Goal: Task Accomplishment & Management: Use online tool/utility

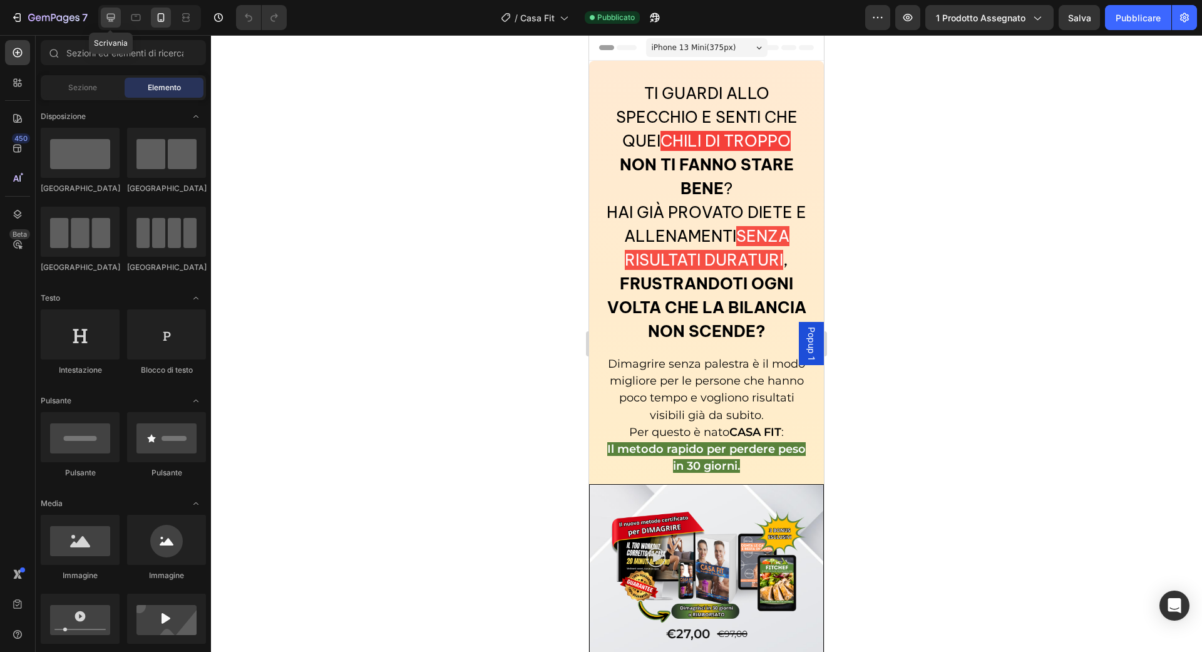
click at [111, 23] on icon at bounding box center [111, 17] width 13 height 13
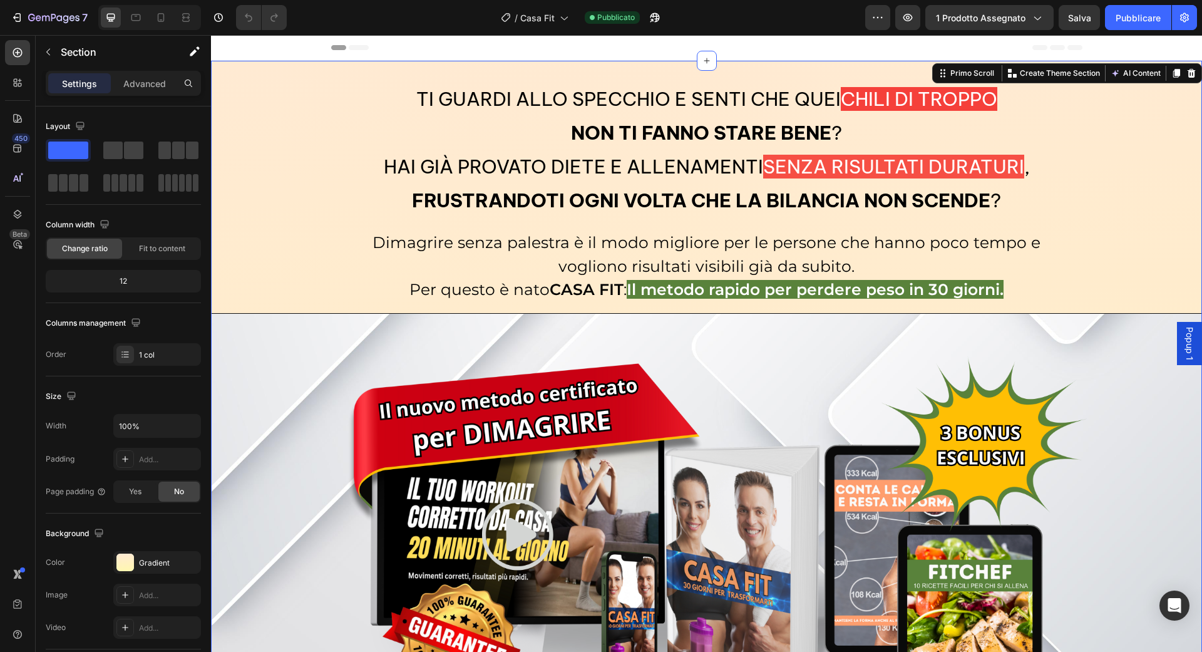
click at [151, 93] on div "Impostazioni Avanzato" at bounding box center [123, 83] width 155 height 25
click at [151, 85] on font "Avanzato" at bounding box center [144, 83] width 39 height 11
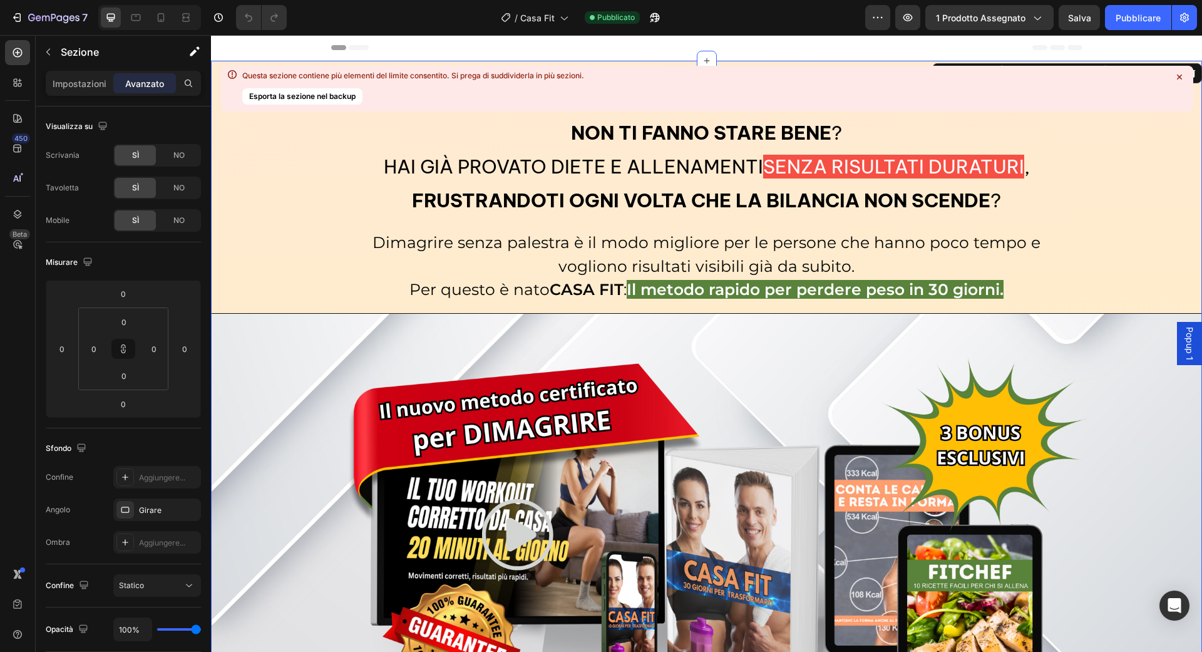
click at [1182, 76] on icon at bounding box center [1179, 77] width 13 height 13
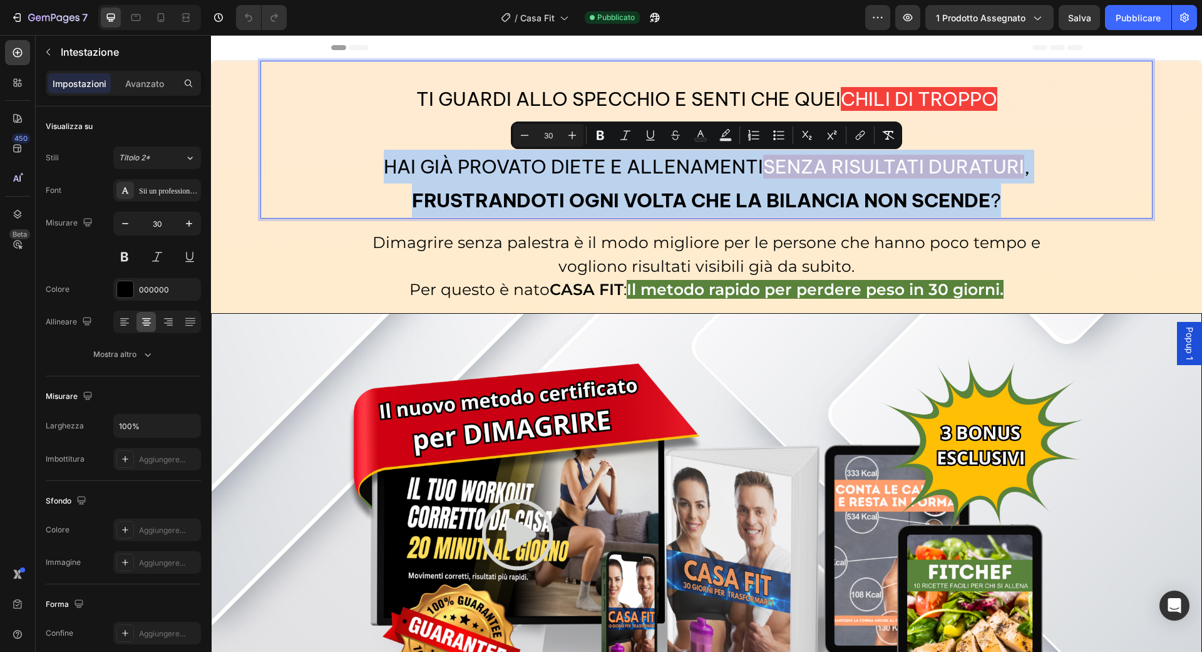
drag, startPoint x: 386, startPoint y: 161, endPoint x: 1025, endPoint y: 209, distance: 640.4
click at [1025, 209] on p "Ti guardi allo specchio e senti che quei chili di troppo non ti fanno stare ben…" at bounding box center [707, 149] width 890 height 135
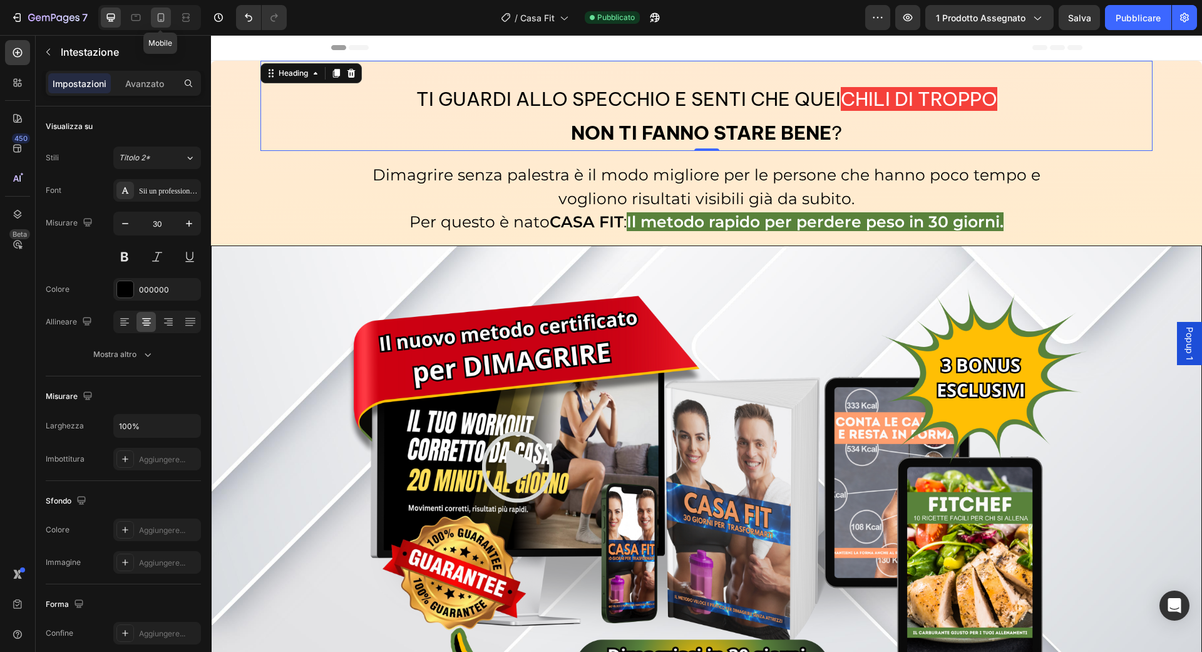
click at [164, 27] on div at bounding box center [161, 18] width 20 height 20
type input "20"
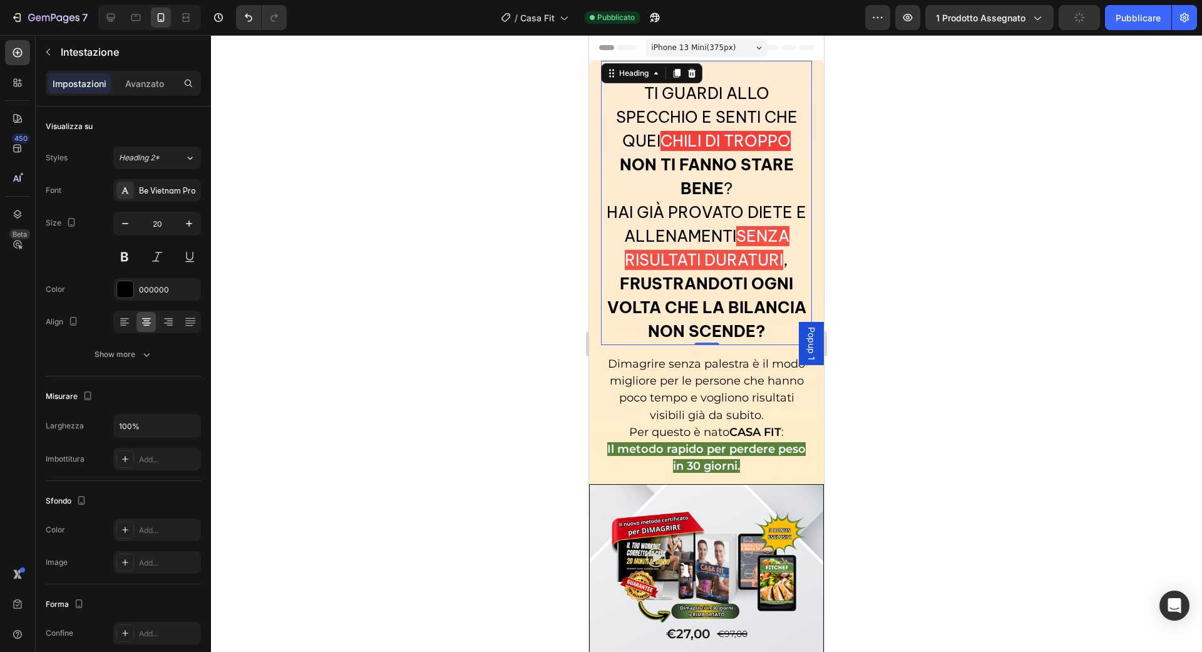
click at [734, 270] on h2 "Ti guardi allo specchio e senti che quei chili di troppo non ti fanno stare ben…" at bounding box center [707, 213] width 212 height 264
click at [775, 327] on h2 "Ti guardi allo specchio e senti che quei chili di troppo non ti fanno stare ben…" at bounding box center [707, 213] width 212 height 264
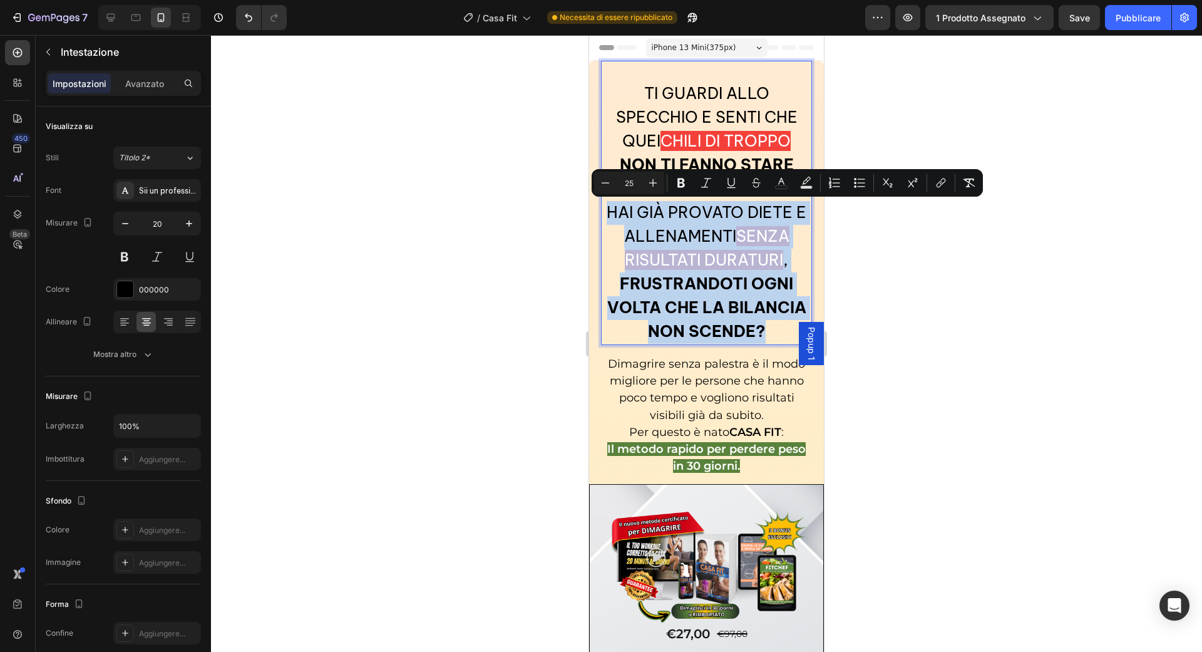
drag, startPoint x: 775, startPoint y: 327, endPoint x: 606, endPoint y: 205, distance: 208.5
click at [606, 205] on p "Ti guardi allo specchio e senti che quei chili di troppo non ti fanno stare ben…" at bounding box center [706, 213] width 209 height 262
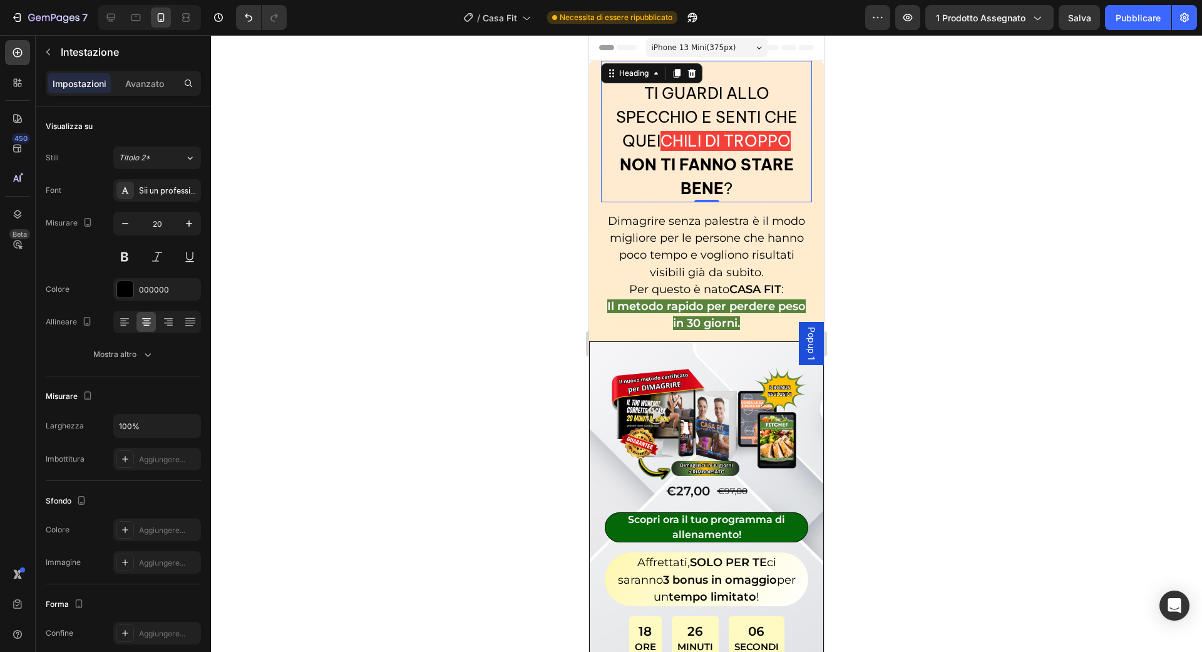
click at [945, 180] on div at bounding box center [706, 343] width 991 height 617
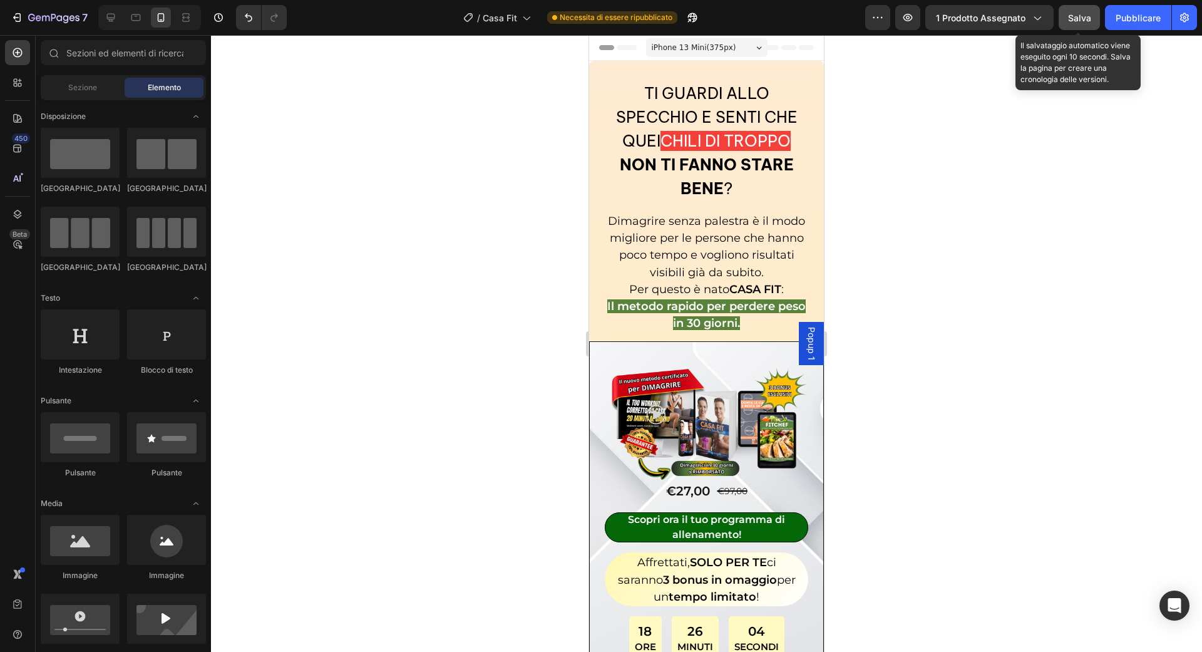
click at [1068, 23] on button "Salva" at bounding box center [1079, 17] width 41 height 25
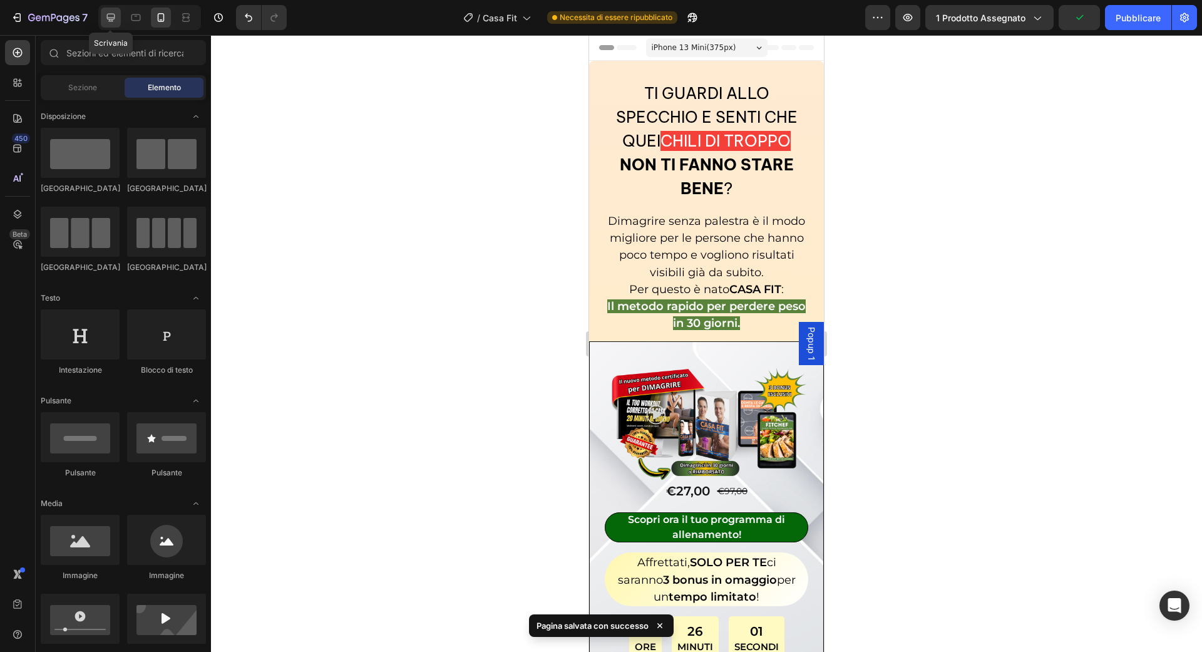
click at [113, 21] on icon at bounding box center [111, 17] width 13 height 13
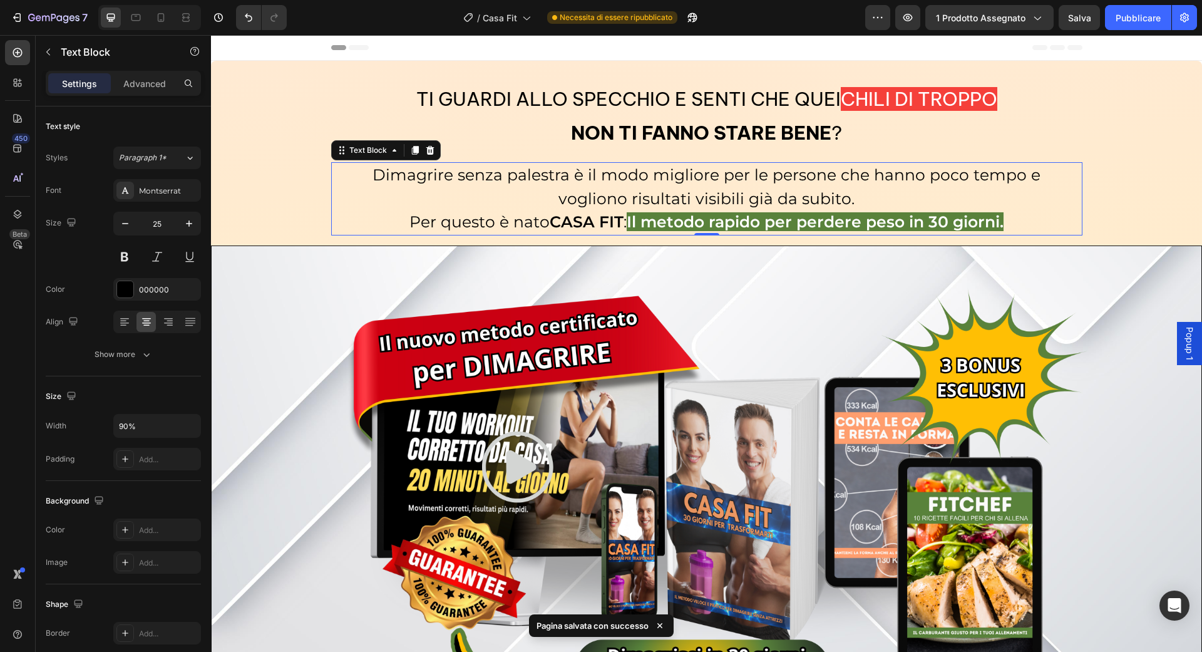
click at [522, 167] on span "Dimagrire senza palestra è il modo migliore per le persone che hanno poco tempo…" at bounding box center [707, 186] width 668 height 43
click at [135, 94] on div "Impostazioni Avanzato" at bounding box center [123, 83] width 155 height 25
click at [138, 81] on font "Avanzato" at bounding box center [144, 83] width 39 height 11
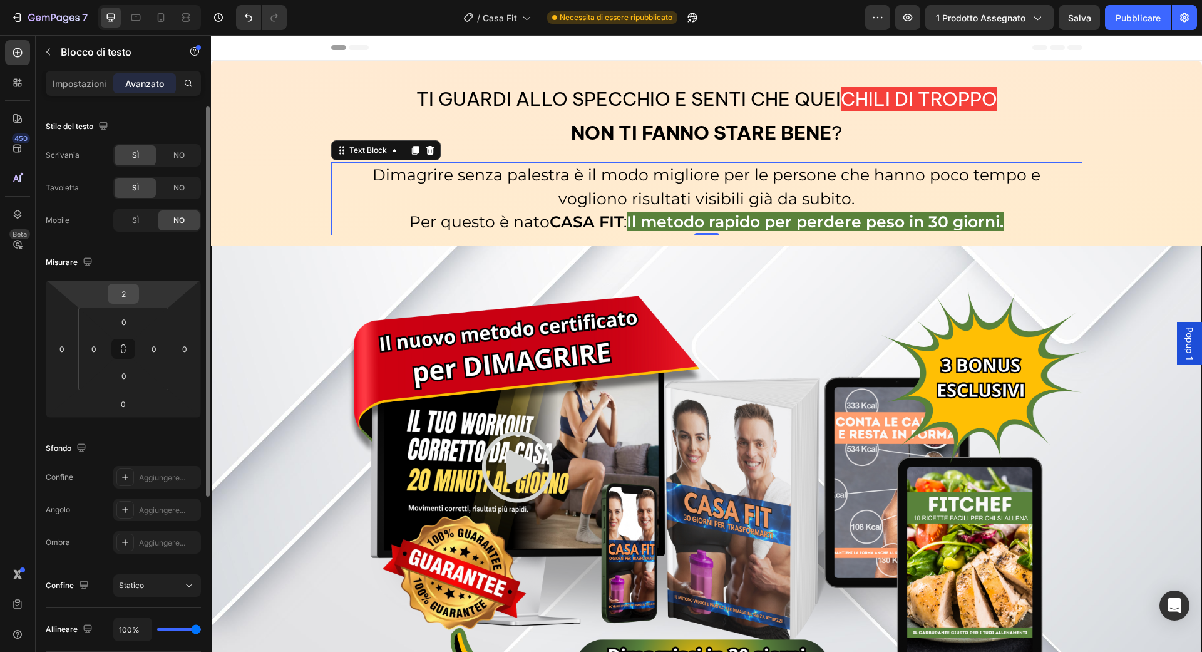
click at [127, 286] on input "2" at bounding box center [123, 293] width 25 height 19
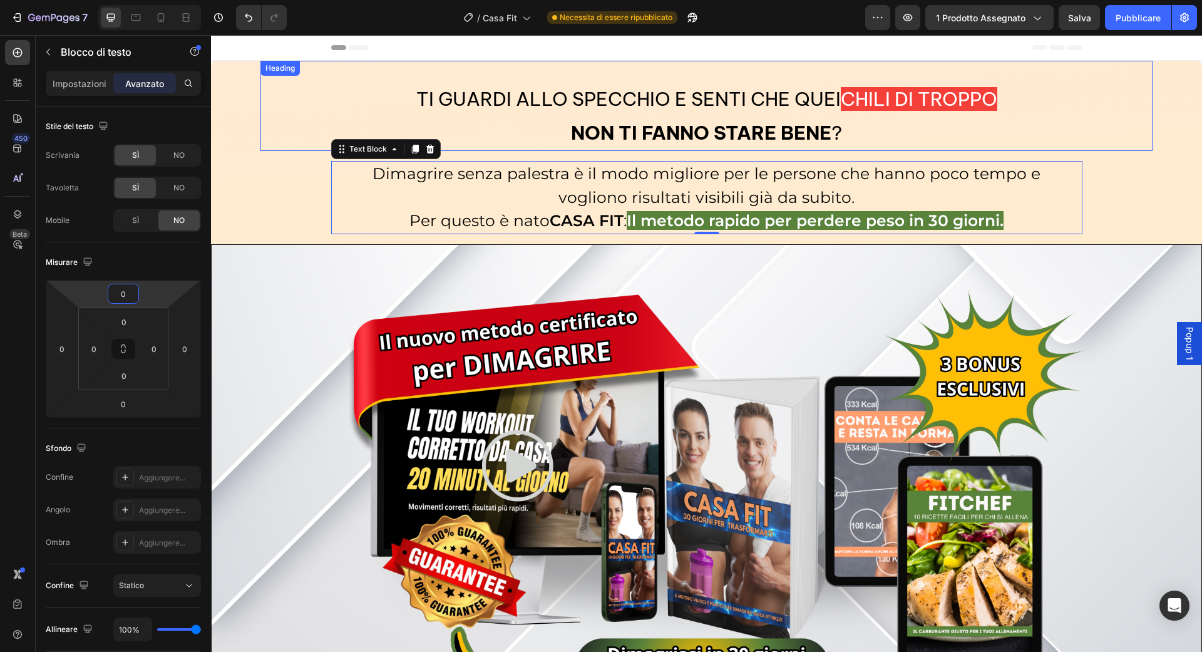
click at [399, 128] on p "⁠⁠⁠⁠⁠⁠⁠ Ti guardi allo specchio e senti che quei chili di troppo non ti fanno s…" at bounding box center [707, 116] width 890 height 68
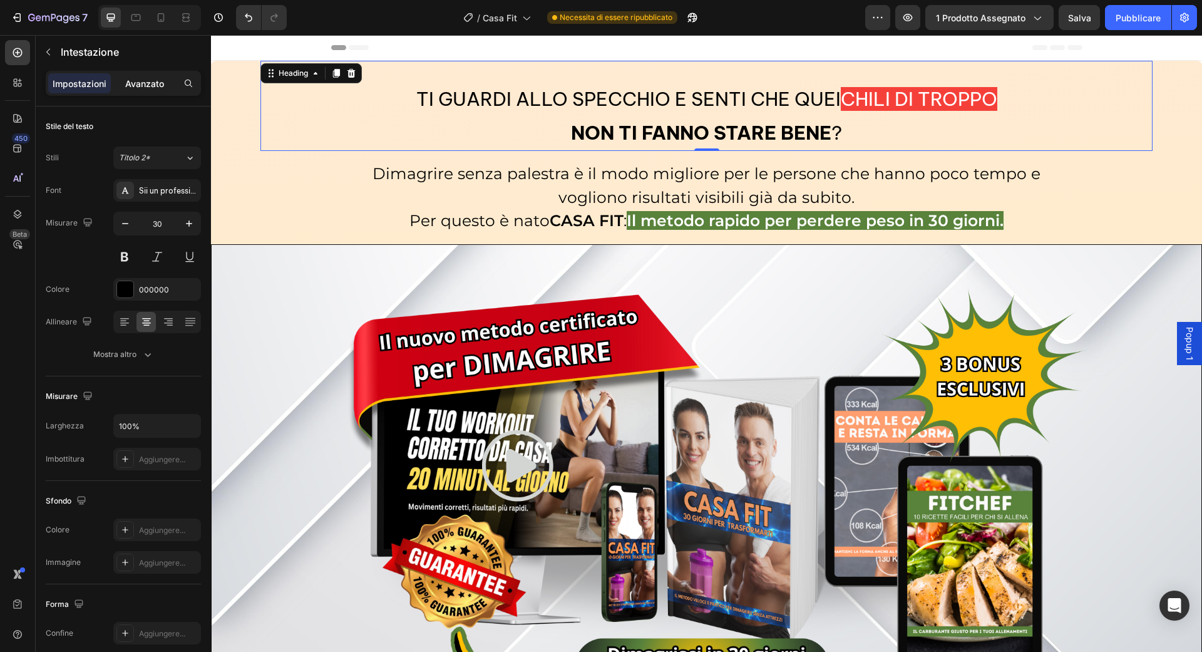
click at [152, 78] on font "Avanzato" at bounding box center [144, 83] width 39 height 11
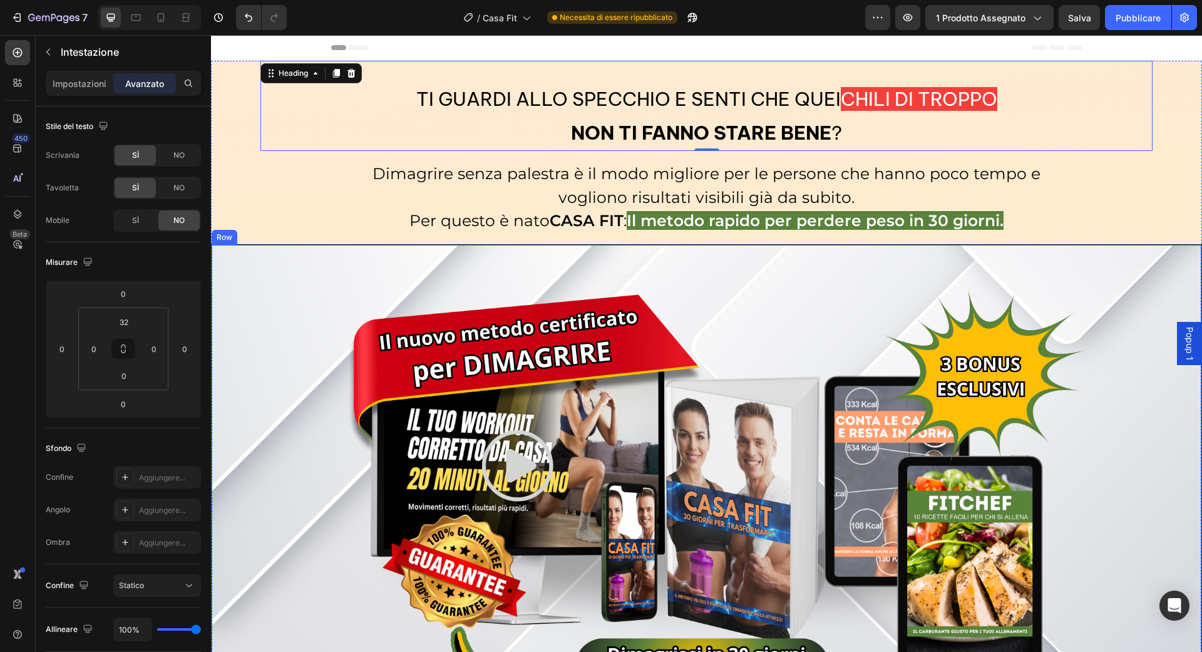
click at [215, 349] on div "Image €27,00 Product Price Product Price €97,00 Product Price Product Price Row…" at bounding box center [706, 598] width 991 height 709
click at [629, 103] on span "Ti guardi allo specchio e senti che quei" at bounding box center [628, 99] width 424 height 24
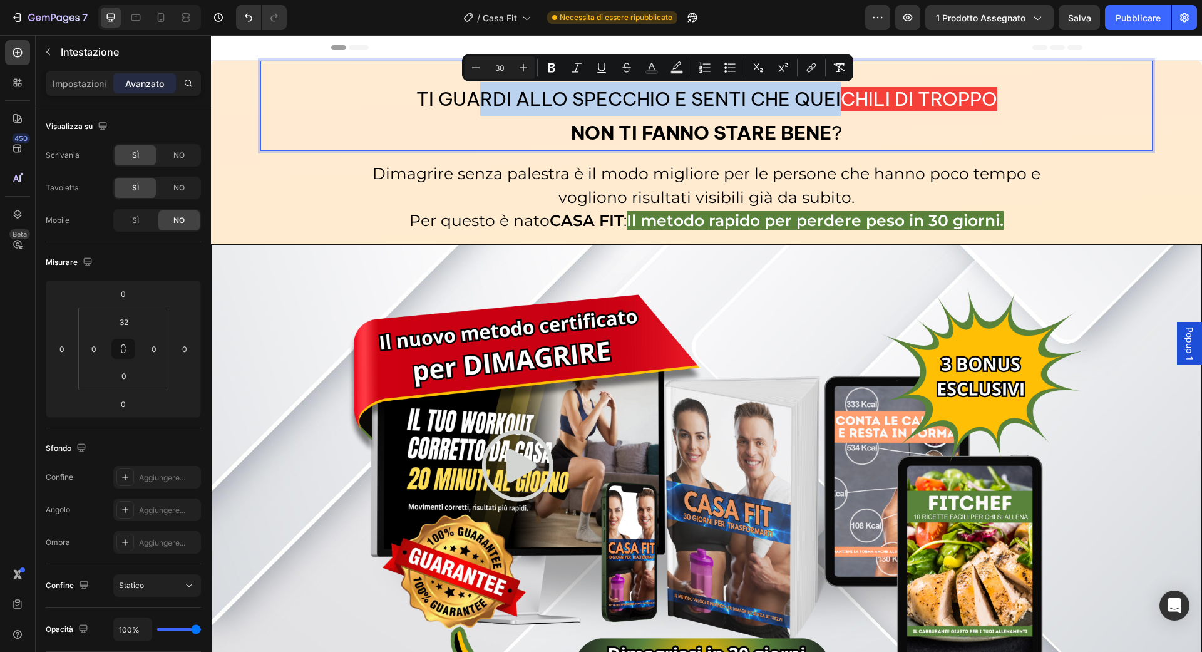
drag, startPoint x: 836, startPoint y: 98, endPoint x: 476, endPoint y: 94, distance: 360.0
click at [476, 94] on span "Ti guardi allo specchio e senti che quei" at bounding box center [628, 99] width 424 height 24
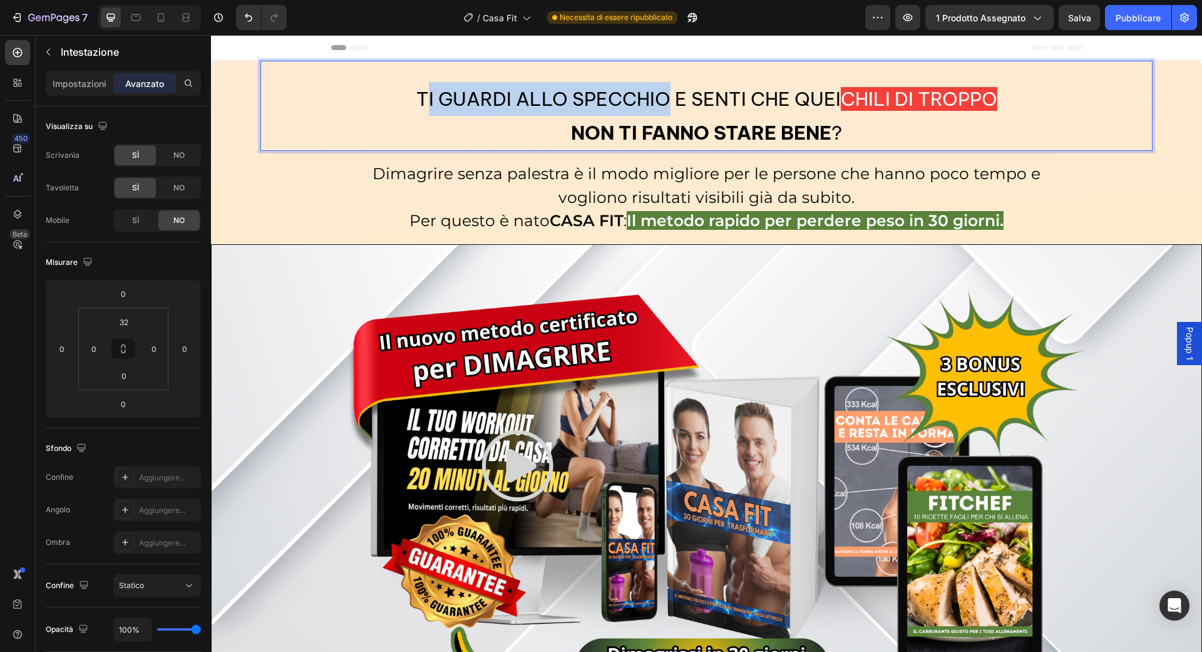
drag, startPoint x: 666, startPoint y: 99, endPoint x: 426, endPoint y: 85, distance: 240.2
click at [426, 85] on p "Ti guardi allo specchio e senti che quei chili di troppo non ti fanno stare ben…" at bounding box center [707, 116] width 890 height 68
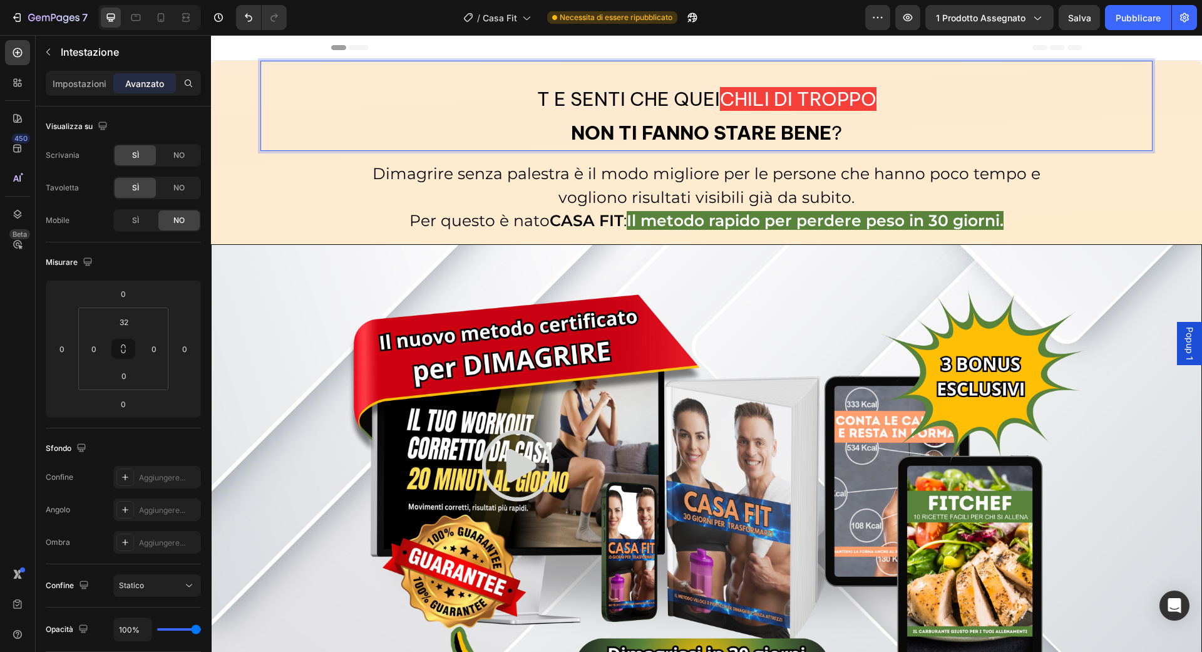
click at [83, 72] on div "Impostazioni Avanzato" at bounding box center [123, 83] width 155 height 25
click at [83, 83] on font "Impostazioni" at bounding box center [80, 83] width 54 height 11
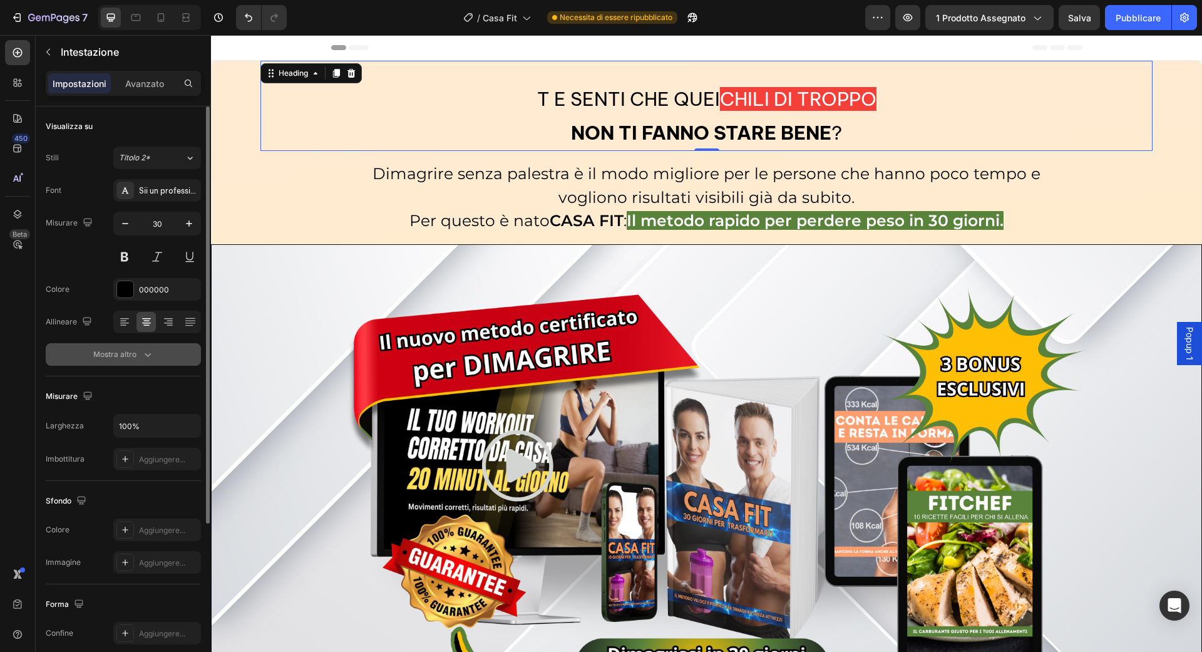
click at [145, 343] on button "Mostra altro" at bounding box center [123, 354] width 155 height 23
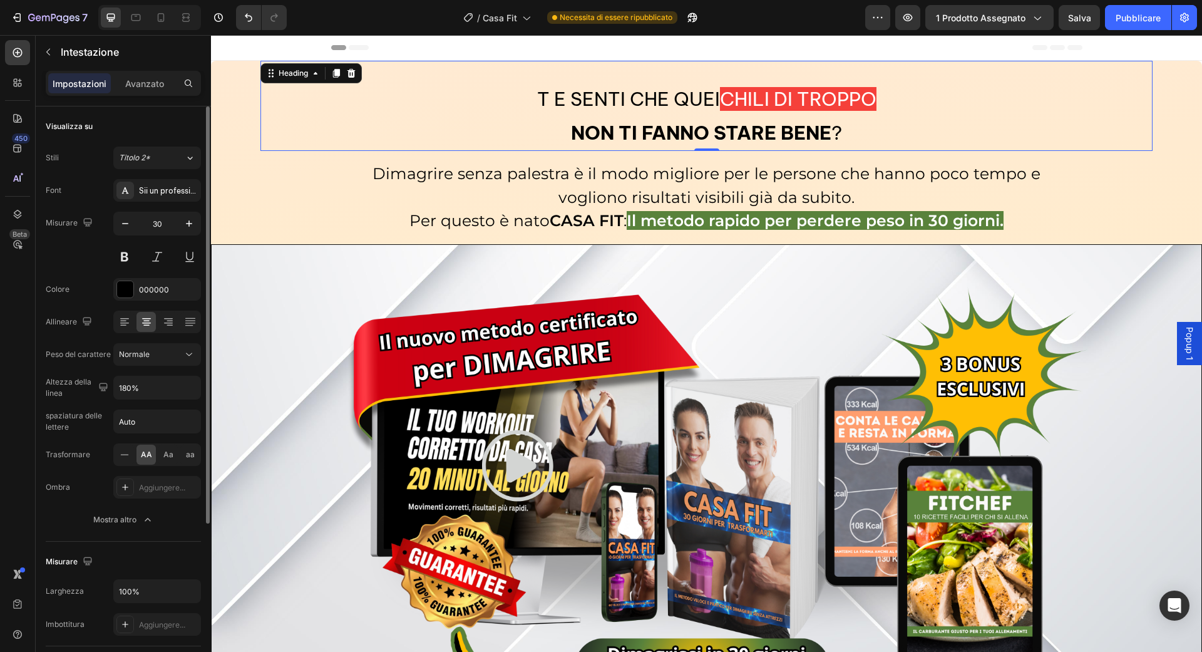
click at [118, 464] on div "Font Sii un professionista del Vietnam Misurare 30 Colore 000000 Allineare Peso…" at bounding box center [123, 355] width 155 height 352
click at [121, 460] on div at bounding box center [124, 455] width 19 height 20
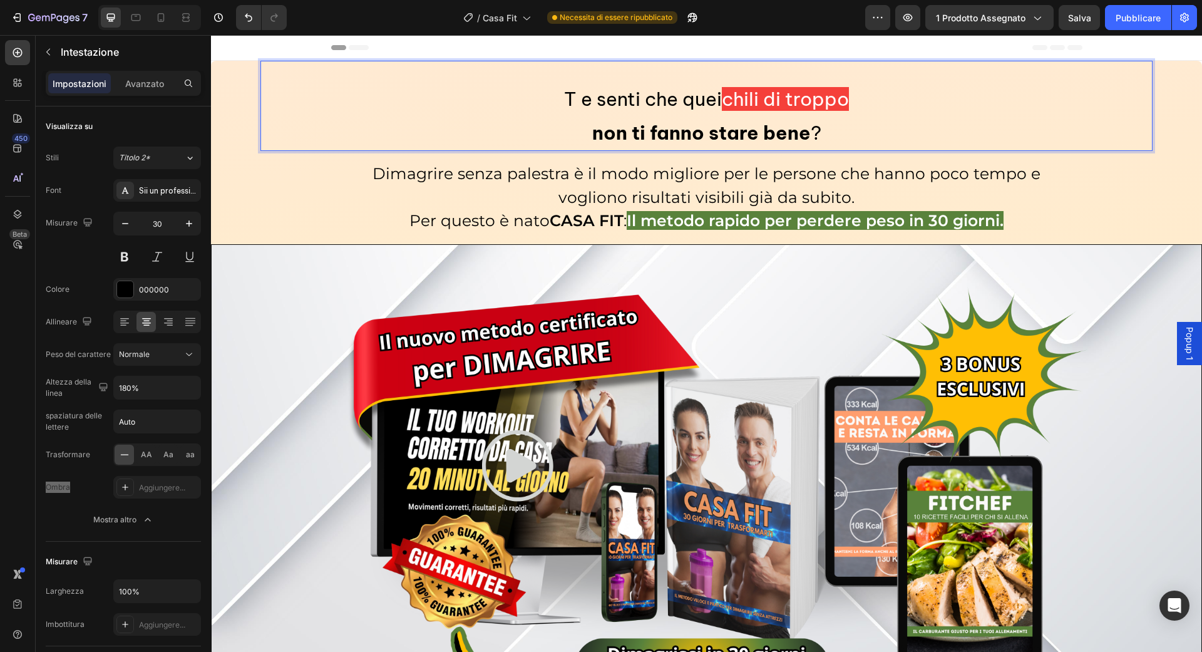
click at [574, 95] on span "T e senti che quei" at bounding box center [643, 99] width 158 height 24
click at [256, 18] on button "Annulla/Ripristina" at bounding box center [248, 17] width 25 height 25
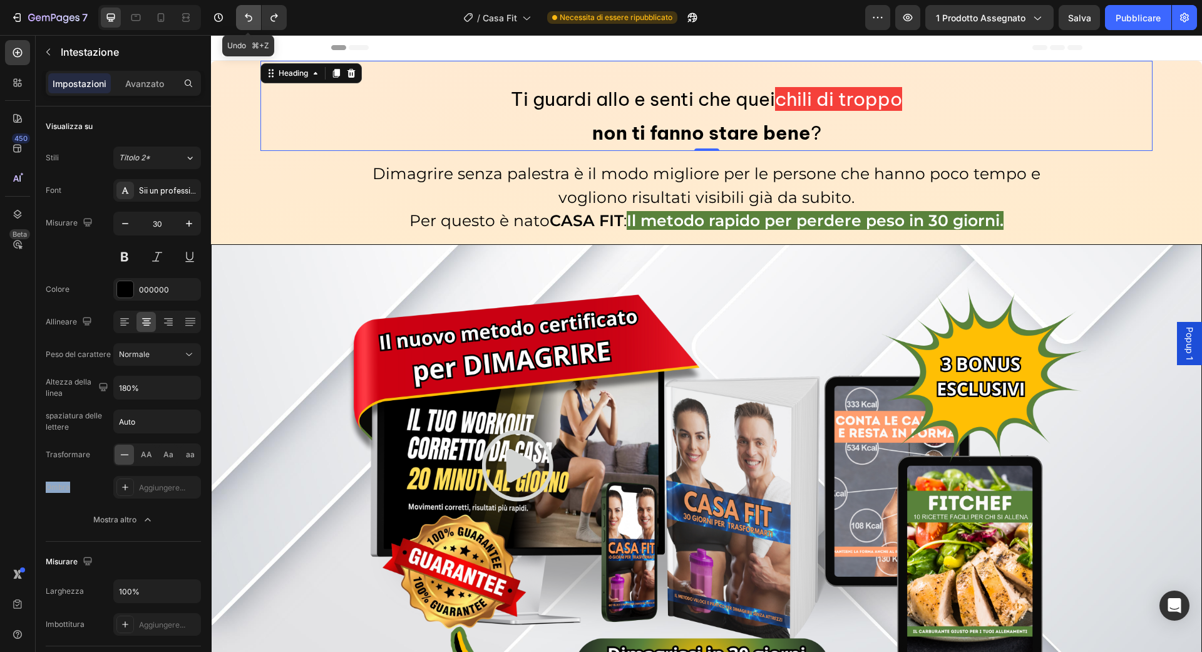
click at [256, 18] on button "Annulla/Ripristina" at bounding box center [248, 17] width 25 height 25
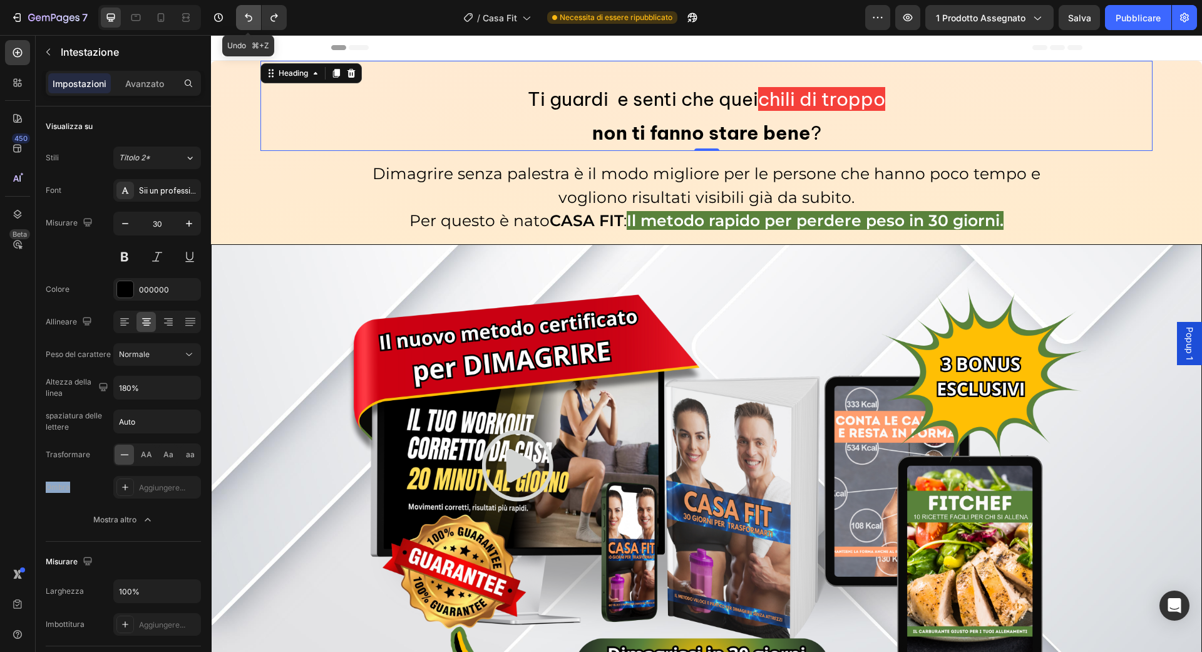
click at [256, 18] on button "Annulla/Ripristina" at bounding box center [248, 17] width 25 height 25
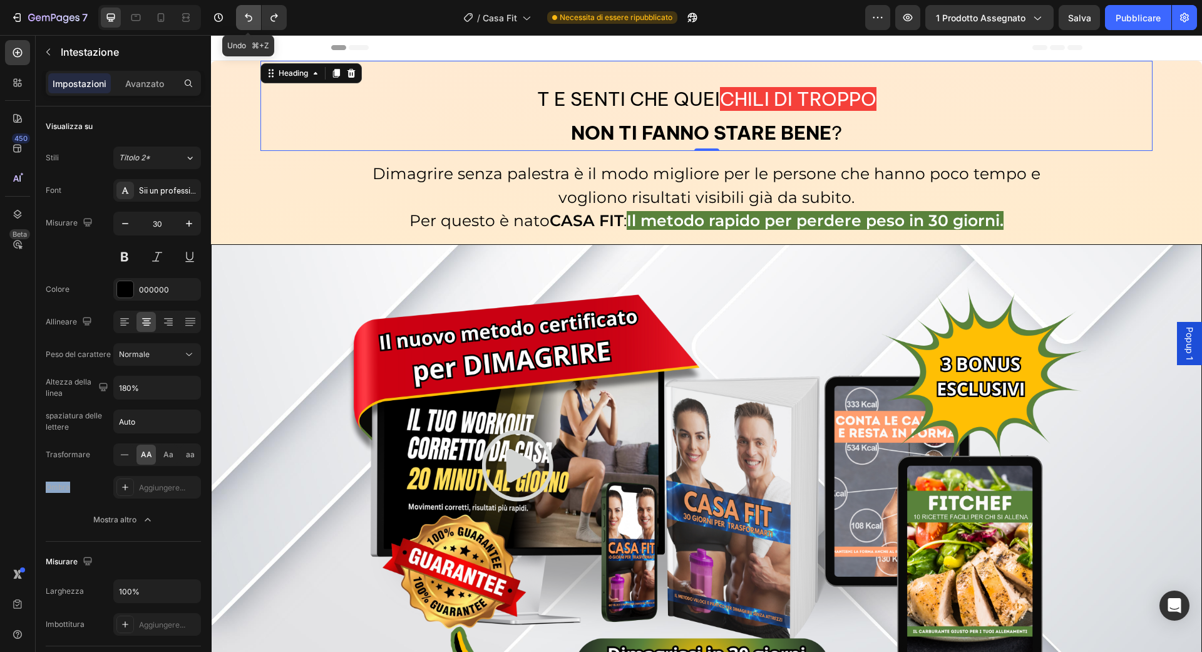
click at [256, 18] on button "Annulla/Ripristina" at bounding box center [248, 17] width 25 height 25
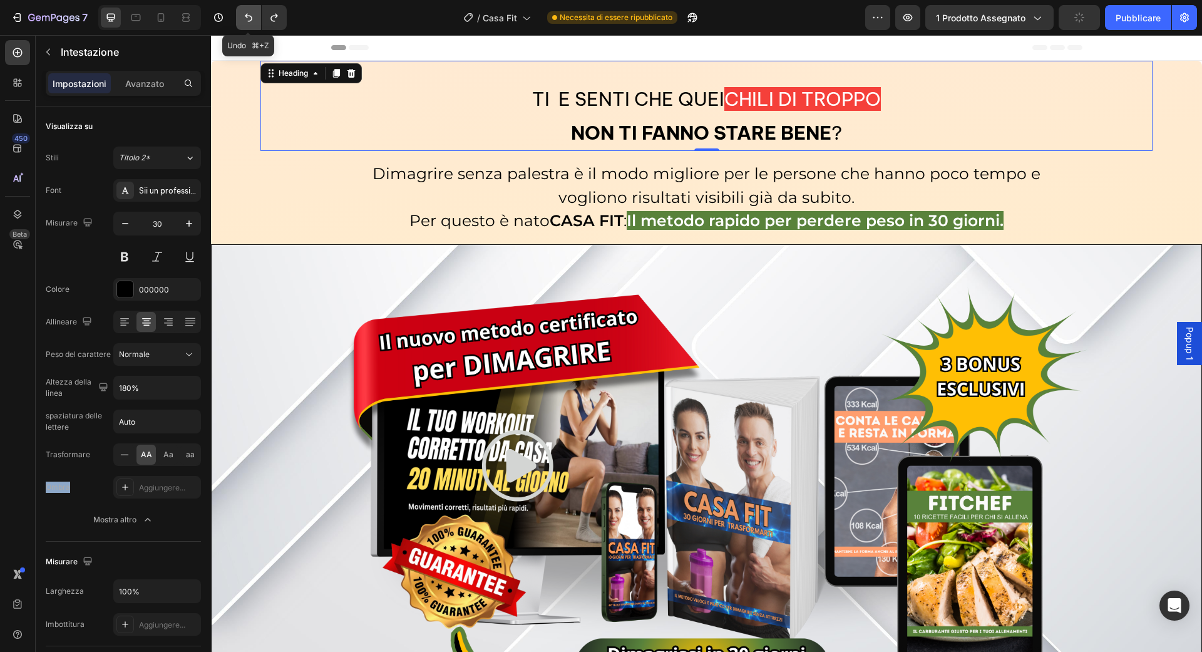
click at [256, 18] on button "Annulla/Ripristina" at bounding box center [248, 17] width 25 height 25
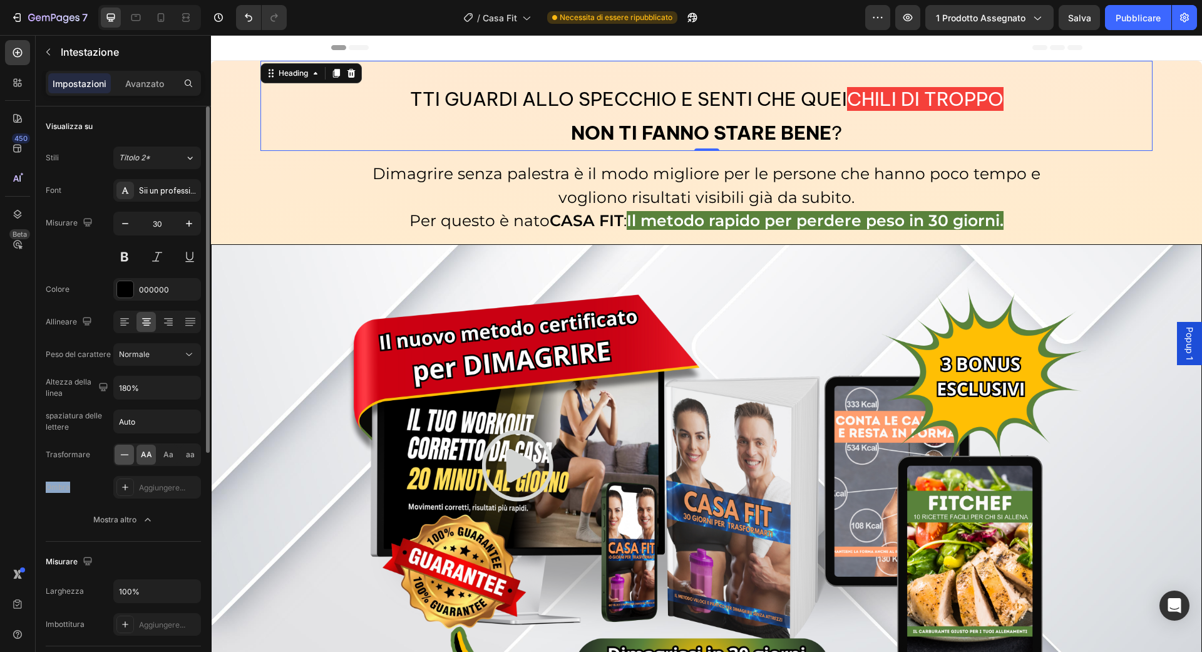
click at [121, 455] on icon at bounding box center [124, 454] width 13 height 13
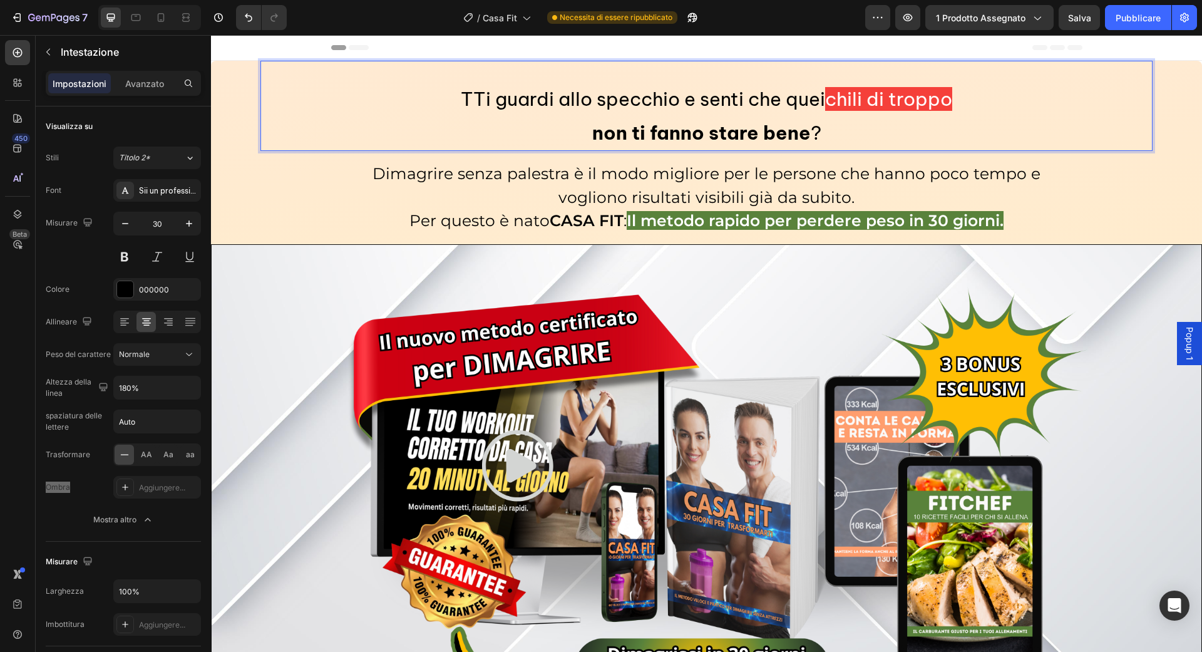
click at [470, 104] on span "TTi guardi allo specchio e senti che quei" at bounding box center [643, 99] width 364 height 24
click at [812, 138] on span "?" at bounding box center [816, 133] width 11 height 24
click at [824, 138] on p "Ti guardi allo specchio e senti che quei chili di troppo non ti fanno stare ben…" at bounding box center [707, 116] width 890 height 68
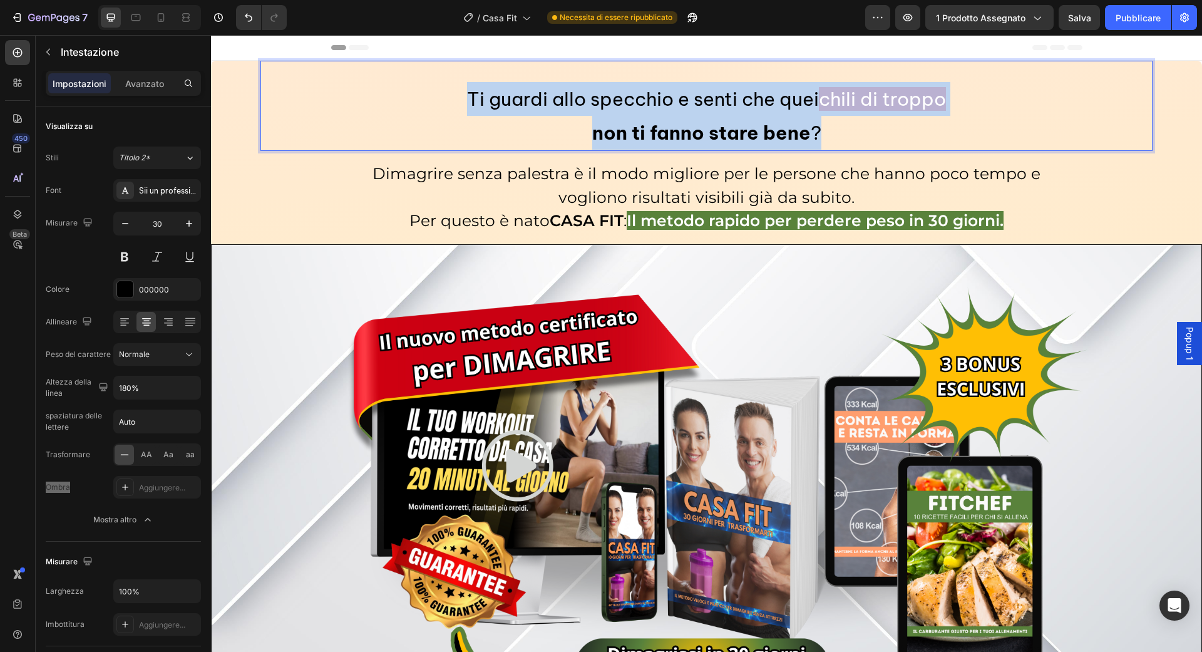
drag, startPoint x: 824, startPoint y: 138, endPoint x: 474, endPoint y: 81, distance: 354.6
click at [474, 81] on h2 "Ti guardi allo specchio e senti che quei chili di troppo non ti fanno stare ben…" at bounding box center [706, 116] width 892 height 70
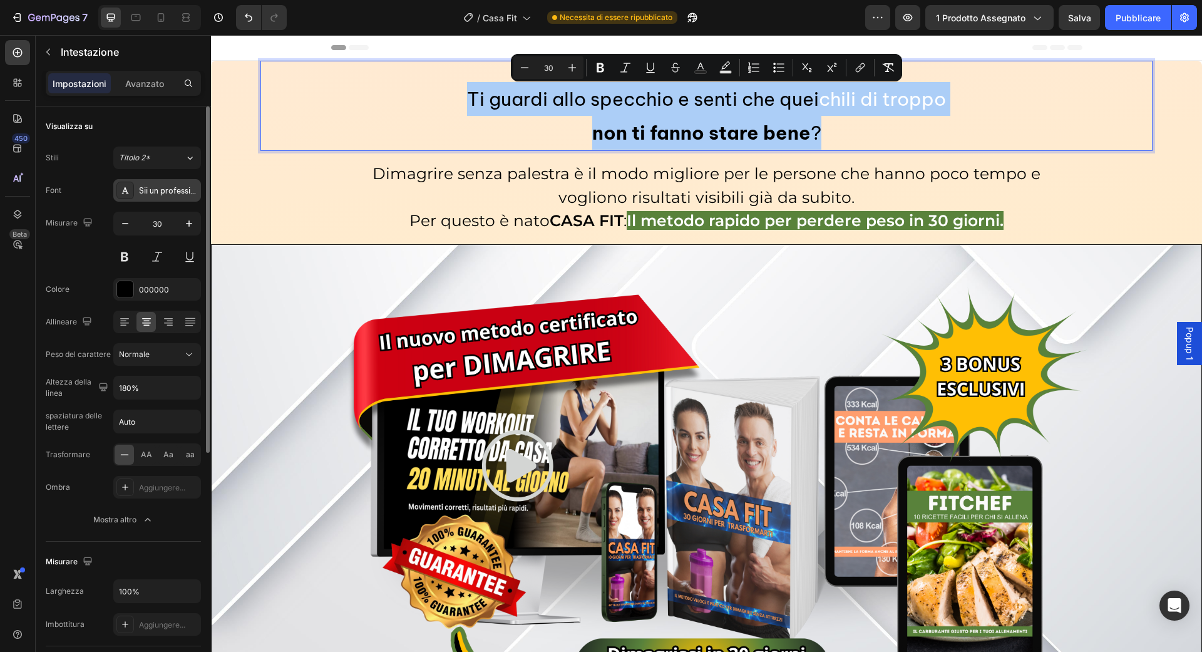
click at [163, 200] on div "Sii un professionista del Vietnam" at bounding box center [157, 190] width 88 height 23
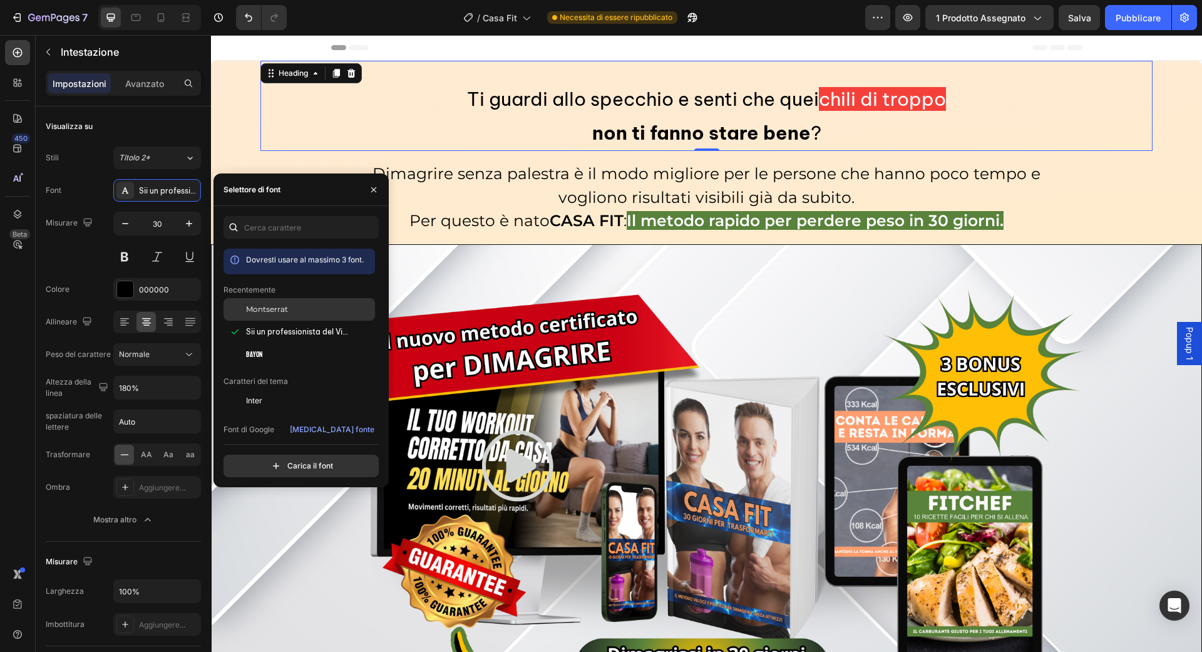
click at [265, 307] on font "Montserrat" at bounding box center [267, 308] width 42 height 9
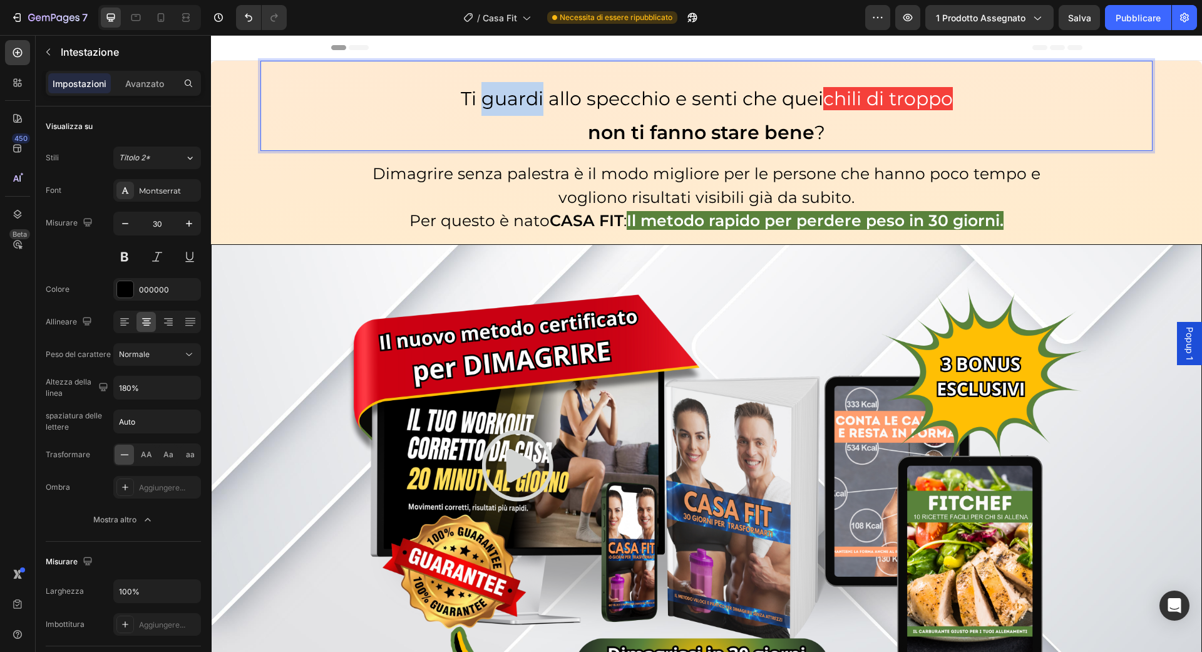
click at [517, 91] on span "Ti guardi allo specchio e senti che quei" at bounding box center [642, 98] width 362 height 23
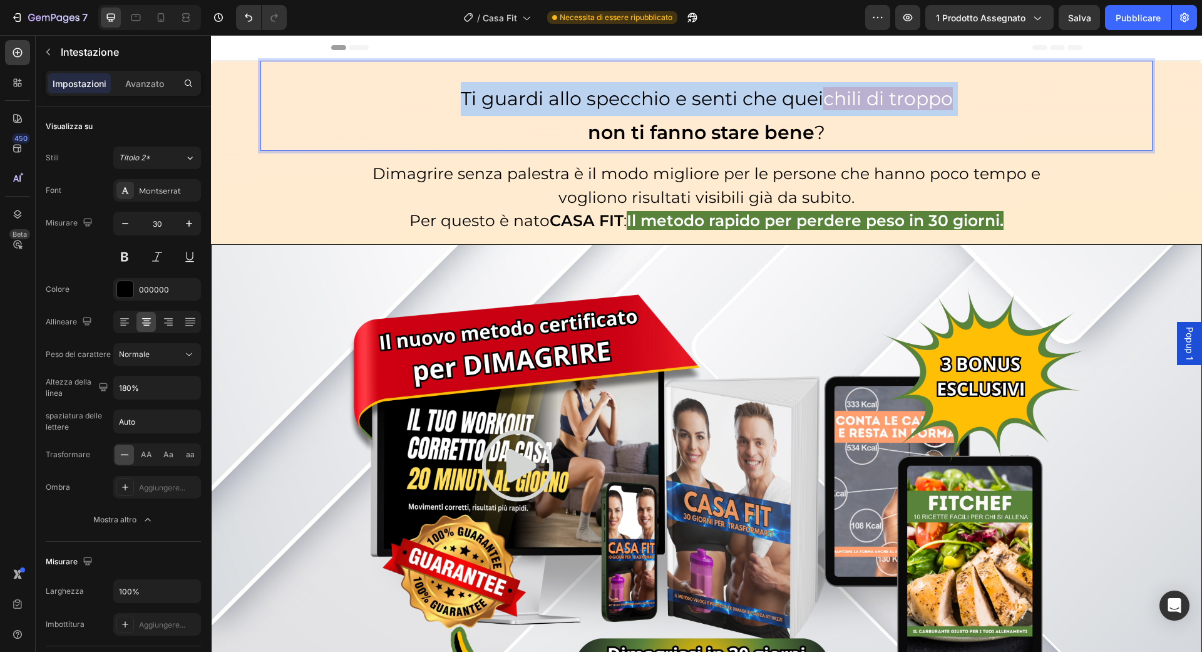
click at [517, 91] on span "Ti guardi allo specchio e senti che quei" at bounding box center [642, 98] width 362 height 23
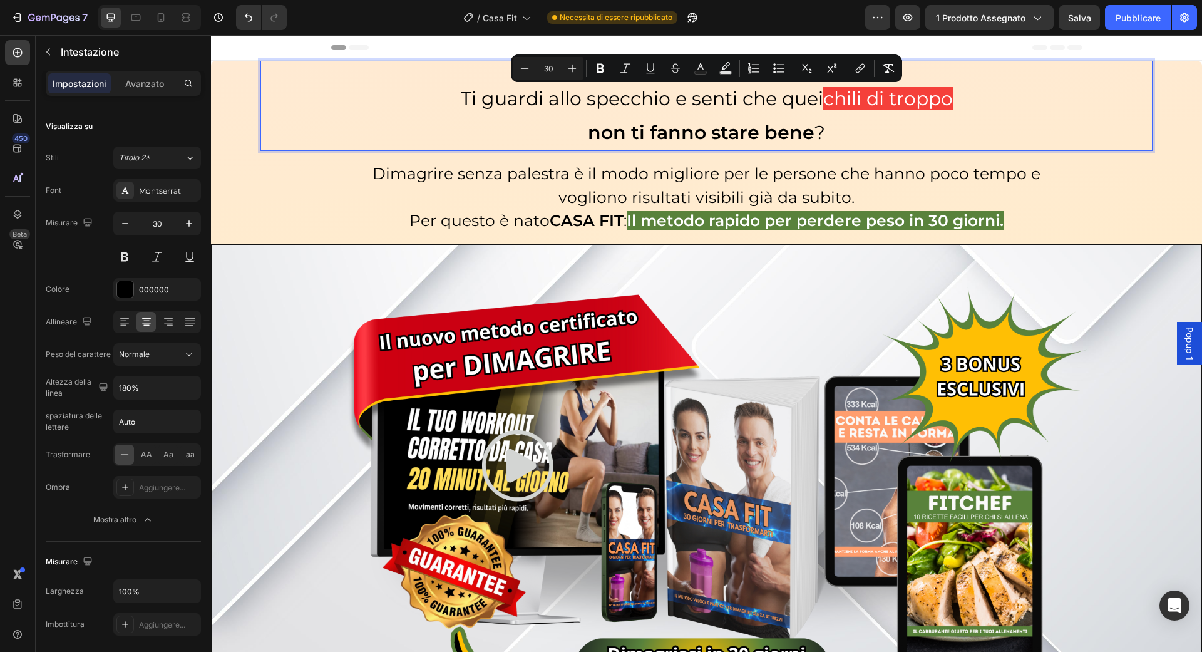
click at [798, 141] on strong "non ti fanno stare bene" at bounding box center [701, 132] width 227 height 23
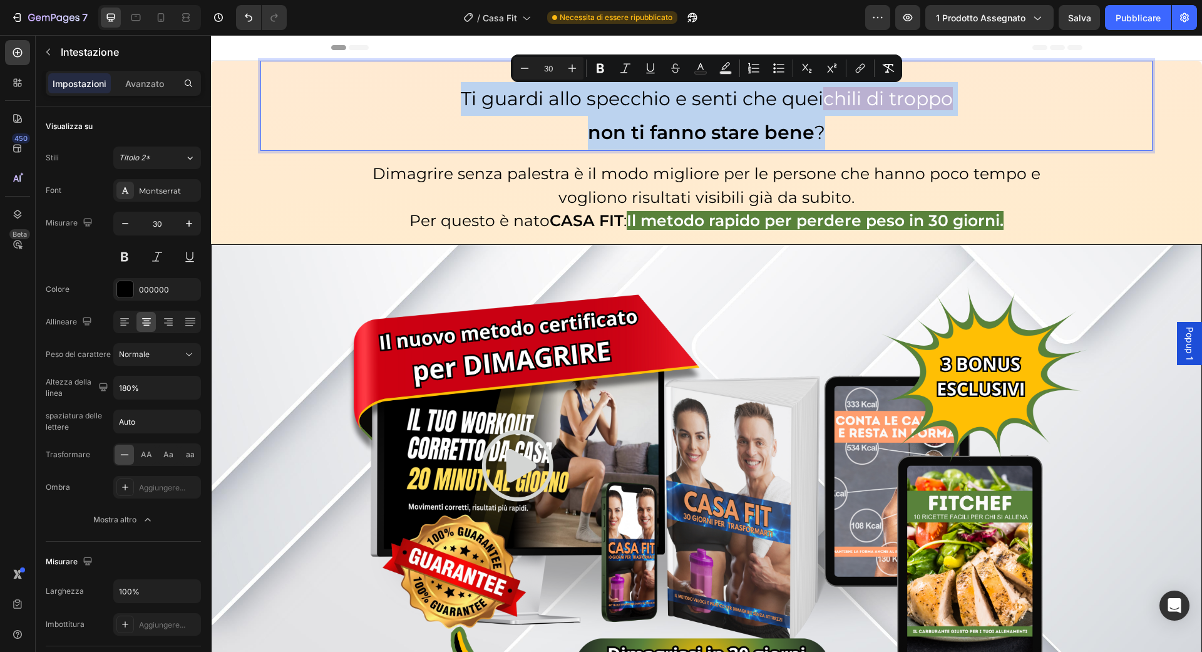
drag, startPoint x: 829, startPoint y: 138, endPoint x: 460, endPoint y: 78, distance: 374.1
click at [460, 78] on div "Ti guardi allo specchio e senti che quei chili di troppo non ti fanno stare ben…" at bounding box center [706, 106] width 892 height 90
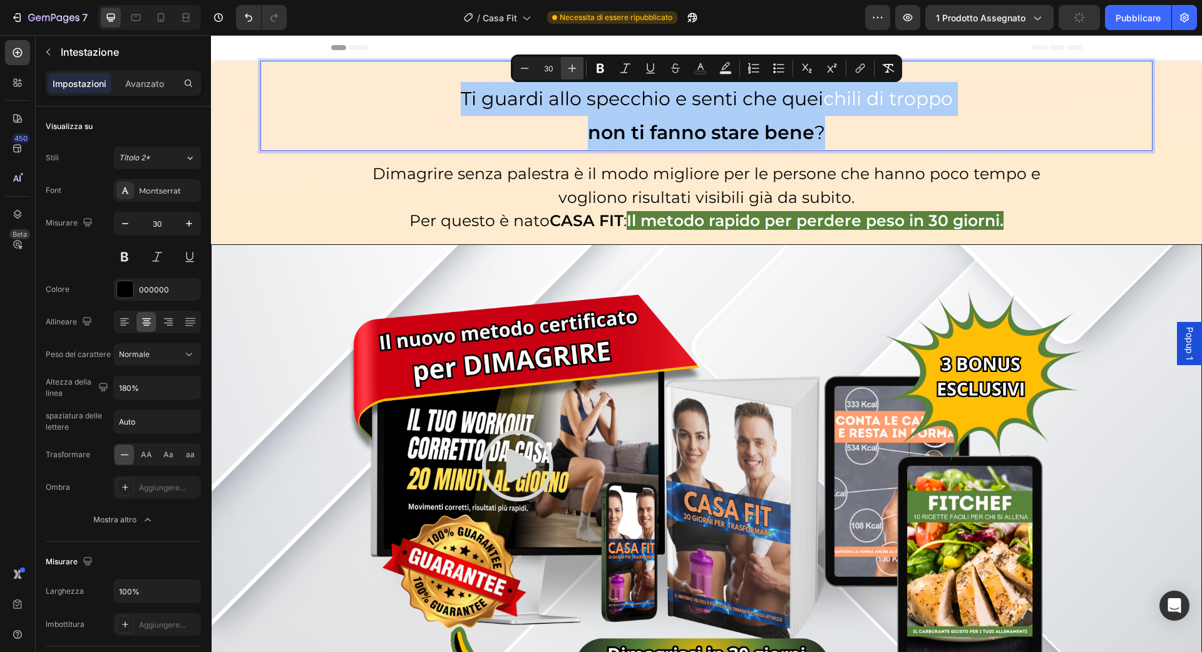
click at [575, 66] on icon "Editor contextual toolbar" at bounding box center [572, 68] width 13 height 13
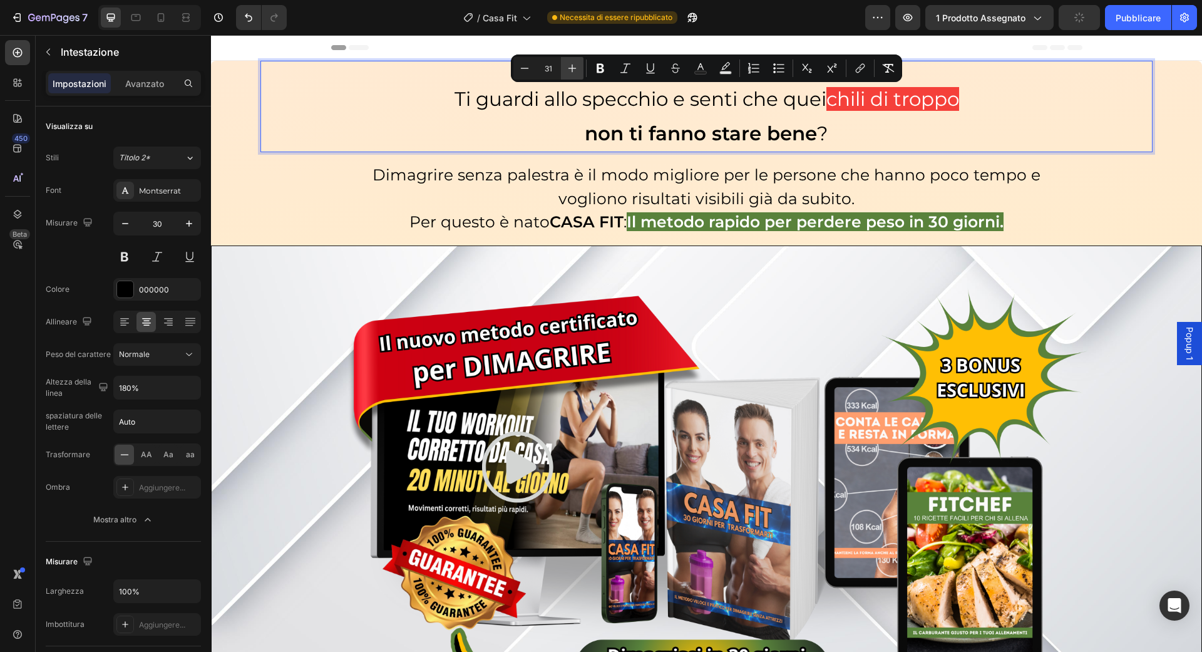
click at [575, 66] on icon "Editor contextual toolbar" at bounding box center [572, 68] width 13 height 13
type input "32"
click at [567, 145] on p "Ti guardi allo specchio e senti che quei chili di troppo non ti fanno stare ben…" at bounding box center [707, 116] width 890 height 69
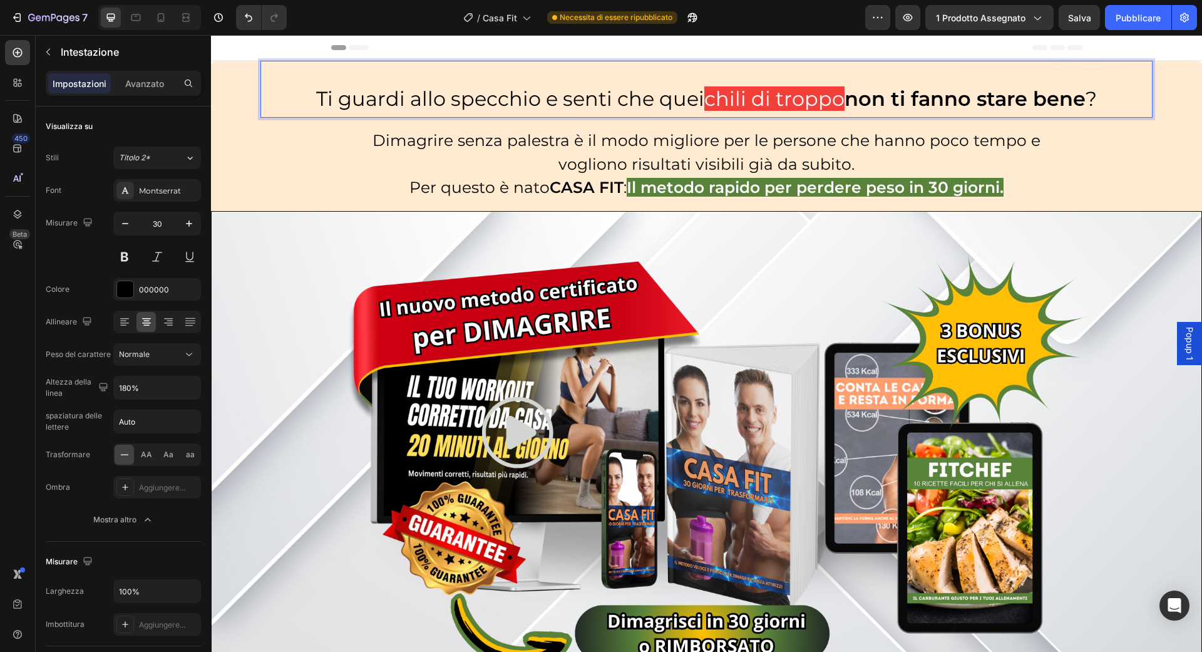
click at [850, 106] on strong "non ti fanno stare bene" at bounding box center [965, 98] width 241 height 24
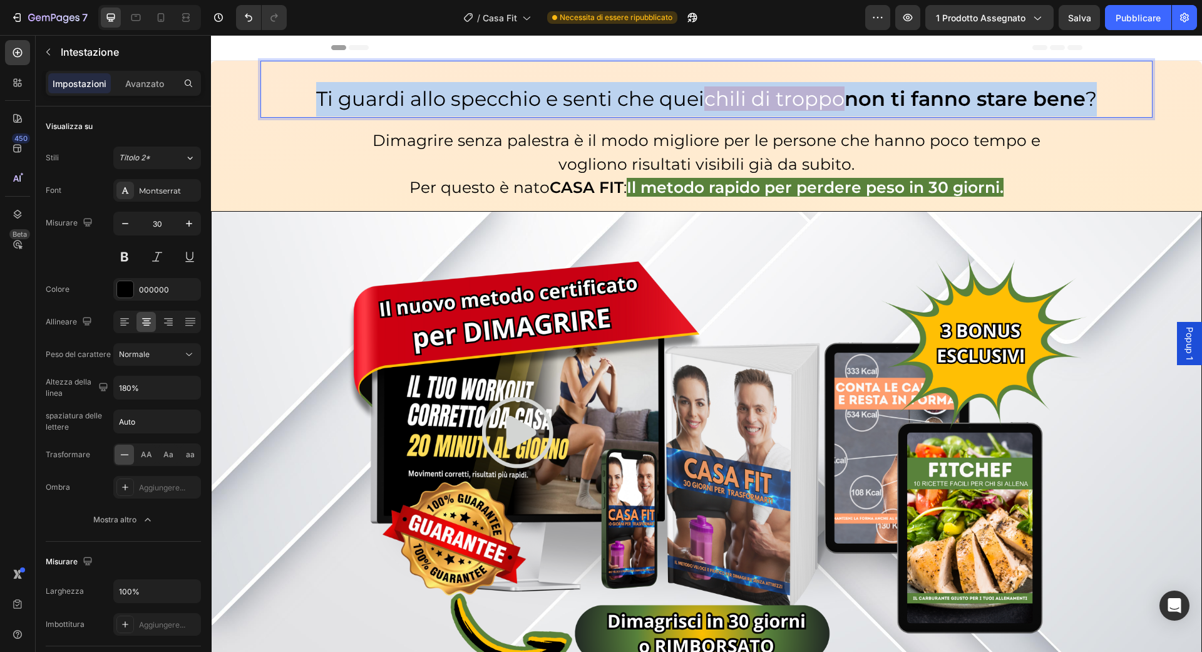
click at [850, 106] on strong "non ti fanno stare bene" at bounding box center [965, 98] width 241 height 24
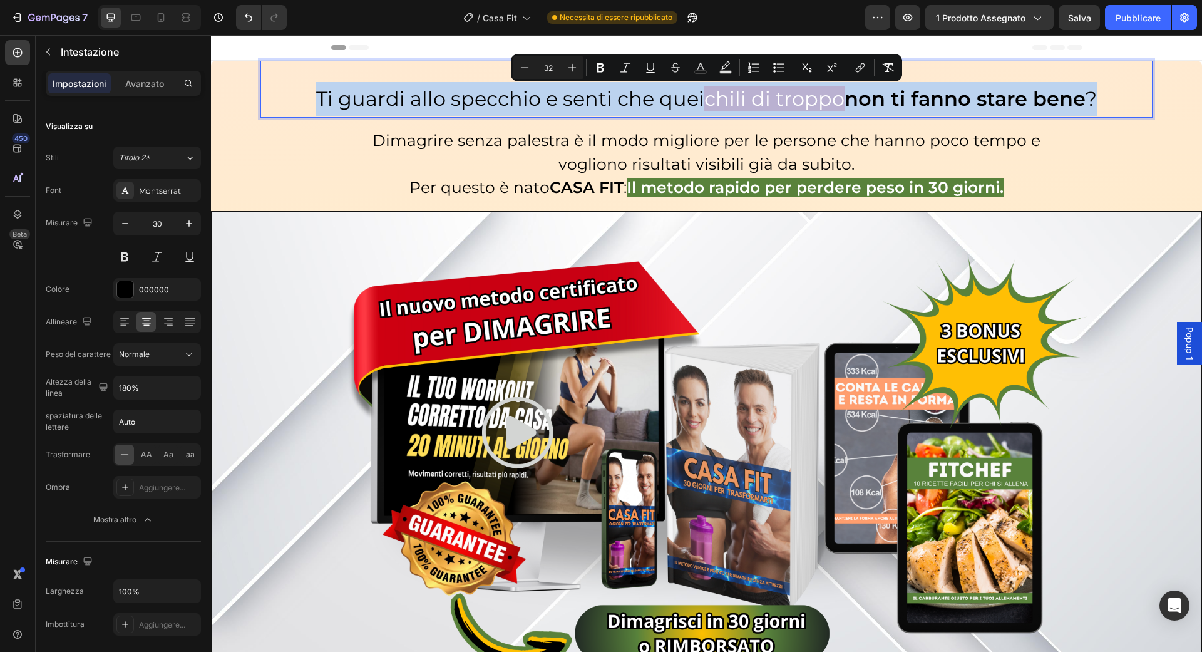
click at [850, 106] on strong "non ti fanno stare bene" at bounding box center [965, 98] width 241 height 24
click at [878, 106] on strong "non ti fanno stare bene" at bounding box center [965, 98] width 241 height 24
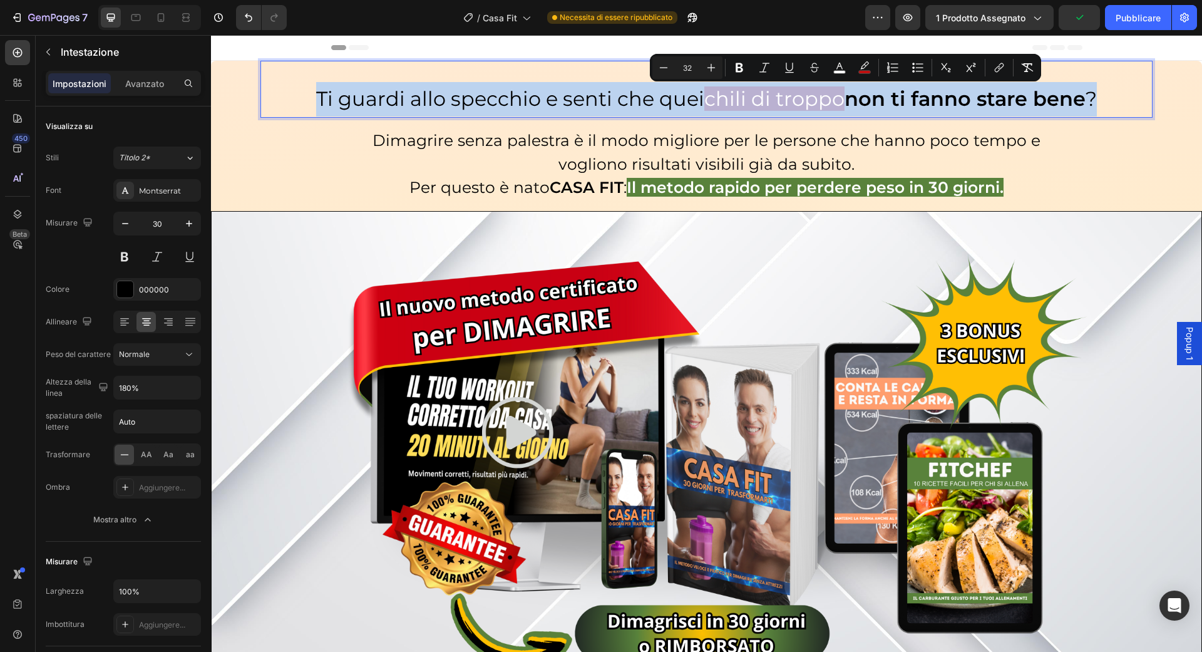
drag, startPoint x: 849, startPoint y: 106, endPoint x: 843, endPoint y: 103, distance: 6.7
click at [843, 103] on p "Ti guardi allo specchio e senti che quei chili di troppo non ti fanno stare ben…" at bounding box center [707, 99] width 890 height 34
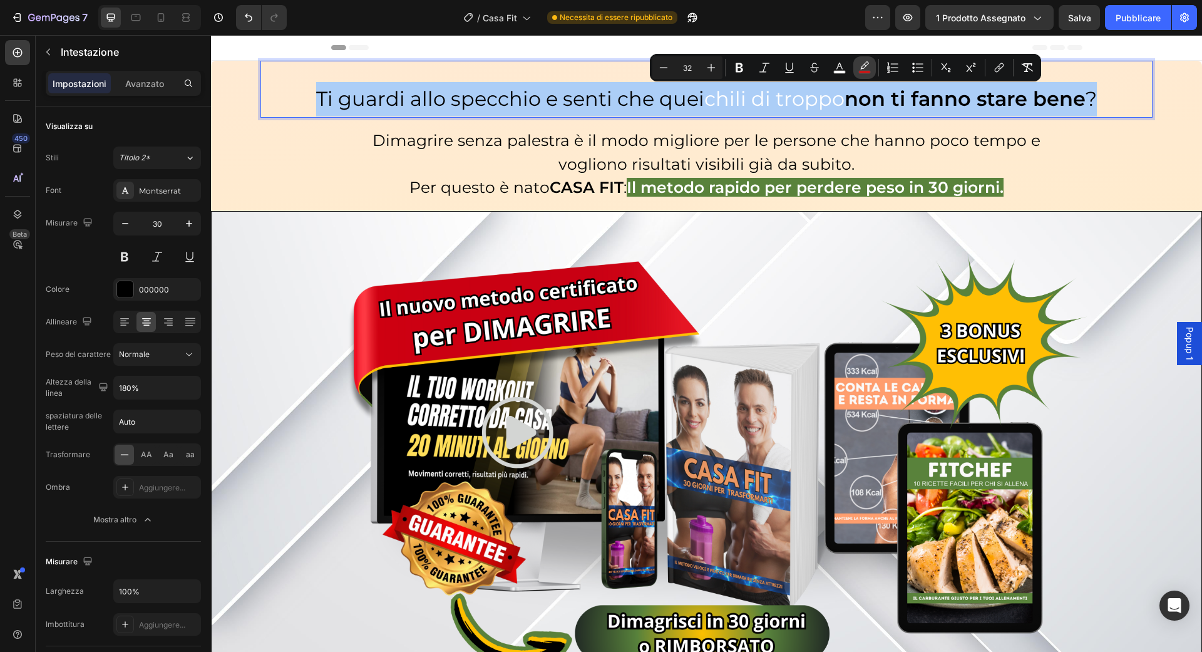
click at [860, 73] on rect "Barra degli strumenti contestuale dell'editor" at bounding box center [865, 72] width 12 height 3
type input "F20E0E"
type input "77"
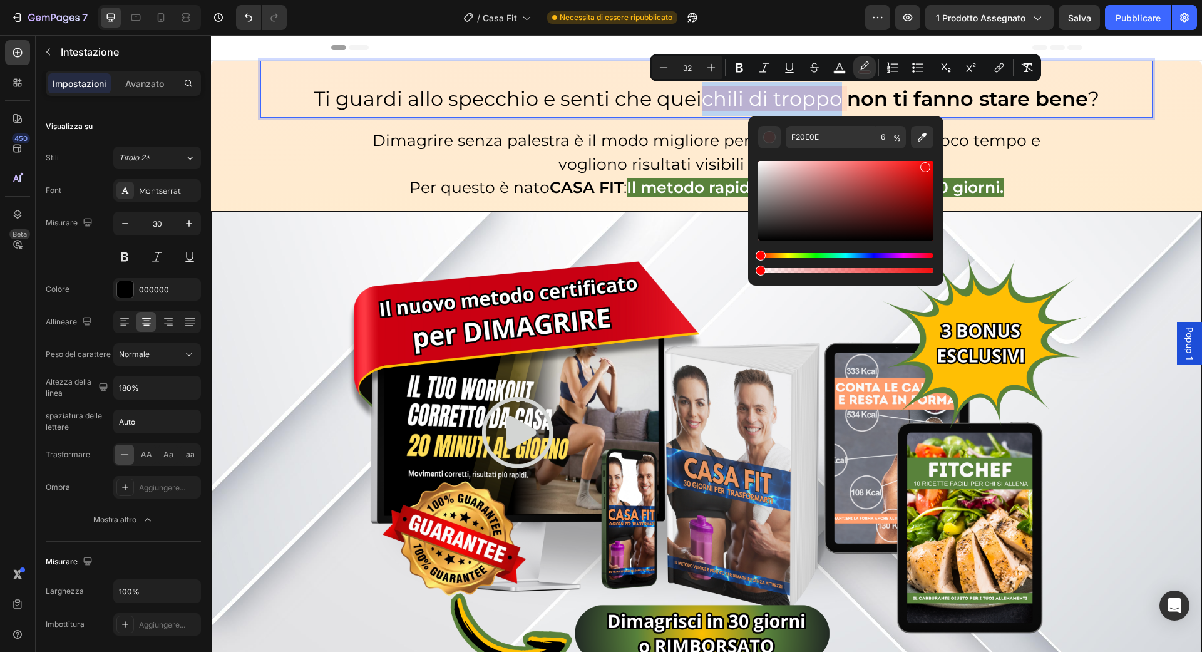
type input "0"
drag, startPoint x: 768, startPoint y: 272, endPoint x: 750, endPoint y: 269, distance: 18.5
click at [750, 269] on div "F20E0E 0 %" at bounding box center [845, 196] width 195 height 160
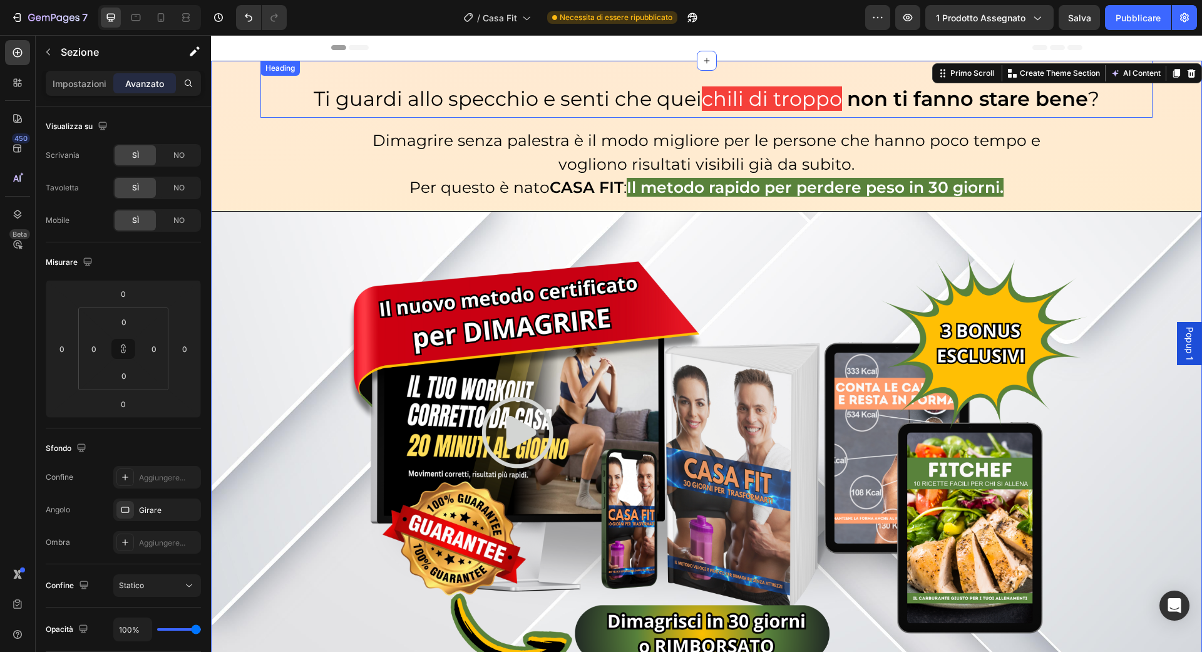
click at [979, 107] on strong "non ti fanno stare bene" at bounding box center [967, 98] width 241 height 24
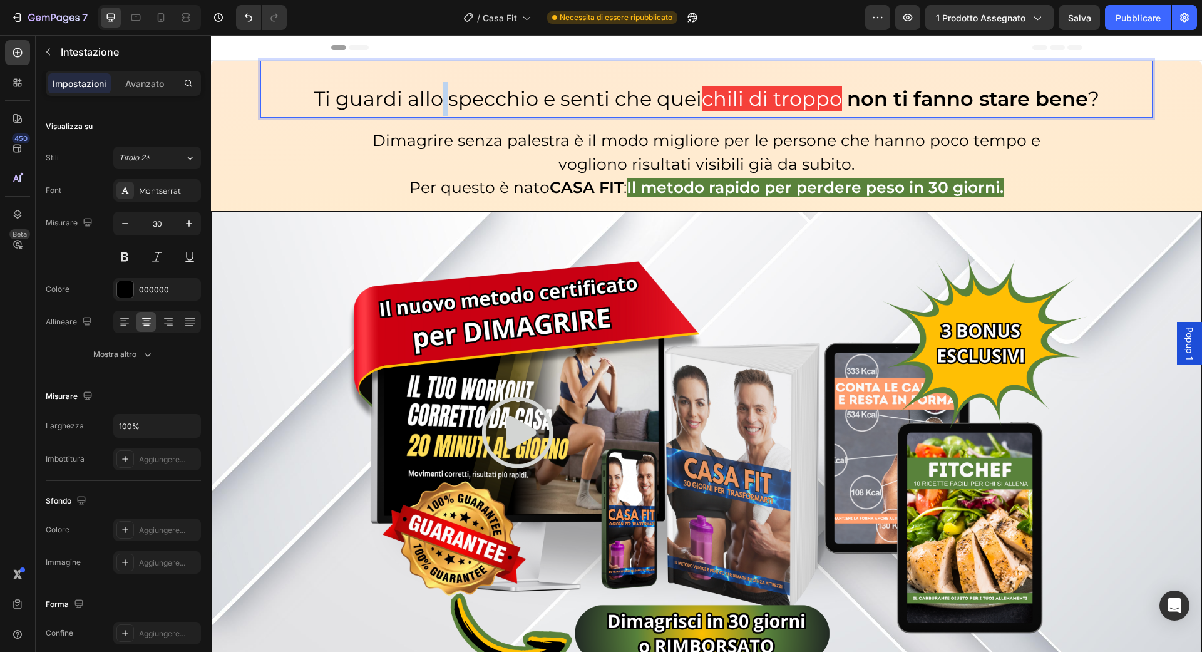
click at [441, 103] on span "Ti guardi allo specchio e senti che quei" at bounding box center [508, 98] width 388 height 24
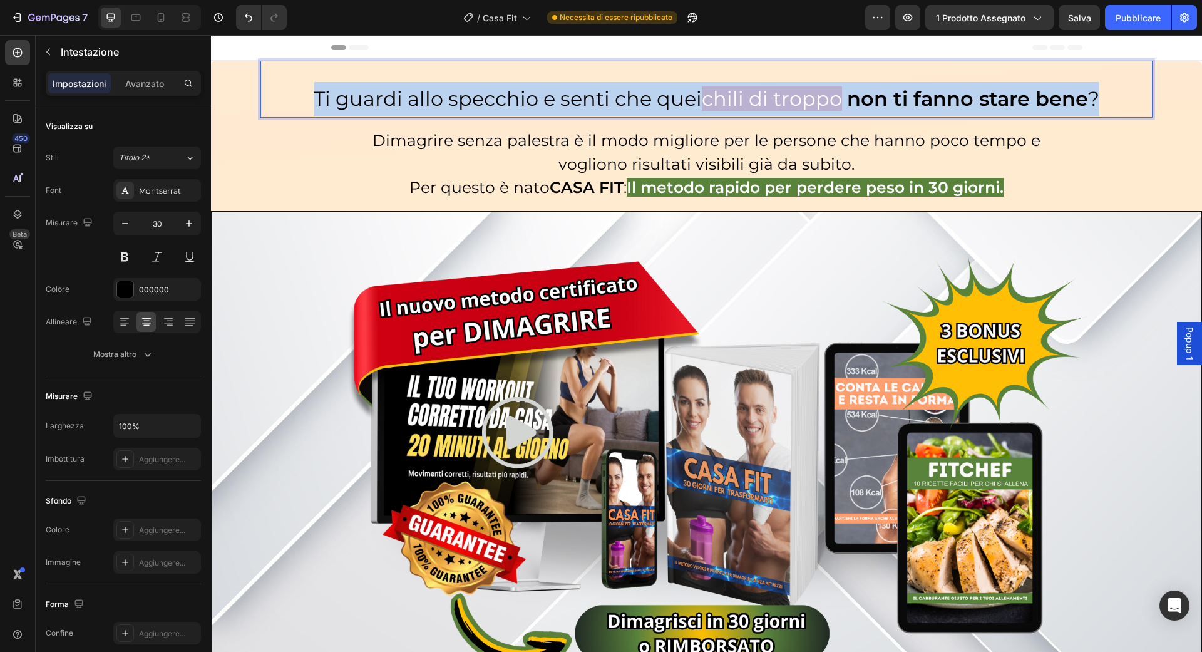
click at [441, 103] on span "Ti guardi allo specchio e senti che quei" at bounding box center [508, 98] width 388 height 24
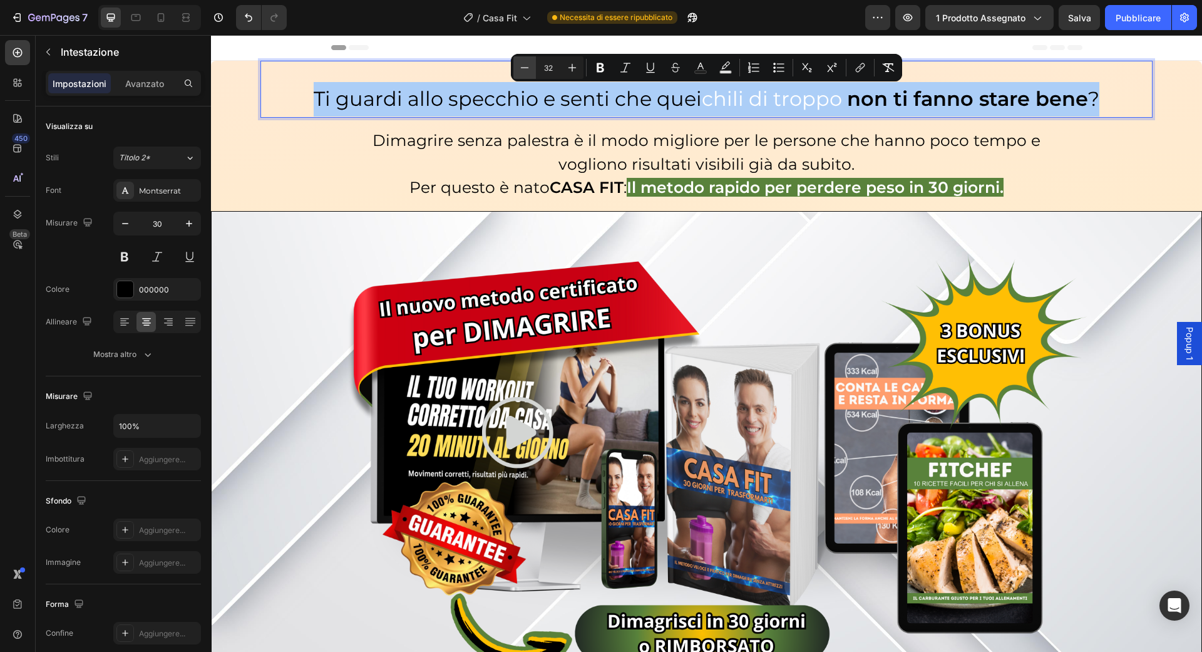
click at [528, 63] on icon "Editor contextual toolbar" at bounding box center [524, 67] width 13 height 13
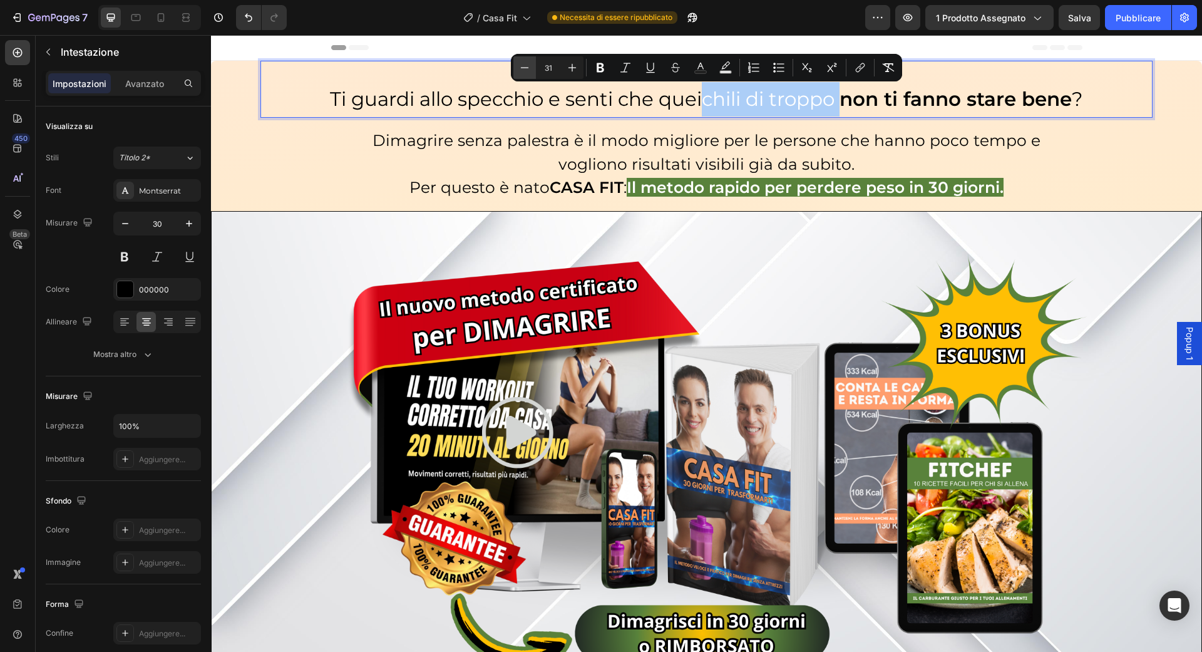
click at [528, 63] on icon "Editor contextual toolbar" at bounding box center [524, 67] width 13 height 13
type input "30"
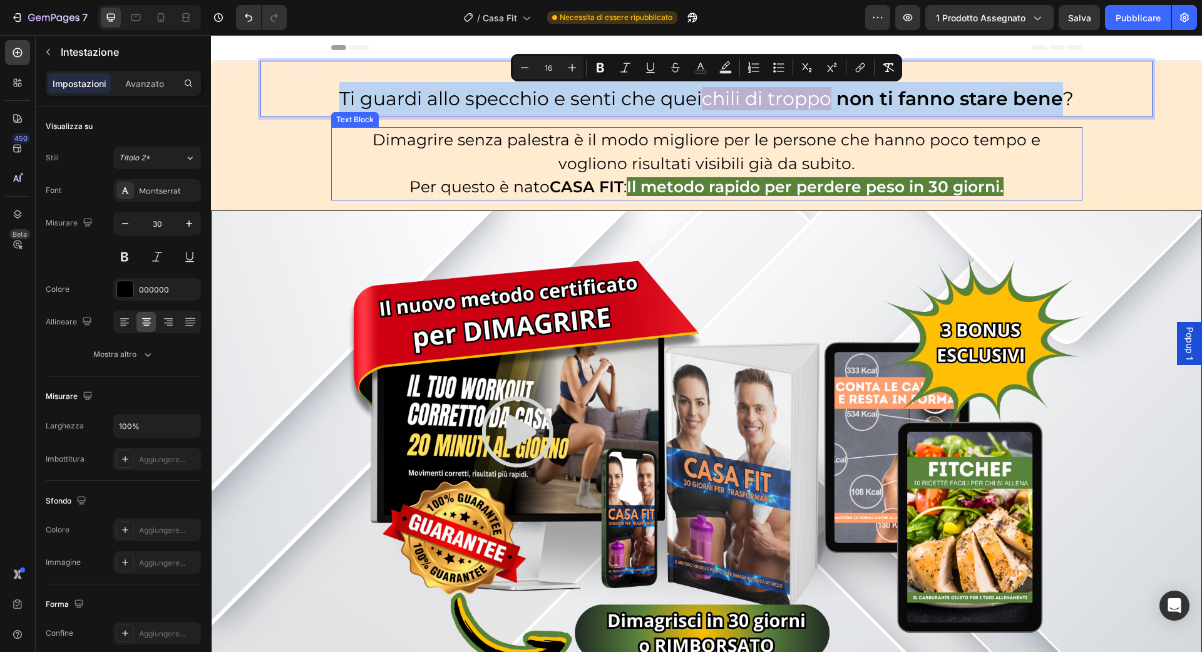
click at [471, 151] on p "Dimagrire senza palestra è il modo migliore per le persone che hanno poco tempo…" at bounding box center [707, 151] width 674 height 47
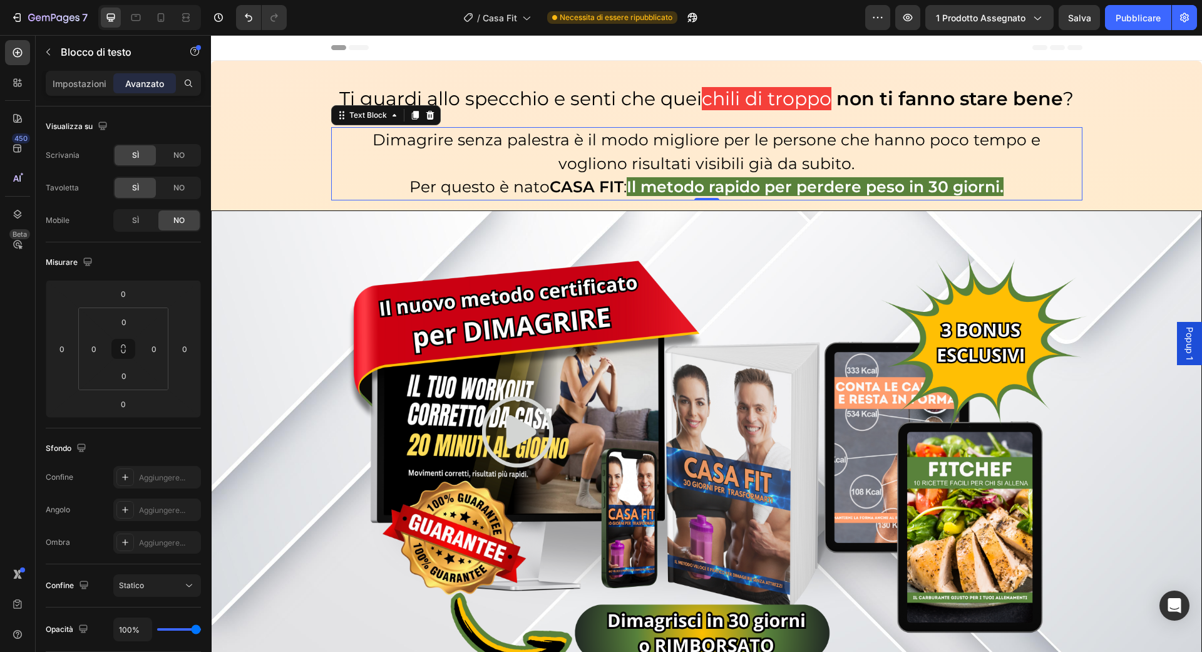
click at [472, 148] on span "Dimagrire senza palestra è il modo migliore per le persone che hanno poco tempo…" at bounding box center [707, 151] width 668 height 43
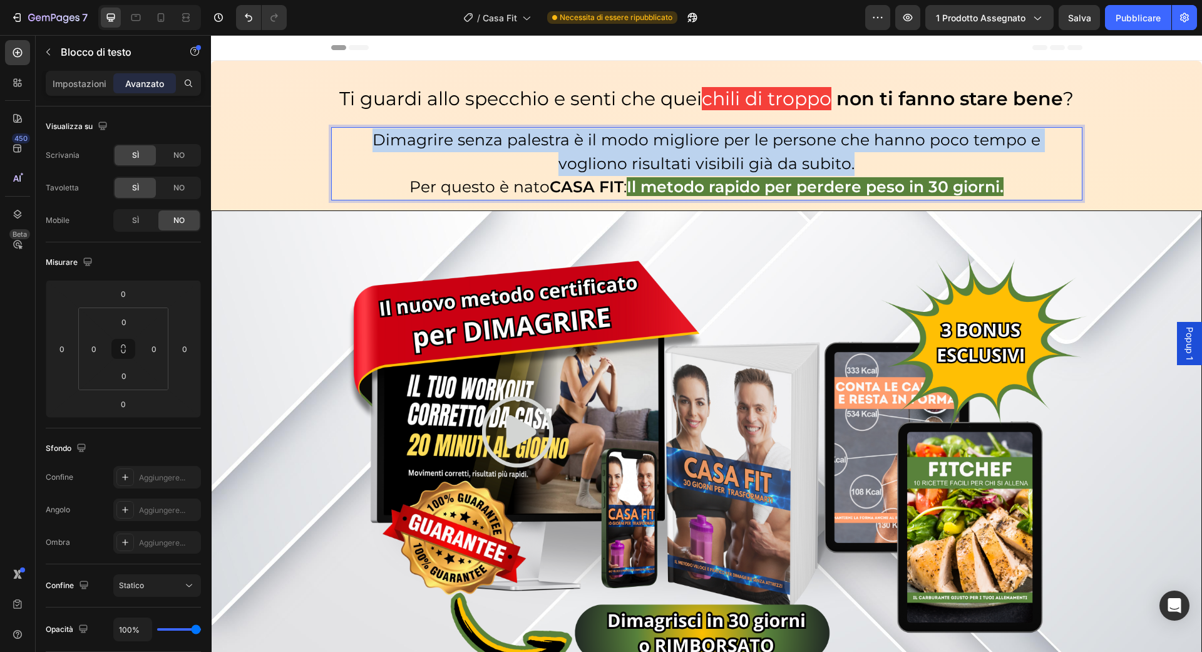
click at [472, 148] on span "Dimagrire senza palestra è il modo migliore per le persone che hanno poco tempo…" at bounding box center [707, 151] width 668 height 43
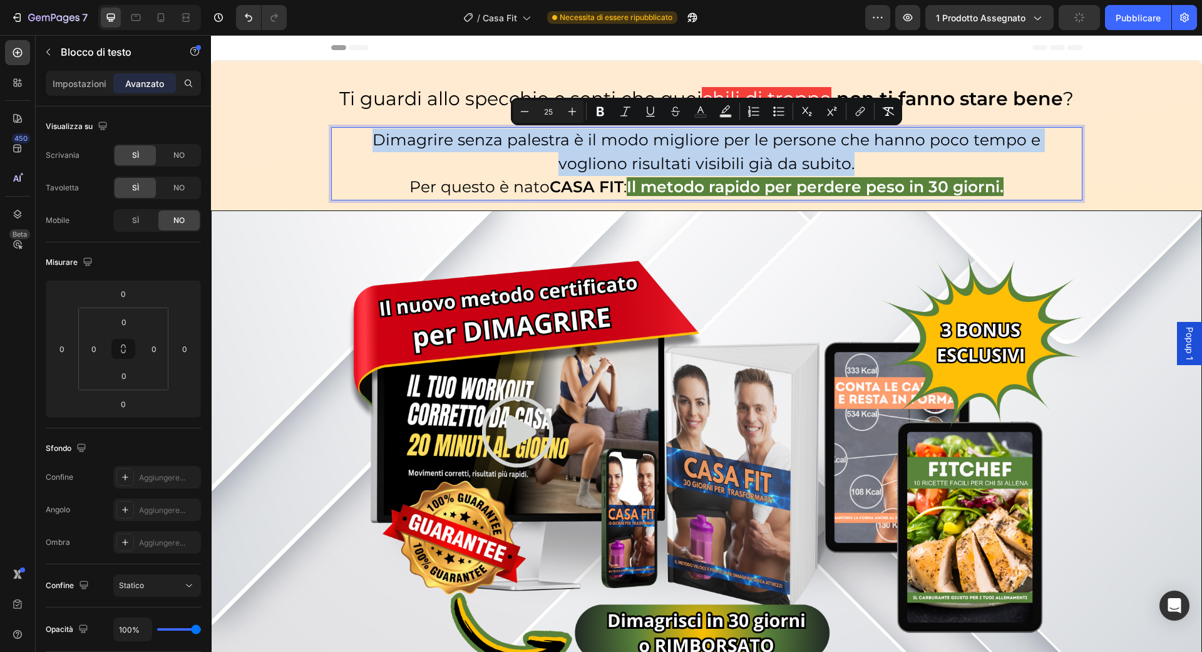
click at [489, 170] on p "Dimagrire senza palestra è il modo migliore per le persone che hanno poco tempo…" at bounding box center [707, 151] width 674 height 47
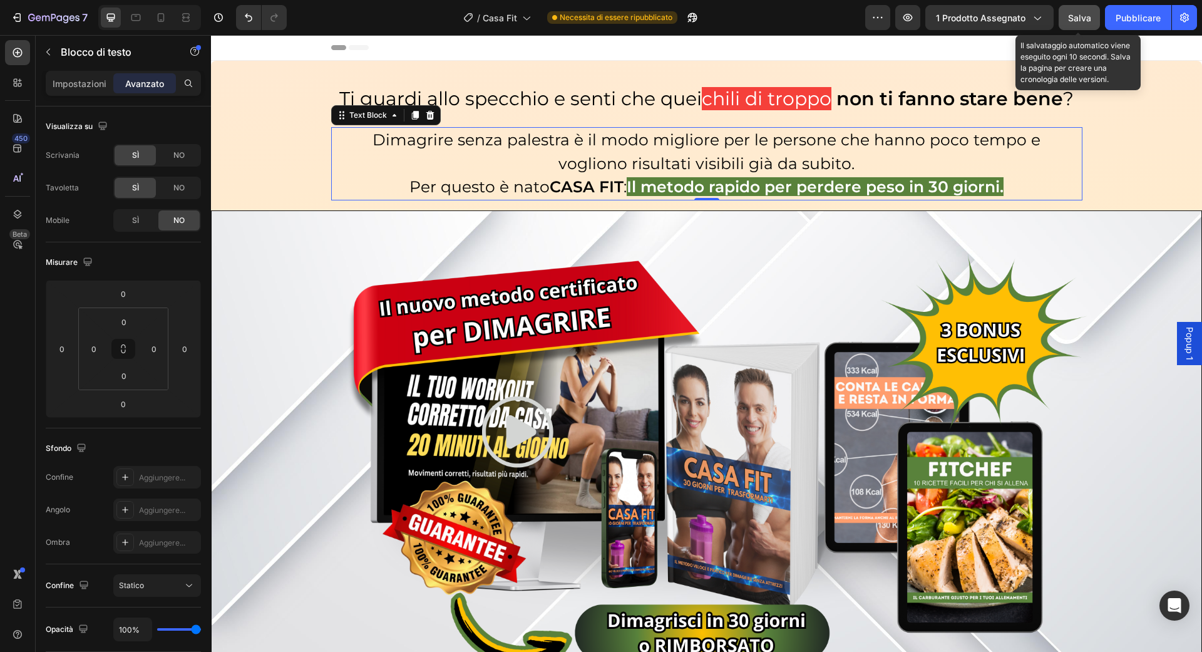
click at [1094, 18] on button "Salva" at bounding box center [1079, 17] width 41 height 25
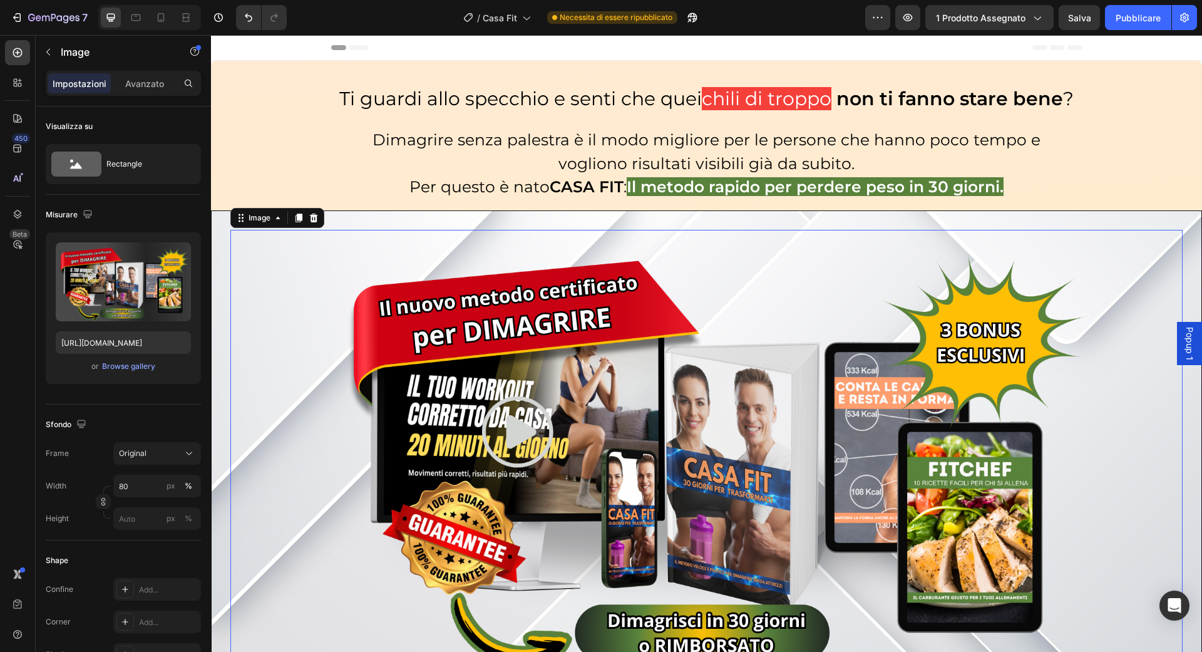
click at [1138, 238] on div at bounding box center [706, 454] width 952 height 448
click at [158, 23] on icon at bounding box center [161, 17] width 13 height 13
type input "100"
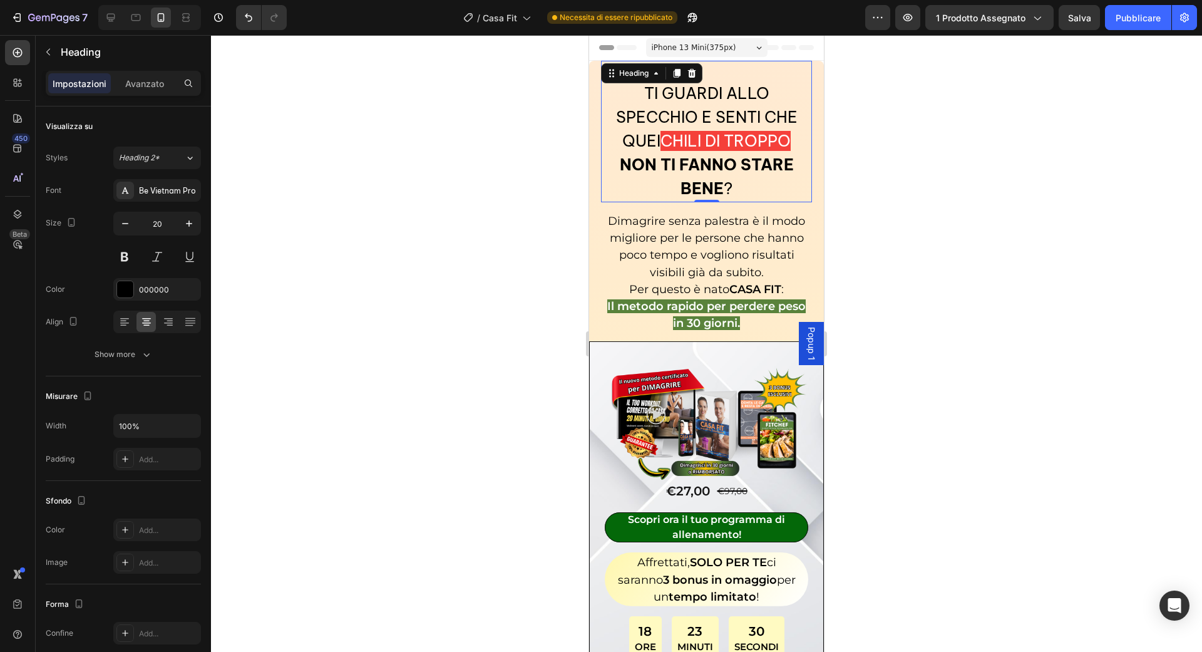
click at [649, 96] on span "Ti guardi allo specchio e senti che quei" at bounding box center [707, 117] width 182 height 68
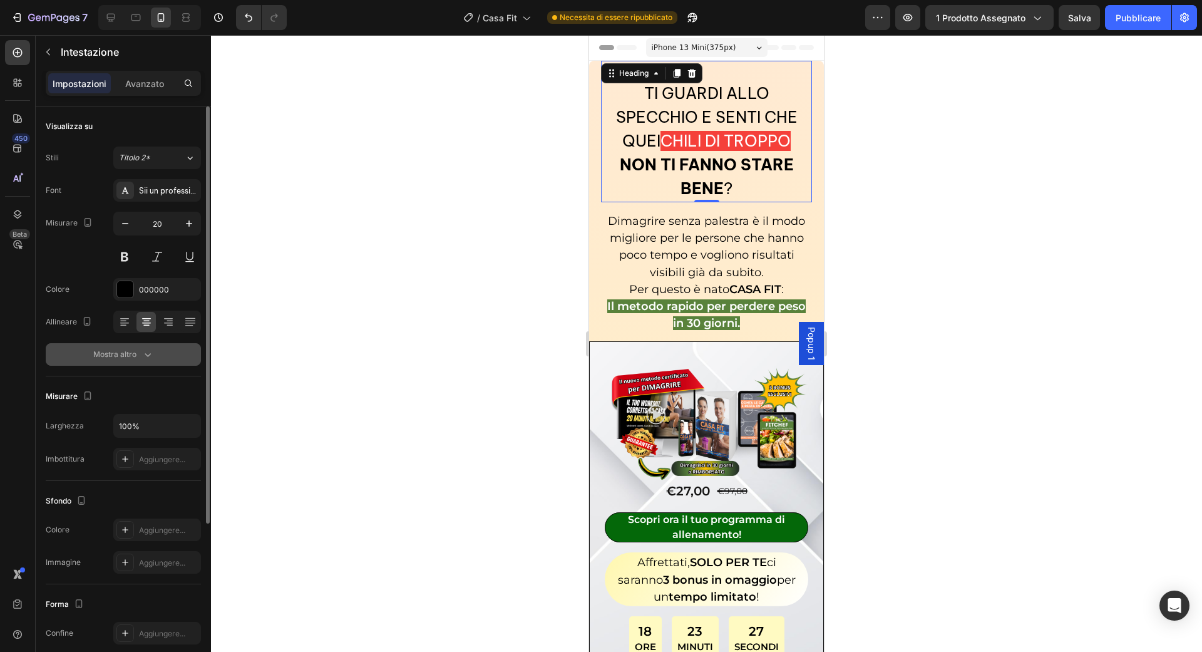
click at [152, 349] on icon "button" at bounding box center [147, 354] width 13 height 13
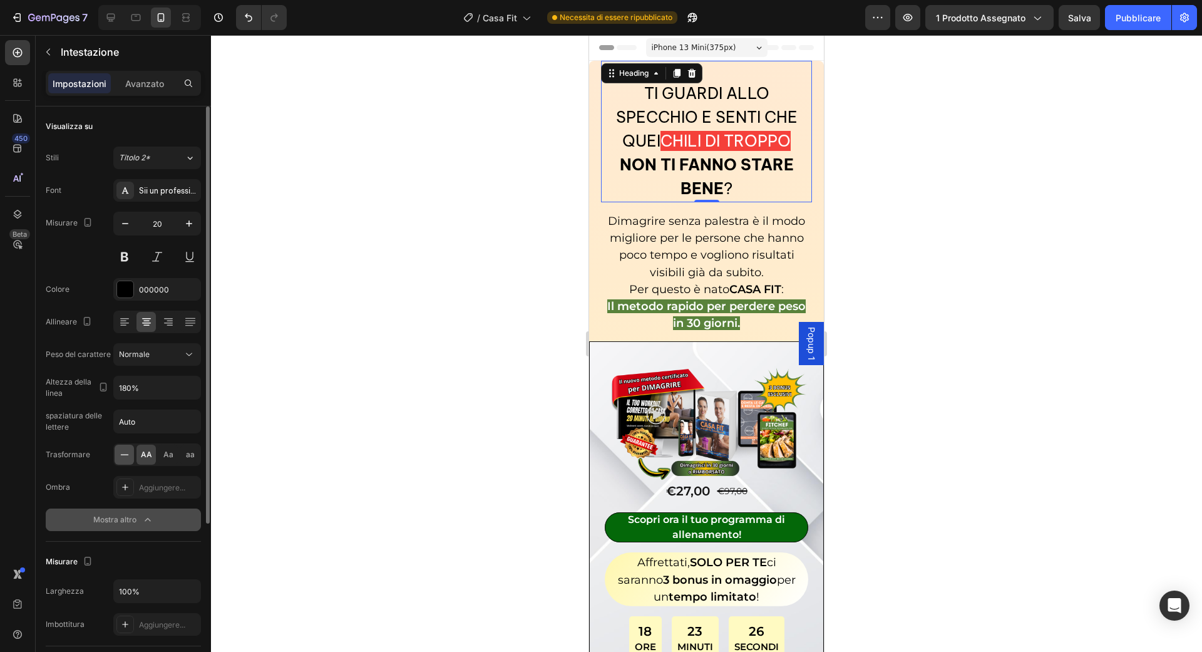
click at [131, 450] on div at bounding box center [124, 455] width 19 height 20
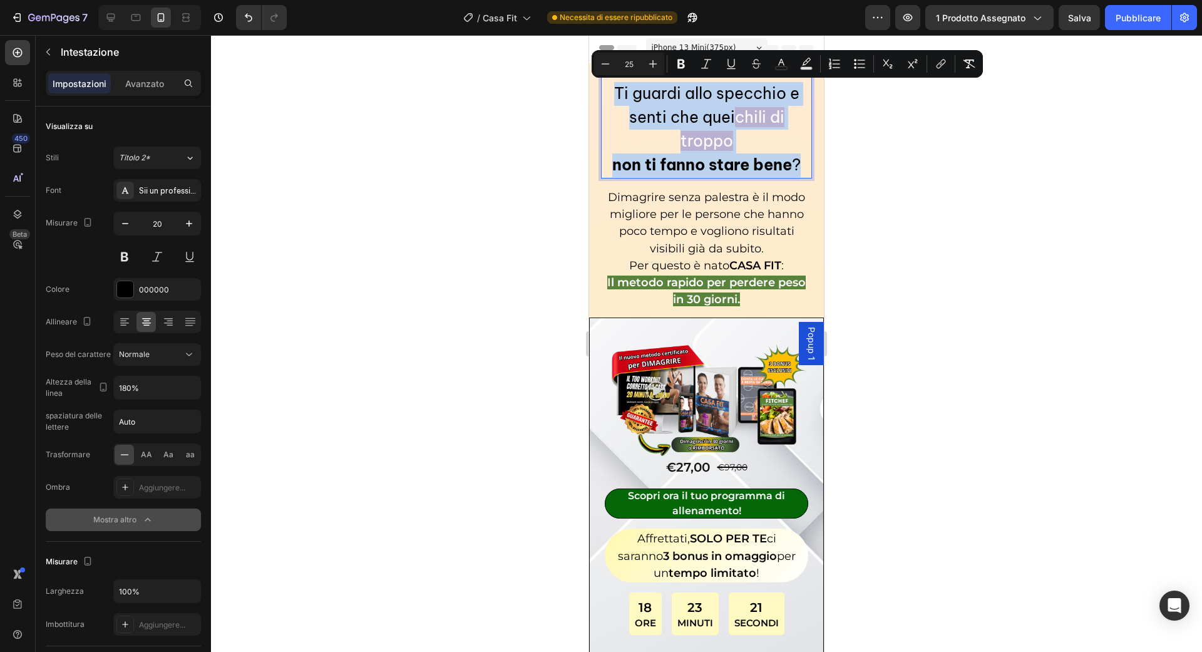
drag, startPoint x: 806, startPoint y: 165, endPoint x: 615, endPoint y: 85, distance: 207.1
click at [615, 85] on p "Ti guardi allo specchio e senti che quei chili di troppo non ti fanno stare ben…" at bounding box center [706, 129] width 209 height 95
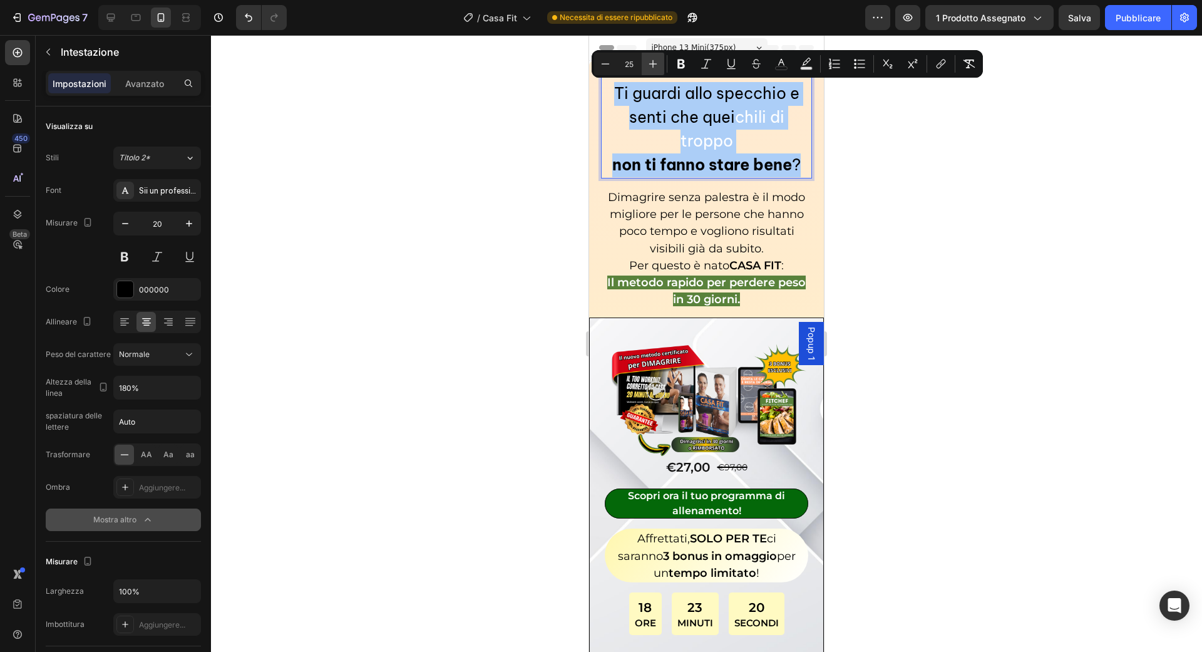
click at [650, 66] on icon "Editor contextual toolbar" at bounding box center [653, 64] width 13 height 13
click at [609, 62] on icon "Editor contextual toolbar" at bounding box center [605, 64] width 13 height 13
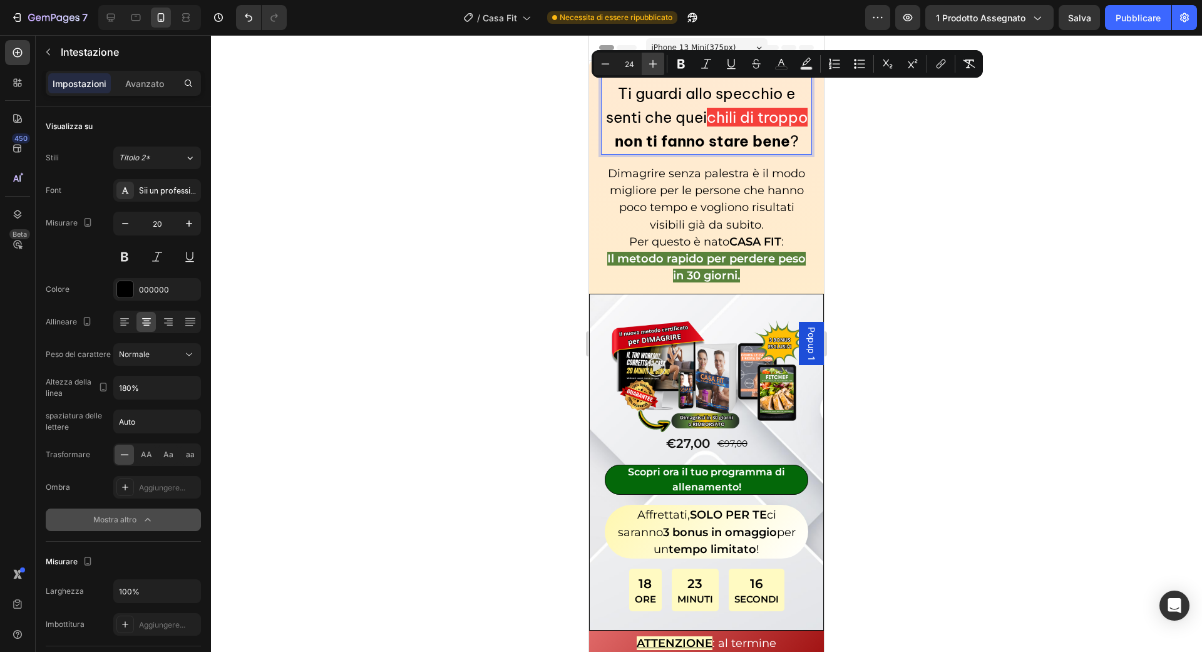
click at [645, 70] on button "Più" at bounding box center [653, 64] width 23 height 23
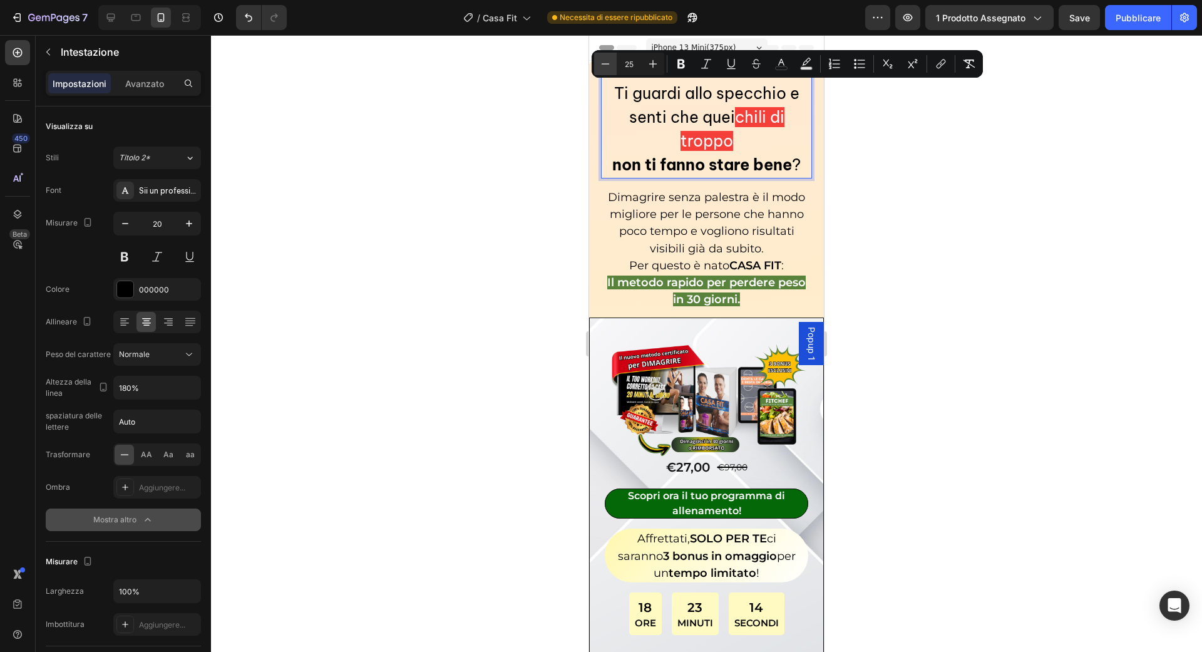
click at [613, 71] on button "Meno" at bounding box center [605, 64] width 23 height 23
type input "24"
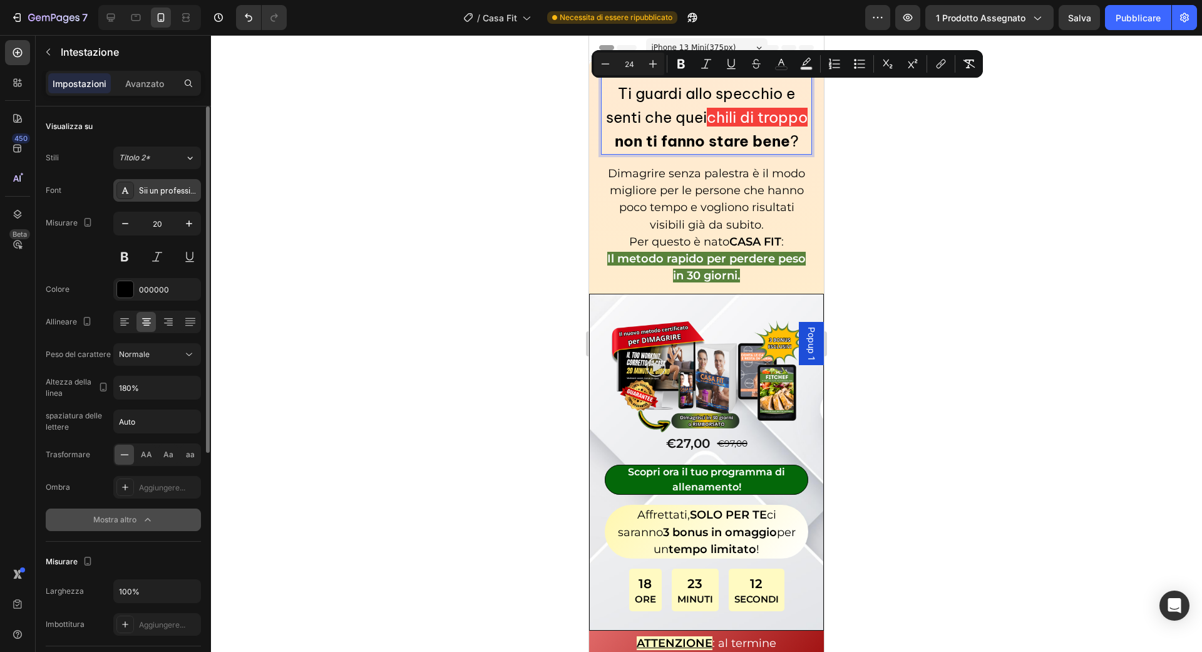
click at [182, 195] on font "Sii un professionista del Vietnam" at bounding box center [199, 190] width 120 height 9
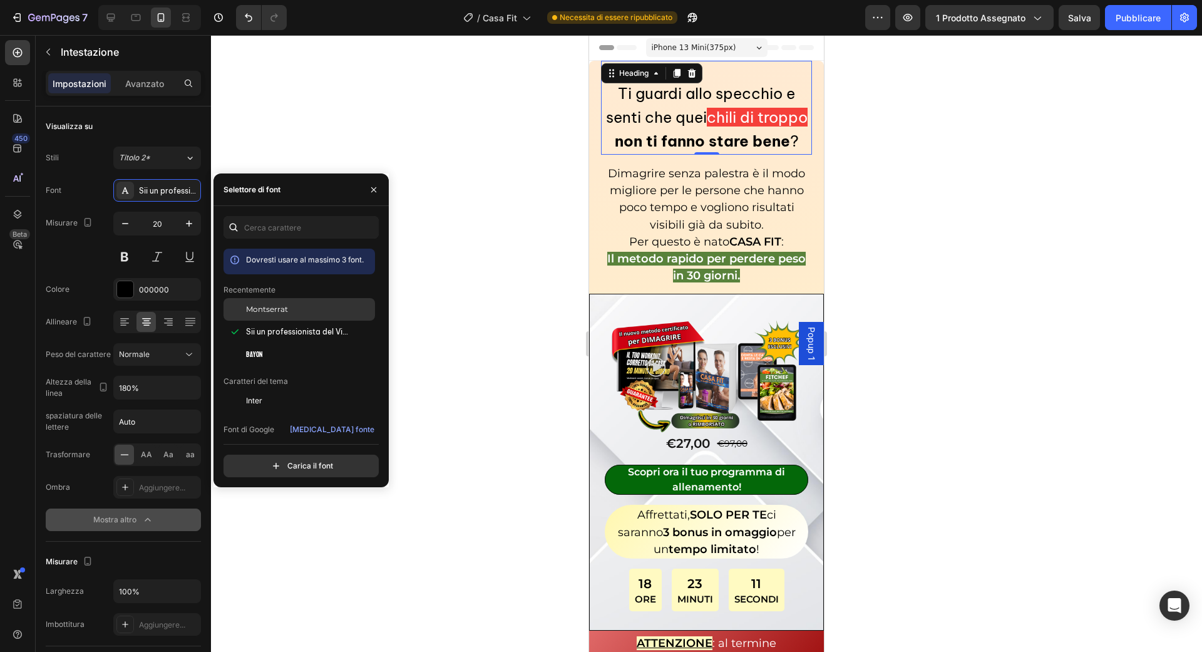
click at [255, 306] on font "Montserrat" at bounding box center [267, 308] width 42 height 9
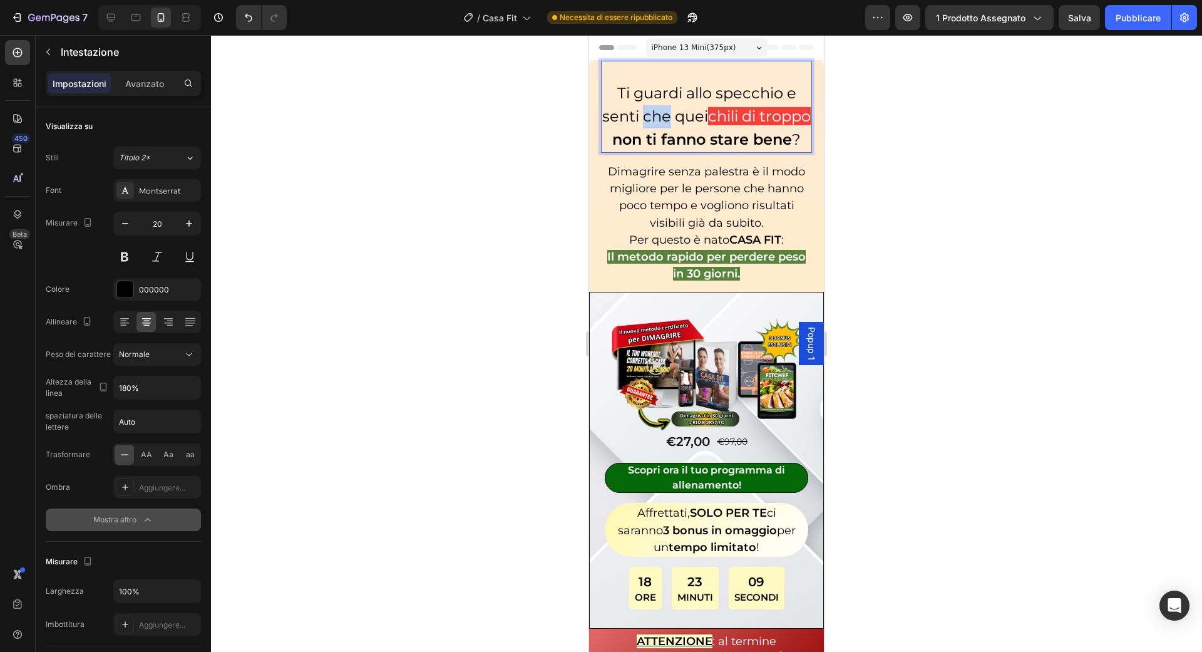
click at [669, 129] on p "Ti guardi allo specchio e senti che quei chili di troppo non ti fanno stare ben…" at bounding box center [706, 116] width 209 height 69
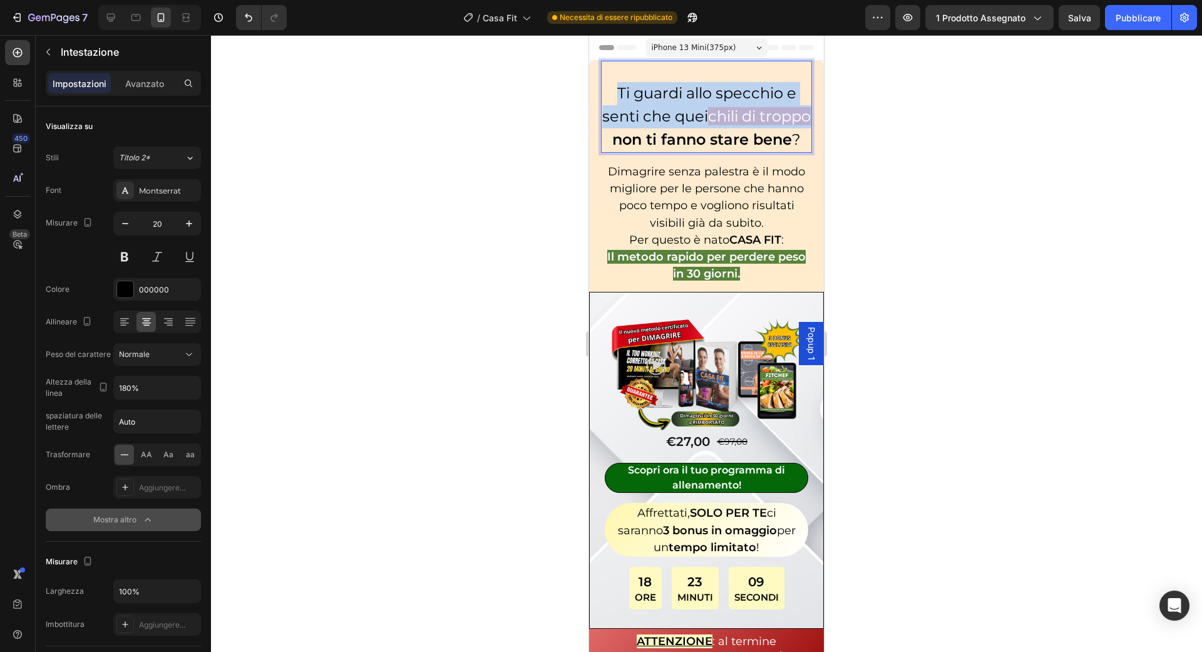
click at [669, 129] on p "Ti guardi allo specchio e senti che quei chili di troppo non ti fanno stare ben…" at bounding box center [706, 116] width 209 height 69
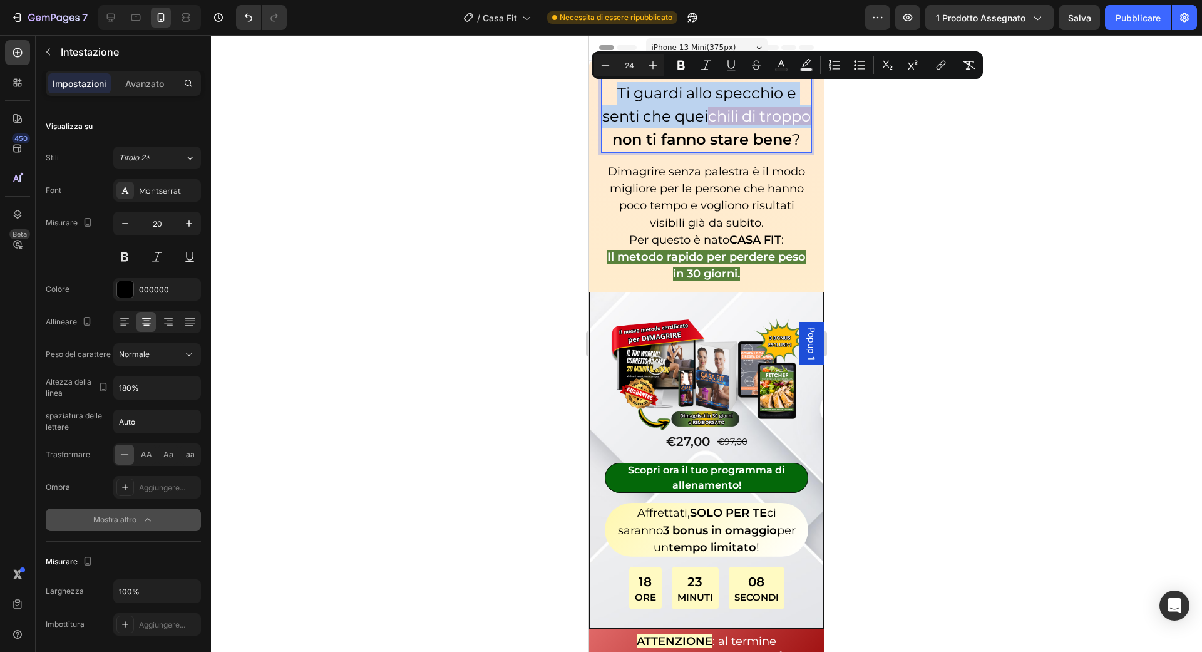
click at [709, 125] on span "chili di troppo" at bounding box center [759, 116] width 103 height 18
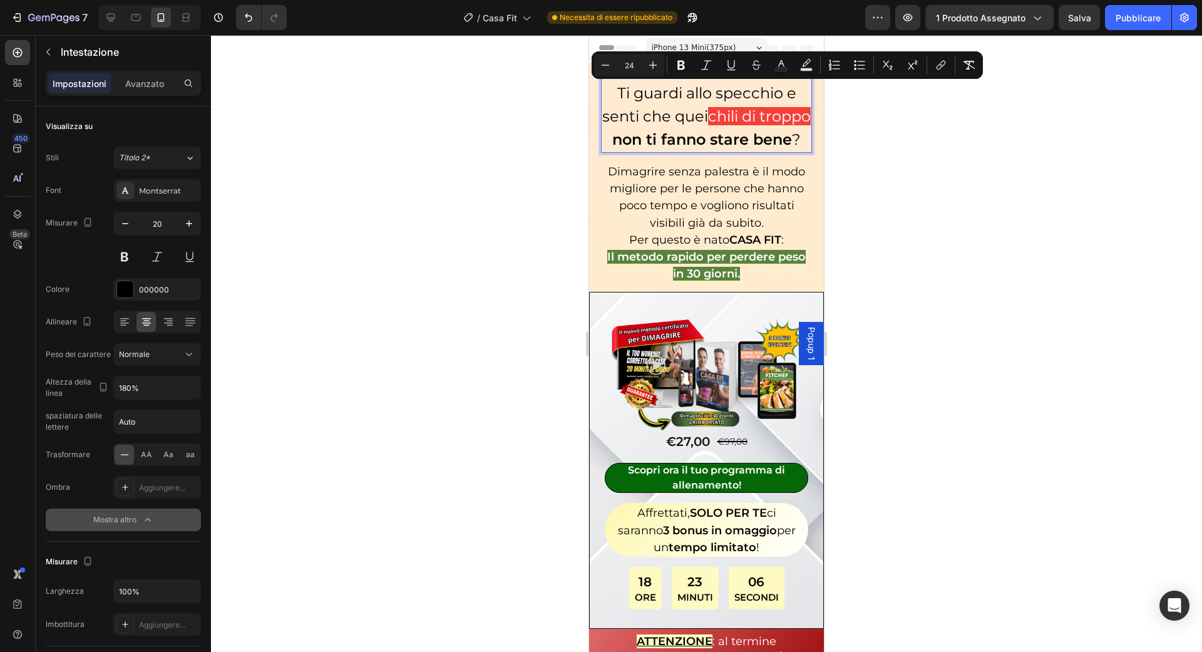
click at [804, 152] on p "Ti guardi allo specchio e senti che quei chili di troppo non ti fanno stare ben…" at bounding box center [706, 116] width 209 height 69
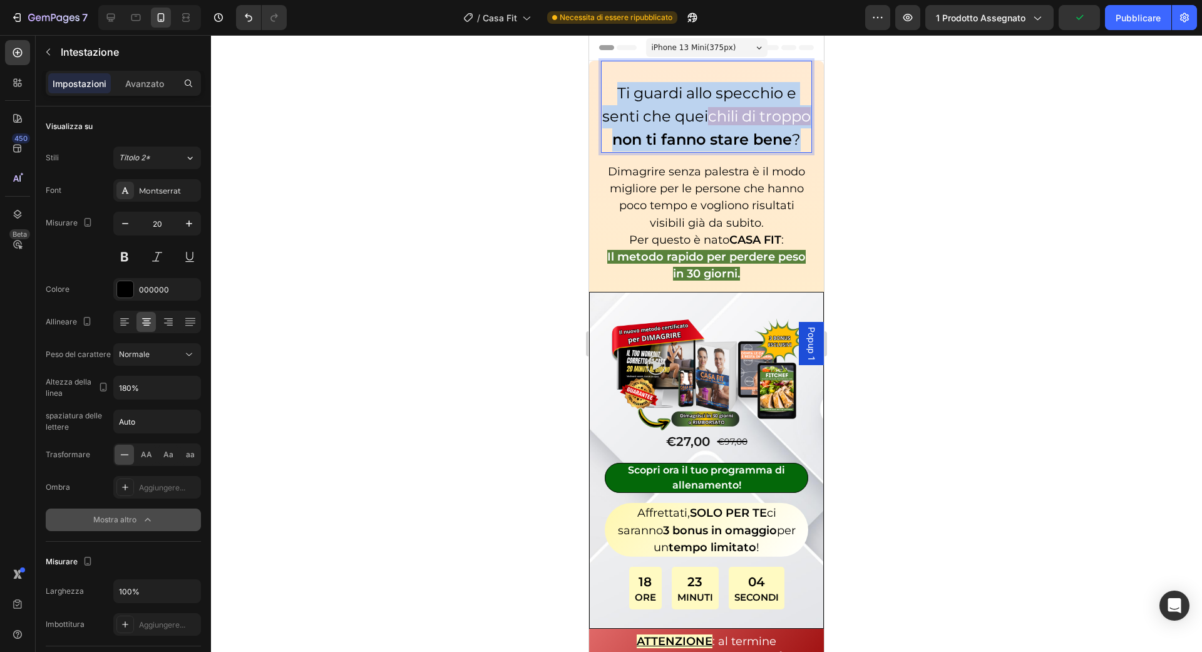
drag, startPoint x: 804, startPoint y: 164, endPoint x: 619, endPoint y: 86, distance: 200.6
click at [619, 86] on p "Ti guardi allo specchio e senti che quei chili di troppo non ti fanno stare ben…" at bounding box center [706, 116] width 209 height 69
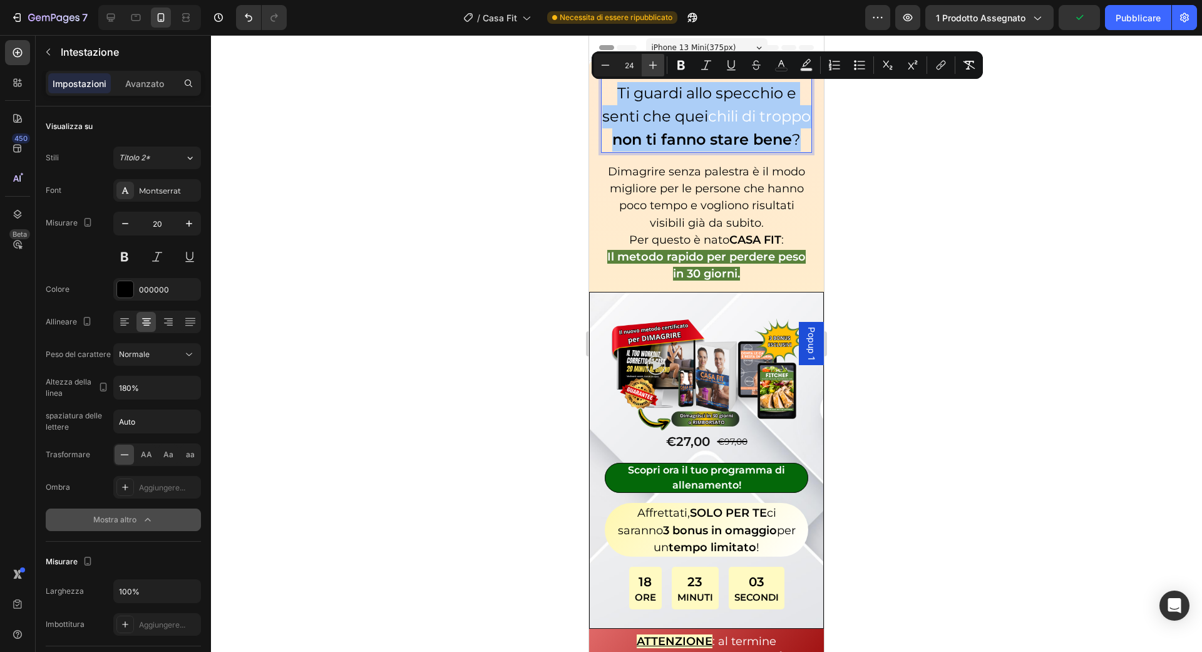
click at [647, 67] on icon "Barra degli strumenti contestuale dell'editor" at bounding box center [653, 65] width 13 height 13
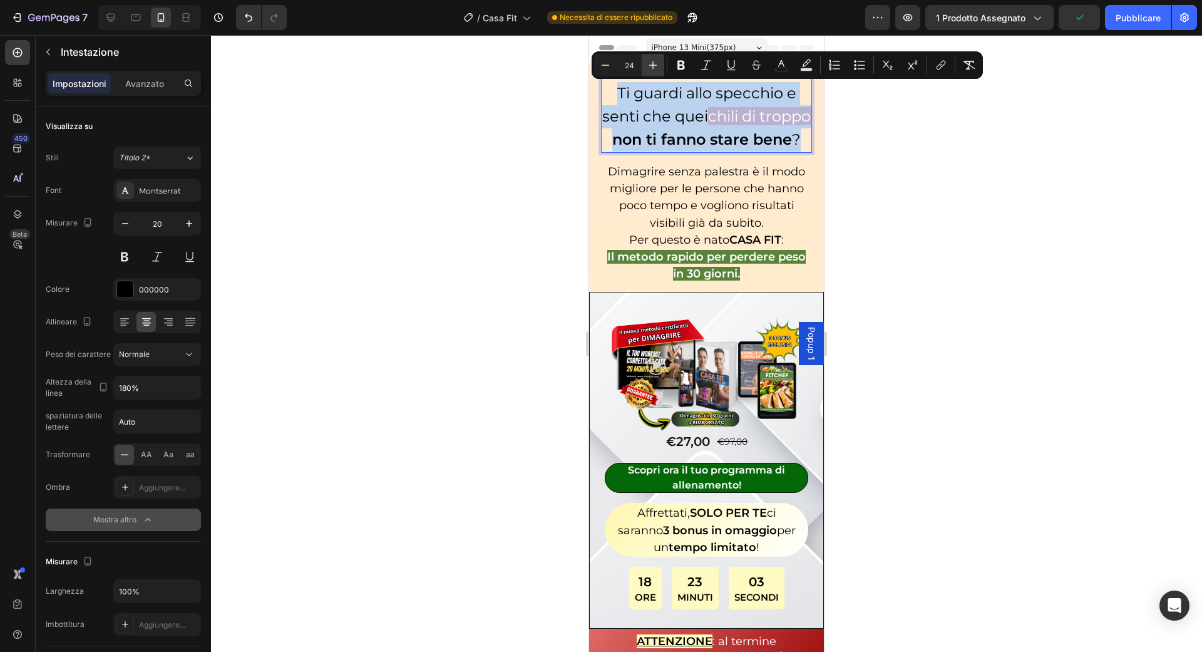
type input "25"
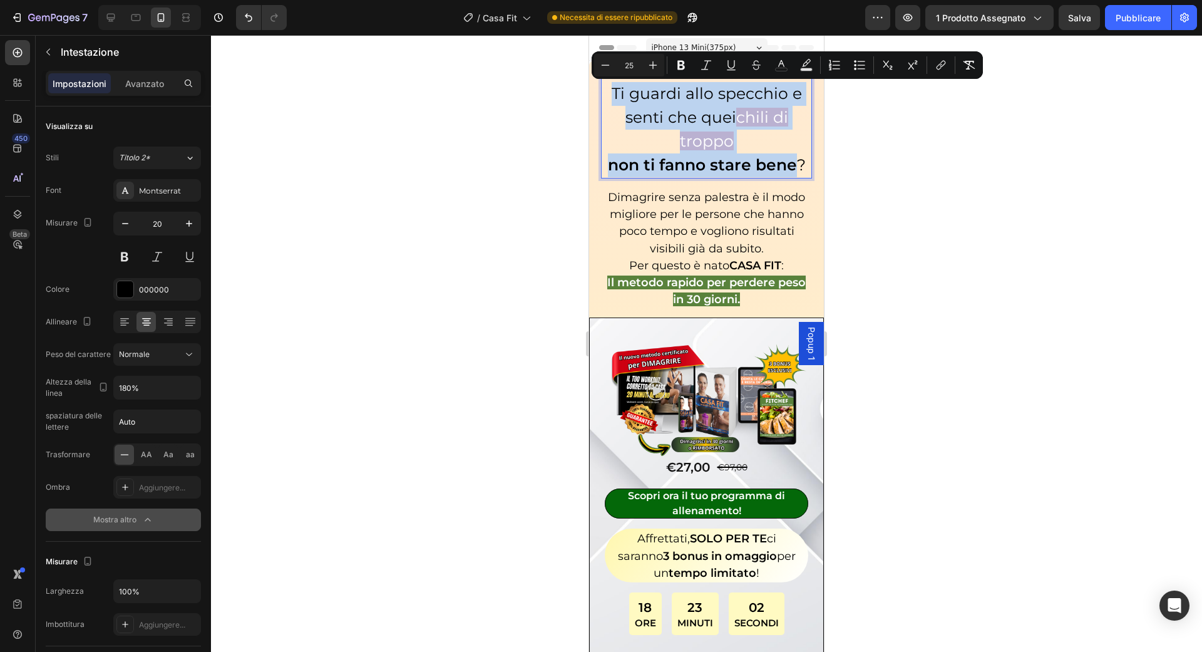
click at [793, 110] on p "Ti guardi allo specchio e senti che quei chili di troppo non ti fanno stare ben…" at bounding box center [706, 129] width 209 height 95
click at [731, 114] on span "Ti guardi allo specchio e senti che quei" at bounding box center [707, 105] width 190 height 43
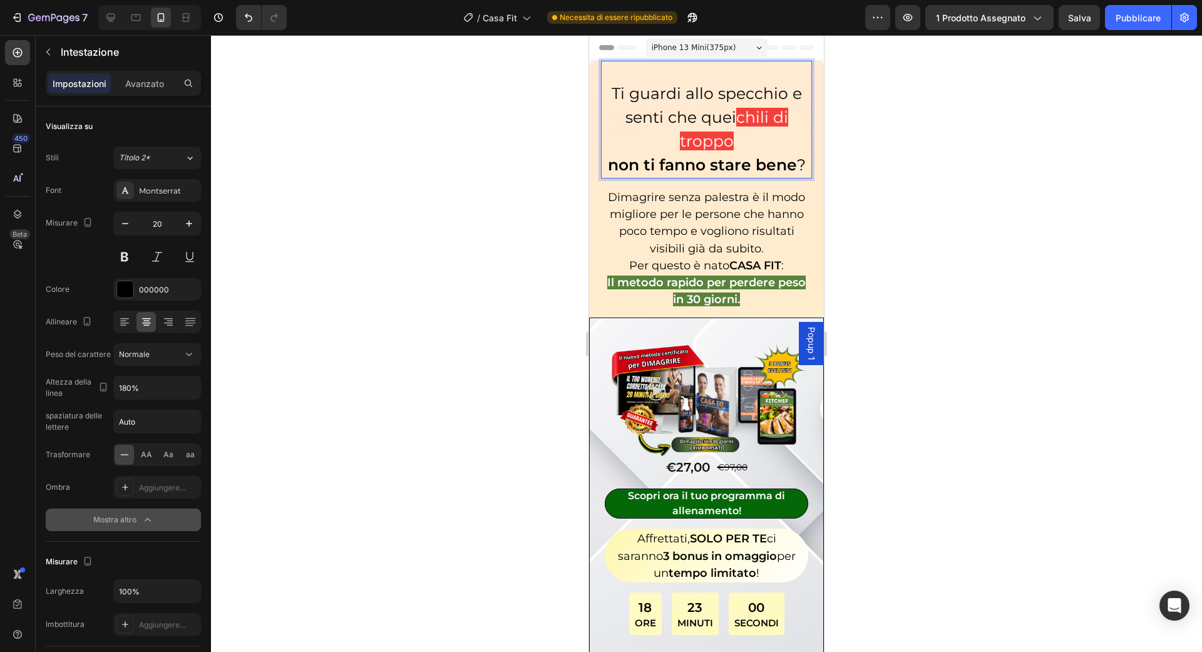
click at [737, 118] on span "Ti guardi allo specchio e senti che quei" at bounding box center [707, 105] width 190 height 43
click at [946, 138] on div at bounding box center [706, 343] width 991 height 617
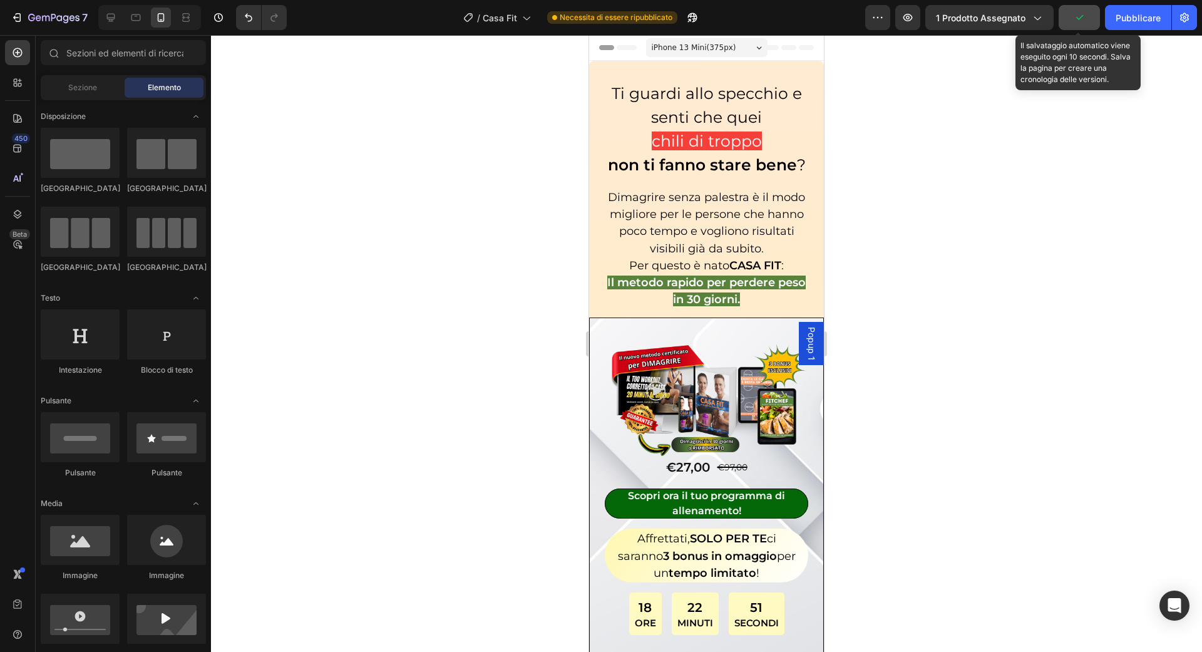
click at [1074, 27] on button "button" at bounding box center [1079, 17] width 41 height 25
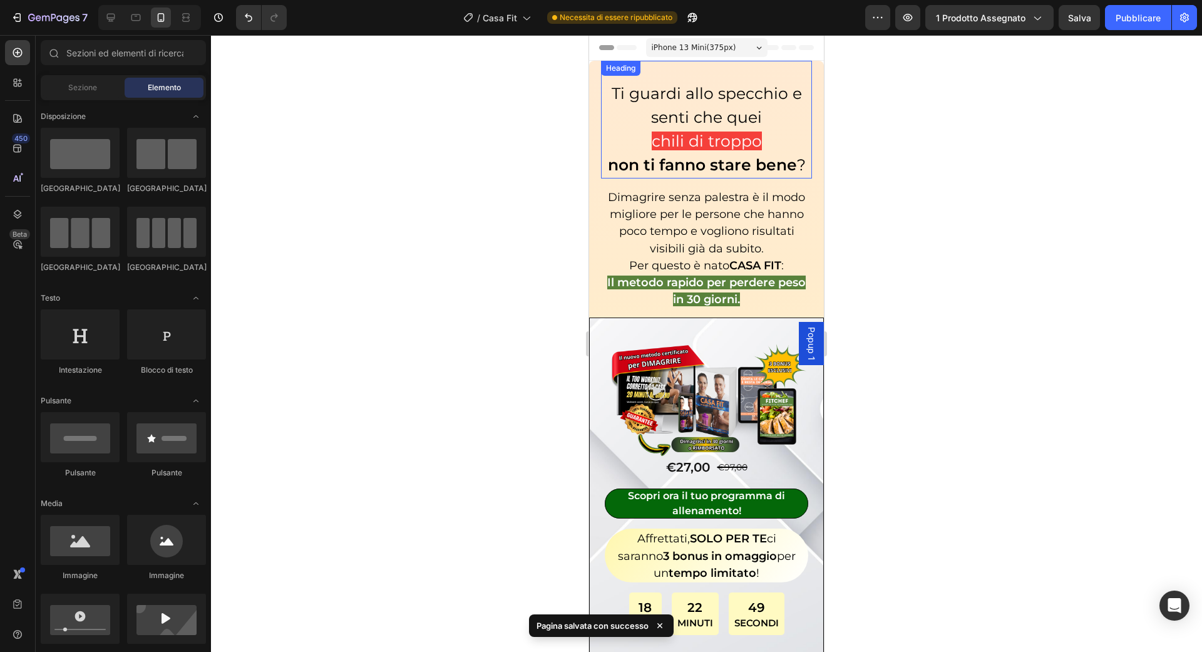
click at [770, 172] on strong "non ti fanno stare bene" at bounding box center [702, 164] width 189 height 19
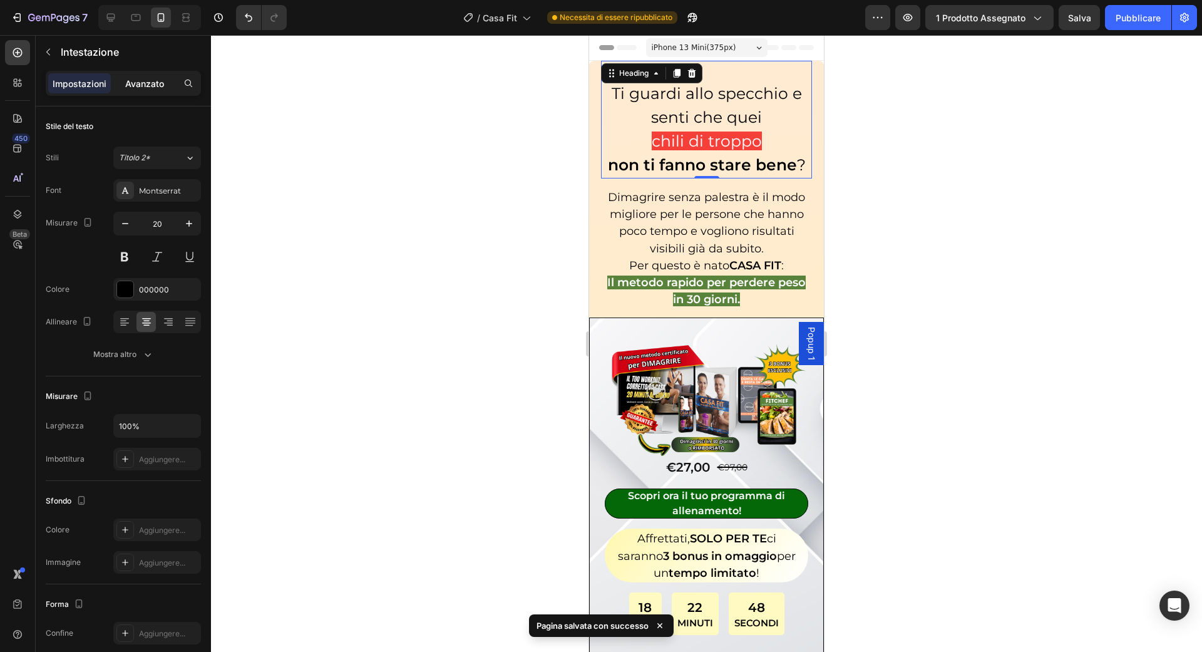
click at [154, 79] on font "Avanzato" at bounding box center [144, 83] width 39 height 11
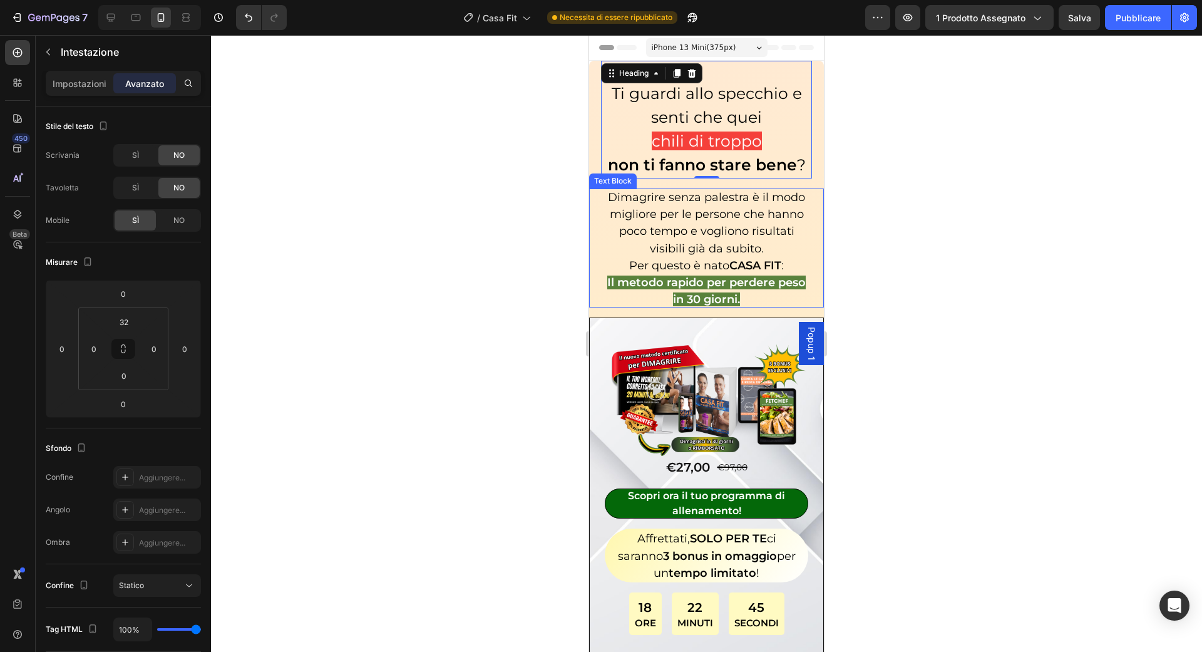
click at [730, 217] on span "Dimagrire senza palestra è il modo migliore per le persone che hanno poco tempo…" at bounding box center [706, 222] width 197 height 65
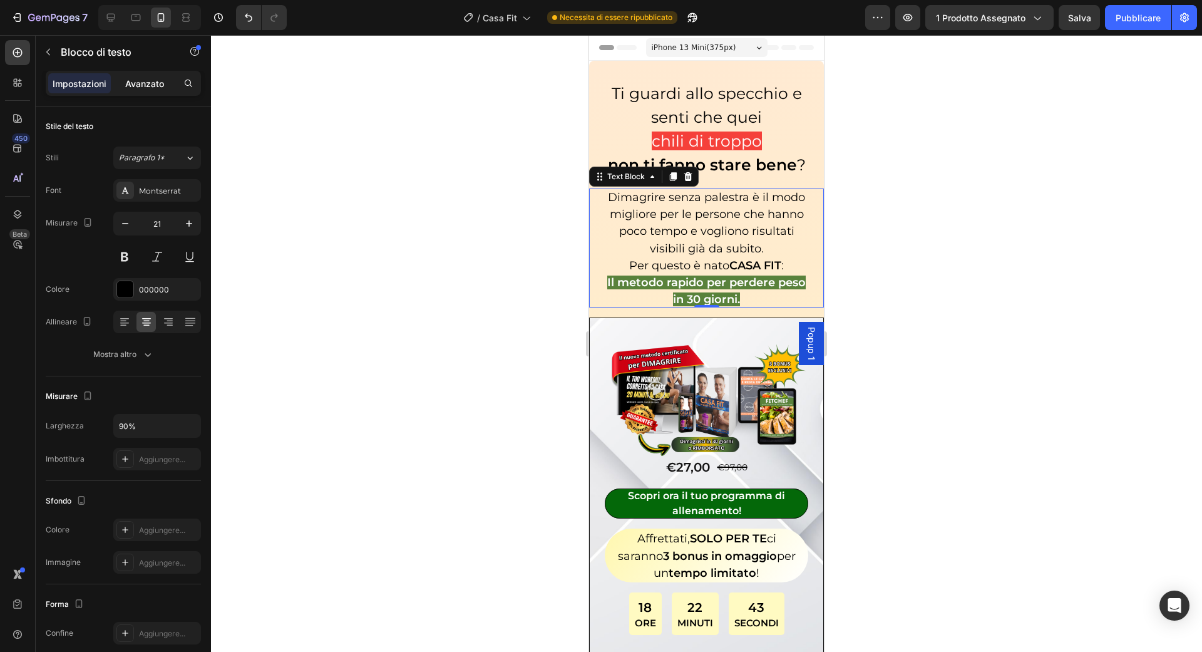
click at [159, 77] on p "Avanzato" at bounding box center [144, 83] width 39 height 13
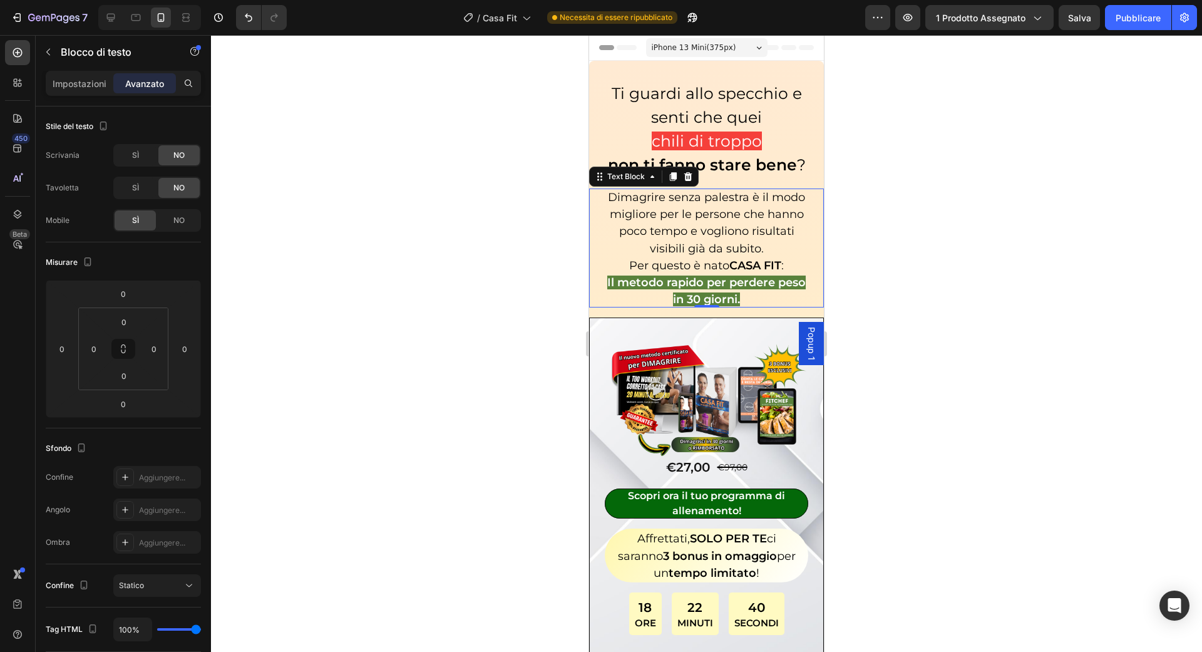
click at [473, 153] on div at bounding box center [706, 343] width 991 height 617
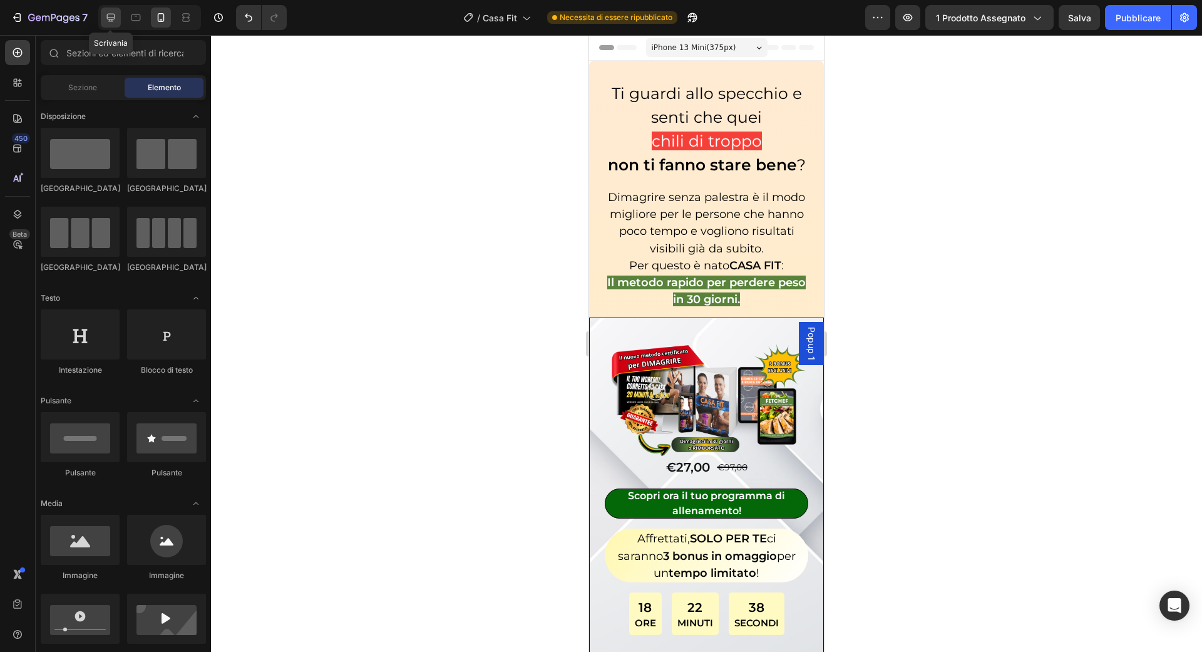
click at [113, 17] on icon at bounding box center [111, 17] width 13 height 13
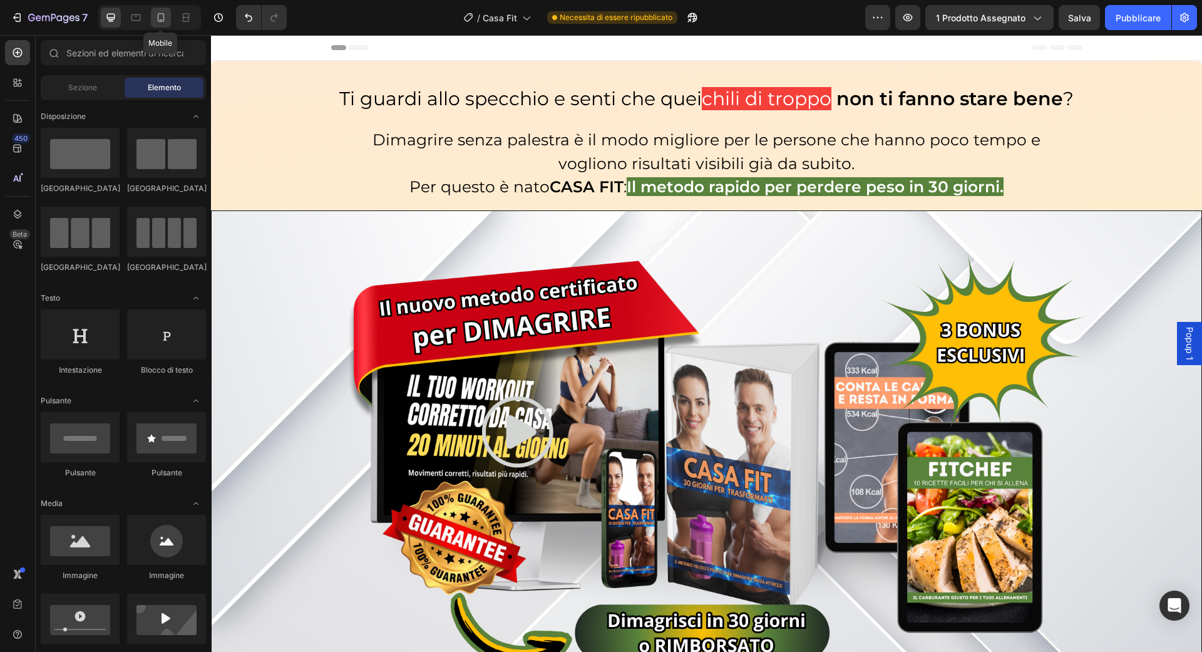
click at [163, 21] on icon at bounding box center [161, 17] width 13 height 13
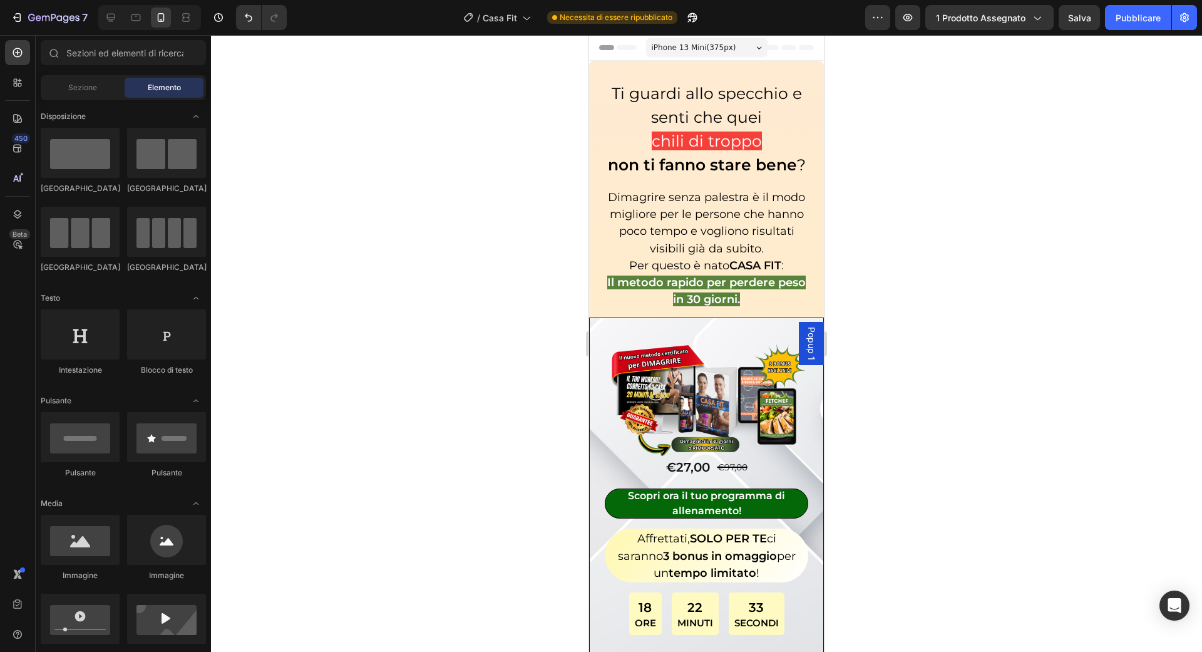
click at [1072, 31] on div "7 / Casa Fit Necessita di essere ripubblicato Anteprima 1 prodotto assegnato Sa…" at bounding box center [601, 18] width 1202 height 36
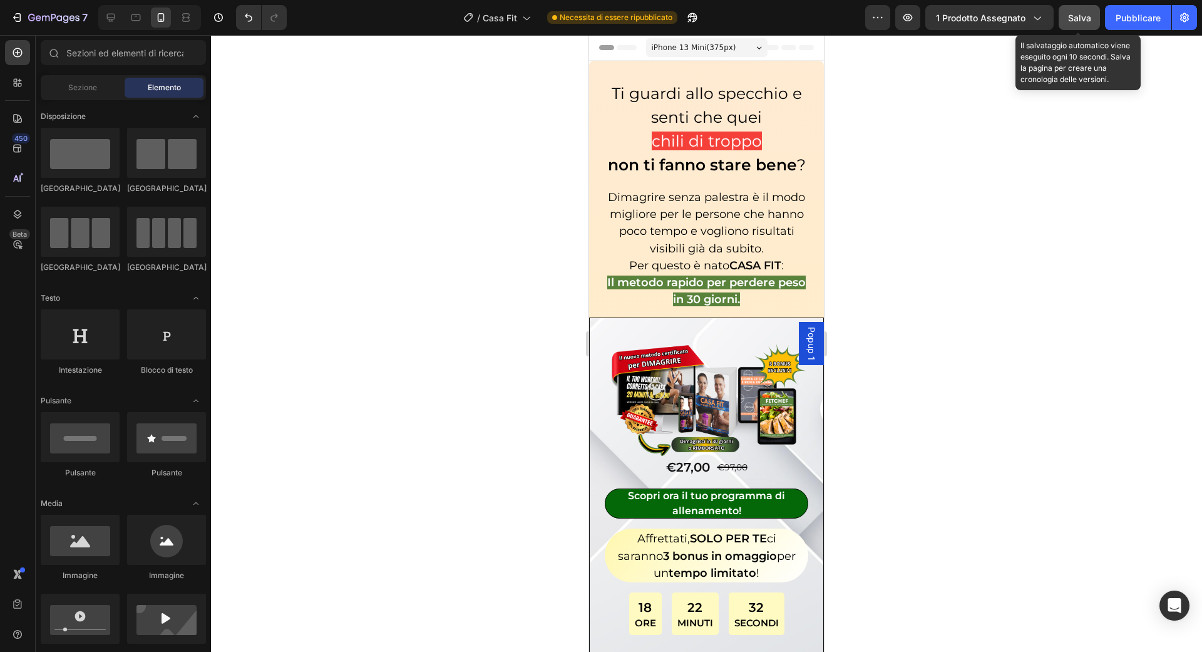
click at [1072, 24] on button "Salva" at bounding box center [1079, 17] width 41 height 25
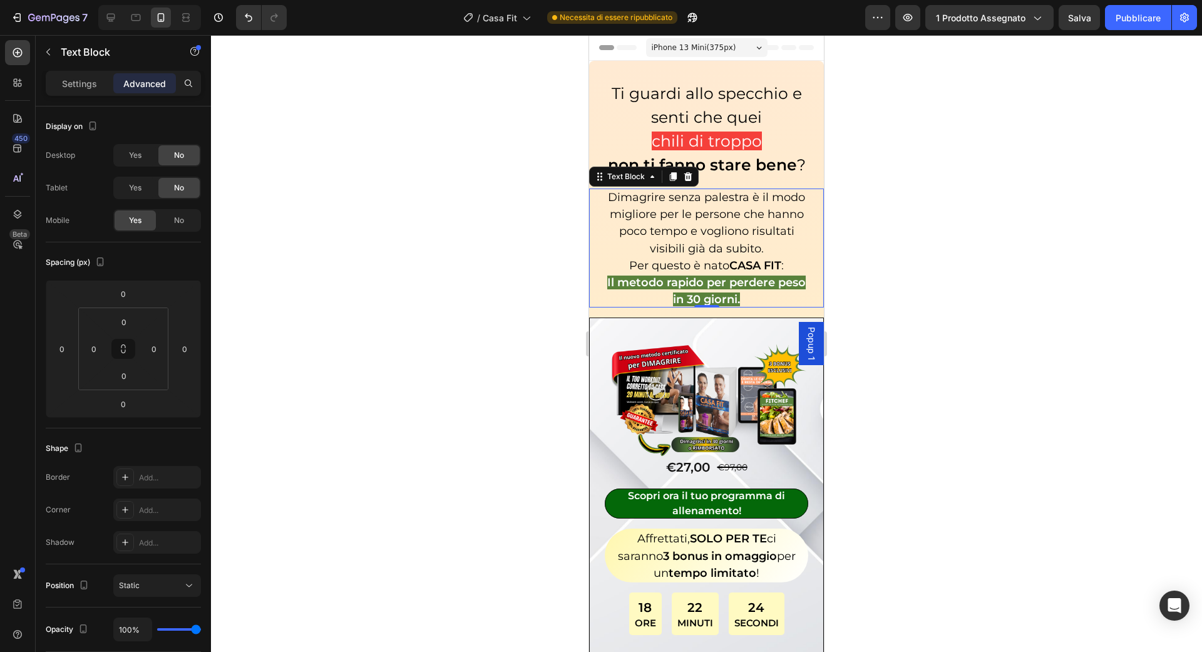
click at [739, 188] on p "Dimagrire senza palestra è il modo migliore per le persone che hanno poco tempo…" at bounding box center [707, 222] width 212 height 68
click at [91, 83] on font "Impostazioni" at bounding box center [80, 83] width 54 height 11
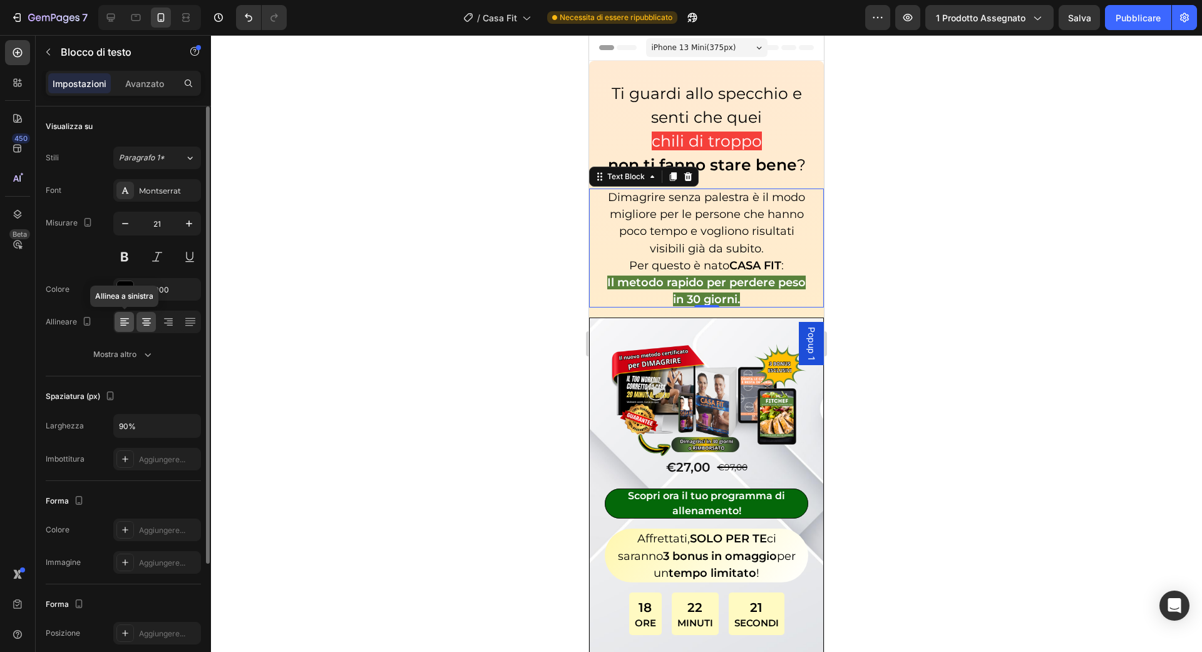
click at [120, 325] on icon at bounding box center [124, 322] width 13 height 13
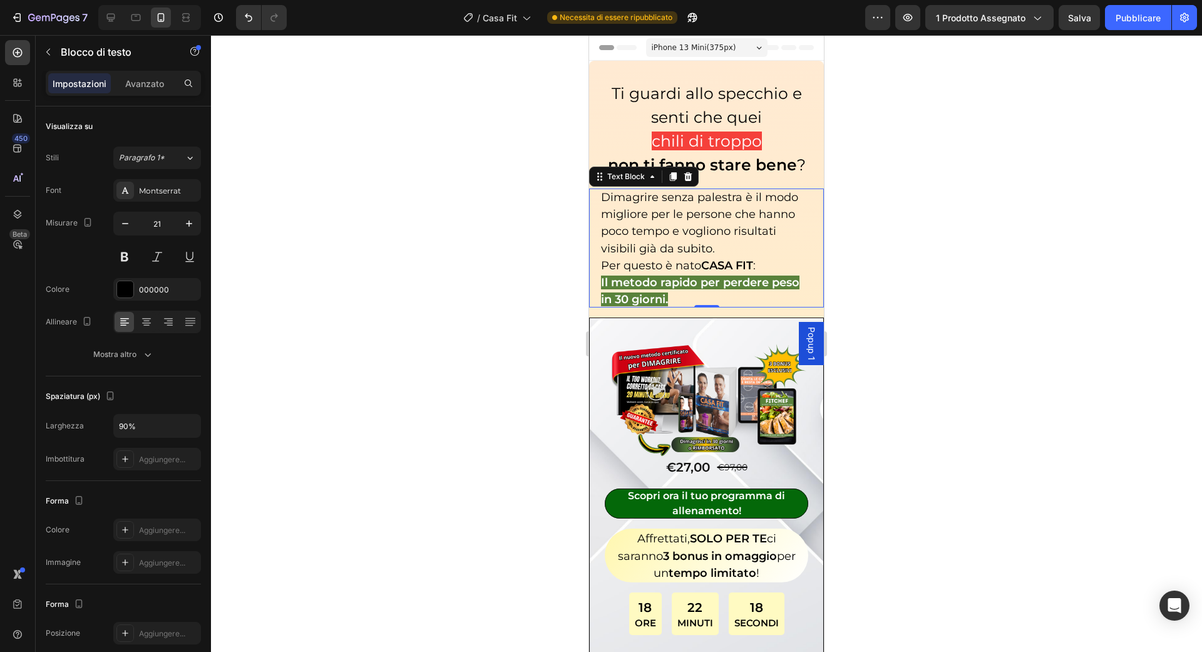
click at [492, 299] on div at bounding box center [706, 343] width 991 height 617
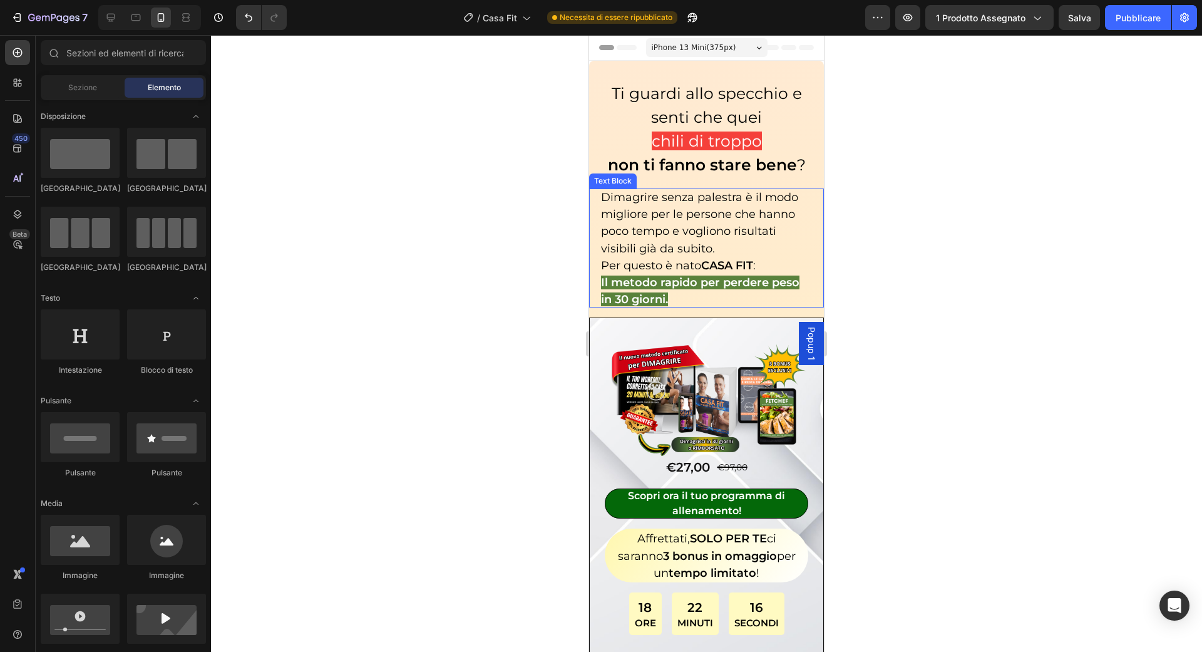
click at [917, 292] on div at bounding box center [706, 343] width 991 height 617
click at [111, 17] on icon at bounding box center [111, 18] width 8 height 8
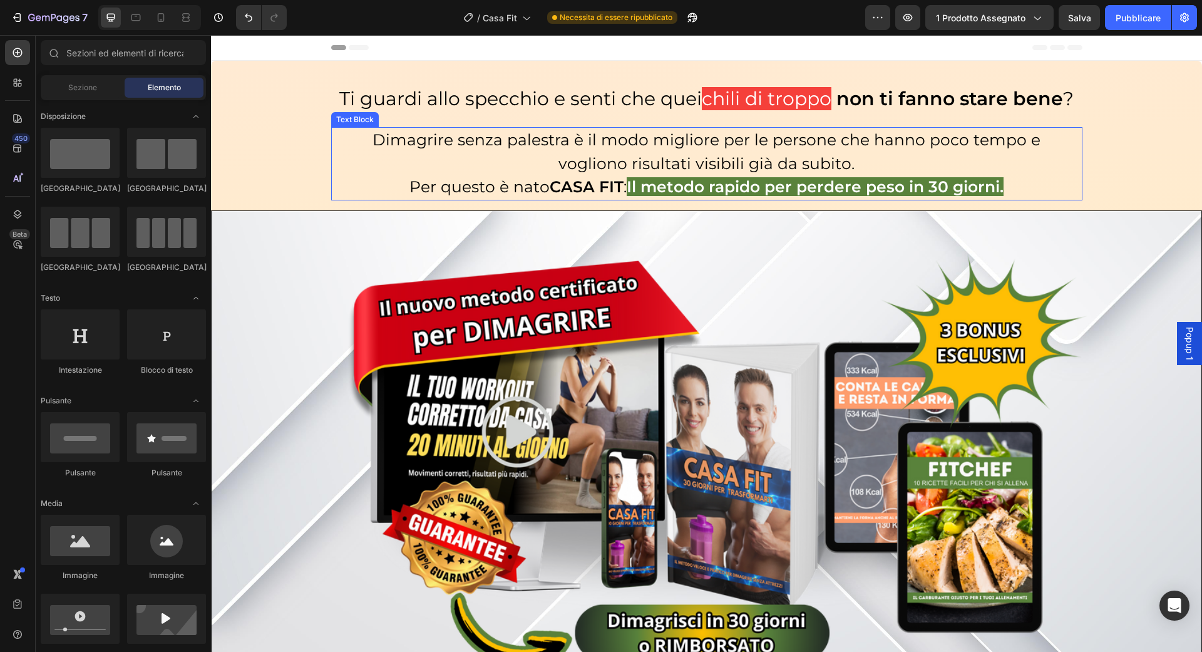
click at [397, 141] on span "Dimagrire senza palestra è il modo migliore per le persone che hanno poco tempo…" at bounding box center [707, 151] width 668 height 43
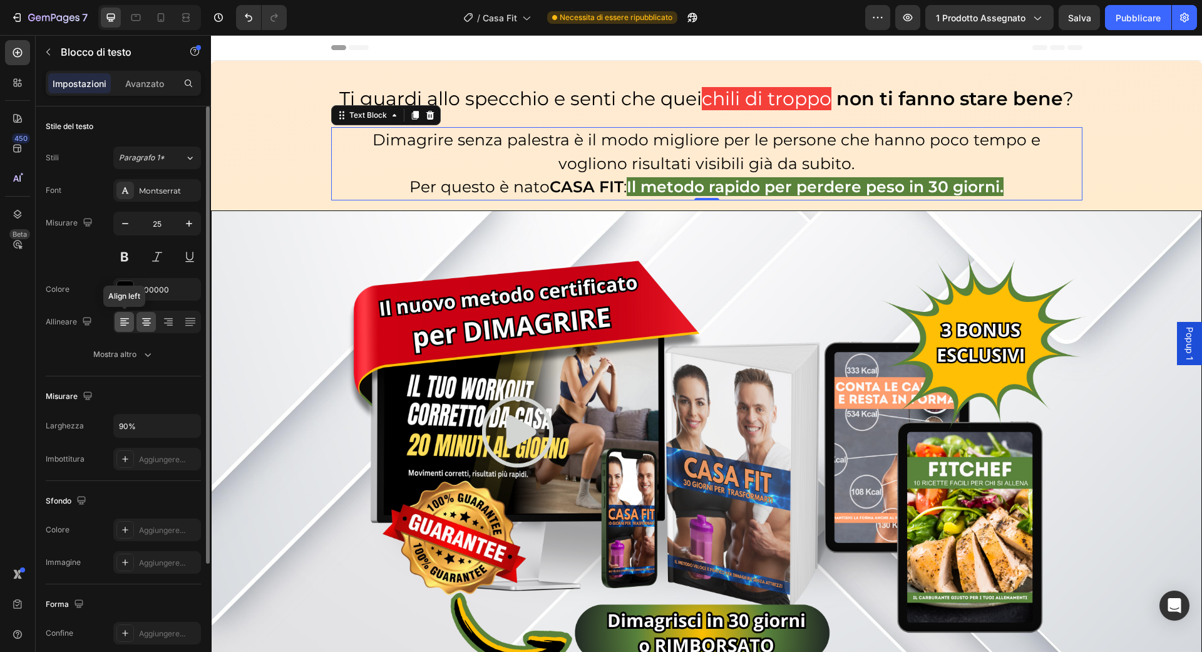
click at [125, 318] on icon at bounding box center [124, 322] width 13 height 13
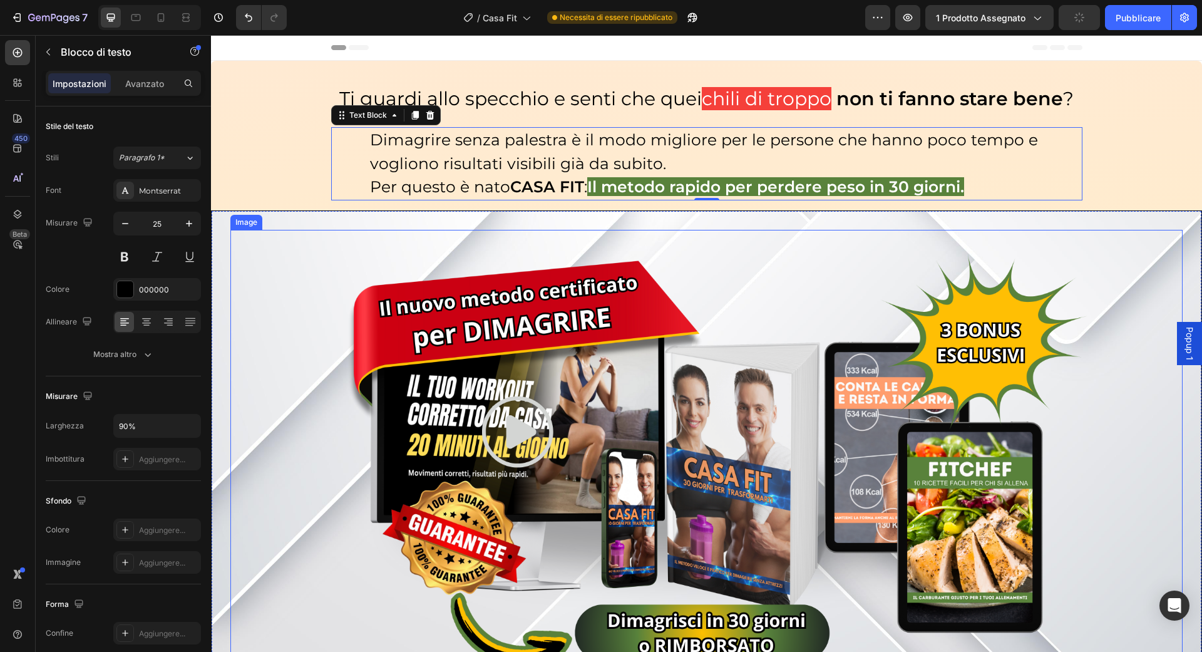
click at [282, 291] on div at bounding box center [706, 454] width 952 height 448
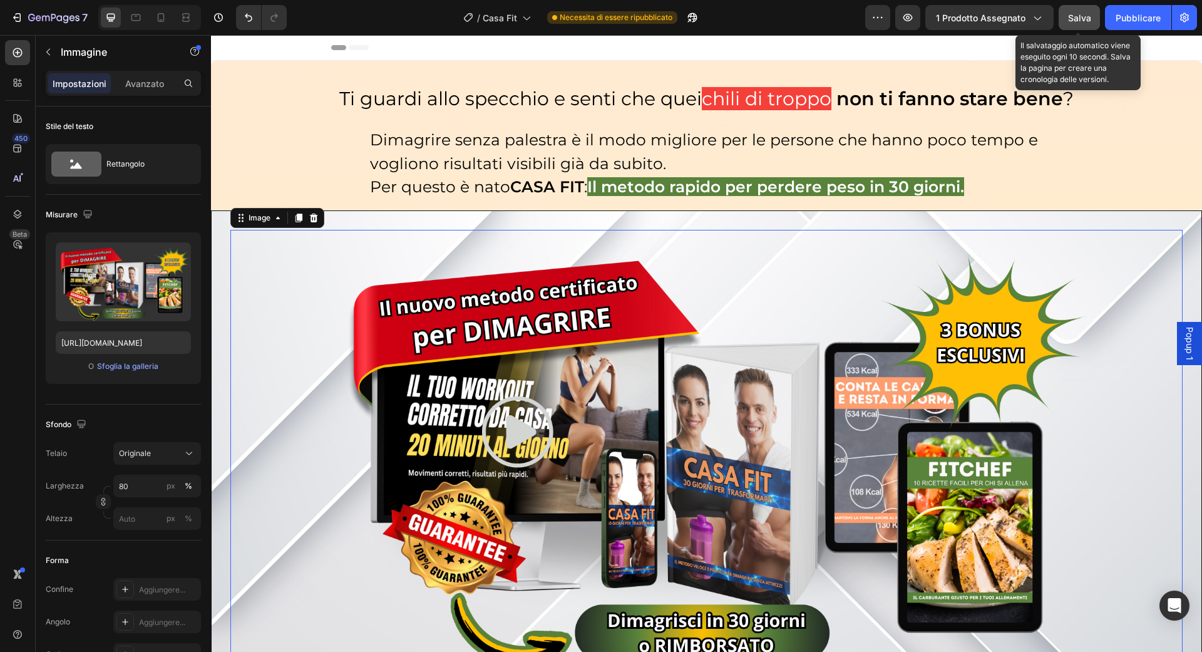
click at [1081, 14] on font "Salva" at bounding box center [1079, 18] width 23 height 11
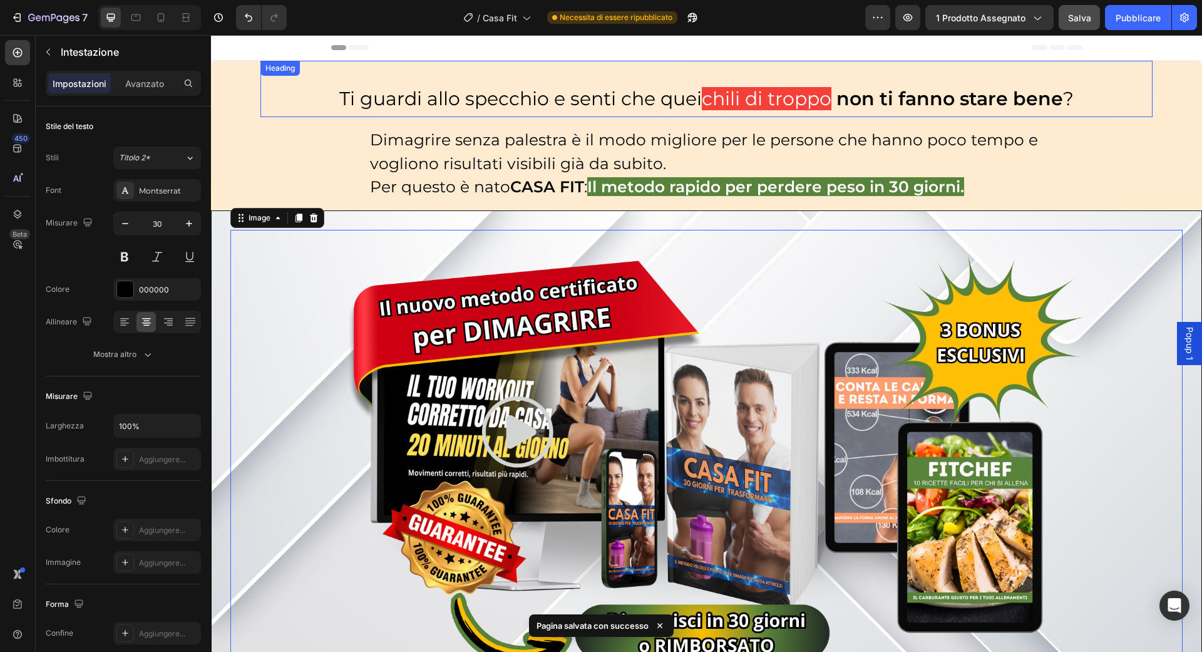
click at [369, 91] on span "Ti guardi allo specchio e senti che quei" at bounding box center [520, 98] width 362 height 23
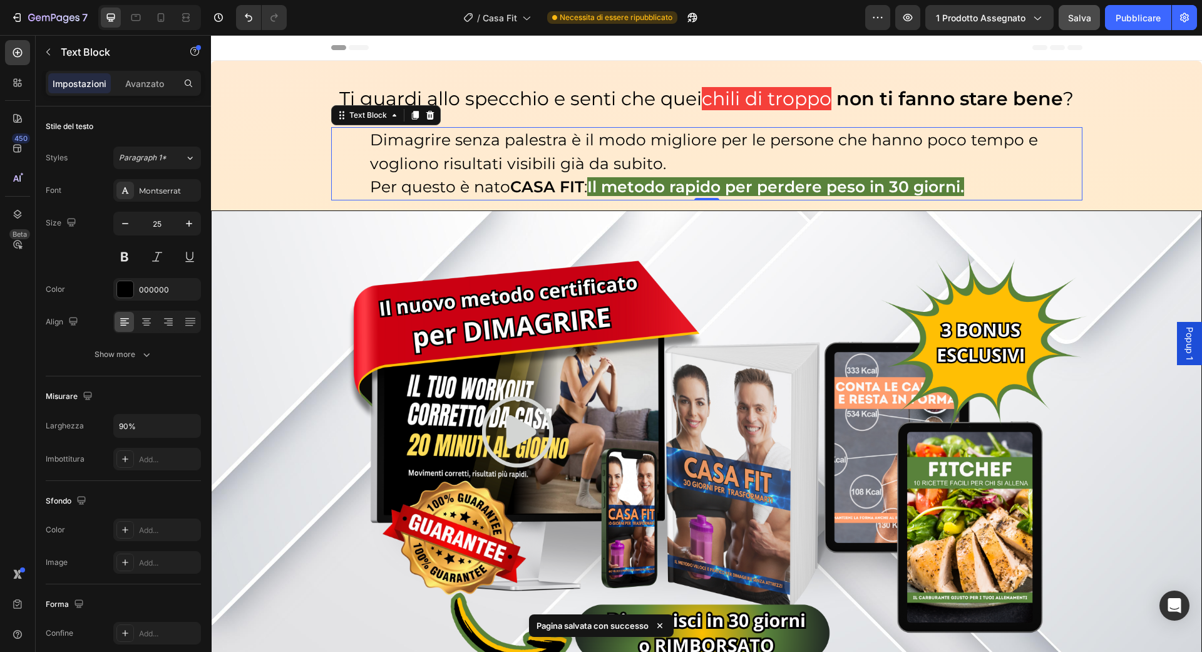
click at [348, 152] on div "Dimagrire senza palestra è il modo migliore per le persone che hanno poco tempo…" at bounding box center [706, 163] width 751 height 73
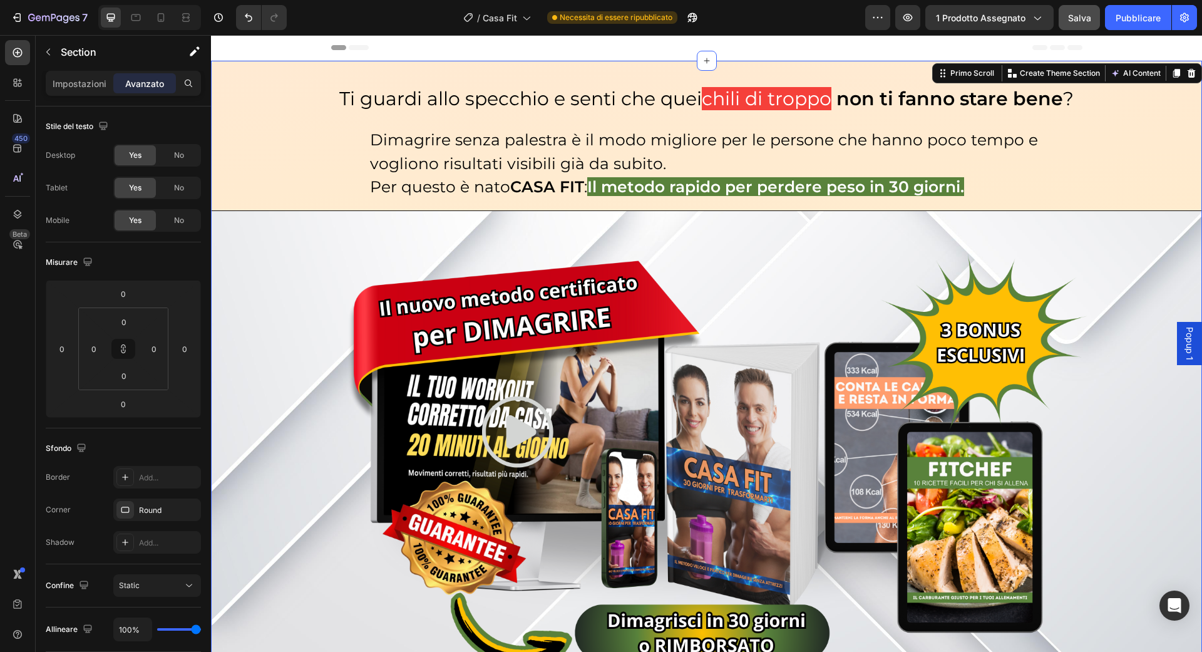
click at [340, 131] on div "Dimagrire senza palestra è il modo migliore per le persone che hanno poco tempo…" at bounding box center [706, 163] width 751 height 73
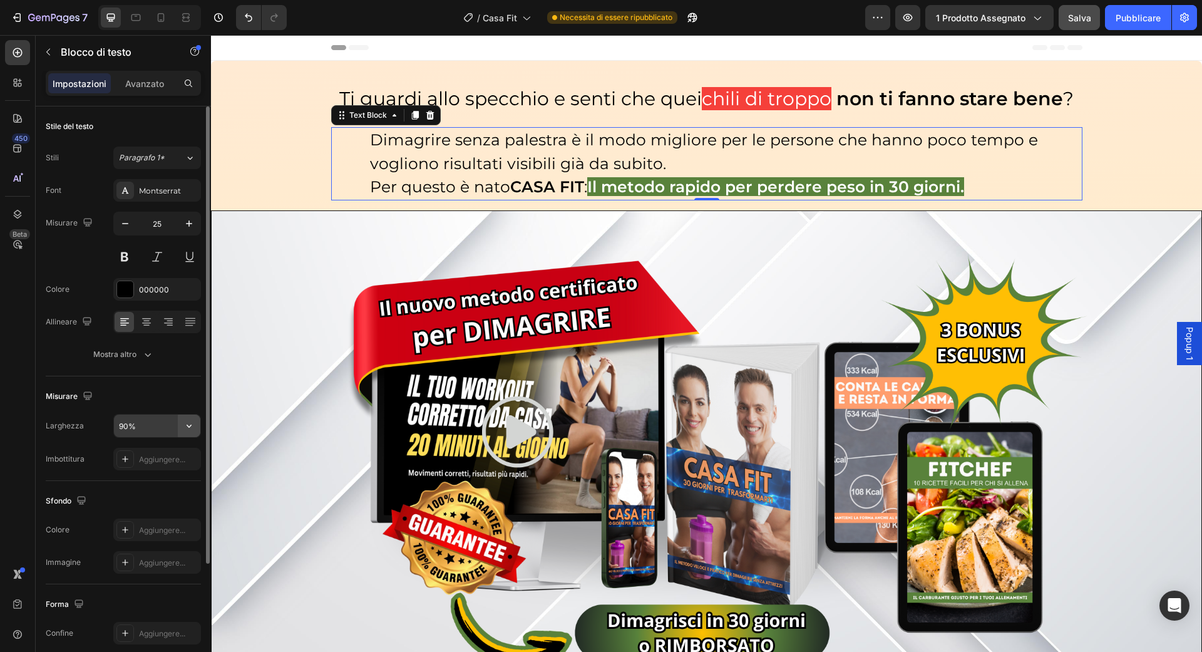
click at [195, 423] on button "button" at bounding box center [189, 425] width 23 height 23
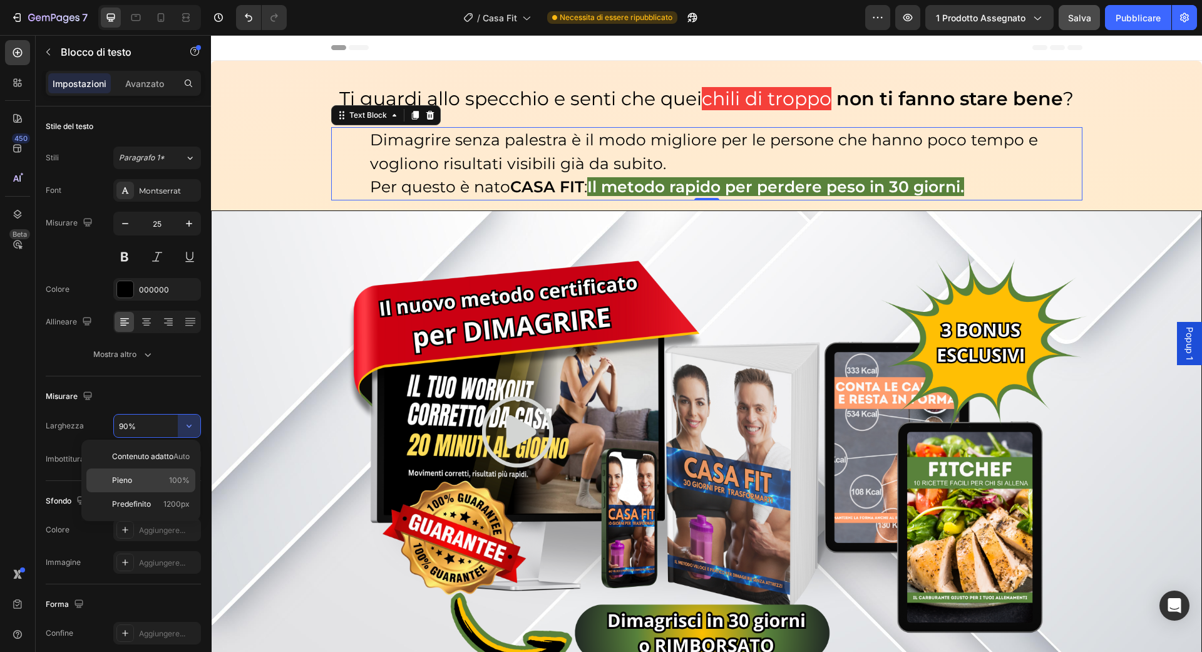
click at [180, 481] on font "100%" at bounding box center [179, 479] width 21 height 9
type input "100%"
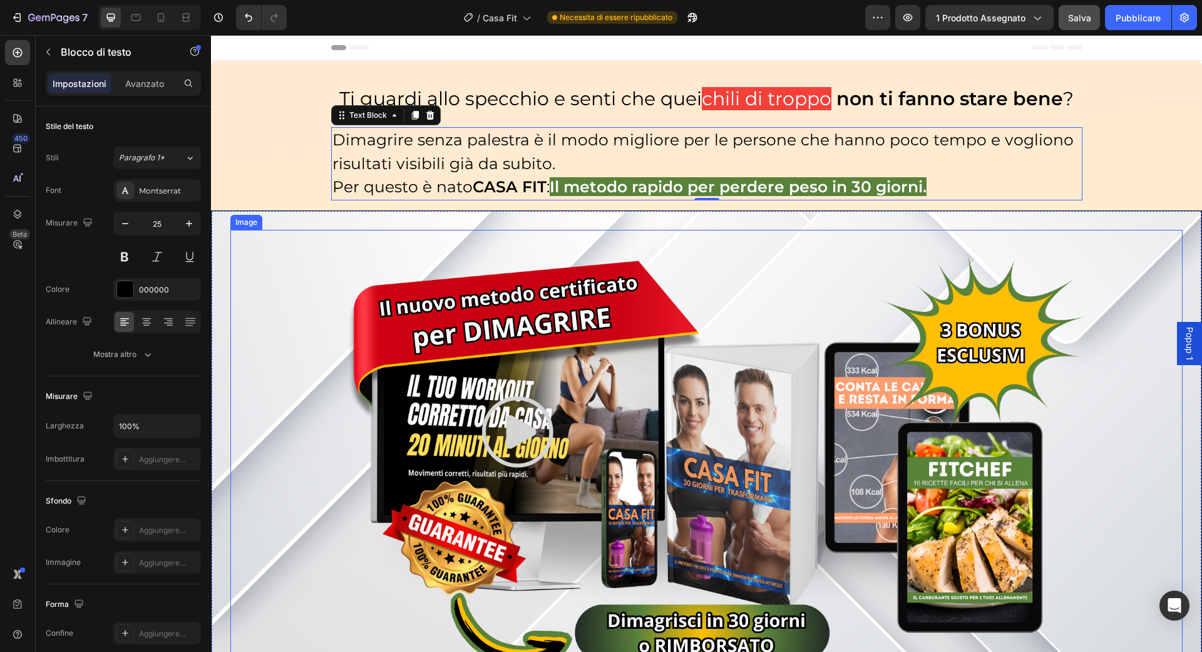
click at [349, 271] on img at bounding box center [707, 454] width 762 height 448
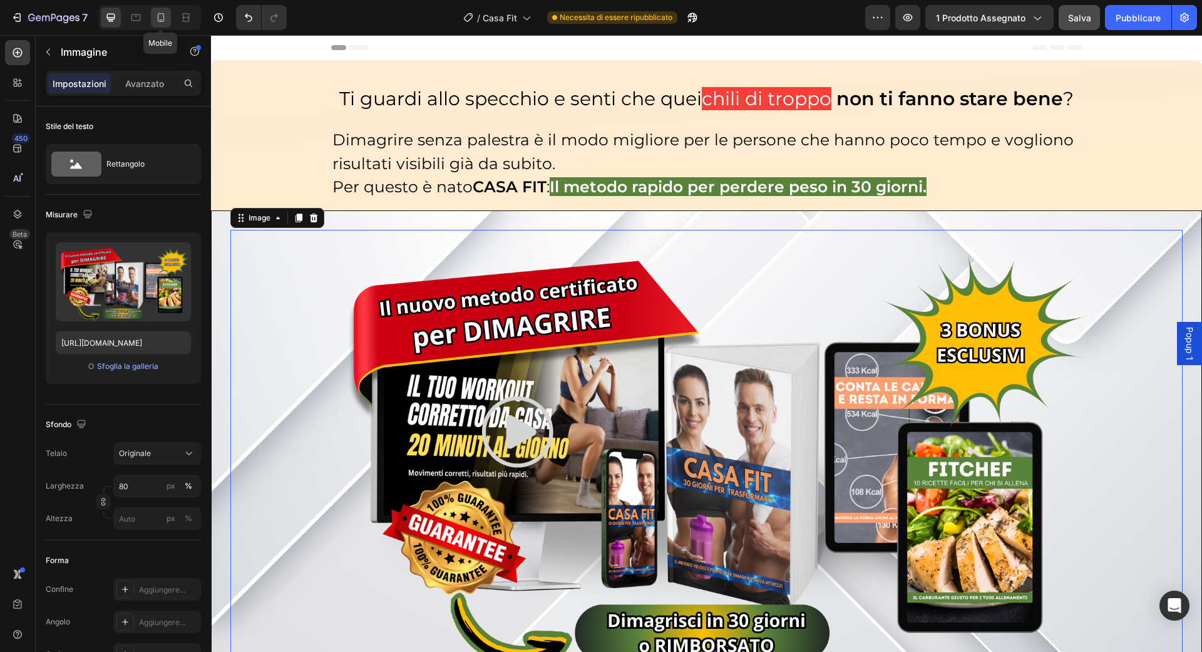
click at [156, 26] on div at bounding box center [161, 18] width 20 height 20
type input "100"
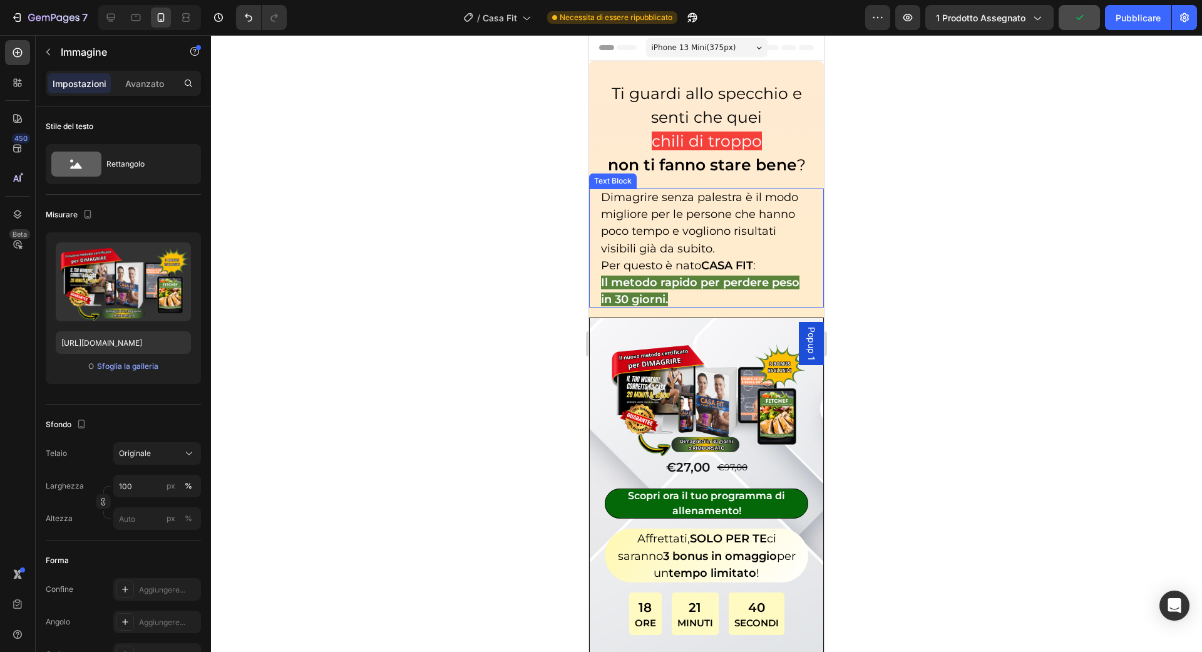
click at [647, 249] on span "Dimagrire senza palestra è il modo migliore per le persone che hanno poco tempo…" at bounding box center [699, 222] width 197 height 65
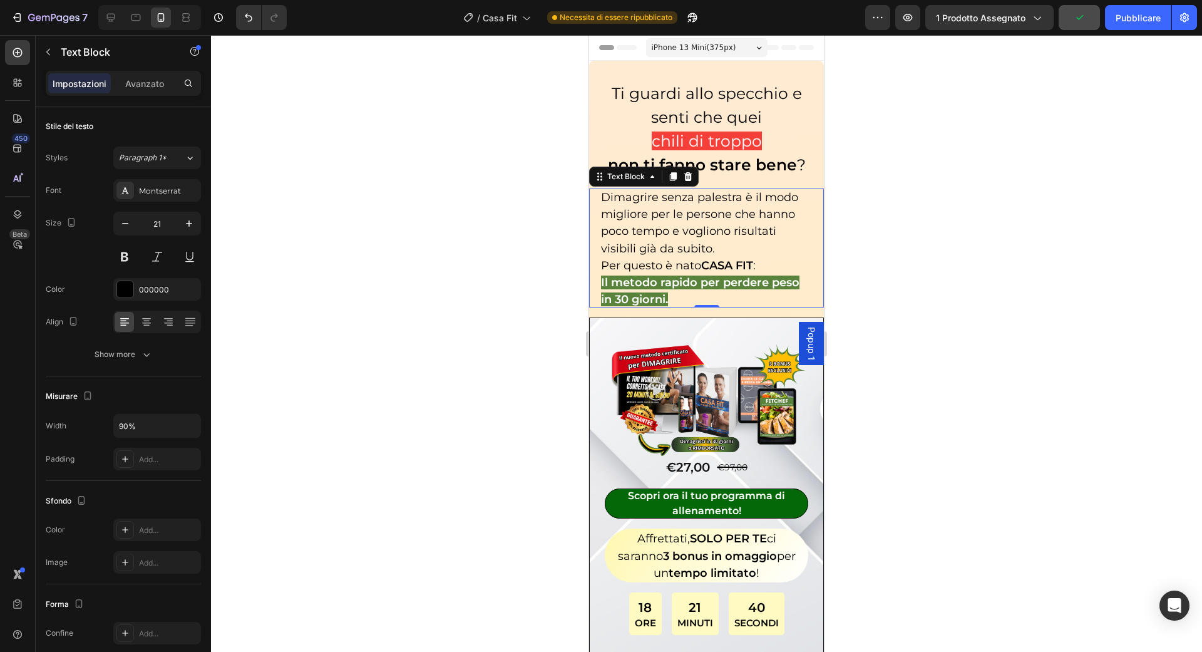
click at [647, 249] on span "Dimagrire senza palestra è il modo migliore per le persone che hanno poco tempo…" at bounding box center [699, 222] width 197 height 65
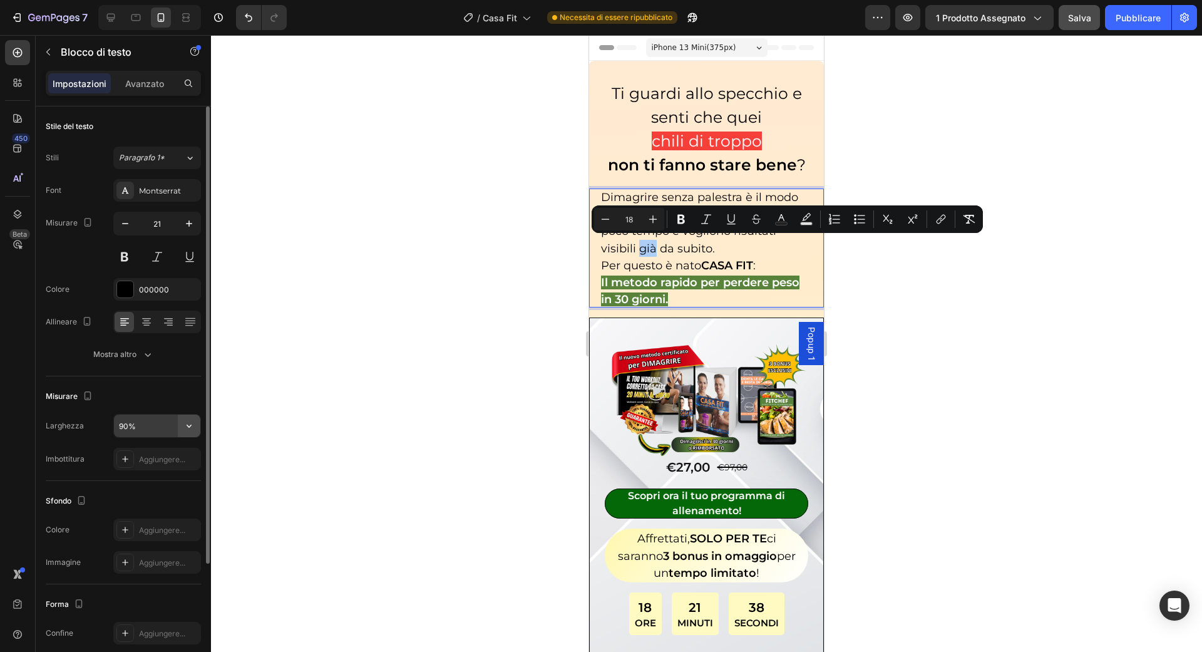
click at [178, 420] on button "button" at bounding box center [189, 425] width 23 height 23
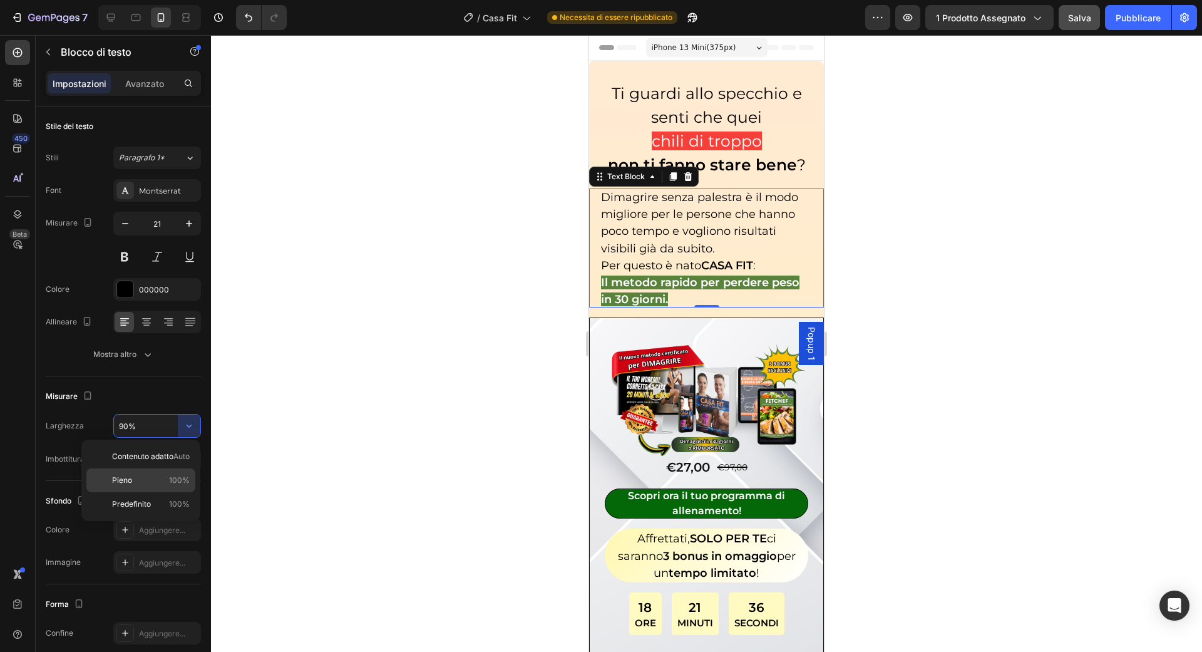
click at [172, 475] on span "100%" at bounding box center [179, 480] width 21 height 11
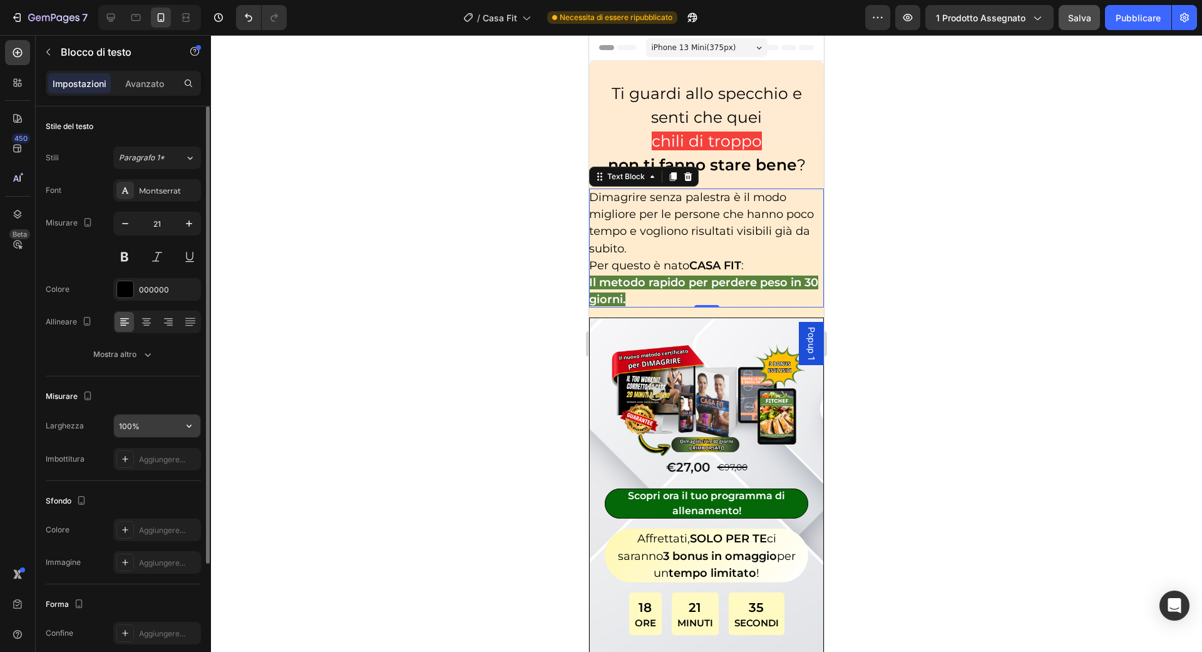
click at [173, 433] on input "100%" at bounding box center [157, 425] width 86 height 23
type input "90%"
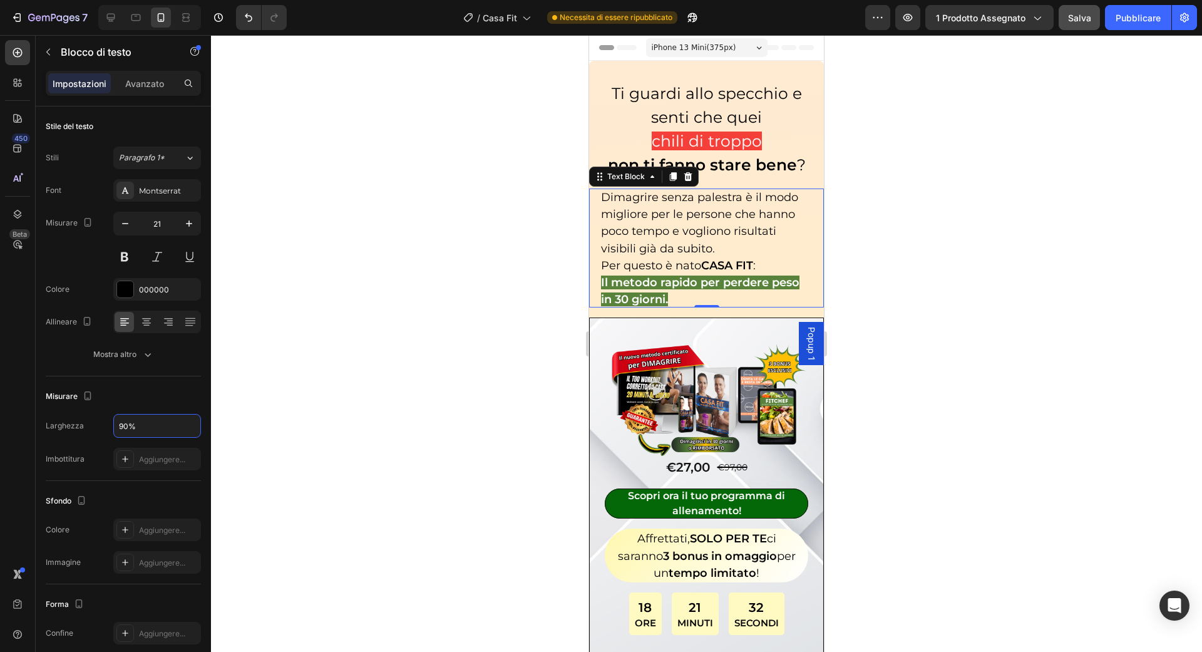
click at [302, 414] on div at bounding box center [706, 343] width 991 height 617
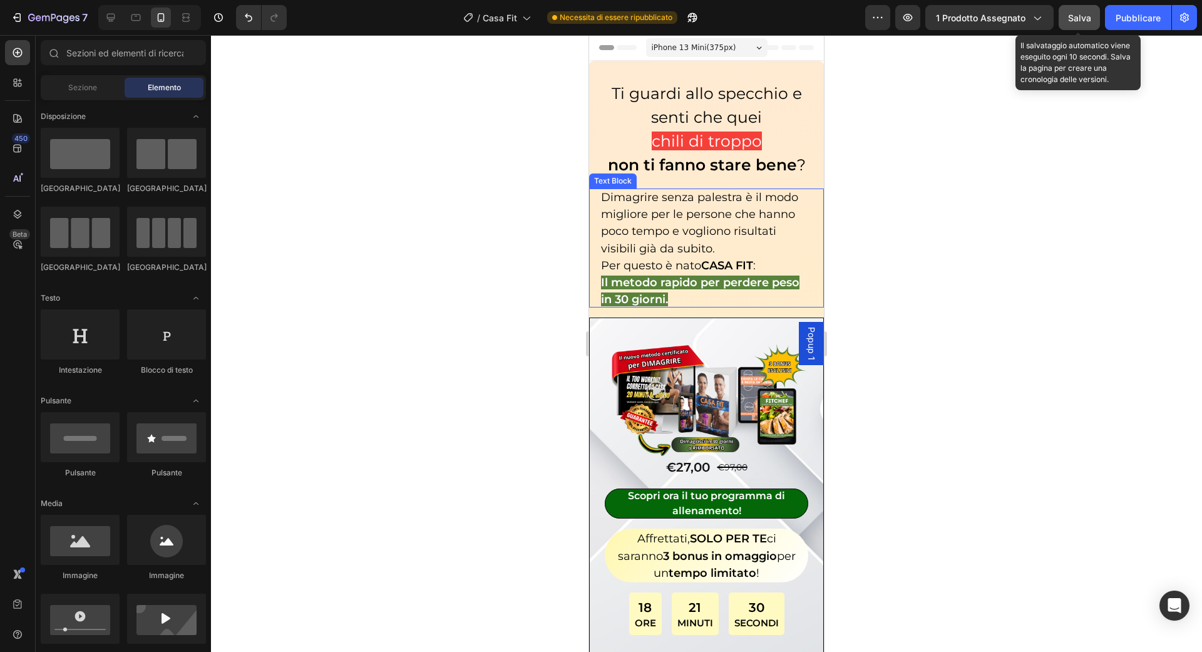
click at [1087, 6] on button "Salva" at bounding box center [1079, 17] width 41 height 25
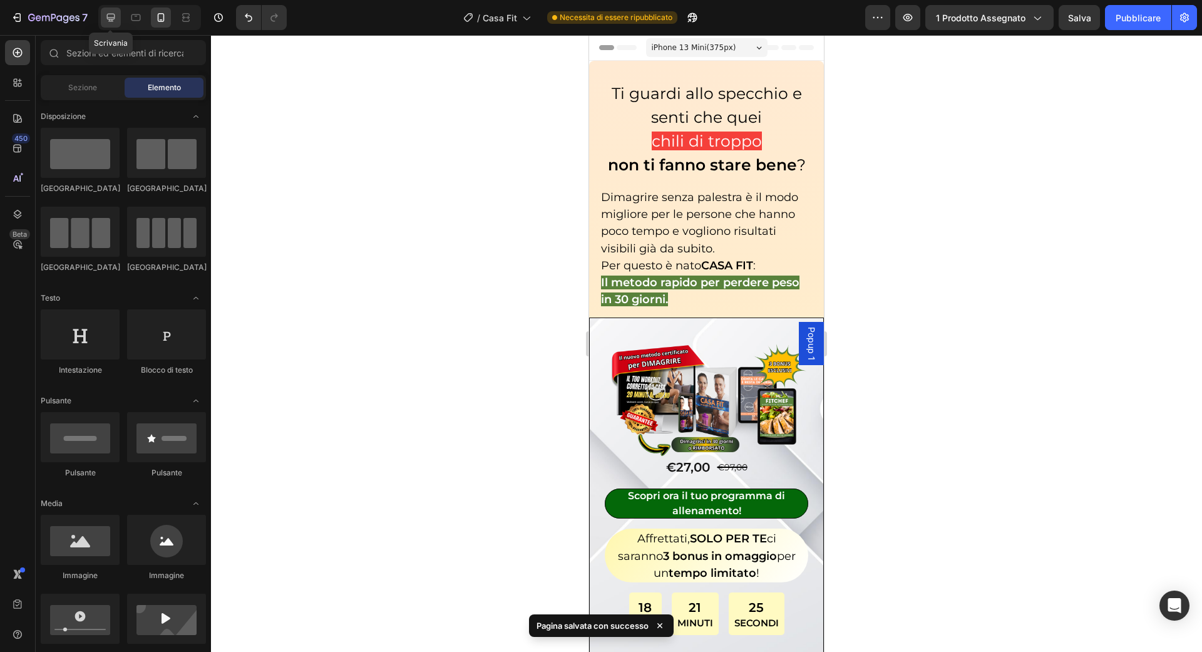
click at [115, 24] on div at bounding box center [111, 18] width 20 height 20
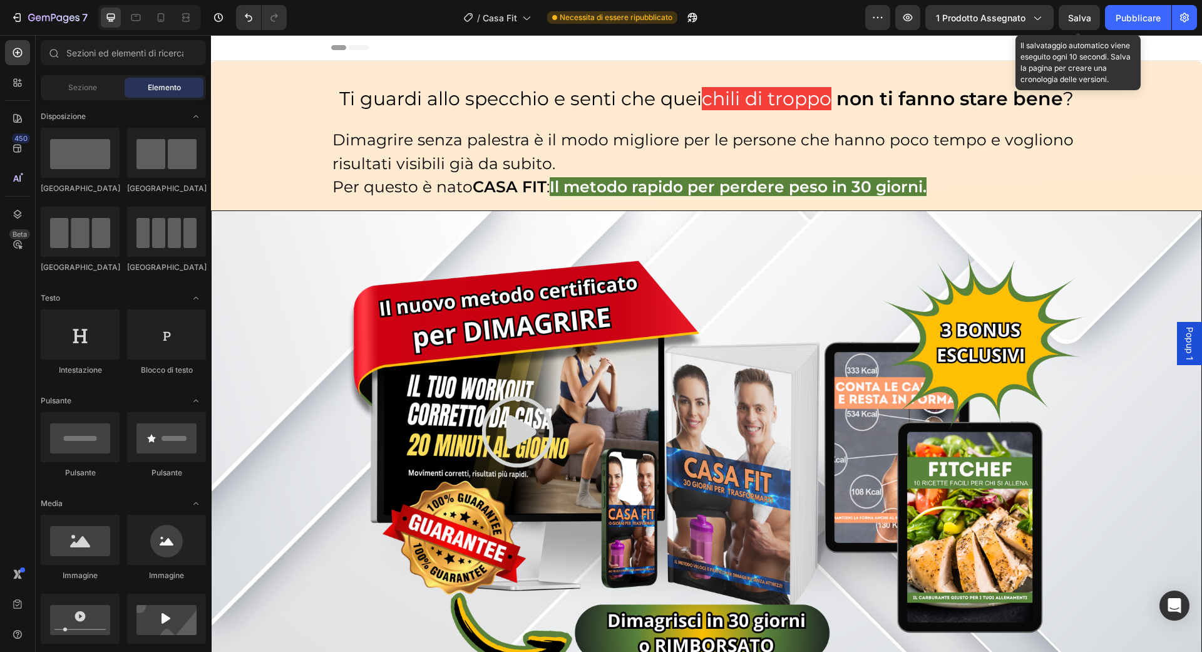
click at [1082, 18] on font "Salva" at bounding box center [1079, 18] width 23 height 11
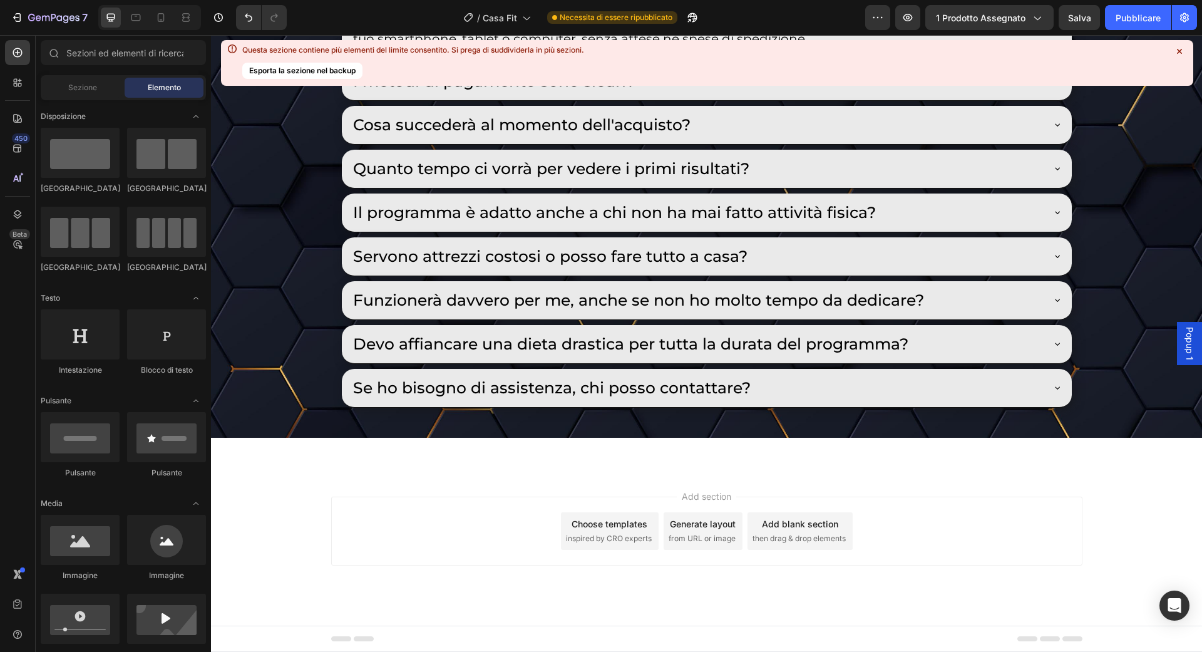
scroll to position [7587, 0]
click at [1085, 11] on div "Salva" at bounding box center [1079, 17] width 23 height 13
click at [1162, 19] on button "Pubblicare" at bounding box center [1138, 17] width 66 height 25
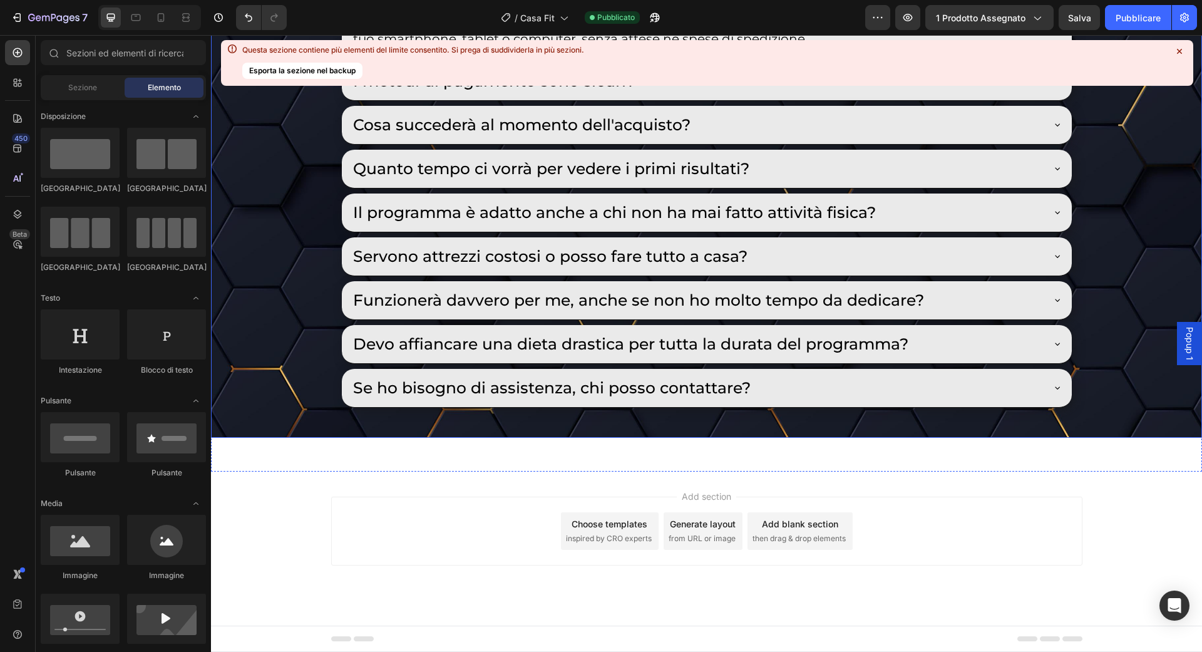
click at [1181, 46] on icon at bounding box center [1179, 51] width 13 height 13
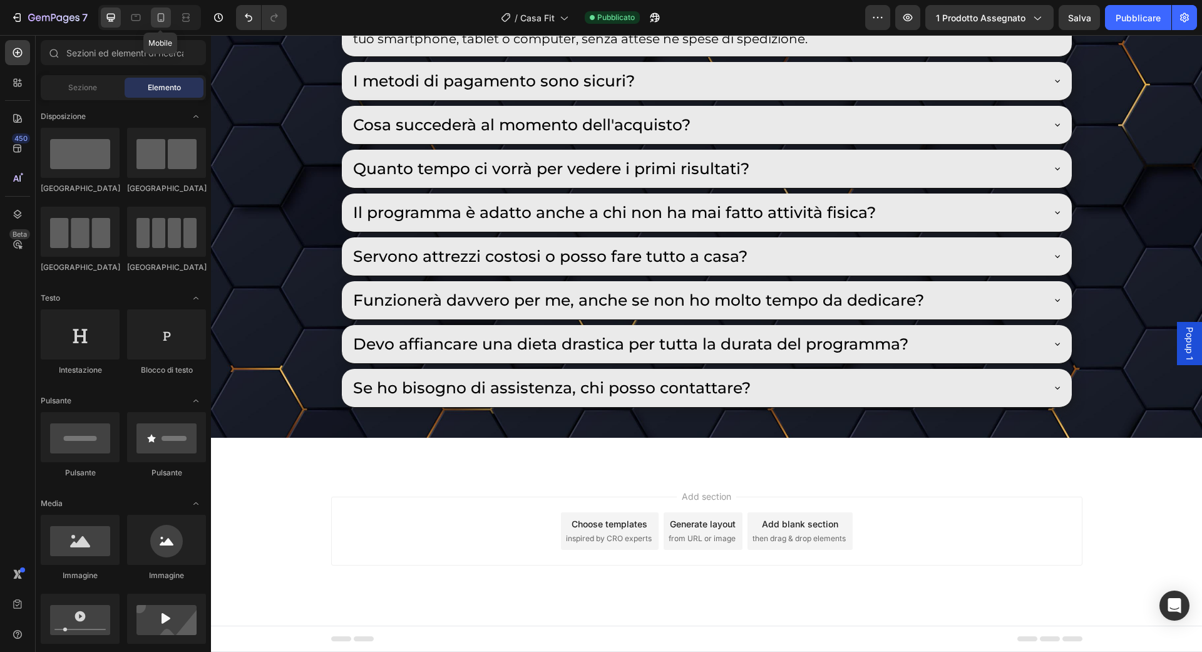
click at [166, 21] on icon at bounding box center [161, 17] width 13 height 13
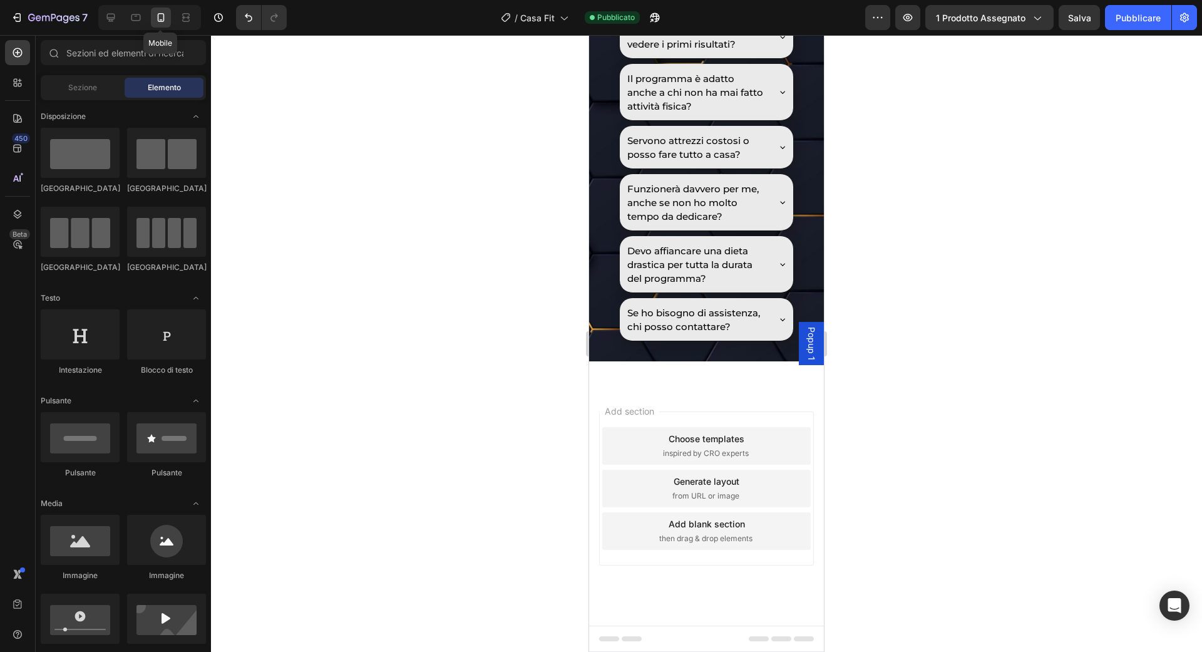
scroll to position [7852, 0]
click at [116, 17] on icon at bounding box center [111, 17] width 13 height 13
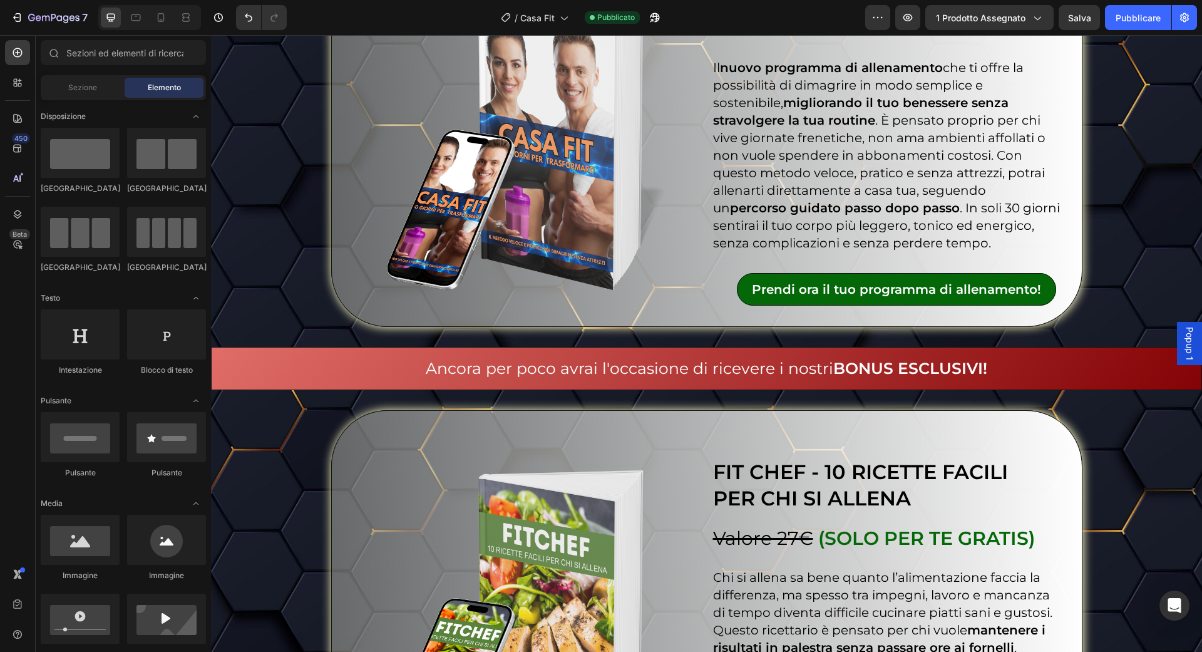
scroll to position [3930, 0]
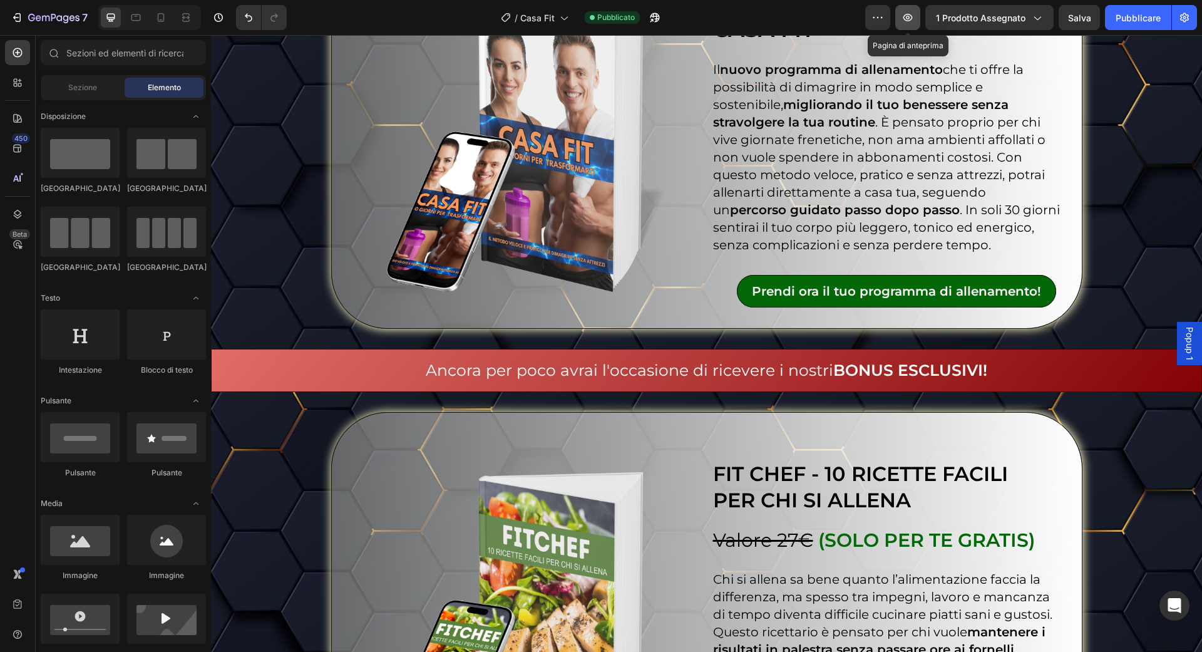
click at [911, 19] on icon "button" at bounding box center [908, 17] width 13 height 13
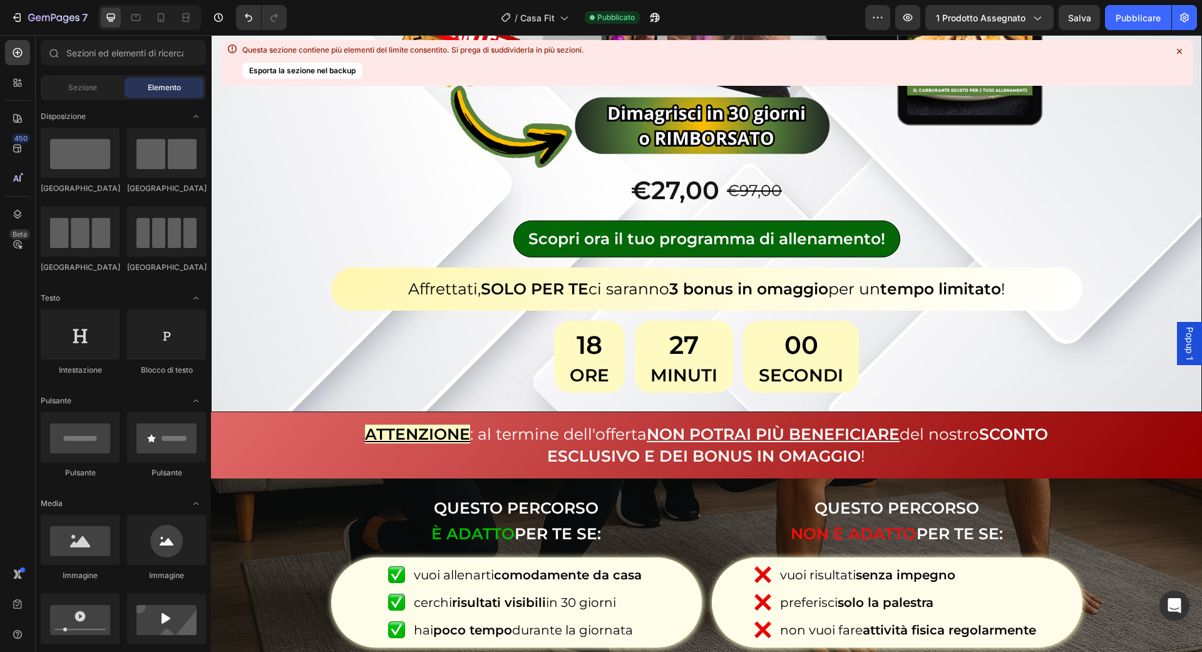
scroll to position [0, 0]
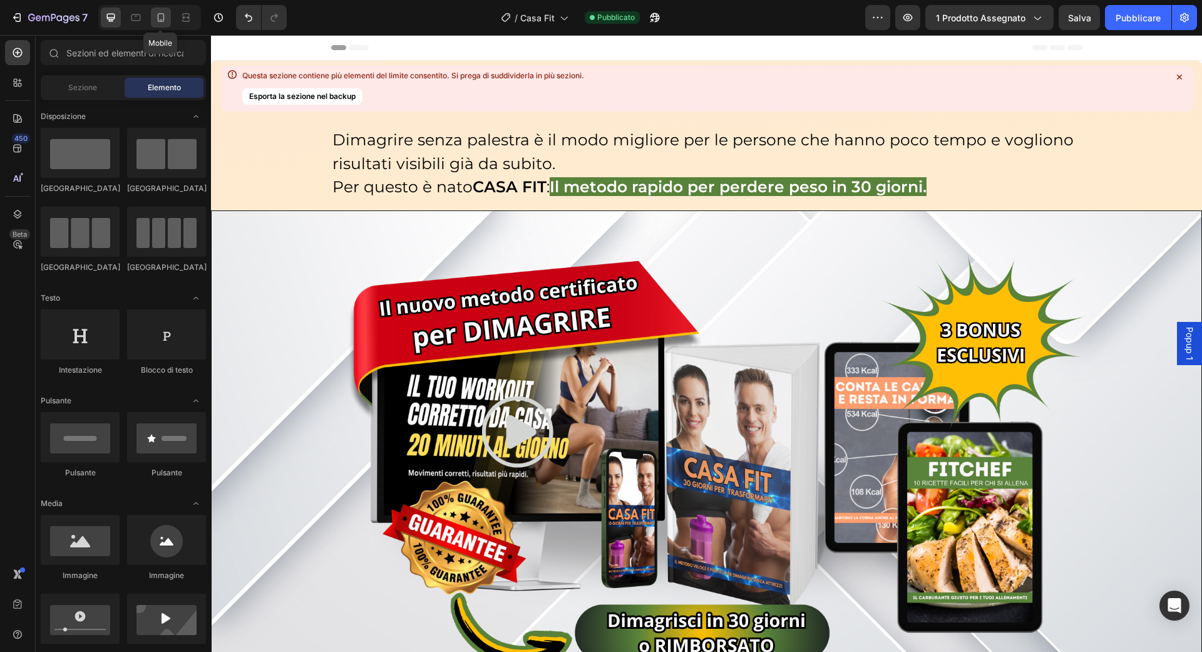
click at [158, 13] on icon at bounding box center [161, 17] width 7 height 9
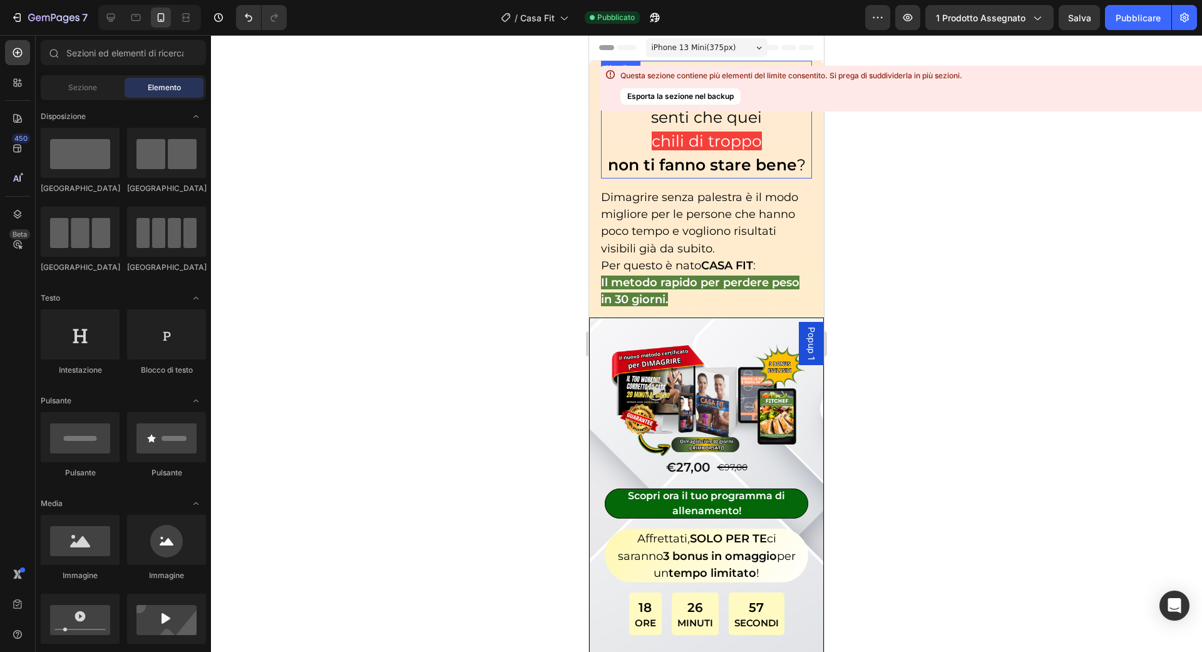
click at [1148, 86] on div "Questa sezione contiene più elementi del limite consentito. Si prega di suddivi…" at bounding box center [1085, 89] width 972 height 46
click at [1192, 70] on div "Questa sezione contiene più elementi del limite consentito. Si prega di suddivi…" at bounding box center [1085, 89] width 972 height 46
click at [114, 27] on div at bounding box center [111, 18] width 20 height 20
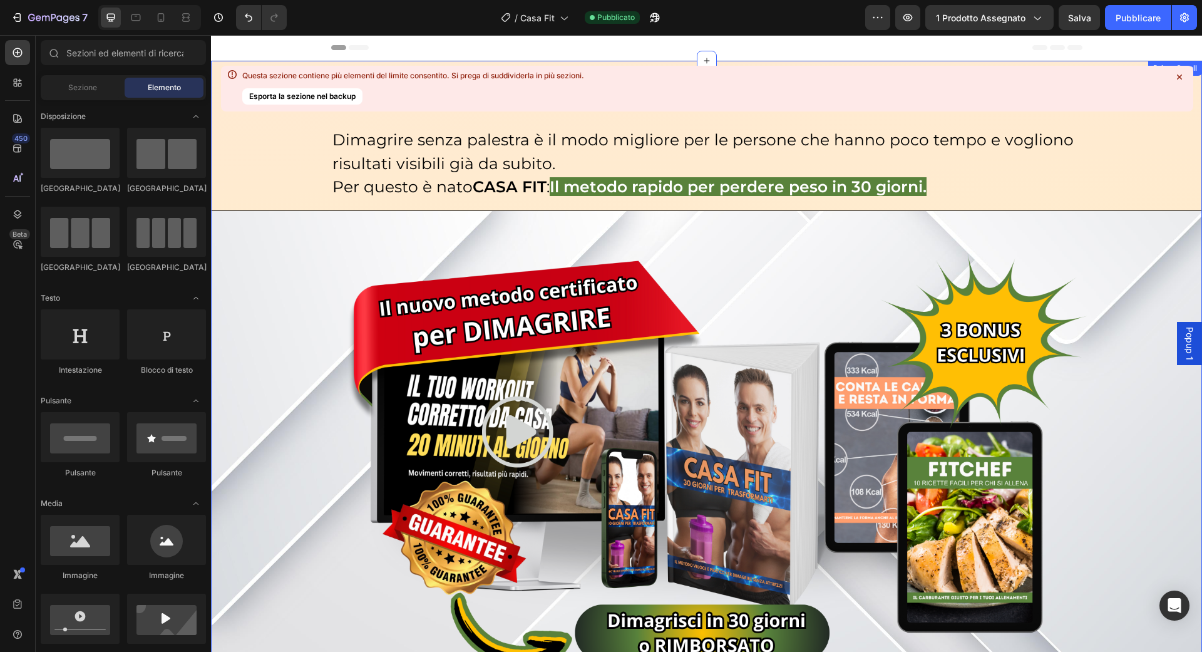
click at [1181, 75] on icon at bounding box center [1179, 77] width 5 height 5
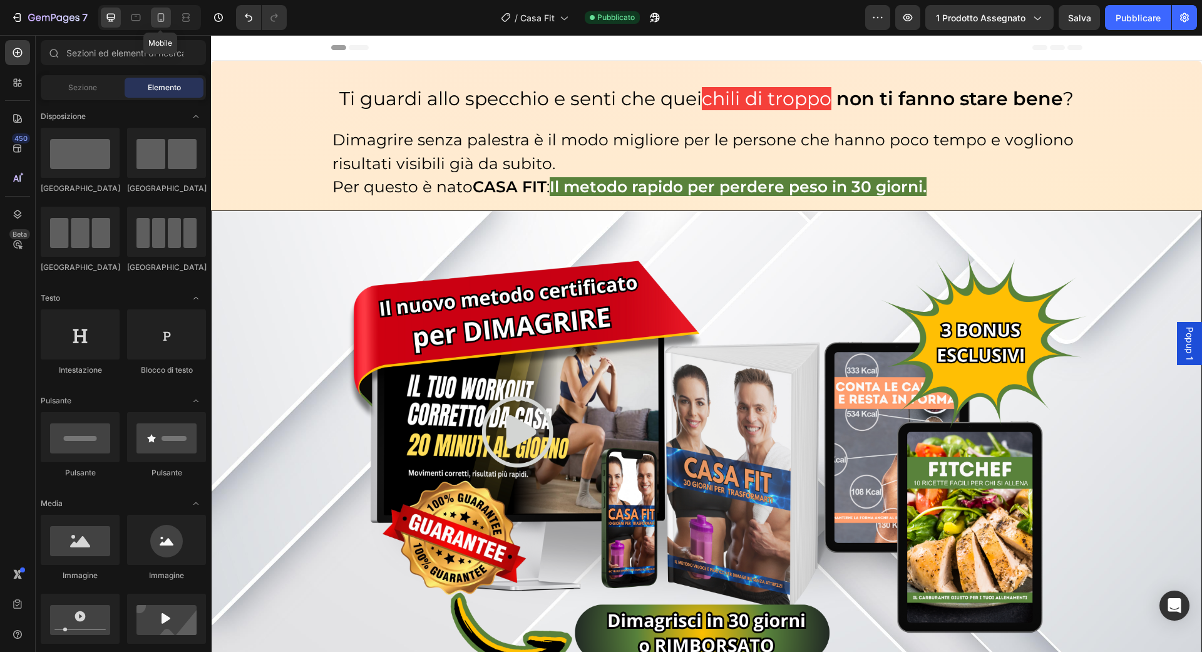
click at [164, 17] on icon at bounding box center [161, 17] width 13 height 13
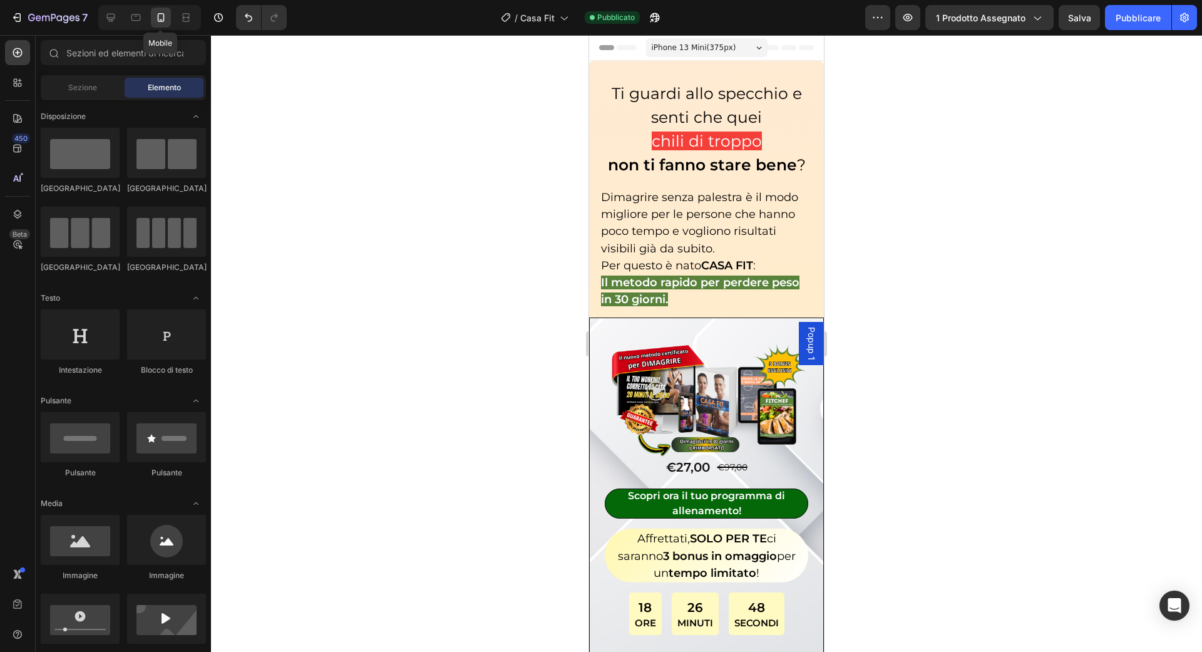
click at [164, 17] on icon at bounding box center [161, 17] width 13 height 13
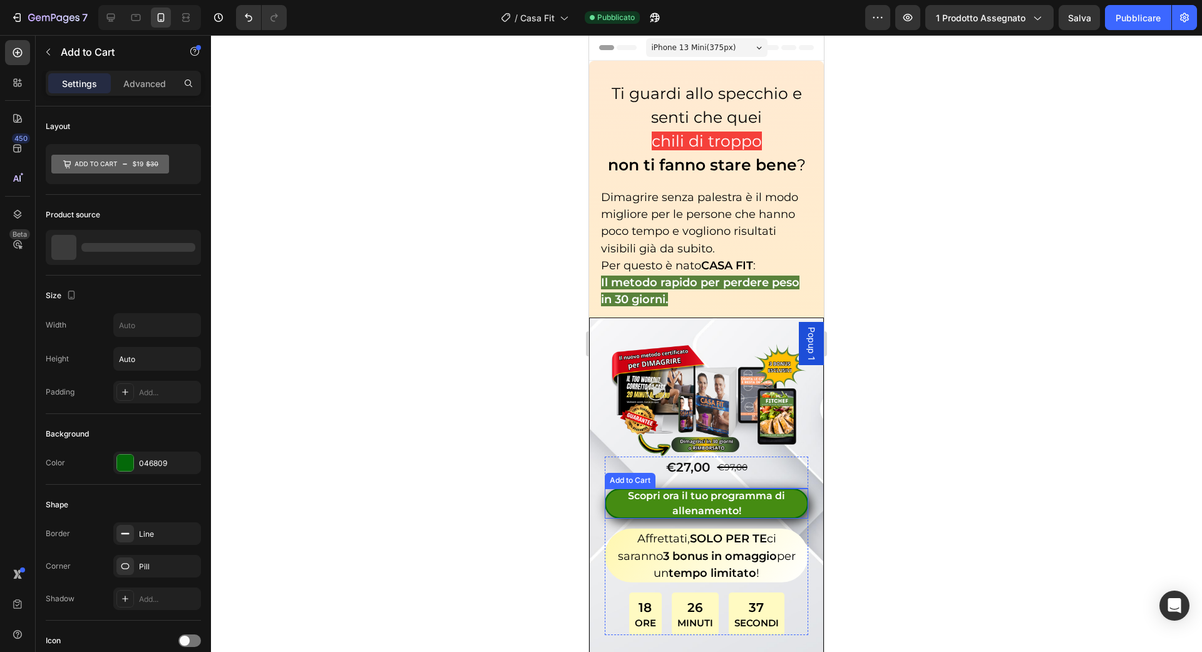
click at [691, 494] on div "Scopri ora il tuo programma di allenamento!" at bounding box center [706, 503] width 203 height 30
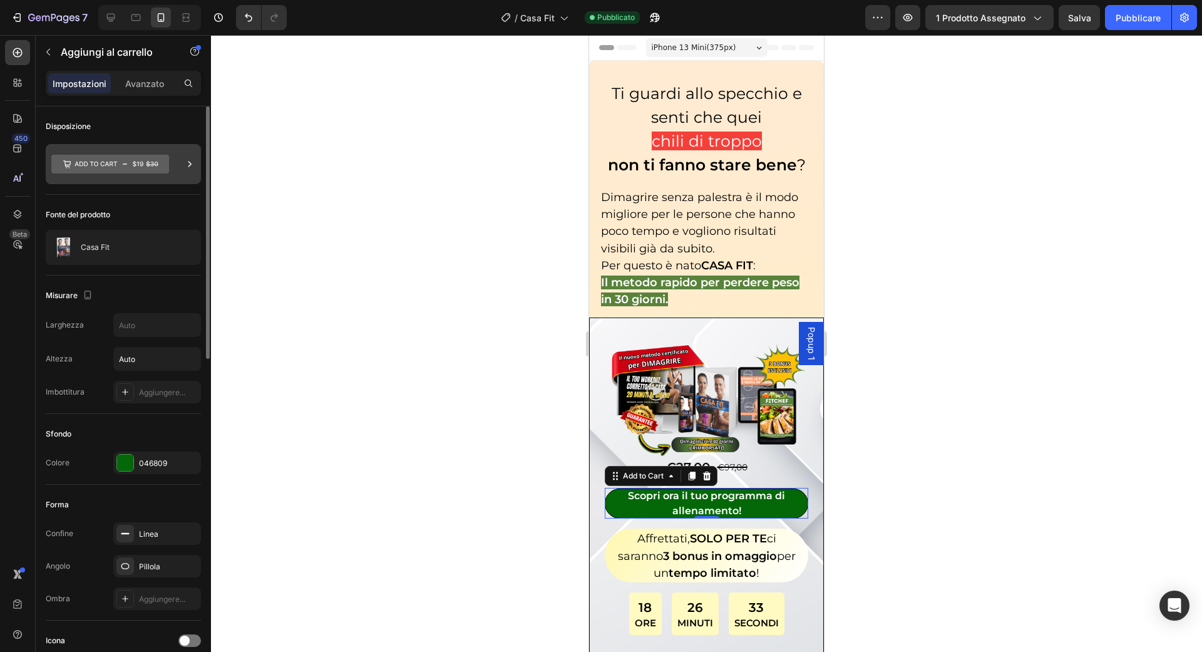
click at [175, 163] on div at bounding box center [123, 164] width 155 height 40
click at [306, 524] on div at bounding box center [706, 343] width 991 height 617
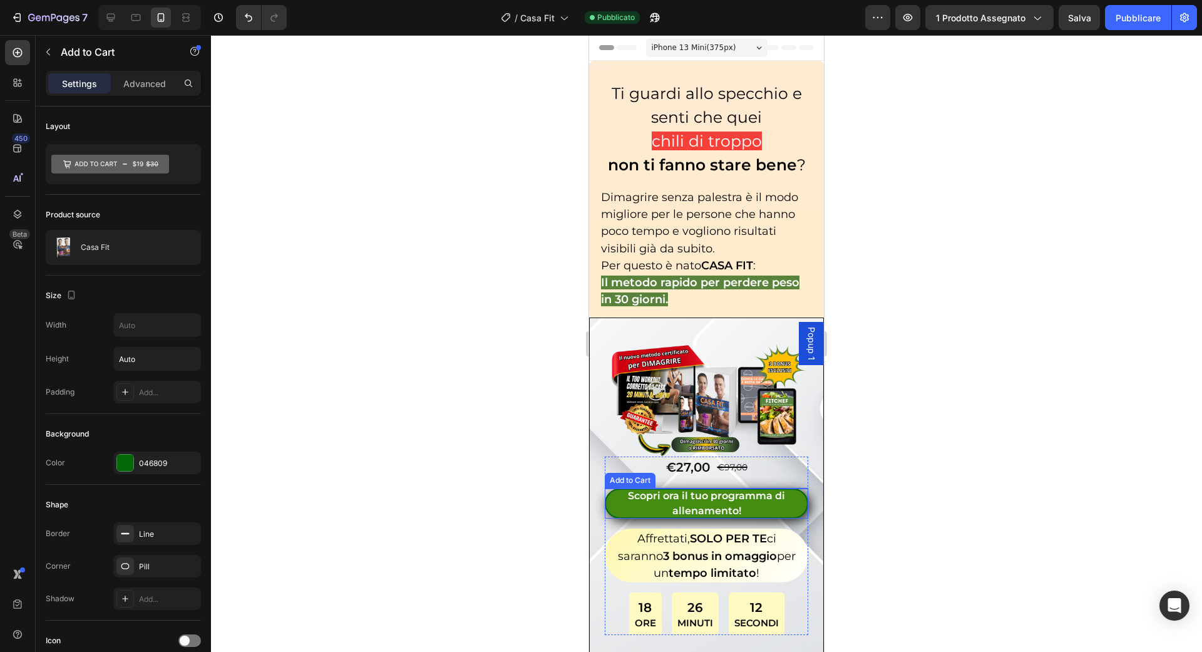
click at [692, 496] on div "Scopri ora il tuo programma di allenamento!" at bounding box center [706, 503] width 203 height 30
click at [682, 493] on p "Scopri ora il tuo programma di allenamento!" at bounding box center [706, 503] width 203 height 30
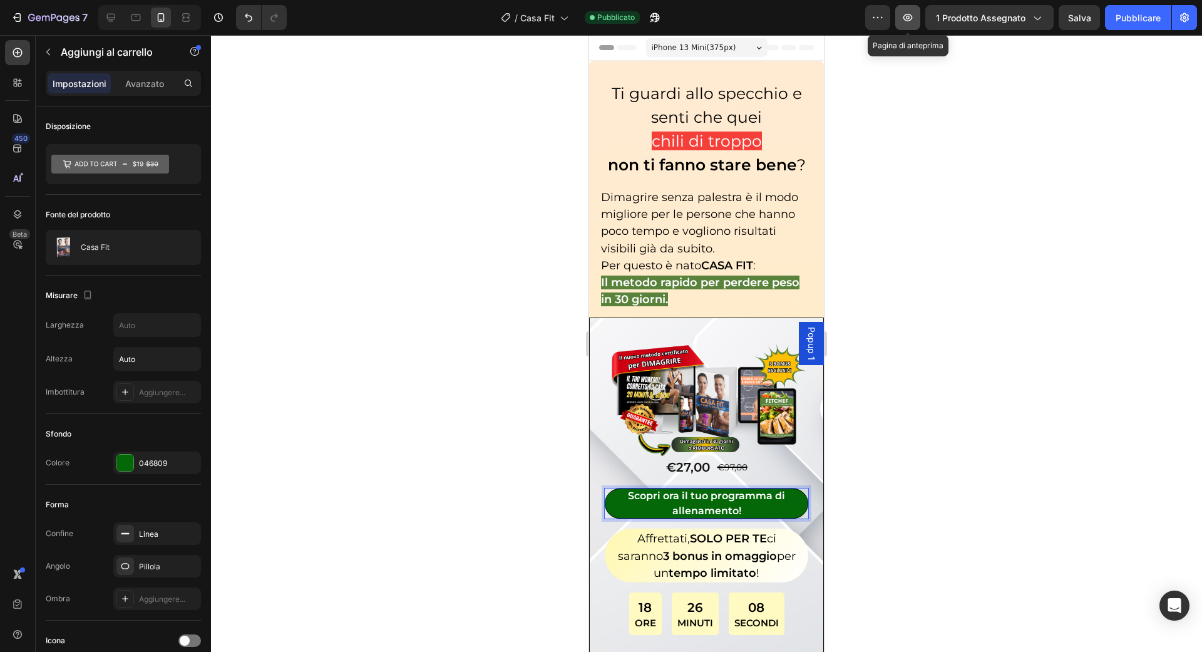
click at [910, 23] on icon "button" at bounding box center [908, 17] width 13 height 13
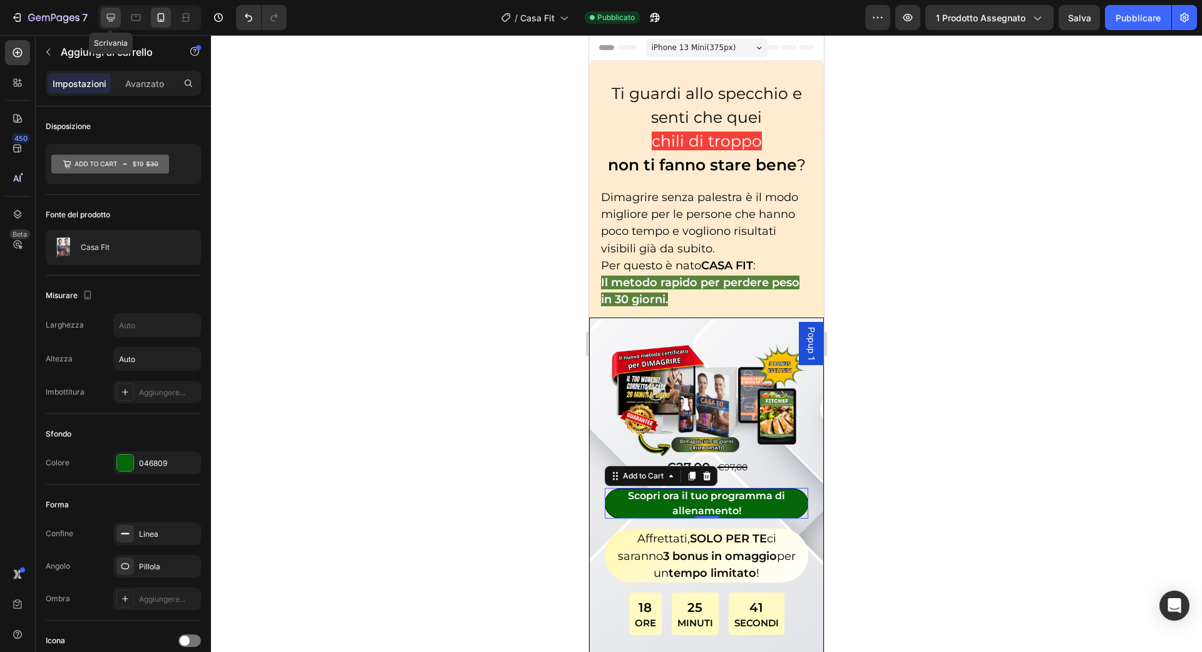
click at [110, 18] on icon at bounding box center [111, 17] width 13 height 13
type input "25"
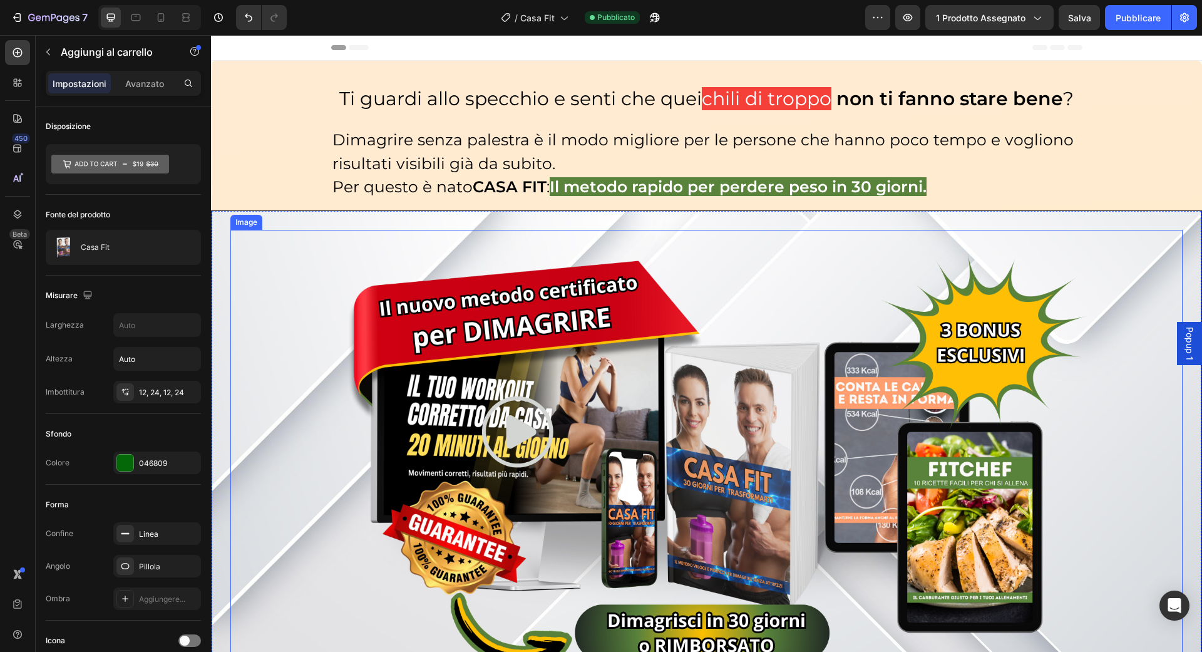
click at [756, 331] on img at bounding box center [707, 454] width 762 height 448
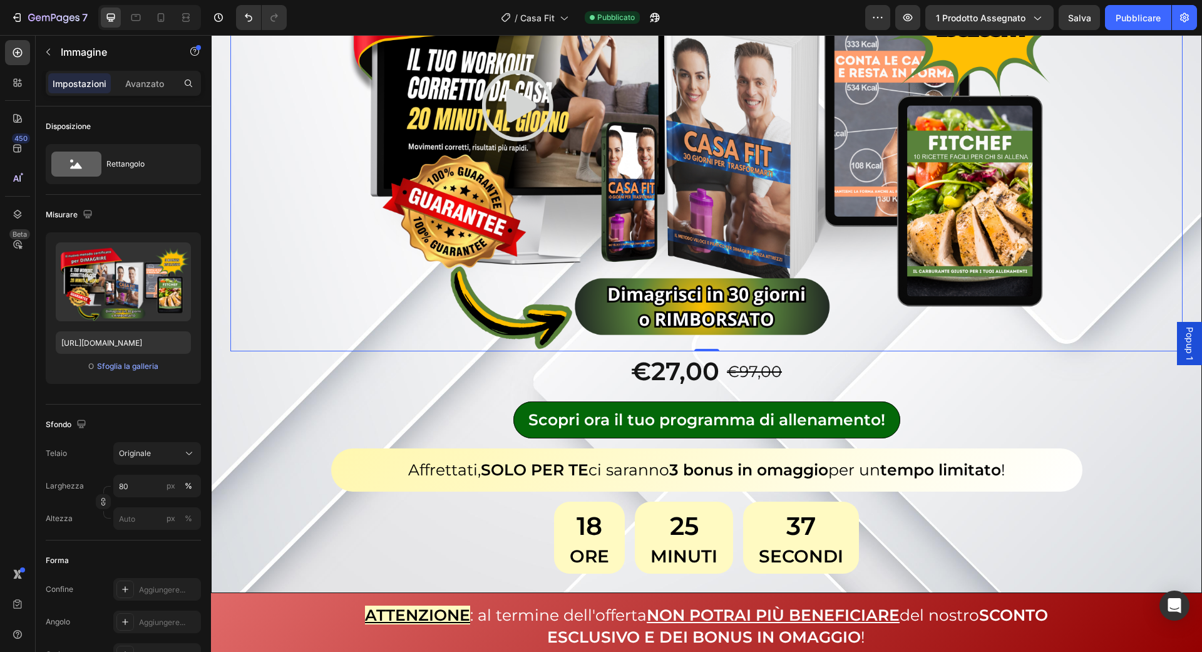
scroll to position [328, 0]
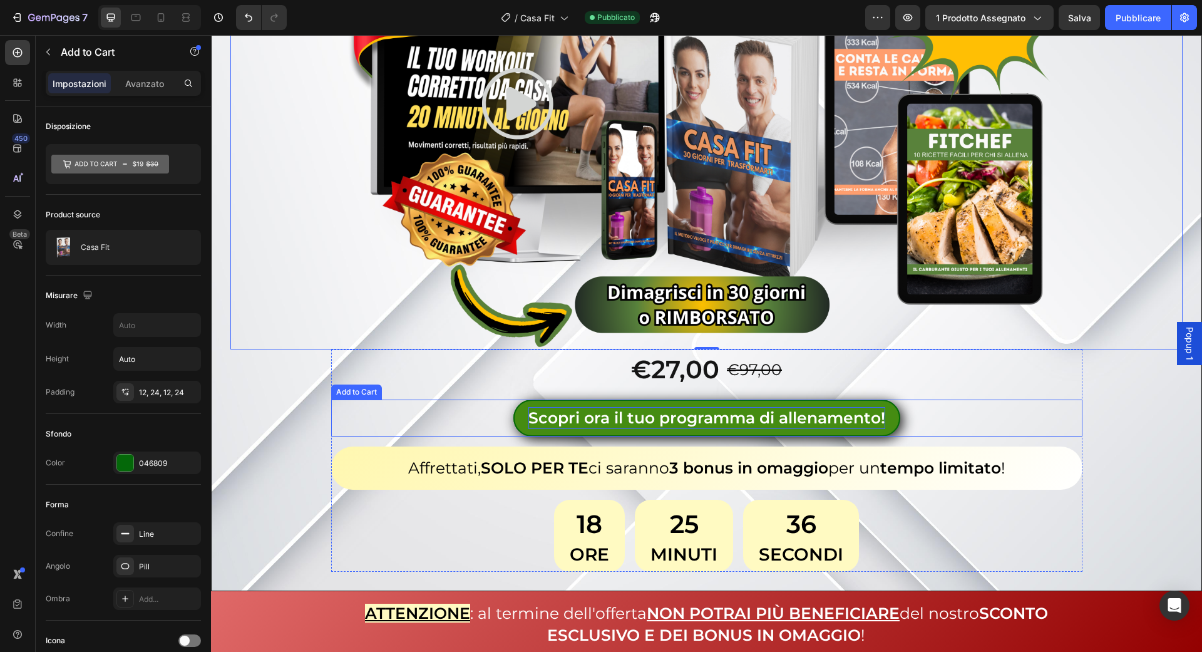
click at [773, 418] on div "Scopri ora il tuo programma di allenamento!" at bounding box center [706, 418] width 357 height 22
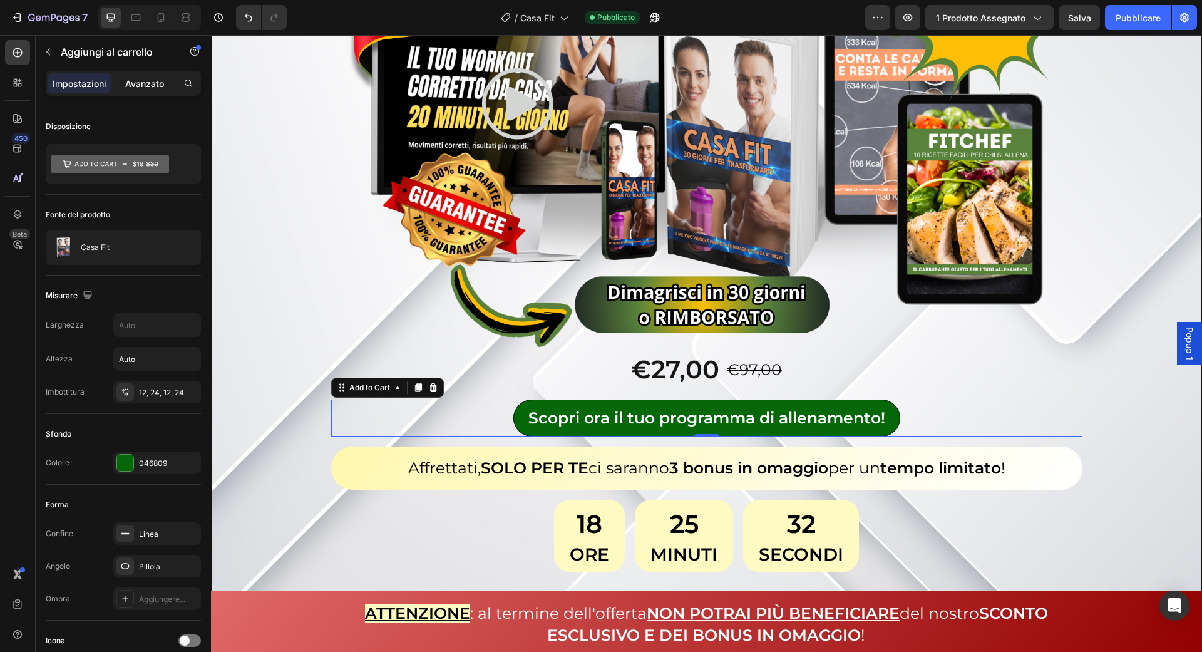
click at [141, 78] on font "Avanzato" at bounding box center [144, 83] width 39 height 11
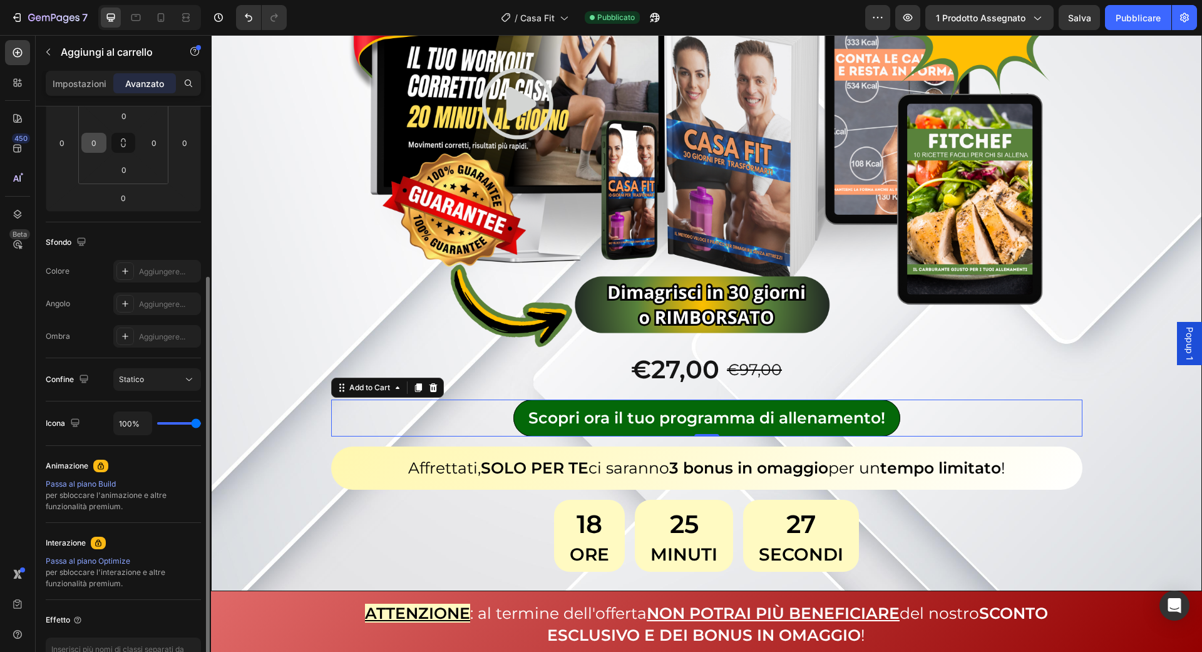
scroll to position [254, 0]
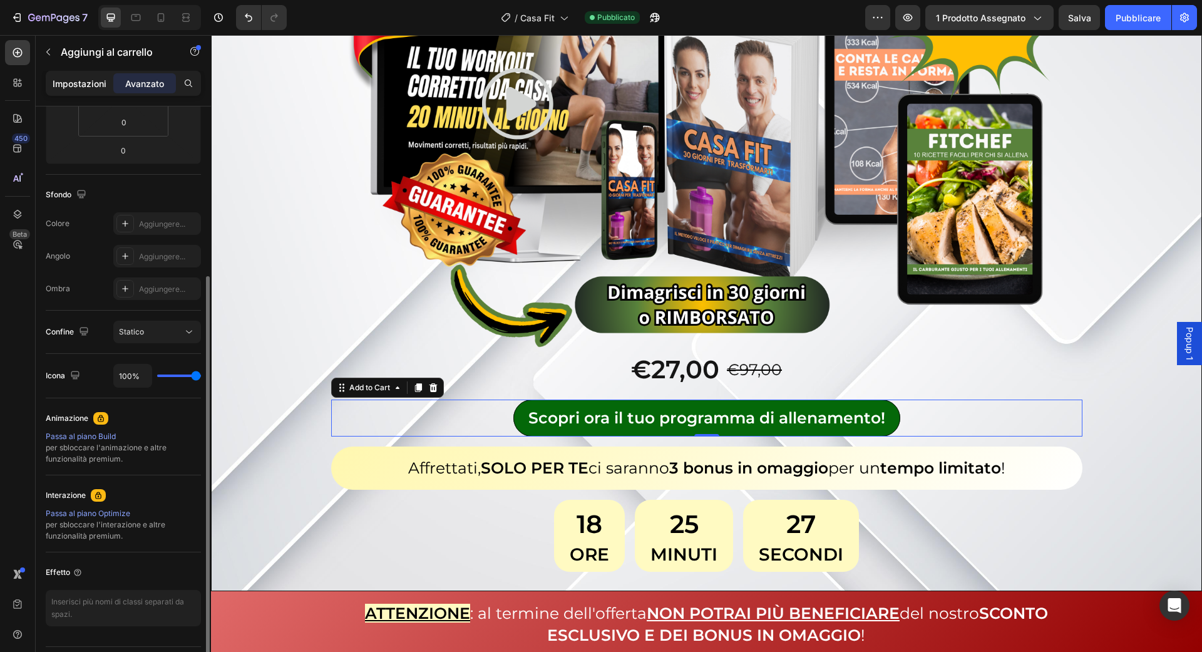
click at [86, 81] on font "Impostazioni" at bounding box center [80, 83] width 54 height 11
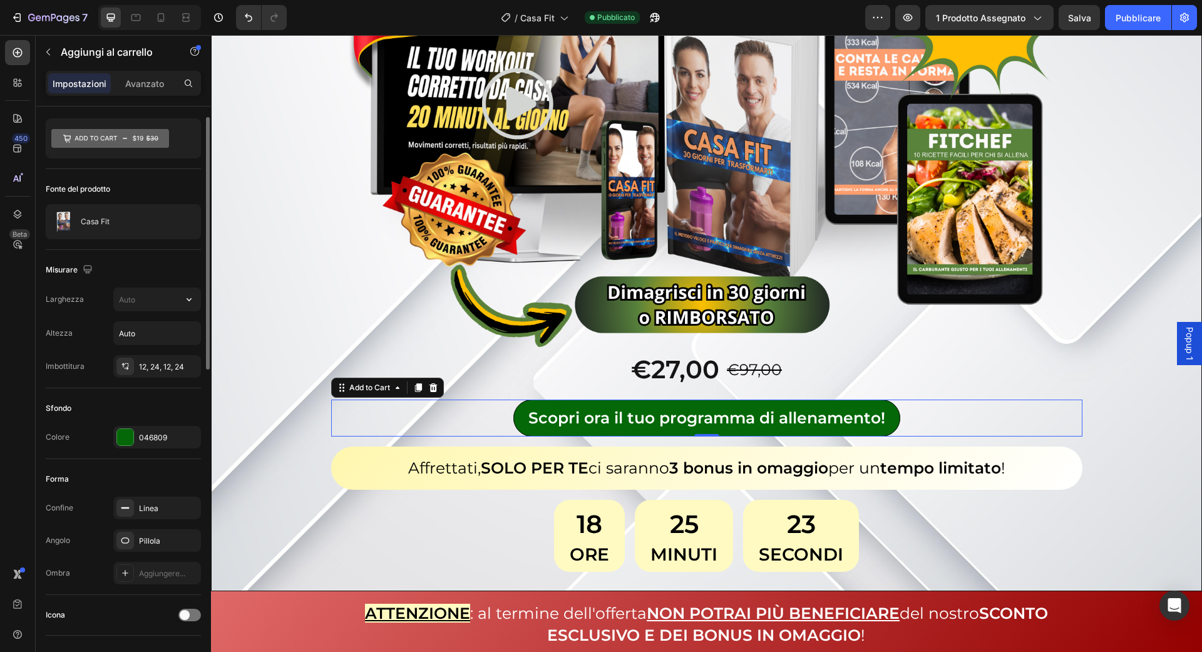
scroll to position [0, 0]
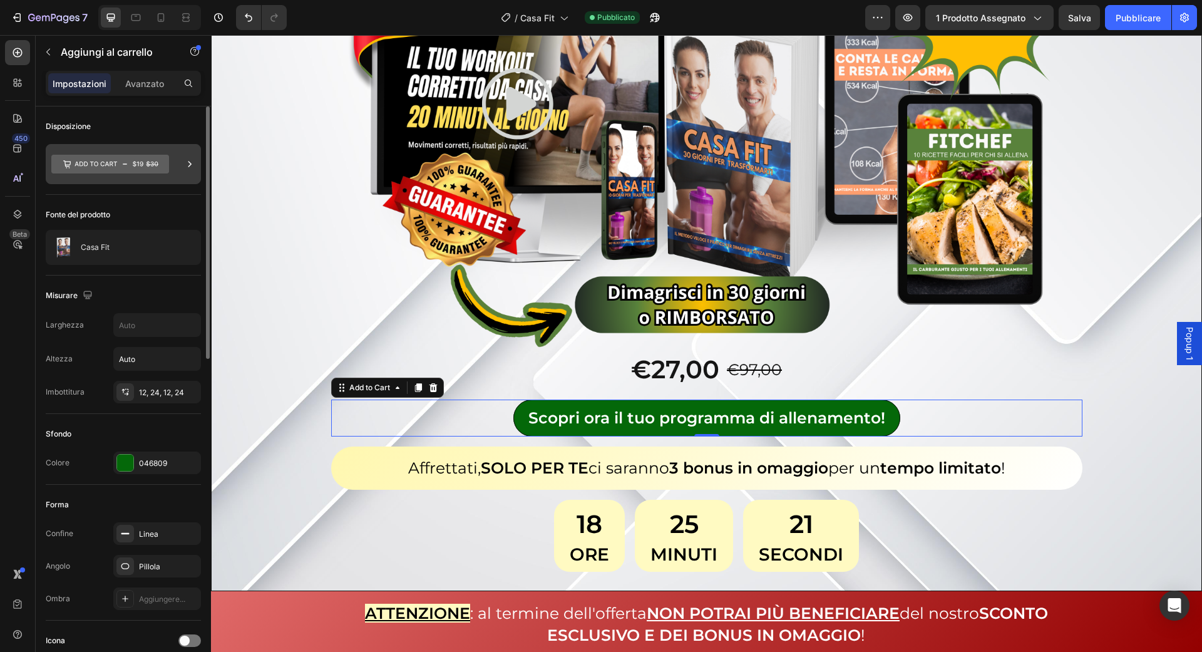
click at [188, 162] on icon at bounding box center [189, 164] width 13 height 13
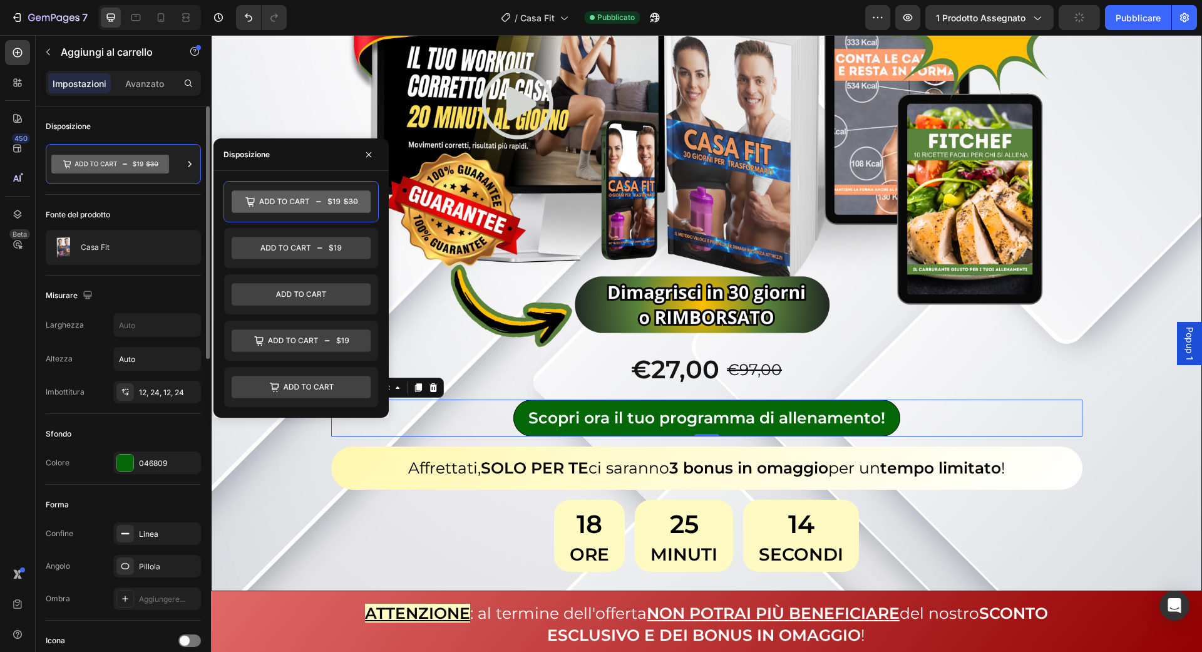
click at [157, 217] on div "Fonte del prodotto" at bounding box center [123, 215] width 155 height 20
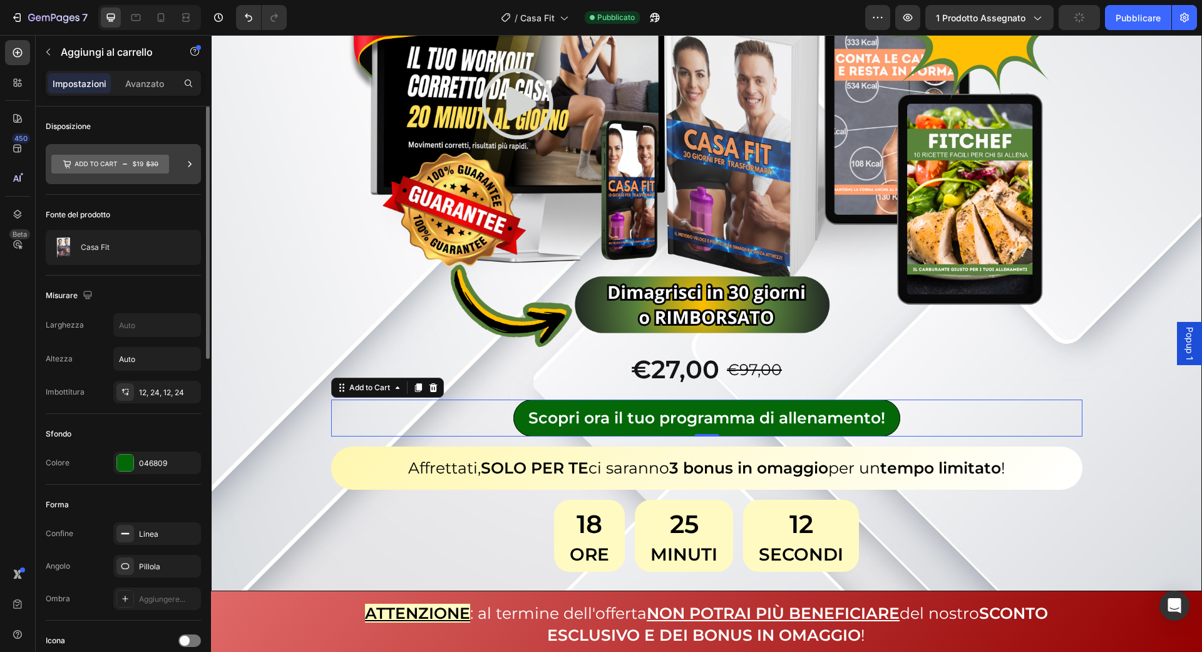
click at [165, 155] on icon at bounding box center [110, 164] width 118 height 19
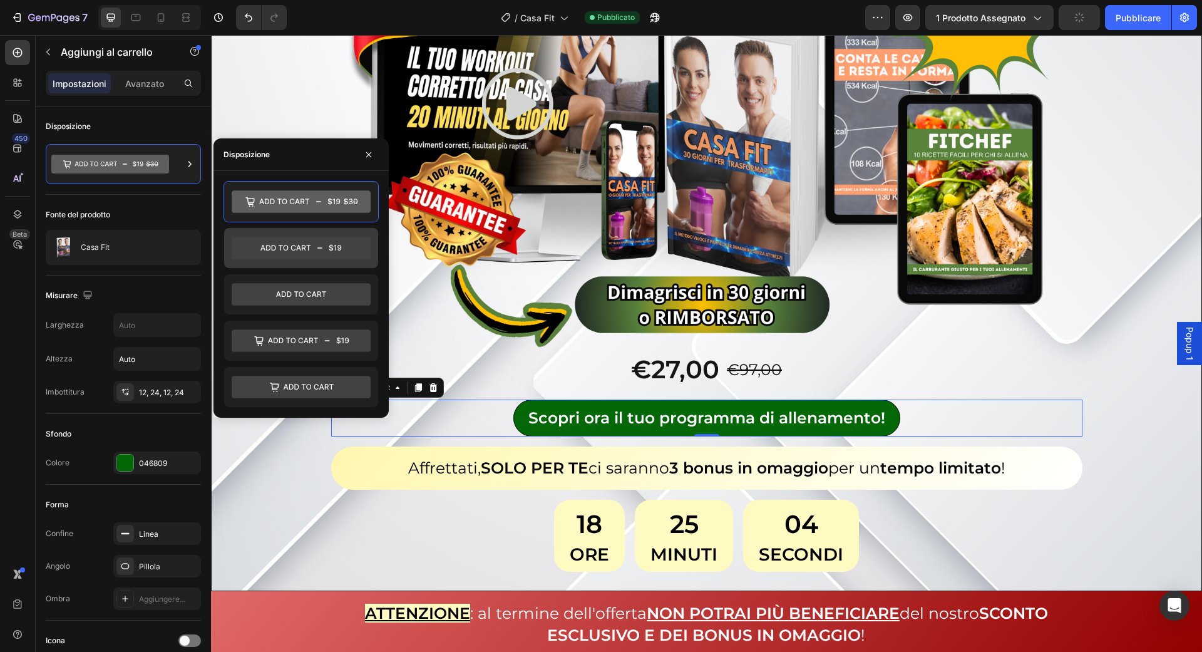
click at [354, 249] on icon at bounding box center [301, 248] width 139 height 23
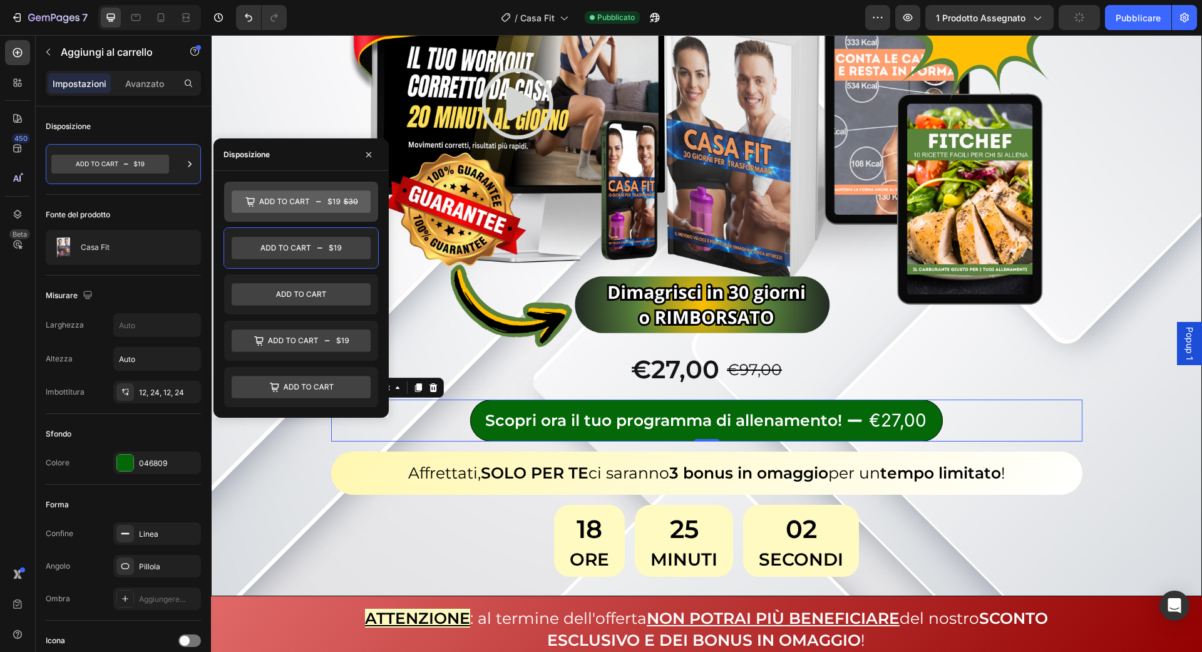
click at [364, 211] on icon at bounding box center [301, 201] width 139 height 23
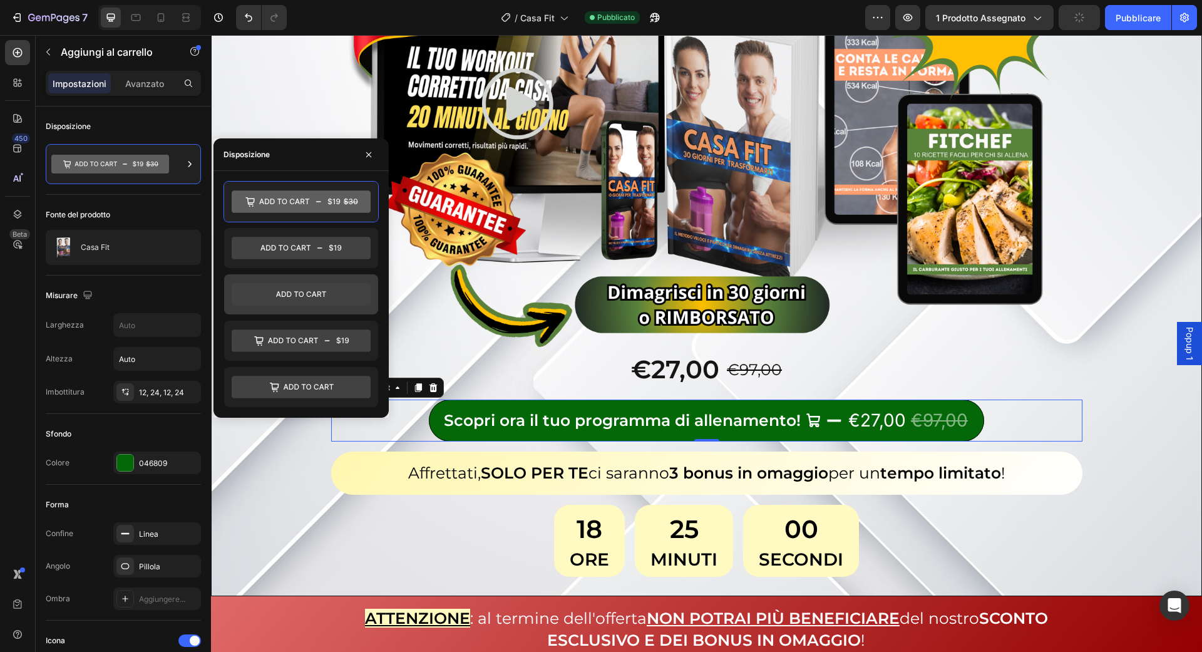
click at [362, 306] on icon at bounding box center [301, 294] width 139 height 25
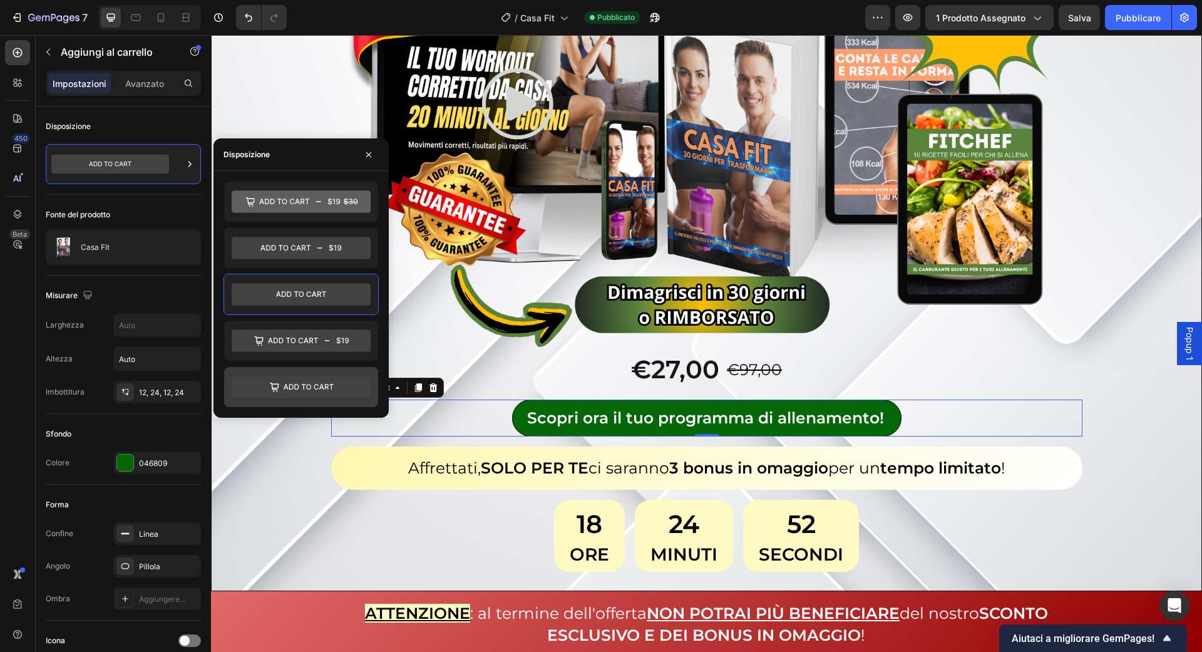
click at [336, 378] on icon at bounding box center [301, 387] width 139 height 23
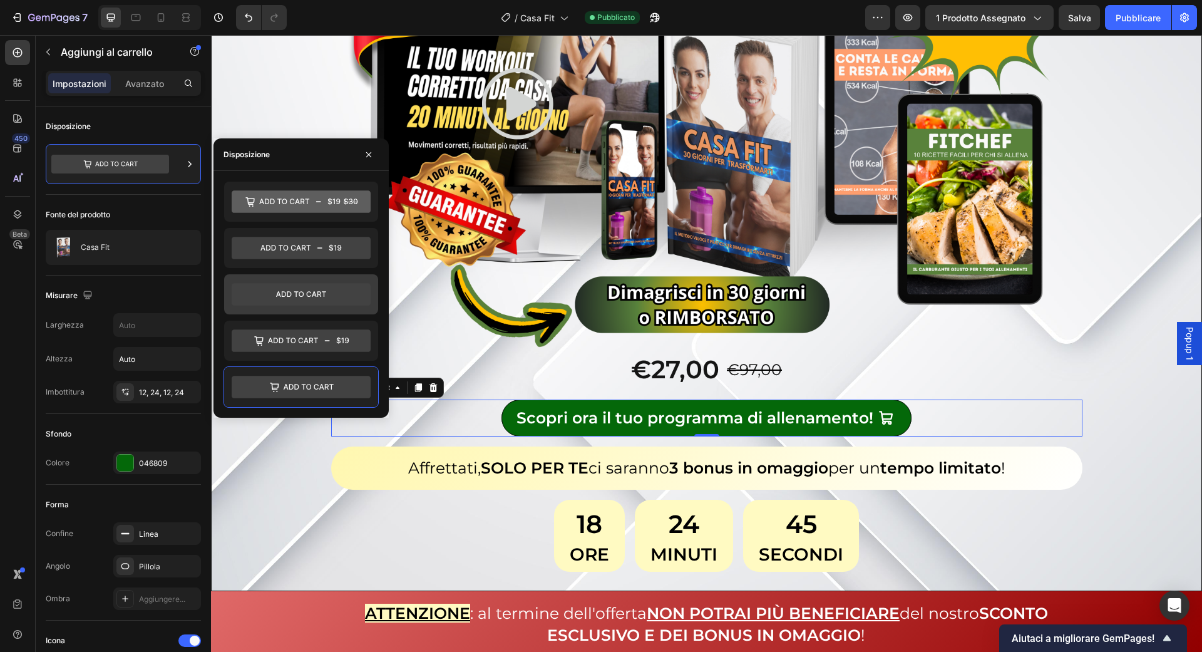
click at [303, 284] on icon at bounding box center [301, 294] width 139 height 23
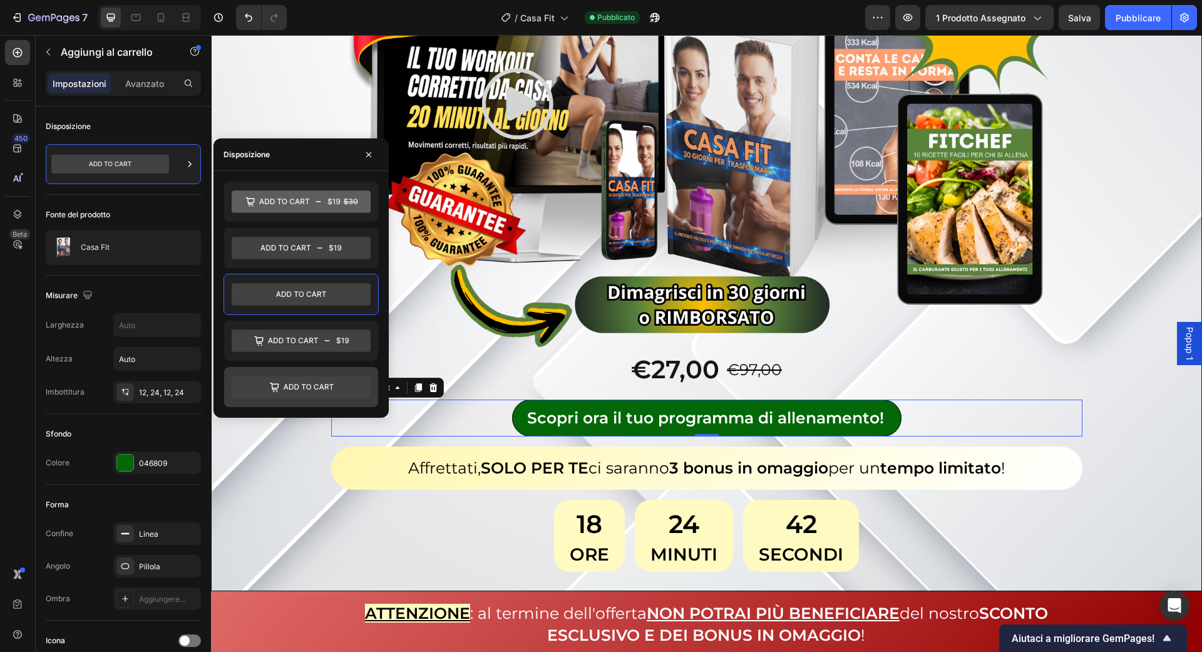
click at [324, 379] on icon at bounding box center [301, 387] width 139 height 23
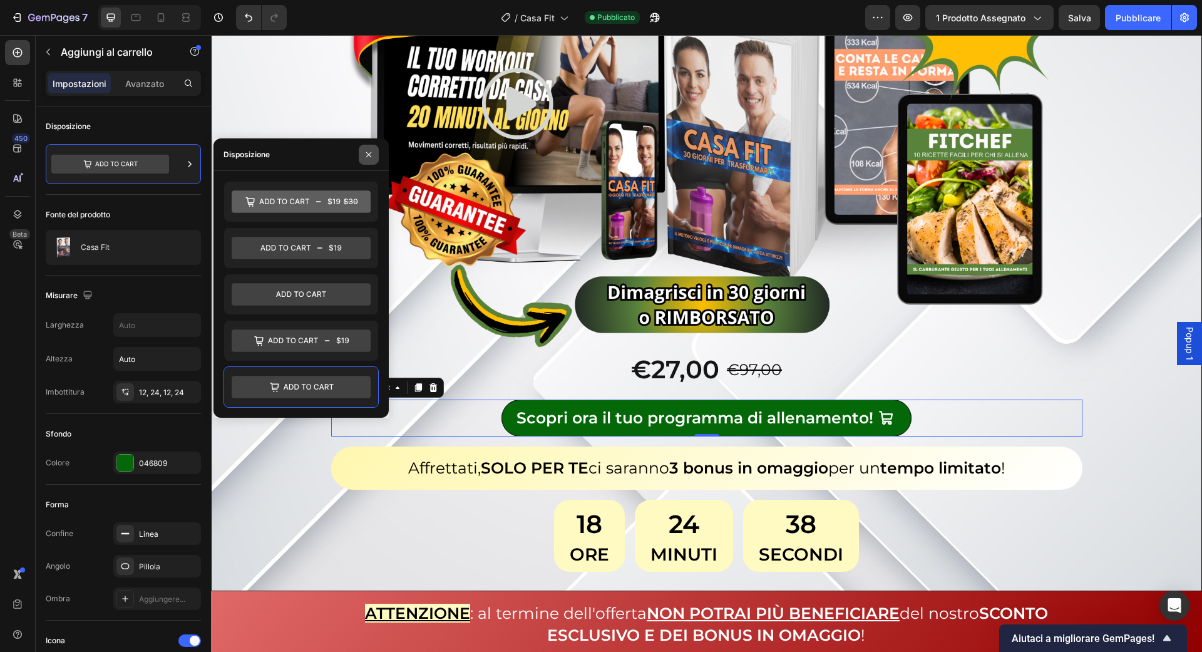
click at [371, 158] on icon "button" at bounding box center [369, 155] width 10 height 10
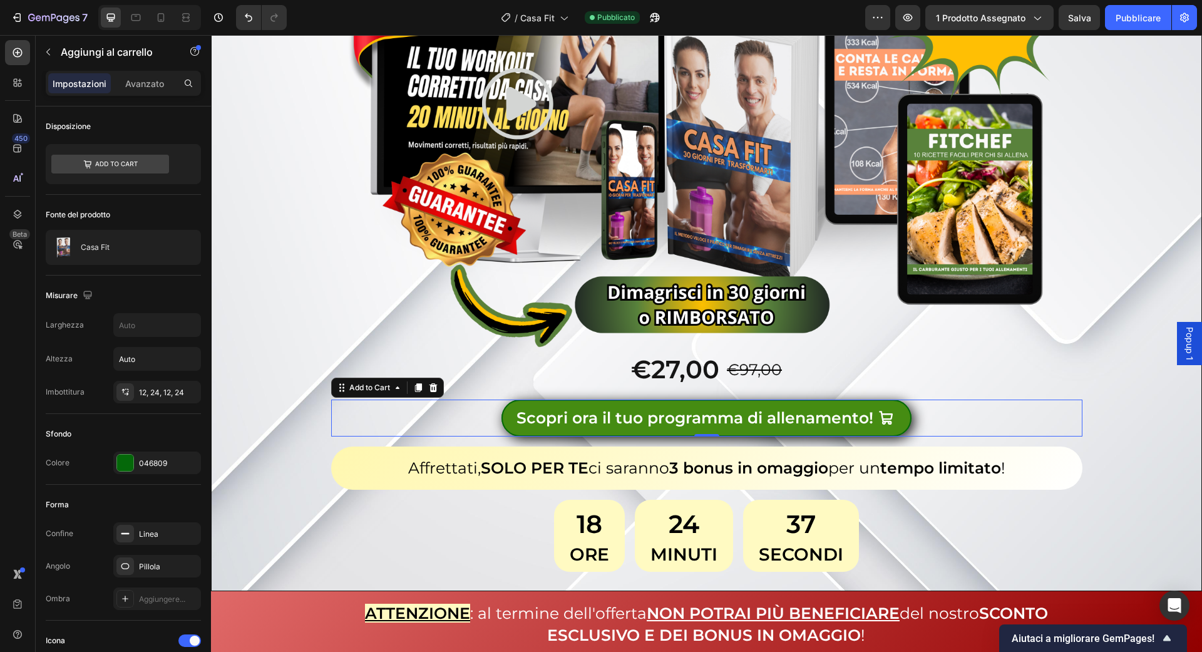
click at [561, 403] on button "Scopri ora il tuo programma di allenamento!" at bounding box center [706, 417] width 410 height 37
click at [582, 414] on div "Scopri ora il tuo programma di allenamento!" at bounding box center [695, 418] width 357 height 22
click at [597, 417] on p "Scopri ora il tuo programma di allenamento!" at bounding box center [695, 418] width 357 height 22
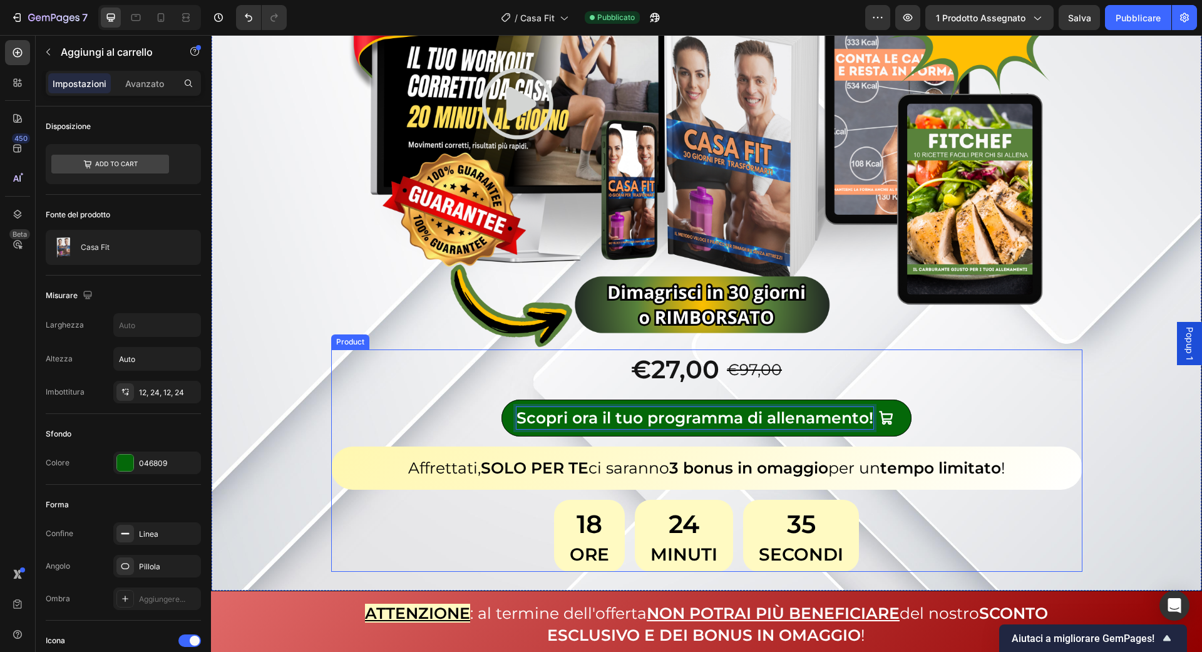
click at [470, 396] on div "€27,00 Product Price Product Price €97,00 Product Price Product Price Row Scopr…" at bounding box center [706, 460] width 751 height 222
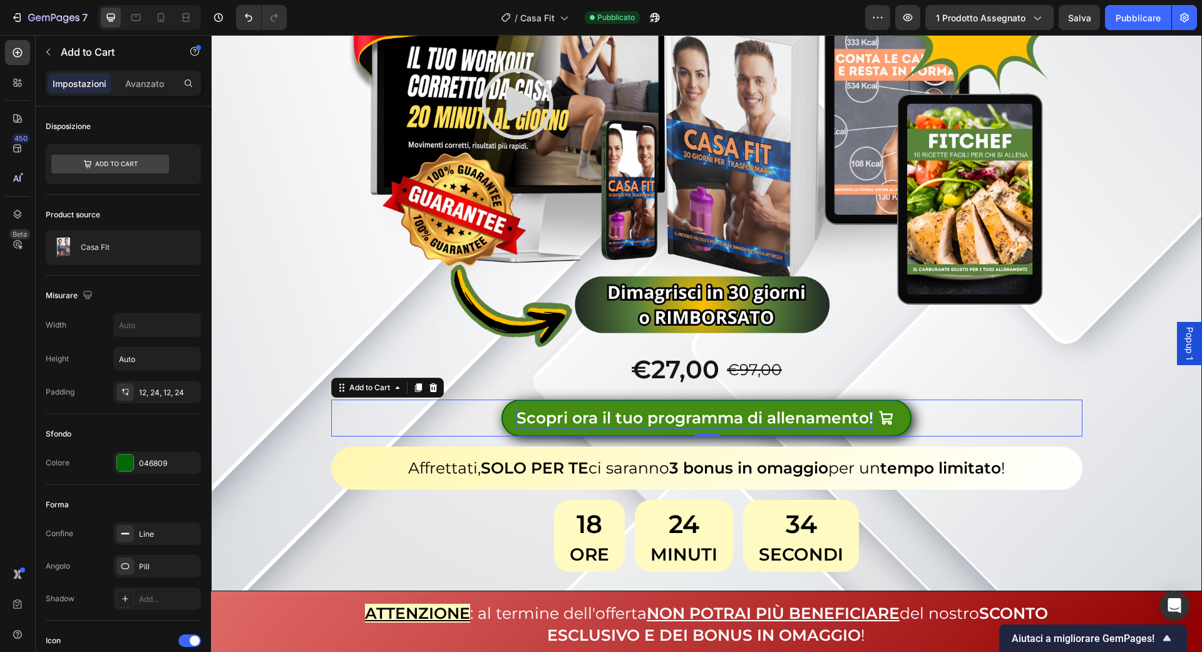
click at [561, 421] on p "Scopri ora il tuo programma di allenamento!" at bounding box center [695, 418] width 357 height 22
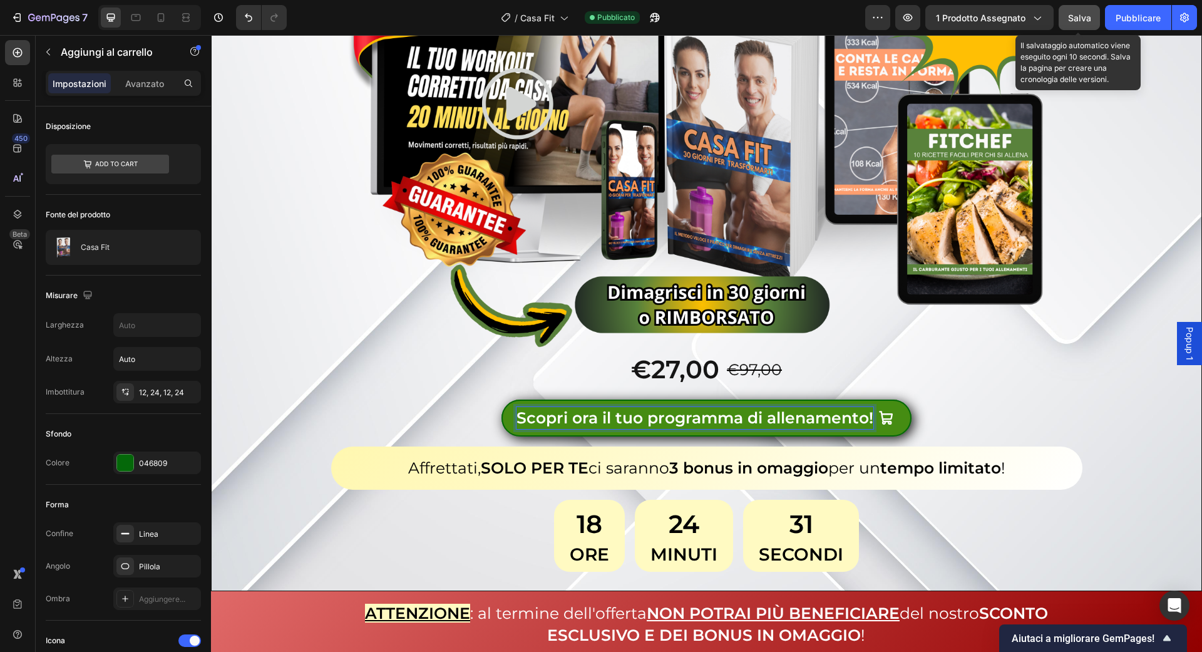
click at [1086, 18] on font "Salva" at bounding box center [1079, 18] width 23 height 11
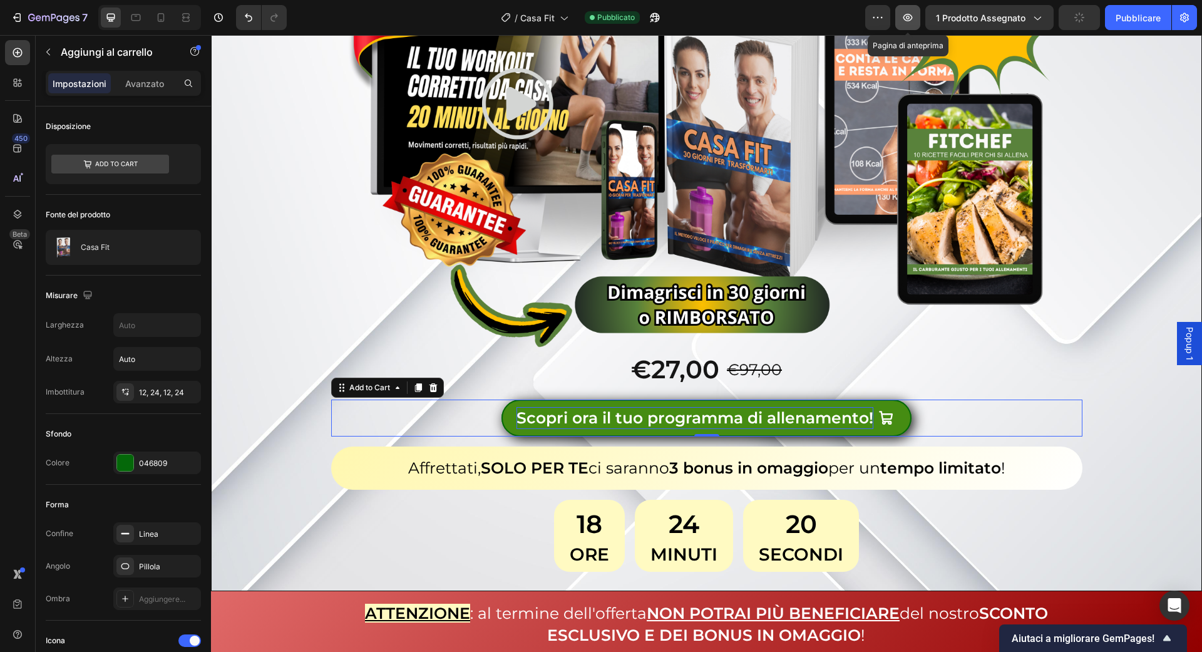
click at [915, 7] on button "button" at bounding box center [907, 17] width 25 height 25
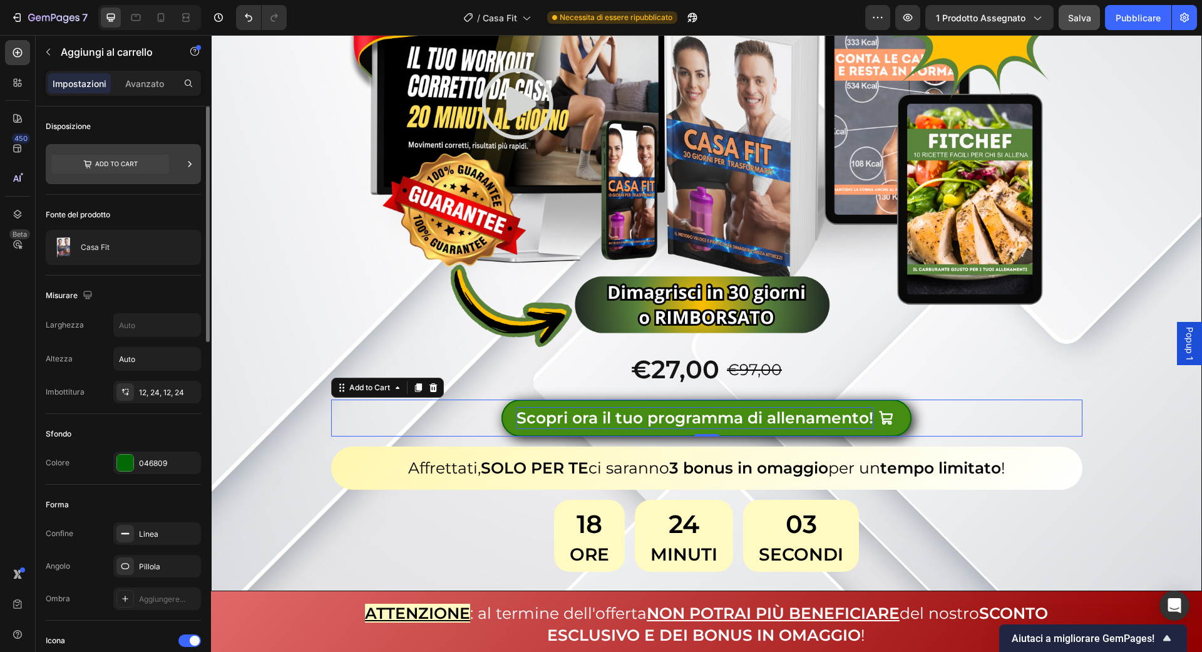
click at [182, 162] on div at bounding box center [123, 164] width 155 height 40
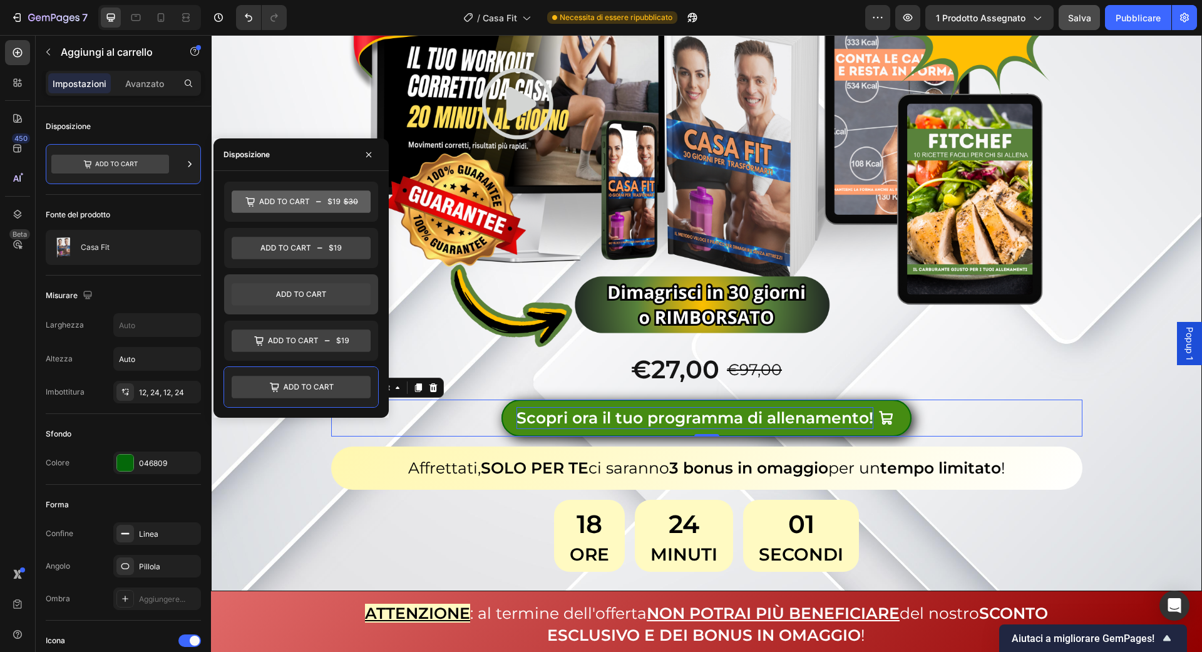
click at [283, 301] on icon at bounding box center [301, 294] width 139 height 23
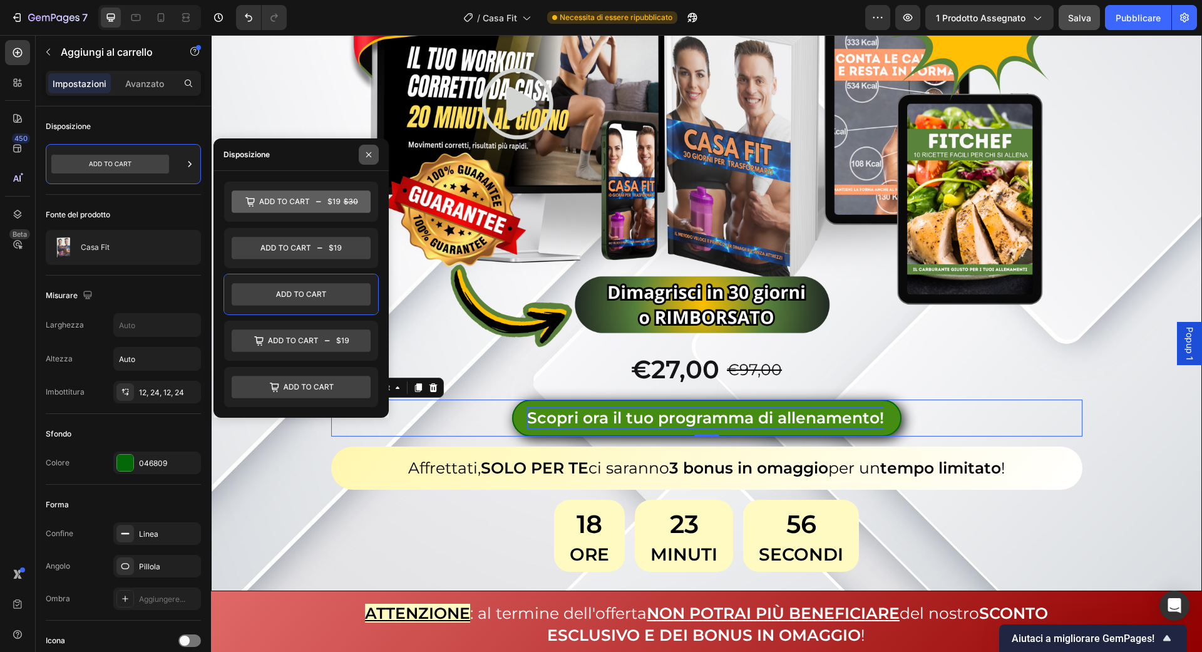
click at [371, 155] on icon "button" at bounding box center [369, 155] width 10 height 10
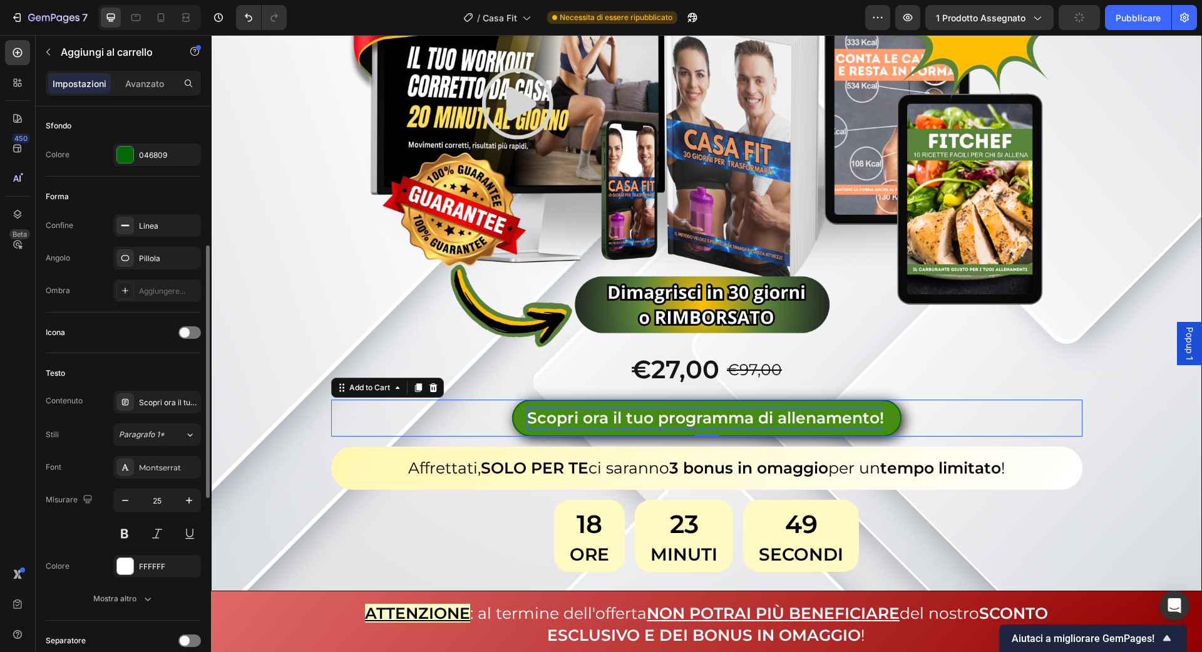
scroll to position [312, 0]
click at [185, 324] on span at bounding box center [185, 329] width 10 height 10
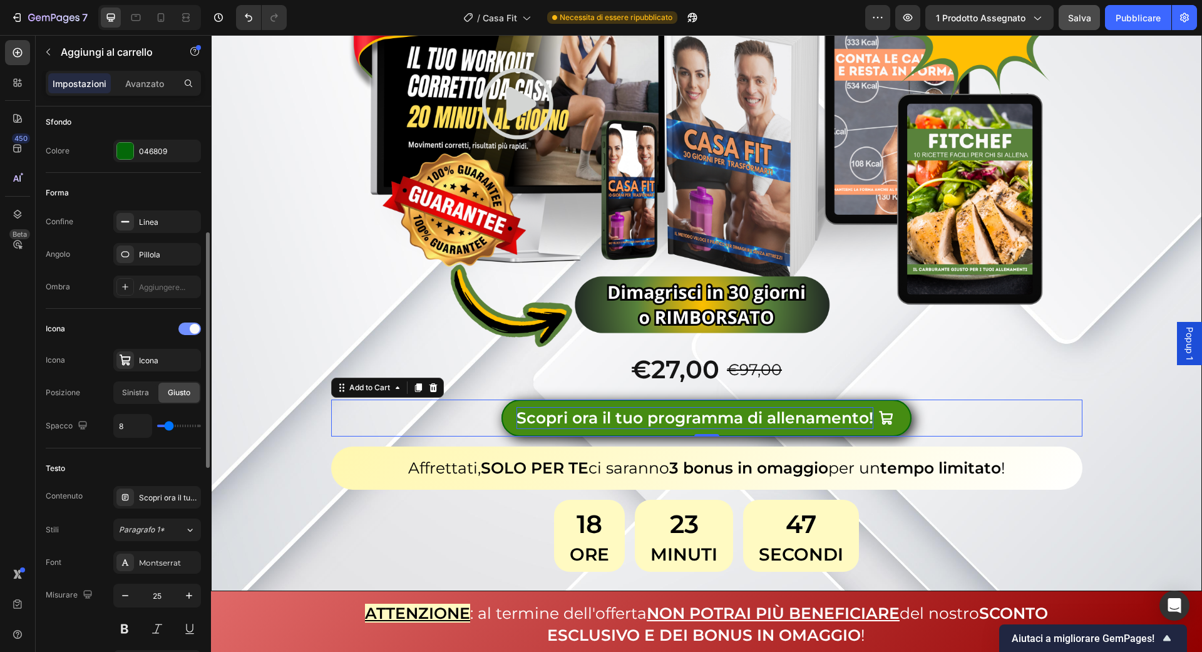
click at [185, 322] on div at bounding box center [189, 328] width 23 height 13
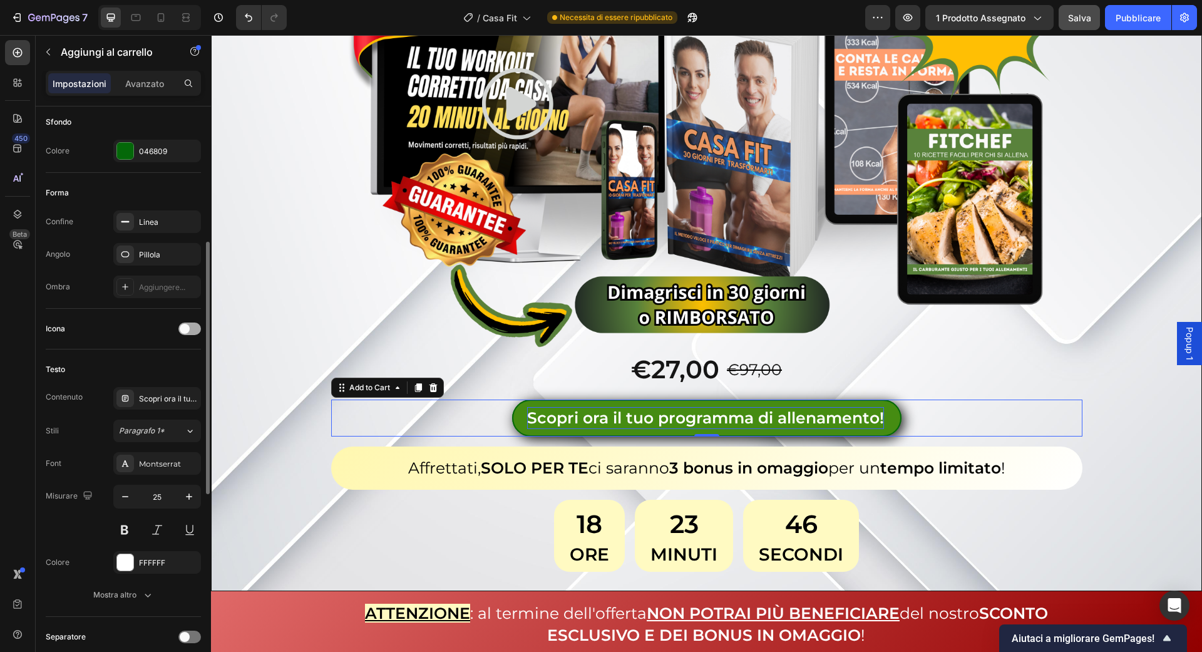
click at [185, 324] on span at bounding box center [185, 329] width 10 height 10
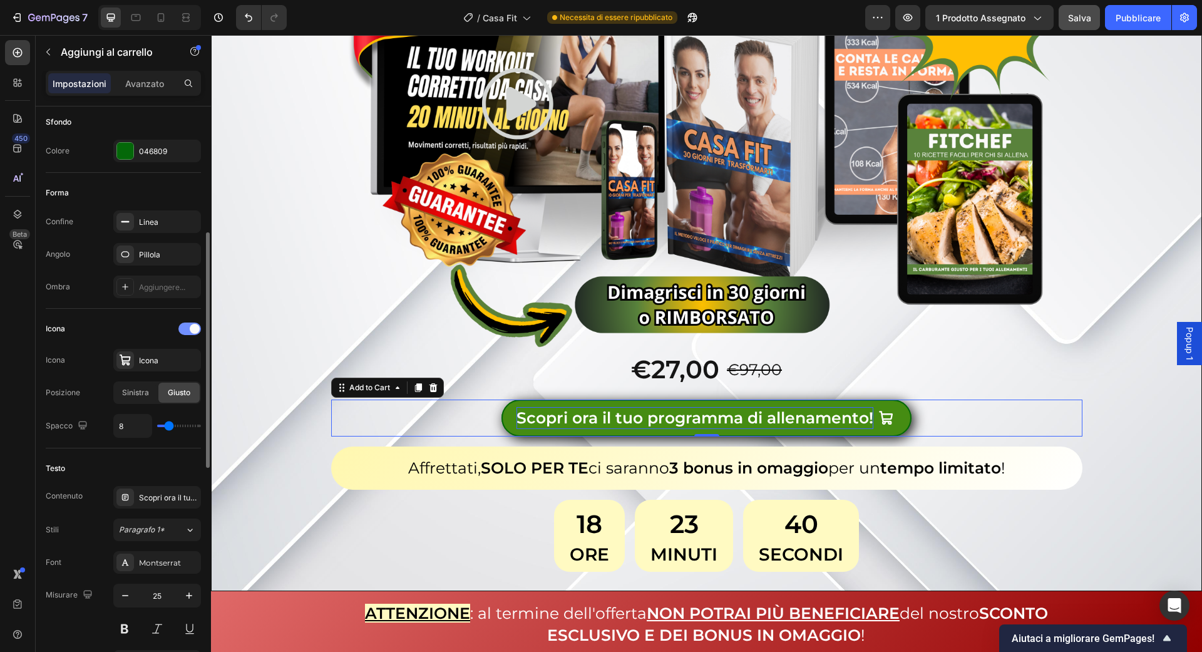
click at [185, 322] on div at bounding box center [189, 328] width 23 height 13
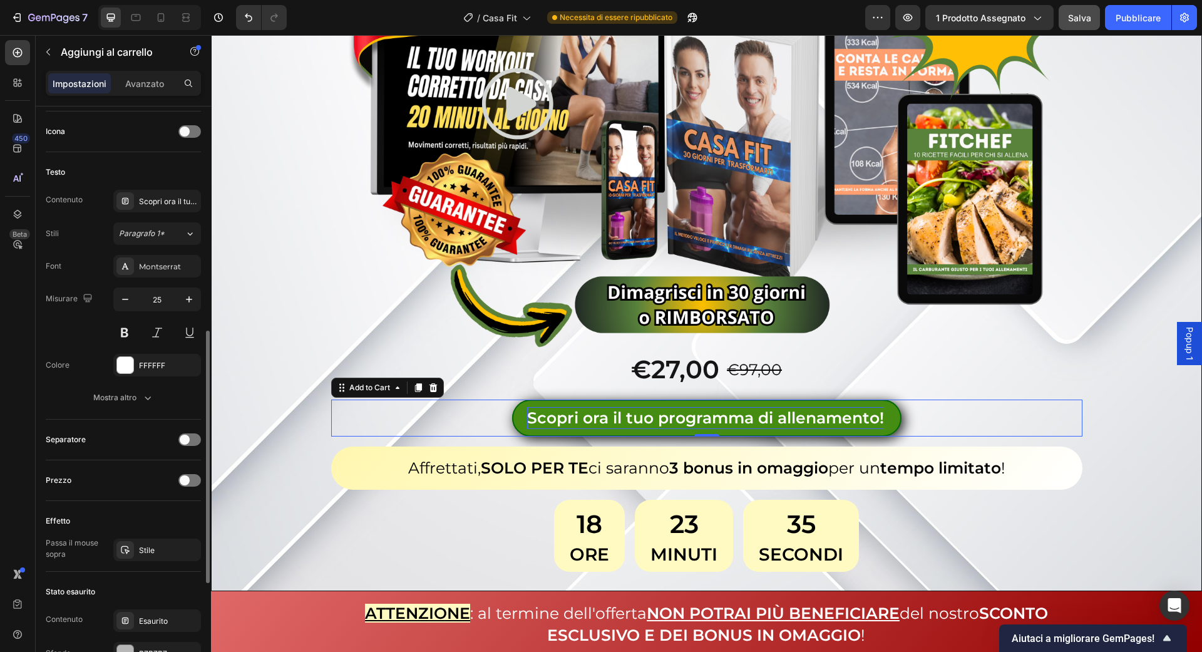
scroll to position [511, 0]
click at [110, 396] on font "Mostra altro" at bounding box center [114, 395] width 43 height 9
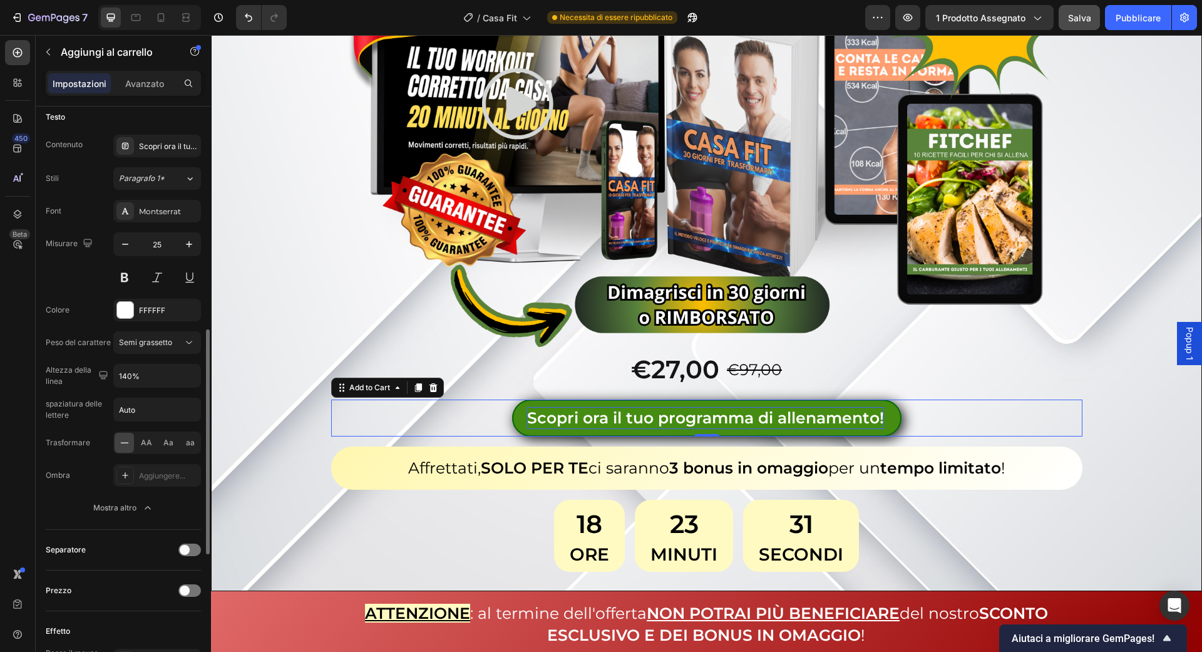
scroll to position [567, 0]
click at [123, 505] on font "Mostra altro" at bounding box center [114, 504] width 43 height 11
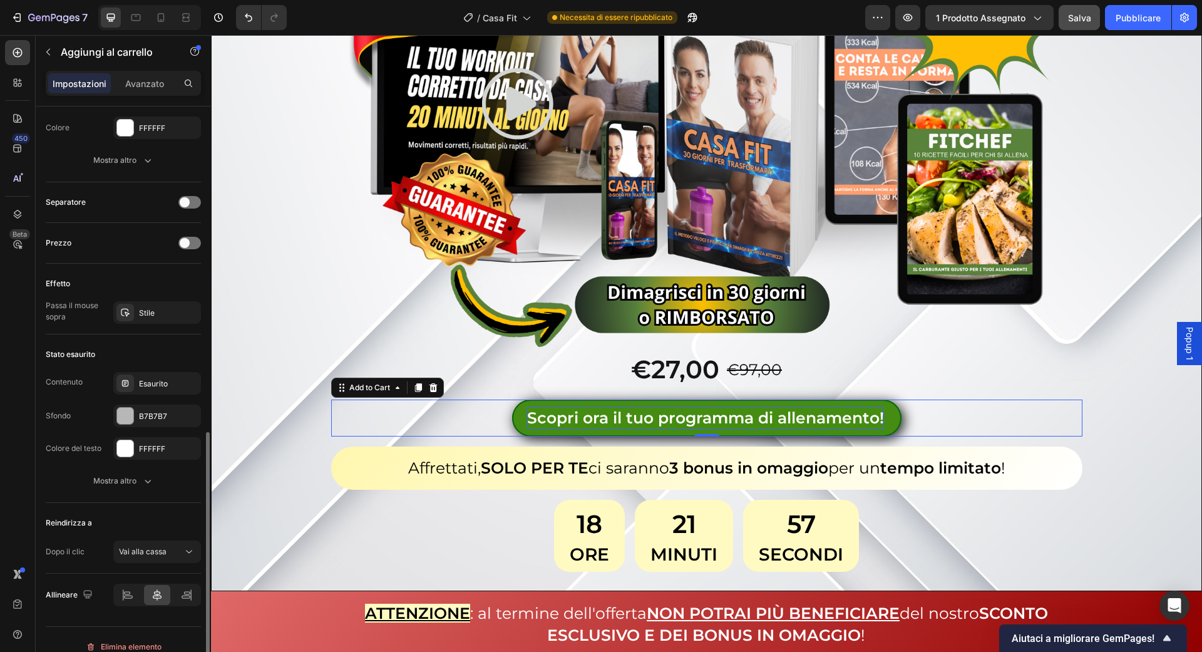
scroll to position [747, 0]
click at [147, 371] on div "Esaurito" at bounding box center [157, 382] width 88 height 23
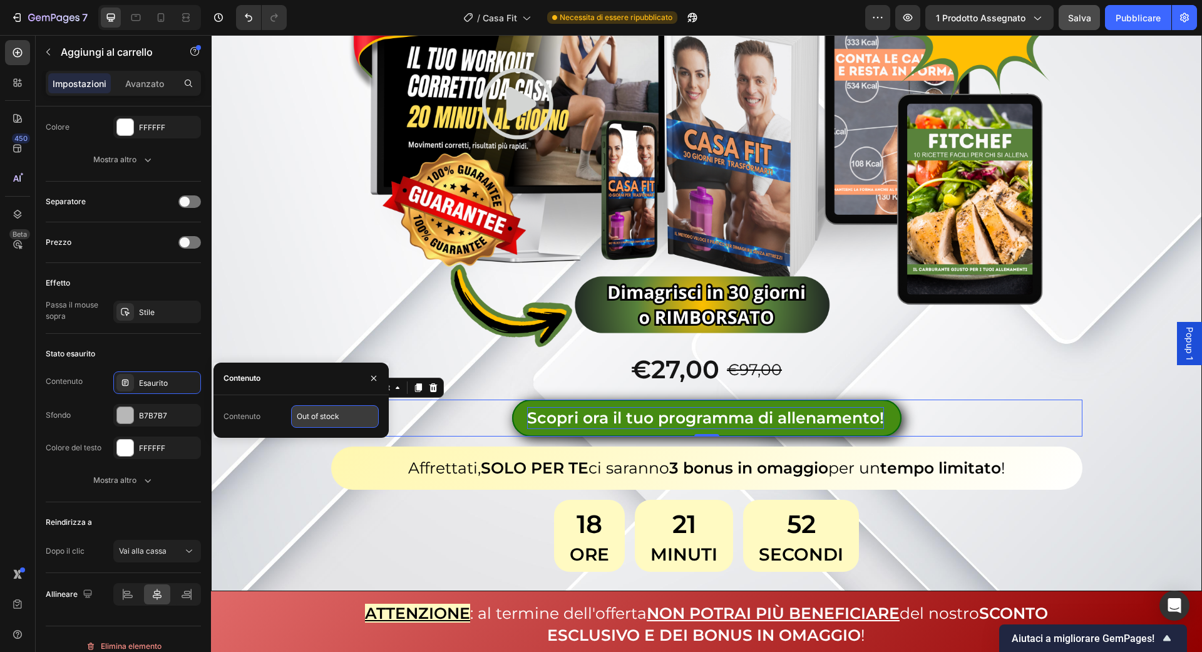
click at [319, 409] on input "Out of stock" at bounding box center [335, 416] width 88 height 23
click at [155, 346] on div "Stato esaurito" at bounding box center [123, 354] width 155 height 20
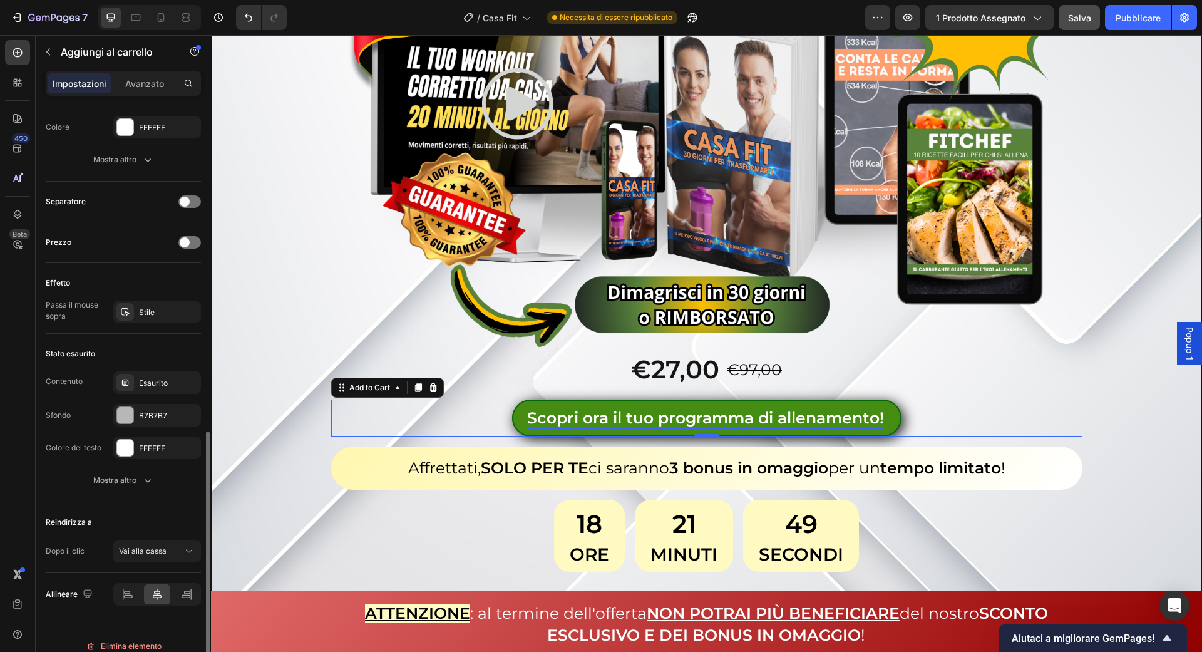
scroll to position [756, 0]
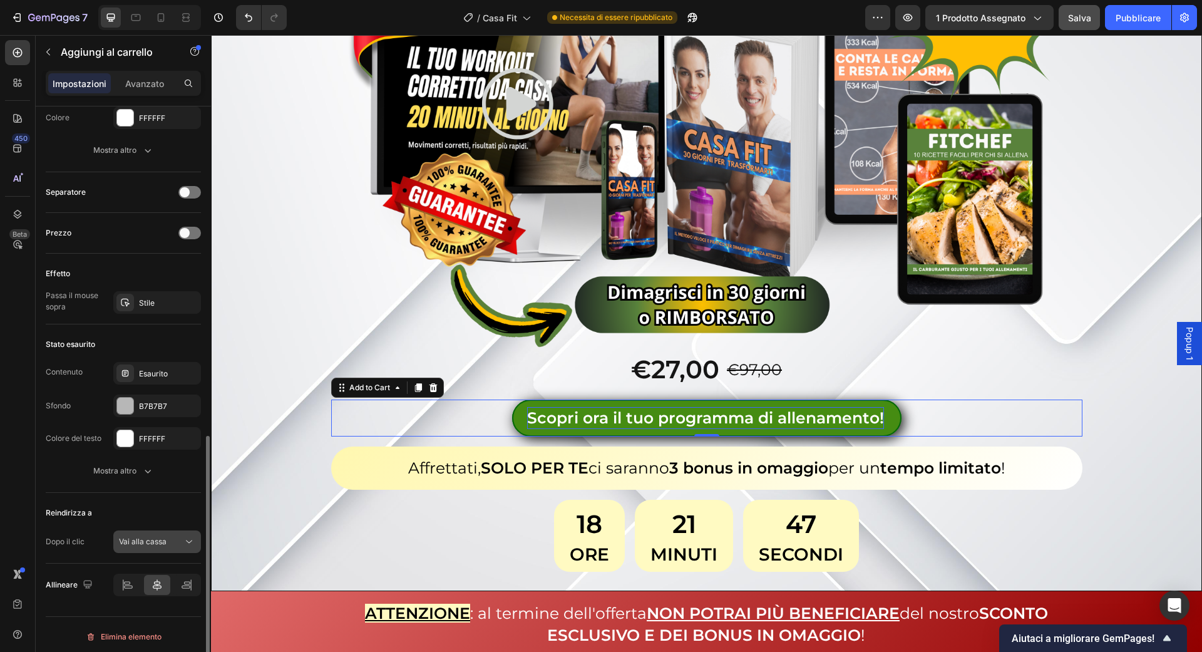
click at [176, 545] on button "Vai alla cassa" at bounding box center [157, 541] width 88 height 23
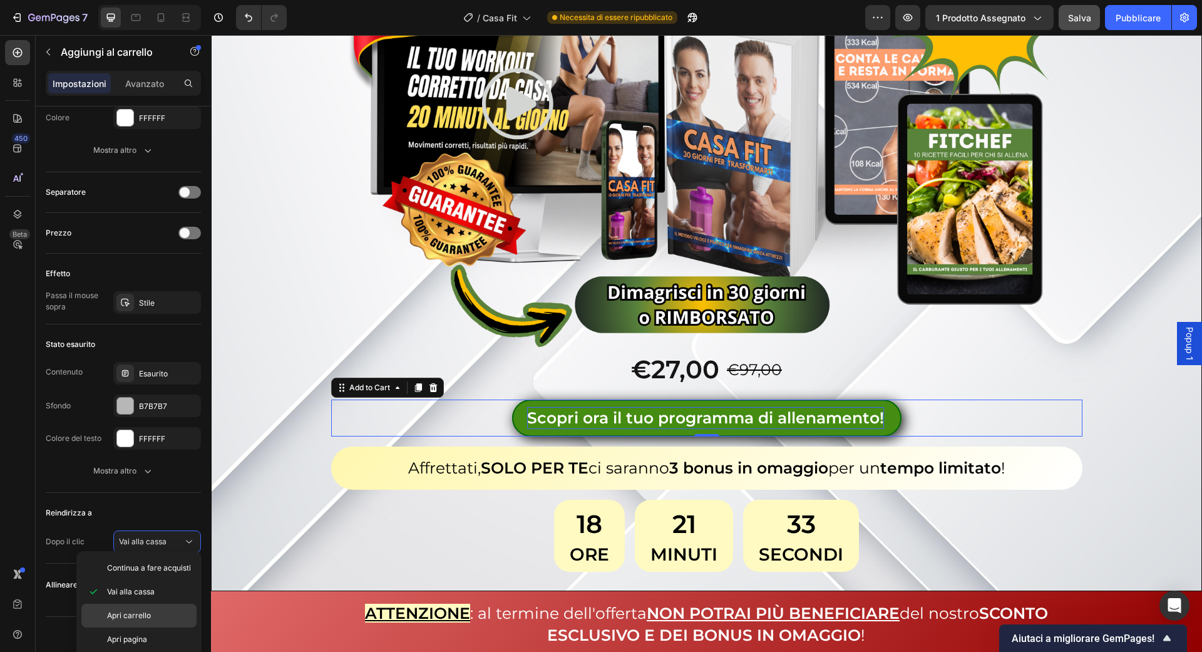
click at [143, 611] on font "Apri carrello" at bounding box center [129, 614] width 44 height 9
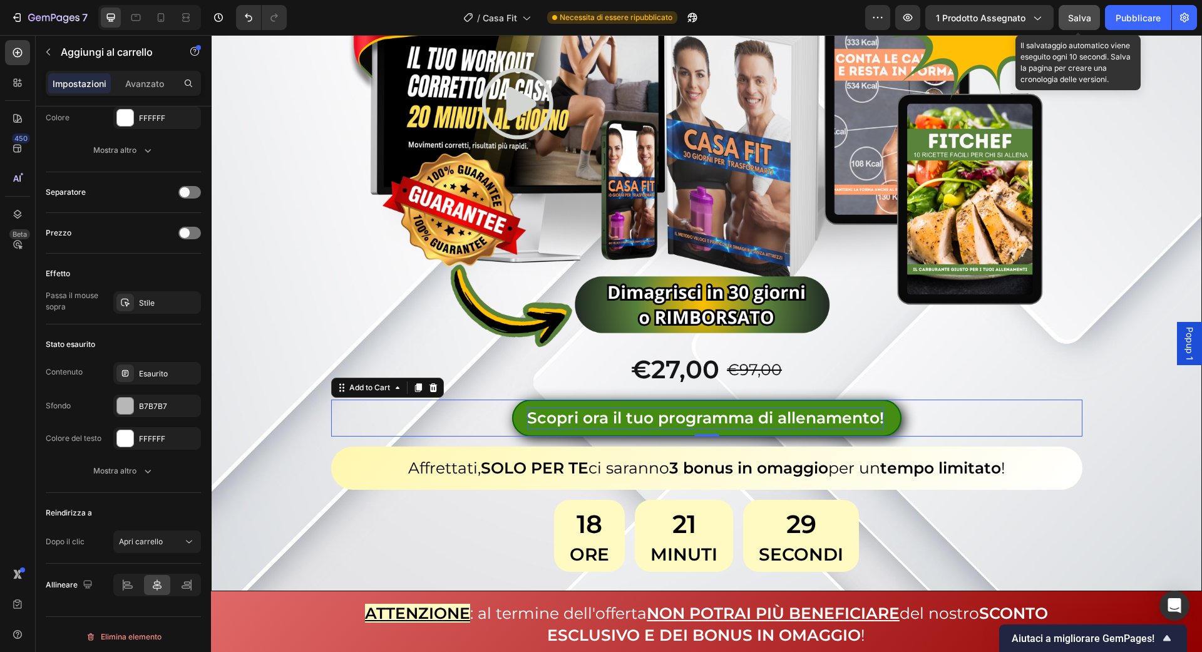
click at [1094, 18] on button "Salva" at bounding box center [1079, 17] width 41 height 25
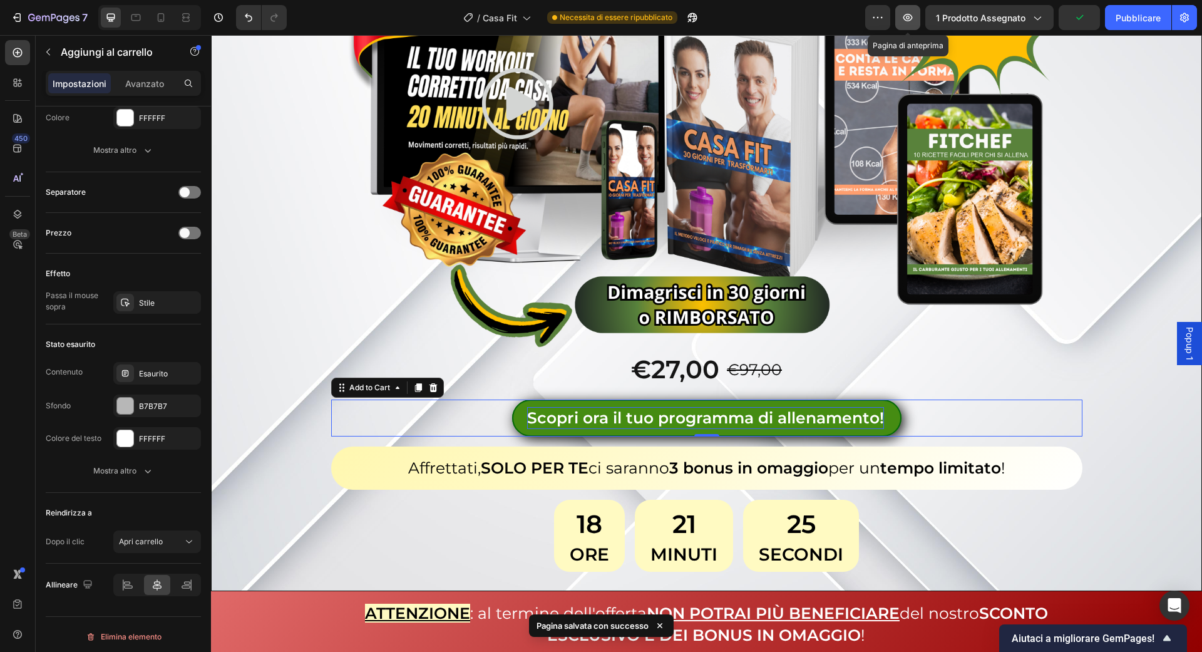
click at [911, 11] on icon "button" at bounding box center [908, 17] width 13 height 13
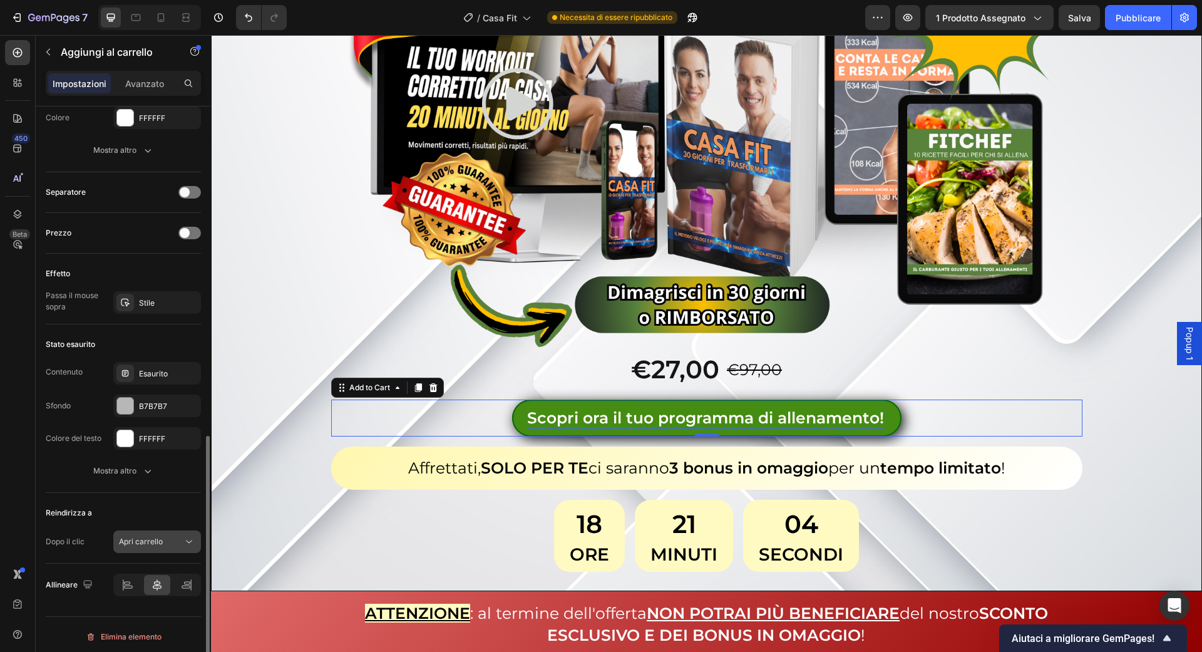
click at [188, 535] on icon at bounding box center [189, 541] width 13 height 13
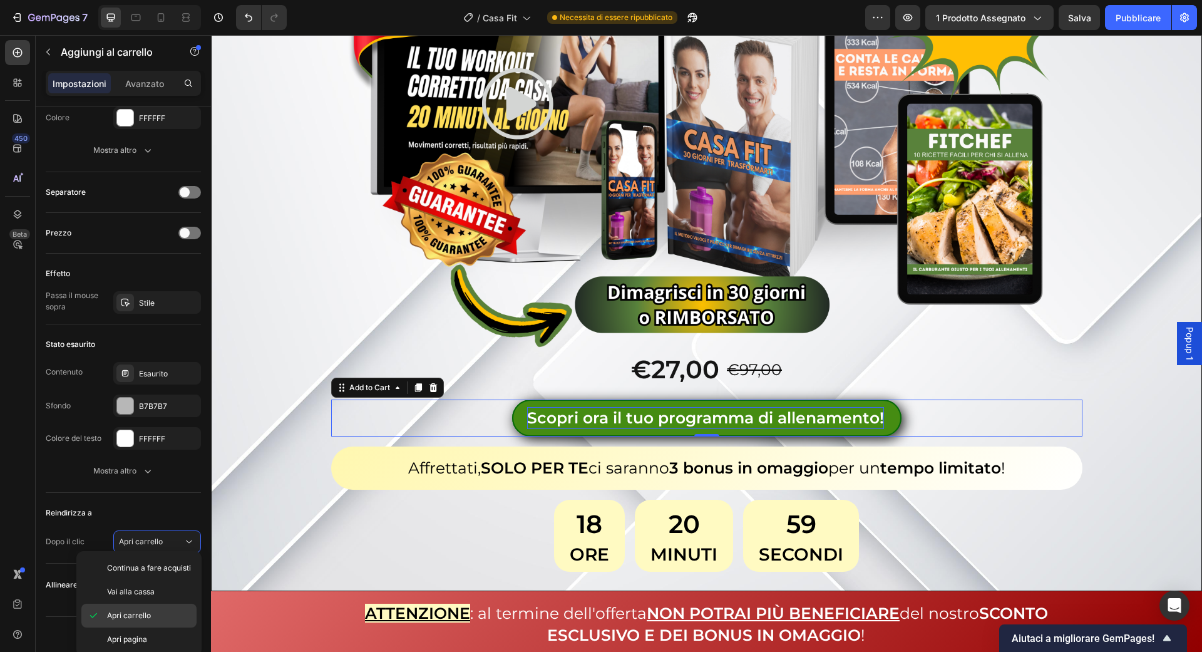
click at [154, 619] on p "Apri carrello" at bounding box center [149, 615] width 84 height 11
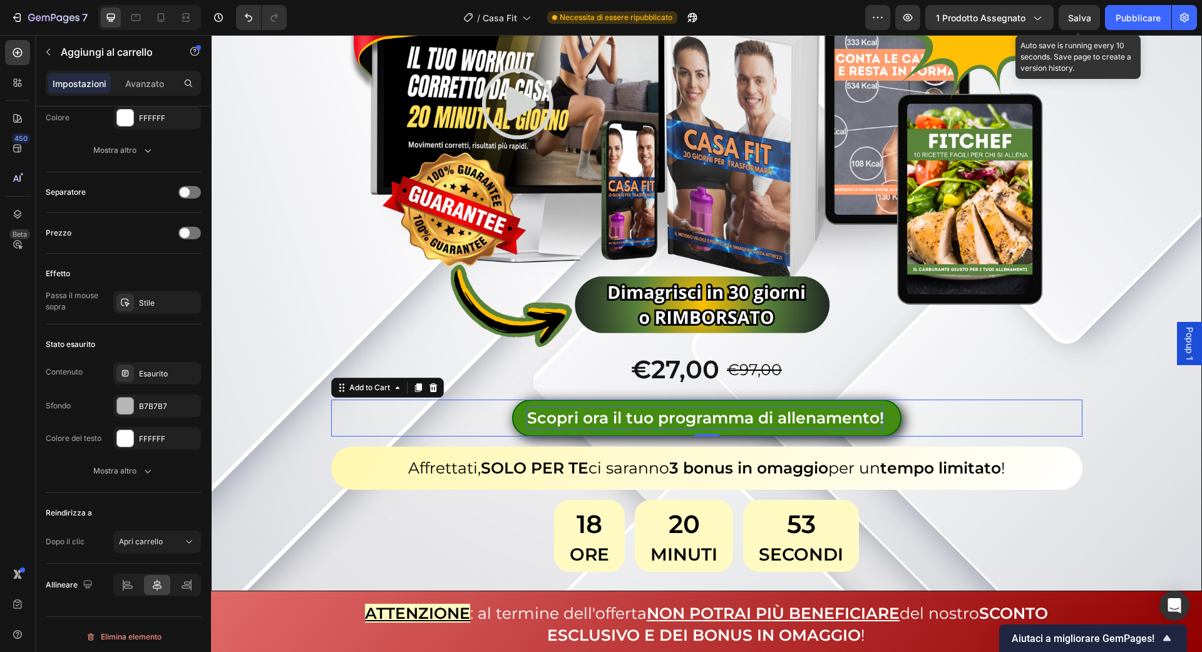
click at [1086, 18] on font "Salva" at bounding box center [1079, 18] width 23 height 11
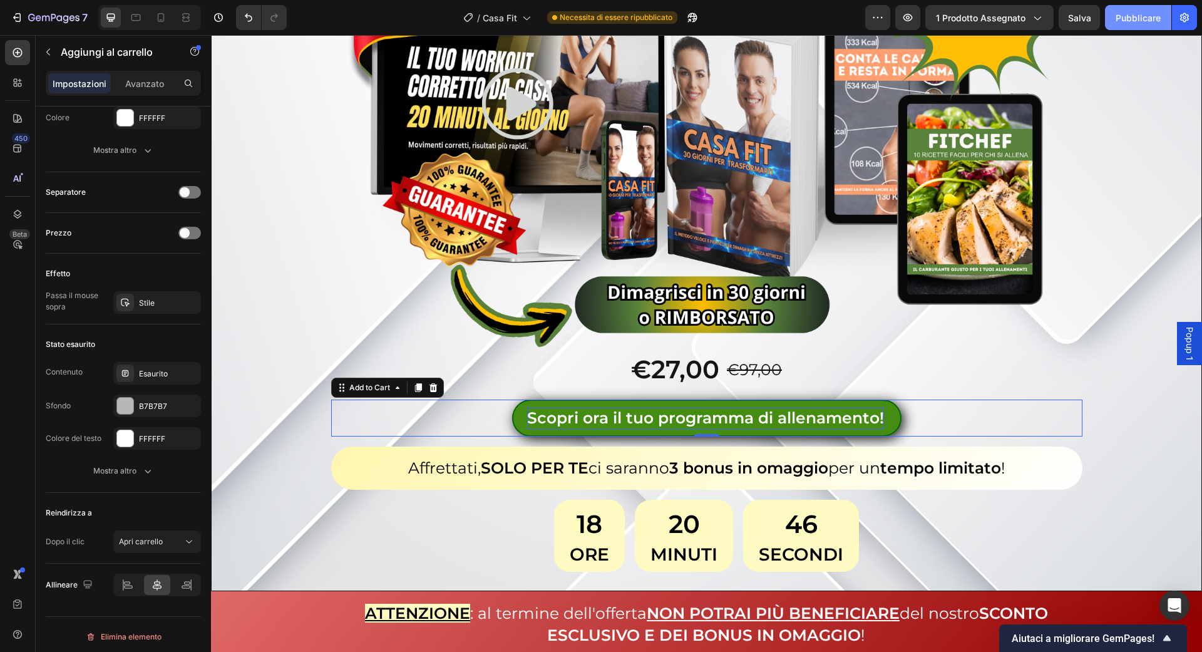
click at [1115, 18] on button "Pubblicare" at bounding box center [1138, 17] width 66 height 25
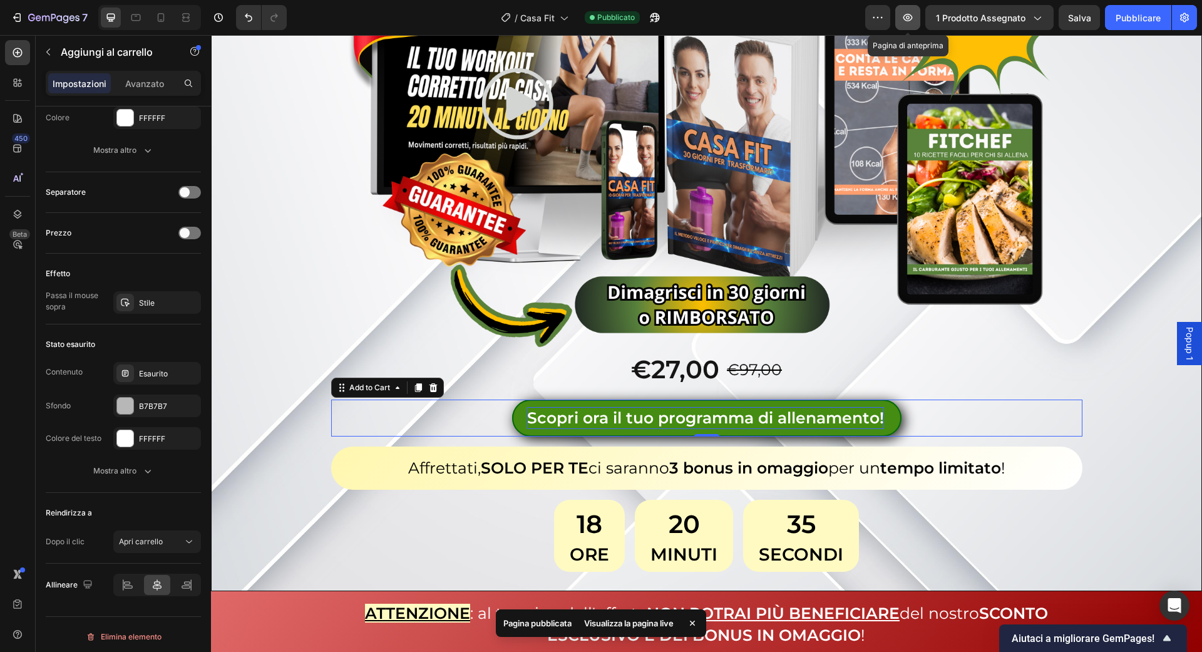
click at [918, 8] on button "button" at bounding box center [907, 17] width 25 height 25
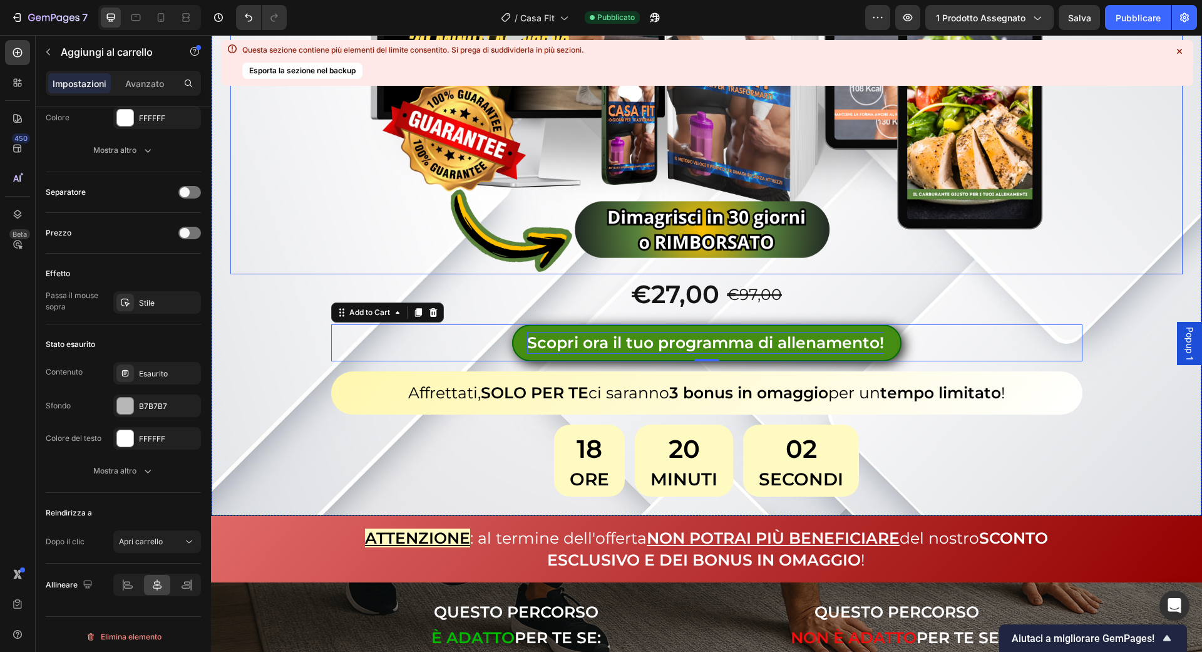
scroll to position [404, 0]
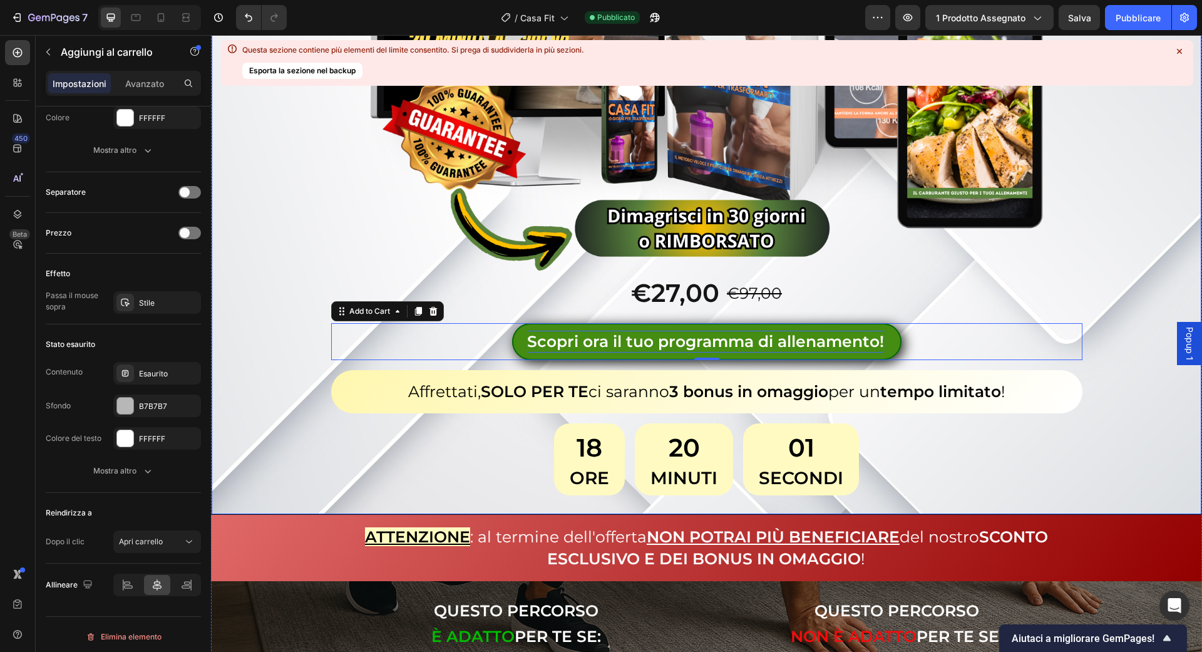
click at [1180, 51] on icon at bounding box center [1179, 51] width 5 height 5
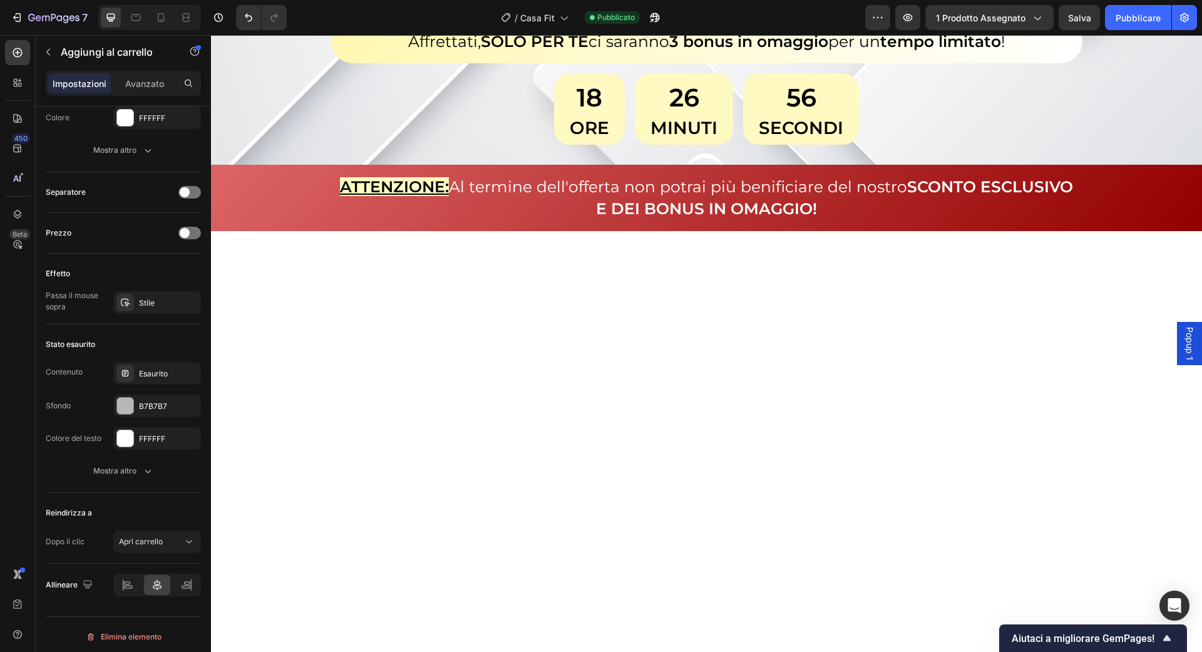
scroll to position [3148, 0]
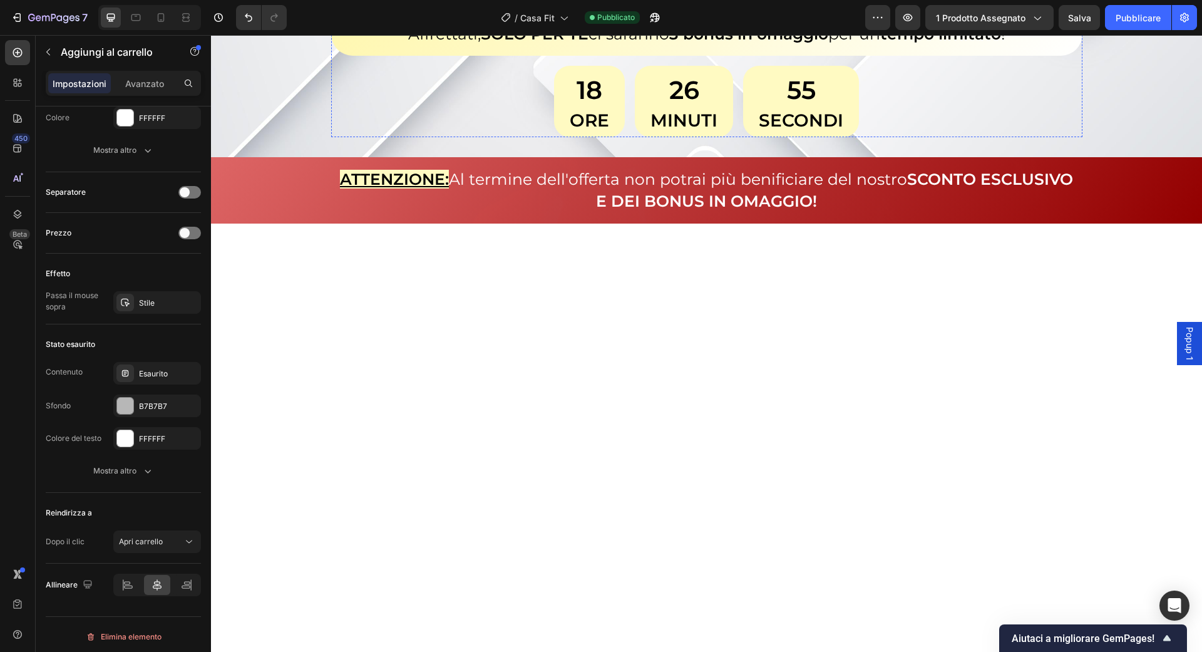
click at [155, 544] on button "Vai alla cassa" at bounding box center [157, 541] width 88 height 23
click at [152, 483] on p "Apri carrello" at bounding box center [149, 484] width 84 height 11
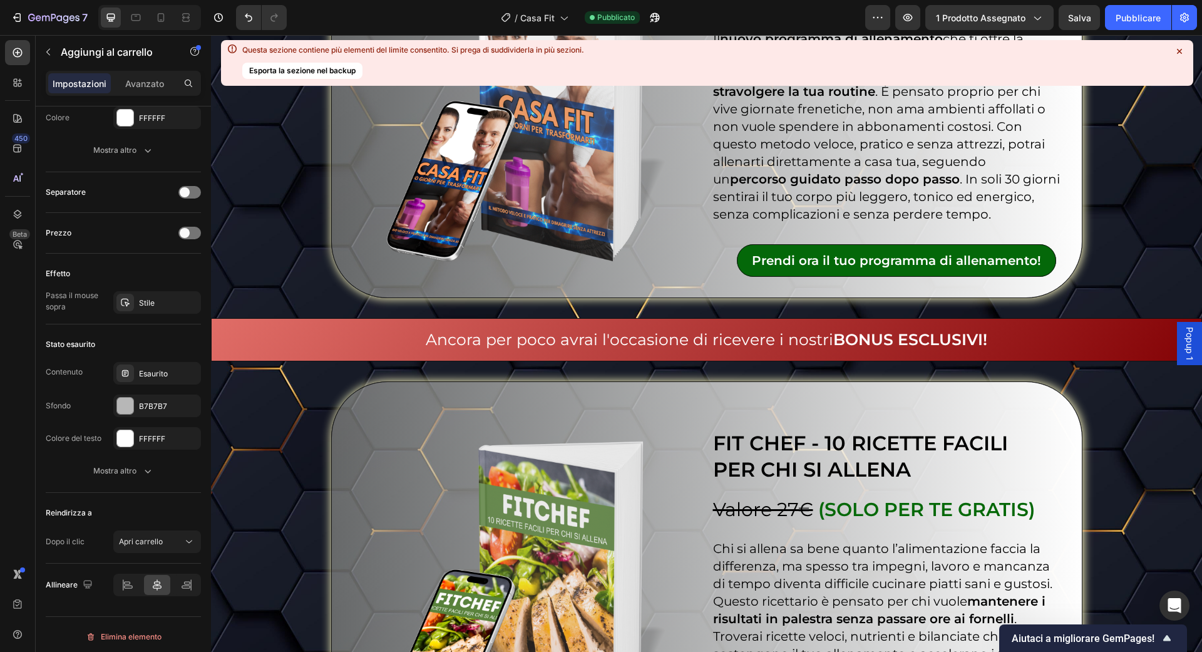
scroll to position [3962, 0]
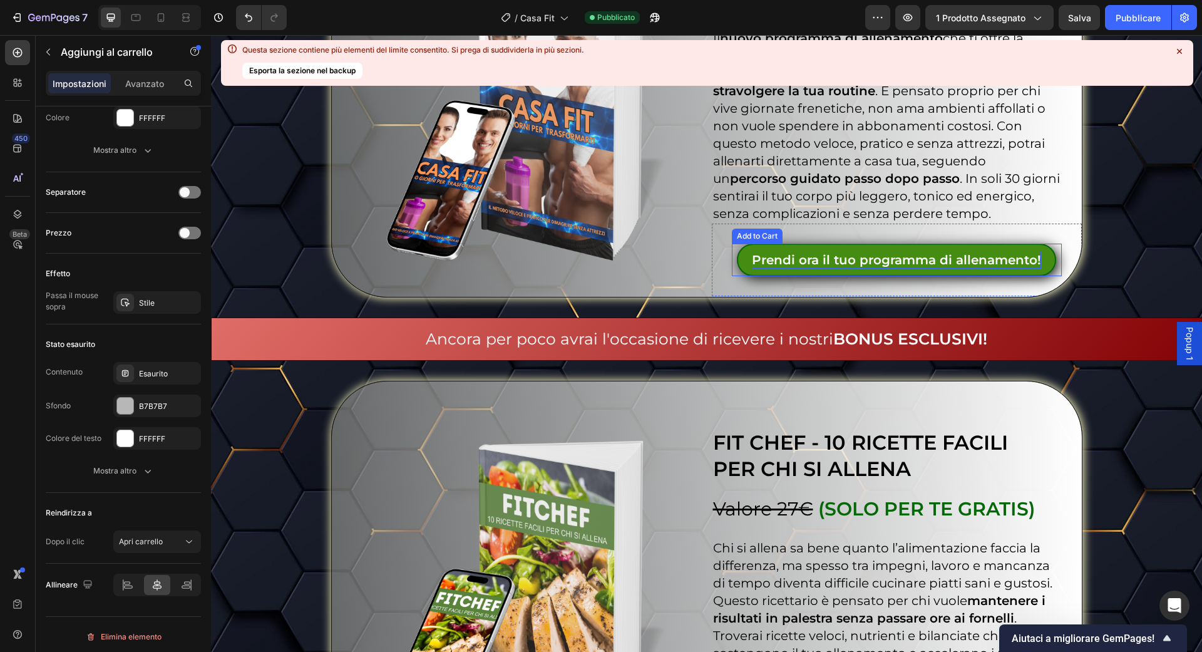
click at [842, 251] on div "Prendi ora il tuo programma di allenamento!" at bounding box center [896, 260] width 289 height 18
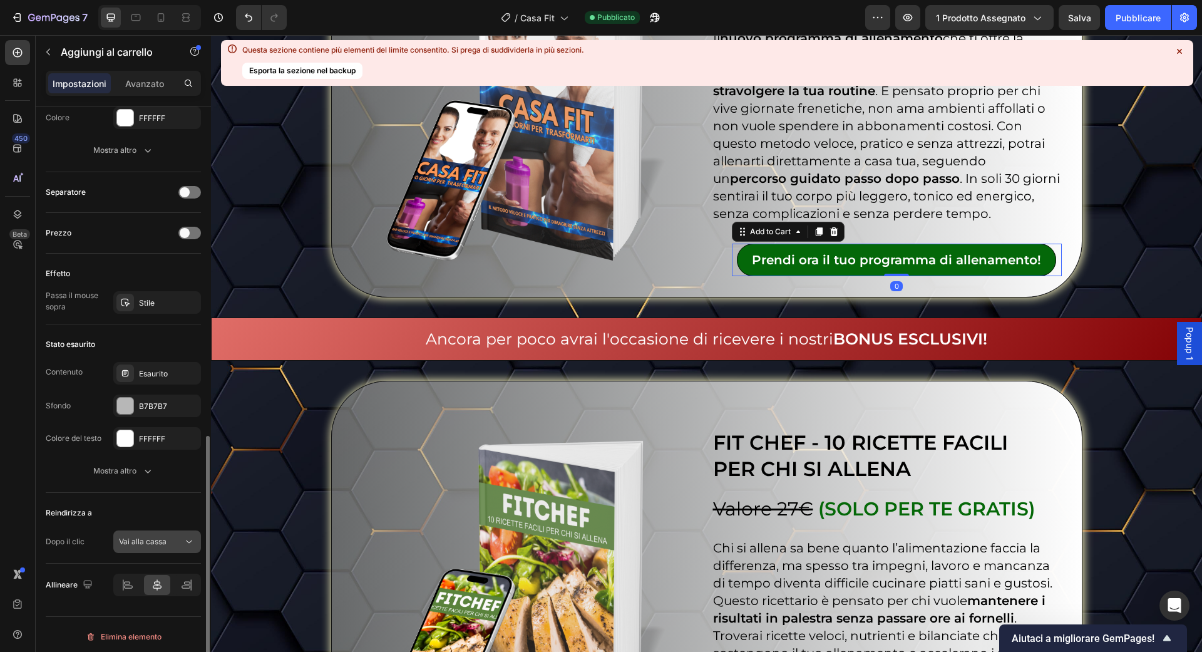
click at [164, 540] on font "Vai alla cassa" at bounding box center [143, 541] width 48 height 9
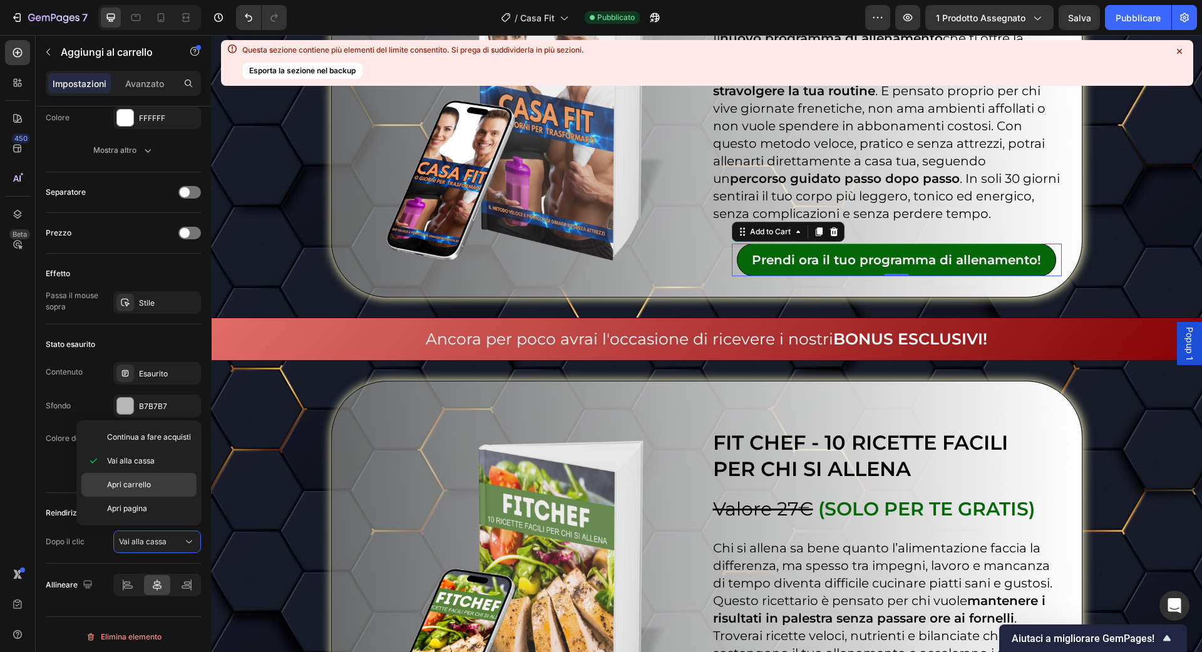
click at [167, 473] on div "Apri carrello" at bounding box center [138, 485] width 115 height 24
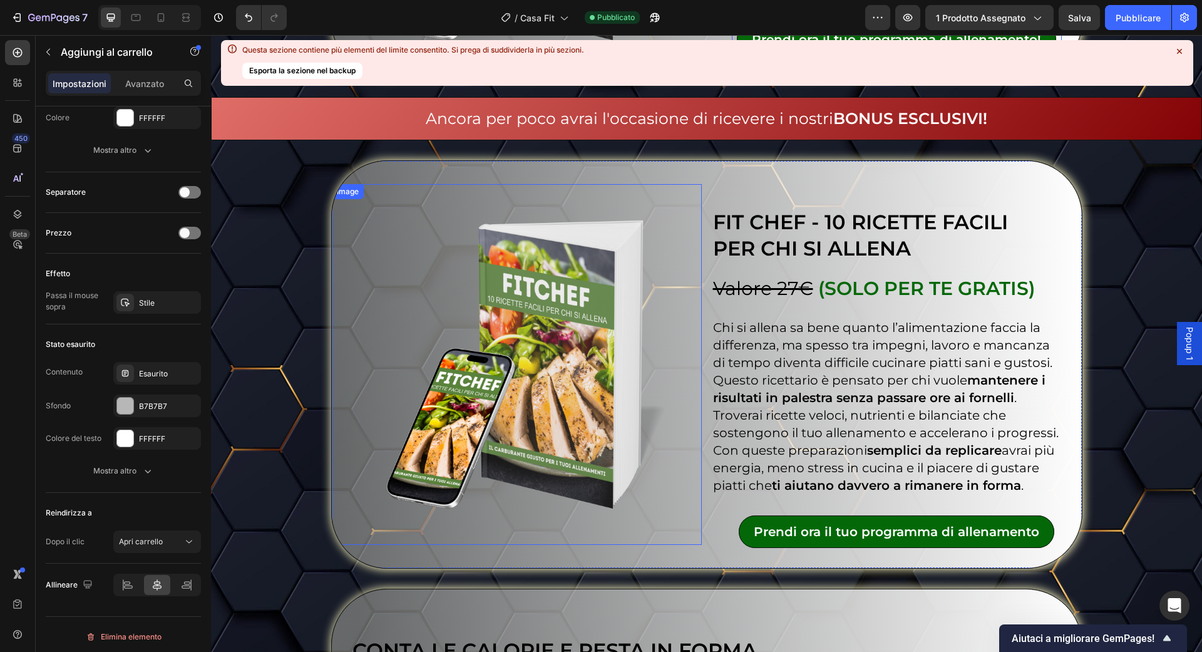
scroll to position [4183, 0]
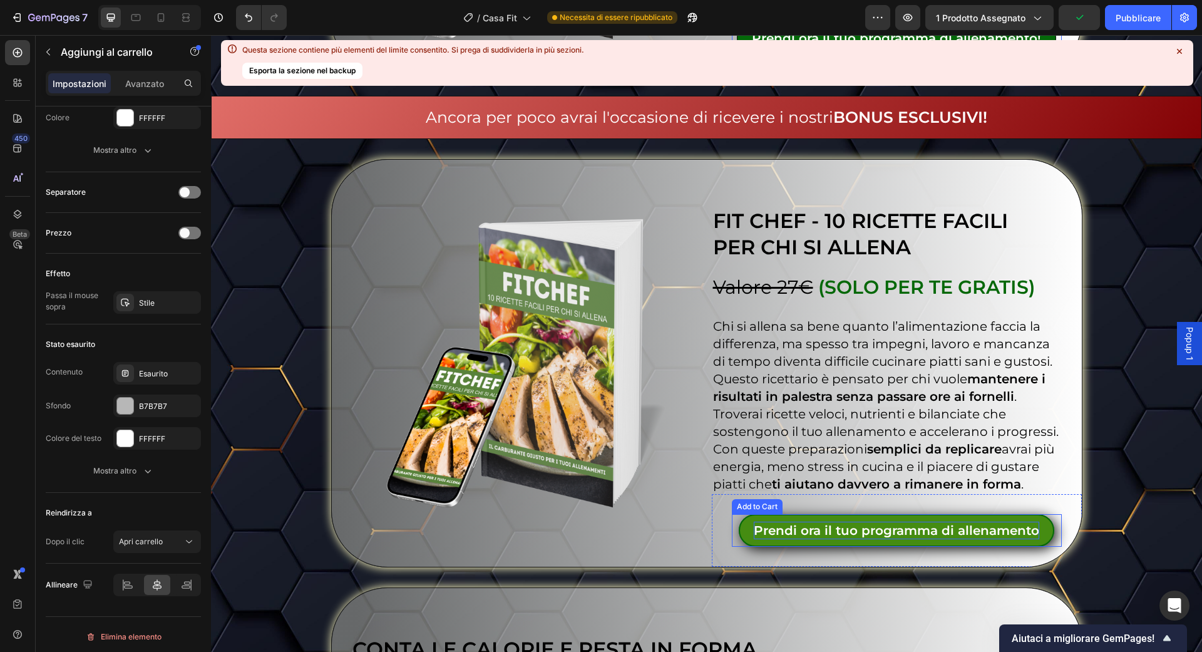
click at [886, 530] on div "Prendi ora il tuo programma di allenamento" at bounding box center [896, 531] width 285 height 18
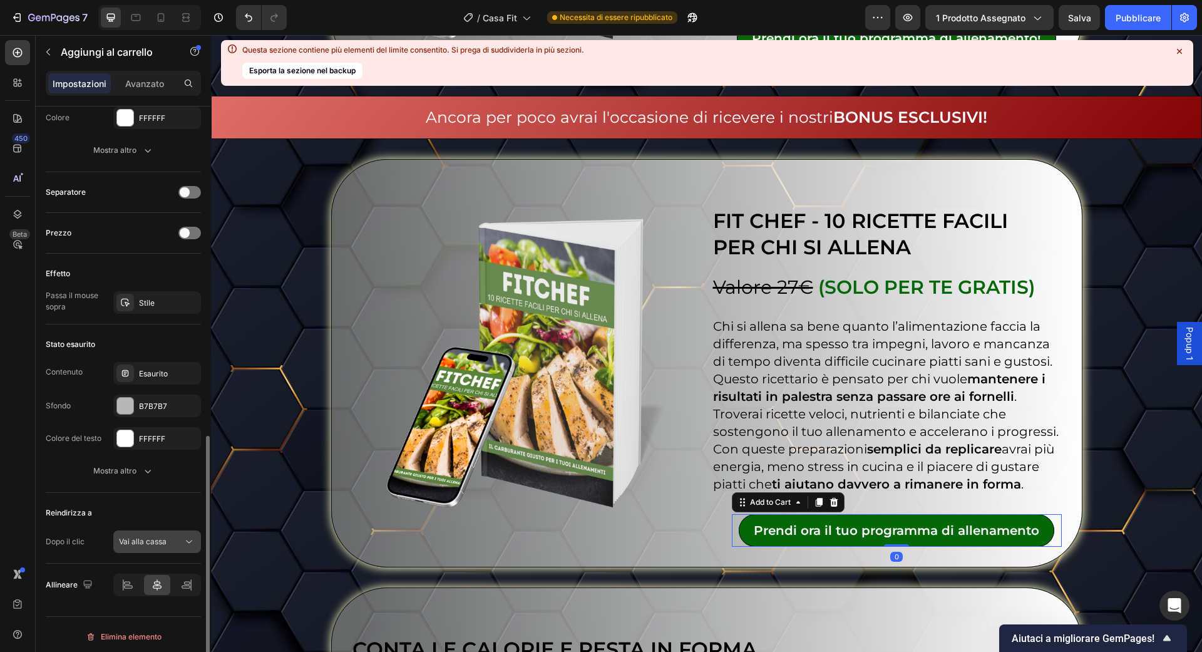
click at [173, 536] on div "Vai alla cassa" at bounding box center [151, 541] width 64 height 11
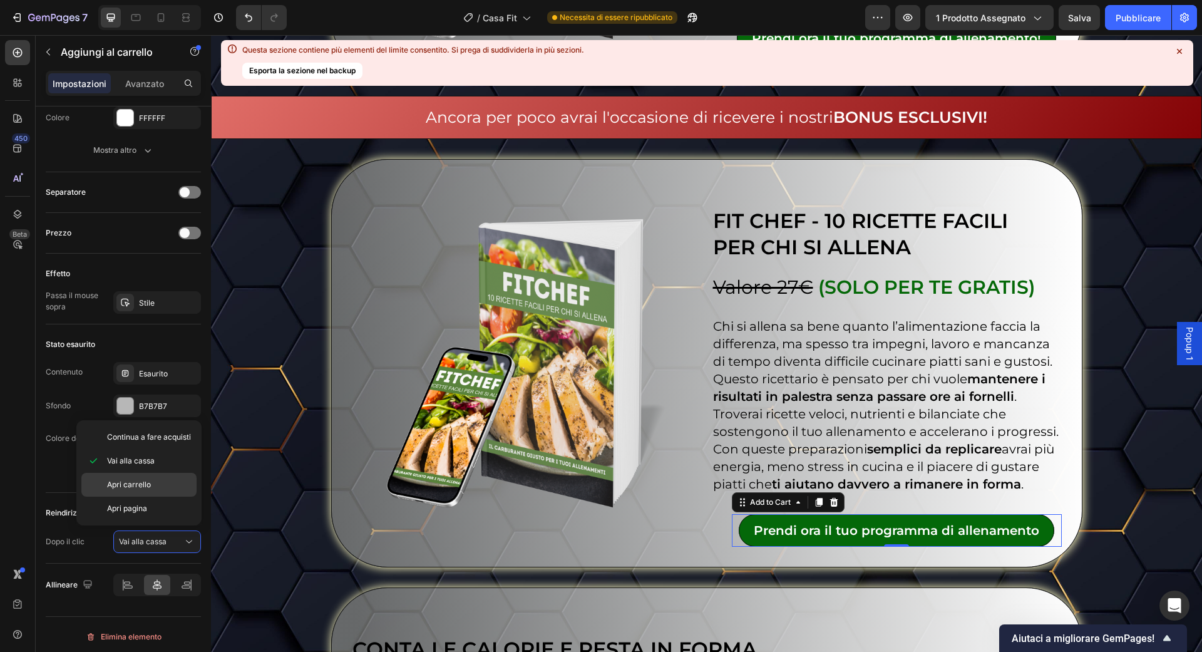
click at [150, 479] on p "Apri carrello" at bounding box center [149, 484] width 84 height 11
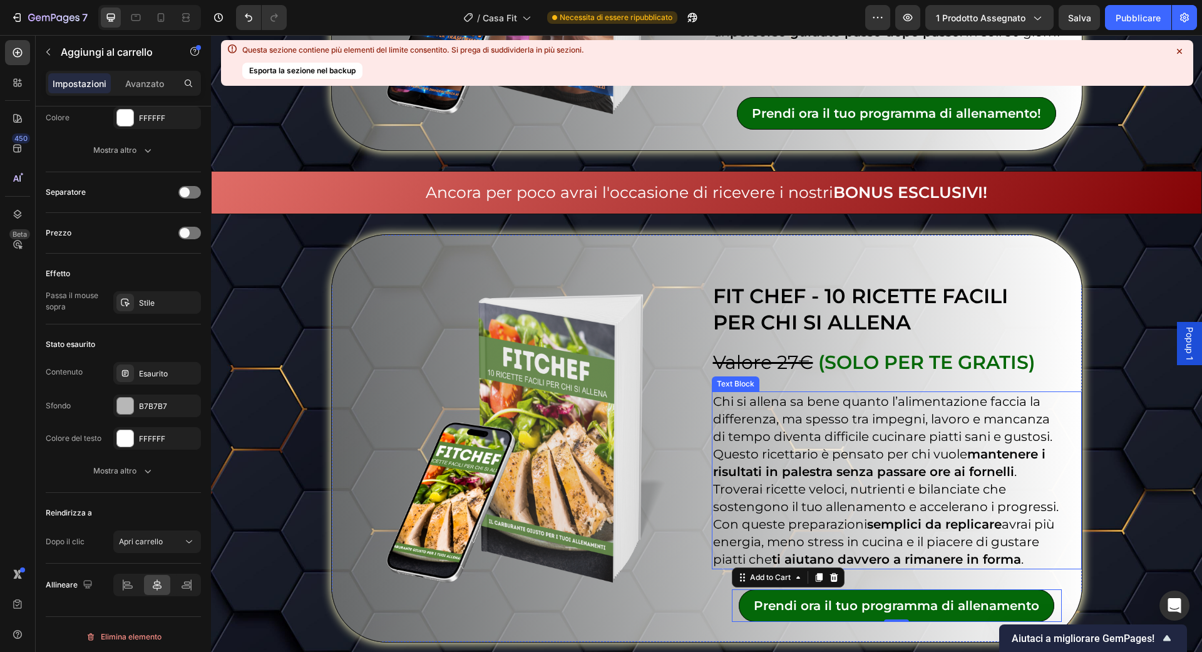
scroll to position [4106, 0]
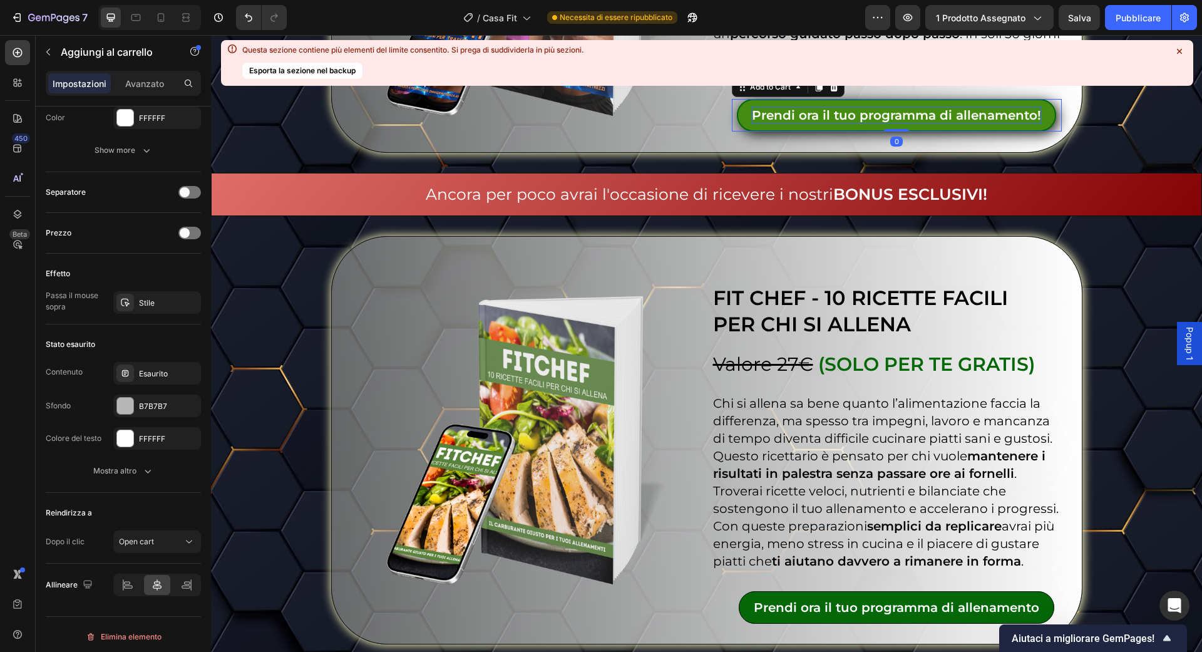
click at [821, 118] on div "Prendi ora il tuo programma di allenamento!" at bounding box center [896, 115] width 289 height 18
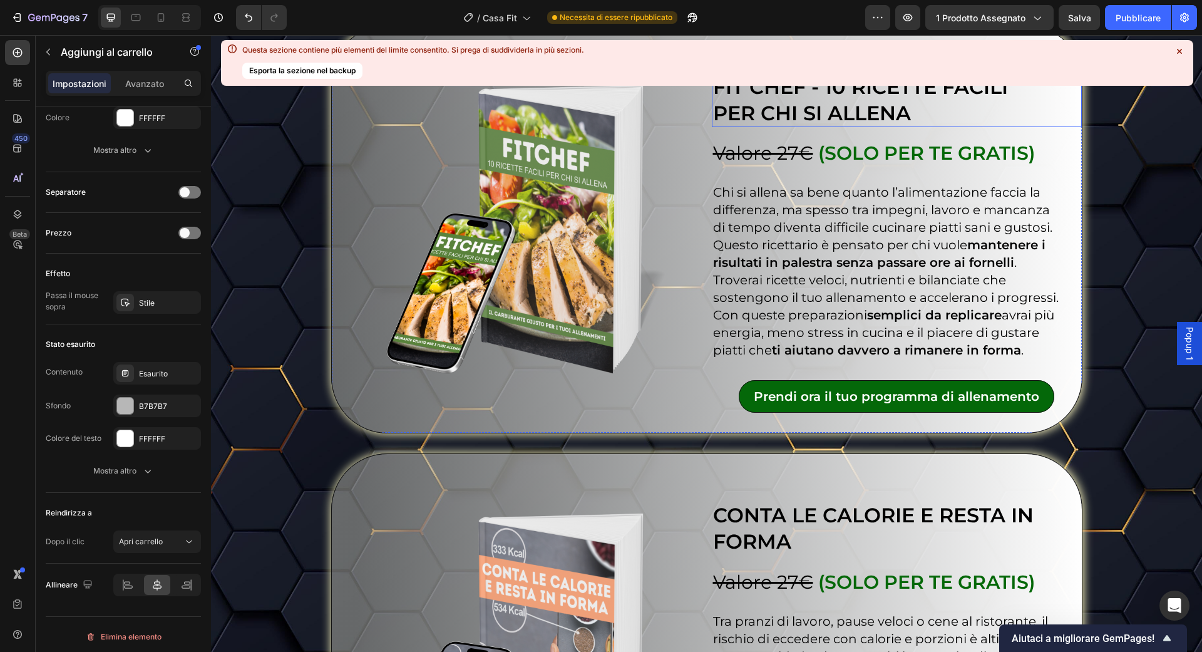
scroll to position [4319, 0]
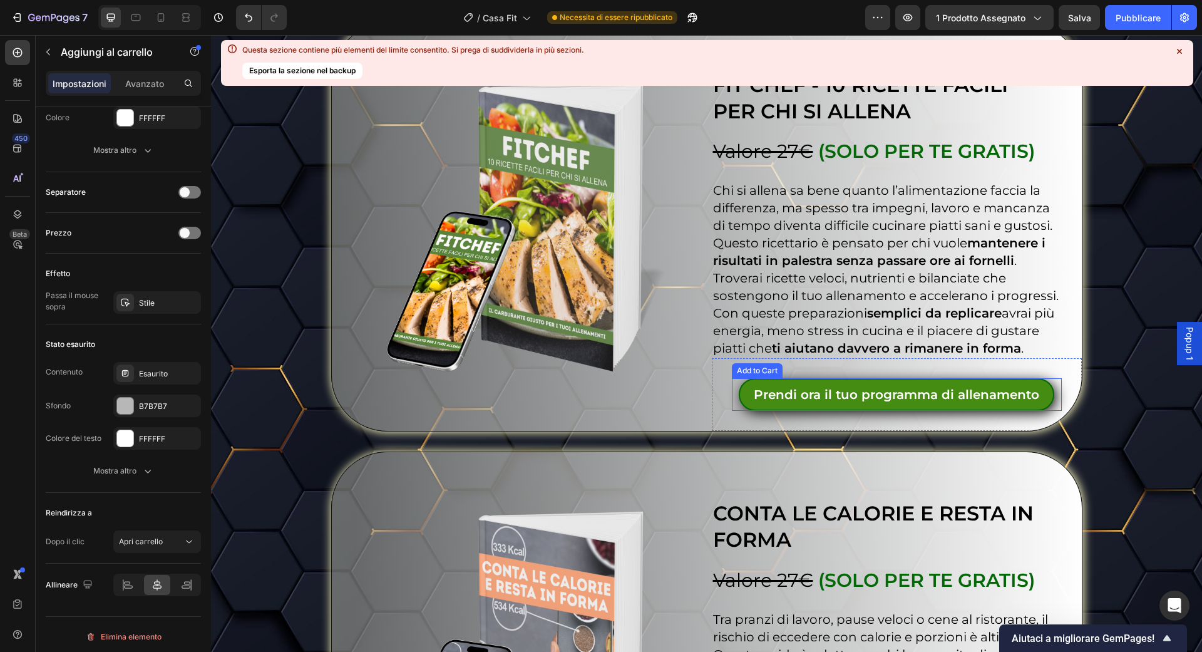
click at [772, 383] on button "Prendi ora il tuo programma di allenamento" at bounding box center [897, 394] width 316 height 33
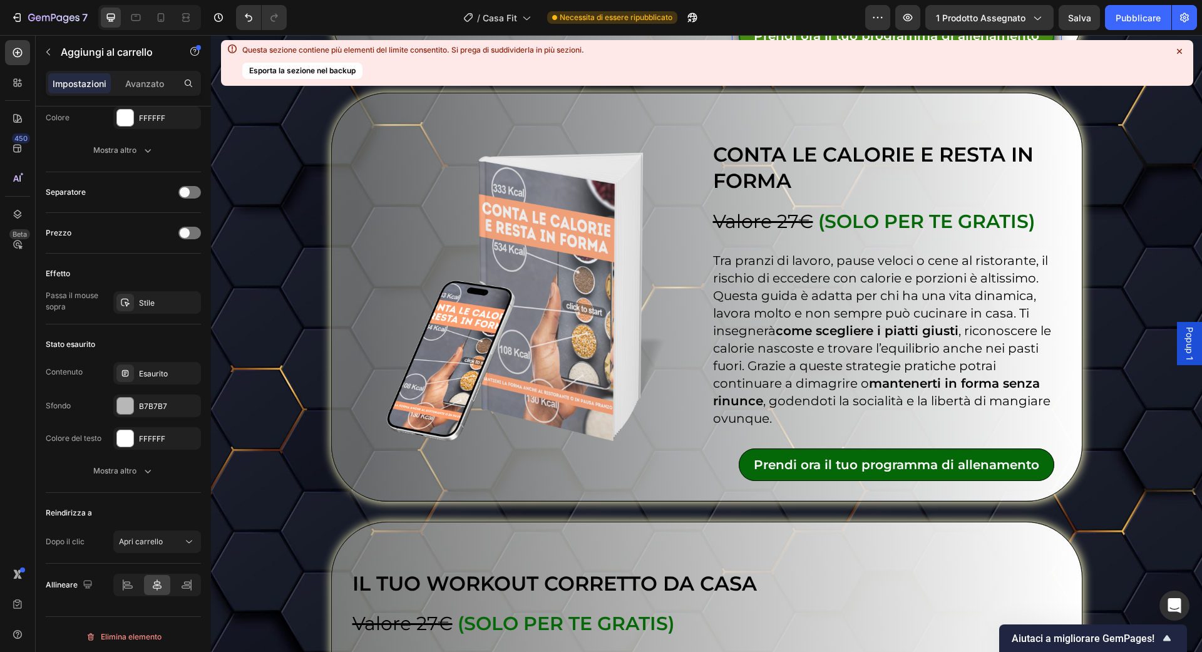
scroll to position [4692, 0]
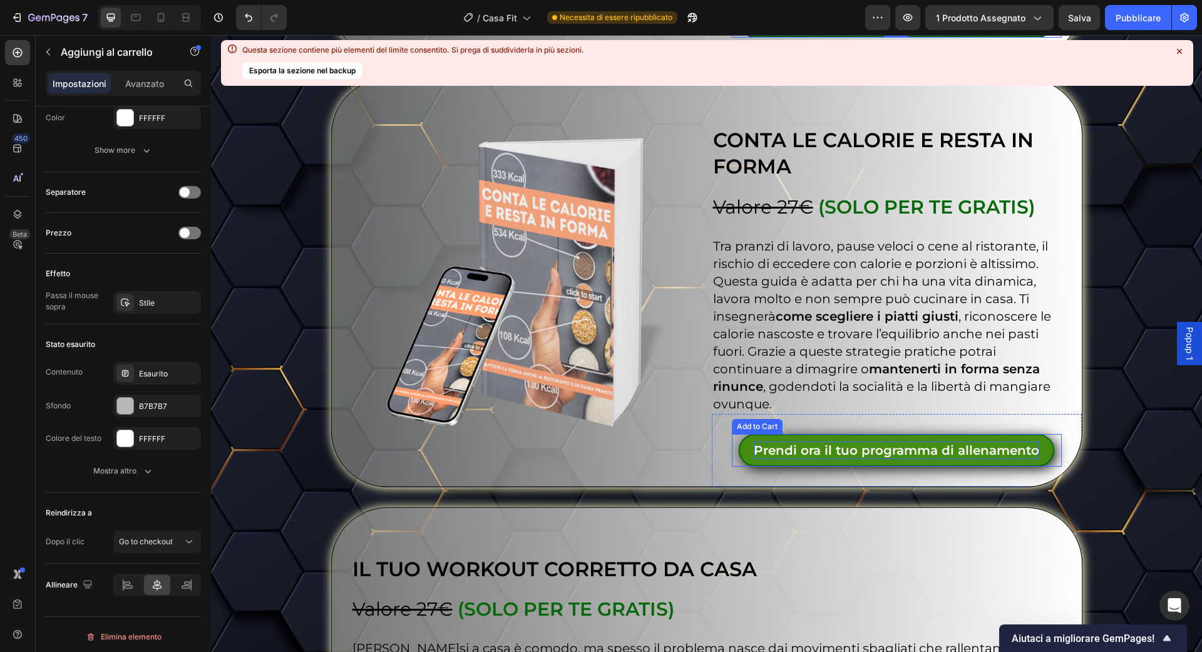
click at [774, 448] on div "Prendi ora il tuo programma di allenamento" at bounding box center [896, 450] width 285 height 18
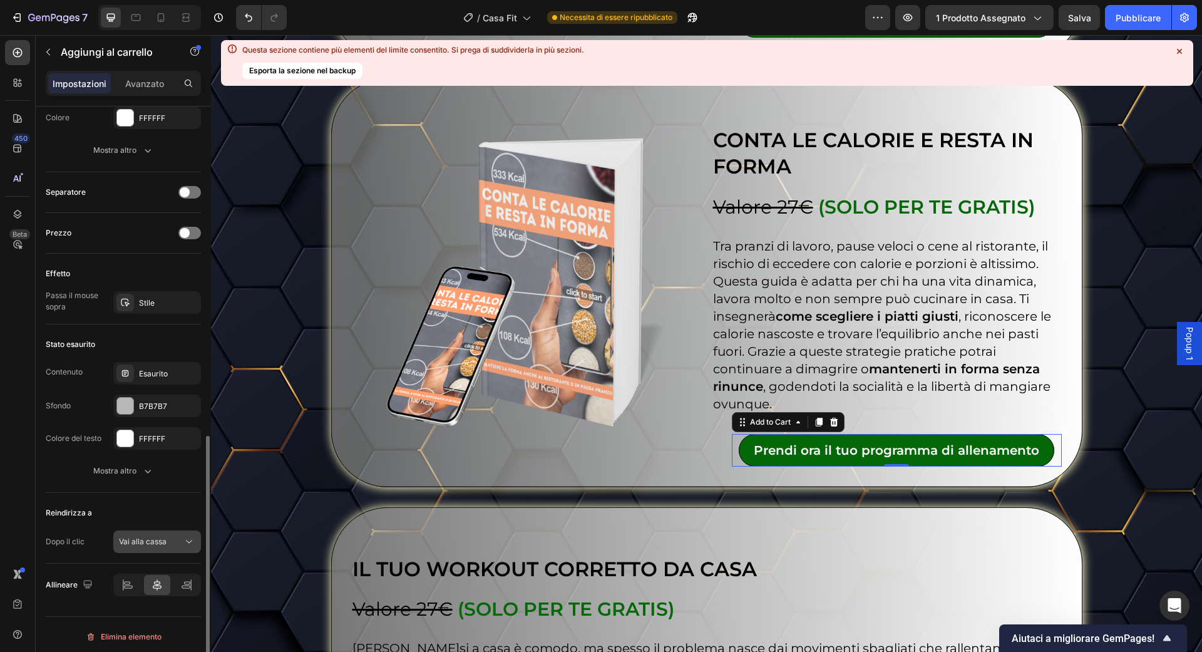
click at [182, 530] on button "Vai alla cassa" at bounding box center [157, 541] width 88 height 23
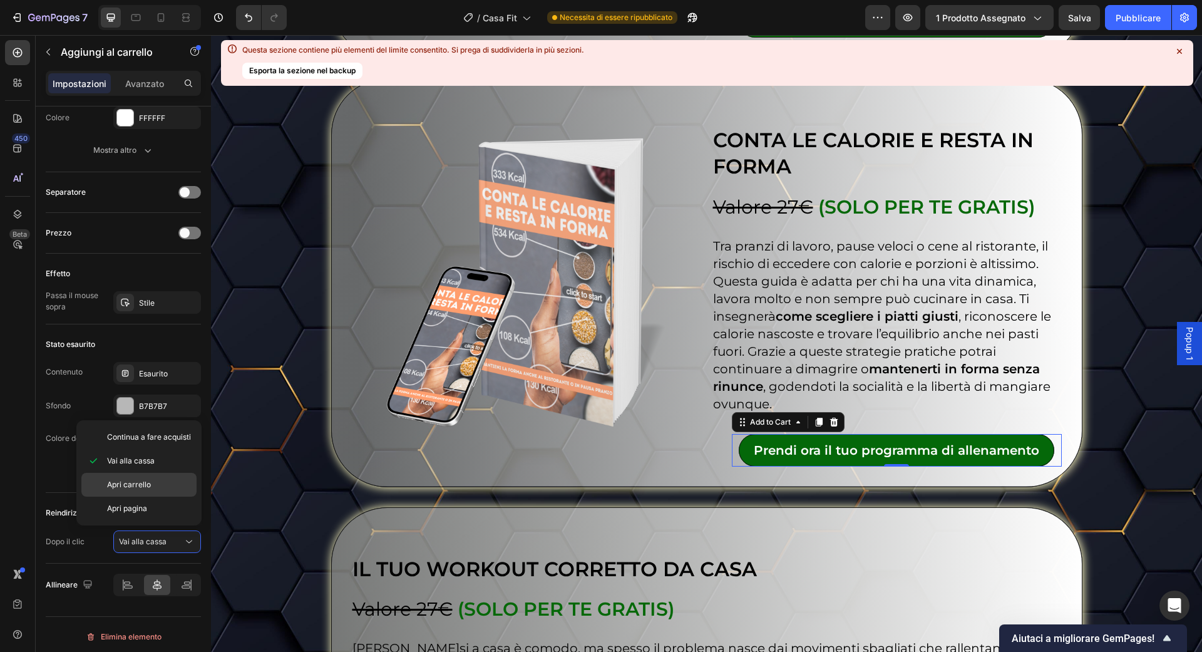
click at [162, 491] on div "Apri carrello" at bounding box center [138, 485] width 115 height 24
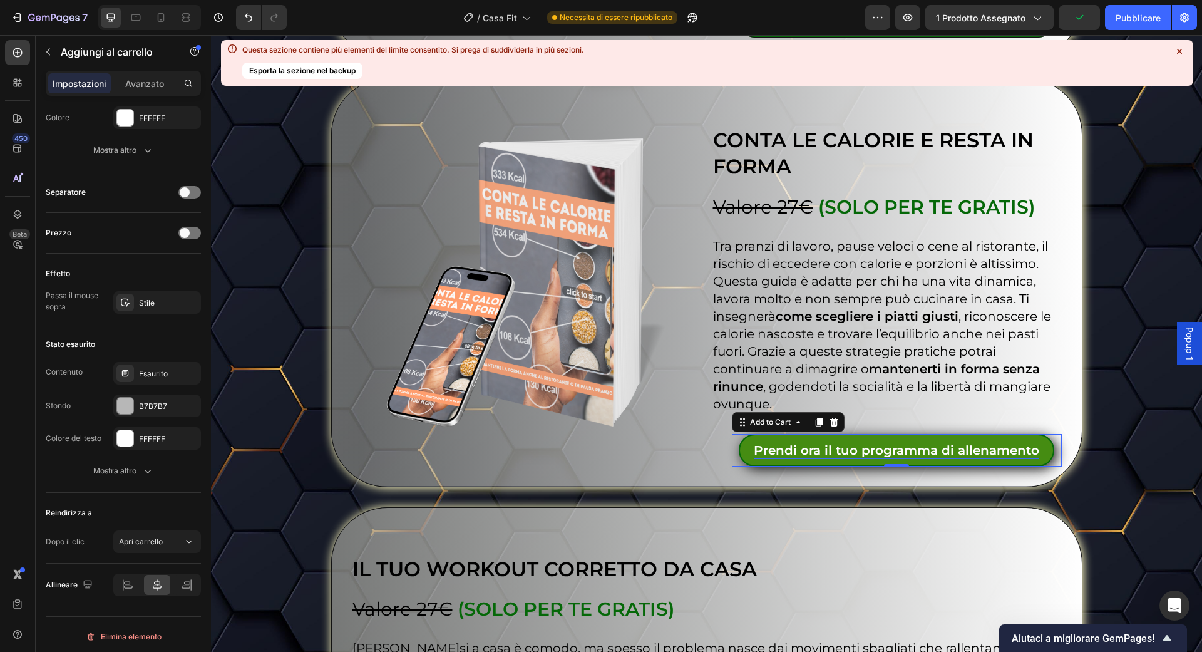
click at [807, 443] on div "Prendi ora il tuo programma di allenamento" at bounding box center [896, 450] width 285 height 18
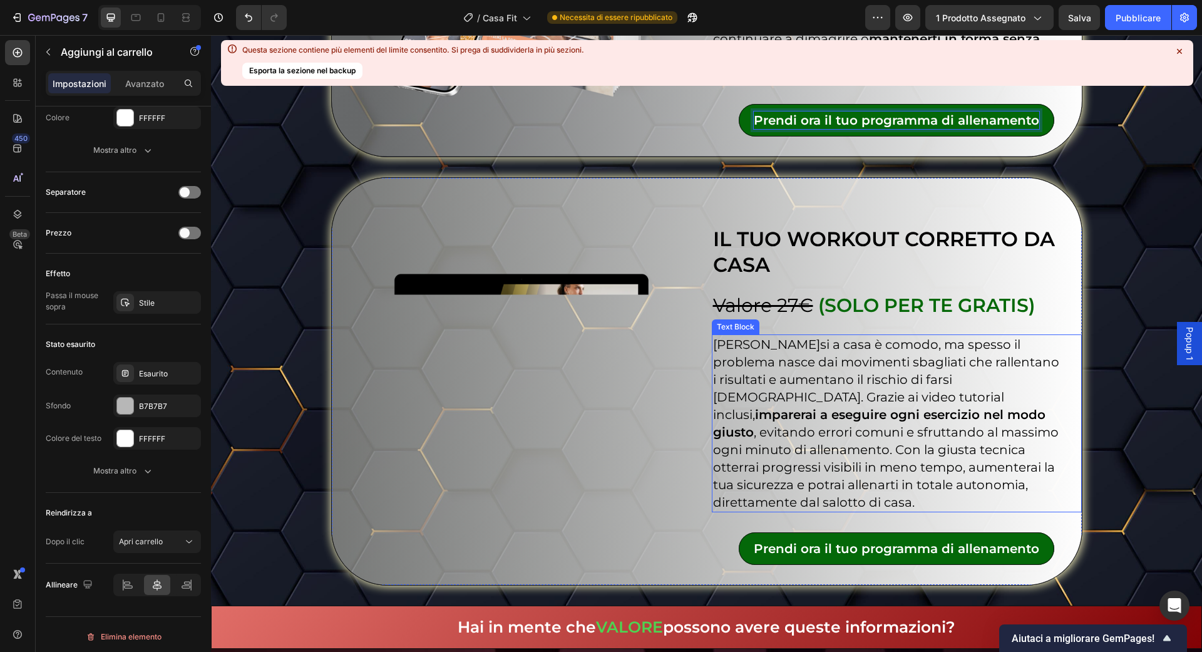
scroll to position [5025, 0]
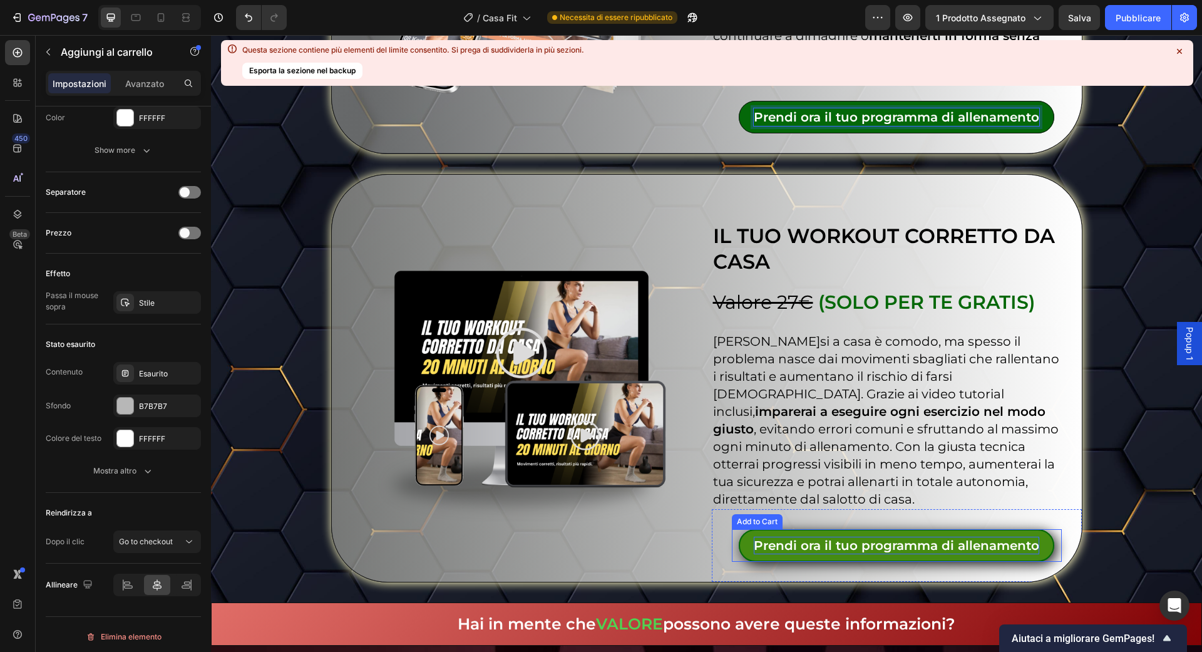
click at [885, 537] on div "Prendi ora il tuo programma di allenamento" at bounding box center [896, 546] width 285 height 18
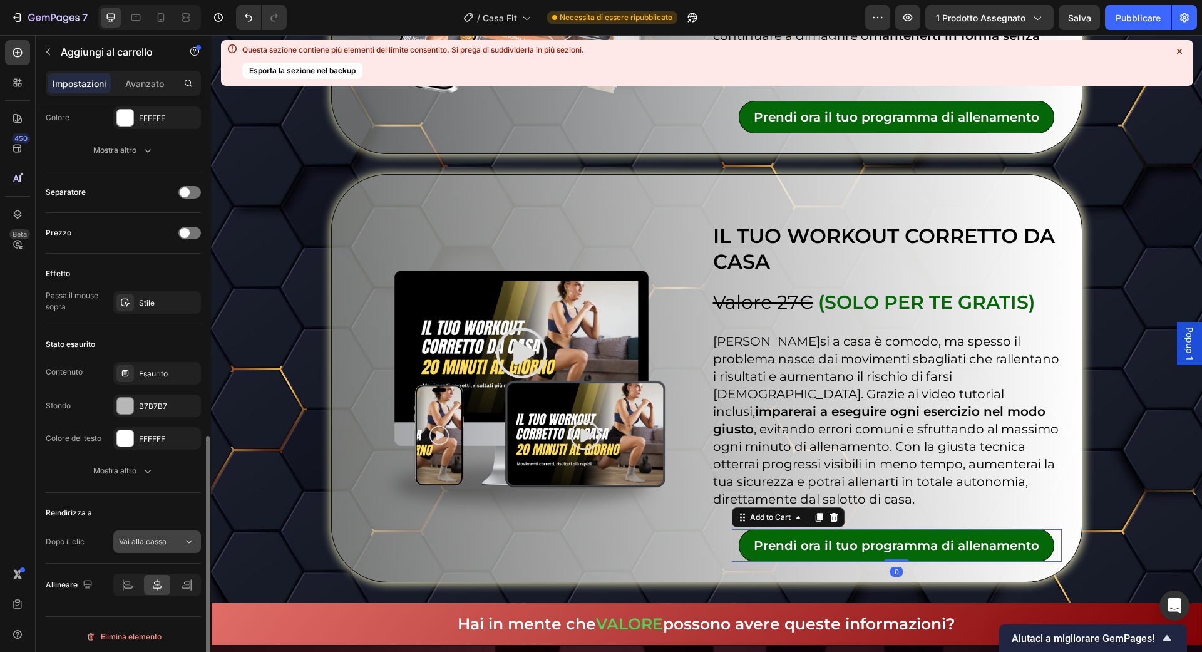
click at [170, 537] on div "Vai alla cassa" at bounding box center [151, 541] width 64 height 11
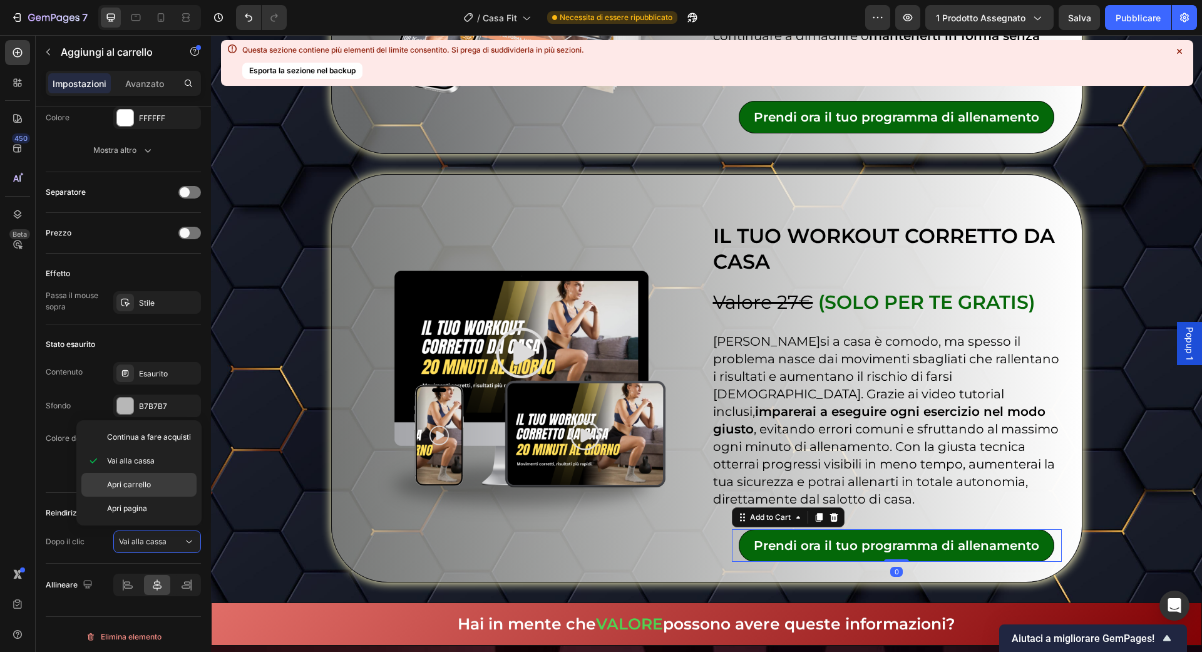
click at [157, 486] on p "Apri carrello" at bounding box center [149, 484] width 84 height 11
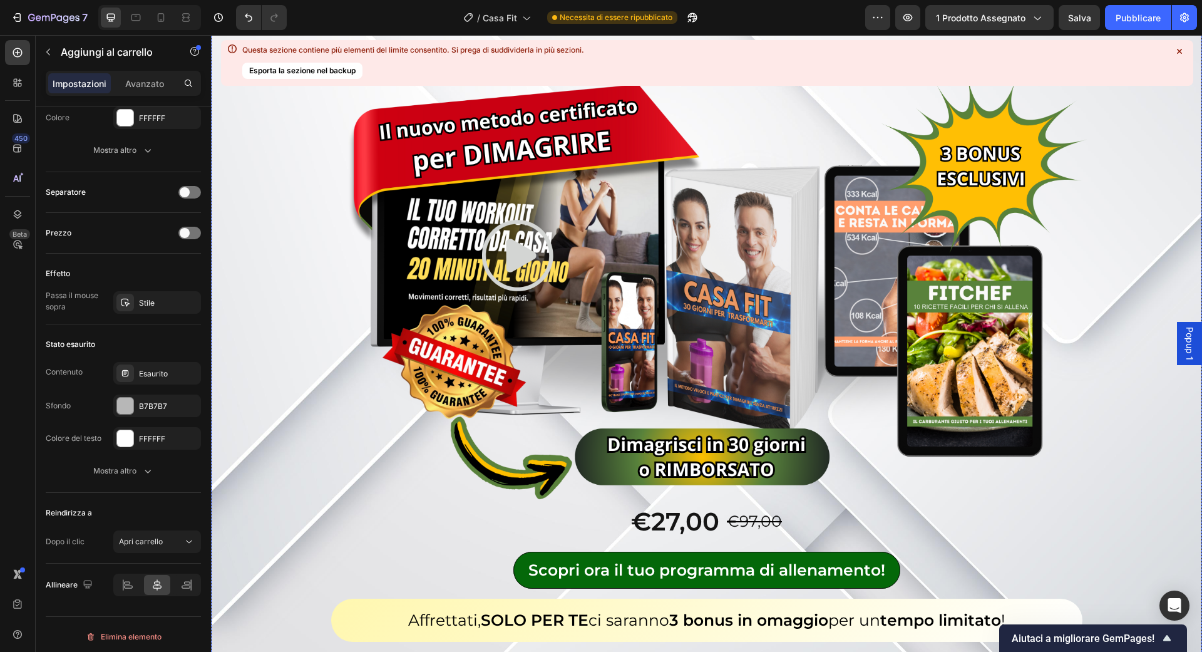
scroll to position [6838, 0]
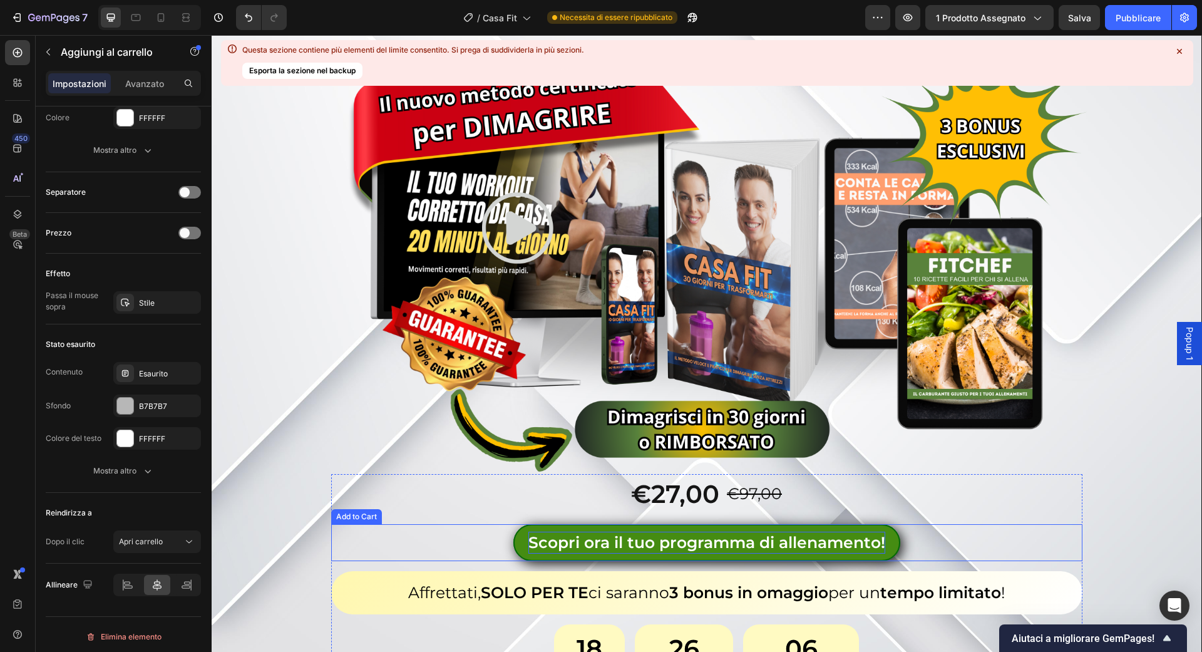
click at [558, 532] on div "Scopri ora il tuo programma di allenamento!" at bounding box center [706, 543] width 357 height 22
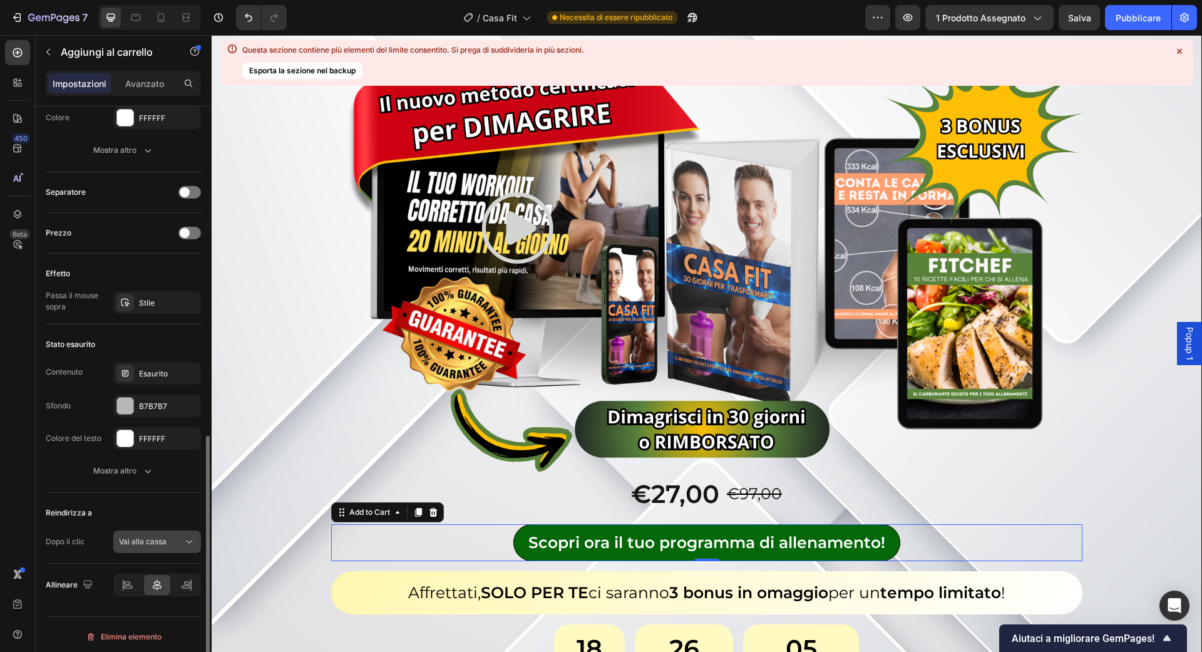
click at [184, 548] on button "Vai alla cassa" at bounding box center [157, 541] width 88 height 23
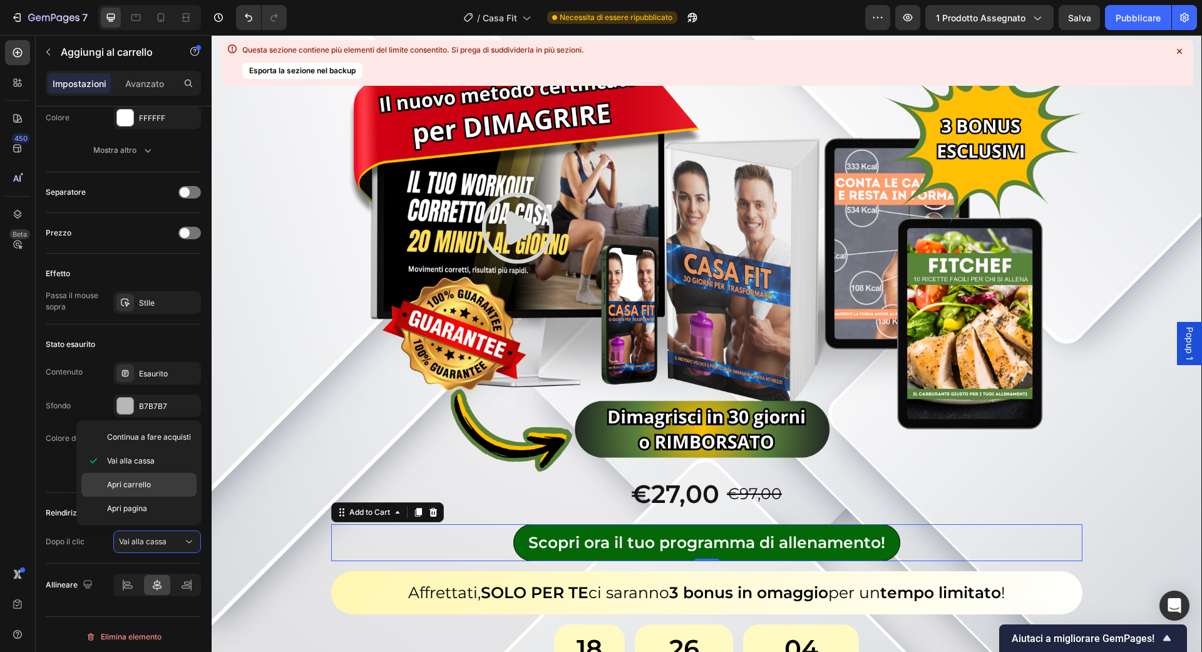
click at [168, 486] on p "Apri carrello" at bounding box center [149, 484] width 84 height 11
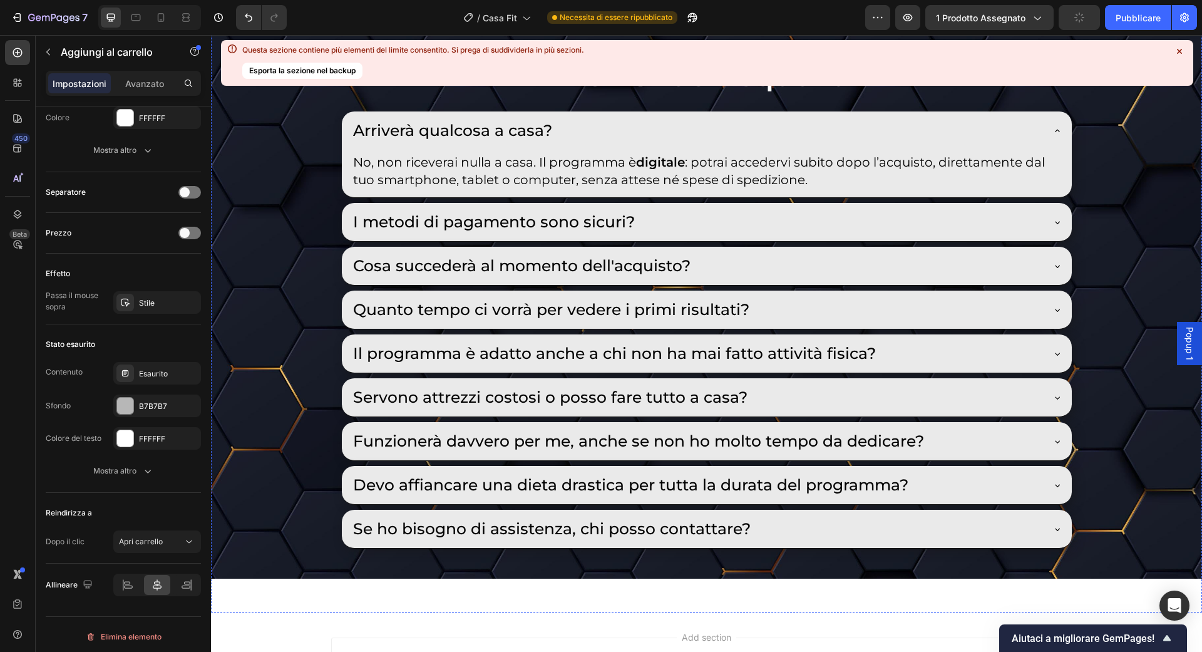
scroll to position [7587, 0]
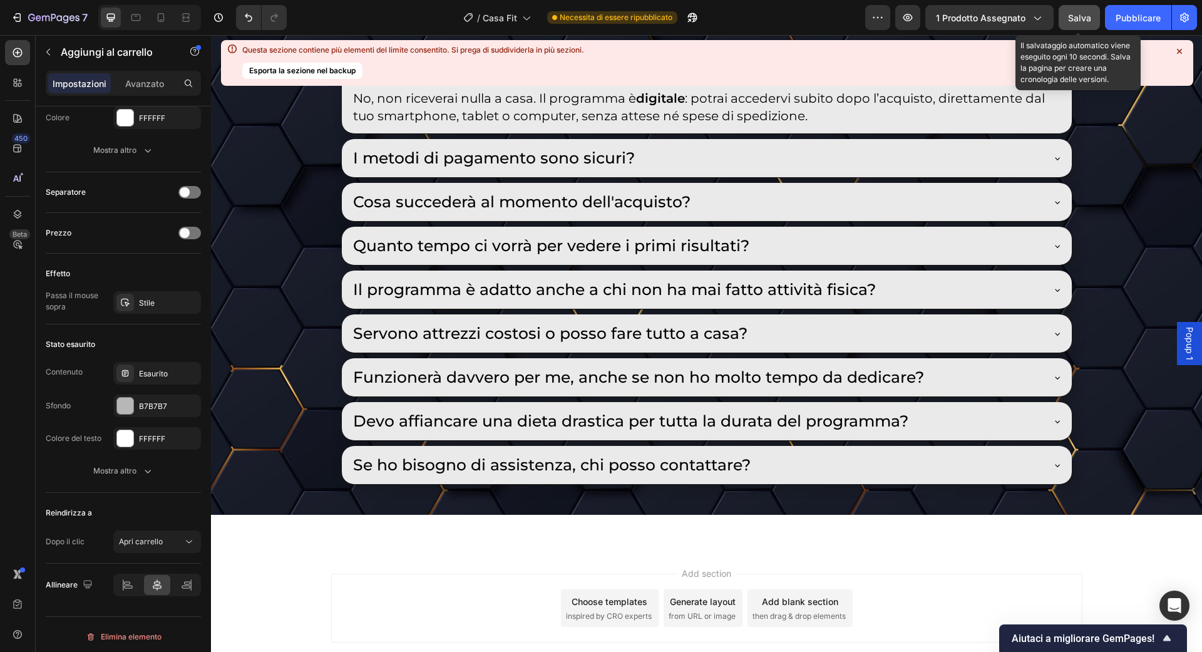
click at [1089, 16] on font "Salva" at bounding box center [1079, 18] width 23 height 11
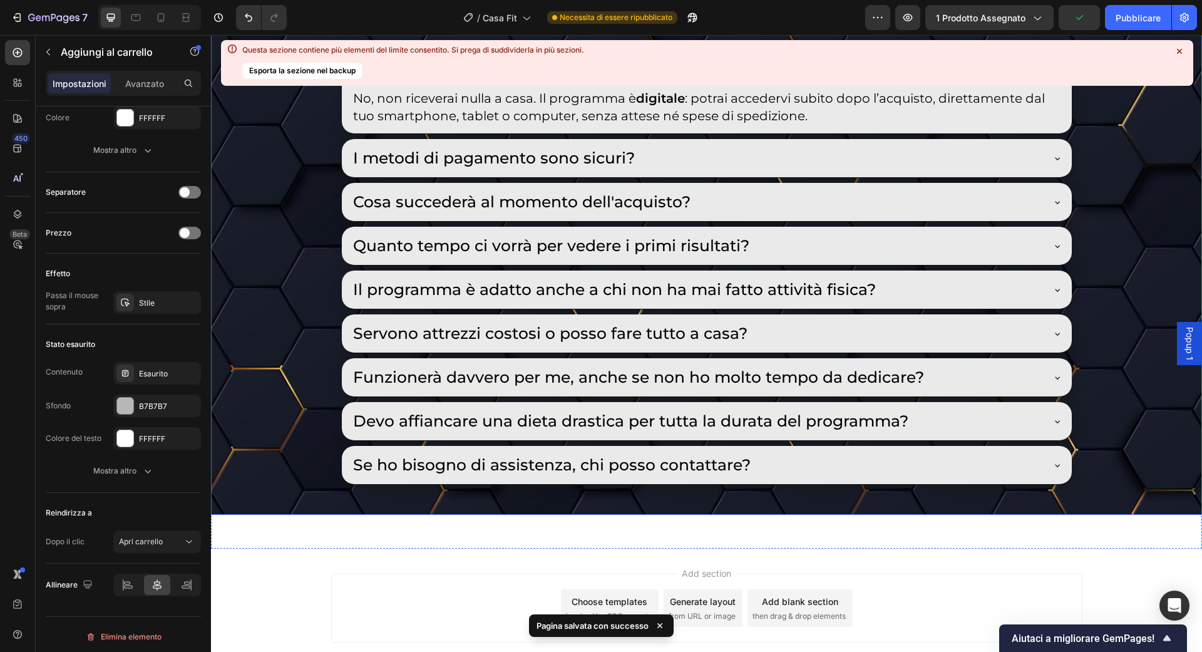
click at [1183, 49] on icon at bounding box center [1179, 51] width 13 height 13
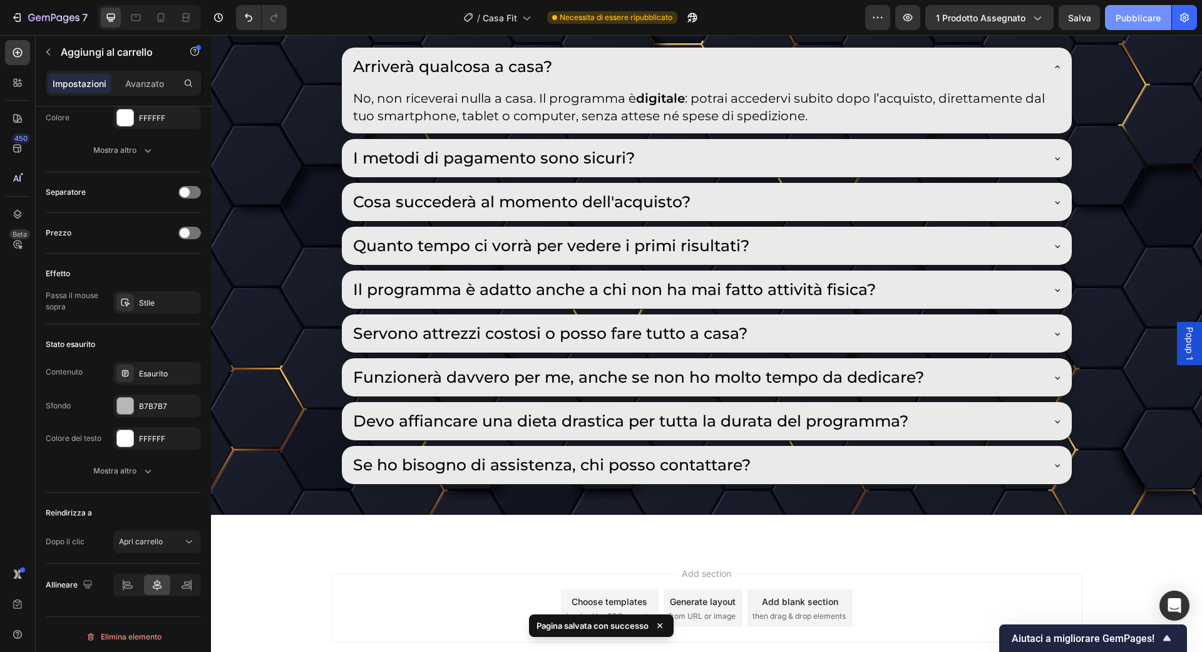
click at [1150, 22] on font "Pubblicare" at bounding box center [1138, 18] width 45 height 11
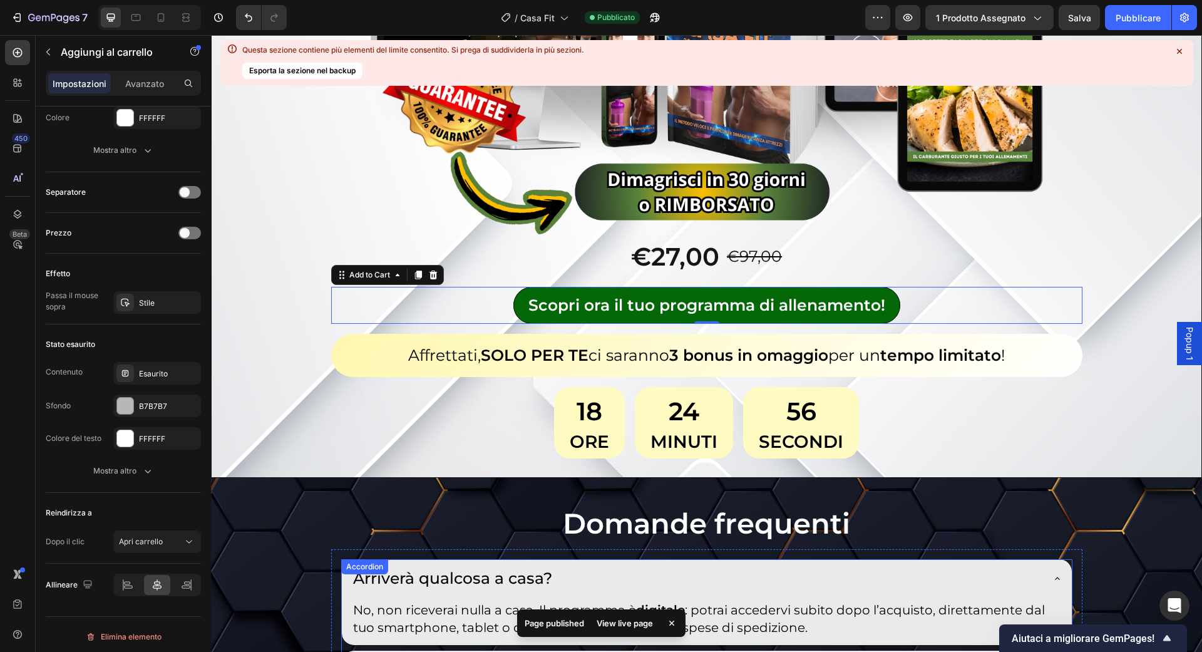
scroll to position [7050, 0]
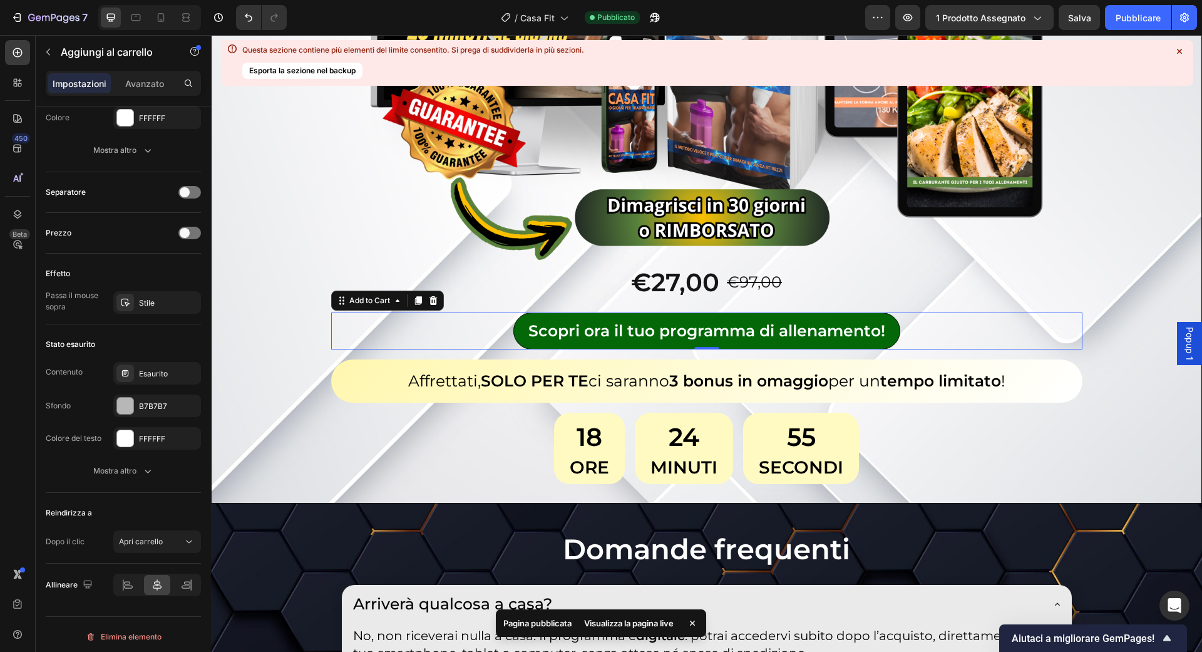
click at [1180, 52] on icon at bounding box center [1179, 51] width 5 height 5
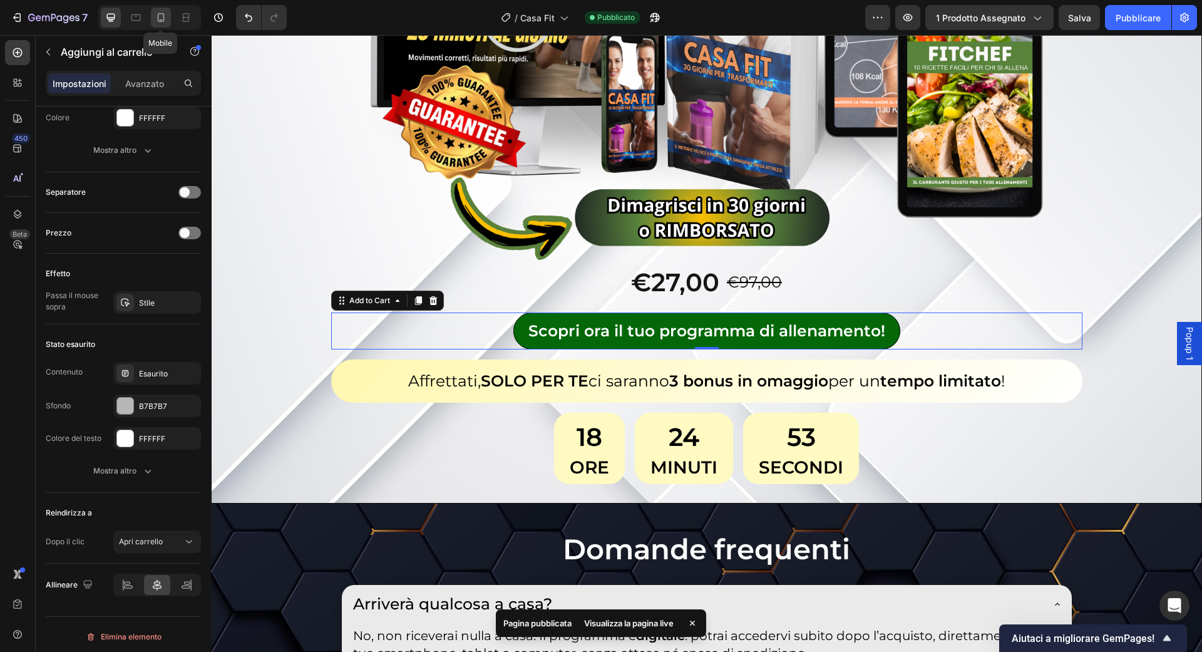
click at [167, 18] on div at bounding box center [161, 18] width 20 height 20
type input "15"
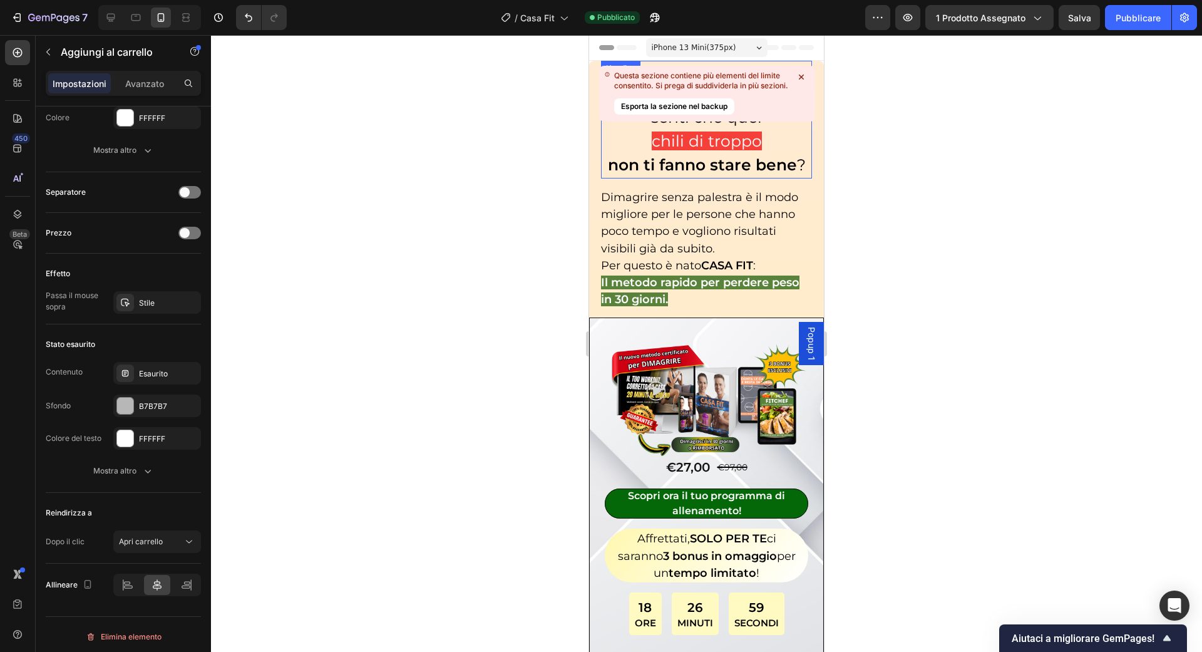
click at [801, 76] on icon at bounding box center [801, 77] width 5 height 5
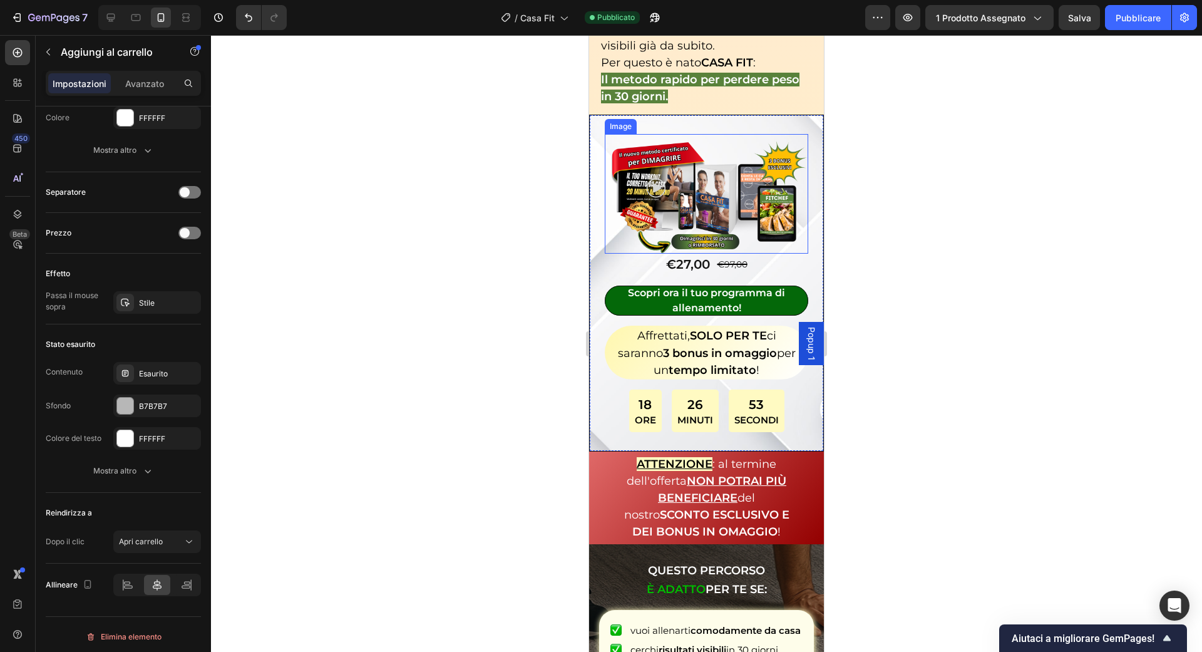
scroll to position [203, 0]
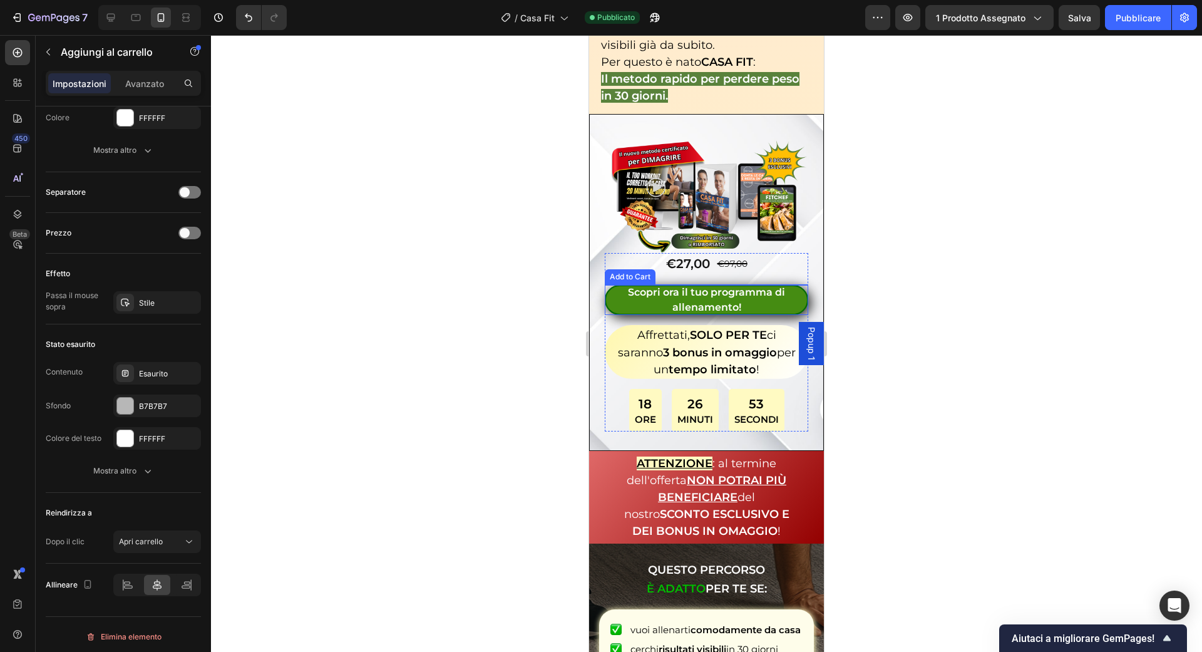
click at [713, 288] on div "Scopri ora il tuo programma di allenamento!" at bounding box center [706, 300] width 203 height 30
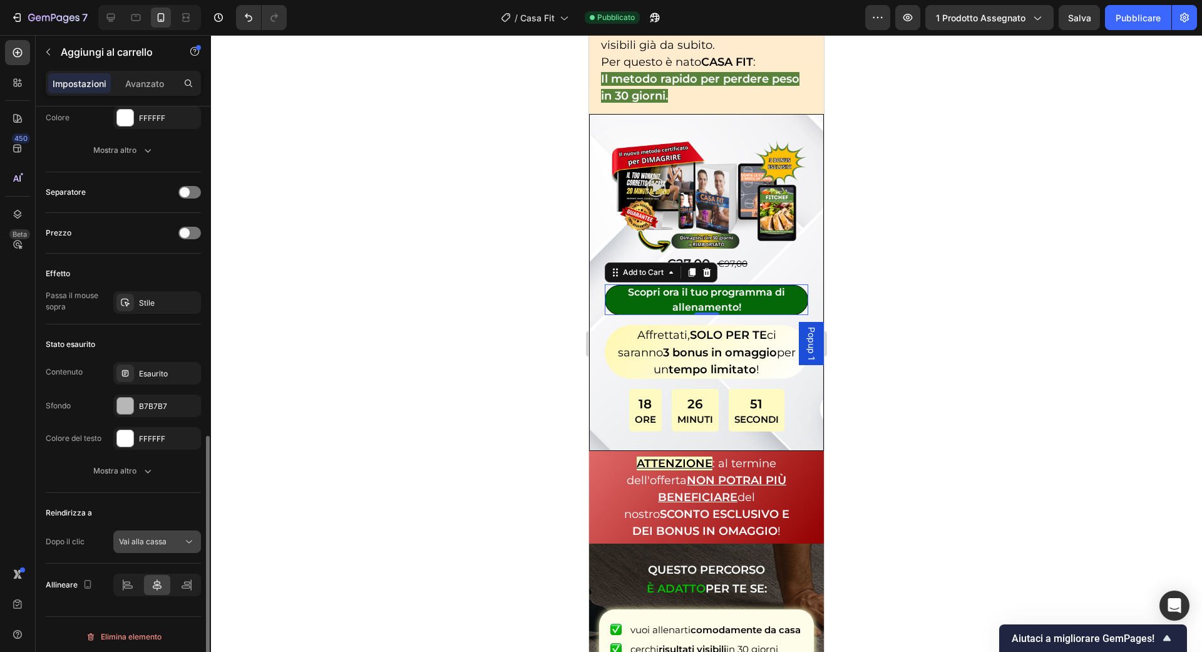
click at [126, 536] on span "Vai alla cassa" at bounding box center [143, 541] width 48 height 11
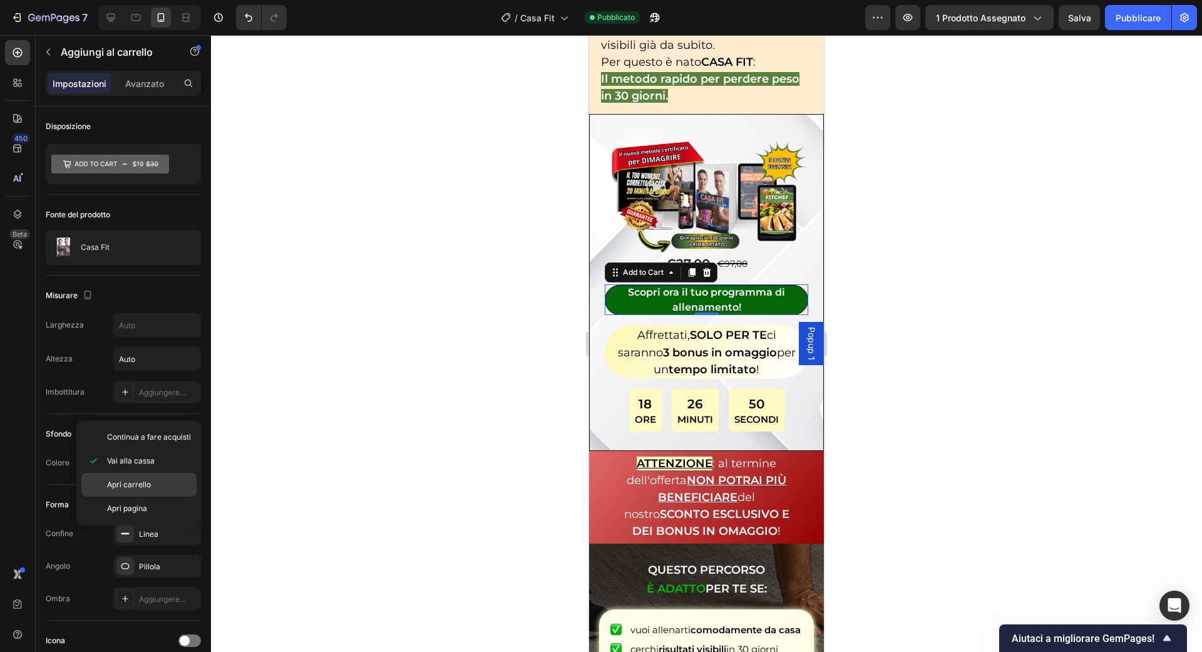
scroll to position [756, 0]
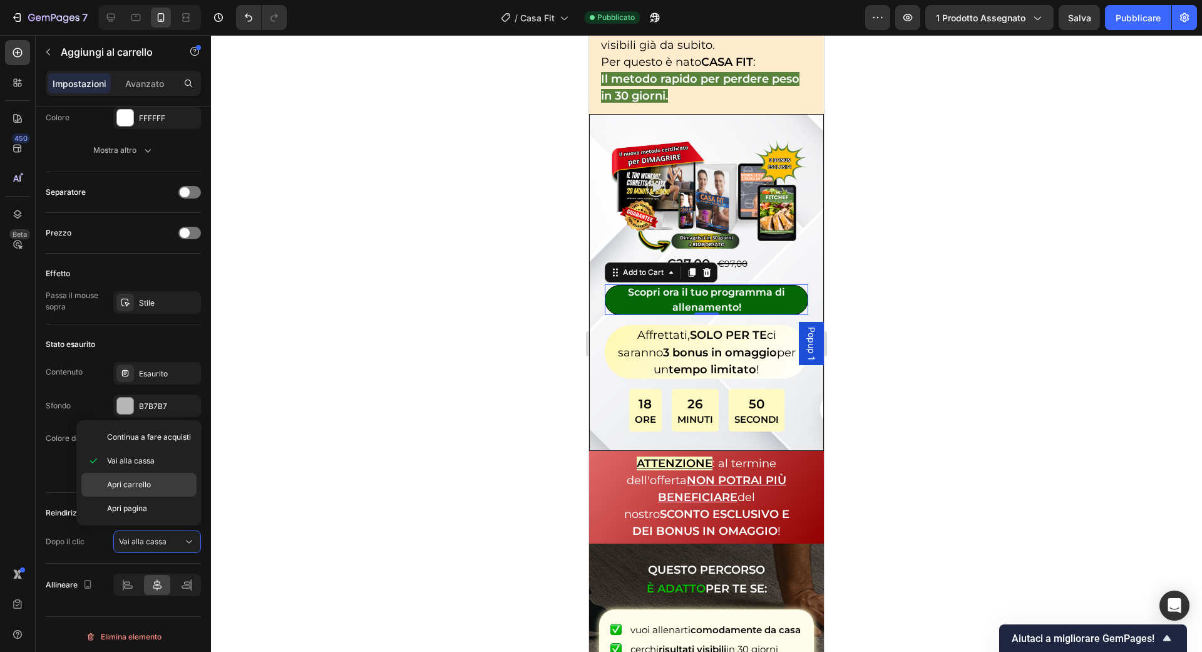
click at [139, 491] on div "Apri carrello" at bounding box center [138, 485] width 115 height 24
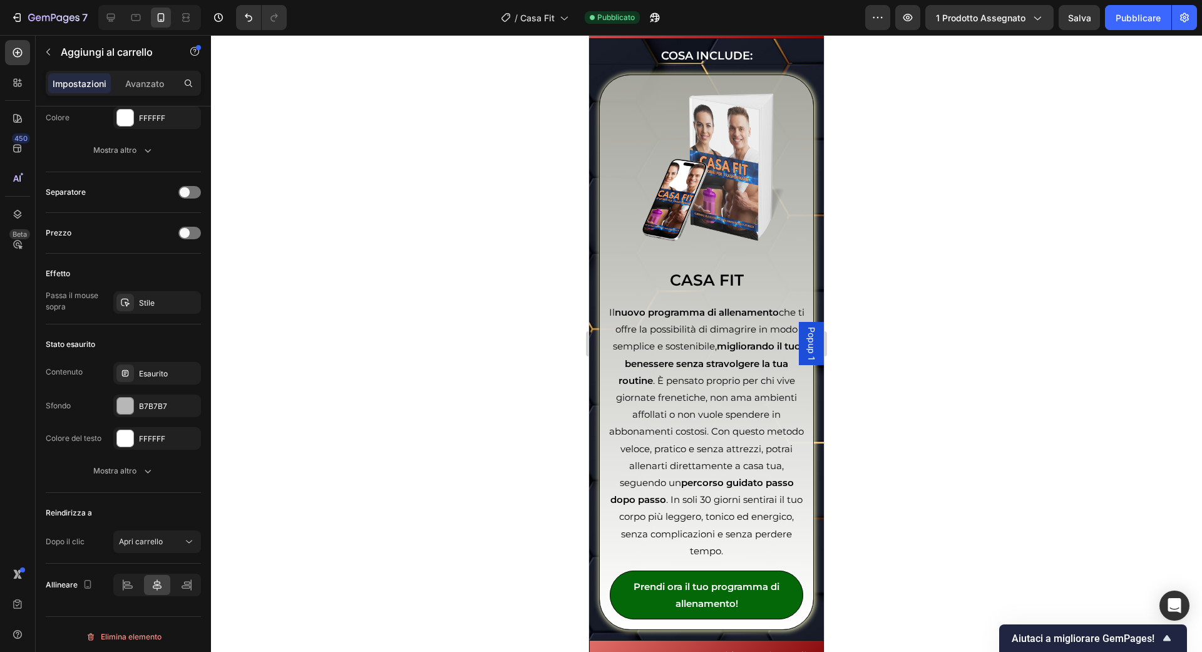
scroll to position [3115, 0]
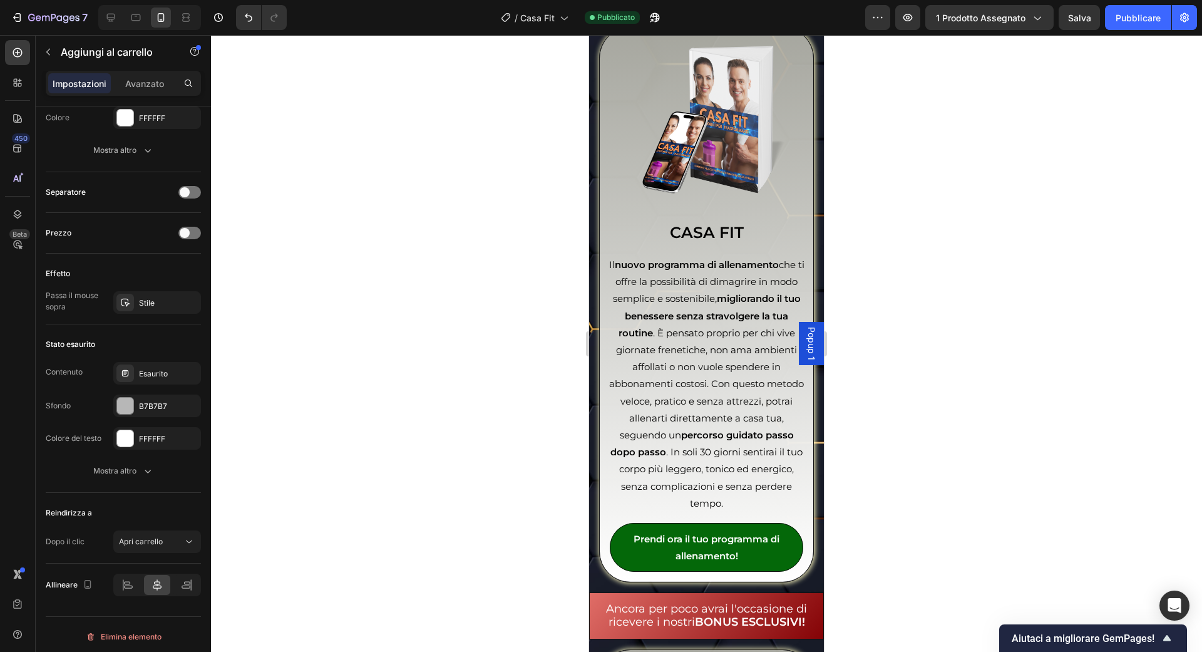
click at [174, 536] on div "Vai alla cassa" at bounding box center [151, 541] width 64 height 11
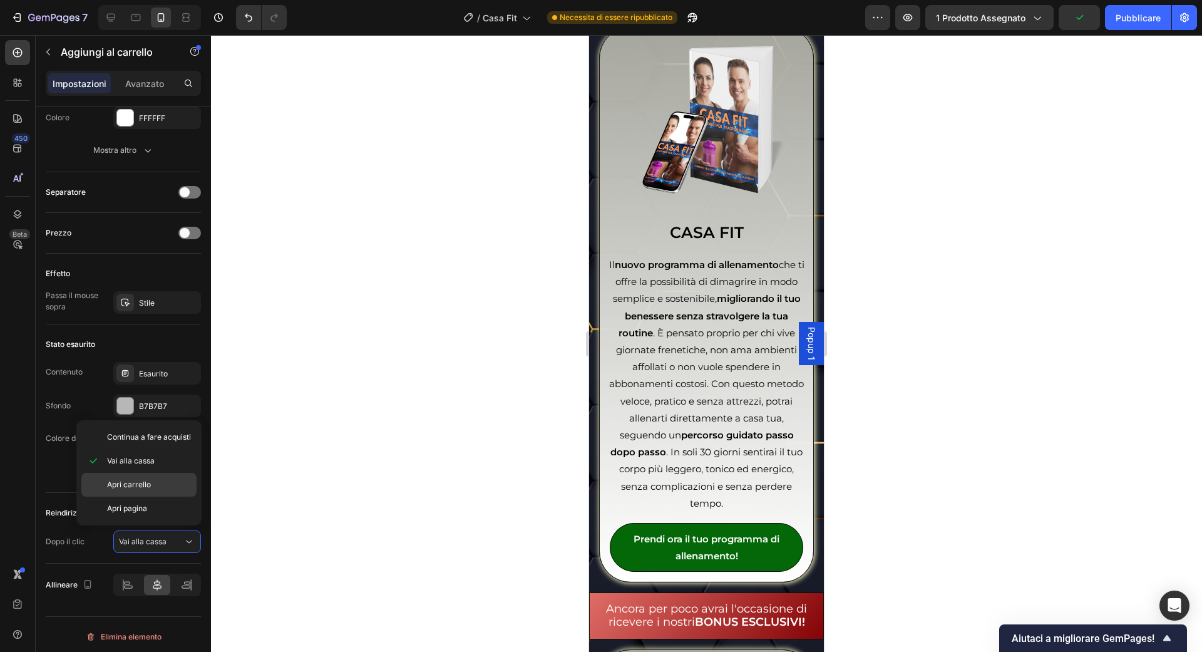
click at [170, 484] on p "Apri carrello" at bounding box center [149, 484] width 84 height 11
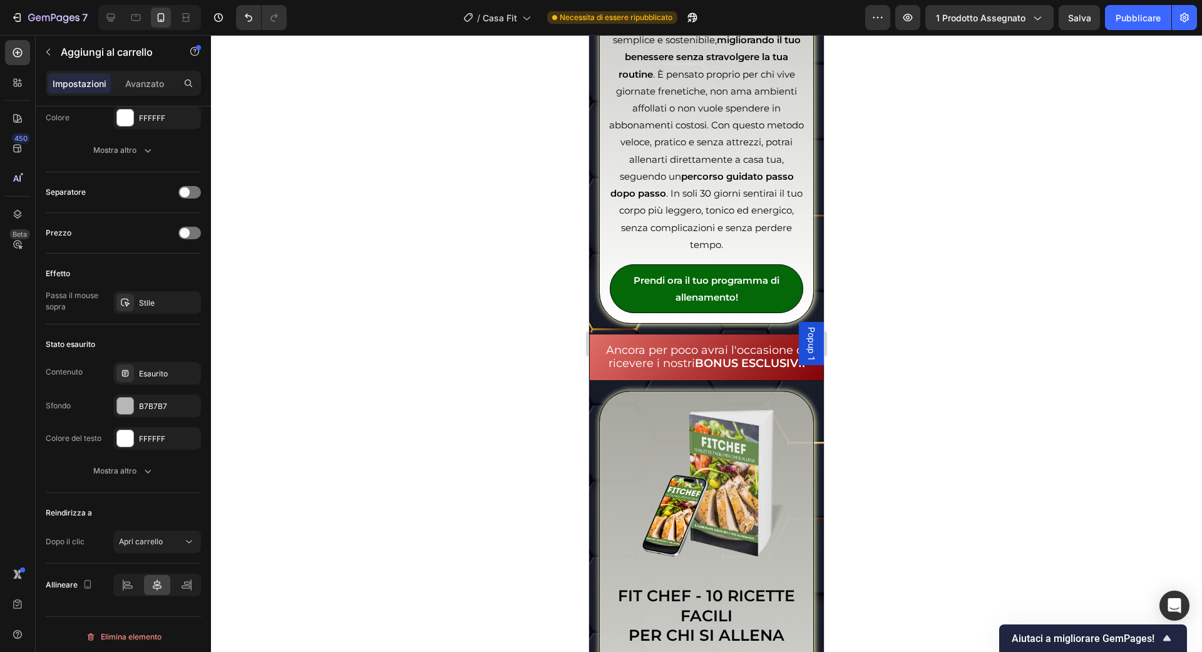
scroll to position [3919, 0]
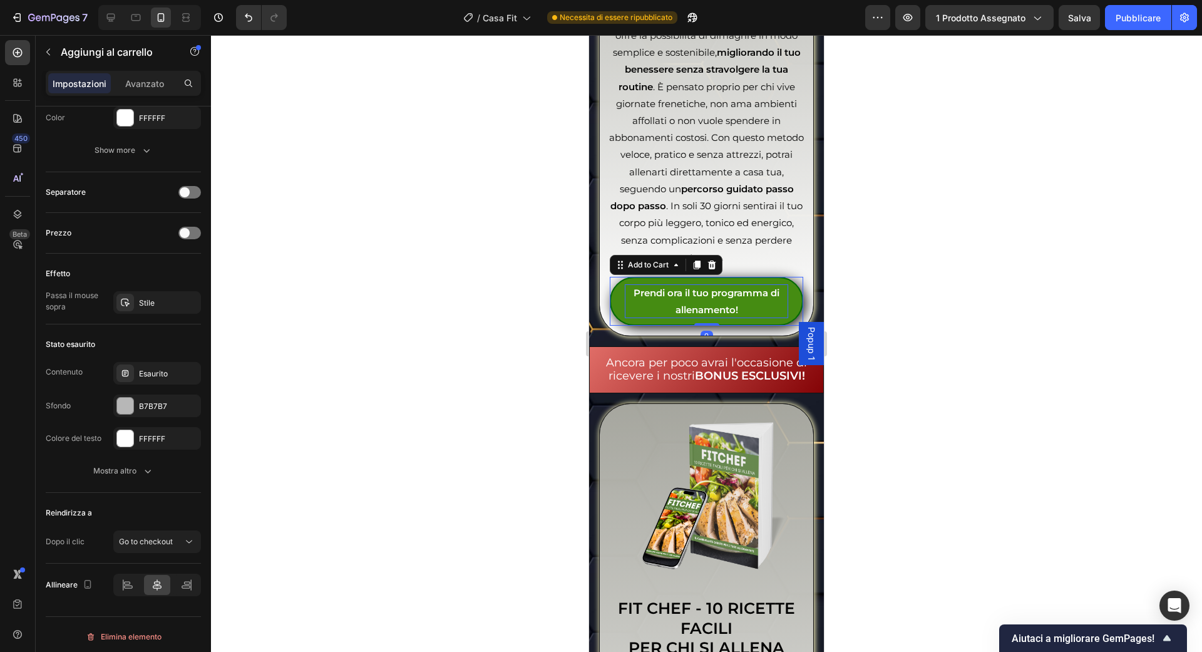
click at [707, 316] on div "Prendi ora il tuo programma di allenamento!" at bounding box center [706, 301] width 163 height 34
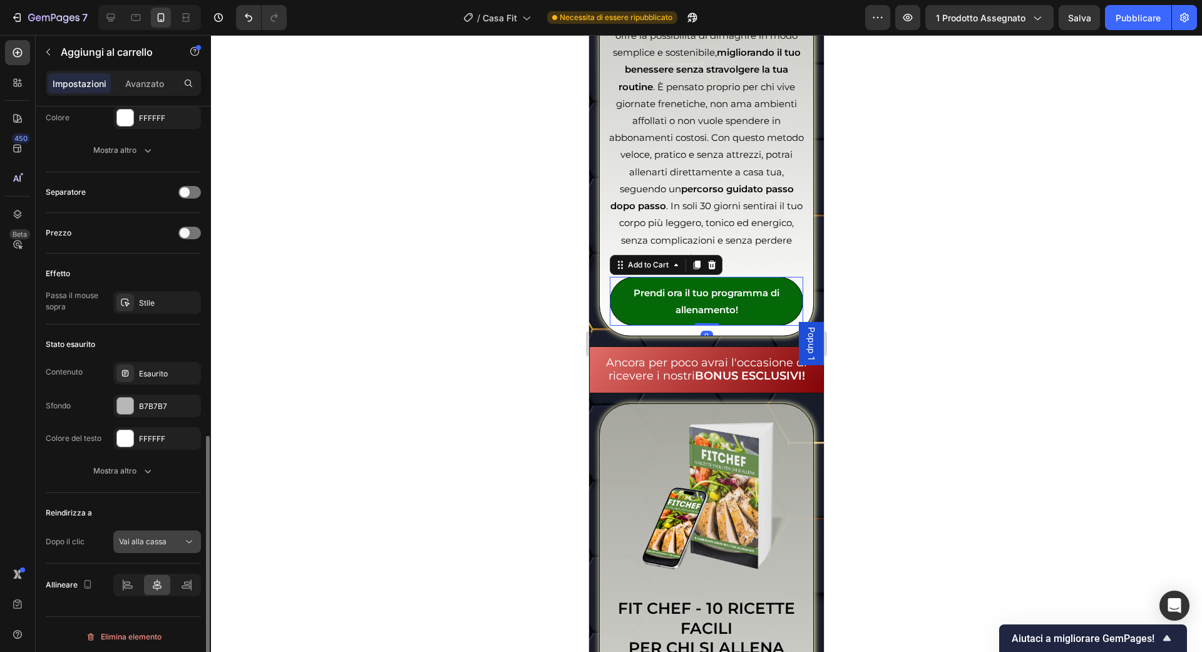
click at [168, 540] on div "Vai alla cassa" at bounding box center [151, 541] width 64 height 11
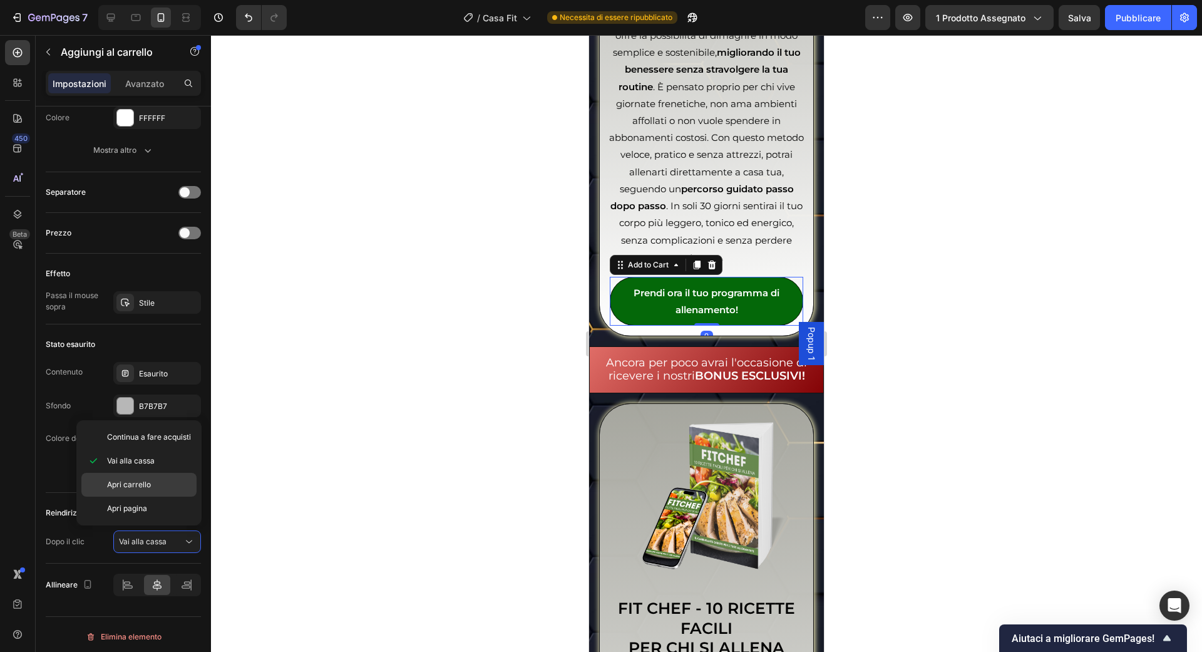
click at [151, 489] on div "Apri carrello" at bounding box center [138, 485] width 115 height 24
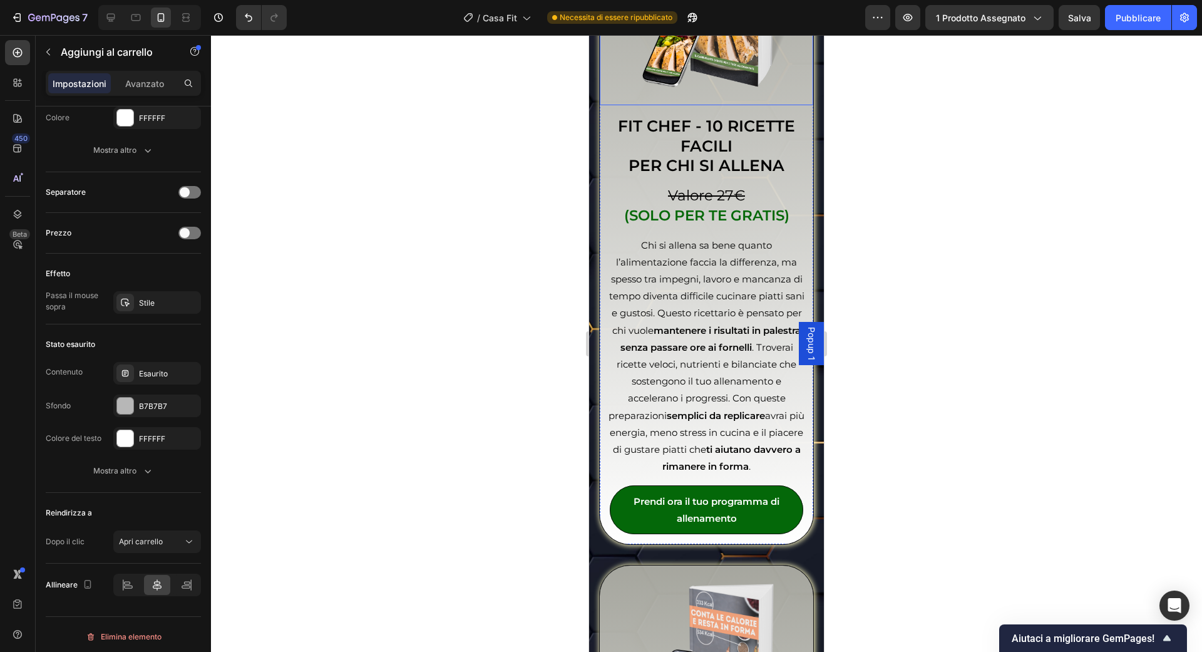
scroll to position [4403, 0]
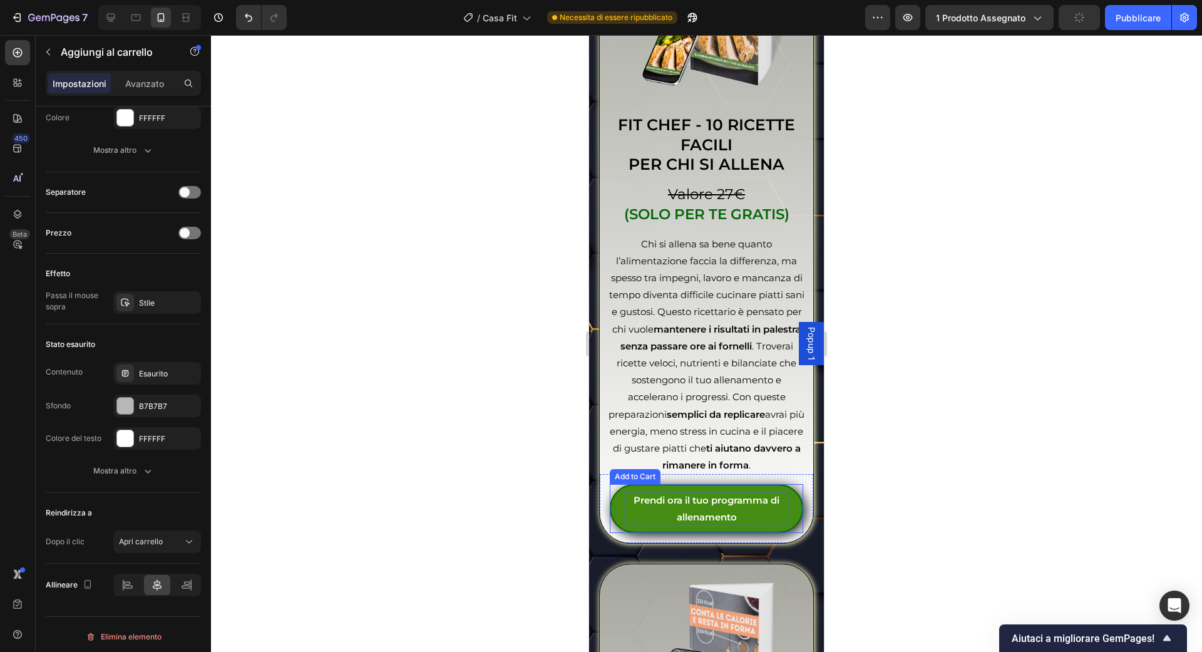
click at [731, 492] on div "Prendi ora il tuo programma di allenamento" at bounding box center [706, 508] width 163 height 34
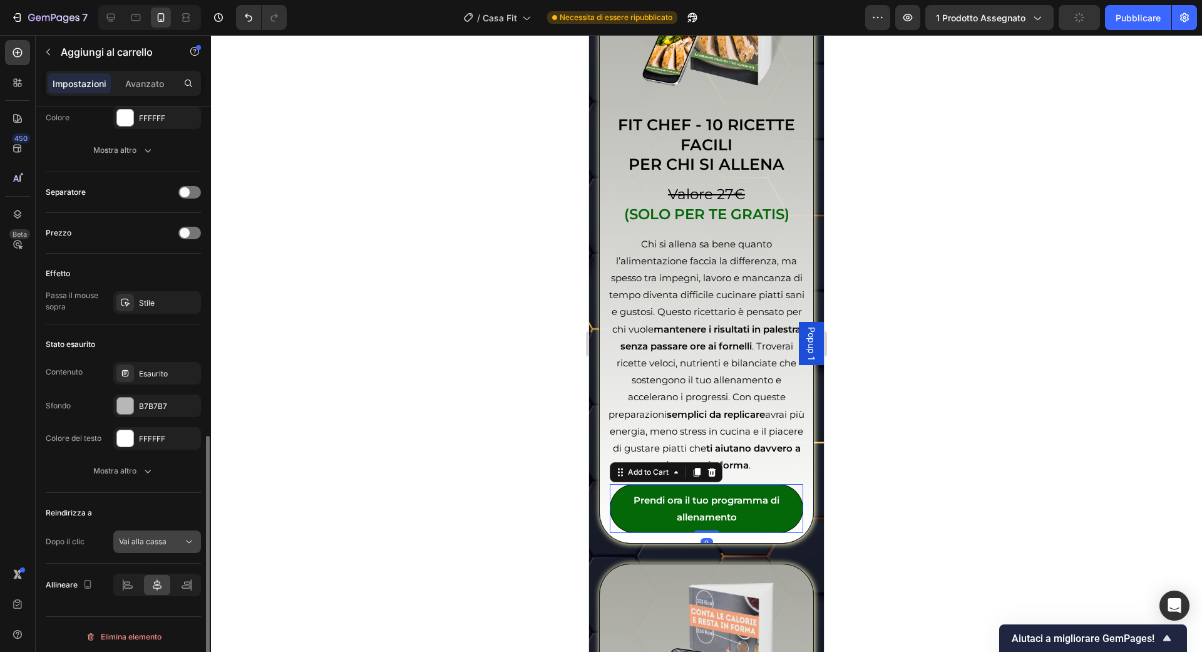
click at [179, 530] on button "Vai alla cassa" at bounding box center [157, 541] width 88 height 23
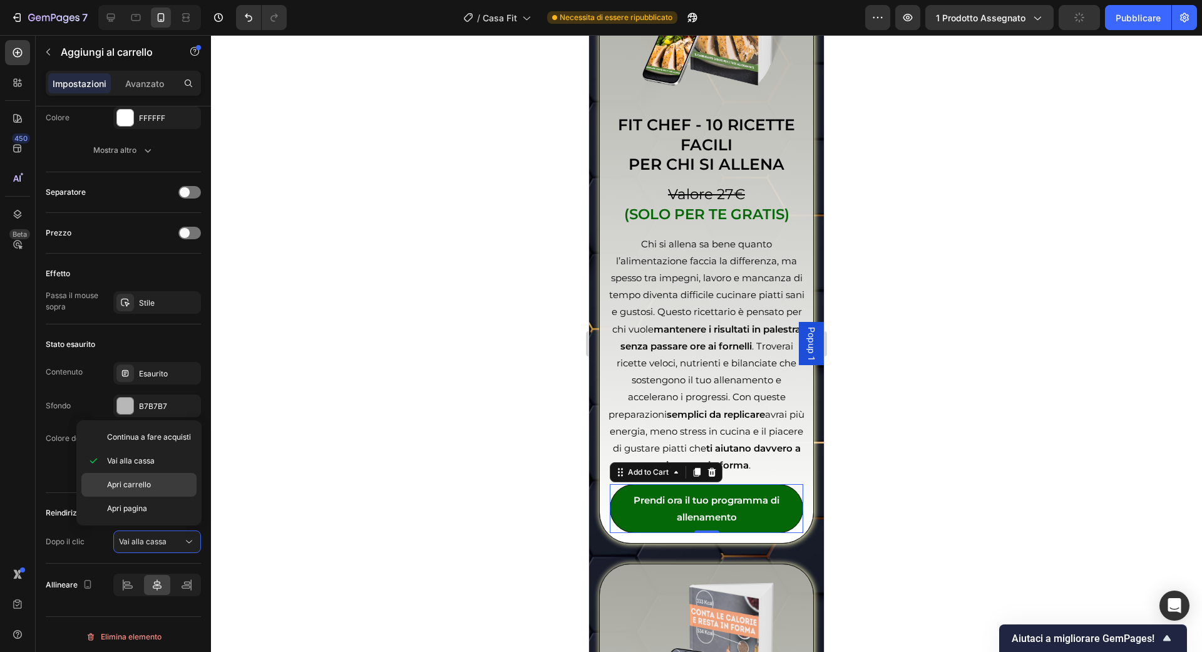
click at [162, 487] on p "Apri carrello" at bounding box center [149, 484] width 84 height 11
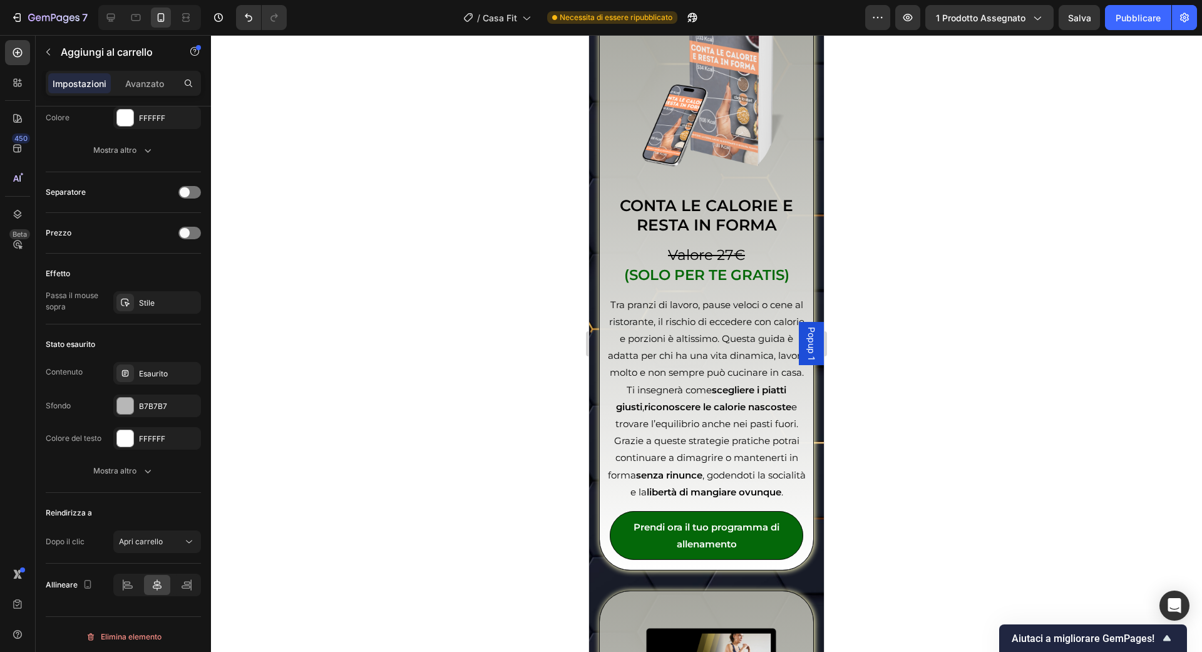
scroll to position [4967, 0]
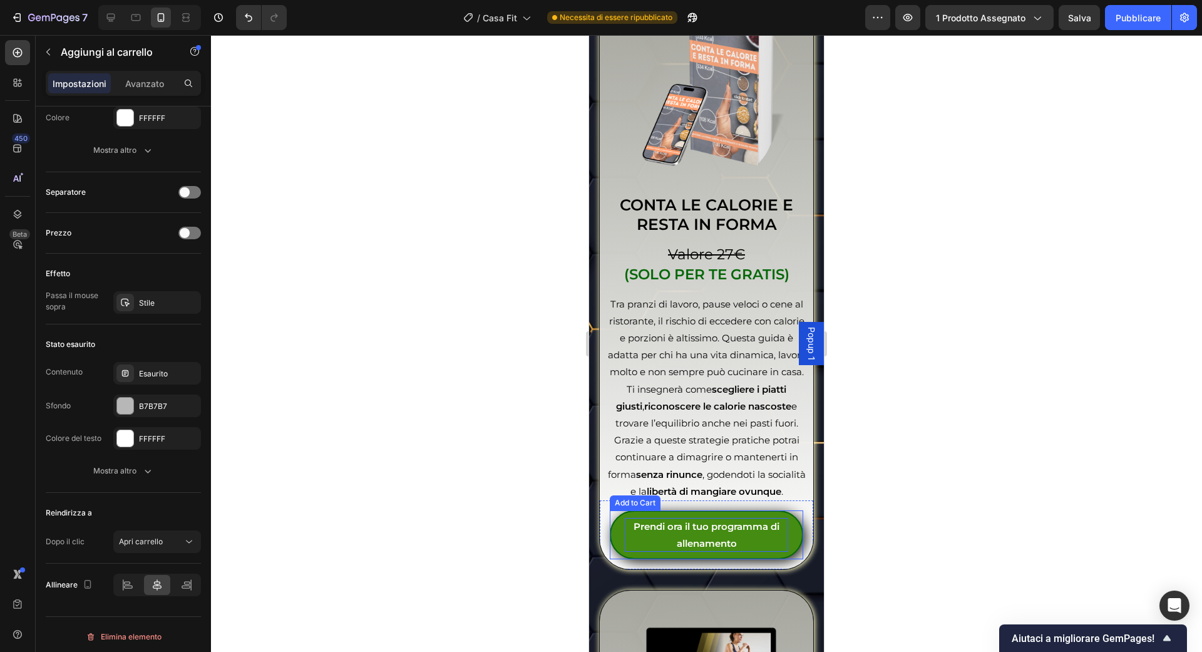
click at [707, 527] on div "Prendi ora il tuo programma di allenamento" at bounding box center [706, 535] width 163 height 34
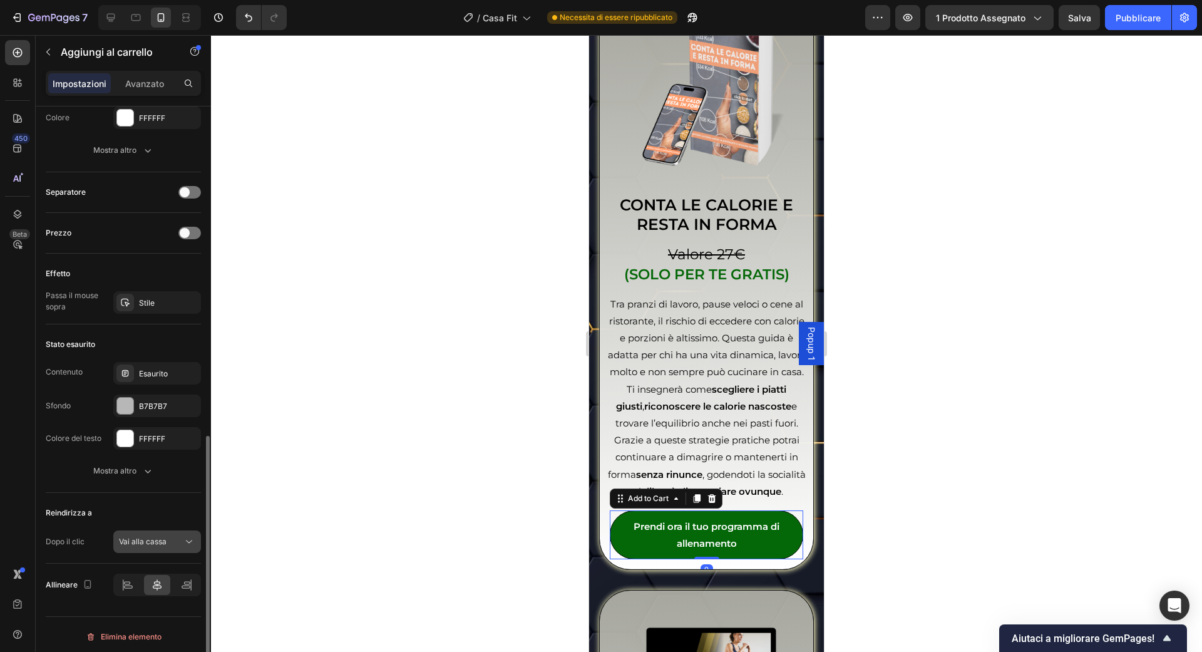
click at [126, 547] on button "Vai alla cassa" at bounding box center [157, 541] width 88 height 23
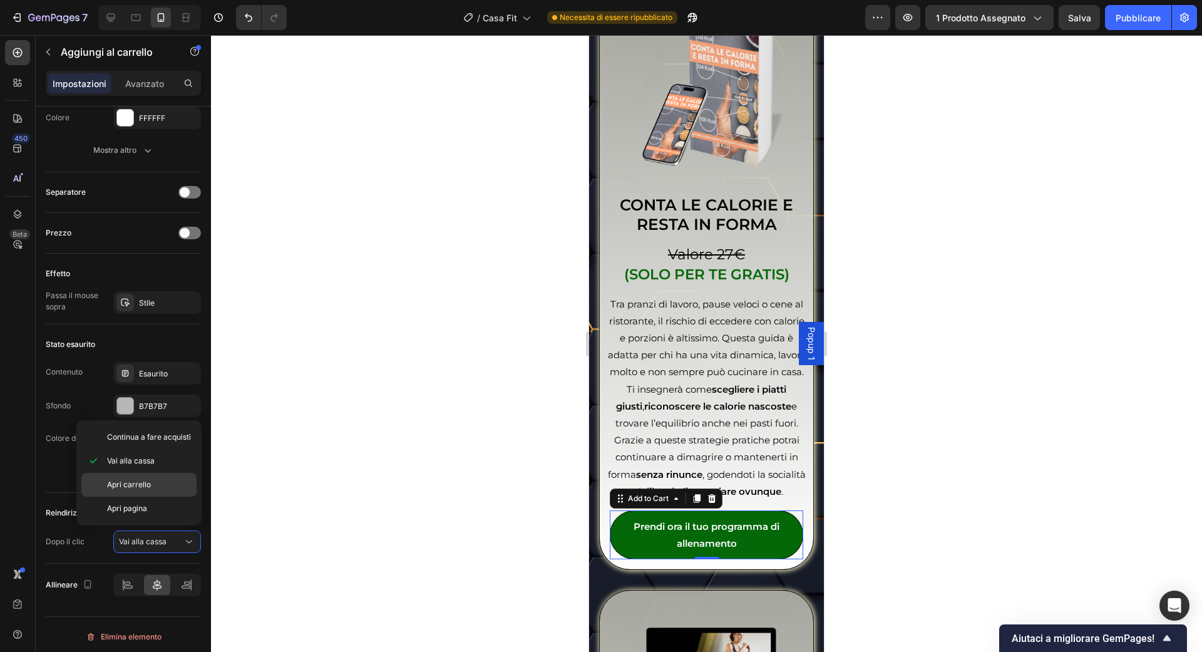
click at [131, 488] on font "Apri carrello" at bounding box center [129, 484] width 44 height 9
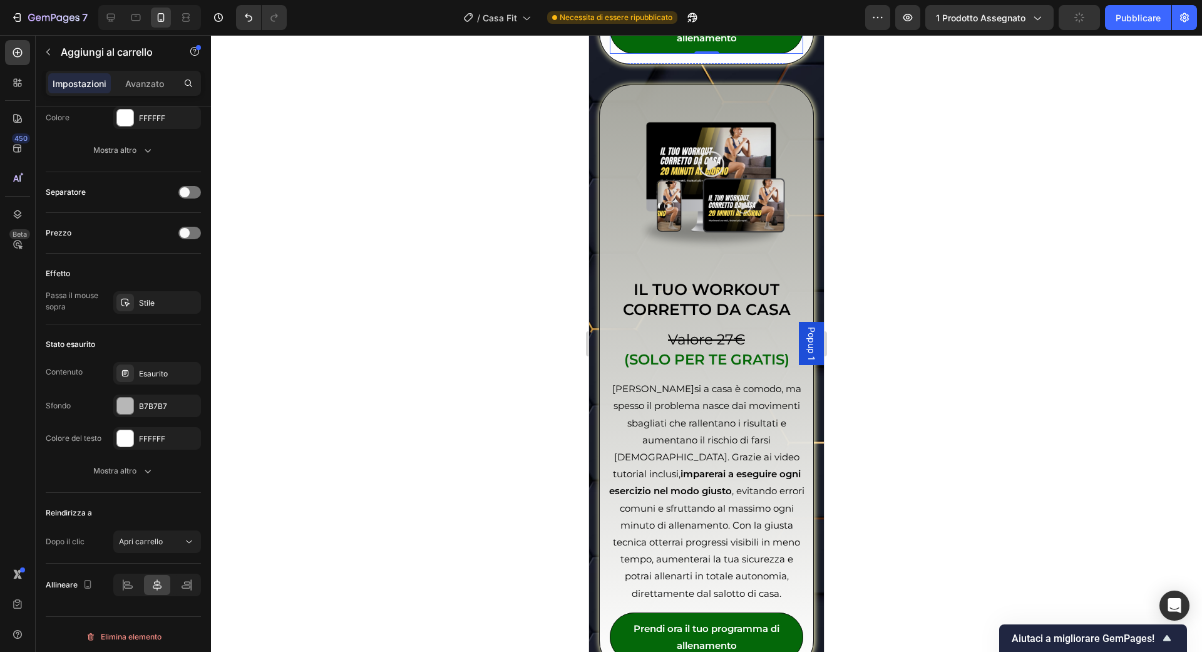
scroll to position [5582, 0]
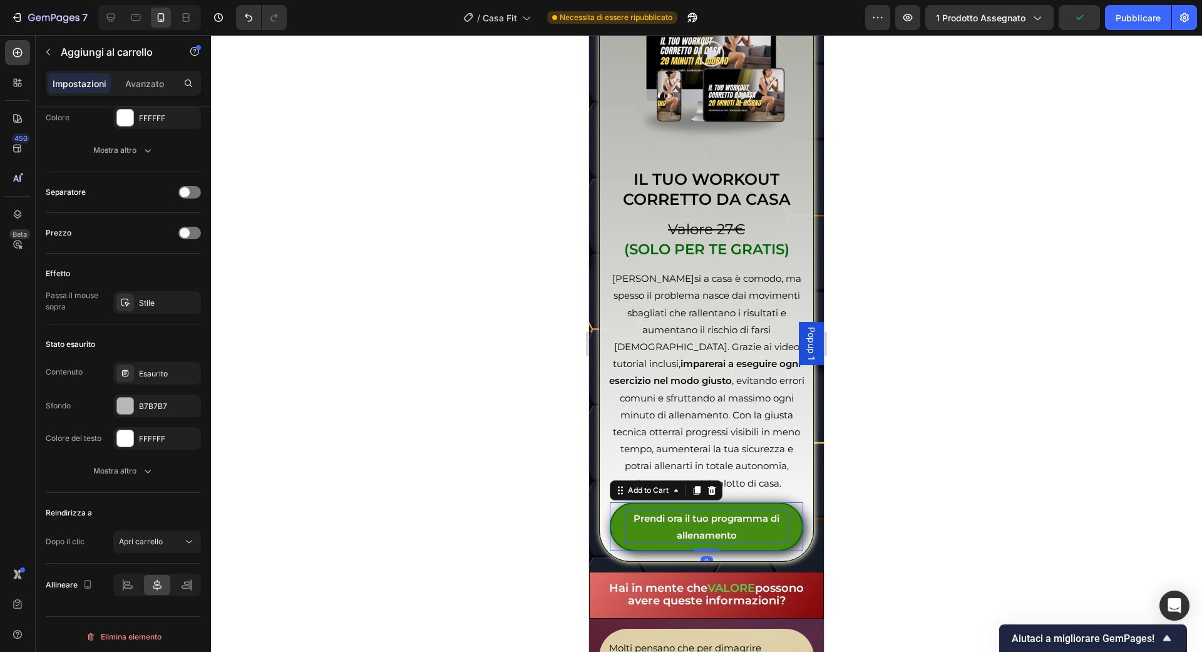
click at [704, 510] on div "Prendi ora il tuo programma di allenamento" at bounding box center [706, 527] width 163 height 34
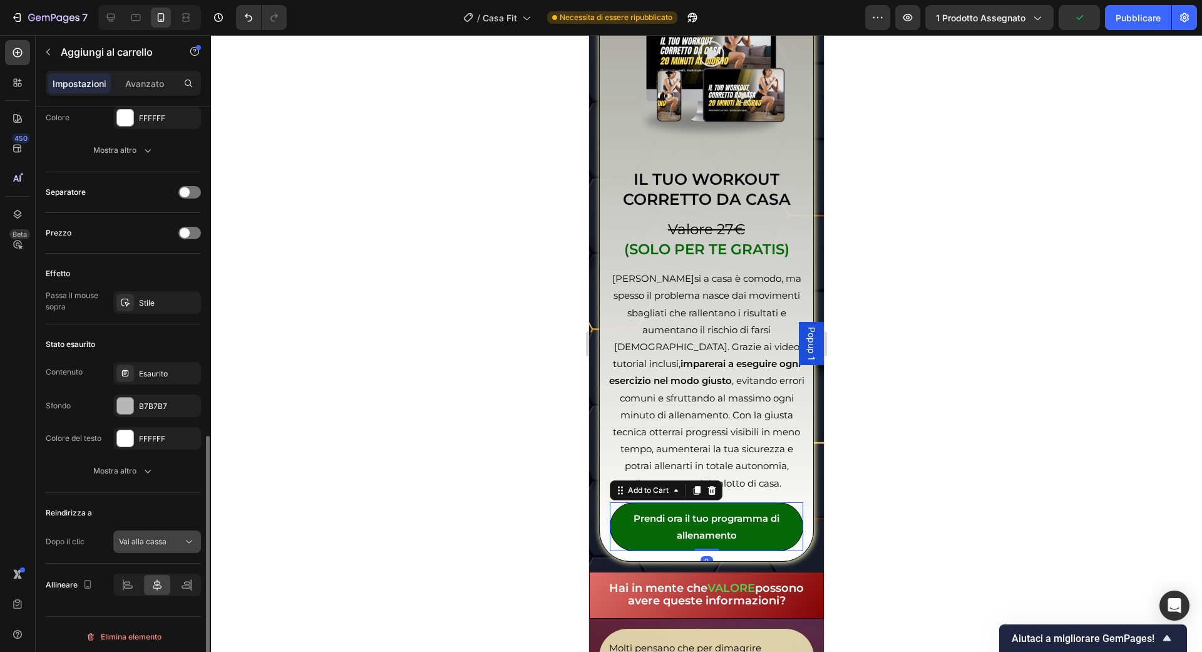
click at [178, 536] on div "Vai alla cassa" at bounding box center [151, 541] width 64 height 11
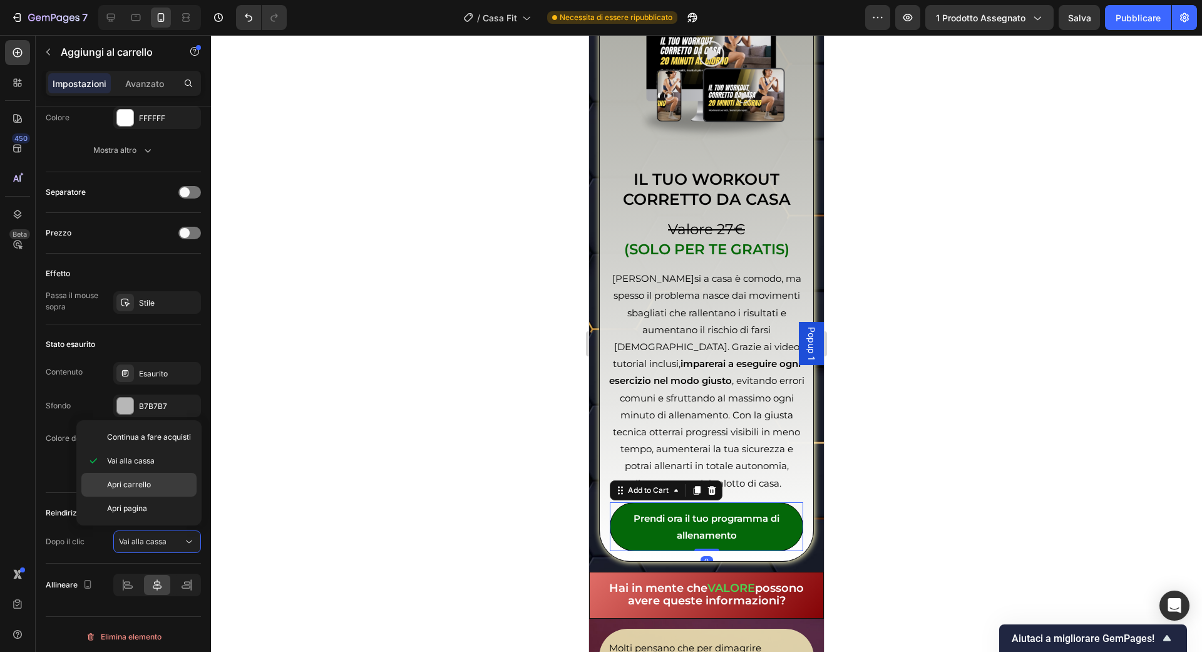
click at [165, 491] on div "Apri carrello" at bounding box center [138, 485] width 115 height 24
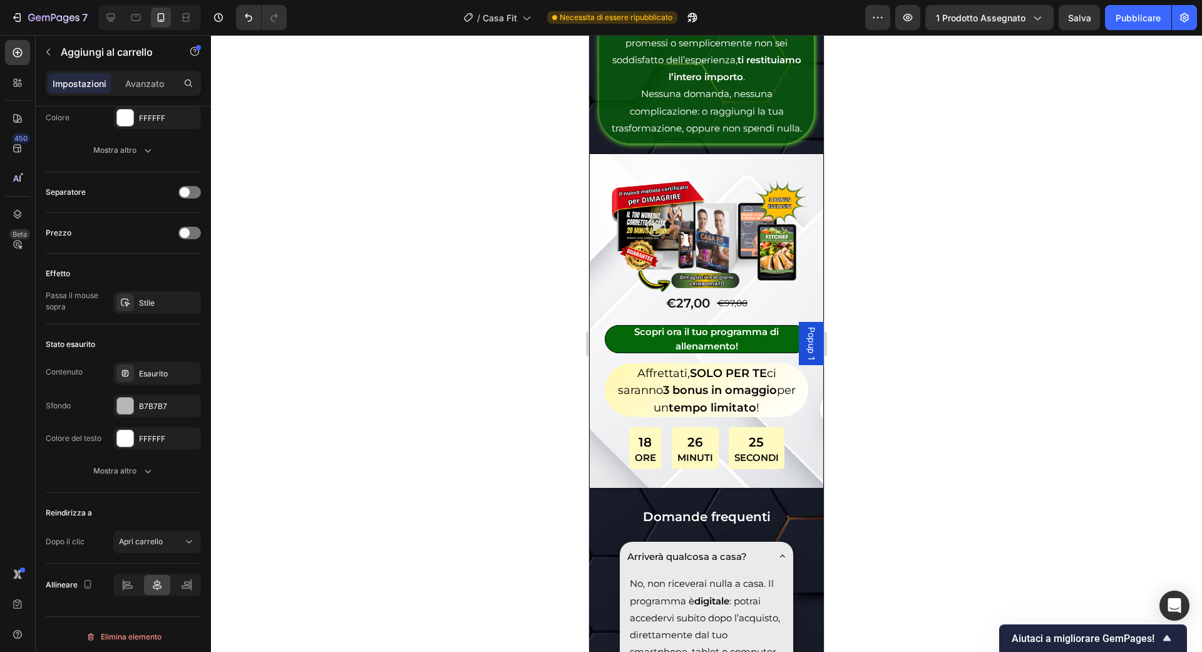
scroll to position [7360, 0]
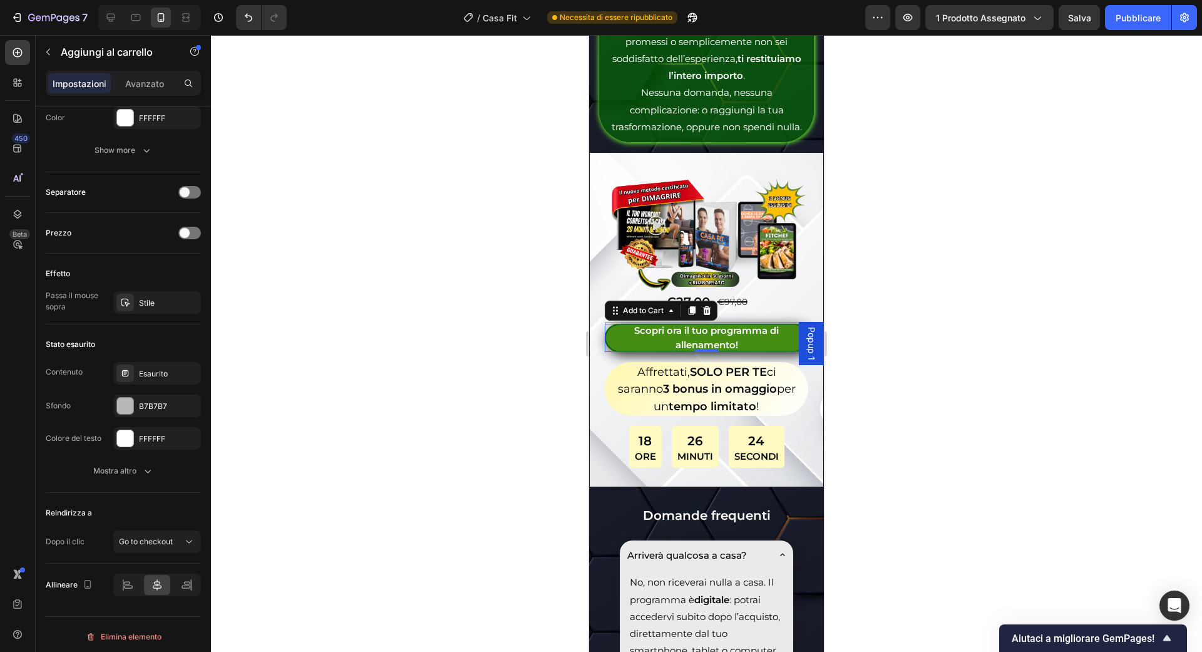
click at [716, 352] on div "Scopri ora il tuo programma di allenamento!" at bounding box center [706, 338] width 203 height 28
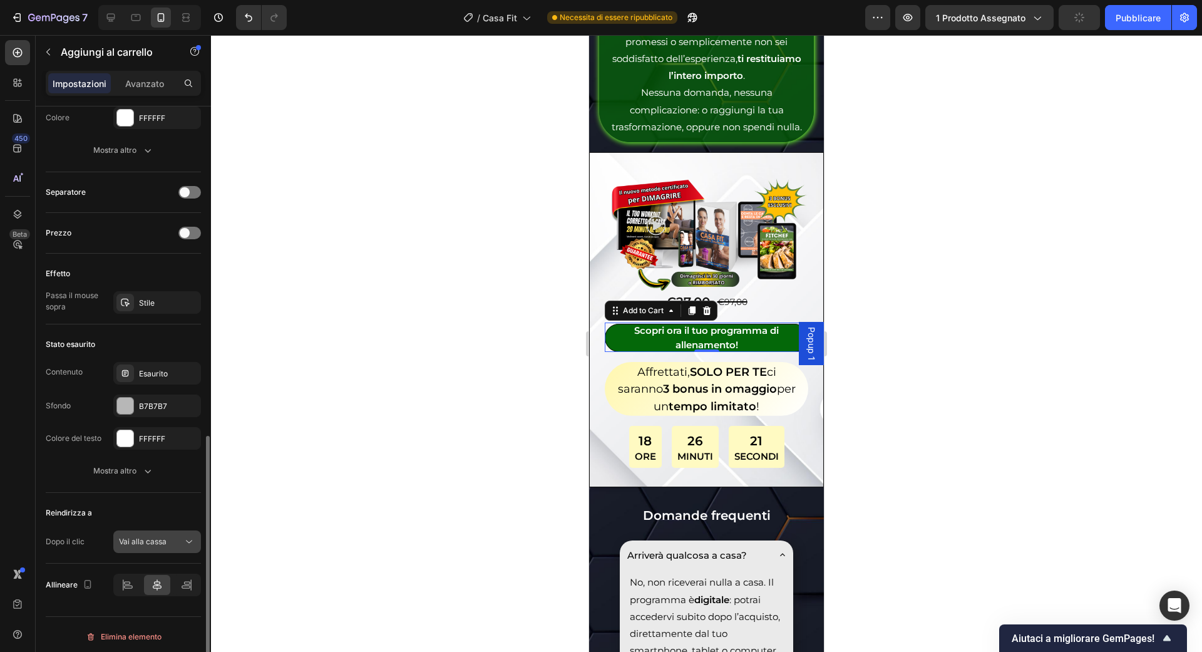
click at [183, 530] on button "Vai alla cassa" at bounding box center [157, 541] width 88 height 23
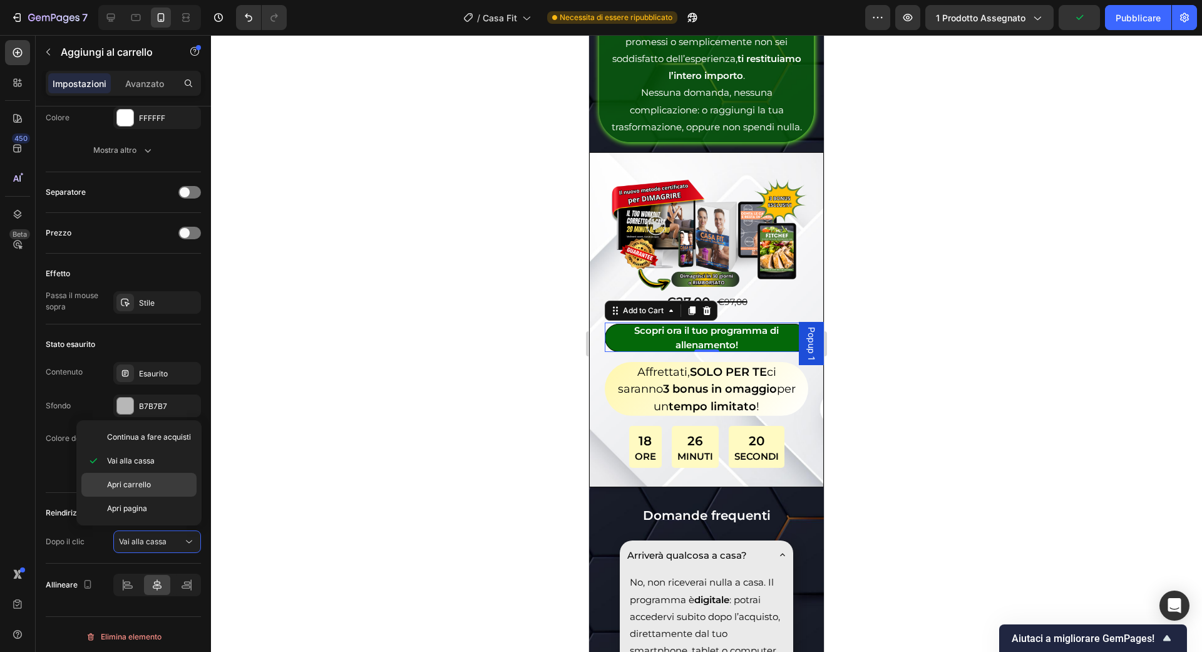
click at [166, 486] on p "Apri carrello" at bounding box center [149, 484] width 84 height 11
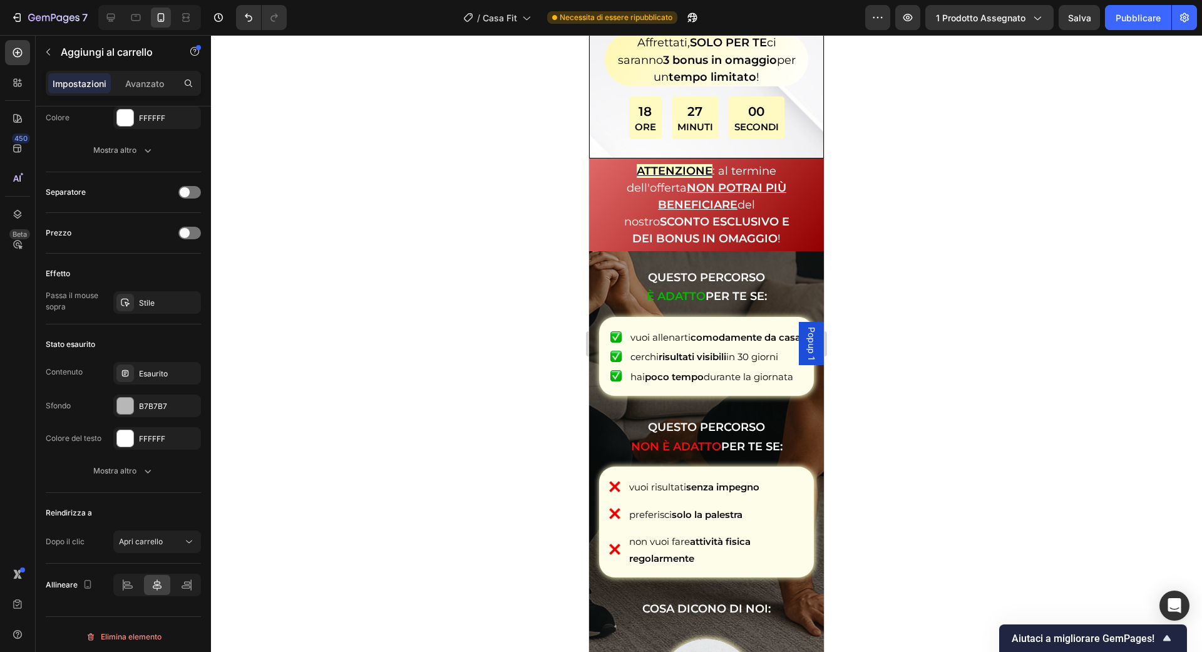
scroll to position [0, 0]
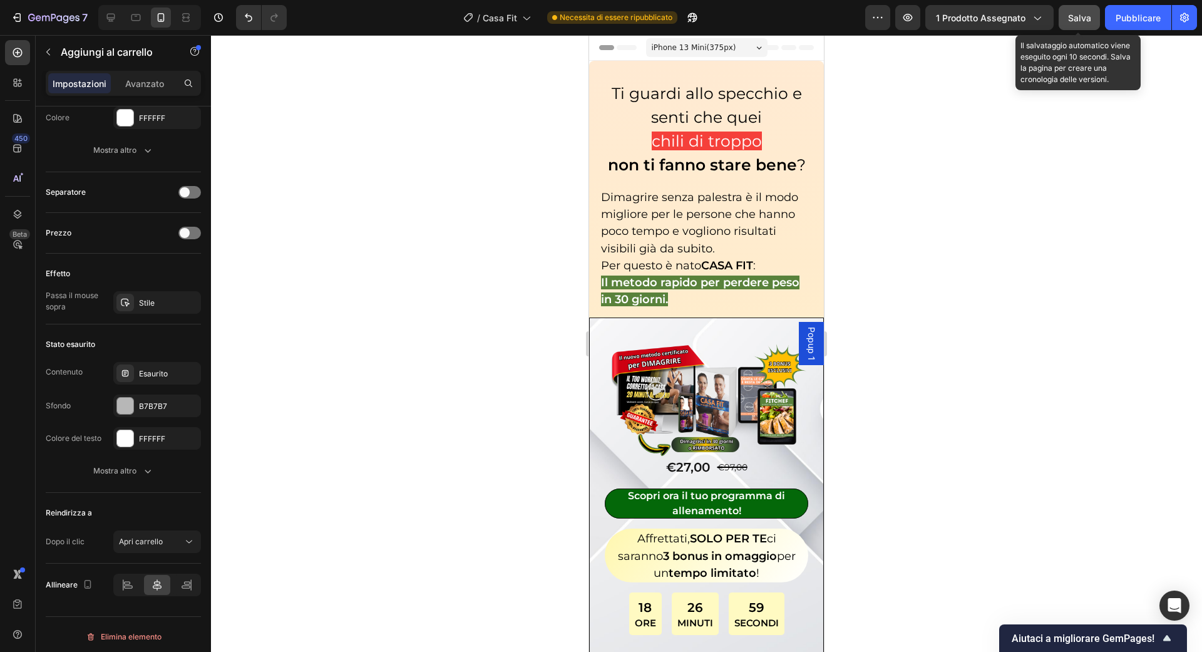
click at [1090, 26] on button "Salva" at bounding box center [1079, 17] width 41 height 25
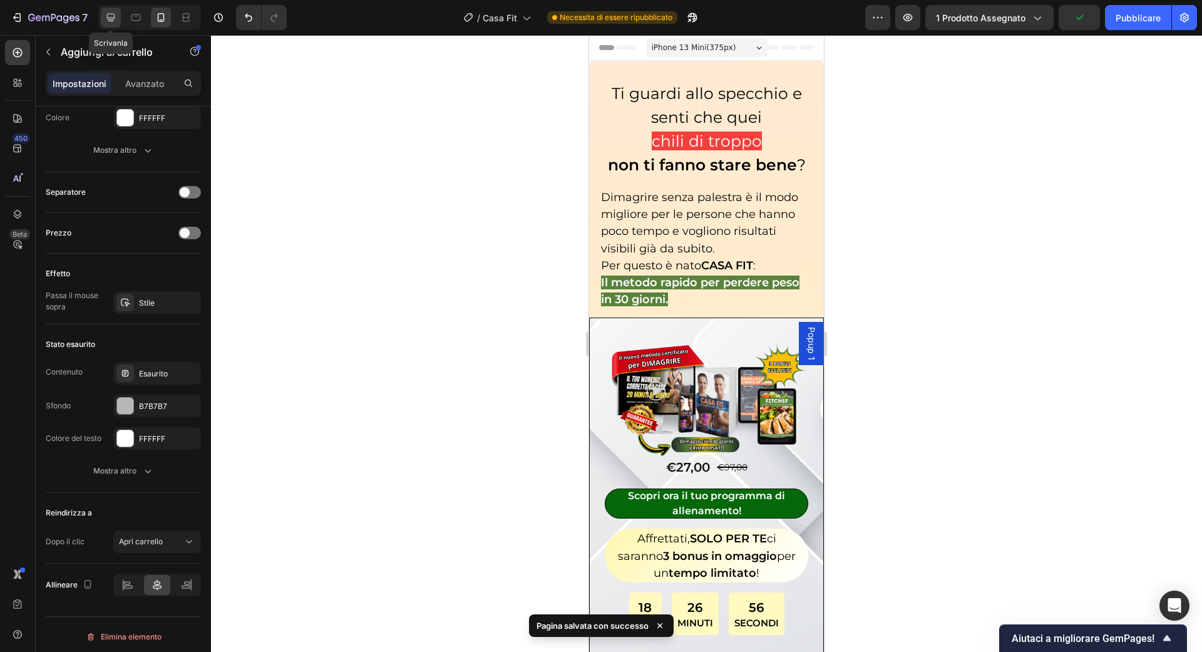
click at [113, 14] on icon at bounding box center [111, 18] width 8 height 8
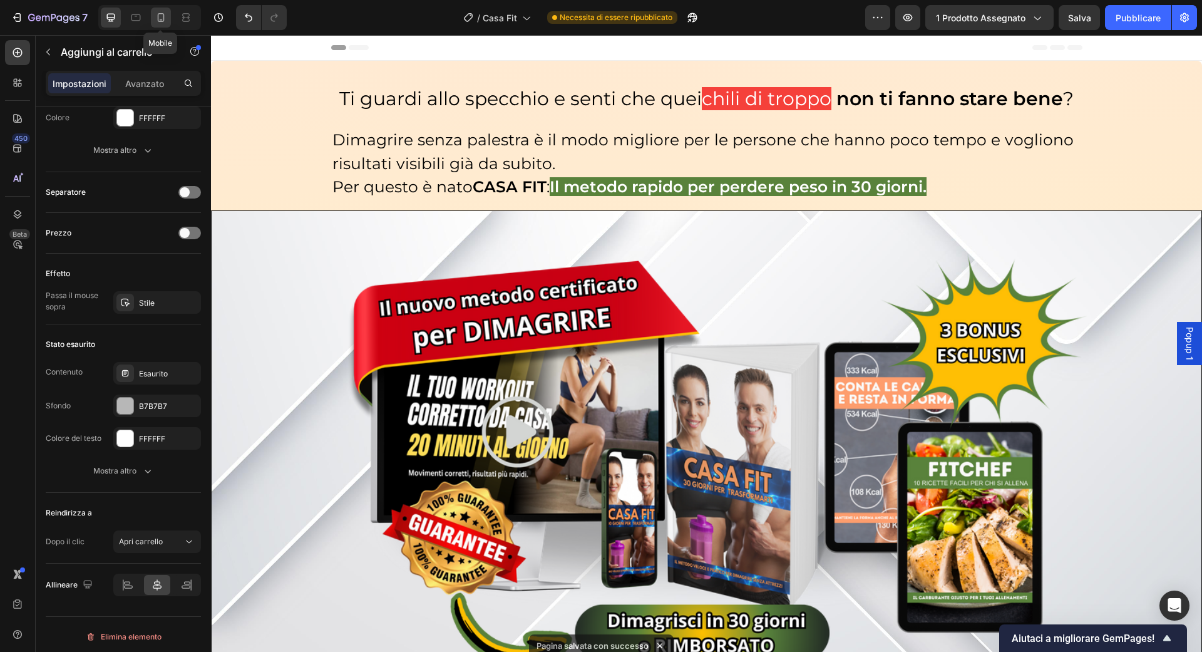
click at [152, 19] on div at bounding box center [161, 18] width 20 height 20
type input "15"
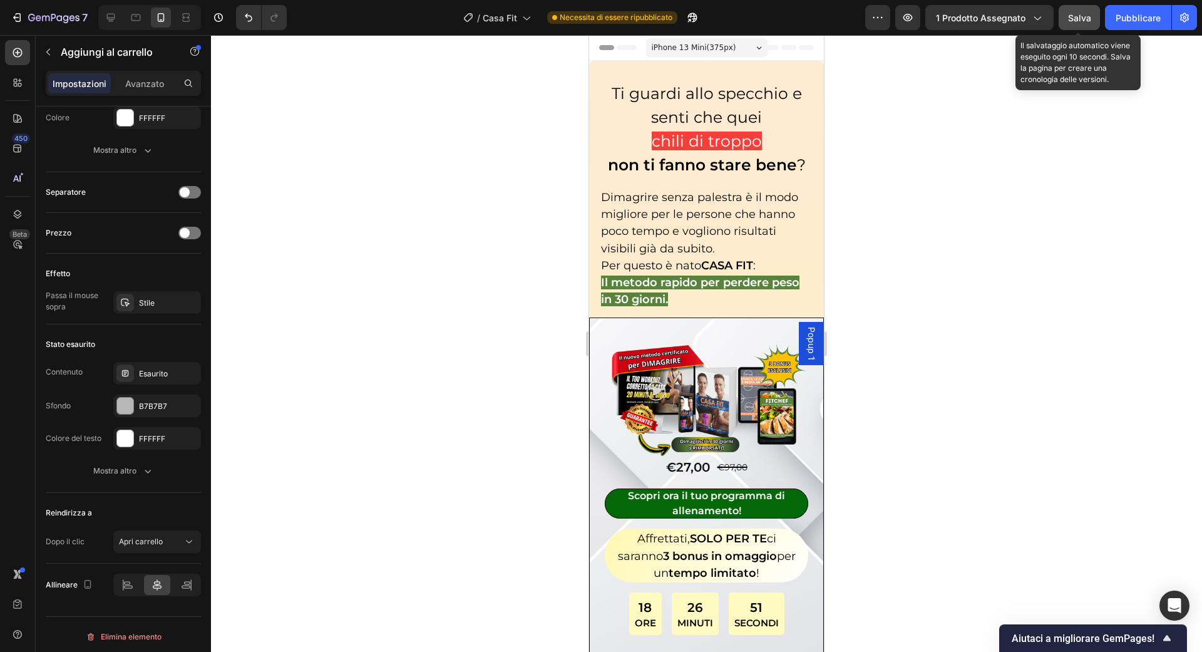
click at [1071, 16] on font "Salva" at bounding box center [1079, 18] width 23 height 11
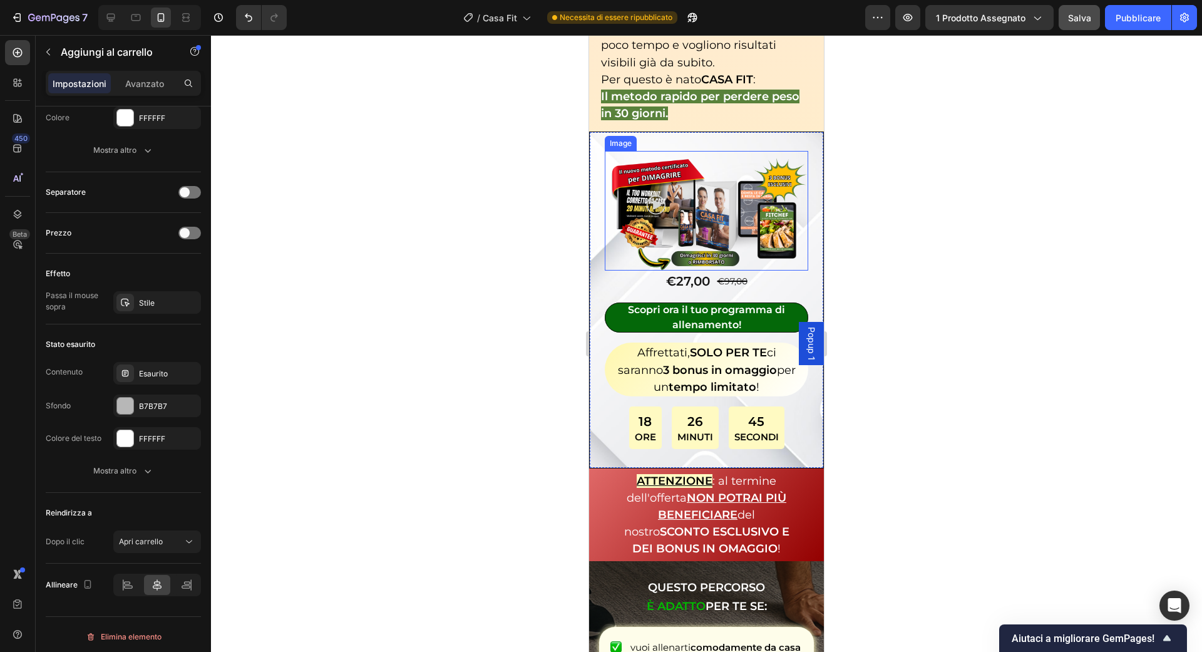
scroll to position [215, 0]
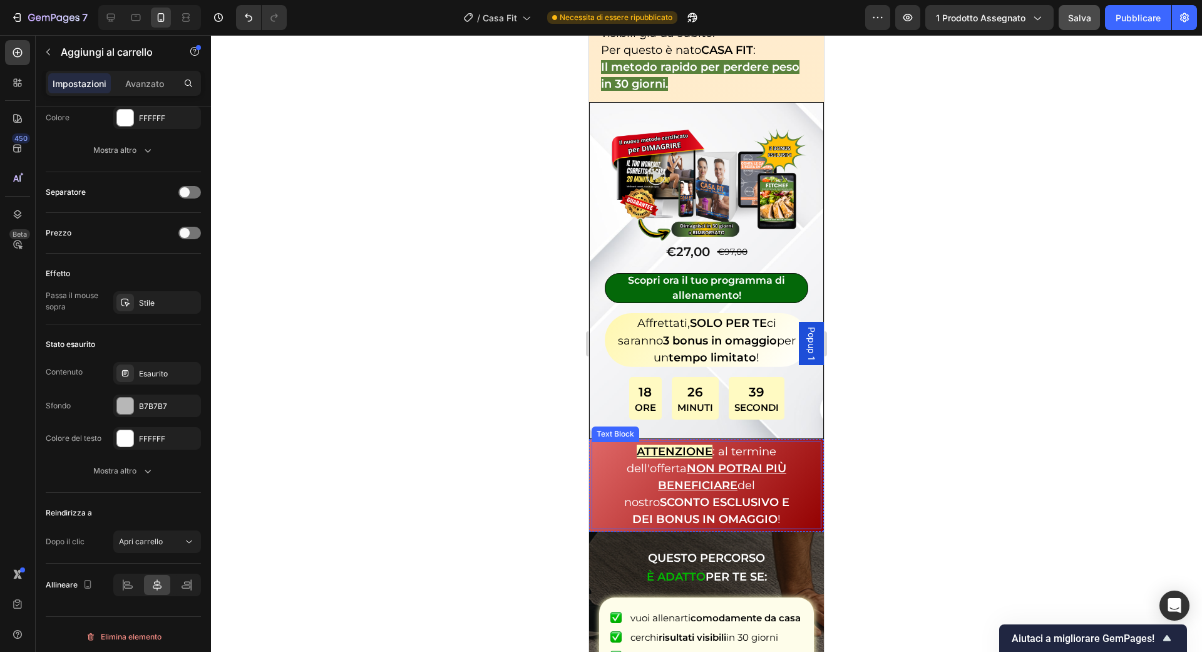
click at [763, 445] on span ": al termine dell'offerta NON POTRAI PIÙ BENEFICIARE del nostro SCONTO ESCLUSIV…" at bounding box center [706, 486] width 165 height 82
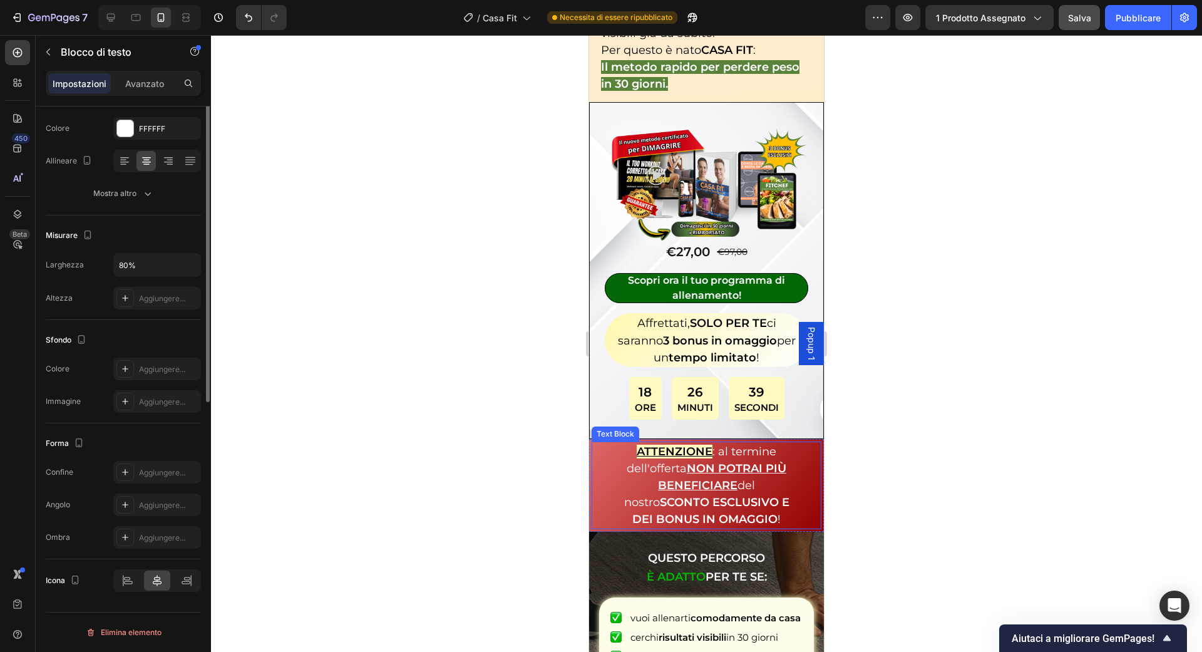
scroll to position [0, 0]
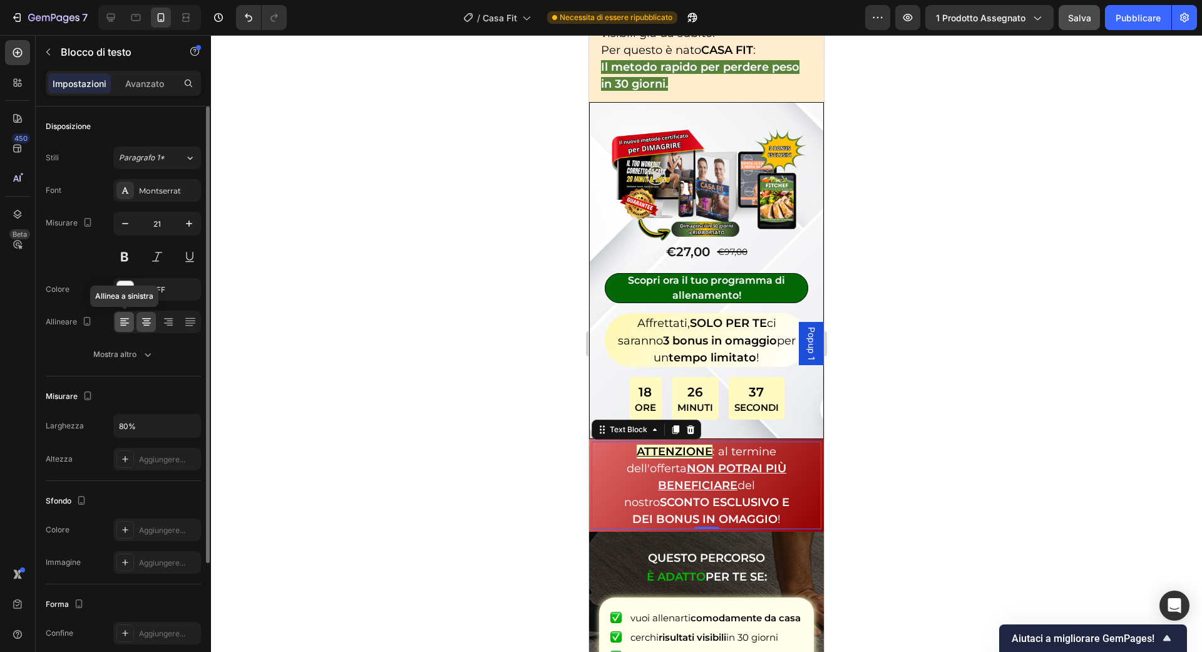
click at [122, 321] on icon at bounding box center [124, 322] width 13 height 13
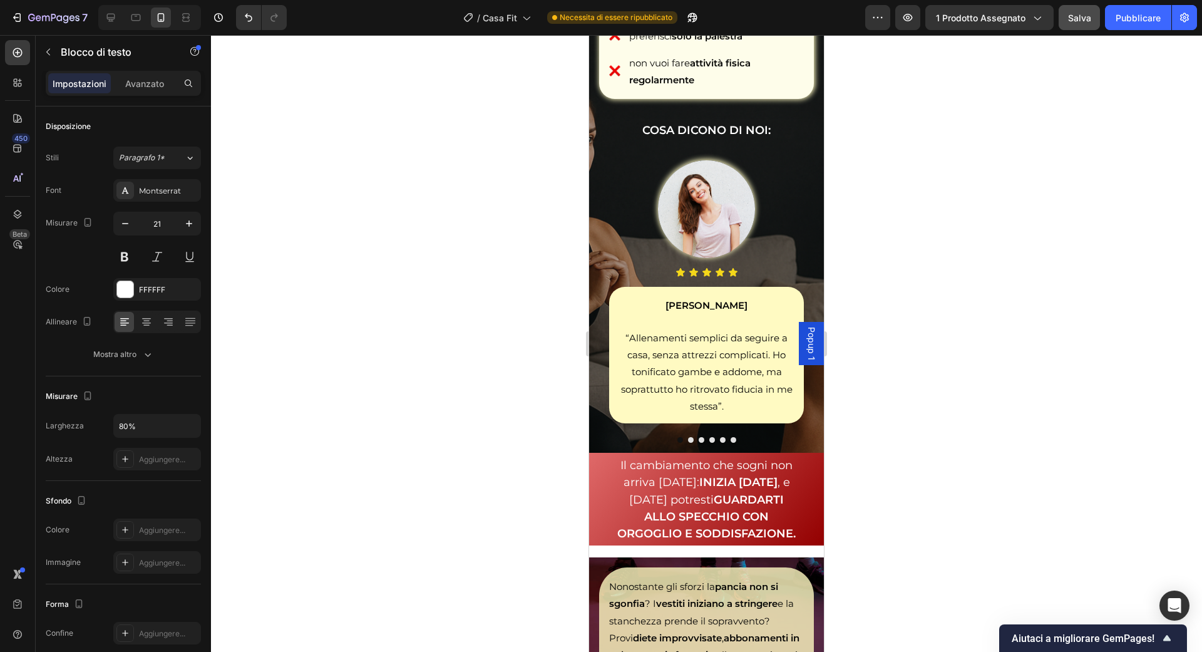
scroll to position [985, 0]
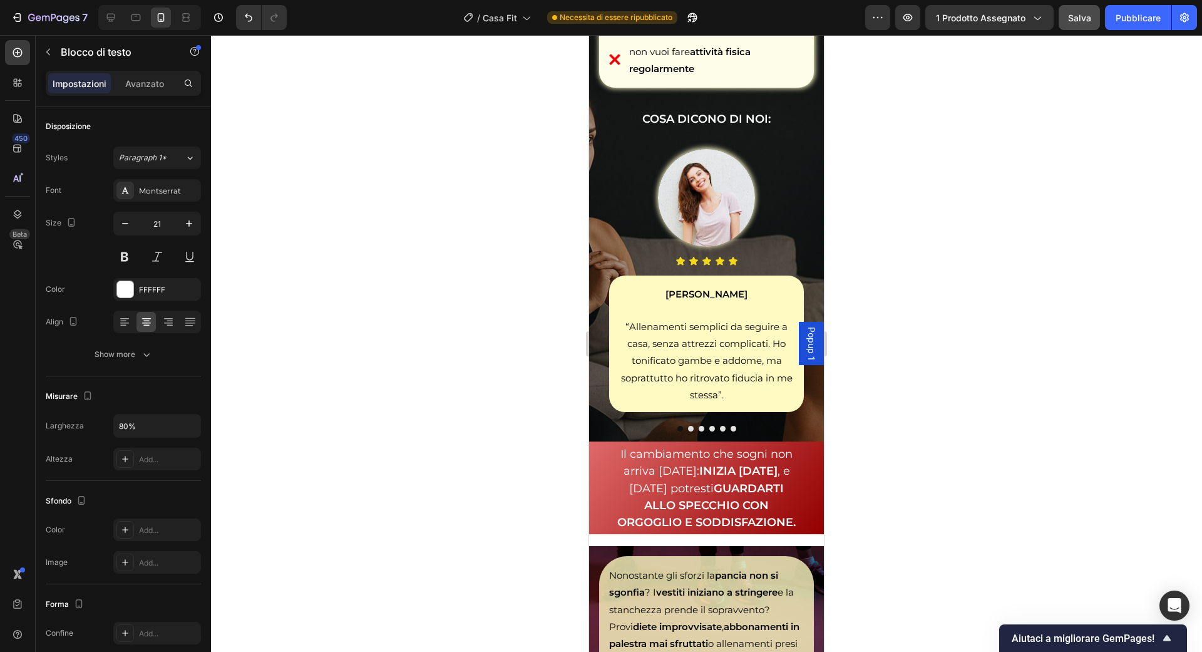
click at [766, 490] on strong "GUARDARTI ALLO SPECCHIO CON ORGOGLIO E SODDISFAZIONE." at bounding box center [706, 505] width 178 height 48
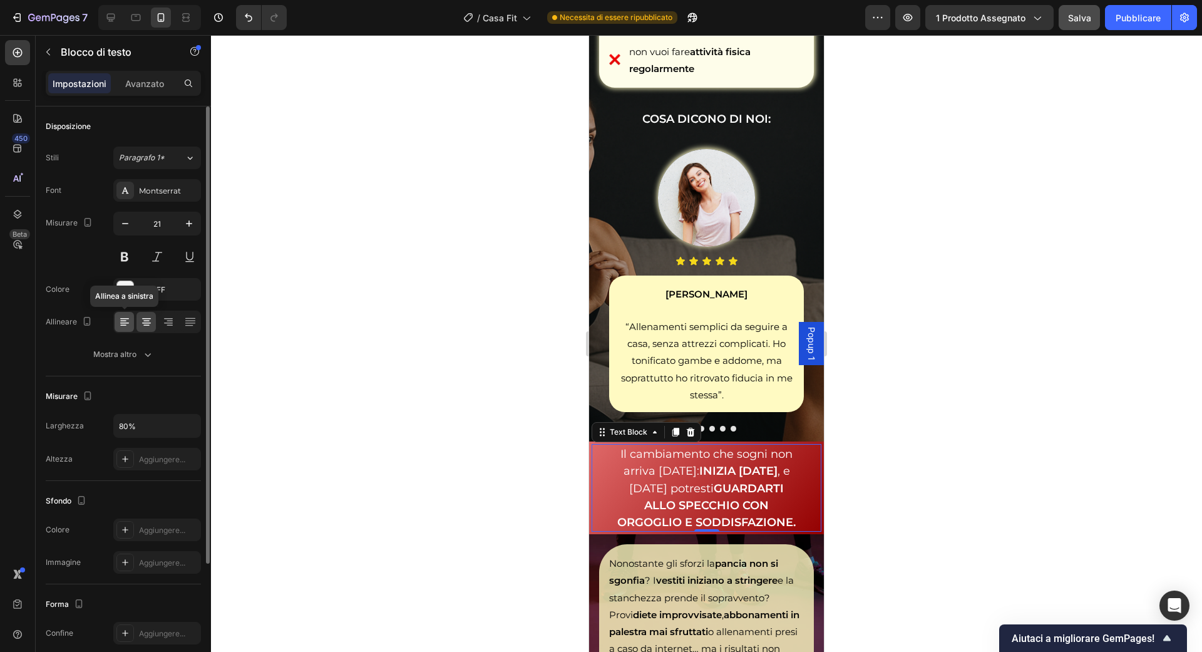
click at [127, 317] on icon at bounding box center [124, 322] width 13 height 13
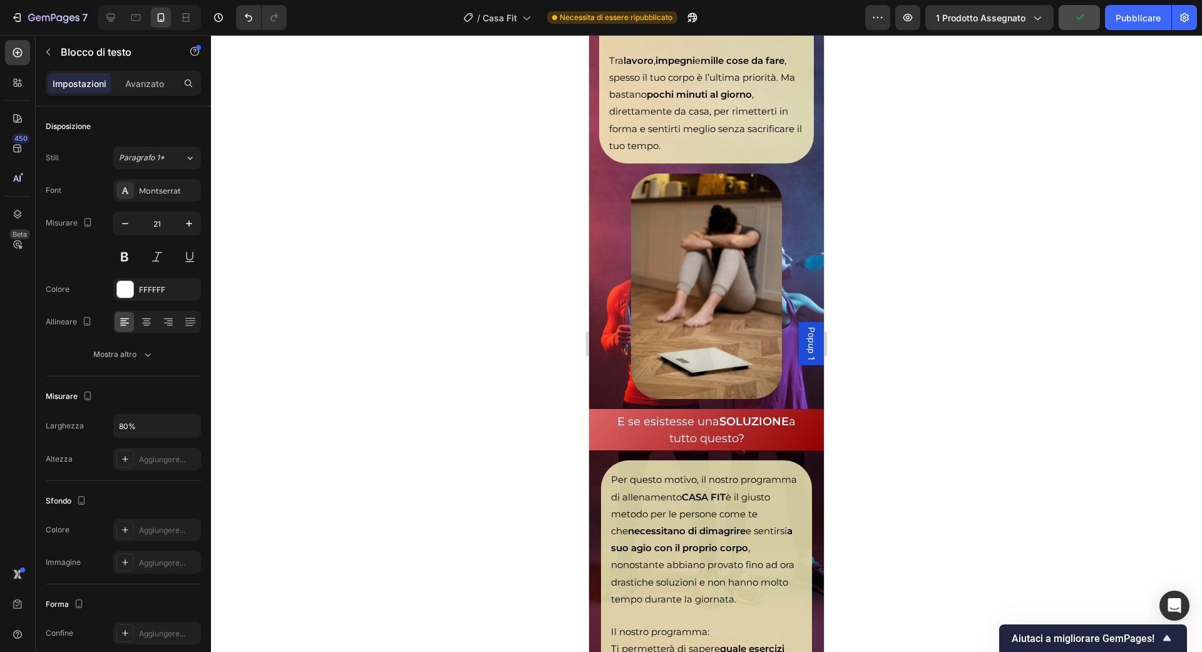
scroll to position [1928, 0]
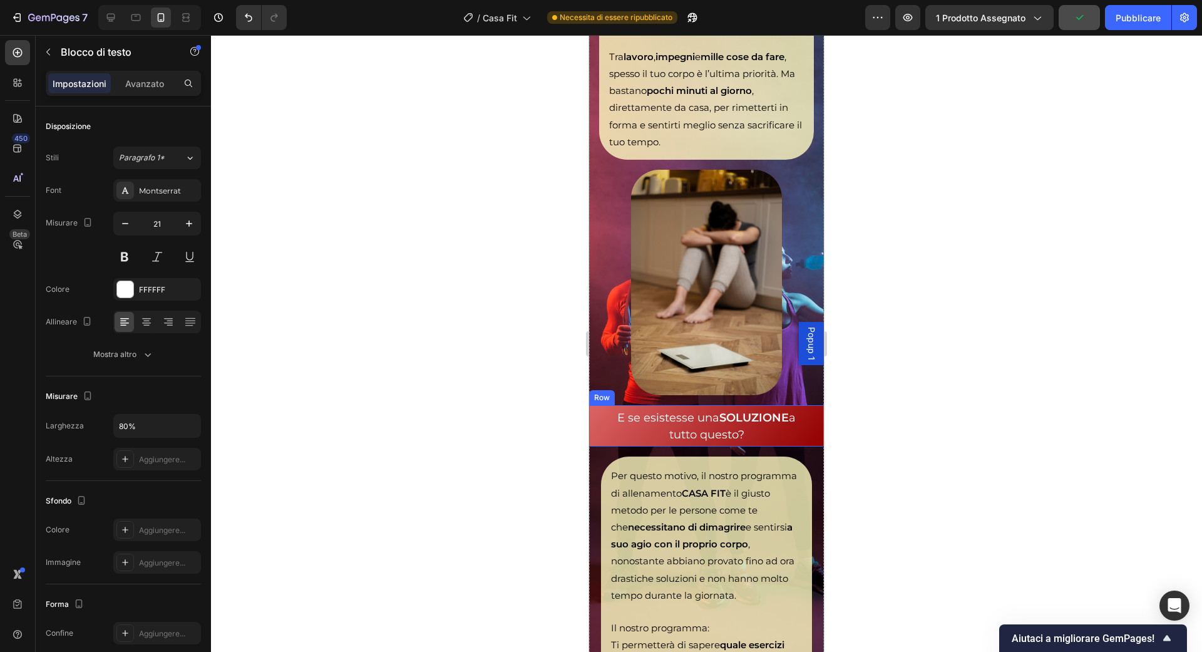
click at [694, 443] on div "E se esistesse una SOLUZIONE a tutto questo? Text Block Row" at bounding box center [706, 425] width 235 height 41
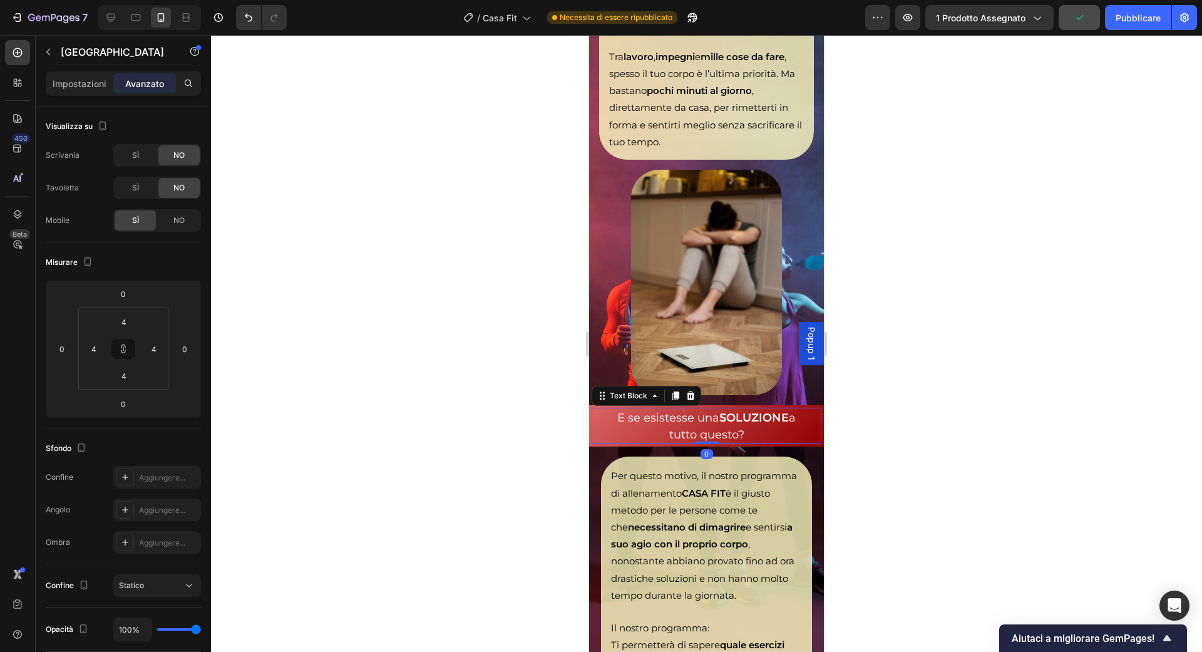
click at [692, 424] on p "E se esistesse una SOLUZIONE a tutto questo?" at bounding box center [707, 426] width 182 height 34
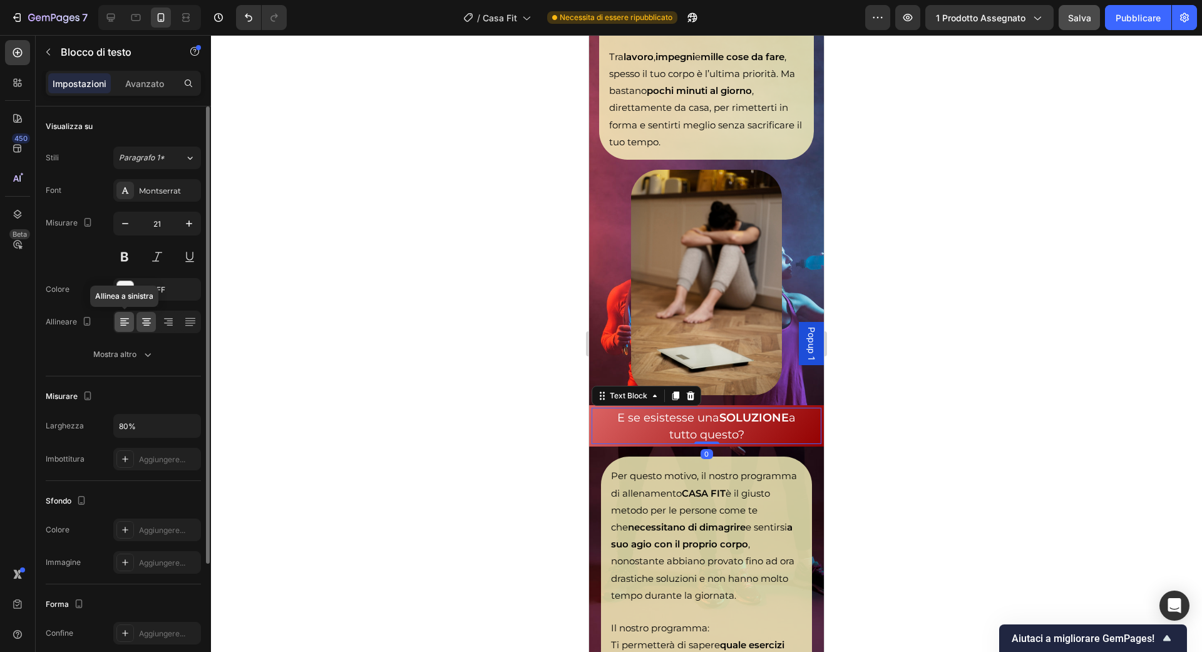
click at [126, 318] on icon at bounding box center [124, 318] width 9 height 1
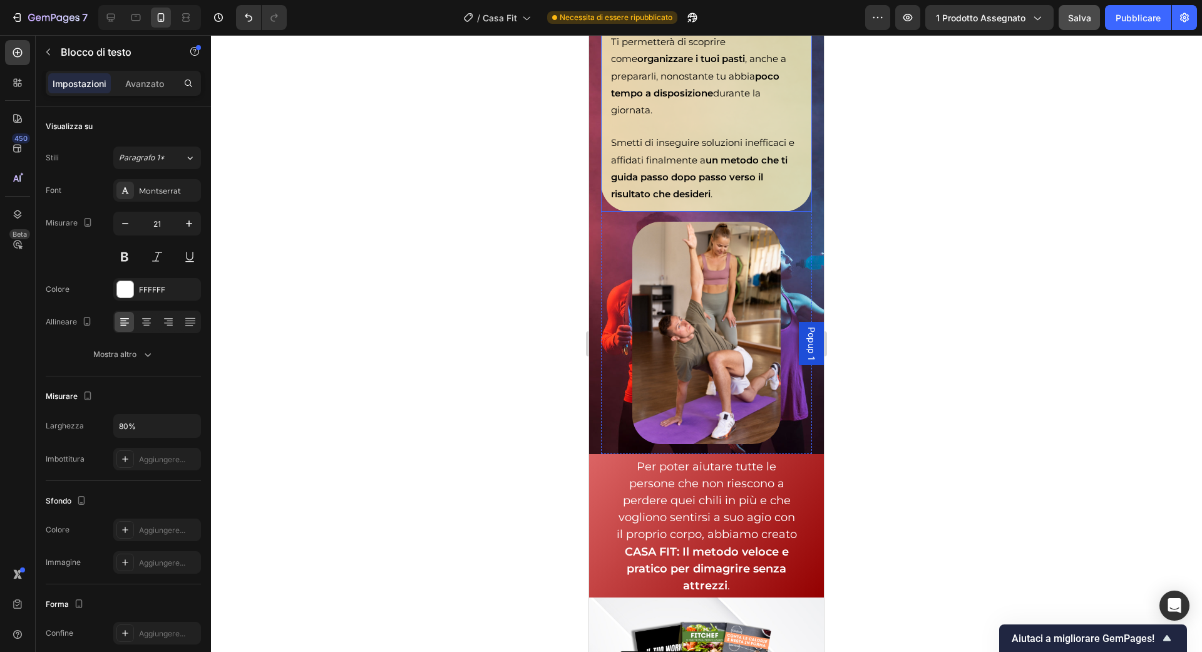
scroll to position [2696, 0]
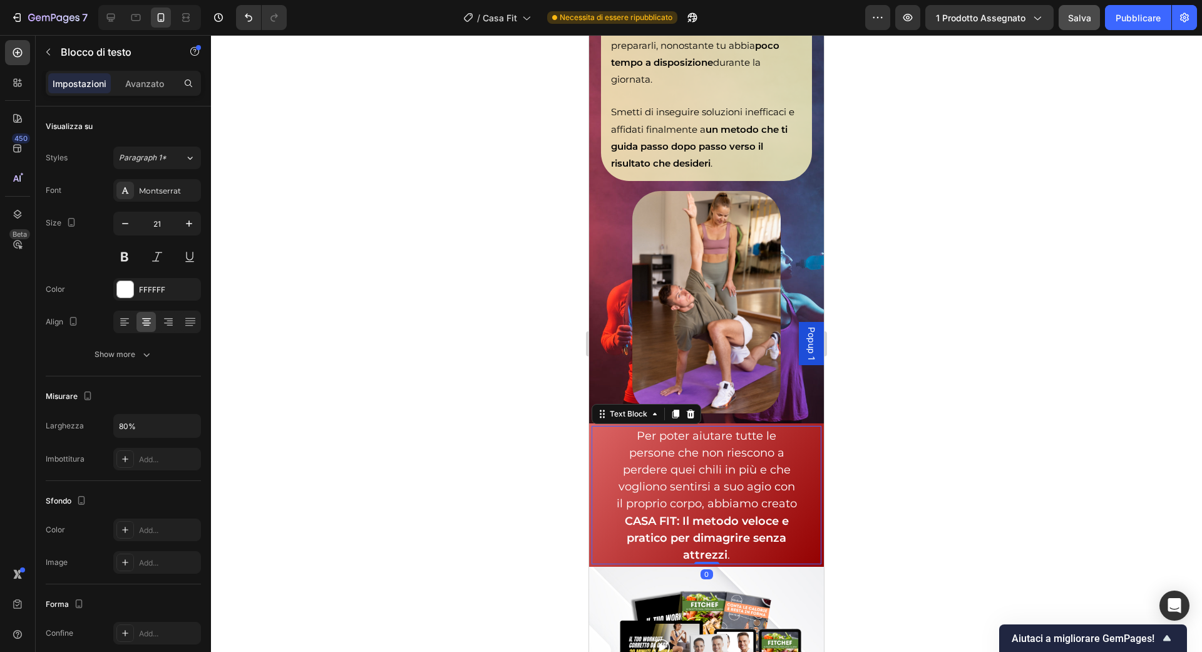
click at [692, 455] on span "Per poter aiutare tutte le persone che non riescono a perdere quei chili in più…" at bounding box center [707, 470] width 180 height 82
click at [123, 326] on icon at bounding box center [124, 322] width 13 height 13
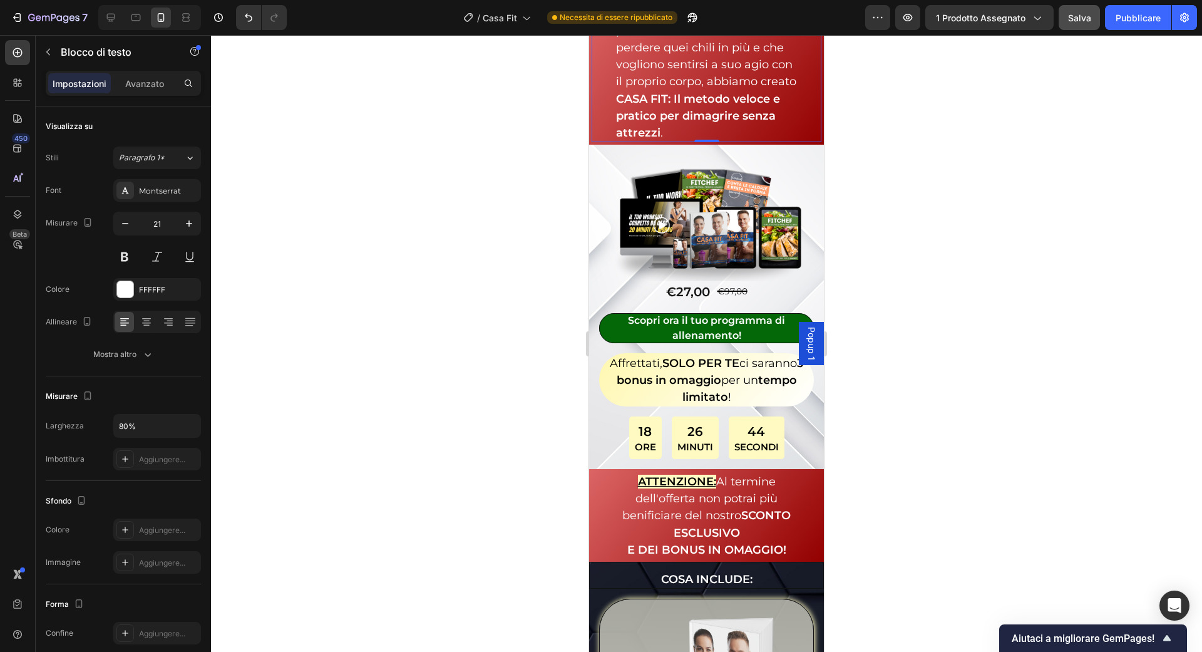
scroll to position [3129, 0]
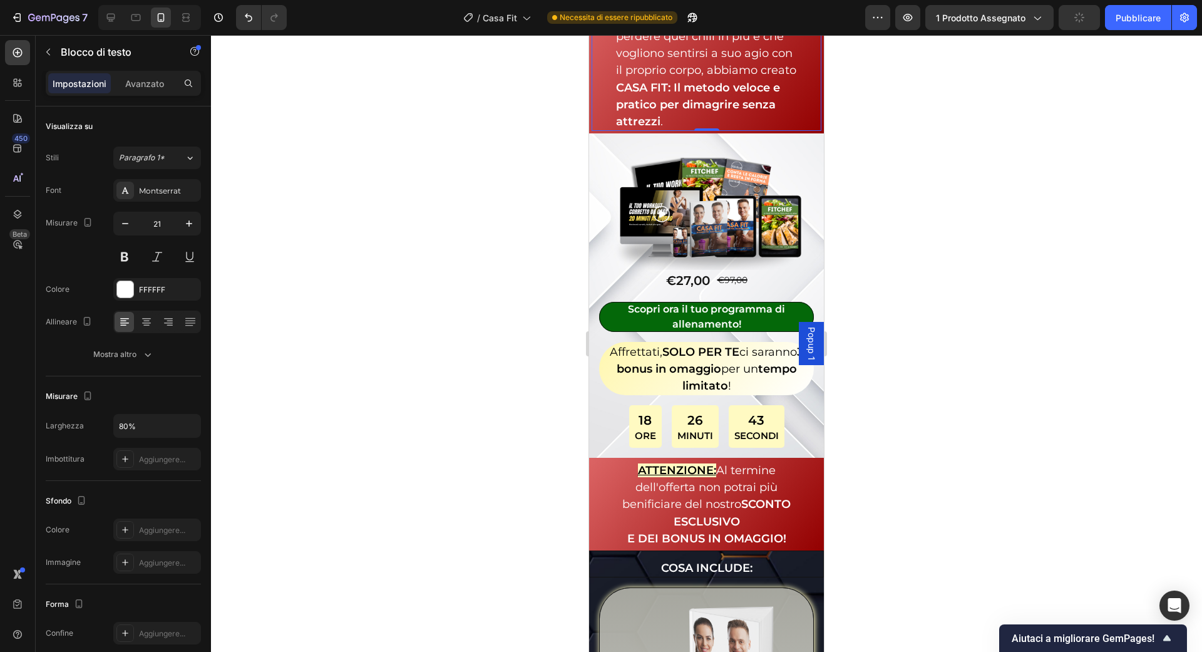
click at [674, 485] on span "Al termine dell'offerta non potrai più benificiare del nostro SCONTO ESCLUSIVO" at bounding box center [706, 495] width 168 height 65
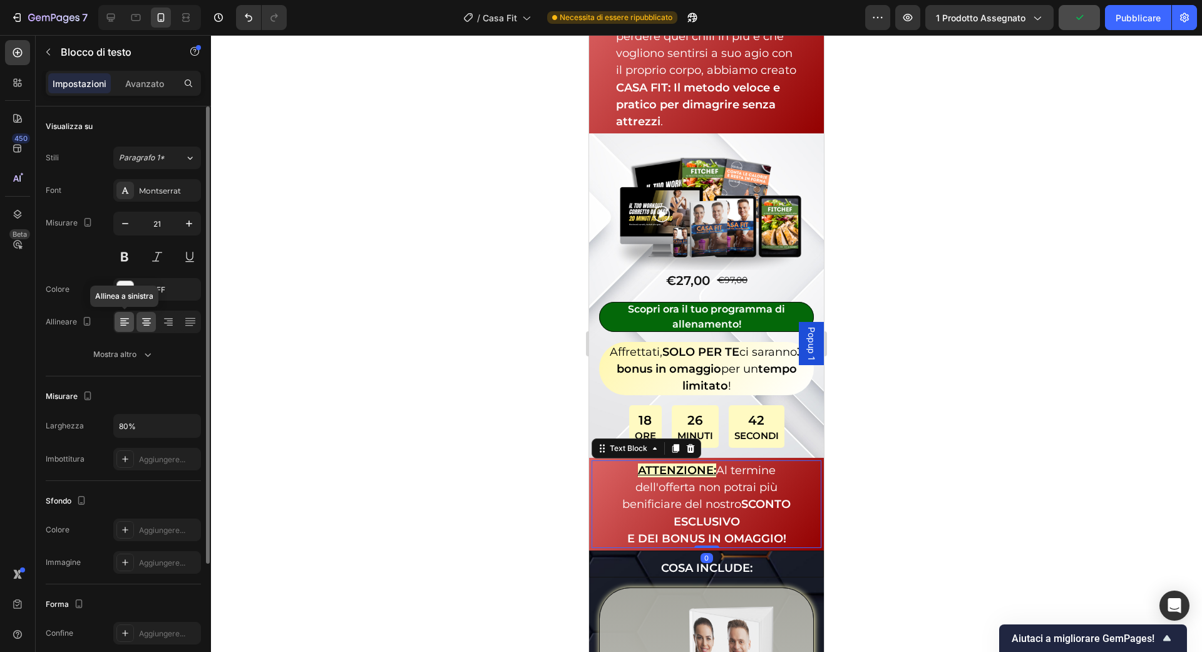
click at [123, 321] on icon at bounding box center [124, 322] width 13 height 13
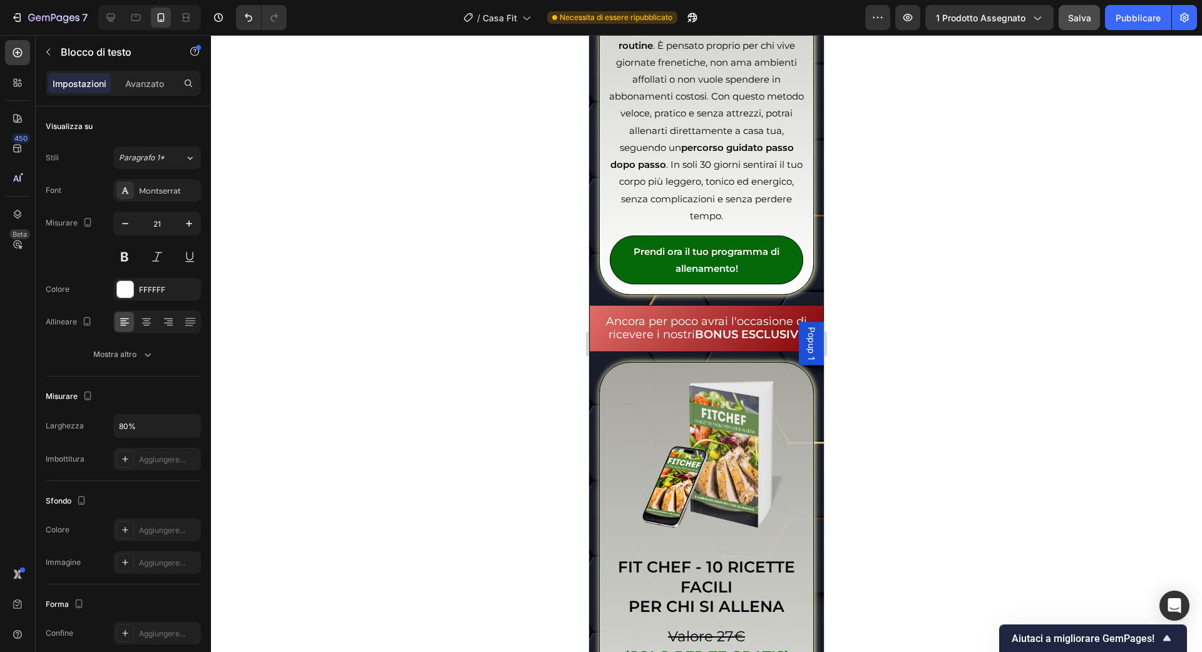
scroll to position [4021, 0]
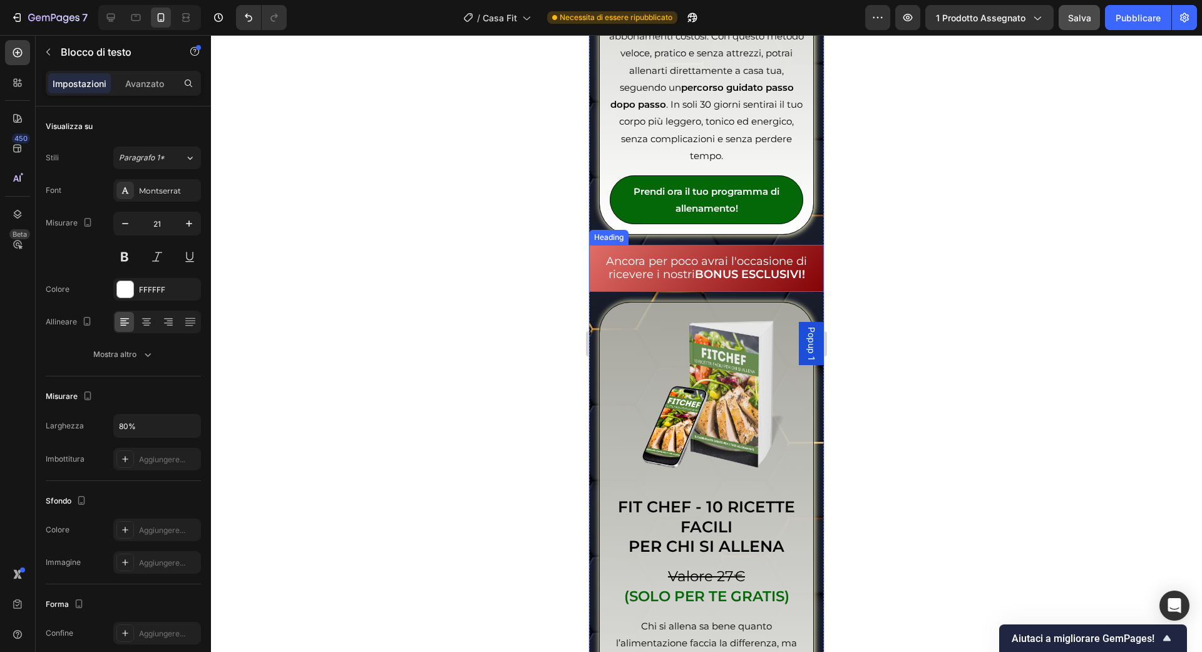
click at [644, 270] on span "Ancora per poco avrai l'occasione di ricevere i nostri BONUS ESCLUSIVI!" at bounding box center [706, 267] width 201 height 27
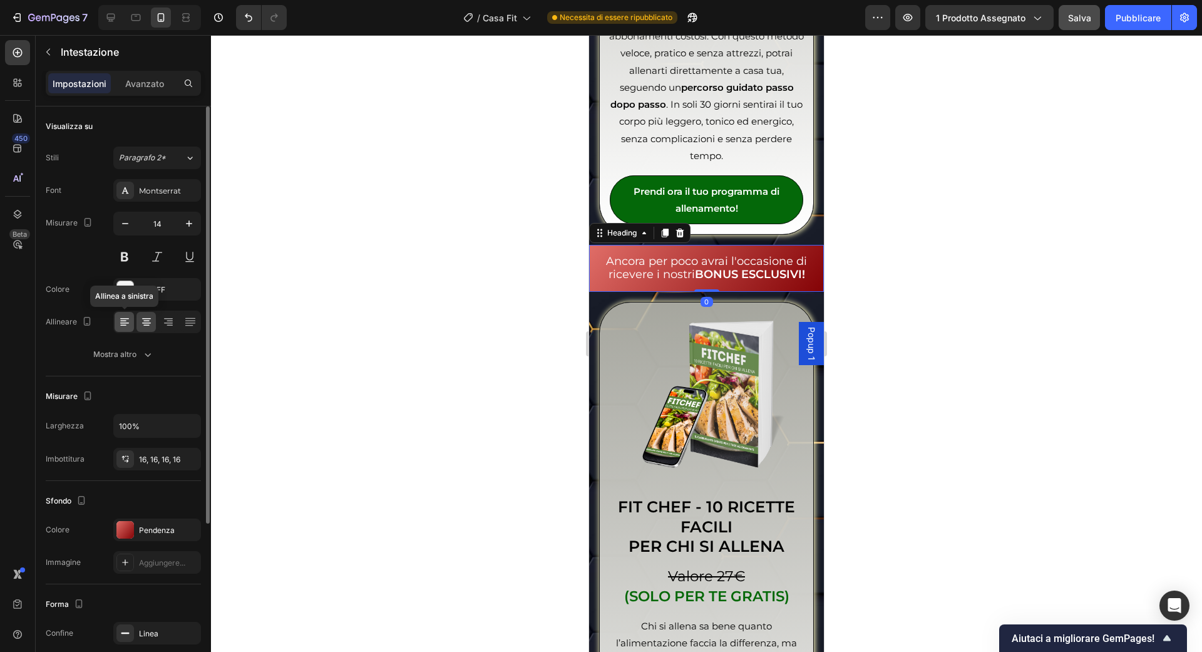
click at [129, 317] on icon at bounding box center [124, 322] width 13 height 13
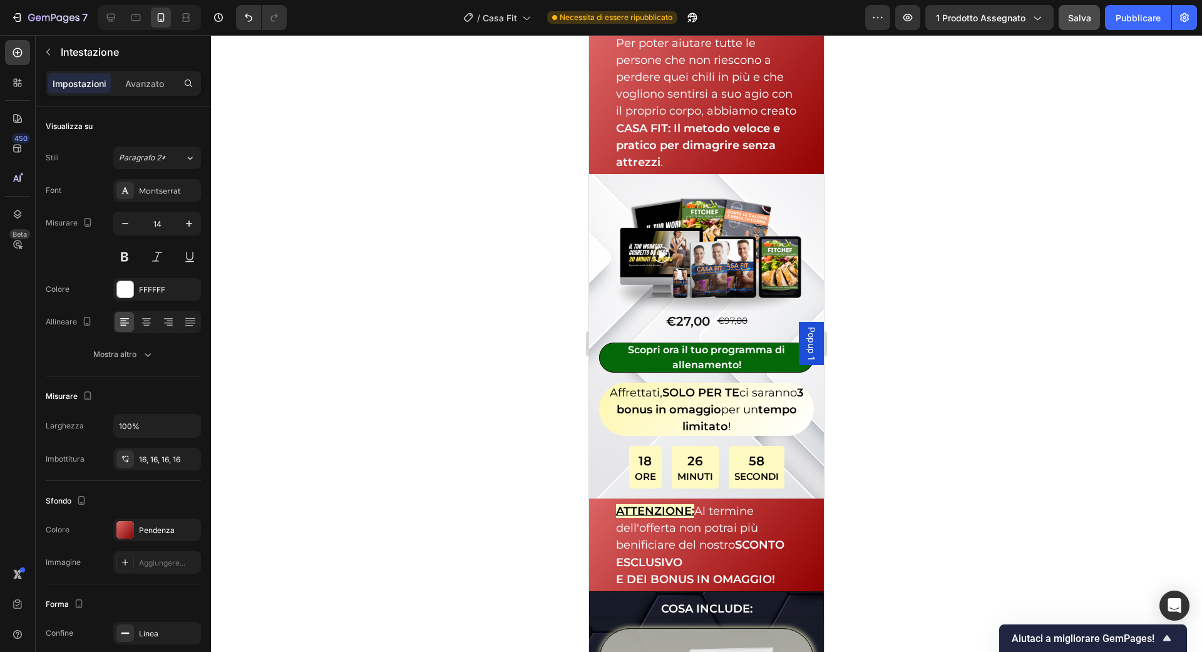
scroll to position [3087, 0]
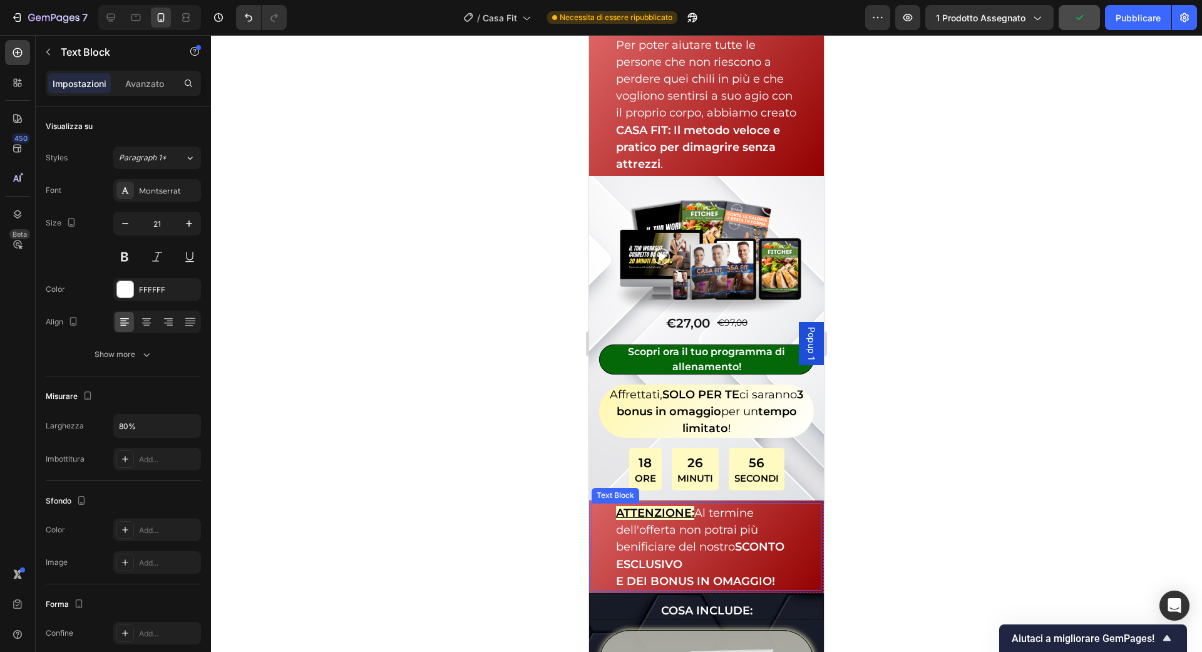
click at [645, 506] on span "Al termine dell'offerta non potrai più benificiare del nostro SCONTO ESCLUSIVO" at bounding box center [700, 538] width 168 height 65
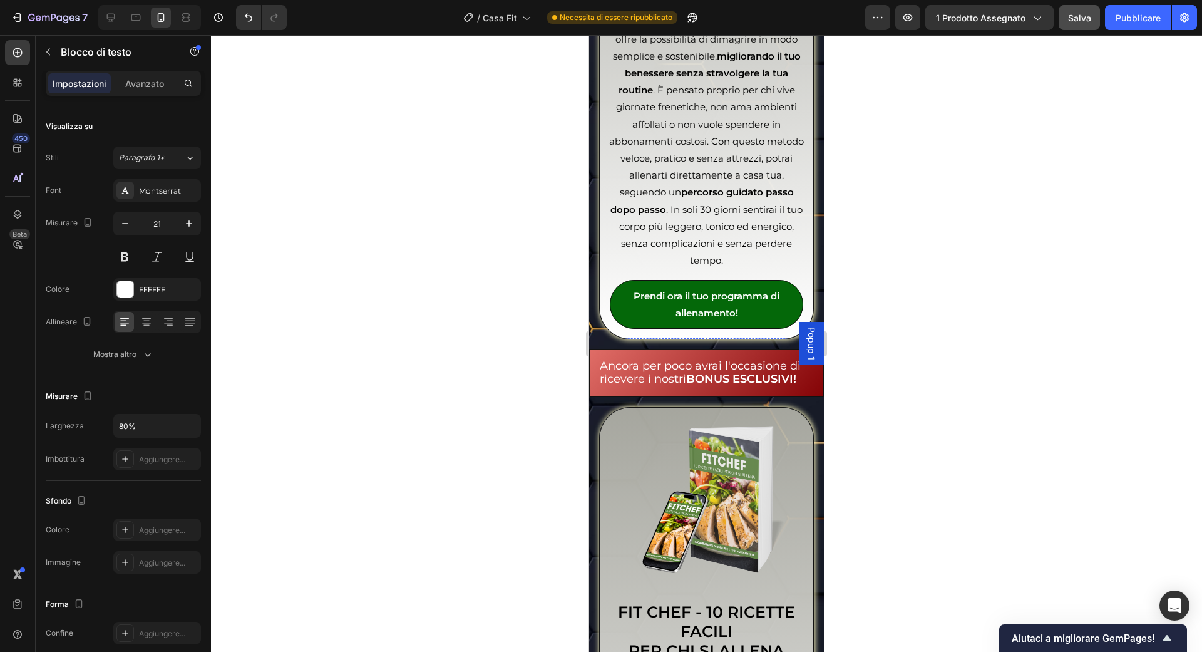
scroll to position [3837, 0]
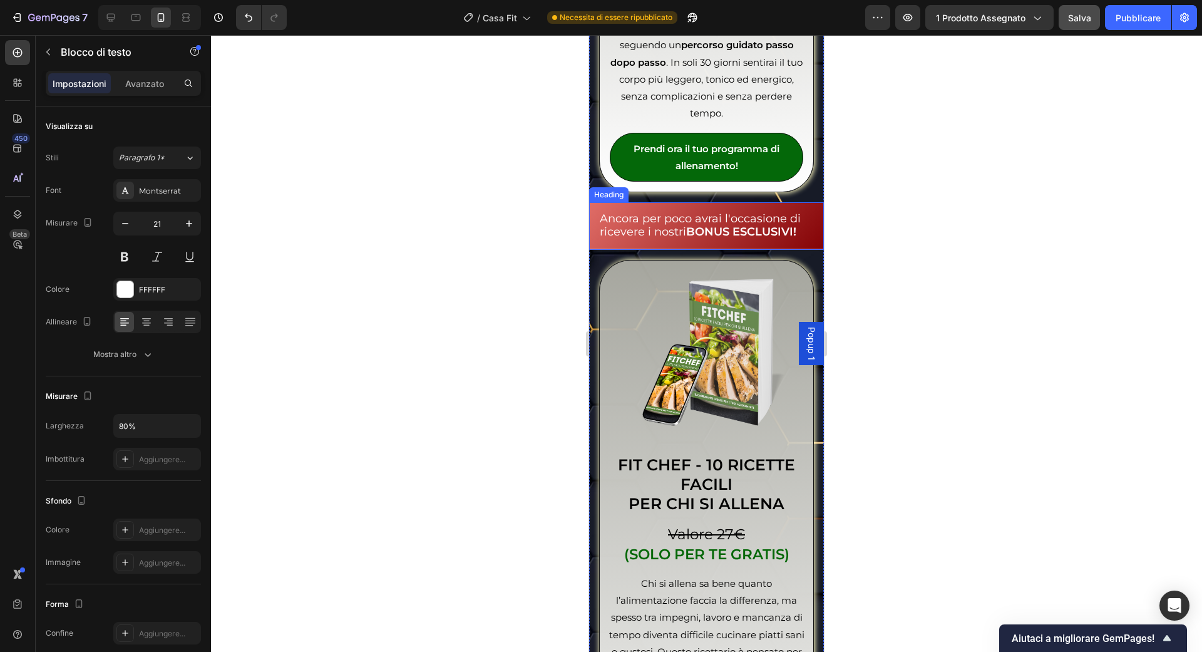
click at [709, 235] on strong "BONUS ESCLUSIVI!" at bounding box center [741, 232] width 110 height 14
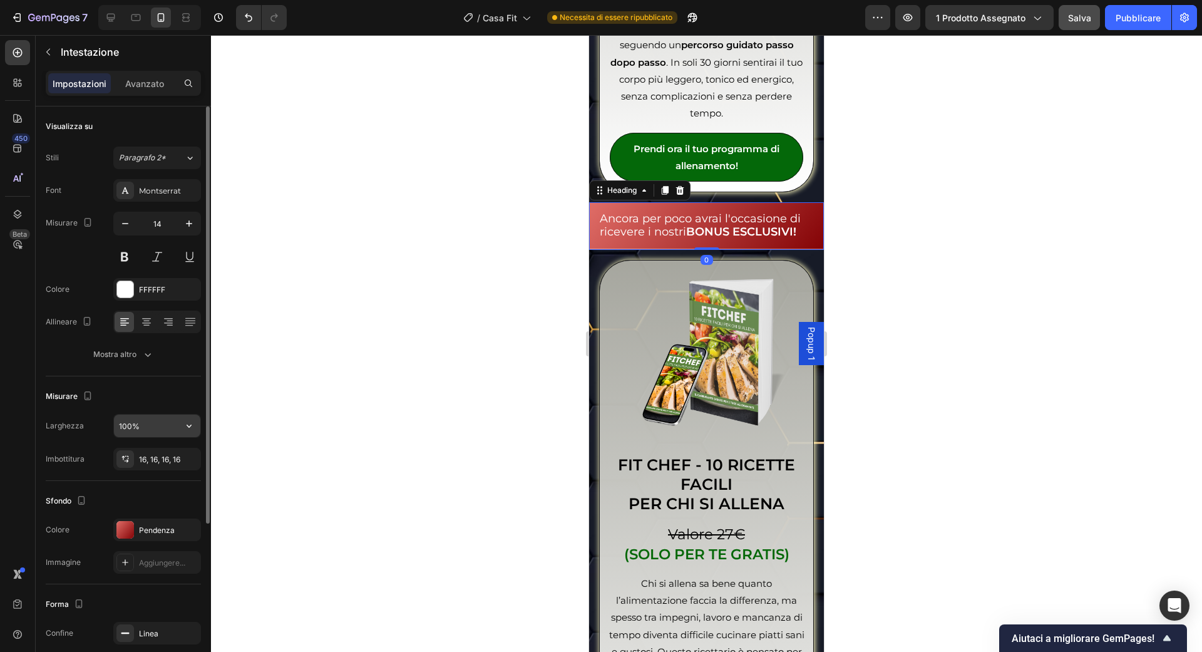
click at [147, 418] on input "100%" at bounding box center [157, 425] width 86 height 23
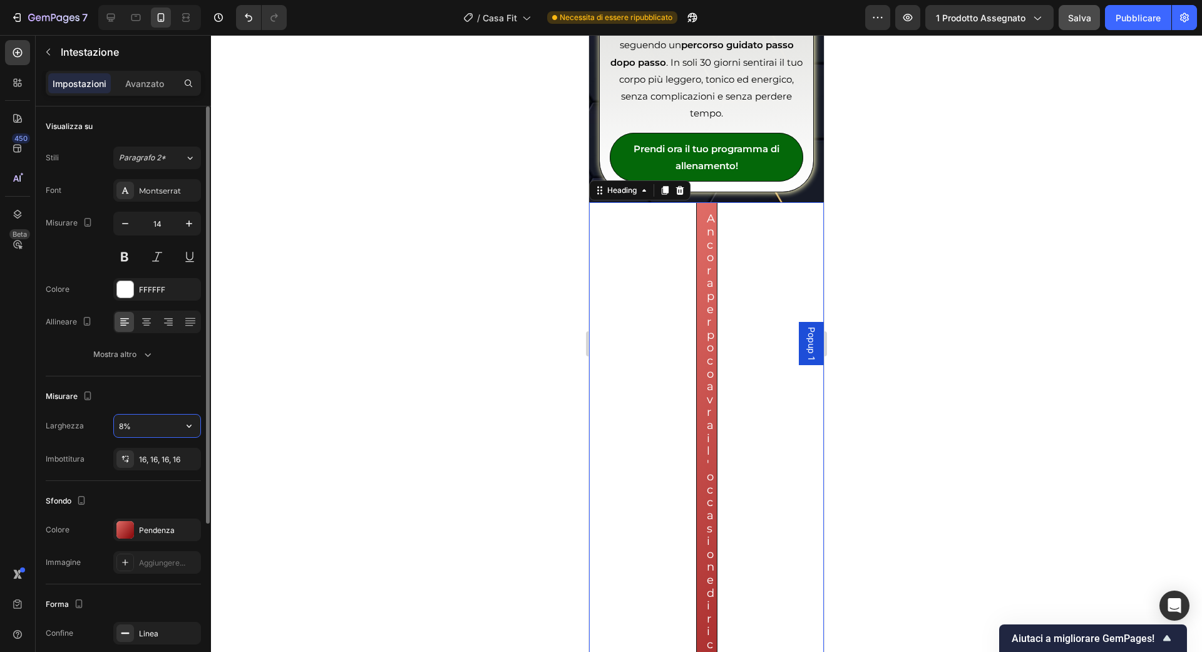
type input "%"
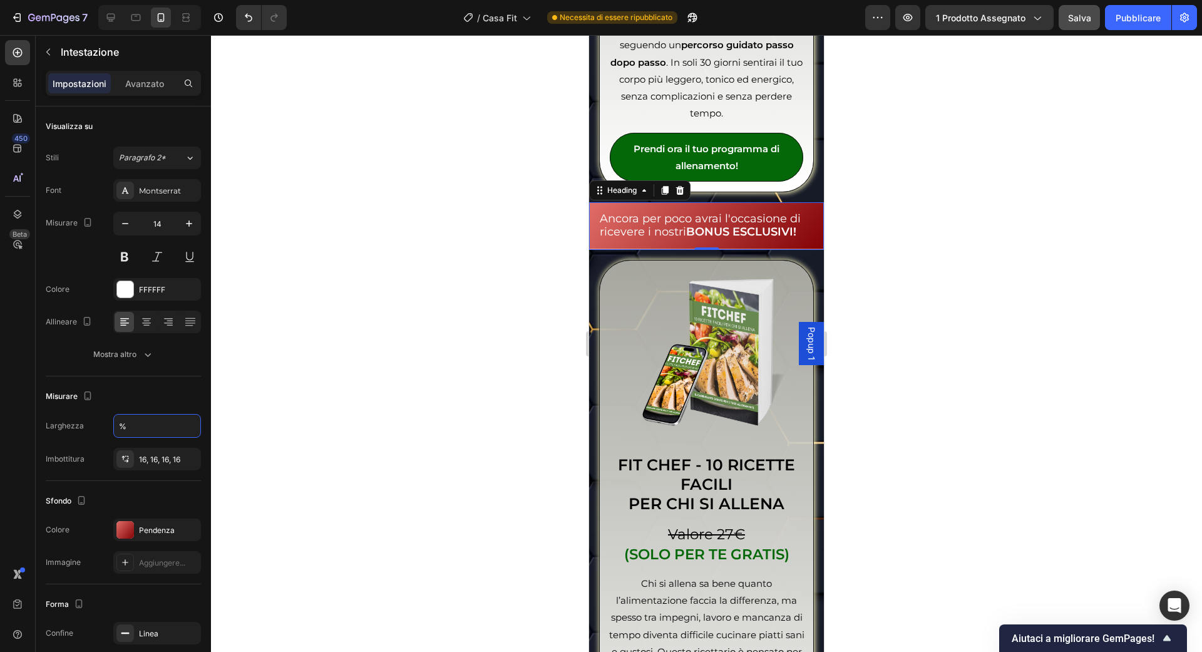
click at [286, 419] on div at bounding box center [706, 343] width 991 height 617
click at [666, 218] on span "Ancora per poco avrai l'occasione di ricevere i nostri BONUS ESCLUSIVI!" at bounding box center [700, 225] width 201 height 27
click at [668, 213] on span "Ancora per poco avrai l'occasione di ricevere i nostri BONUS ESCLUSIVI!" at bounding box center [700, 225] width 201 height 27
click at [647, 227] on span "Ancora per poco avrai l'occasione di ricevere i nostri BONUS ESCLUSIVI!" at bounding box center [700, 225] width 201 height 27
click at [644, 221] on span "Ancora per poco avrai l'occasione di ricevere i nostri BONUS ESCLUSIVI!" at bounding box center [700, 225] width 201 height 27
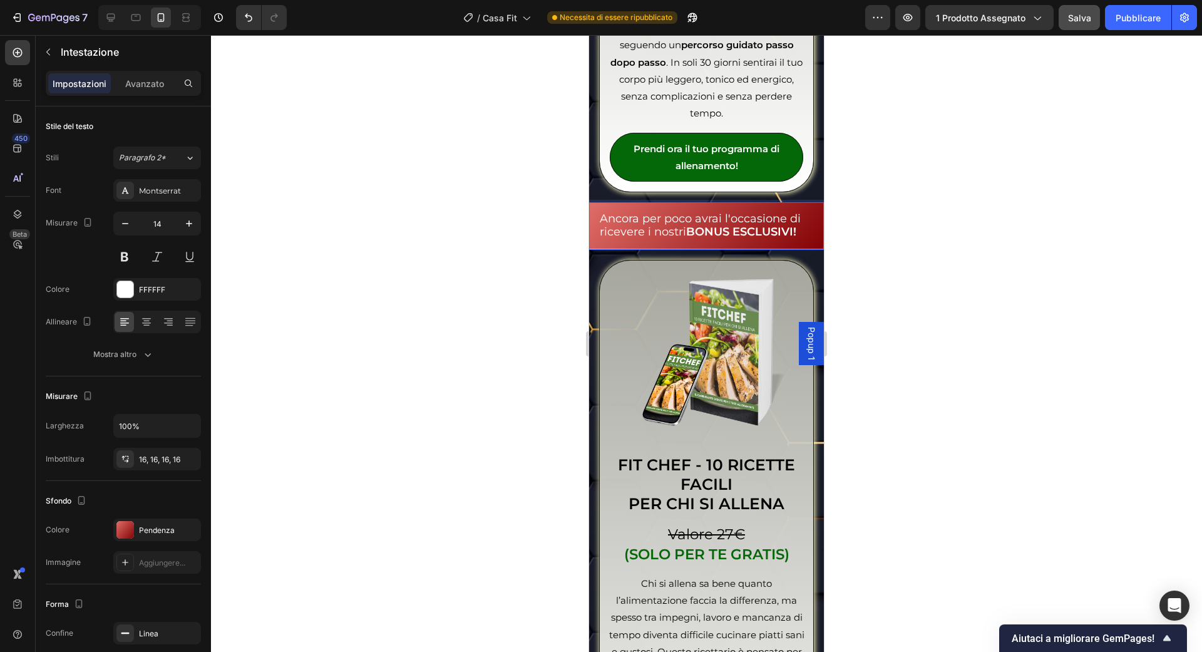
click at [658, 221] on span "Ancora per poco avrai l'occasione di ricevere i nostri BONUS ESCLUSIVI!" at bounding box center [700, 225] width 201 height 27
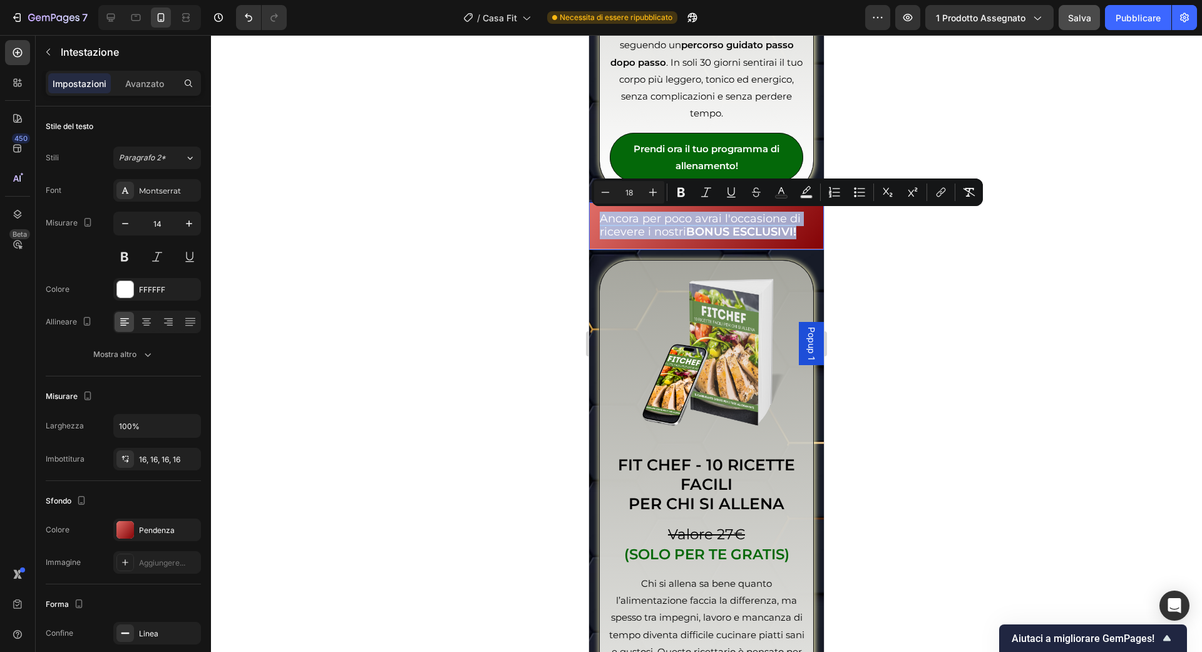
click at [653, 221] on span "Ancora per poco avrai l'occasione di ricevere i nostri BONUS ESCLUSIVI!" at bounding box center [700, 225] width 201 height 27
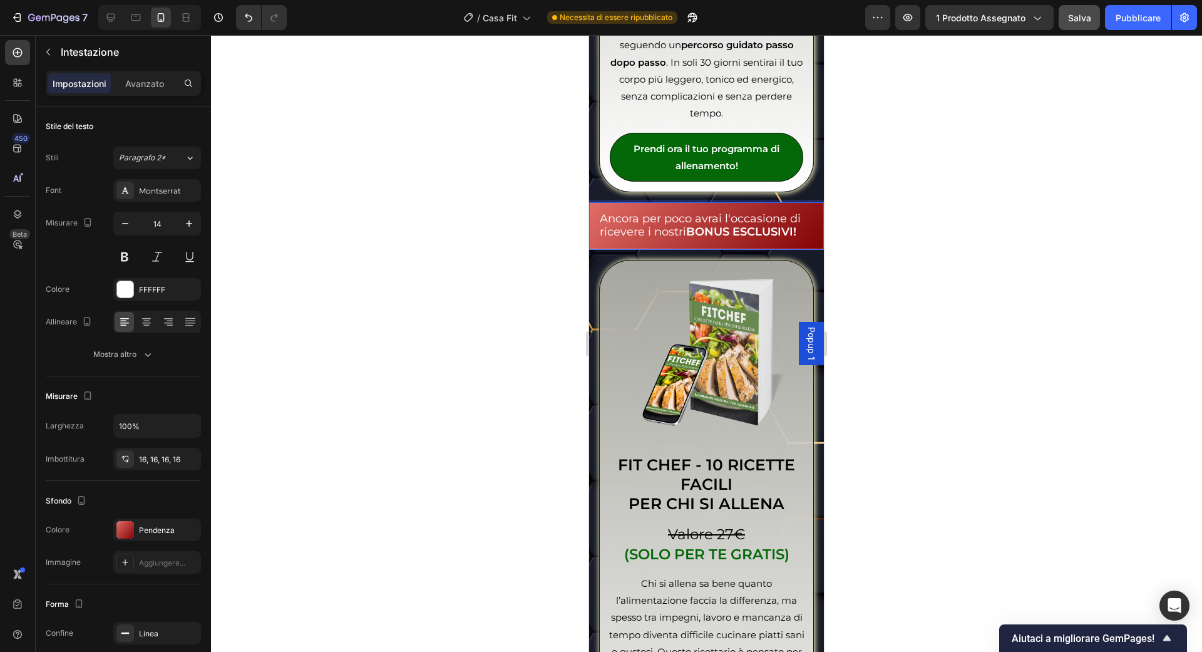
click at [806, 206] on h2 "Ancora per poco avrai l'occasione di ricevere i nostri BONUS ESCLUSIVI!" at bounding box center [706, 225] width 235 height 47
click at [604, 178] on div "Prendi ora il tuo programma di allenamento! Add to Cart Product" at bounding box center [706, 157] width 213 height 69
click at [606, 193] on div "Heading" at bounding box center [622, 190] width 34 height 11
click at [617, 188] on div "Heading" at bounding box center [622, 190] width 34 height 11
click at [622, 207] on h2 "Ancora per poco avrai l'occasione di ricevere i nostri BONUS ESCLUSIVI!" at bounding box center [706, 225] width 235 height 47
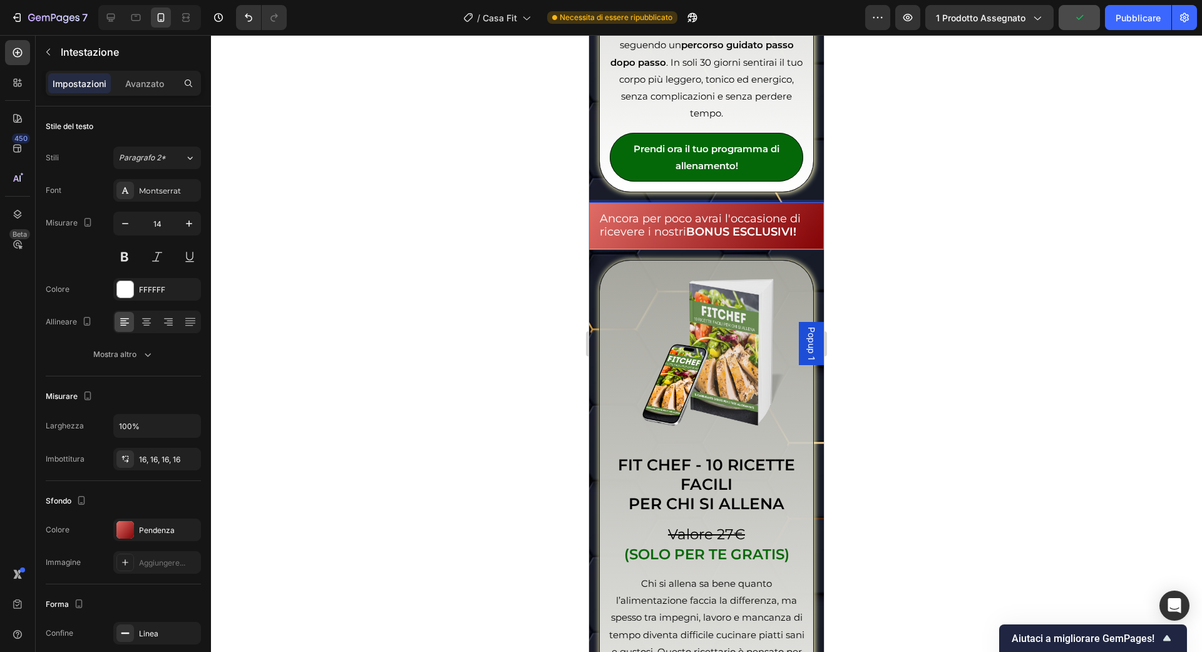
click at [644, 217] on span "Ancora per poco avrai l'occasione di ricevere i nostri BONUS ESCLUSIVI!" at bounding box center [700, 225] width 201 height 27
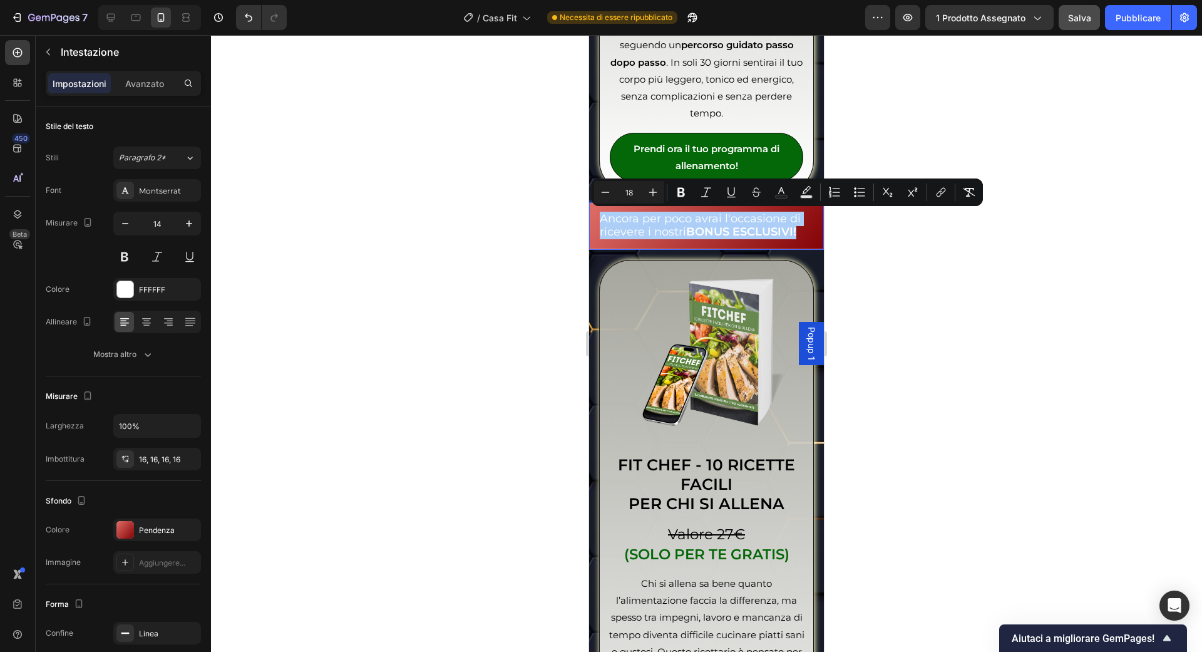
click at [525, 279] on div at bounding box center [706, 343] width 991 height 617
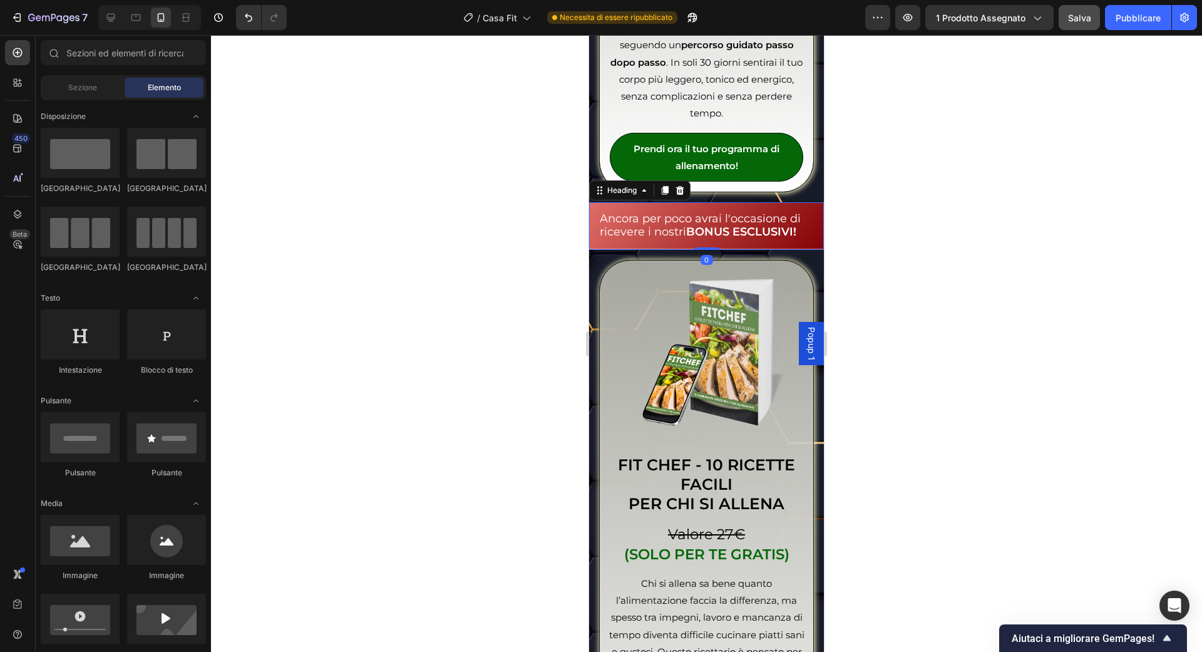
click at [665, 220] on span "Ancora per poco avrai l'occasione di ricevere i nostri BONUS ESCLUSIVI!" at bounding box center [700, 225] width 201 height 27
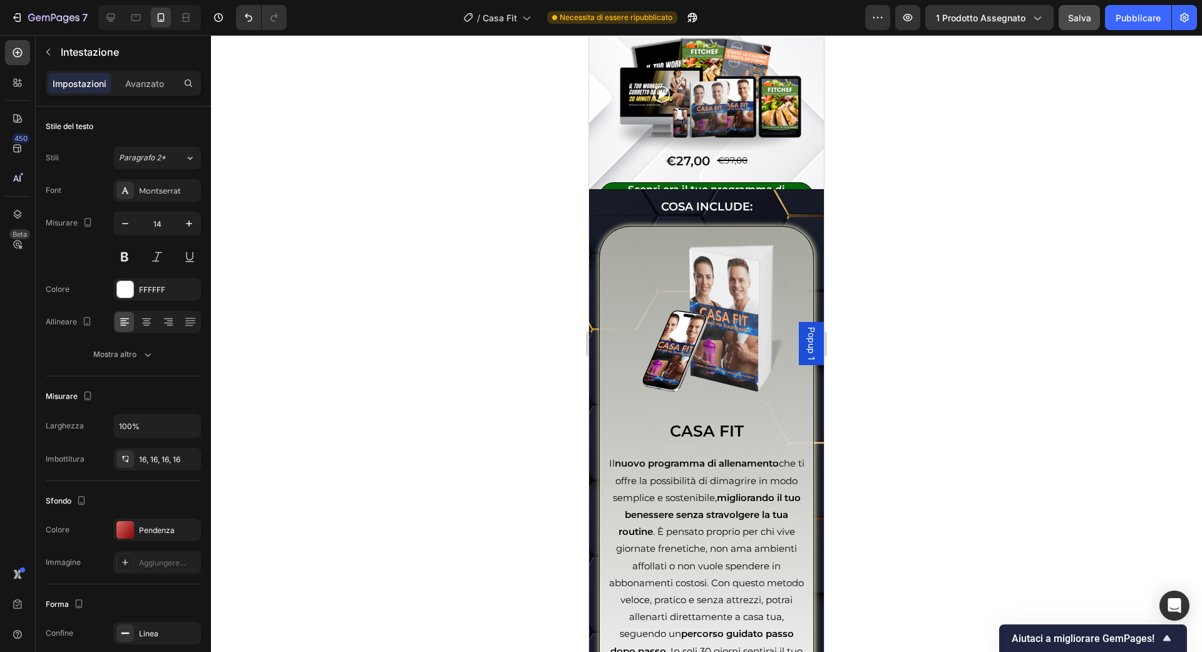
scroll to position [3171, 0]
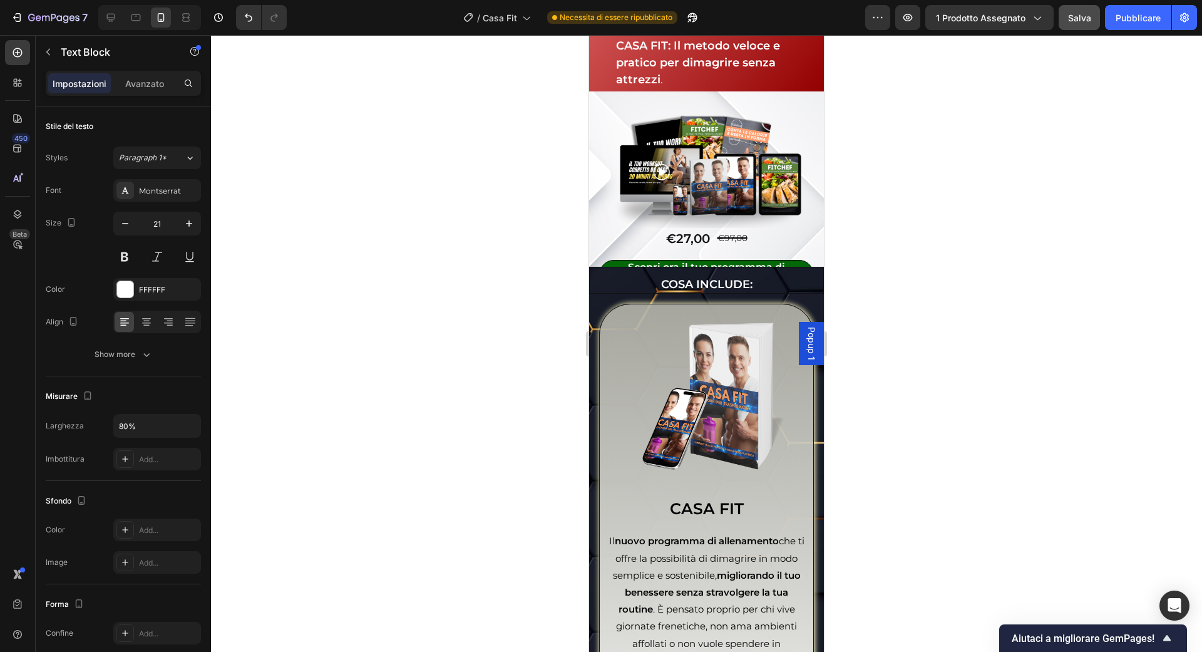
click at [654, 421] on span "Al termine dell'offerta non potrai più benificiare del nostro SCONTO ESCLUSIVO" at bounding box center [700, 453] width 168 height 65
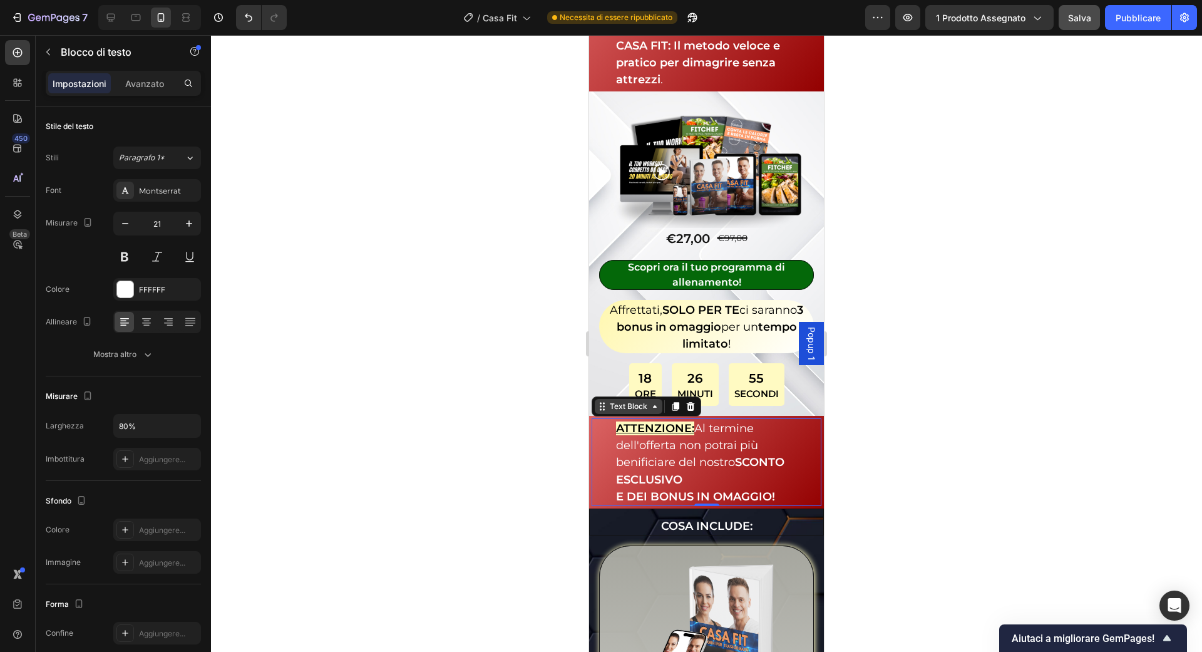
click at [612, 401] on div "Text Block" at bounding box center [628, 406] width 43 height 11
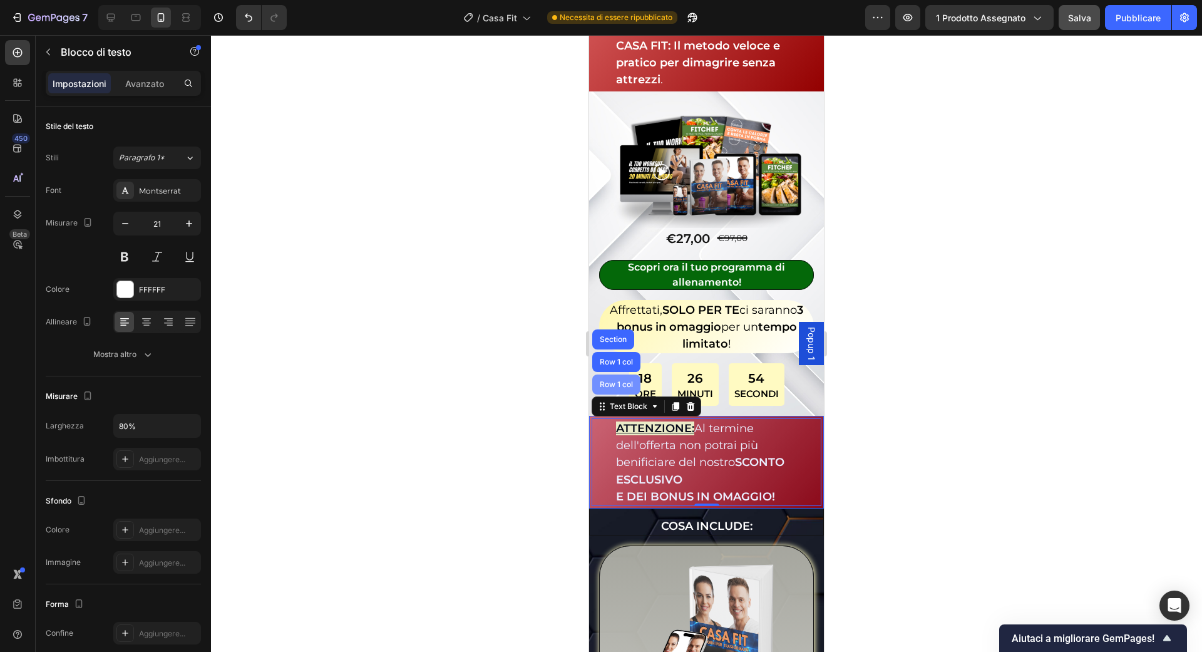
click at [614, 381] on div "Row 1 col" at bounding box center [616, 385] width 38 height 8
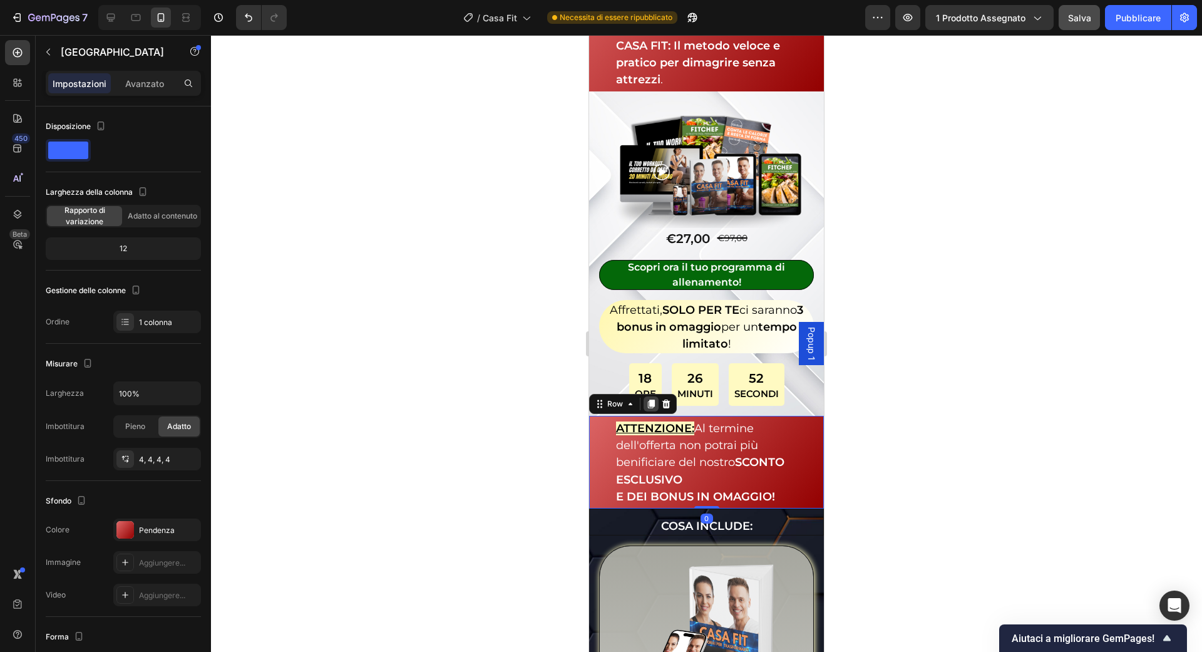
click at [648, 399] on icon at bounding box center [651, 403] width 7 height 9
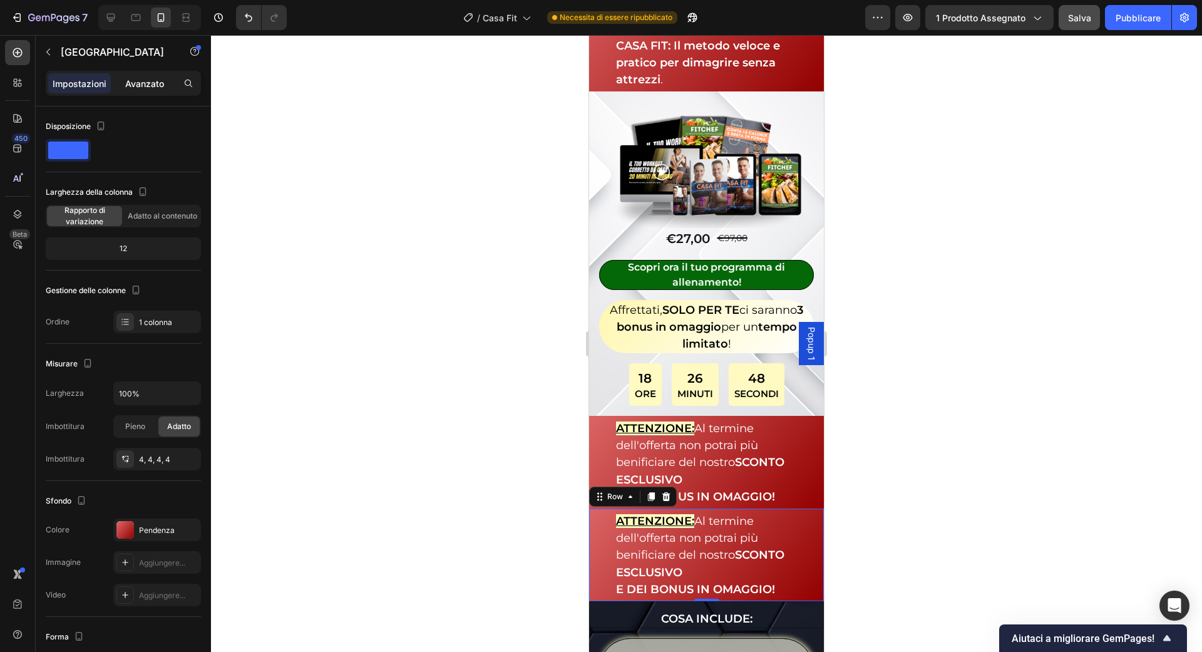
click at [158, 89] on p "Avanzato" at bounding box center [144, 83] width 39 height 13
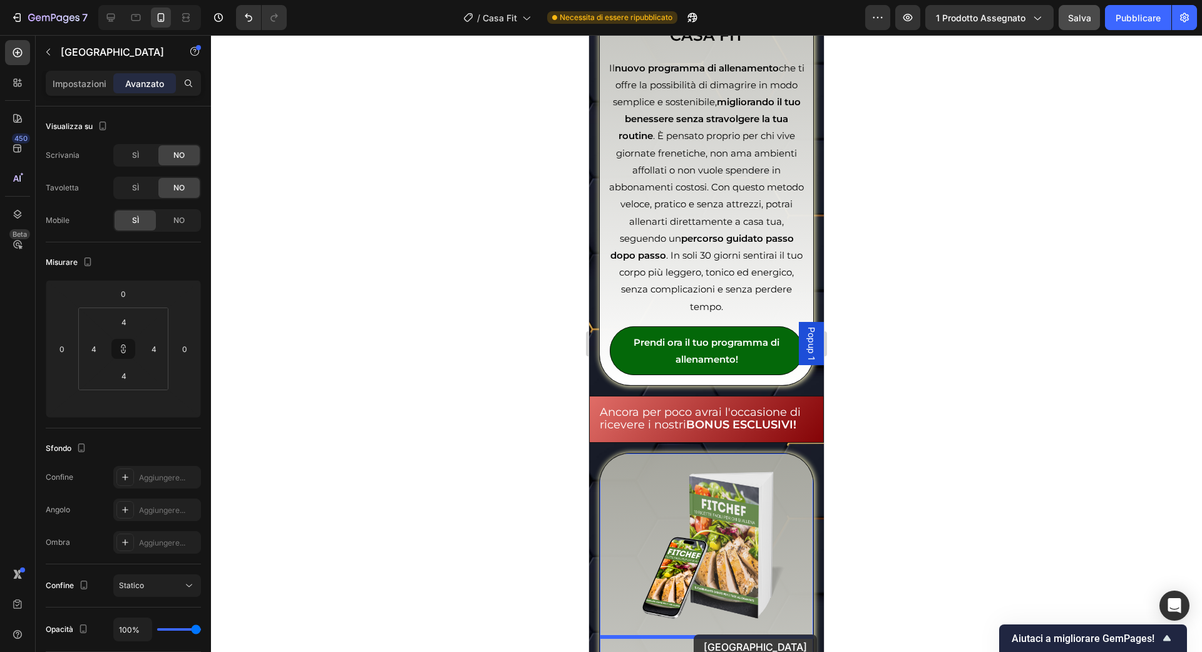
scroll to position [3744, 0]
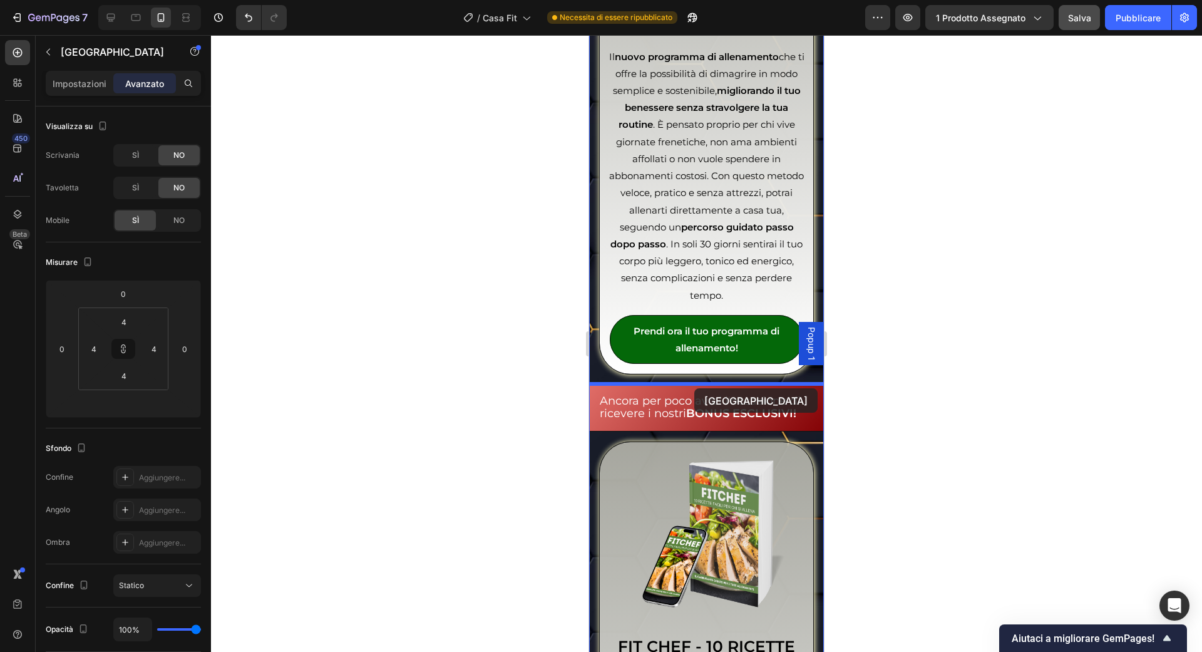
drag, startPoint x: 616, startPoint y: 255, endPoint x: 694, endPoint y: 389, distance: 154.6
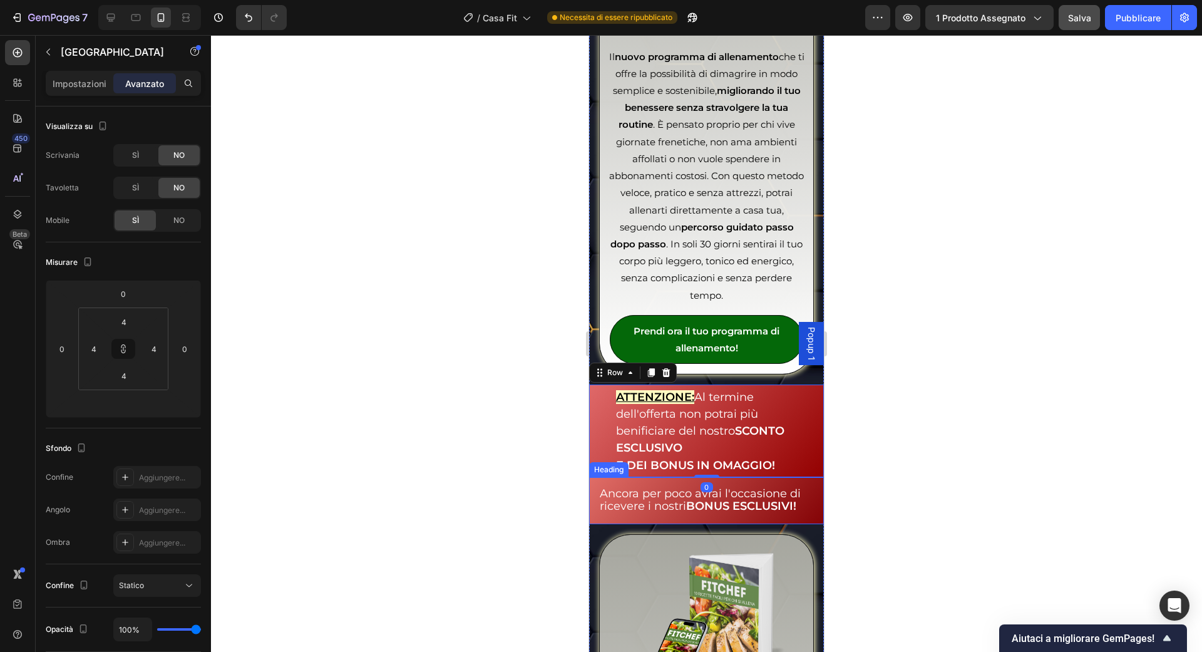
click at [661, 489] on span "Ancora per poco avrai l'occasione di ricevere i nostri BONUS ESCLUSIVI!" at bounding box center [700, 499] width 201 height 27
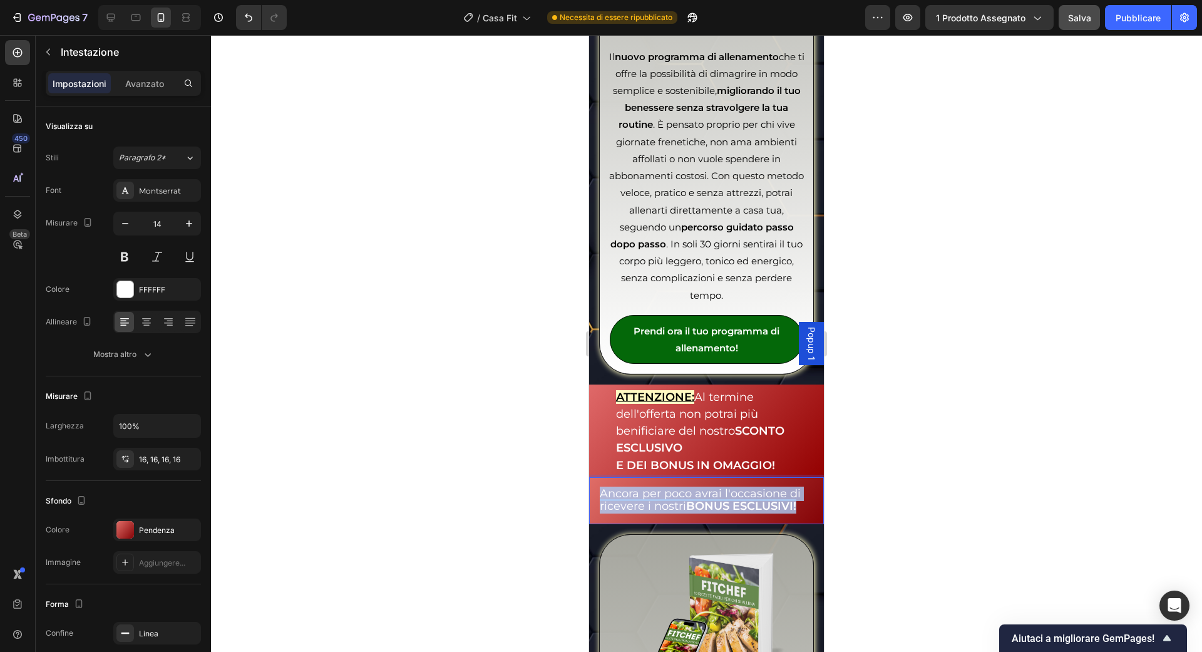
click at [661, 489] on span "Ancora per poco avrai l'occasione di ricevere i nostri BONUS ESCLUSIVI!" at bounding box center [700, 499] width 201 height 27
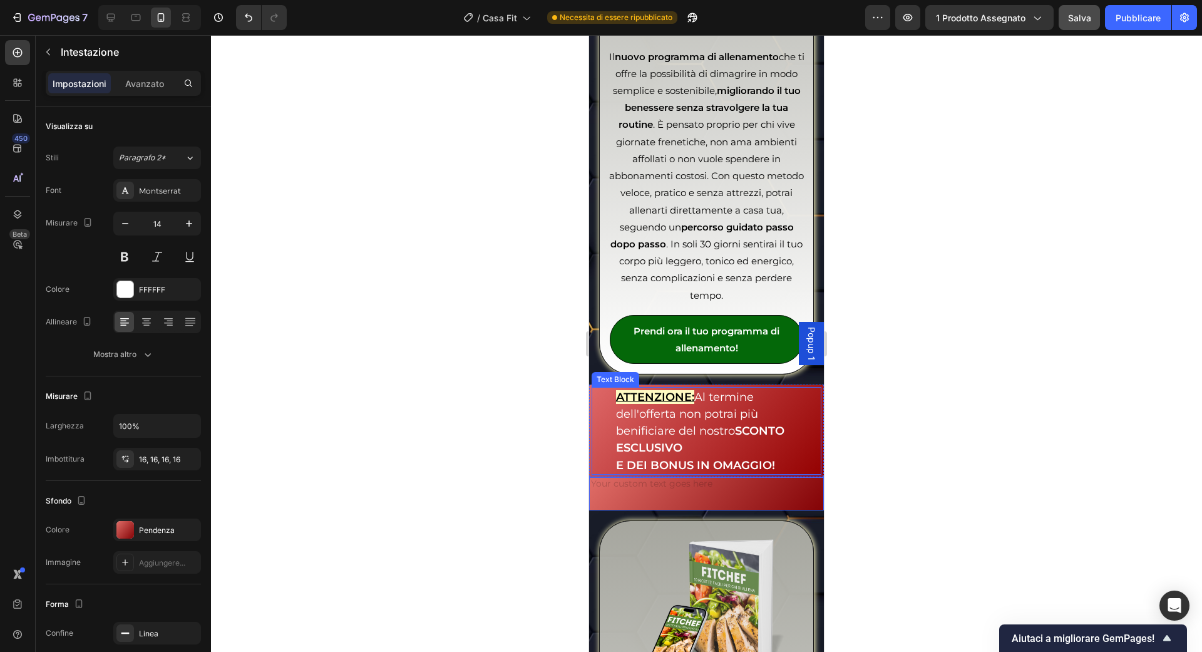
click at [670, 449] on strong "SCONTO ESCLUSIVO" at bounding box center [700, 439] width 168 height 31
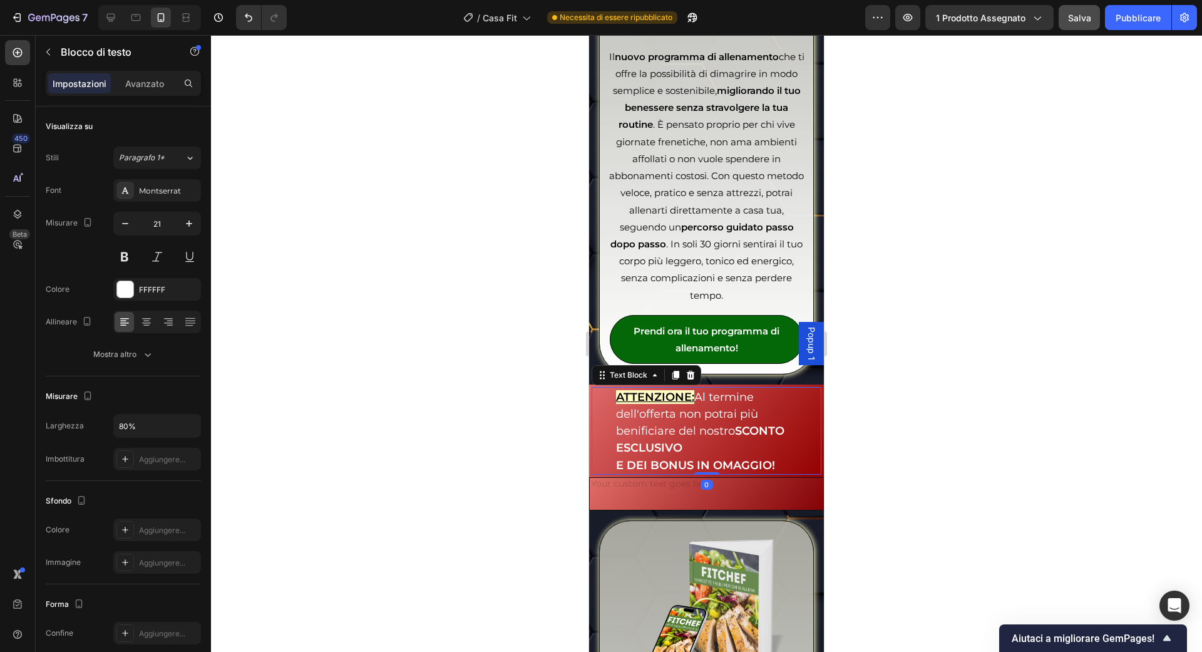
click at [670, 449] on strong "SCONTO ESCLUSIVO" at bounding box center [700, 439] width 168 height 31
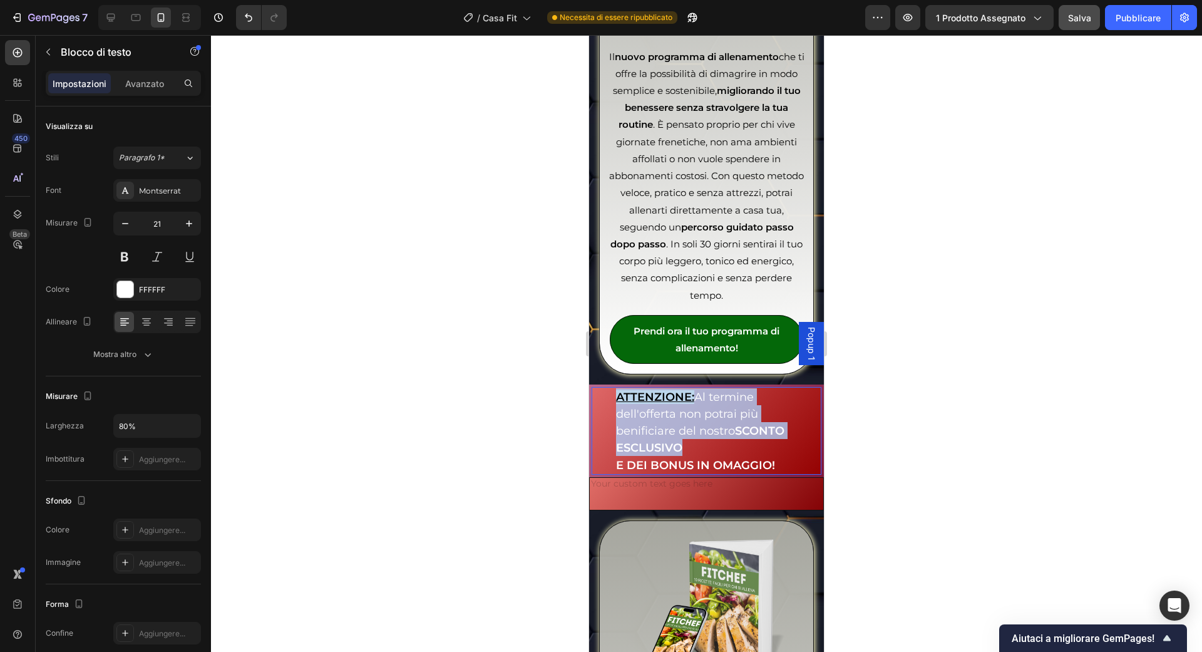
click at [670, 449] on strong "SCONTO ESCLUSIVO" at bounding box center [700, 439] width 168 height 31
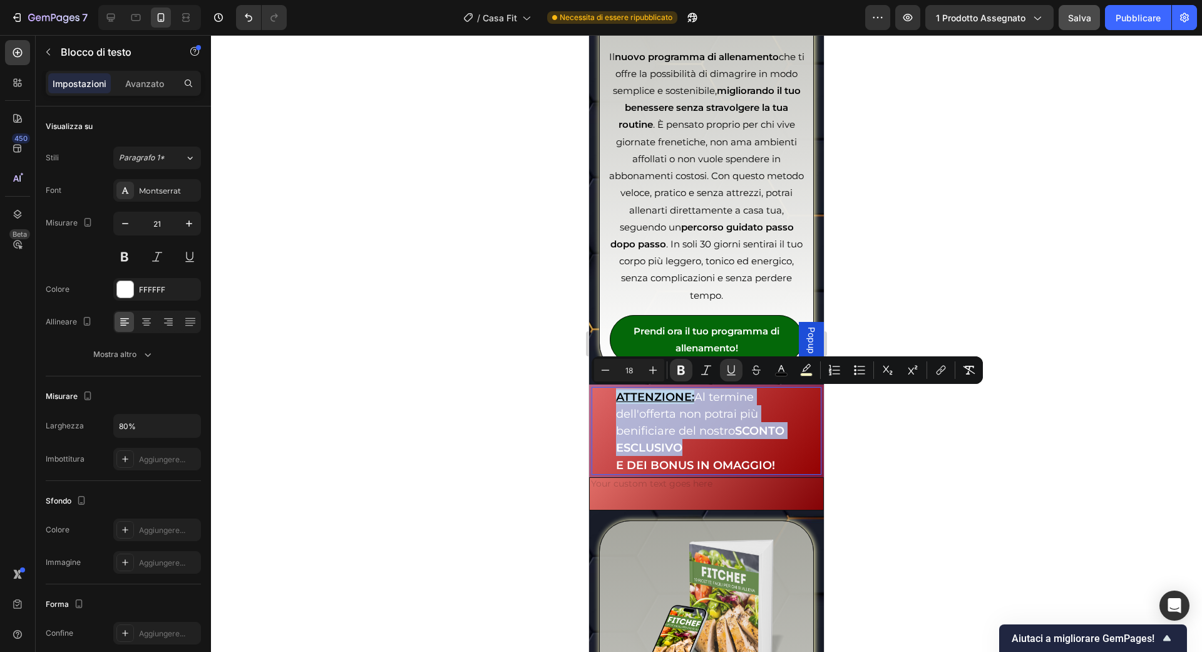
click at [670, 449] on strong "SCONTO ESCLUSIVO" at bounding box center [700, 439] width 168 height 31
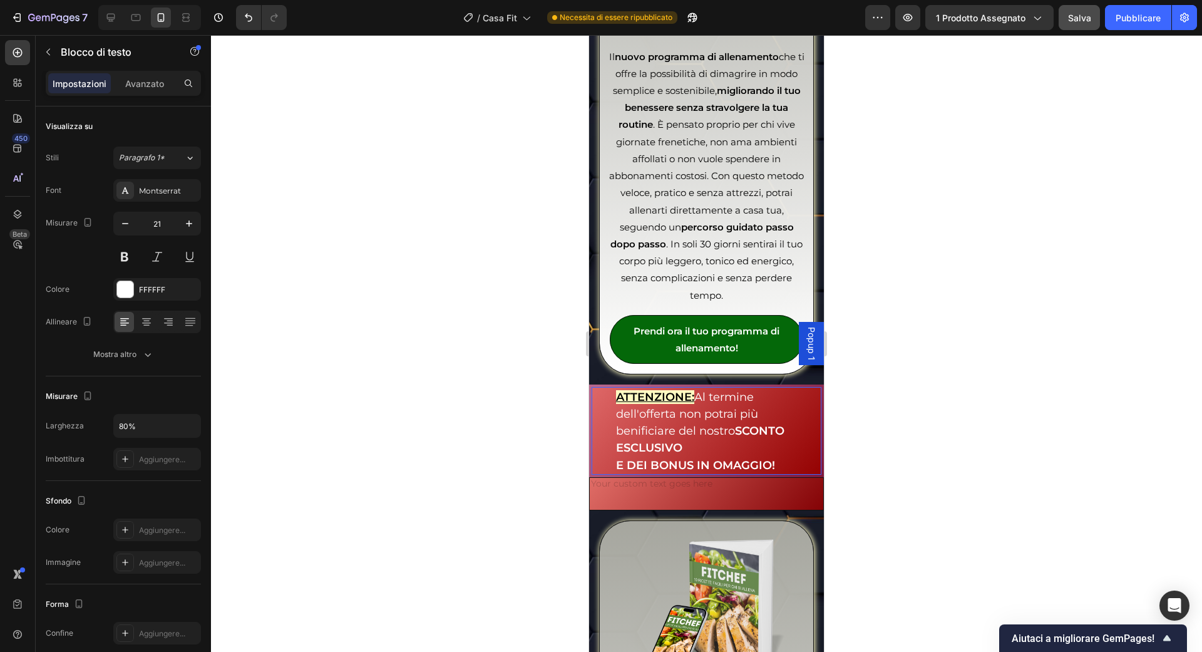
click at [739, 458] on strong "E DEI BONUS IN OMAGGIO!" at bounding box center [695, 465] width 159 height 14
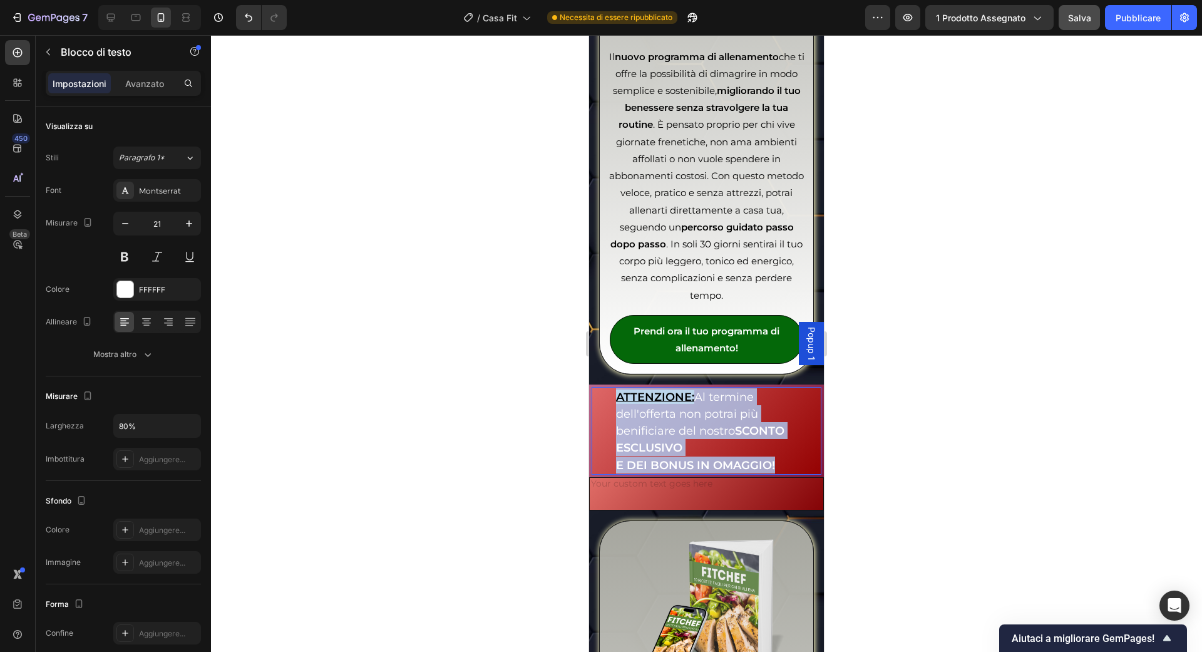
drag, startPoint x: 780, startPoint y: 457, endPoint x: 620, endPoint y: 393, distance: 172.8
click at [620, 393] on div "ATTENZIONE: Al termine dell'offerta non potrai più benificiare del nostro SCONT…" at bounding box center [707, 431] width 184 height 88
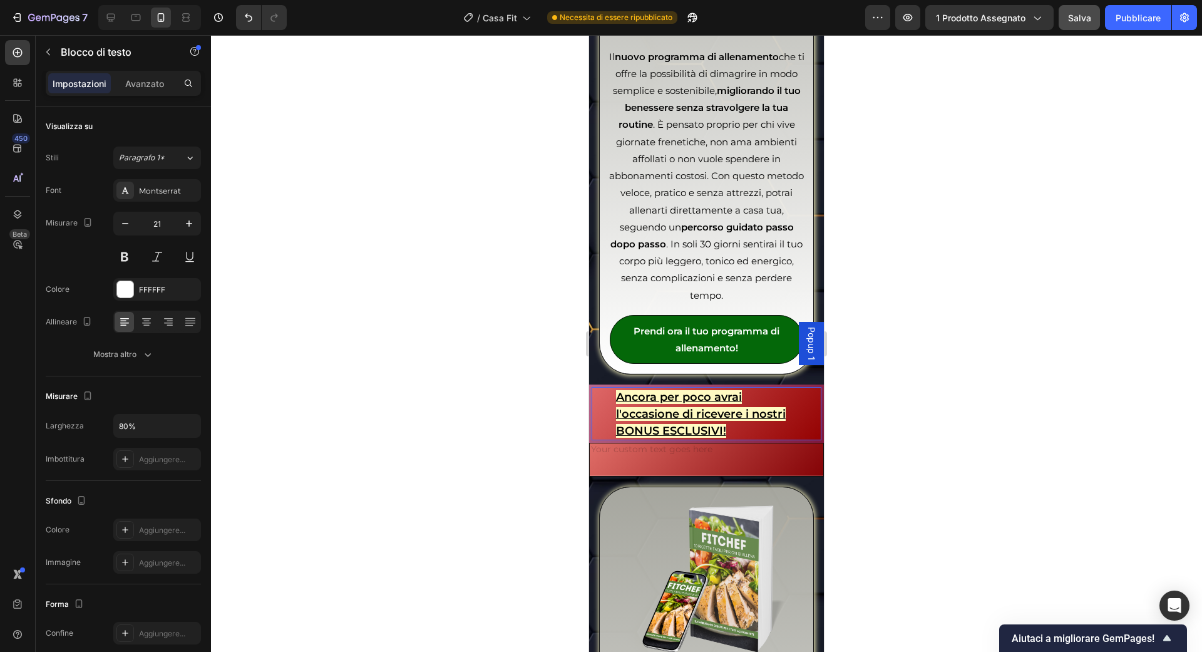
click at [706, 418] on u "Ancora per poco avrai l'occasione di ricevere i nostri BONUS ESCLUSIVI!" at bounding box center [701, 414] width 170 height 48
click at [739, 420] on p "Ancora per poco avrai l'occasione di ricevere i nostri BONUS ESCLUSIVI!" at bounding box center [707, 413] width 182 height 51
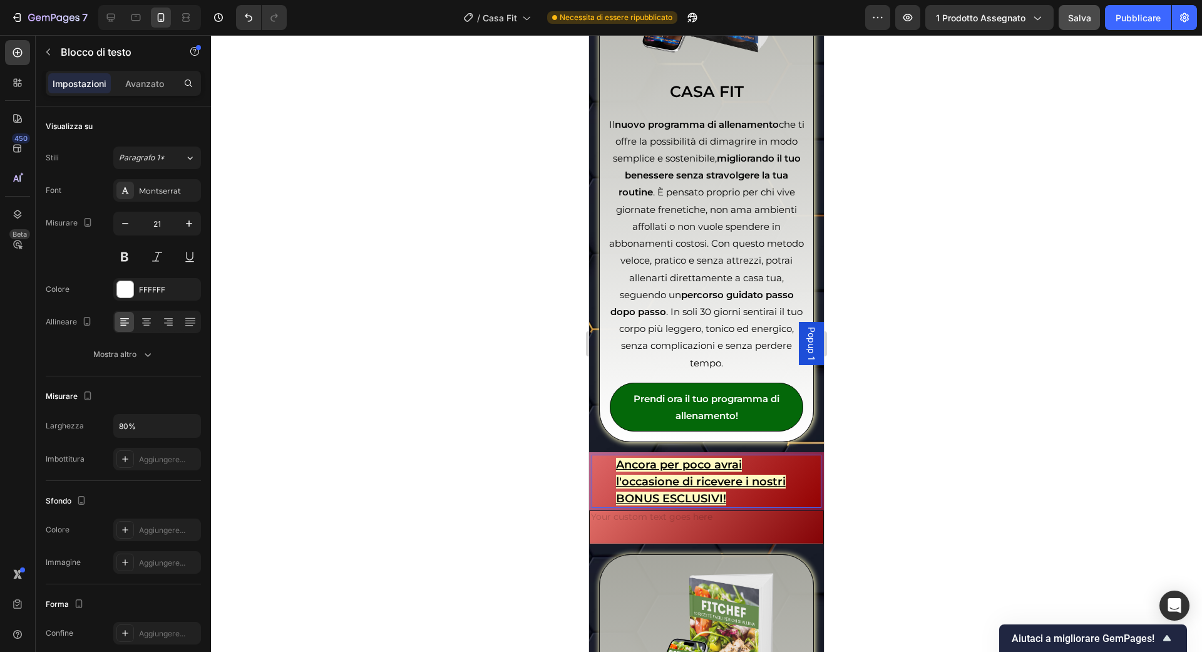
scroll to position [3678, 0]
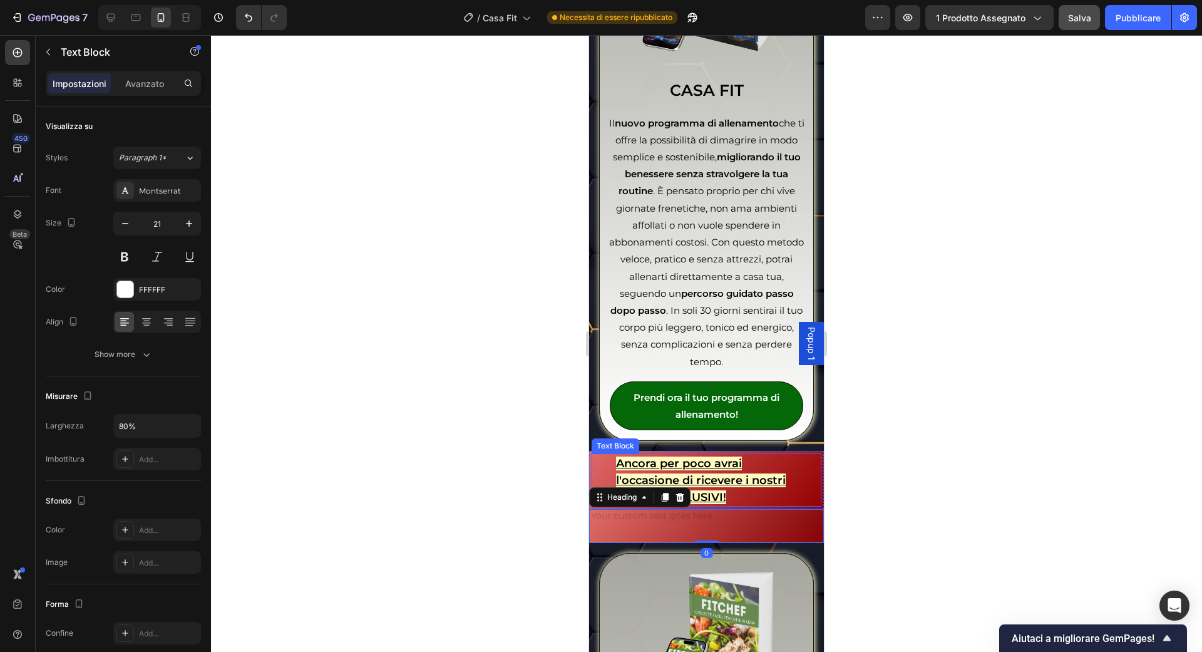
click at [743, 492] on p "Ancora per poco avrai l'occasione di ricevere i nostri BONUS ESCLUSIVI!" at bounding box center [707, 480] width 182 height 51
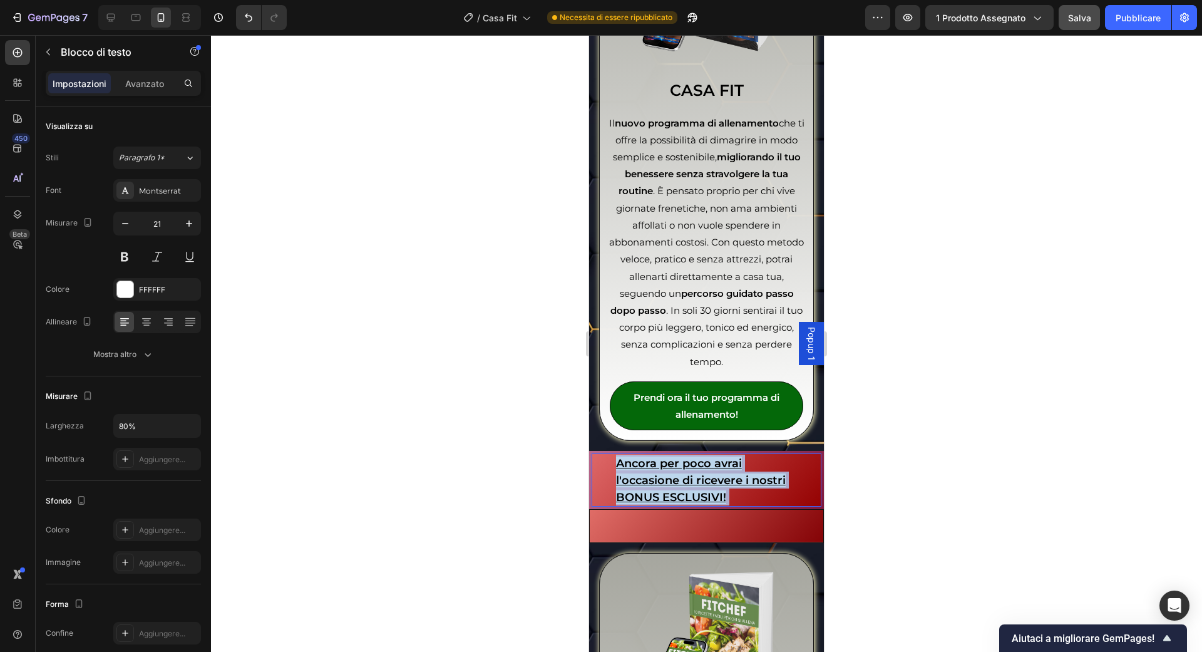
drag, startPoint x: 743, startPoint y: 492, endPoint x: 625, endPoint y: 460, distance: 121.4
click at [626, 460] on u "Ancora per poco avrai l'occasione di ricevere i nostri BONUS ESCLUSIVI!" at bounding box center [701, 480] width 170 height 48
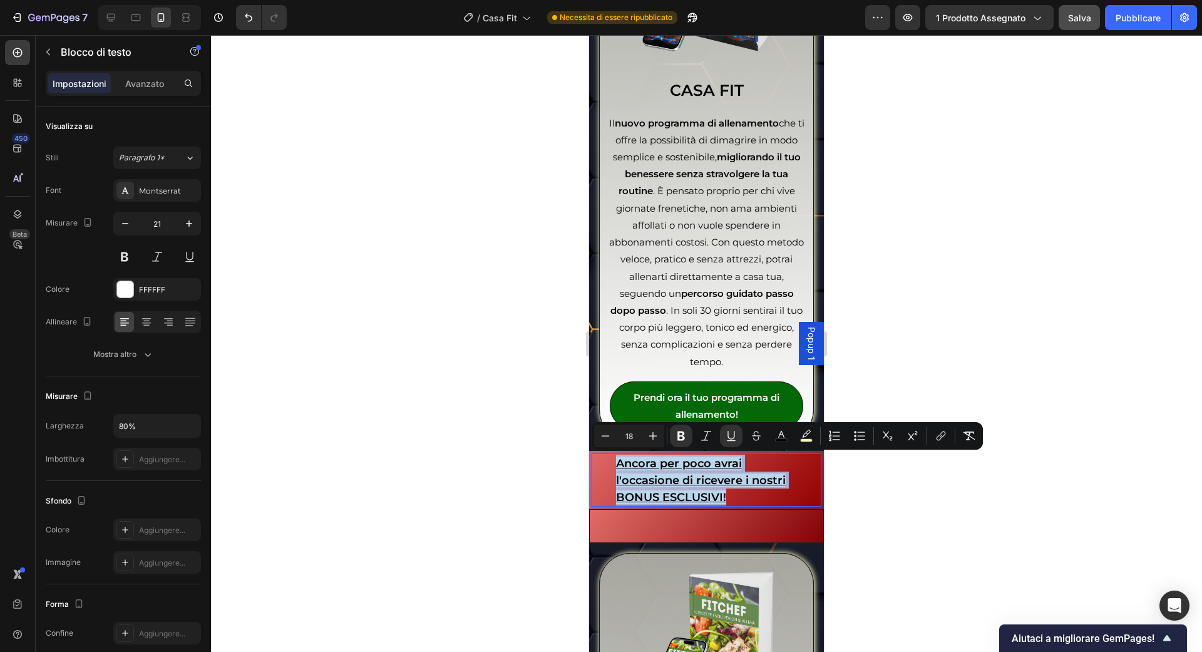
click at [626, 460] on u "Ancora per poco avrai l'occasione di ricevere i nostri BONUS ESCLUSIVI!" at bounding box center [701, 480] width 170 height 48
click at [682, 437] on icon "Editor contextual toolbar" at bounding box center [681, 435] width 13 height 13
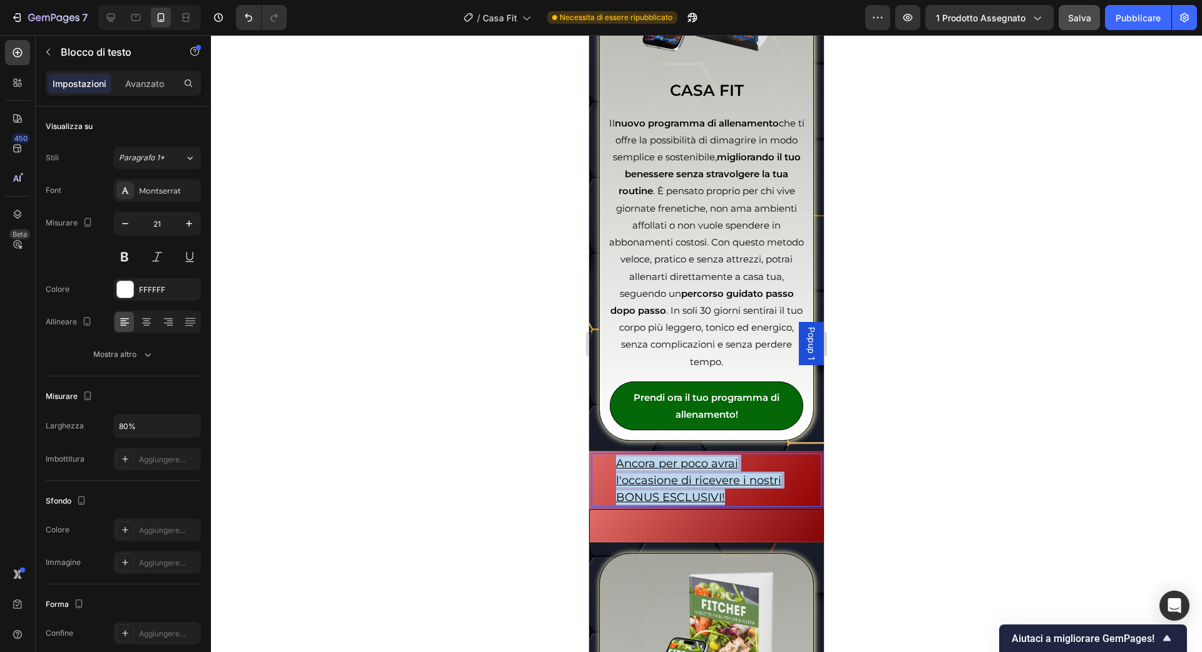
drag, startPoint x: 730, startPoint y: 490, endPoint x: 603, endPoint y: 465, distance: 129.5
click at [602, 465] on div "Ancora per poco avrai l'occasione di ricevere i nostri BONUS ESCLUSIVI!" at bounding box center [707, 480] width 230 height 54
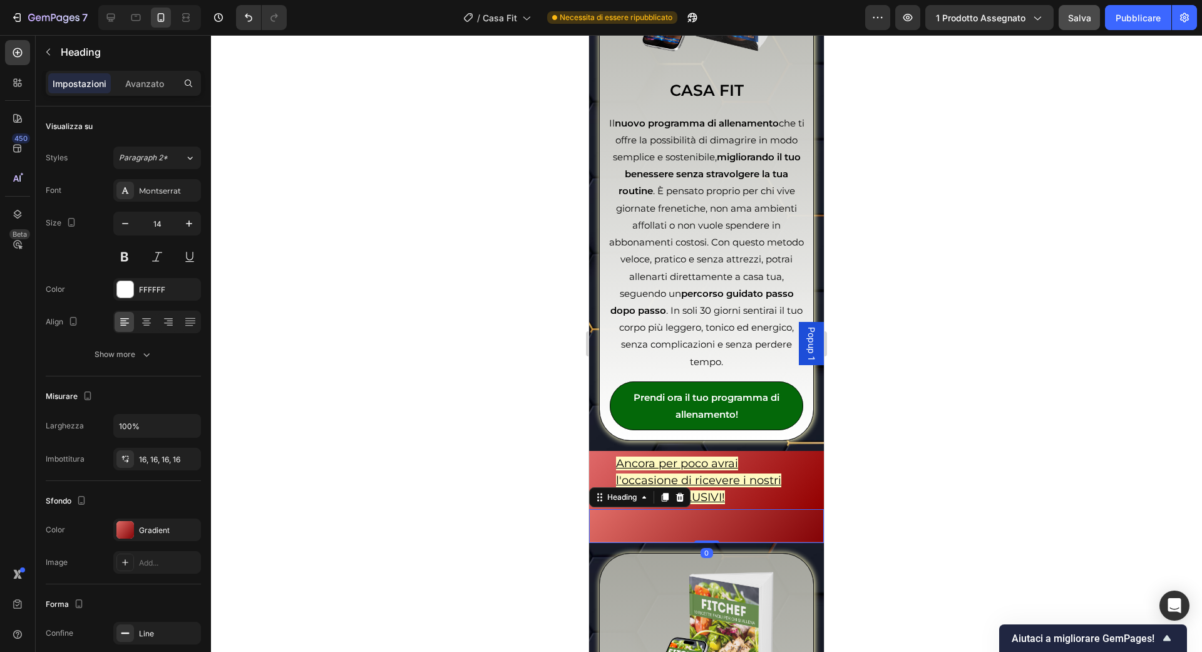
click at [604, 515] on h2 "Rich Text Editor. Editing area: main" at bounding box center [706, 526] width 235 height 34
click at [680, 494] on icon at bounding box center [680, 497] width 8 height 9
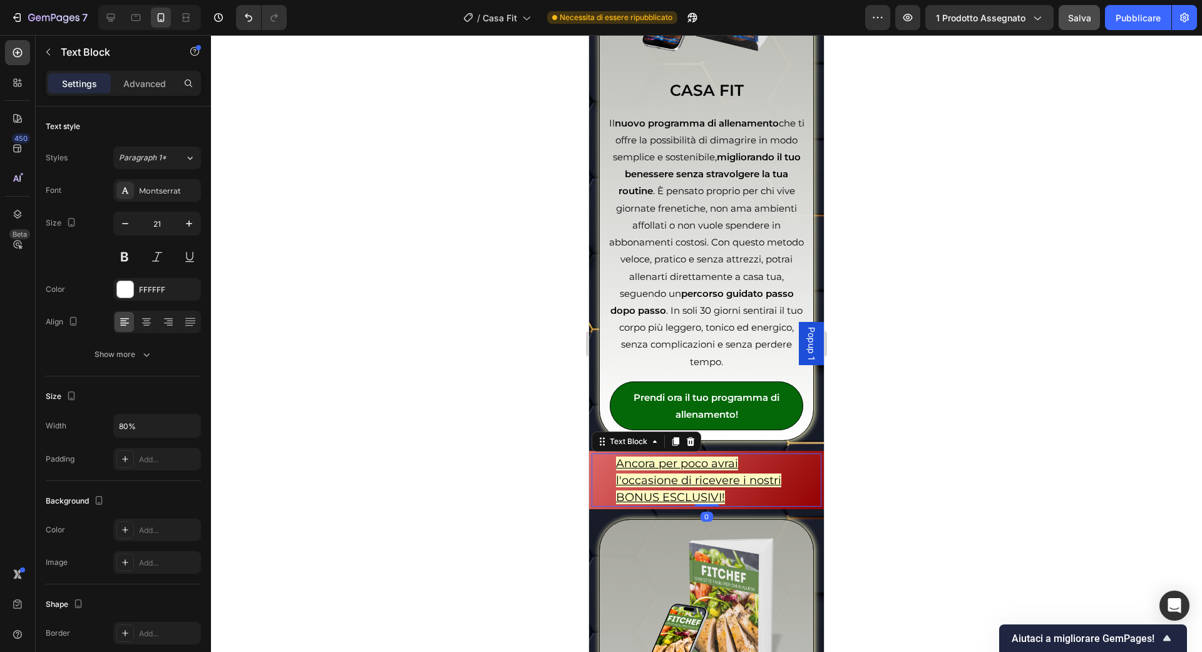
click at [751, 480] on u "Ancora per poco avrai l'occasione di ricevere i nostri BONUS ESCLUSIVI!" at bounding box center [698, 480] width 165 height 48
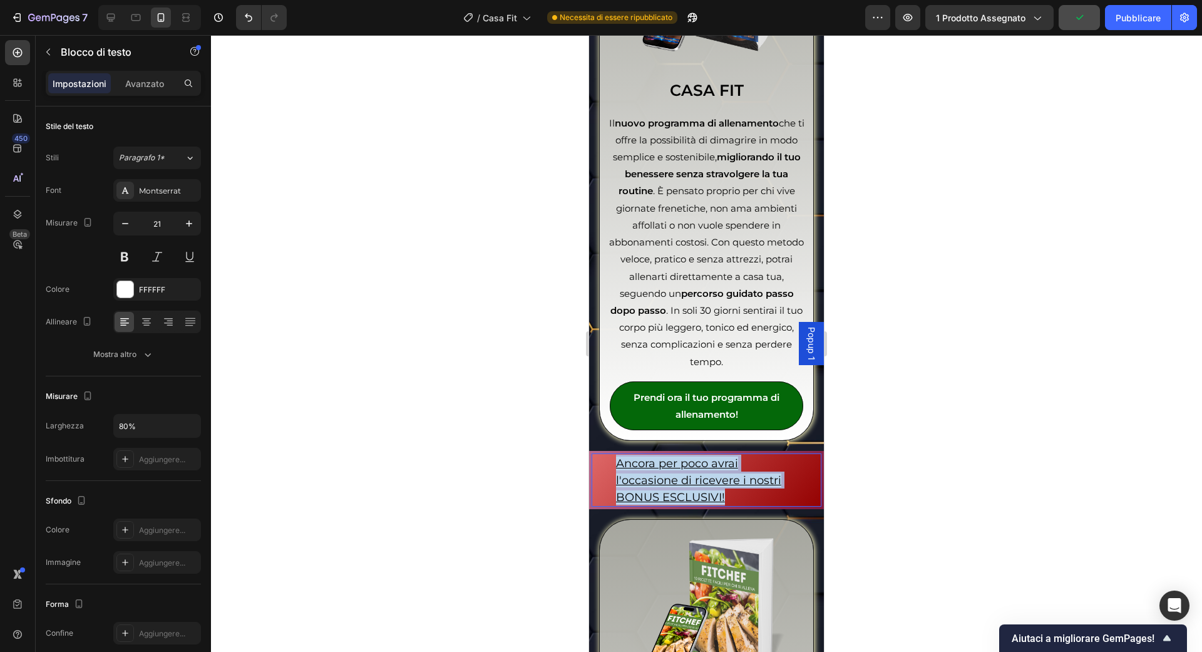
drag, startPoint x: 745, startPoint y: 495, endPoint x: 617, endPoint y: 453, distance: 134.6
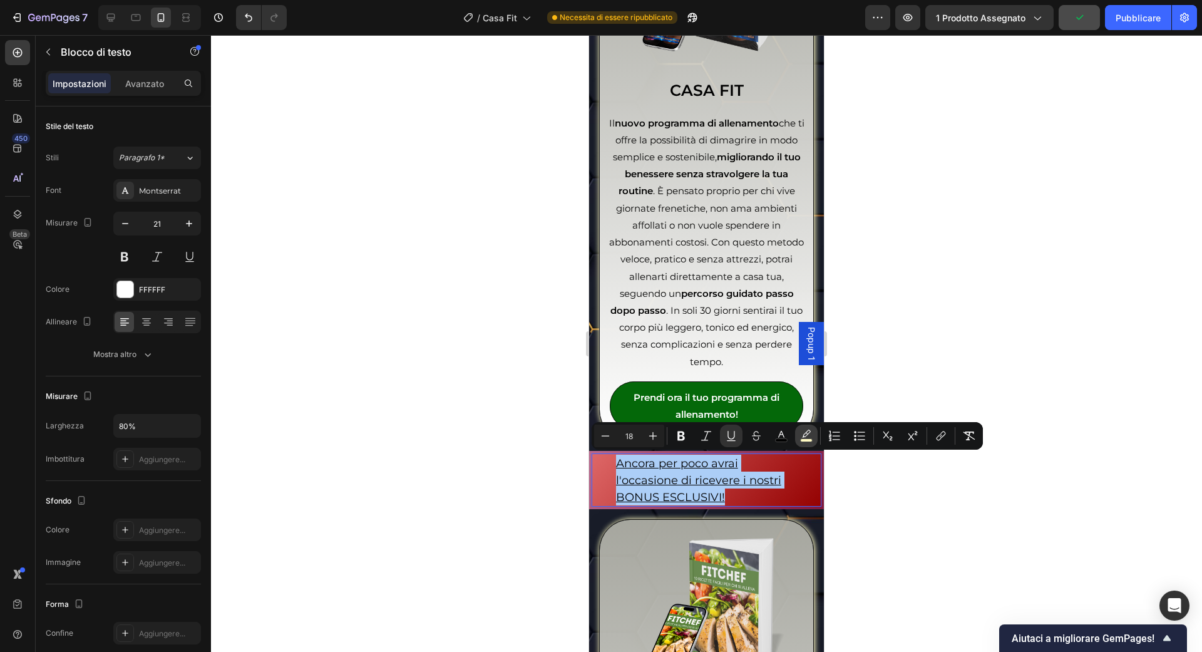
click at [814, 441] on button "color" at bounding box center [806, 435] width 23 height 23
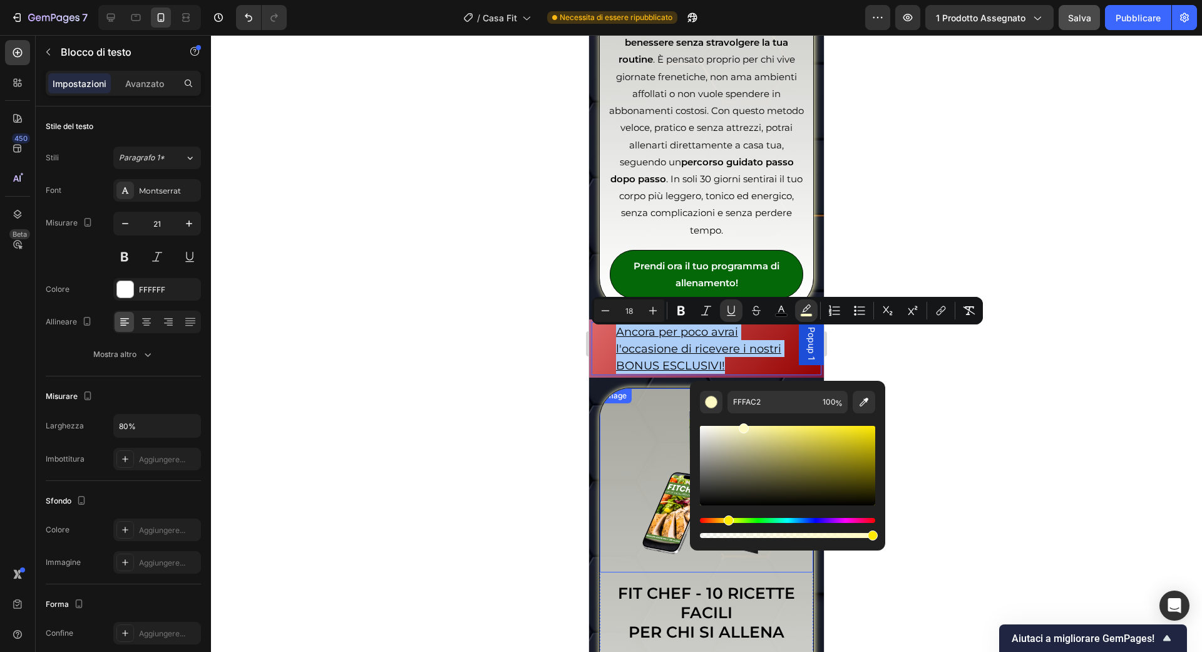
scroll to position [3810, 0]
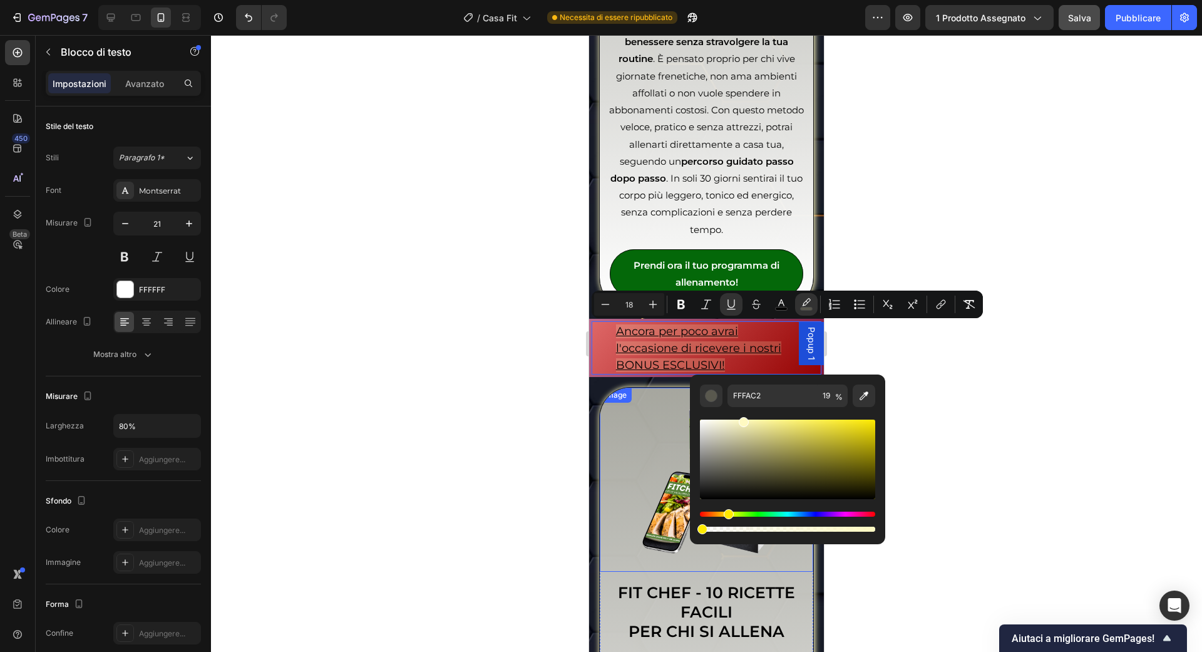
type input "0"
drag, startPoint x: 1322, startPoint y: 564, endPoint x: 687, endPoint y: 532, distance: 636.3
click at [735, 303] on icon "Barra degli strumenti contestuale dell'editor" at bounding box center [731, 304] width 13 height 13
click at [731, 360] on p "Ancora per poco avrai l'occasione di ricevere i nostri BONUS ESCLUSIVI!" at bounding box center [707, 347] width 182 height 51
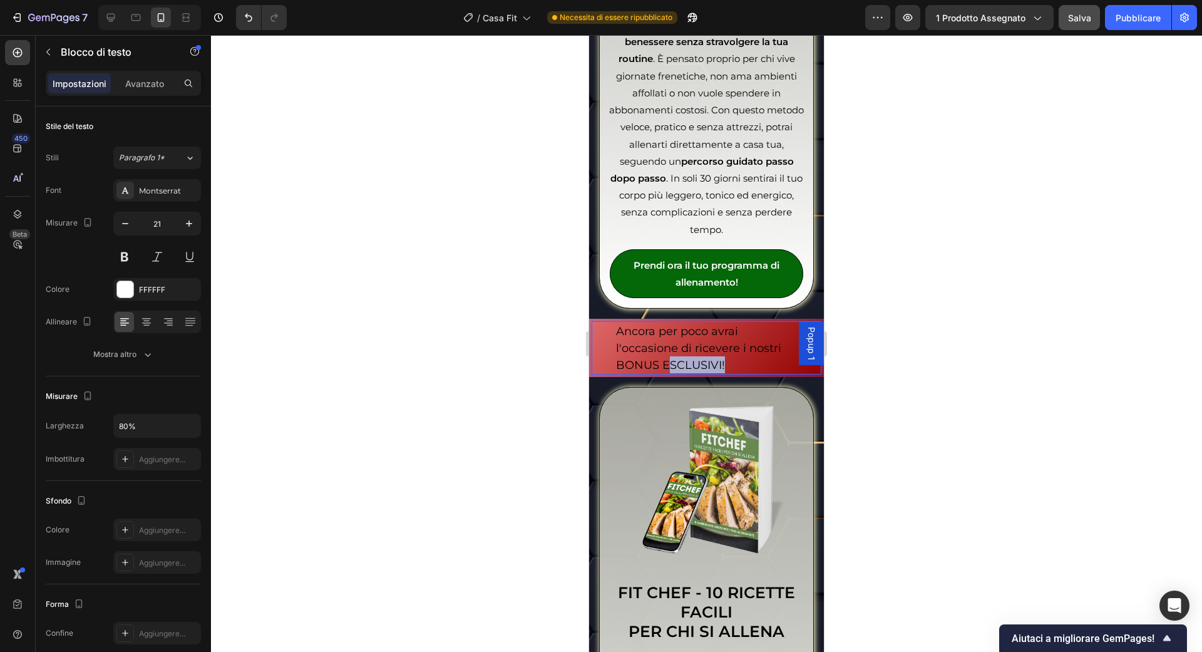
drag, startPoint x: 723, startPoint y: 360, endPoint x: 667, endPoint y: 358, distance: 55.8
click at [667, 357] on span "Ancora per poco avrai l'occasione di ricevere i nostri BONUS ESCLUSIVI!" at bounding box center [698, 348] width 165 height 48
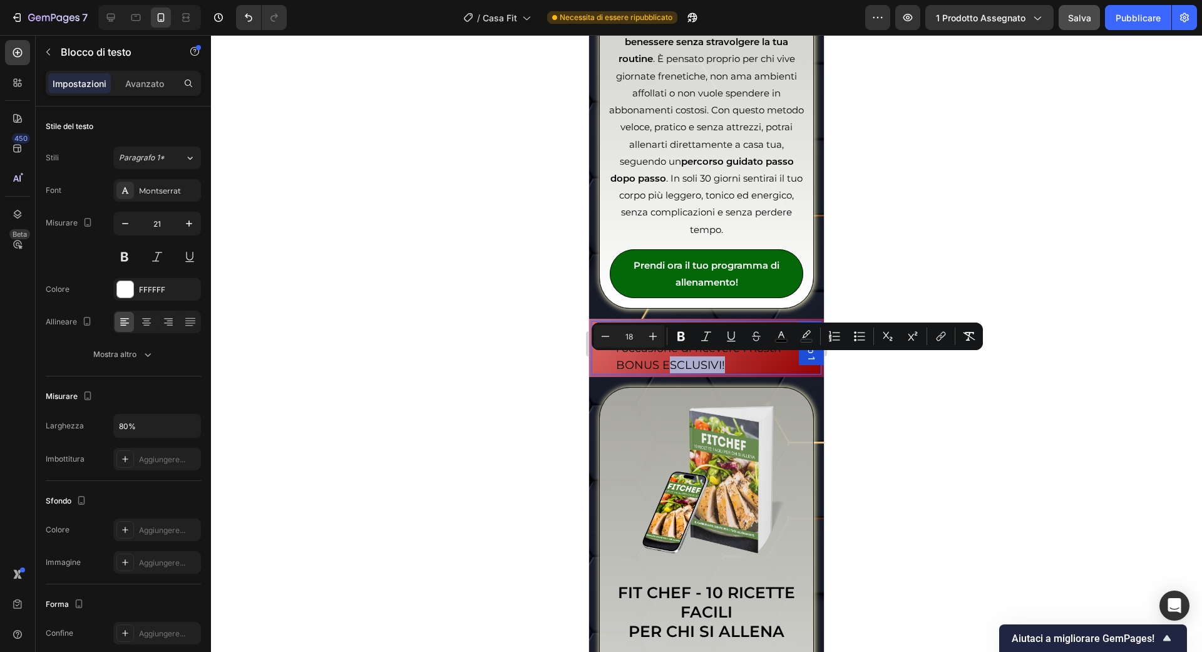
click at [667, 358] on span "Ancora per poco avrai l'occasione di ricevere i nostri BONUS ESCLUSIVI!" at bounding box center [698, 348] width 165 height 48
drag, startPoint x: 721, startPoint y: 364, endPoint x: 619, endPoint y: 355, distance: 102.4
click at [619, 355] on span "Ancora per poco avrai l'occasione di ricevere i nostri BONUS ESCLUSIVI!" at bounding box center [698, 348] width 165 height 48
click at [685, 338] on icon "Barra degli strumenti contestuale dell'editor" at bounding box center [681, 336] width 13 height 13
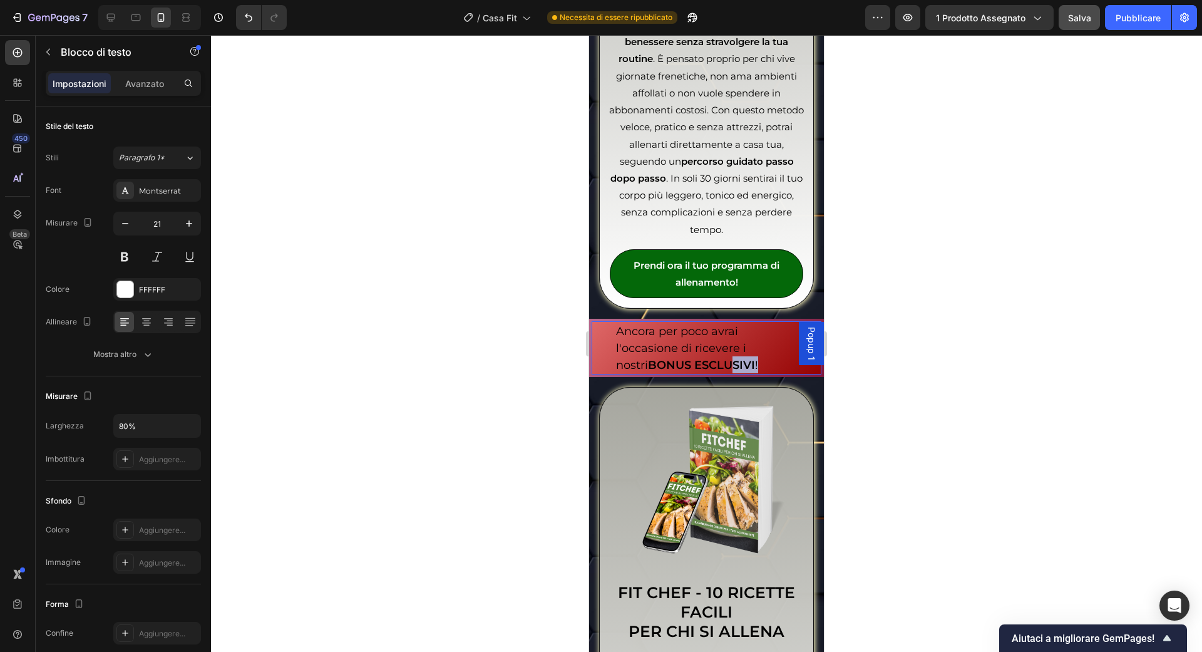
drag, startPoint x: 752, startPoint y: 362, endPoint x: 702, endPoint y: 361, distance: 49.5
click at [702, 361] on p "Ancora per poco avrai l'occasione di ricevere i nostri BONUS ESCLUSIVI !" at bounding box center [707, 347] width 182 height 51
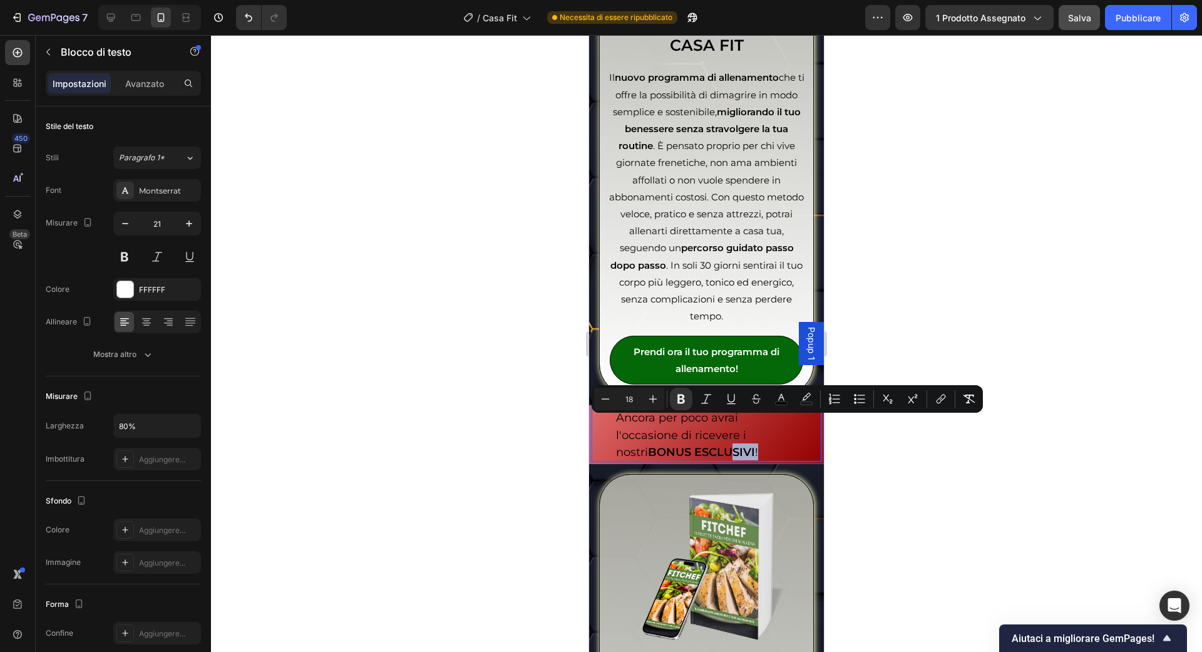
scroll to position [3665, 0]
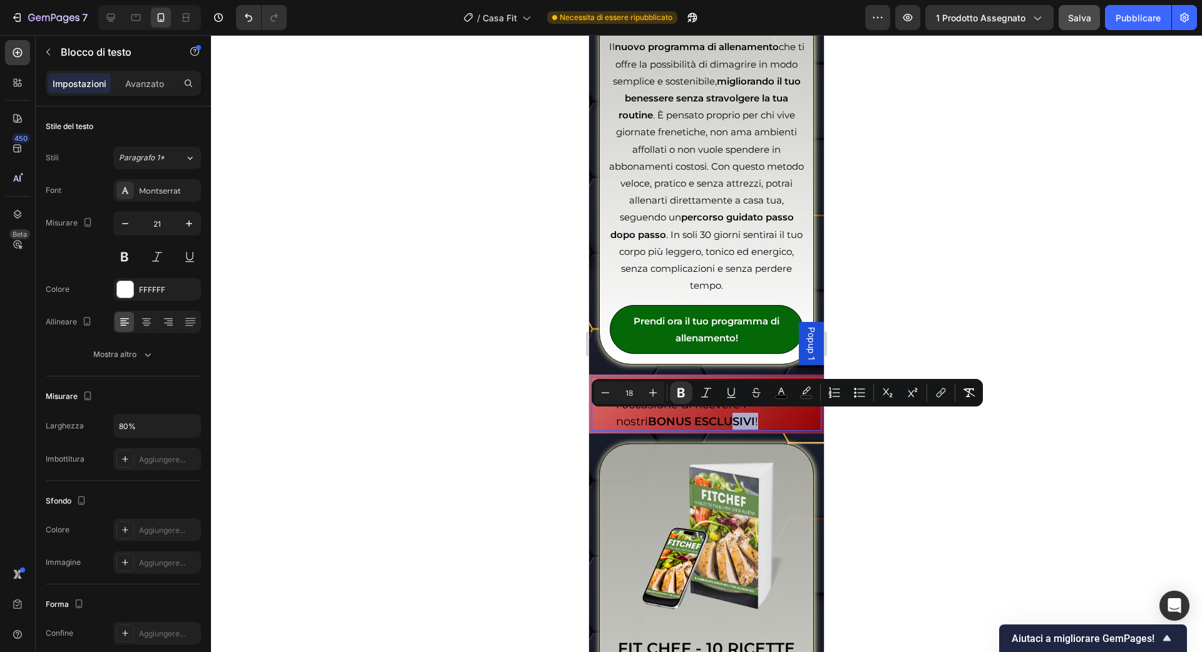
click at [736, 414] on p "Ancora per poco avrai l'occasione di ricevere i nostri BONUS ESCLUSIVI !" at bounding box center [707, 403] width 182 height 51
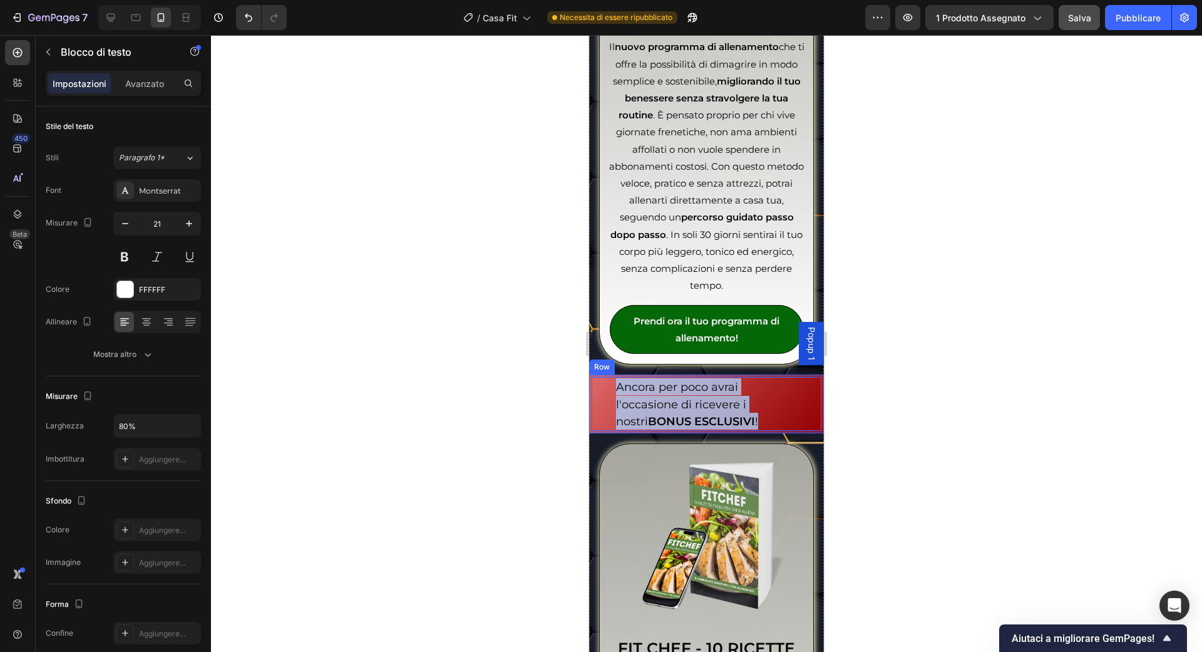
drag, startPoint x: 736, startPoint y: 415, endPoint x: 599, endPoint y: 369, distance: 143.9
click at [599, 374] on div "Ancora per poco avrai l'occasione di ricevere i nostri BONUS ESCLUSIVI ! Text B…" at bounding box center [706, 403] width 235 height 59
click at [713, 394] on span "Ancora per poco avrai l'occasione di ricevere i nostri BONUS ESCLUSIVI !" at bounding box center [687, 404] width 142 height 48
drag, startPoint x: 750, startPoint y: 416, endPoint x: 611, endPoint y: 388, distance: 141.7
click at [611, 388] on div "Ancora per poco avrai l'occasione di ricevere i nostri BONUS ESCLUSIVI !" at bounding box center [707, 404] width 230 height 54
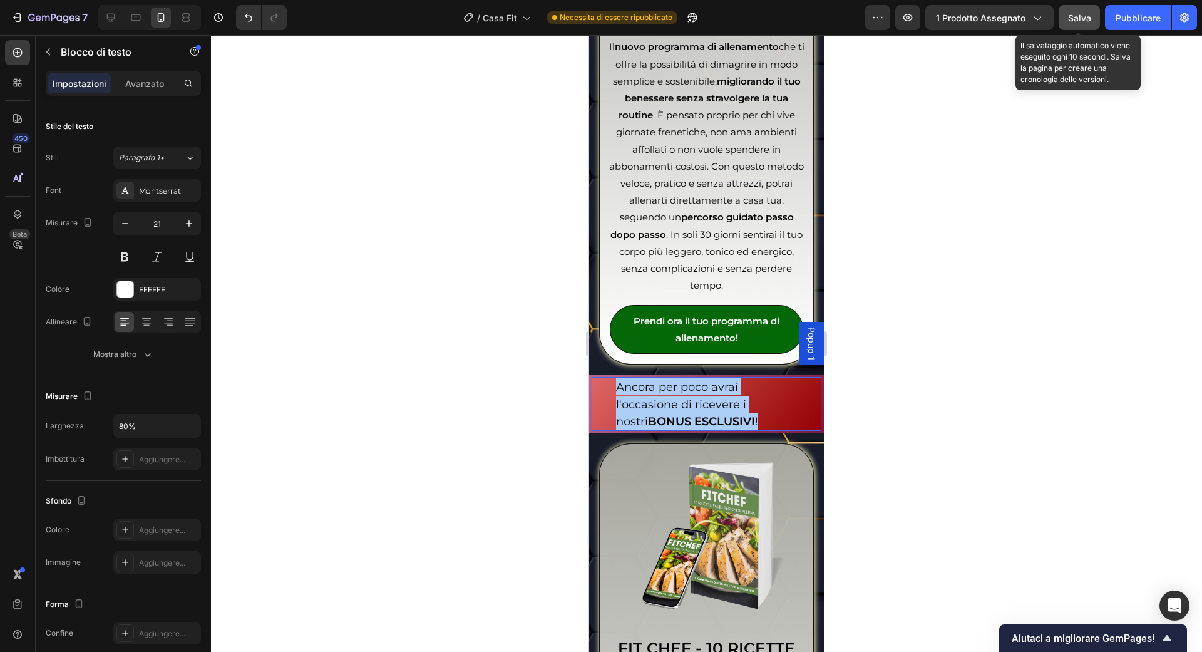
click at [1073, 19] on font "Salva" at bounding box center [1079, 18] width 23 height 11
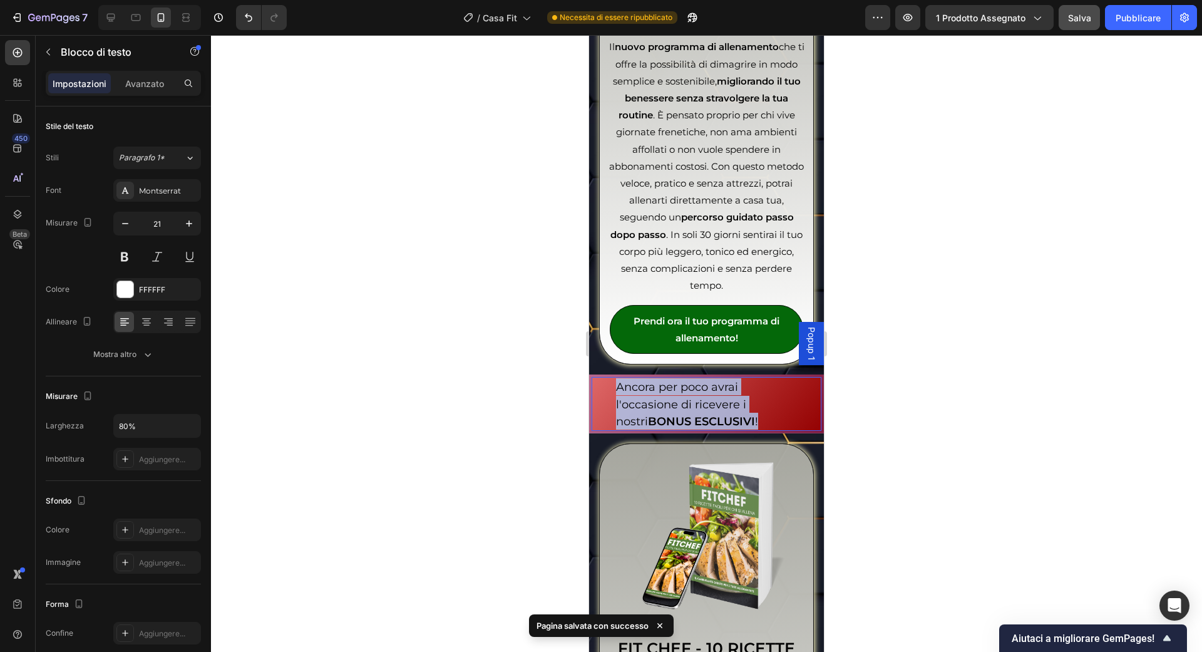
click at [756, 411] on p "Ancora per poco avrai l'occasione di ricevere i nostri BONUS ESCLUSIVI !" at bounding box center [707, 403] width 182 height 51
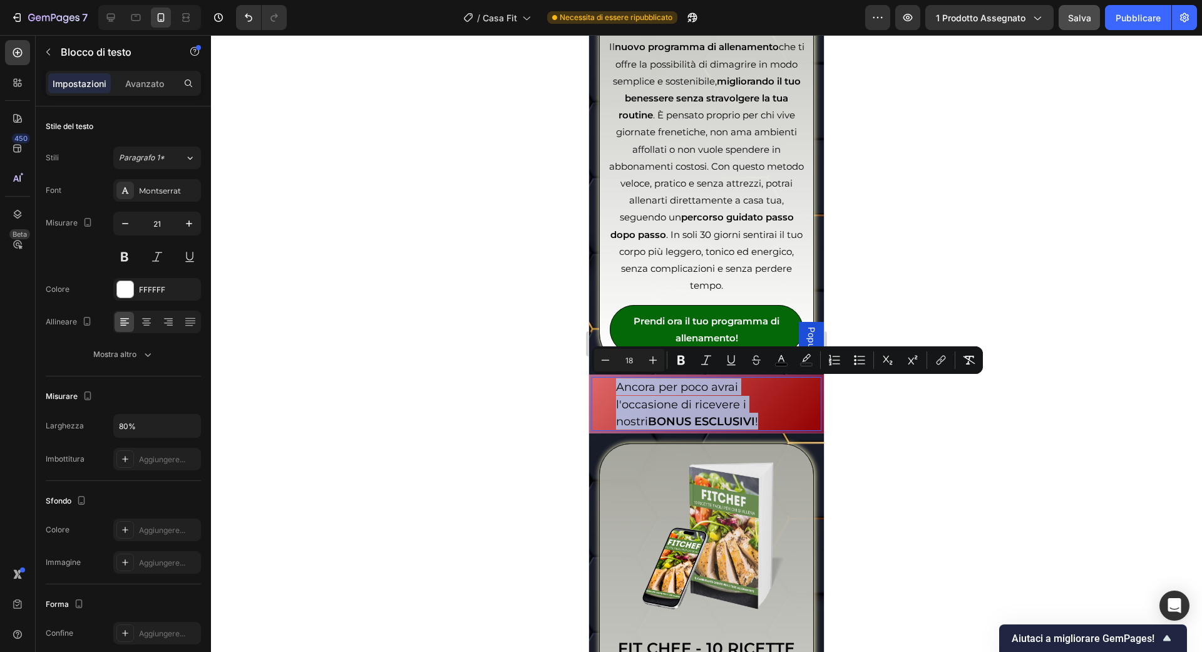
drag, startPoint x: 749, startPoint y: 416, endPoint x: 616, endPoint y: 383, distance: 137.3
click at [616, 383] on p "Ancora per poco avrai l'occasione di ricevere i nostri BONUS ESCLUSIVI !" at bounding box center [707, 403] width 182 height 51
click at [781, 361] on icon "Editor contextual toolbar" at bounding box center [781, 360] width 13 height 13
type input "000000"
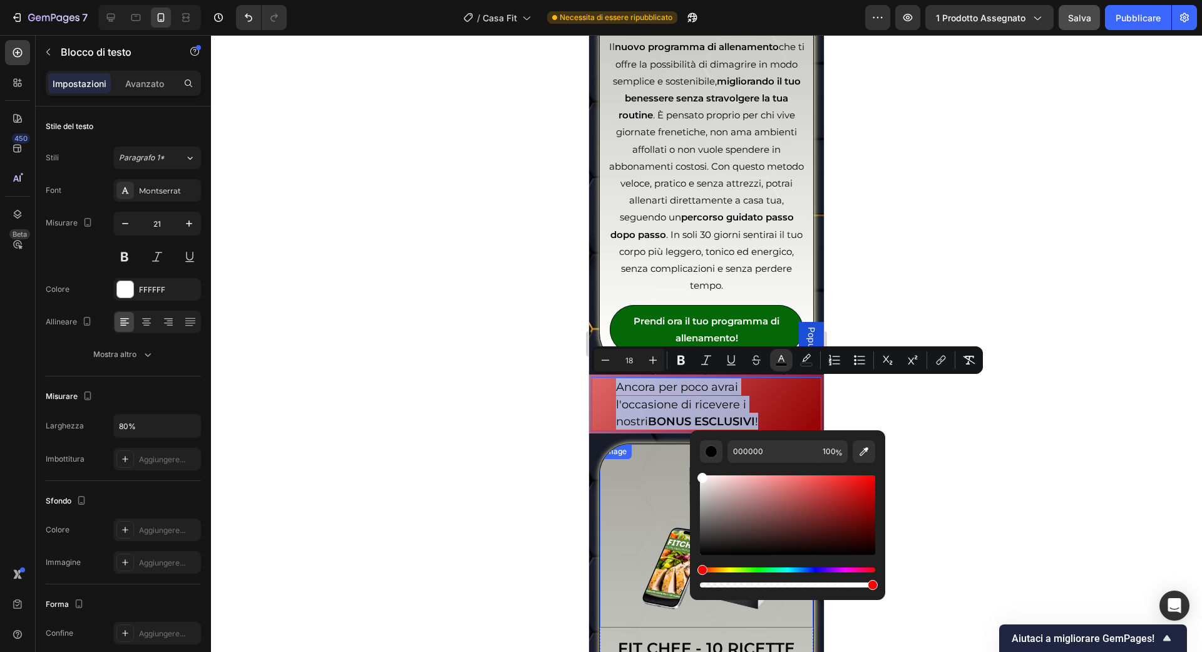
drag, startPoint x: 1309, startPoint y: 537, endPoint x: 688, endPoint y: 468, distance: 624.9
type input "FFFFFF"
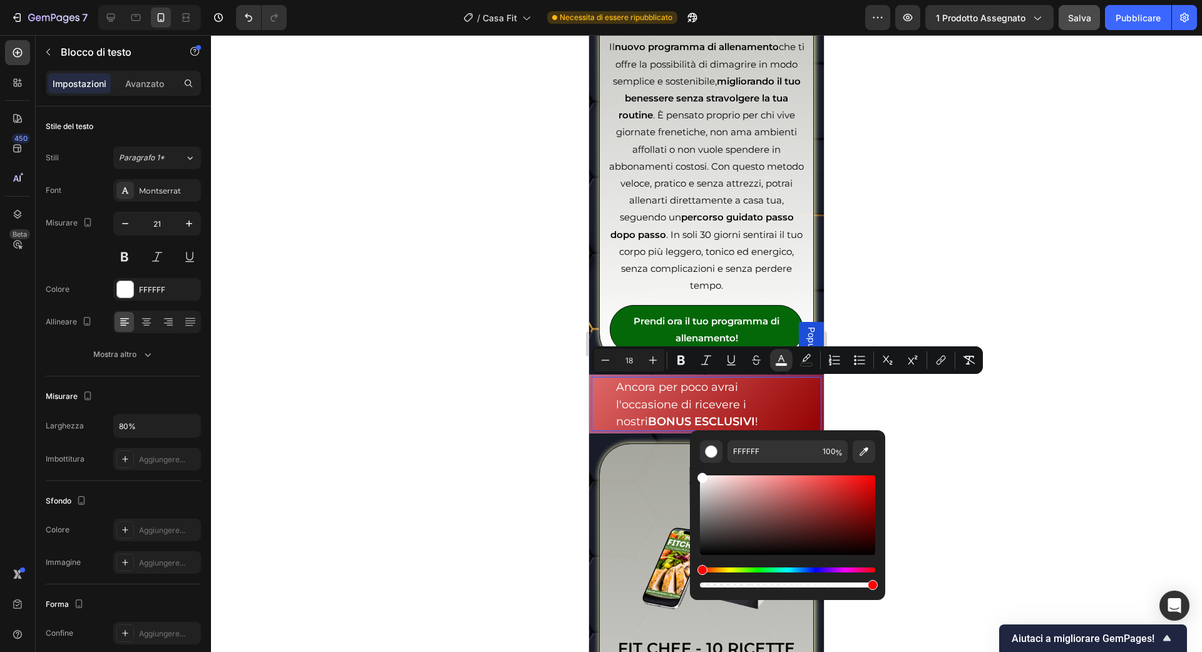
click at [913, 408] on div at bounding box center [706, 343] width 991 height 617
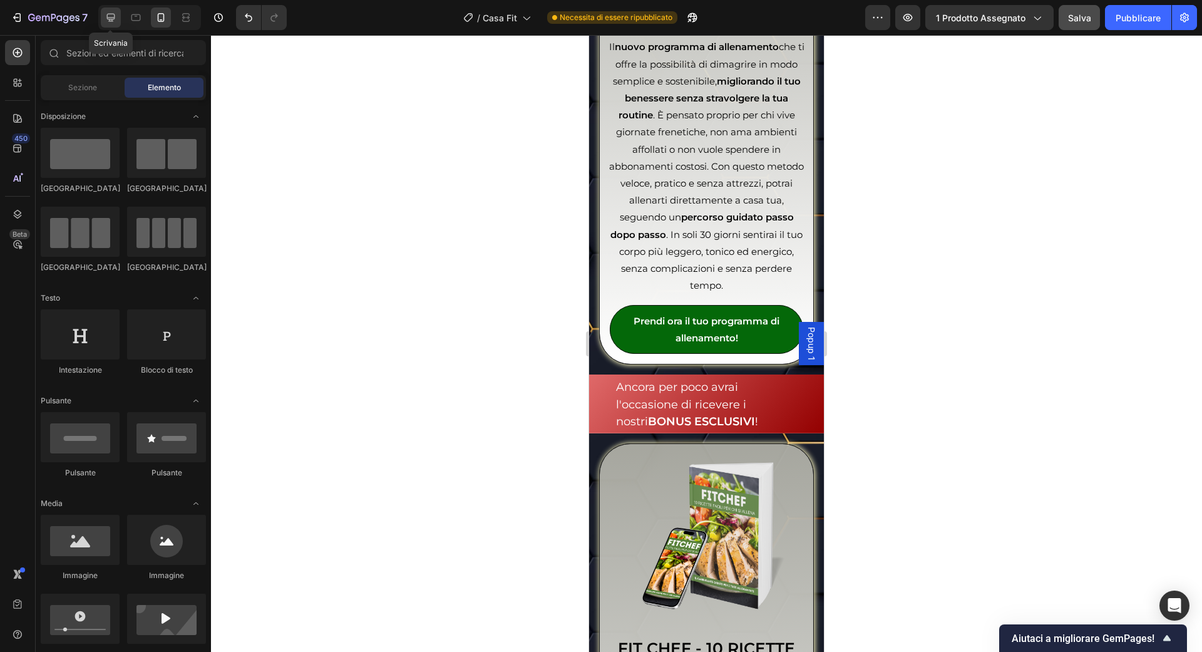
click at [114, 15] on icon at bounding box center [111, 18] width 8 height 8
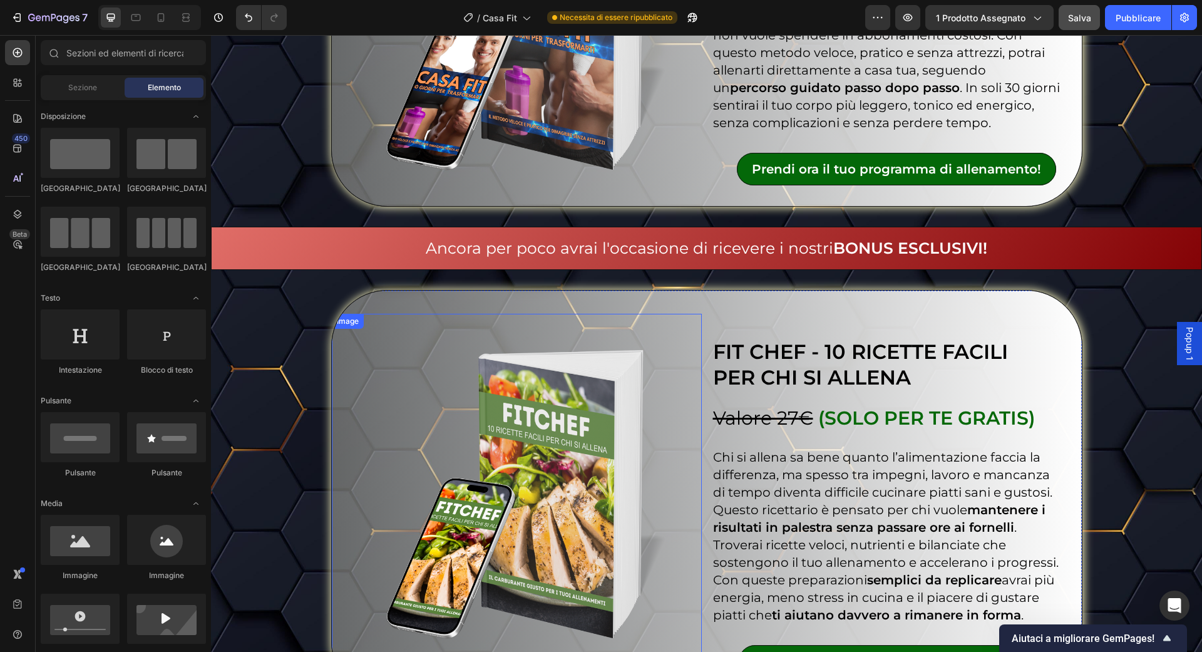
scroll to position [3850, 0]
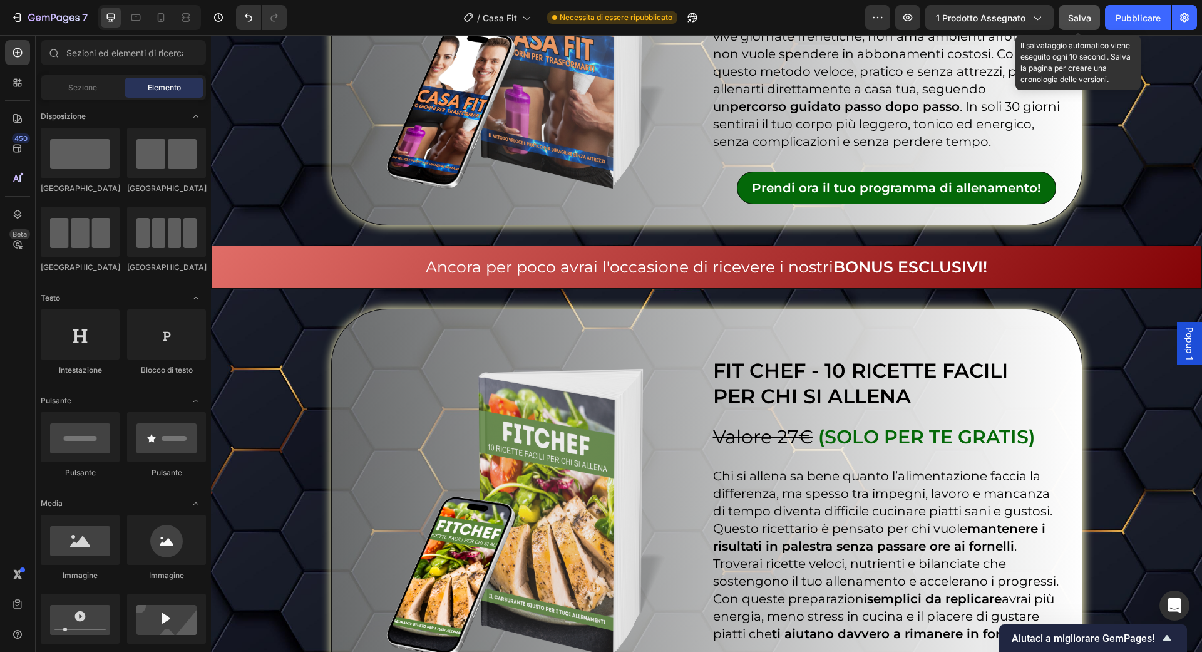
click at [1077, 11] on div "Salva" at bounding box center [1079, 17] width 23 height 13
click at [1077, 13] on font "Salva" at bounding box center [1079, 18] width 23 height 11
click at [1141, 22] on font "Pubblicare" at bounding box center [1138, 18] width 45 height 11
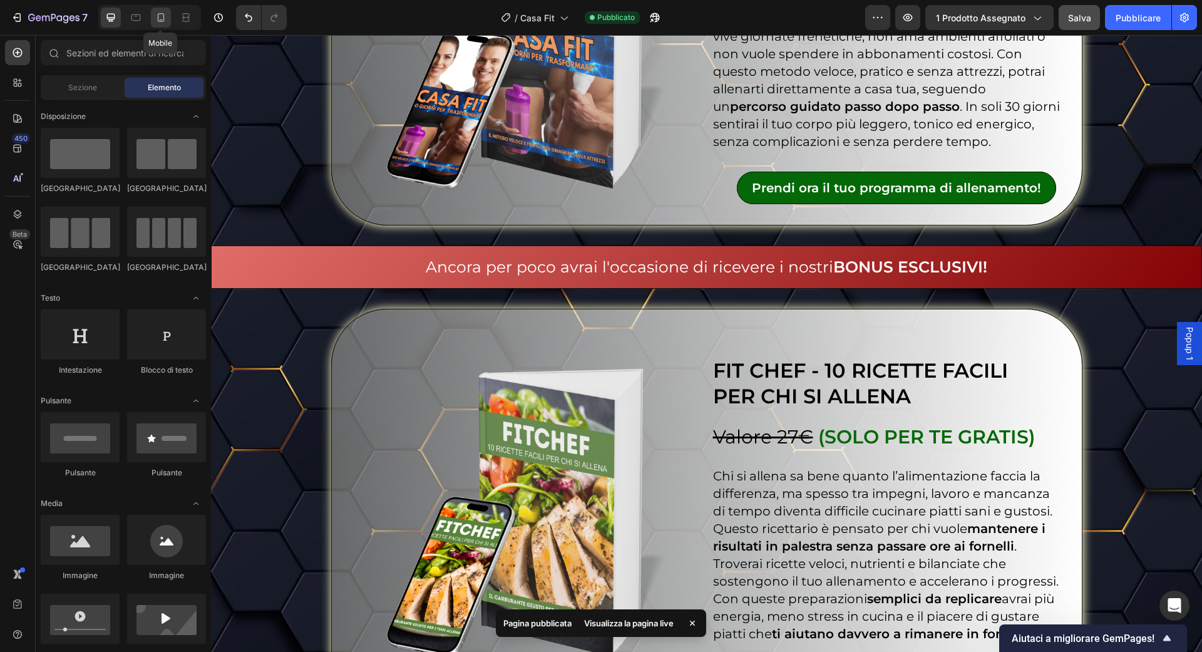
click at [161, 11] on div at bounding box center [161, 18] width 20 height 20
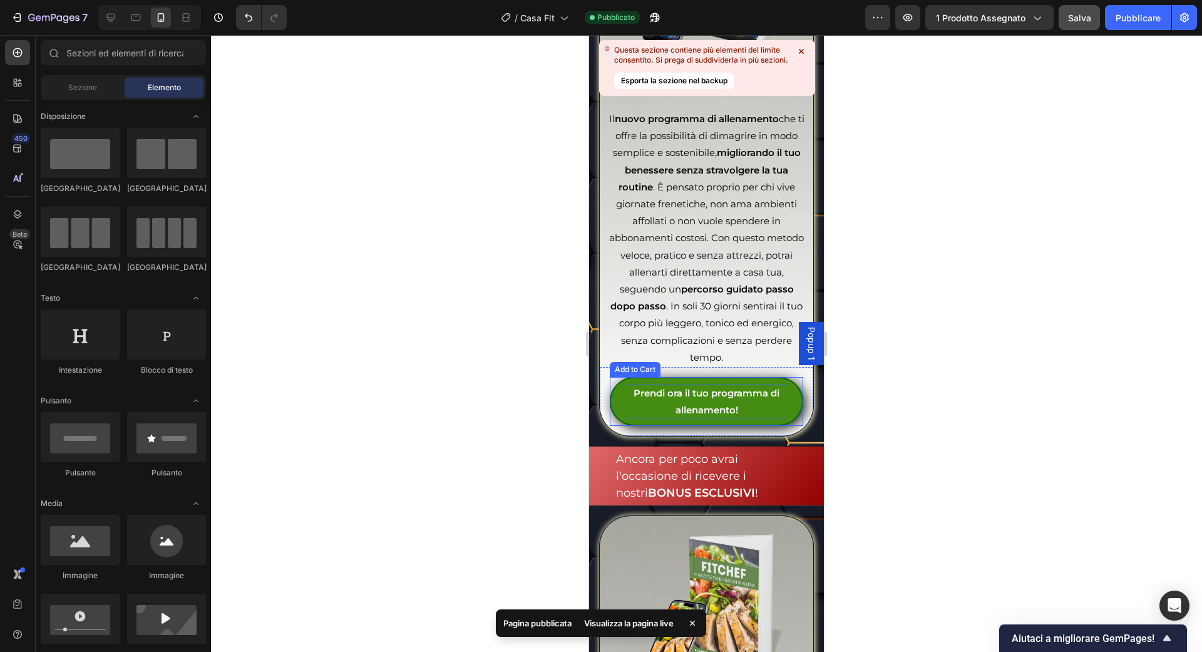
scroll to position [3763, 0]
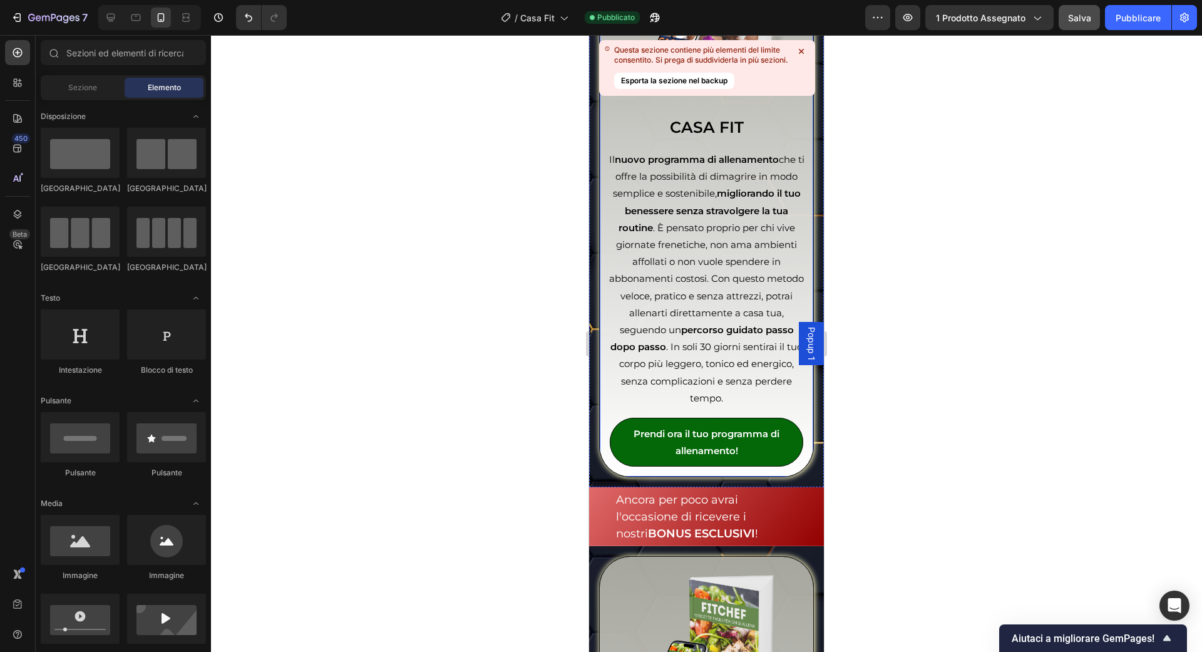
click at [801, 51] on icon at bounding box center [801, 51] width 5 height 5
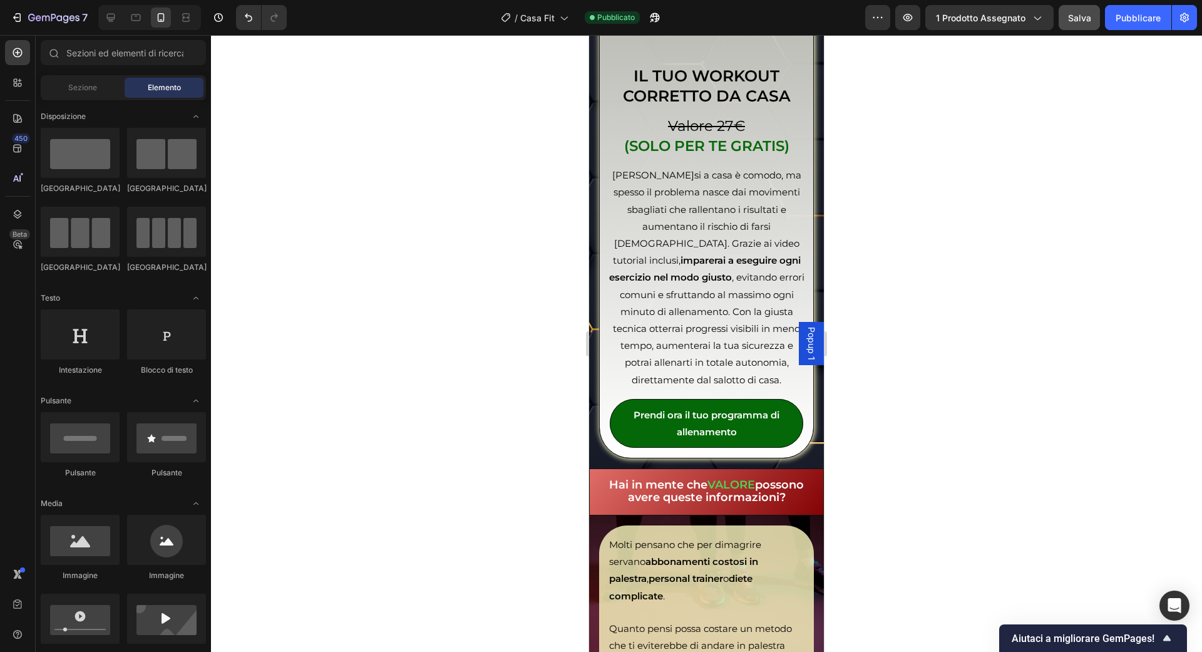
scroll to position [5473, 0]
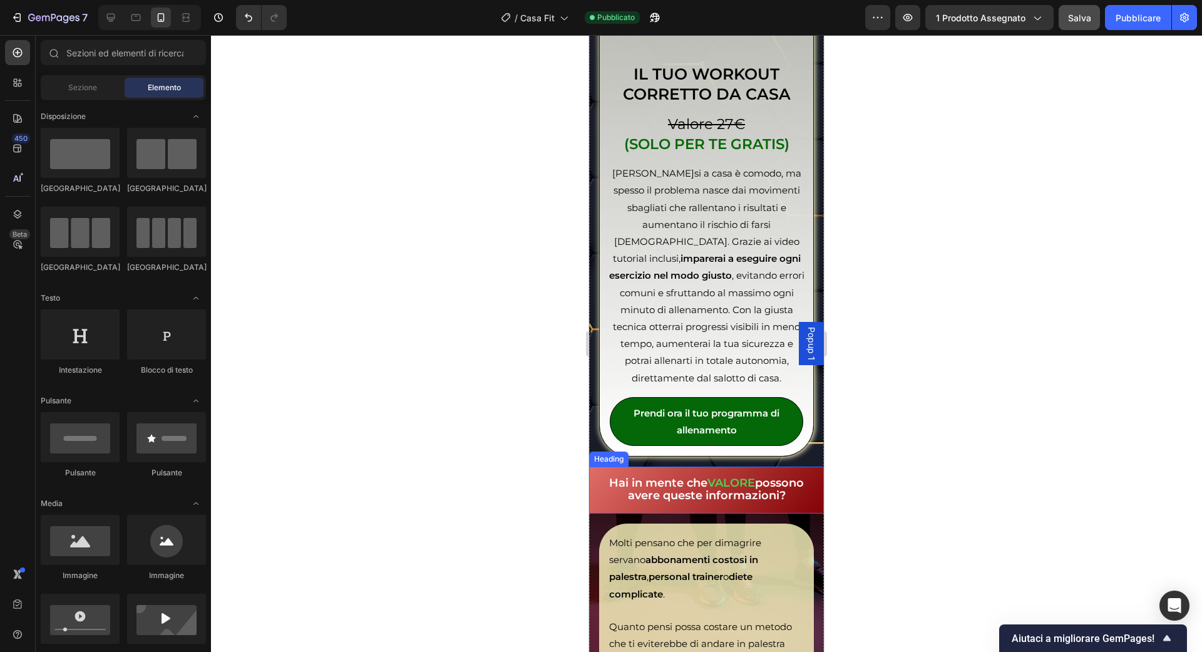
click at [679, 476] on strong "possono avere queste informazioni?" at bounding box center [716, 489] width 177 height 27
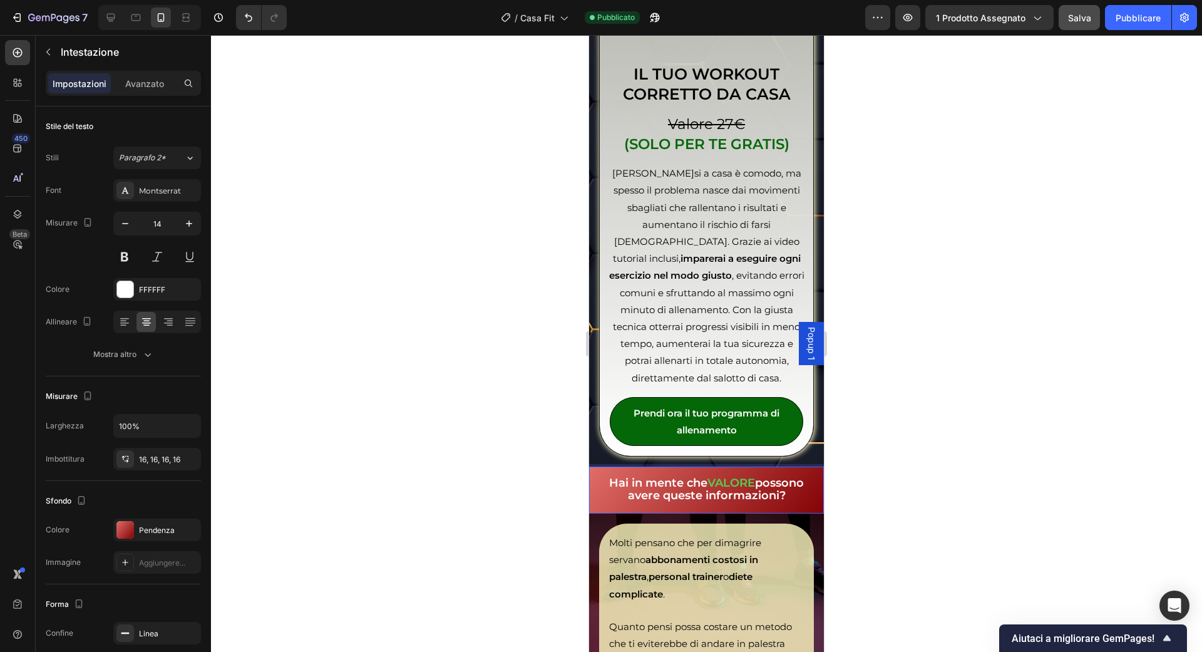
click at [679, 476] on strong "possono avere queste informazioni?" at bounding box center [716, 489] width 177 height 27
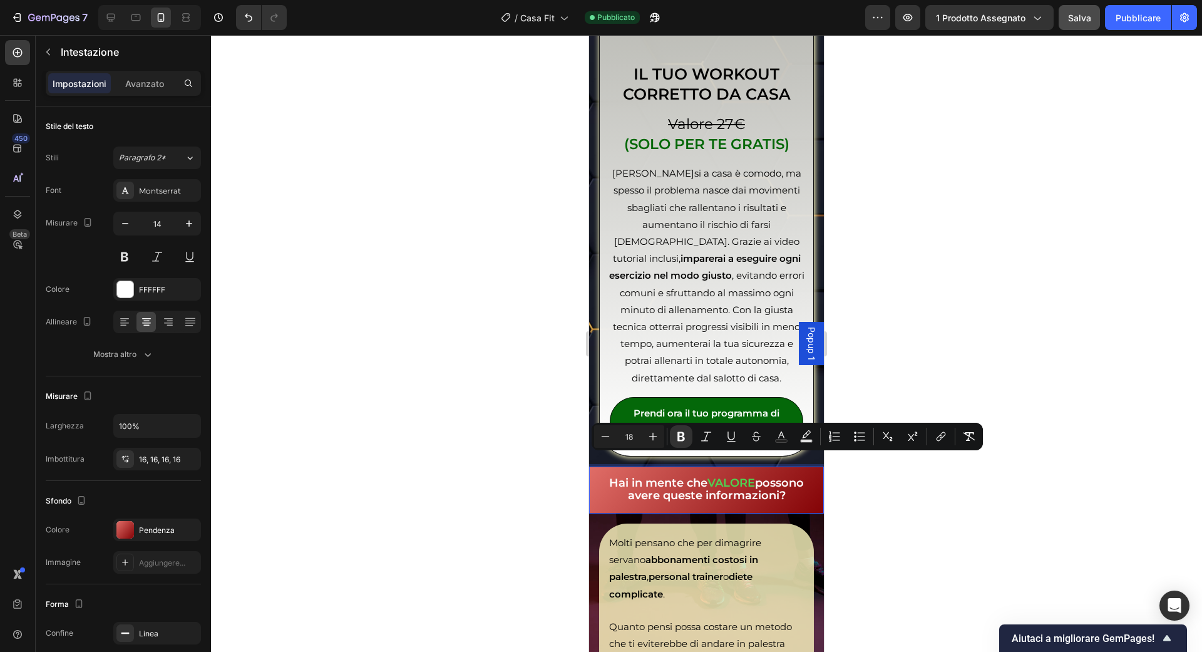
click at [679, 476] on strong "possono avere queste informazioni?" at bounding box center [716, 489] width 177 height 27
click at [132, 323] on div at bounding box center [124, 322] width 19 height 20
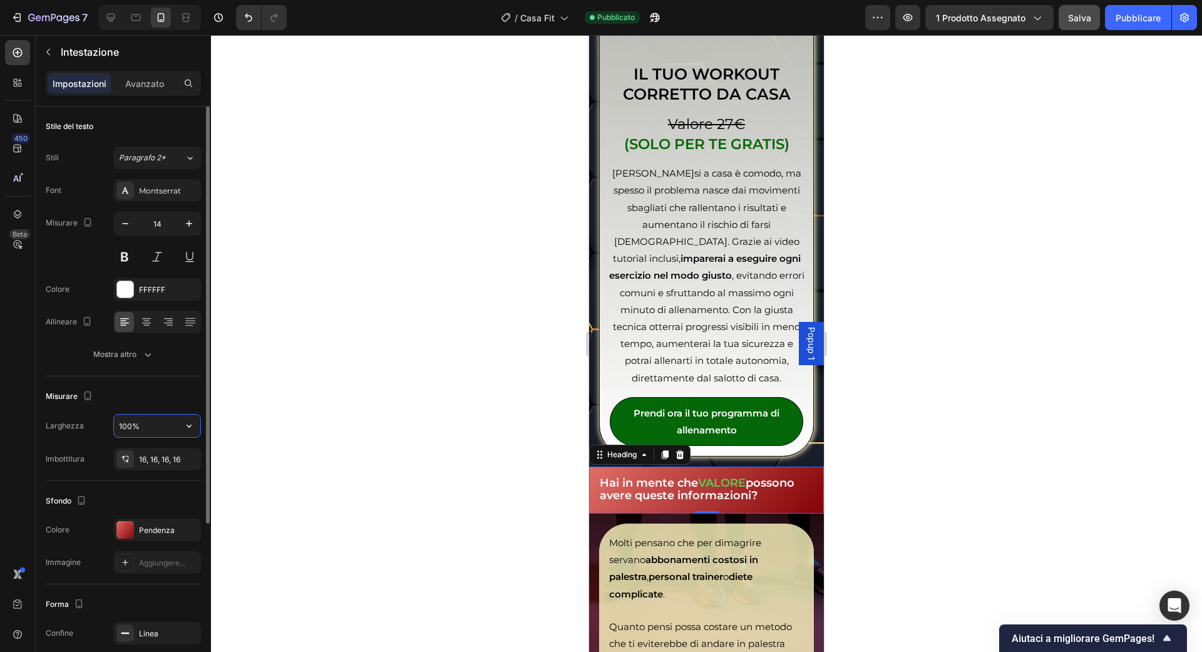
click at [168, 428] on input "100%" at bounding box center [157, 425] width 86 height 23
click at [185, 426] on icon "button" at bounding box center [189, 425] width 13 height 13
click at [274, 402] on div at bounding box center [706, 343] width 991 height 617
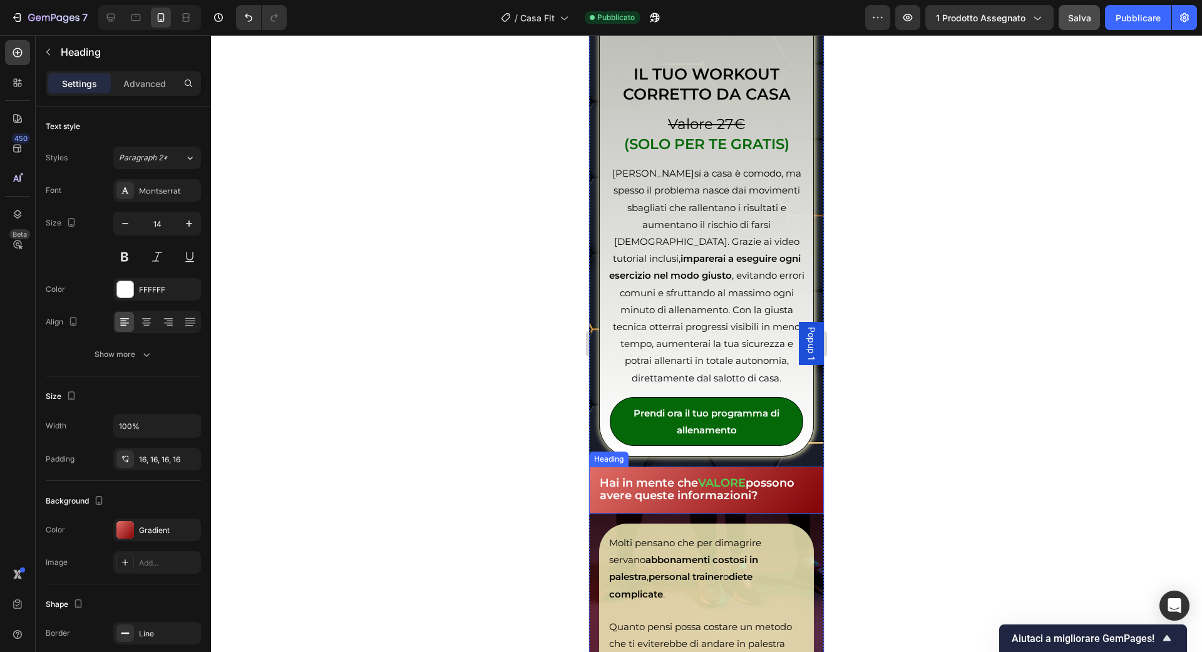
click at [642, 476] on strong "Hai in mente che" at bounding box center [649, 483] width 98 height 14
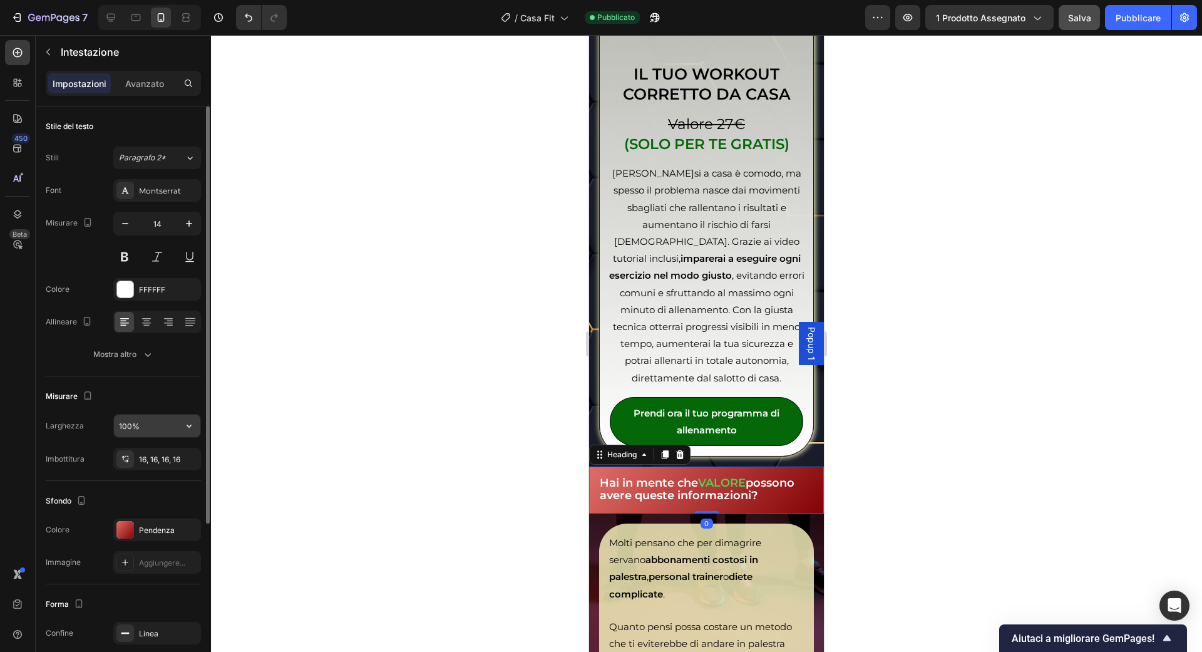
click at [168, 414] on input "100%" at bounding box center [157, 425] width 86 height 23
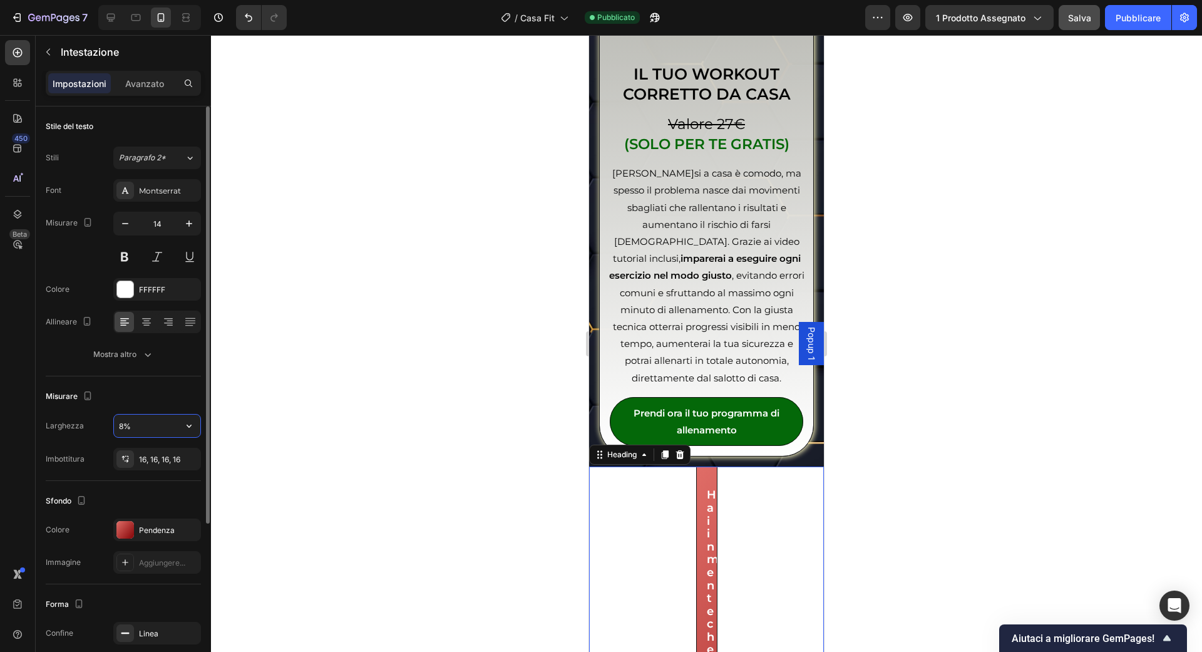
type input "%"
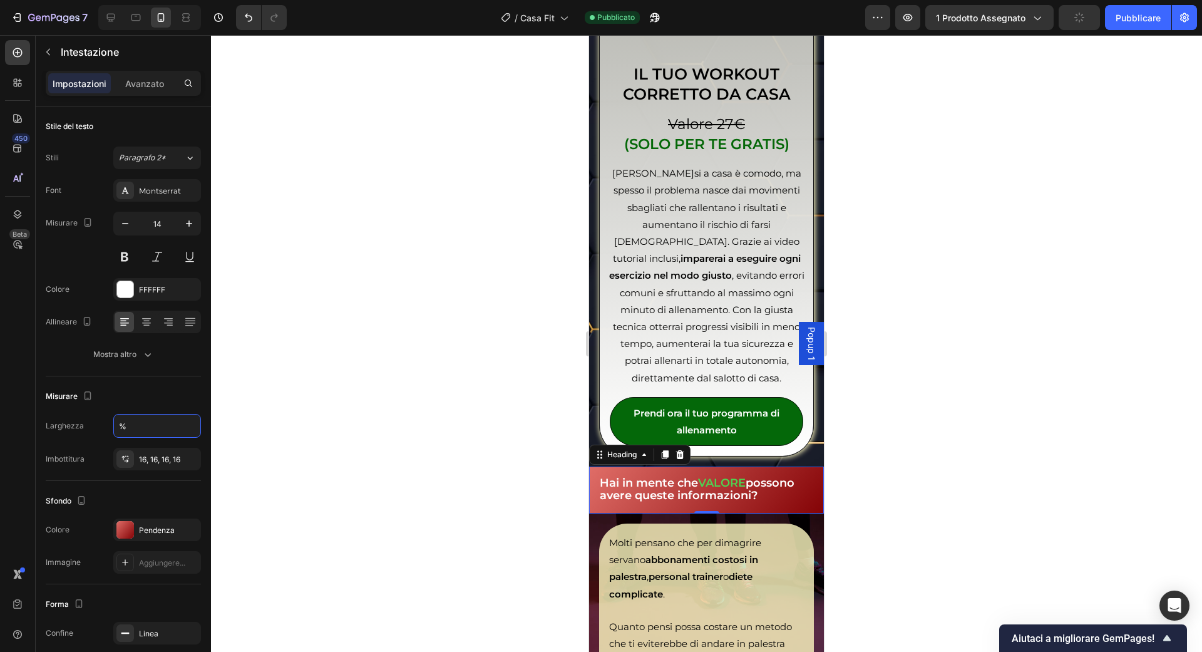
click at [428, 366] on div at bounding box center [706, 343] width 991 height 617
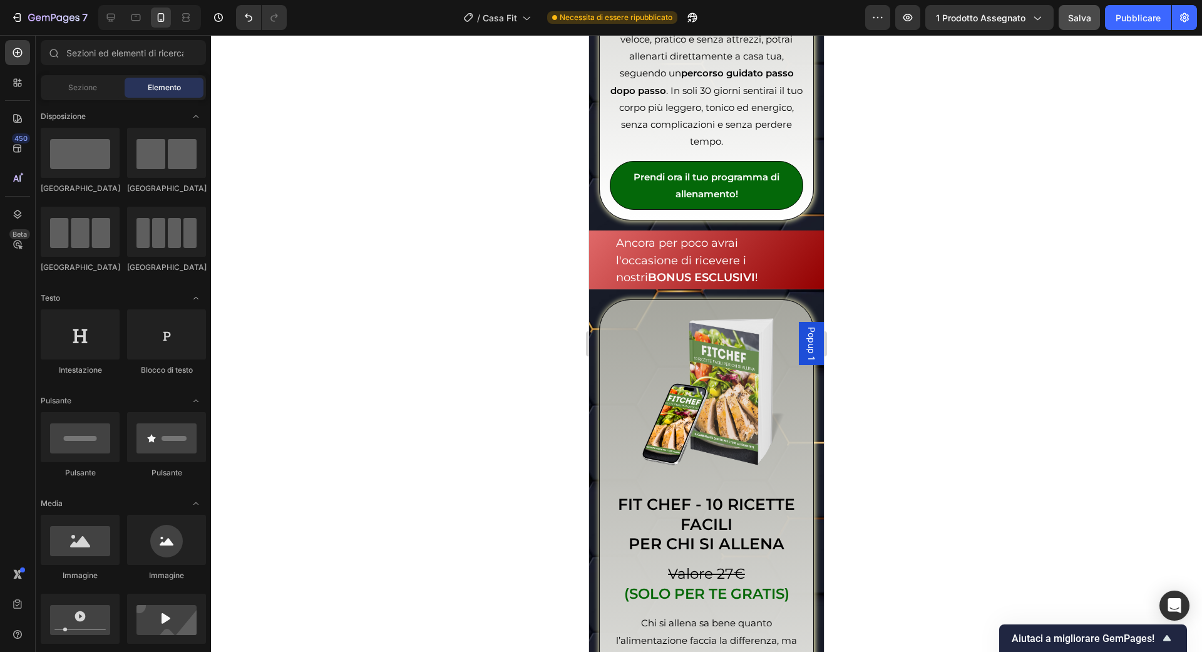
scroll to position [3785, 0]
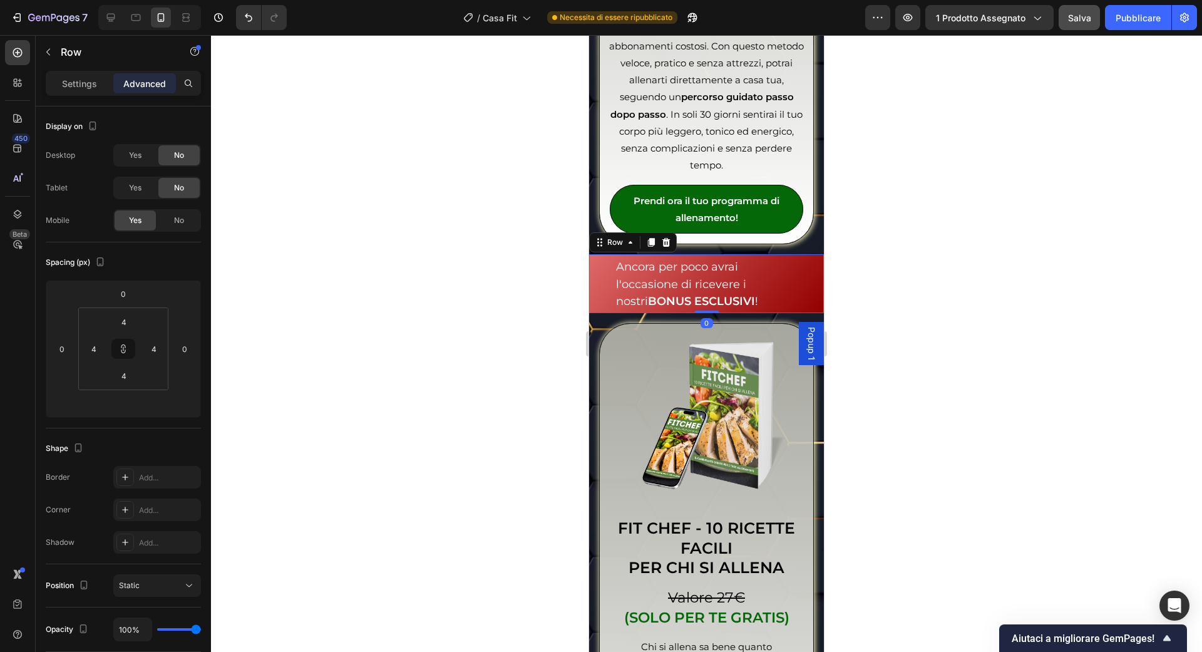
click at [591, 254] on div "Ancora per poco avrai l'occasione di ricevere i nostri BONUS ESCLUSIVI ! Text B…" at bounding box center [706, 283] width 235 height 59
click at [648, 243] on icon at bounding box center [651, 242] width 10 height 10
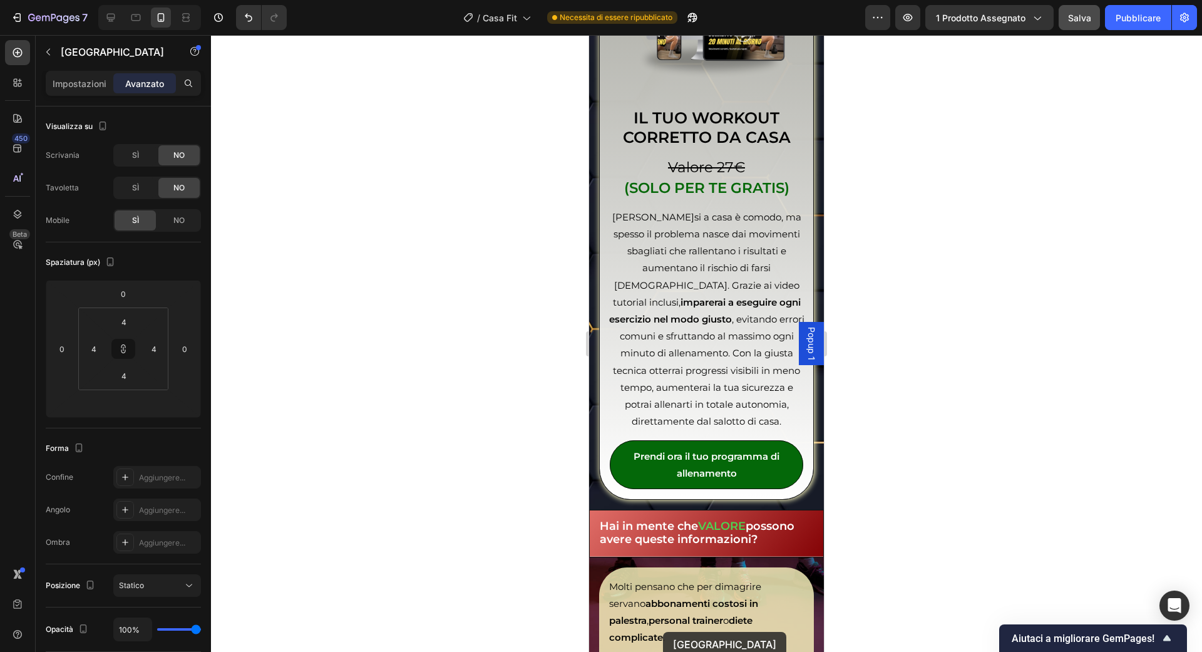
scroll to position [5568, 0]
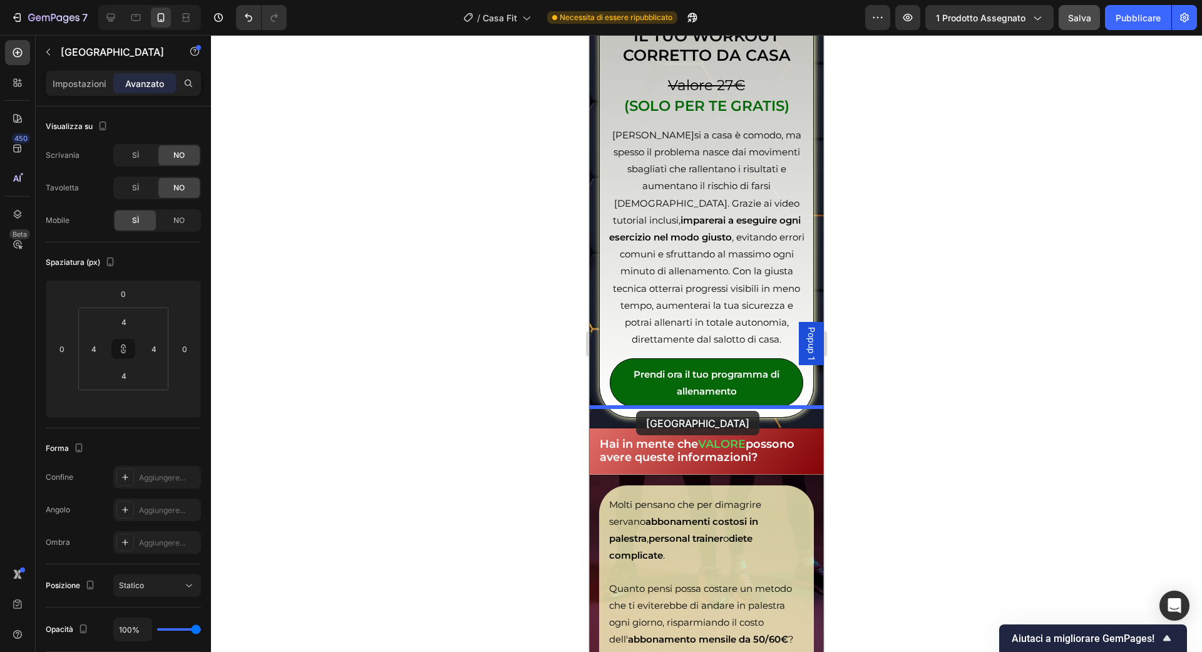
drag, startPoint x: 621, startPoint y: 301, endPoint x: 636, endPoint y: 411, distance: 111.2
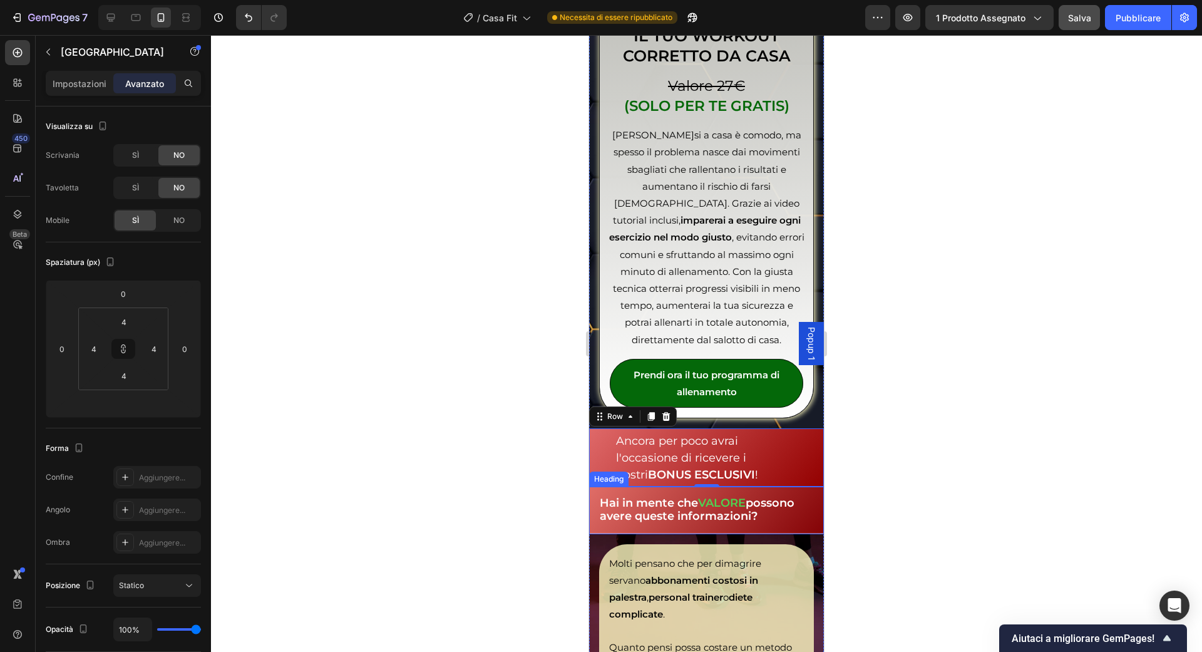
click at [714, 496] on strong "VALORE" at bounding box center [722, 503] width 48 height 14
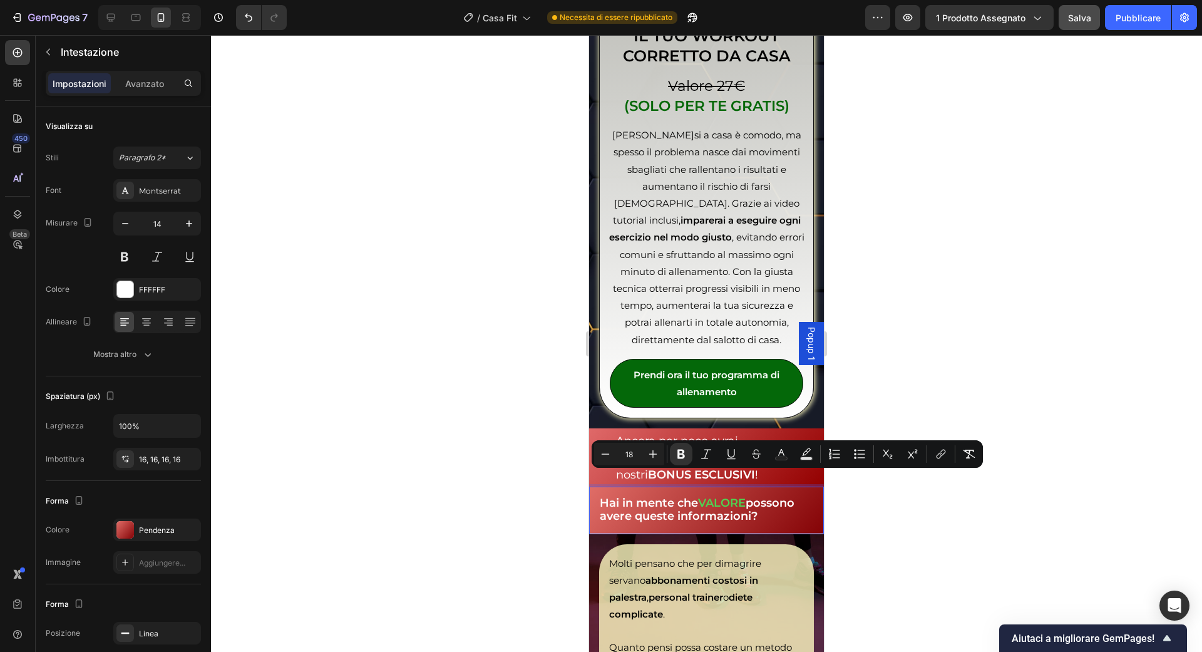
drag, startPoint x: 759, startPoint y: 495, endPoint x: 603, endPoint y: 475, distance: 157.8
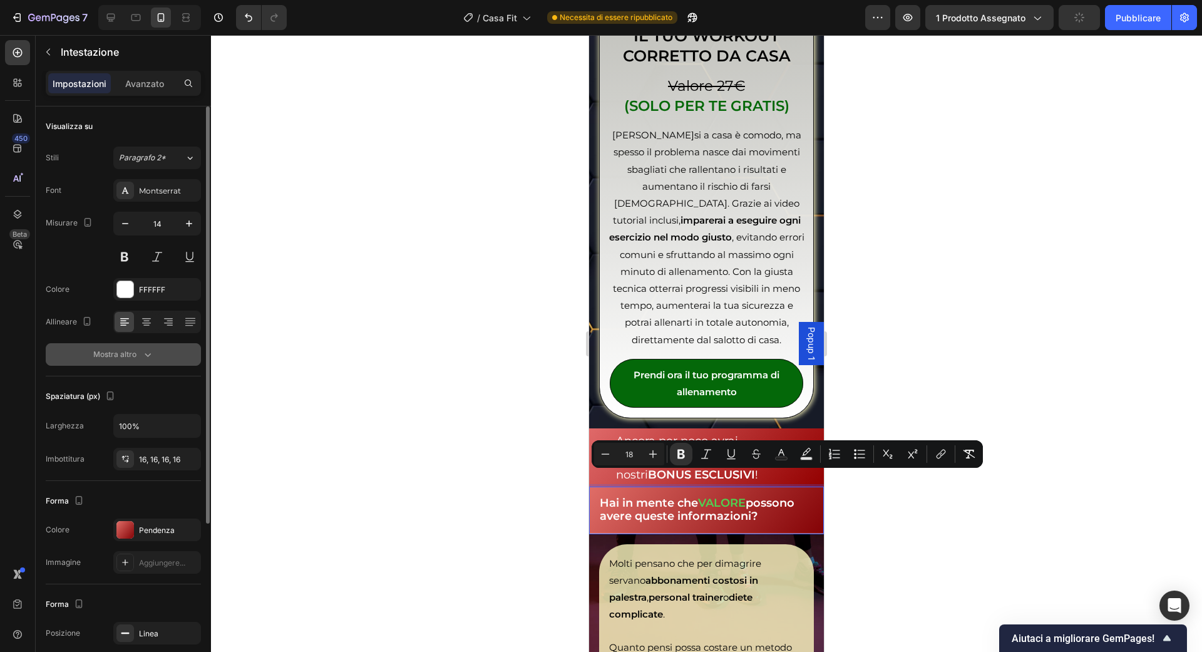
click at [128, 346] on button "Mostra altro" at bounding box center [123, 354] width 155 height 23
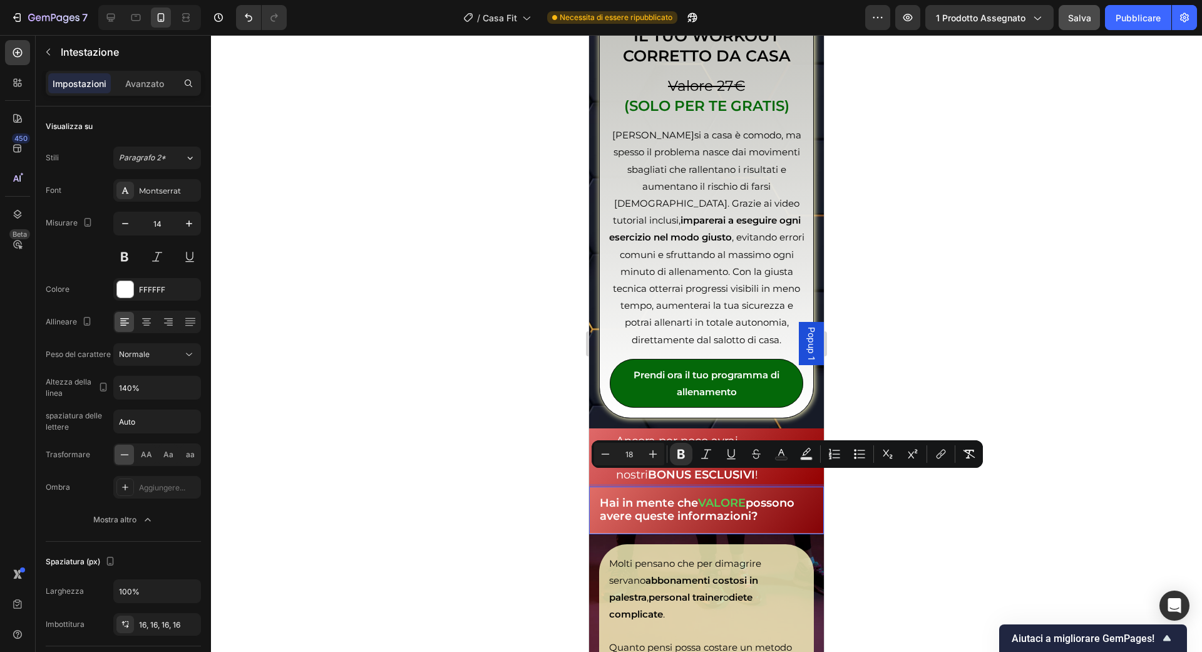
drag, startPoint x: 779, startPoint y: 496, endPoint x: 600, endPoint y: 481, distance: 179.1
click at [600, 497] on p "Hai in mente che VALORE possono avere queste informazioni?" at bounding box center [706, 510] width 213 height 26
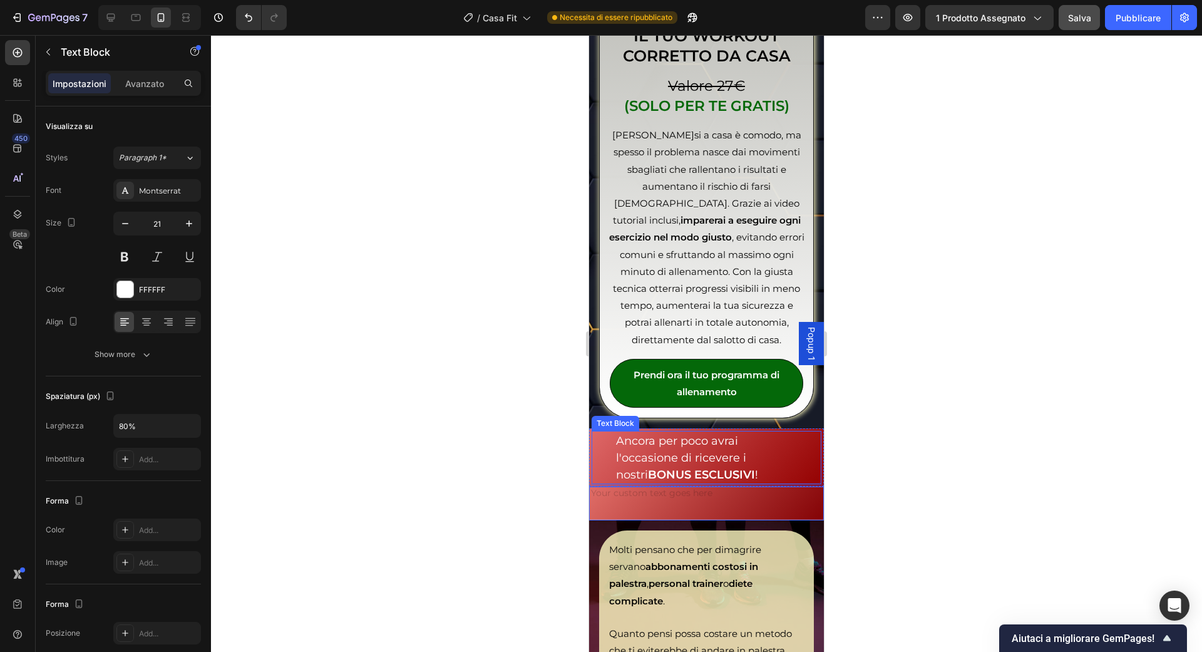
click at [724, 441] on span "Ancora per poco avrai l'occasione di ricevere i nostri BONUS ESCLUSIVI !" at bounding box center [687, 458] width 142 height 48
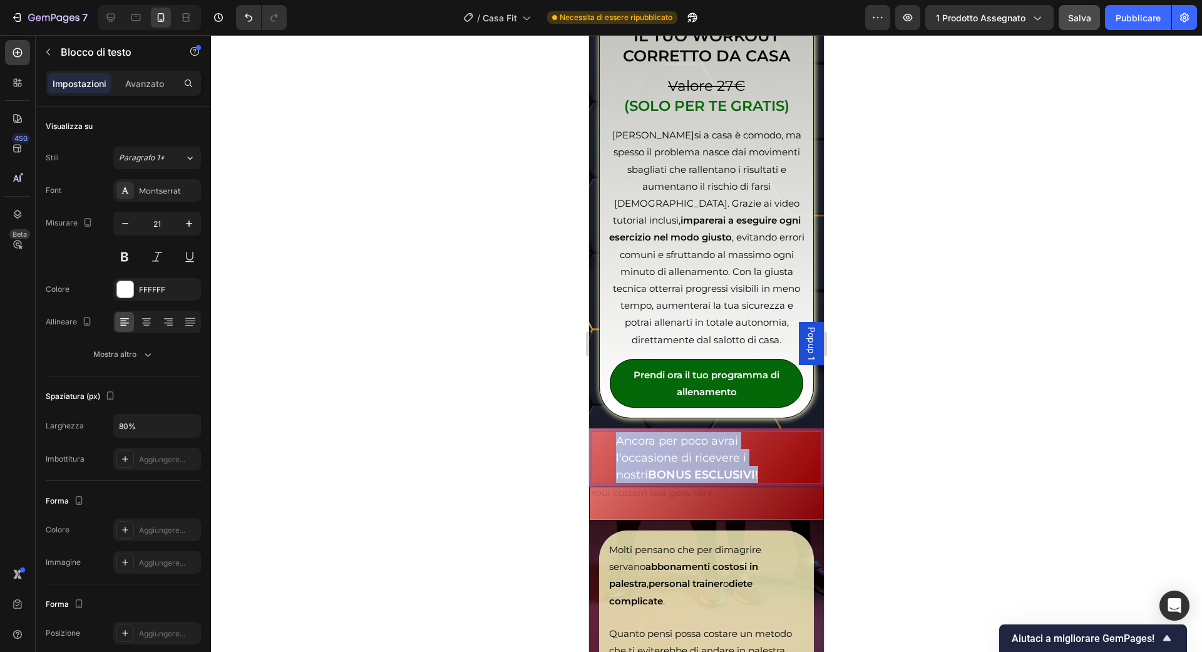
click at [724, 441] on span "Ancora per poco avrai l'occasione di ricevere i nostri BONUS ESCLUSIVI !" at bounding box center [687, 458] width 142 height 48
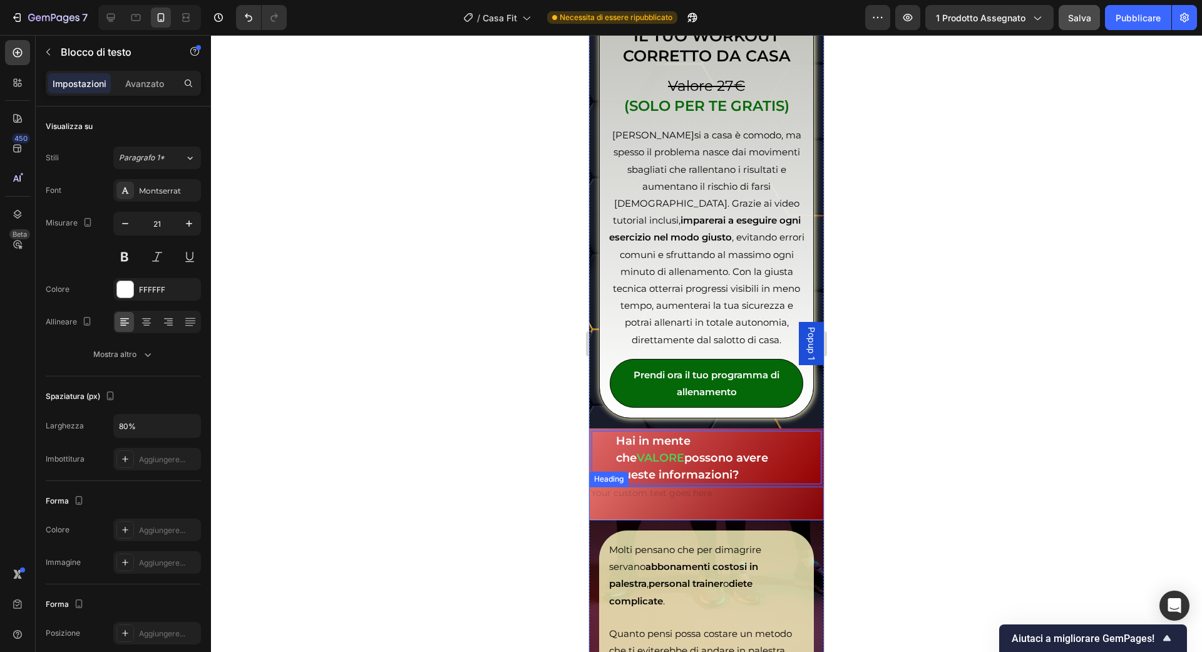
click at [711, 486] on h2 "Rich Text Editor. Editing area: main" at bounding box center [706, 503] width 235 height 34
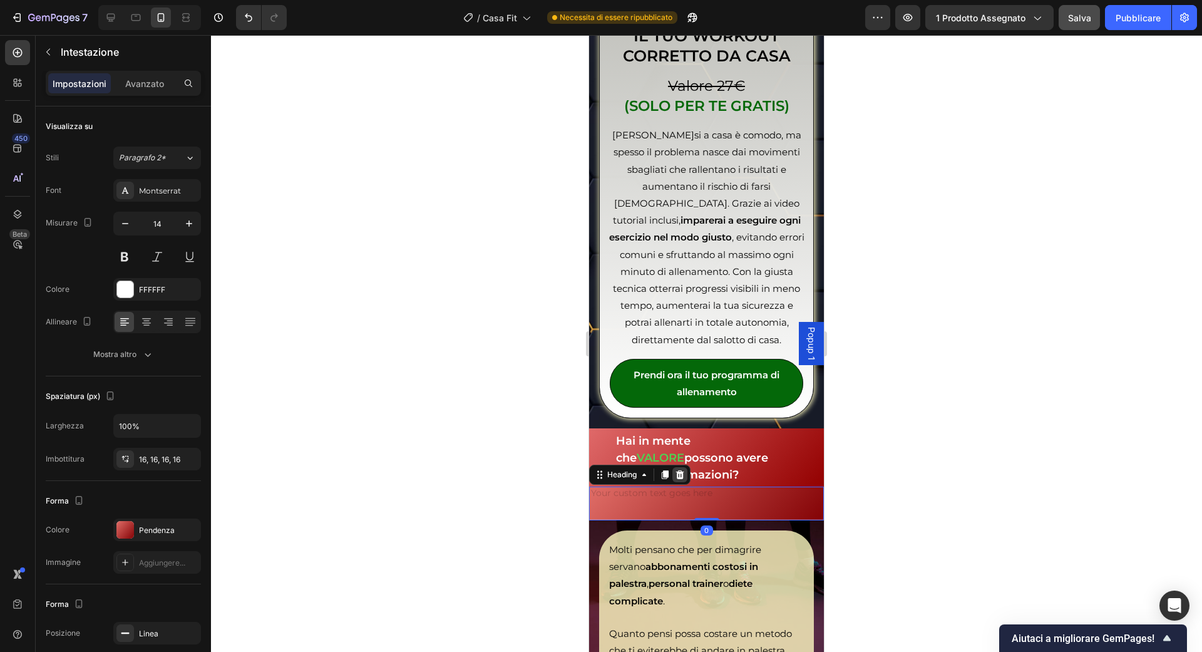
click at [682, 470] on icon at bounding box center [680, 475] width 10 height 10
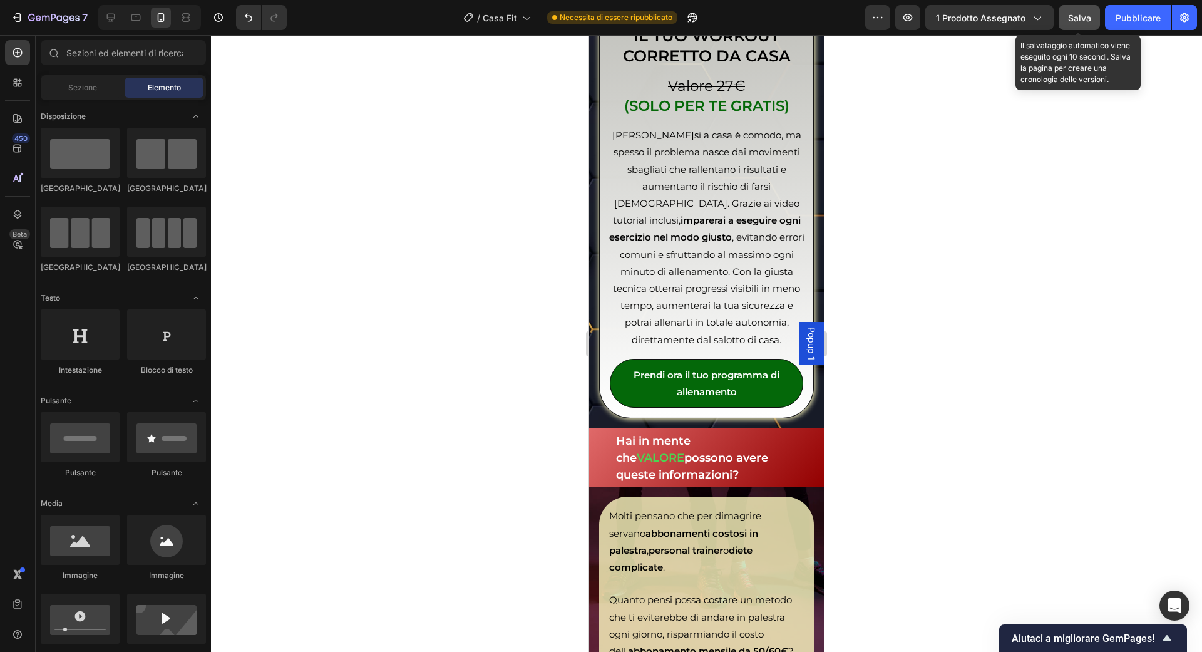
click at [1084, 16] on font "Salva" at bounding box center [1079, 18] width 23 height 11
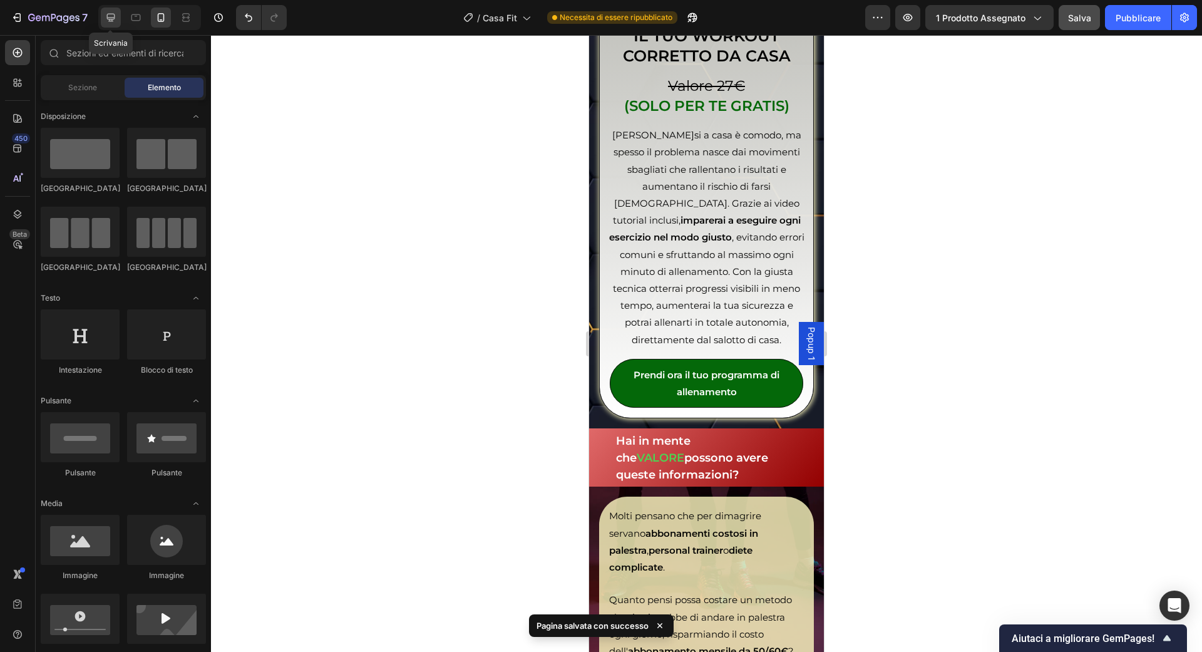
click at [113, 17] on icon at bounding box center [111, 17] width 13 height 13
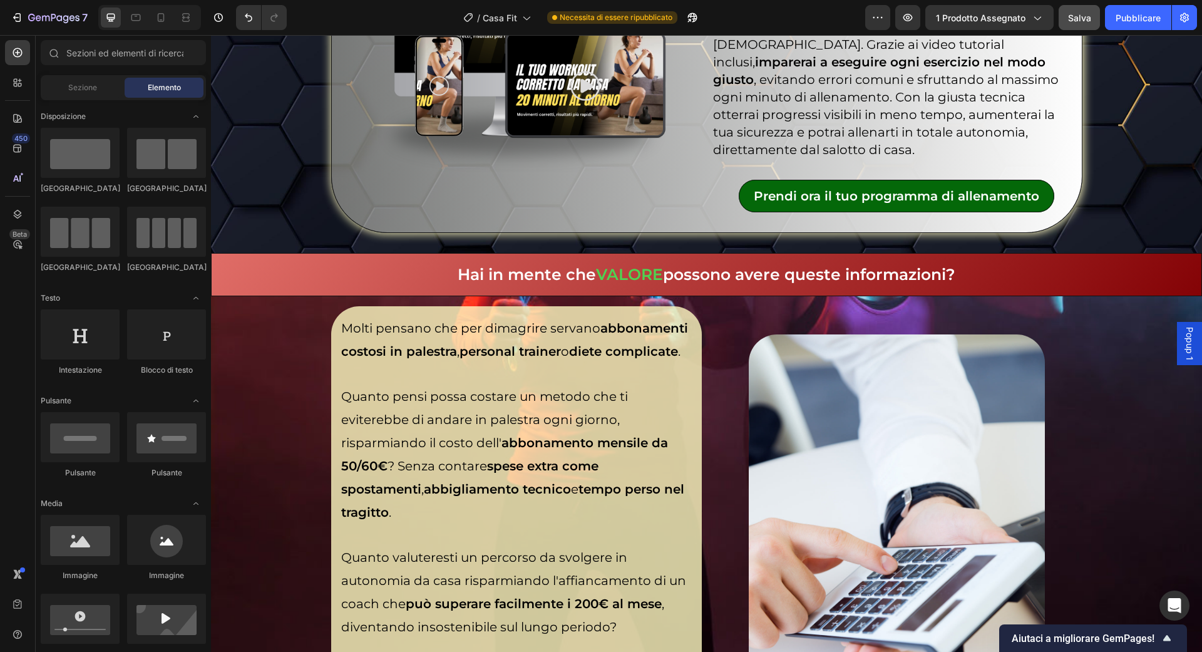
scroll to position [4995, 0]
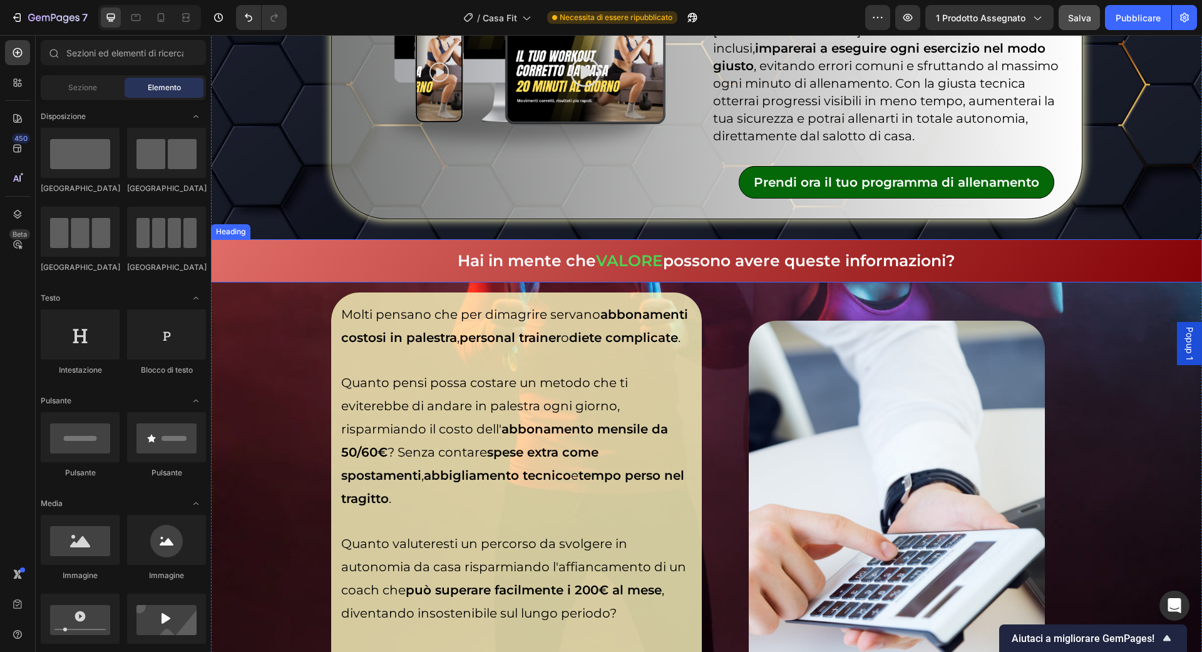
click at [799, 251] on strong "possono avere queste informazioni?" at bounding box center [809, 260] width 292 height 19
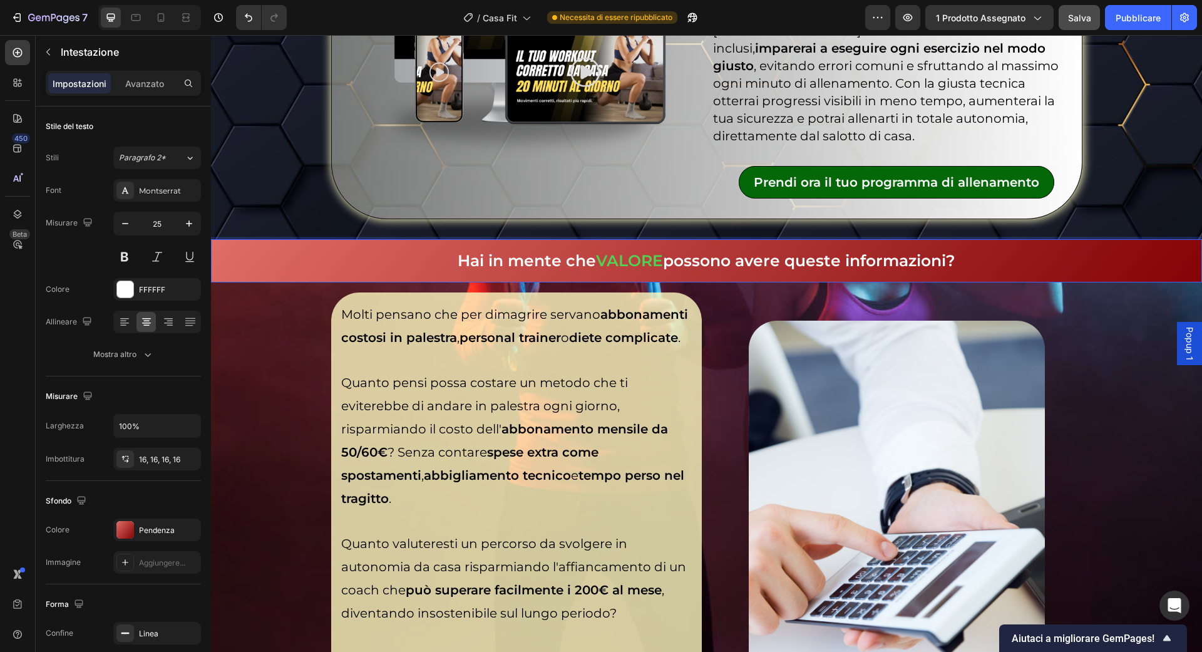
drag, startPoint x: 962, startPoint y: 238, endPoint x: 674, endPoint y: 235, distance: 288.6
click at [673, 250] on p "Hai in mente che VALORE possono avere queste informazioni?" at bounding box center [707, 261] width 970 height 22
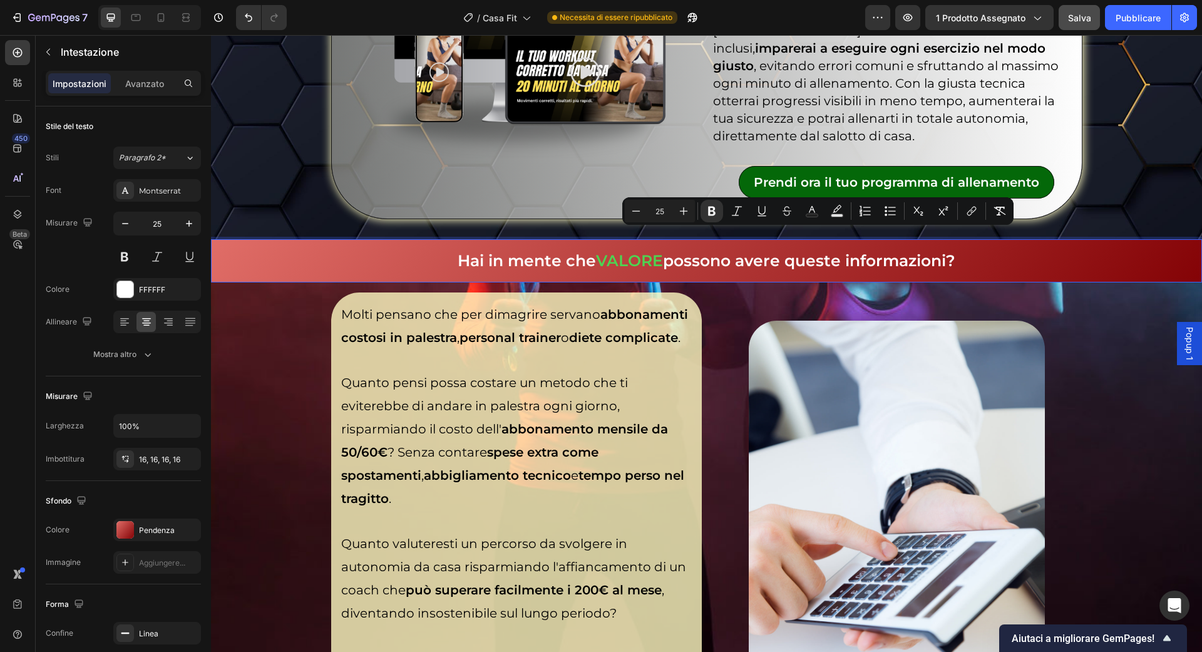
click at [667, 251] on strong "possono avere queste informazioni?" at bounding box center [809, 260] width 292 height 19
drag, startPoint x: 669, startPoint y: 243, endPoint x: 974, endPoint y: 245, distance: 305.5
click at [974, 250] on p "Hai in mente che VALORE possono avere queste informazioni?" at bounding box center [707, 261] width 970 height 22
click at [710, 205] on icon "Editor contextual toolbar" at bounding box center [707, 211] width 13 height 13
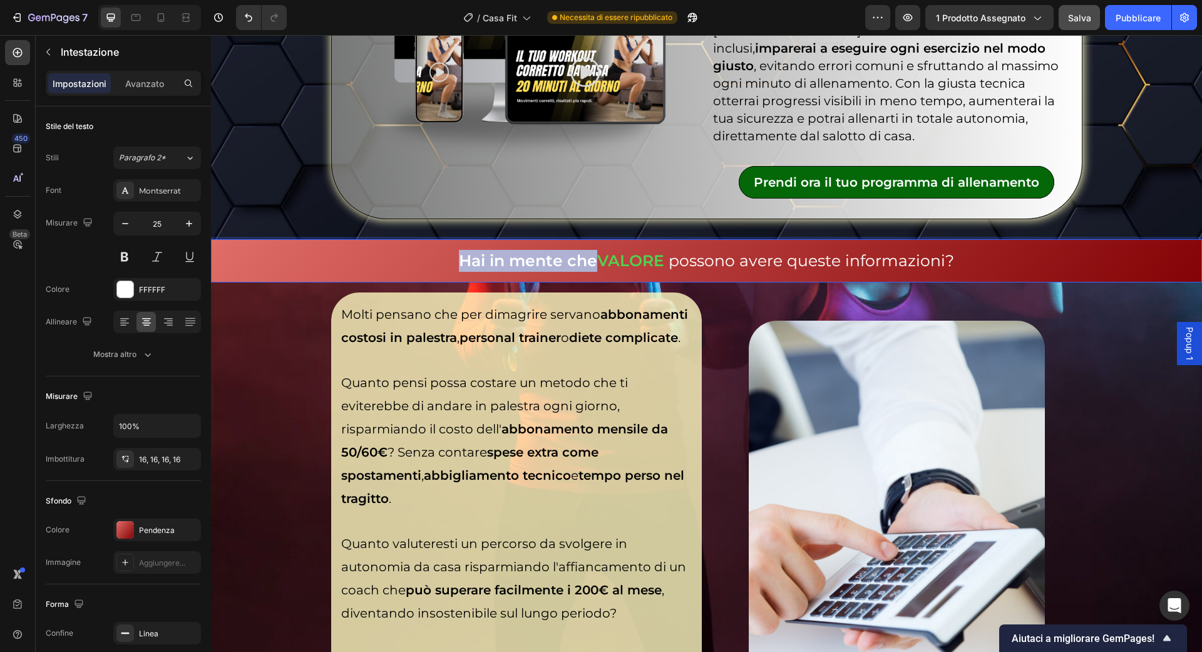
drag, startPoint x: 596, startPoint y: 239, endPoint x: 465, endPoint y: 241, distance: 130.9
click at [465, 251] on strong "Hai in mente che" at bounding box center [528, 260] width 138 height 19
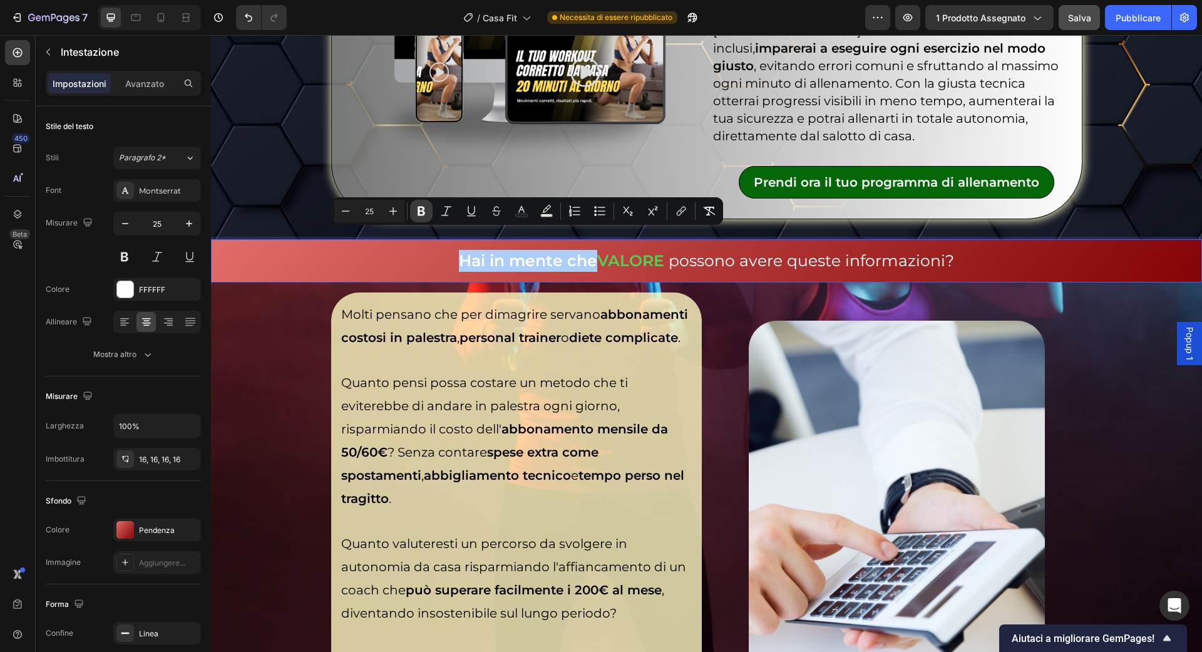
click at [420, 215] on icon "Editor contextual toolbar" at bounding box center [422, 211] width 8 height 9
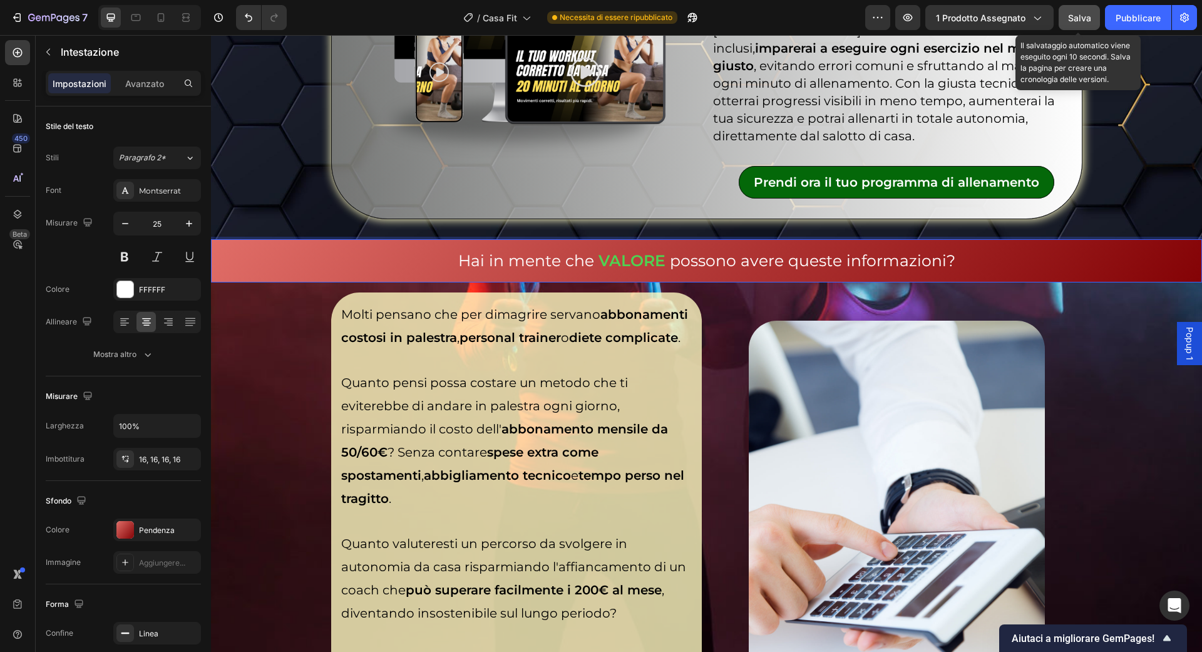
click at [1076, 19] on font "Salva" at bounding box center [1079, 18] width 23 height 11
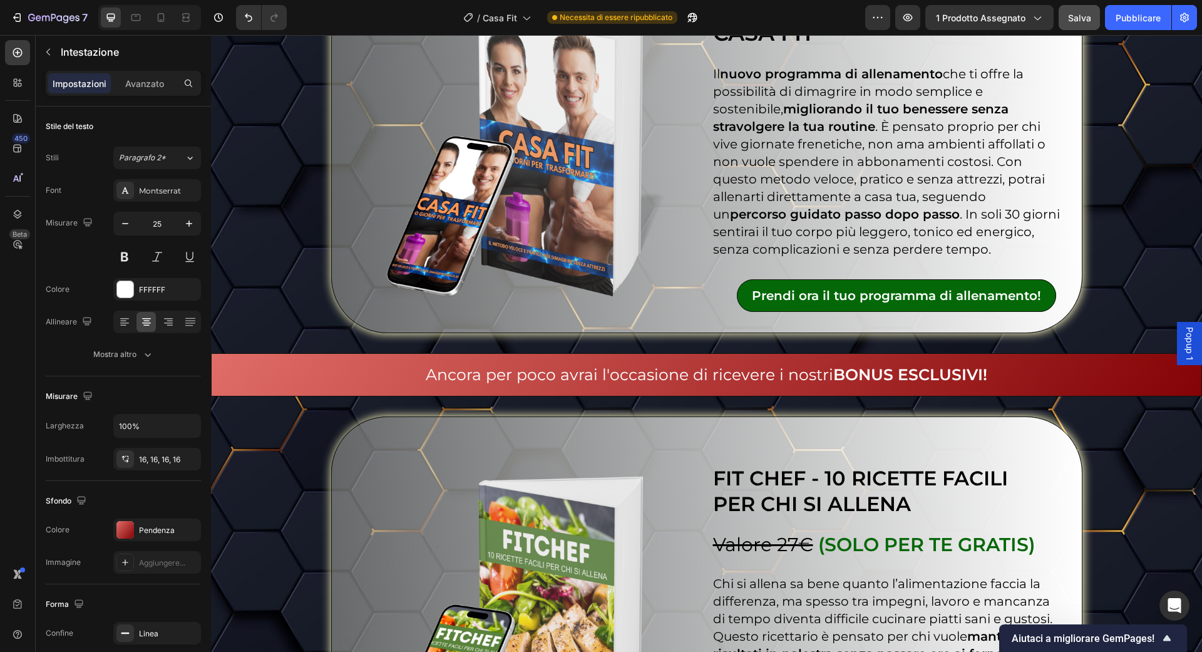
scroll to position [3744, 0]
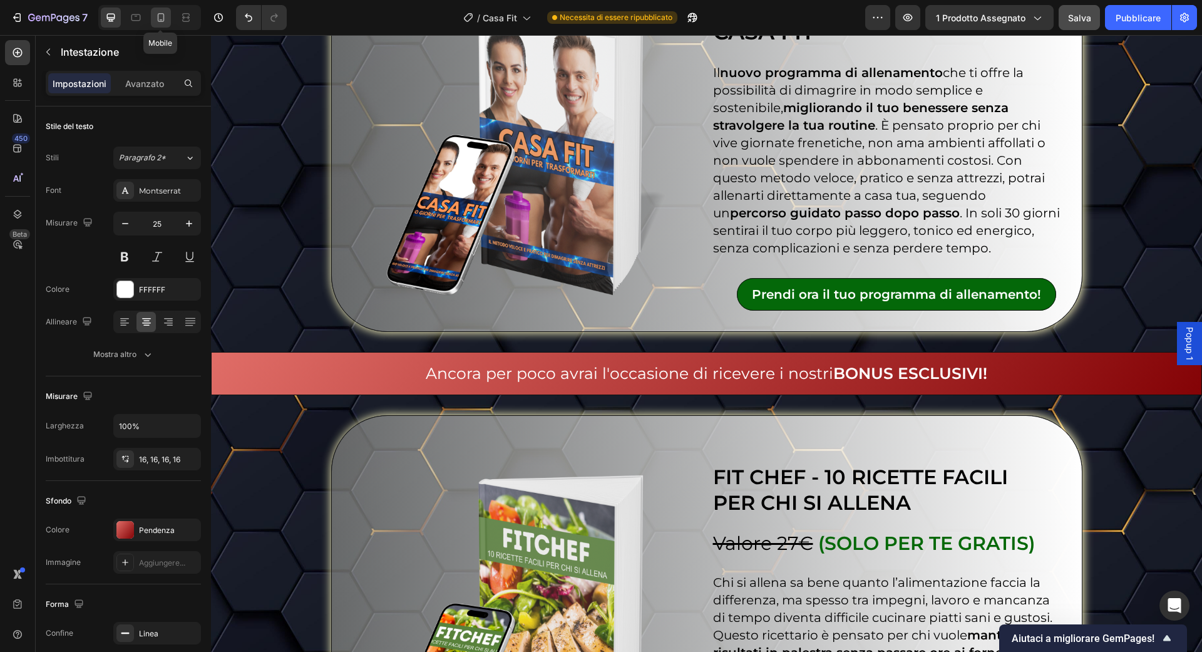
click at [164, 22] on icon at bounding box center [161, 17] width 13 height 13
type input "14"
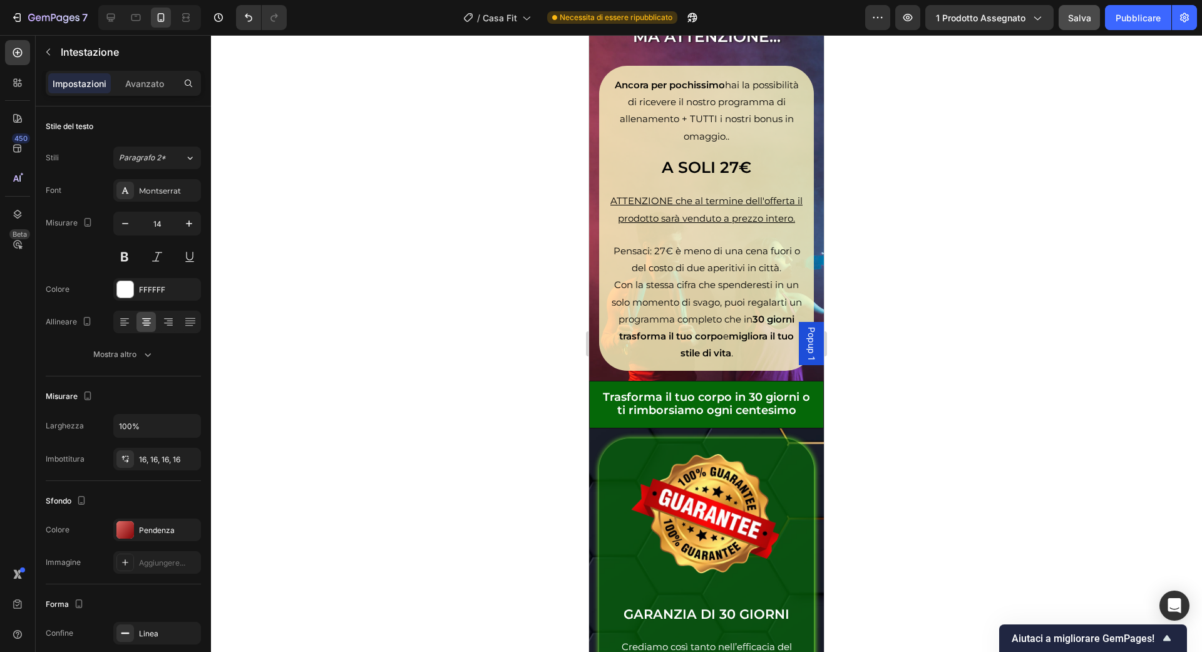
scroll to position [6923, 0]
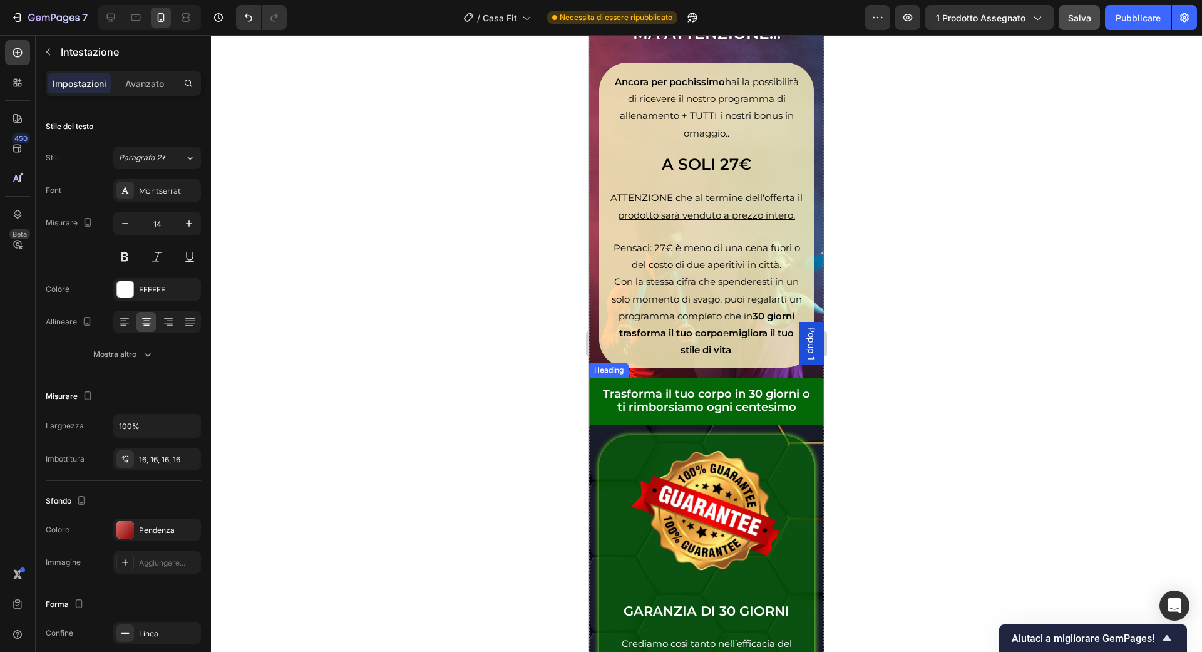
click at [655, 387] on strong "Trasforma il tuo corpo in 30 giorni o ti rimborsiamo ogni centesimo" at bounding box center [706, 400] width 207 height 27
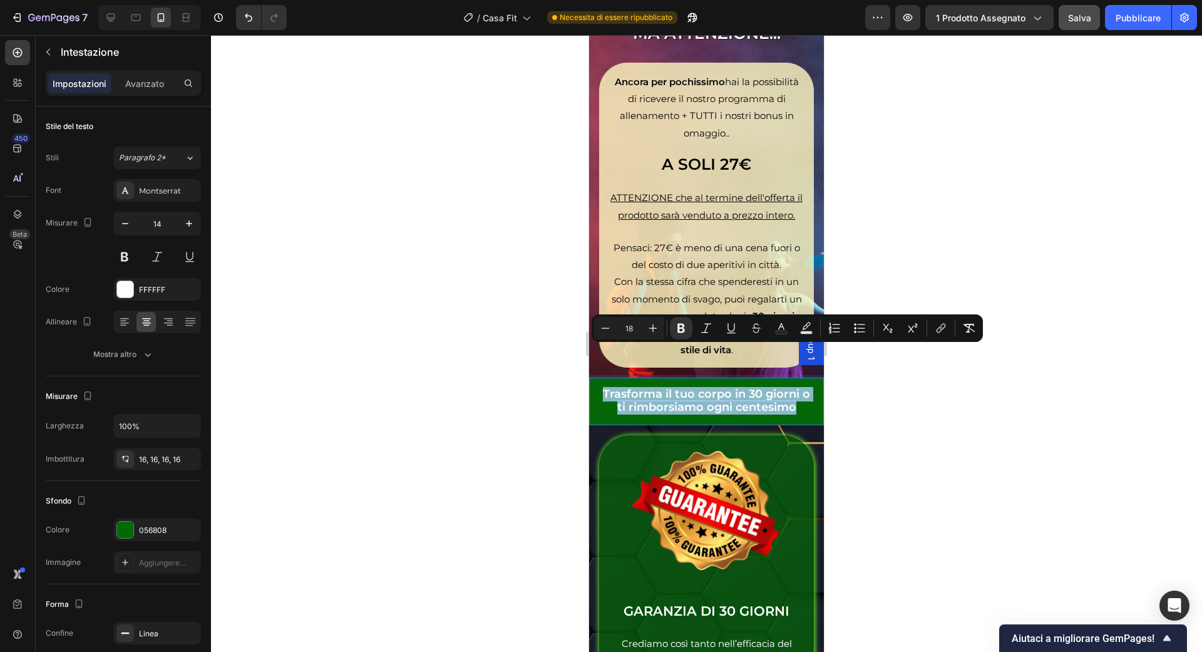
drag, startPoint x: 798, startPoint y: 367, endPoint x: 612, endPoint y: 341, distance: 188.4
click at [612, 378] on h2 "Trasforma il tuo corpo in 30 giorni o ti rimborsiamo ogni centesimo" at bounding box center [706, 401] width 235 height 47
click at [682, 331] on icon "Editor contextual toolbar" at bounding box center [681, 328] width 8 height 9
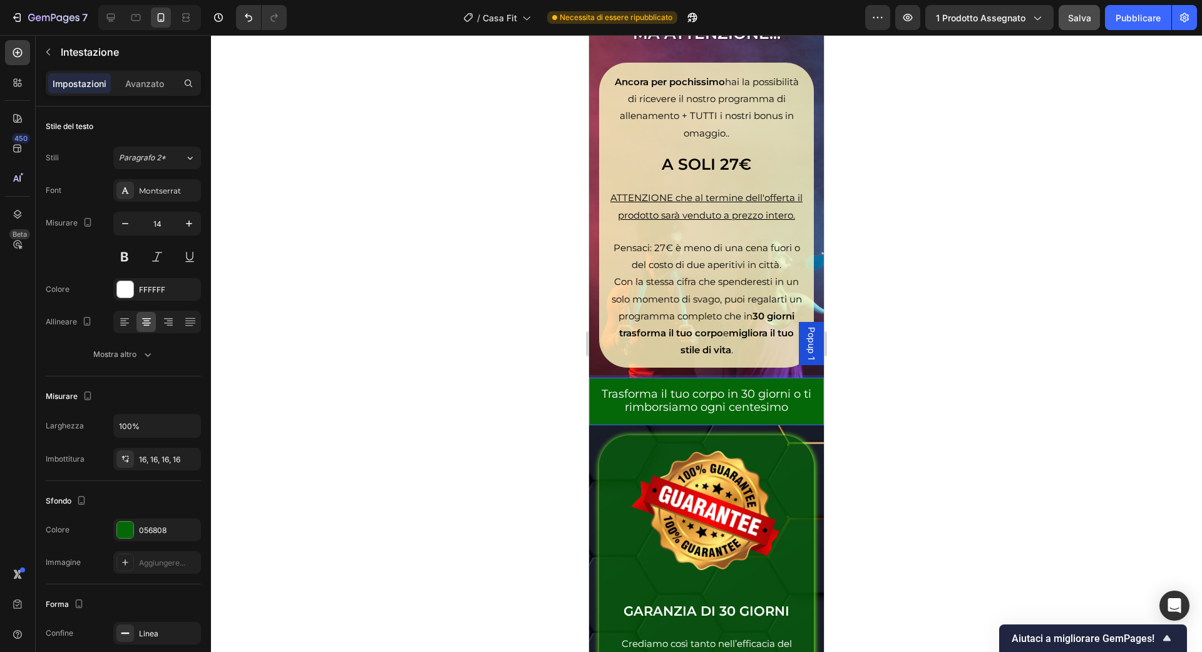
click at [666, 387] on span "Trasforma il tuo corpo in 30 giorni o ti rimborsiamo ogni centesimo" at bounding box center [707, 400] width 210 height 27
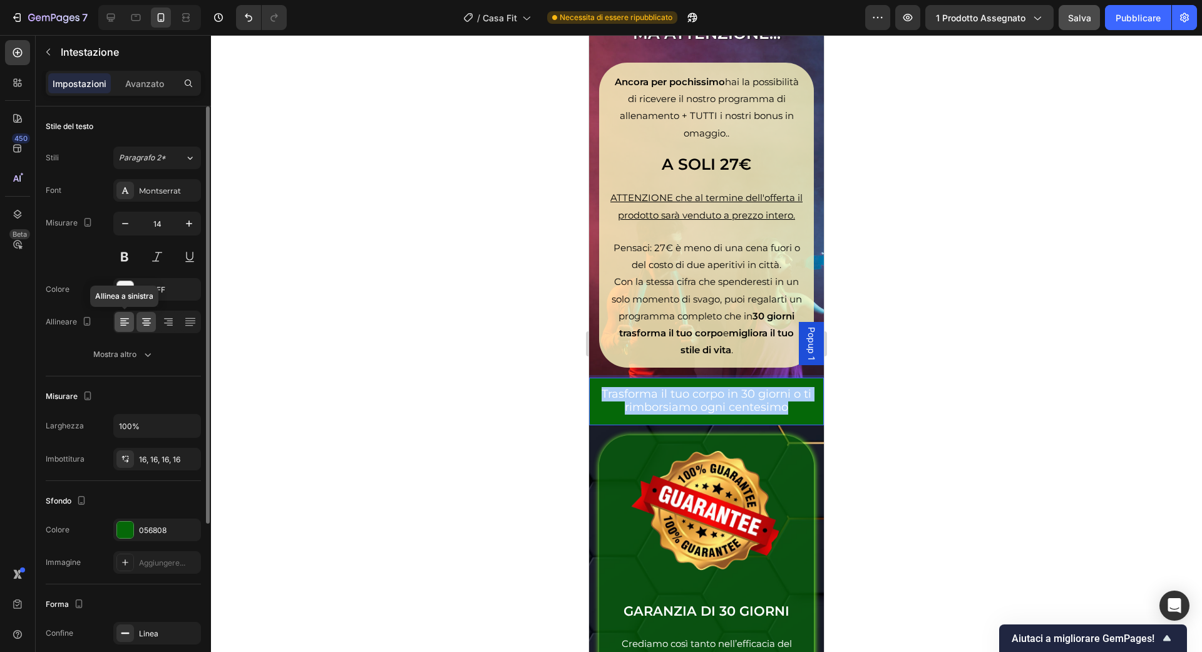
click at [130, 320] on icon at bounding box center [124, 322] width 13 height 13
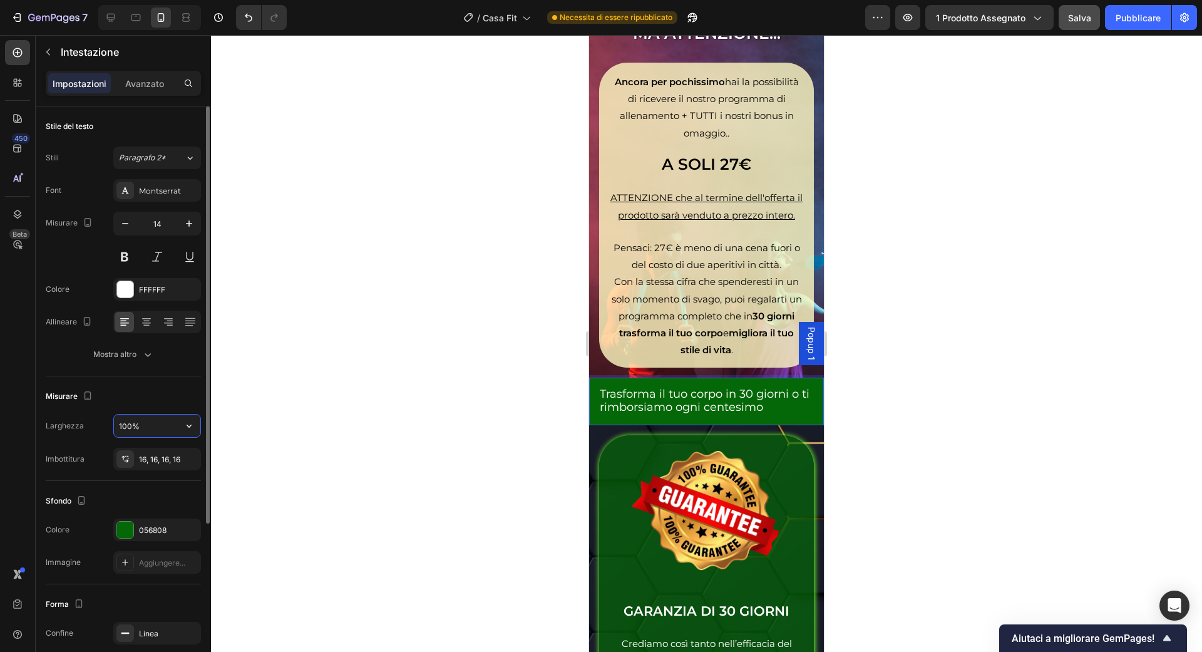
click at [168, 419] on input "100%" at bounding box center [157, 425] width 86 height 23
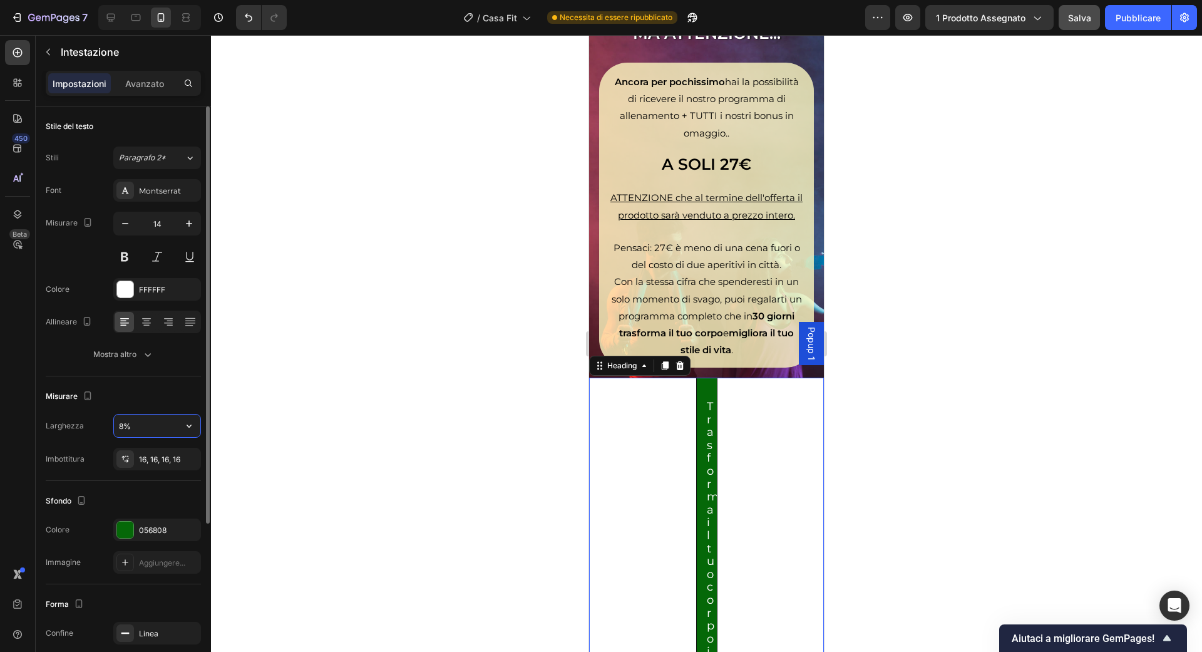
type input "%"
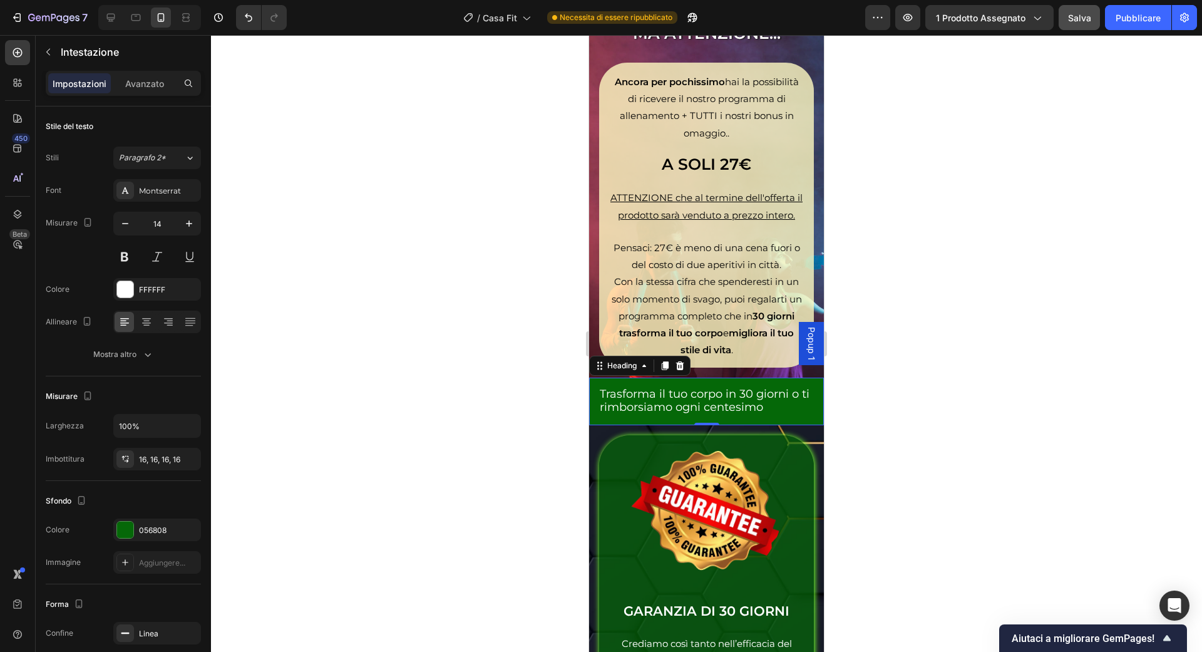
click at [414, 394] on div at bounding box center [706, 343] width 991 height 617
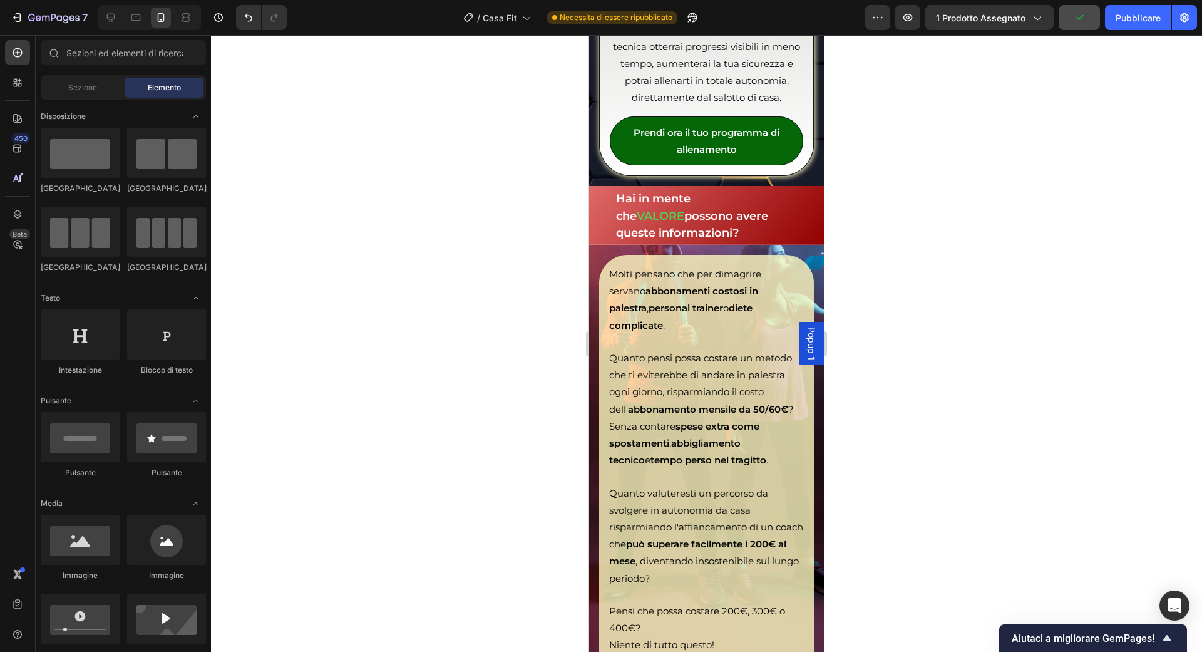
scroll to position [5920, 0]
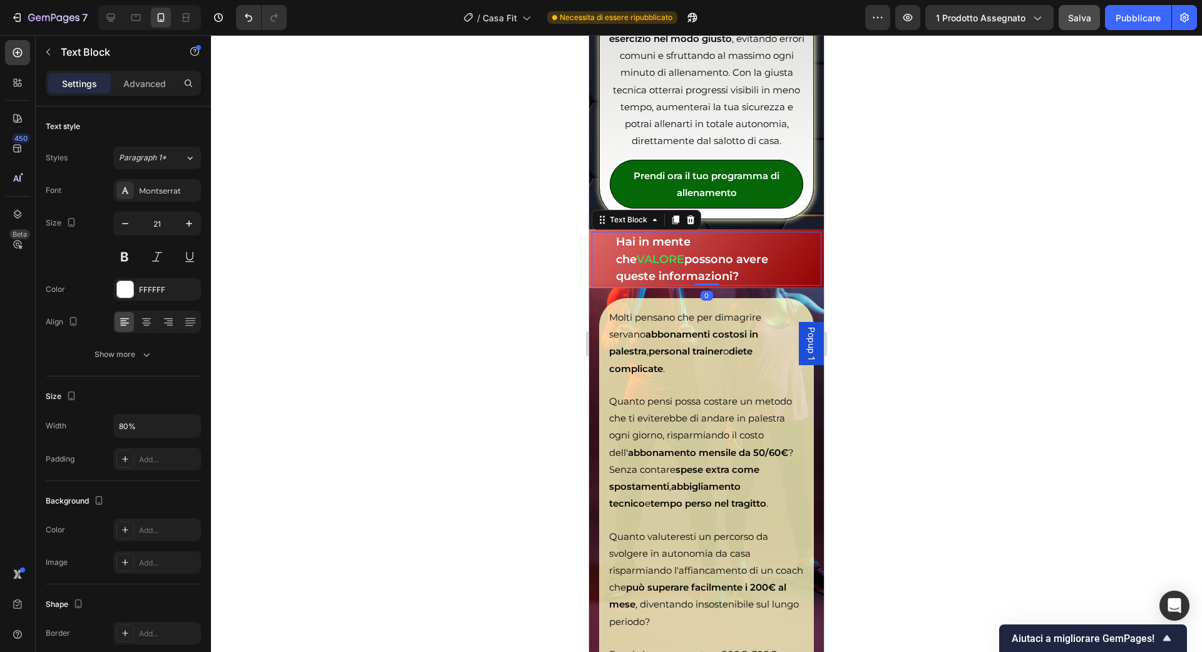
click at [602, 232] on div "Hai in mente che VALORE possono avere queste informazioni?" at bounding box center [707, 259] width 230 height 54
drag, startPoint x: 701, startPoint y: 250, endPoint x: 619, endPoint y: 232, distance: 84.1
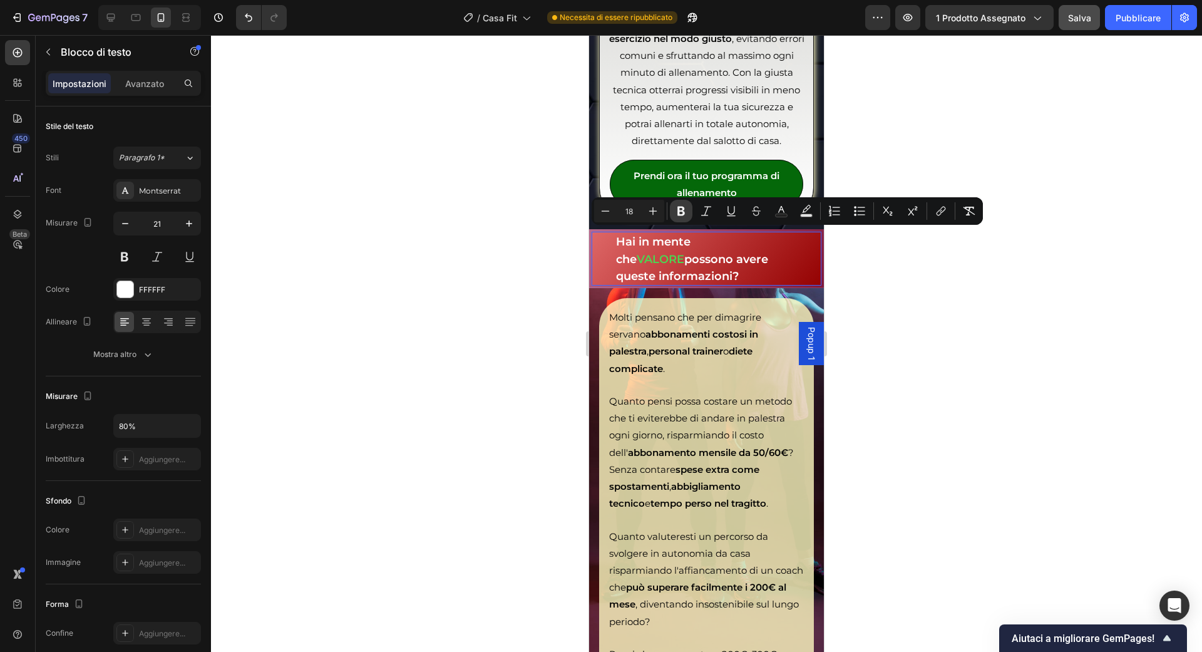
click at [676, 211] on icon "Editor contextual toolbar" at bounding box center [681, 211] width 13 height 13
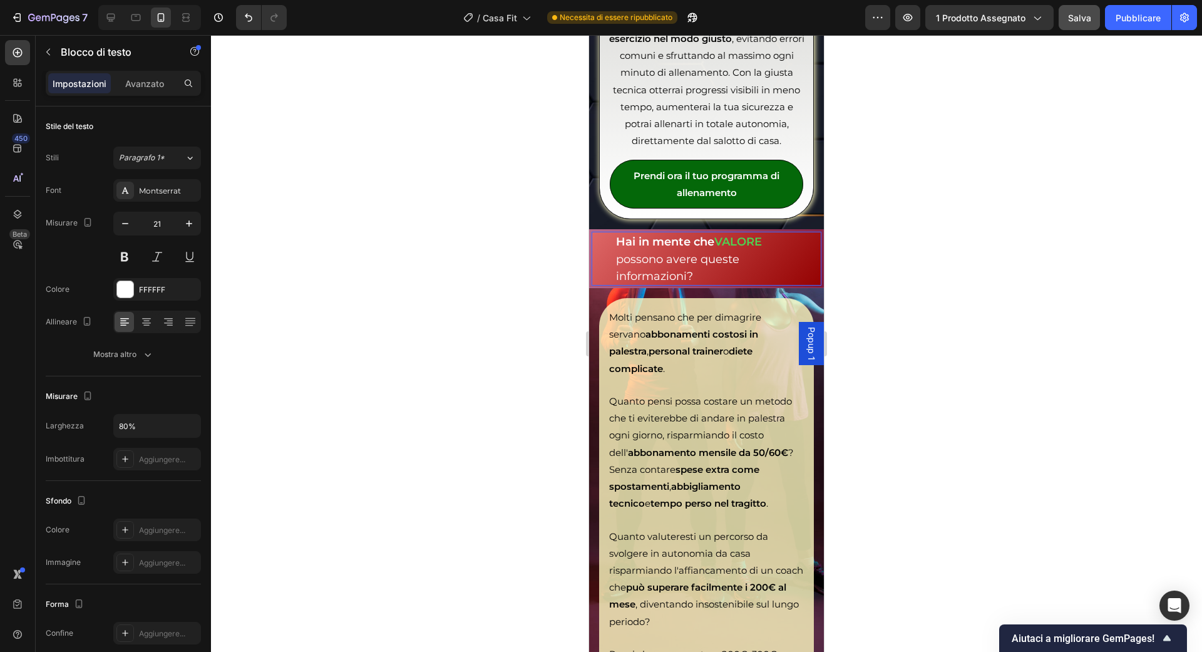
click at [719, 245] on p "Hai in mente che VALORE possono avere queste informazioni?" at bounding box center [707, 258] width 182 height 51
drag, startPoint x: 715, startPoint y: 224, endPoint x: 617, endPoint y: 218, distance: 97.9
click at [617, 235] on strong "Hai in mente che" at bounding box center [665, 242] width 98 height 14
click at [643, 252] on span "possono avere queste informazioni?" at bounding box center [677, 267] width 123 height 31
click at [1086, 18] on font "Salva" at bounding box center [1079, 18] width 23 height 11
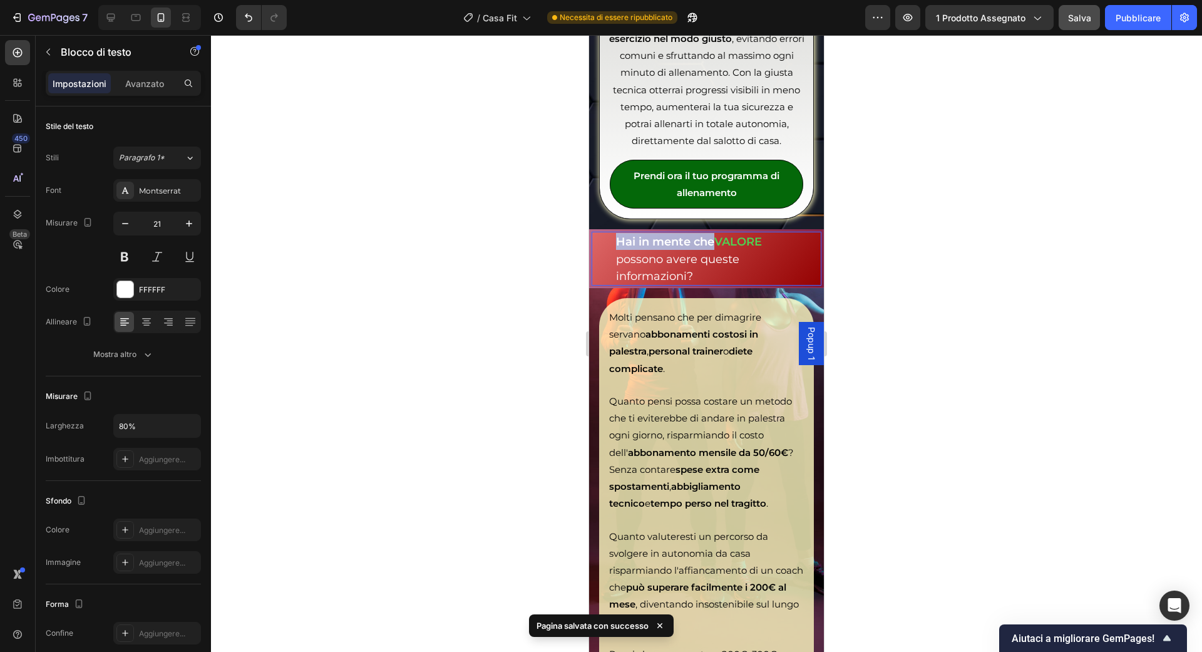
drag, startPoint x: 714, startPoint y: 220, endPoint x: 619, endPoint y: 219, distance: 95.2
click at [619, 235] on strong "Hai in mente che" at bounding box center [665, 242] width 98 height 14
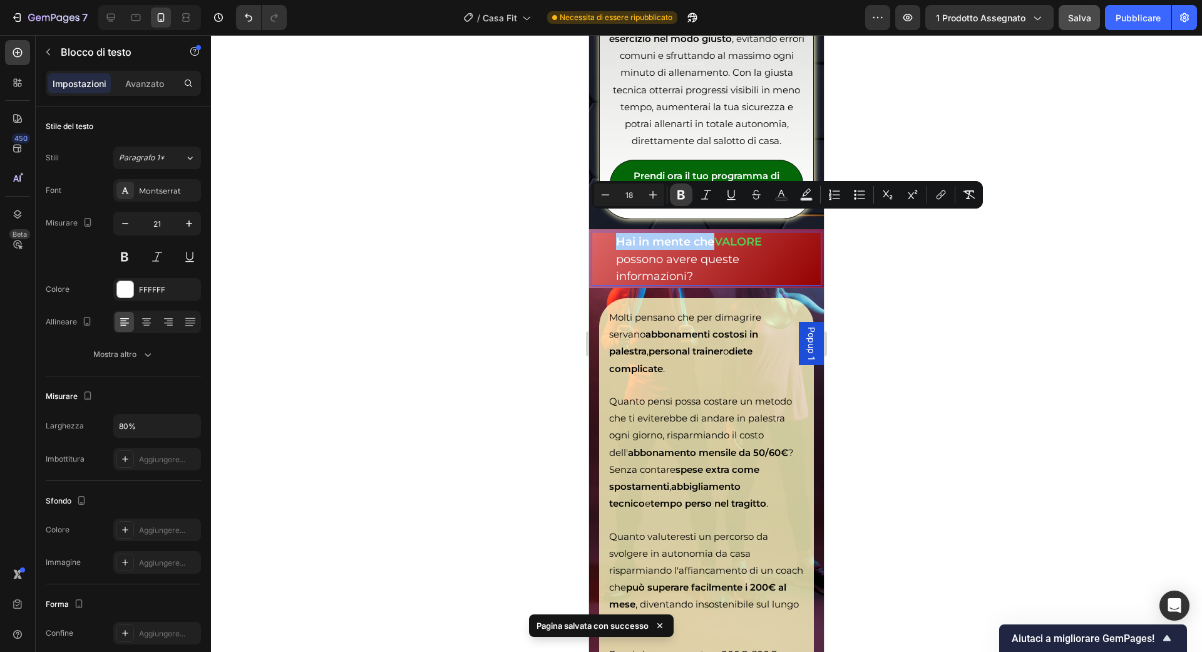
click at [684, 196] on icon "Editor contextual toolbar" at bounding box center [681, 194] width 8 height 9
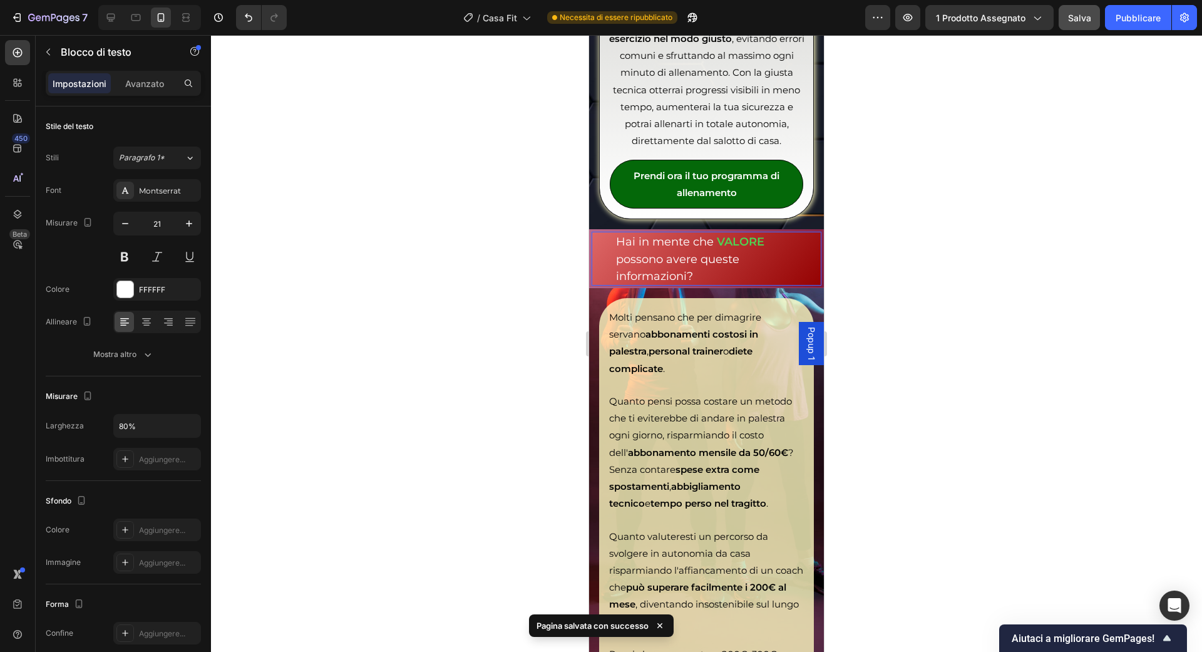
click at [704, 250] on p "Hai in mente che VALORE possono avere queste informazioni?" at bounding box center [707, 258] width 182 height 51
click at [595, 232] on div "Hai in mente che VALORE possono avere queste informazioni?" at bounding box center [707, 259] width 230 height 54
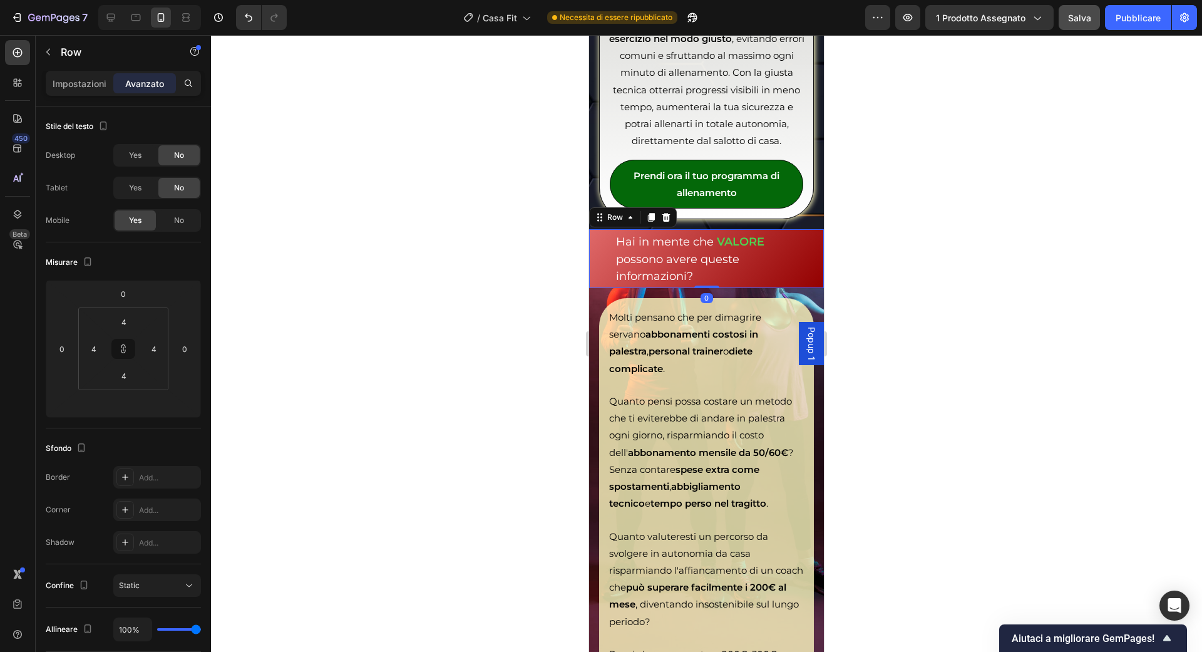
click at [595, 229] on div "Hai in mente che VALORE possono avere queste informazioni? Text Block Row 0" at bounding box center [706, 258] width 235 height 59
click at [651, 213] on icon at bounding box center [651, 217] width 7 height 9
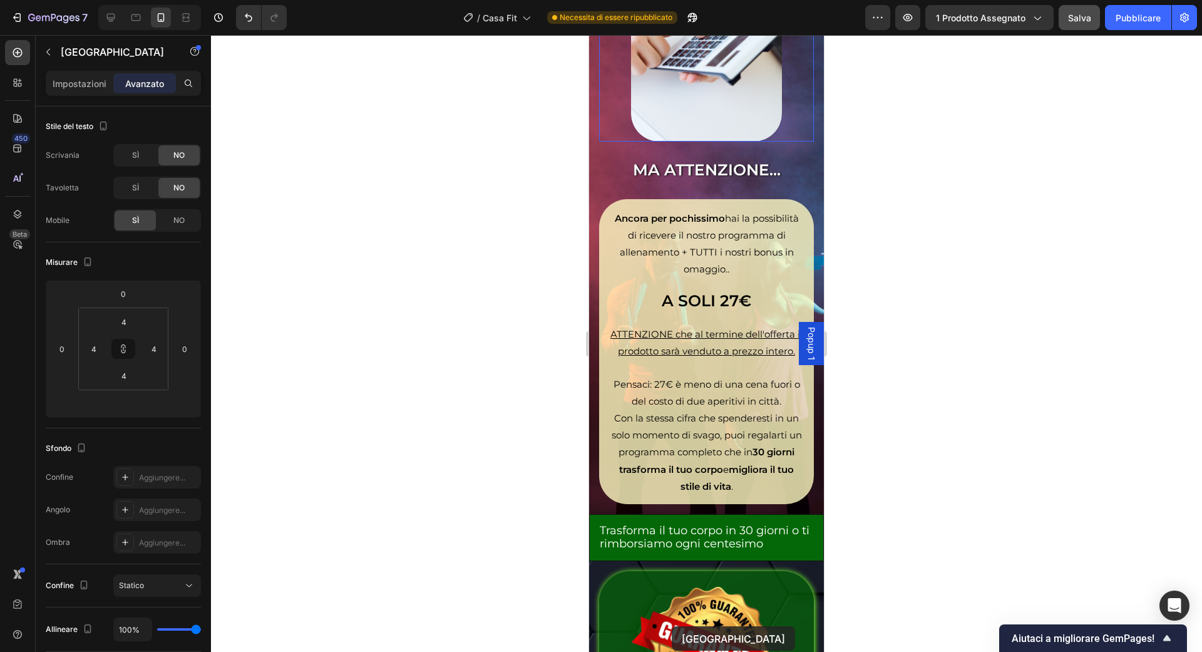
scroll to position [6888, 0]
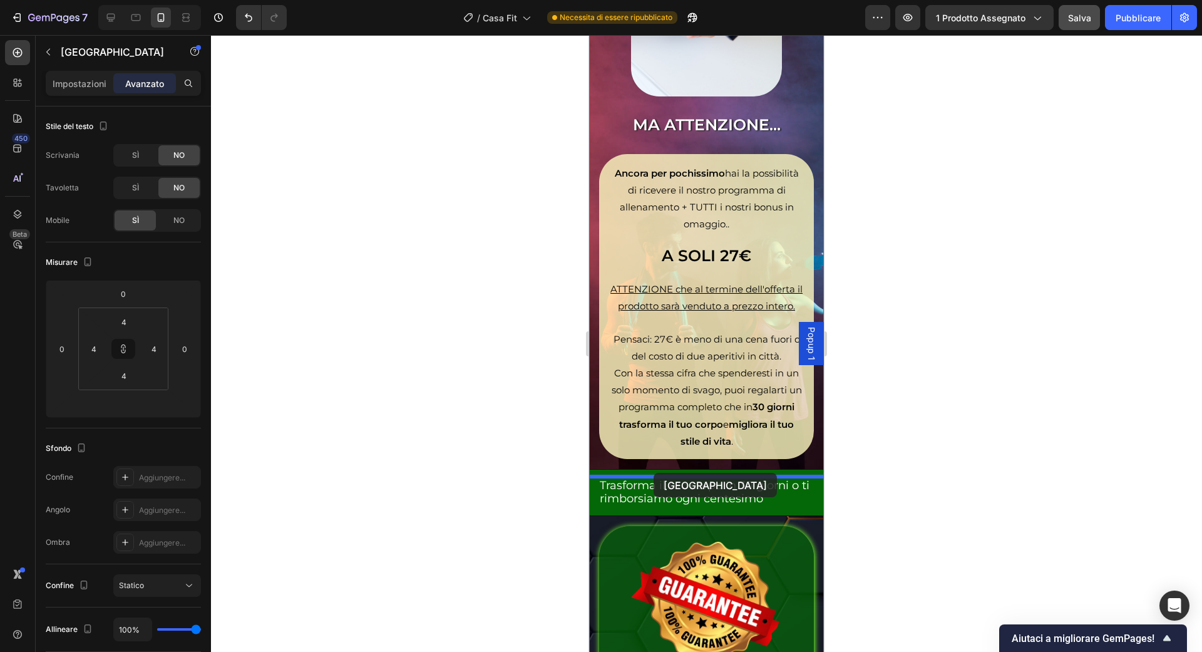
drag, startPoint x: 617, startPoint y: 258, endPoint x: 654, endPoint y: 473, distance: 217.8
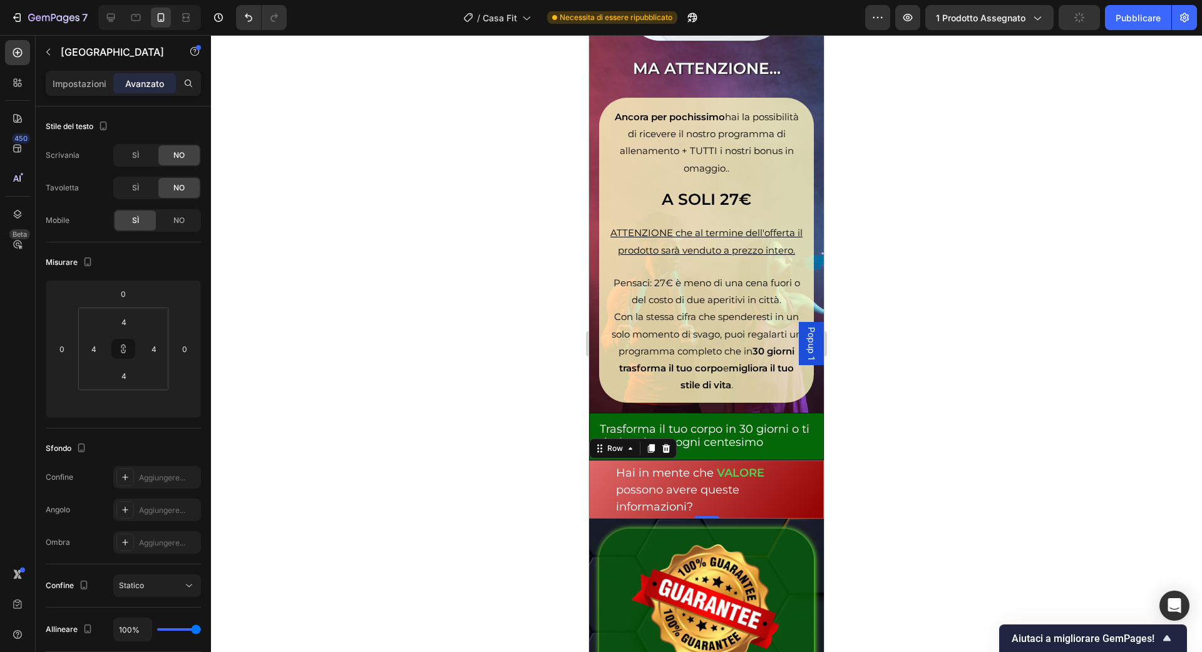
scroll to position [6832, 0]
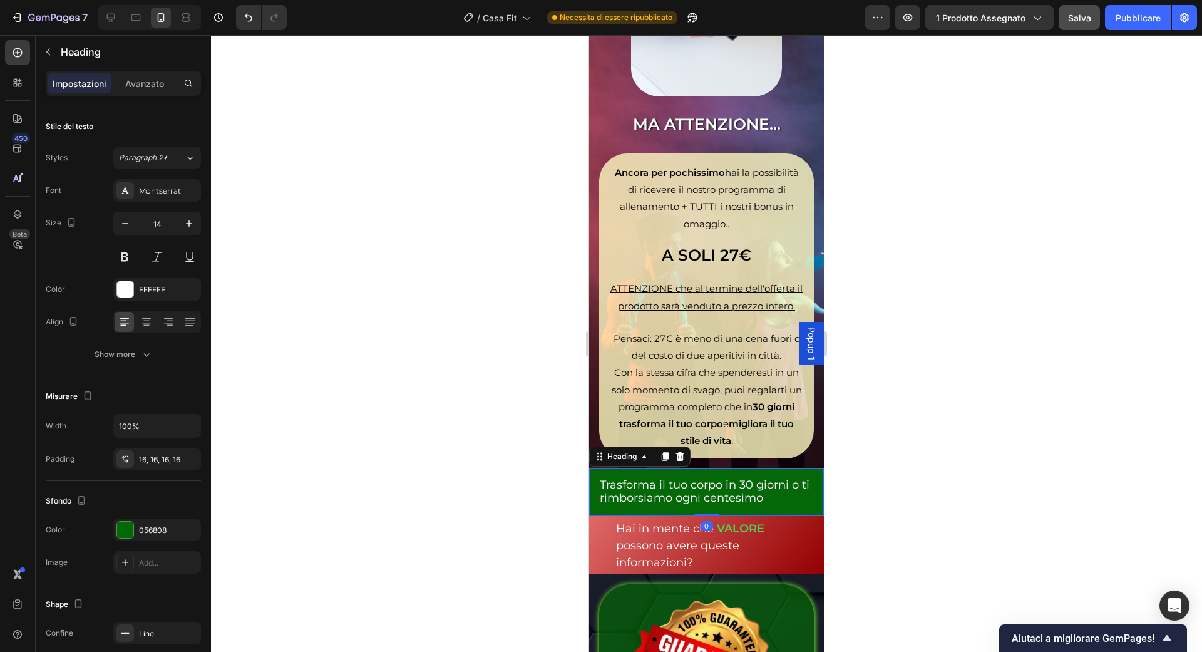
click at [798, 479] on p "⁠⁠⁠⁠⁠⁠⁠ Trasforma il tuo corpo in 30 giorni o ti rimborsiamo ogni centesimo" at bounding box center [706, 492] width 213 height 26
click at [155, 530] on font "056808" at bounding box center [153, 529] width 28 height 9
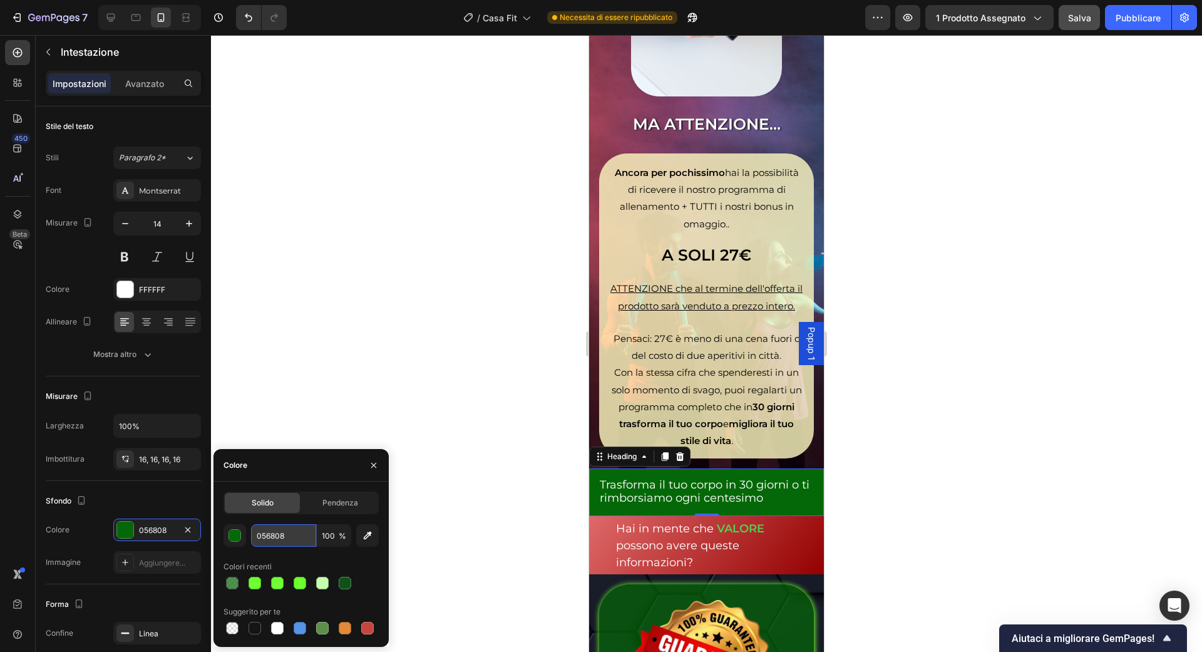
click at [270, 528] on input "056808" at bounding box center [283, 535] width 65 height 23
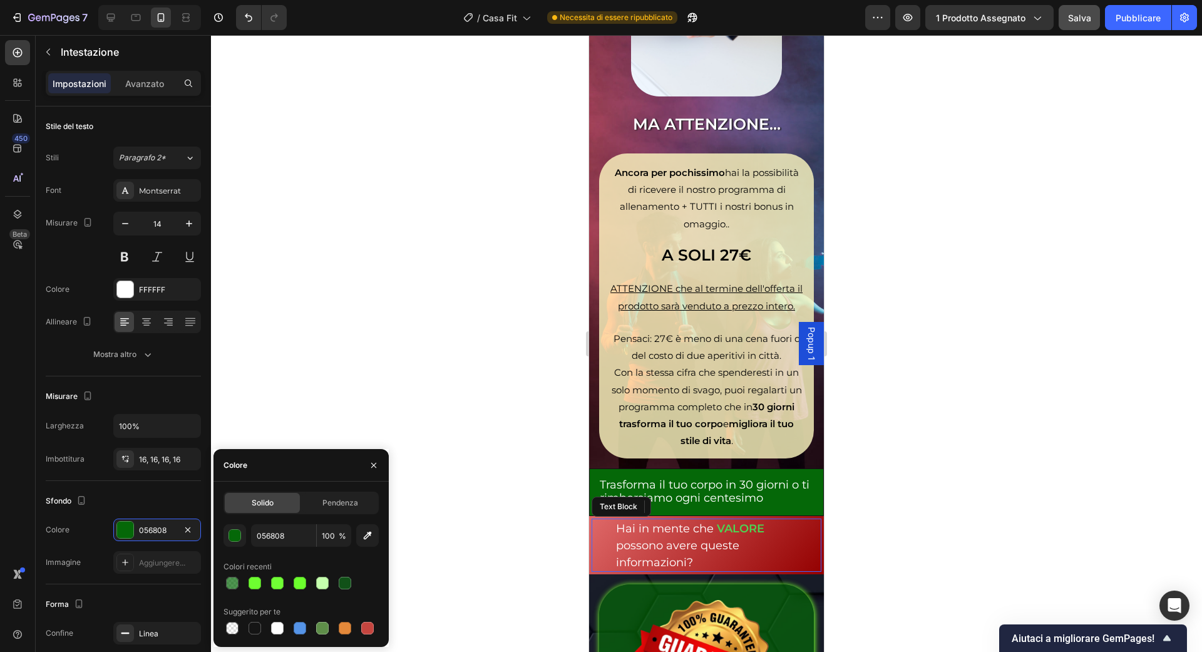
click at [602, 518] on div "Hai in mente che VALORE possono avere queste informazioni?" at bounding box center [707, 545] width 230 height 54
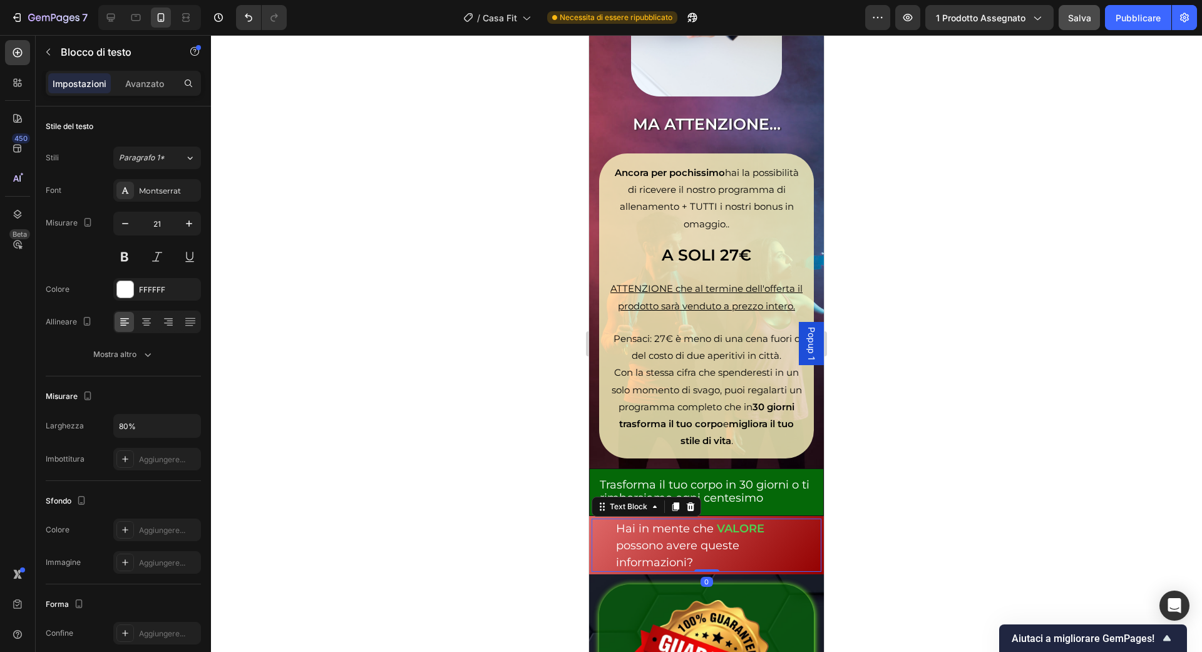
click at [668, 538] on span "possono avere queste informazioni?" at bounding box center [677, 553] width 123 height 31
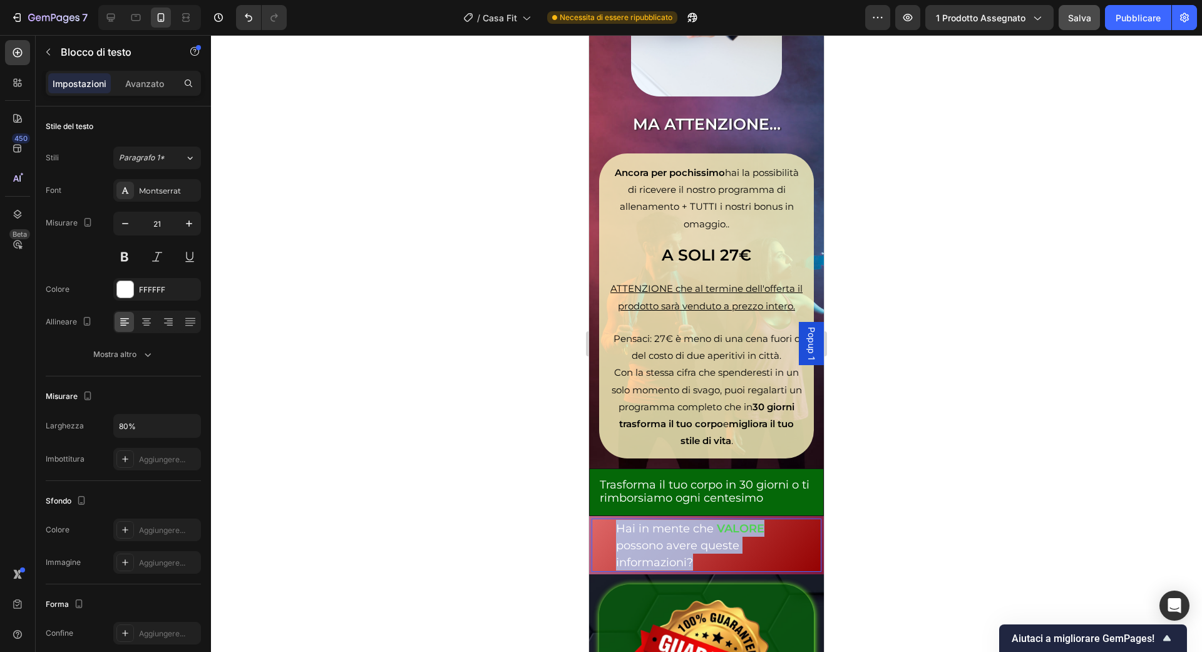
click at [668, 538] on span "possono avere queste informazioni?" at bounding box center [677, 553] width 123 height 31
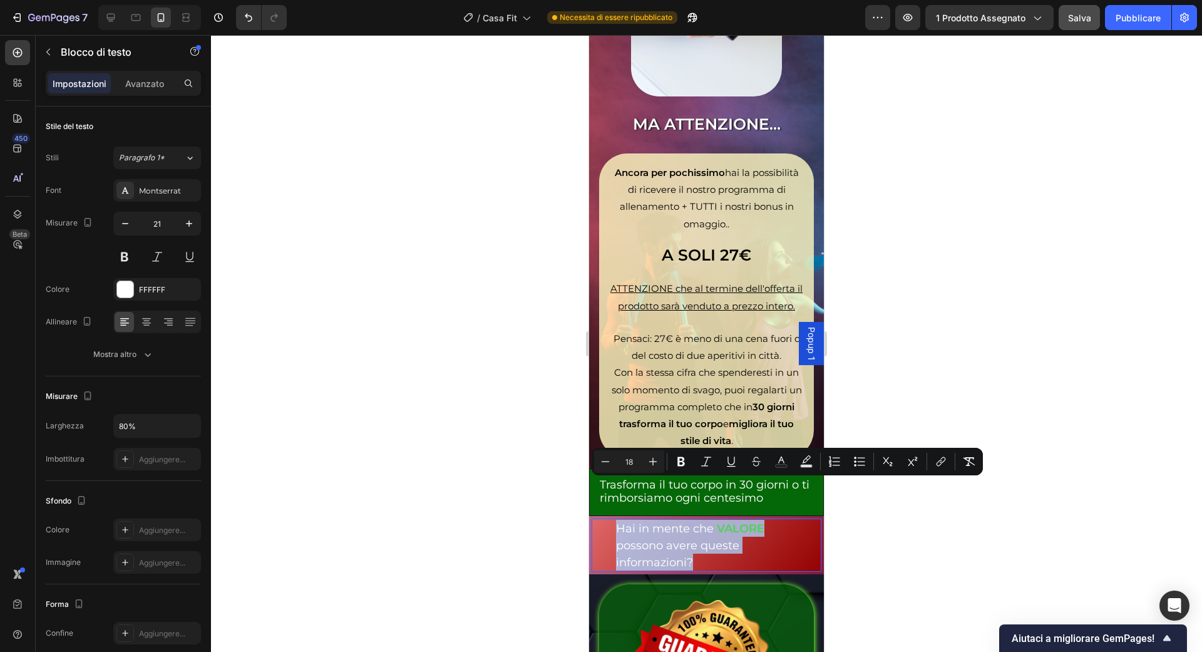
click at [600, 518] on div "Hai in mente che VALORE possono avere queste informazioni?" at bounding box center [707, 545] width 230 height 54
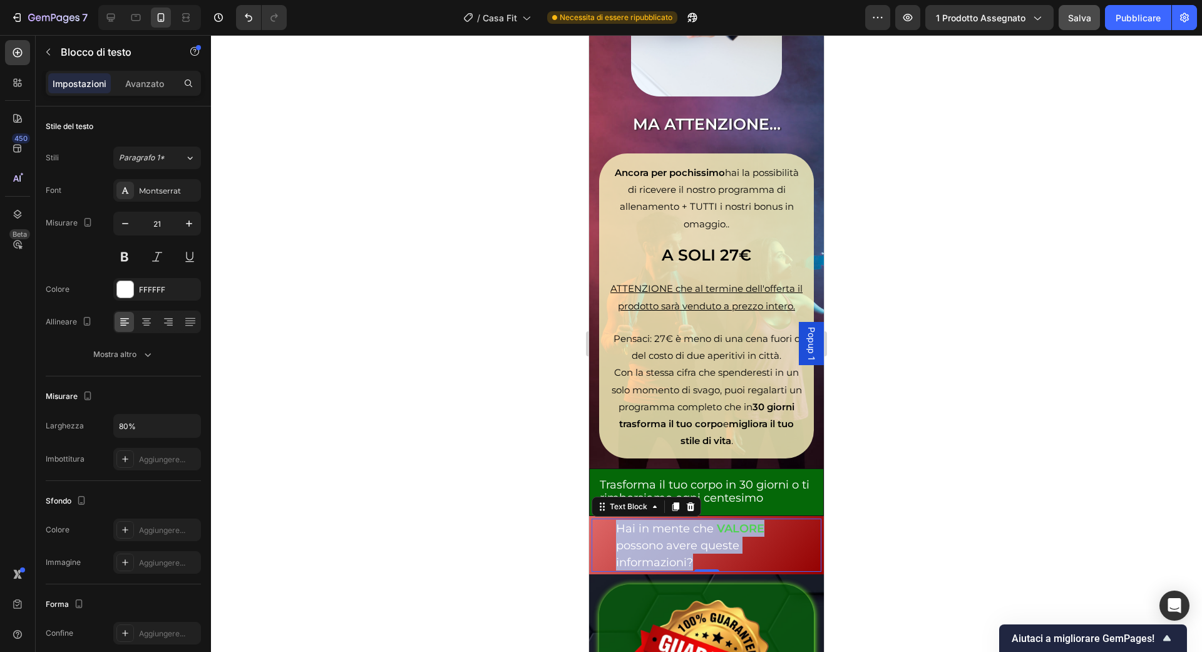
click at [809, 518] on div "Hai in mente che VALORE possono avere queste informazioni?" at bounding box center [707, 545] width 230 height 54
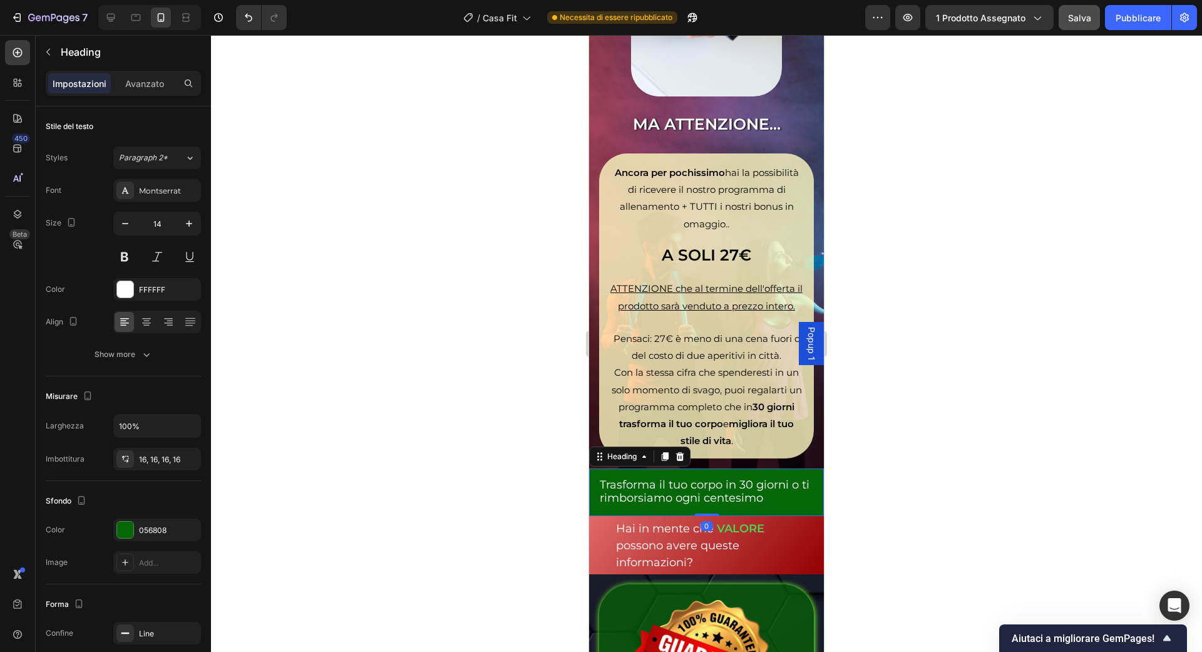
click at [768, 479] on p "⁠⁠⁠⁠⁠⁠⁠ Trasforma il tuo corpo in 30 giorni o ti rimborsiamo ogni centesimo" at bounding box center [706, 492] width 213 height 26
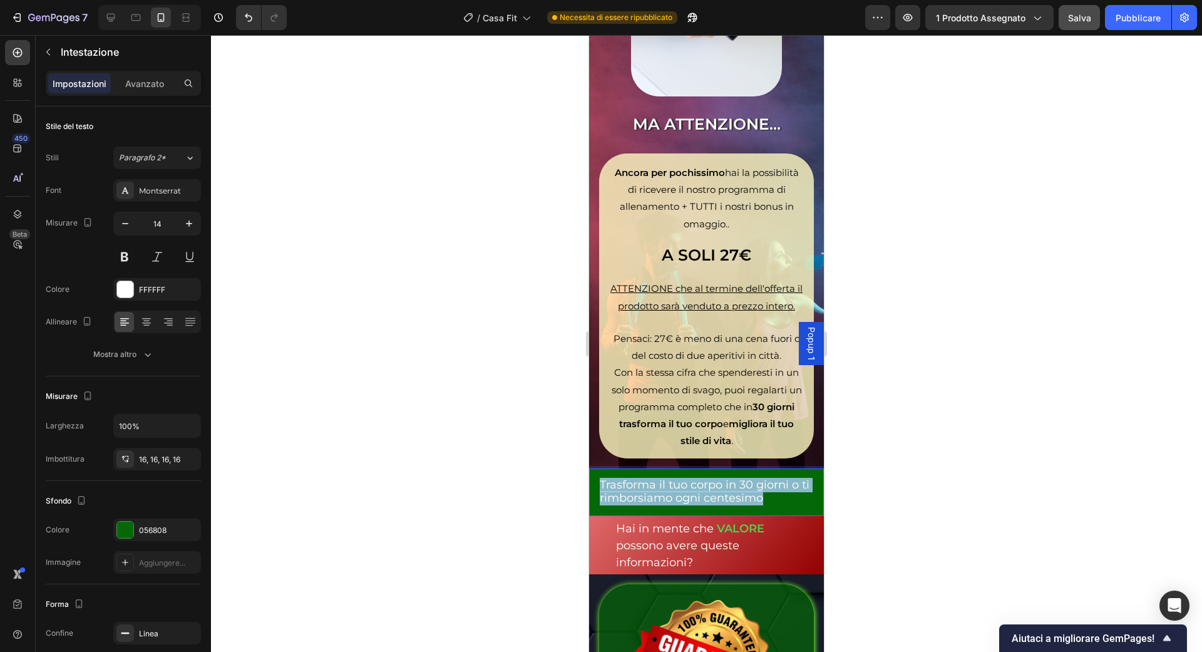
click at [768, 479] on p "Trasforma il tuo corpo in 30 giorni o ti rimborsiamo ogni centesimo" at bounding box center [706, 492] width 213 height 26
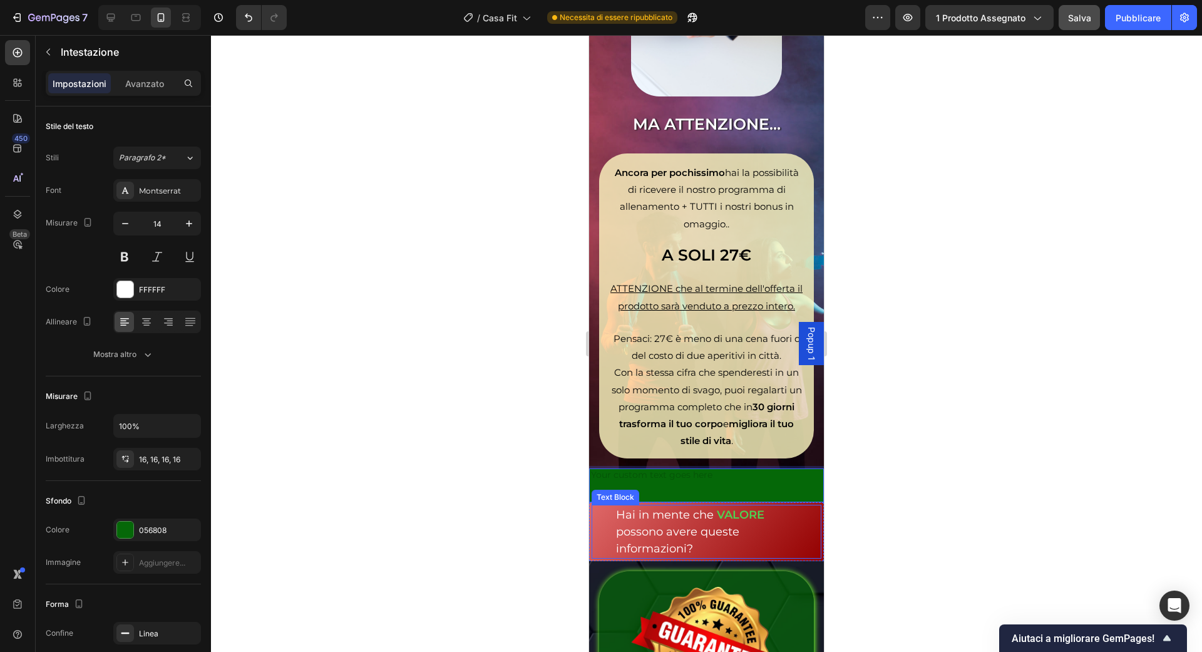
click at [734, 508] on strong "VALORE" at bounding box center [741, 515] width 48 height 14
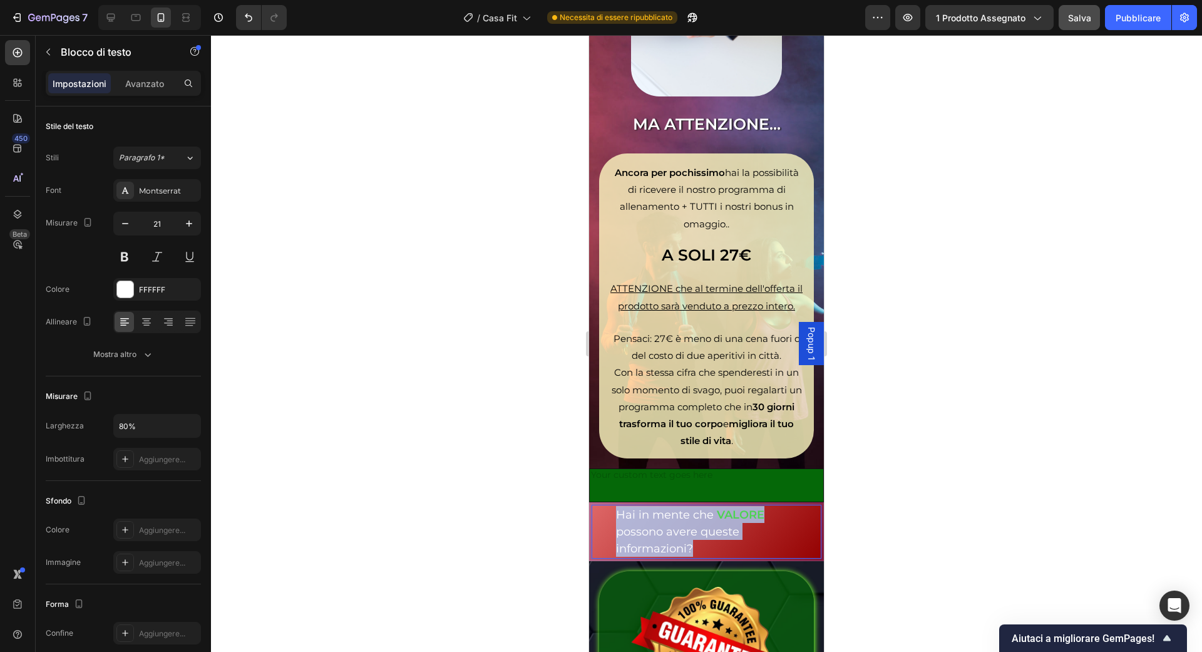
click at [734, 508] on strong "VALORE" at bounding box center [741, 515] width 48 height 14
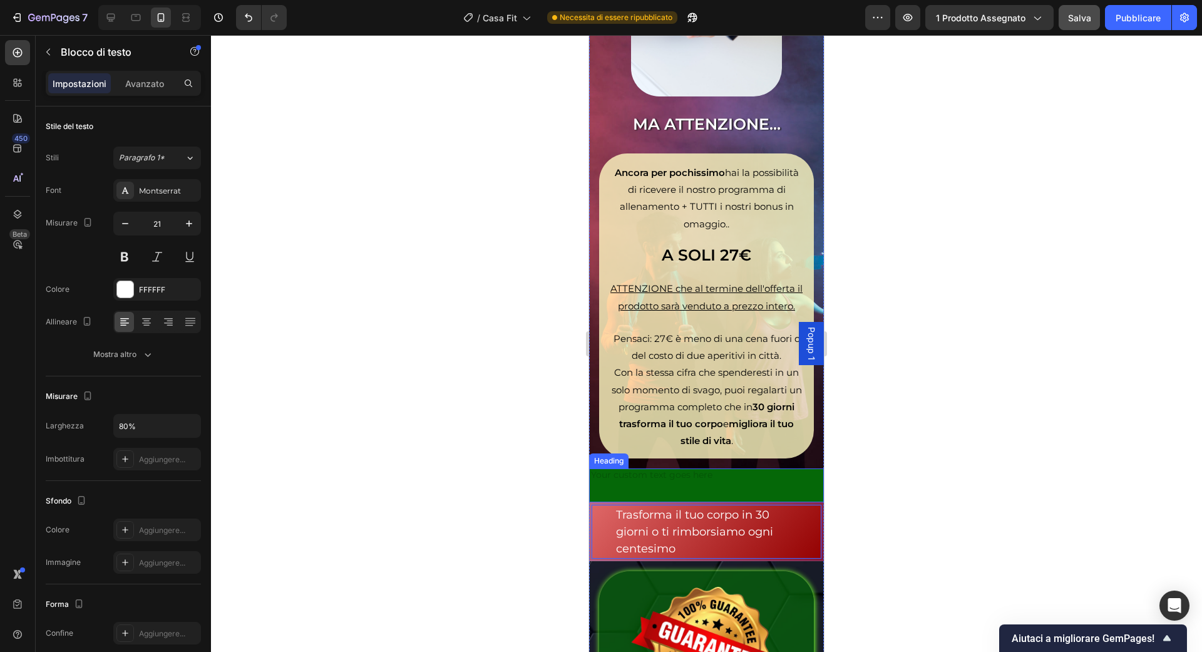
click at [632, 468] on h2 "Rich Text Editor. Editing area: main" at bounding box center [706, 485] width 235 height 34
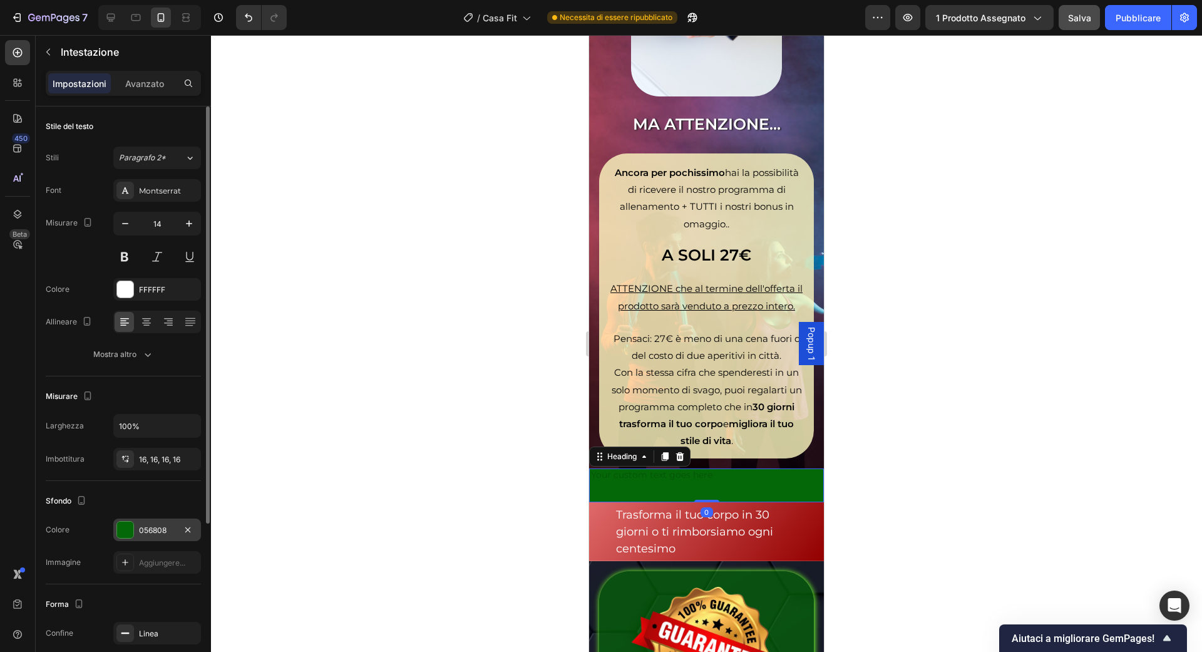
click at [143, 533] on div "056808" at bounding box center [157, 530] width 36 height 11
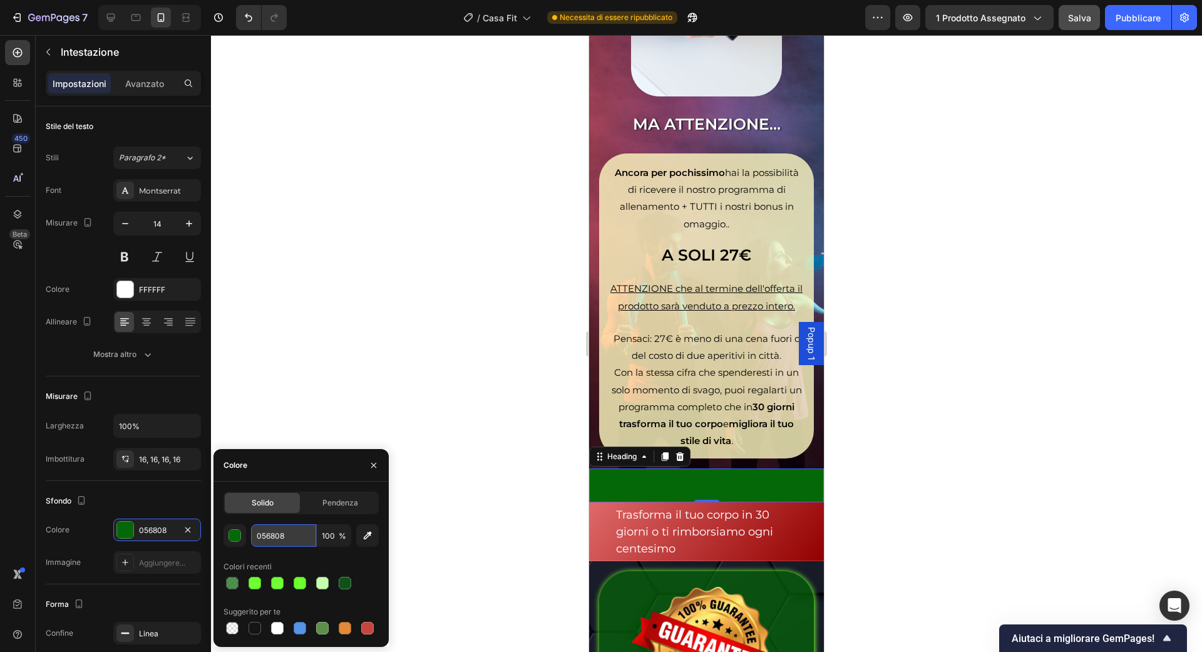
click at [260, 537] on input "056808" at bounding box center [283, 535] width 65 height 23
click at [599, 505] on div "Trasforma il tuo corpo in 30 giorni o ti rimborsiamo ogni centesimo" at bounding box center [707, 532] width 230 height 54
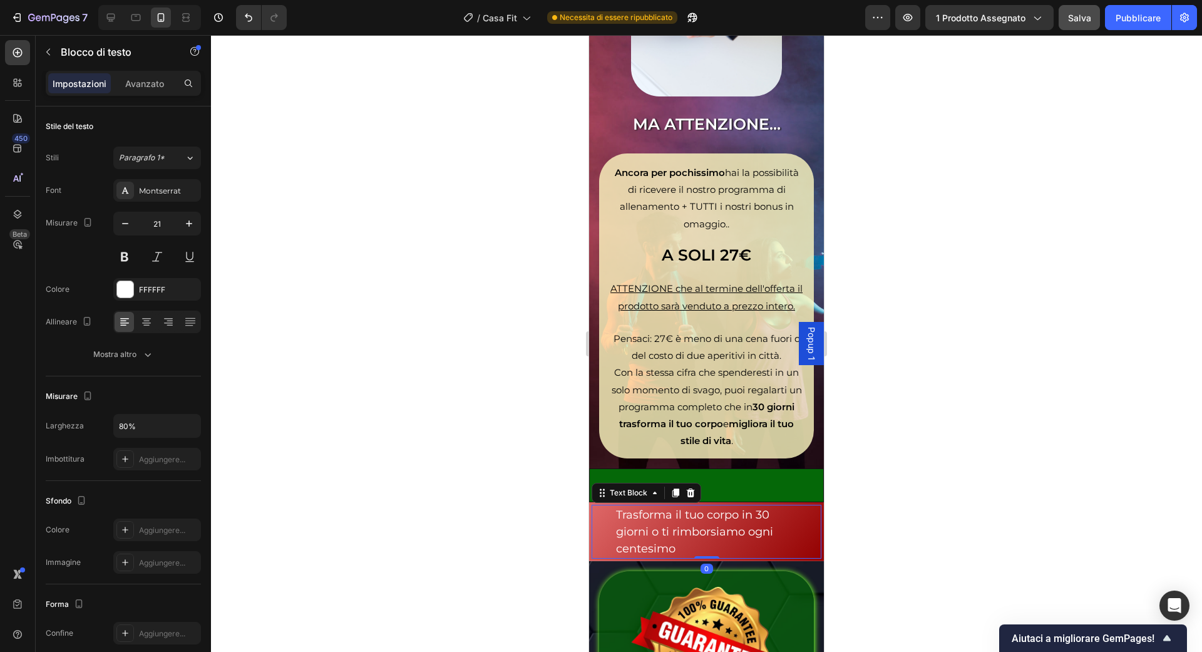
click at [592, 505] on div "Trasforma il tuo corpo in 30 giorni o ti rimborsiamo ogni centesimo" at bounding box center [707, 532] width 230 height 54
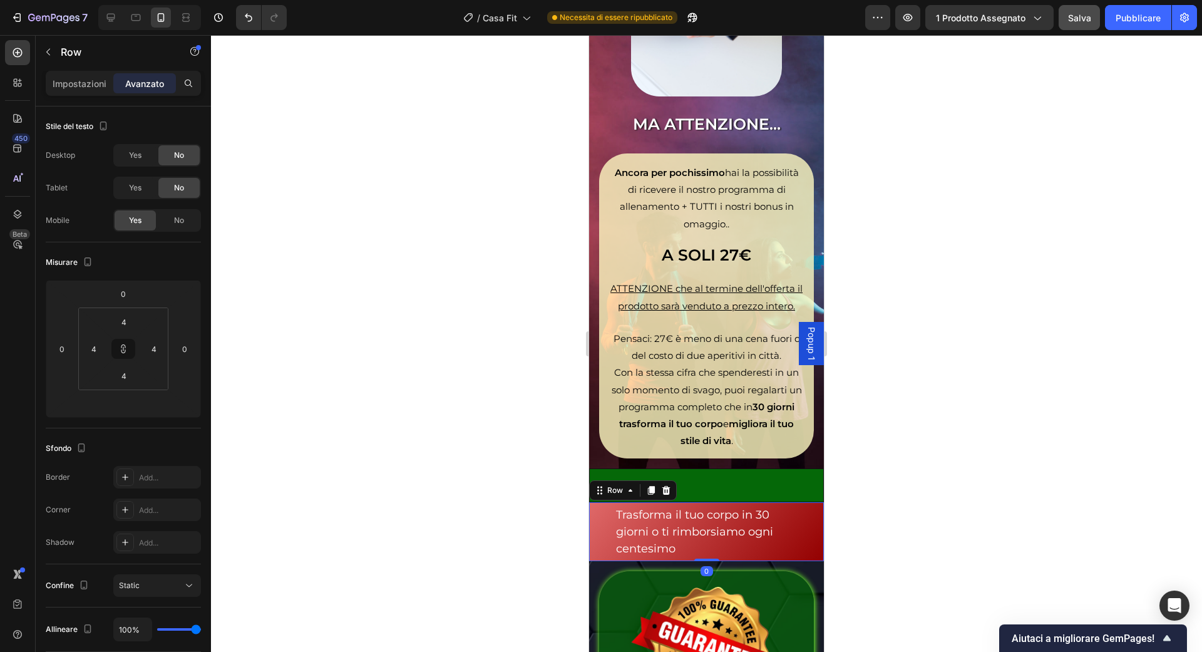
click at [590, 502] on div "Trasforma il tuo corpo in 30 giorni o ti rimborsiamo ogni centesimo Text Block …" at bounding box center [706, 531] width 235 height 59
click at [96, 81] on font "Impostazioni" at bounding box center [80, 83] width 54 height 11
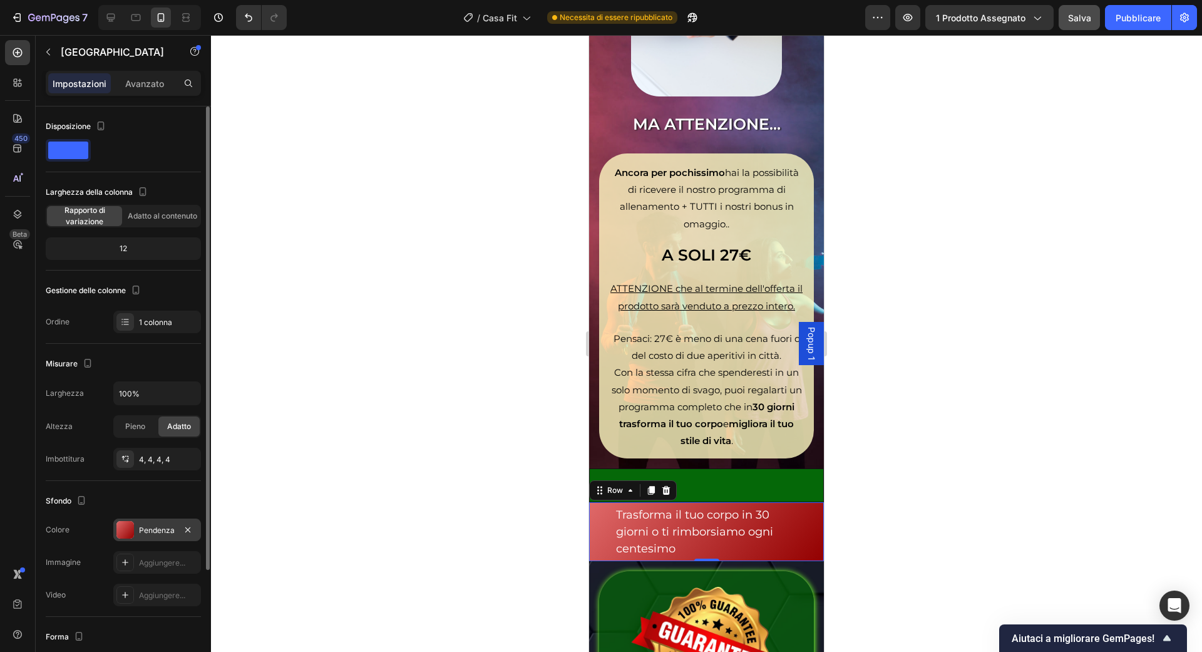
click at [176, 520] on div "Pendenza" at bounding box center [157, 529] width 88 height 23
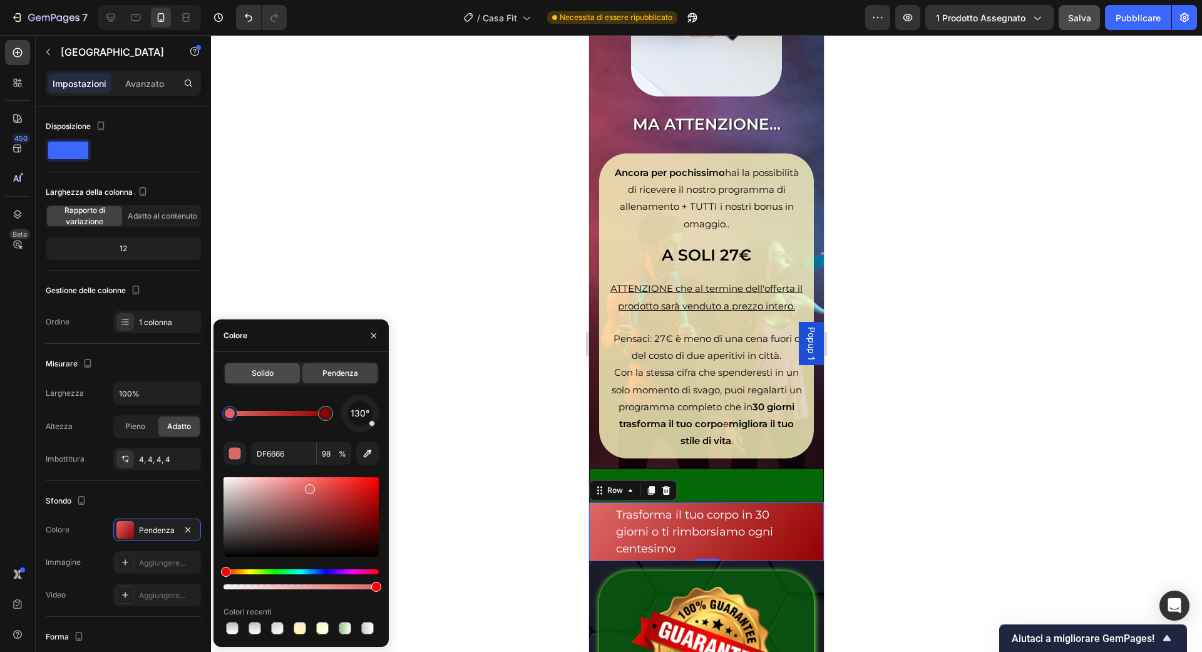
click at [285, 382] on div "Solido" at bounding box center [262, 373] width 75 height 20
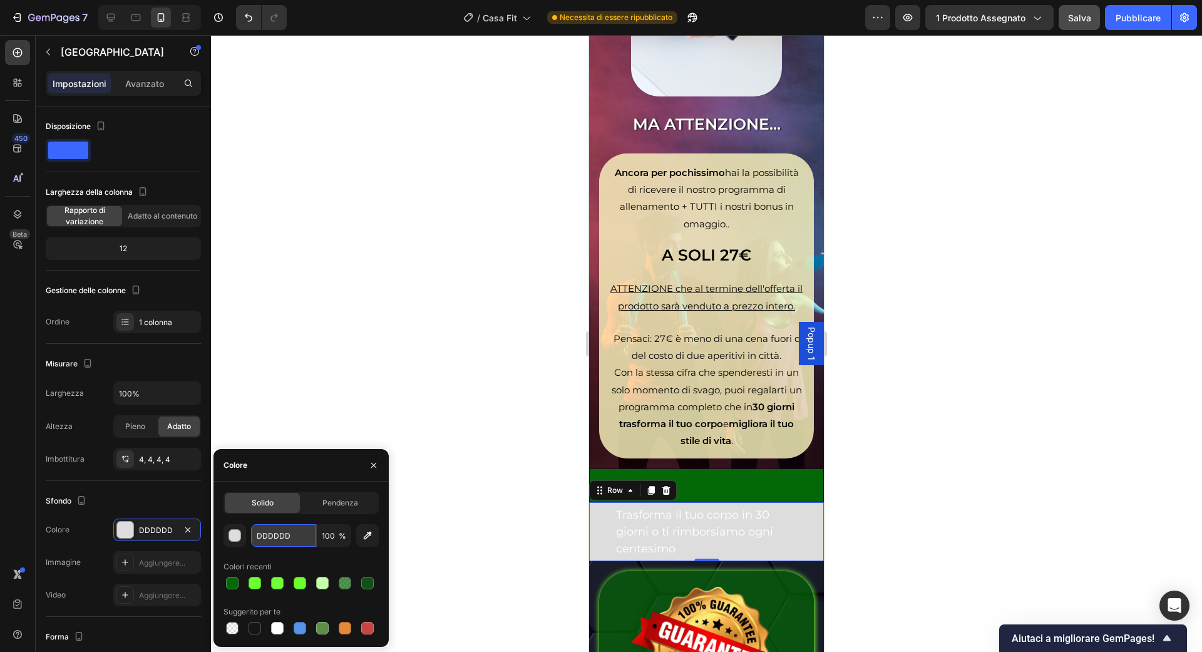
click at [287, 526] on input "DDDDDD" at bounding box center [283, 535] width 65 height 23
paste input "056808"
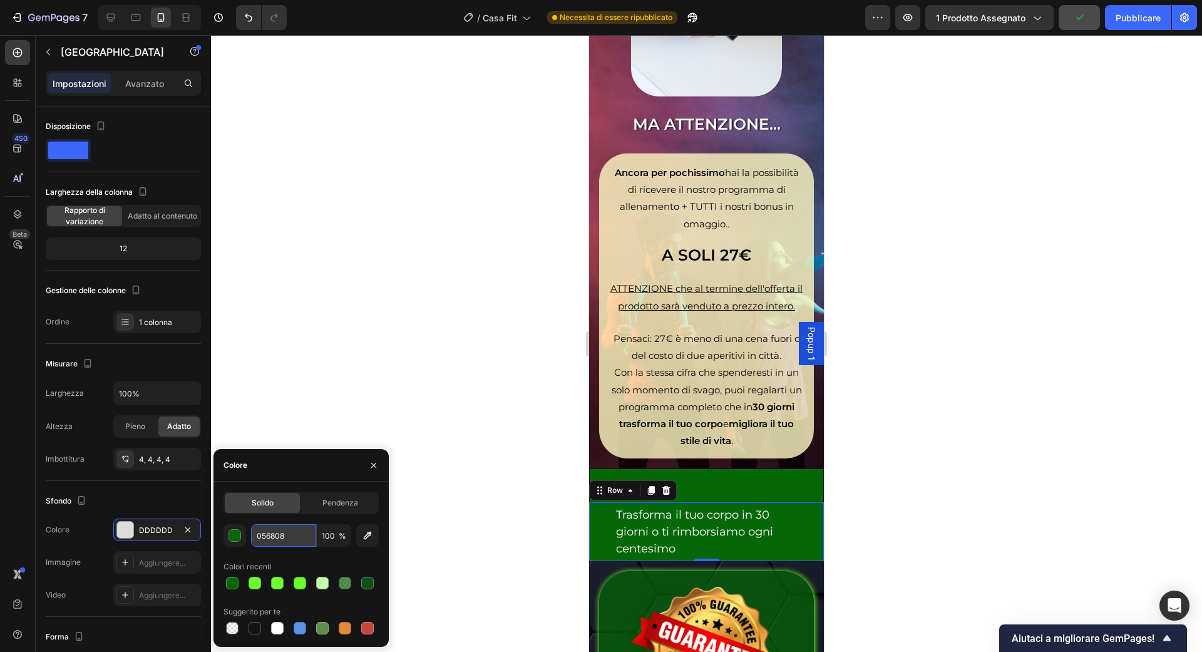
type input "056808"
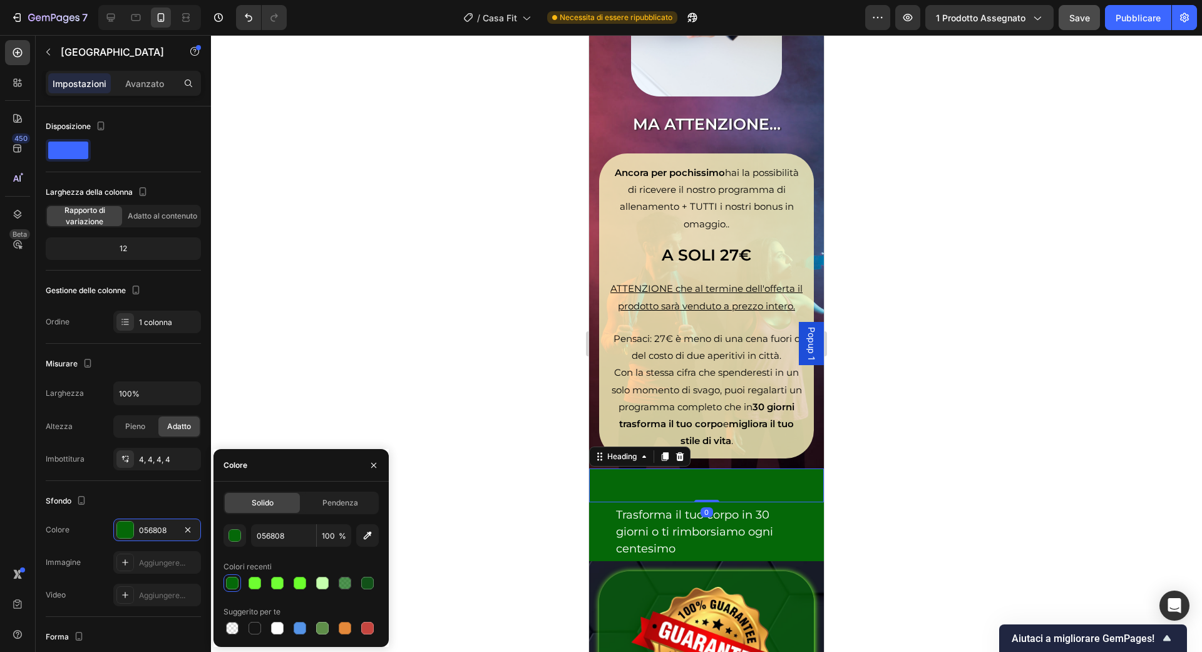
click at [810, 479] on p "Rich Text Editor. Editing area: main" at bounding box center [706, 485] width 213 height 13
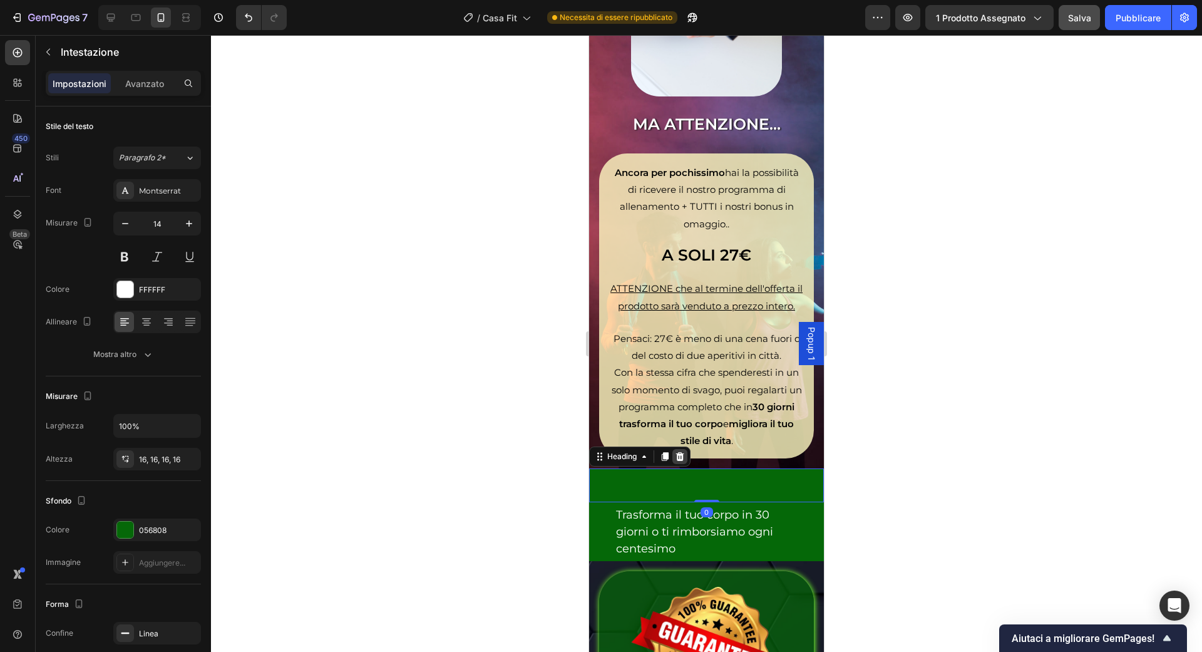
click at [679, 452] on icon at bounding box center [680, 456] width 8 height 9
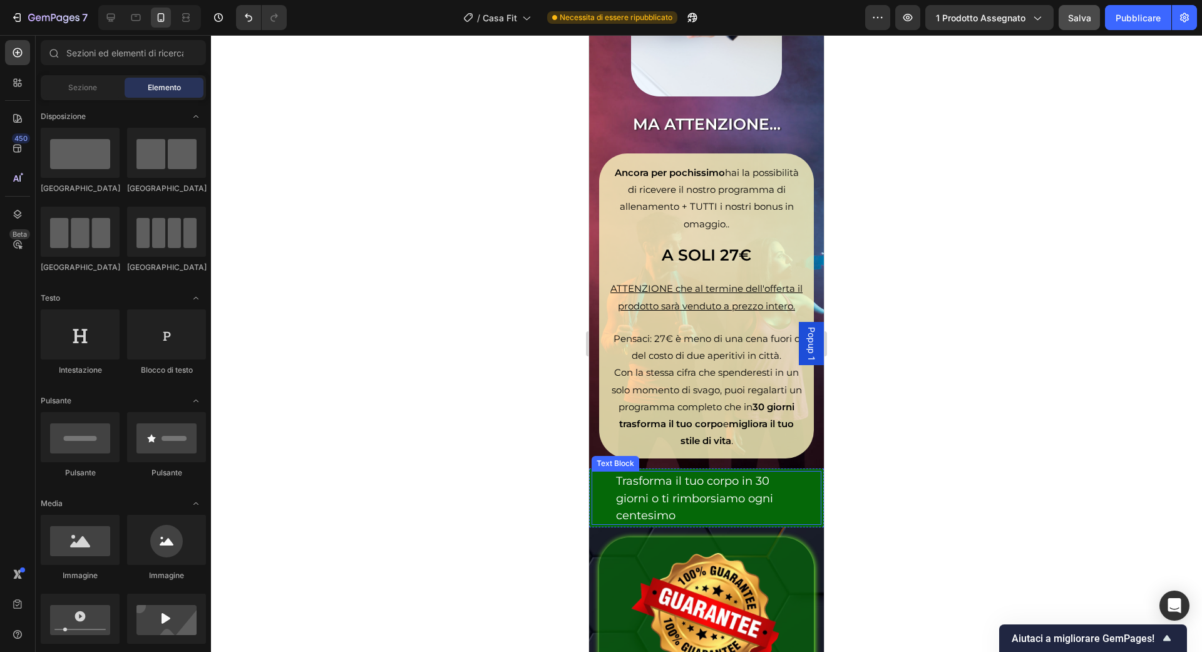
click at [677, 474] on span "Trasforma il tuo corpo in 30 giorni o ti rimborsiamo ogni centesimo" at bounding box center [694, 498] width 157 height 48
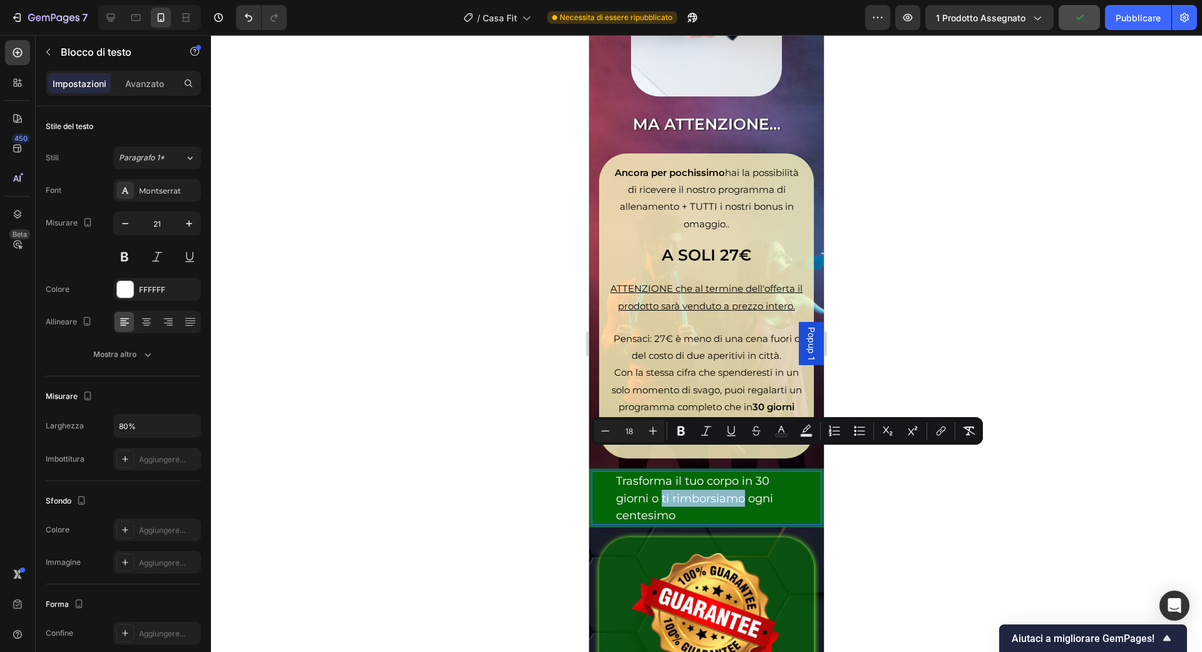
drag, startPoint x: 663, startPoint y: 456, endPoint x: 743, endPoint y: 461, distance: 80.3
click at [683, 431] on icon "Barra degli strumenti contestuale dell'editor" at bounding box center [681, 430] width 8 height 9
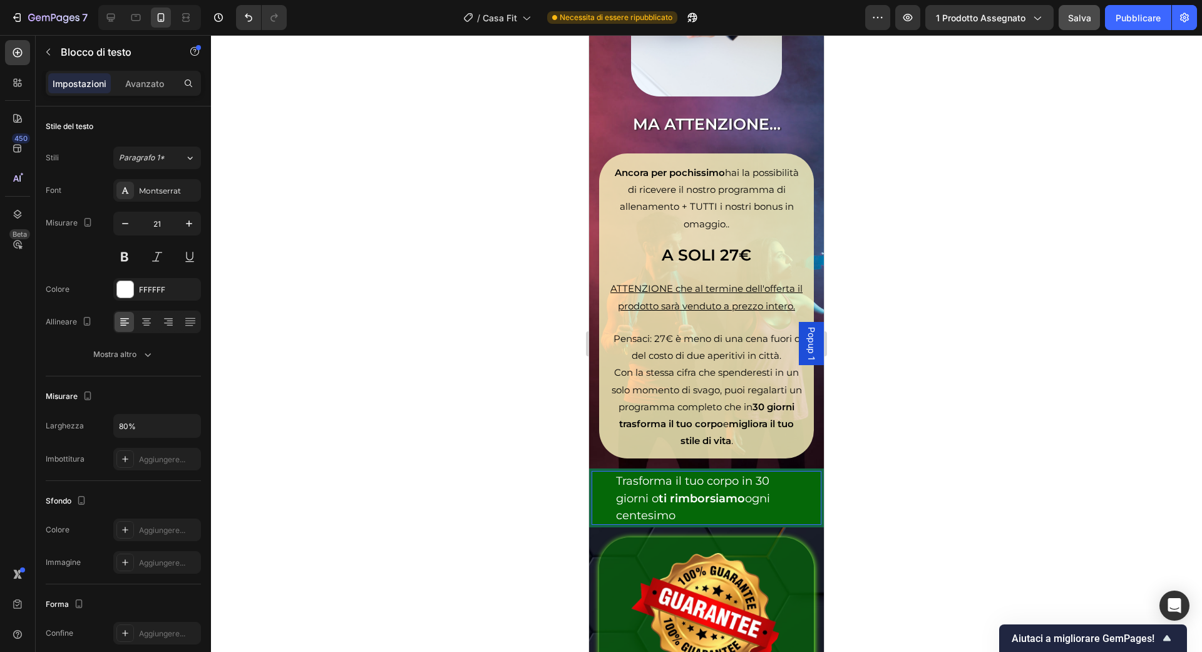
click at [901, 500] on div at bounding box center [706, 343] width 991 height 617
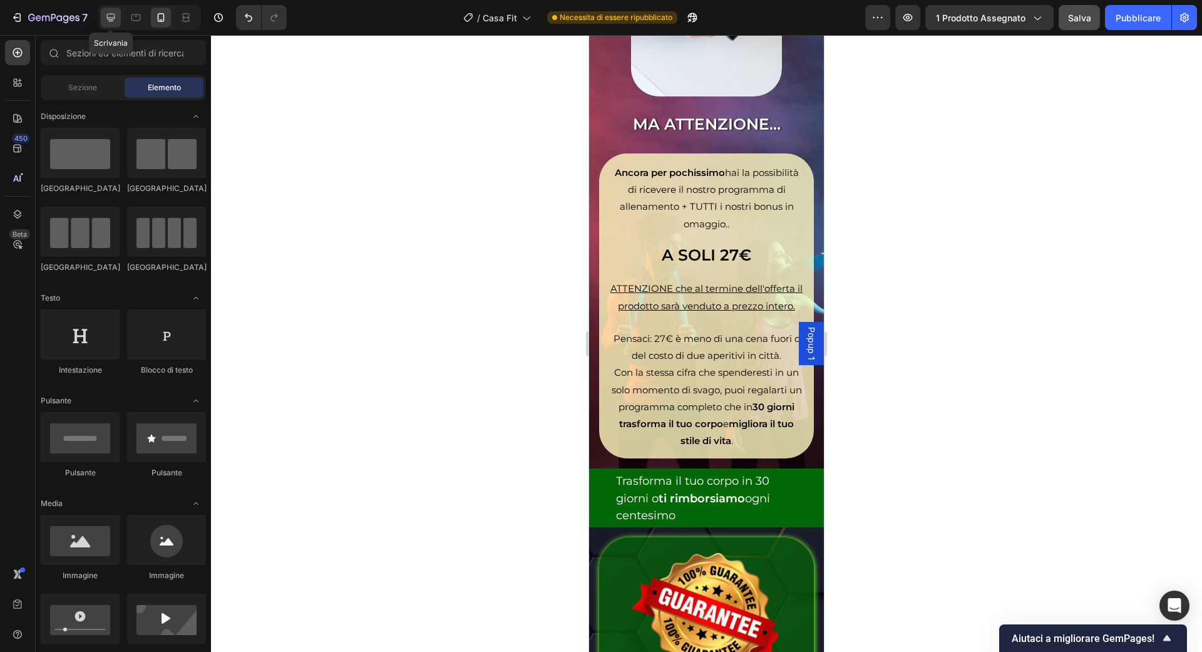
click at [108, 26] on div at bounding box center [111, 18] width 20 height 20
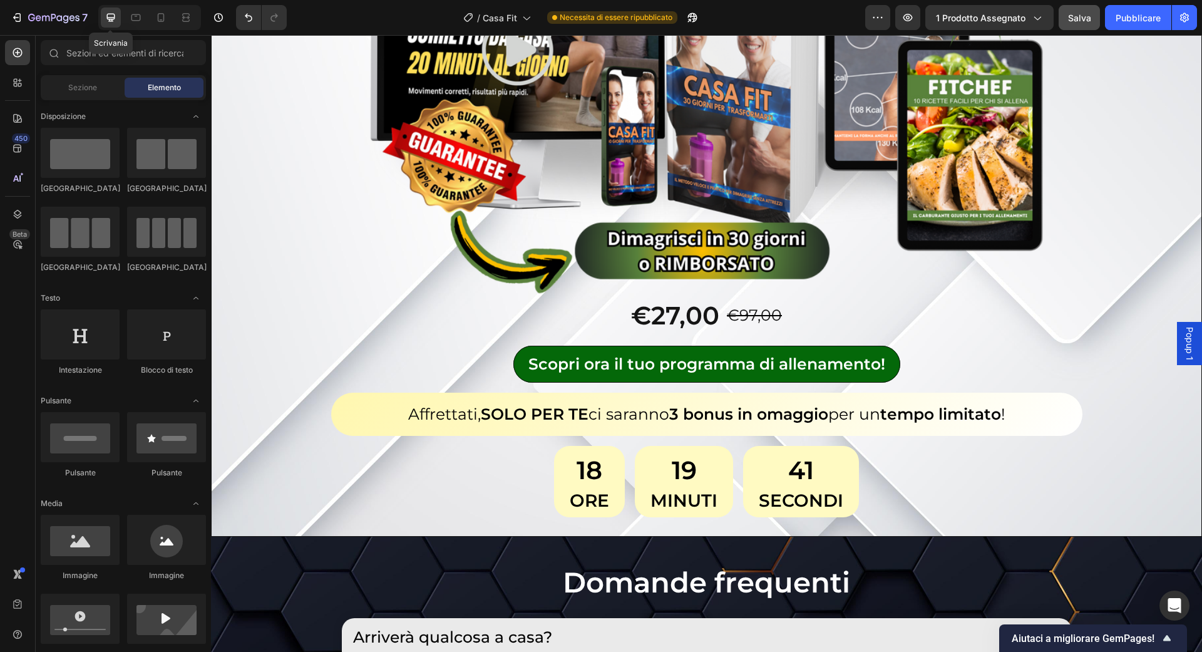
scroll to position [6192, 0]
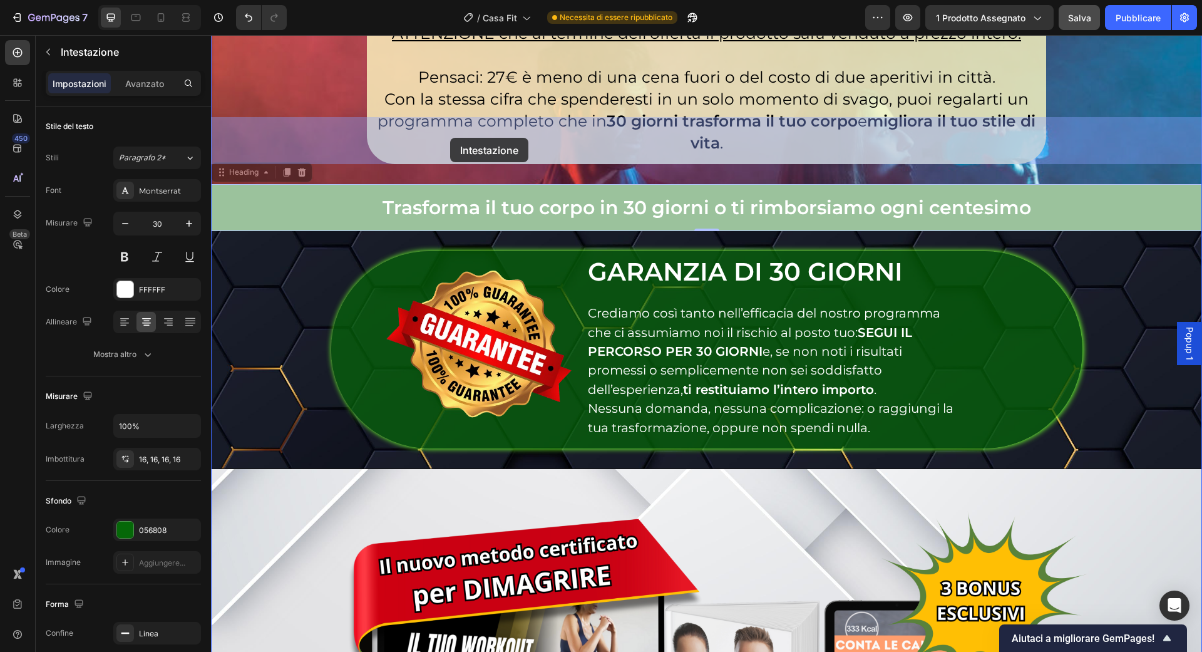
drag, startPoint x: 384, startPoint y: 136, endPoint x: 470, endPoint y: 138, distance: 86.4
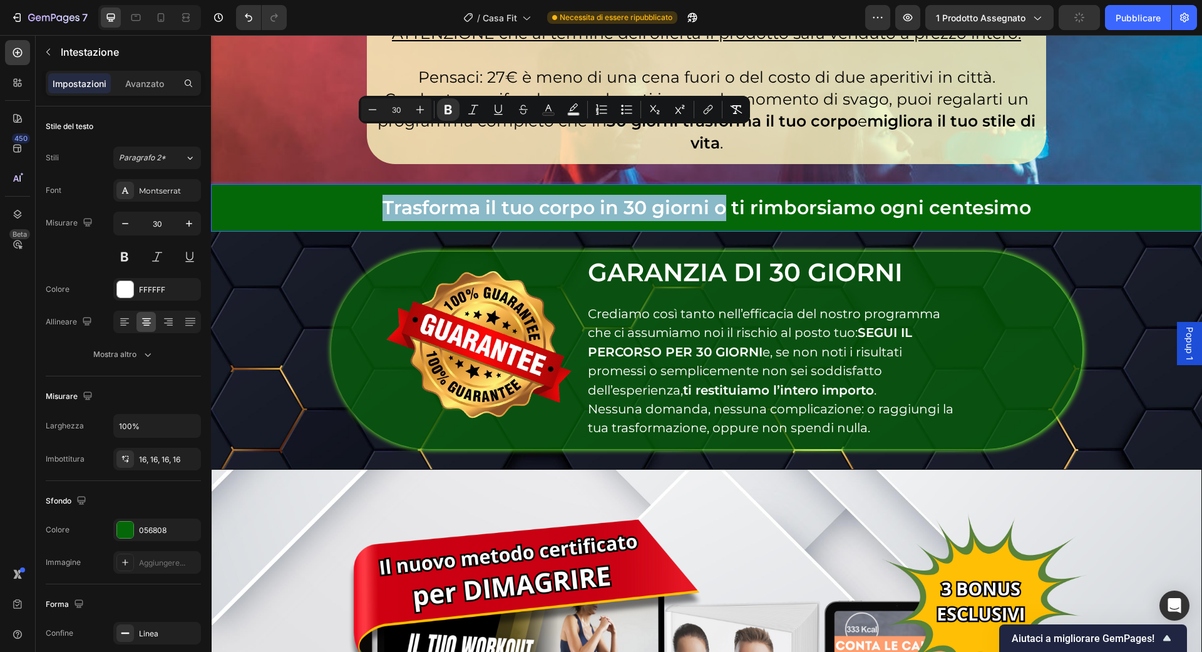
drag, startPoint x: 384, startPoint y: 130, endPoint x: 728, endPoint y: 138, distance: 344.4
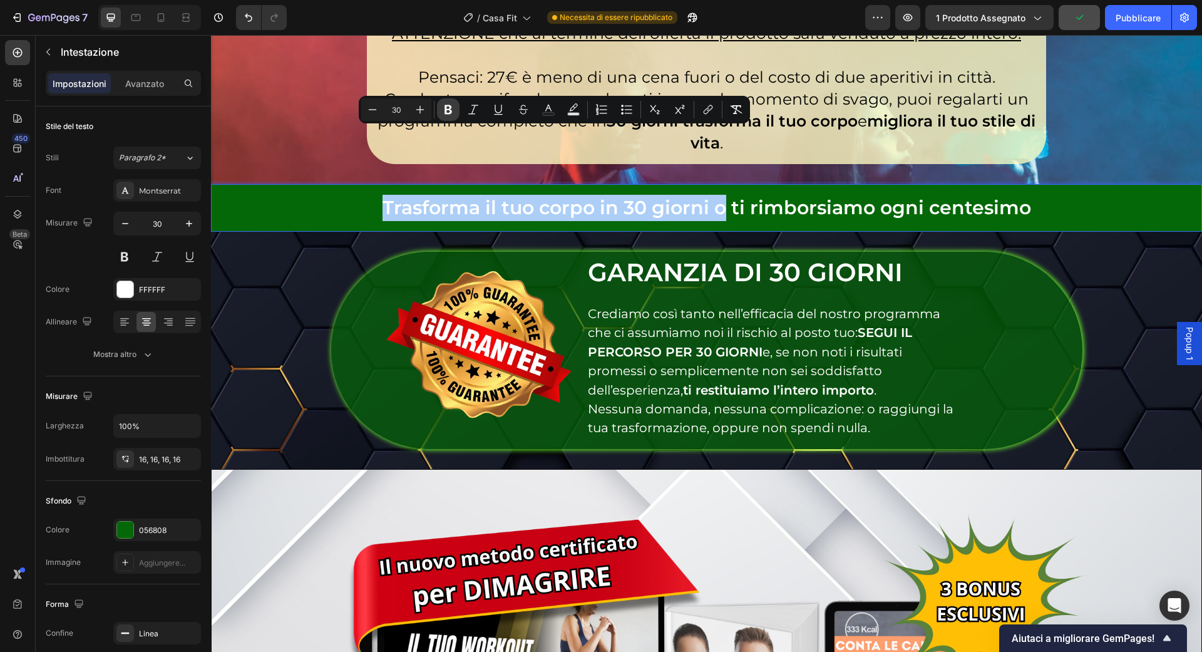
click at [438, 115] on button "Bold" at bounding box center [448, 109] width 23 height 23
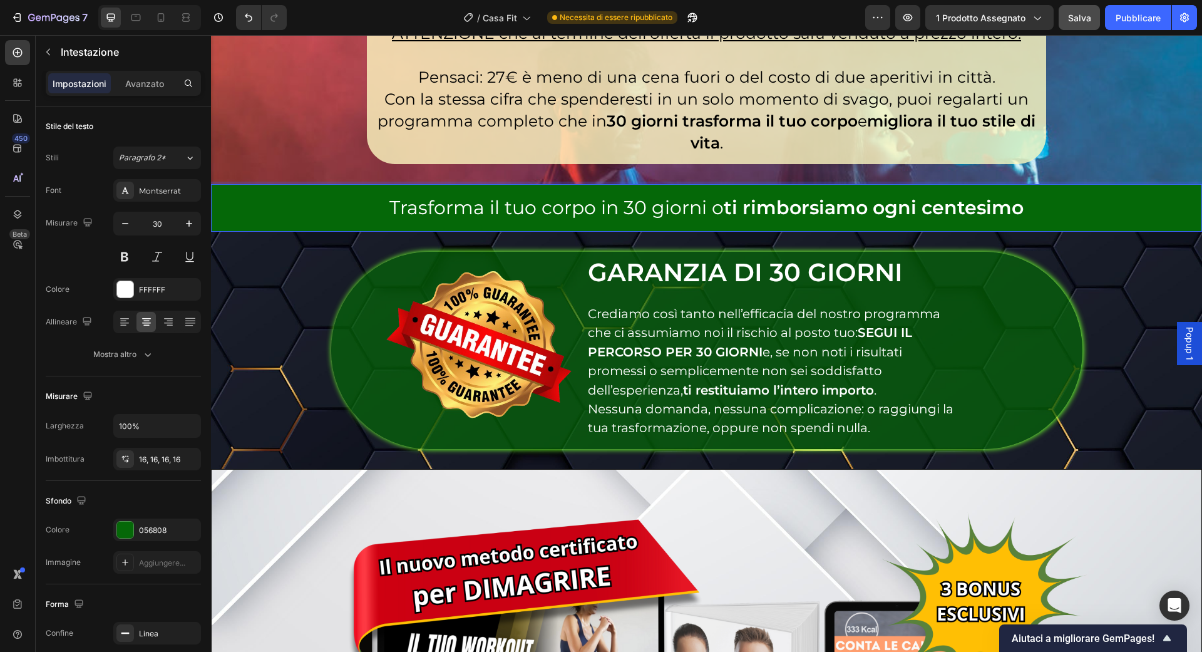
drag, startPoint x: 876, startPoint y: 143, endPoint x: 1024, endPoint y: 135, distance: 147.9
click at [1024, 195] on p "Trasforma il tuo corpo in 30 giorni o ti rimborsiamo ogni centesimo" at bounding box center [707, 208] width 970 height 26
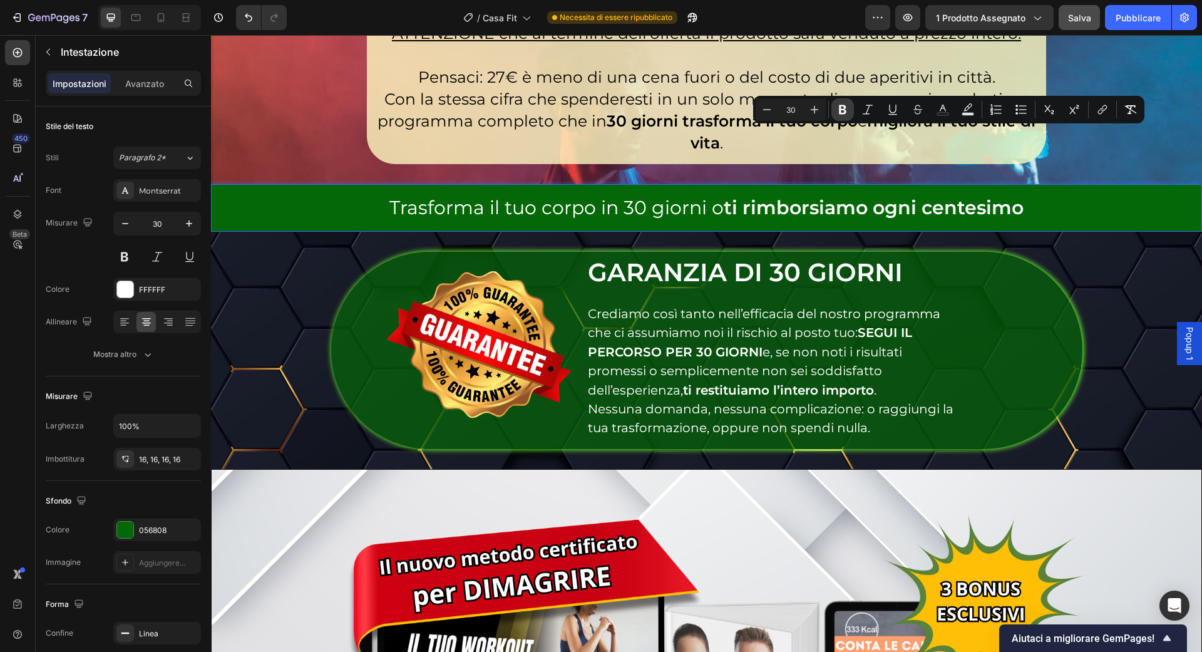
click at [843, 103] on icon "Editor contextual toolbar" at bounding box center [842, 109] width 13 height 13
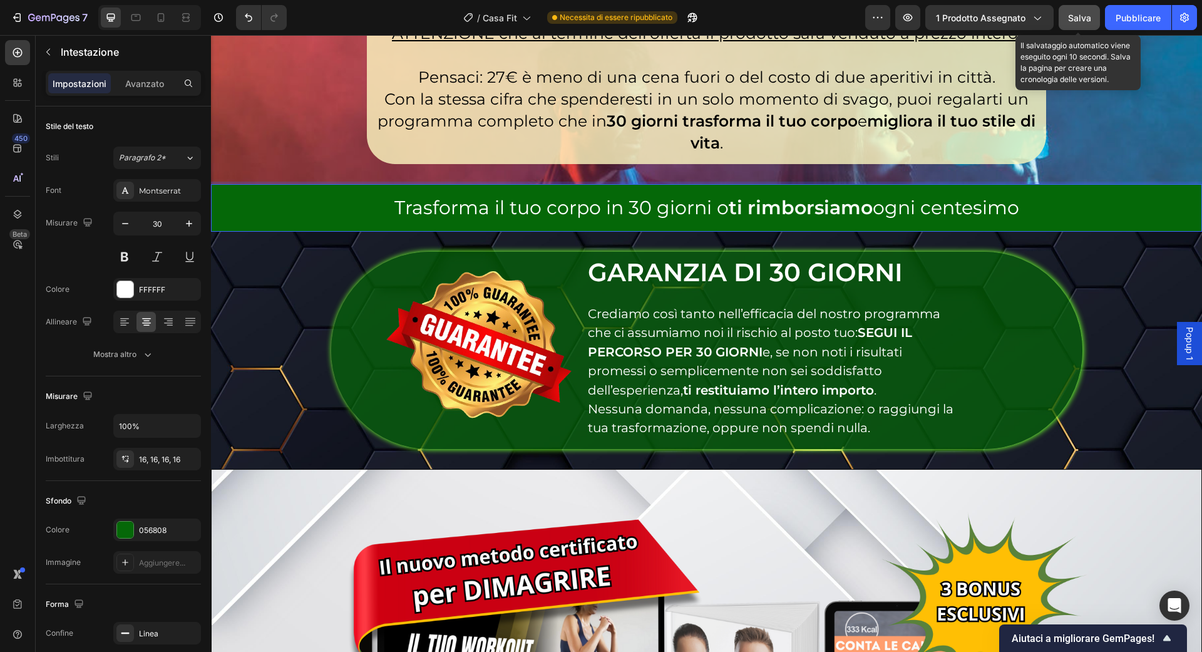
click at [1069, 21] on font "Salva" at bounding box center [1079, 18] width 23 height 11
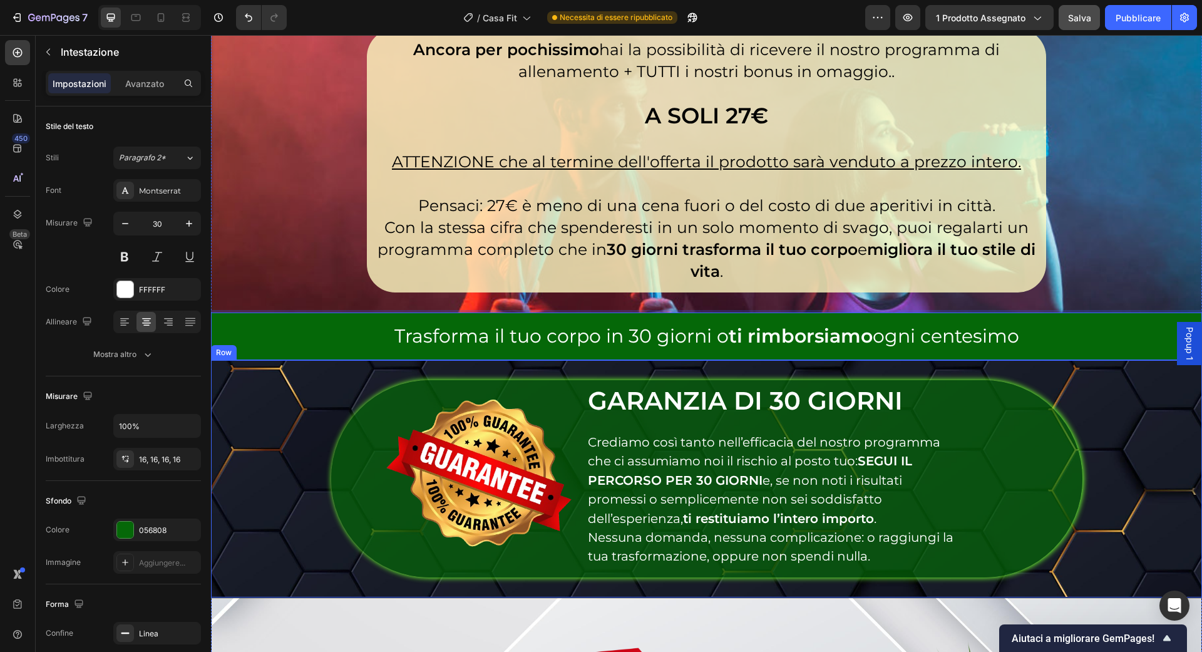
scroll to position [6079, 0]
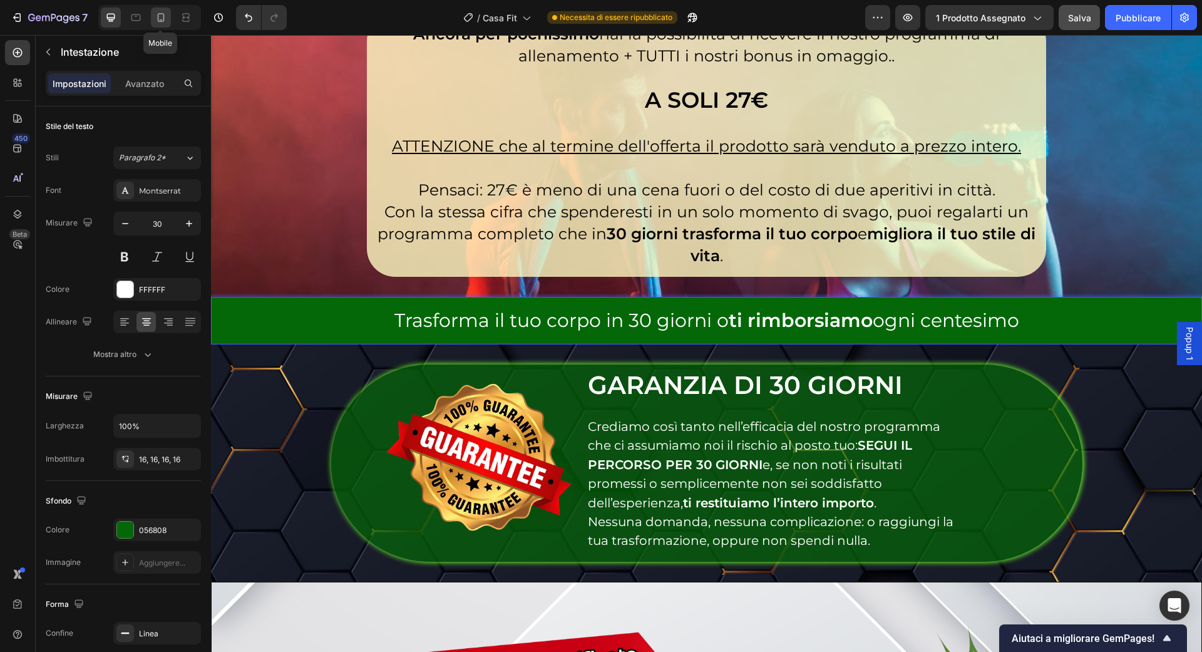
click at [165, 8] on div at bounding box center [161, 18] width 20 height 20
type input "14"
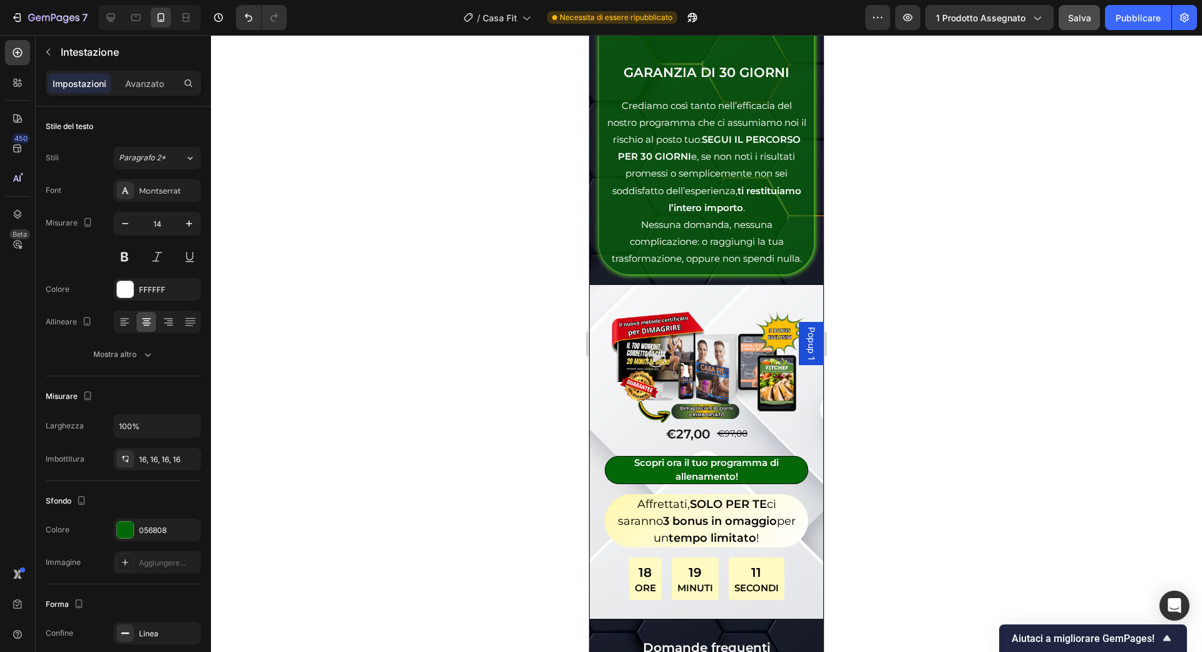
scroll to position [7489, 0]
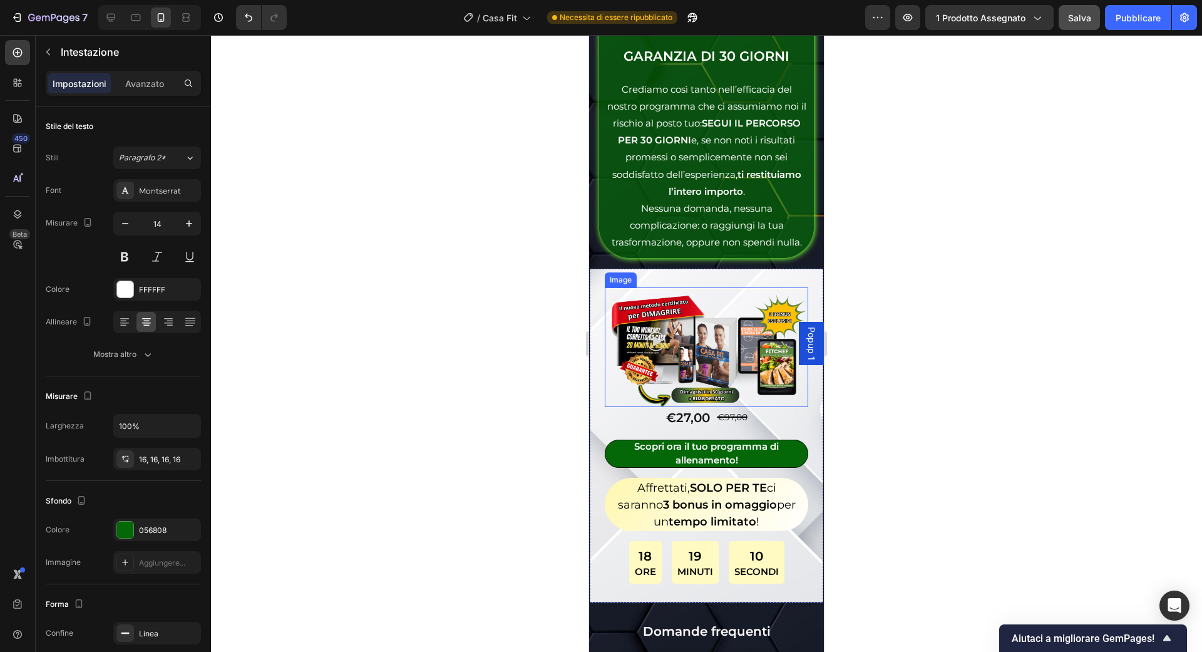
click at [682, 313] on img at bounding box center [706, 347] width 203 height 120
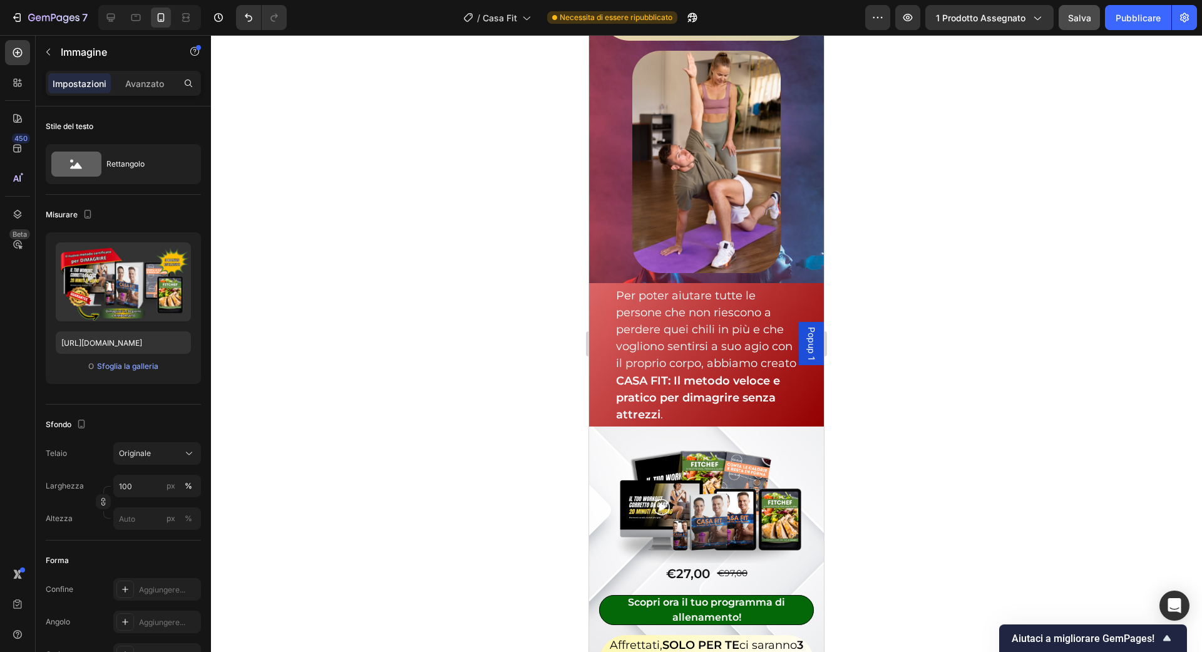
scroll to position [2839, 0]
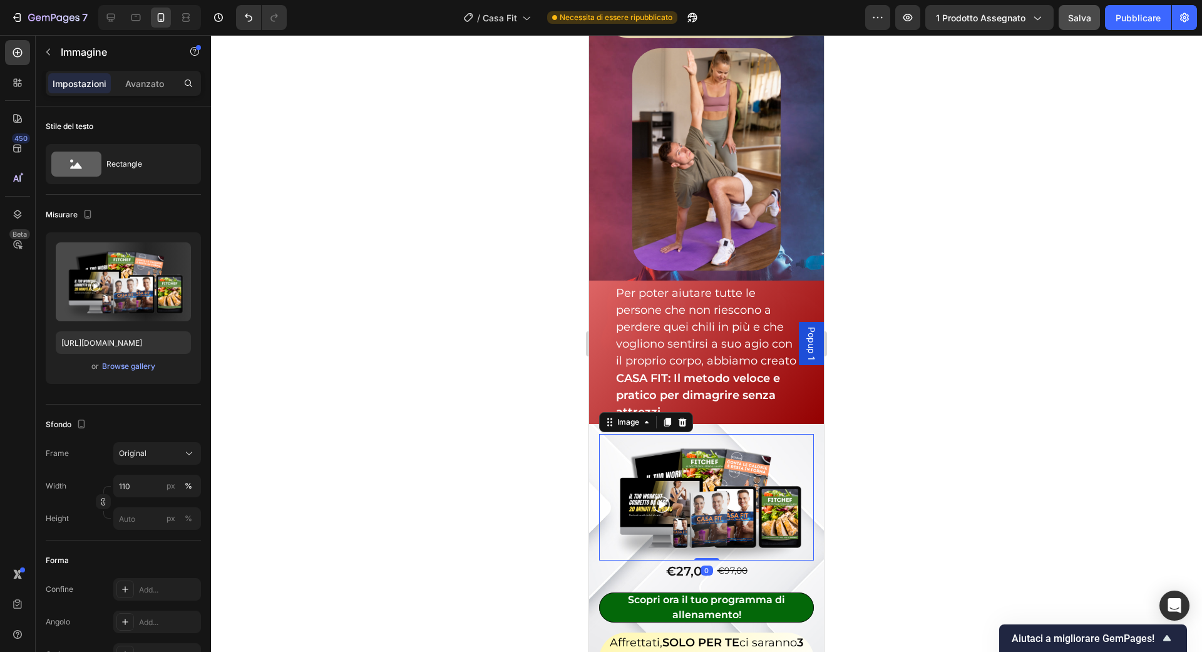
click at [701, 466] on img at bounding box center [706, 497] width 215 height 126
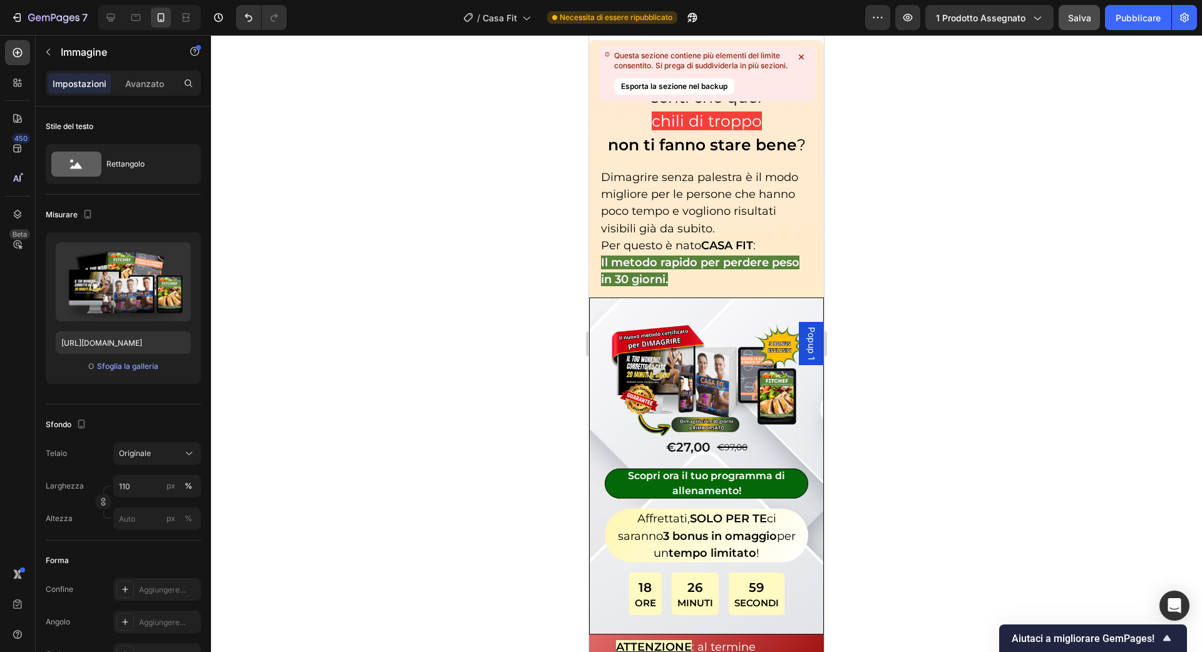
scroll to position [11, 0]
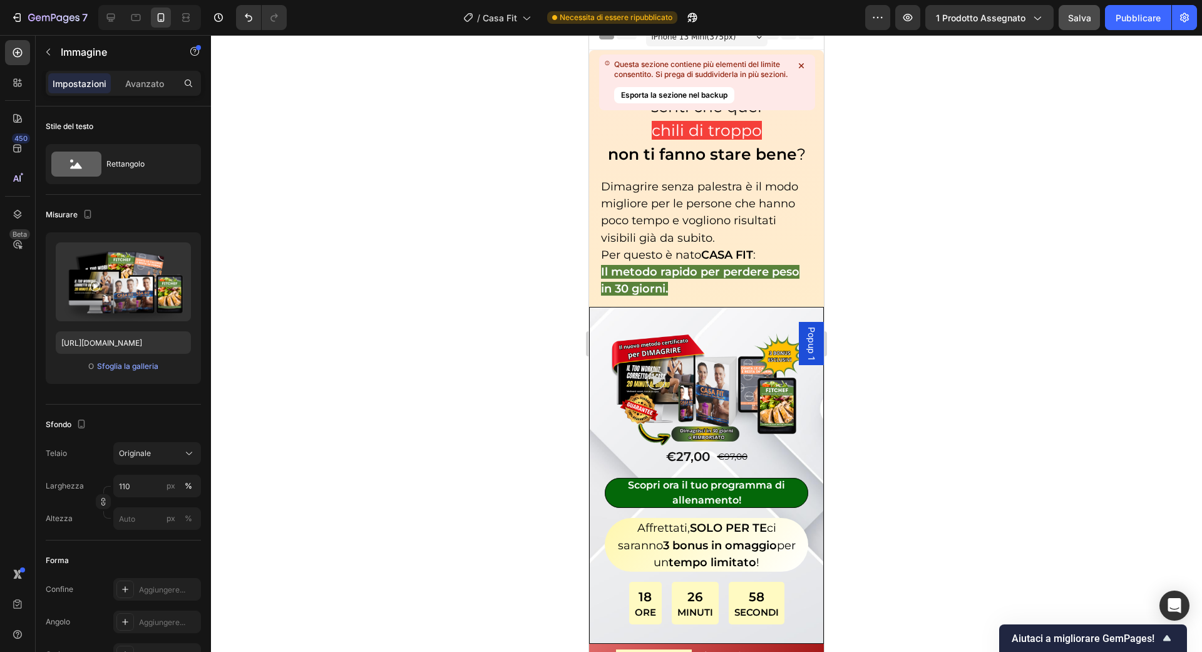
click at [801, 64] on icon at bounding box center [801, 65] width 13 height 13
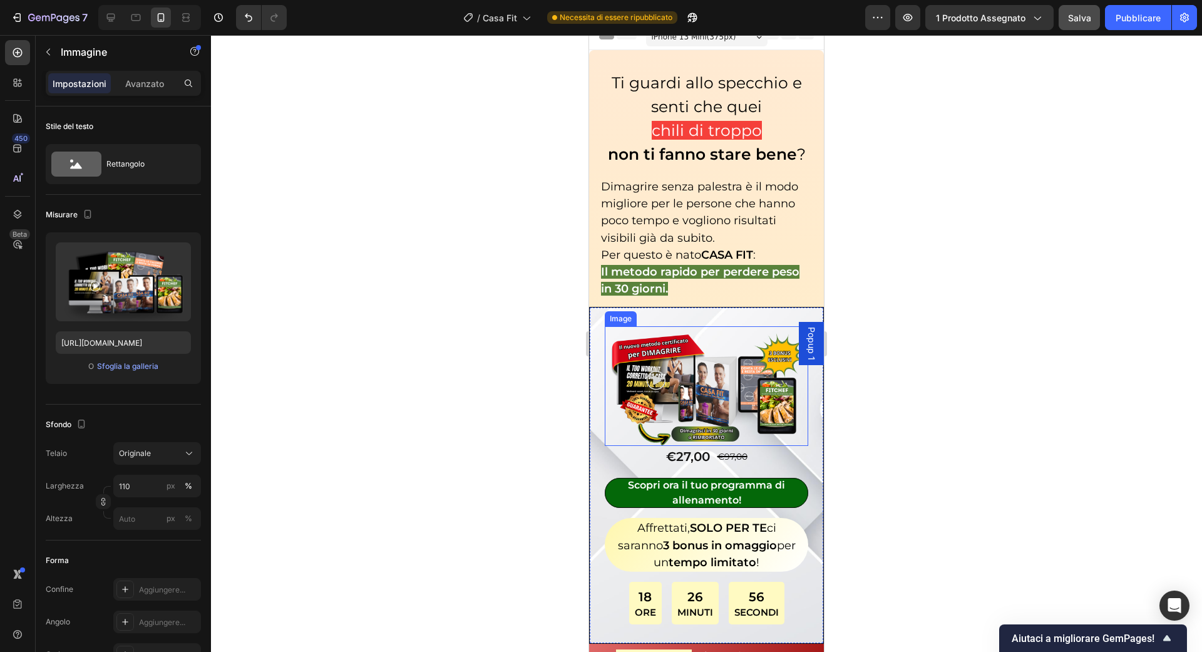
click at [735, 353] on img at bounding box center [706, 386] width 203 height 120
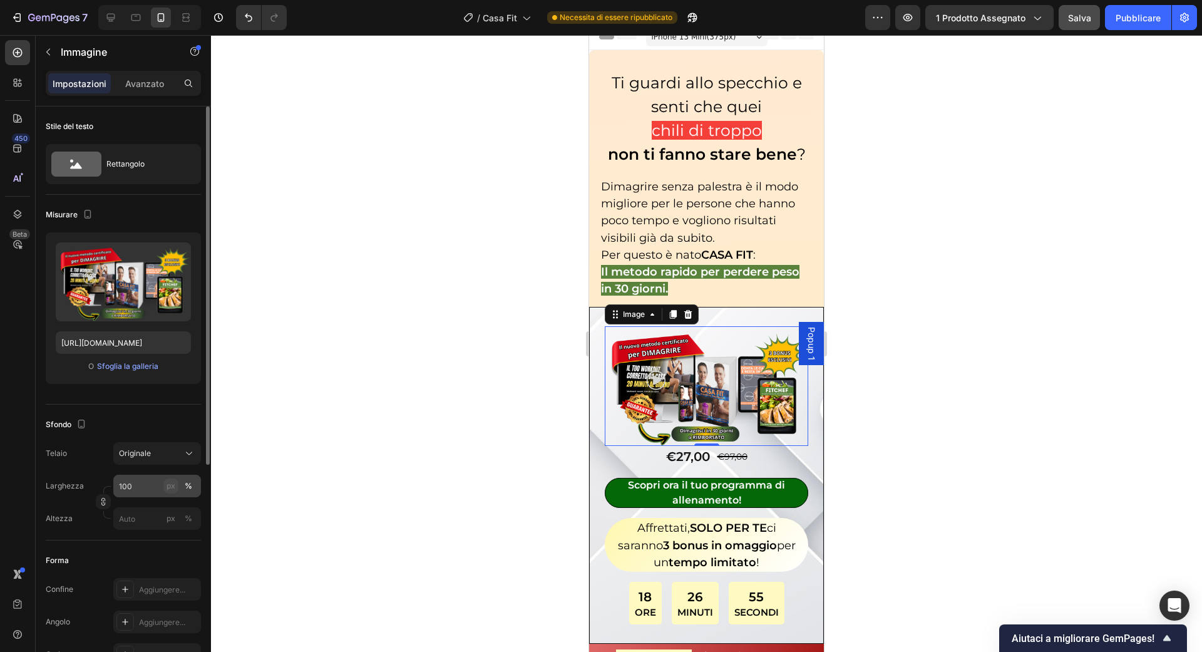
click at [163, 481] on button "px" at bounding box center [170, 485] width 15 height 15
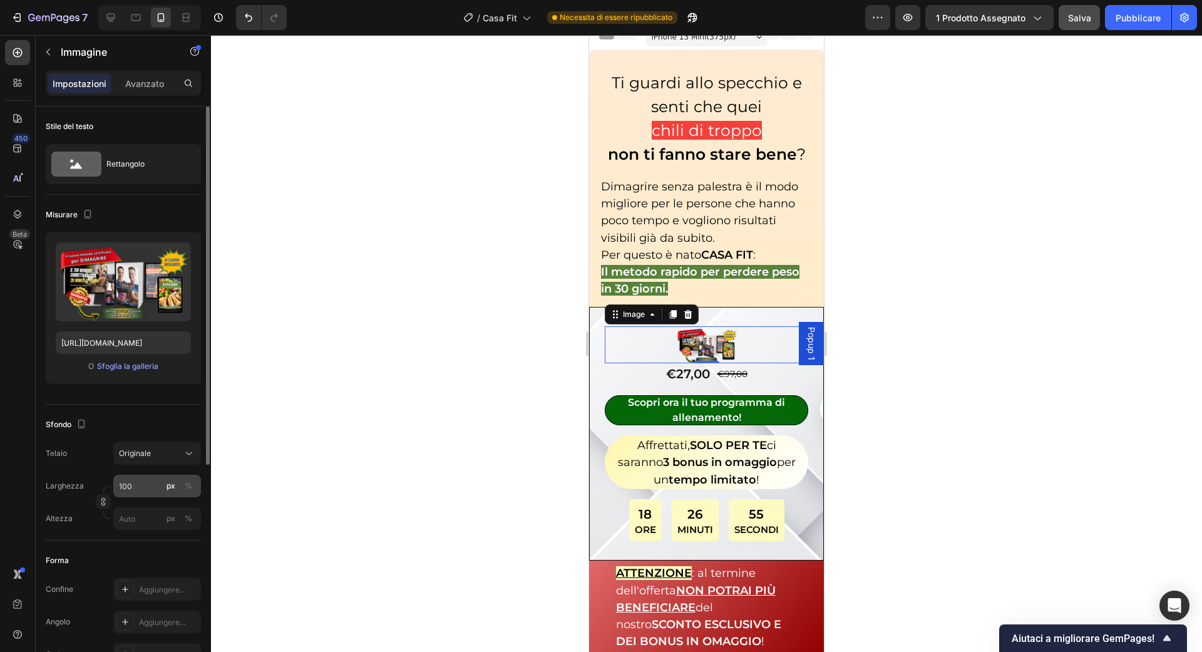
click at [163, 481] on button "px" at bounding box center [170, 485] width 15 height 15
click at [190, 481] on font "%" at bounding box center [189, 485] width 8 height 9
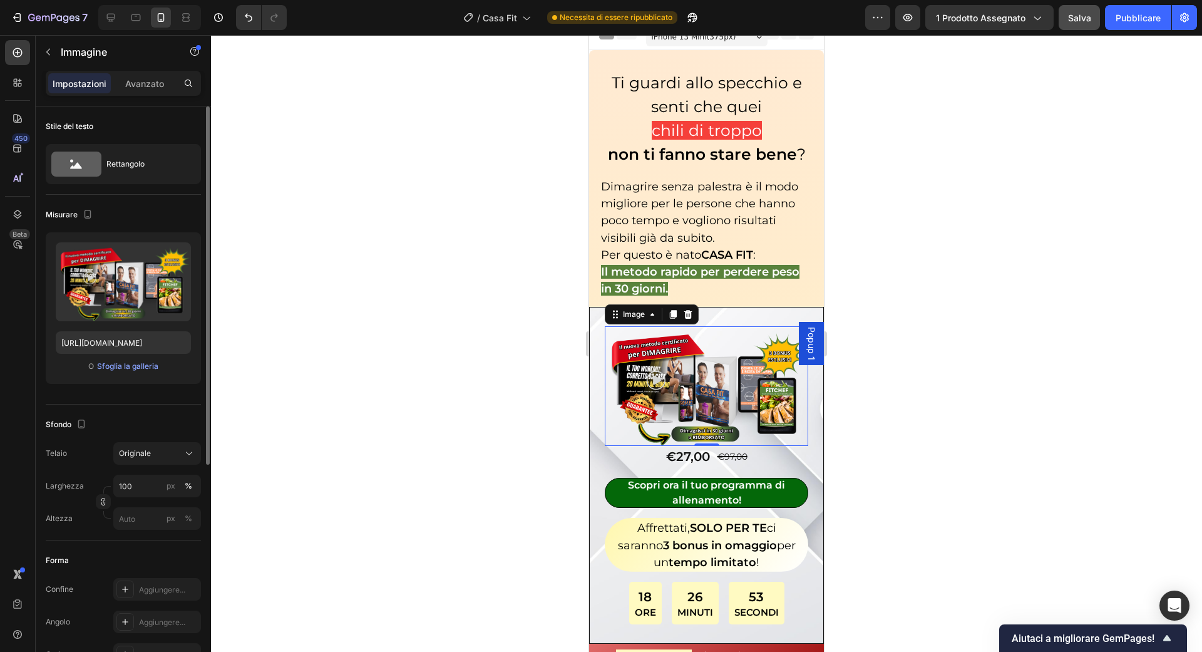
click at [136, 496] on div "Larghezza 100 px % Altezza px %" at bounding box center [123, 502] width 155 height 55
click at [136, 492] on input "100" at bounding box center [157, 486] width 88 height 23
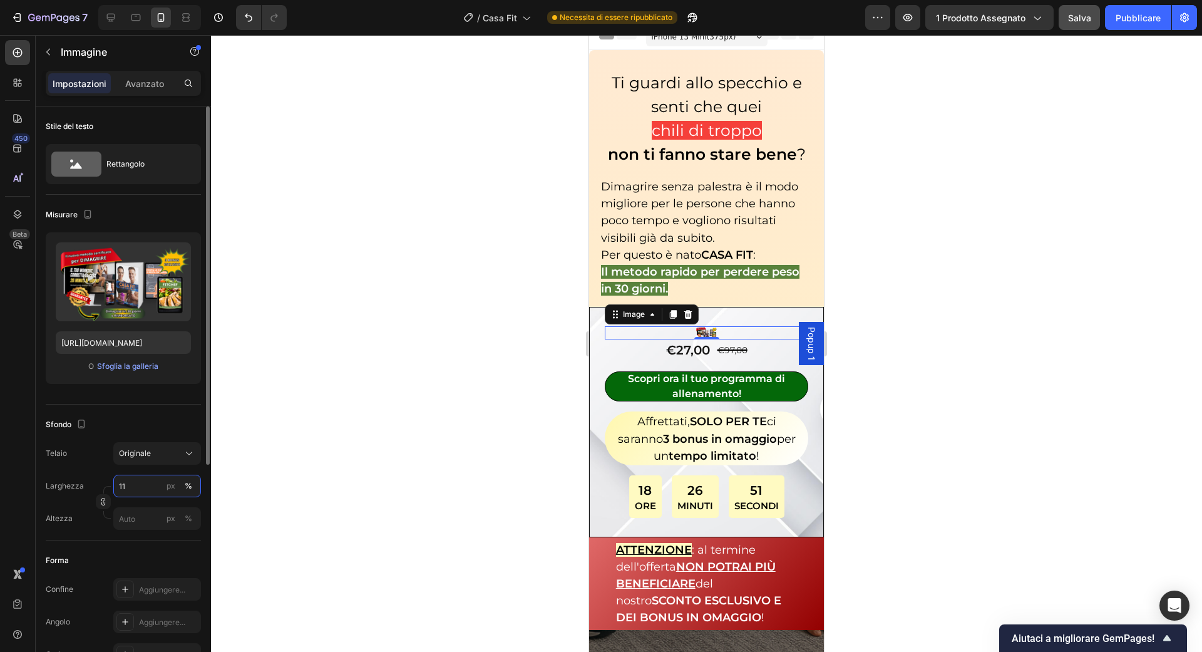
type input "110"
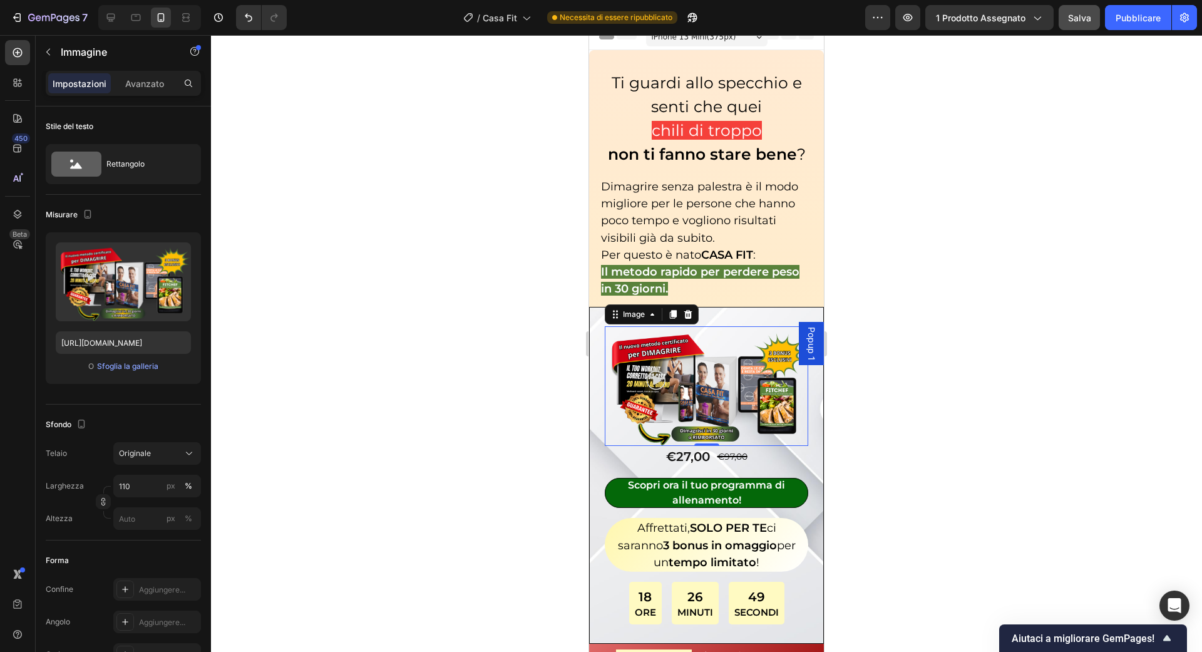
click at [419, 472] on div at bounding box center [706, 343] width 991 height 617
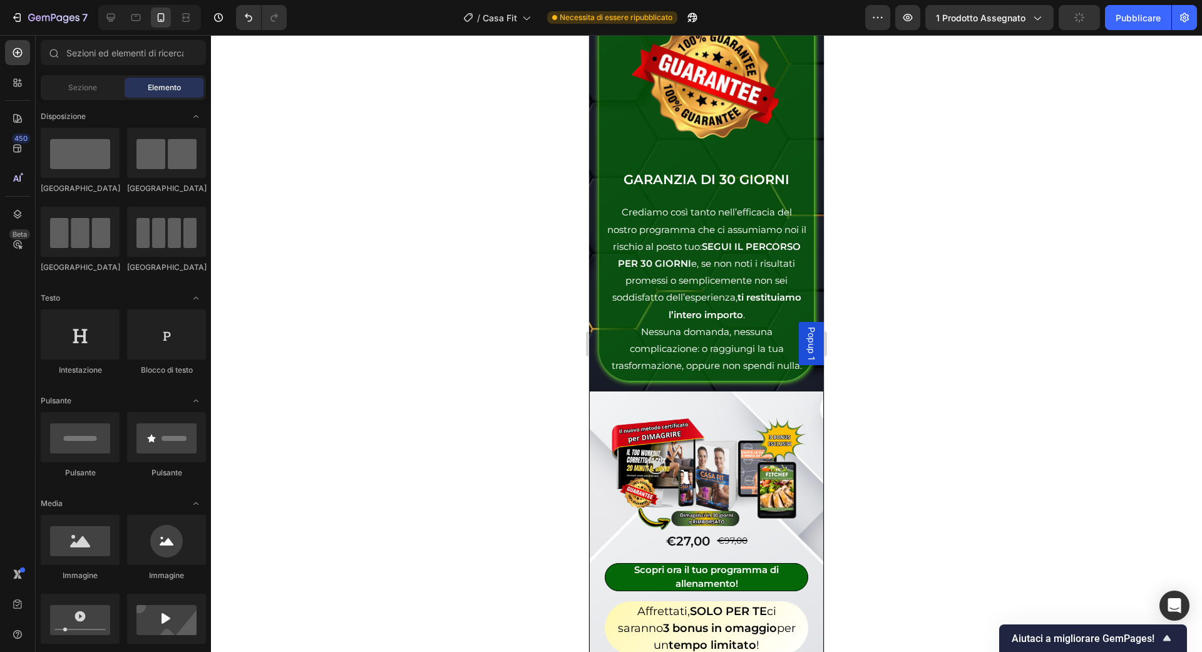
scroll to position [7335, 0]
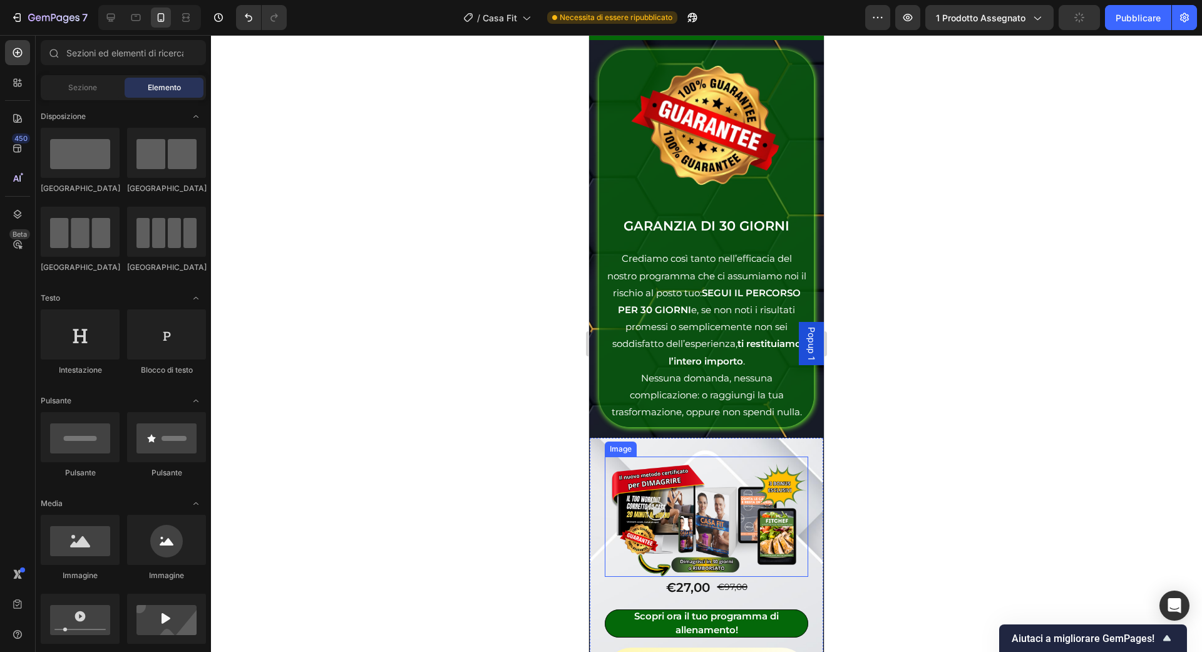
click at [718, 504] on img at bounding box center [706, 516] width 203 height 120
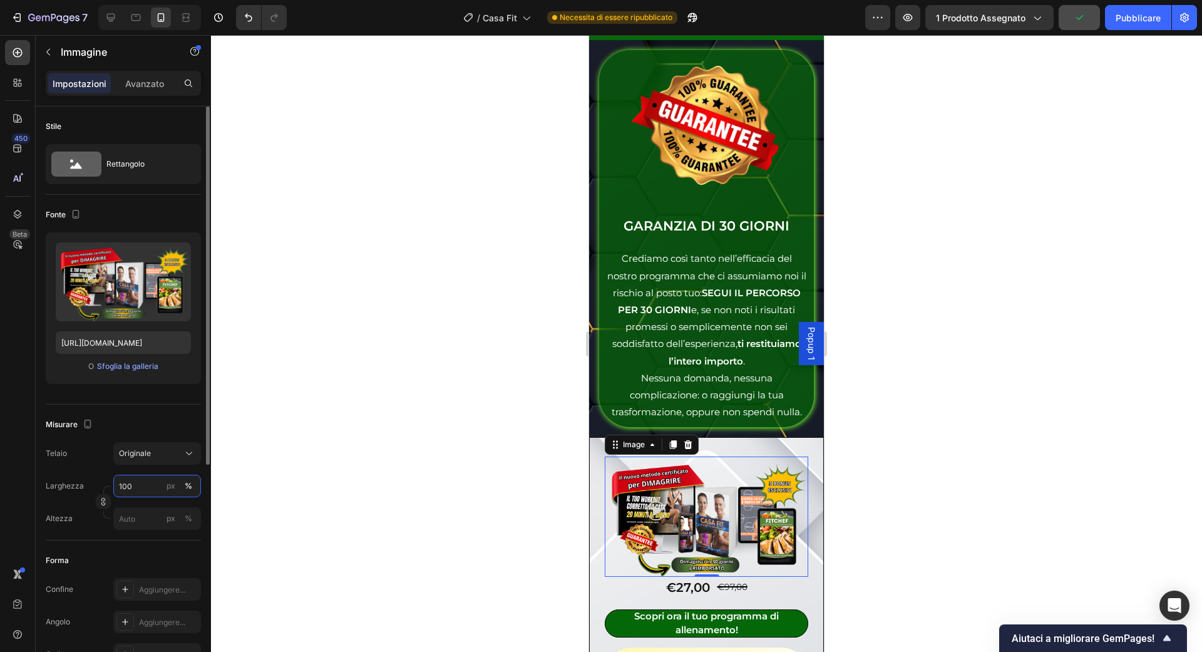
click at [150, 487] on input "100" at bounding box center [157, 486] width 88 height 23
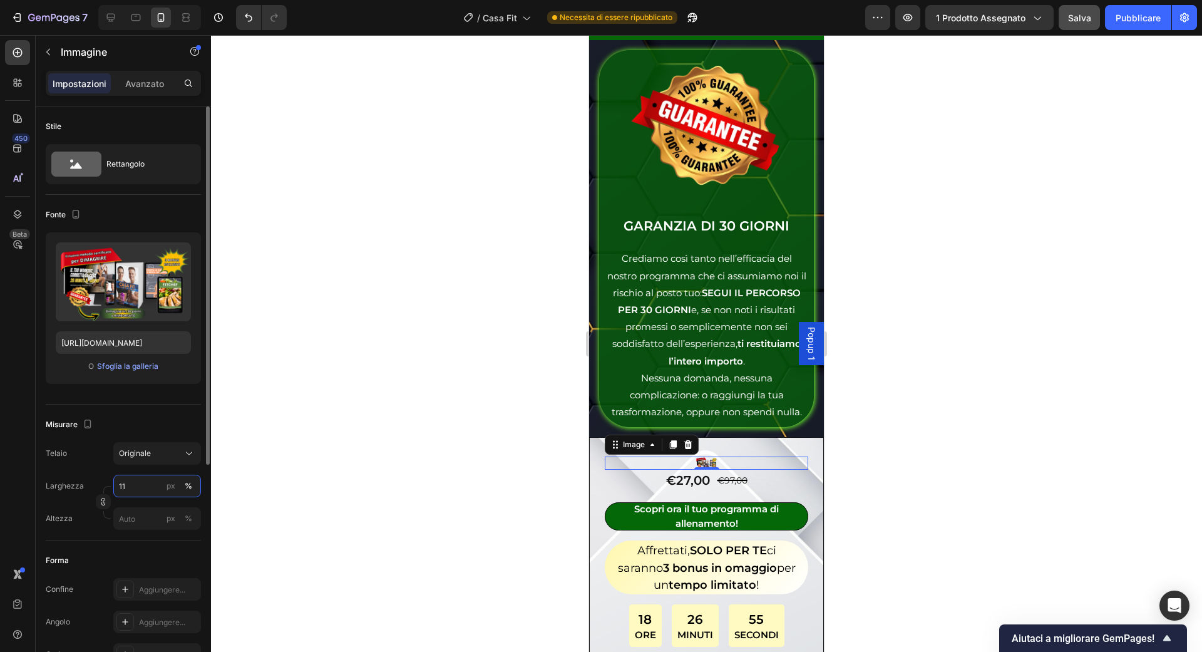
type input "110"
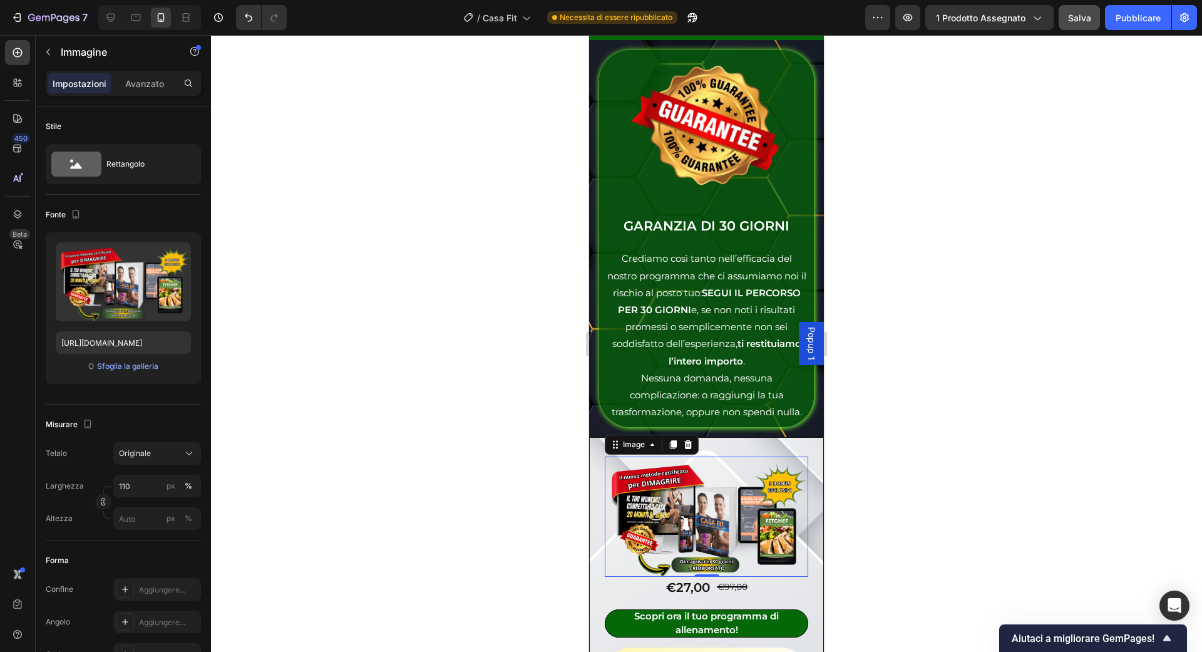
click at [347, 429] on div at bounding box center [706, 343] width 991 height 617
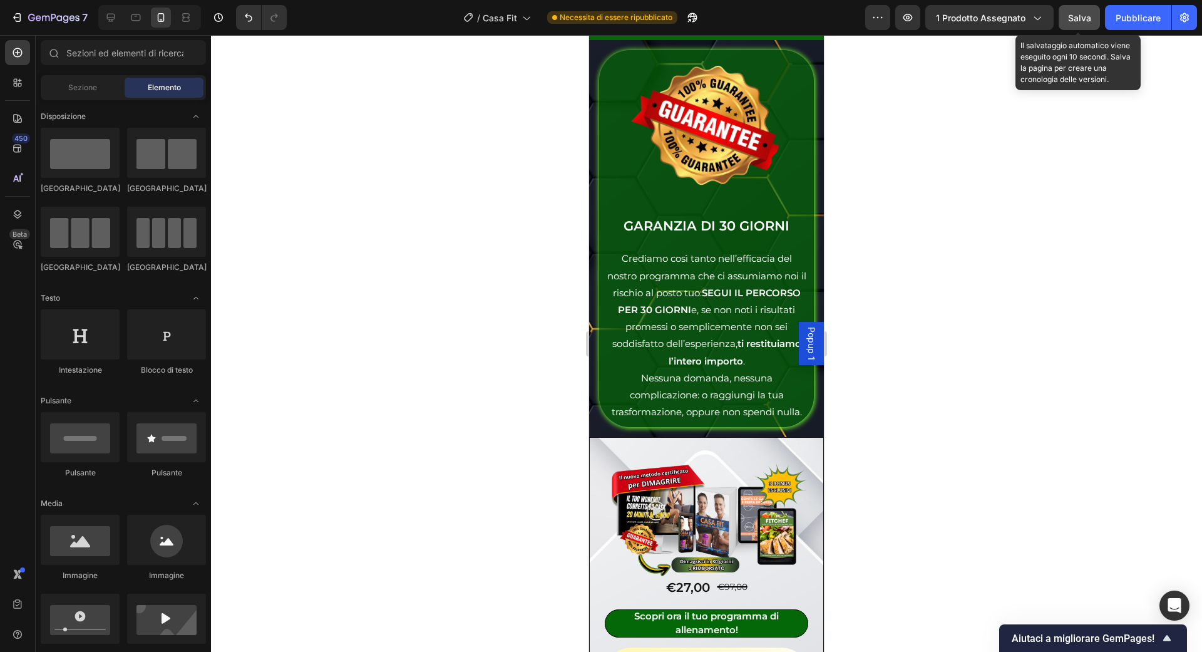
click at [1090, 21] on font "Salva" at bounding box center [1079, 18] width 23 height 11
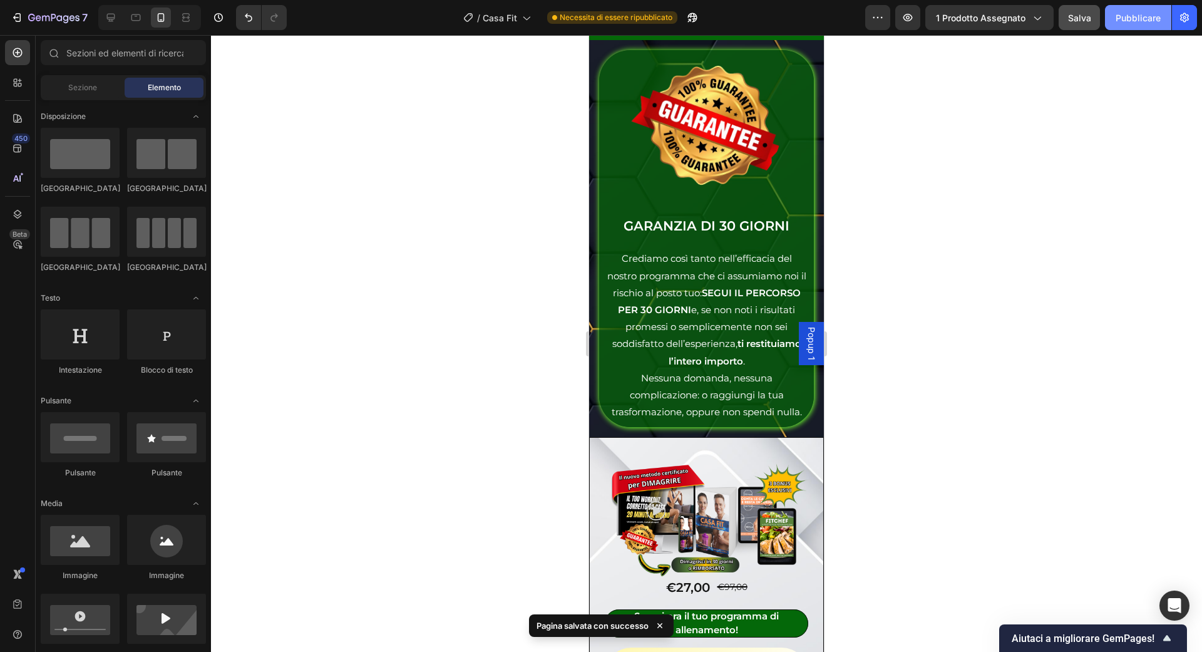
click at [1140, 23] on font "Pubblicare" at bounding box center [1138, 17] width 45 height 13
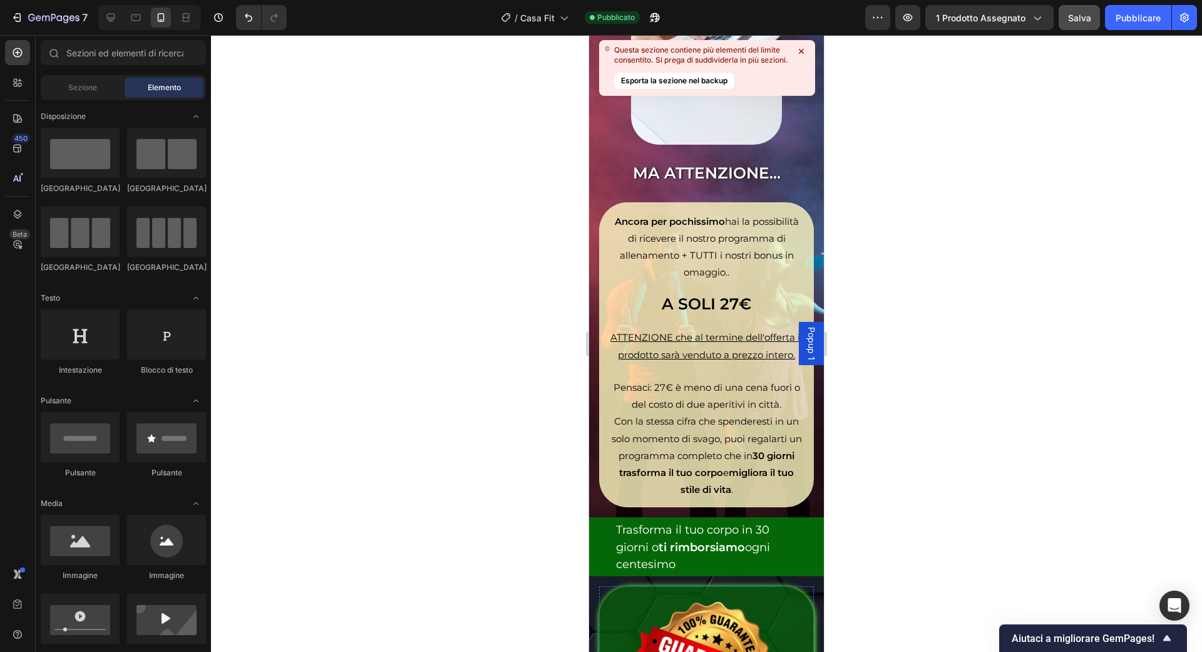
scroll to position [6757, 0]
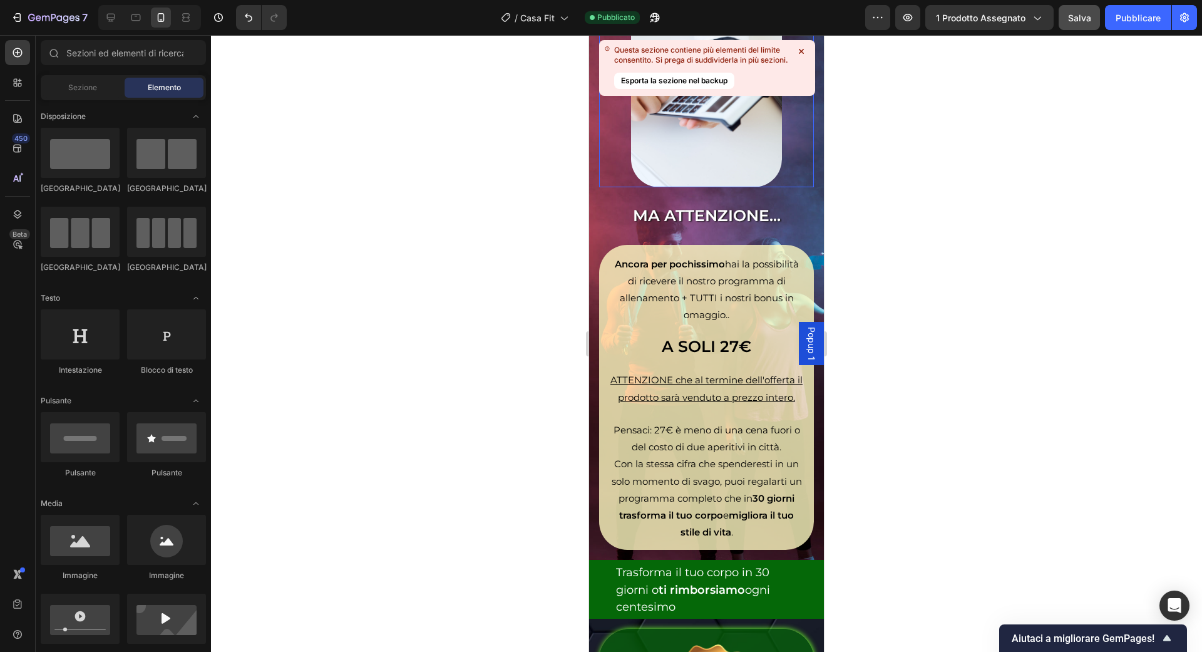
click at [804, 47] on icon at bounding box center [801, 51] width 13 height 13
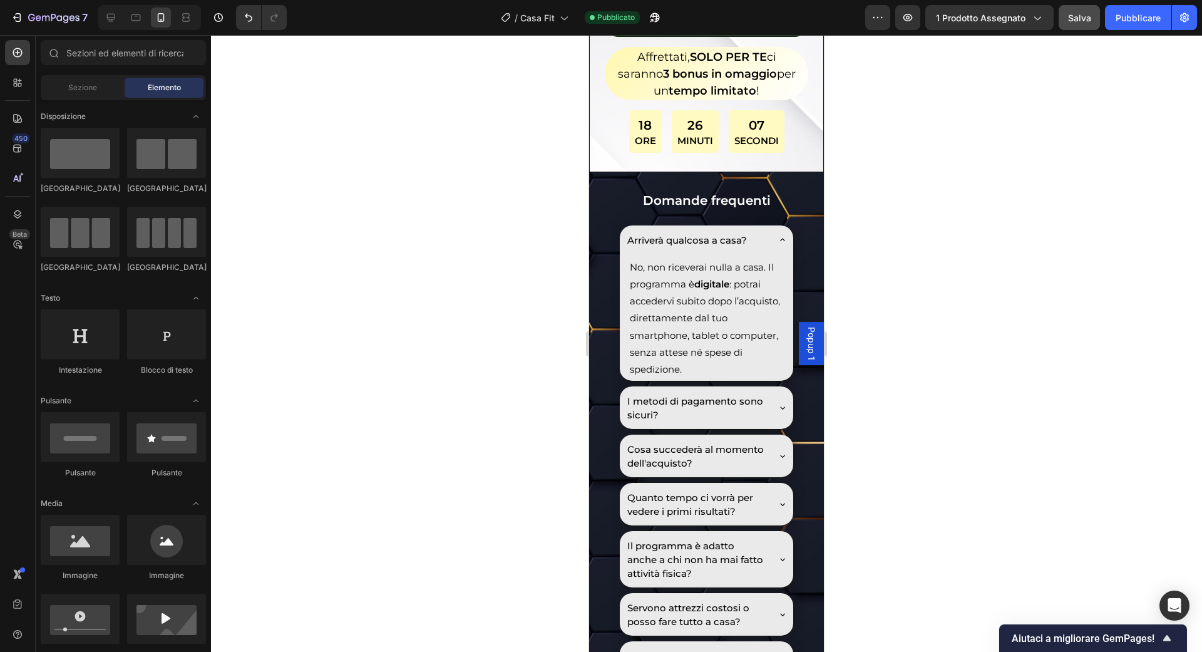
scroll to position [8280, 0]
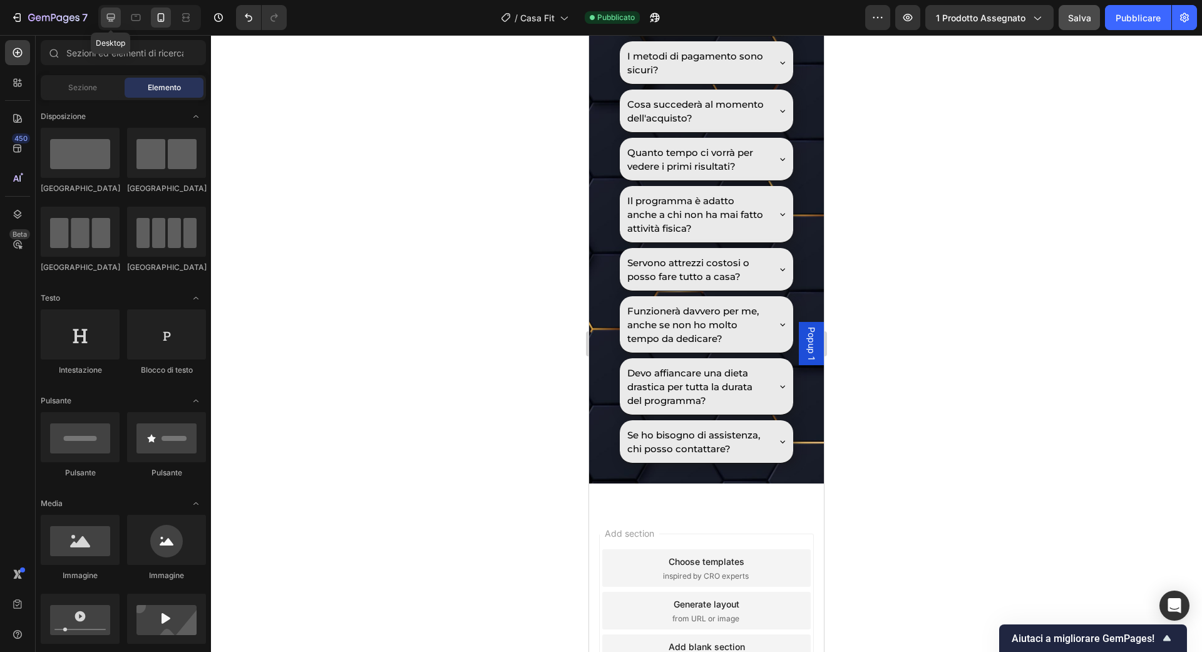
click at [115, 10] on div at bounding box center [111, 18] width 20 height 20
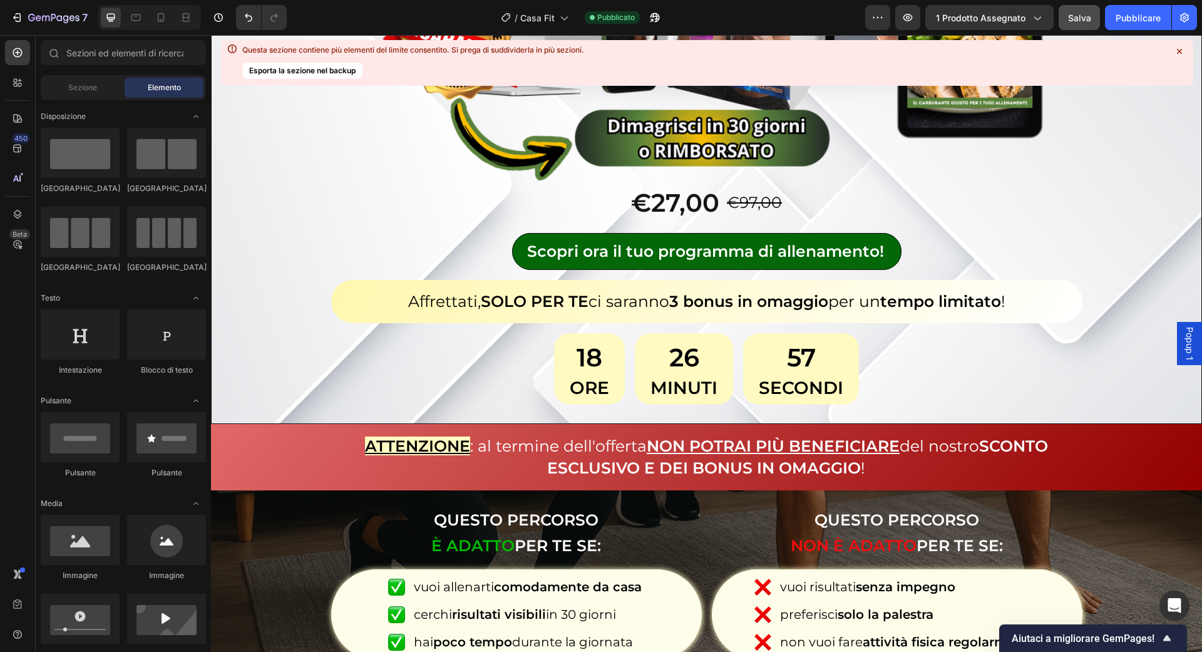
scroll to position [497, 0]
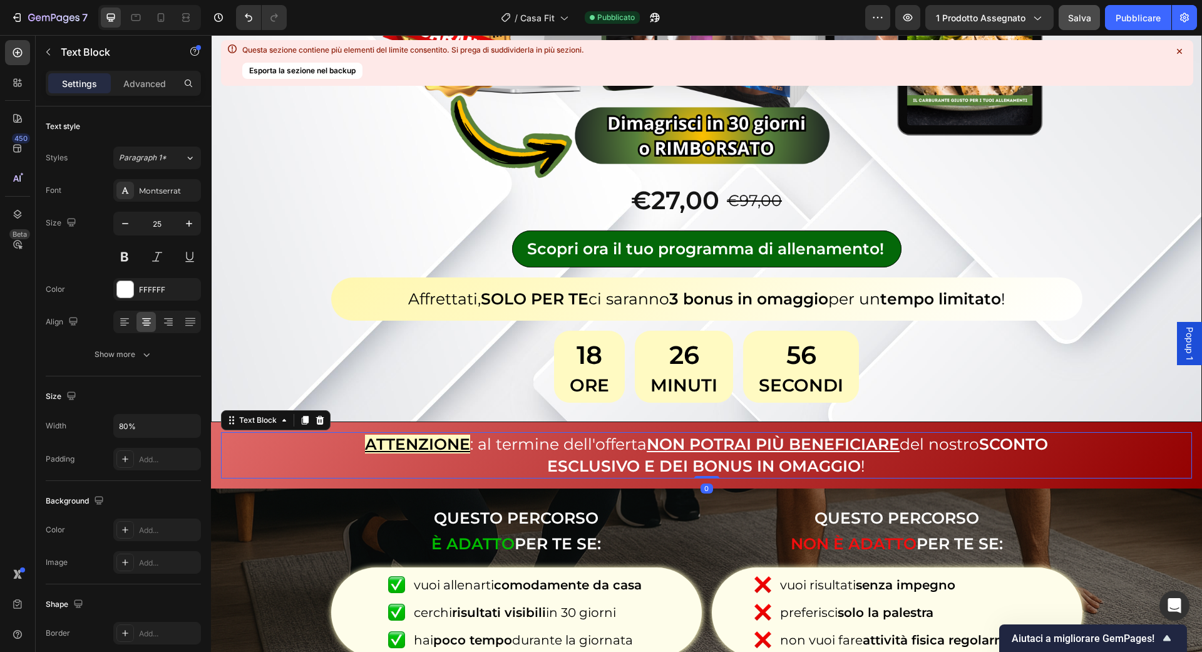
click at [486, 434] on span ": al termine dell'offerta NON POTRAI PIÙ BENEFICIARE del nostro SCONTO ESCLUSIV…" at bounding box center [759, 454] width 578 height 41
click at [123, 321] on icon at bounding box center [124, 322] width 13 height 13
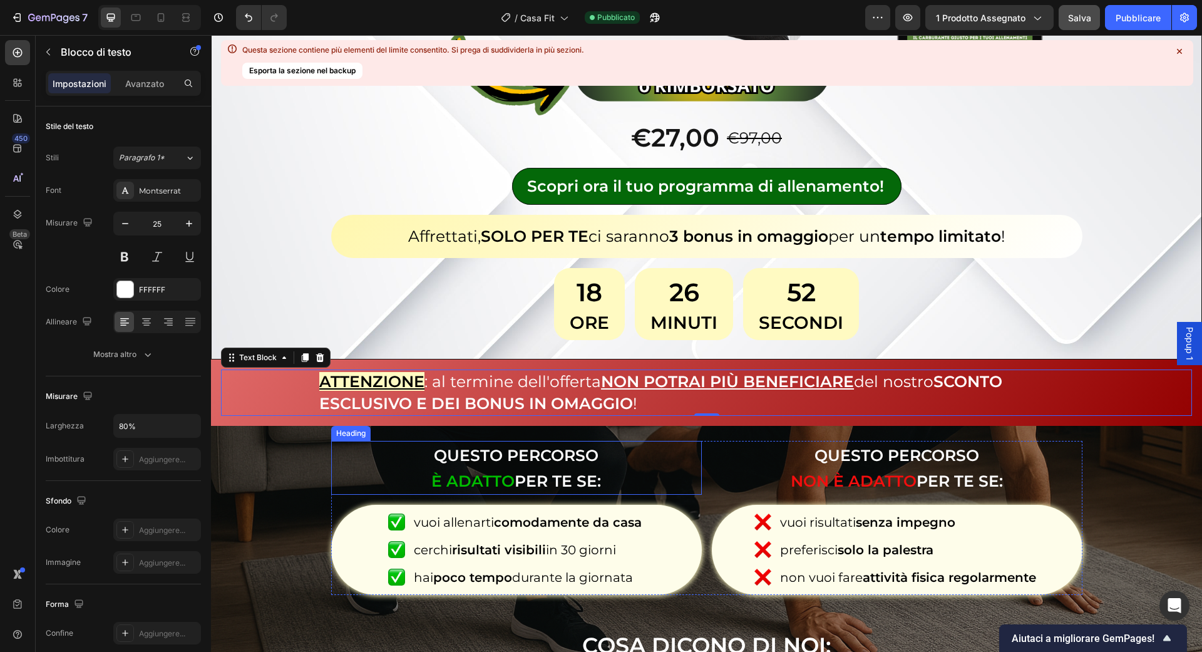
scroll to position [594, 0]
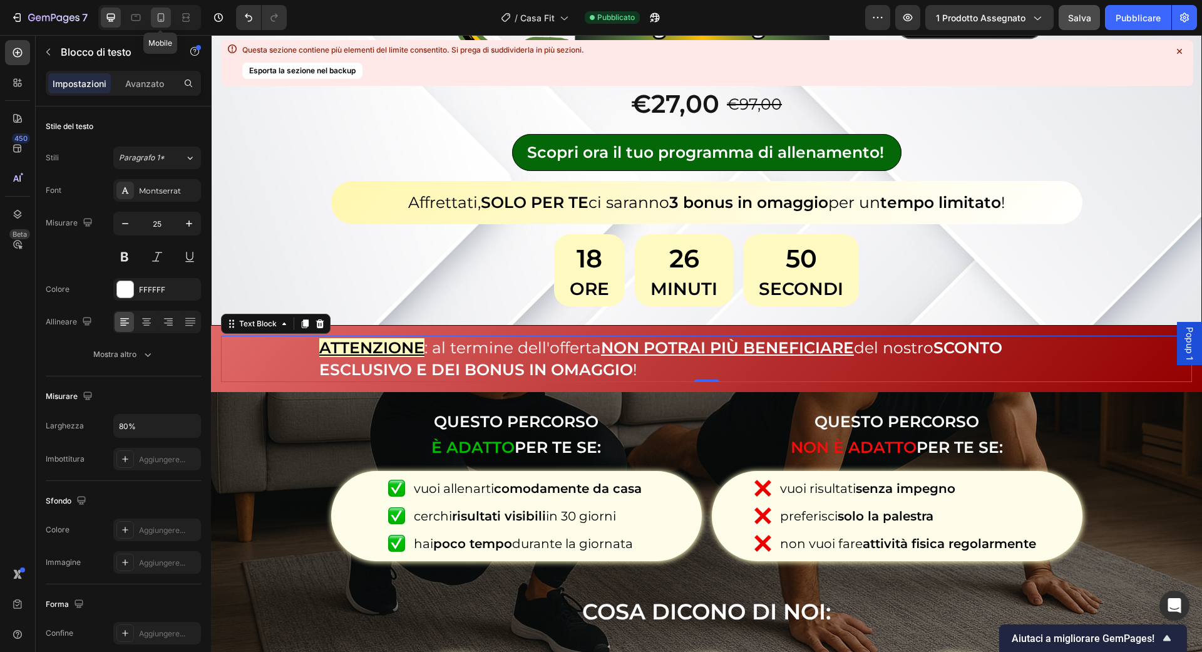
click at [163, 8] on div at bounding box center [161, 18] width 20 height 20
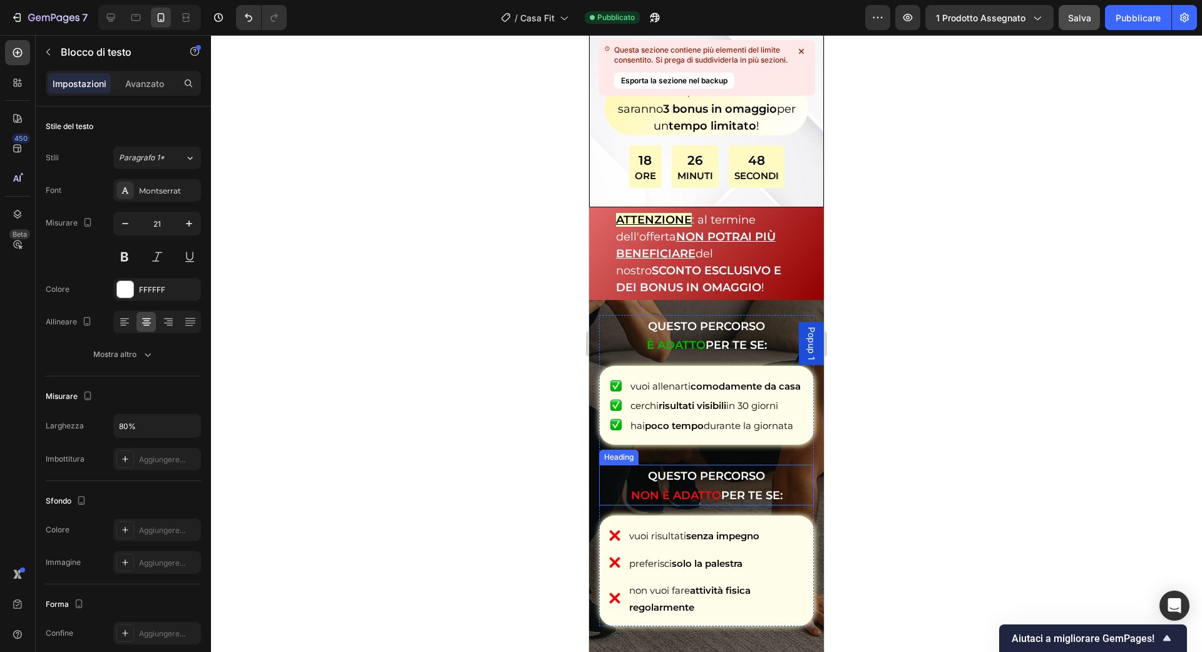
scroll to position [446, 0]
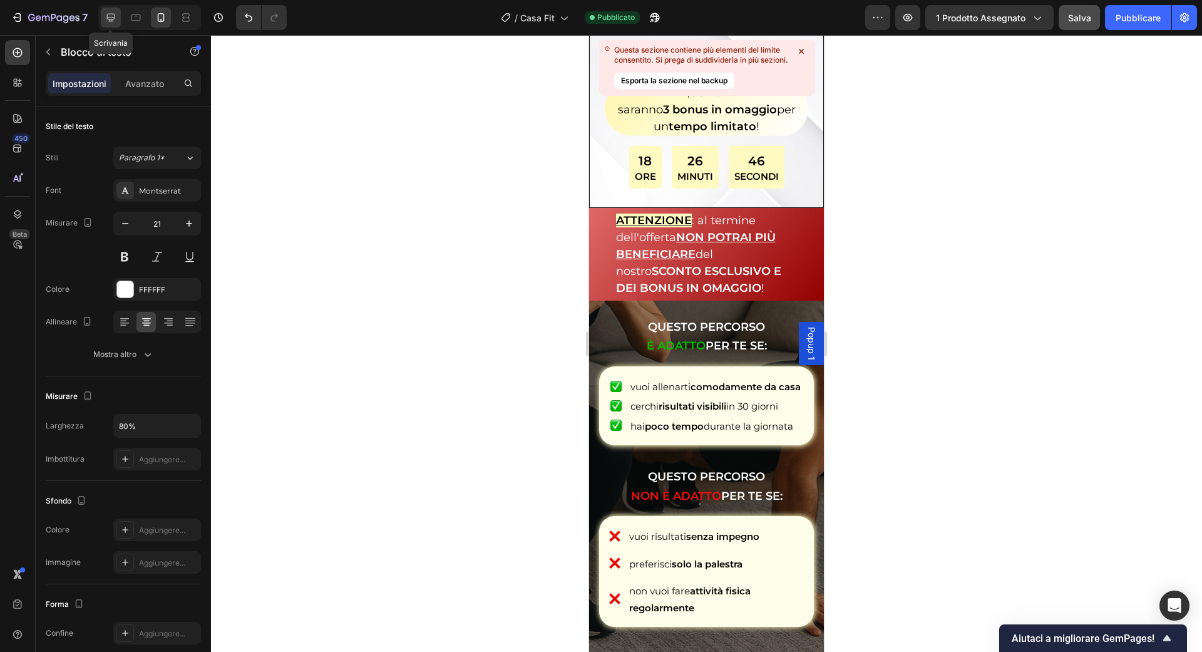
click at [112, 8] on div at bounding box center [111, 18] width 20 height 20
type input "25"
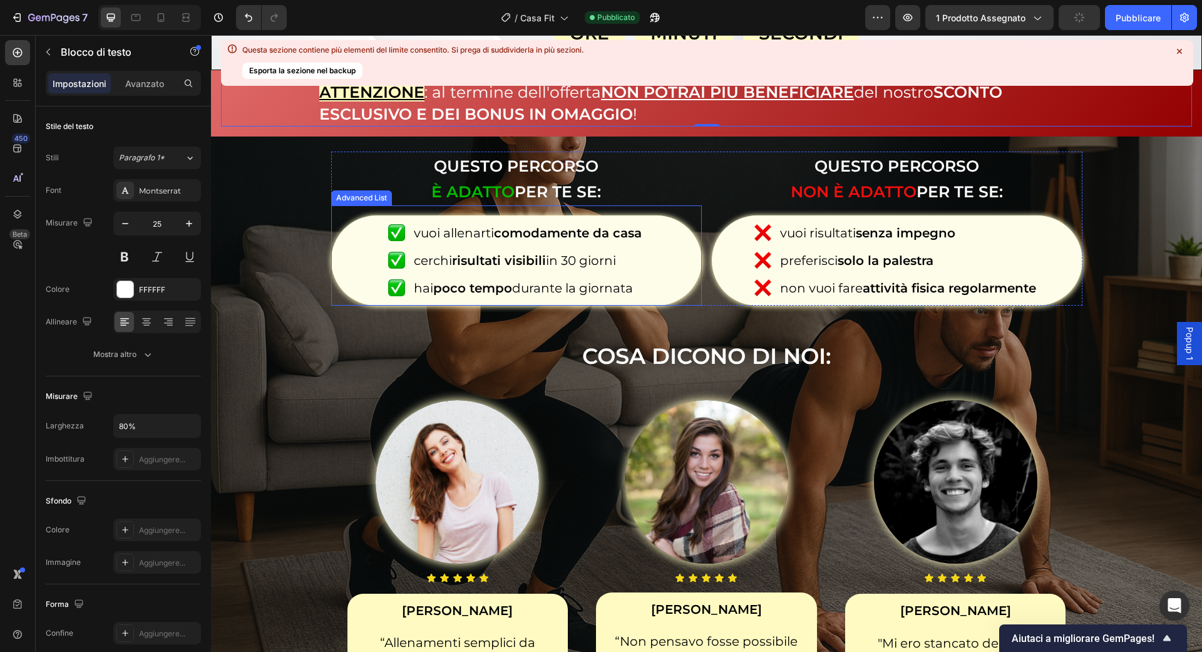
click at [692, 394] on div "Image" at bounding box center [707, 477] width 234 height 173
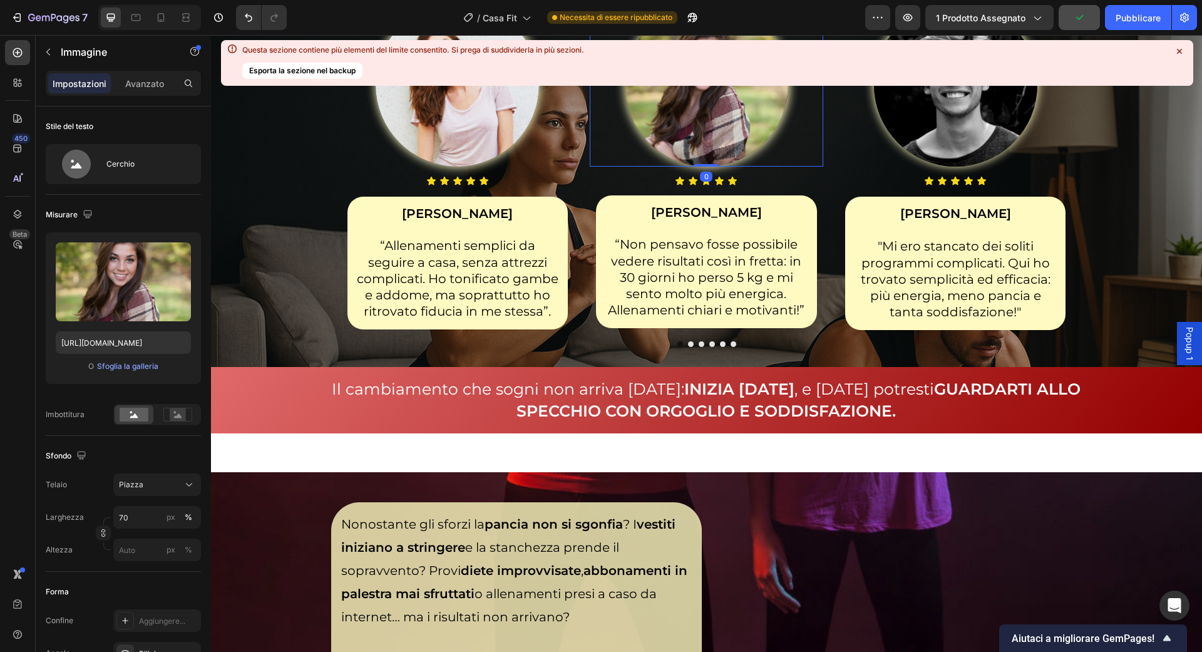
scroll to position [1254, 0]
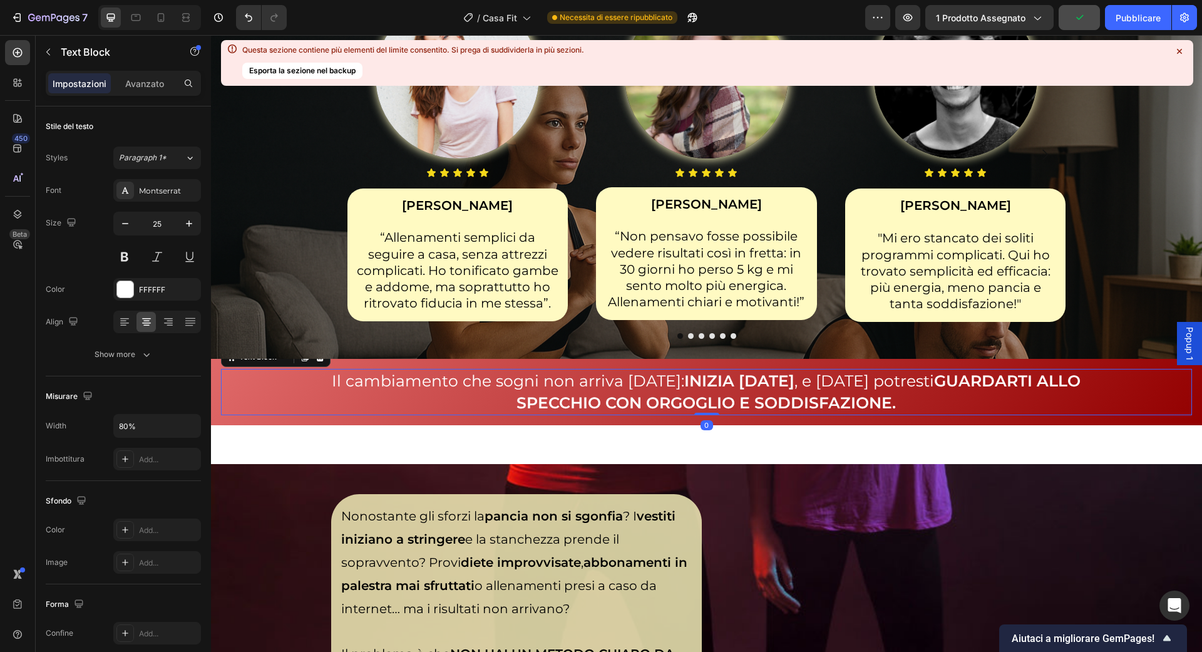
click at [692, 394] on strong "GUARDARTI ALLO SPECCHIO CON ORGOGLIO E SODDISFAZIONE." at bounding box center [799, 391] width 564 height 41
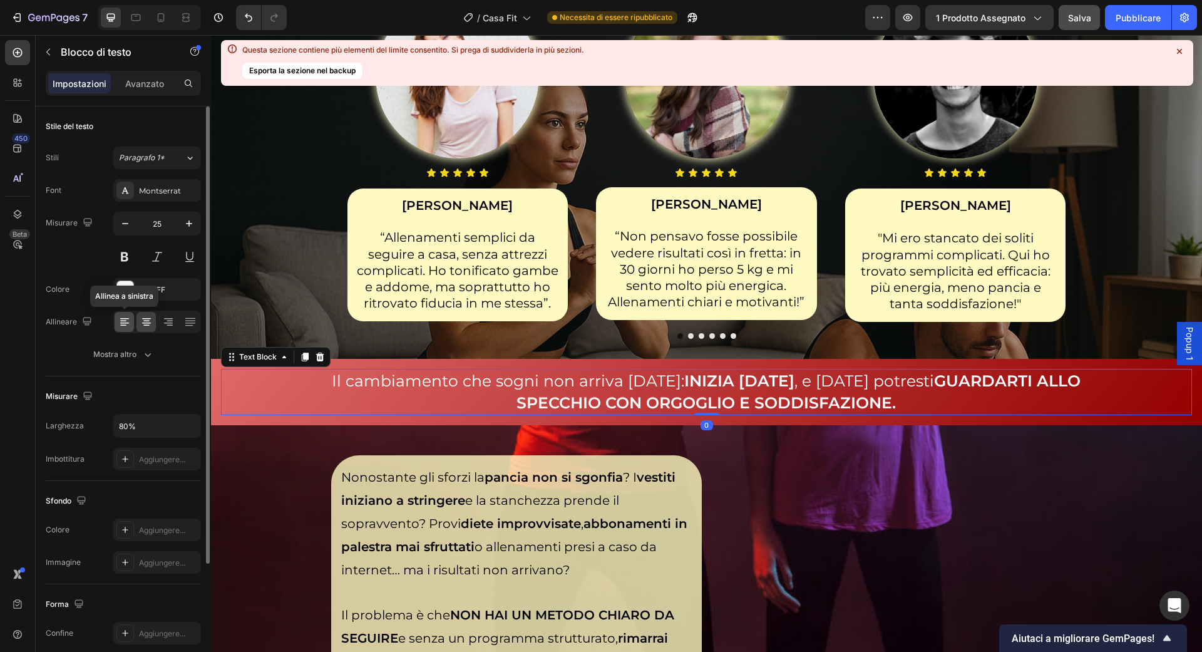
click at [120, 321] on icon at bounding box center [124, 322] width 13 height 13
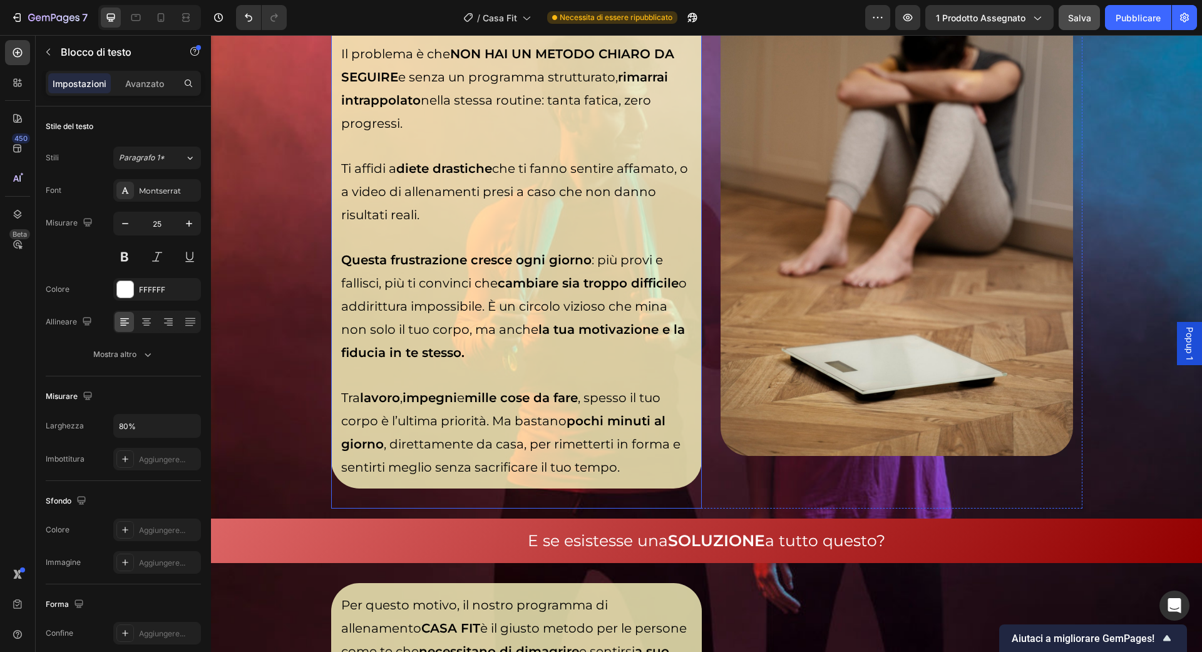
scroll to position [1863, 0]
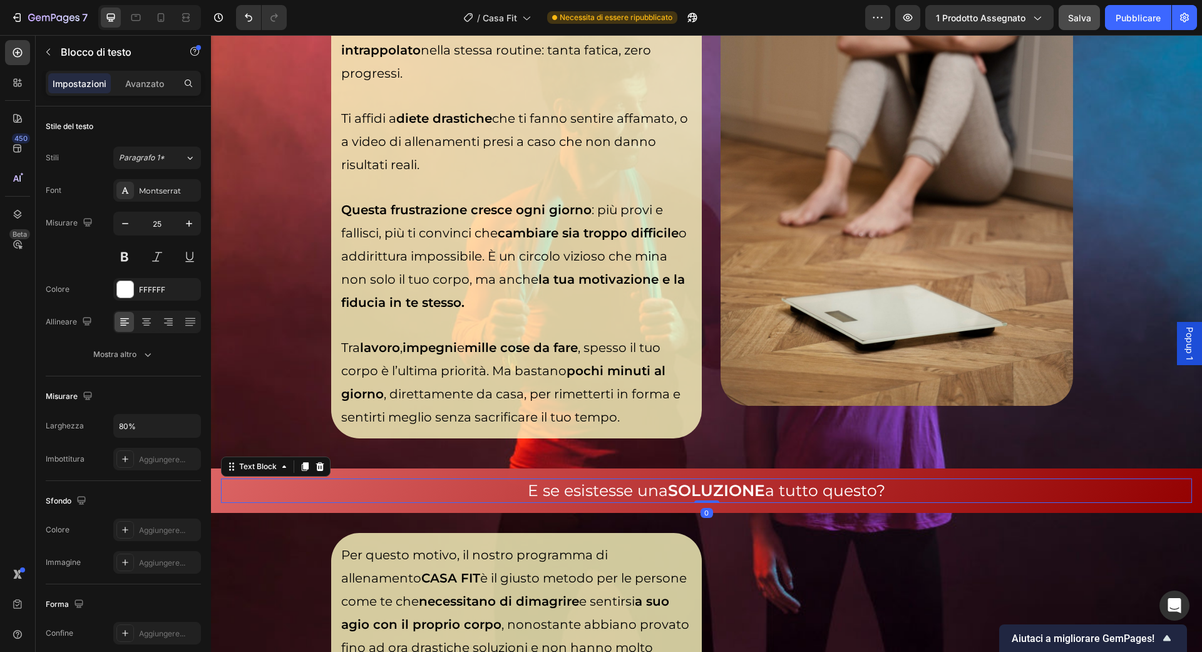
click at [450, 491] on p "E se esistesse una SOLUZIONE a tutto questo?" at bounding box center [706, 491] width 774 height 22
click at [130, 324] on div at bounding box center [124, 322] width 19 height 20
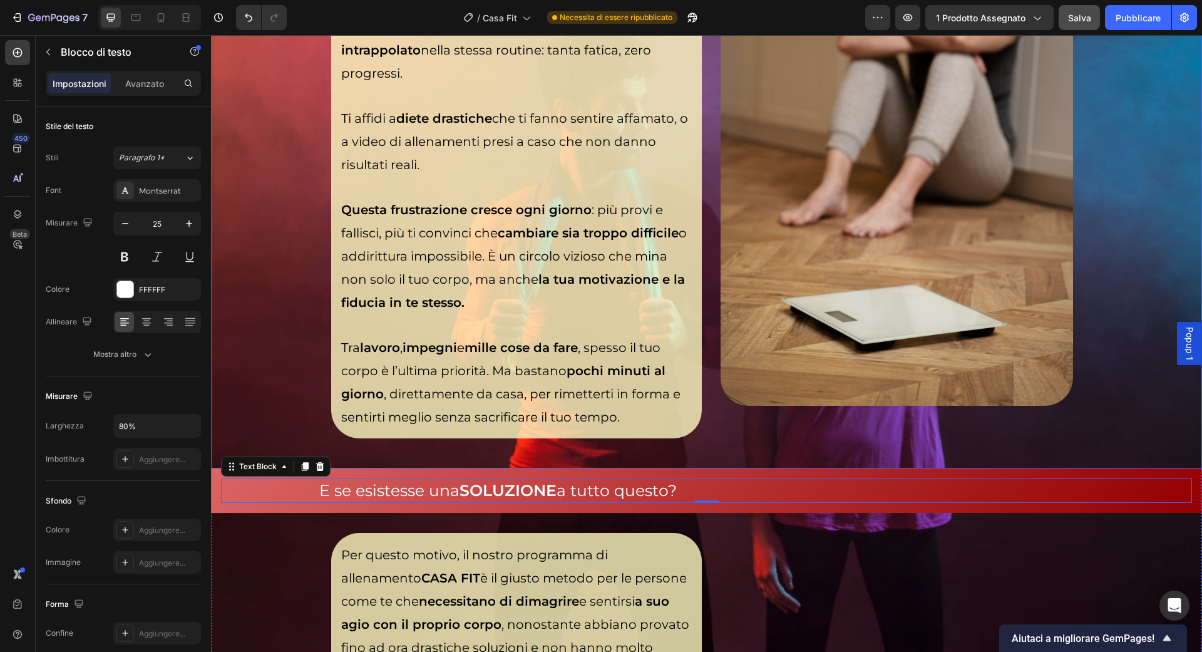
click at [320, 400] on div "Nonostante gli sforzi la pancia non si sgonfia ? I vestiti iniziano a stringere…" at bounding box center [706, 141] width 971 height 634
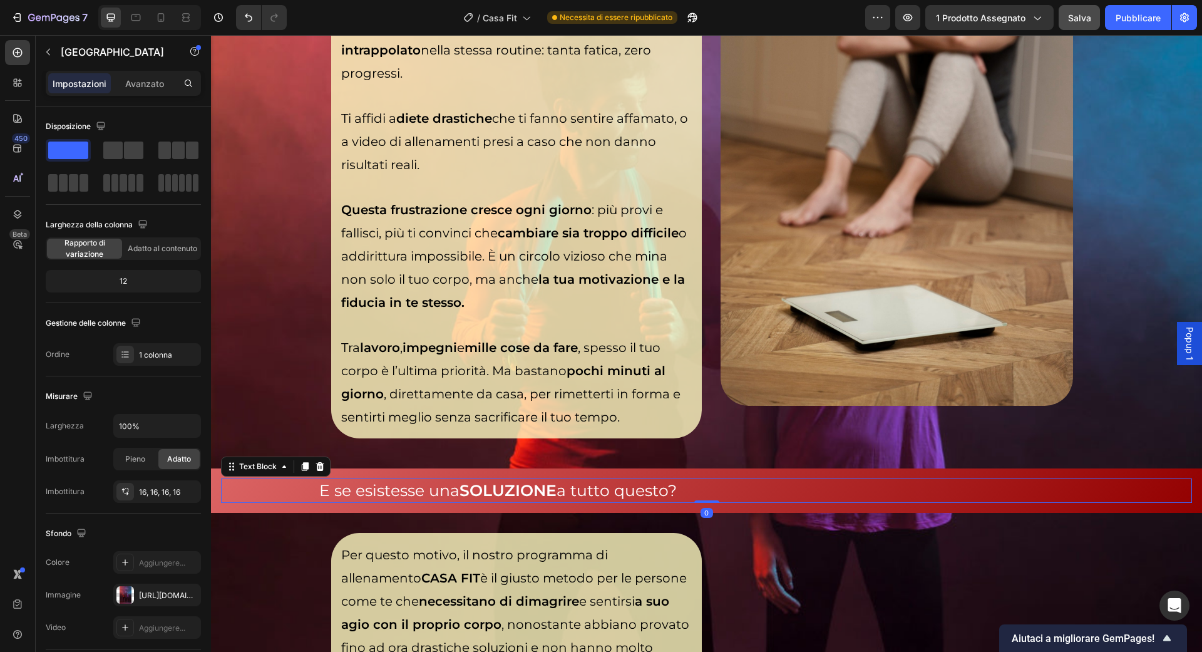
click at [369, 487] on span "E se esistesse una SOLUZIONE a tutto questo?" at bounding box center [497, 490] width 357 height 19
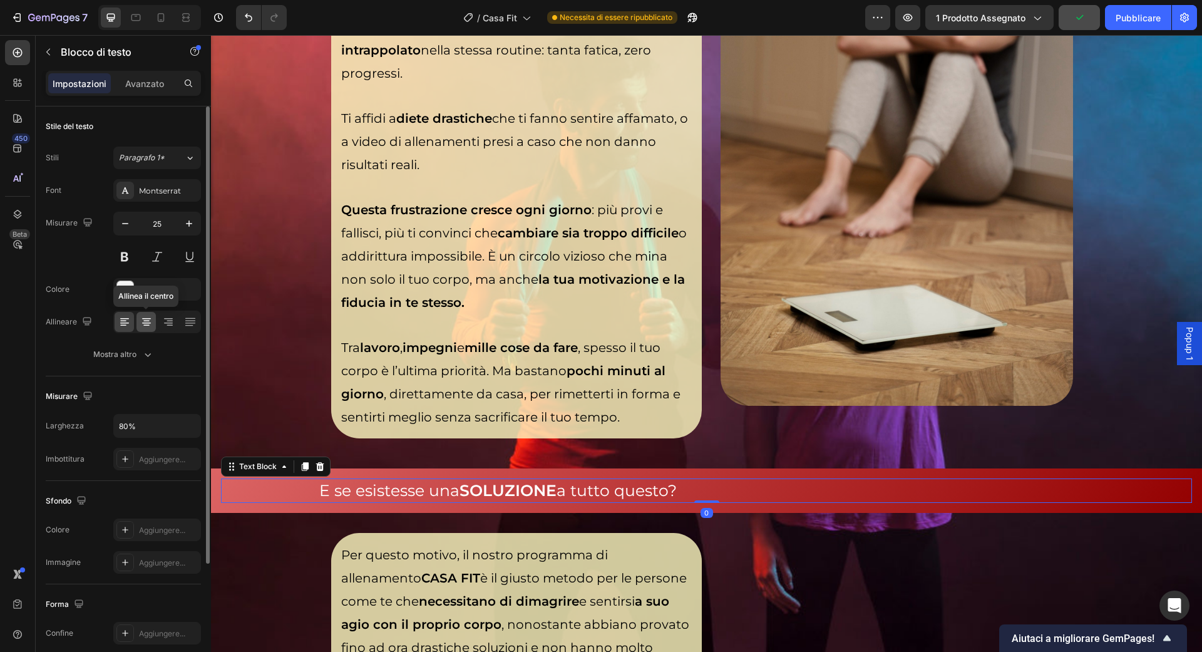
click at [152, 317] on div at bounding box center [145, 322] width 19 height 20
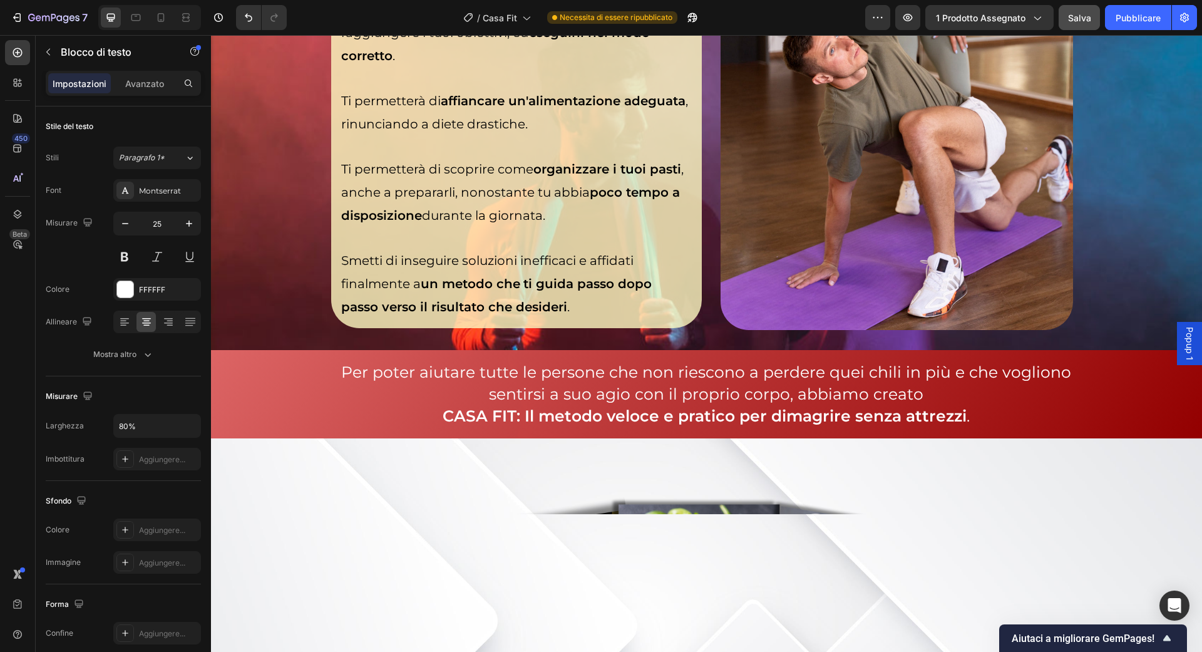
scroll to position [2596, 0]
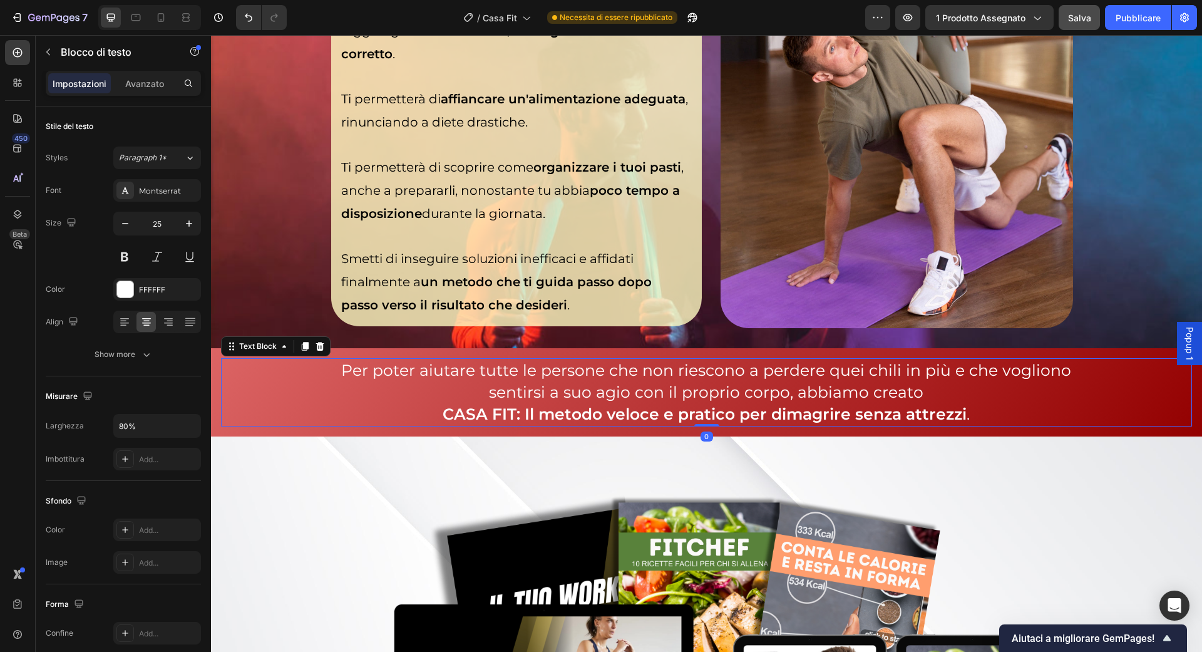
click at [371, 370] on p "Per poter aiutare tutte le persone che non riescono a perdere quei chili in più…" at bounding box center [706, 381] width 774 height 44
click at [127, 319] on icon at bounding box center [124, 322] width 13 height 13
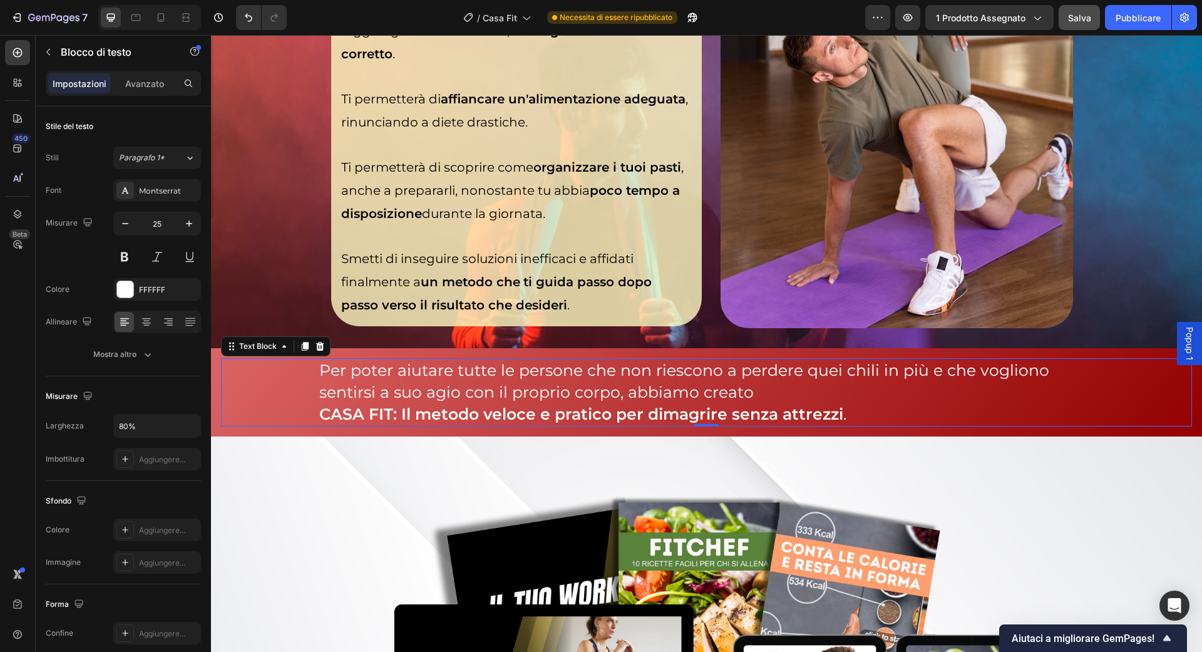
click at [746, 390] on p "Per poter aiutare tutte le persone che non riescono a perdere quei chili in più…" at bounding box center [706, 381] width 774 height 44
click at [160, 8] on div at bounding box center [161, 18] width 20 height 20
type input "21"
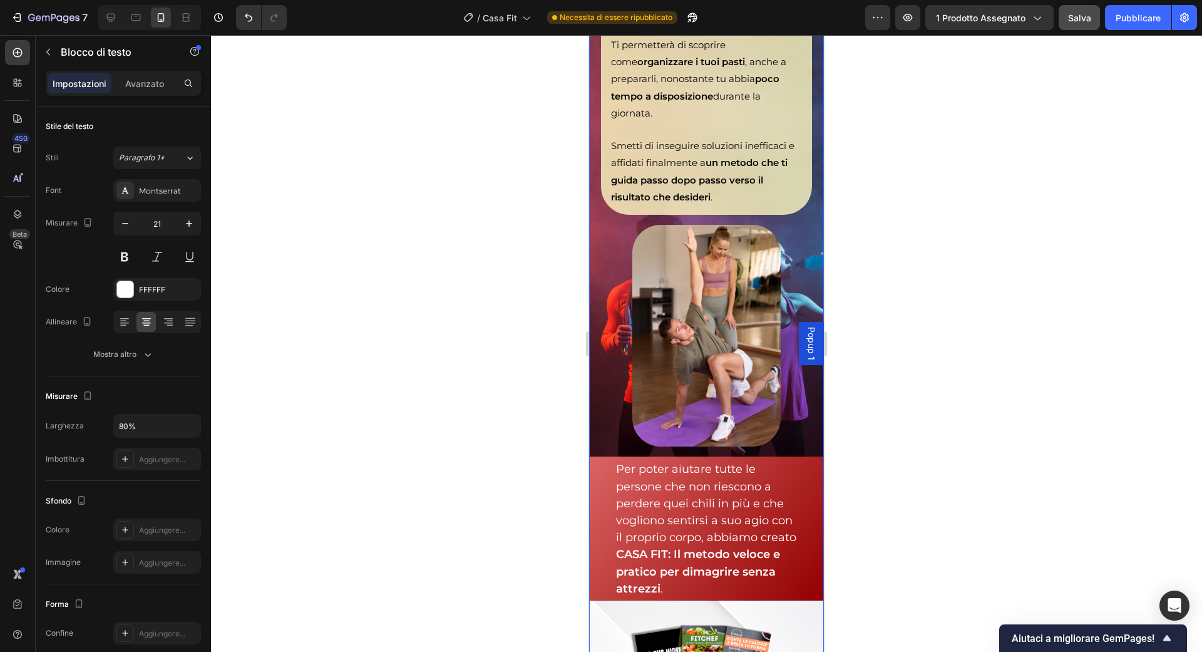
scroll to position [2830, 0]
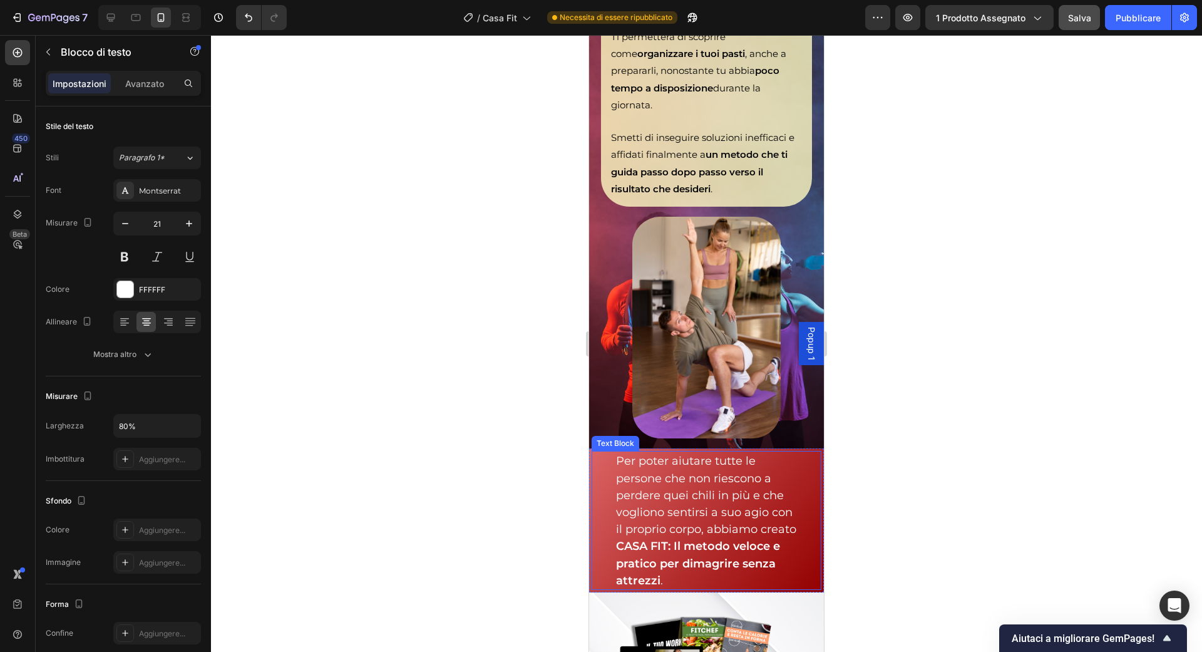
click at [798, 523] on div "Per poter aiutare tutte le persone che non riescono a perdere quei chili in più…" at bounding box center [707, 520] width 184 height 139
click at [115, 14] on icon at bounding box center [111, 17] width 13 height 13
type input "25"
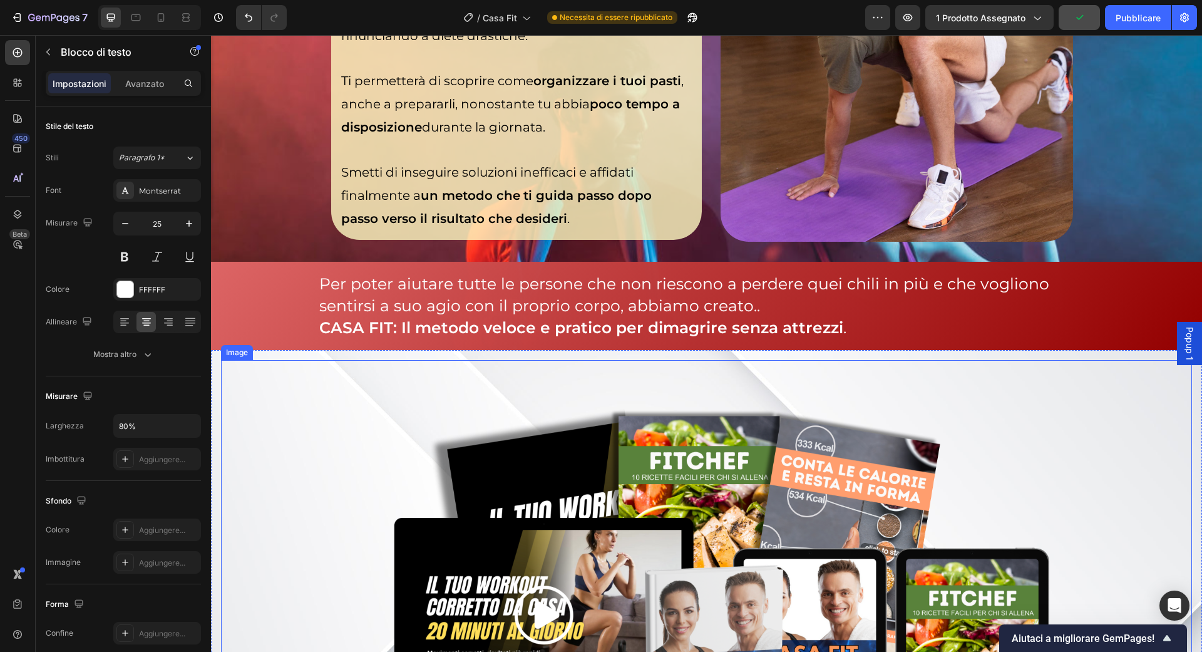
scroll to position [2639, 0]
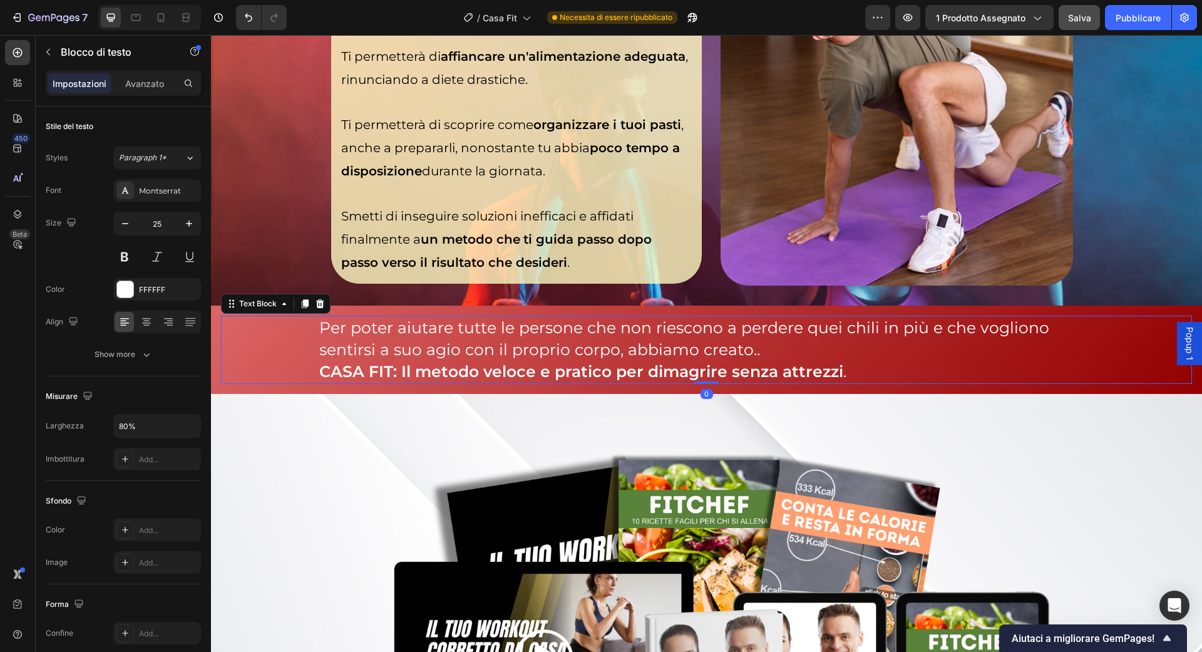
click at [792, 357] on p "Per poter aiutare tutte le persone che non riescono a perdere quei chili in più…" at bounding box center [706, 339] width 774 height 44
click at [317, 366] on div "Per poter aiutare tutte le persone che non riescono a perdere quei chili in più…" at bounding box center [706, 350] width 971 height 68
click at [318, 367] on div "Per poter aiutare tutte le persone che non riescono a perdere quei chili in più…" at bounding box center [706, 350] width 777 height 68
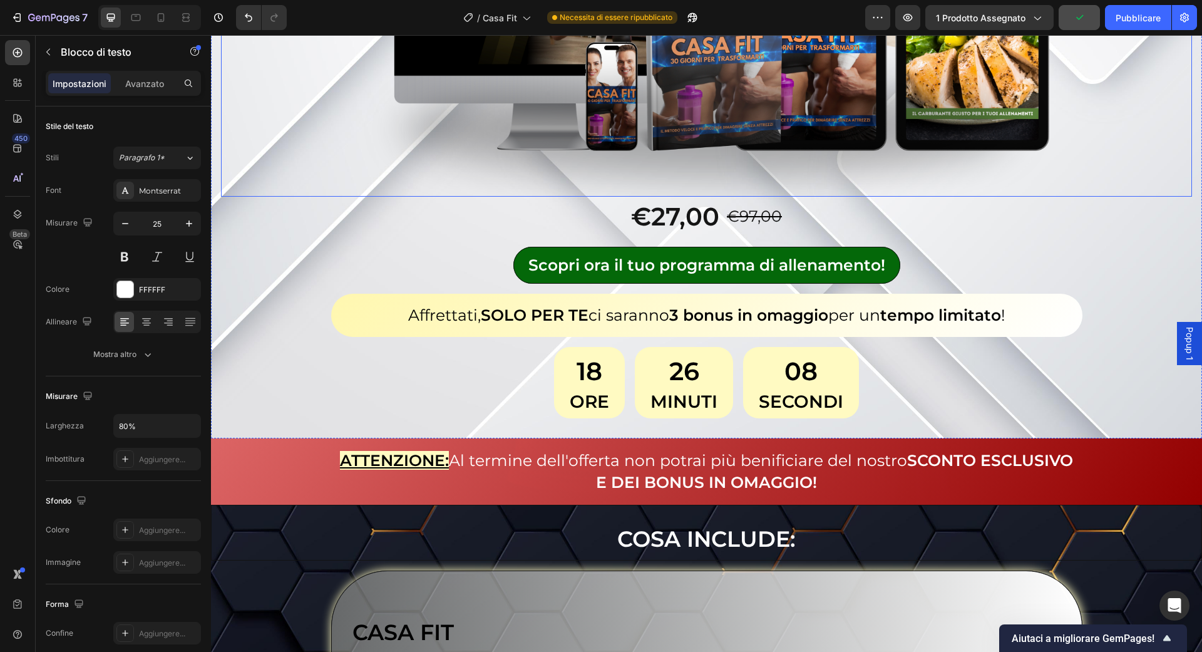
scroll to position [3312, 0]
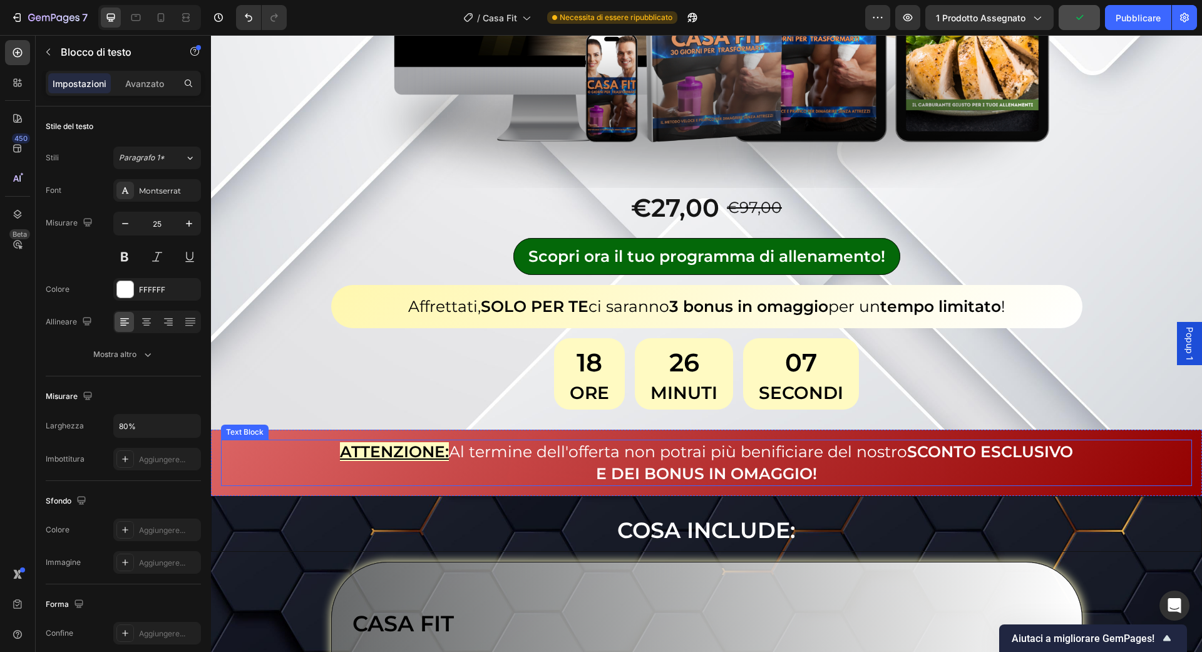
click at [706, 459] on span "Al termine dell'offerta non potrai più benificiare del nostro SCONTO ESCLUSIVO" at bounding box center [761, 451] width 624 height 19
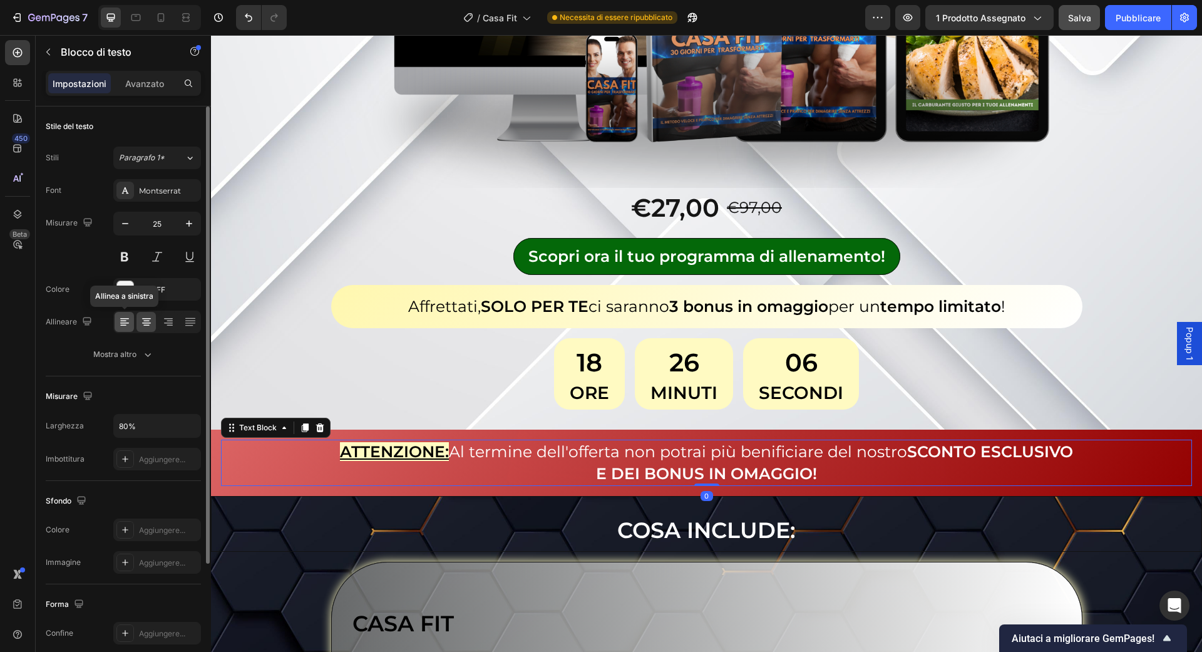
click at [118, 323] on icon at bounding box center [124, 322] width 13 height 13
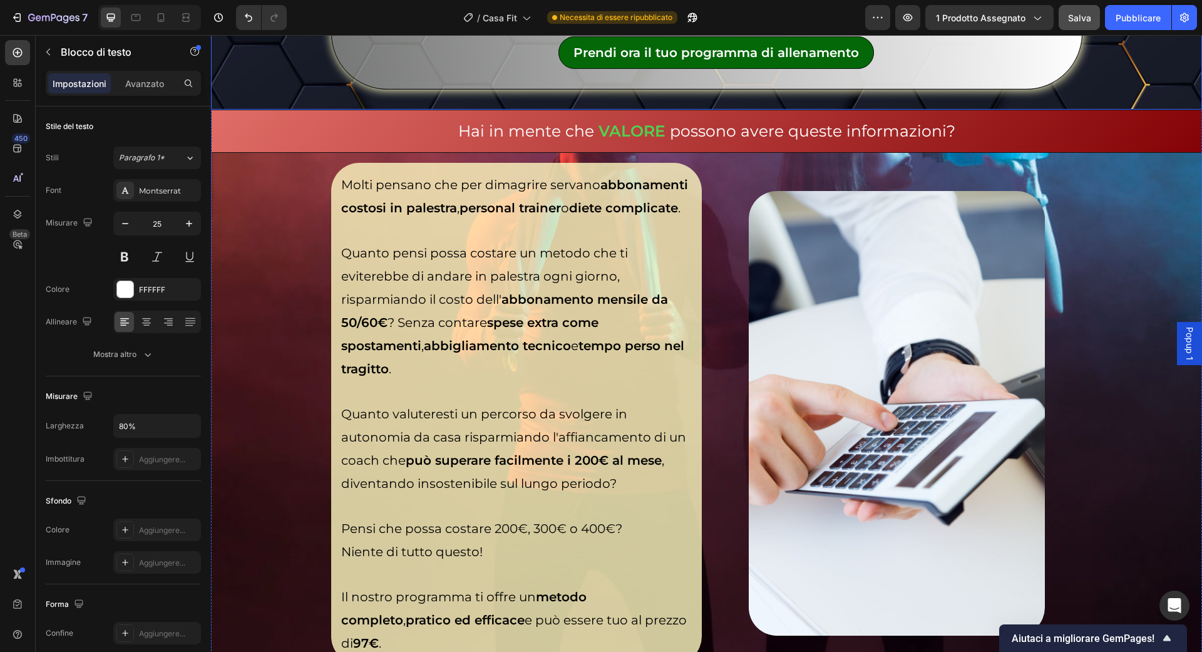
scroll to position [4997, 0]
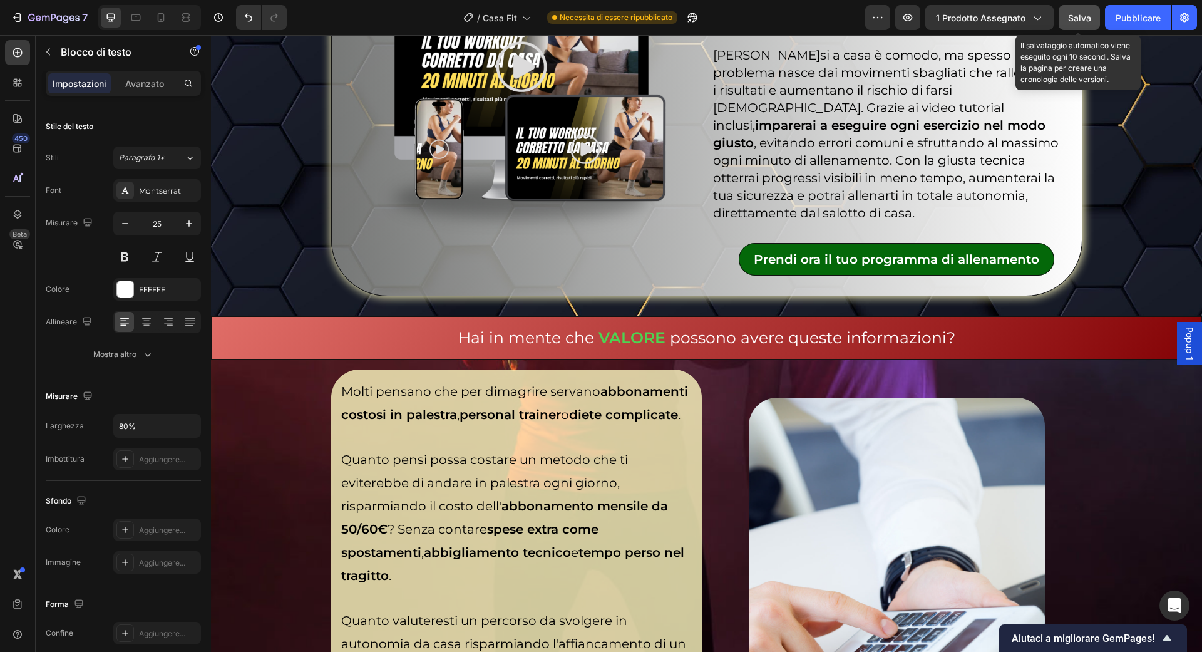
click at [1088, 17] on font "Salva" at bounding box center [1079, 18] width 23 height 11
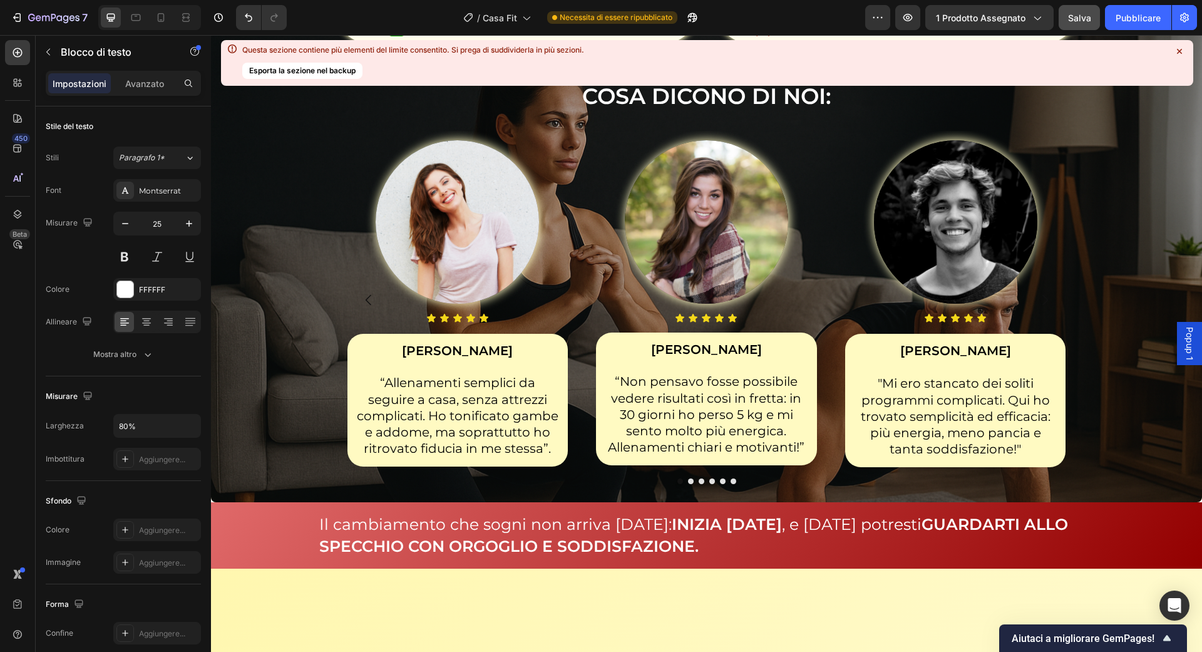
scroll to position [0, 0]
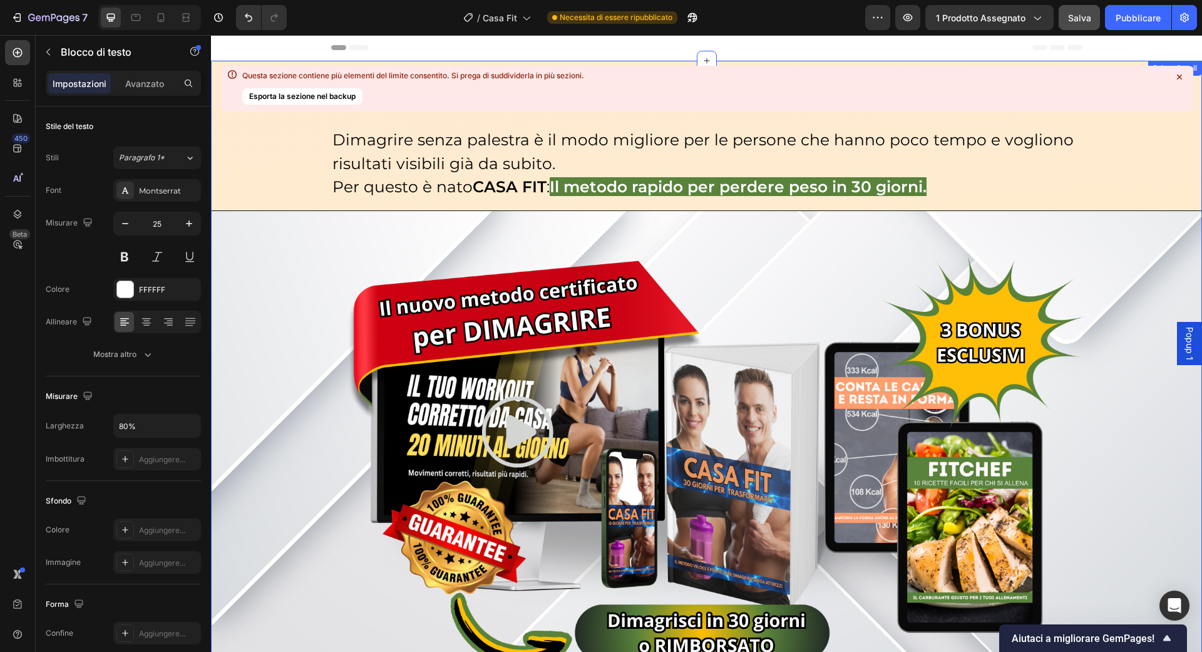
click at [1181, 80] on icon at bounding box center [1179, 77] width 13 height 13
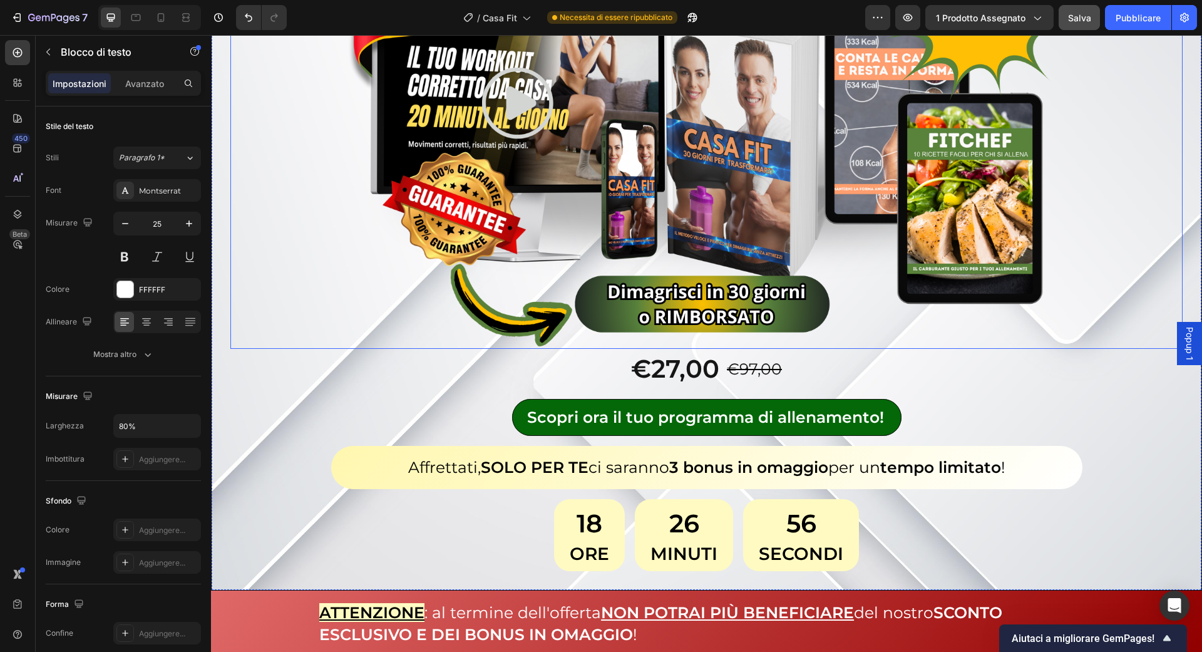
scroll to position [329, 0]
click at [907, 453] on div "Affrettati, SOLO PER TE ci saranno 3 bonus in omaggio per un tempo limitato ! T…" at bounding box center [706, 466] width 751 height 43
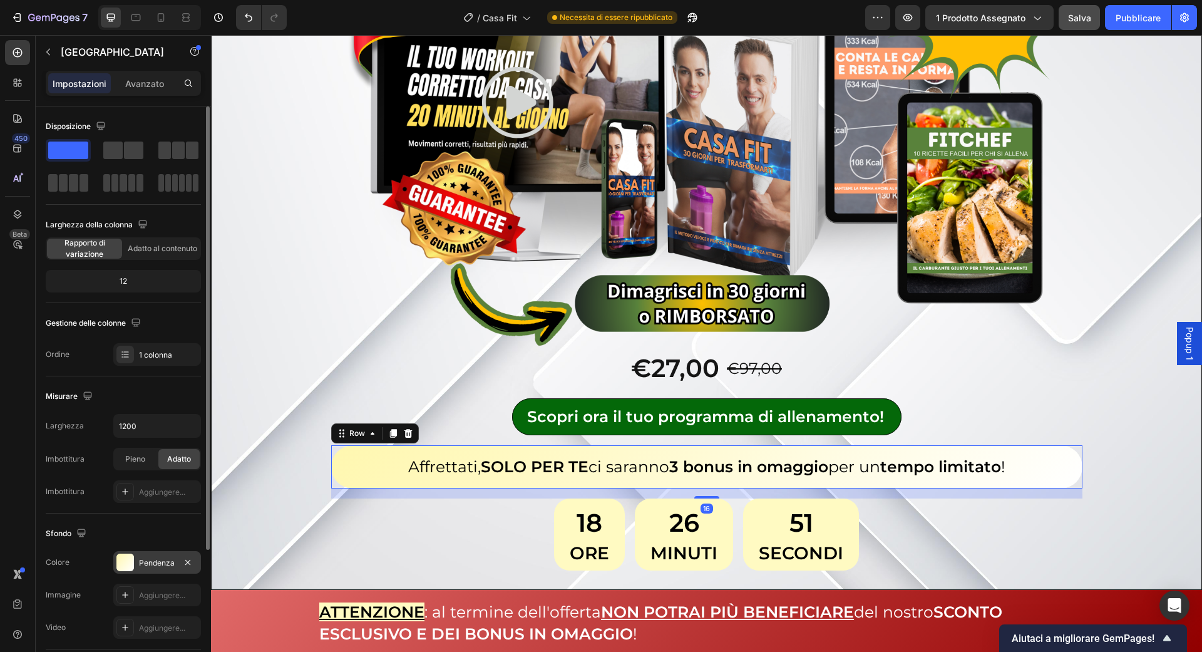
click at [143, 568] on div "Pendenza" at bounding box center [157, 562] width 88 height 23
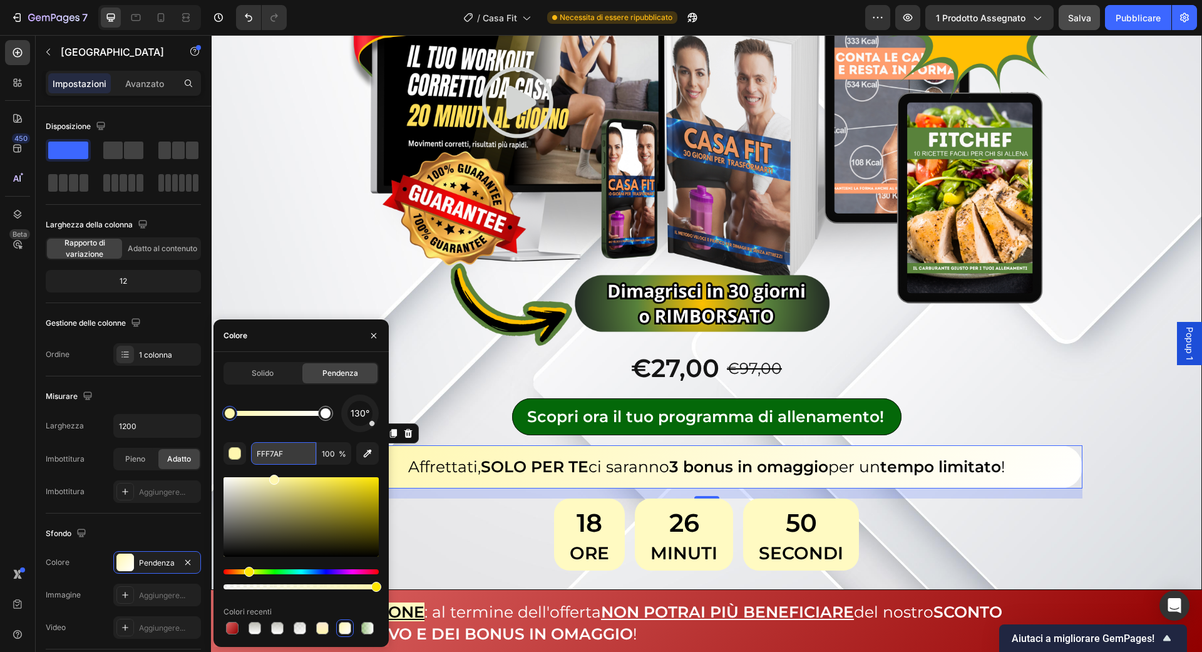
click at [283, 461] on input "FFF7AF" at bounding box center [283, 453] width 65 height 23
click at [267, 378] on span "Solido" at bounding box center [263, 373] width 22 height 11
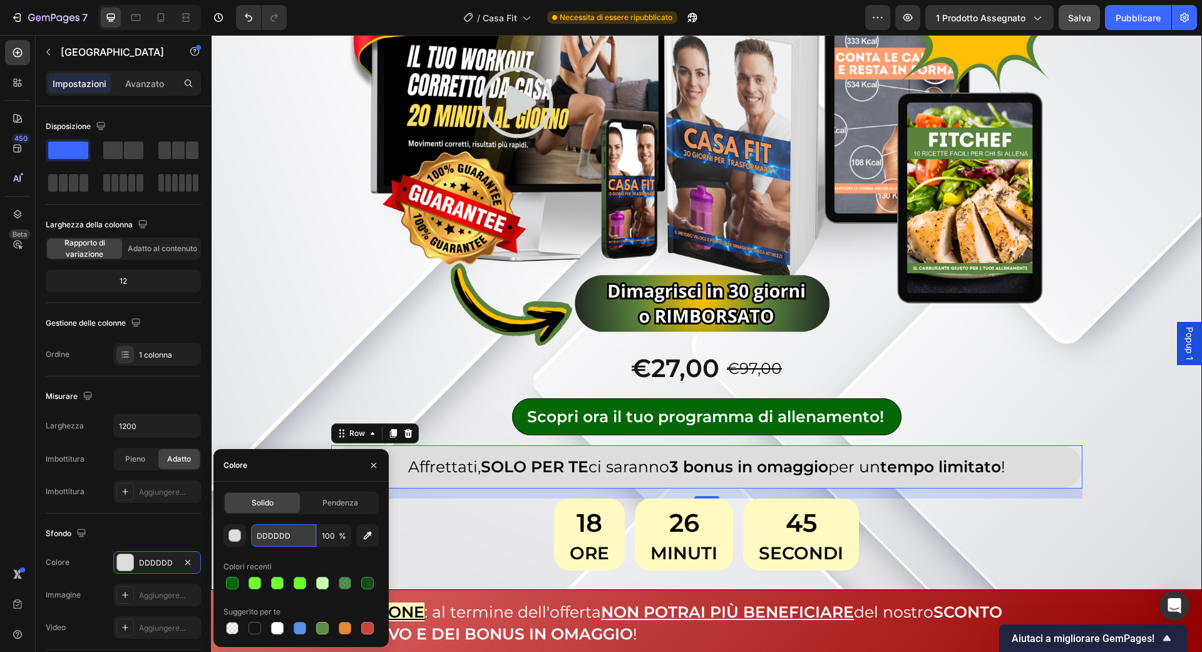
click at [270, 530] on input "DDDDDD" at bounding box center [283, 535] width 65 height 23
paste input "FFF7AF"
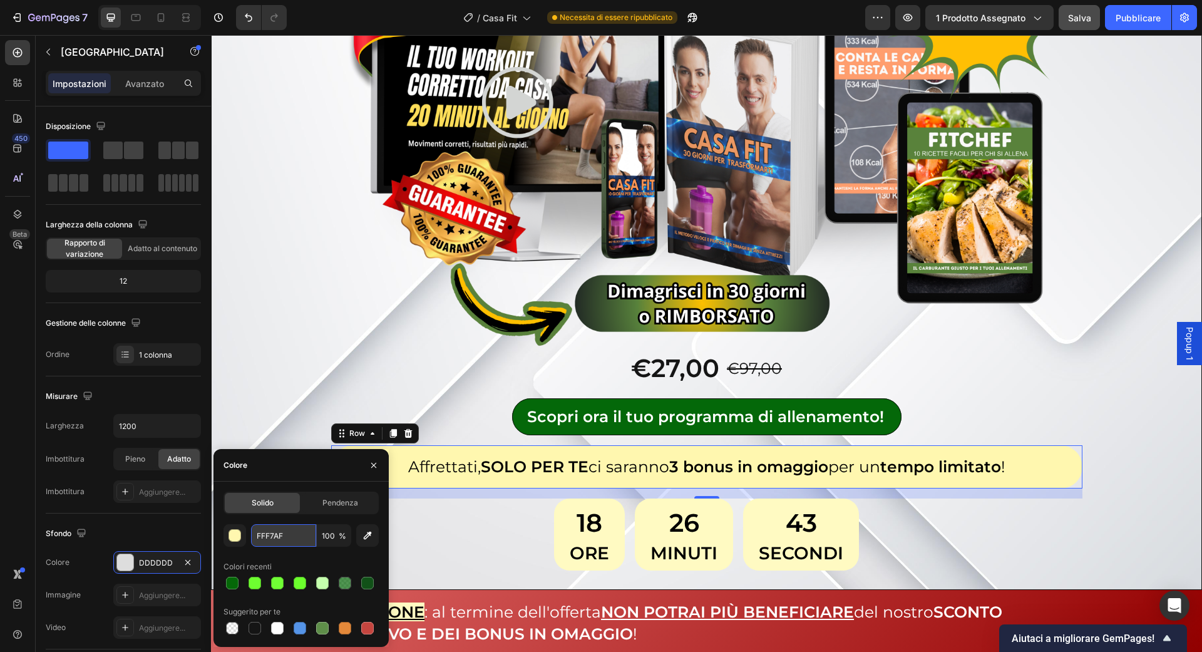
type input "FFF7AF"
click at [316, 404] on div "Image €27,00 Product Price Product Price €97,00 Product Price Product Price Row…" at bounding box center [706, 235] width 952 height 670
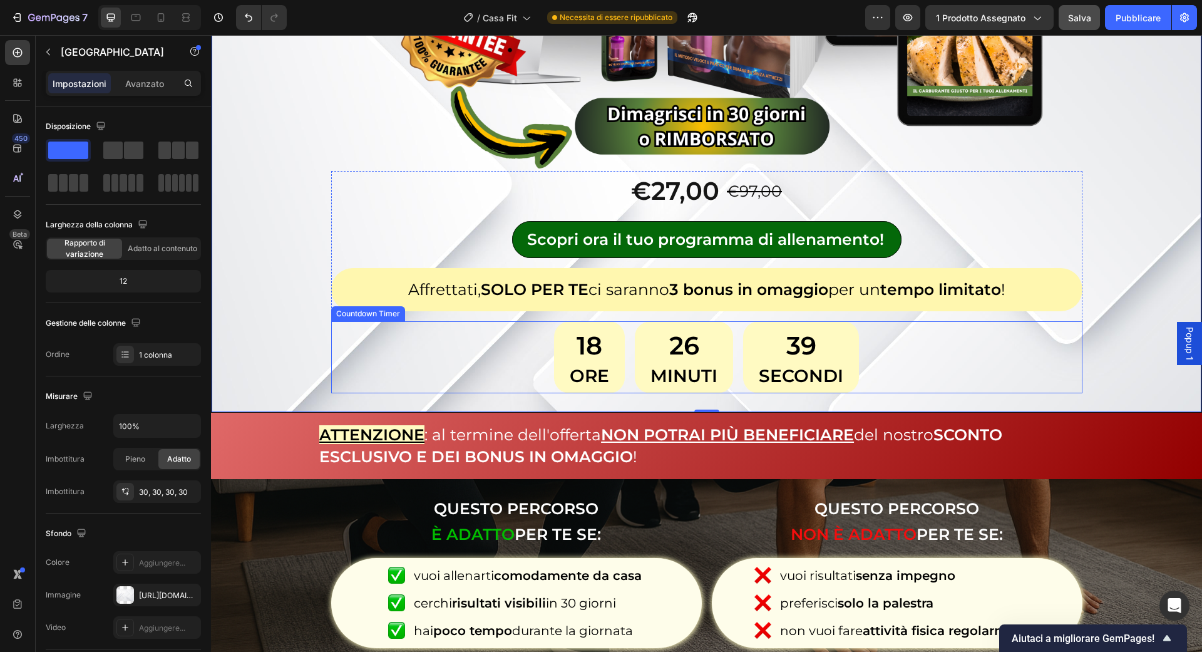
scroll to position [524, 0]
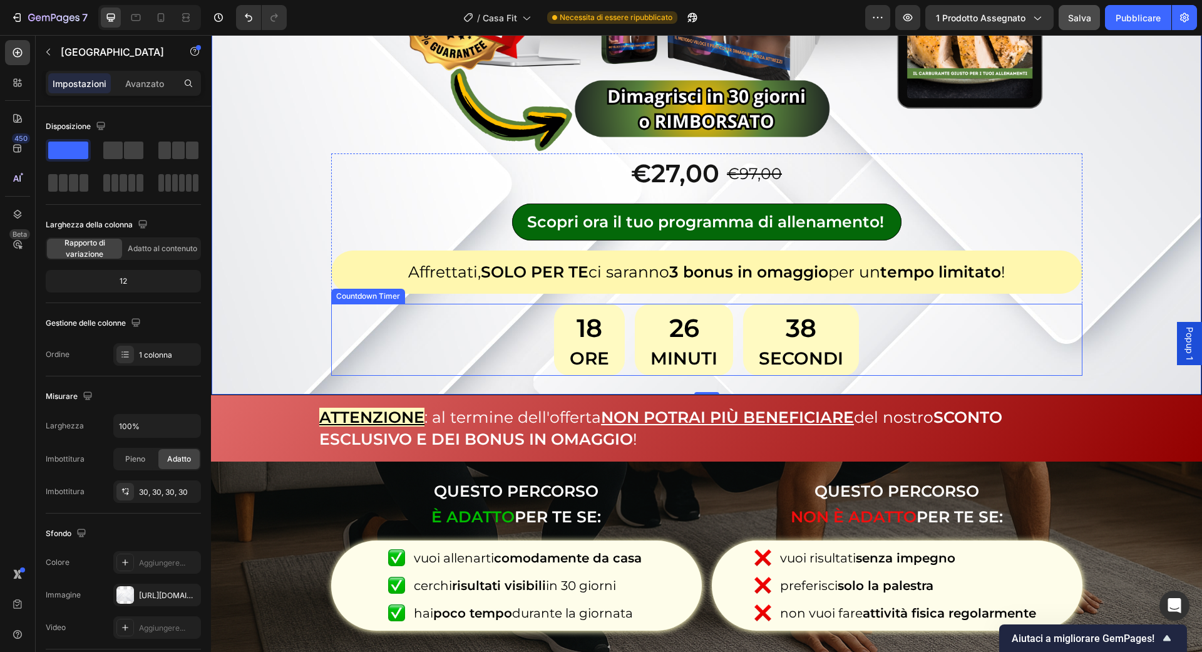
click at [560, 331] on div "18 Ore" at bounding box center [589, 339] width 71 height 71
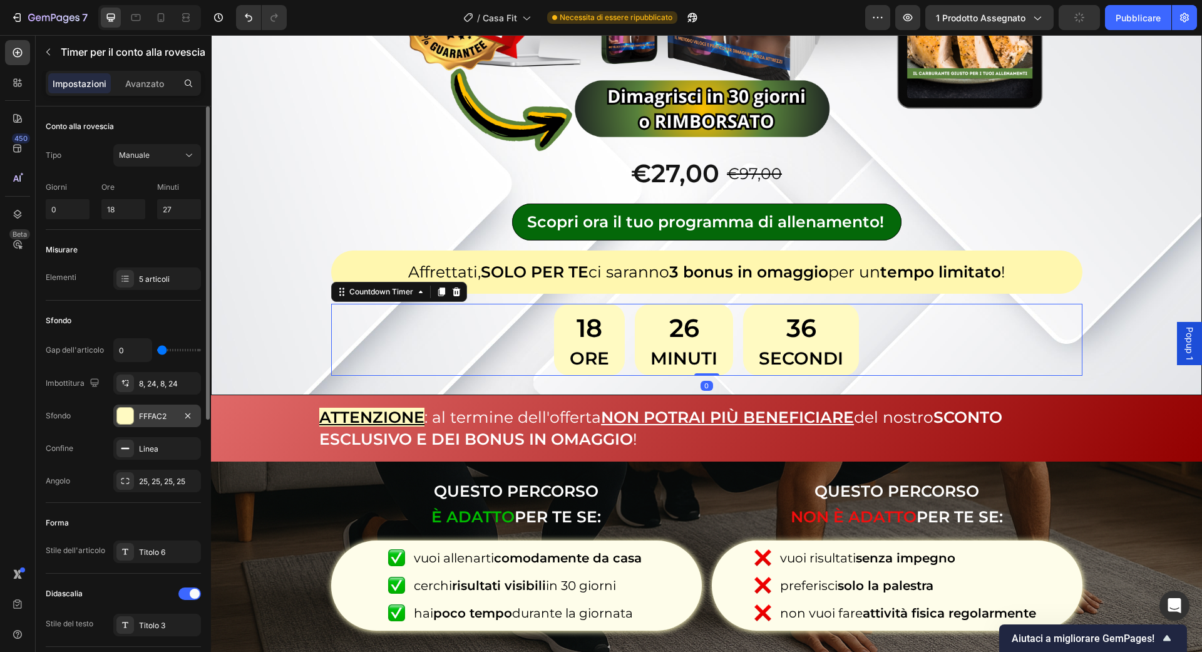
click at [136, 406] on div "FFFAC2" at bounding box center [157, 415] width 88 height 23
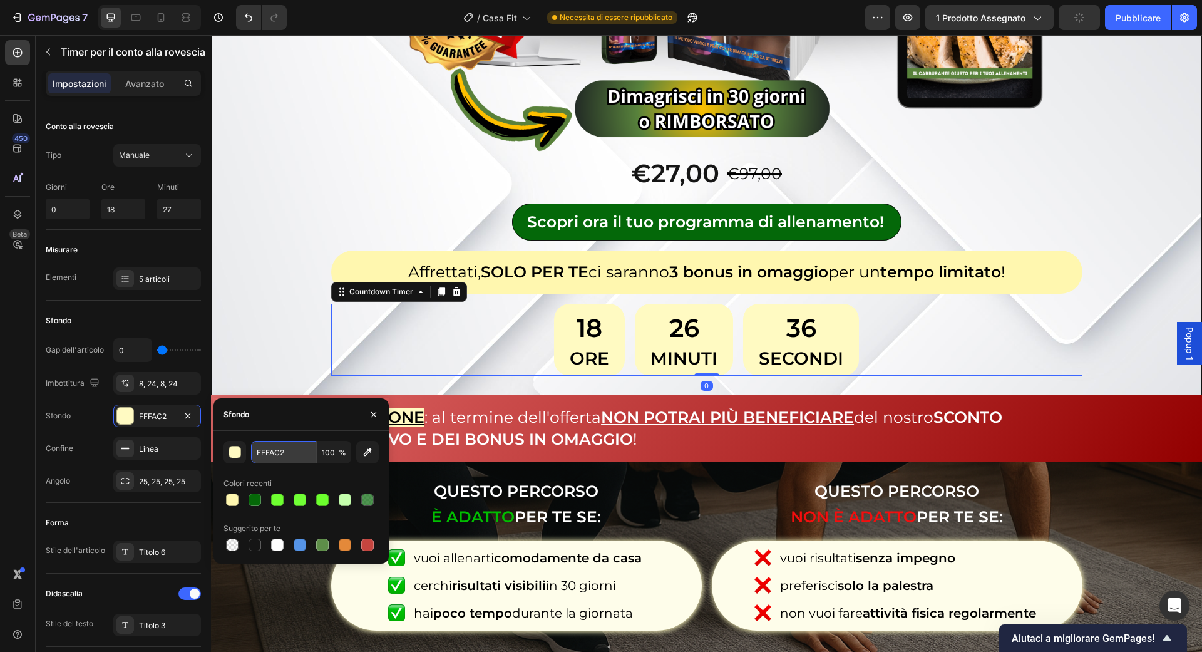
click at [257, 456] on input "FFFAC2" at bounding box center [283, 452] width 65 height 23
paste input "7AF"
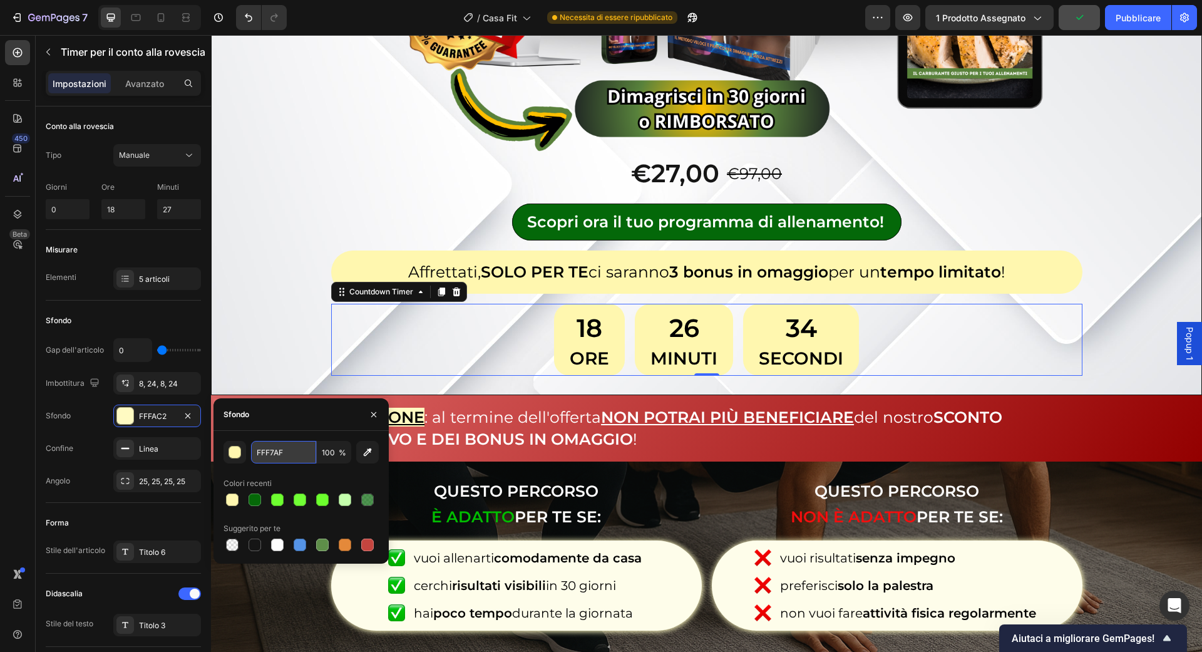
type input "FFF7AF"
click at [290, 275] on div "Image €27,00 Product Price Product Price €97,00 Product Price Product Price Row…" at bounding box center [706, 41] width 952 height 670
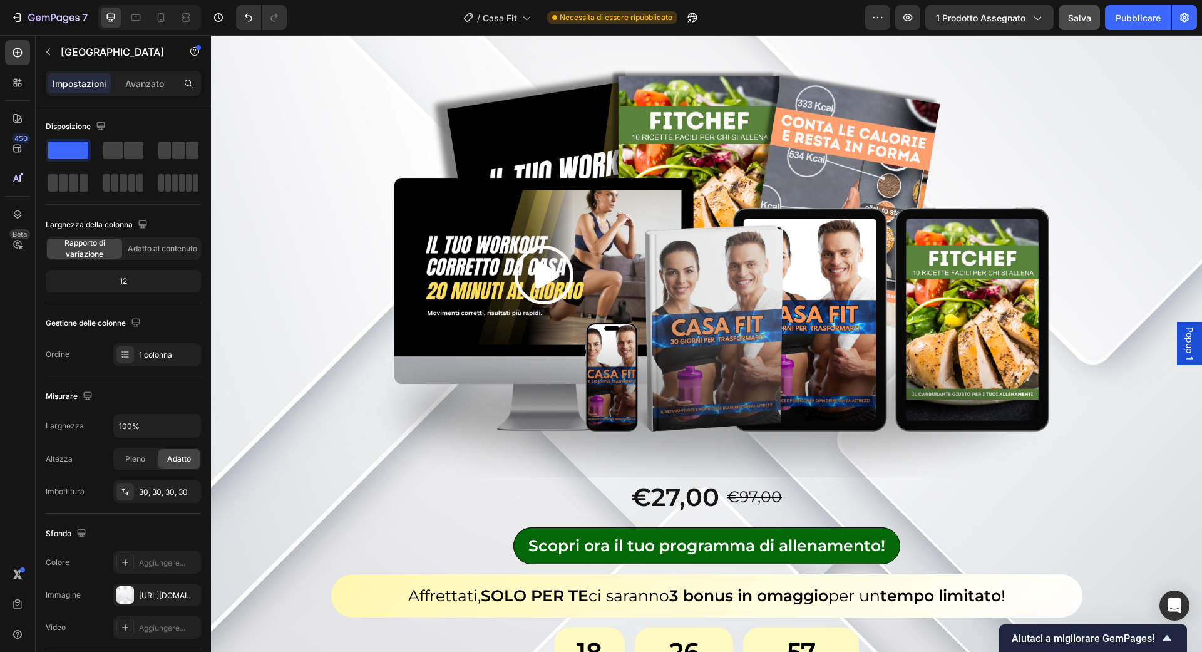
scroll to position [3104, 0]
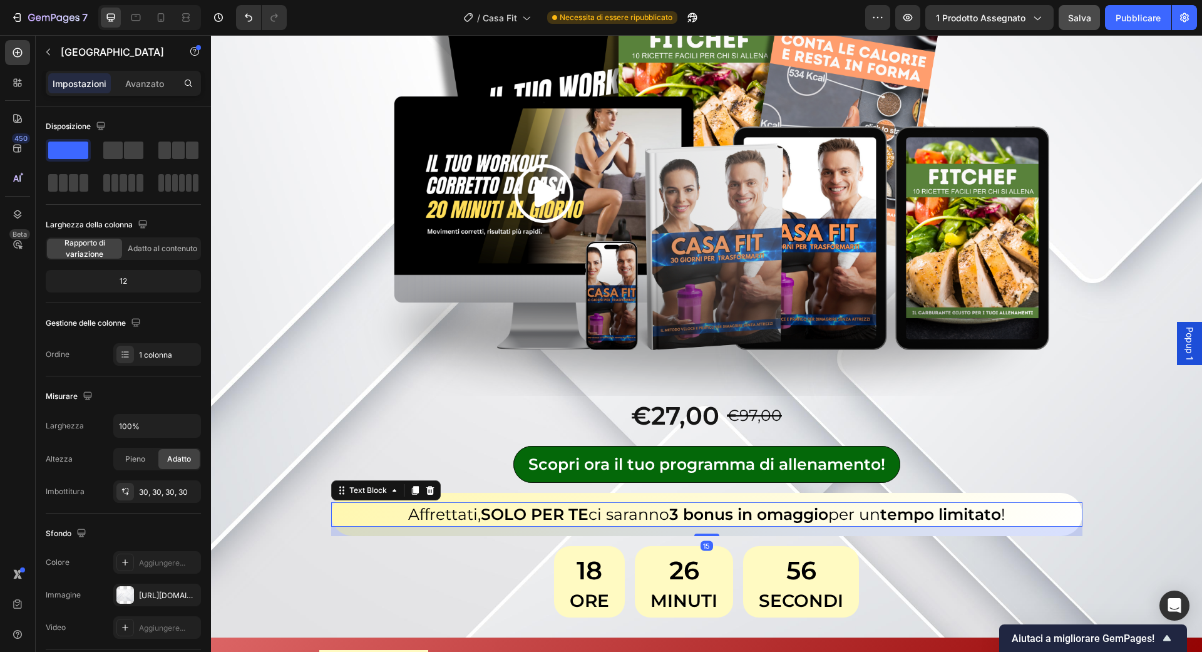
click at [342, 514] on div "Affrettati, SOLO PER TE ci saranno 3 bonus in omaggio per un tempo limitato !" at bounding box center [706, 514] width 751 height 24
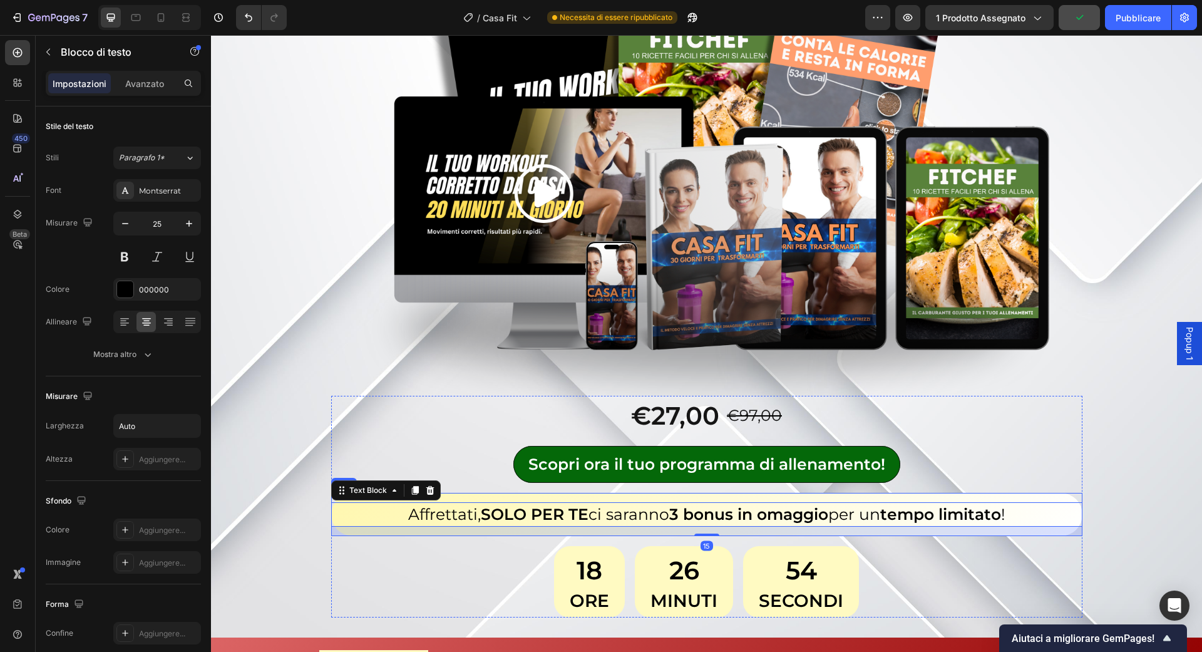
click at [458, 497] on div "Affrettati, SOLO PER TE ci saranno 3 bonus in omaggio per un tempo limitato ! T…" at bounding box center [706, 514] width 751 height 43
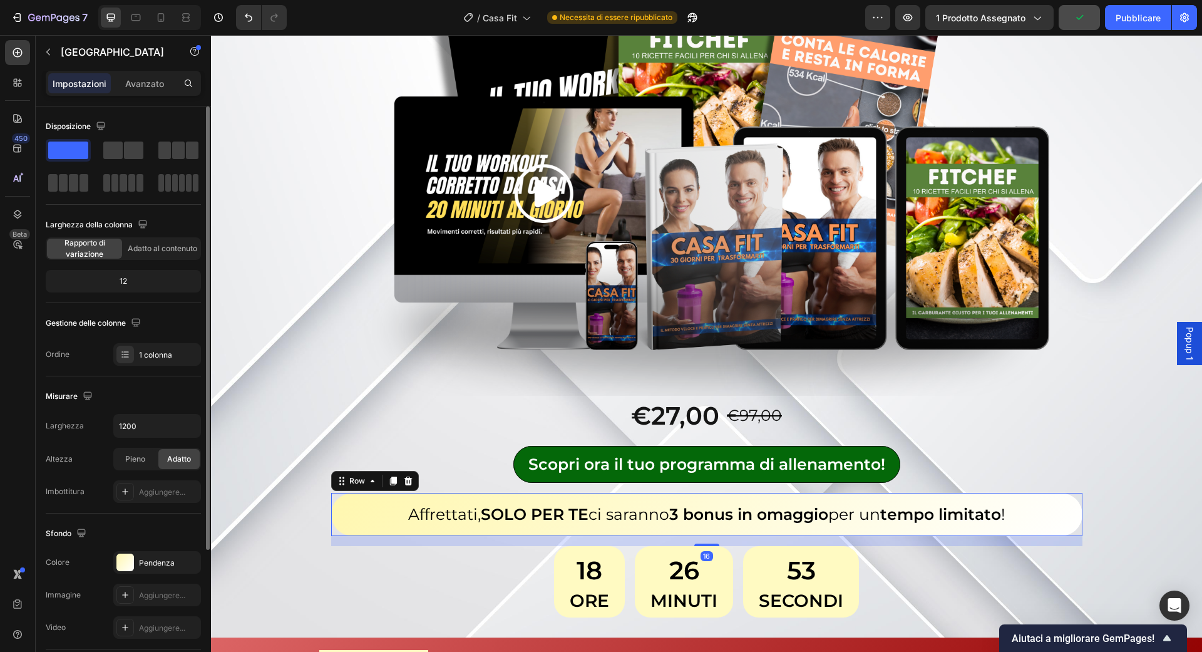
click at [149, 548] on div "Sfondo Le modifiche potrebbero essere nascoste dal video. Colore Pendenza Immag…" at bounding box center [123, 581] width 155 height 136
click at [149, 560] on font "Pendenza" at bounding box center [157, 562] width 36 height 9
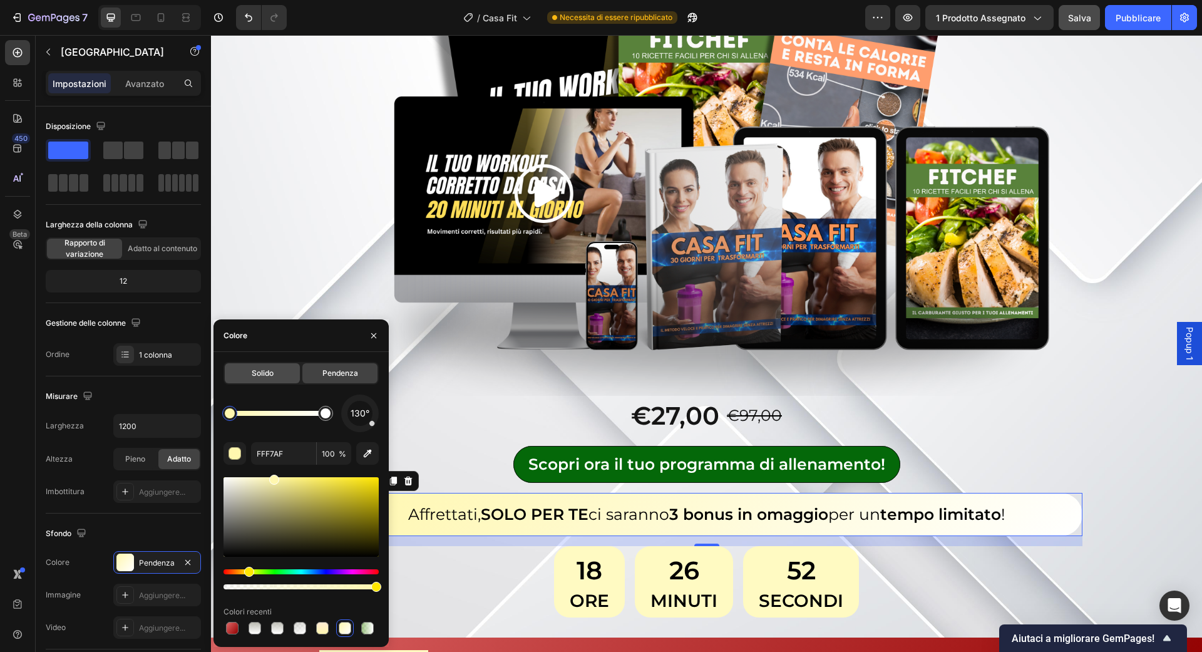
click at [258, 374] on font "Solido" at bounding box center [263, 372] width 22 height 9
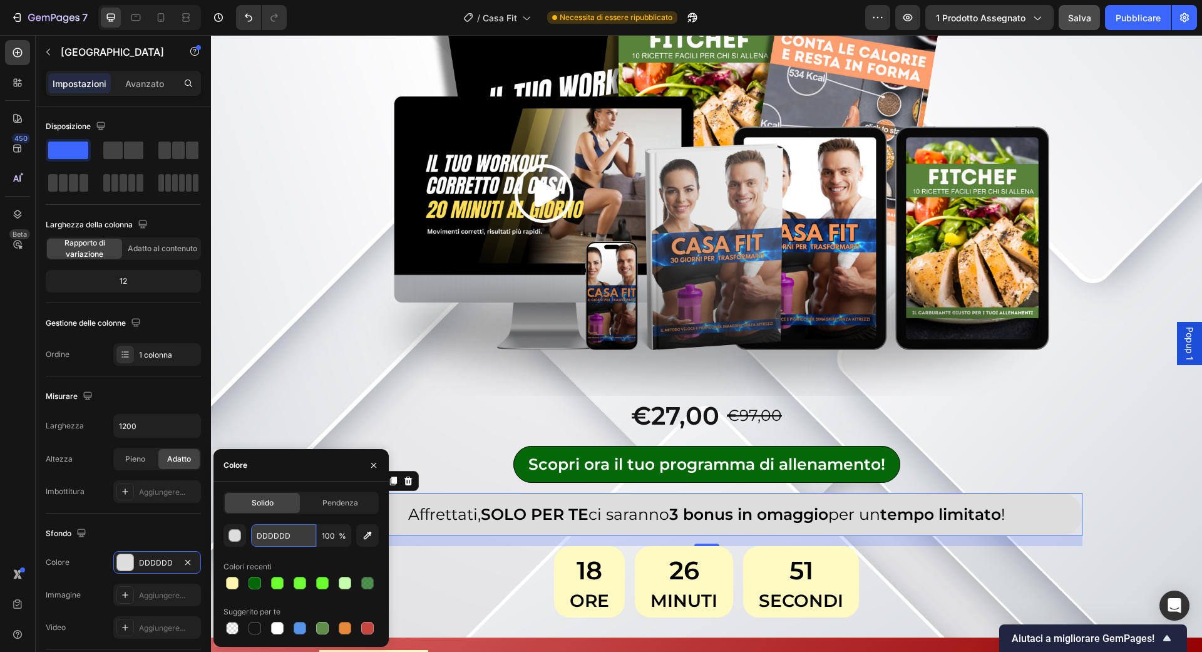
click at [274, 537] on input "DDDDDD" at bounding box center [283, 535] width 65 height 23
paste input "FFF7AF"
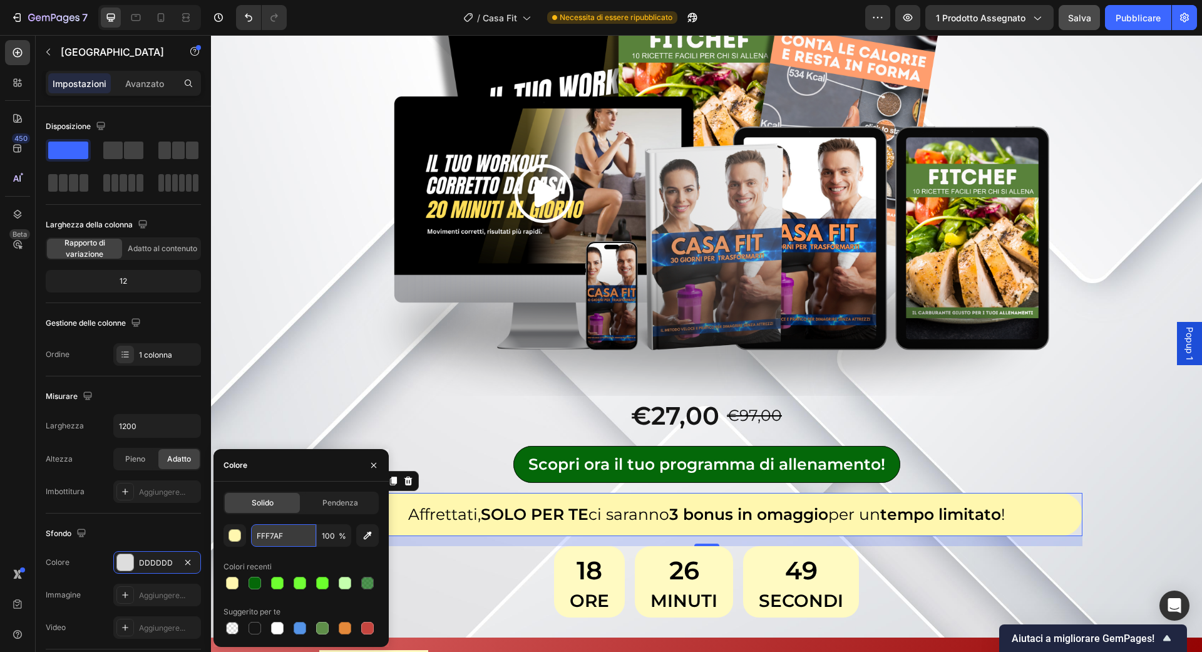
type input "FFF7AF"
click at [564, 551] on div "18 Ore" at bounding box center [589, 581] width 71 height 71
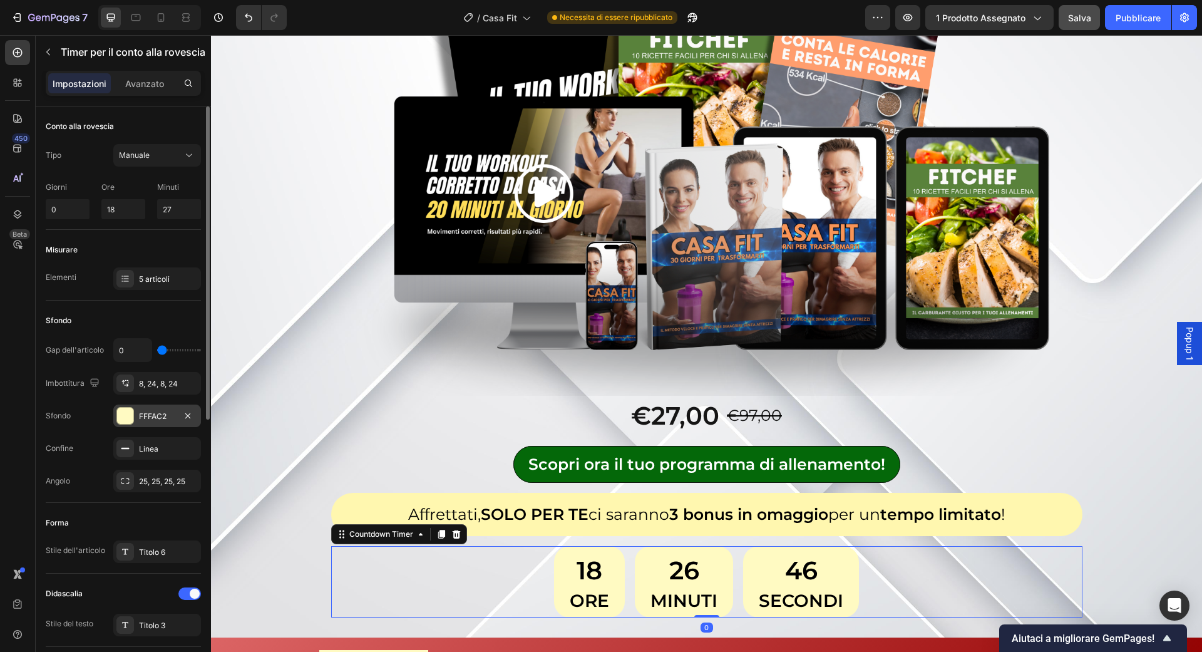
click at [165, 418] on font "FFFAC2" at bounding box center [153, 415] width 28 height 9
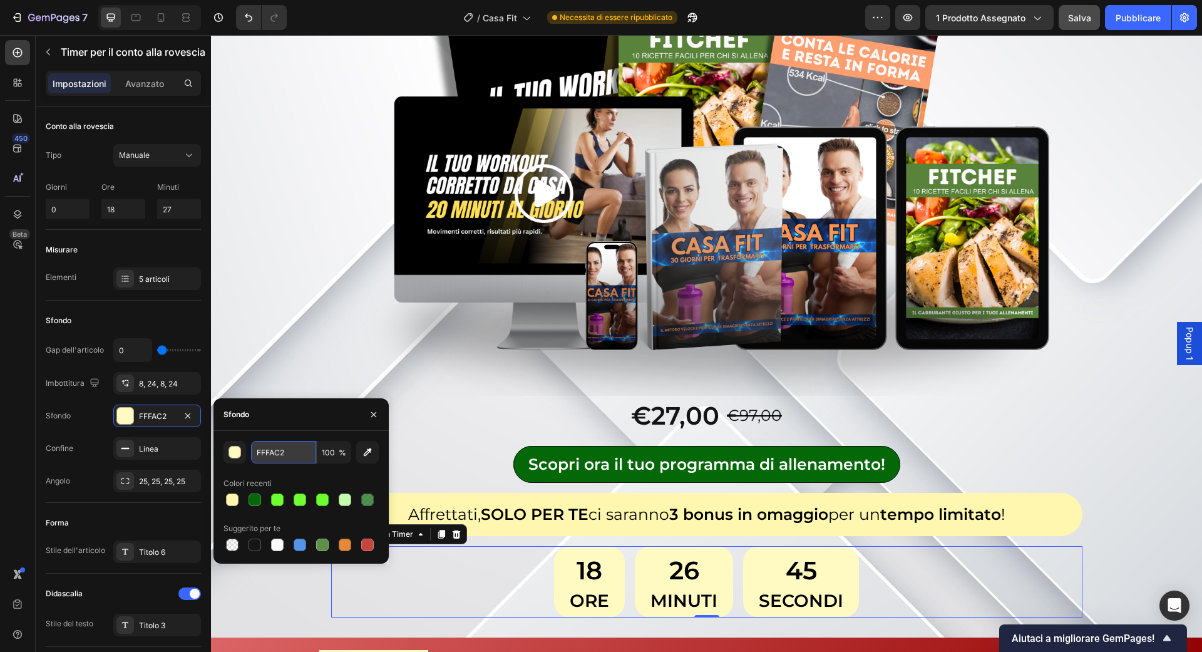
click at [287, 457] on input "FFFAC2" at bounding box center [283, 452] width 65 height 23
paste input "7AF"
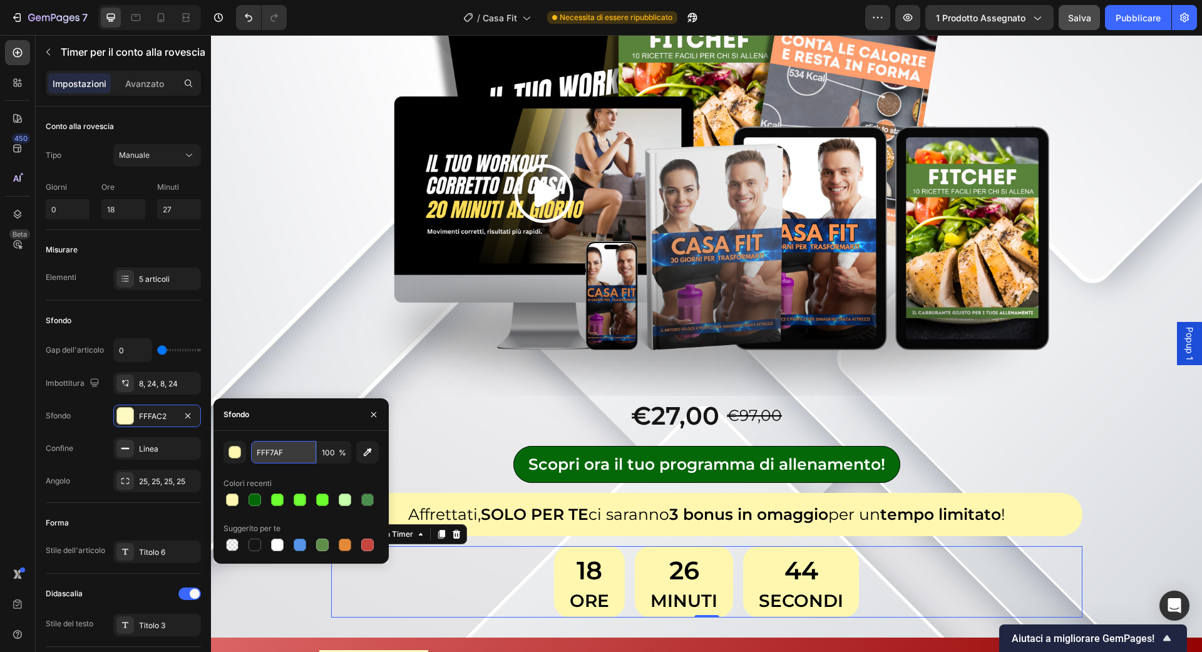
type input "FFF7AF"
click at [393, 339] on img at bounding box center [706, 167] width 777 height 457
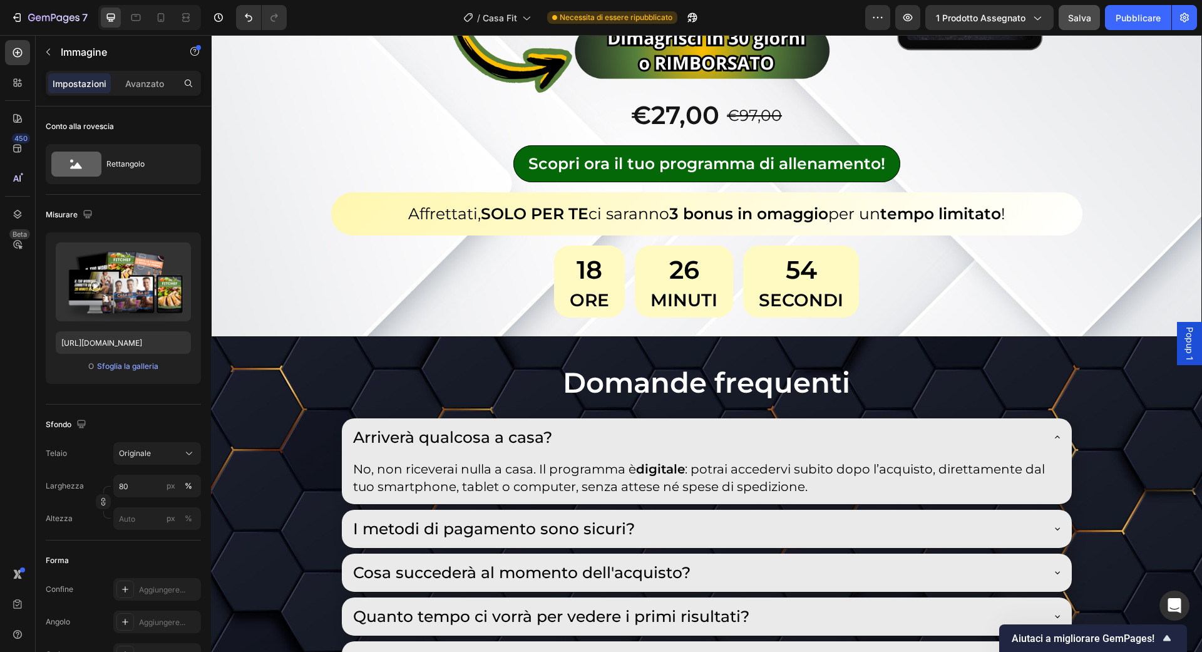
scroll to position [6932, 0]
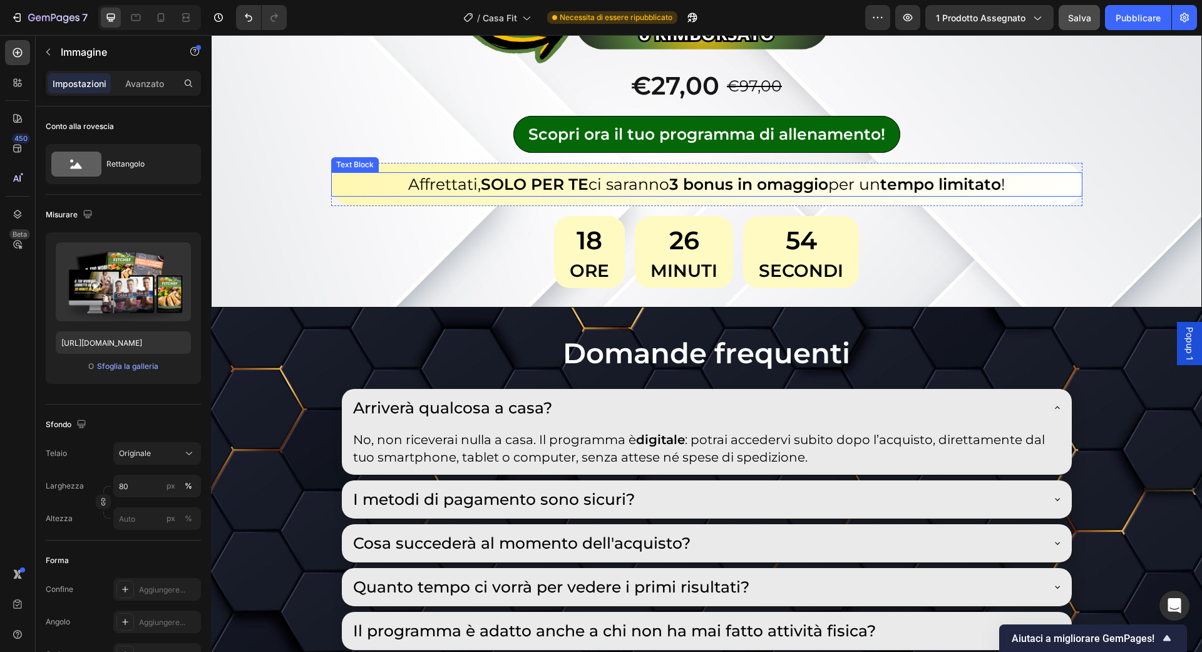
click at [353, 197] on div "Affrettati, SOLO PER TE ci saranno 3 bonus in omaggio per un tempo limitato !" at bounding box center [706, 184] width 751 height 24
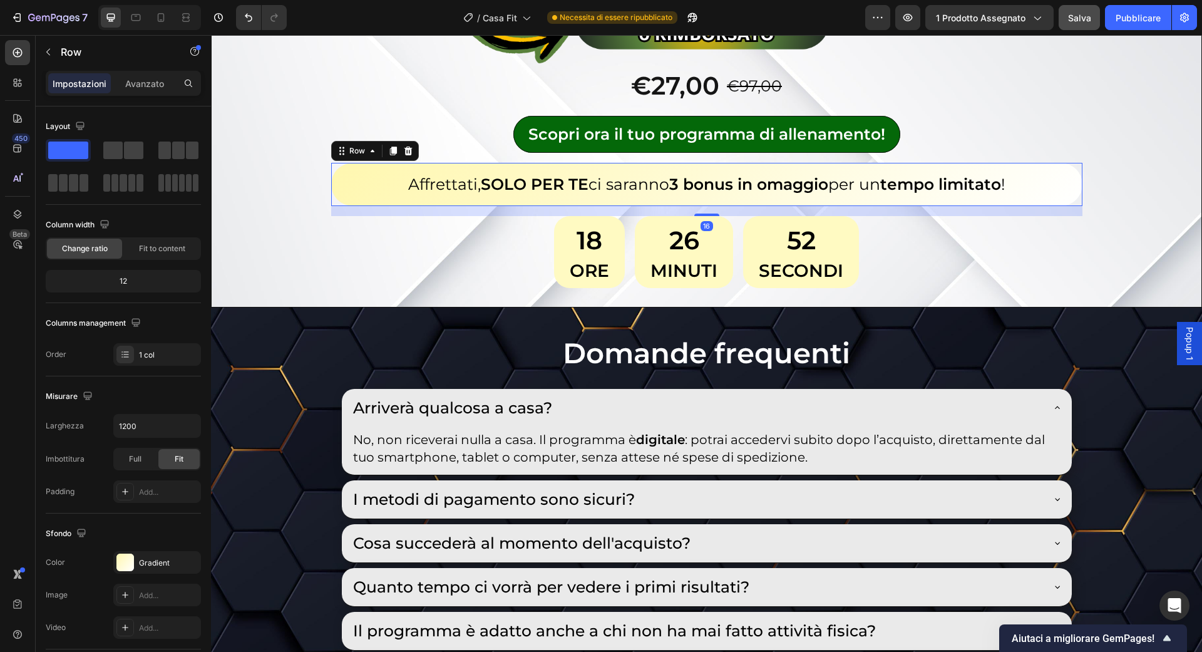
click at [453, 206] on div "Affrettati, SOLO PER TE ci saranno 3 bonus in omaggio per un tempo limitato ! T…" at bounding box center [706, 184] width 751 height 43
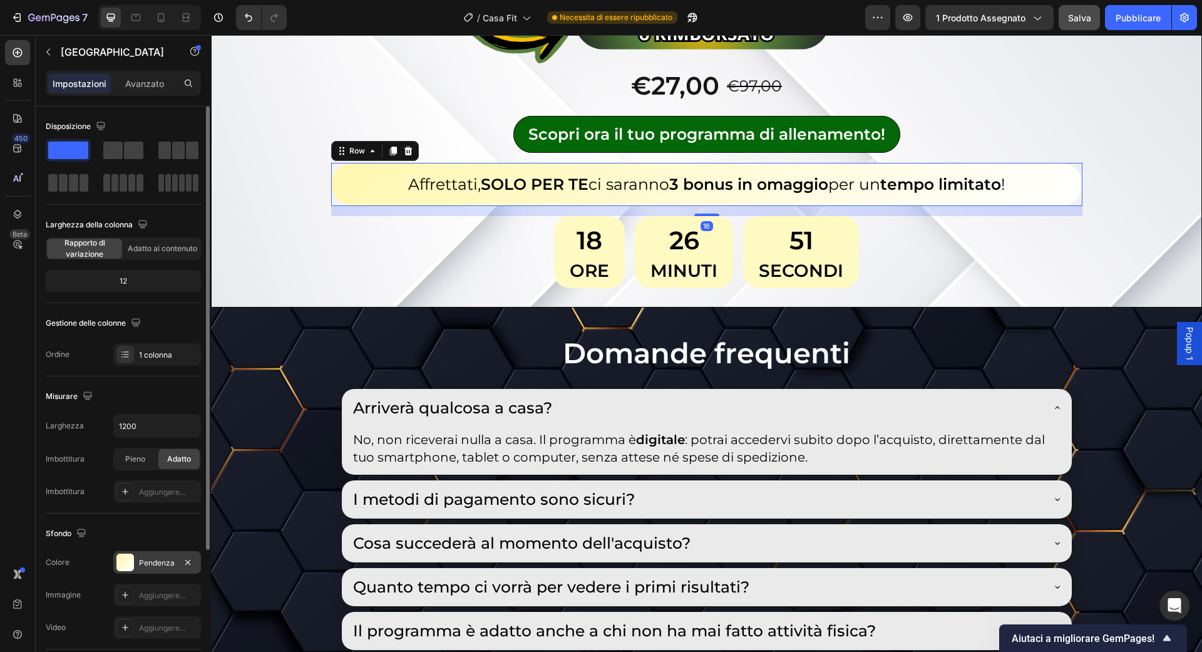
click at [120, 568] on div at bounding box center [125, 562] width 18 height 18
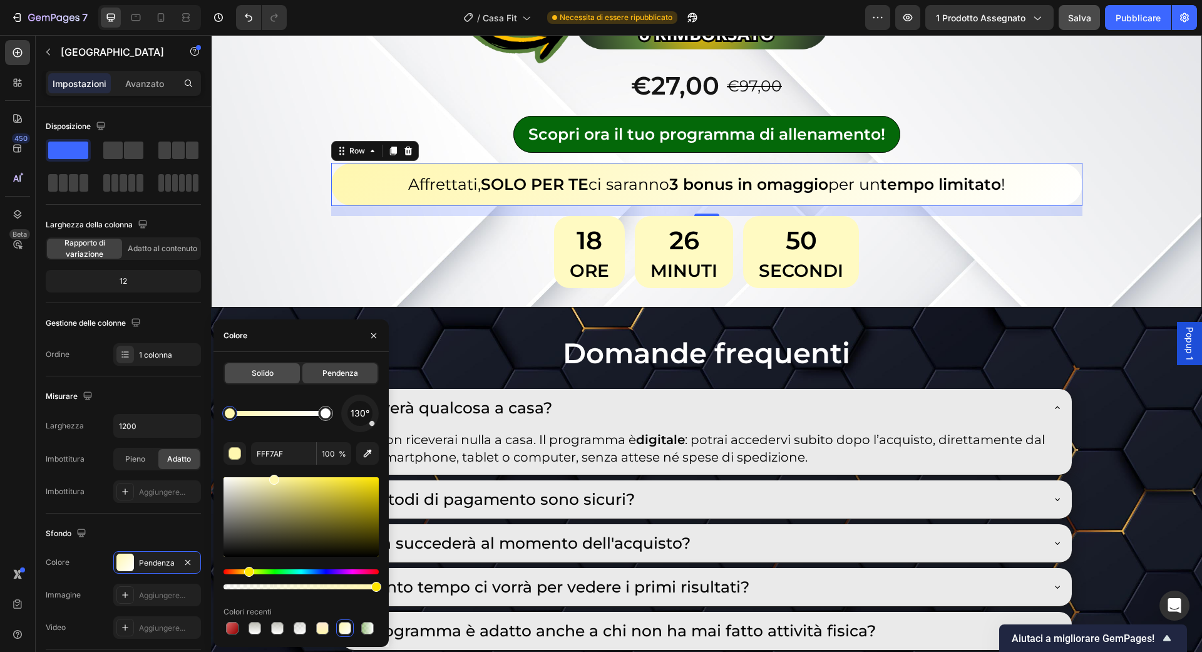
click at [282, 371] on div "Solido" at bounding box center [262, 373] width 75 height 20
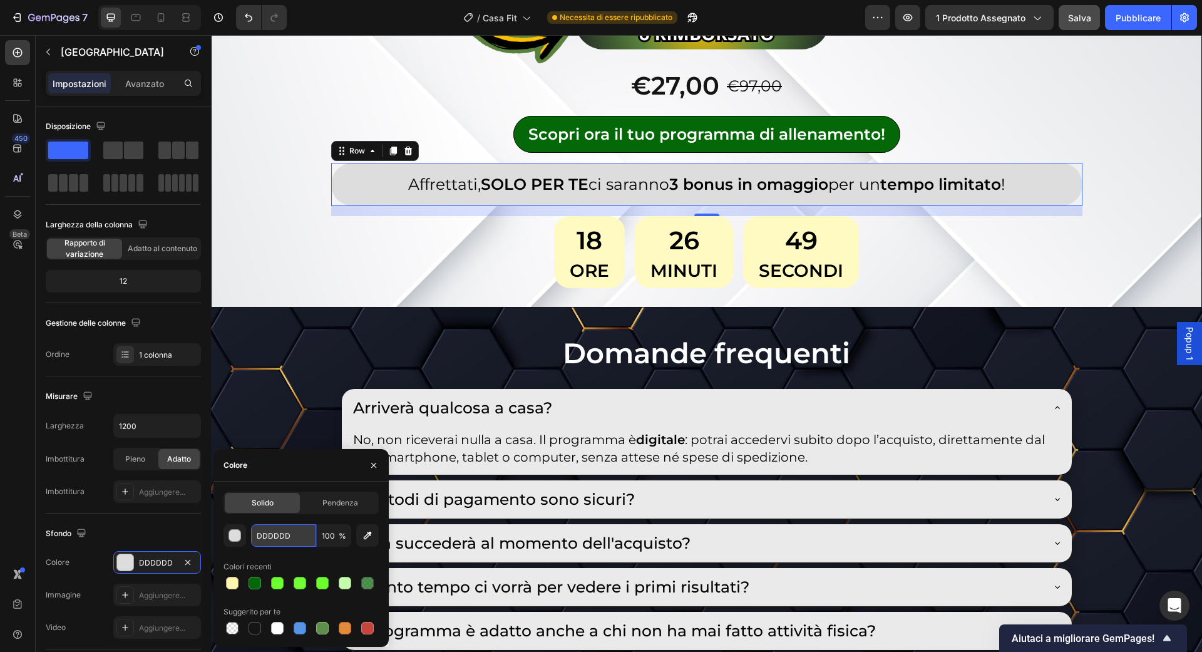
click at [273, 528] on input "DDDDDD" at bounding box center [283, 535] width 65 height 23
paste input "FFF7AF"
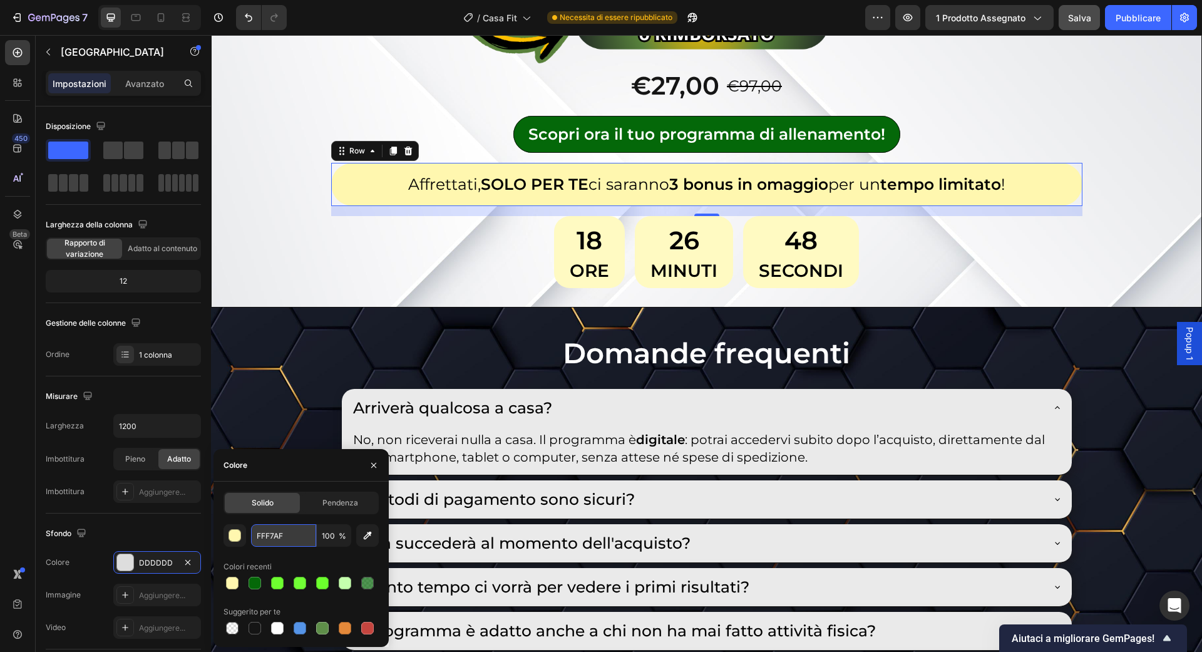
type input "FFF7AF"
click at [563, 287] on div "18 Ore" at bounding box center [589, 251] width 71 height 71
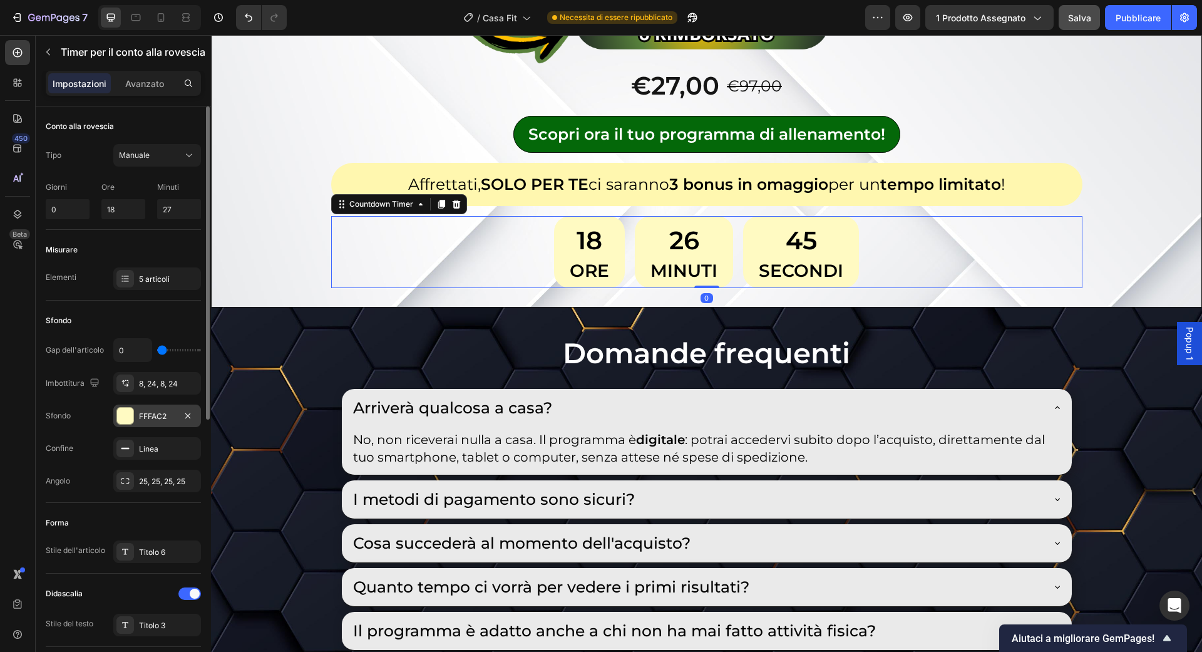
click at [150, 411] on font "FFFAC2" at bounding box center [153, 415] width 28 height 9
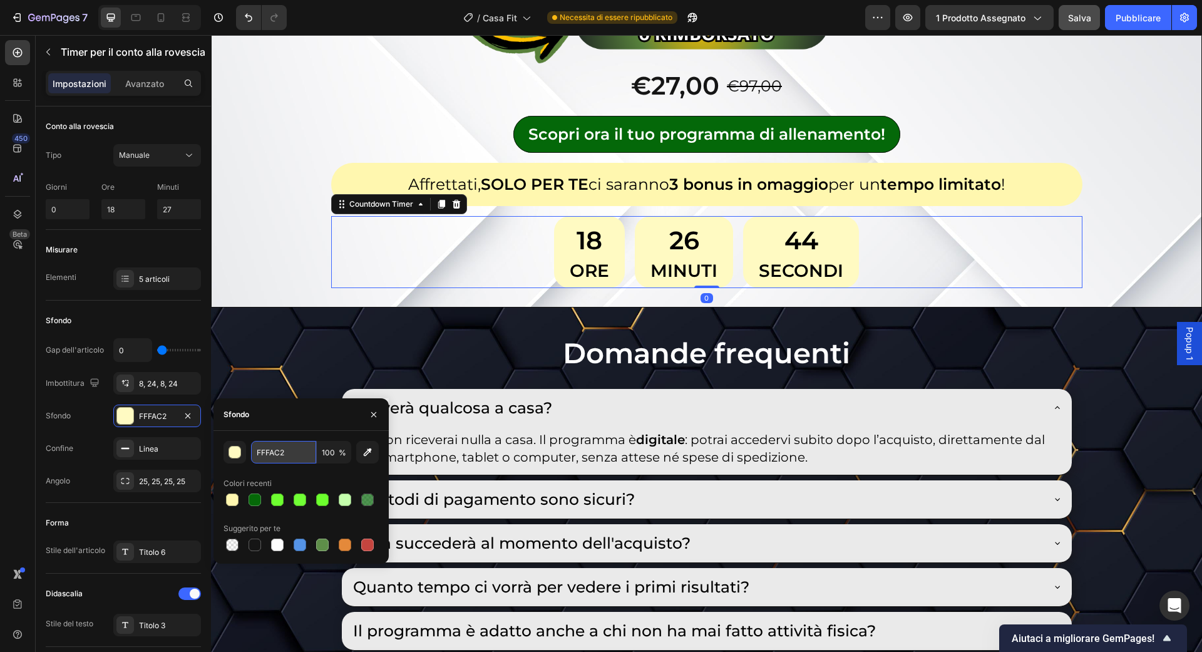
click at [267, 444] on input "FFFAC2" at bounding box center [283, 452] width 65 height 23
paste input "7AF"
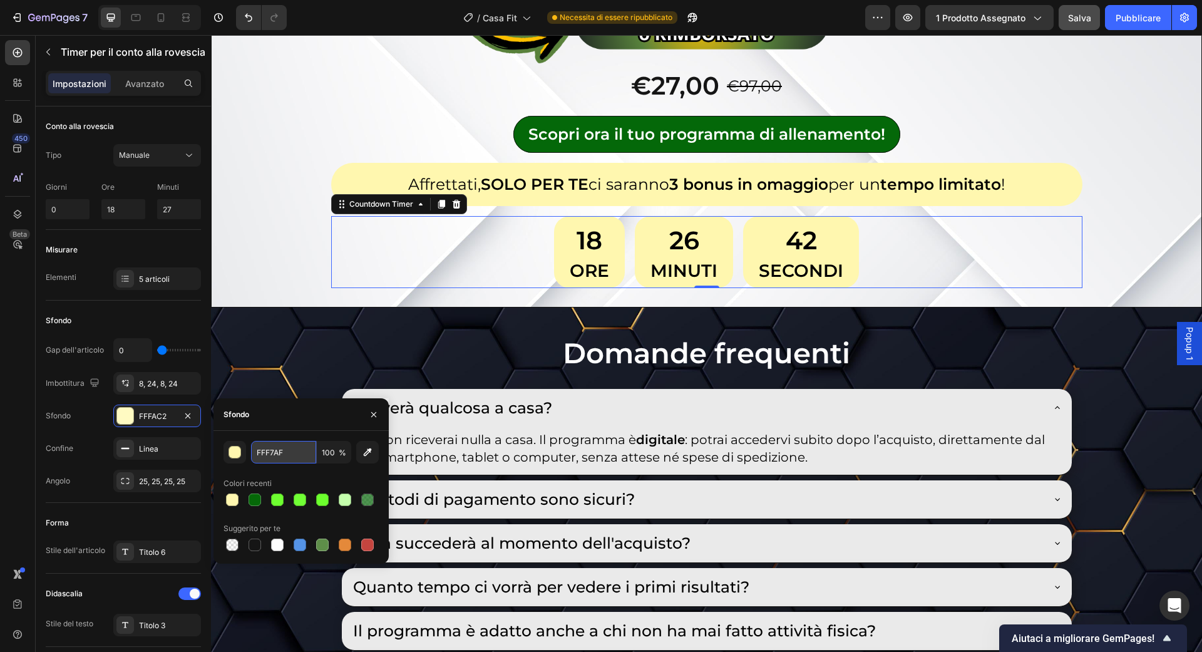
type input "FFF7AF"
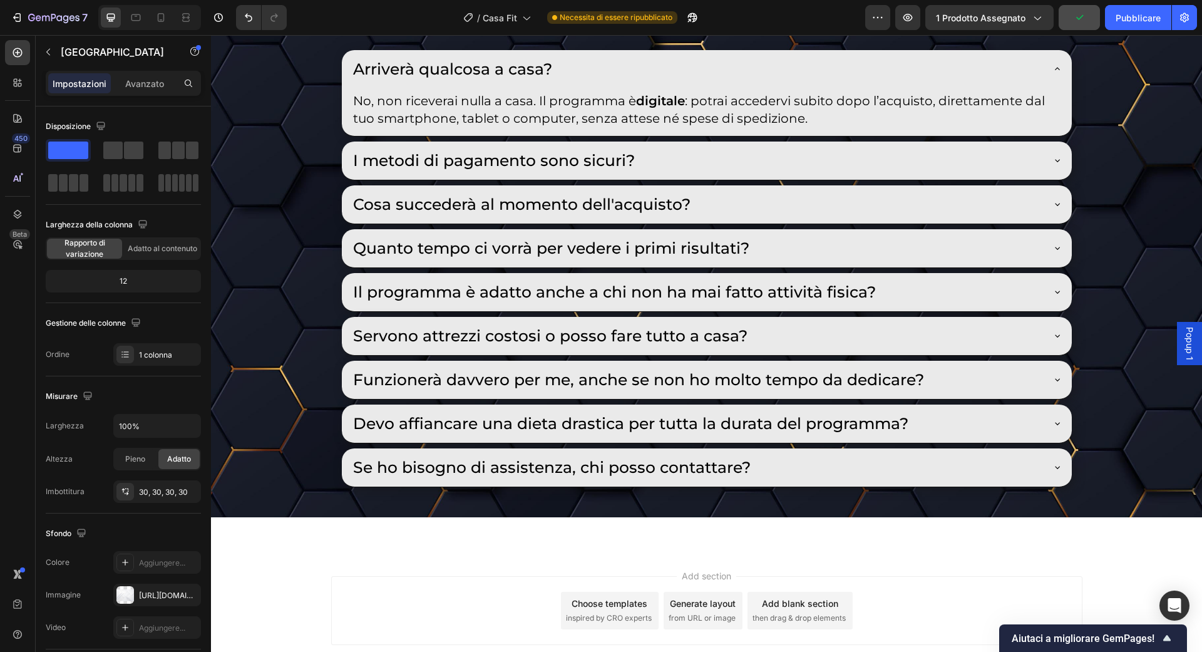
scroll to position [7266, 0]
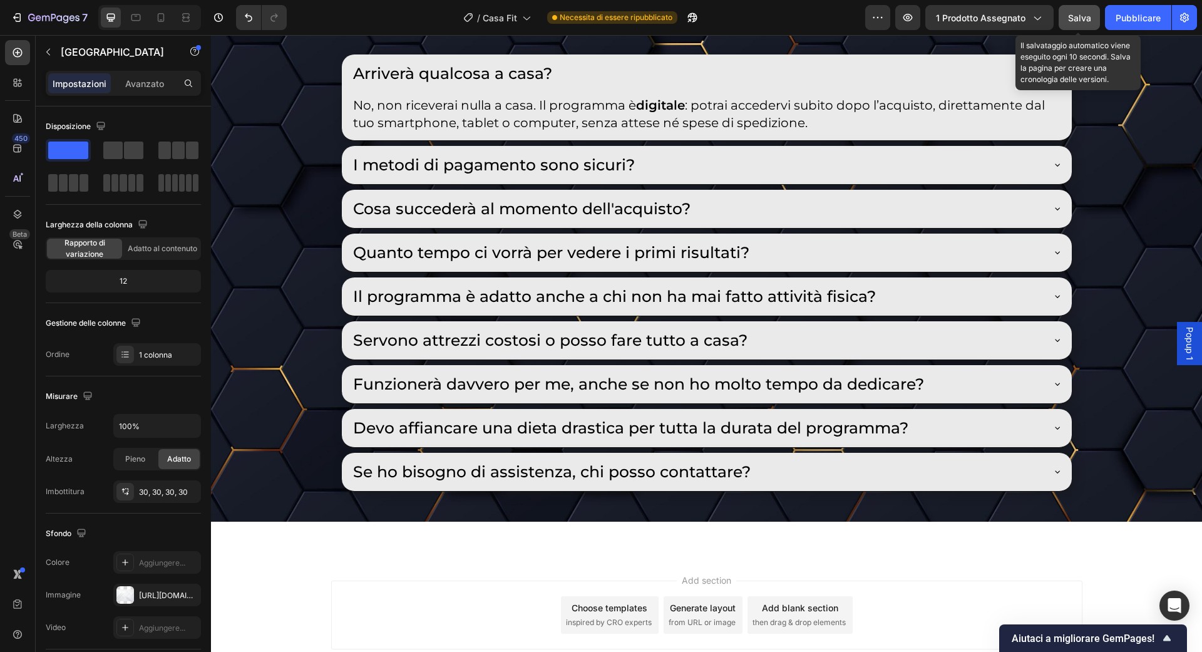
click at [1074, 10] on button "Salva" at bounding box center [1079, 17] width 41 height 25
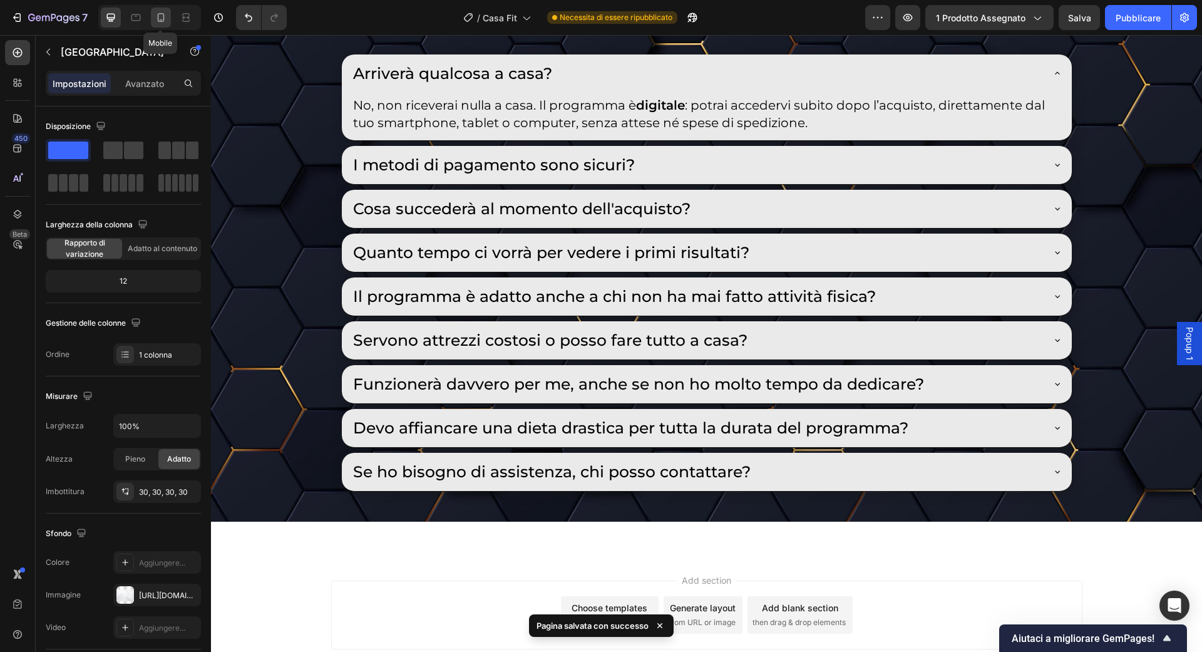
click at [161, 18] on icon at bounding box center [161, 17] width 13 height 13
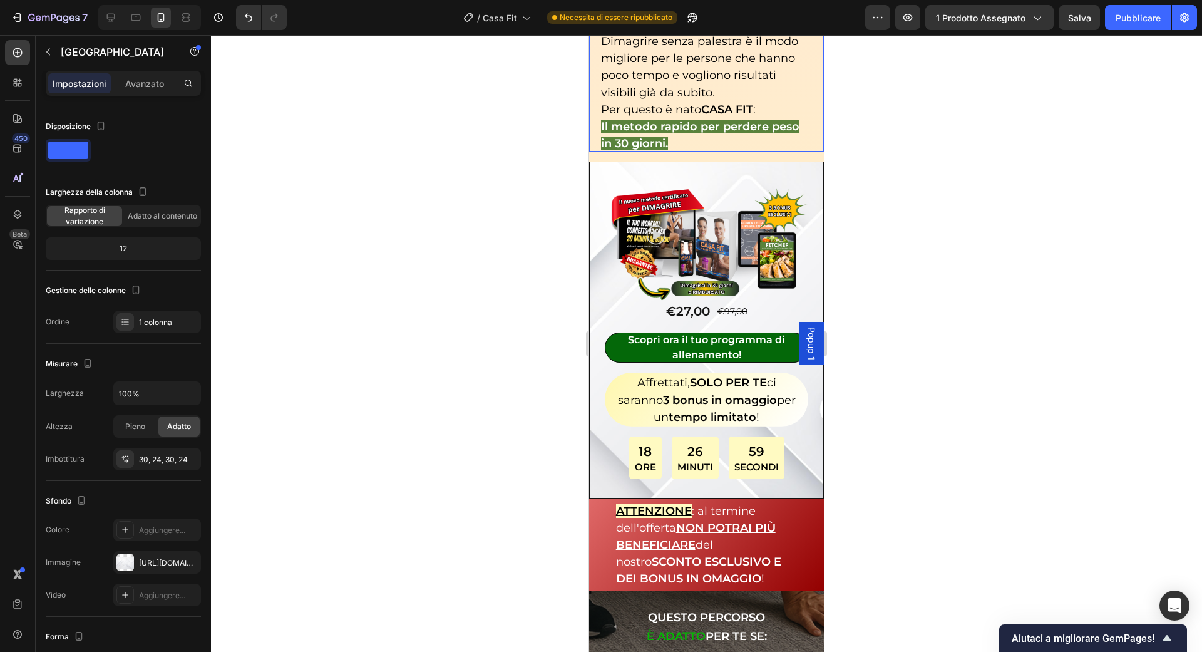
scroll to position [157, 0]
click at [620, 376] on p "Affrettati, SOLO PER TE ci saranno 3 bonus in omaggio per un tempo limitato !" at bounding box center [706, 398] width 182 height 51
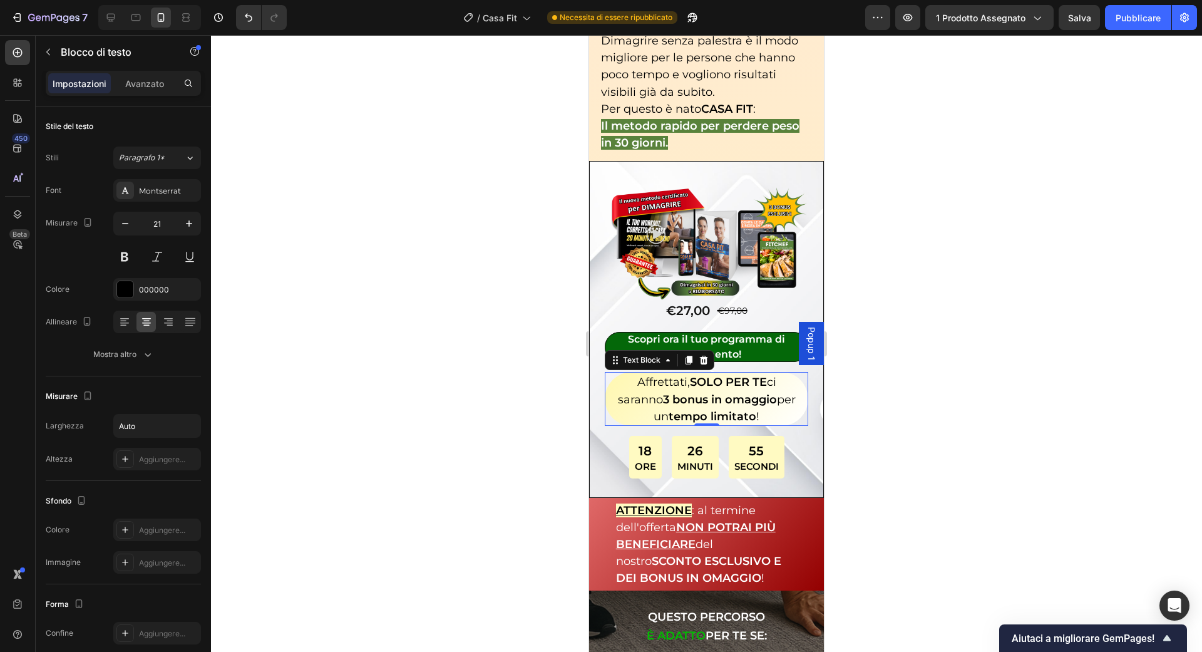
click at [793, 373] on p "Affrettati, SOLO PER TE ci saranno 3 bonus in omaggio per un tempo limitato !" at bounding box center [706, 398] width 182 height 51
click at [608, 372] on div "Affrettati, SOLO PER TE ci saranno 3 bonus in omaggio per un tempo limitato ! T…" at bounding box center [706, 399] width 203 height 54
click at [639, 354] on div "Text Block" at bounding box center [641, 359] width 43 height 11
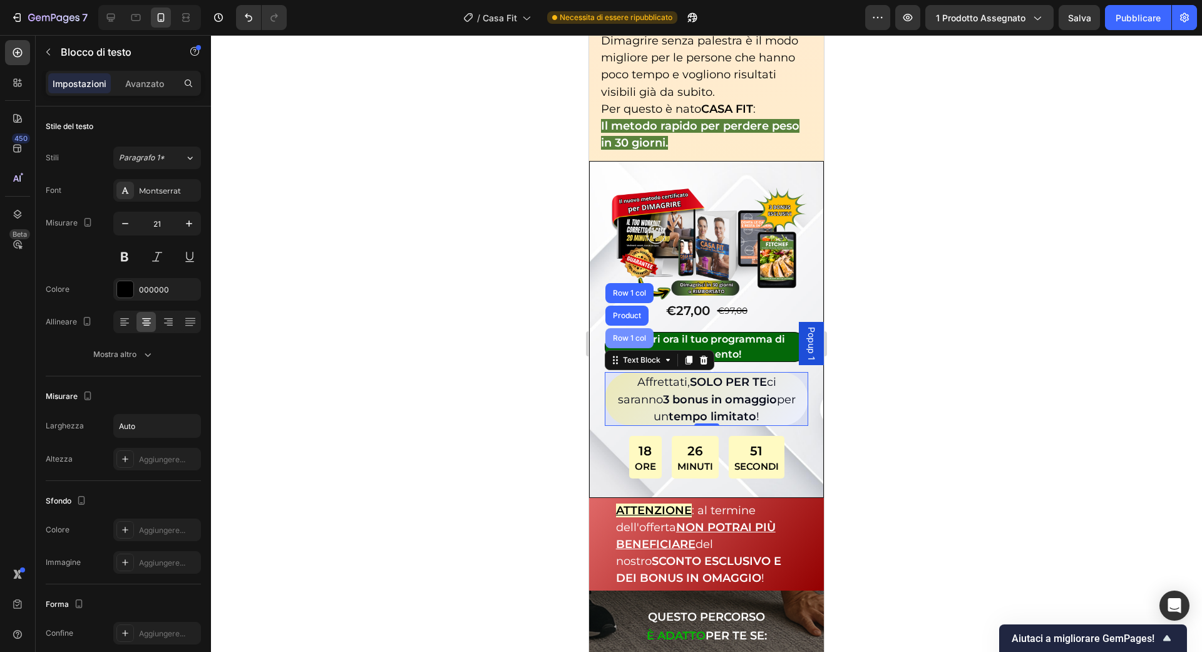
click at [637, 334] on div "Row 1 col" at bounding box center [629, 338] width 38 height 8
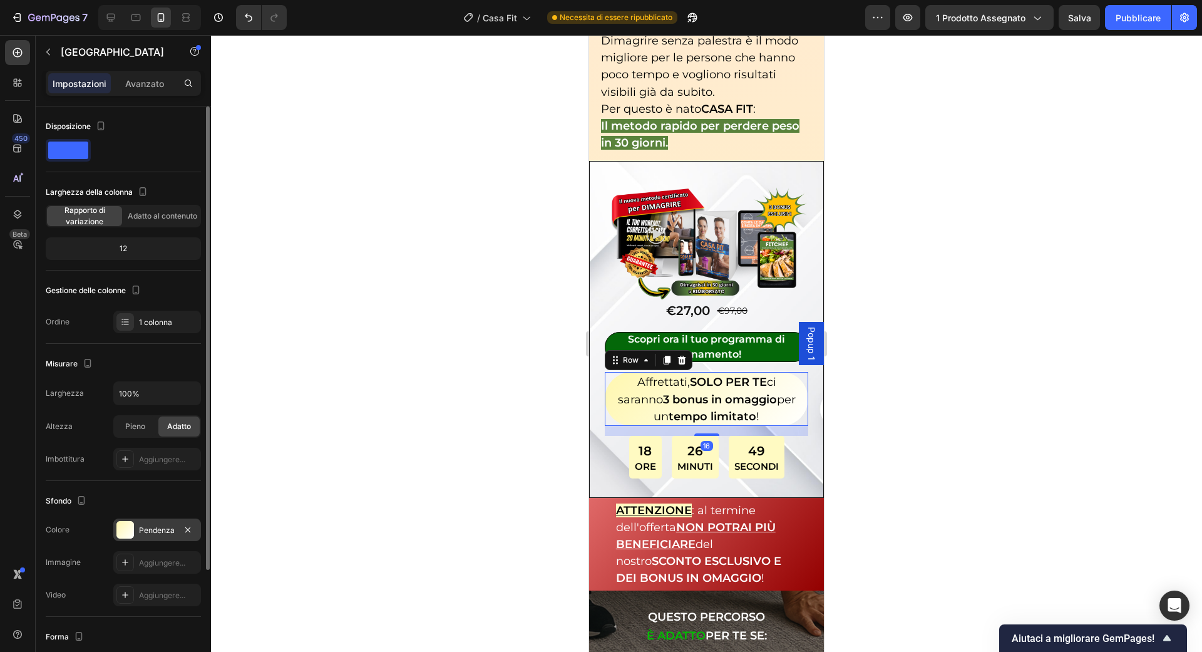
click at [141, 530] on font "Pendenza" at bounding box center [157, 529] width 36 height 9
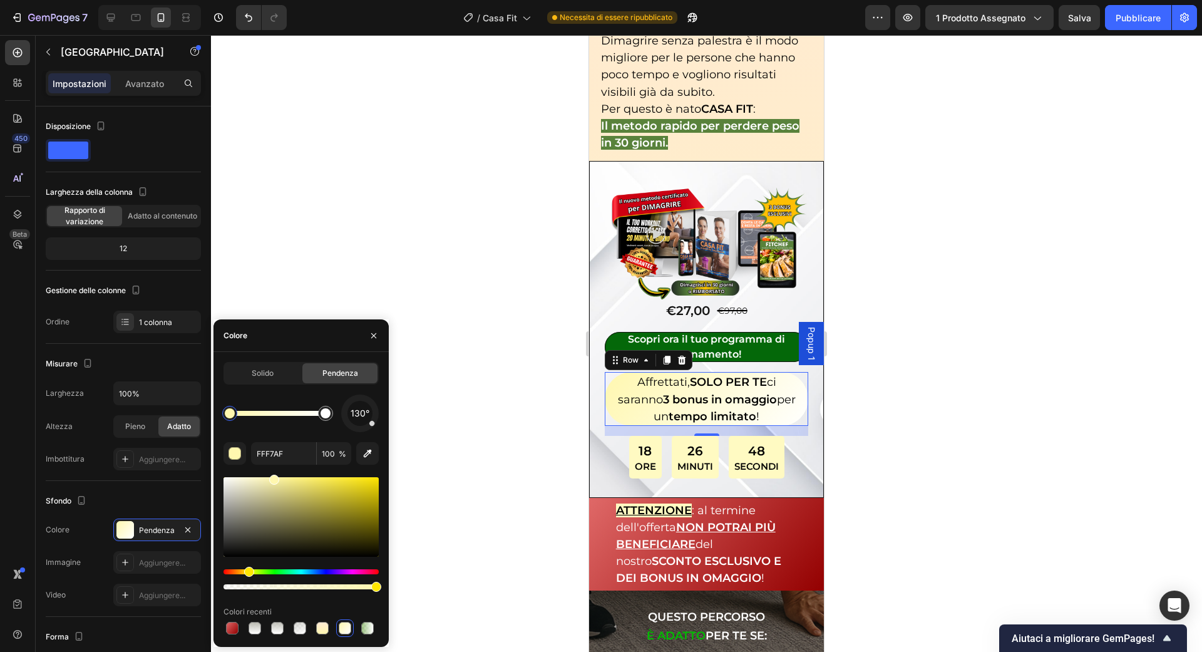
click at [260, 377] on font "Solido" at bounding box center [263, 372] width 22 height 9
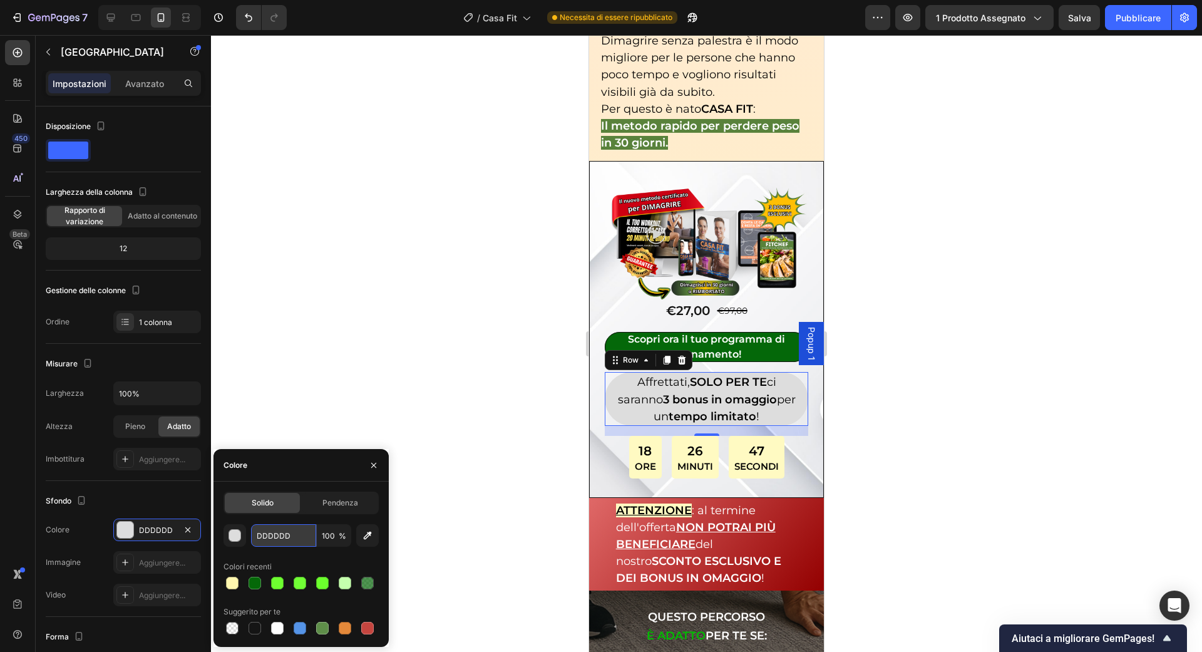
click at [276, 530] on input "DDDDDD" at bounding box center [283, 535] width 65 height 23
paste input "FFF7AF"
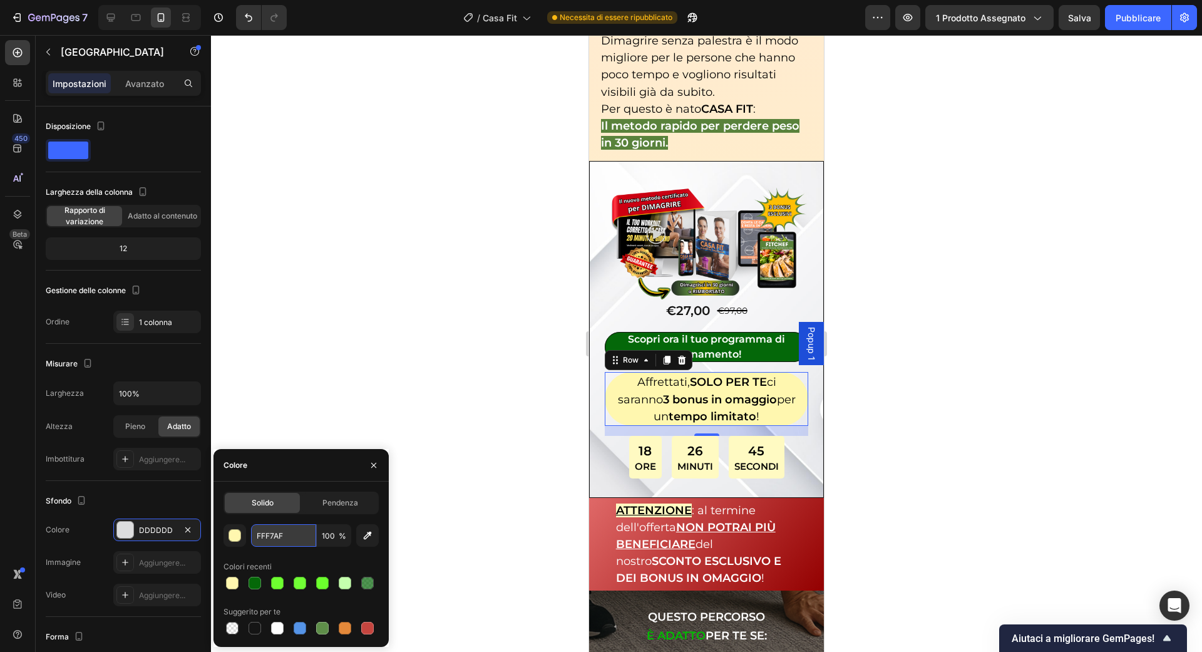
type input "FFF7AF"
click at [651, 442] on div "18" at bounding box center [645, 450] width 21 height 19
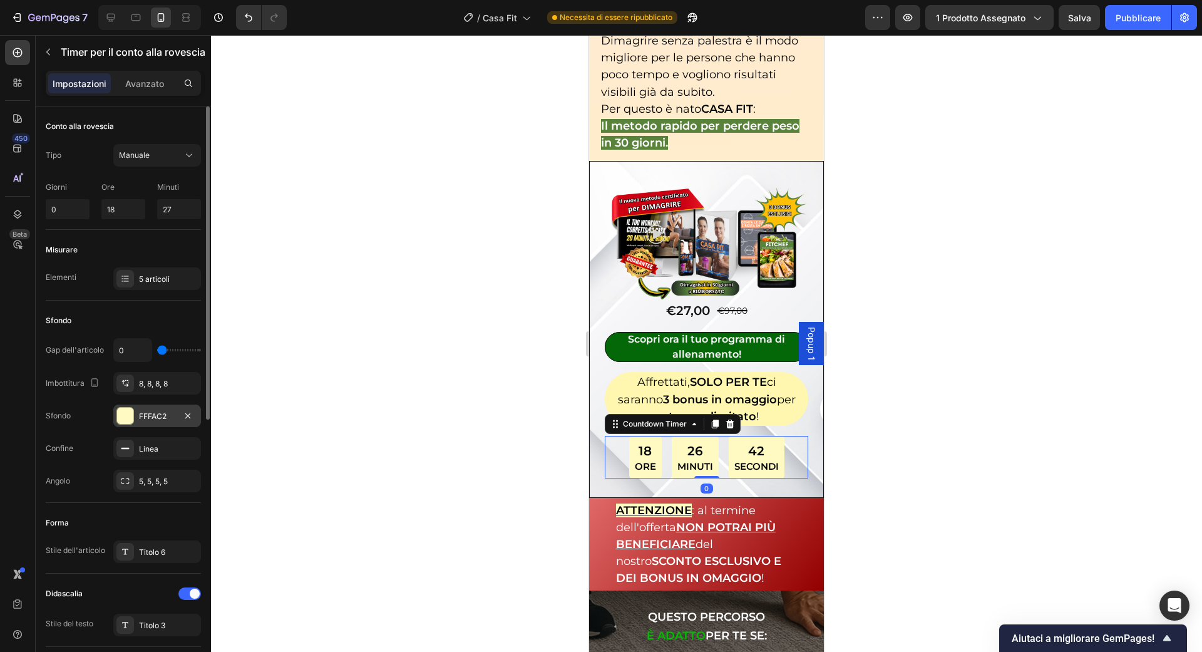
click at [160, 413] on font "FFFAC2" at bounding box center [153, 415] width 28 height 9
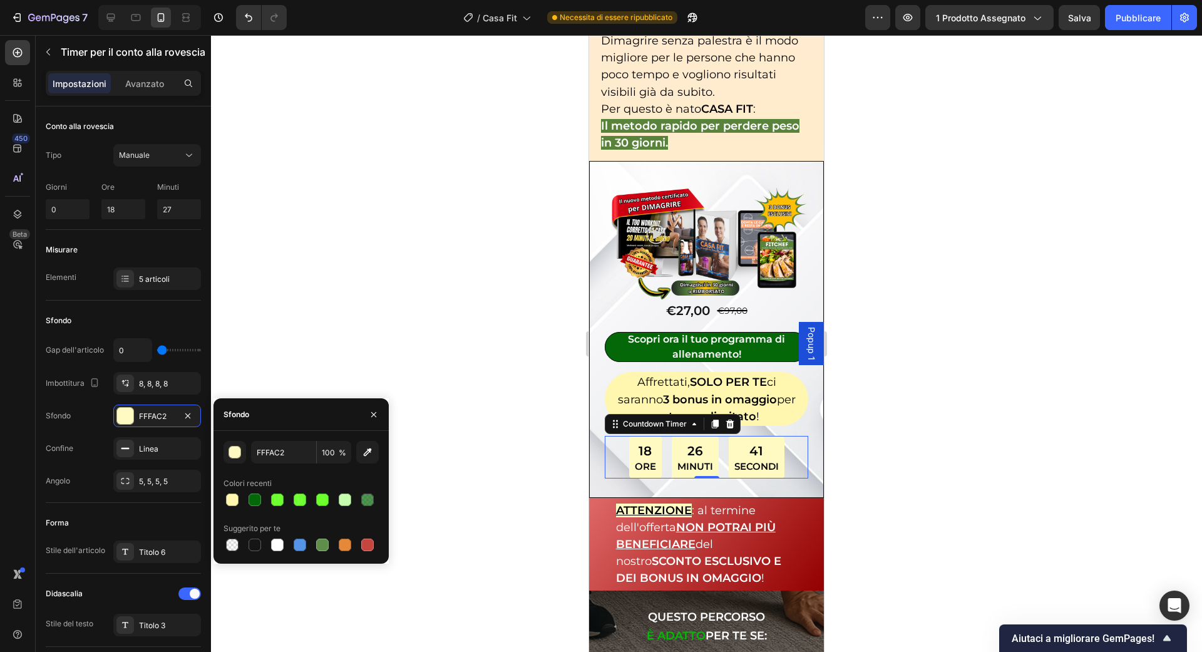
click at [283, 463] on div "FFFAC2 100 % Colori recenti Suggerito per te" at bounding box center [301, 497] width 155 height 113
click at [283, 459] on input "FFFAC2" at bounding box center [283, 452] width 65 height 23
paste input "7AF"
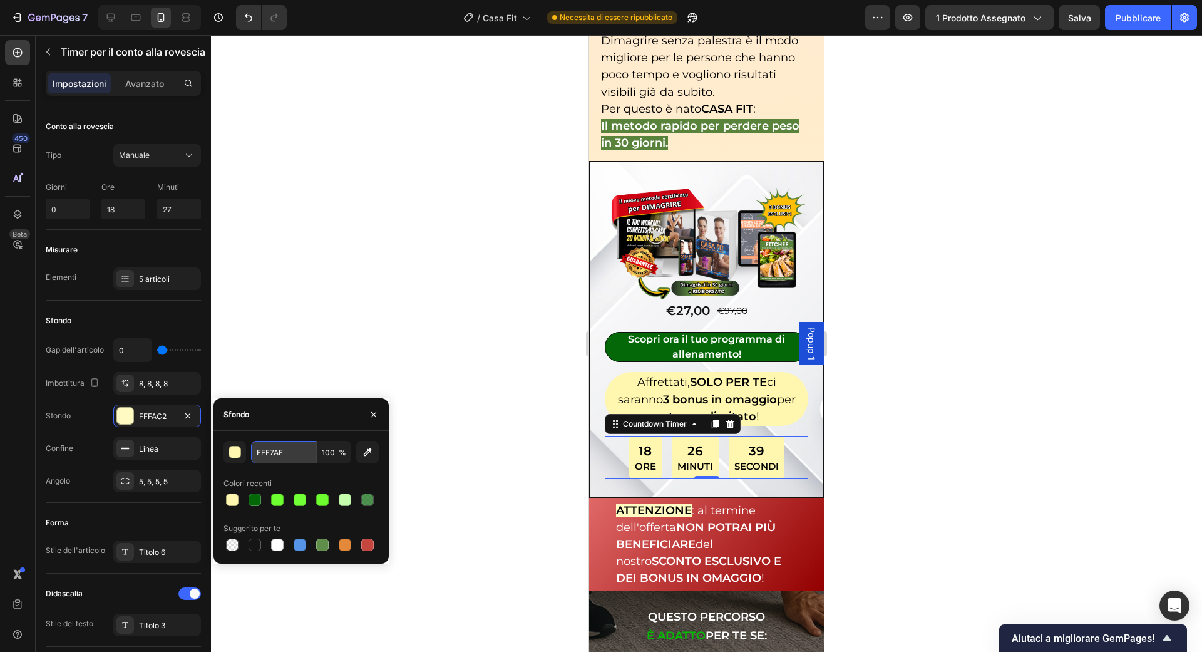
type input "FFF7AF"
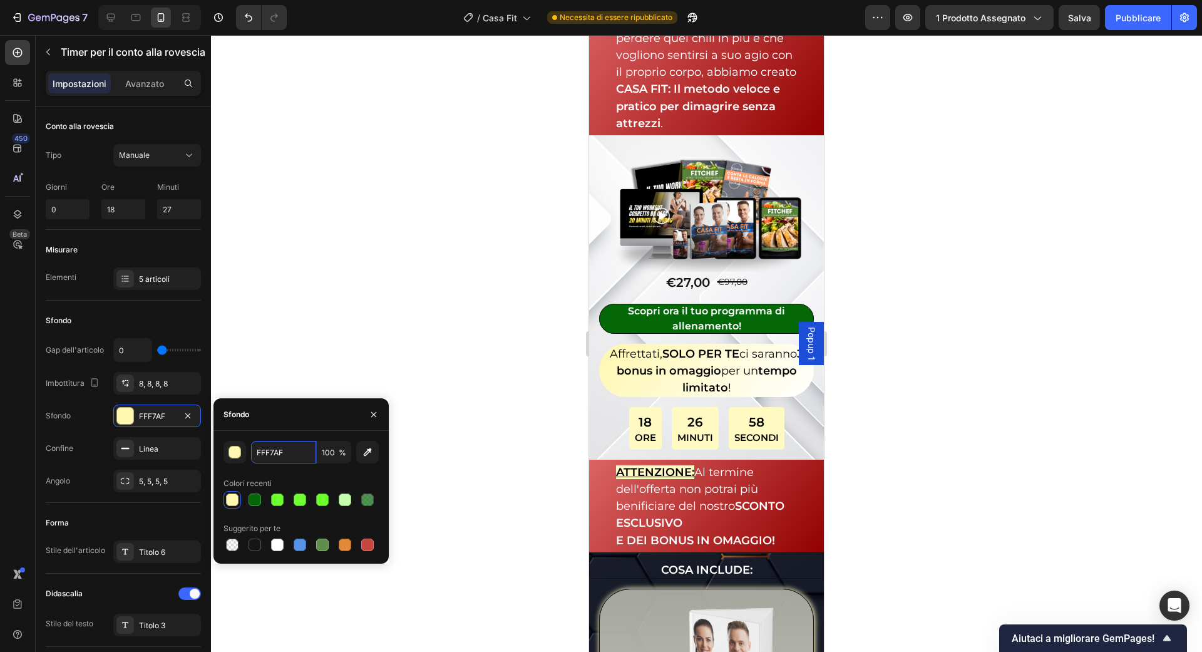
scroll to position [3092, 0]
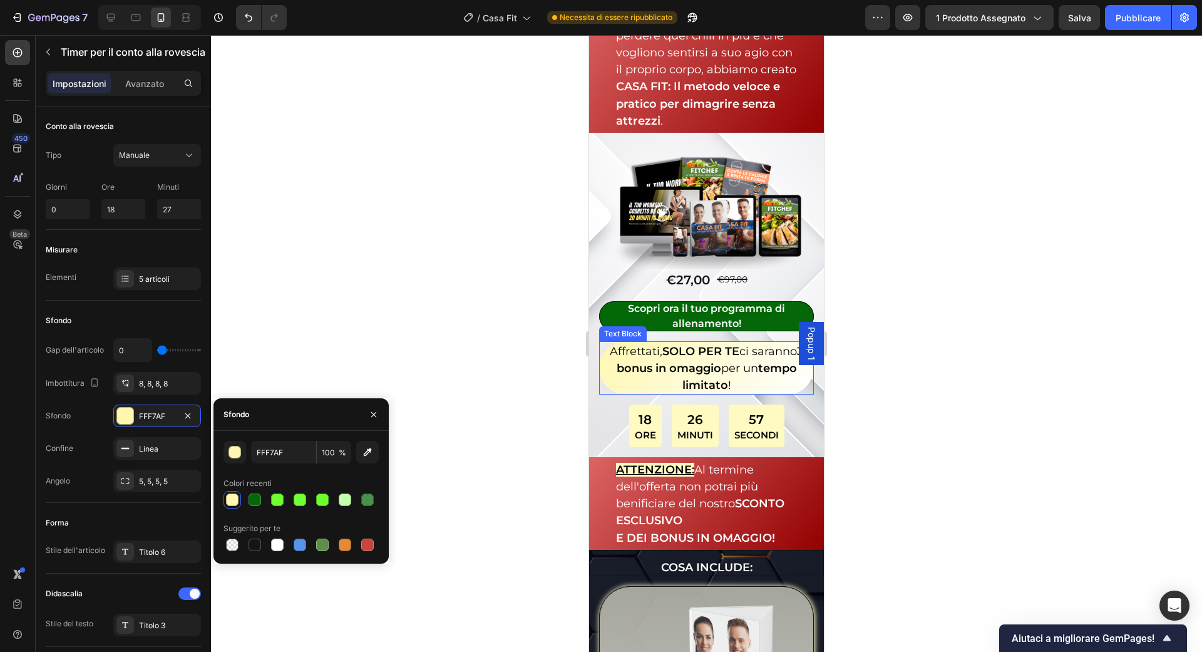
click at [609, 364] on div "Affrettati, SOLO PER TE ci saranno 3 bonus in omaggio per un tempo limitato !" at bounding box center [707, 368] width 196 height 54
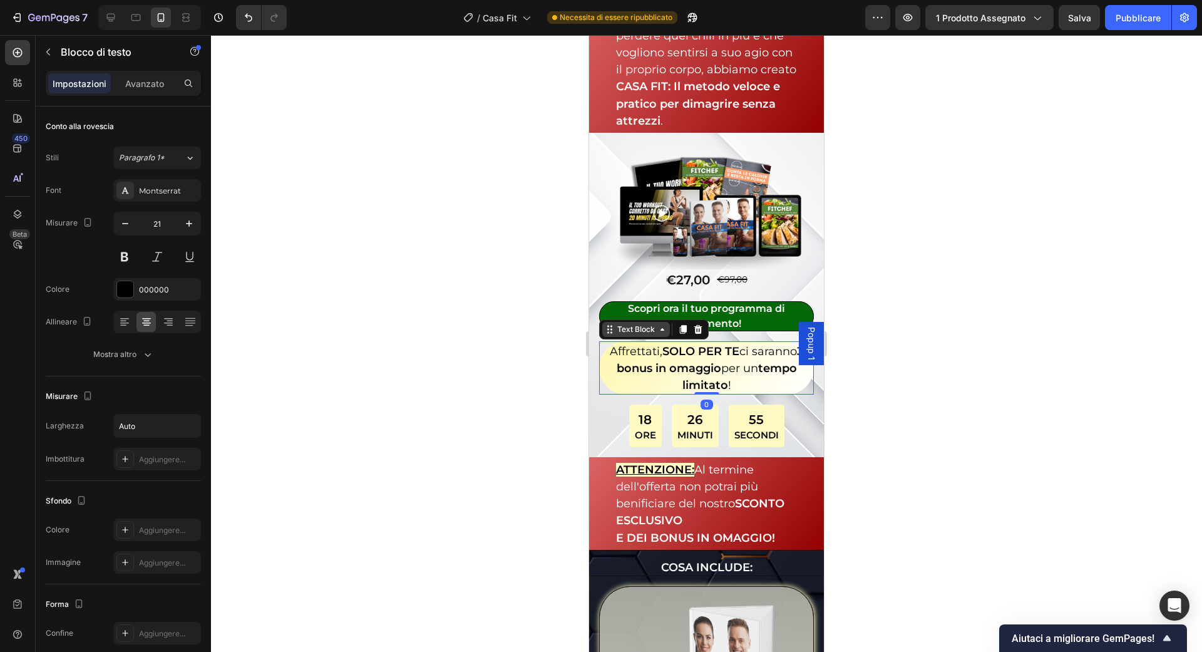
click at [659, 324] on icon at bounding box center [662, 329] width 10 height 10
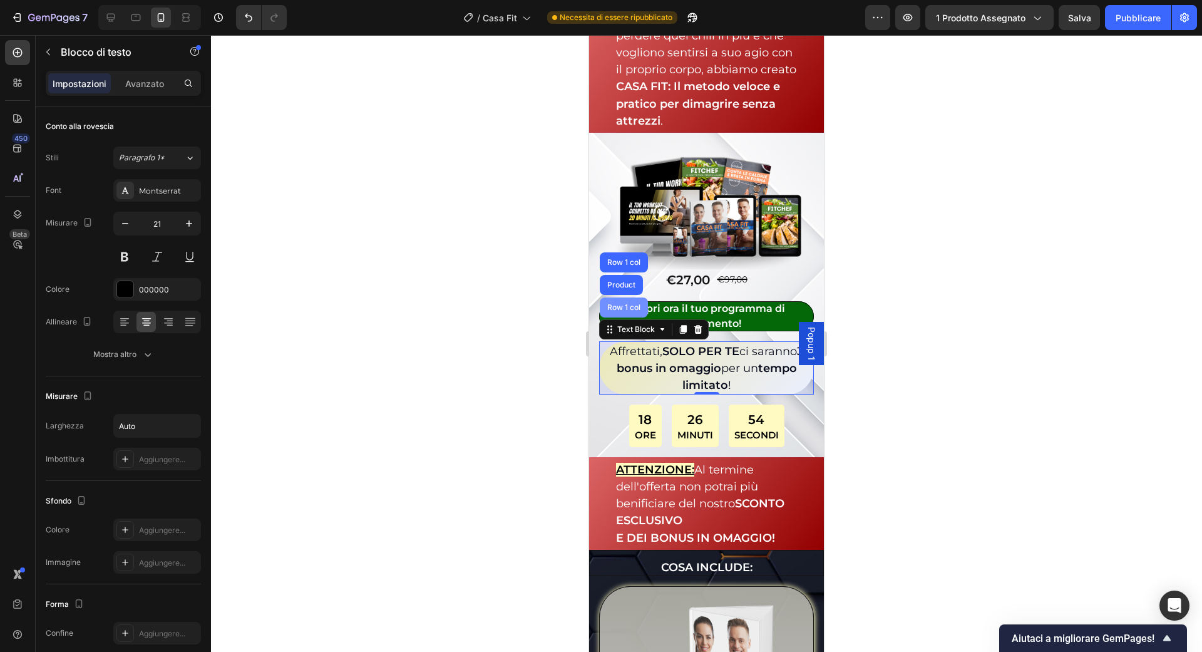
click at [634, 304] on div "Row 1 col" at bounding box center [624, 308] width 38 height 8
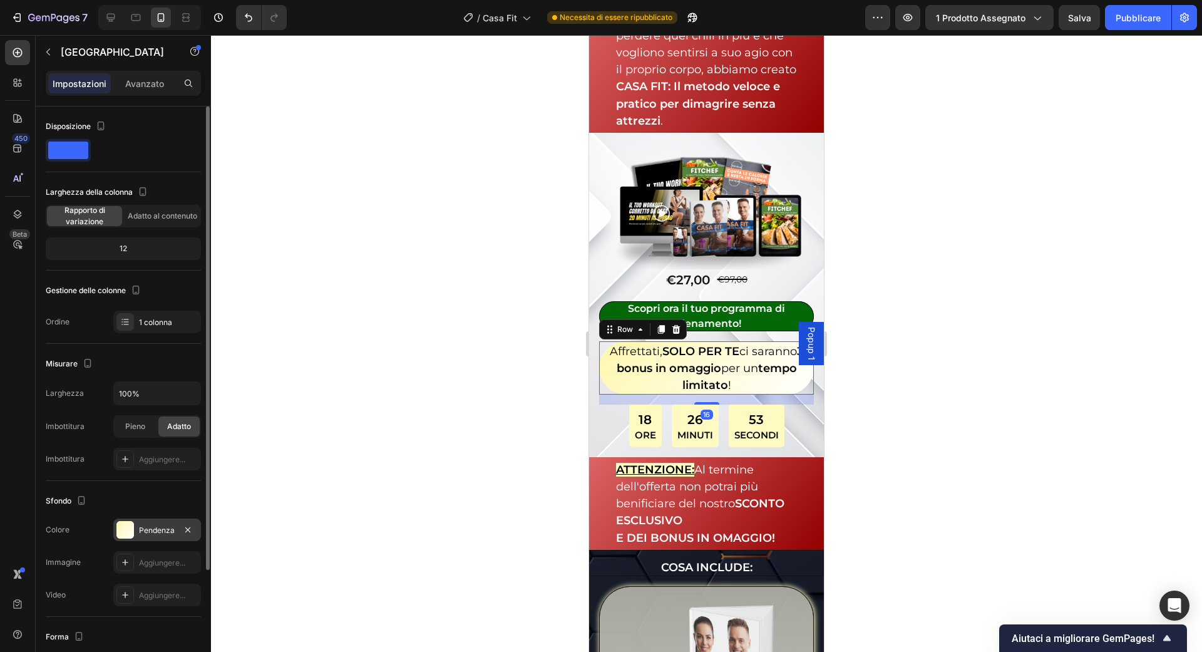
click at [176, 531] on div "Pendenza" at bounding box center [157, 529] width 88 height 23
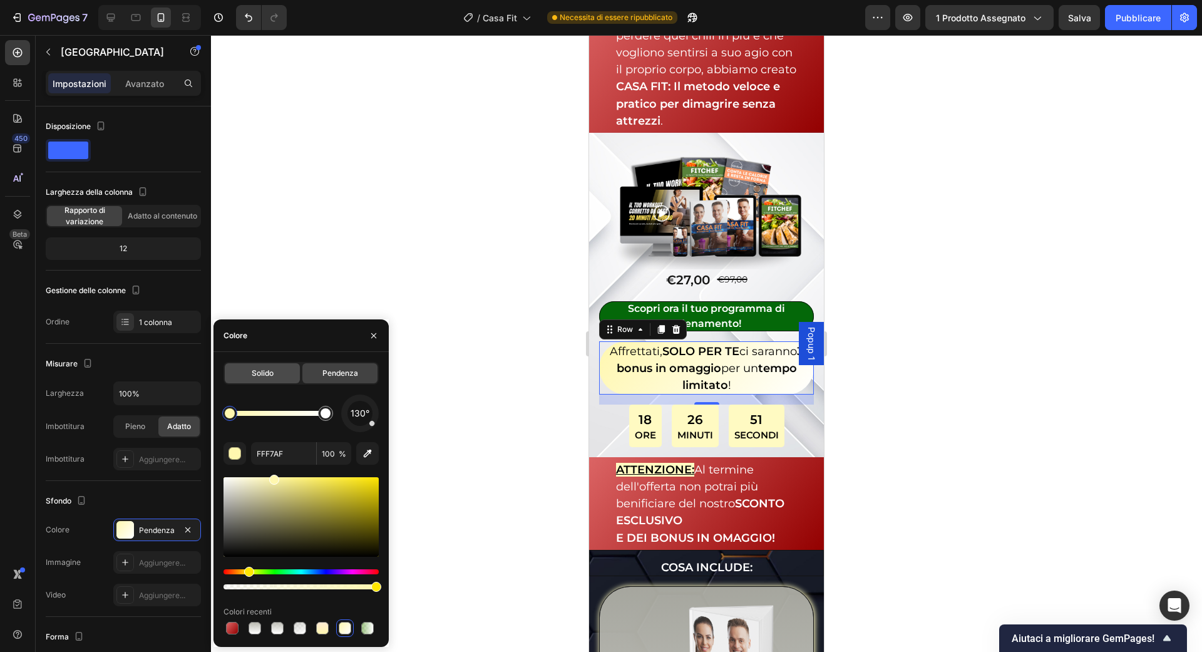
click at [277, 369] on div "Solido" at bounding box center [262, 373] width 75 height 20
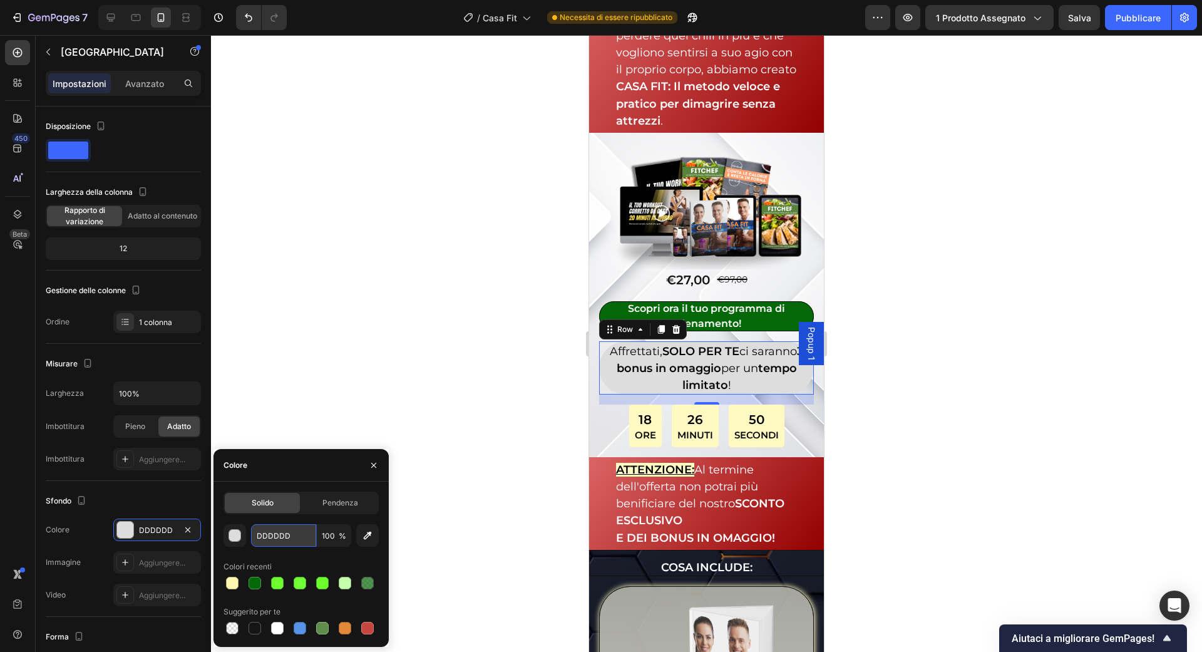
click at [274, 530] on input "DDDDDD" at bounding box center [283, 535] width 65 height 23
paste input "FFF7AF"
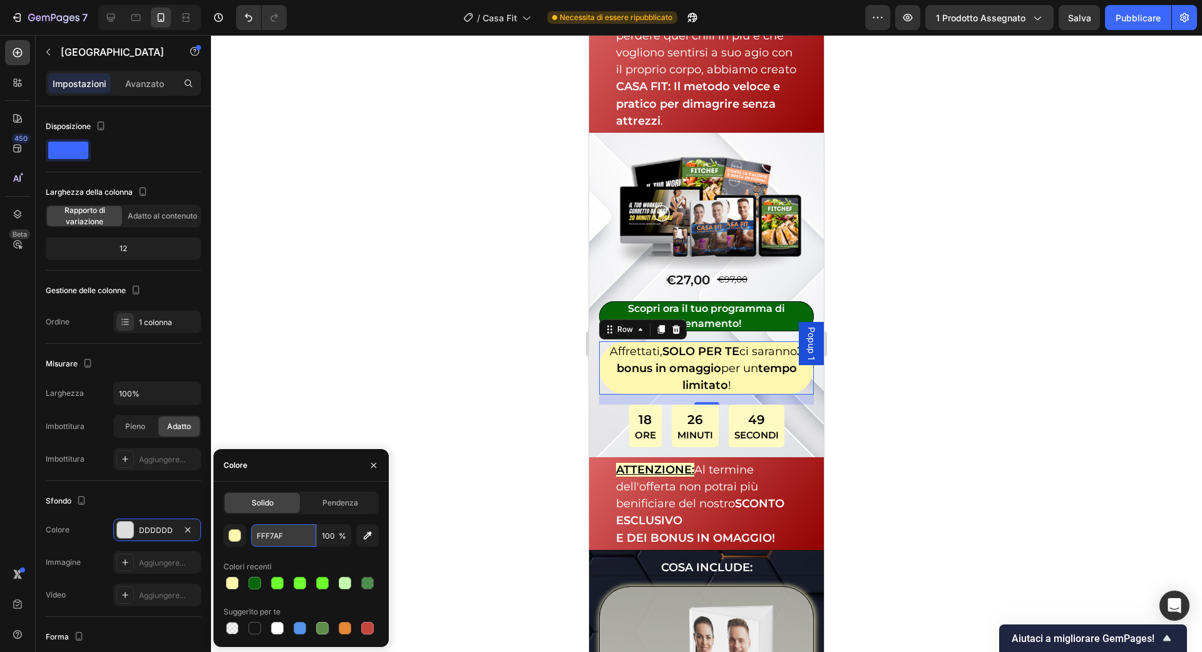
type input "FFF7AF"
click at [632, 408] on div "18 Ore" at bounding box center [645, 425] width 33 height 43
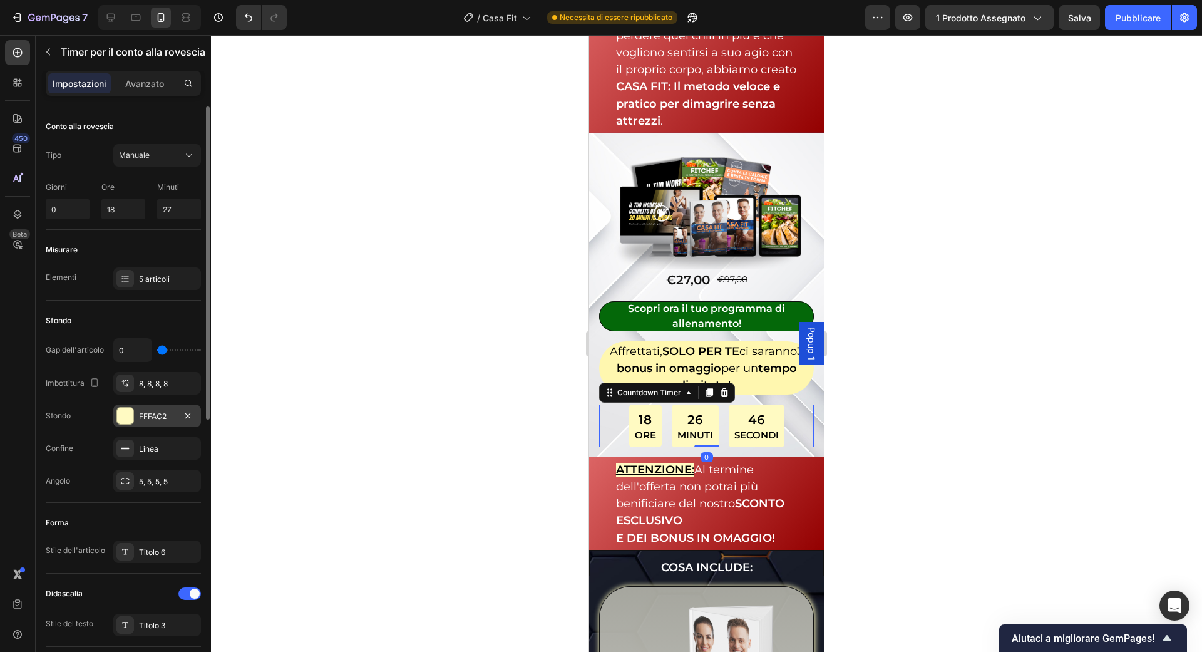
click at [167, 418] on div "FFFAC2" at bounding box center [157, 416] width 36 height 11
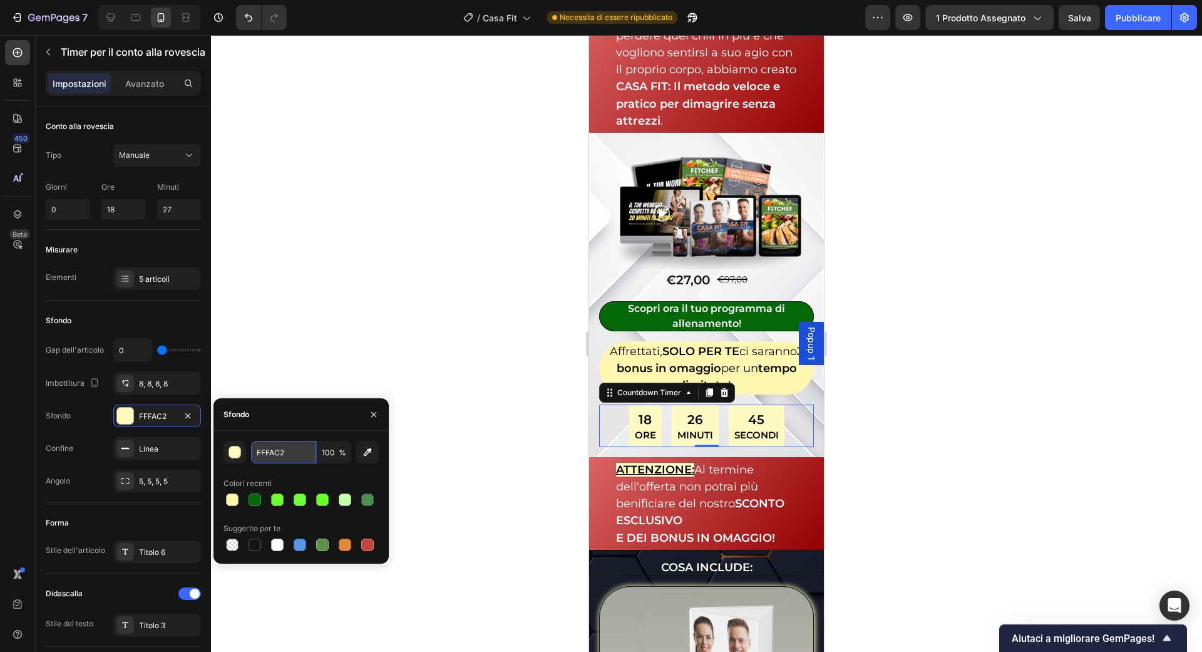
click at [272, 455] on input "FFFAC2" at bounding box center [283, 452] width 65 height 23
paste input "7AF"
type input "FFF7AF"
click at [445, 362] on div at bounding box center [706, 343] width 991 height 617
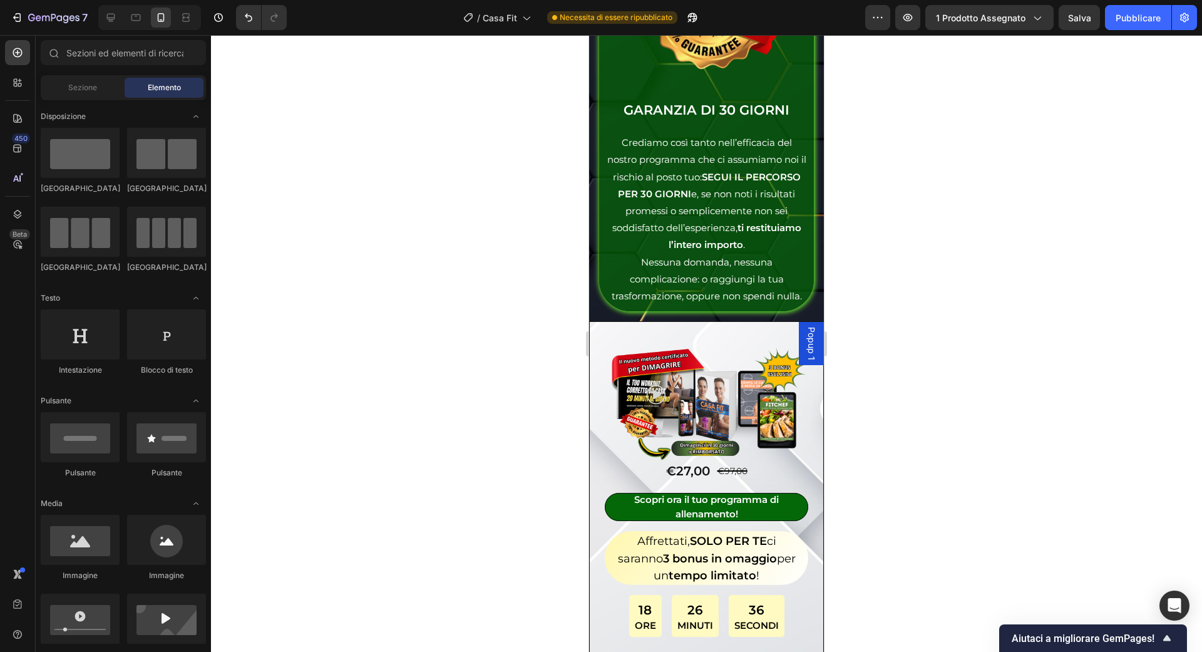
scroll to position [7473, 0]
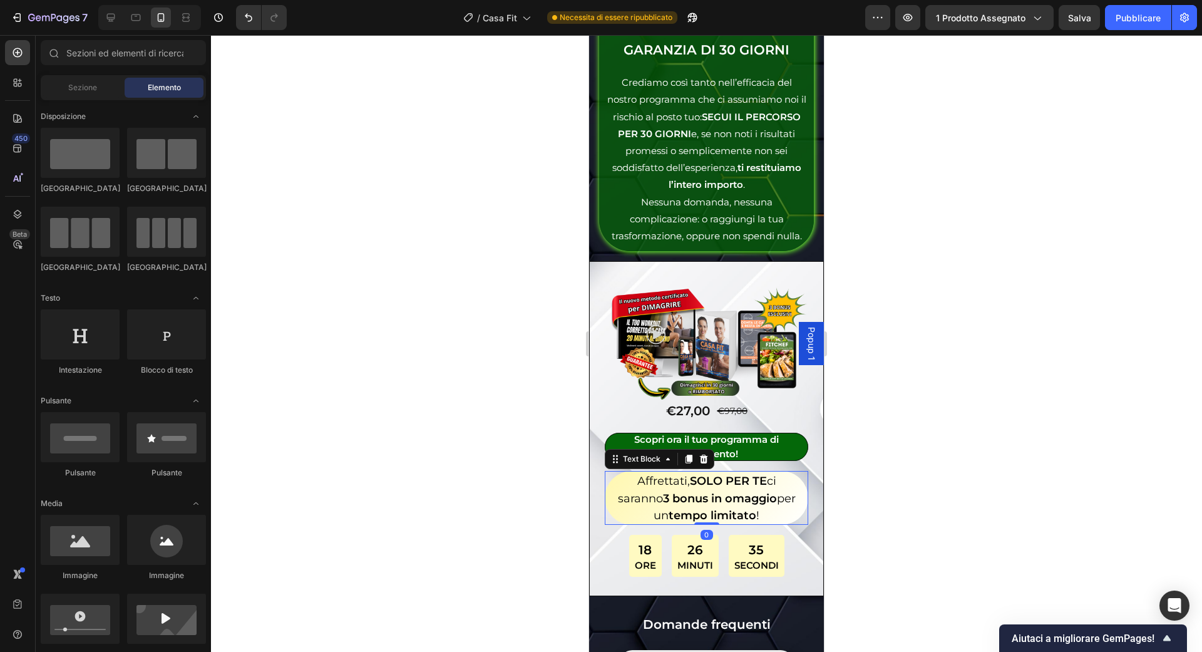
click at [610, 471] on div "Affrettati, SOLO PER TE ci saranno 3 bonus in omaggio per un tempo limitato ! T…" at bounding box center [706, 498] width 203 height 54
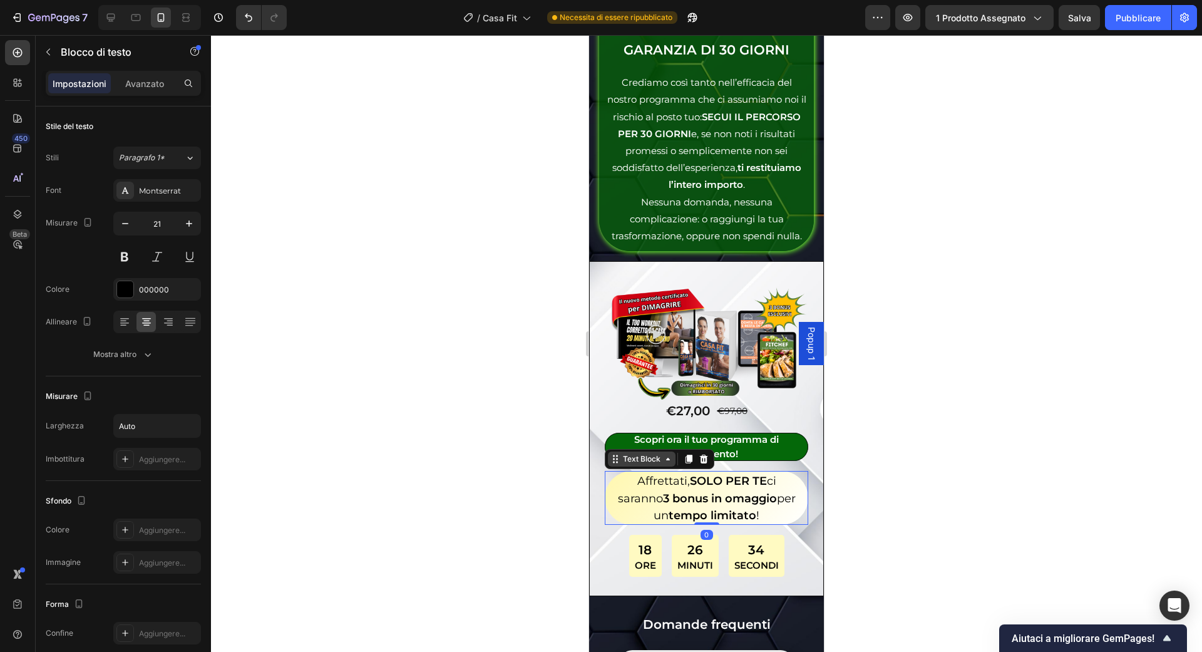
click at [616, 451] on div "Text Block" at bounding box center [642, 458] width 68 height 15
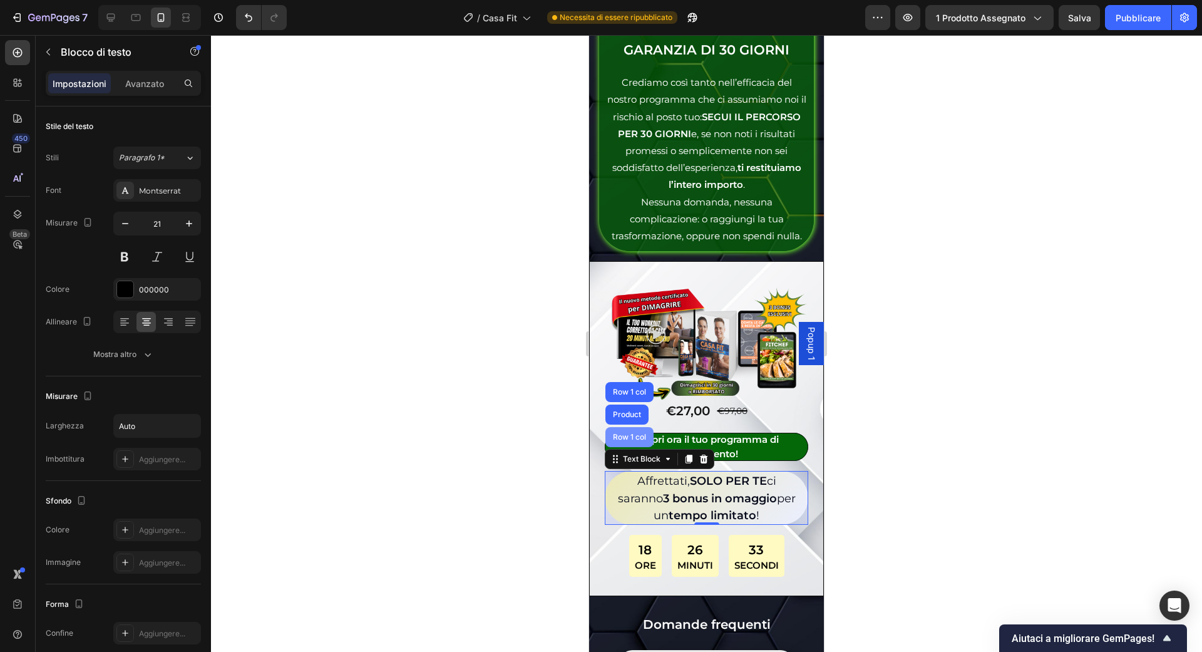
click at [623, 433] on div "Row 1 col" at bounding box center [629, 437] width 38 height 8
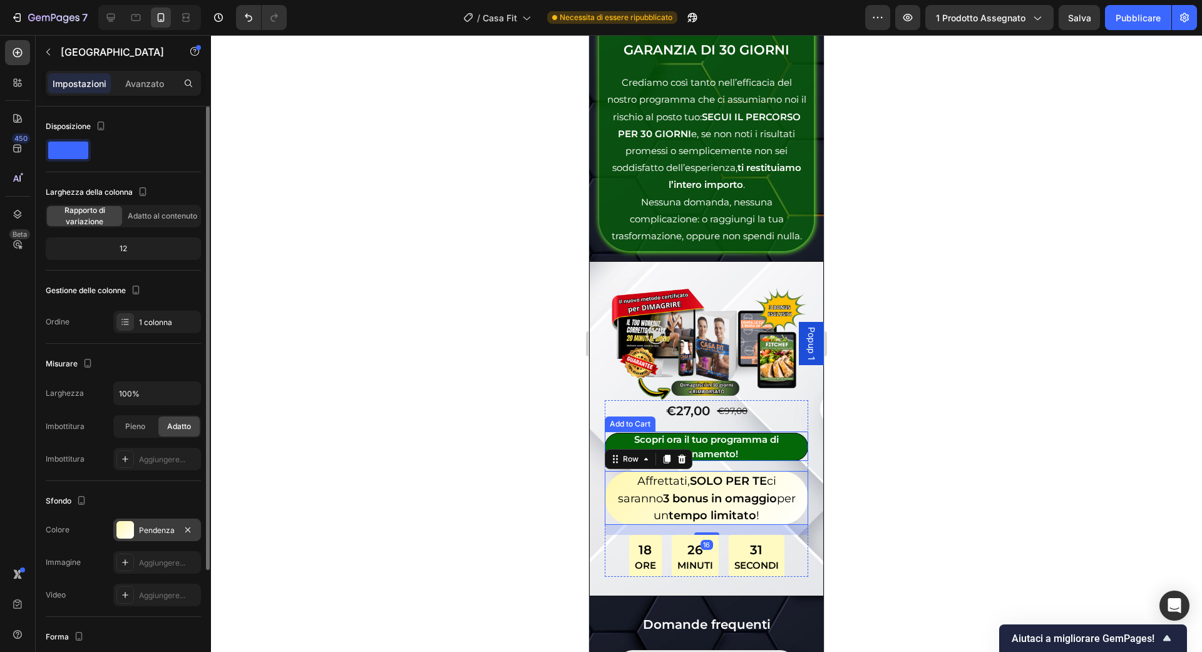
click at [147, 532] on font "Pendenza" at bounding box center [157, 529] width 36 height 9
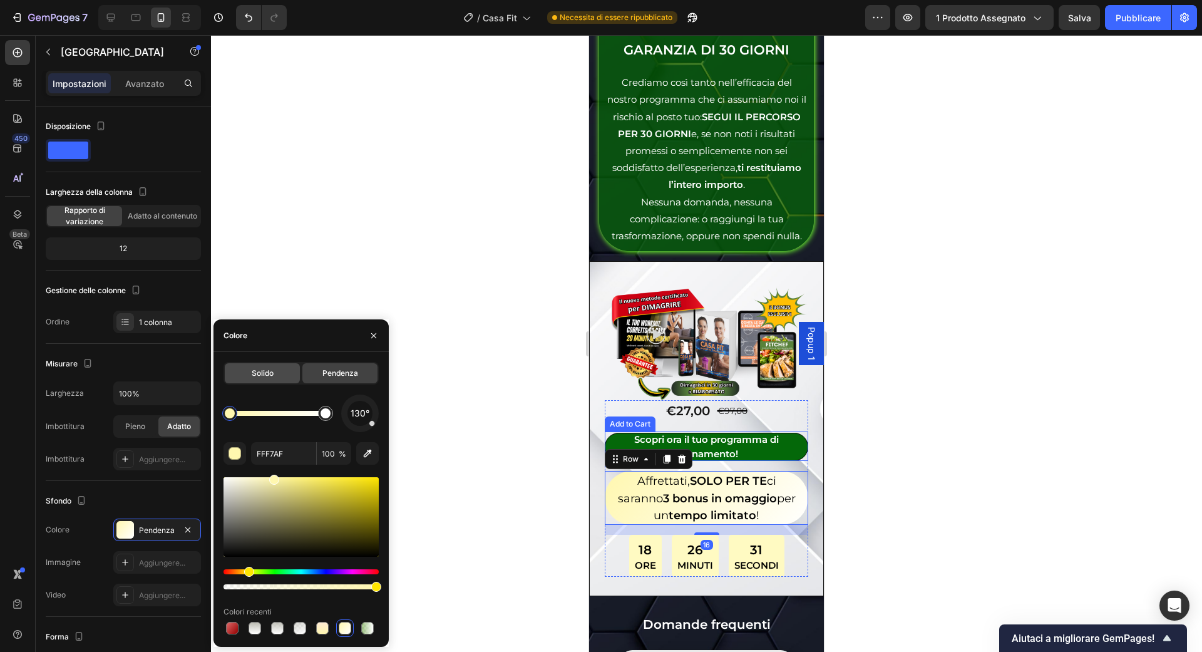
click at [282, 383] on div "Solido" at bounding box center [262, 373] width 75 height 20
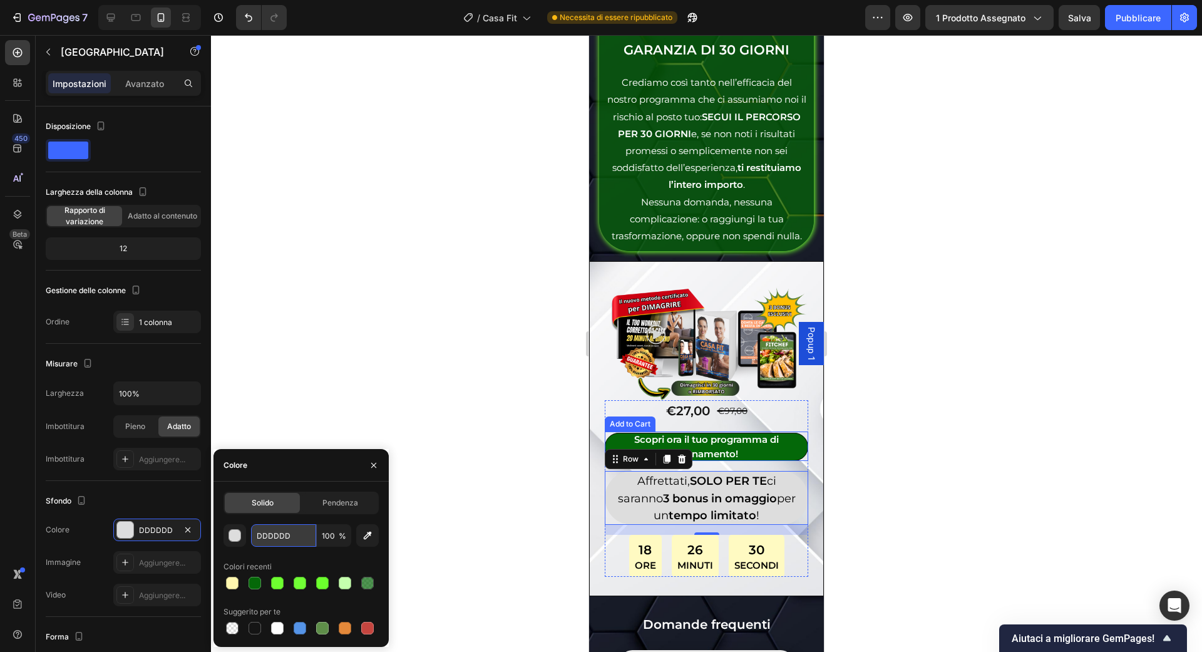
click at [292, 532] on input "DDDDDD" at bounding box center [283, 535] width 65 height 23
paste input "FFF7AF"
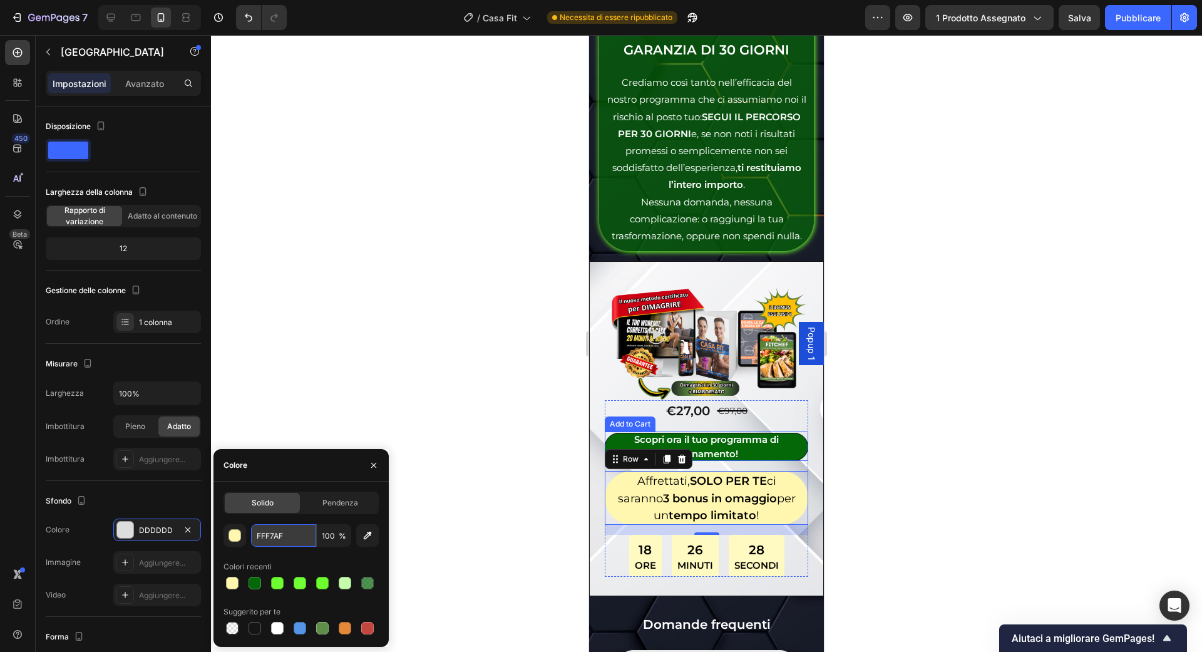
type input "FFF7AF"
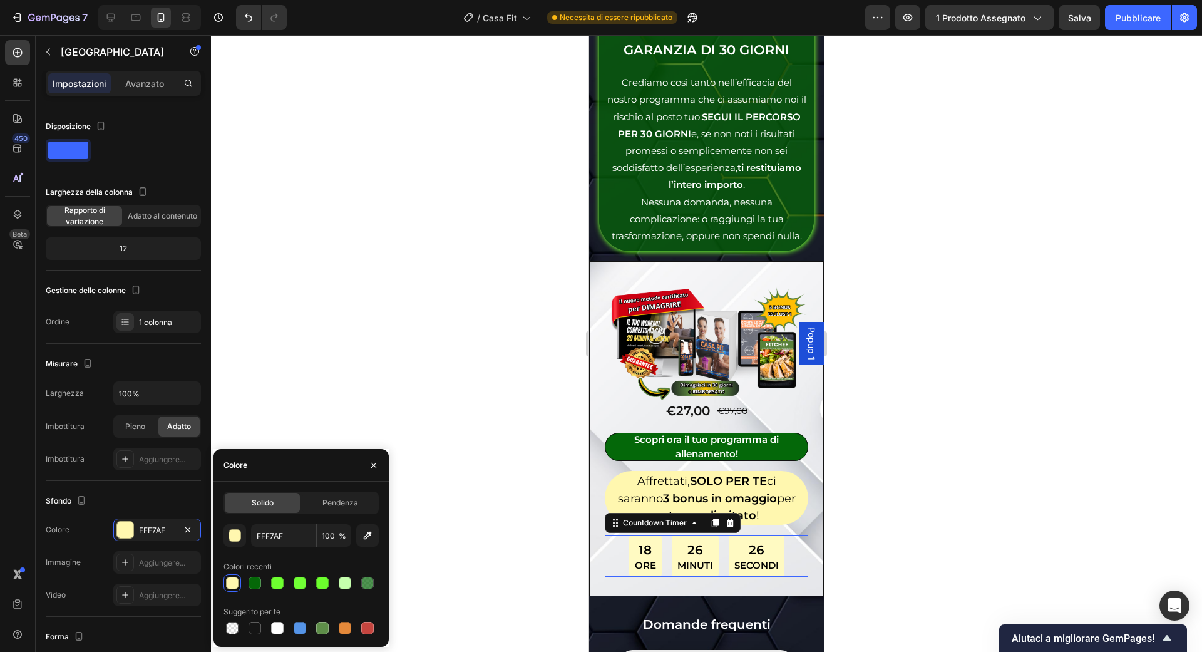
click at [634, 535] on div "18 Ore" at bounding box center [645, 556] width 33 height 43
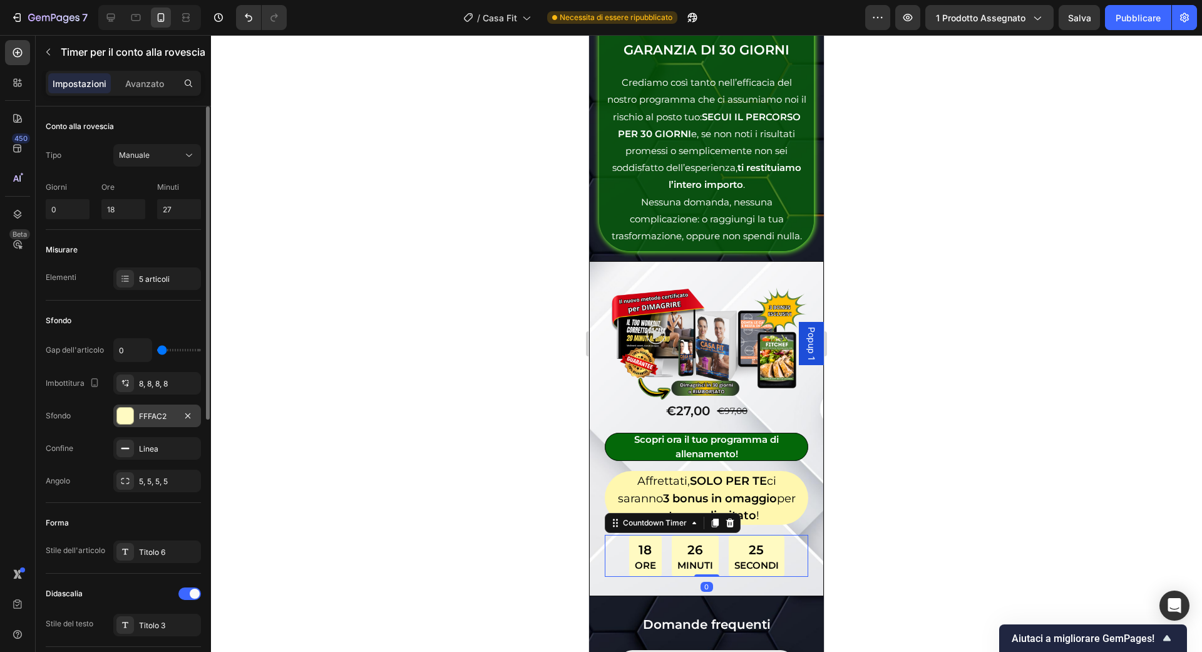
click at [138, 406] on div "FFFAC2" at bounding box center [157, 415] width 88 height 23
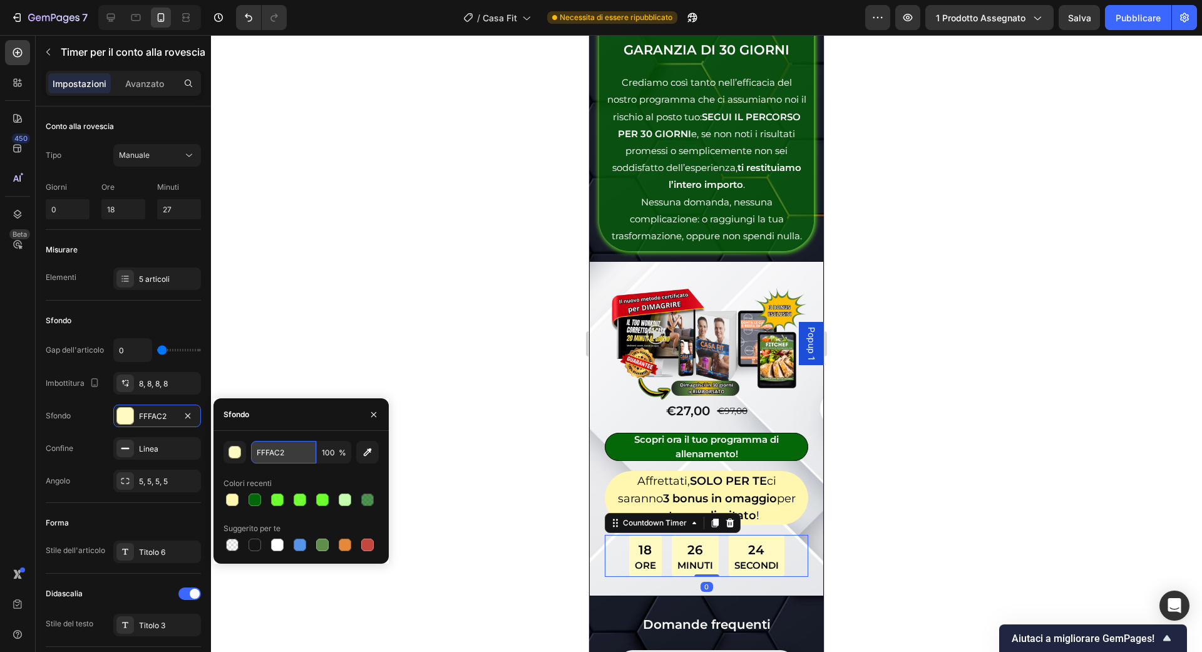
click at [301, 445] on input "FFFAC2" at bounding box center [283, 452] width 65 height 23
paste input "7AF"
type input "FFF7AF"
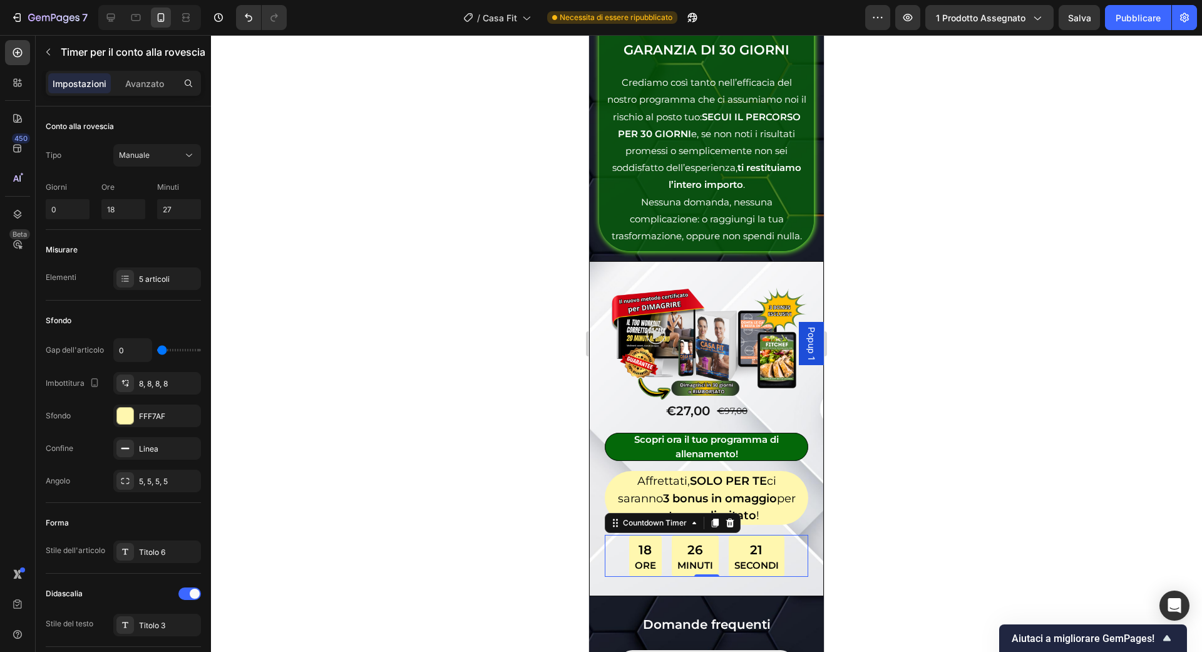
click at [473, 321] on div at bounding box center [706, 343] width 991 height 617
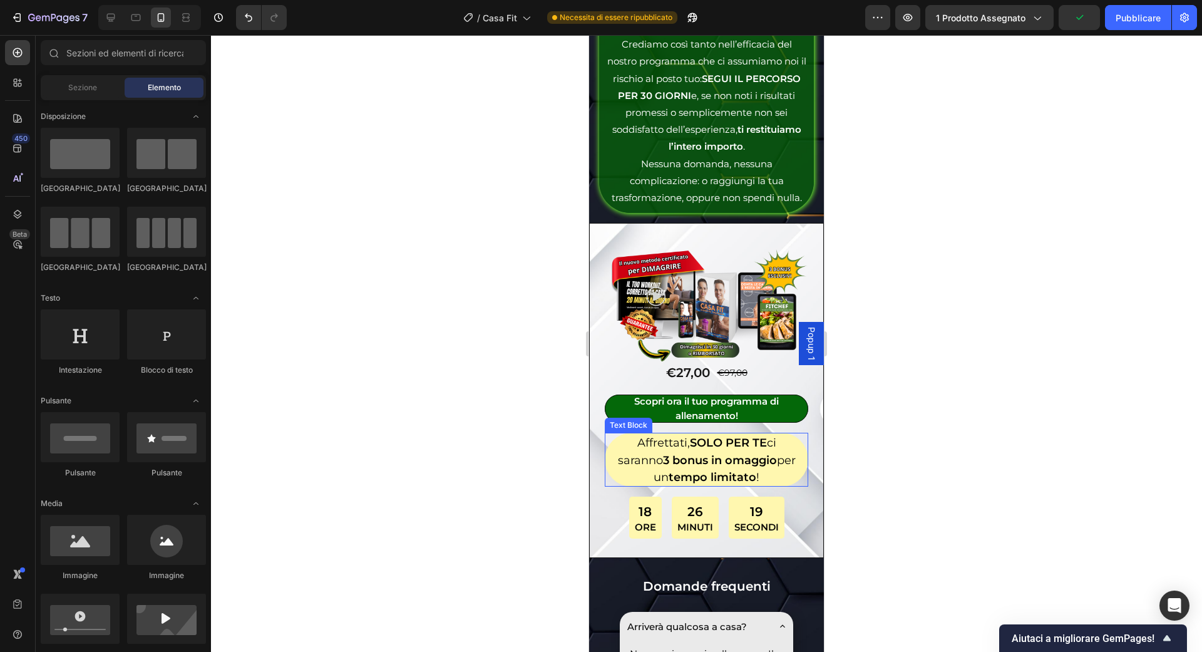
scroll to position [7509, 0]
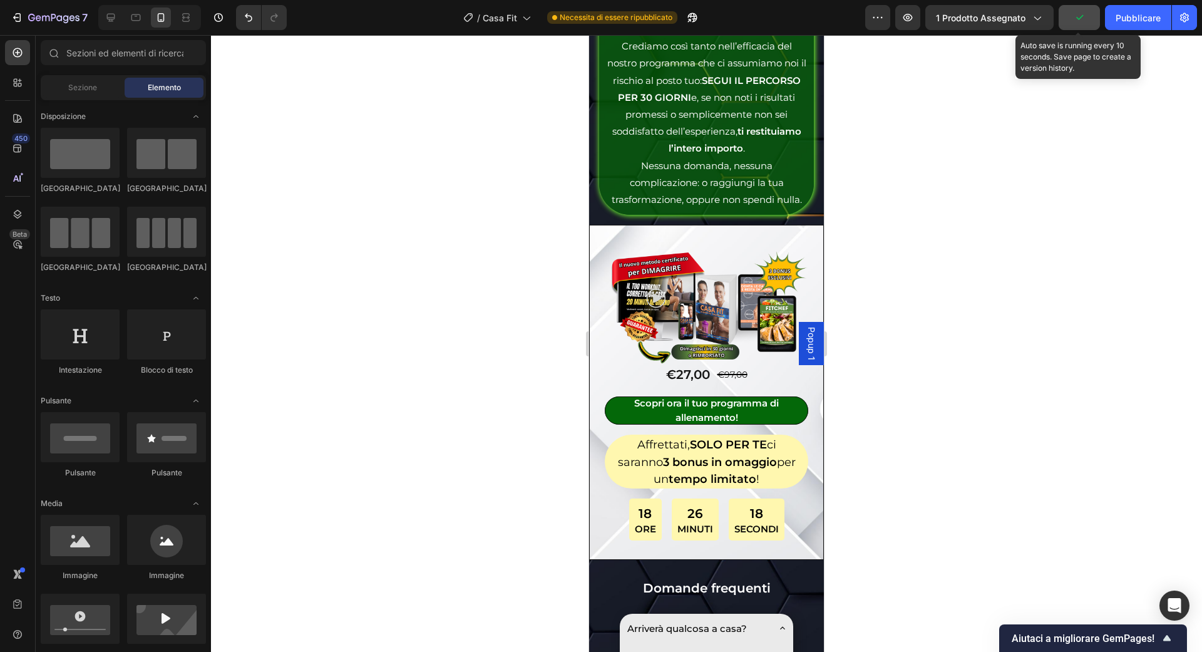
click at [1072, 26] on button "button" at bounding box center [1079, 17] width 41 height 25
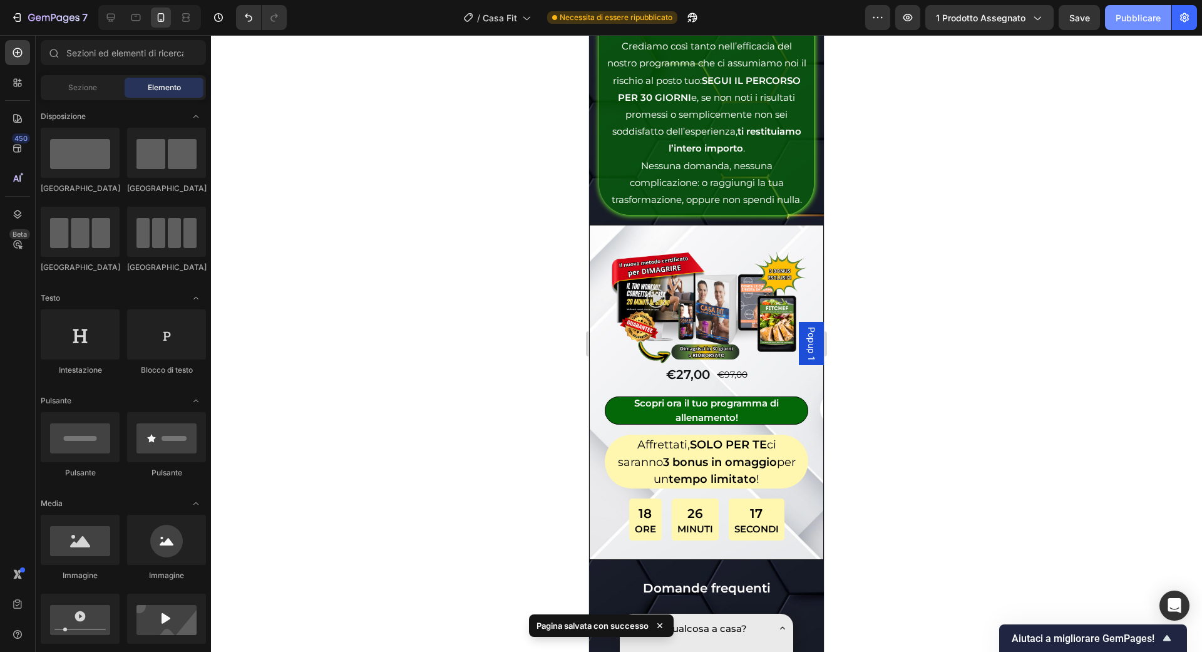
click at [1113, 22] on button "Pubblicare" at bounding box center [1138, 17] width 66 height 25
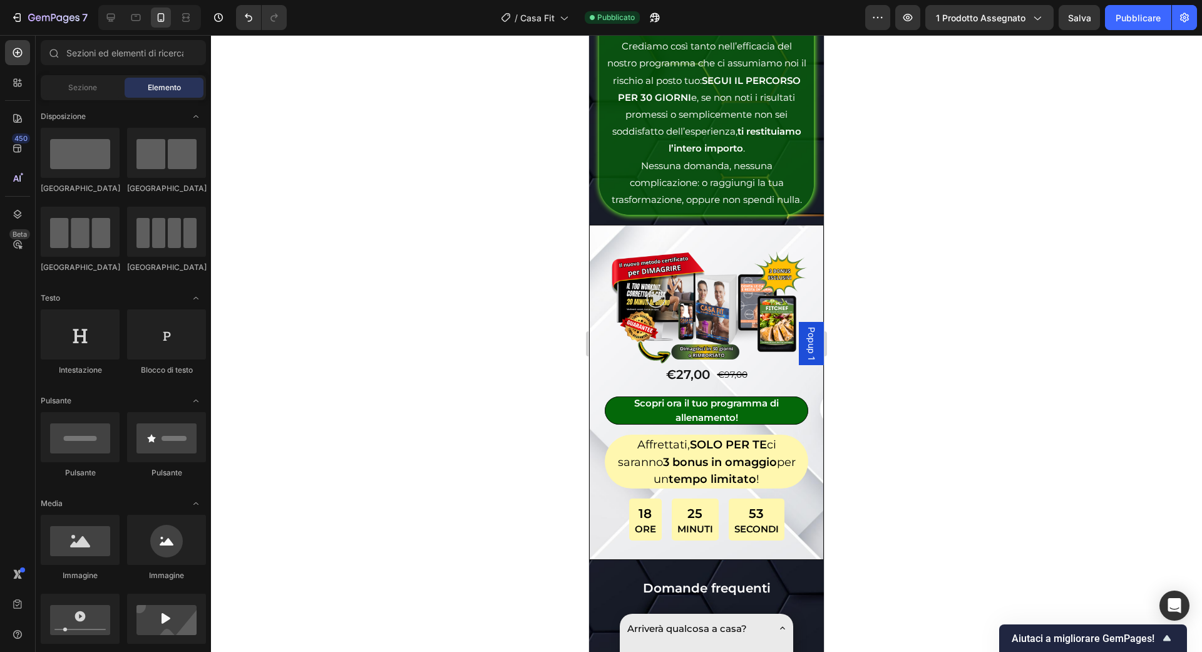
click at [121, 20] on div at bounding box center [149, 17] width 103 height 25
click at [120, 20] on div at bounding box center [111, 18] width 20 height 20
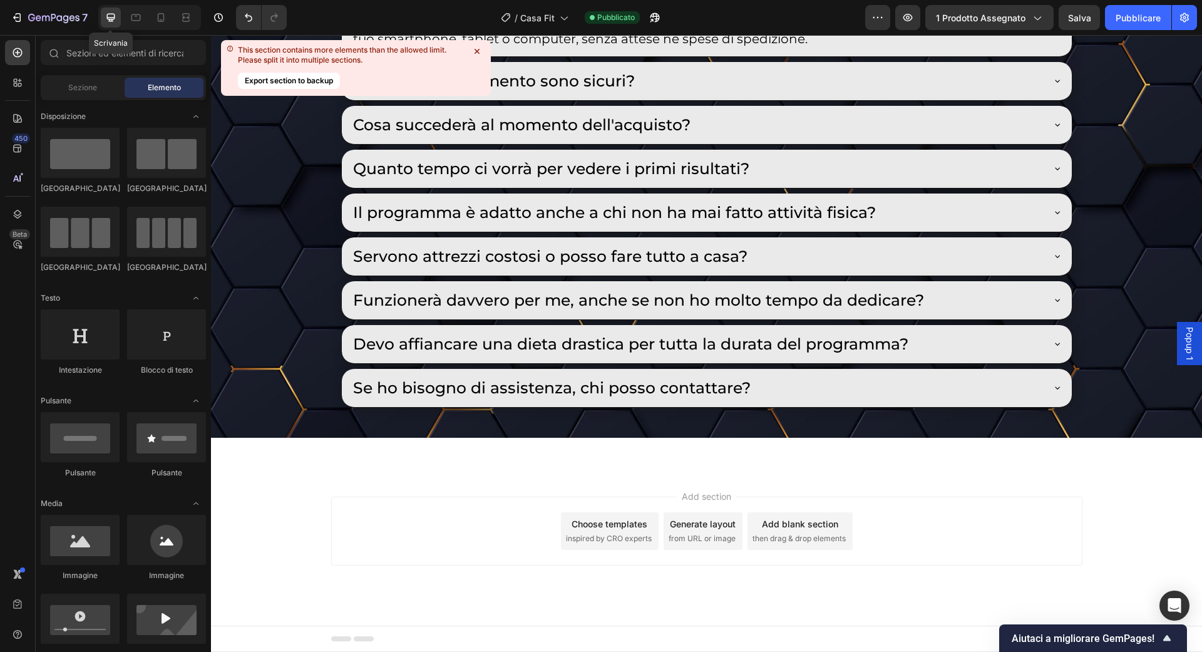
scroll to position [7336, 0]
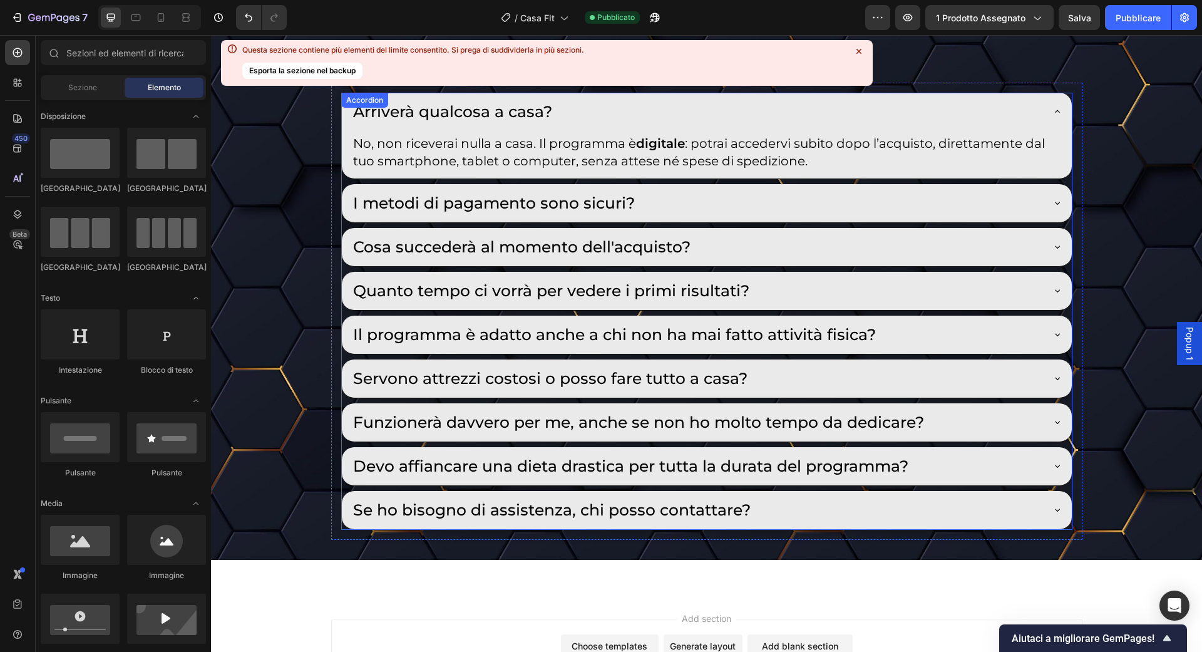
click at [860, 50] on icon at bounding box center [858, 51] width 5 height 5
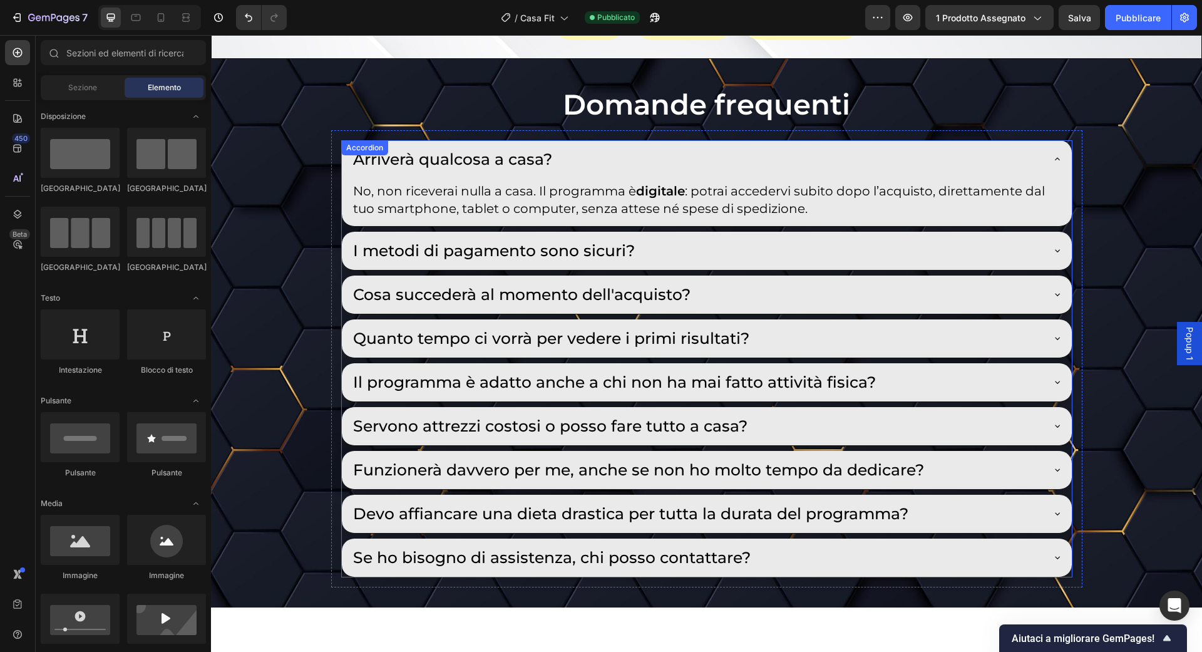
scroll to position [7280, 0]
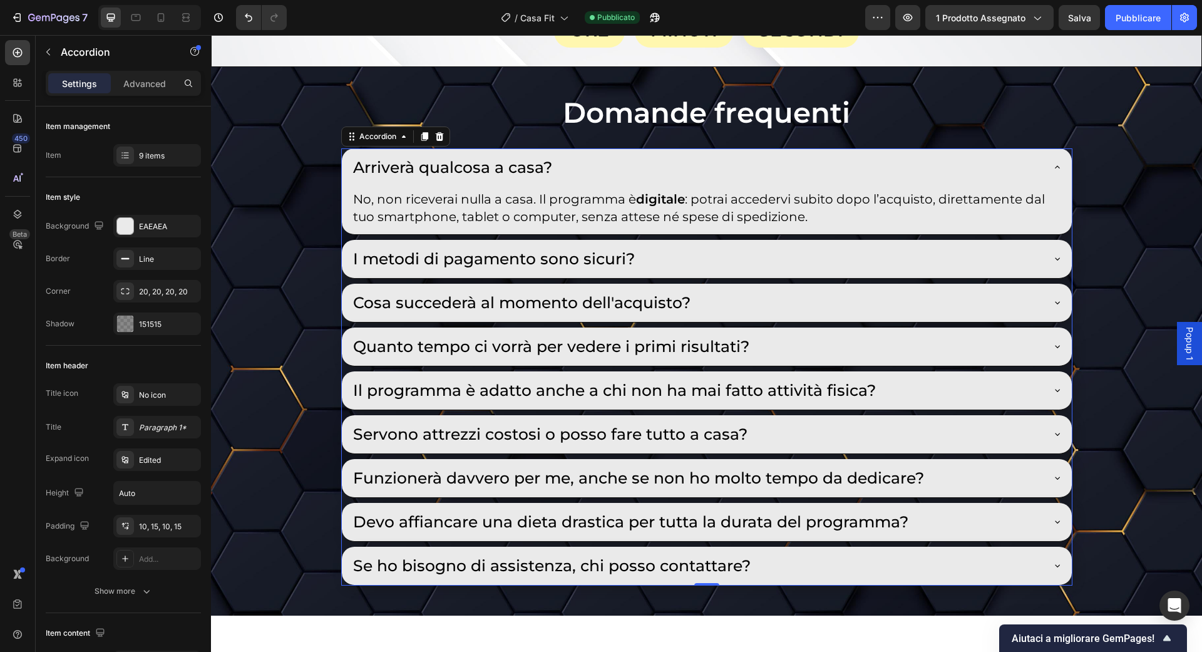
click at [1040, 155] on div "Arriverà qualcosa a casa?" at bounding box center [696, 168] width 691 height 26
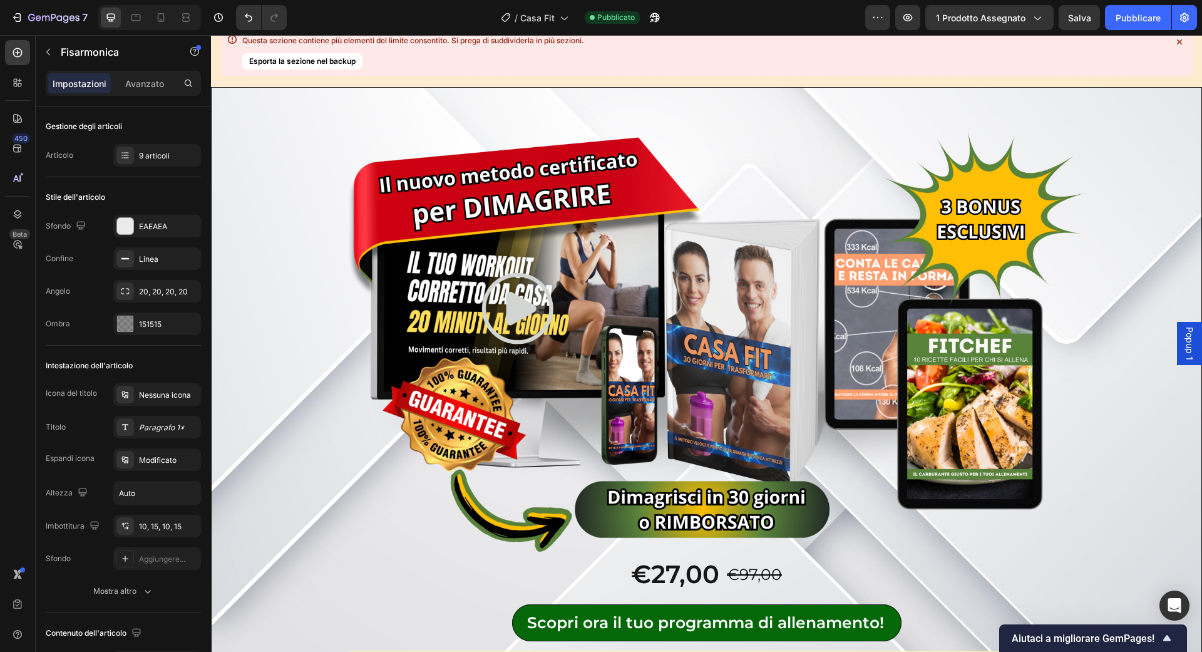
scroll to position [0, 0]
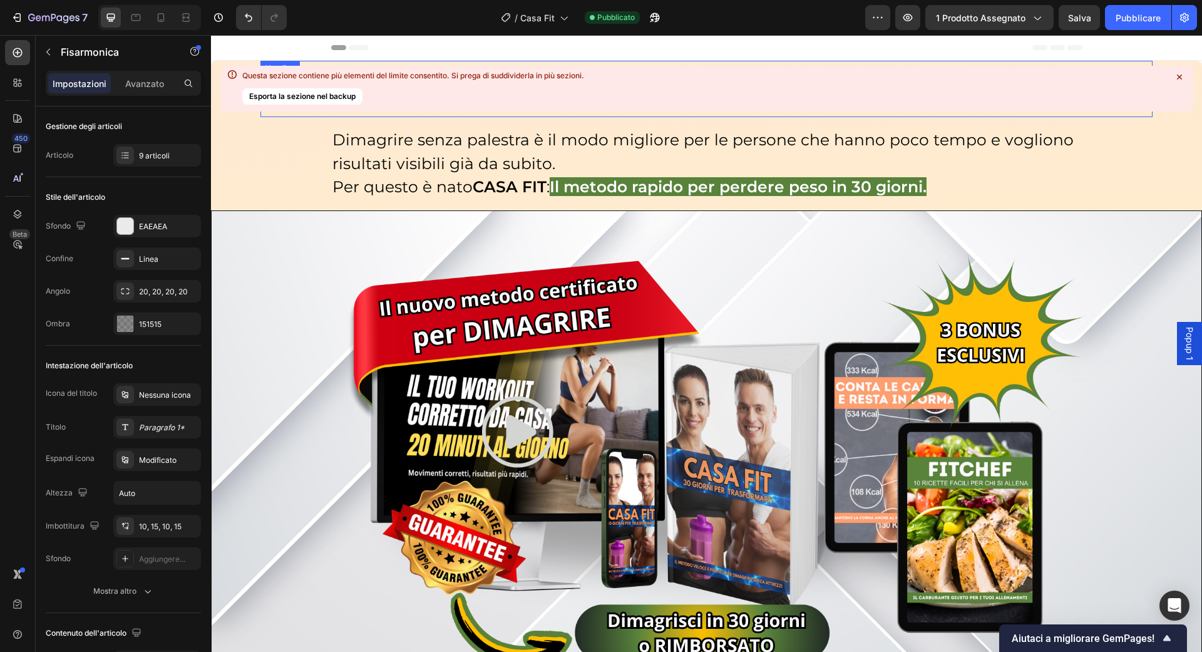
click at [1180, 77] on icon at bounding box center [1179, 77] width 5 height 5
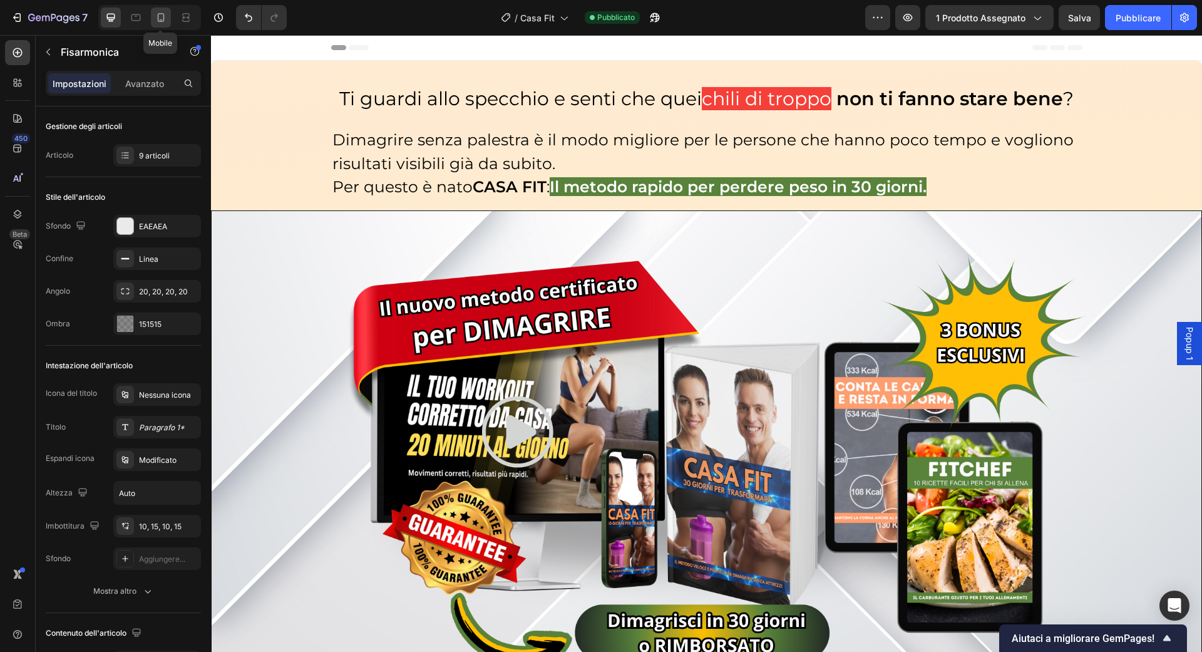
click at [159, 10] on div at bounding box center [161, 18] width 20 height 20
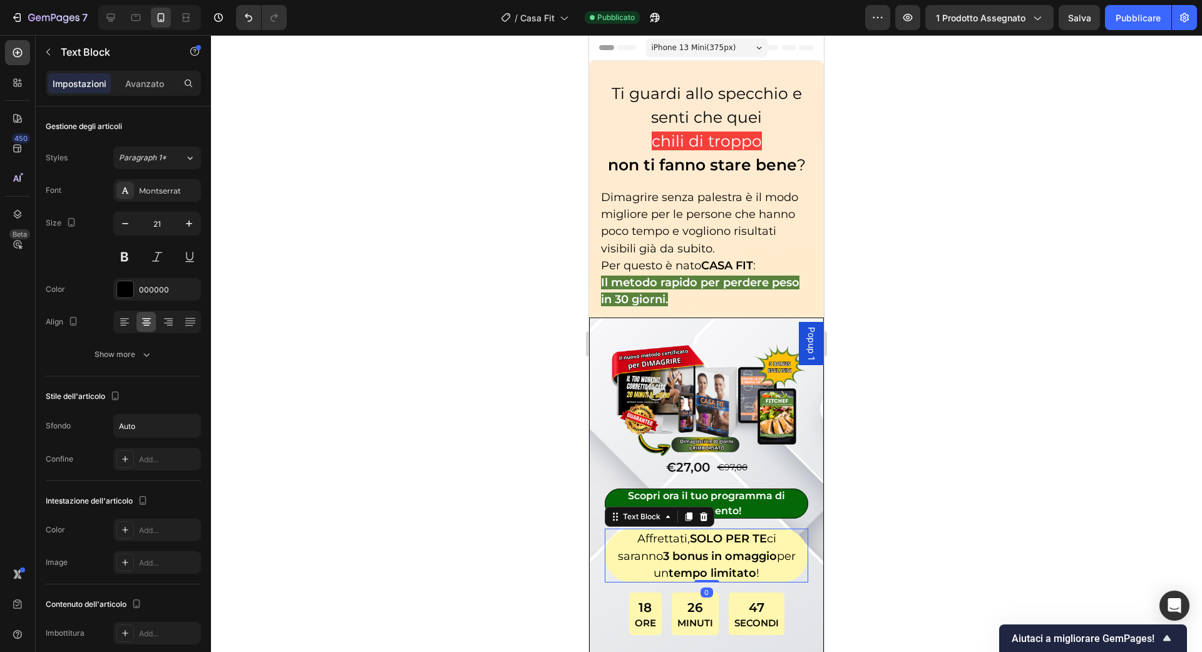
click at [727, 553] on strong "3 bonus in omaggio" at bounding box center [720, 556] width 114 height 14
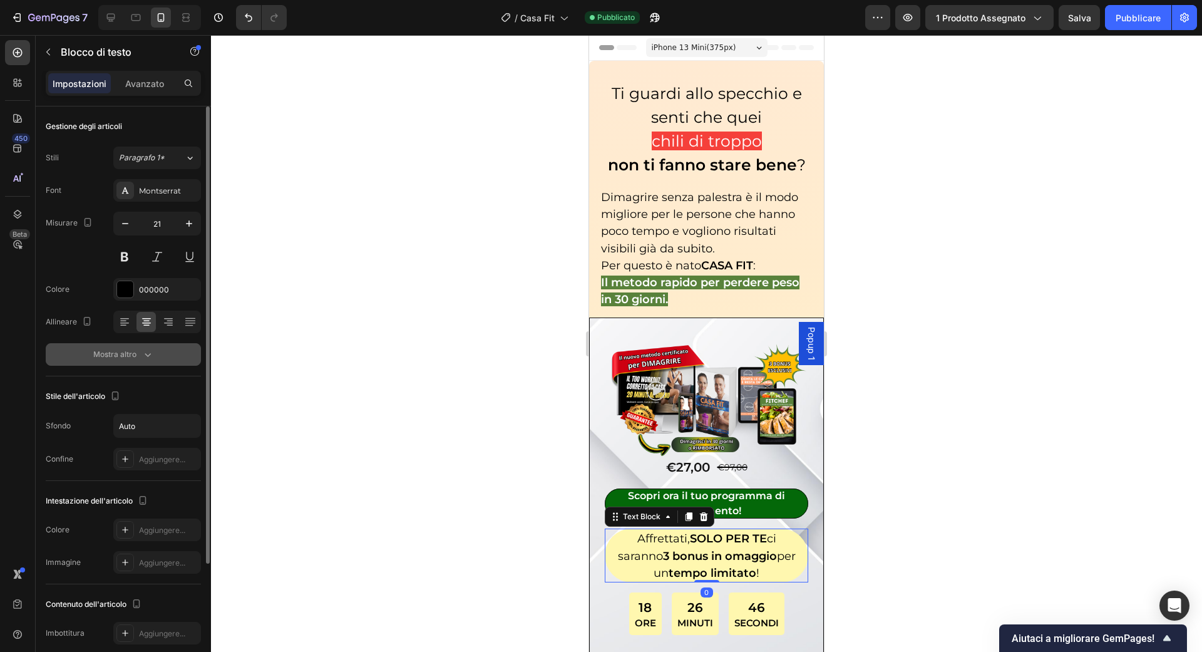
click at [146, 348] on icon "button" at bounding box center [147, 354] width 13 height 13
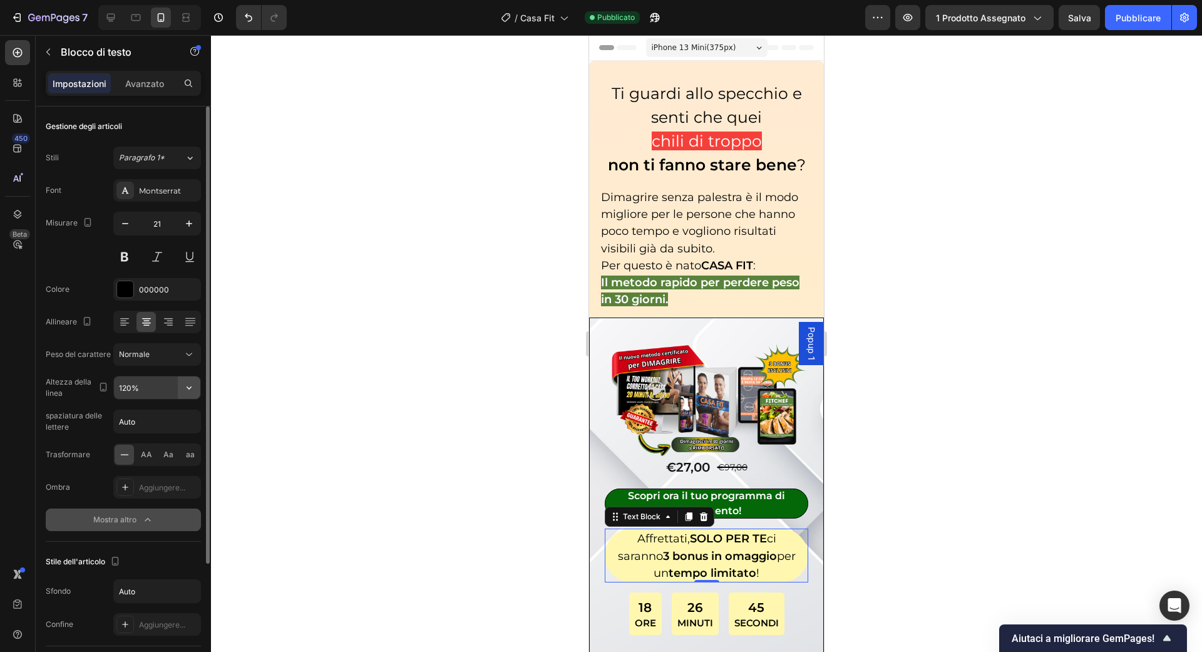
click at [192, 389] on icon "button" at bounding box center [189, 387] width 13 height 13
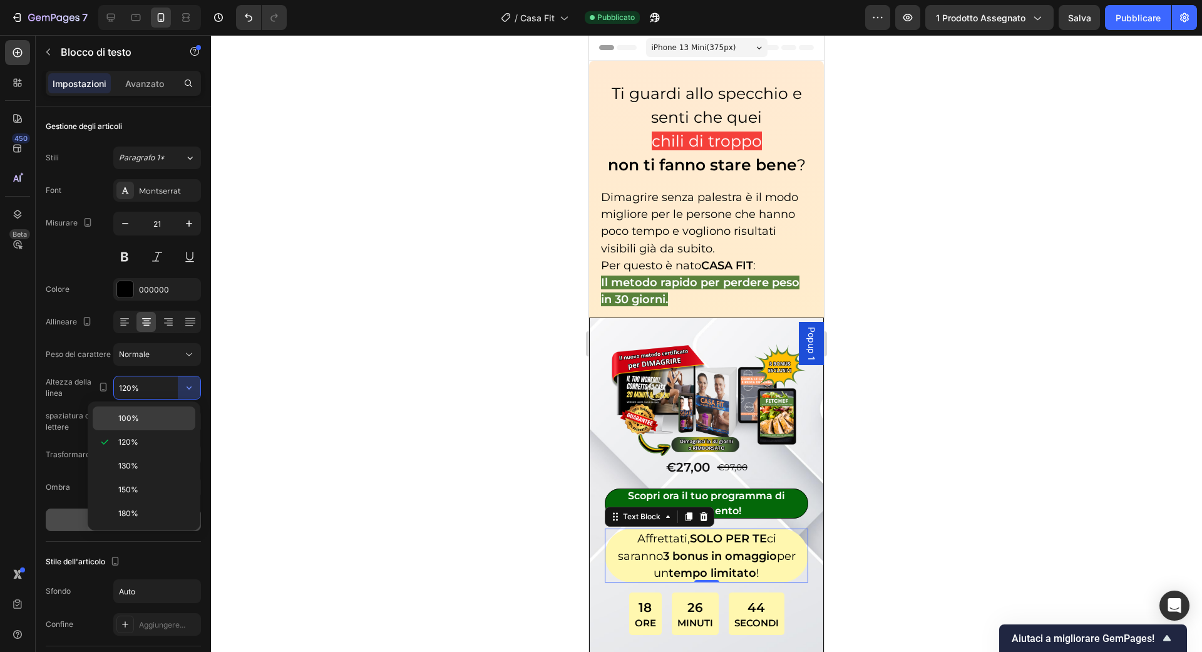
click at [175, 423] on p "100%" at bounding box center [153, 418] width 71 height 11
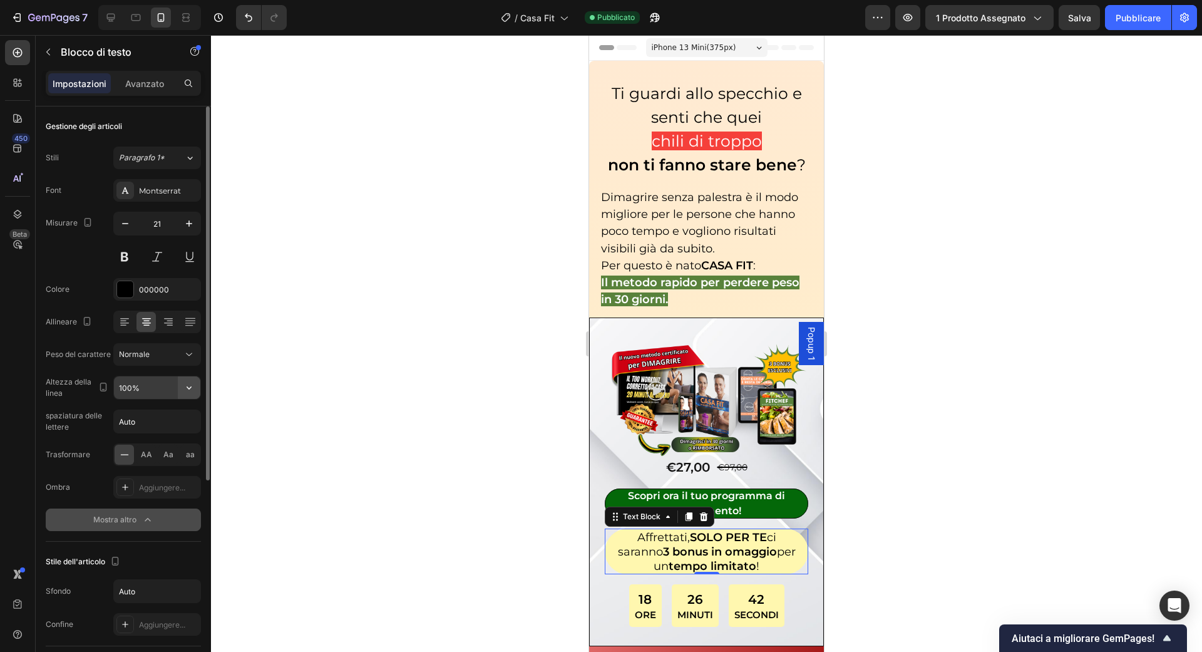
click at [180, 390] on button "button" at bounding box center [189, 387] width 23 height 23
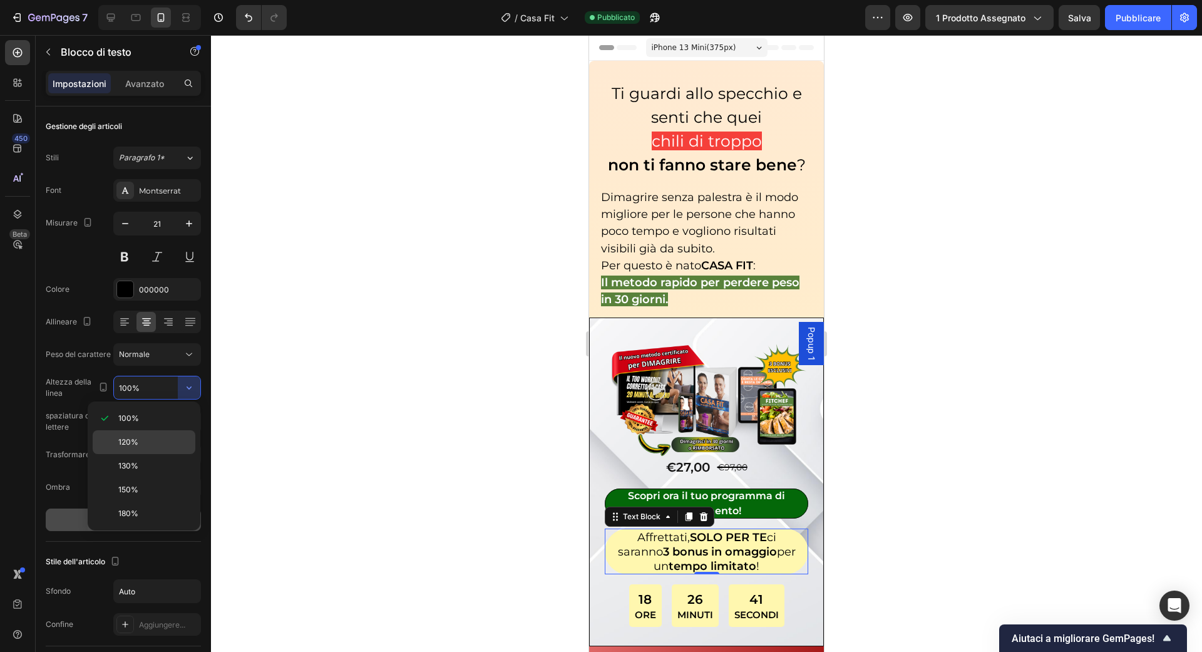
click at [152, 431] on div "120%" at bounding box center [144, 442] width 103 height 24
type input "120%"
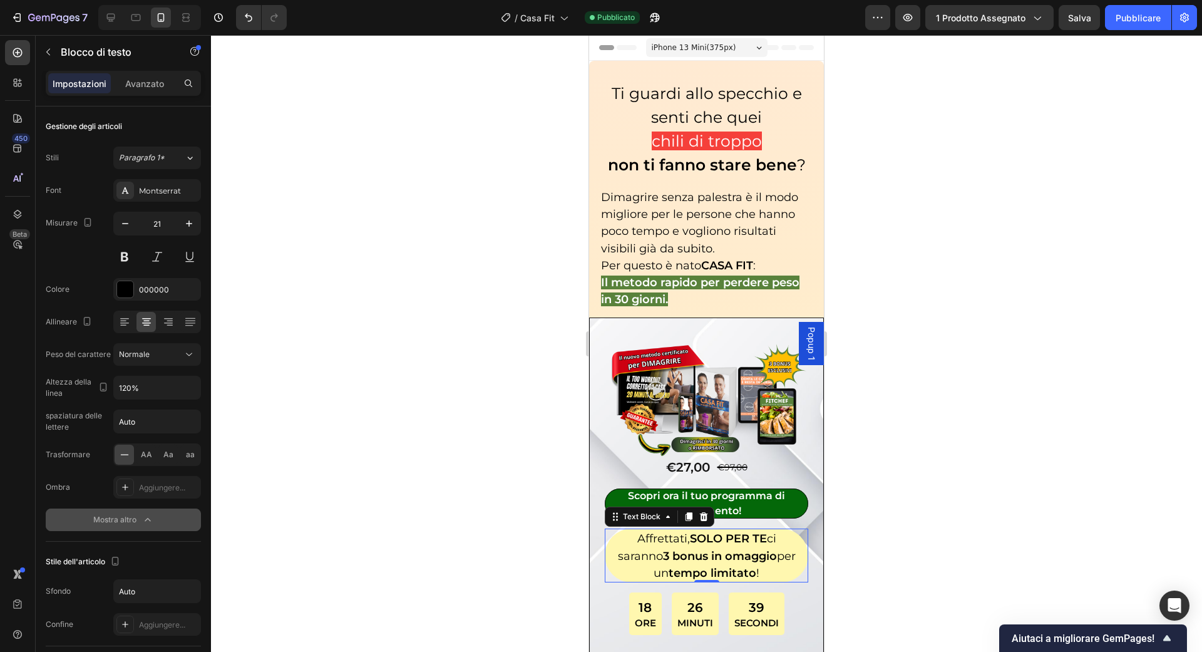
click at [357, 434] on div at bounding box center [706, 343] width 991 height 617
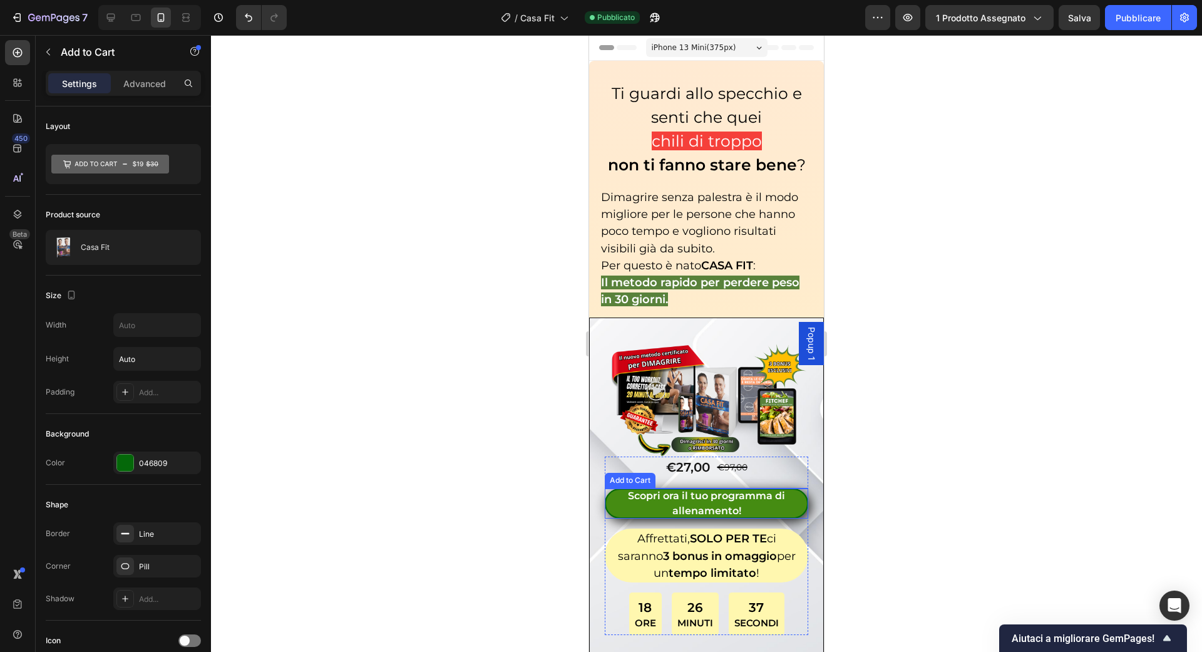
click at [706, 488] on div "Scopri ora il tuo programma di allenamento!" at bounding box center [706, 503] width 203 height 30
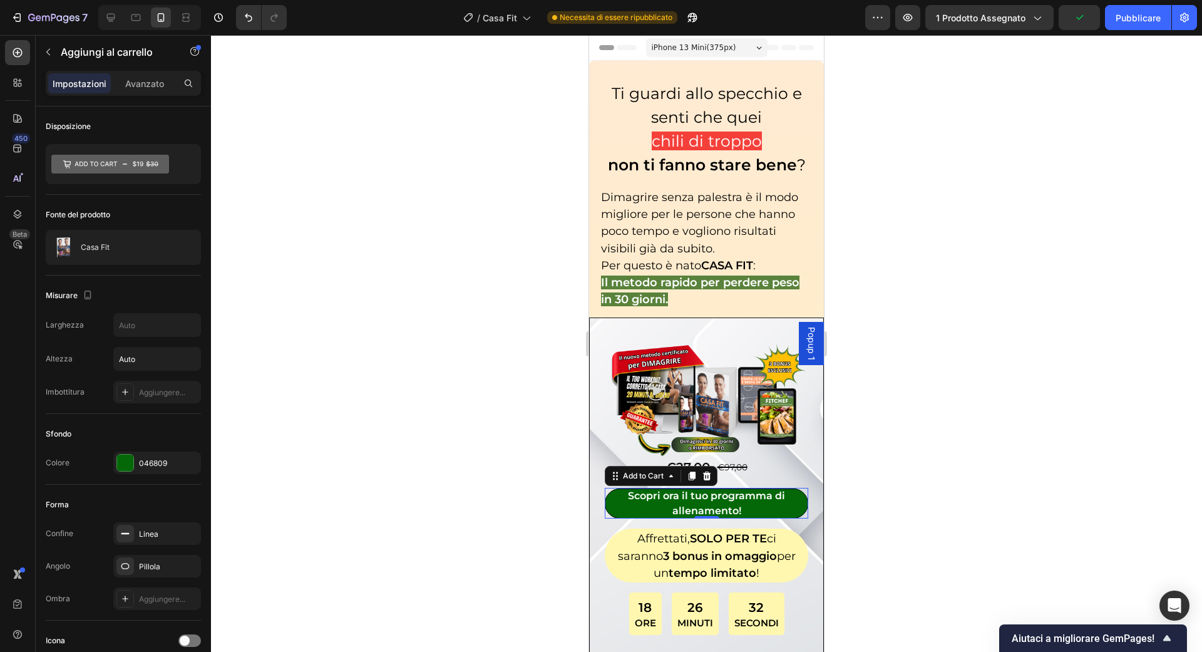
click at [1015, 134] on div at bounding box center [706, 343] width 991 height 617
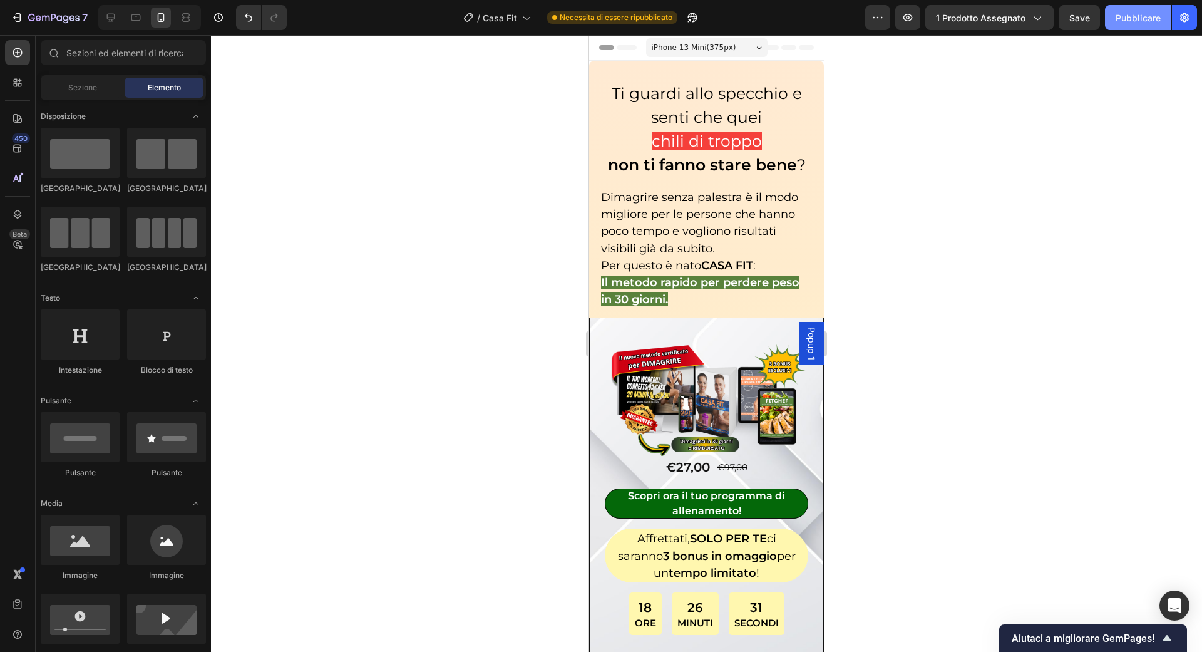
click at [1138, 18] on font "Pubblicare" at bounding box center [1138, 18] width 45 height 11
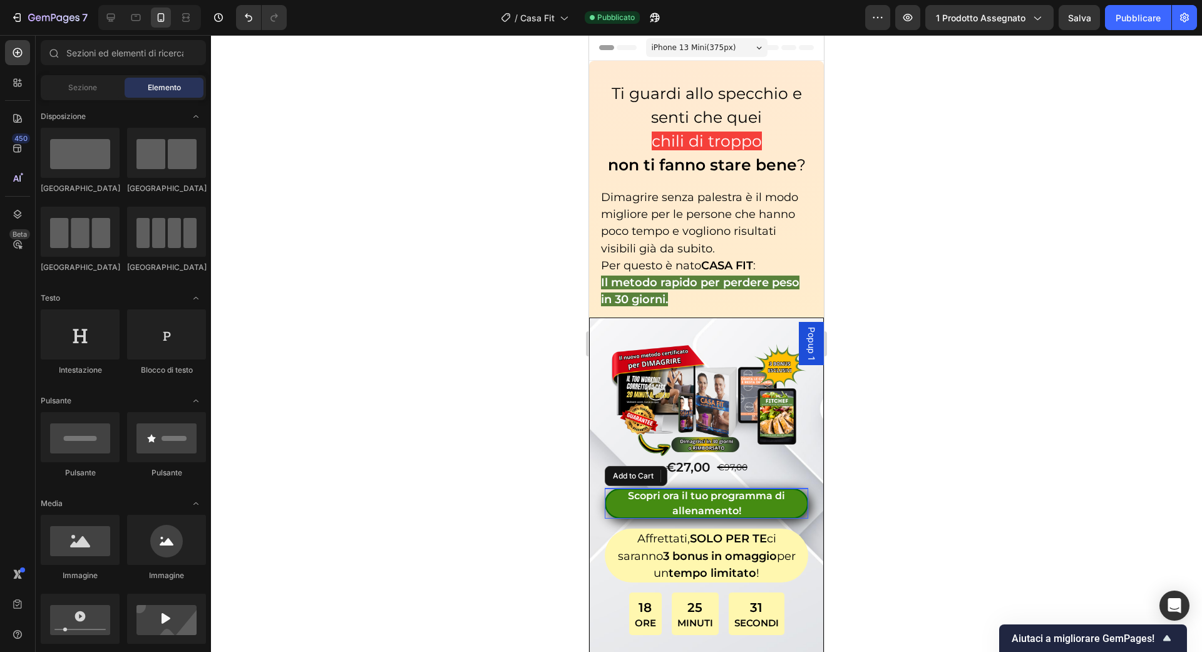
click at [722, 491] on div "Scopri ora il tuo programma di allenamento!" at bounding box center [706, 503] width 203 height 30
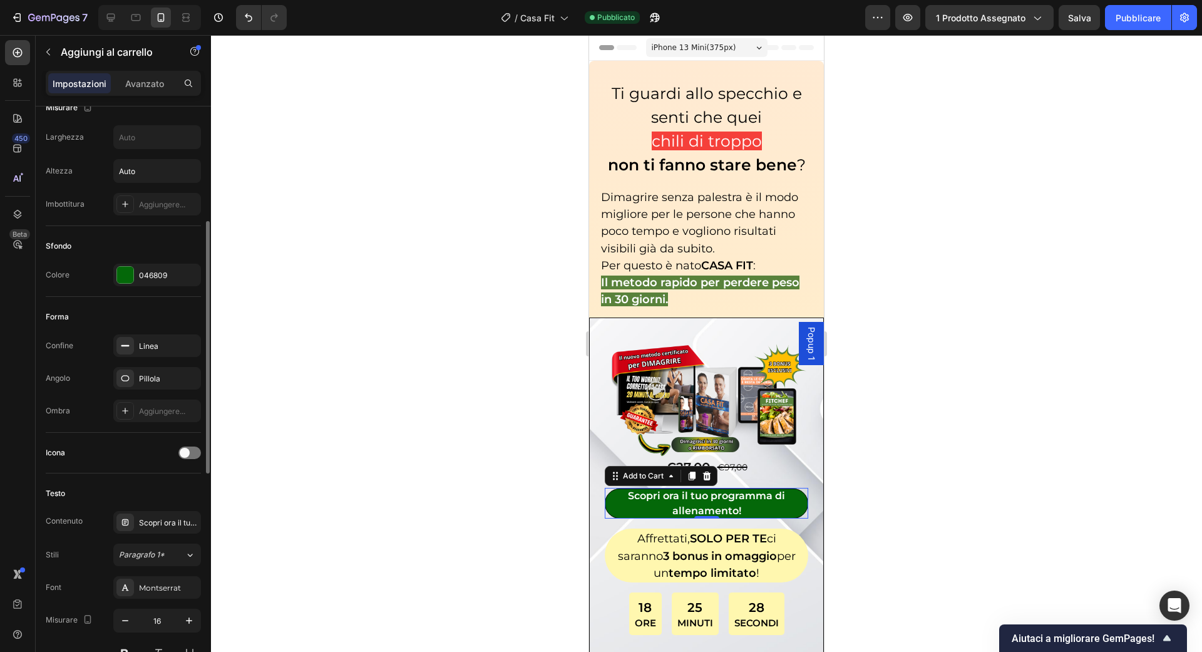
scroll to position [239, 0]
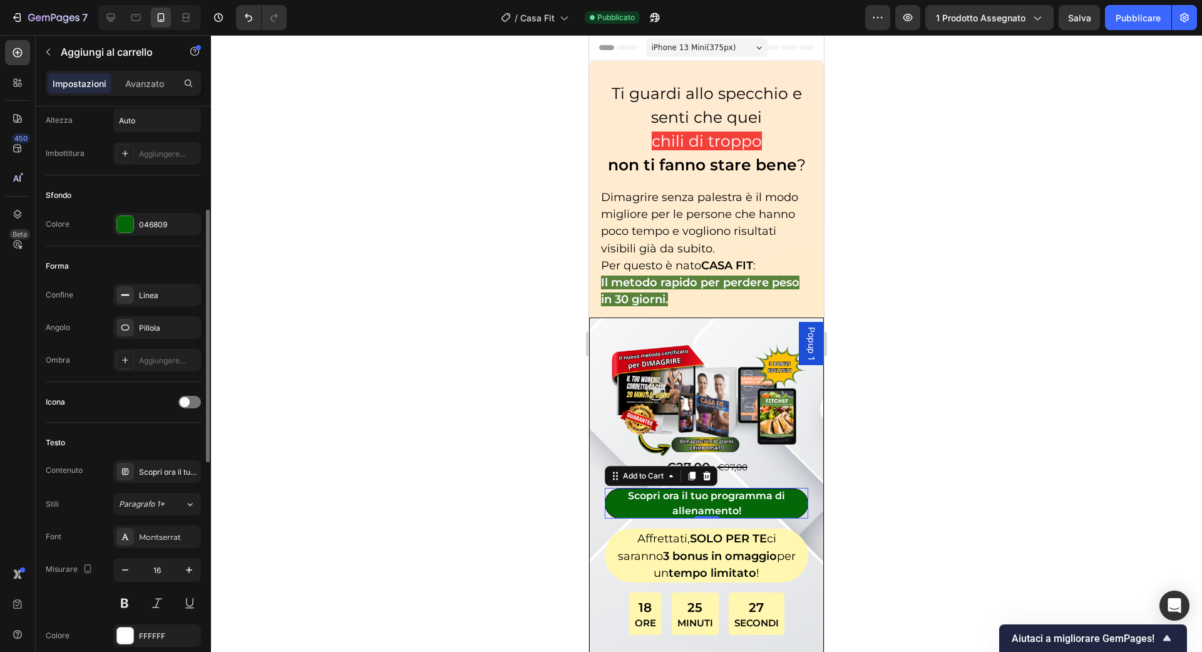
click at [155, 392] on div "Icona" at bounding box center [123, 402] width 155 height 20
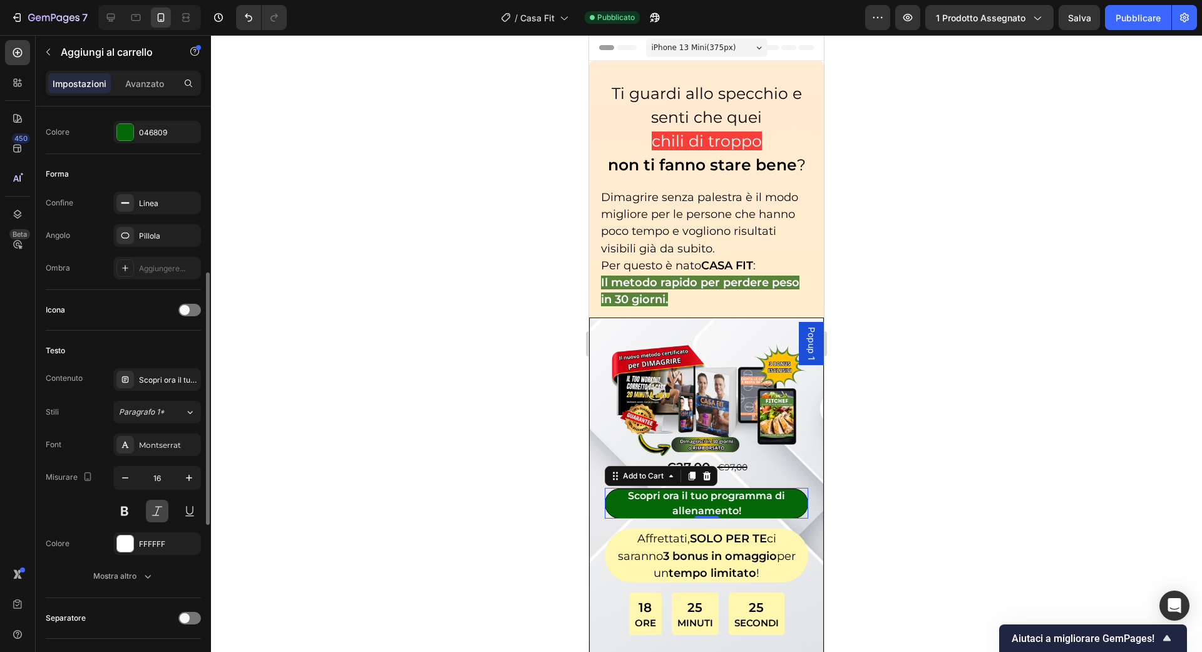
scroll to position [352, 0]
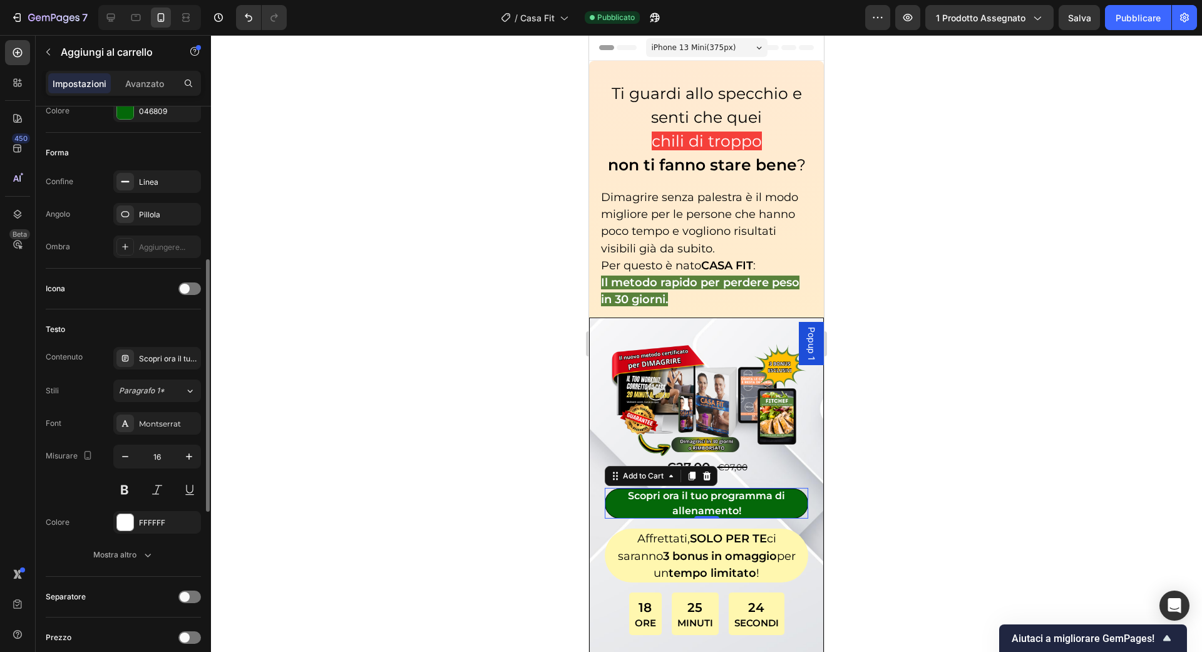
click at [143, 564] on div "Testo Contenuto Scopri ora il tuo programma di allenamento! Stili Paragrafo 1* …" at bounding box center [123, 442] width 155 height 267
click at [142, 557] on icon "button" at bounding box center [147, 554] width 13 height 13
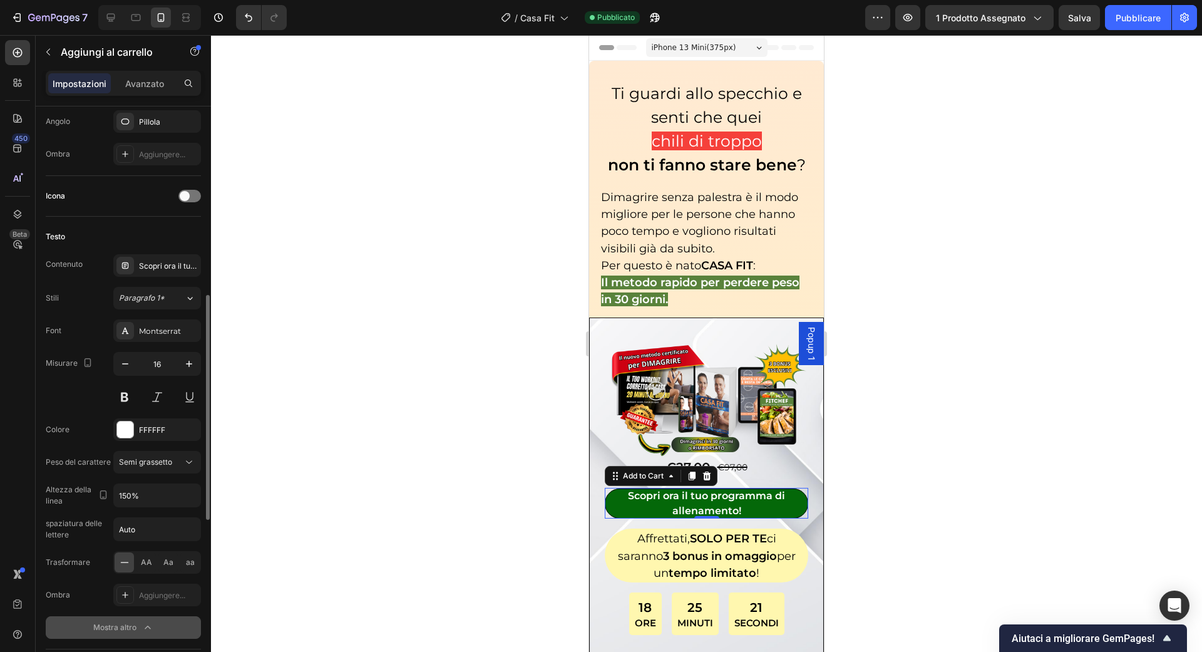
scroll to position [496, 0]
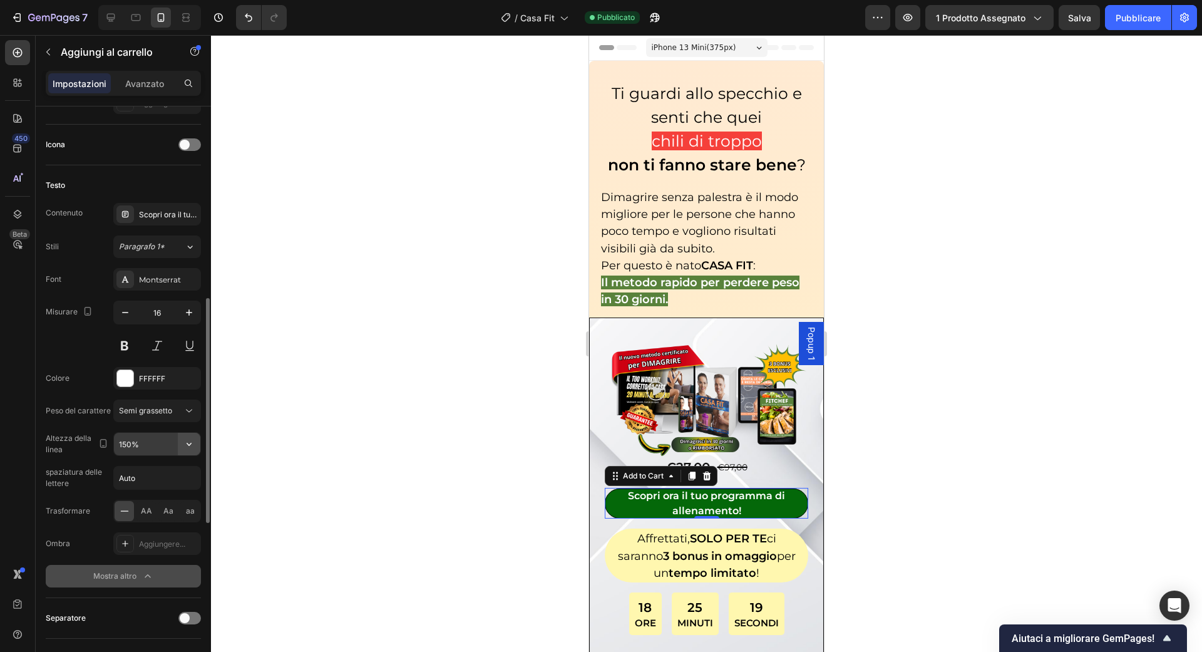
click at [192, 445] on icon "button" at bounding box center [189, 444] width 13 height 13
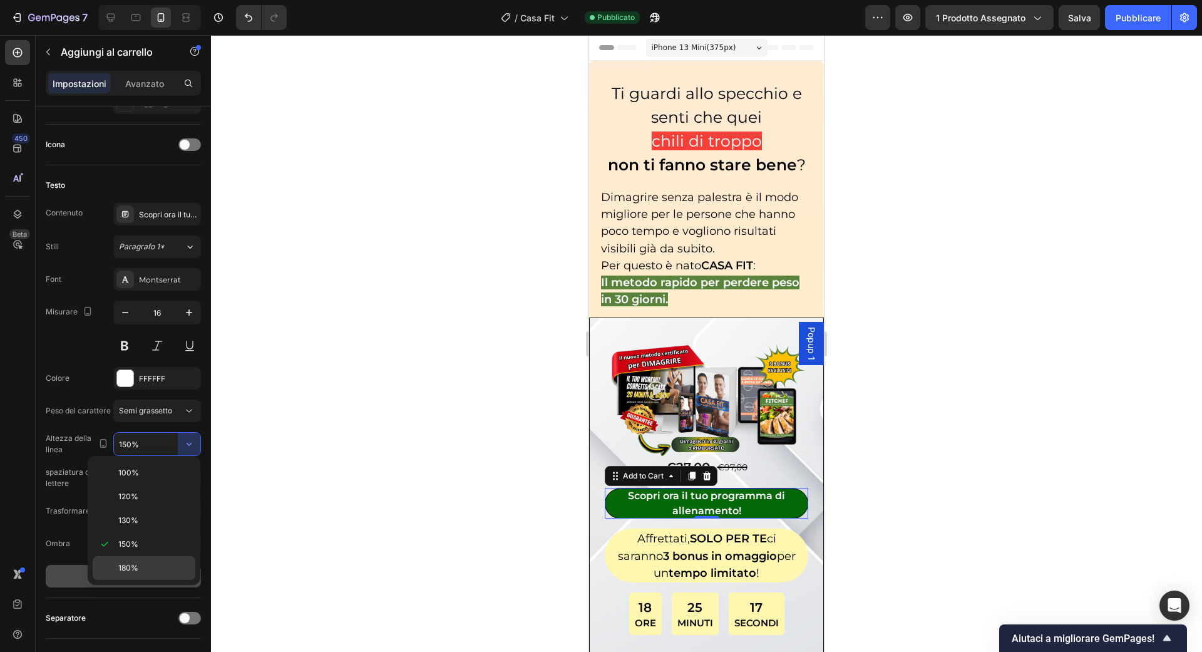
click at [148, 564] on p "180%" at bounding box center [153, 567] width 71 height 11
type input "180%"
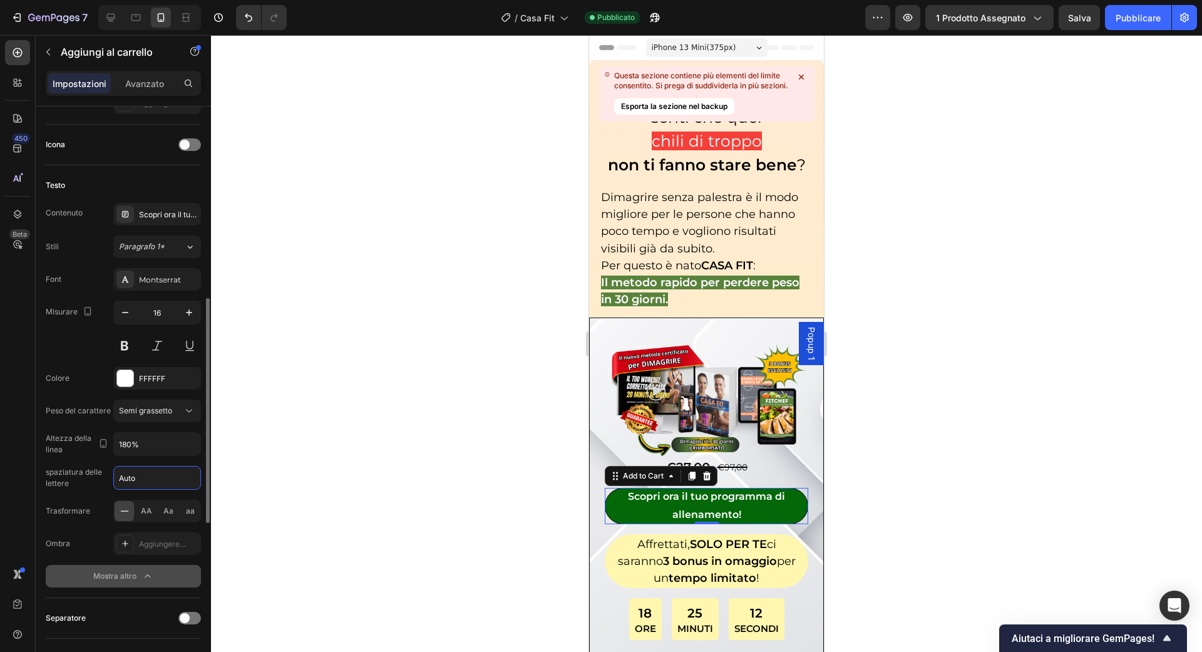
click at [179, 478] on input "Auto" at bounding box center [157, 477] width 86 height 23
click at [244, 453] on div at bounding box center [706, 343] width 991 height 617
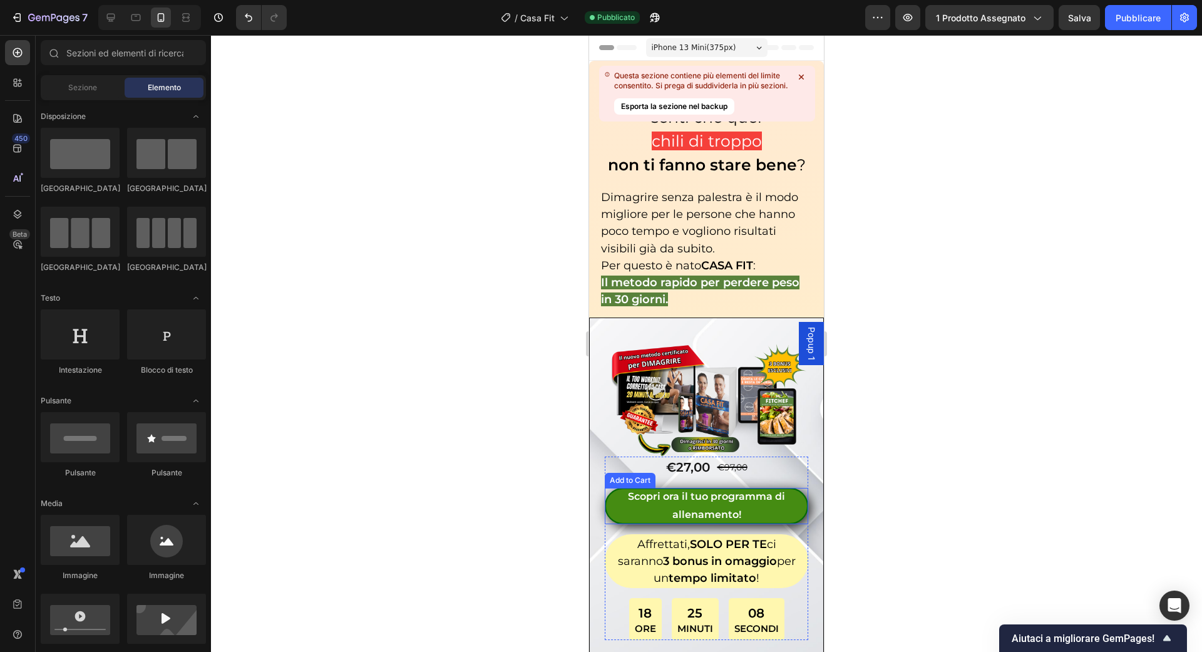
click at [622, 488] on div "Scopri ora il tuo programma di allenamento!" at bounding box center [706, 506] width 203 height 36
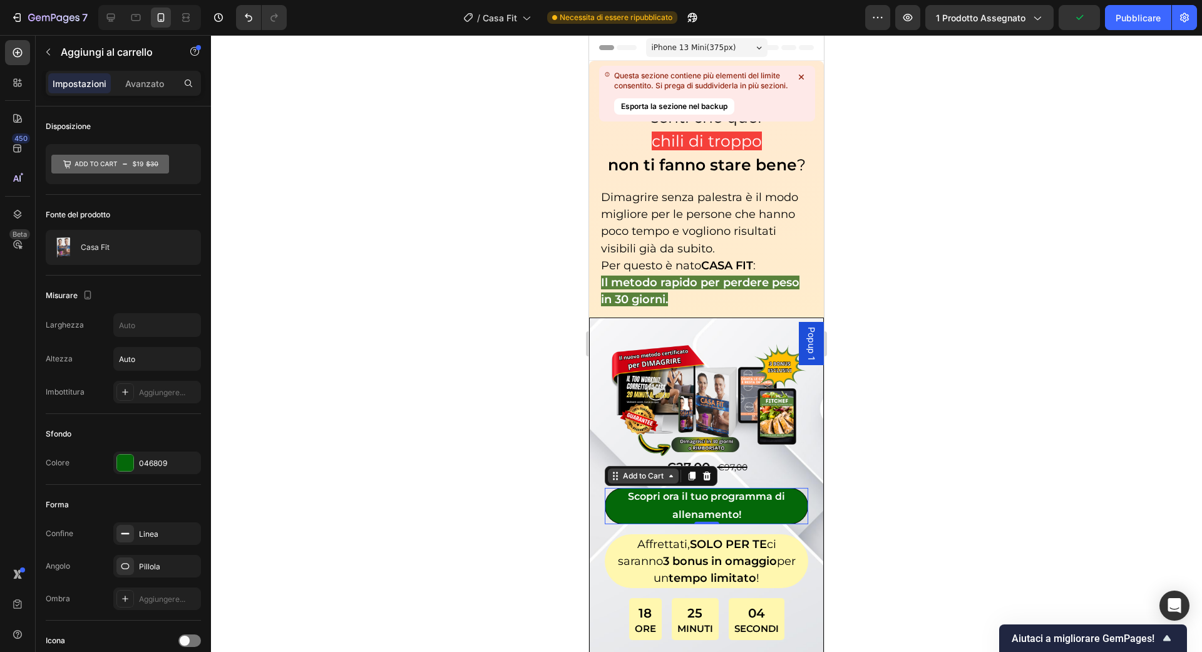
click at [659, 470] on div "Add to Cart" at bounding box center [643, 475] width 46 height 11
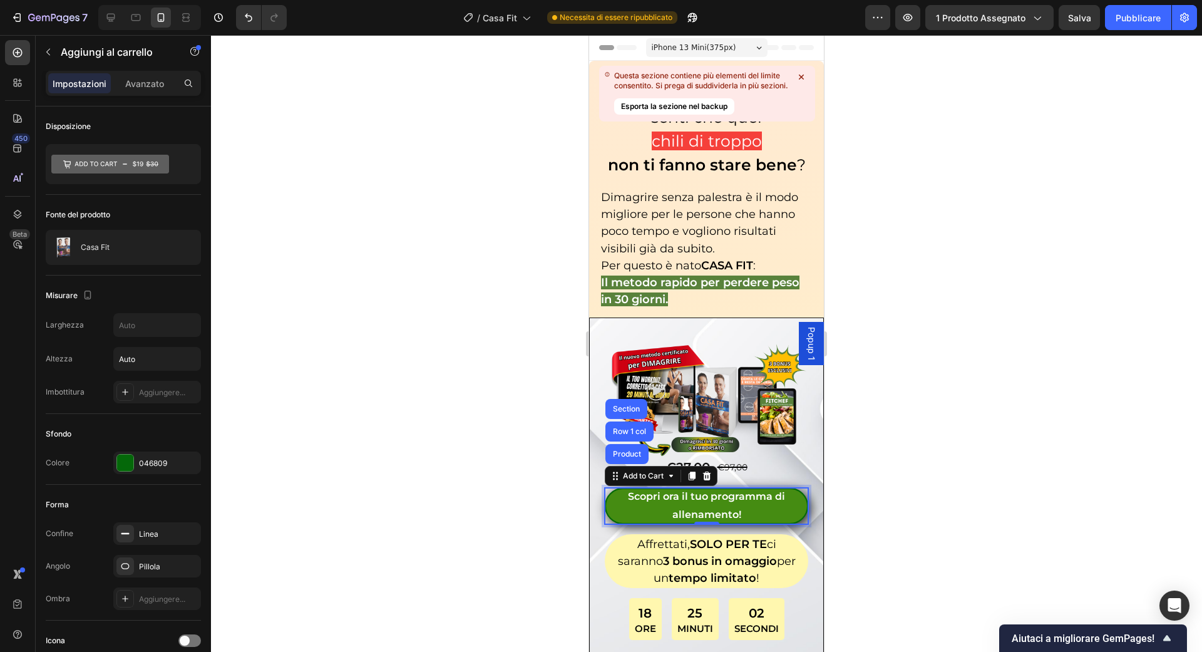
click at [764, 517] on div "Scopri ora il tuo programma di allenamento!" at bounding box center [706, 506] width 203 height 36
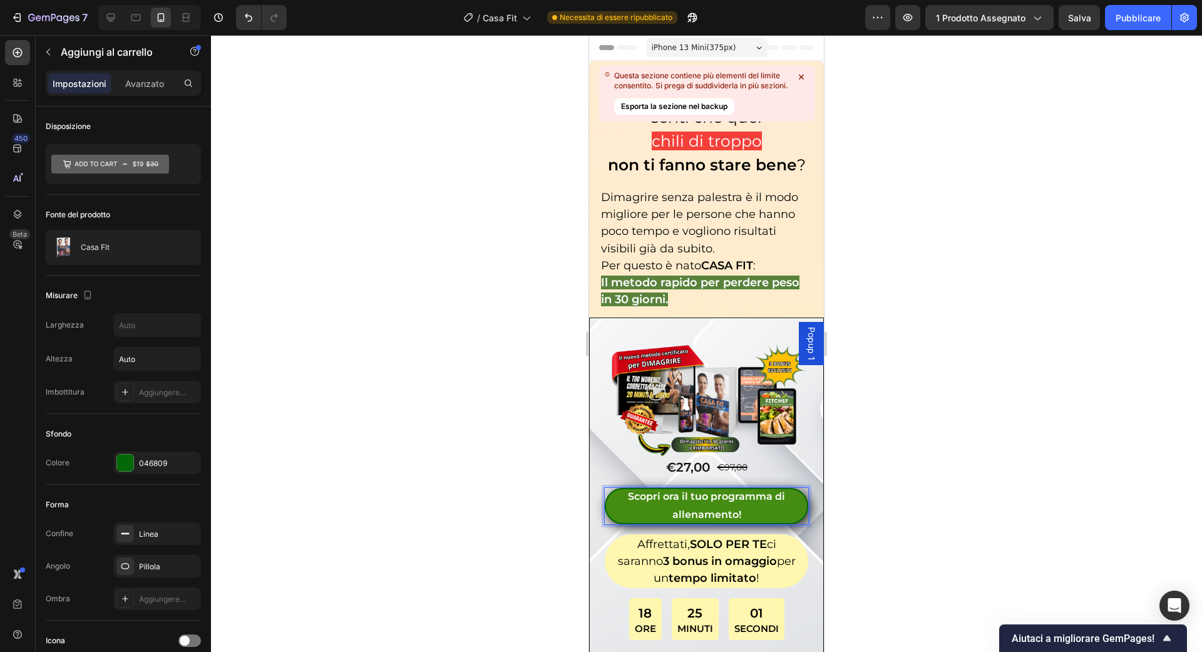
click at [625, 490] on p "Scopri ora il tuo programma di allenamento!" at bounding box center [706, 506] width 203 height 36
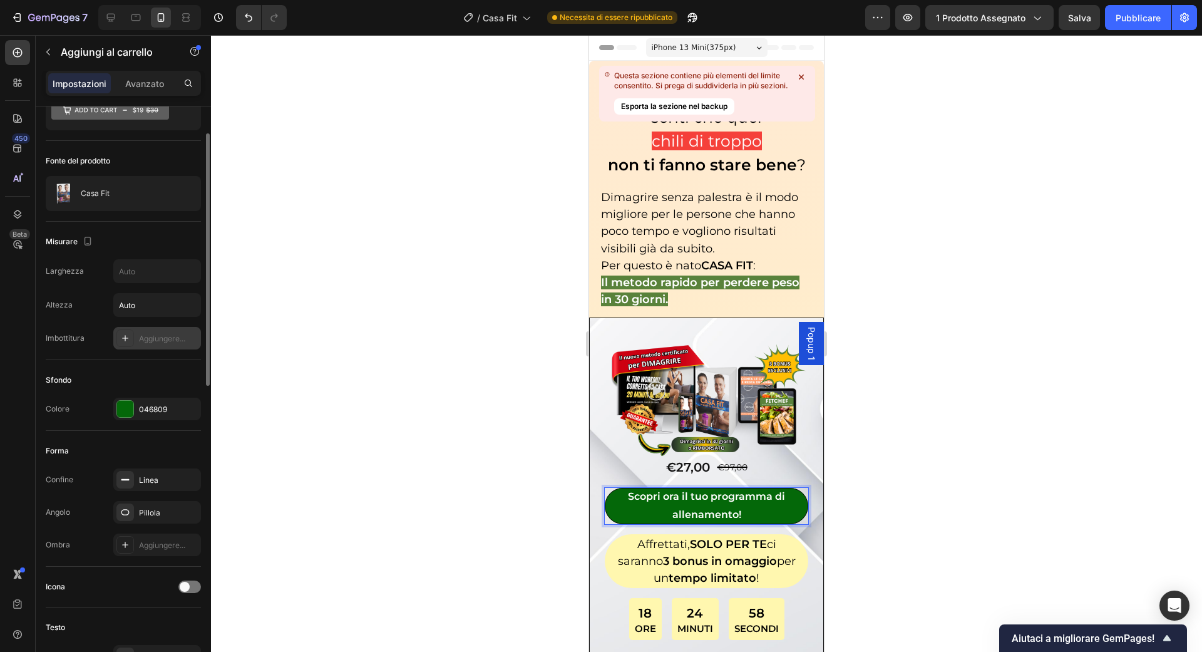
scroll to position [59, 0]
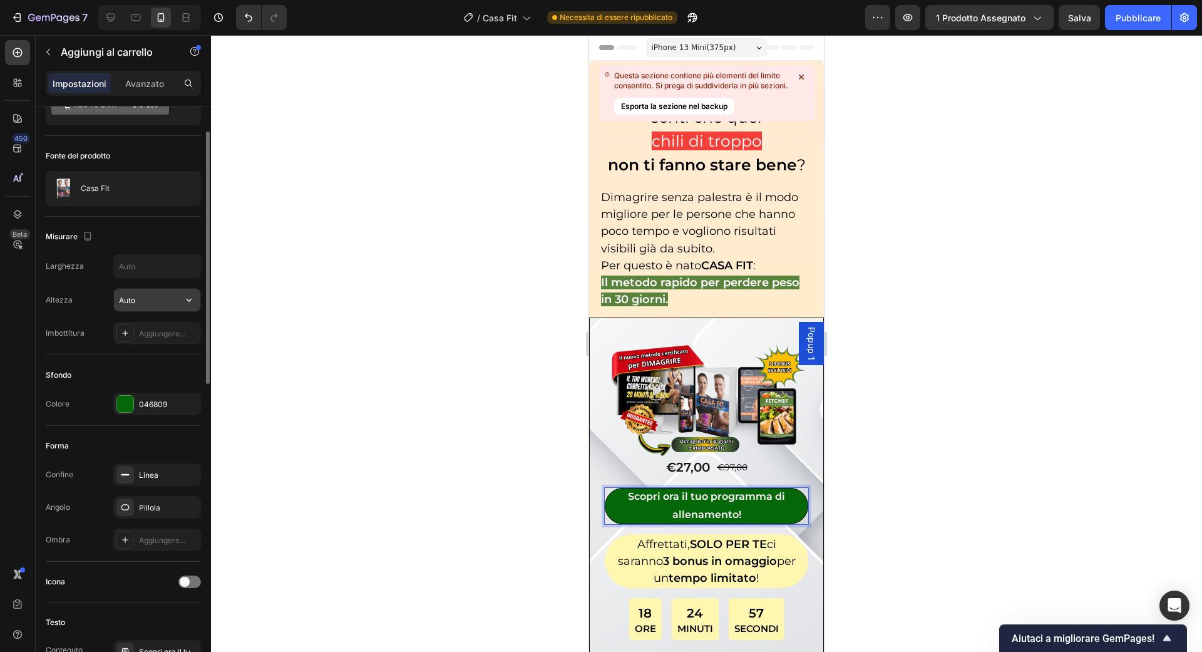
click at [145, 299] on input "Auto" at bounding box center [157, 300] width 86 height 23
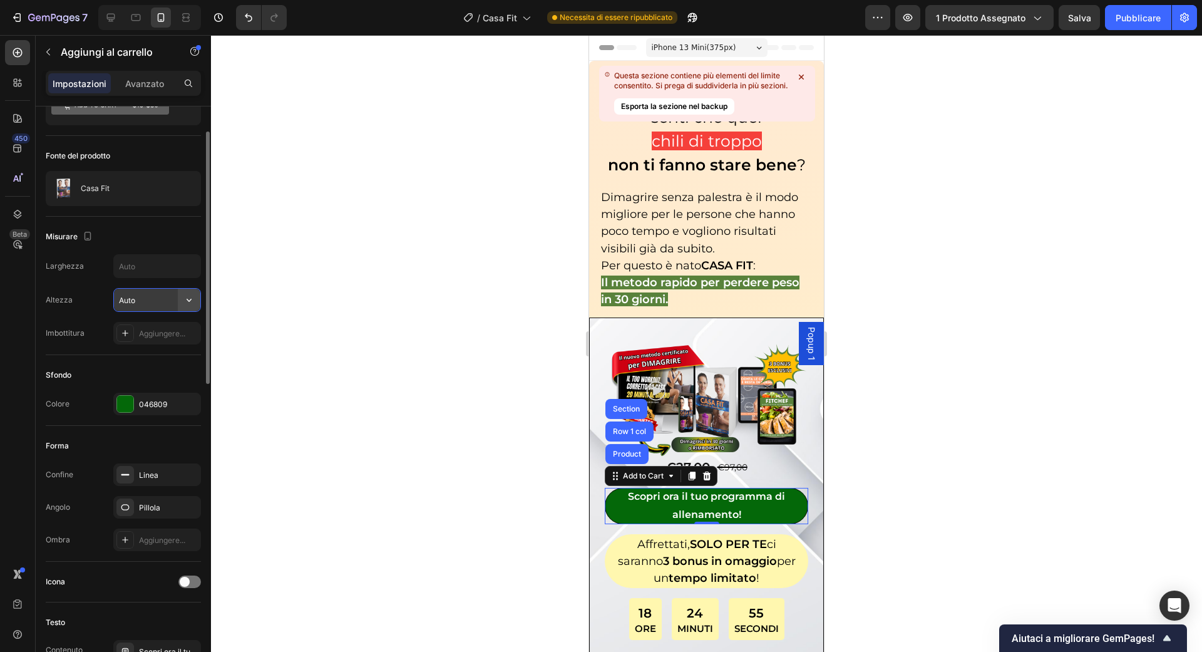
click at [187, 299] on icon "button" at bounding box center [189, 300] width 5 height 3
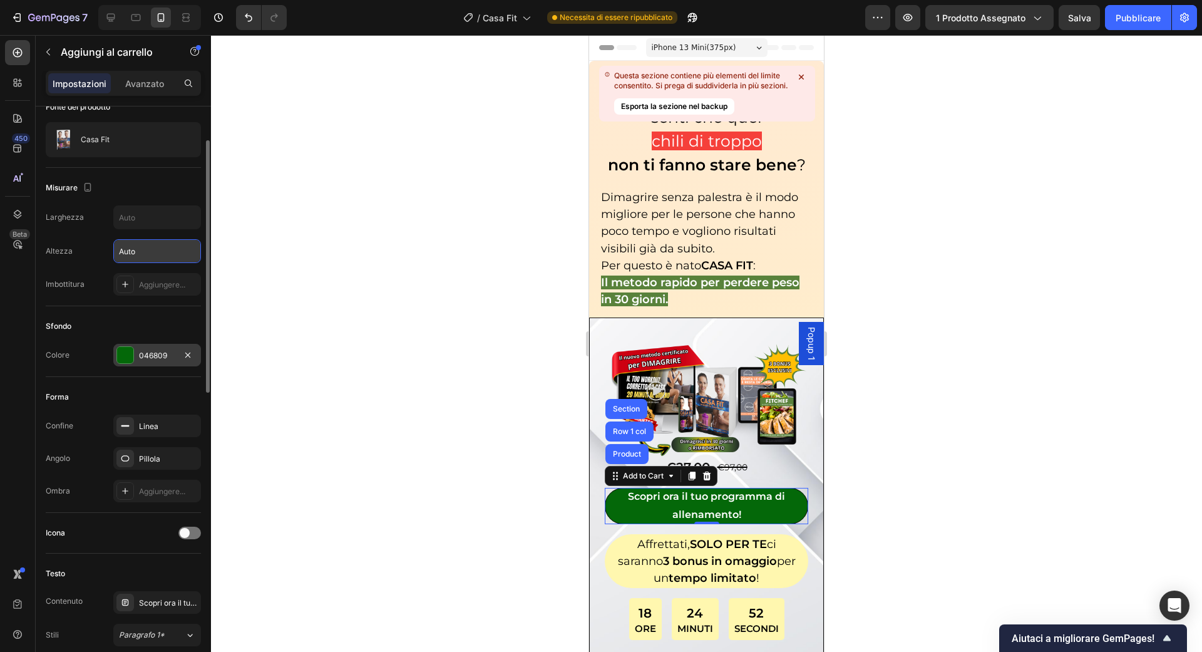
scroll to position [108, 0]
click at [160, 453] on div "Pillola" at bounding box center [157, 458] width 36 height 11
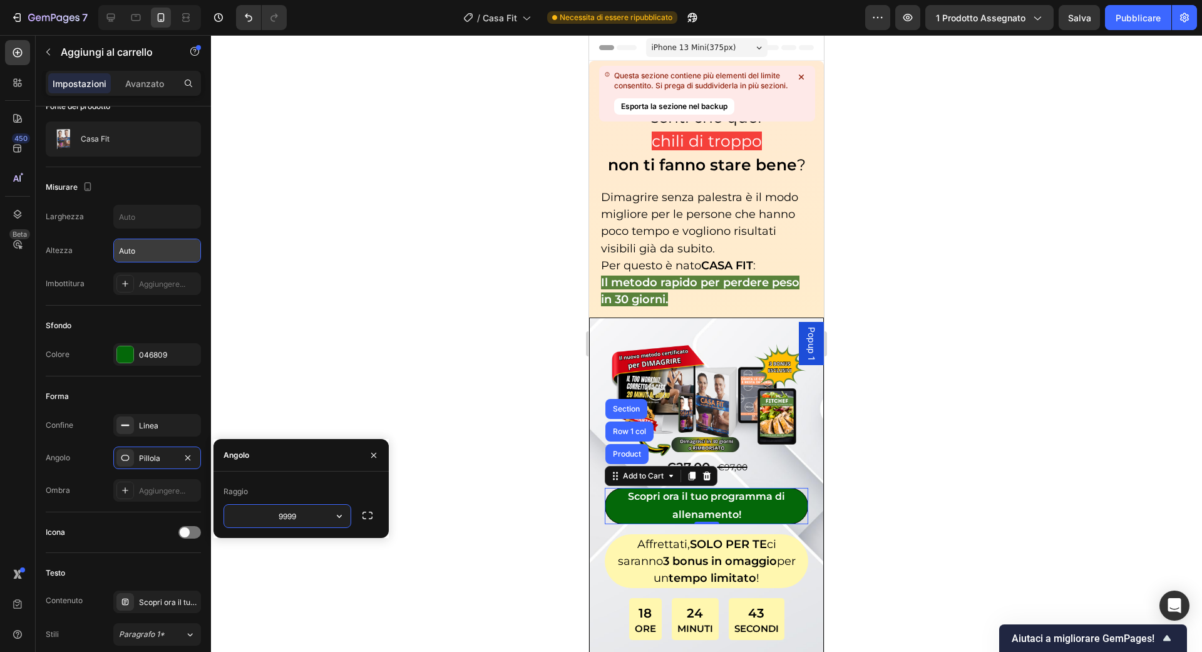
click at [319, 525] on input "9999" at bounding box center [287, 516] width 126 height 23
type input "90"
click at [327, 413] on div at bounding box center [706, 343] width 991 height 617
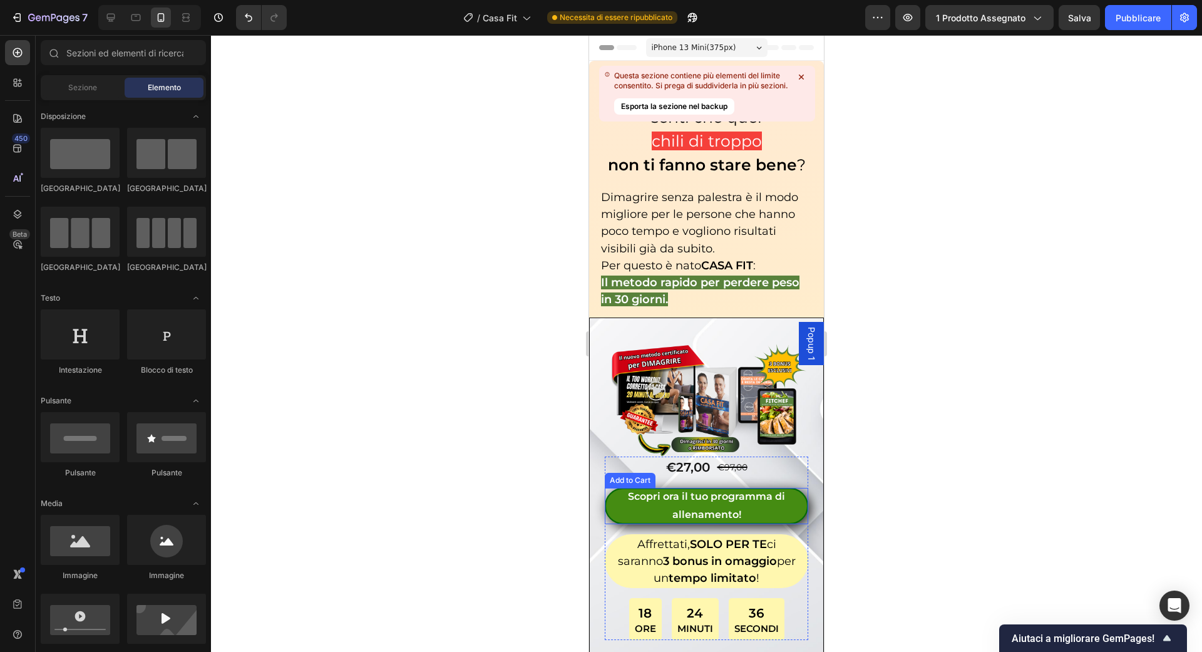
click at [620, 501] on p "Scopri ora il tuo programma di allenamento!" at bounding box center [706, 506] width 203 height 36
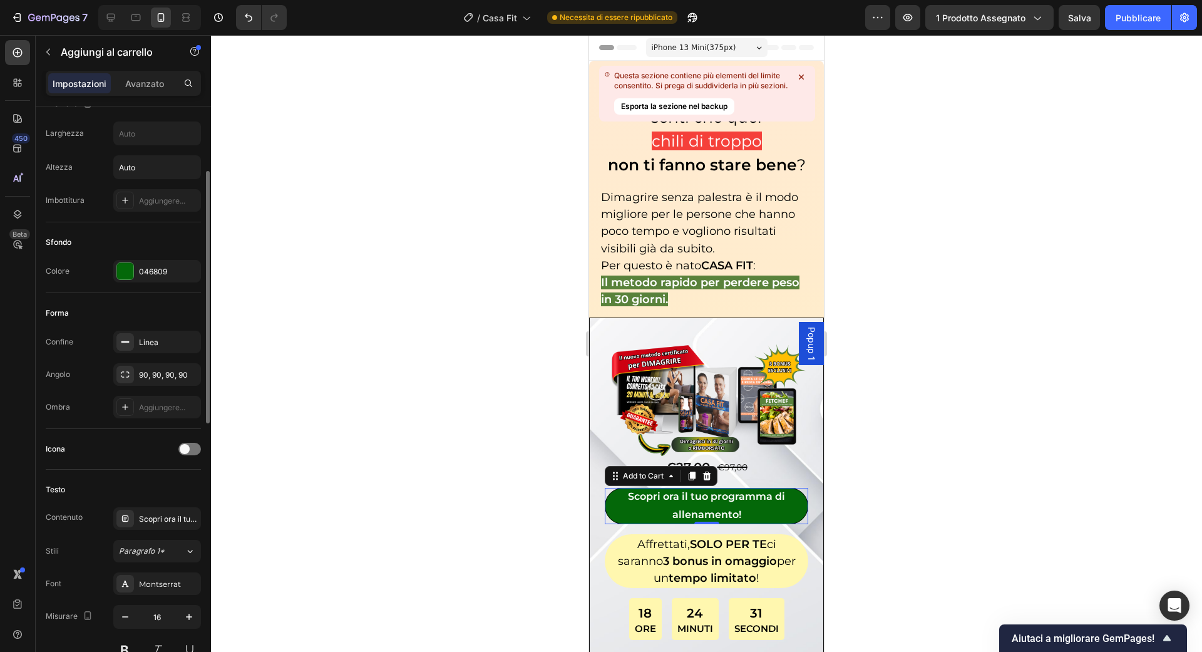
scroll to position [193, 0]
click at [193, 445] on div at bounding box center [189, 447] width 23 height 13
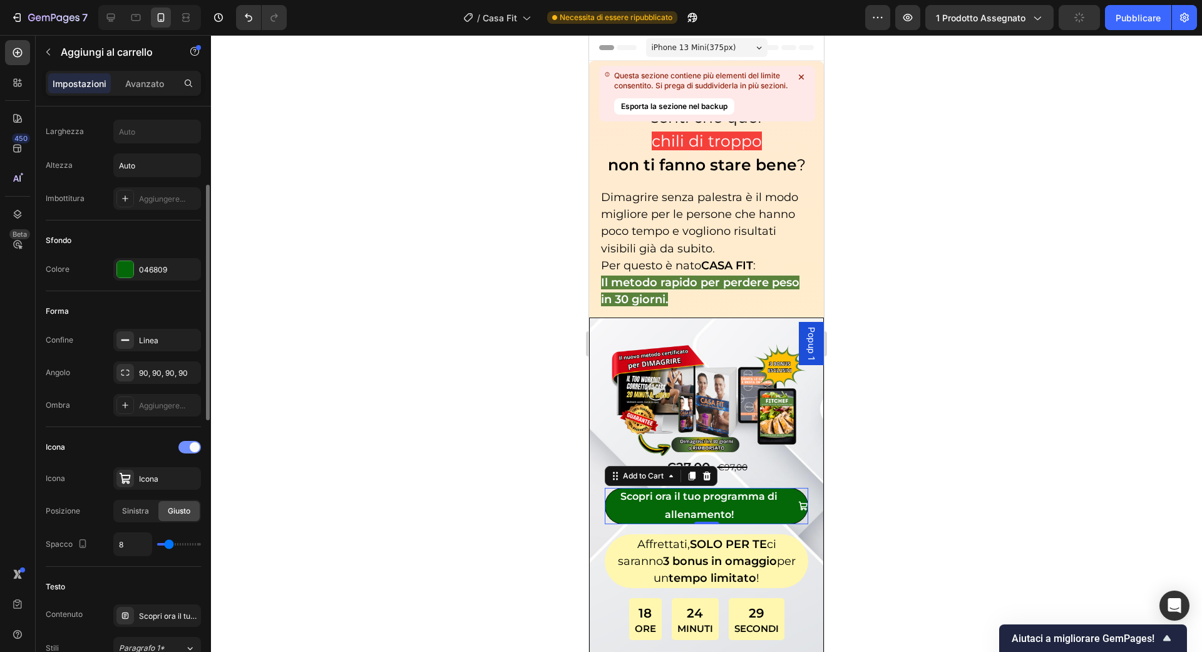
click at [193, 445] on span at bounding box center [195, 447] width 10 height 10
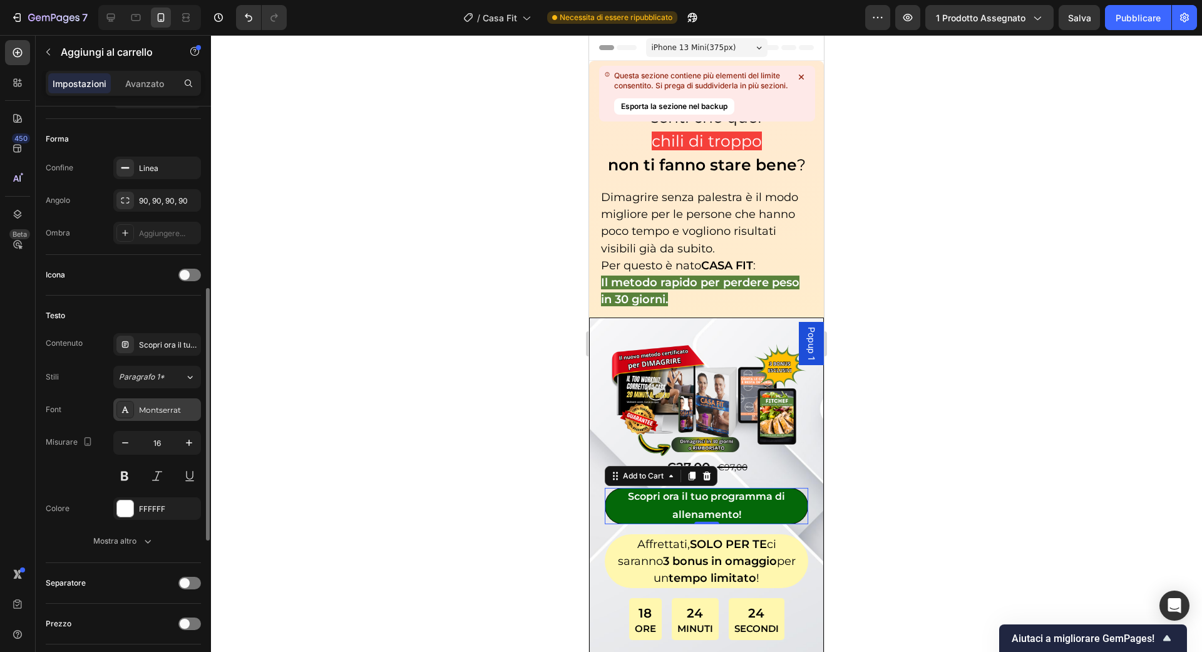
scroll to position [384, 0]
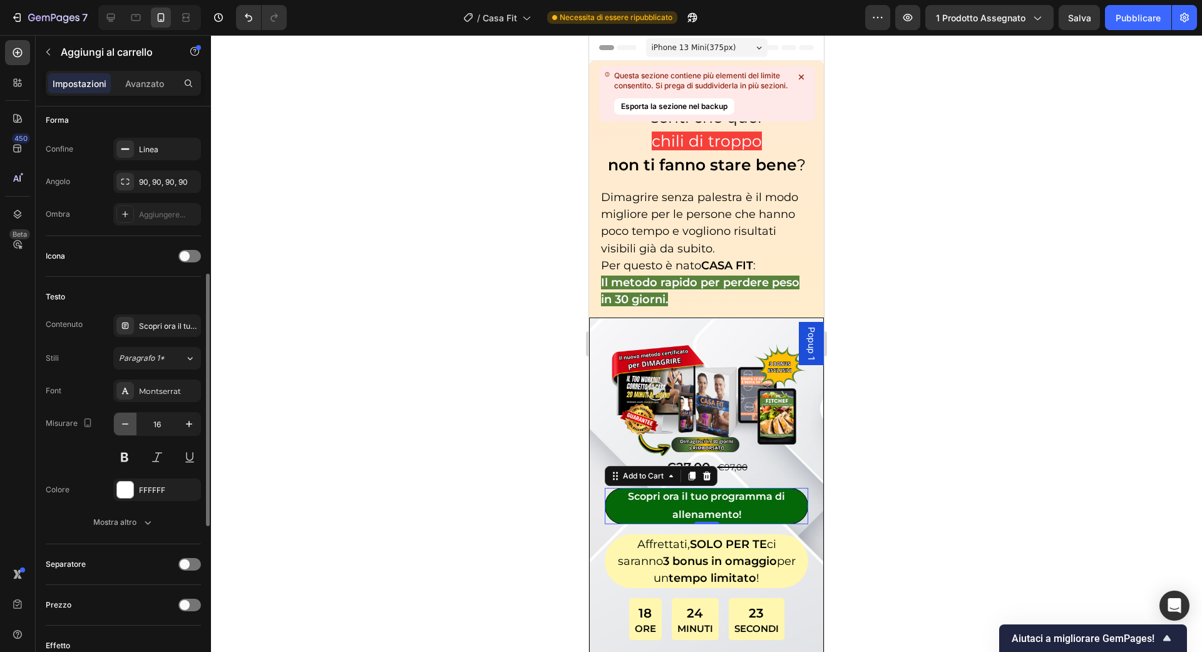
click at [128, 423] on icon "button" at bounding box center [125, 424] width 13 height 13
type input "15"
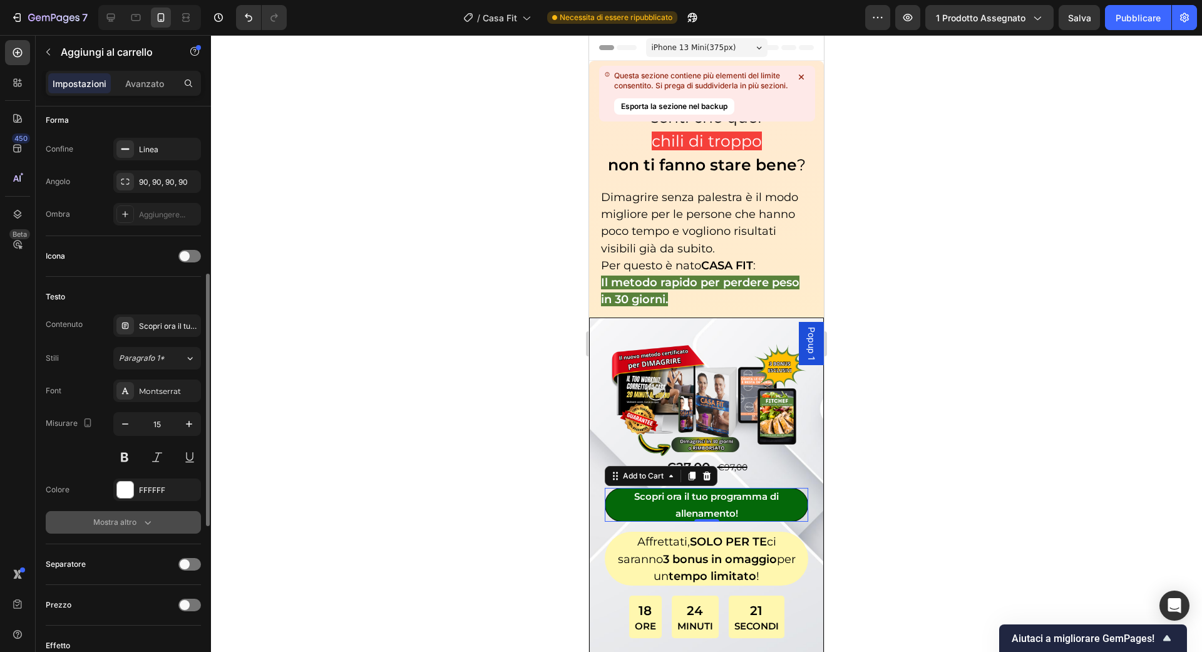
click at [154, 520] on button "Mostra altro" at bounding box center [123, 522] width 155 height 23
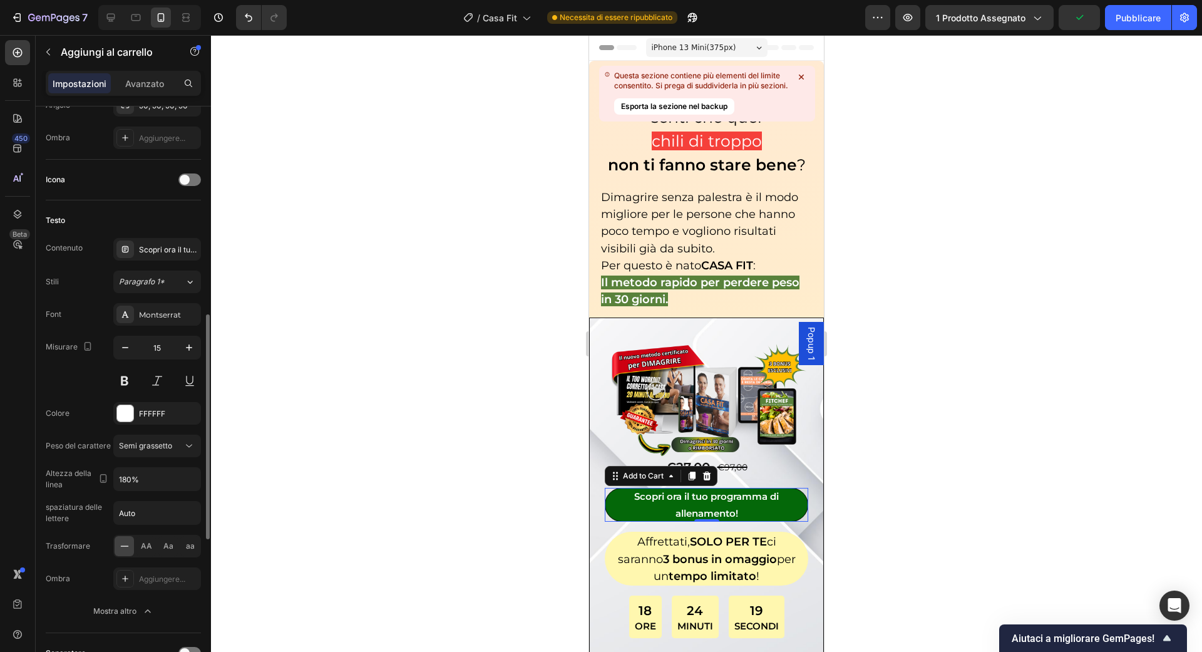
scroll to position [500, 0]
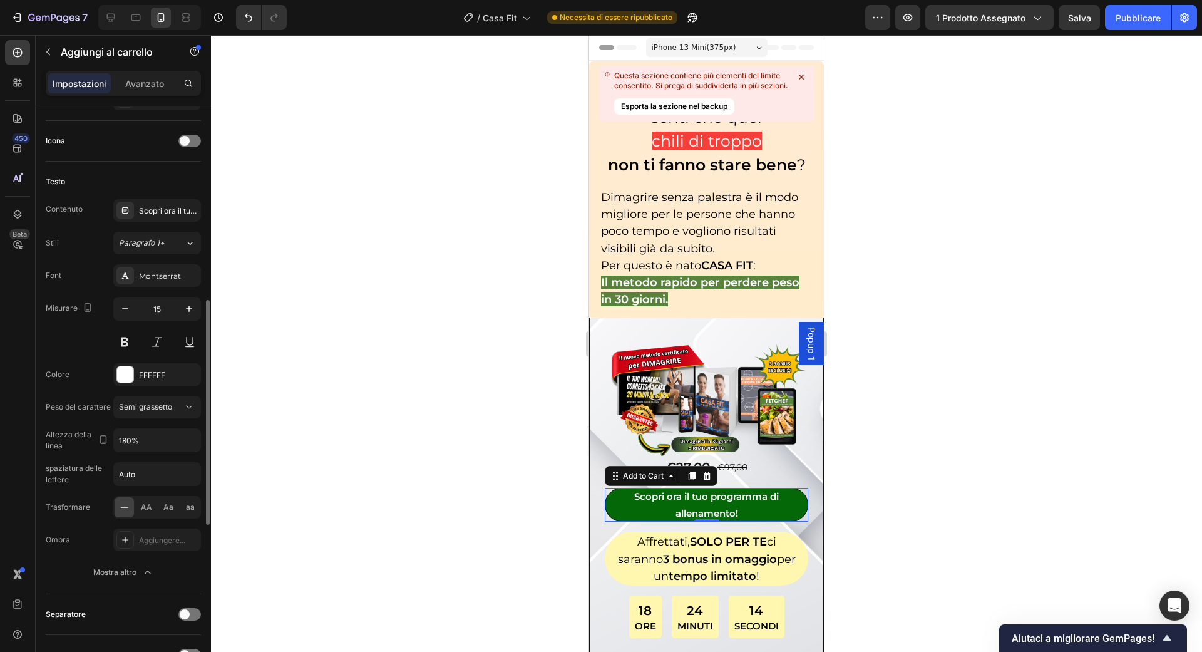
click at [152, 448] on div "Font Montserrat Misurare 15 Colore FFFFFF Peso del carattere Semi grassetto Alt…" at bounding box center [123, 423] width 155 height 319
click at [162, 441] on input "180%" at bounding box center [157, 440] width 86 height 23
click at [180, 439] on button "button" at bounding box center [189, 440] width 23 height 23
click at [157, 555] on div "180%" at bounding box center [144, 564] width 103 height 24
click at [134, 567] on font "Mostra altro" at bounding box center [114, 571] width 43 height 9
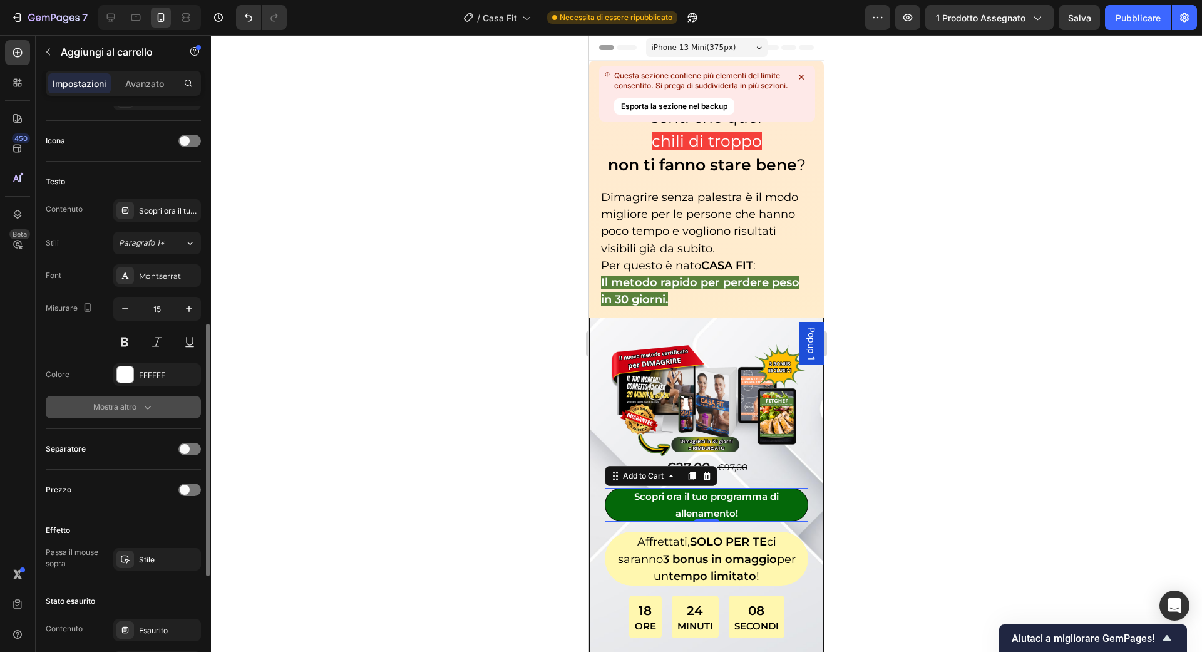
click at [130, 407] on font "Mostra altro" at bounding box center [114, 406] width 43 height 9
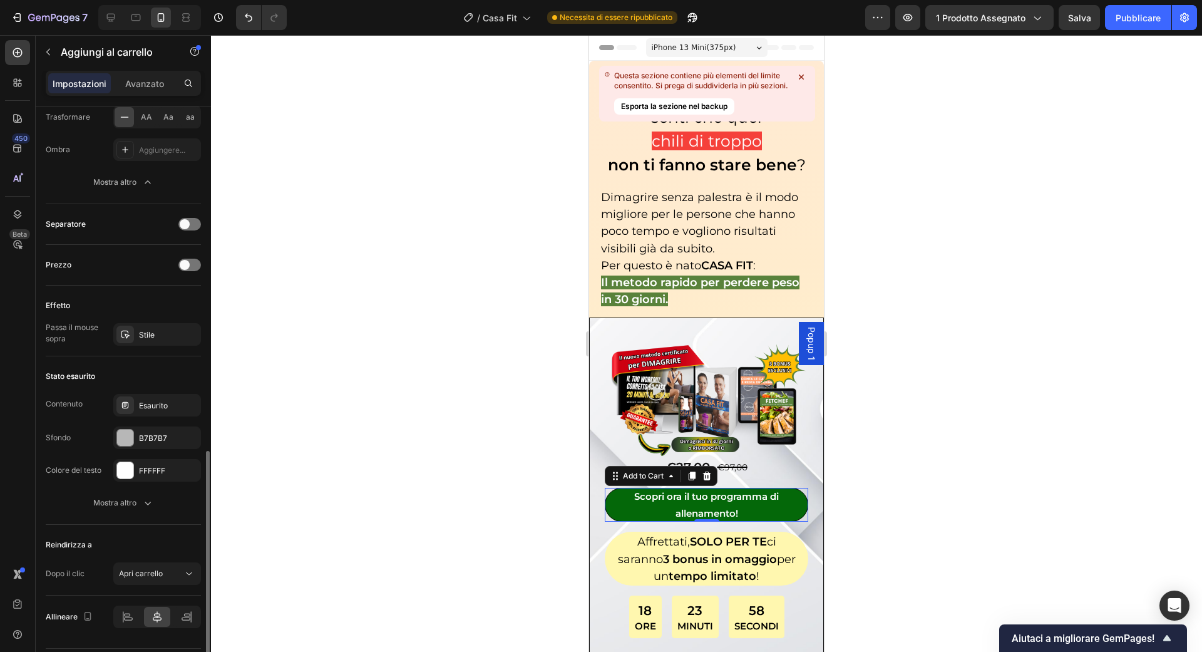
scroll to position [897, 0]
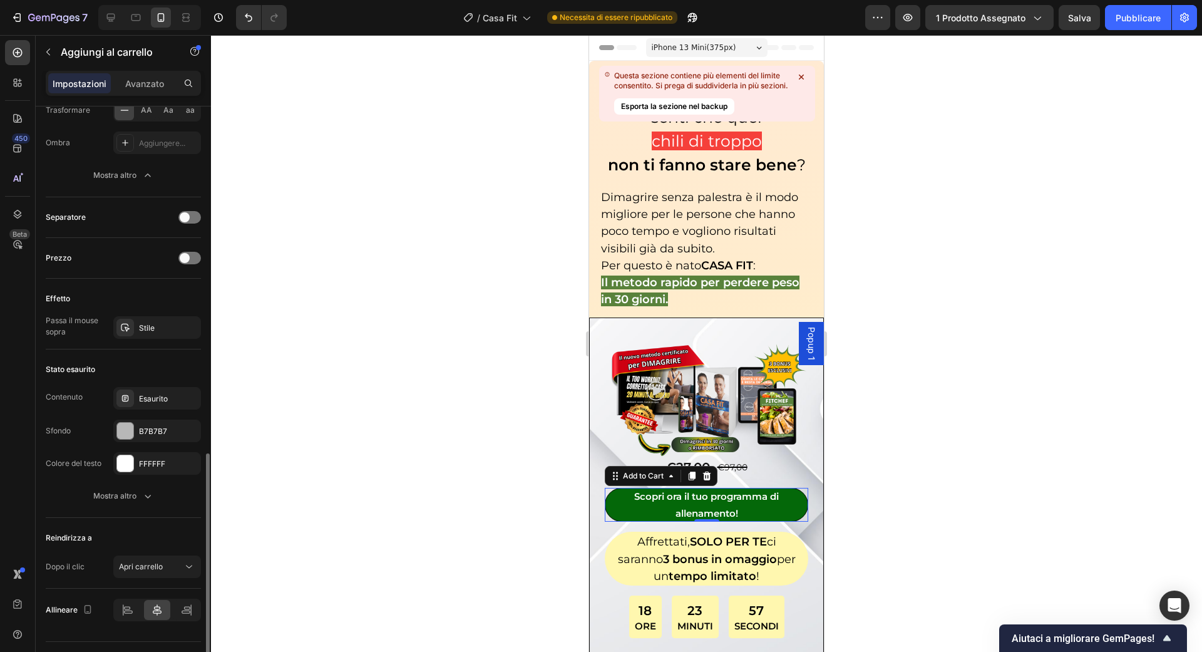
click at [93, 485] on button "Mostra altro" at bounding box center [123, 496] width 155 height 23
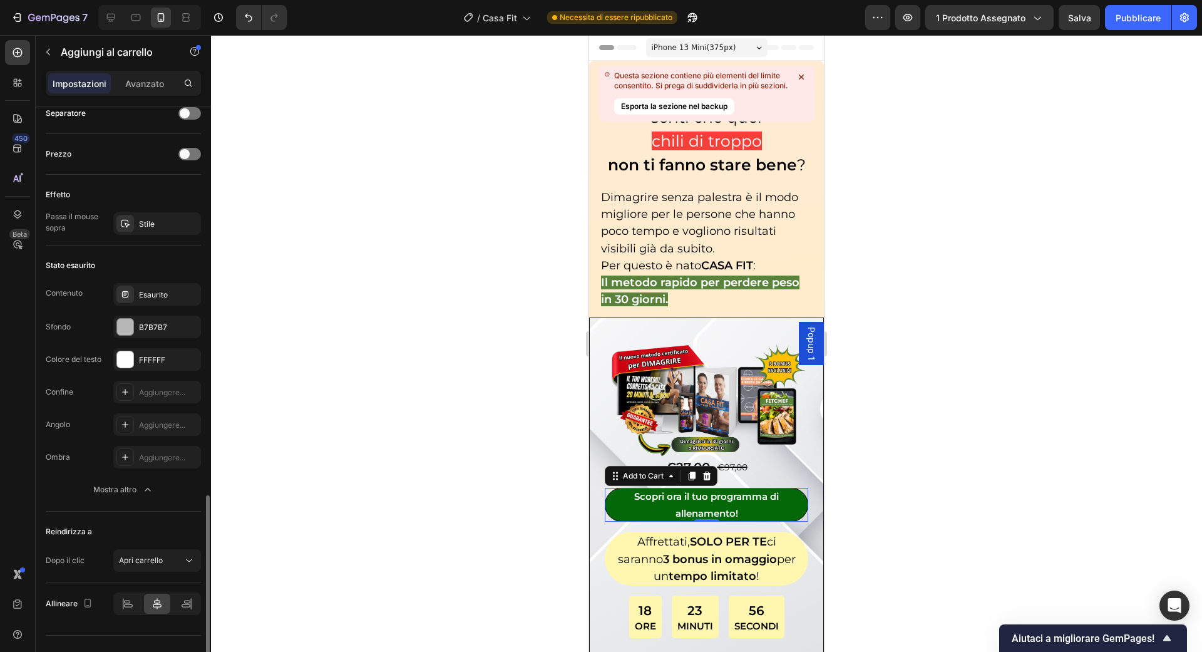
scroll to position [1019, 0]
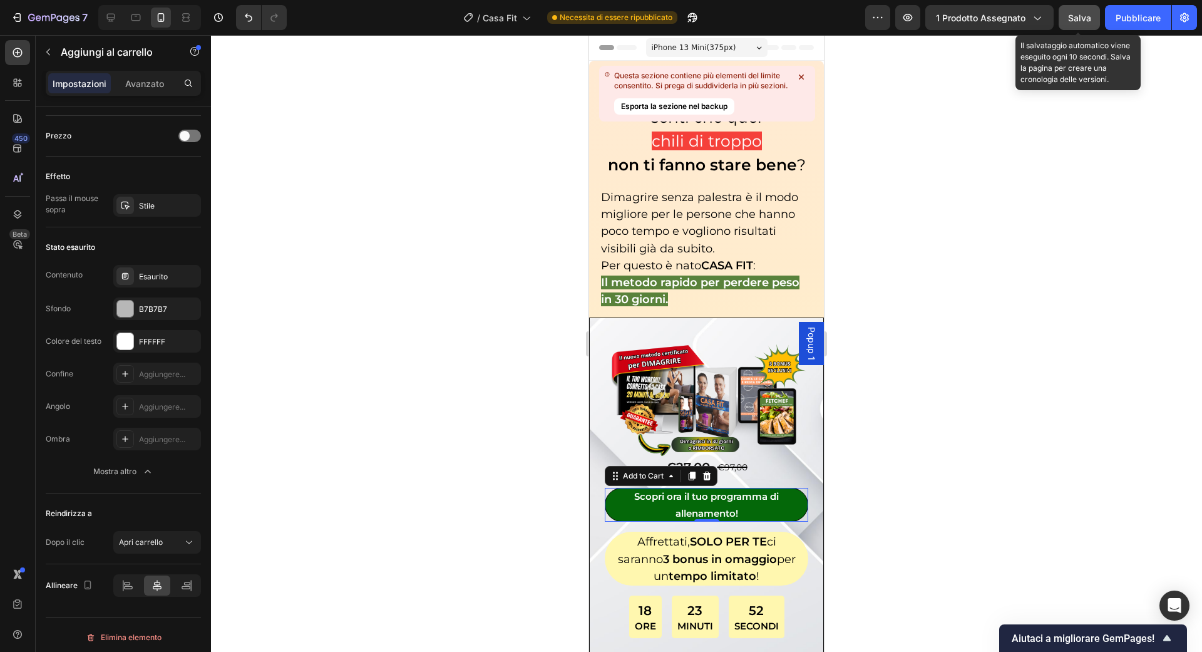
click at [1068, 13] on font "Salva" at bounding box center [1079, 18] width 23 height 11
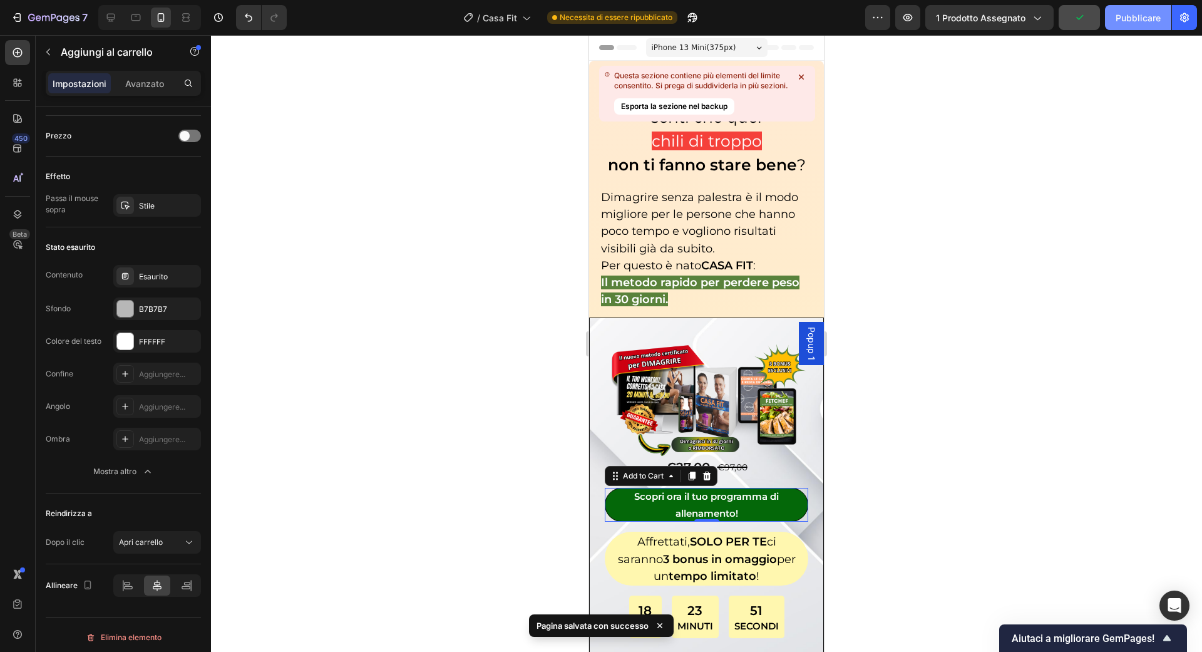
click at [1143, 20] on font "Pubblicare" at bounding box center [1138, 18] width 45 height 11
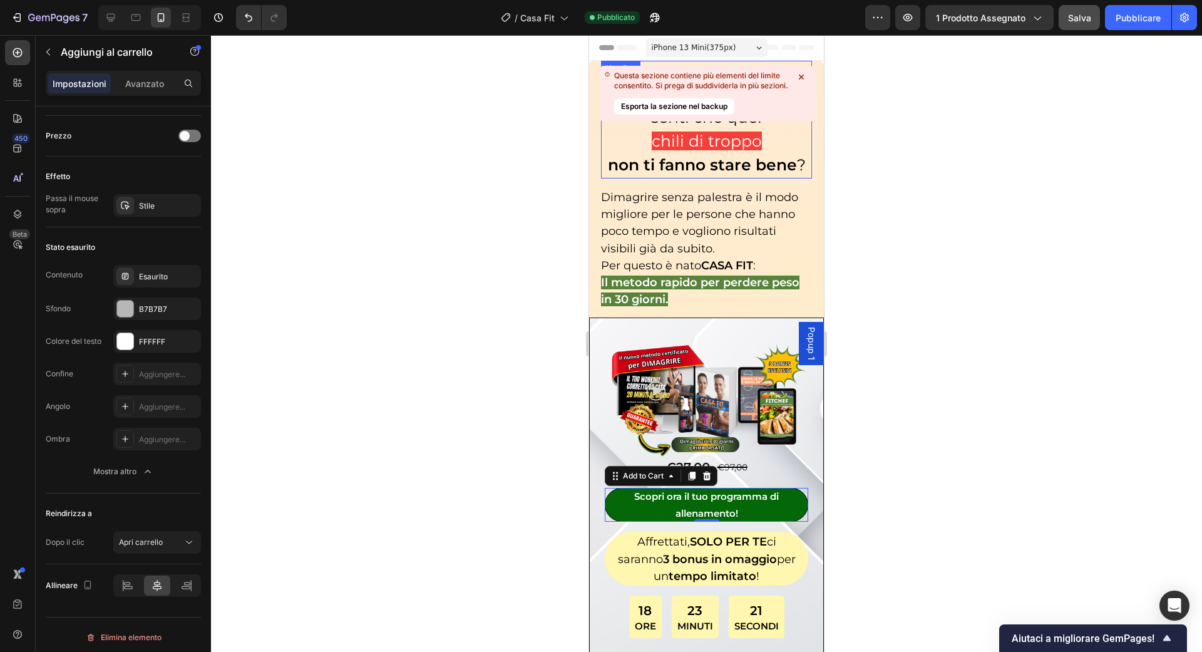
click at [803, 78] on icon at bounding box center [801, 77] width 5 height 5
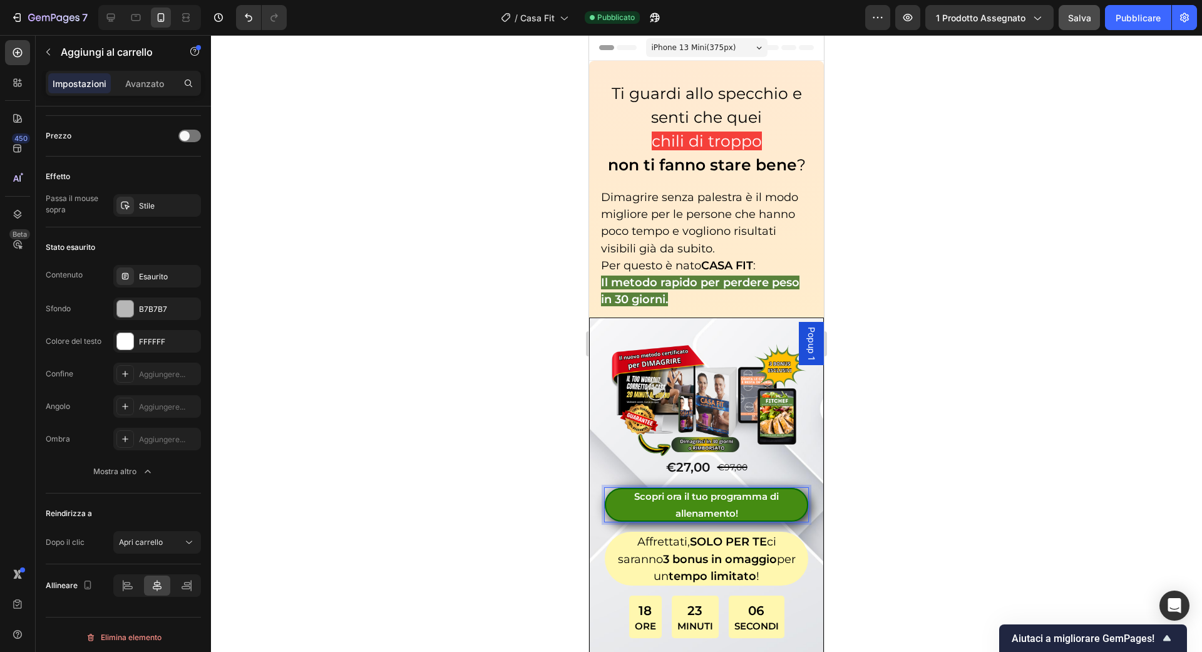
click at [713, 490] on p "Scopri ora il tuo programma di allenamento!" at bounding box center [706, 505] width 203 height 34
click at [756, 505] on p "Scopri ora il tuoprogramma di allenamento!" at bounding box center [706, 505] width 203 height 34
click at [605, 488] on button "Scopri ora il tuoprogramma di allenamento!" at bounding box center [706, 505] width 203 height 34
click at [712, 490] on p "Scopri ora il tuoprogramma di allenamento!" at bounding box center [706, 505] width 203 height 34
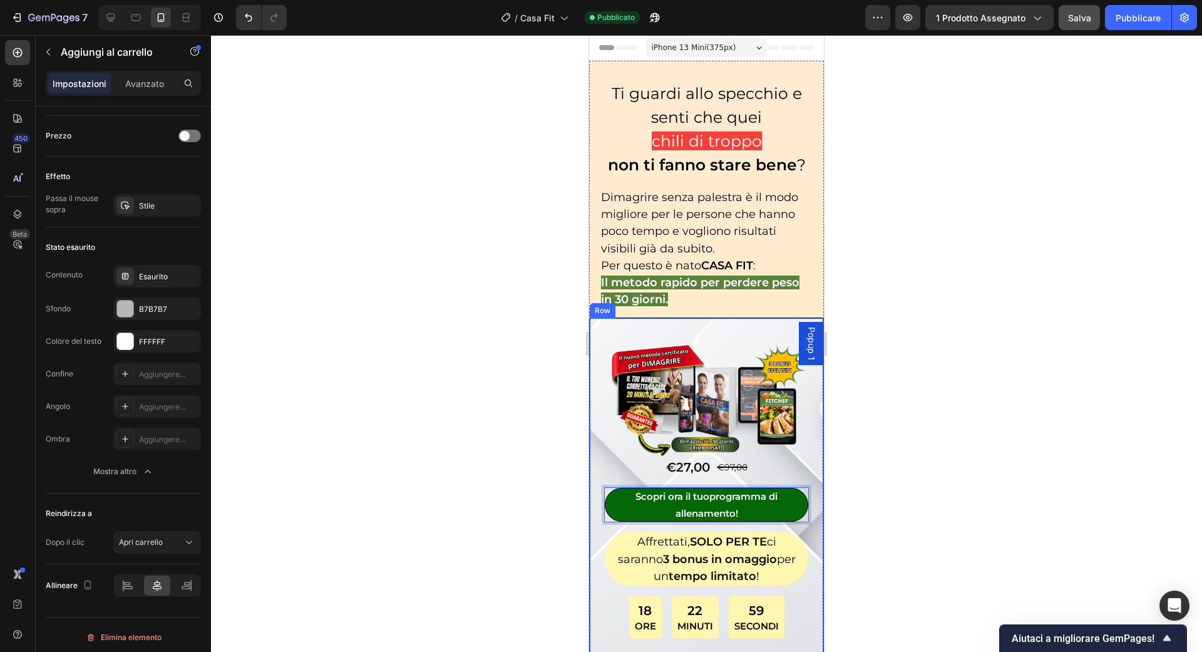
click at [605, 488] on button "Scopri ora il tuoprogramma di allenamento!" at bounding box center [706, 505] width 203 height 34
click at [605, 488] on button "Scopri ora il tuo programma di allenamento!" at bounding box center [706, 505] width 203 height 34
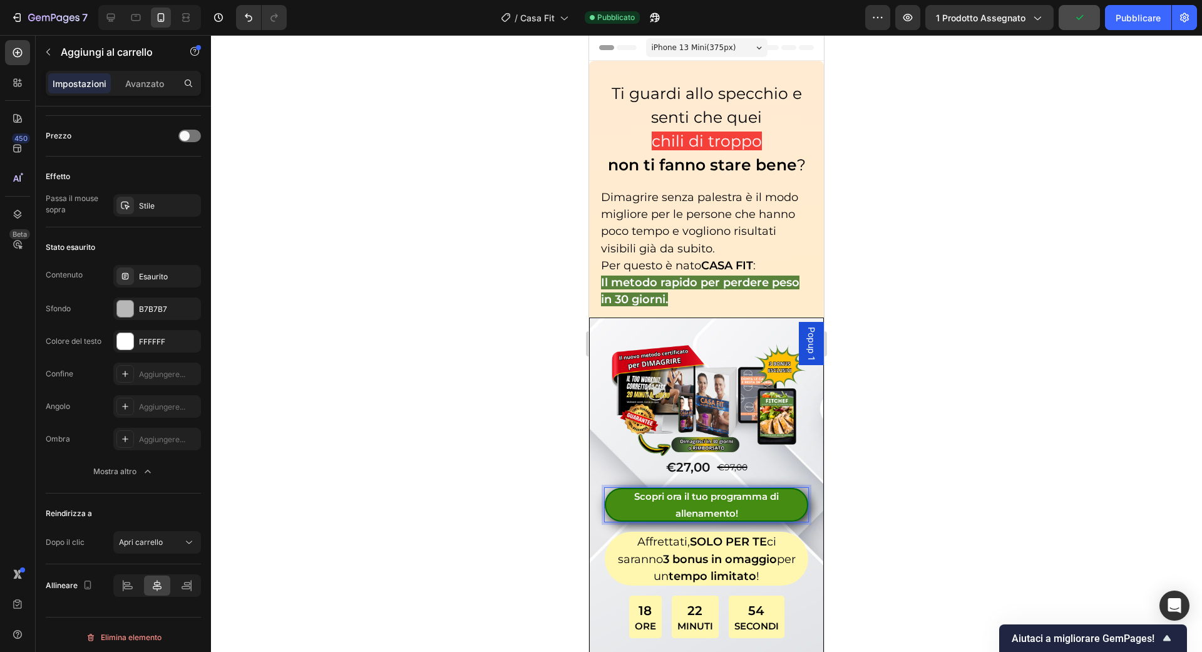
click at [765, 505] on p "Scopri ora il tuo programma di allenamento!" at bounding box center [706, 505] width 203 height 34
drag, startPoint x: 759, startPoint y: 505, endPoint x: 624, endPoint y: 493, distance: 135.8
click at [624, 493] on p "Scopri ora il tuo programma di allenamento!" at bounding box center [706, 505] width 203 height 34
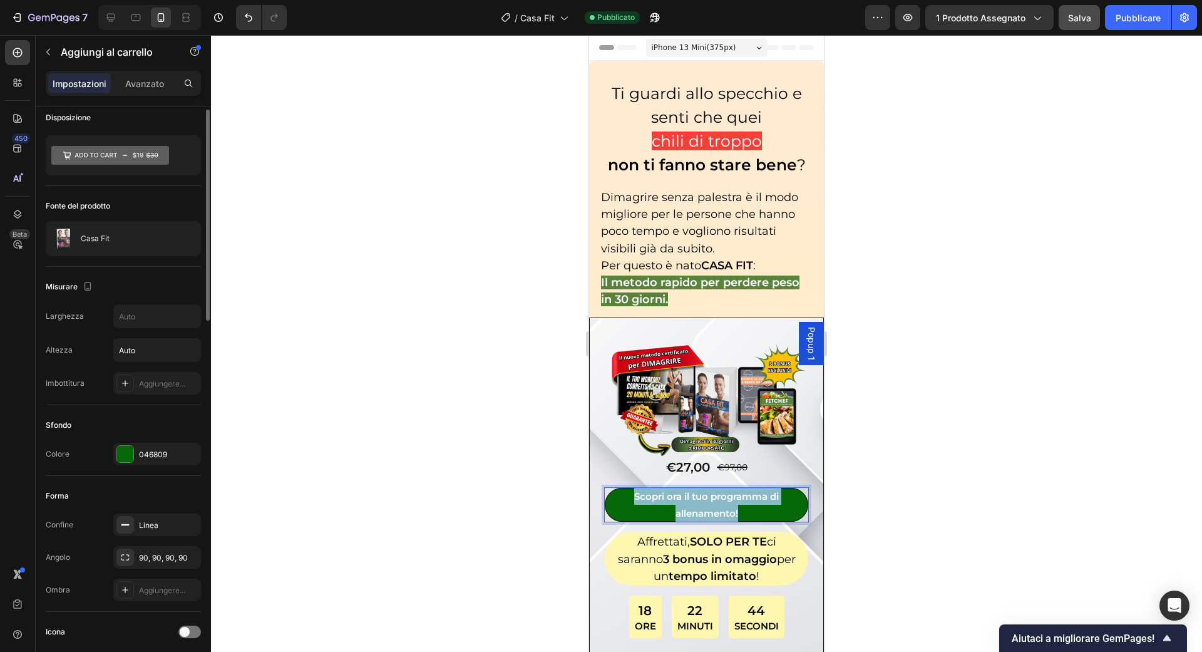
scroll to position [0, 0]
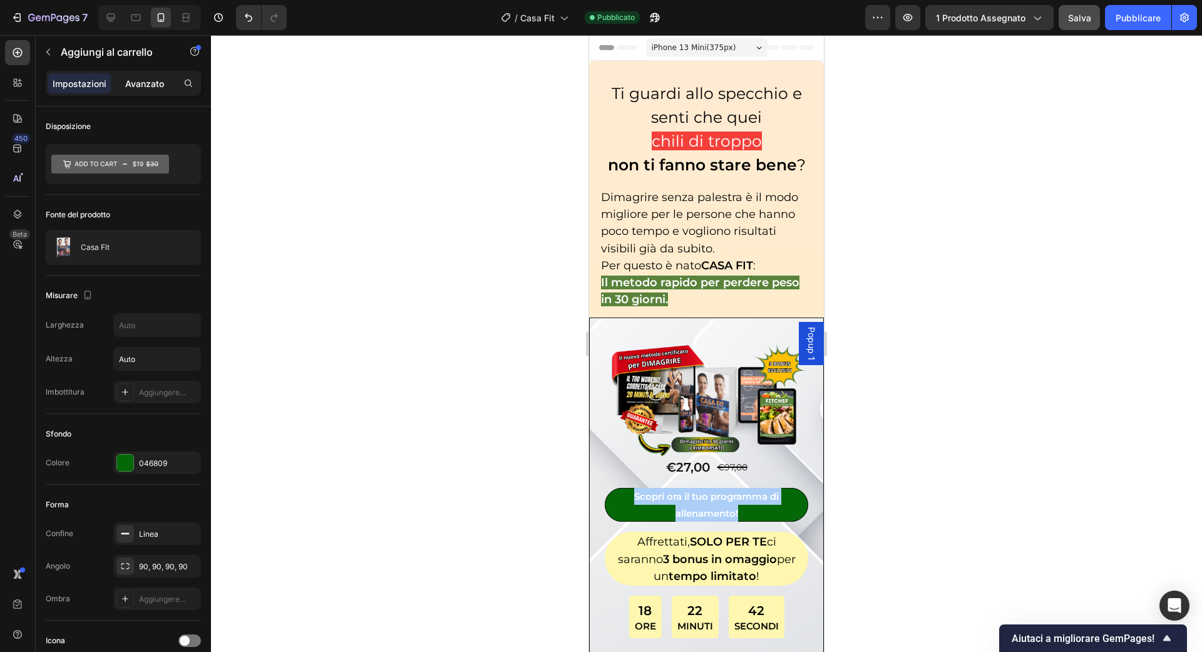
click at [147, 89] on p "Avanzato" at bounding box center [144, 83] width 39 height 13
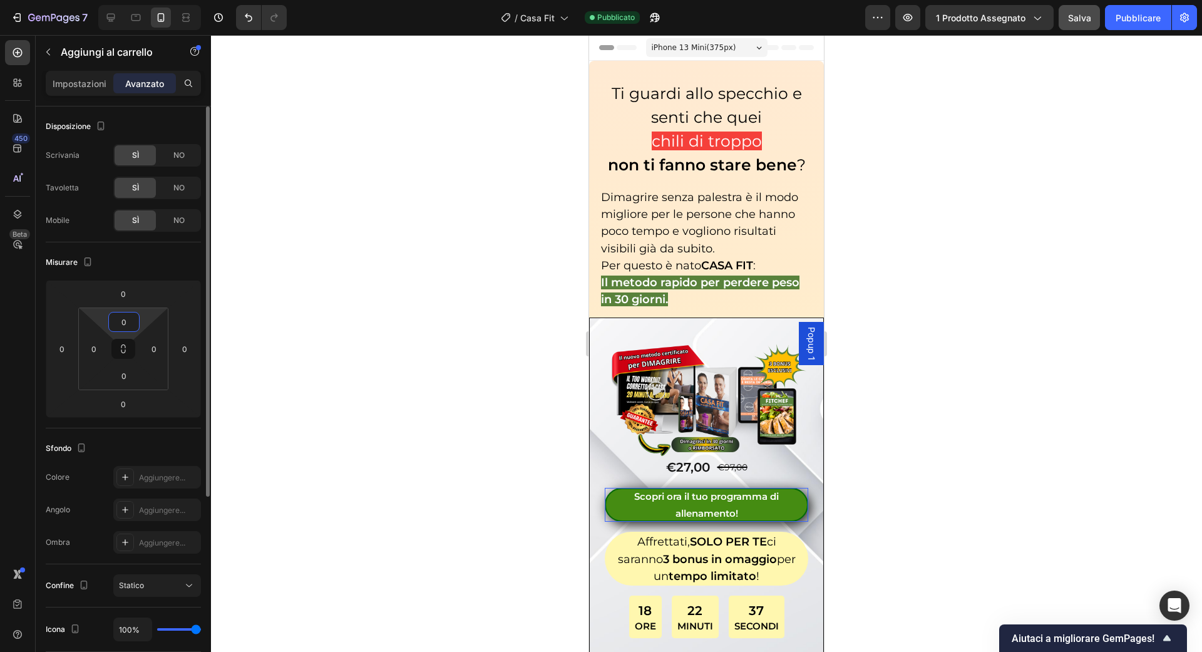
click at [125, 317] on input "0" at bounding box center [123, 321] width 25 height 19
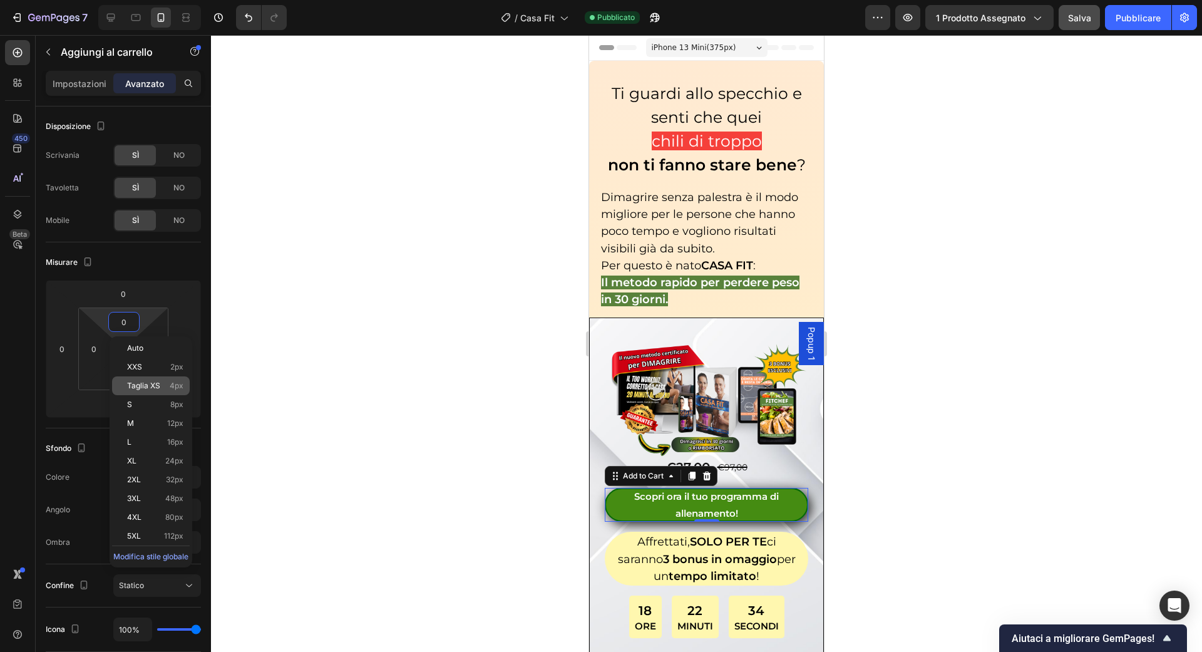
click at [149, 393] on div "Taglia XS 4px" at bounding box center [151, 385] width 78 height 19
type input "4"
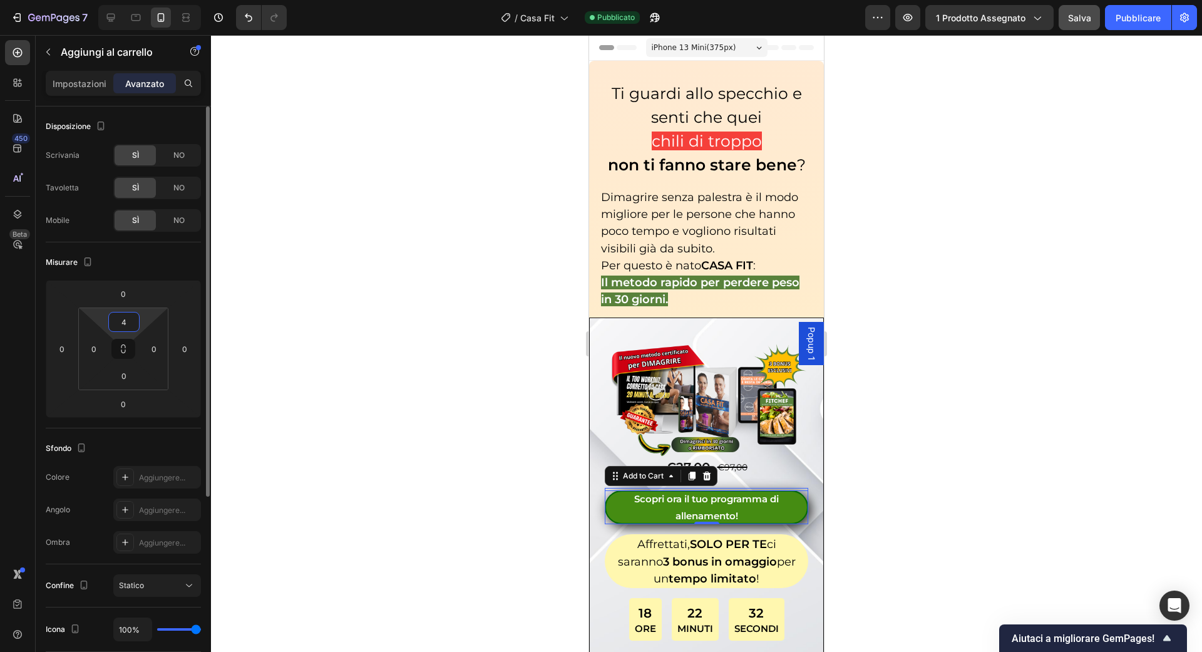
click at [127, 329] on input "4" at bounding box center [123, 321] width 25 height 19
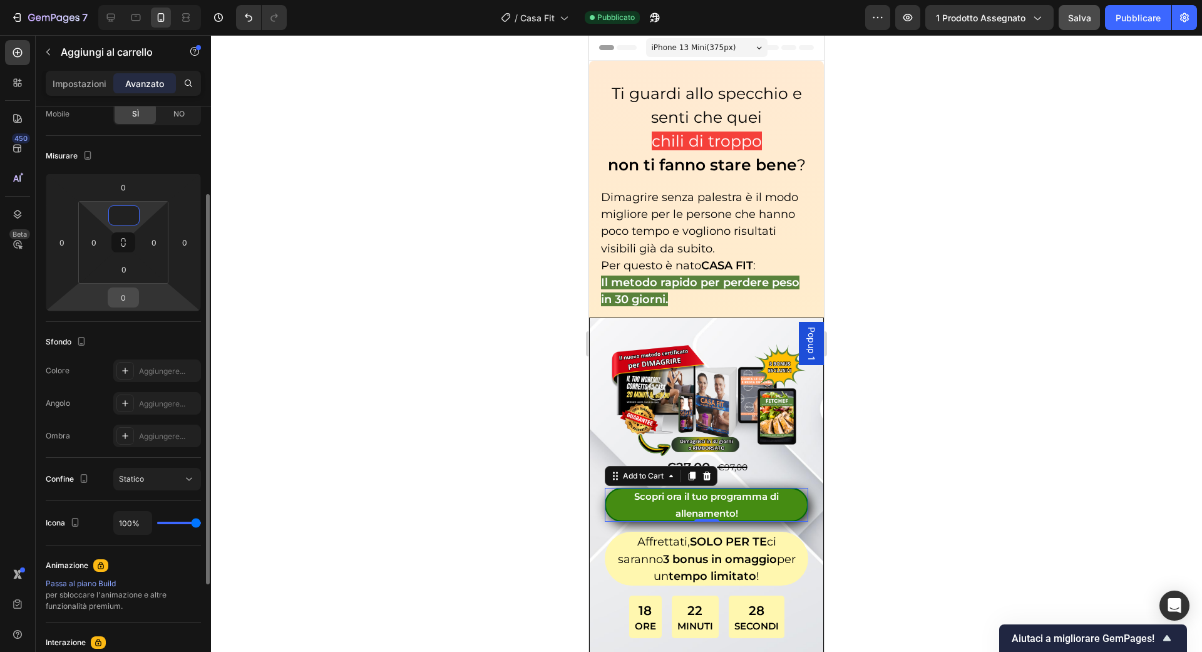
scroll to position [116, 0]
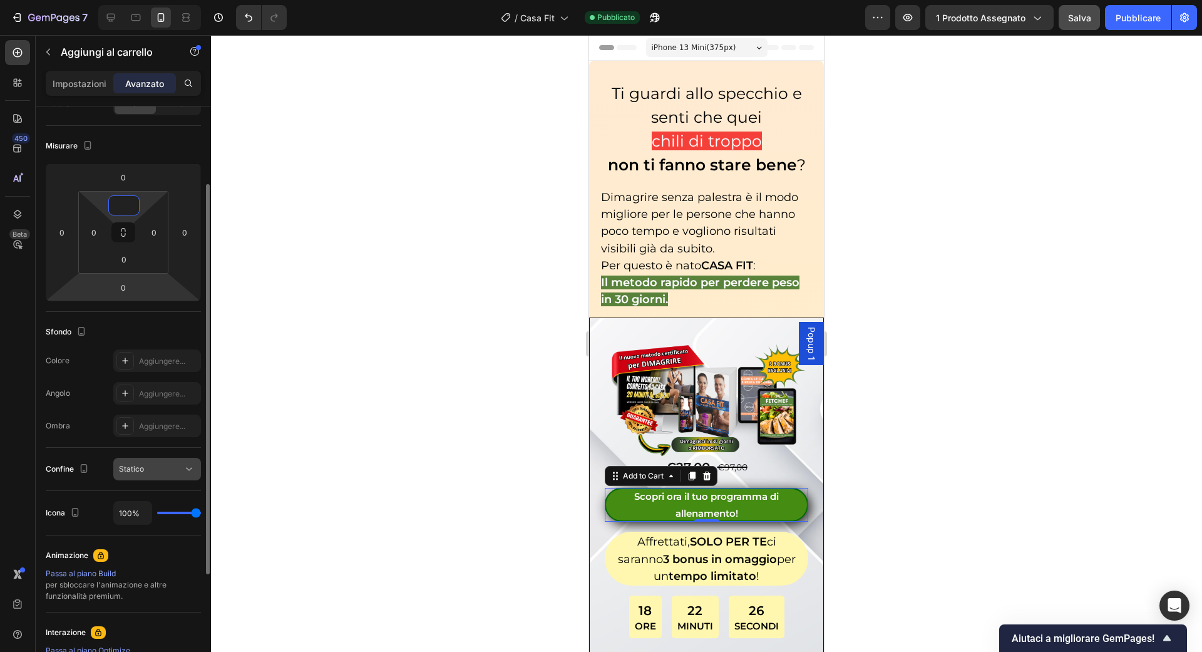
type input "0"
click at [162, 471] on div "Statico" at bounding box center [151, 468] width 64 height 11
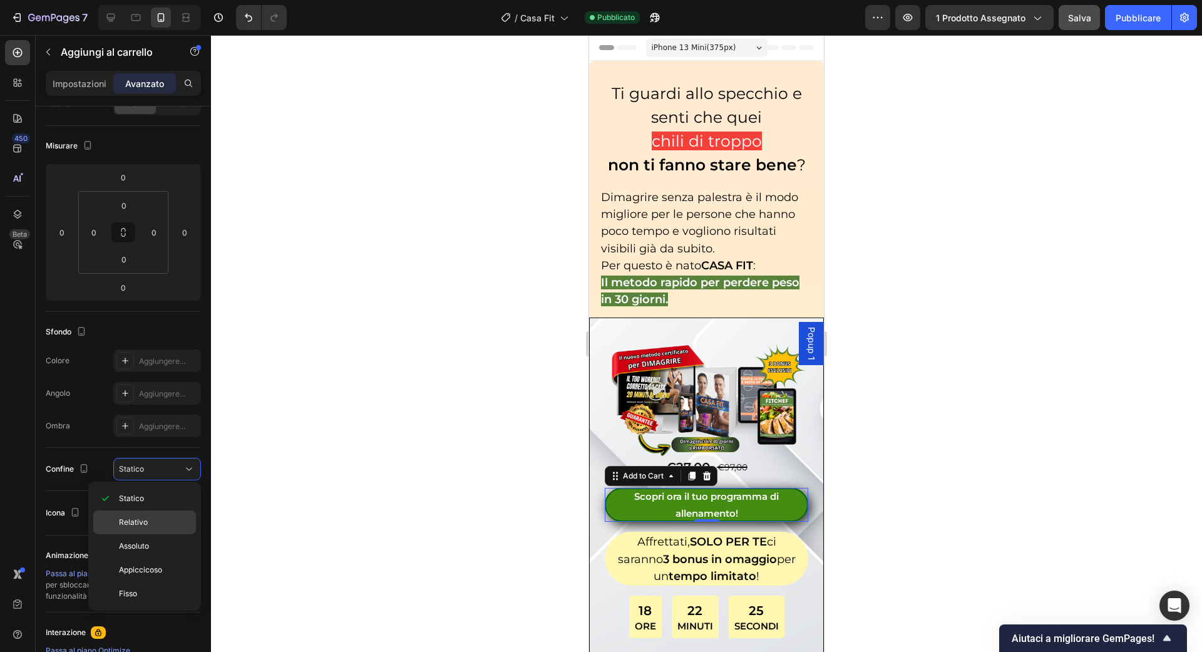
click at [158, 513] on div "Relativo" at bounding box center [144, 522] width 103 height 24
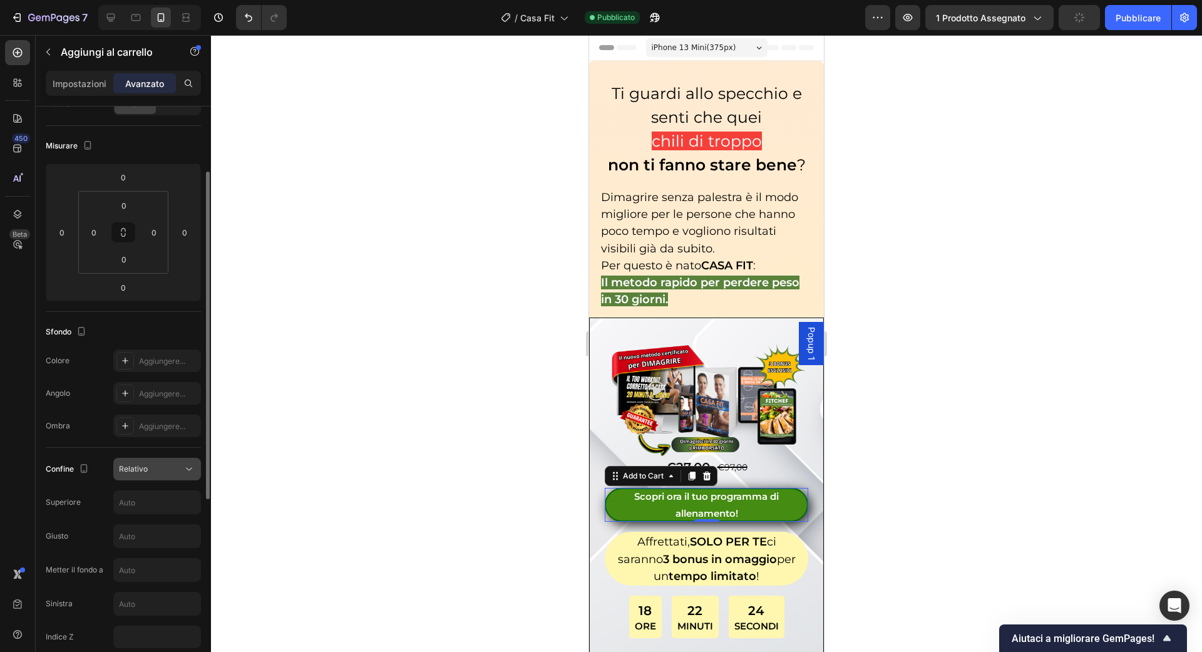
click at [172, 471] on div "Relativo" at bounding box center [151, 468] width 64 height 11
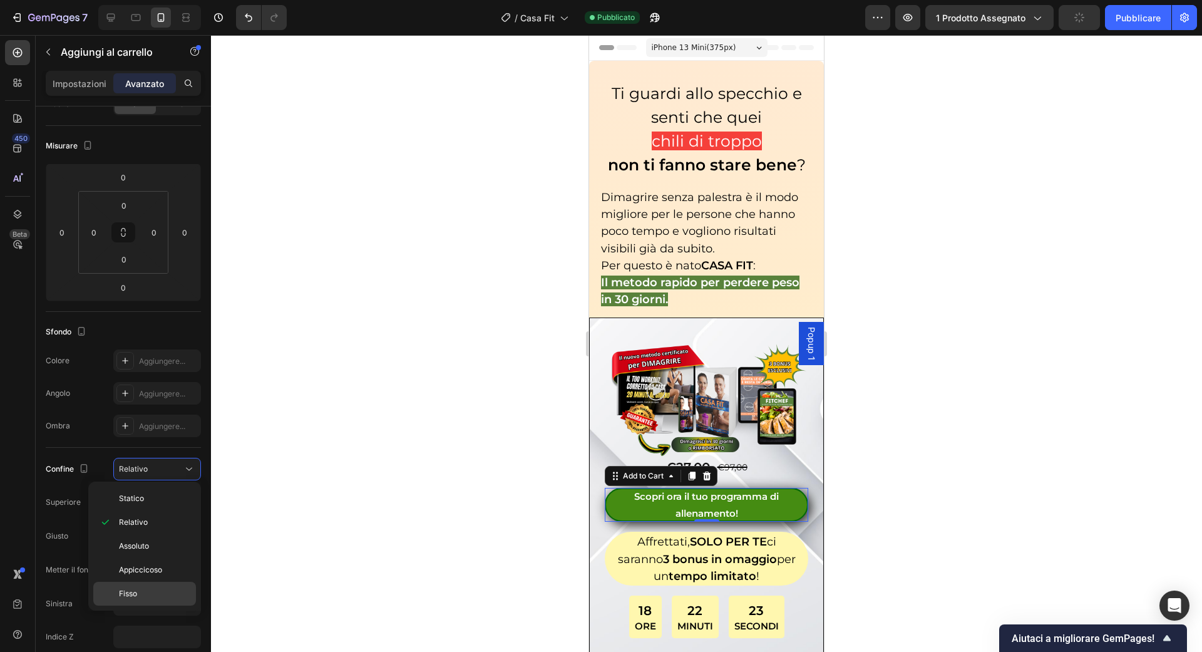
click at [163, 602] on div "Fisso" at bounding box center [144, 594] width 103 height 24
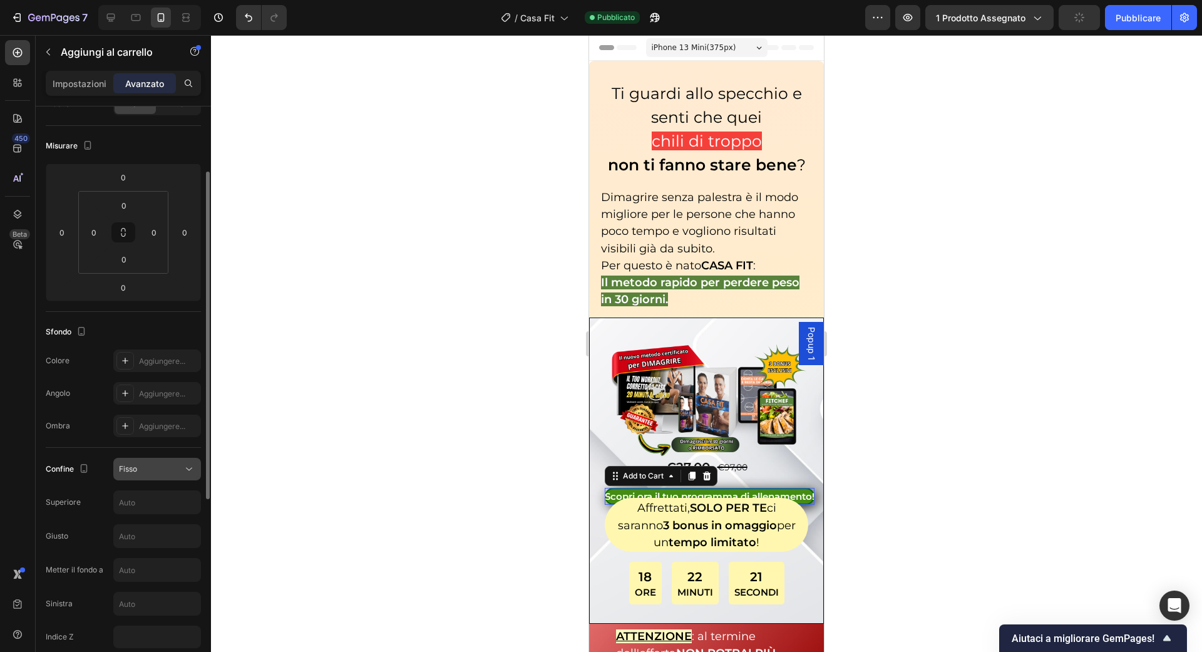
click at [179, 478] on button "Fisso" at bounding box center [157, 469] width 88 height 23
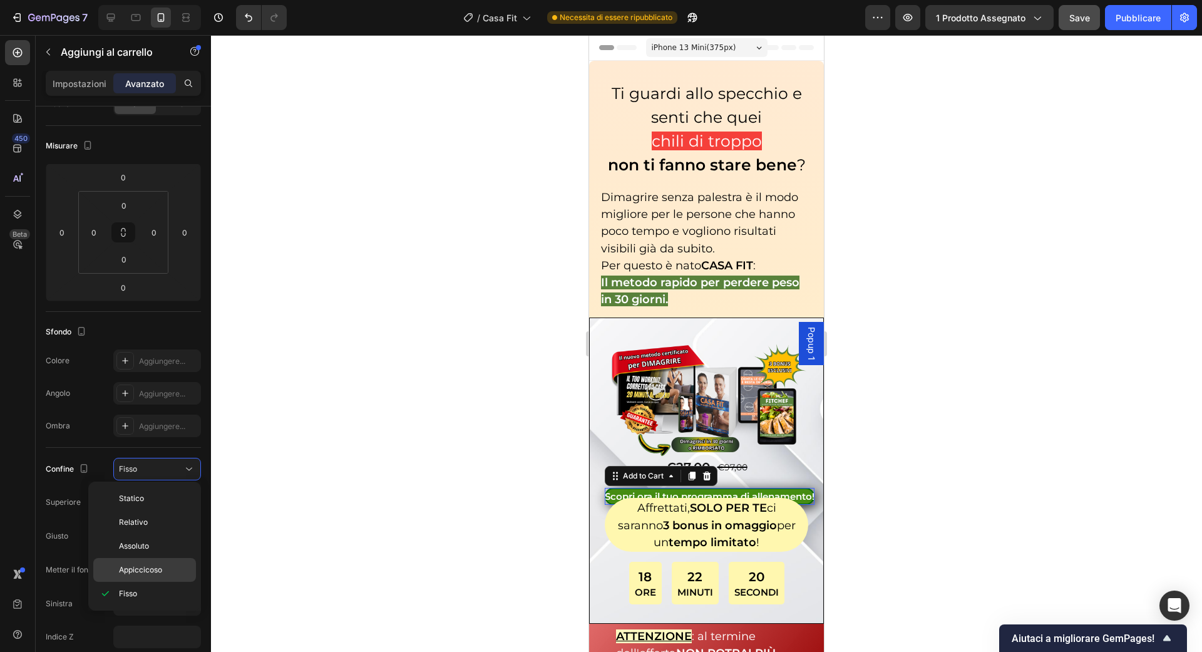
click at [173, 575] on div "Appiccicoso" at bounding box center [144, 570] width 103 height 24
type input "0"
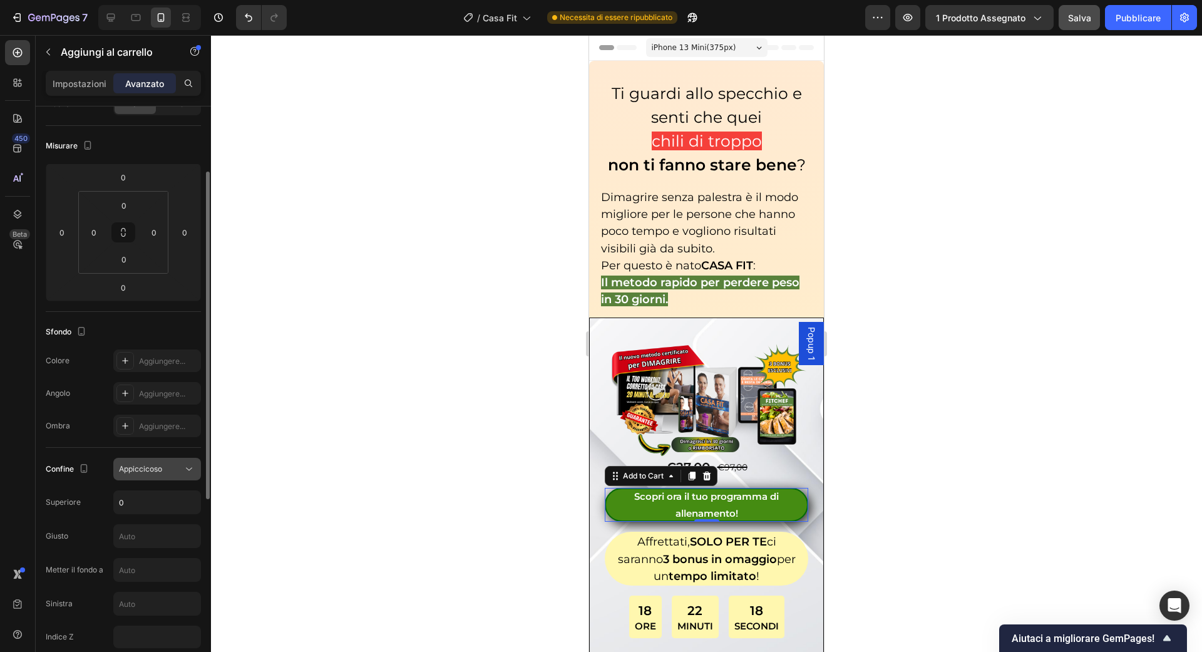
click at [188, 470] on icon at bounding box center [189, 469] width 13 height 13
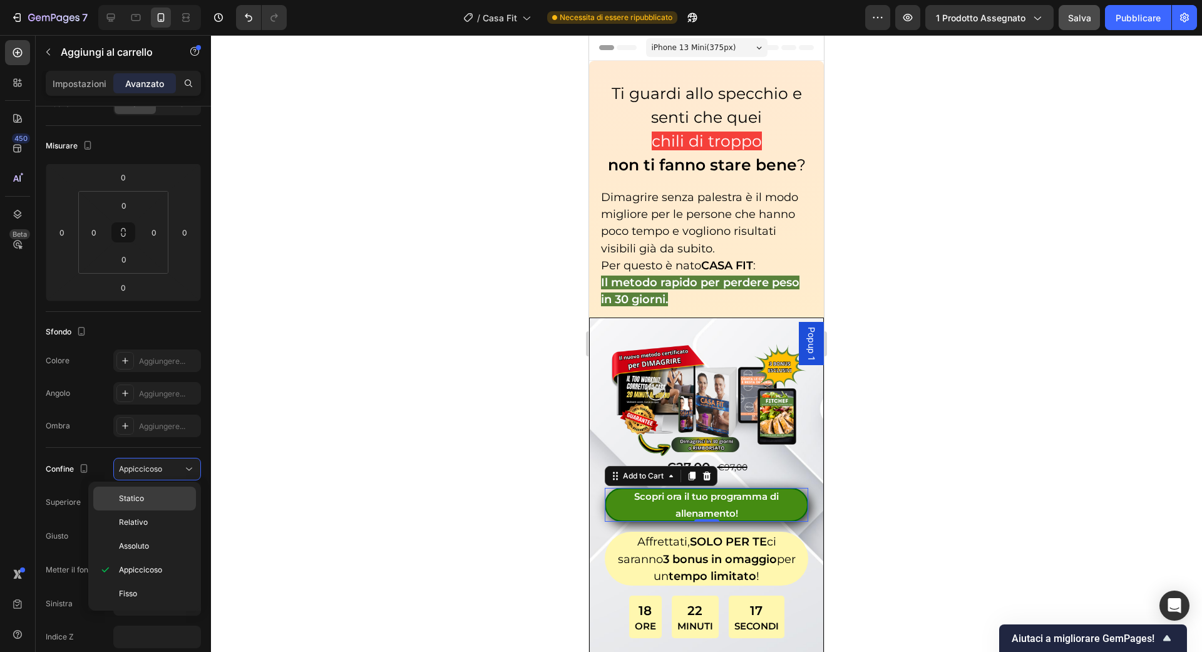
click at [182, 491] on div "Statico" at bounding box center [144, 498] width 103 height 24
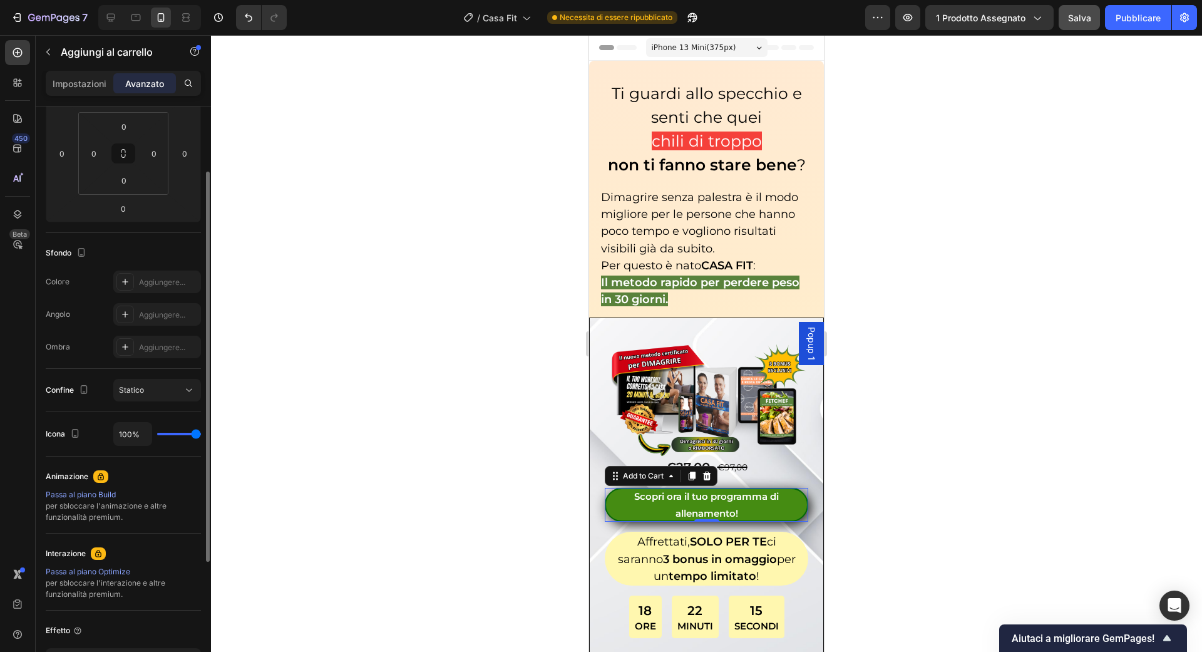
scroll to position [198, 0]
click at [190, 432] on div "100%" at bounding box center [157, 431] width 88 height 24
type input "97%"
type input "97"
type input "94%"
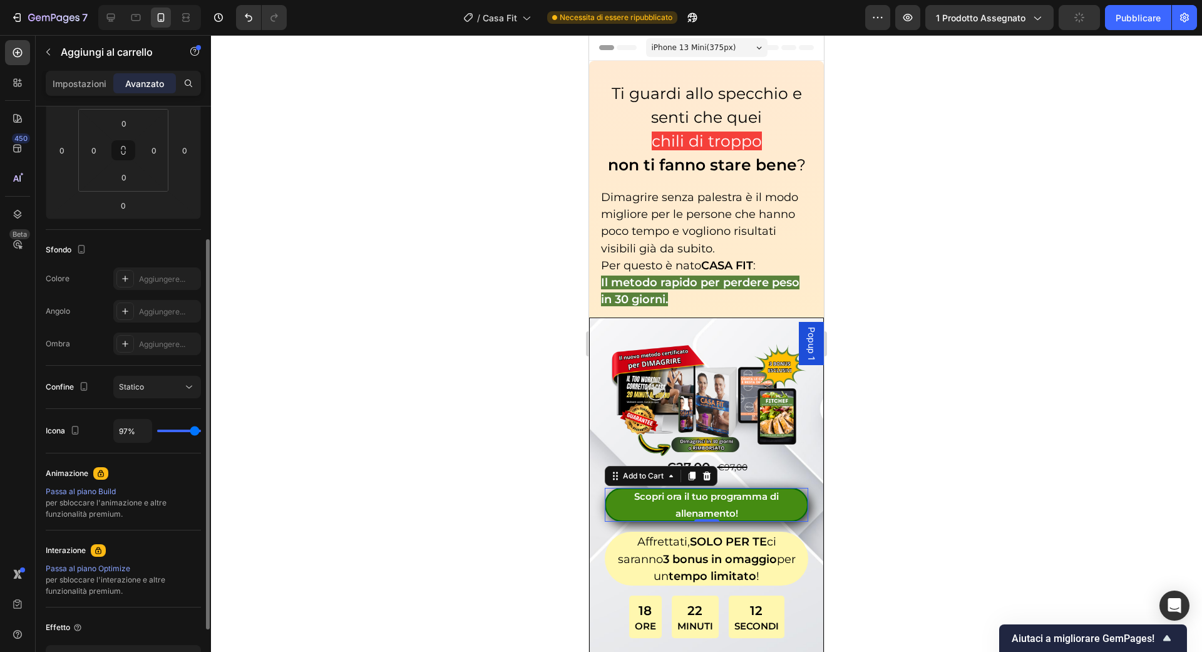
type input "94"
type input "93%"
type input "93"
type input "90%"
type input "90"
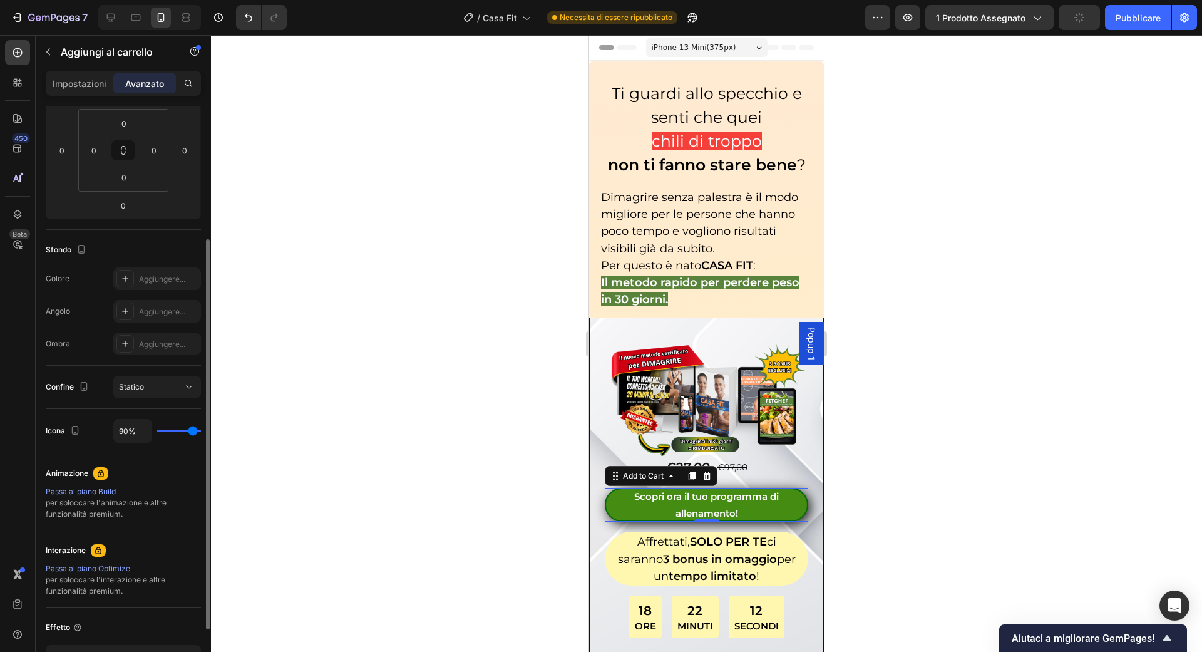
type input "86%"
type input "86"
type input "81%"
type input "81"
type input "76%"
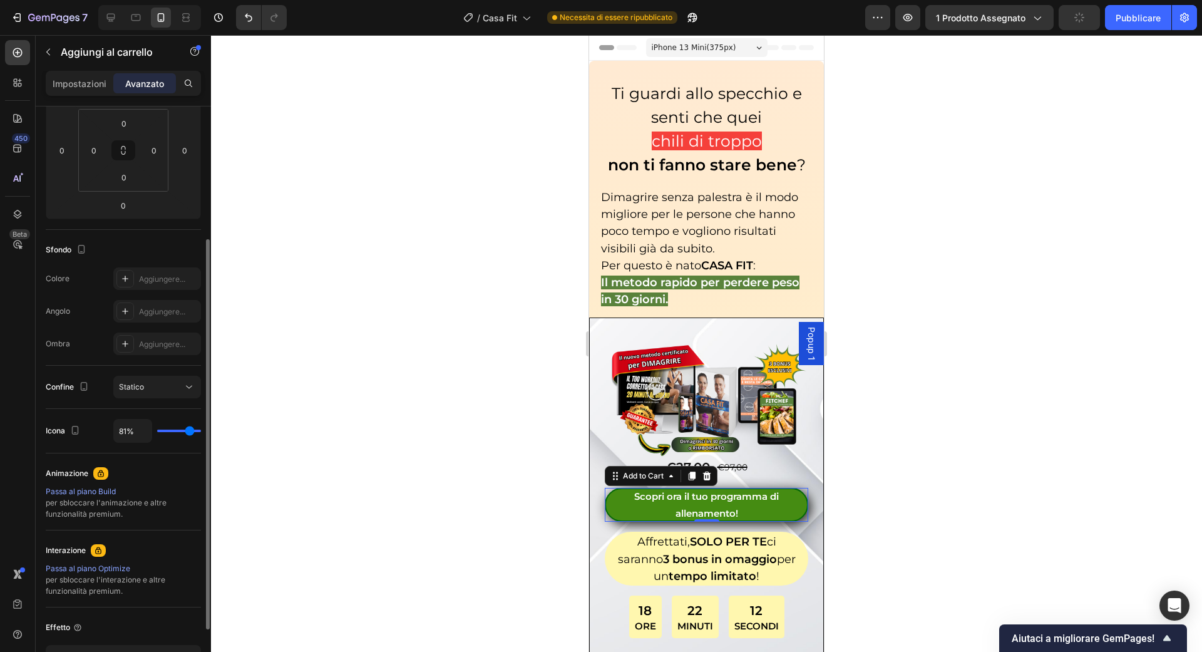
type input "76"
type input "73%"
type input "73"
type input "69%"
type input "69"
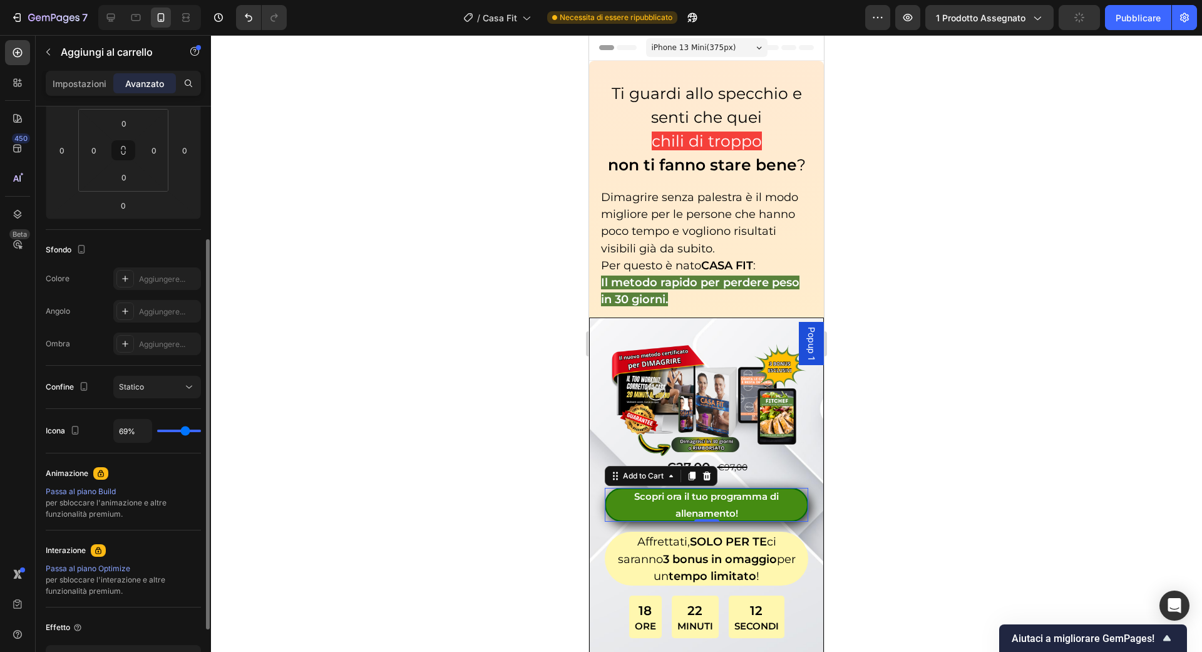
type input "65%"
type input "65"
type input "63%"
type input "63"
type input "60%"
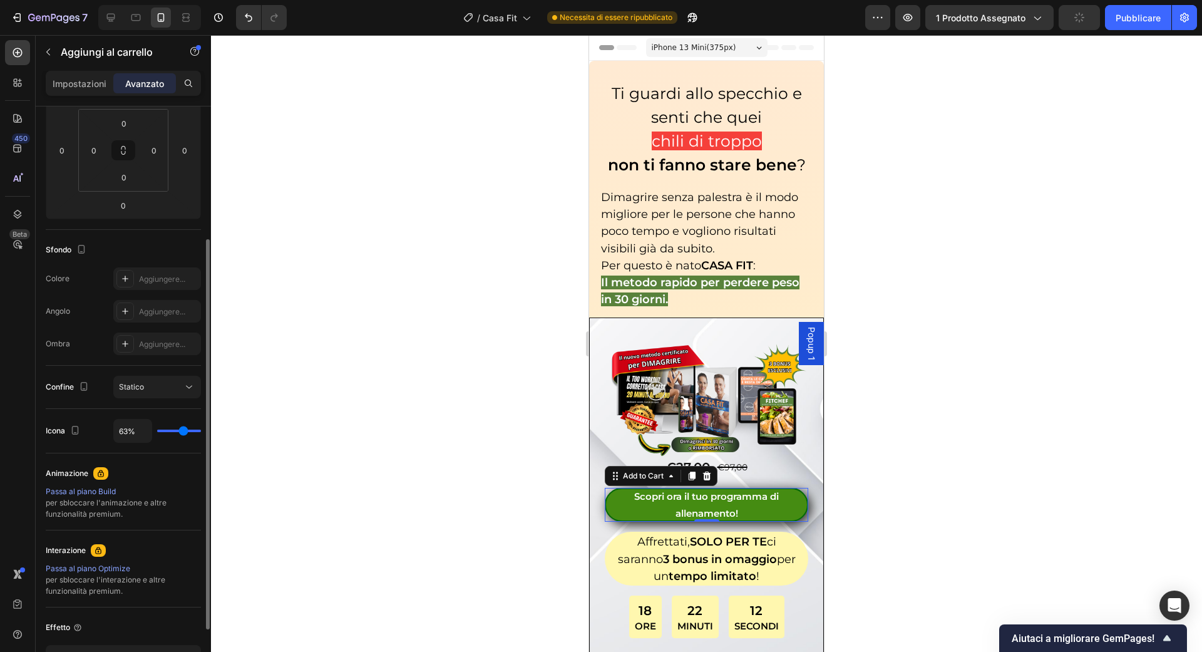
type input "60"
type input "58%"
type input "58"
type input "56%"
type input "56"
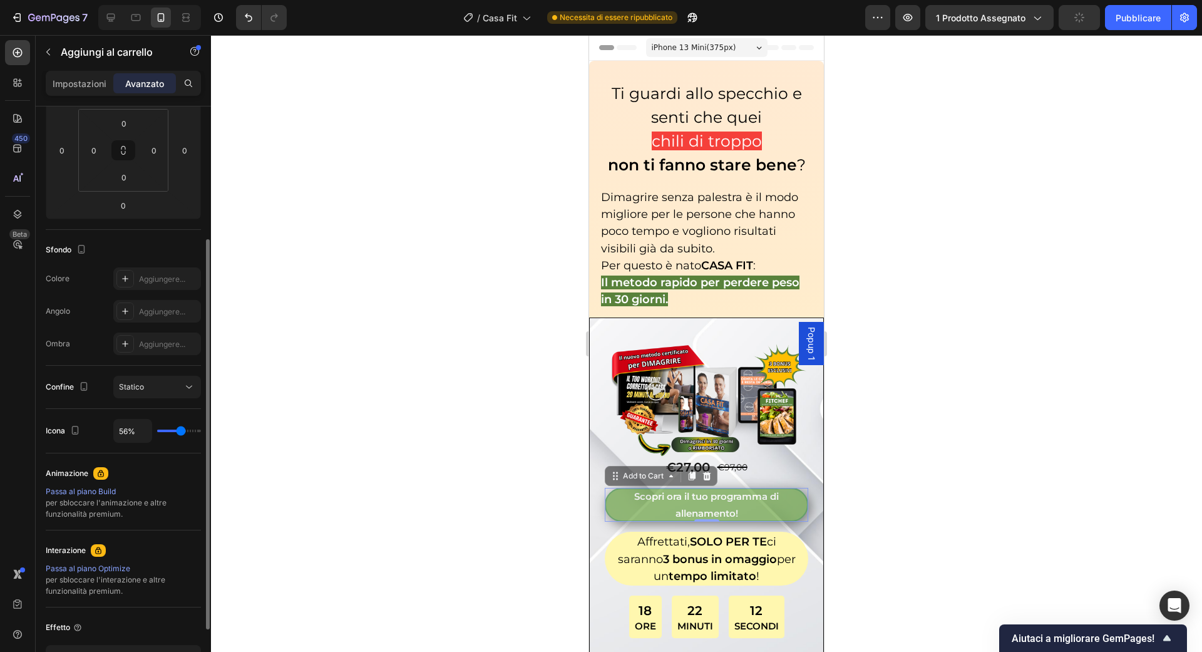
type input "54%"
type input "54"
type input "52%"
type input "52"
type input "50%"
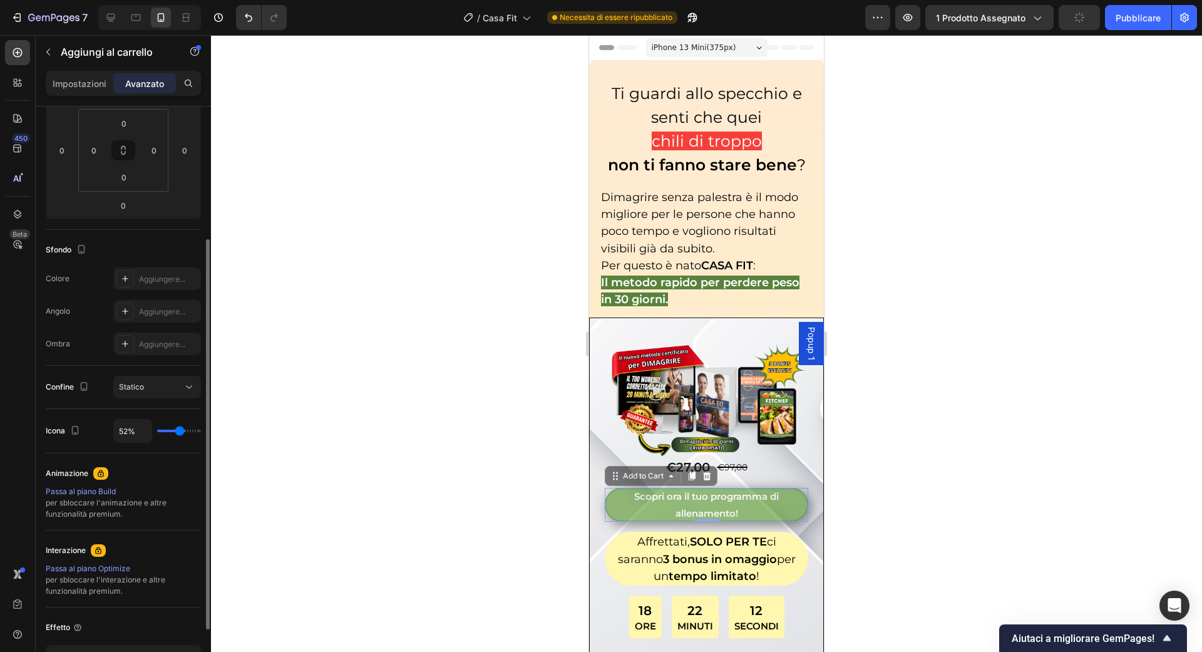
type input "50"
type input "49%"
type input "49"
type input "48%"
type input "48"
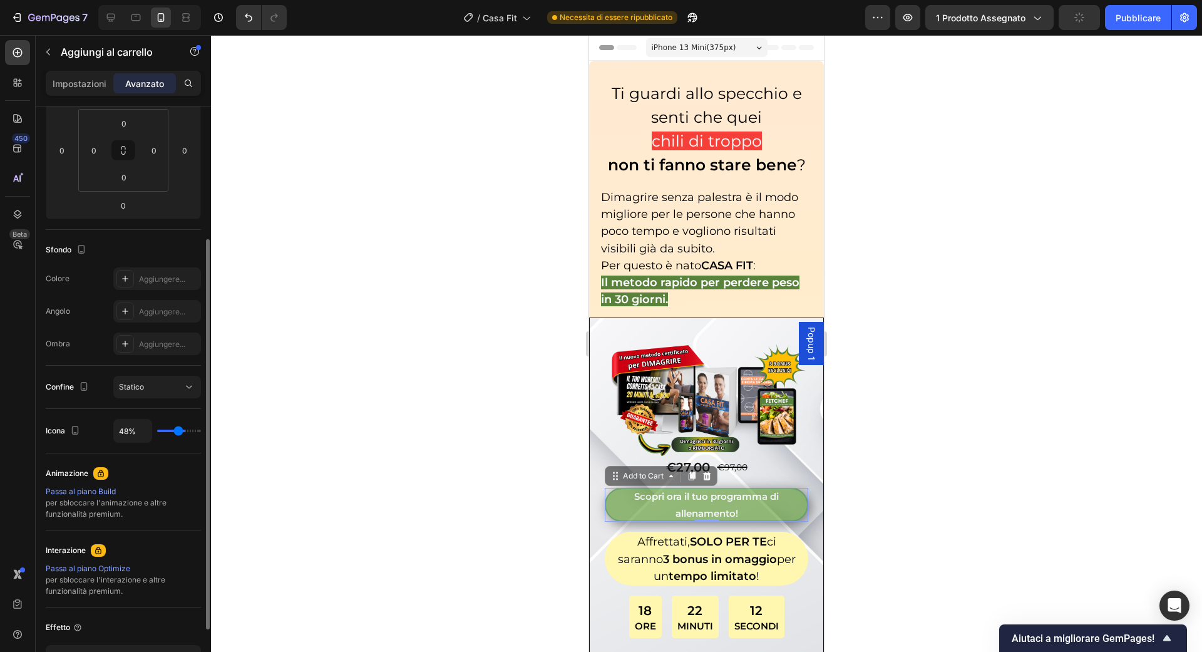
type input "47%"
type input "47"
type input "46%"
type input "46"
type input "44%"
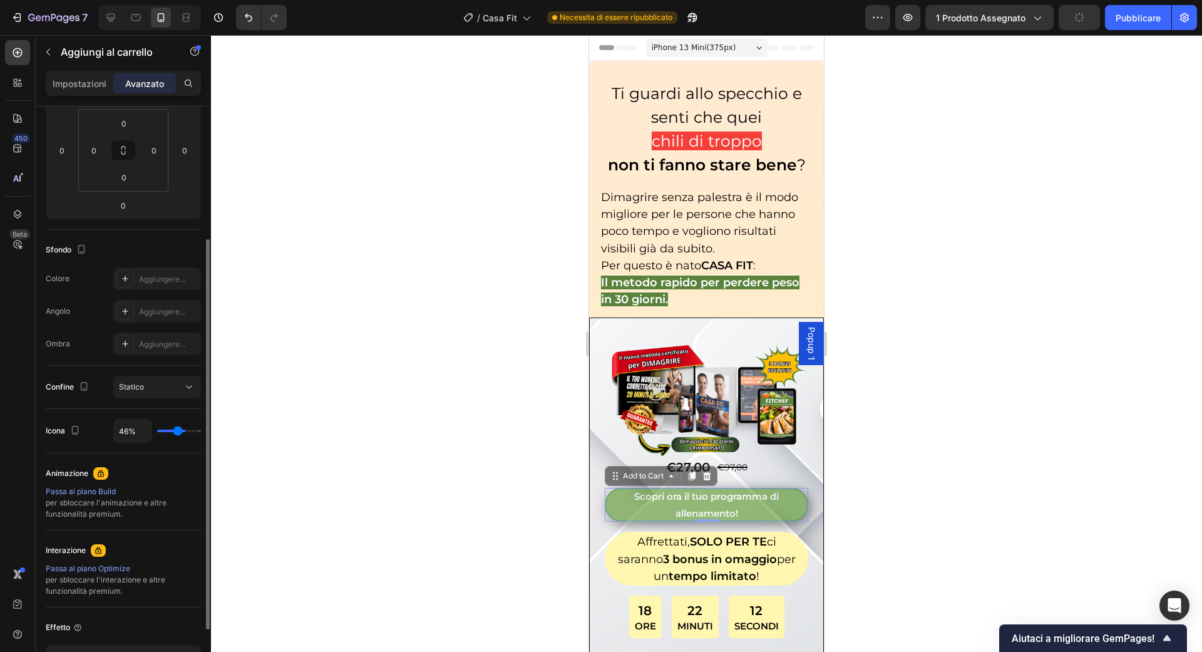
type input "44"
type input "40%"
type input "40"
type input "37%"
type input "37"
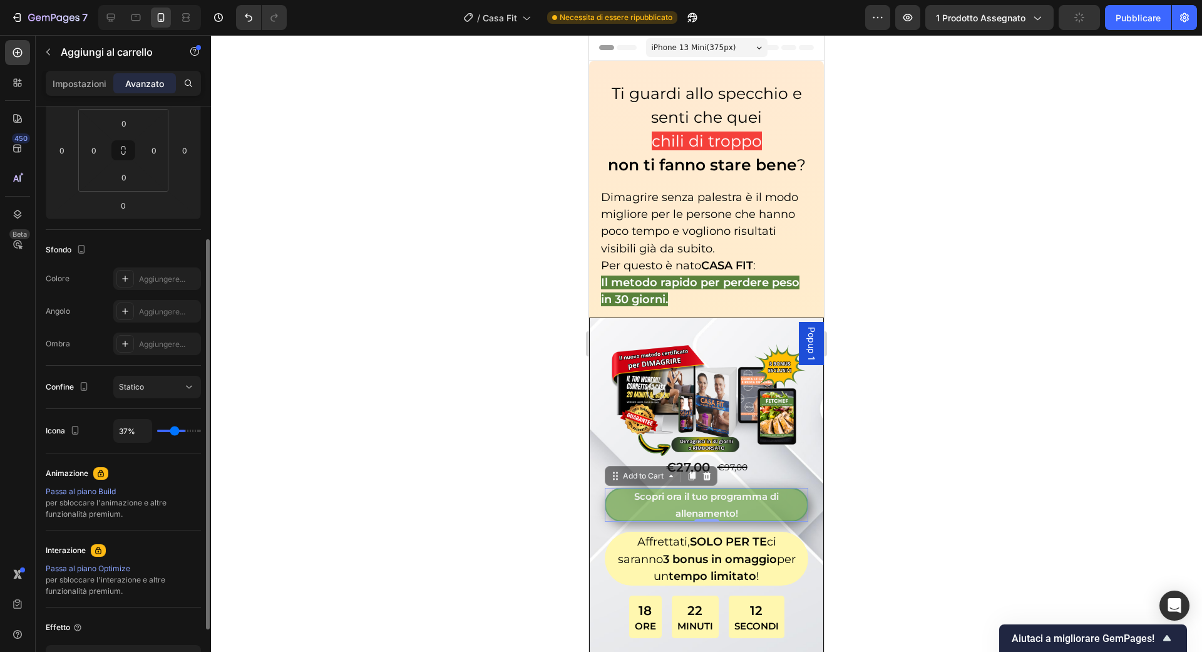
type input "36%"
type input "36"
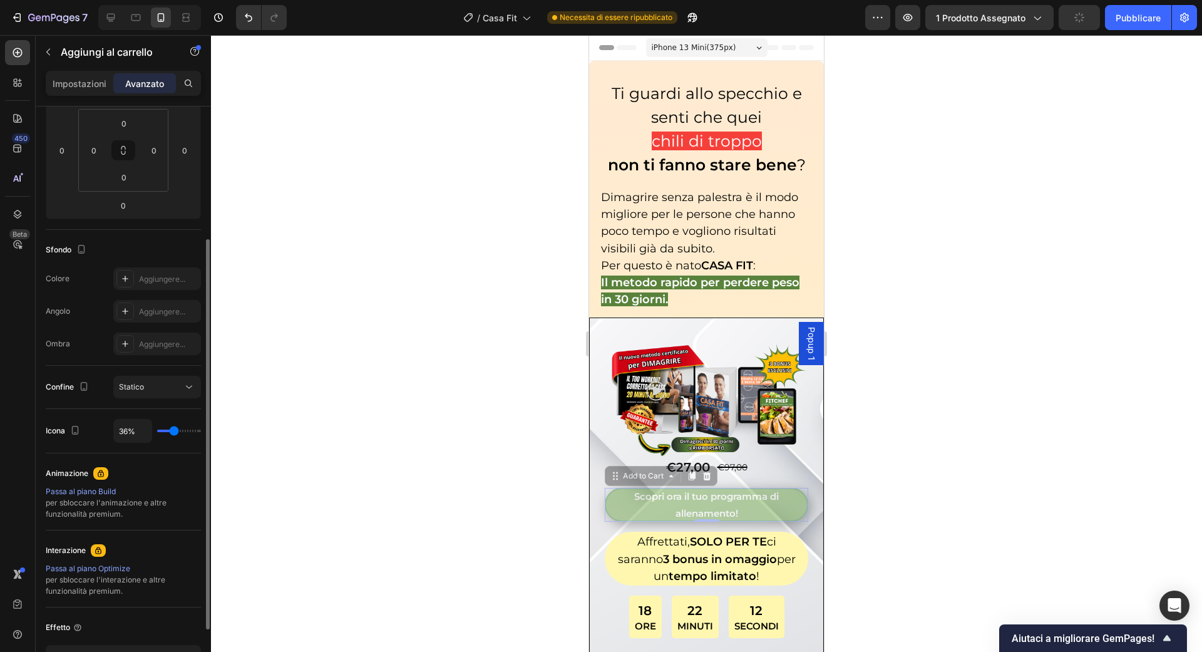
type input "34%"
type input "34"
type input "33%"
type input "33"
type input "30%"
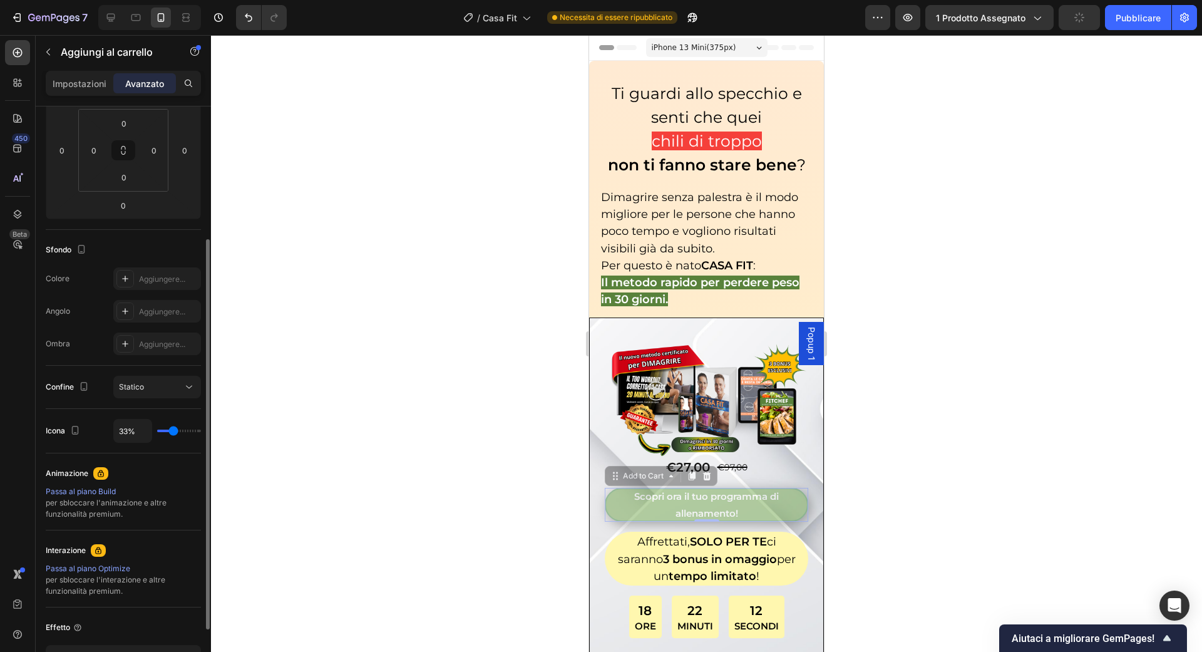
type input "30"
type input "26%"
type input "26"
type input "21%"
type input "21"
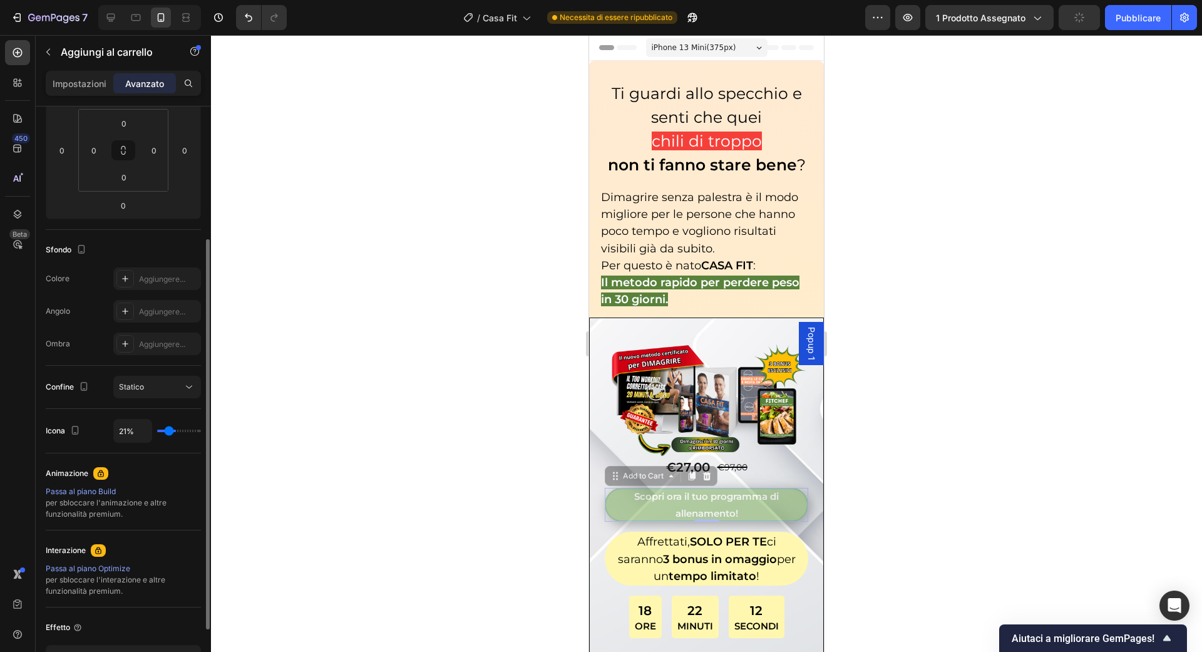
type input "15%"
type input "15"
type input "10%"
type input "10"
type input "7%"
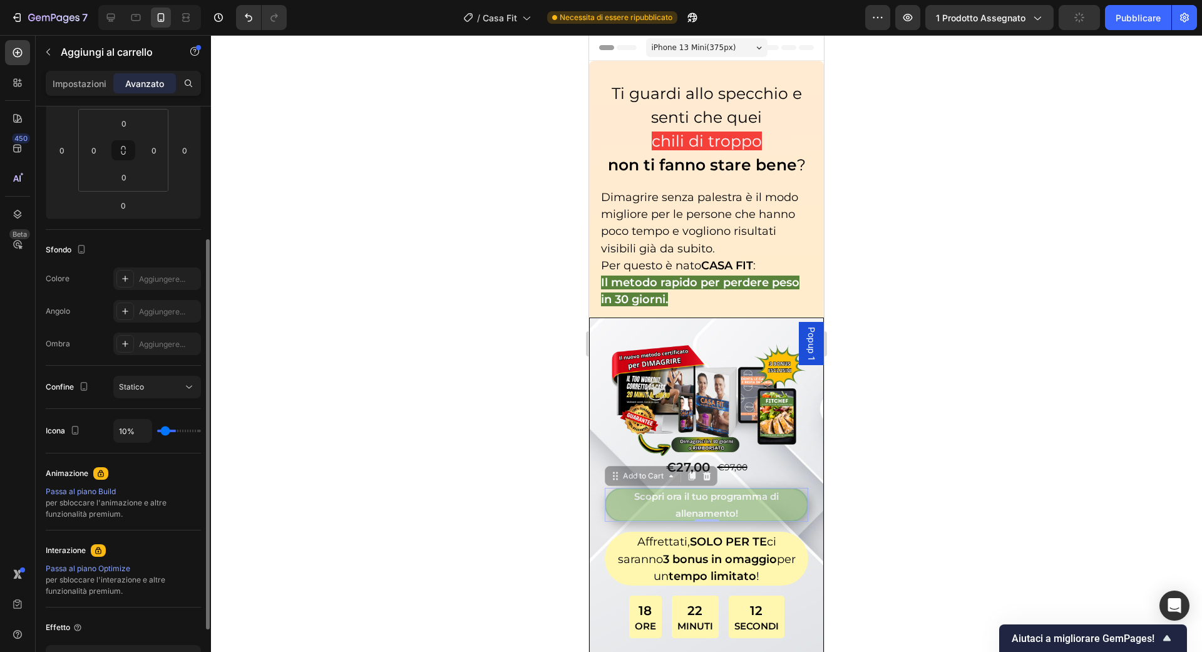
type input "7"
type input "4%"
type input "4"
type input "2%"
type input "2"
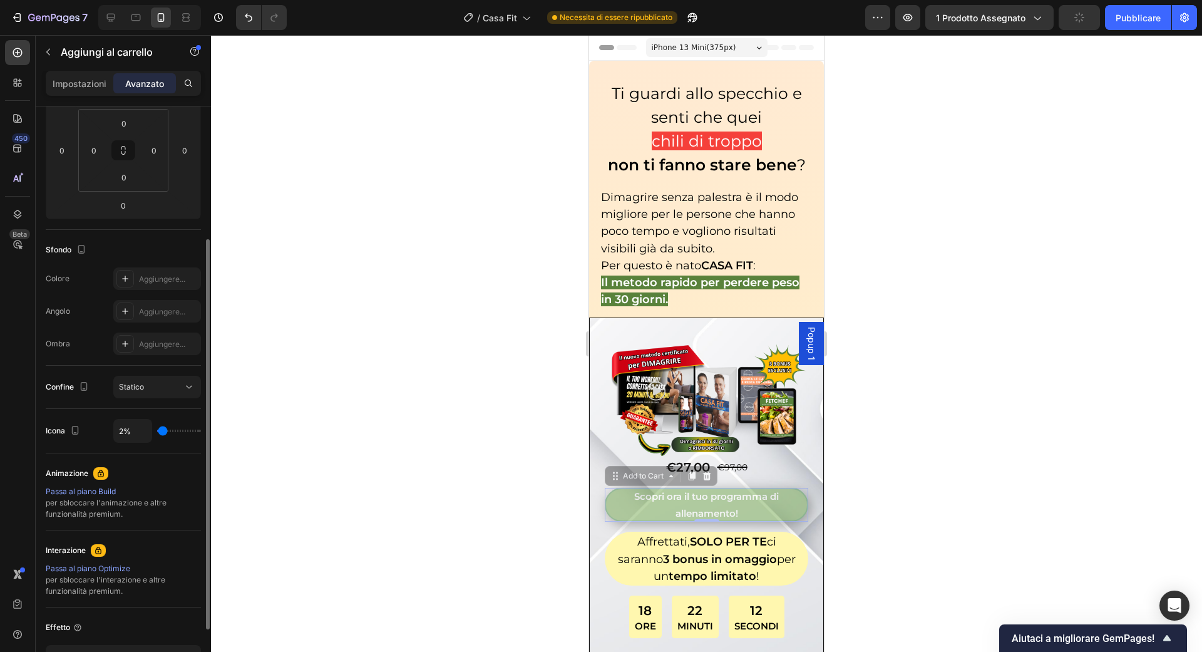
type input "0%"
type input "0"
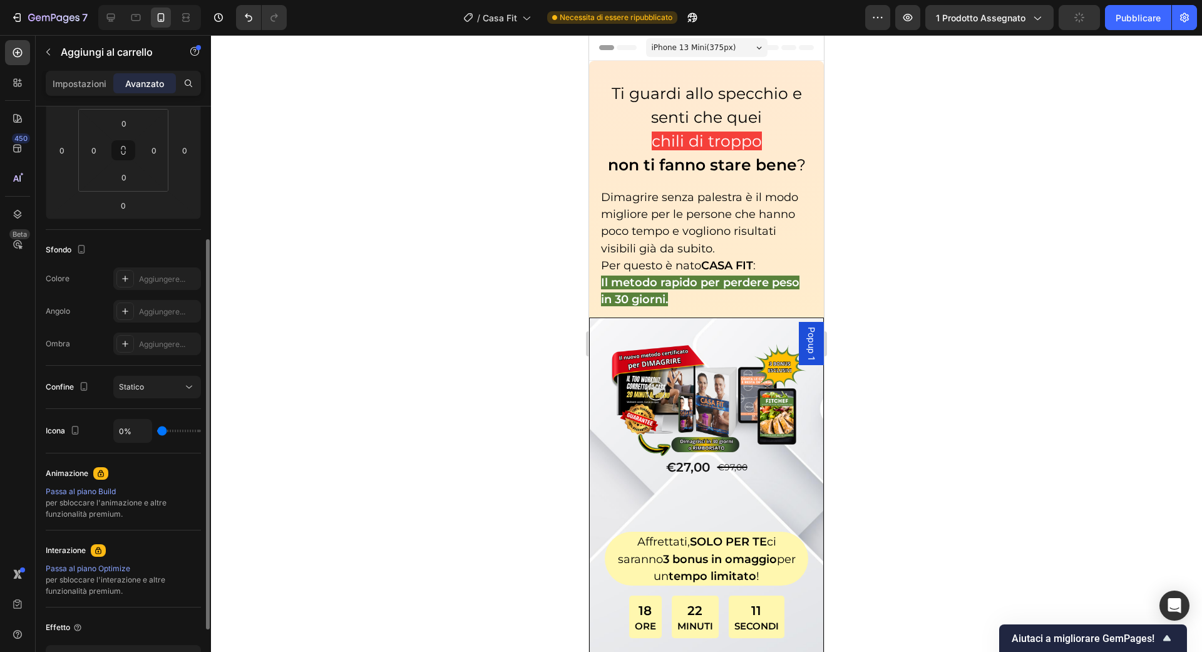
type input "4%"
type input "4"
type input "13%"
type input "13"
type input "24%"
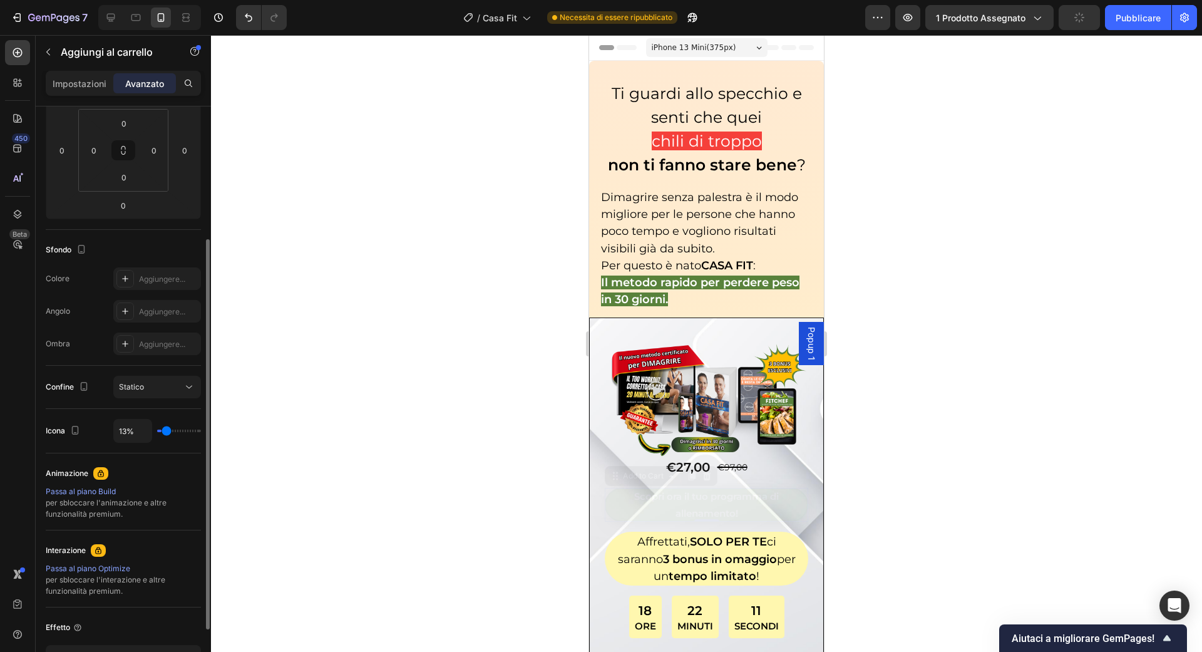
type input "24"
type input "32%"
type input "32"
type input "38%"
type input "38"
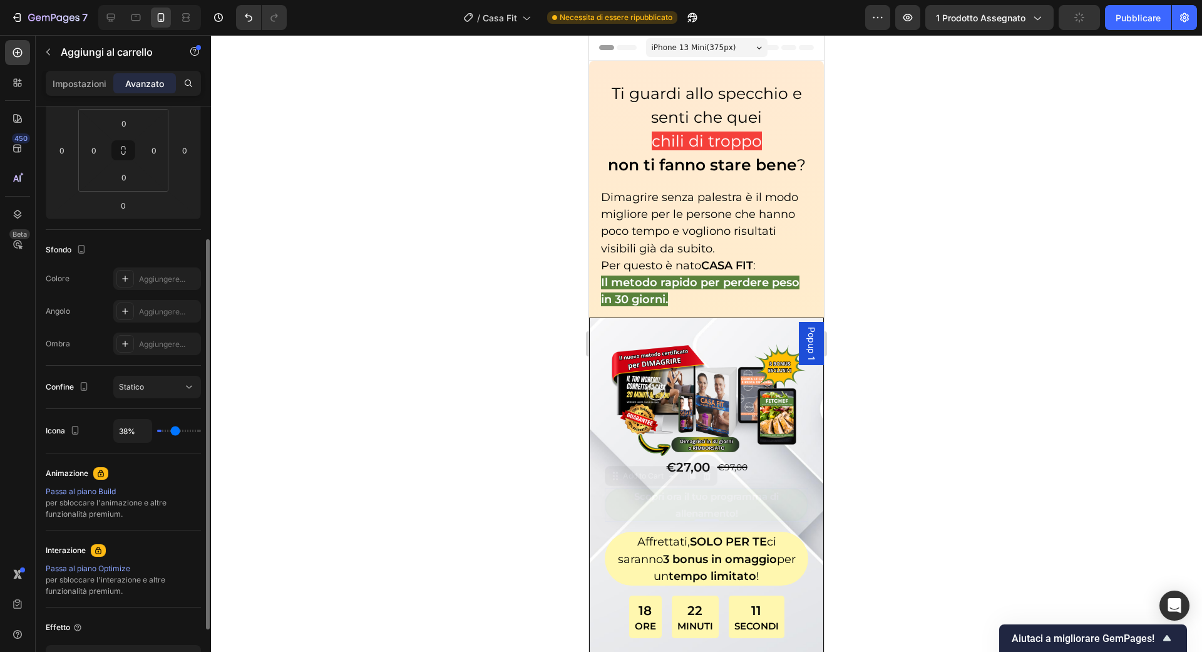
type input "44%"
type input "44"
type input "48%"
type input "48"
type input "52%"
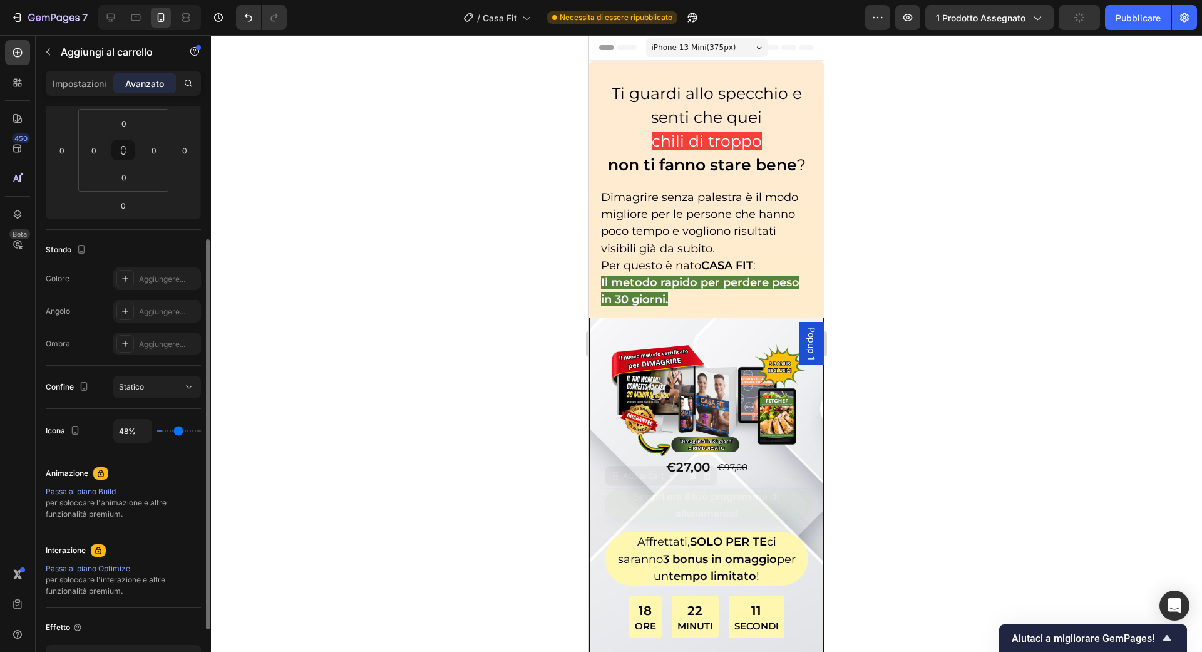
type input "52"
type input "55%"
type input "55"
type input "59%"
type input "59"
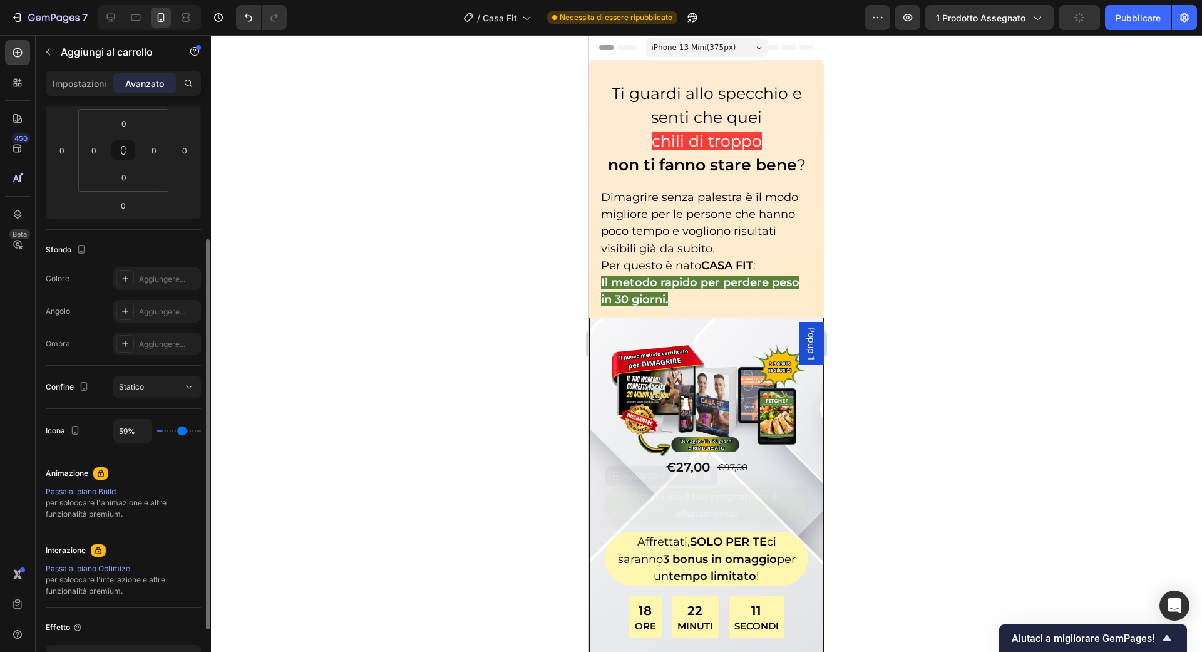
type input "64%"
type input "64"
type input "69%"
type input "69"
type input "76%"
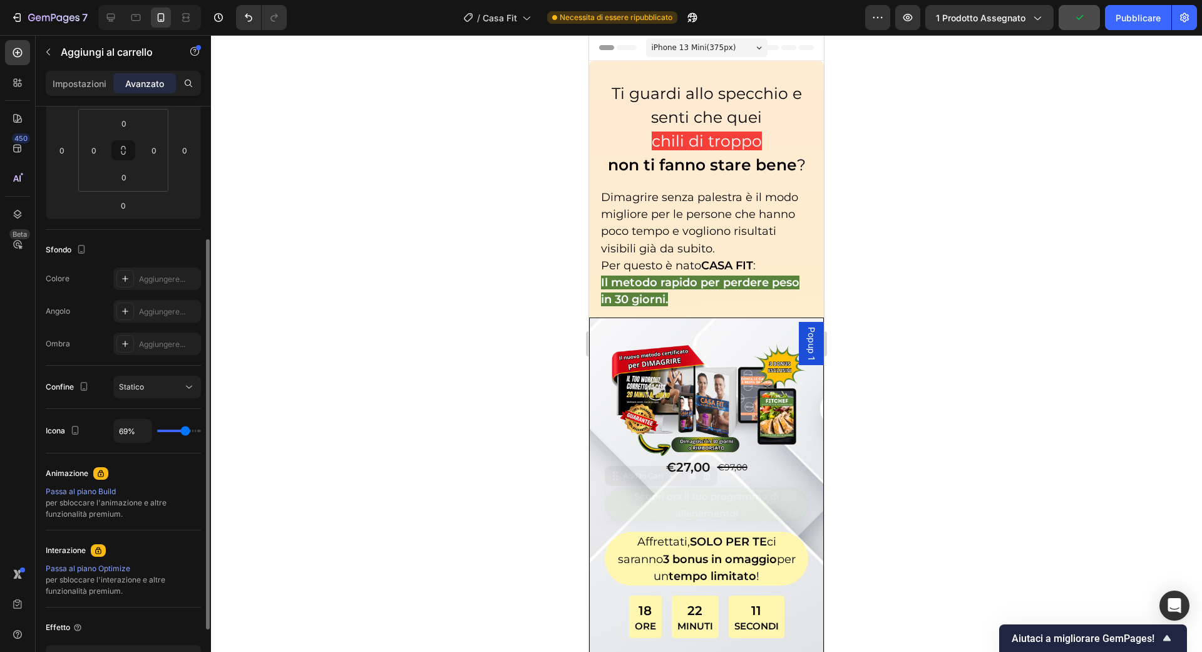
type input "76"
type input "86%"
type input "86"
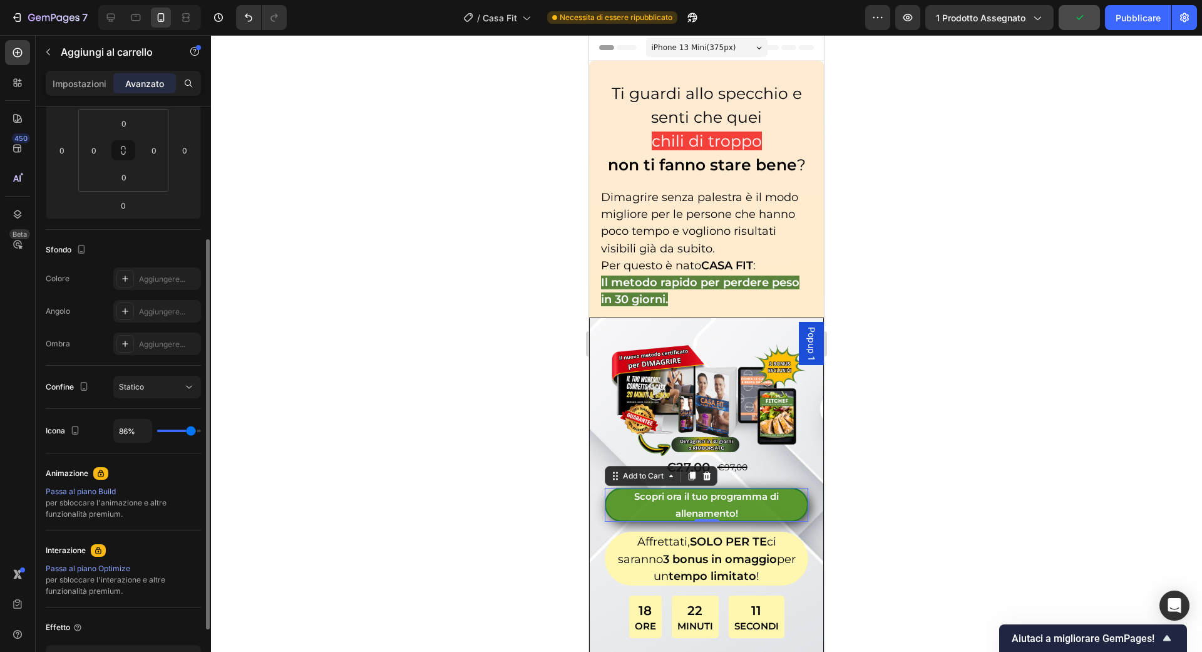
type input "95%"
type input "95"
type input "100%"
type input "100"
drag, startPoint x: 195, startPoint y: 433, endPoint x: 235, endPoint y: 434, distance: 40.1
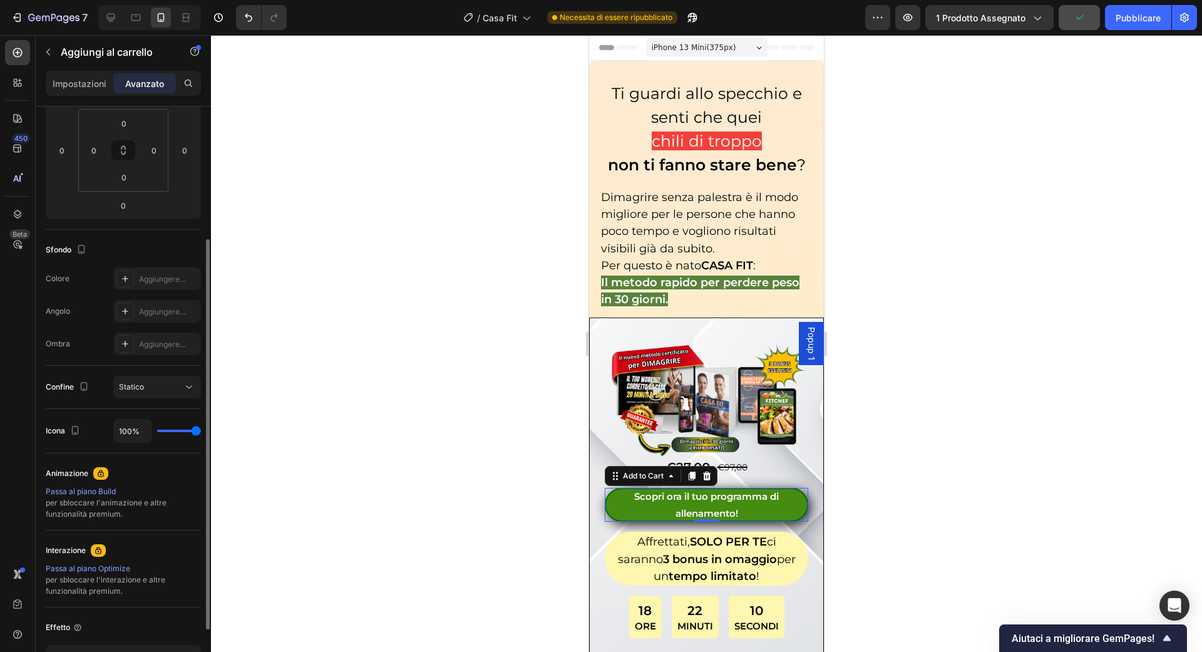
click at [201, 432] on input "range" at bounding box center [179, 430] width 44 height 3
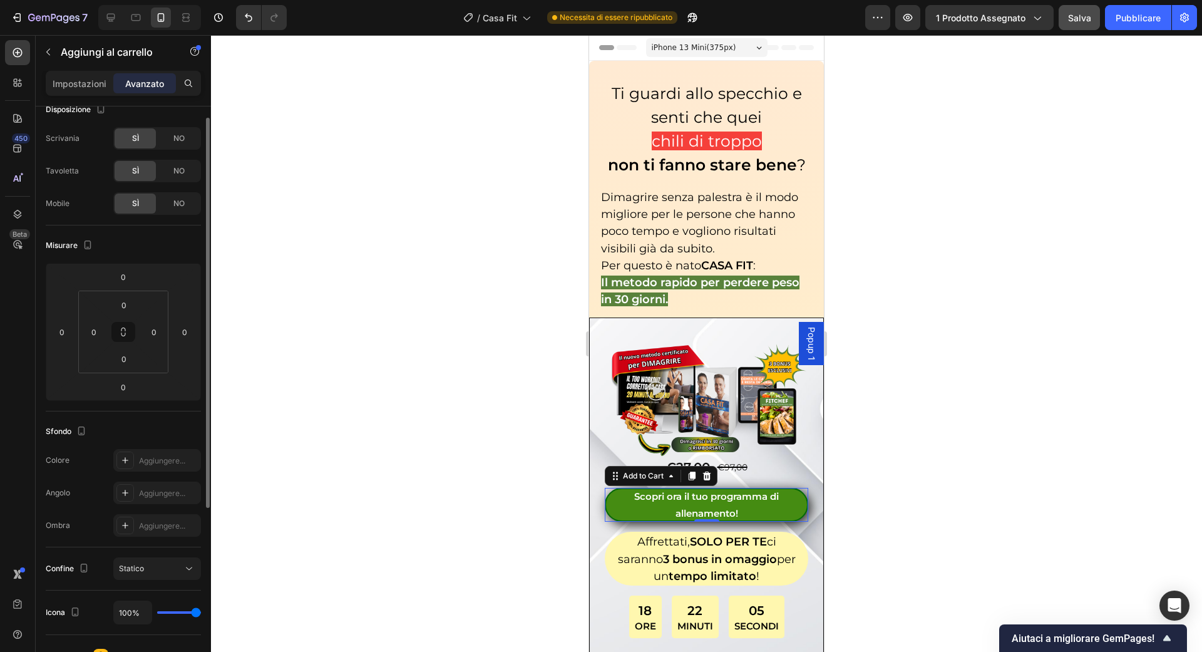
scroll to position [0, 0]
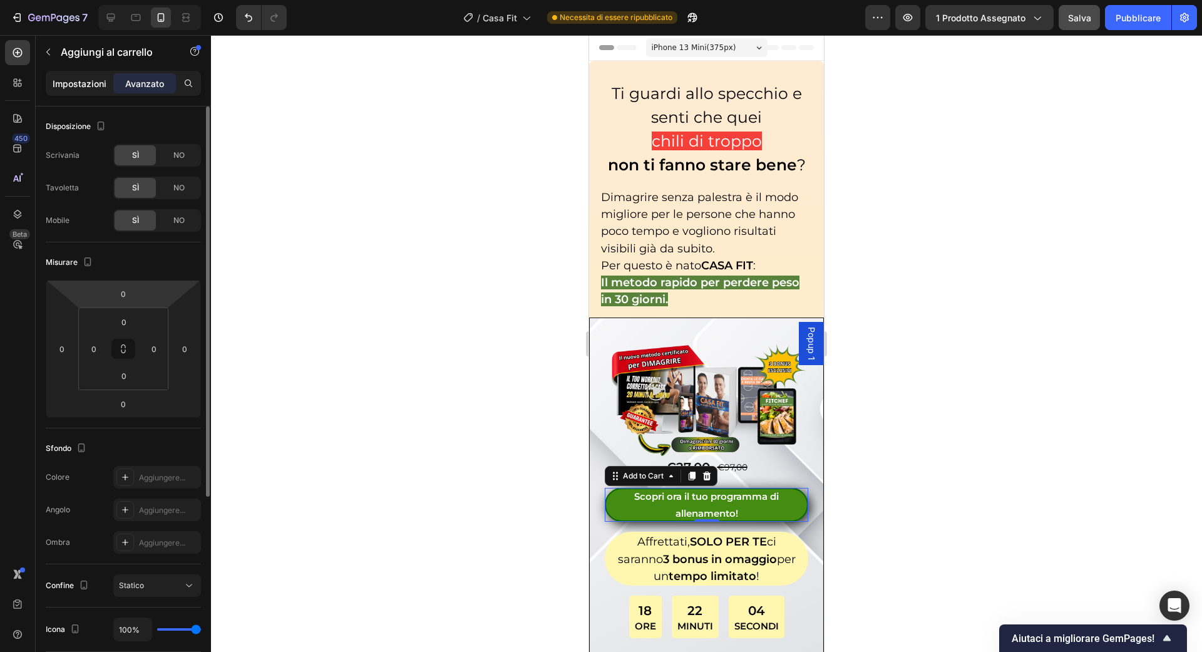
click at [88, 75] on div "Impostazioni" at bounding box center [79, 83] width 63 height 20
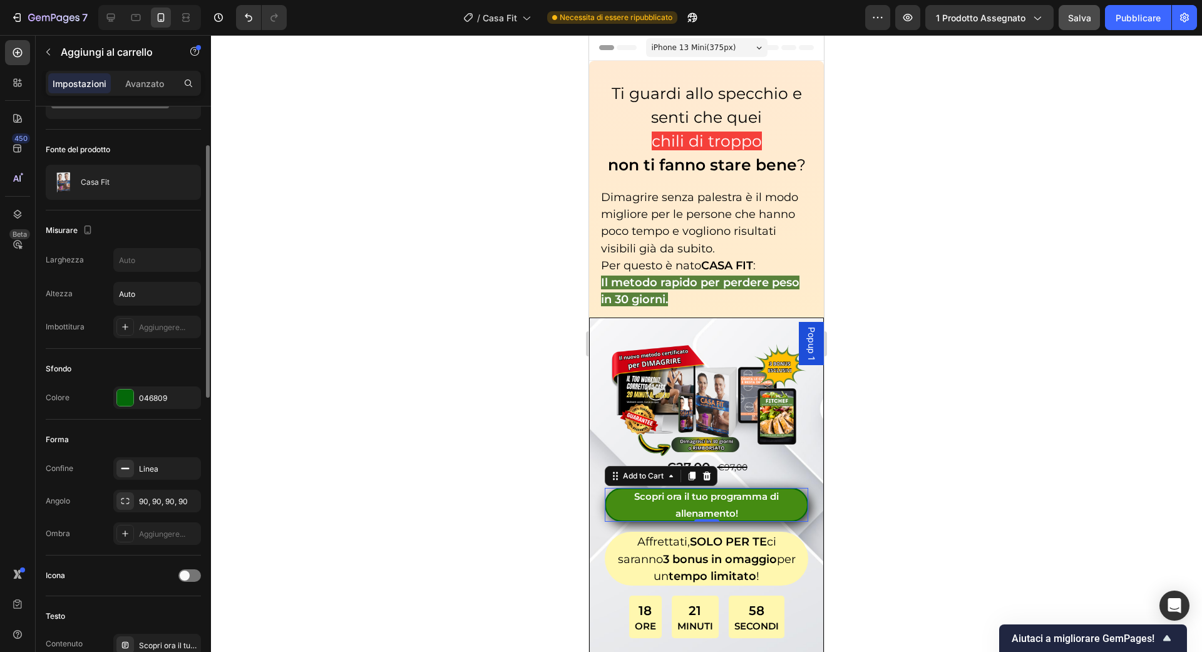
scroll to position [96, 0]
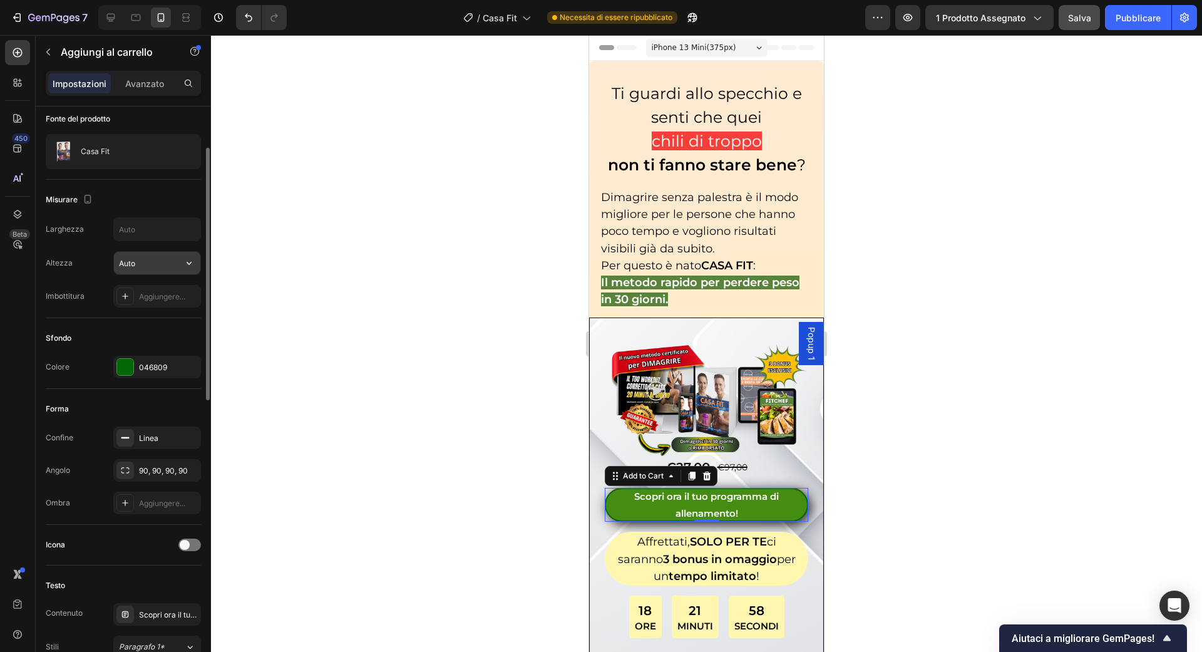
click at [157, 270] on input "Auto" at bounding box center [157, 263] width 86 height 23
click at [193, 260] on icon "button" at bounding box center [189, 263] width 13 height 13
click at [177, 300] on div "Aggiungere..." at bounding box center [168, 296] width 59 height 11
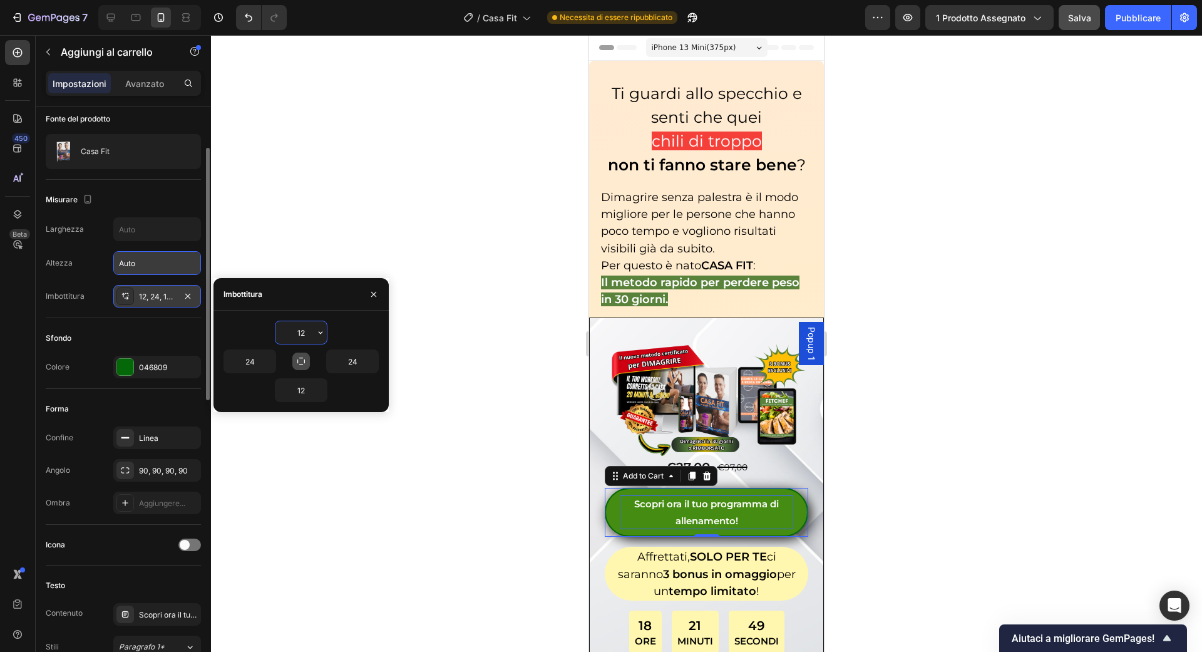
click at [299, 364] on icon "button" at bounding box center [301, 361] width 10 height 10
type input "12"
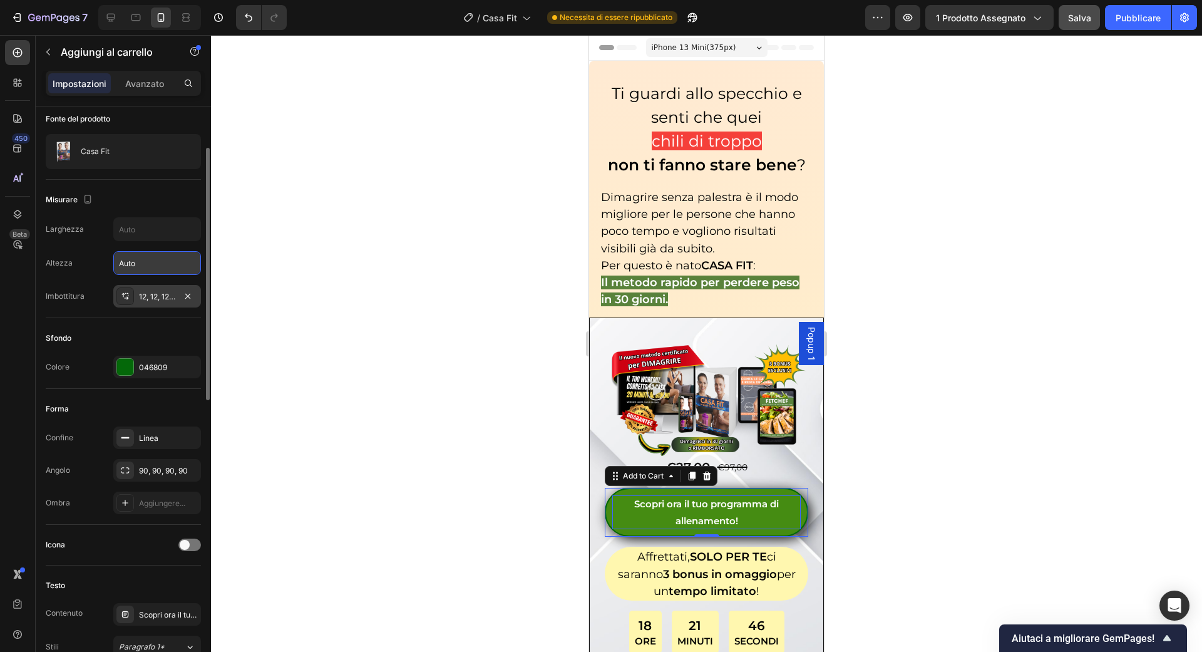
click at [381, 460] on div at bounding box center [706, 343] width 991 height 617
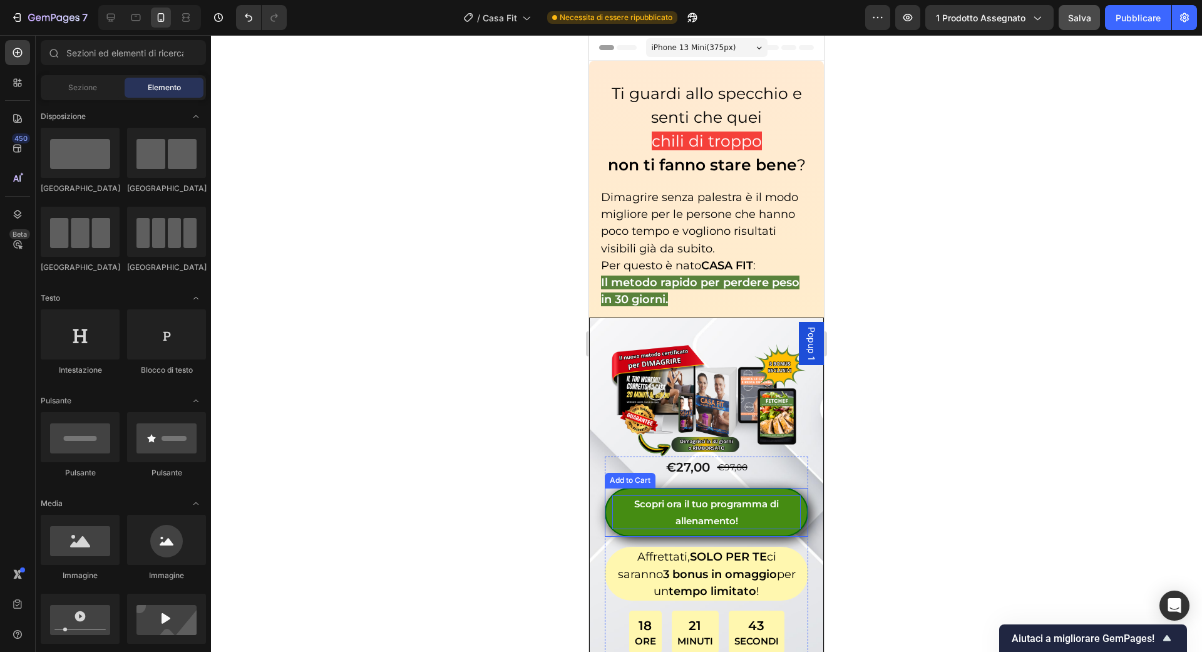
click at [644, 500] on p "Scopri ora il tuo programma di allenamento!" at bounding box center [706, 512] width 188 height 34
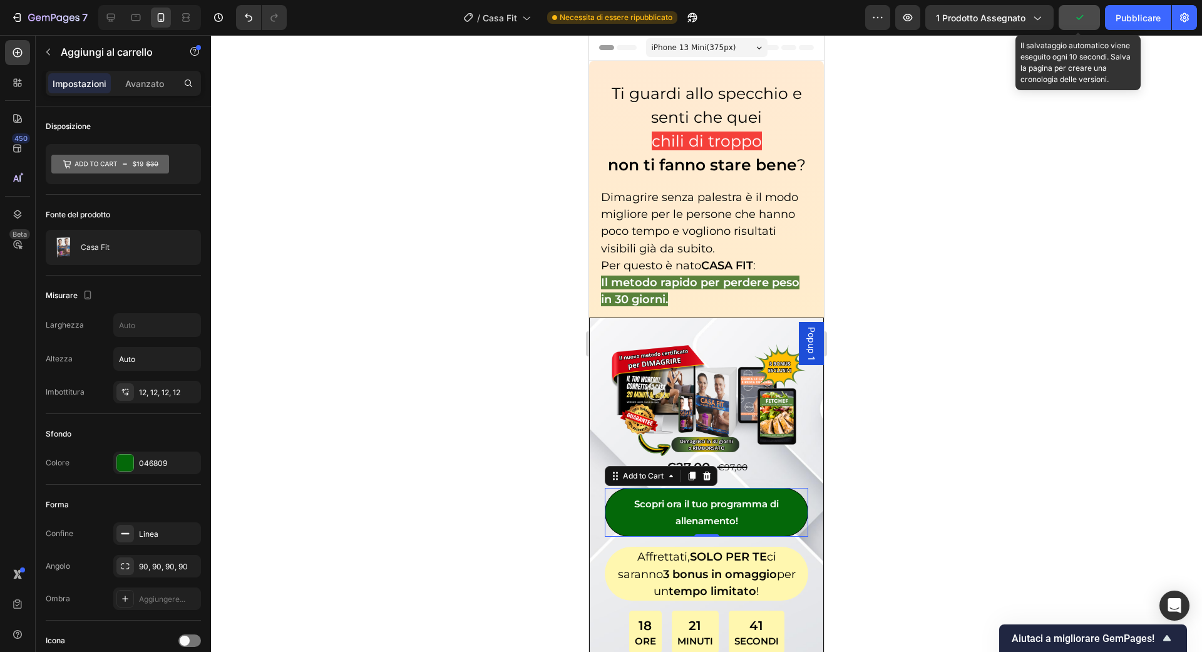
click at [1086, 14] on icon "button" at bounding box center [1079, 17] width 13 height 13
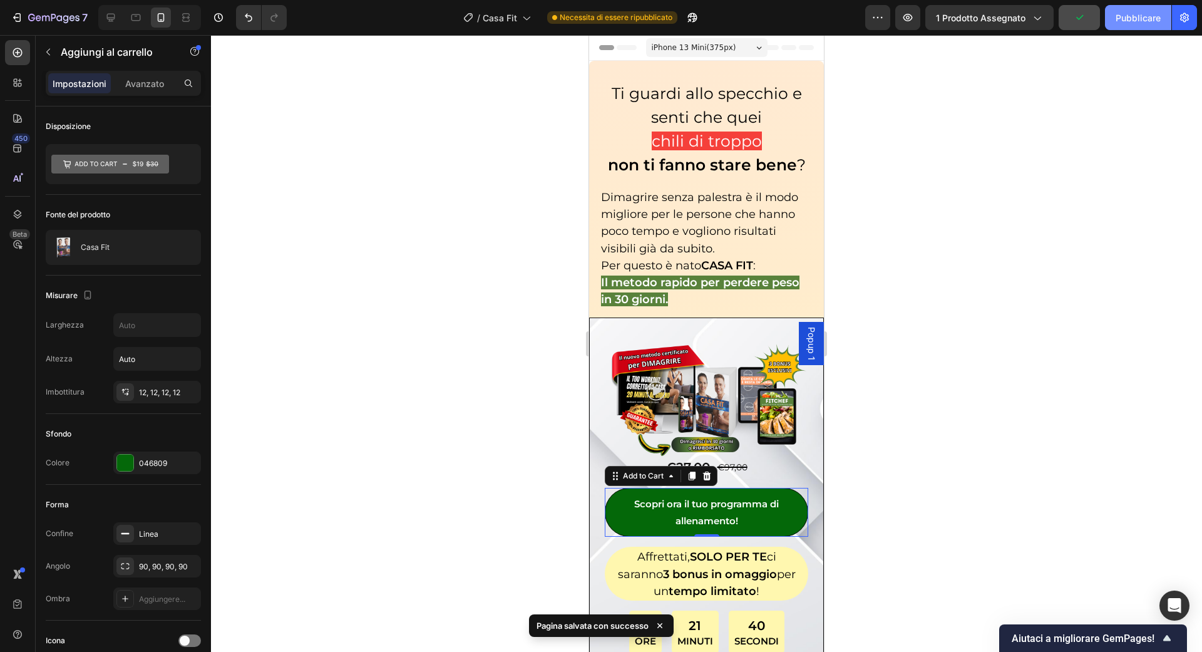
click at [1143, 21] on font "Pubblicare" at bounding box center [1138, 18] width 45 height 11
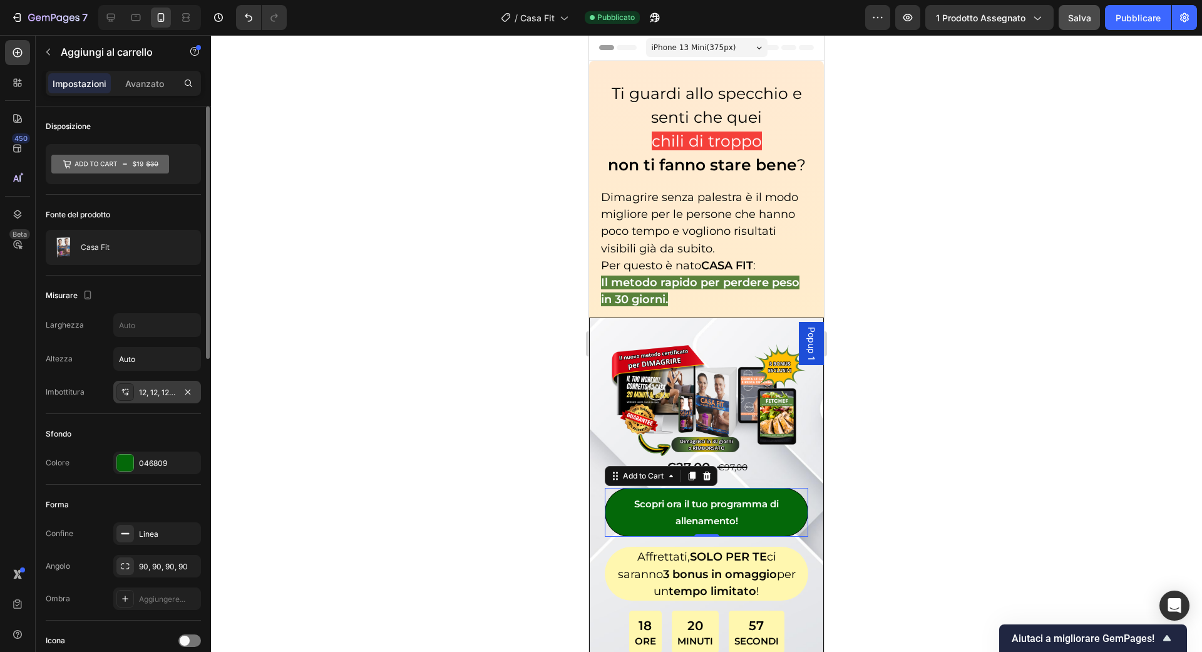
click at [155, 395] on div "12, 12, 12, 12" at bounding box center [157, 392] width 36 height 11
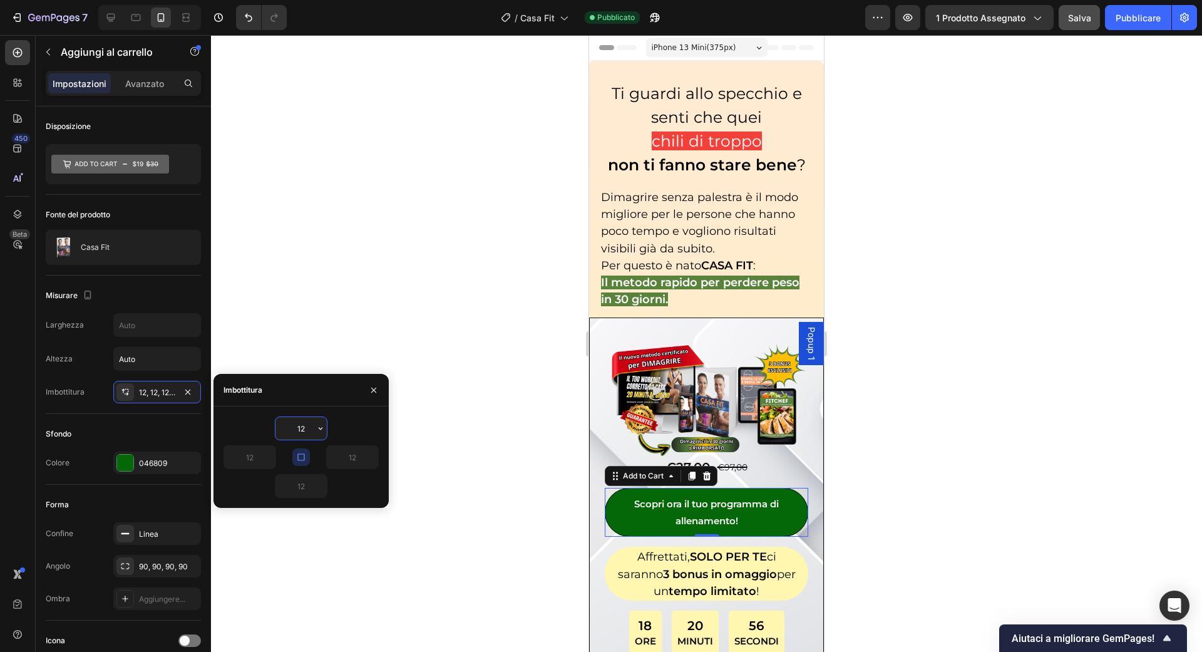
click at [293, 425] on input "12" at bounding box center [300, 428] width 51 height 23
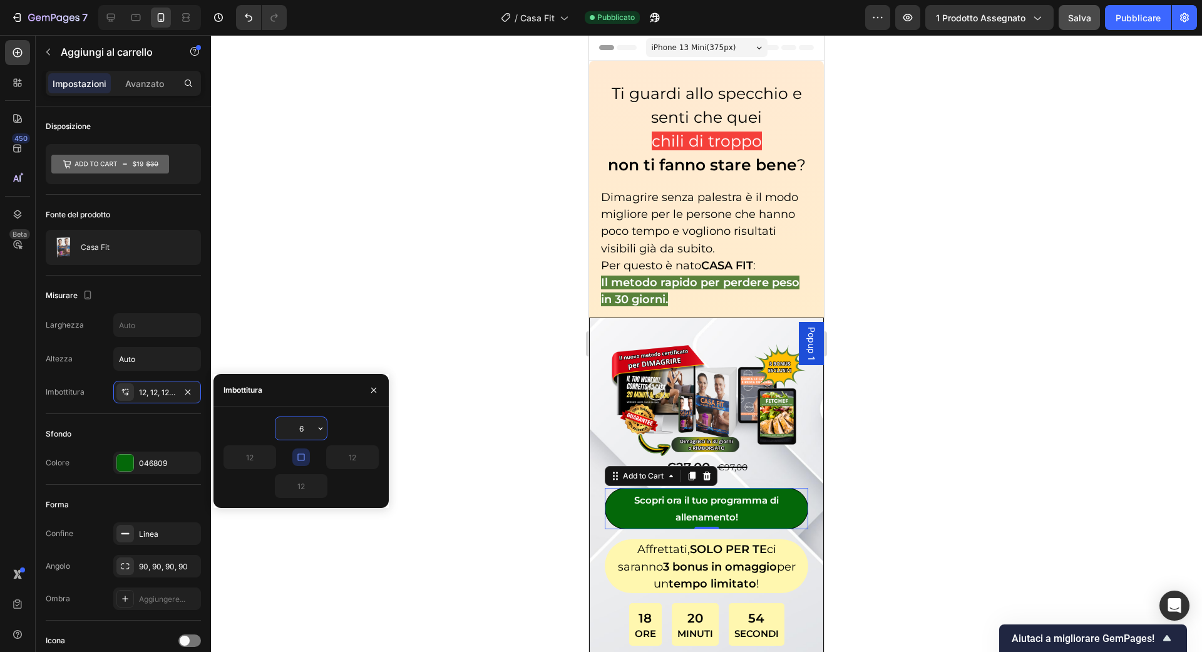
type input "6"
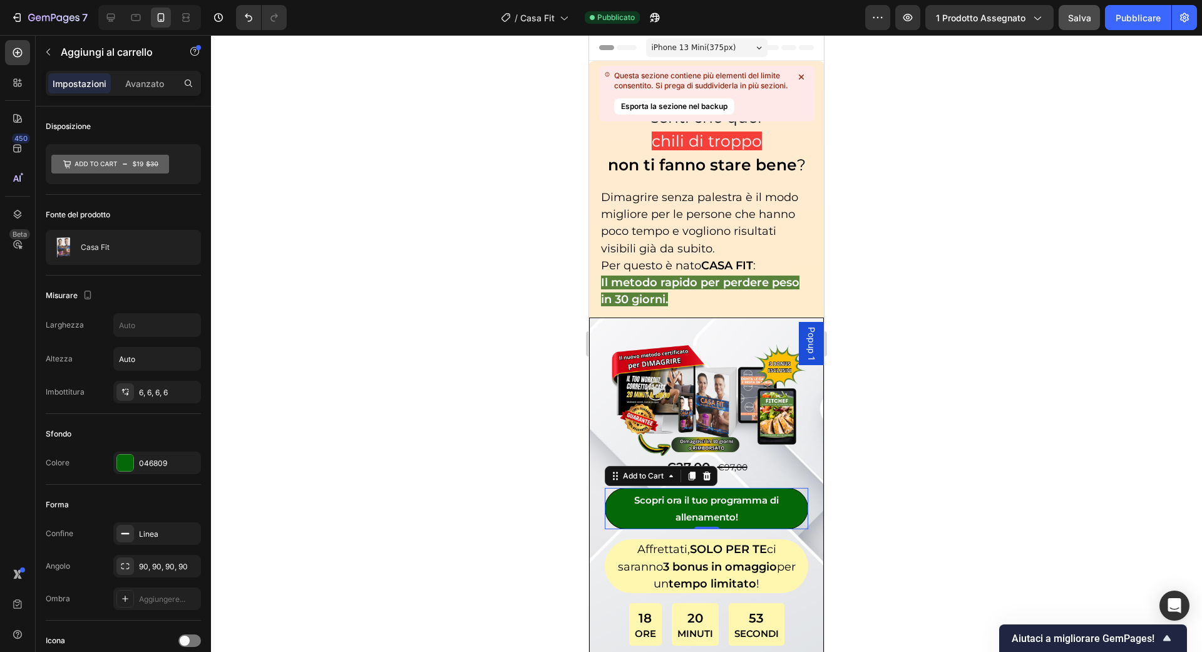
click at [387, 349] on div at bounding box center [706, 343] width 991 height 617
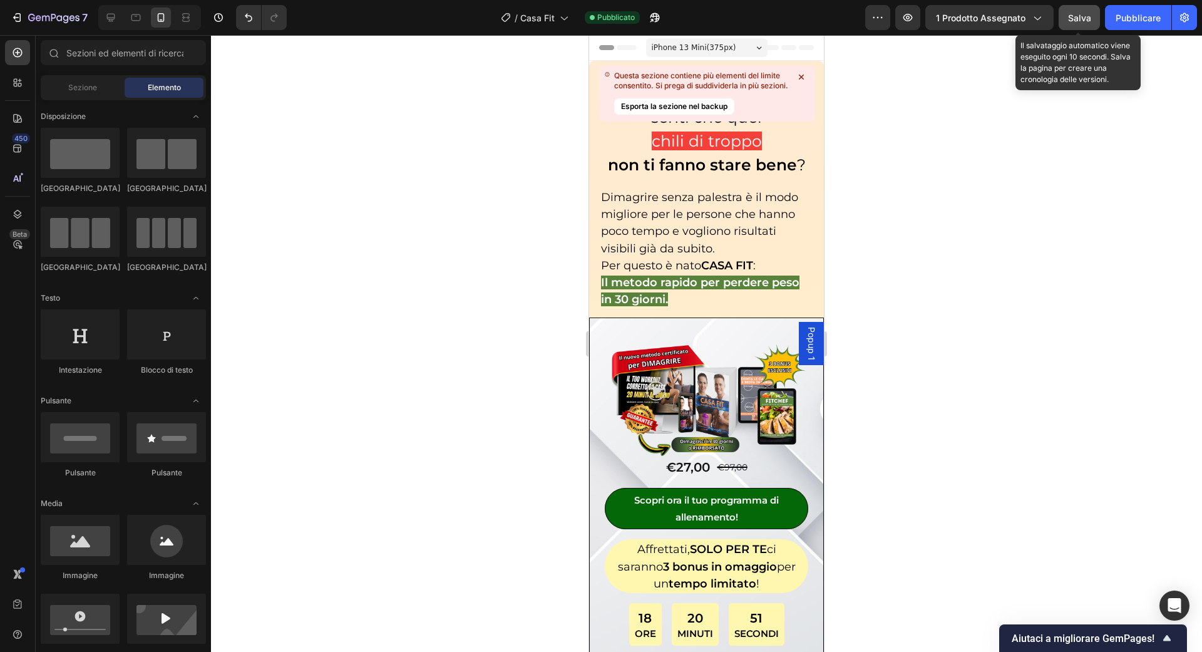
click at [1083, 21] on font "Salva" at bounding box center [1079, 18] width 23 height 11
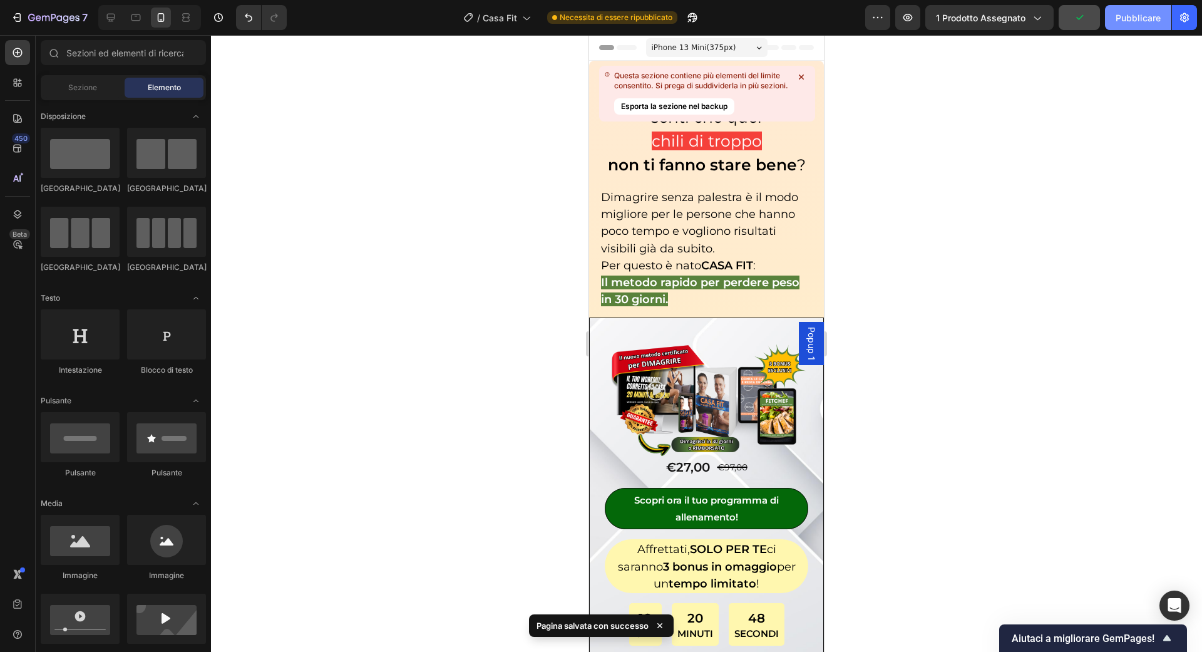
click at [1124, 23] on font "Pubblicare" at bounding box center [1138, 17] width 45 height 13
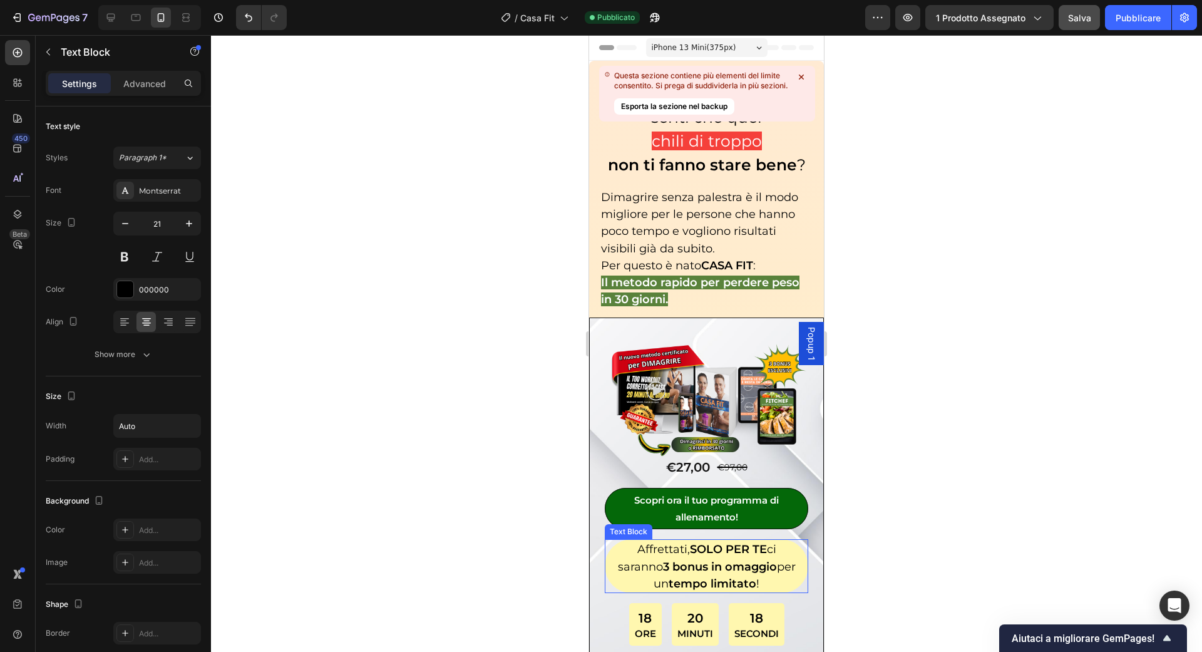
click at [667, 543] on span "Affrettati, SOLO PER TE ci saranno 3 bonus in omaggio per un tempo limitato !" at bounding box center [707, 566] width 178 height 48
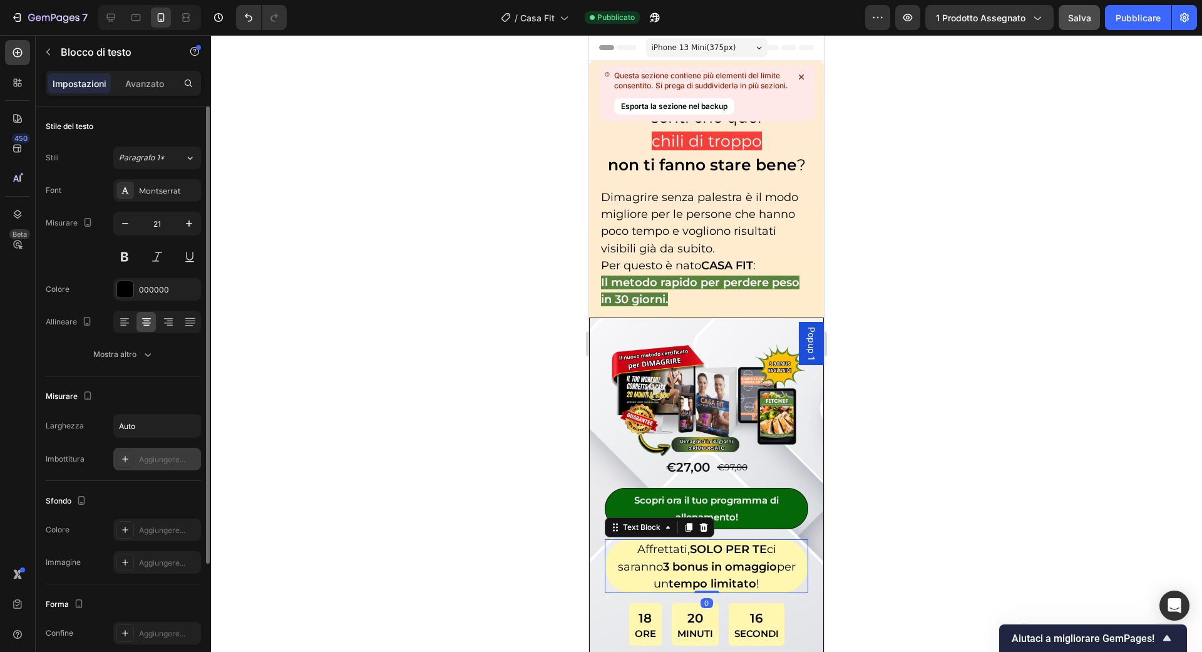
click at [181, 456] on font "Aggiungere..." at bounding box center [162, 459] width 46 height 9
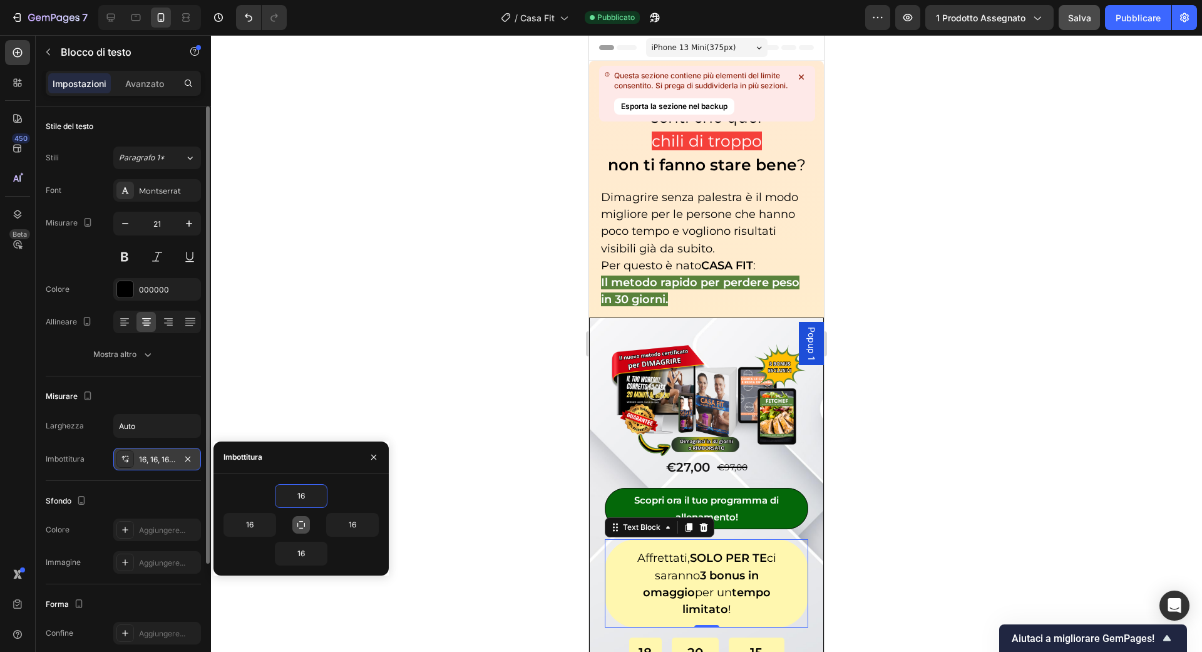
click at [308, 518] on button "button" at bounding box center [301, 525] width 18 height 18
click at [311, 495] on input "16" at bounding box center [300, 496] width 51 height 23
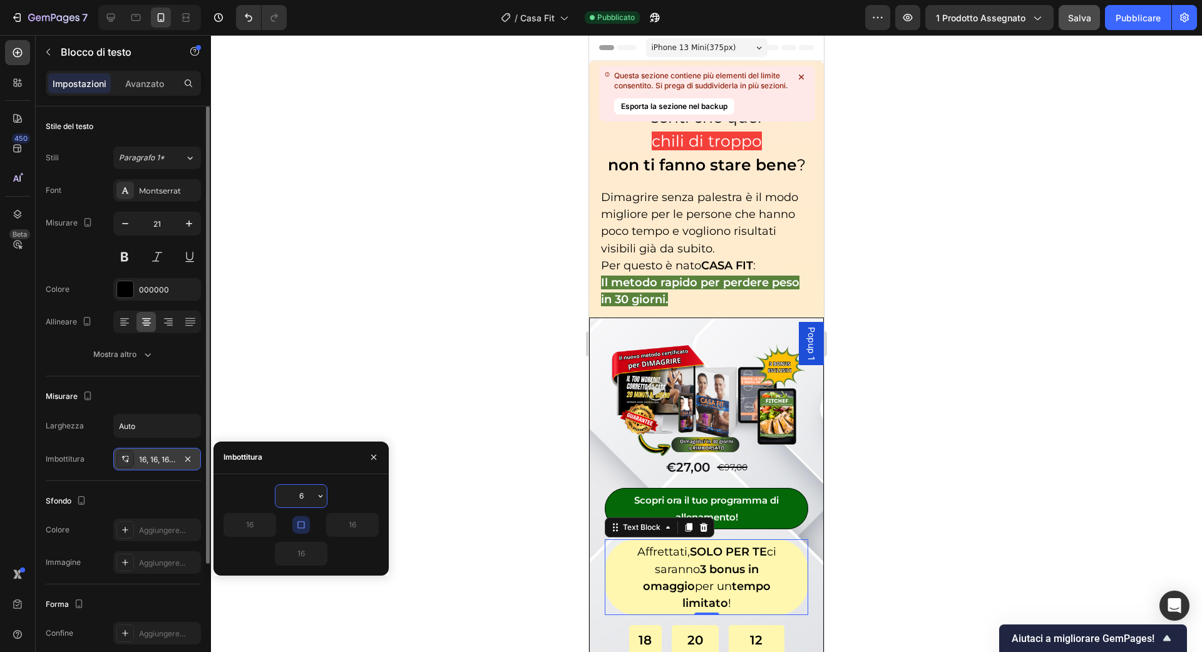
type input "6"
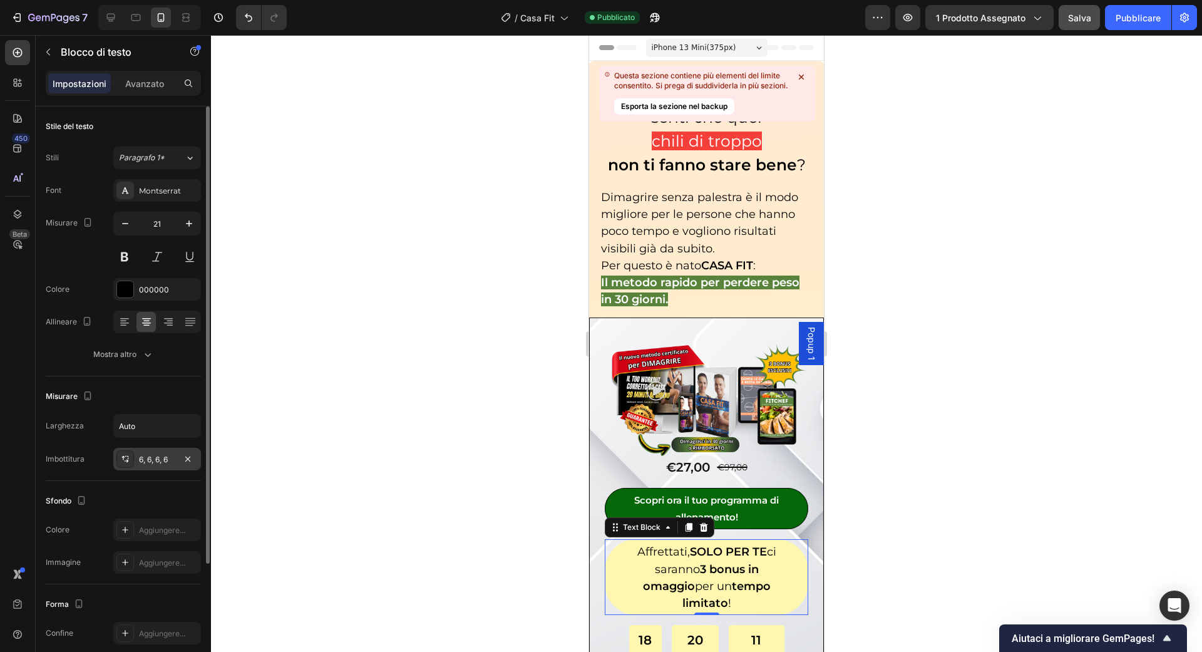
click at [478, 517] on div at bounding box center [706, 343] width 991 height 617
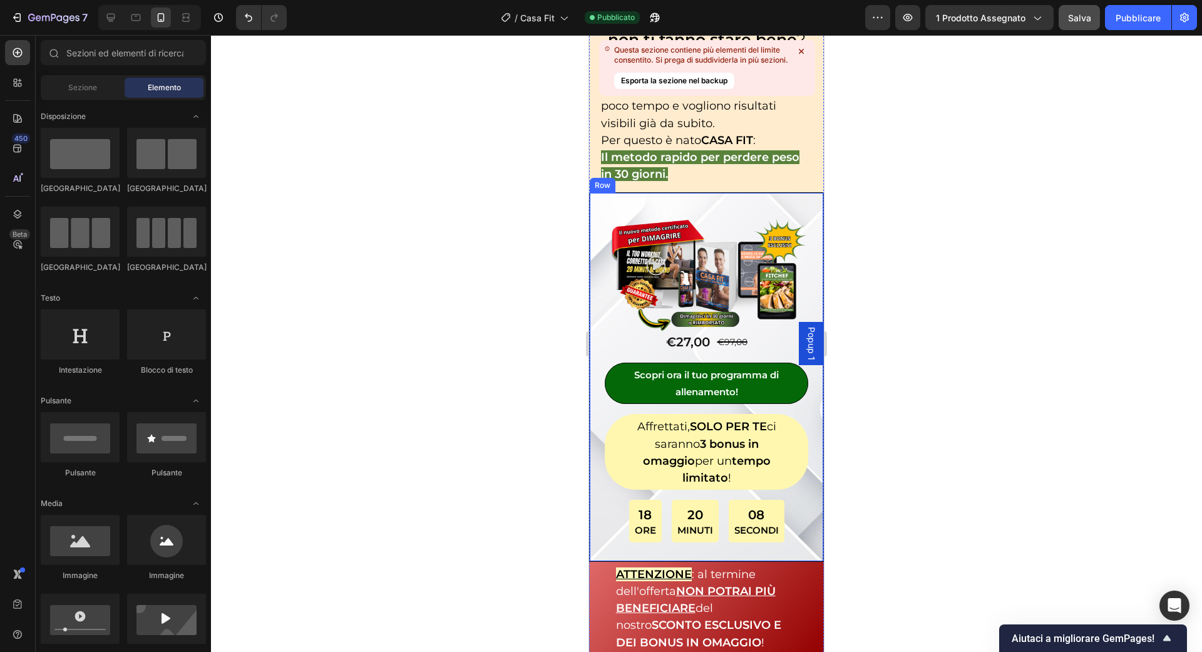
scroll to position [139, 0]
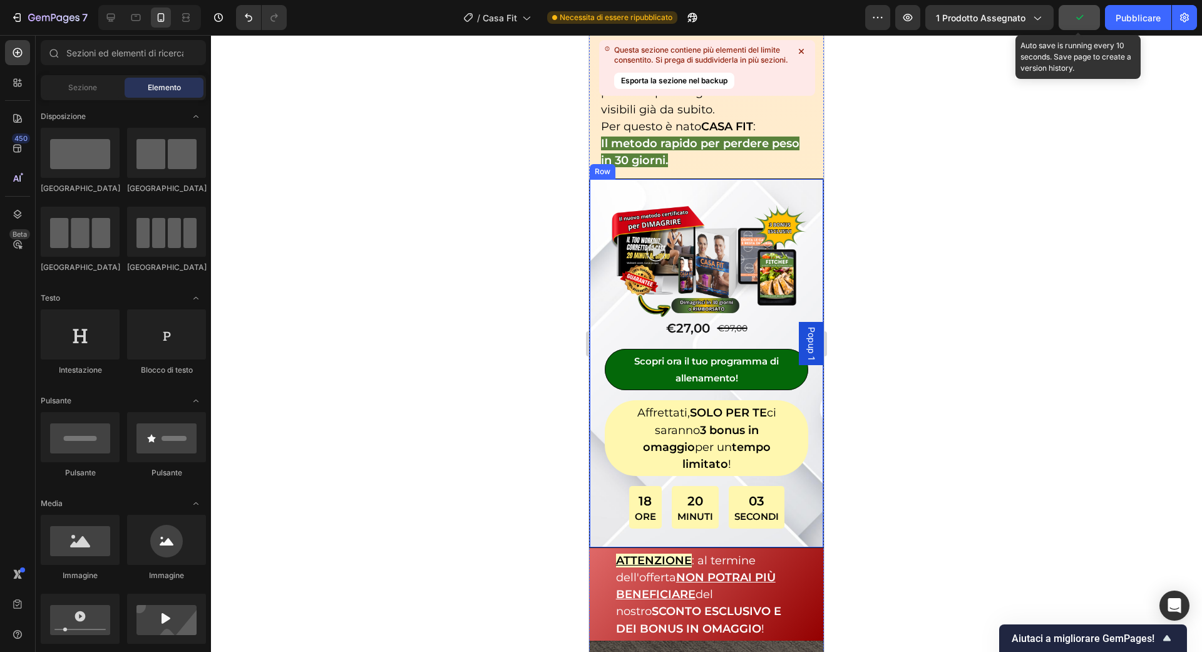
click at [1072, 26] on button "button" at bounding box center [1079, 17] width 41 height 25
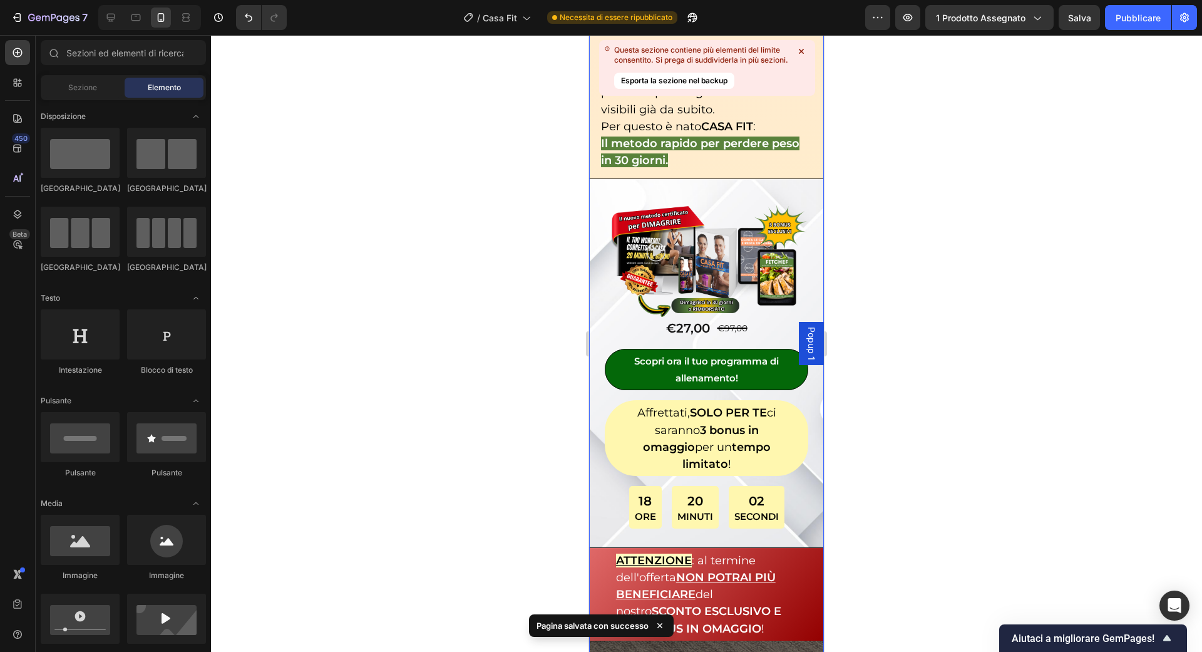
click at [801, 49] on icon at bounding box center [801, 51] width 5 height 5
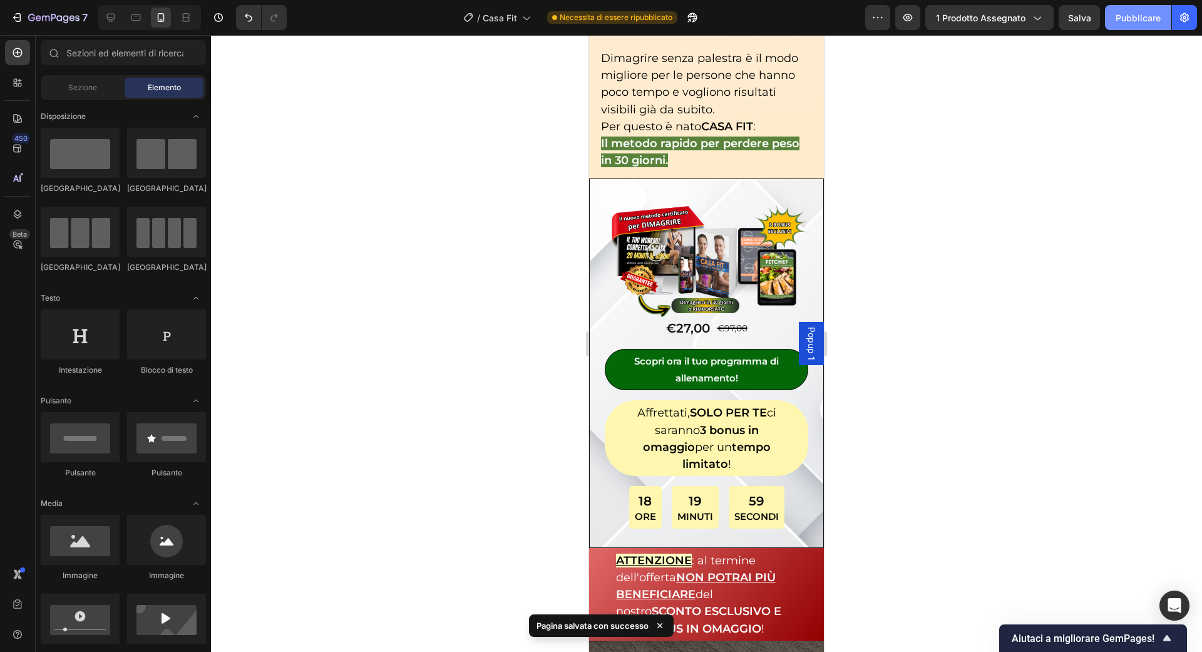
click at [1131, 14] on font "Pubblicare" at bounding box center [1138, 18] width 45 height 11
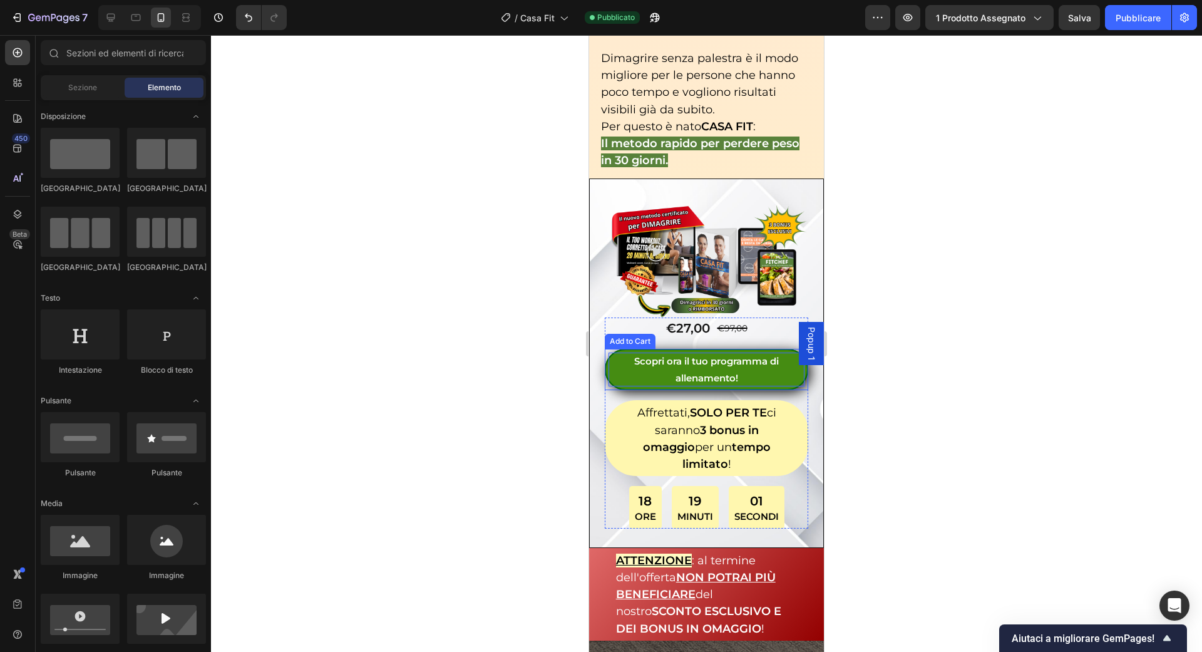
click at [688, 369] on p "Scopri ora il tuo programma di allenamento!" at bounding box center [707, 369] width 196 height 34
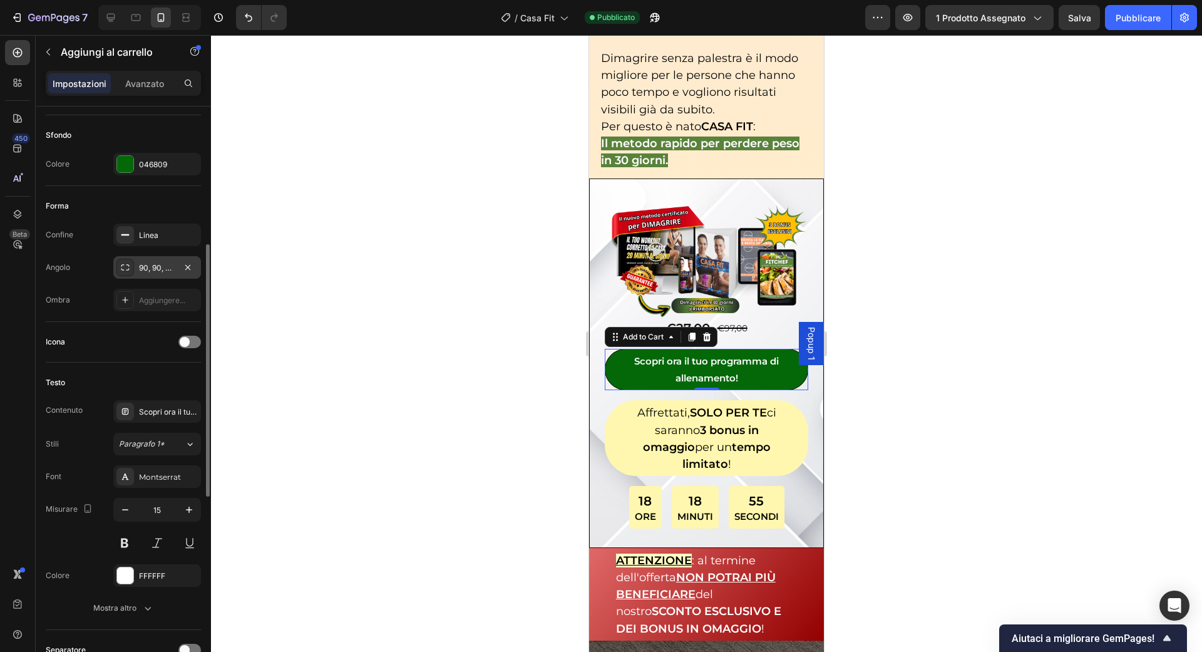
scroll to position [307, 0]
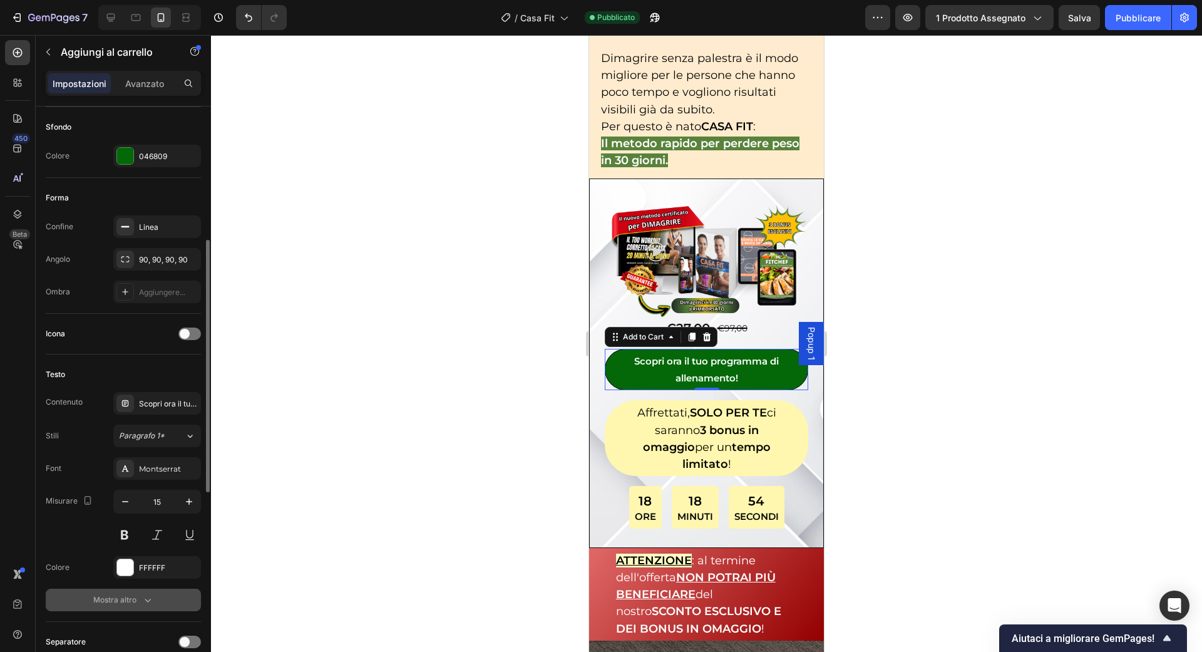
click at [129, 595] on font "Mostra altro" at bounding box center [114, 599] width 43 height 9
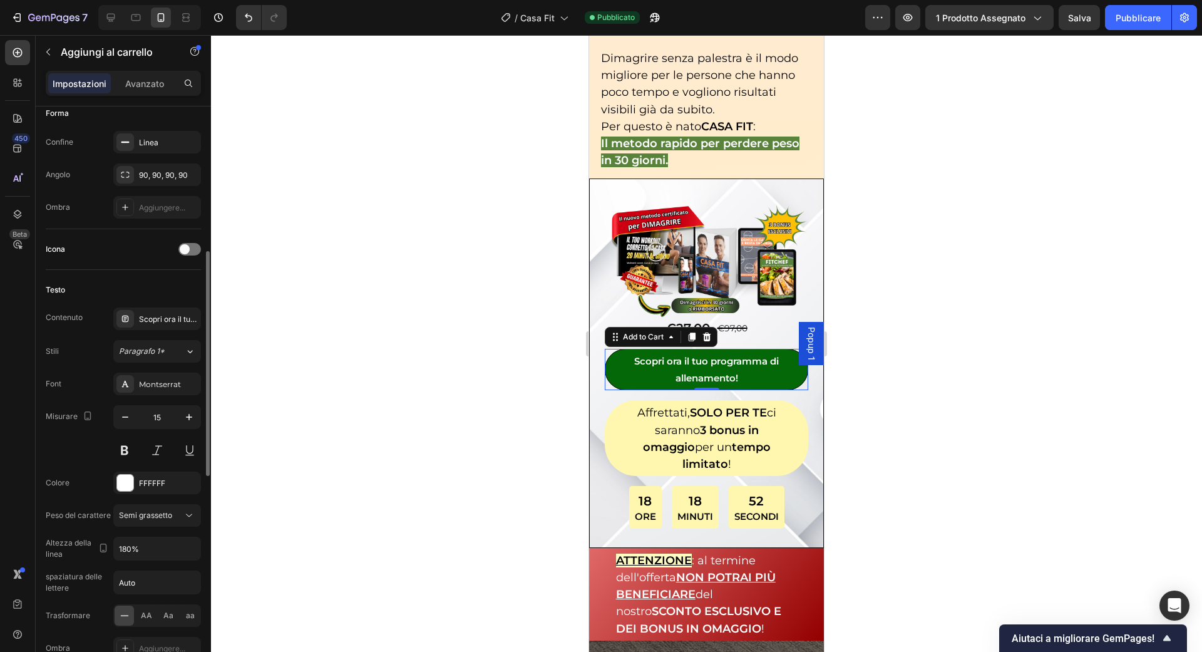
scroll to position [399, 0]
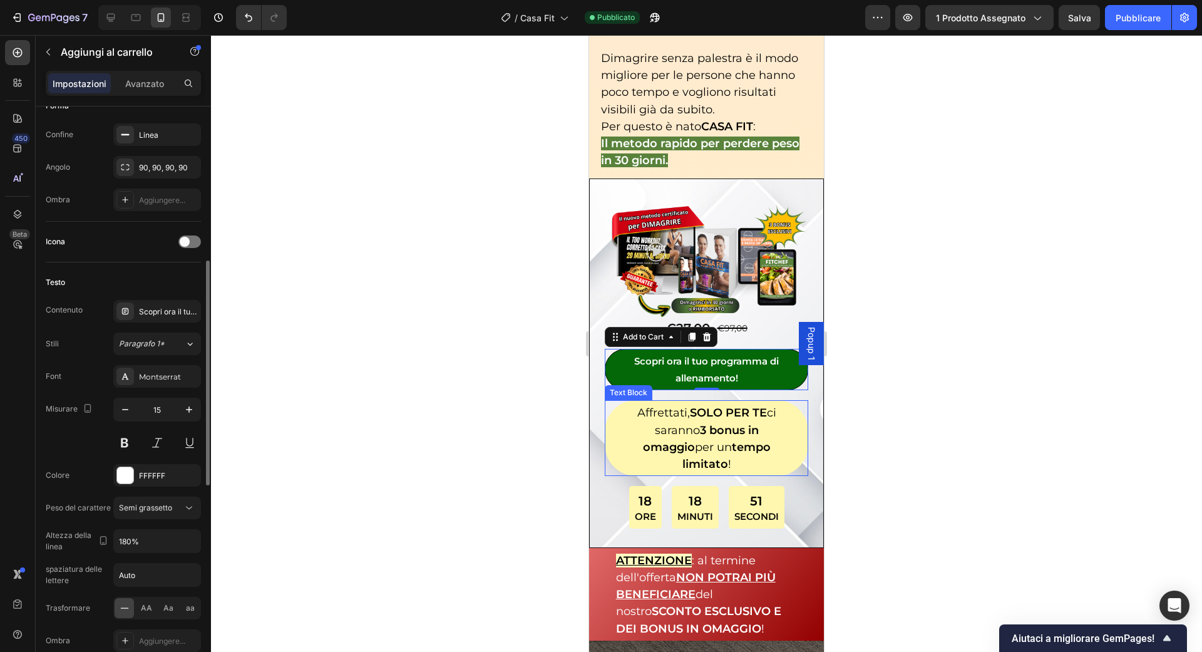
click at [674, 406] on span "Affrettati, SOLO PER TE ci saranno 3 bonus in omaggio per un tempo limitato !" at bounding box center [706, 438] width 139 height 65
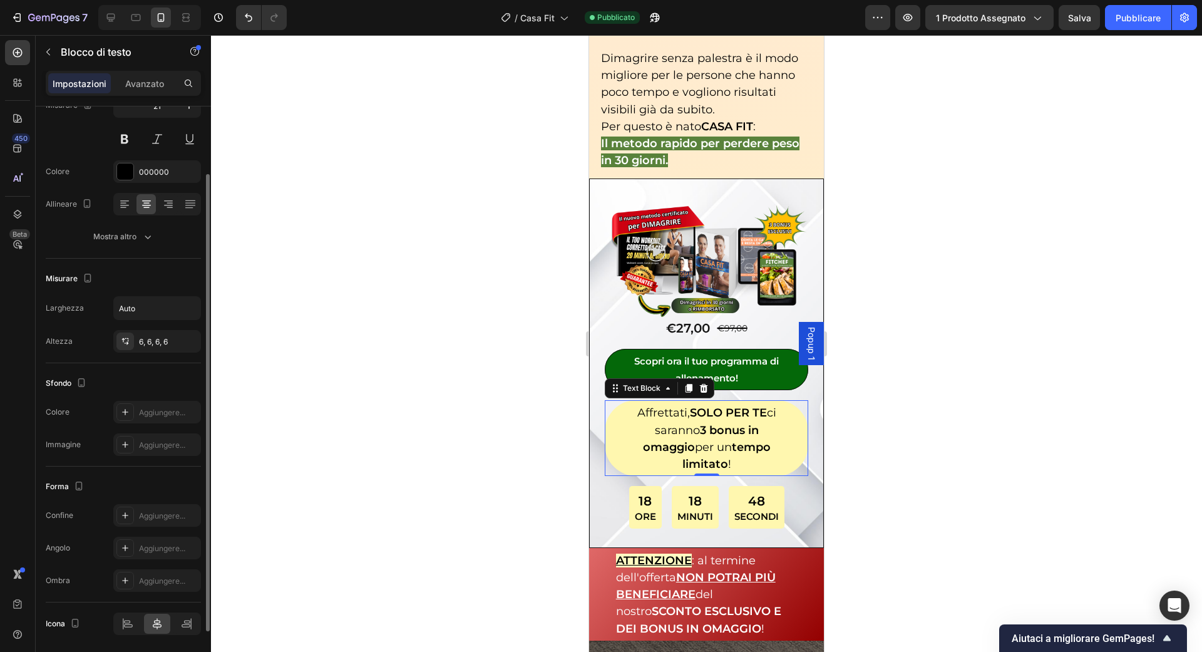
scroll to position [104, 0]
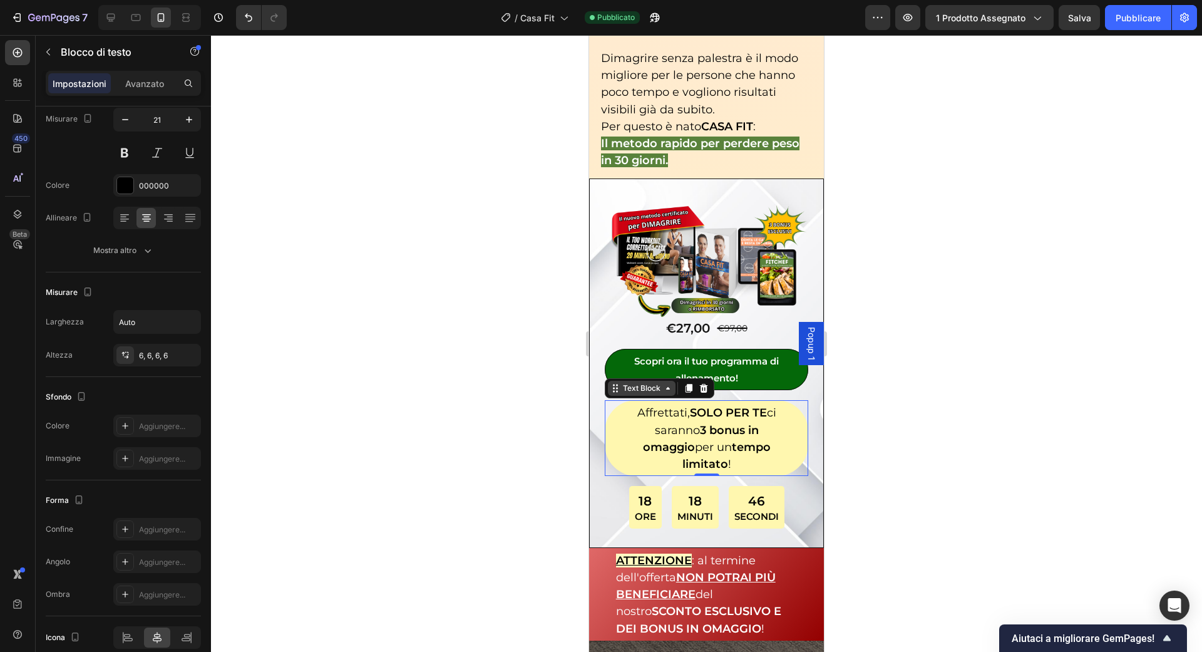
click at [659, 383] on div "Text Block" at bounding box center [641, 388] width 43 height 11
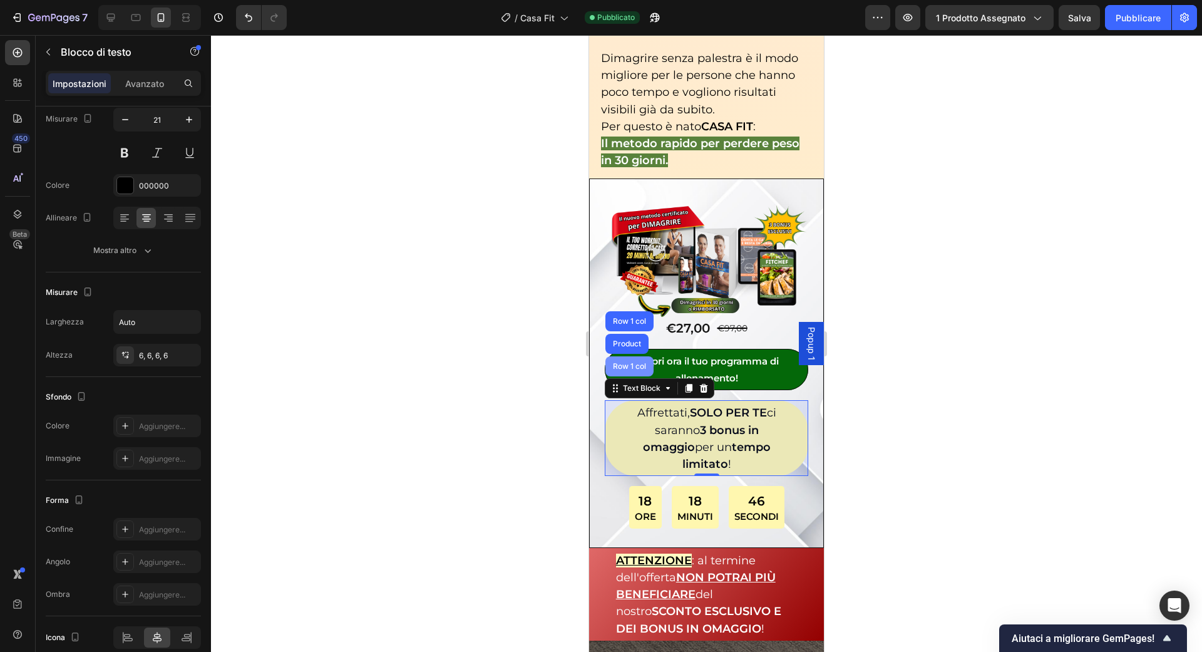
click at [635, 356] on div "Row 1 col" at bounding box center [629, 366] width 48 height 20
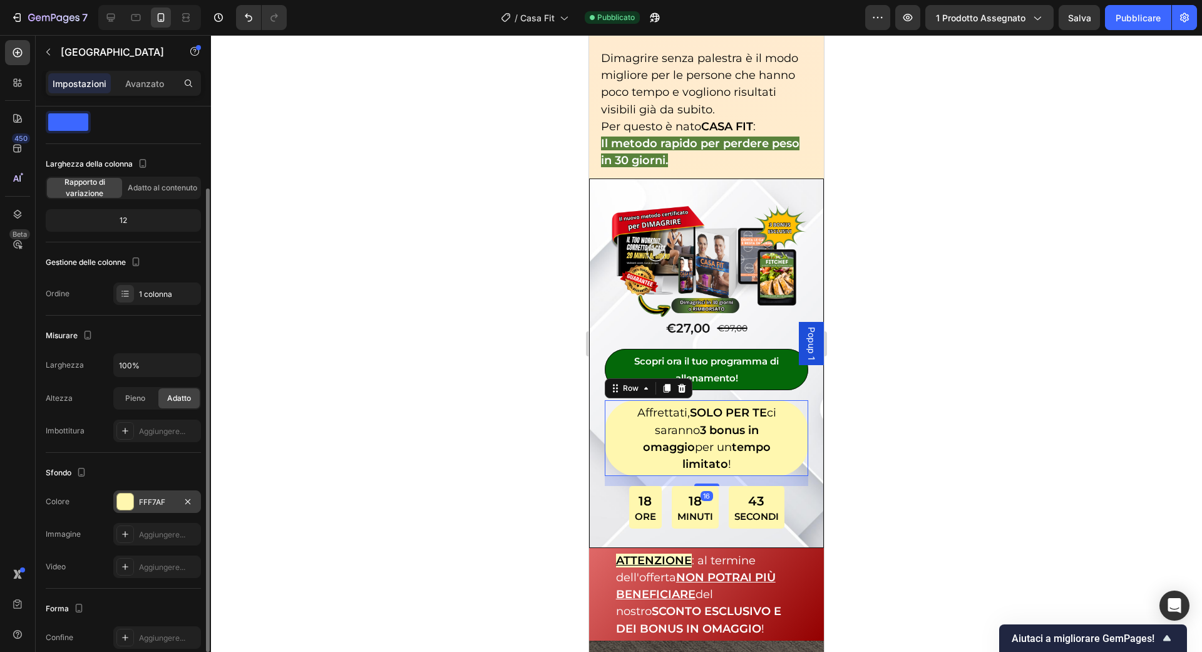
scroll to position [148, 0]
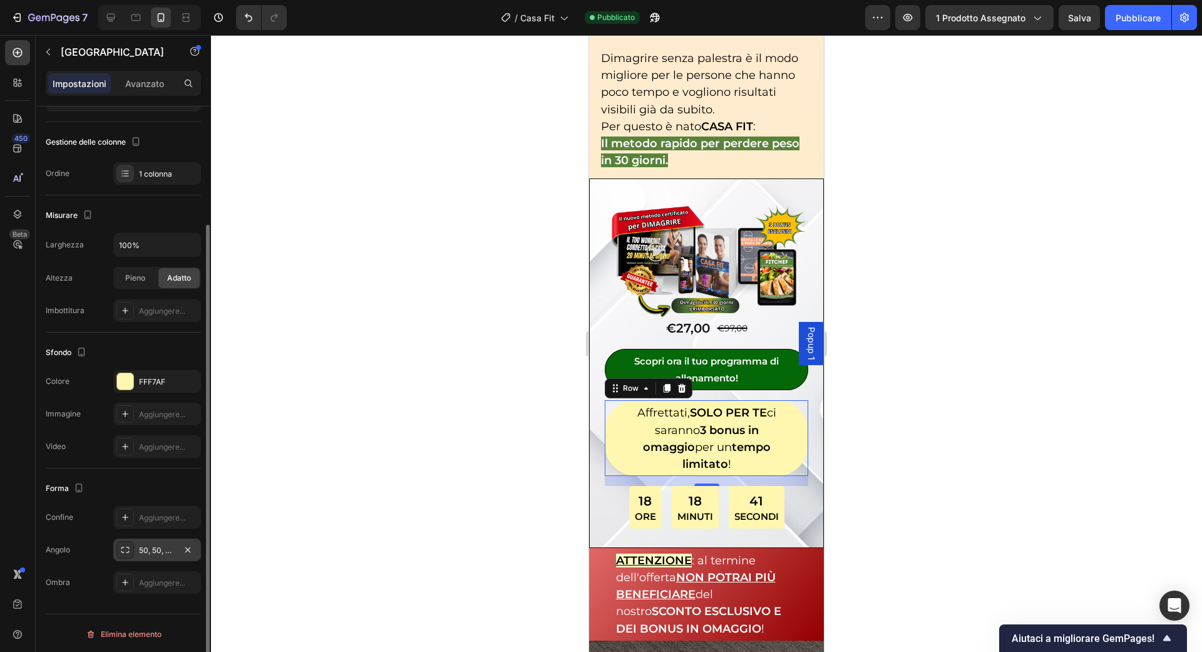
click at [146, 545] on font "50, 50, 50, 50" at bounding box center [163, 549] width 49 height 9
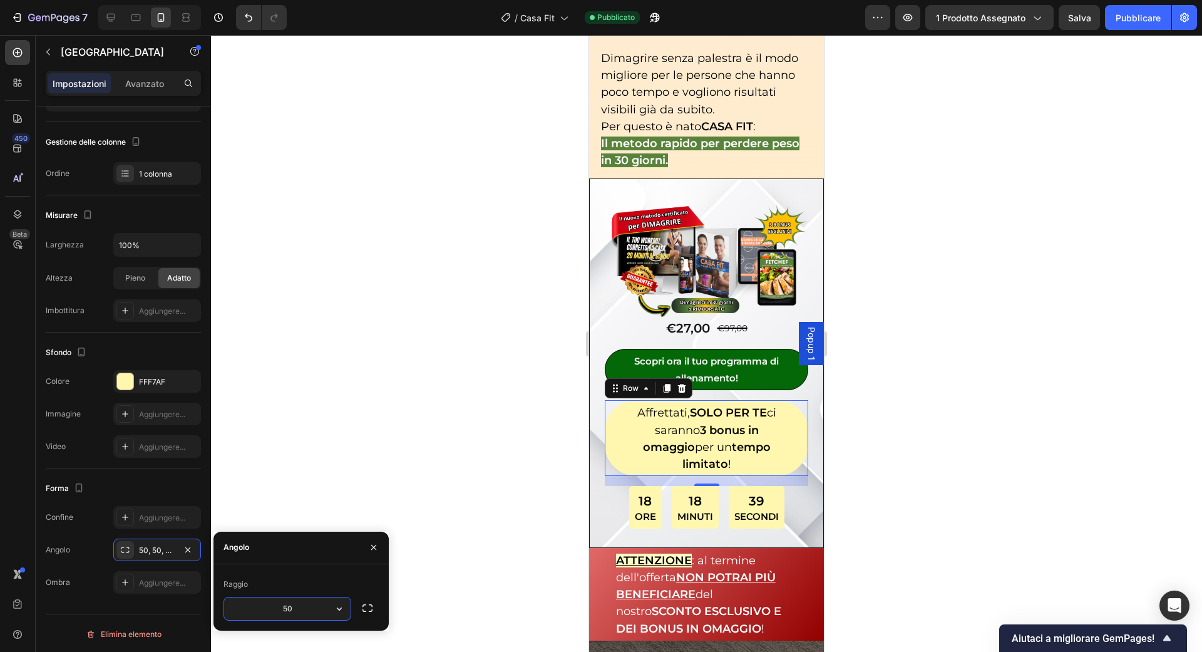
click at [294, 612] on input "50" at bounding box center [287, 608] width 126 height 23
type input "90"
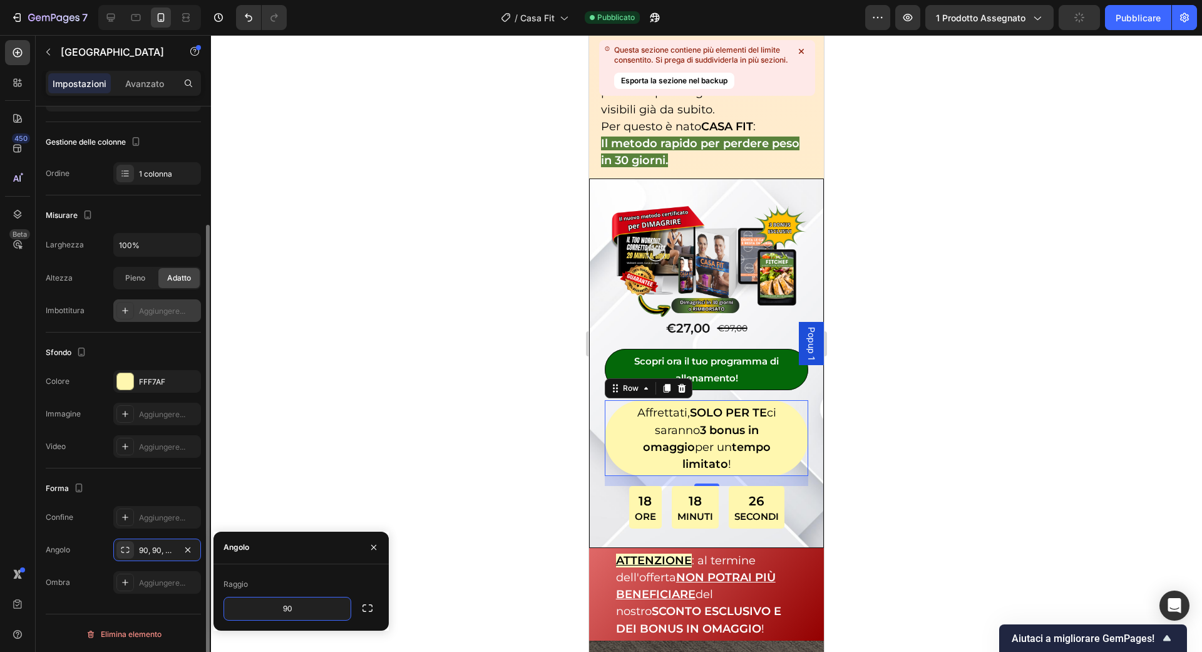
click at [165, 306] on font "Aggiungere..." at bounding box center [162, 310] width 46 height 9
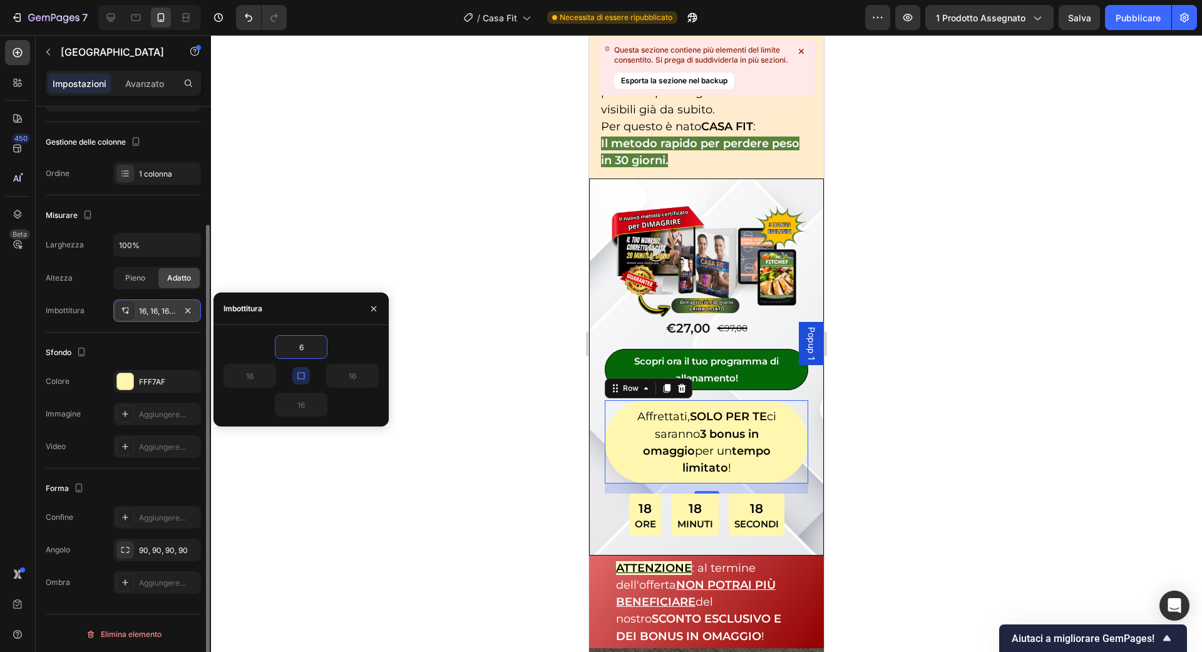
type input "6"
click at [303, 369] on button "button" at bounding box center [301, 376] width 18 height 18
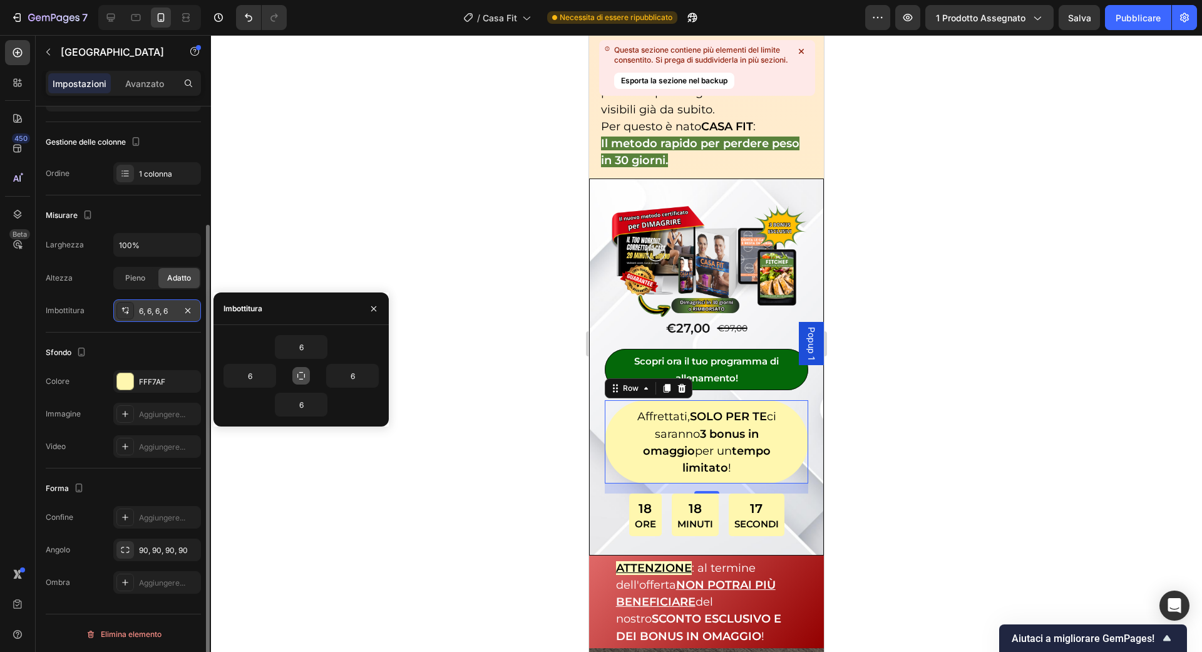
click at [297, 373] on icon "button" at bounding box center [301, 376] width 10 height 10
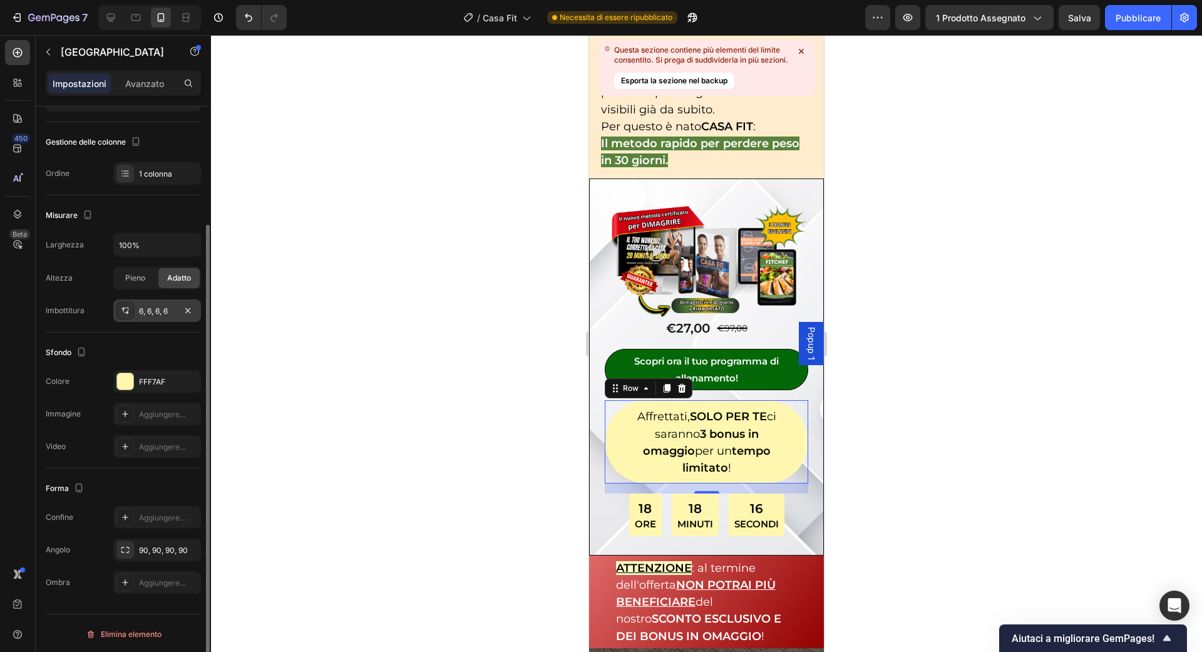
click at [435, 386] on div at bounding box center [706, 343] width 991 height 617
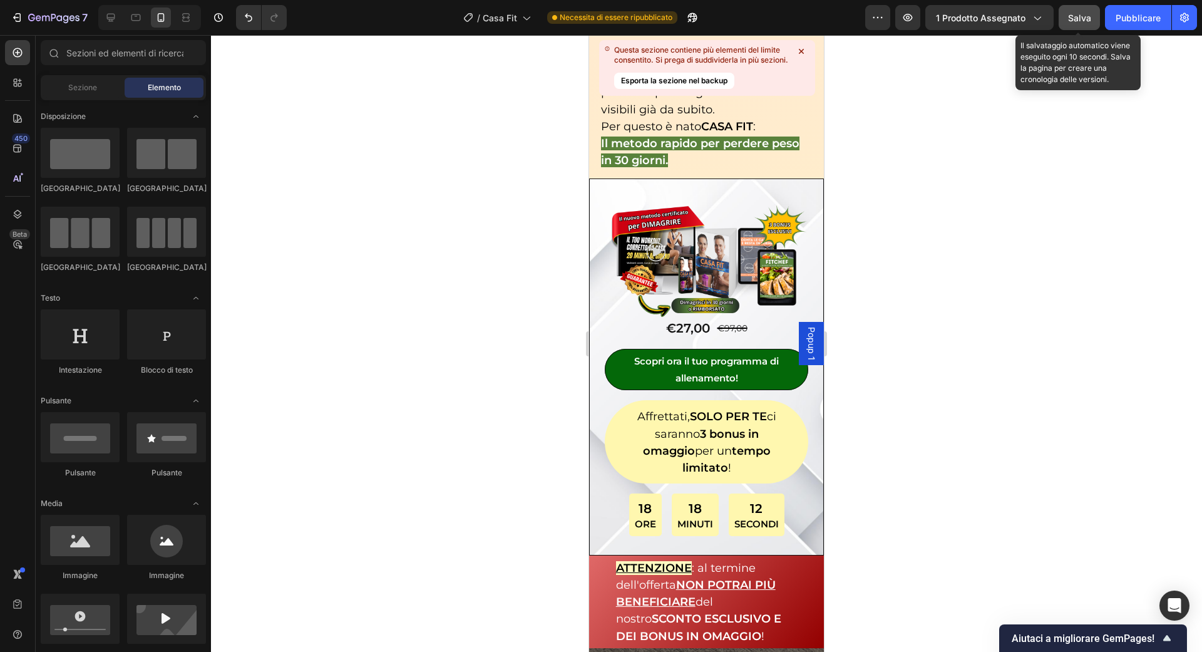
click at [1078, 25] on button "Salva" at bounding box center [1079, 17] width 41 height 25
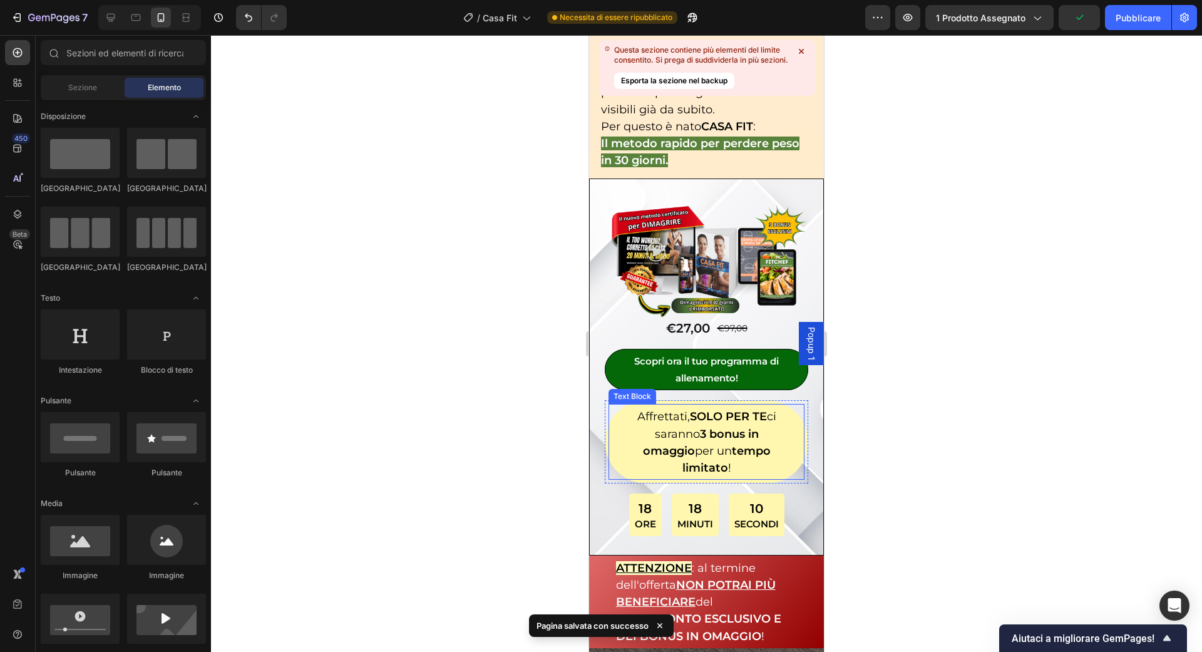
click at [697, 415] on strong "SOLO PER TE" at bounding box center [728, 416] width 77 height 14
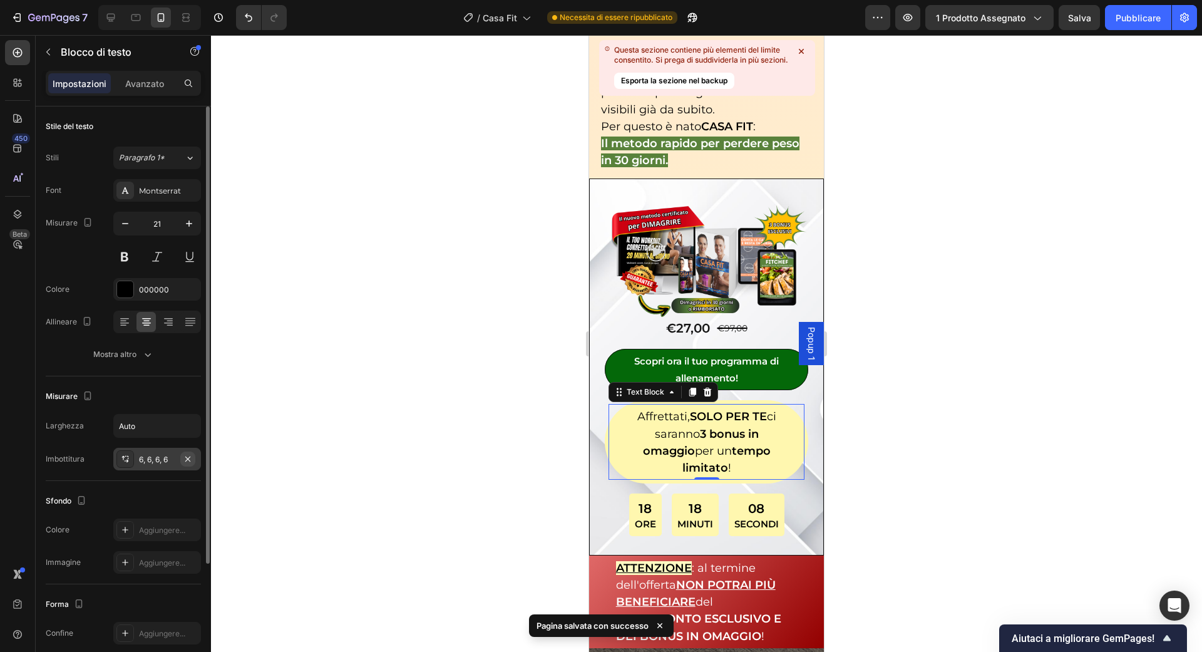
click at [190, 458] on icon "button" at bounding box center [188, 459] width 10 height 10
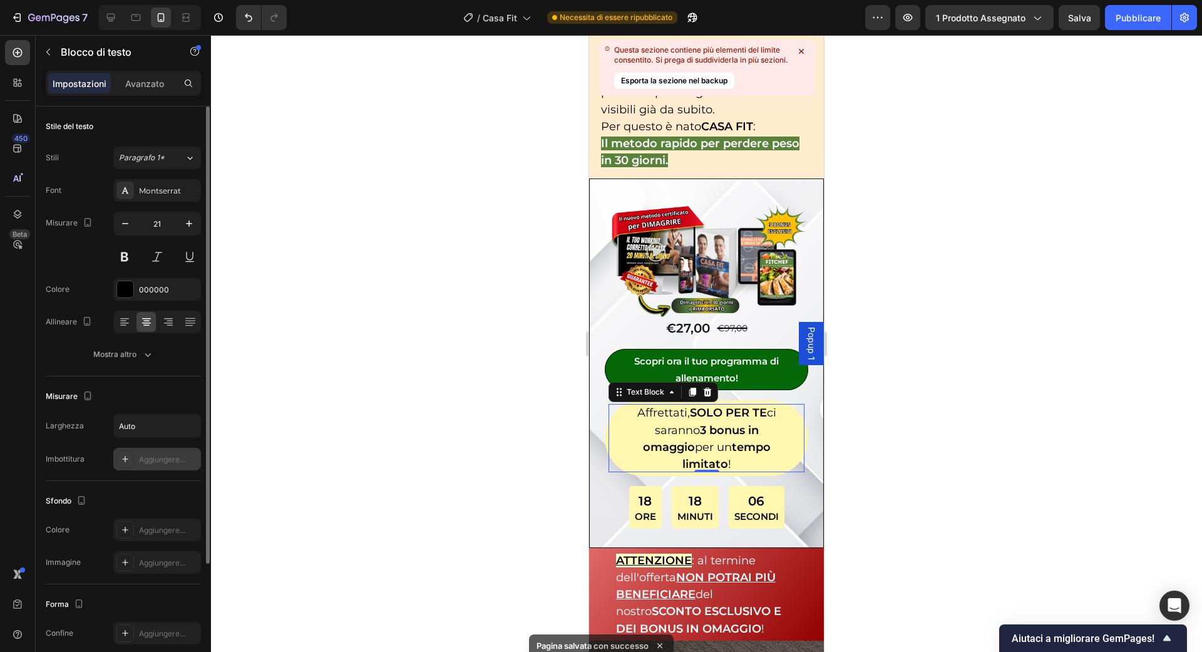
click at [329, 467] on div at bounding box center [706, 343] width 991 height 617
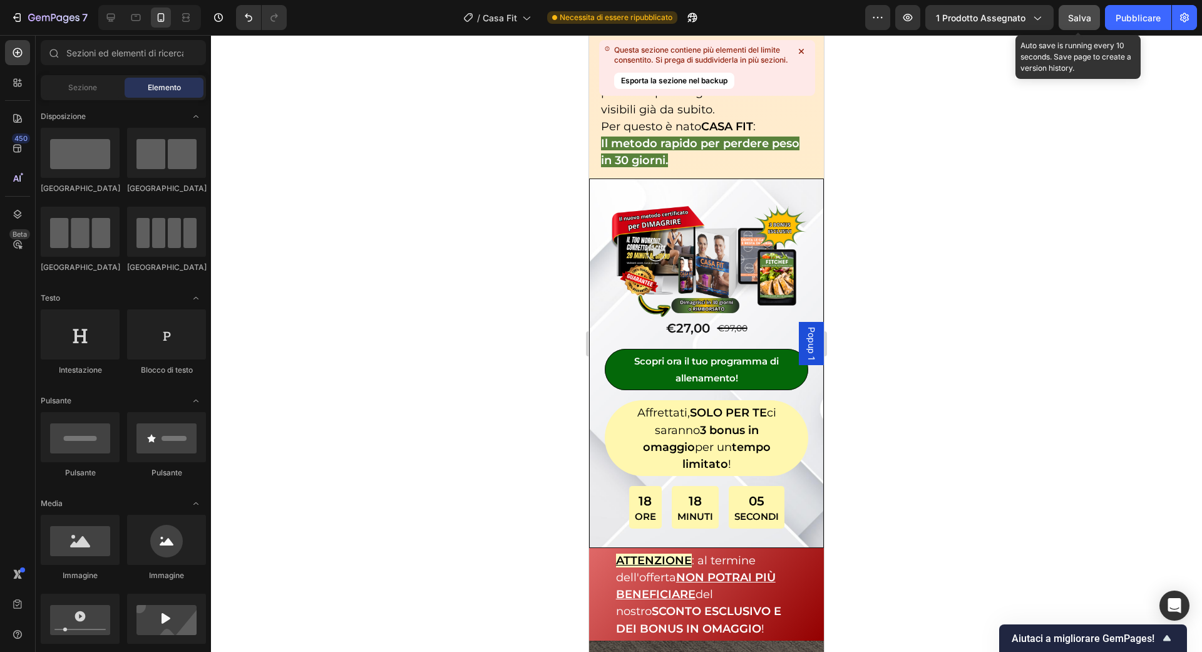
click at [1075, 24] on button "Salva" at bounding box center [1079, 17] width 41 height 25
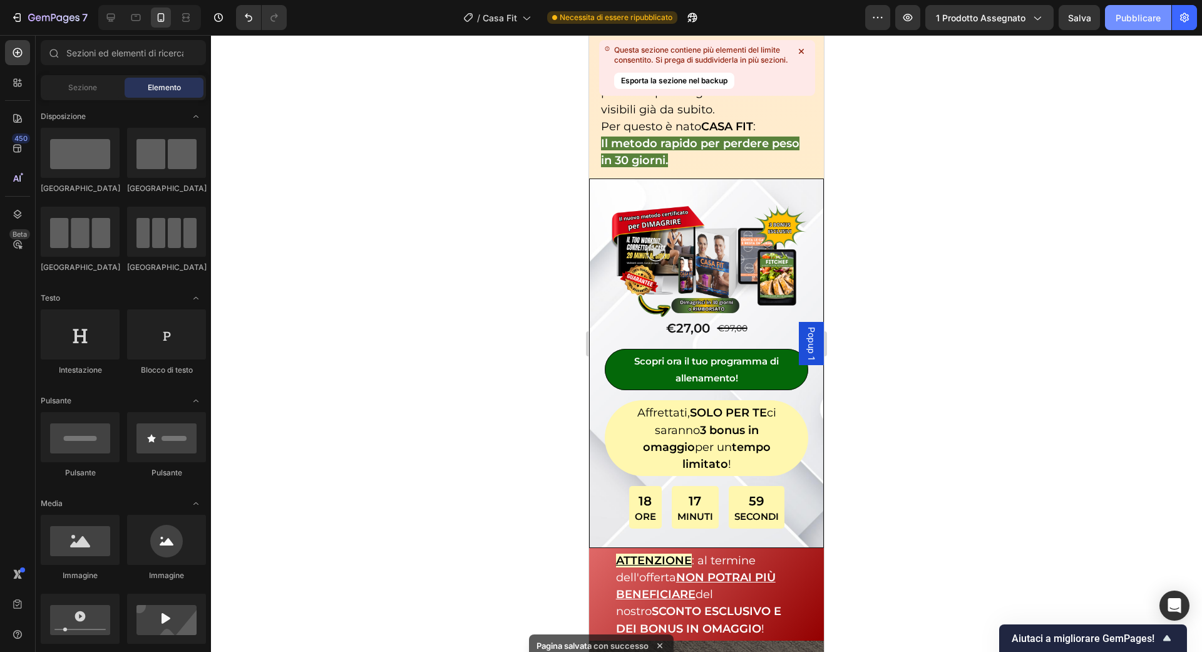
click at [1143, 18] on font "Pubblicare" at bounding box center [1138, 18] width 45 height 11
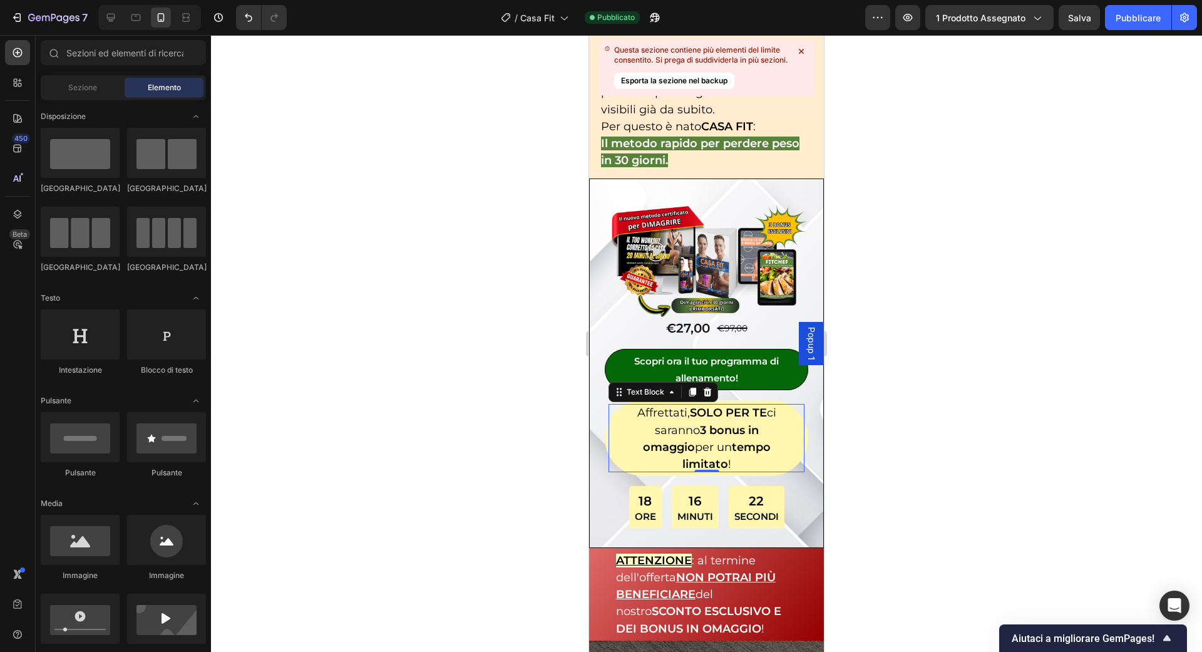
click at [707, 426] on strong "3 bonus in omaggio" at bounding box center [701, 438] width 116 height 31
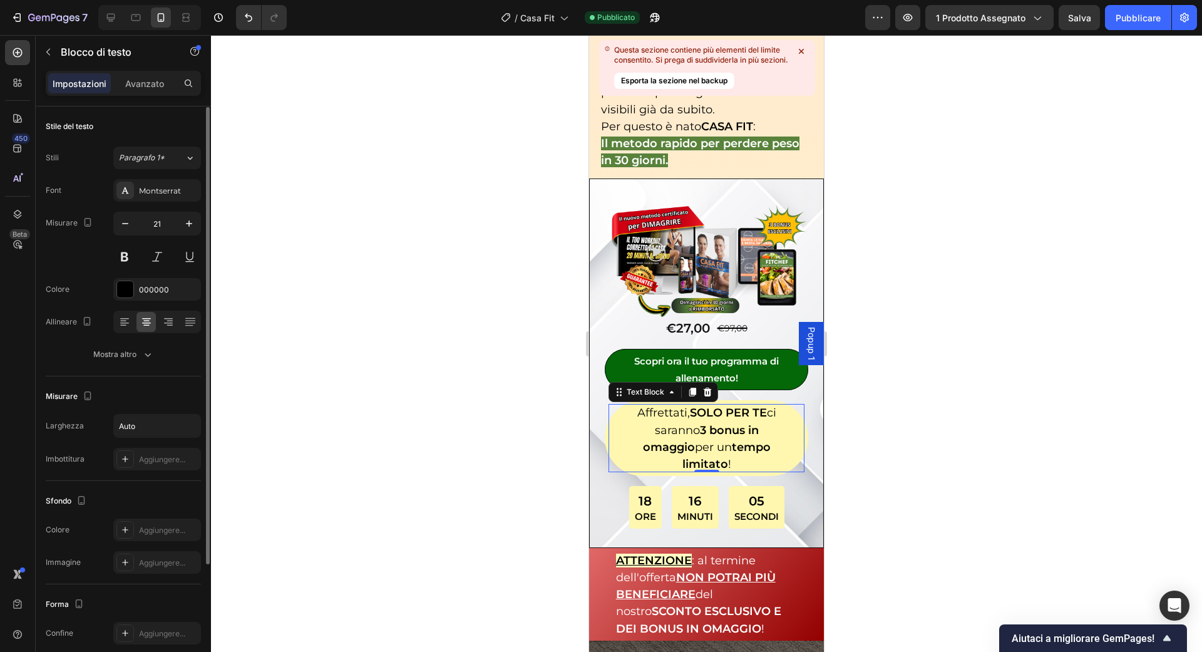
scroll to position [33, 0]
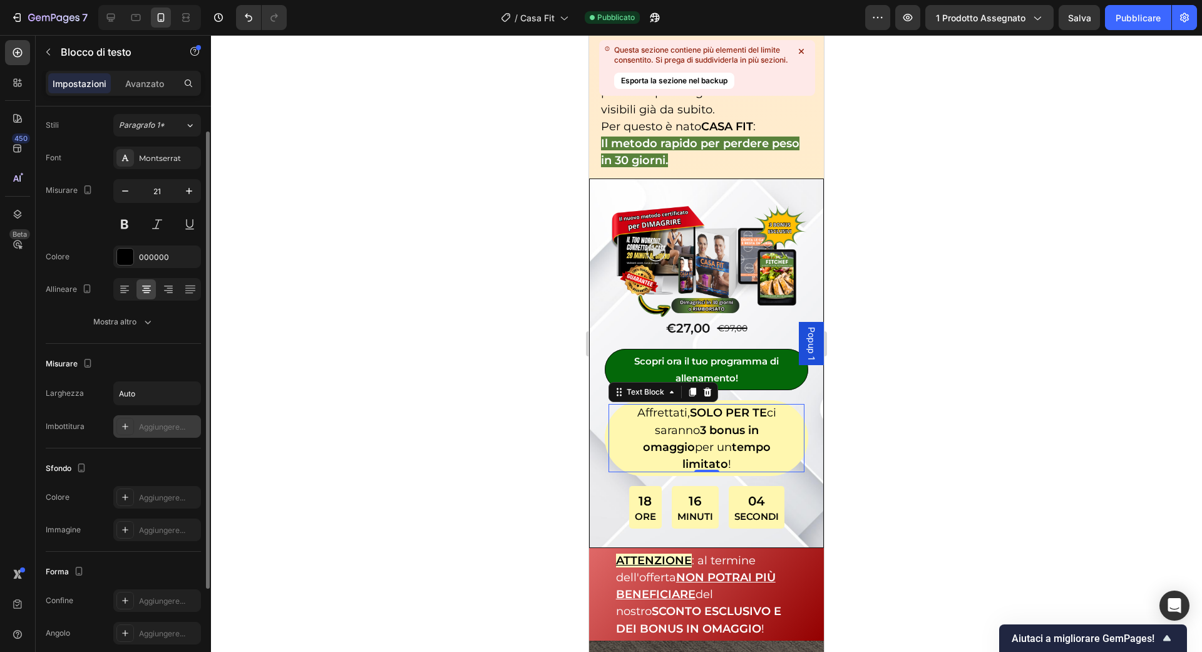
click at [162, 418] on div "Aggiungere..." at bounding box center [157, 426] width 88 height 23
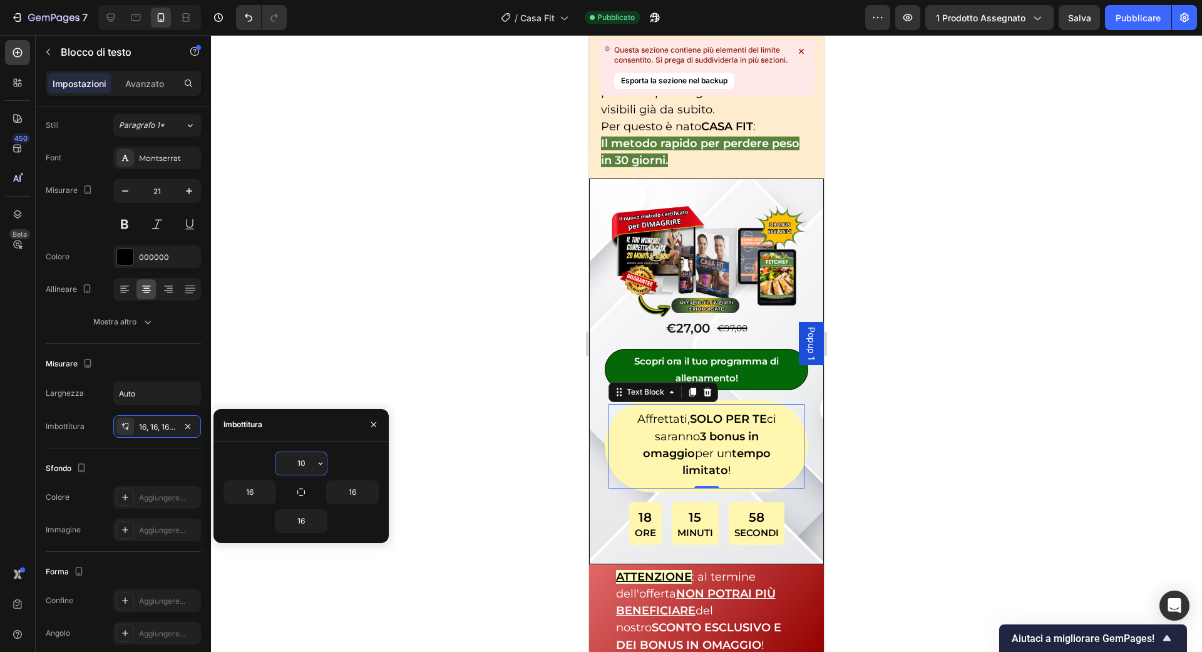
type input "1"
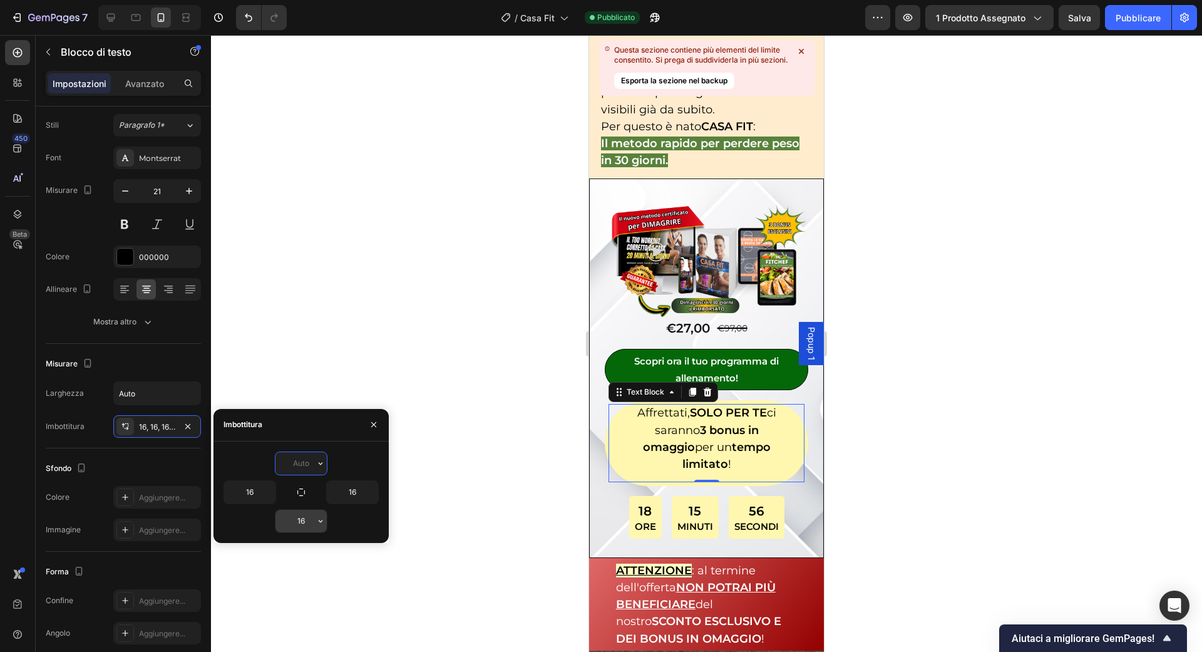
type input "0"
click at [310, 518] on input "16" at bounding box center [300, 521] width 51 height 23
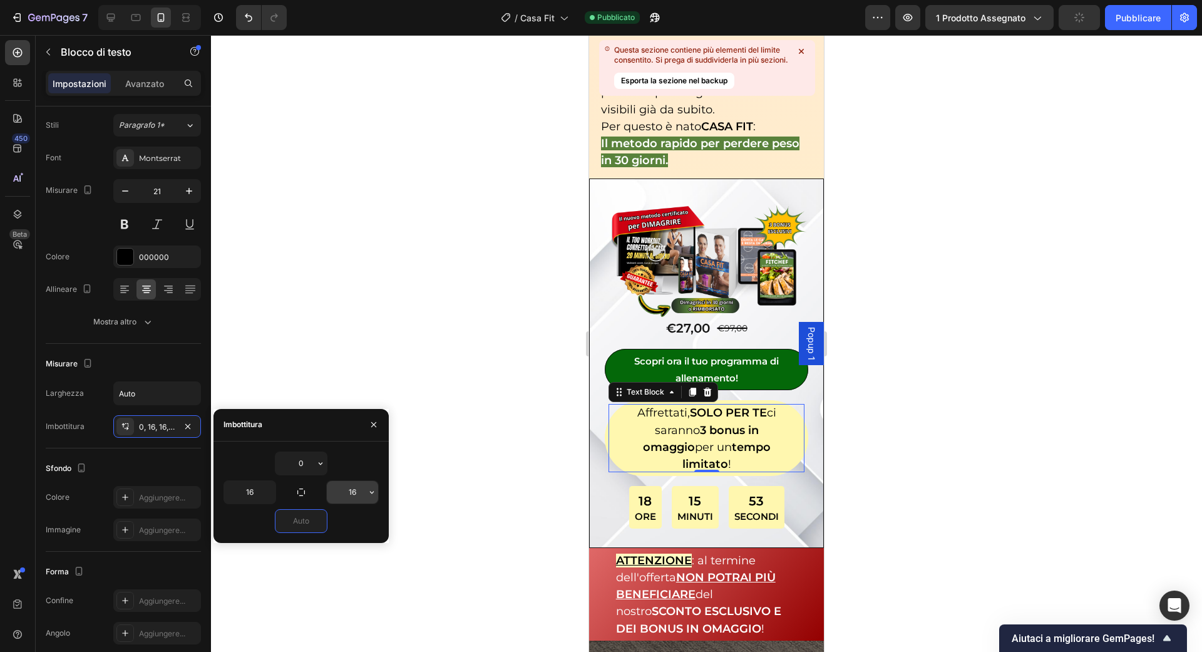
click at [346, 493] on input "16" at bounding box center [352, 492] width 51 height 23
type input "0"
click at [346, 493] on input "16" at bounding box center [352, 492] width 51 height 23
type input "10"
click at [244, 496] on input "16" at bounding box center [249, 492] width 51 height 23
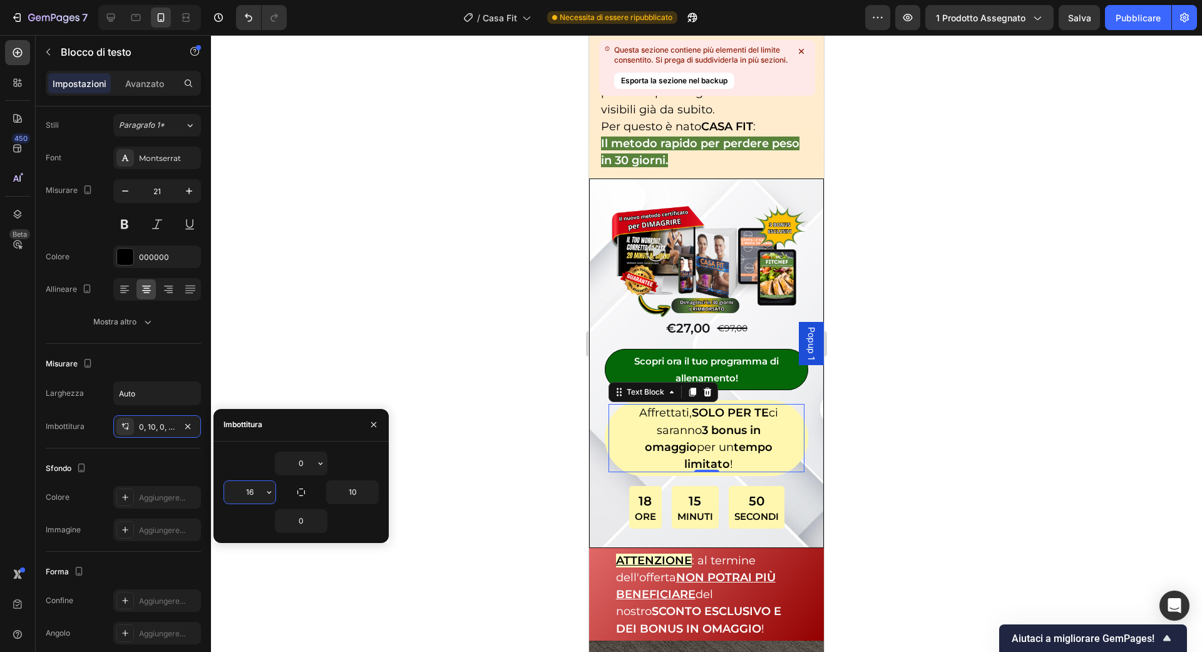
click at [244, 496] on input "16" at bounding box center [249, 492] width 51 height 23
click at [292, 492] on button "button" at bounding box center [301, 492] width 18 height 18
type input "0"
click at [308, 493] on button "button" at bounding box center [301, 492] width 18 height 18
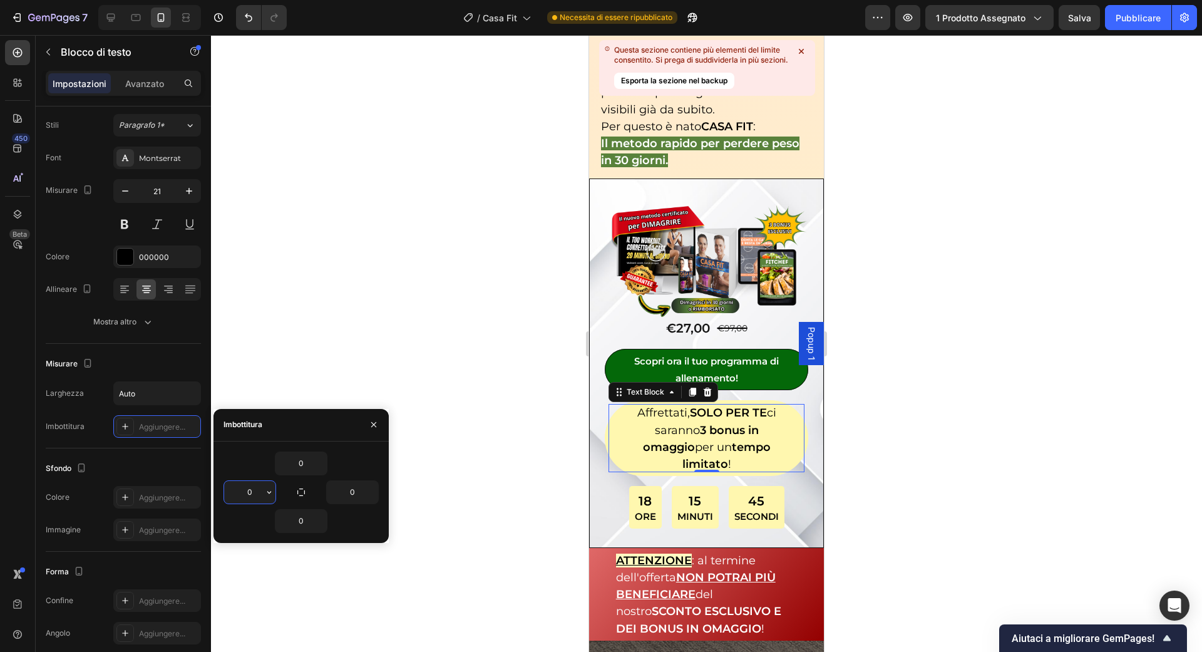
click at [255, 493] on input "0" at bounding box center [249, 492] width 51 height 23
type input "10"
click at [350, 486] on input "0" at bounding box center [352, 492] width 51 height 23
type input "10"
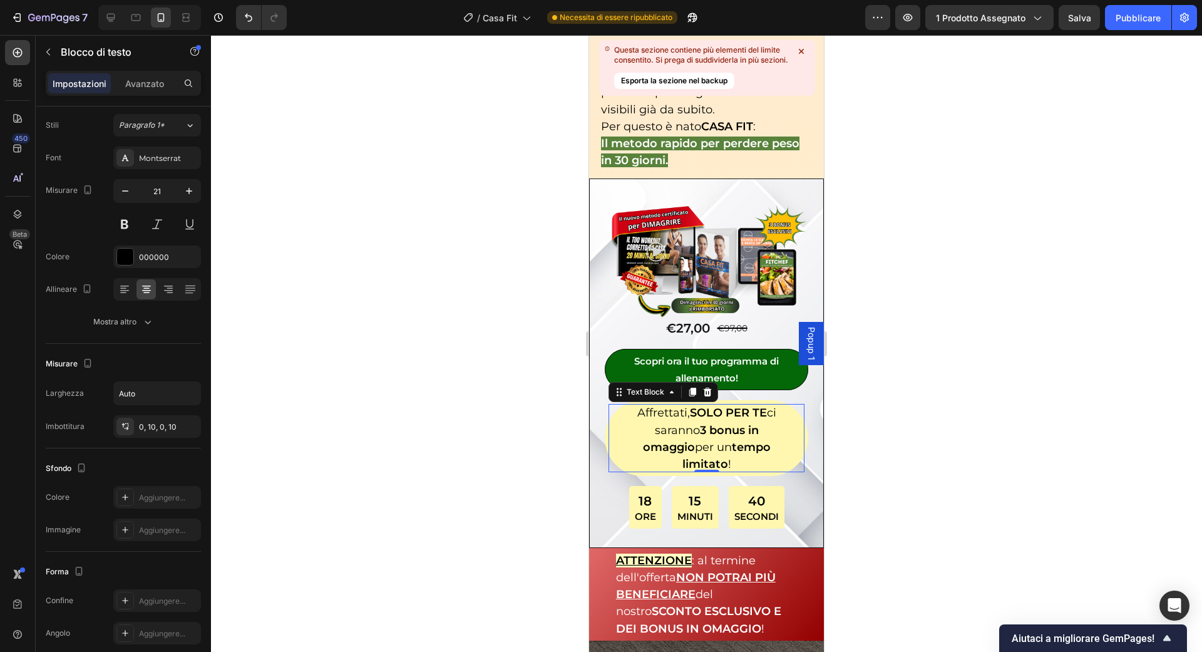
click at [439, 473] on div at bounding box center [706, 343] width 991 height 617
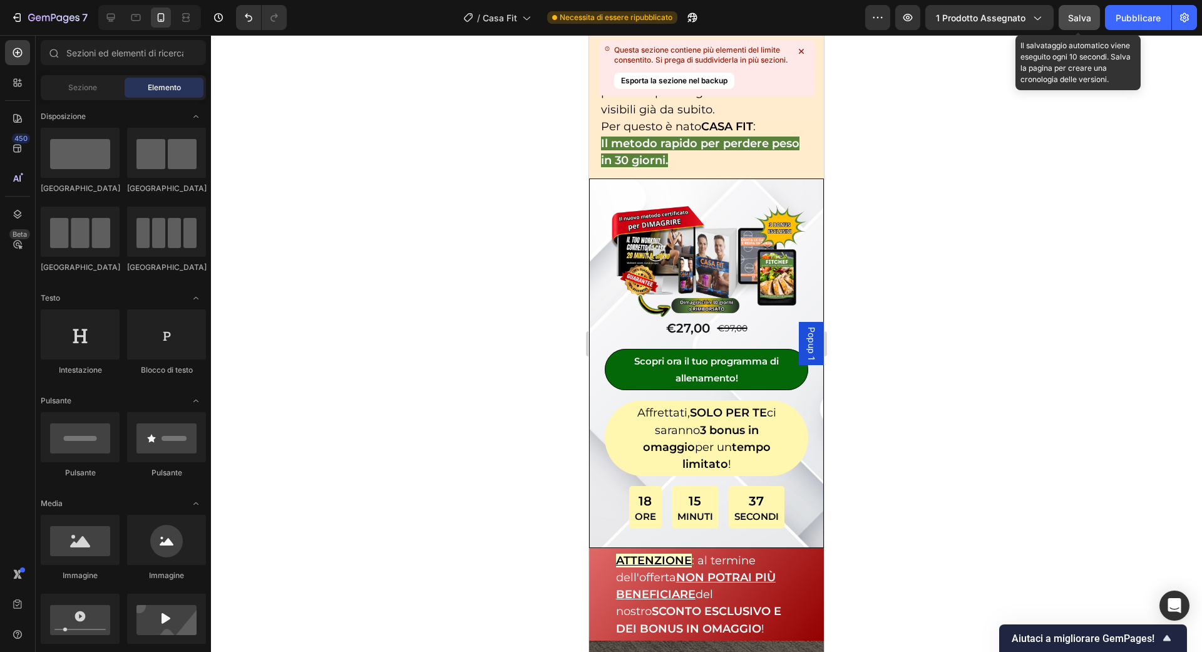
click at [1066, 9] on button "Salva" at bounding box center [1079, 17] width 41 height 25
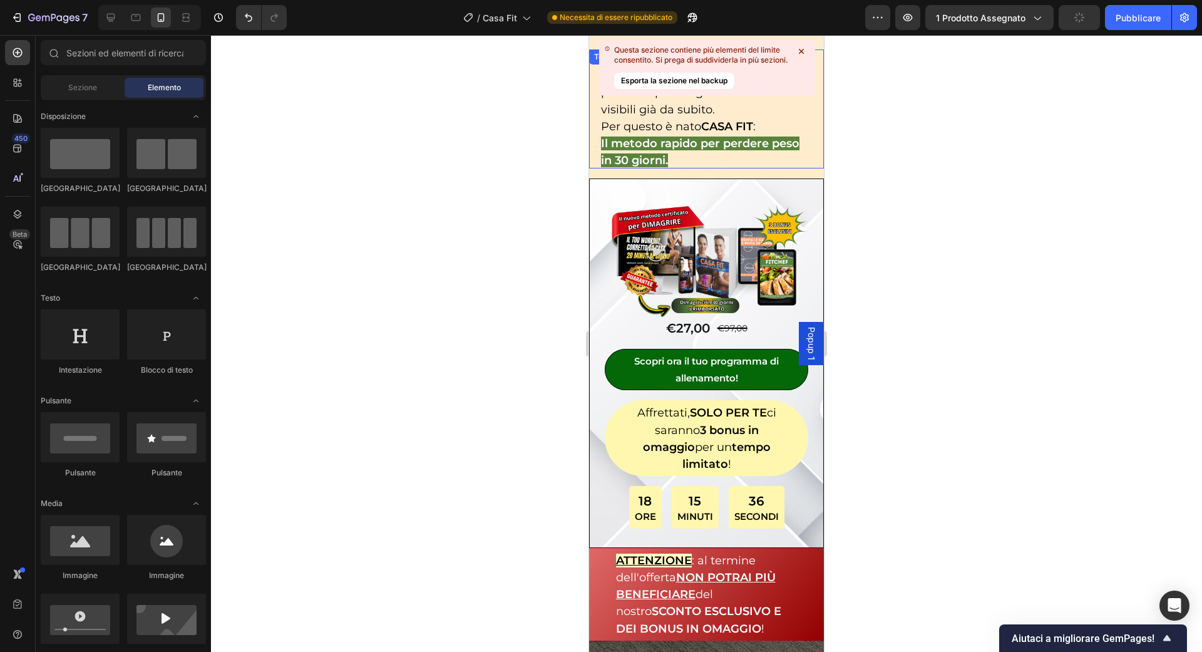
click at [798, 50] on icon at bounding box center [801, 51] width 13 height 13
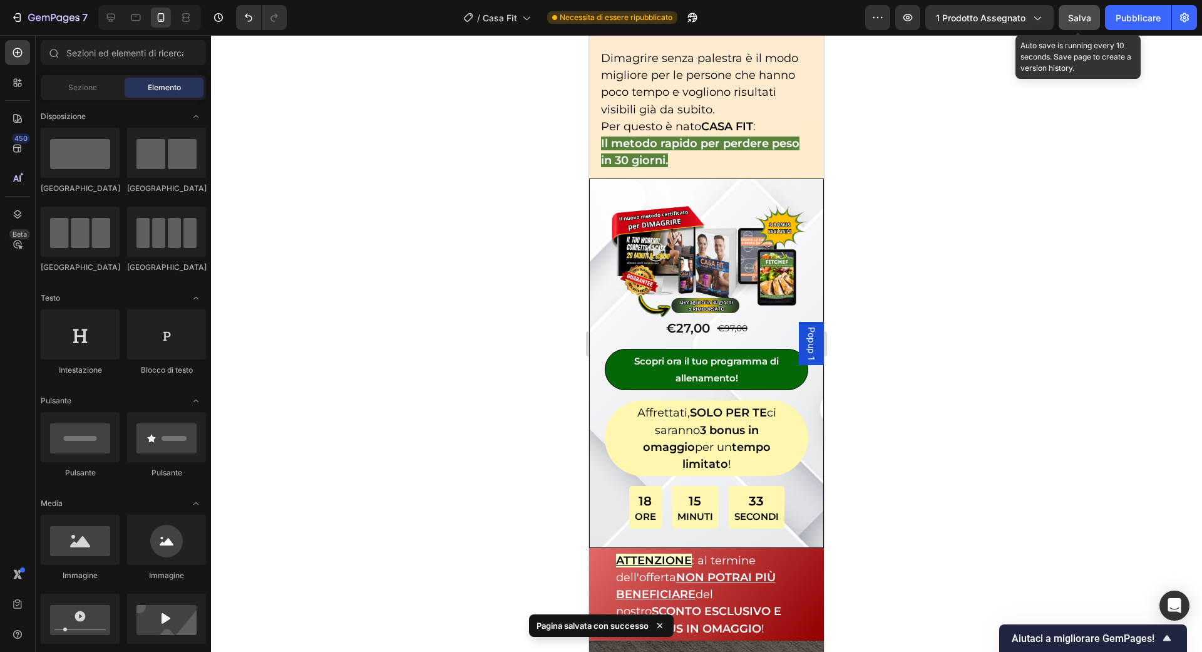
click at [1093, 19] on button "Salva" at bounding box center [1079, 17] width 41 height 25
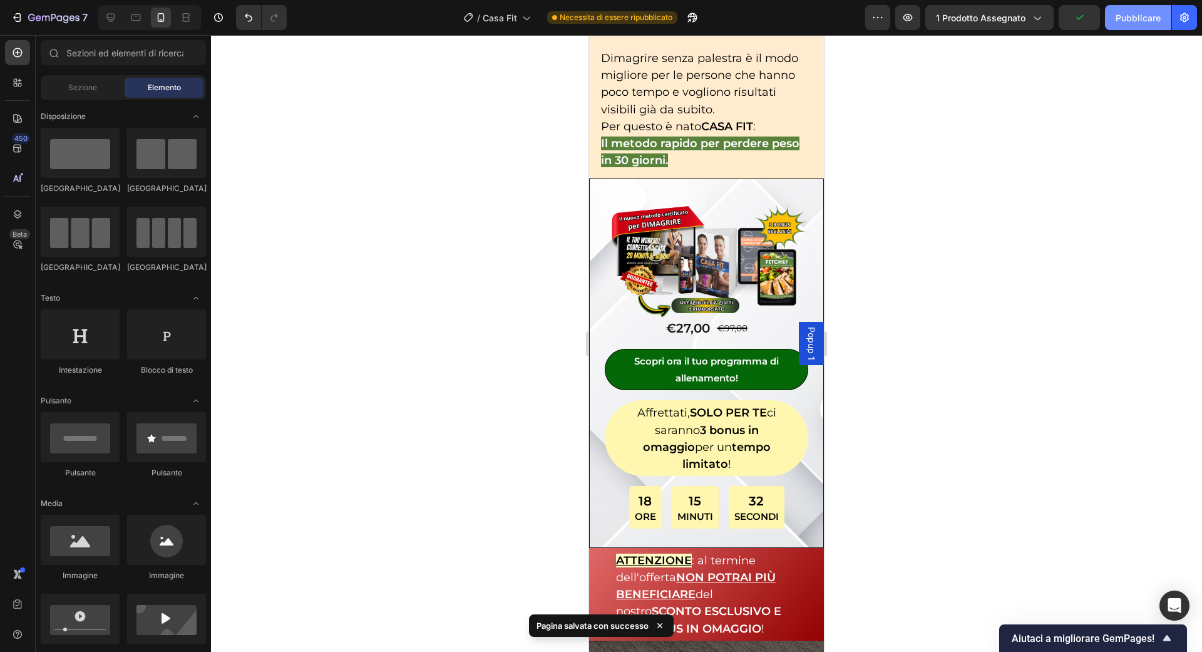
click at [1123, 18] on font "Pubblicare" at bounding box center [1138, 18] width 45 height 11
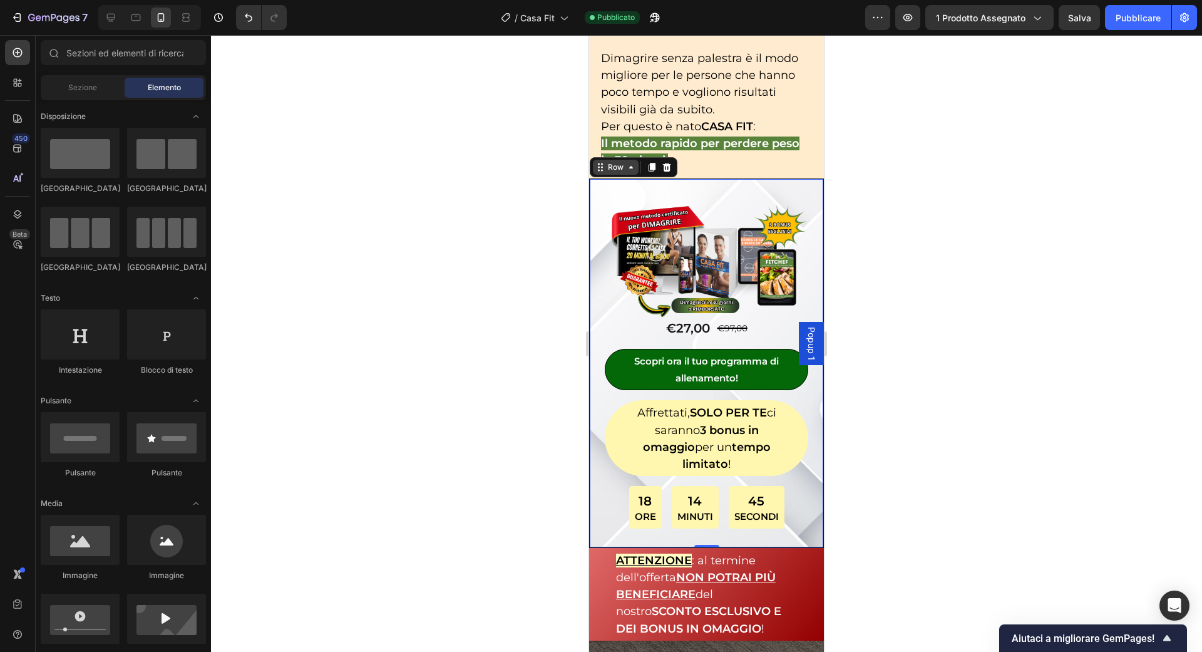
click at [599, 168] on div "Row" at bounding box center [634, 167] width 88 height 20
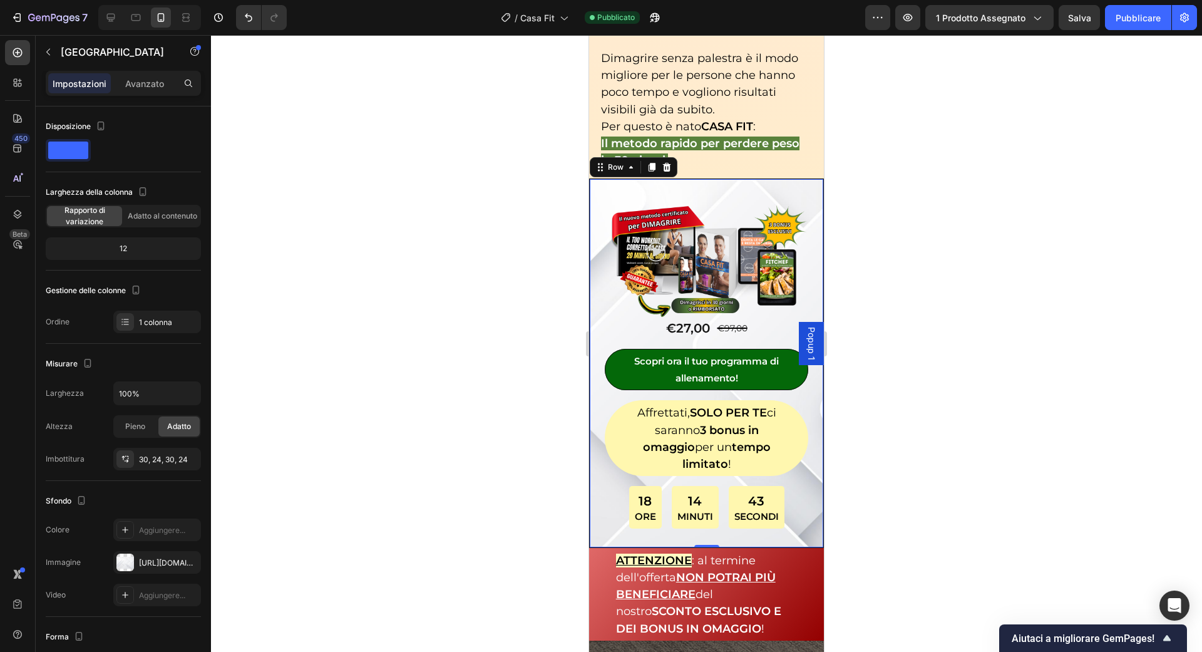
click at [125, 96] on div "Impostazioni Avanzato" at bounding box center [123, 89] width 175 height 36
click at [131, 86] on font "Avanzato" at bounding box center [144, 83] width 39 height 11
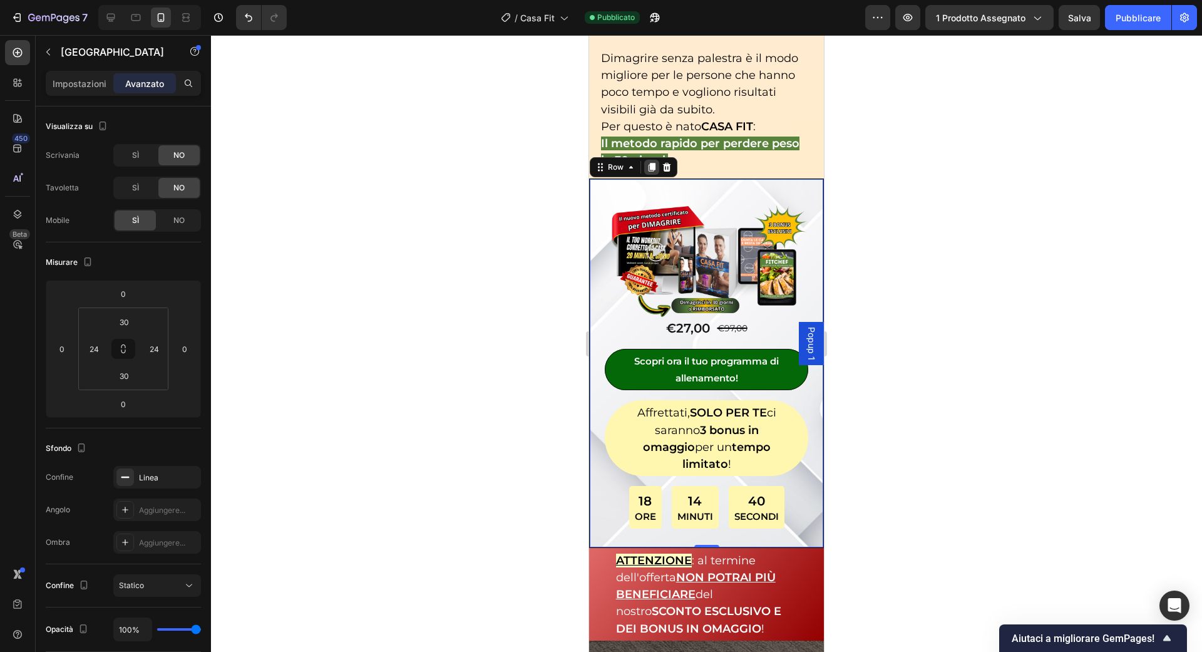
click at [654, 163] on icon at bounding box center [652, 167] width 7 height 9
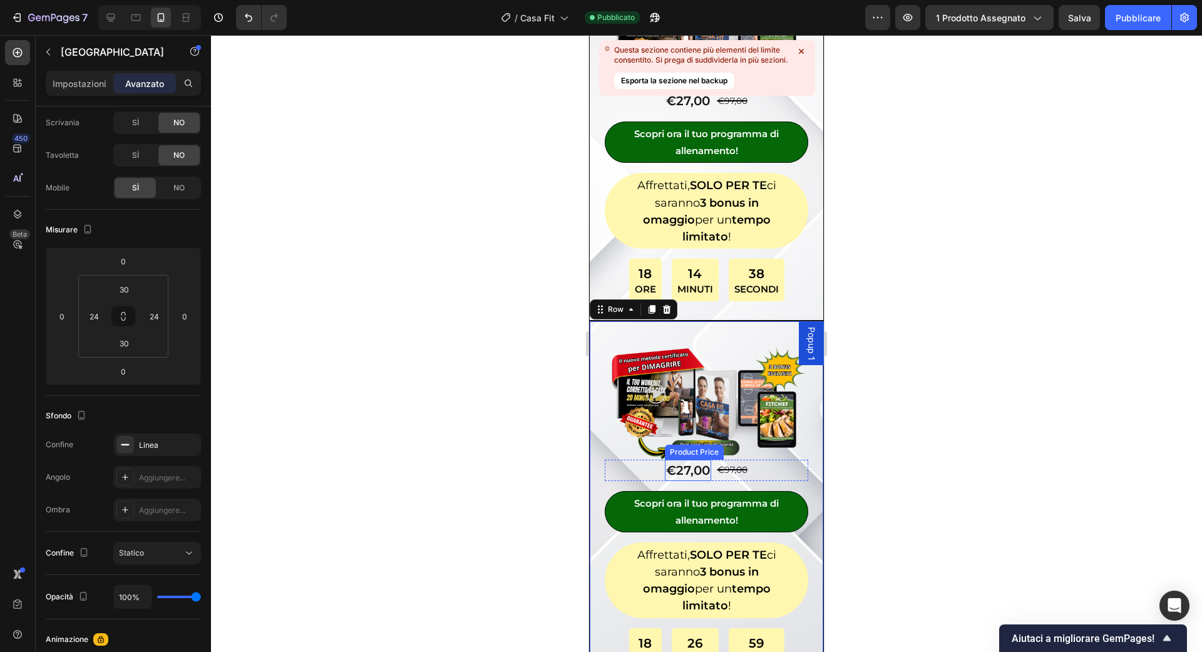
scroll to position [358, 0]
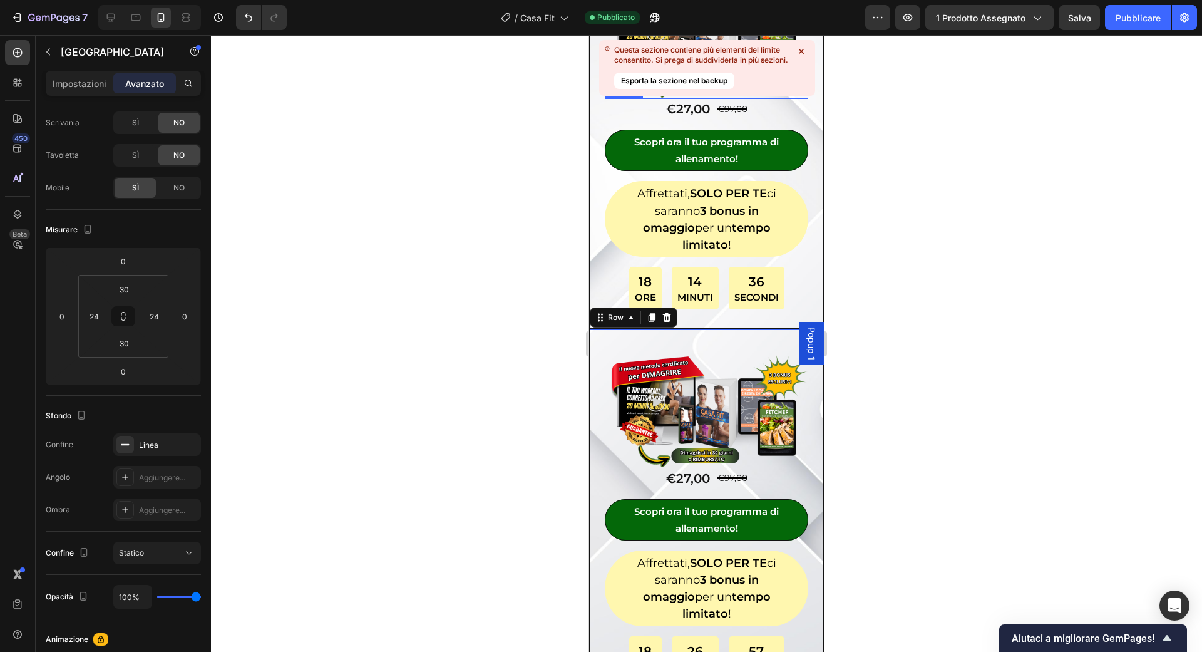
click at [803, 50] on icon at bounding box center [801, 51] width 5 height 5
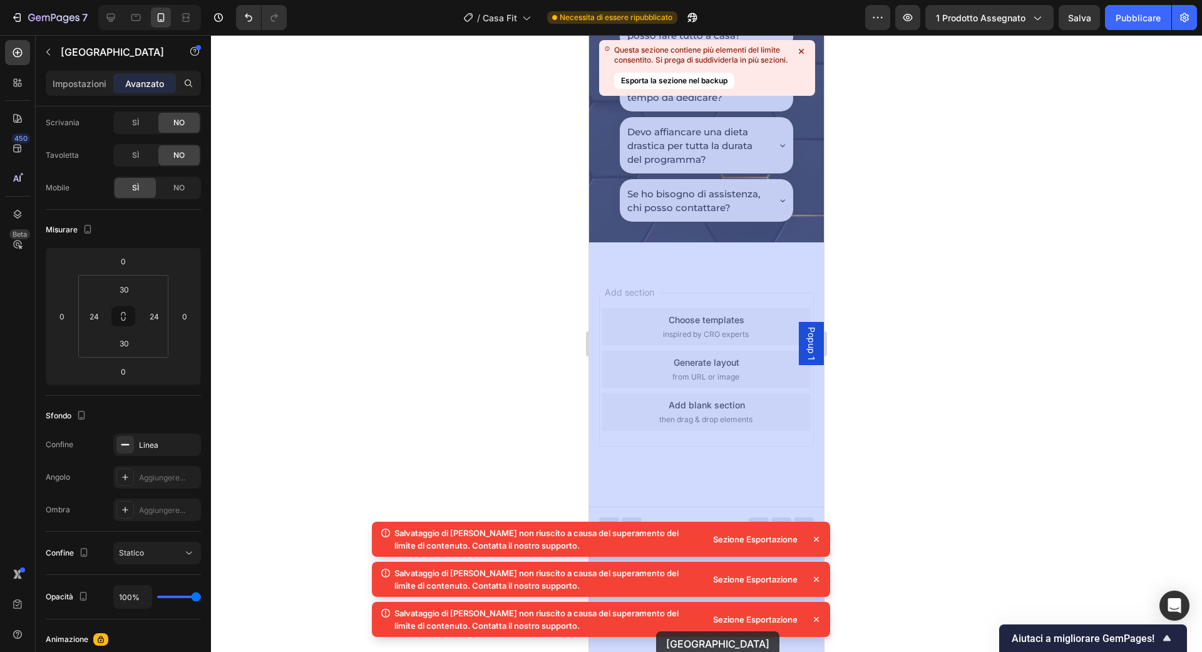
scroll to position [7935, 0]
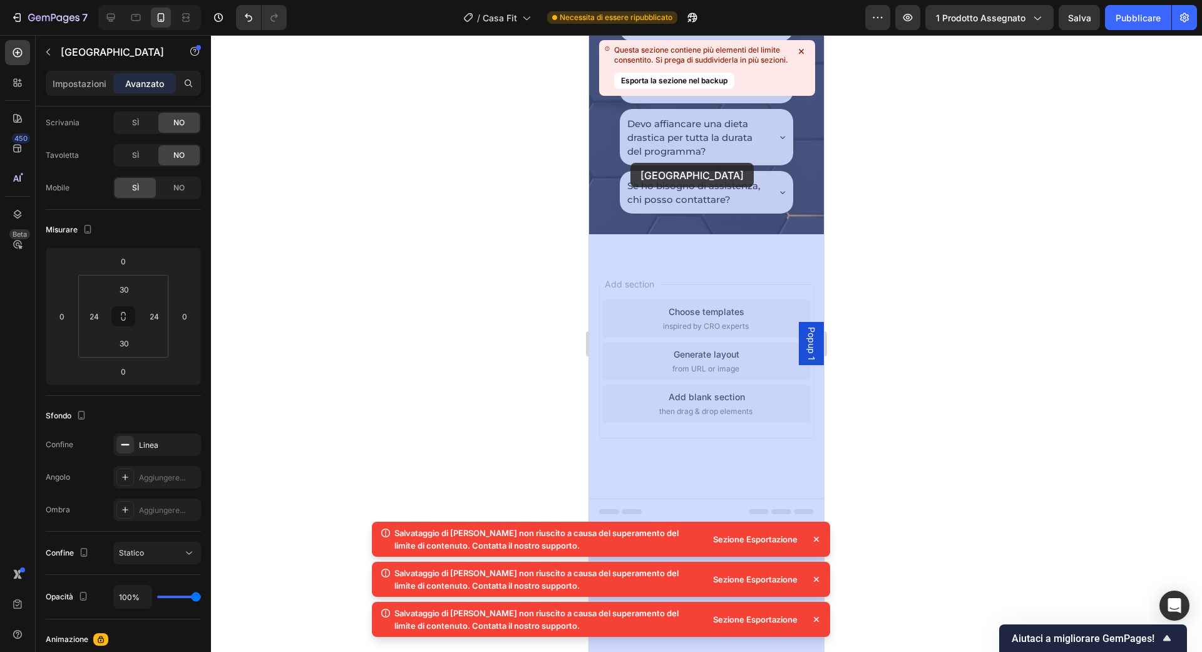
drag, startPoint x: 619, startPoint y: 294, endPoint x: 635, endPoint y: 155, distance: 140.6
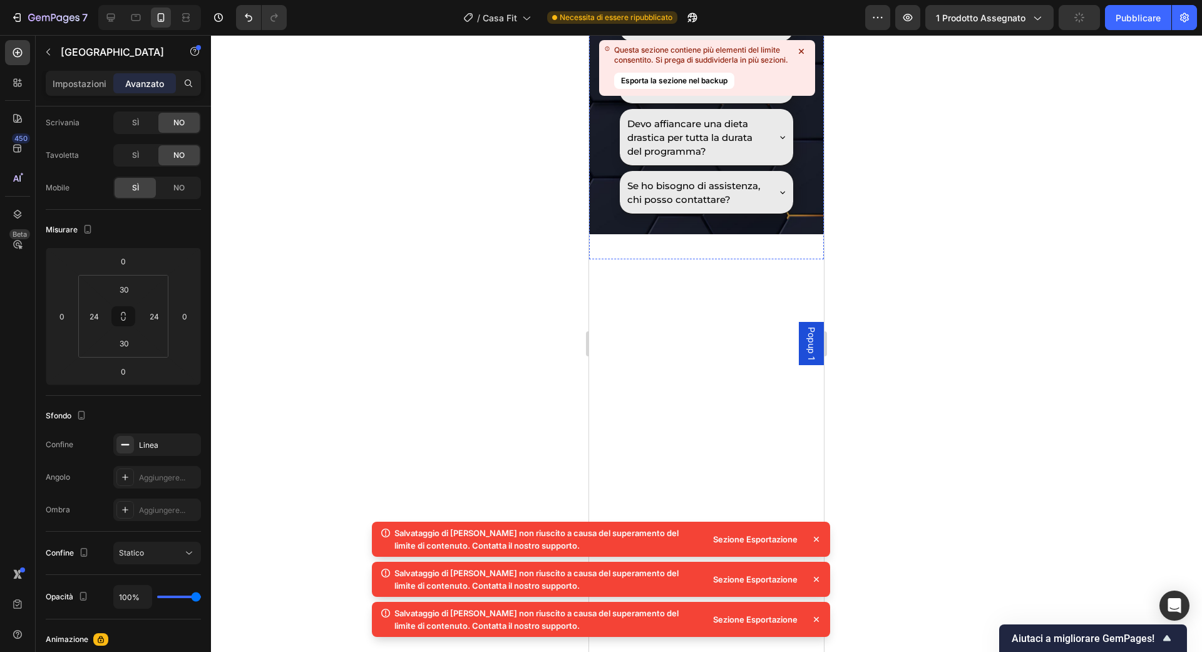
click at [801, 50] on icon at bounding box center [801, 51] width 5 height 5
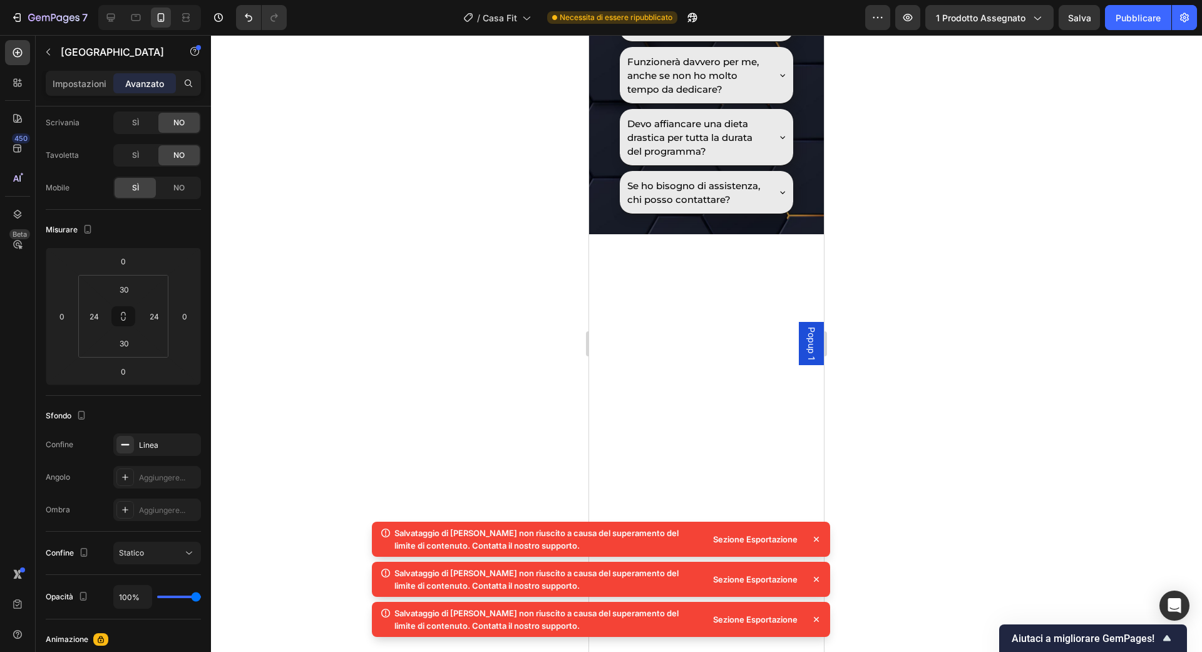
click at [816, 537] on icon at bounding box center [816, 539] width 13 height 13
click at [816, 541] on icon at bounding box center [816, 539] width 13 height 13
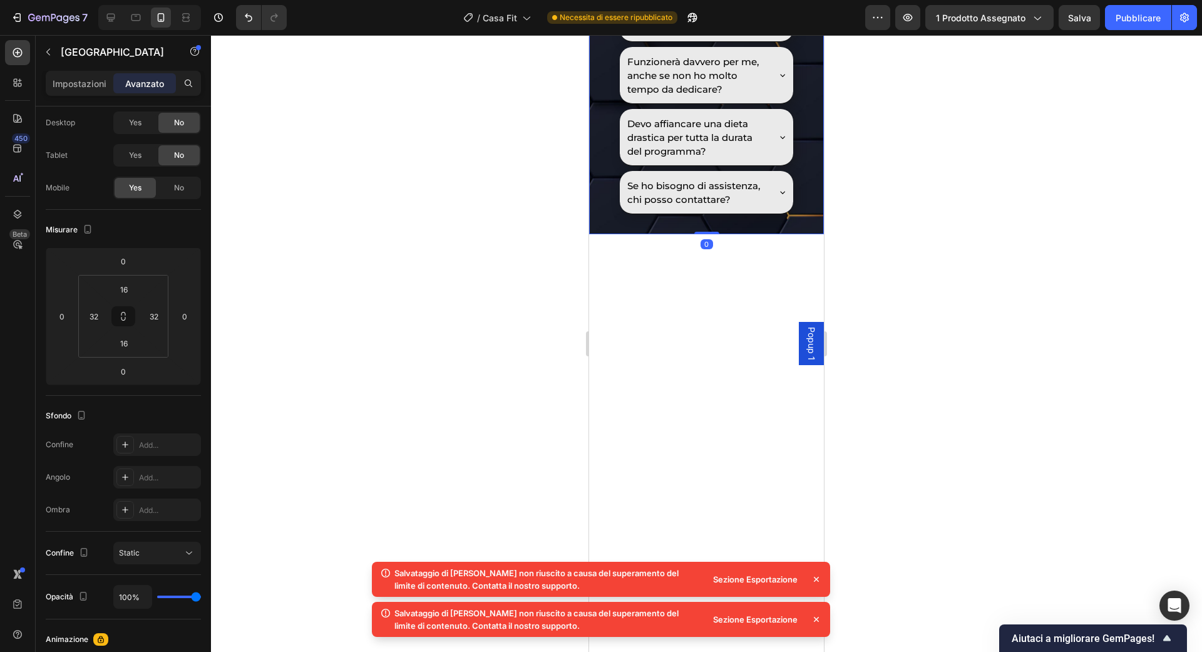
click at [813, 578] on icon at bounding box center [816, 579] width 13 height 13
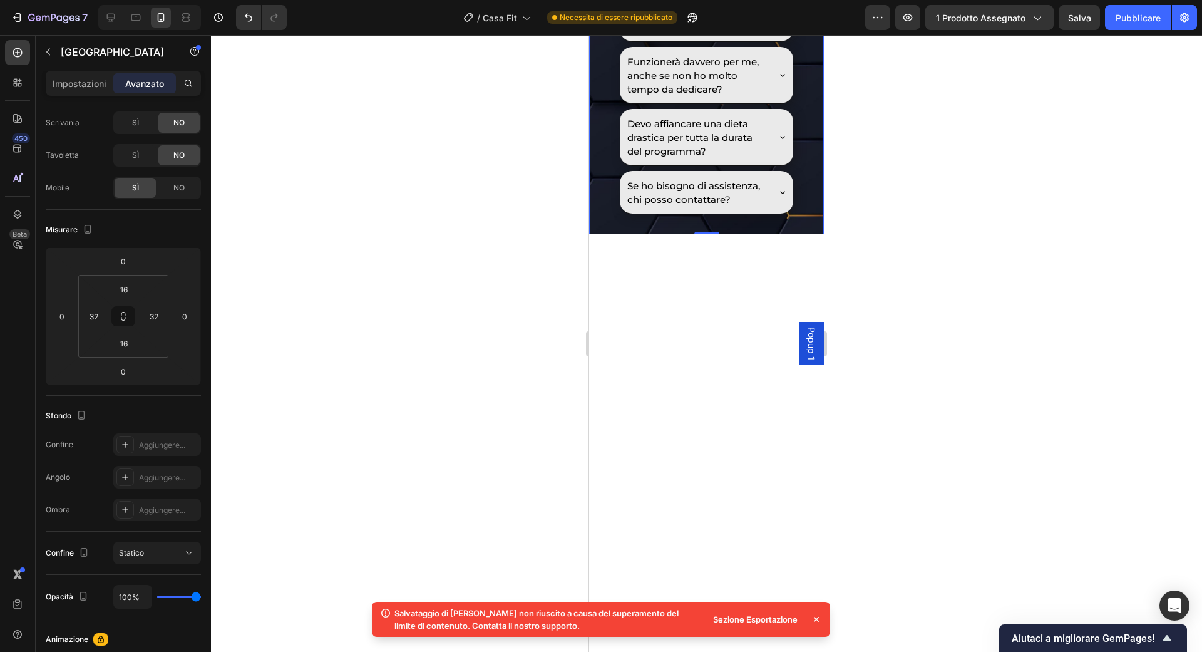
click at [816, 617] on icon at bounding box center [816, 619] width 13 height 13
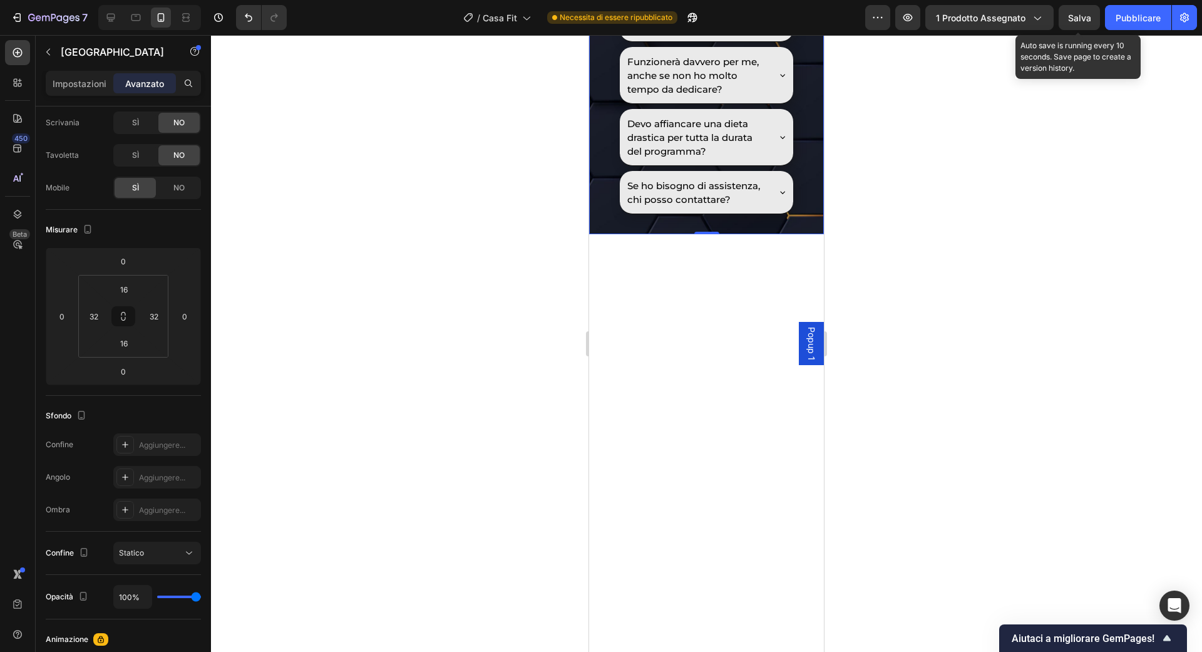
click at [1085, 13] on font "Salva" at bounding box center [1079, 18] width 23 height 11
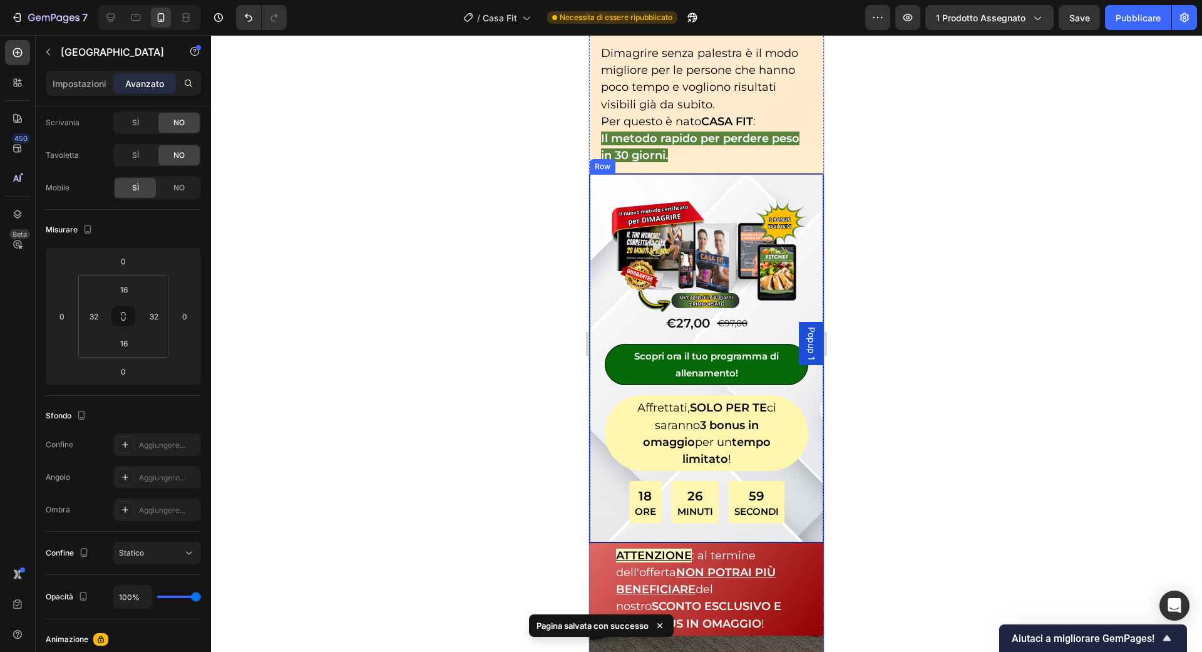
scroll to position [145, 0]
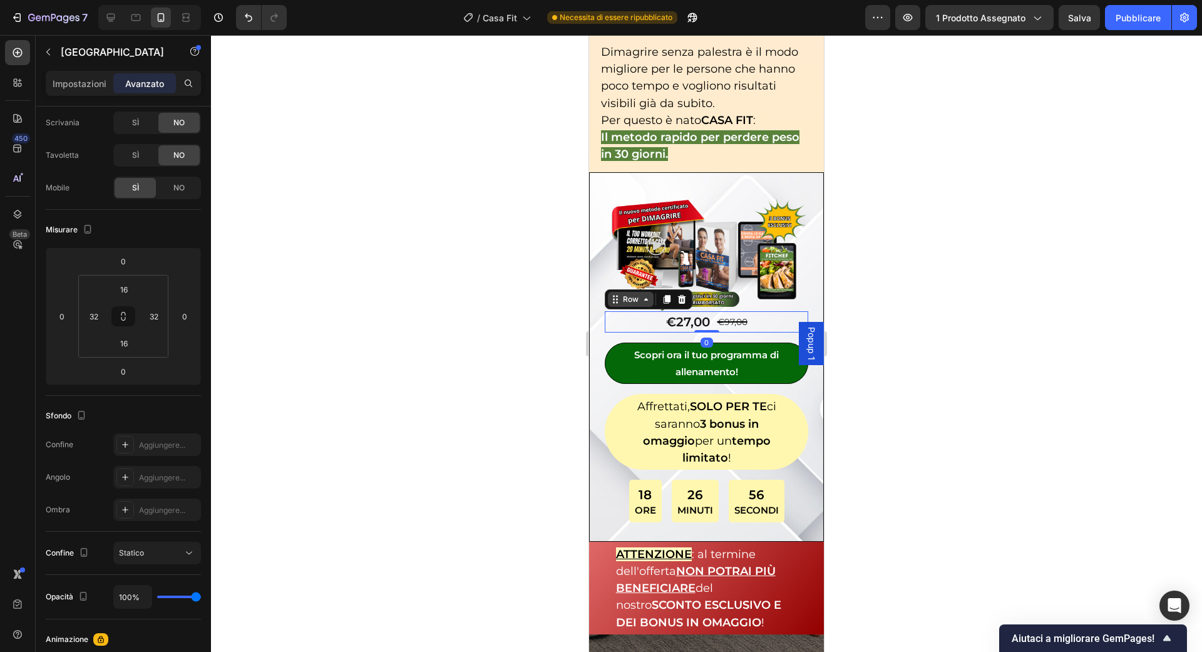
click at [625, 301] on div "Row" at bounding box center [631, 299] width 46 height 15
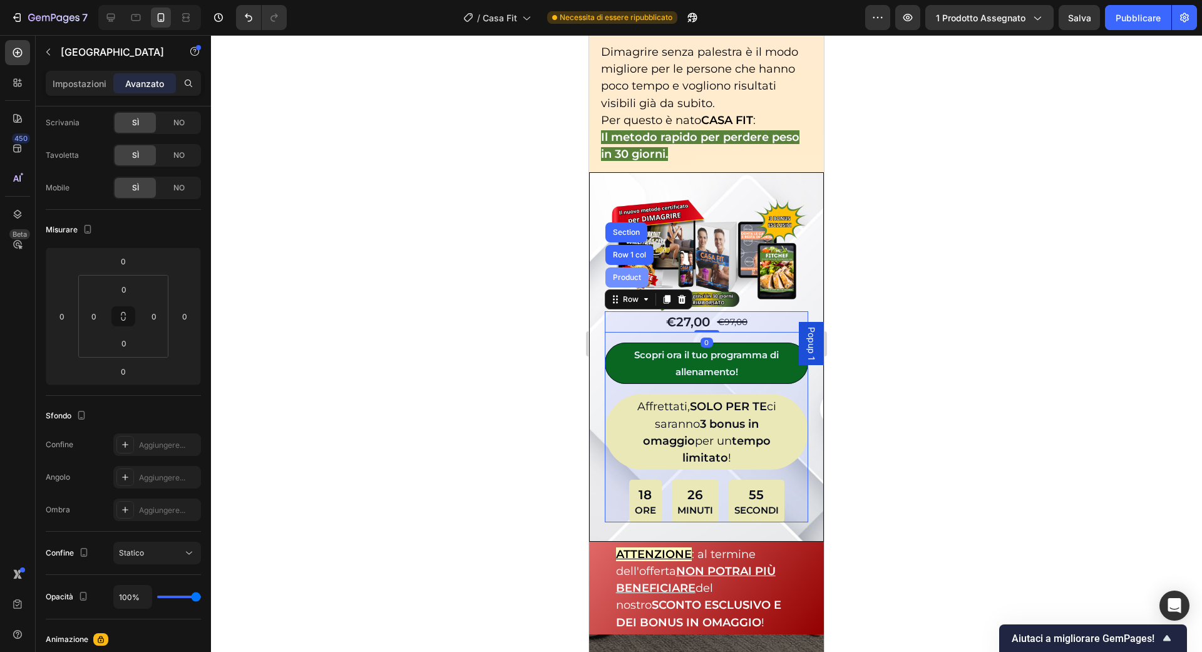
click at [629, 281] on div "Product" at bounding box center [626, 277] width 43 height 20
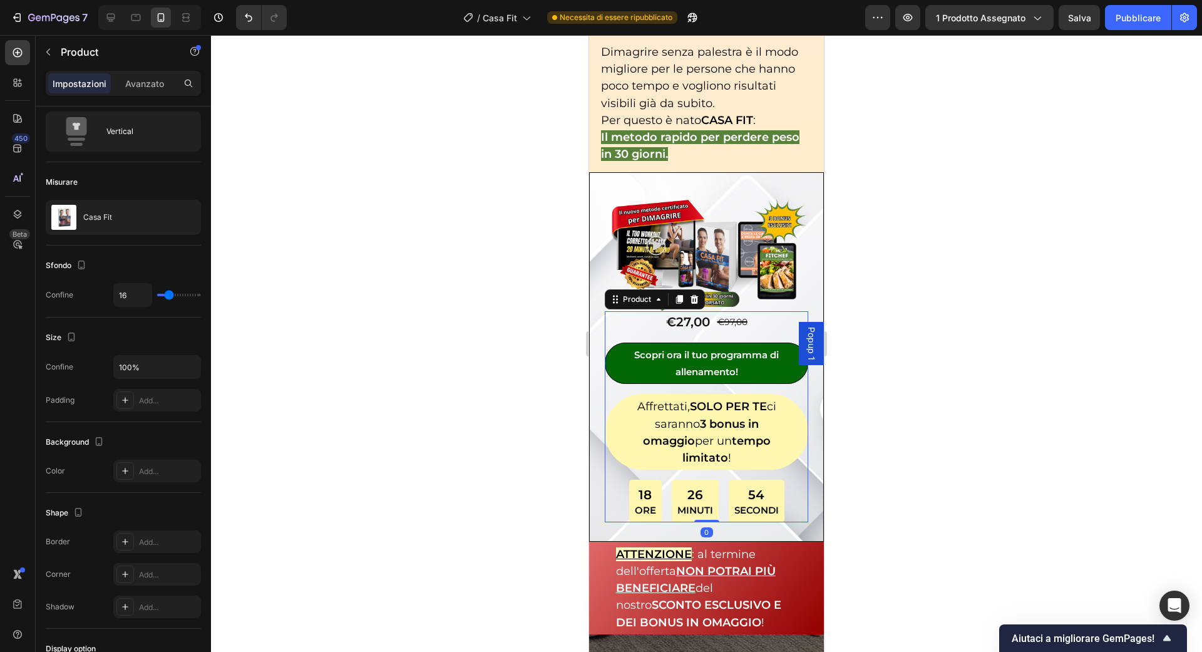
scroll to position [0, 0]
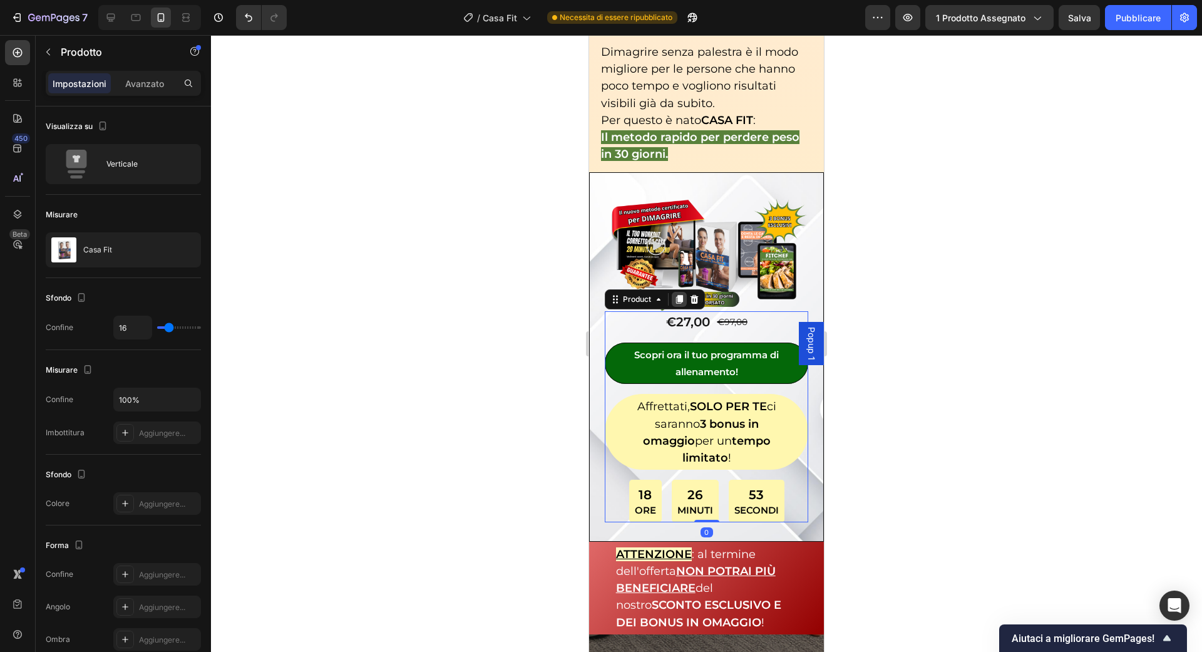
click at [680, 296] on icon at bounding box center [679, 300] width 7 height 9
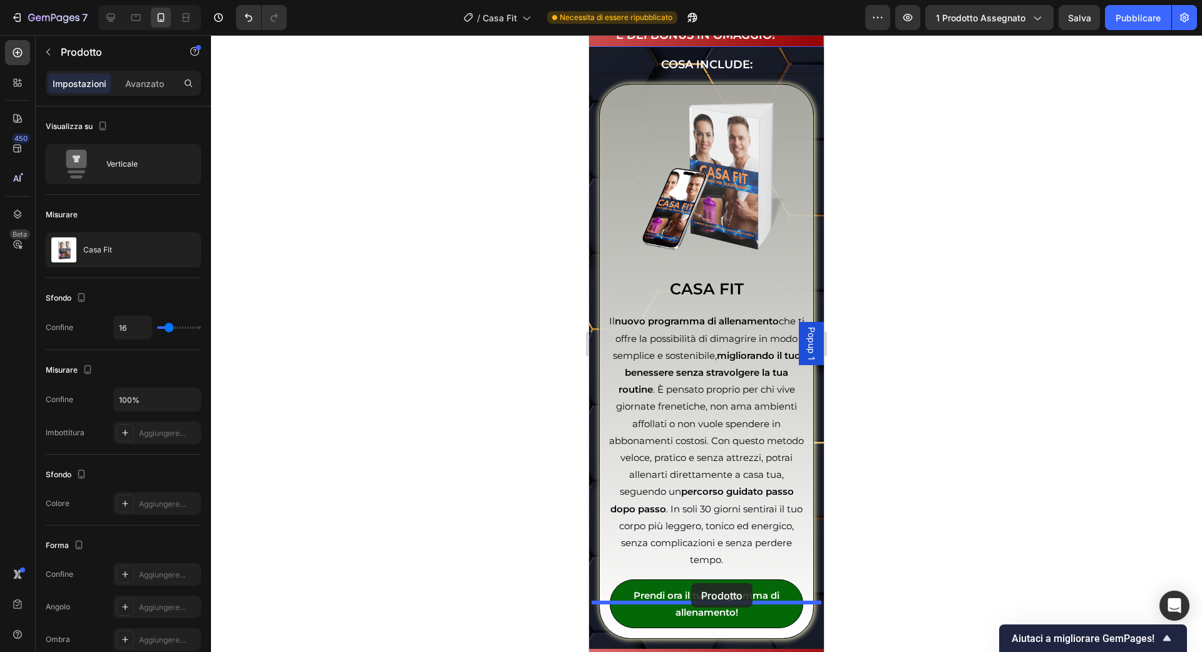
scroll to position [3276, 0]
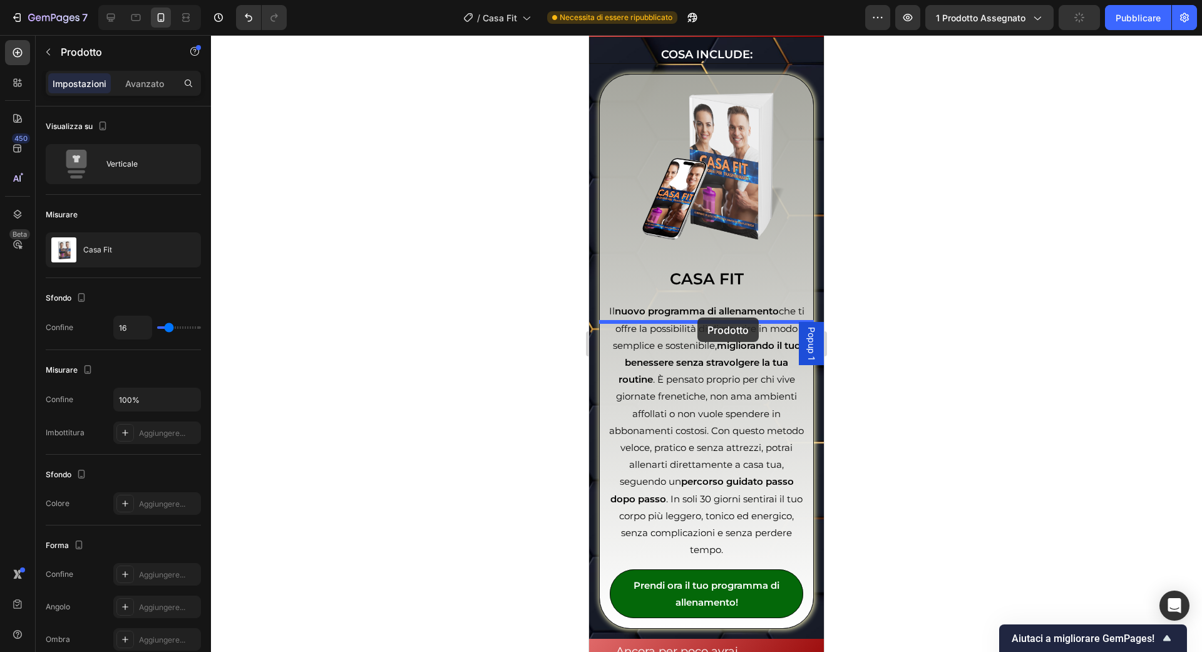
drag, startPoint x: 637, startPoint y: 486, endPoint x: 697, endPoint y: 317, distance: 178.8
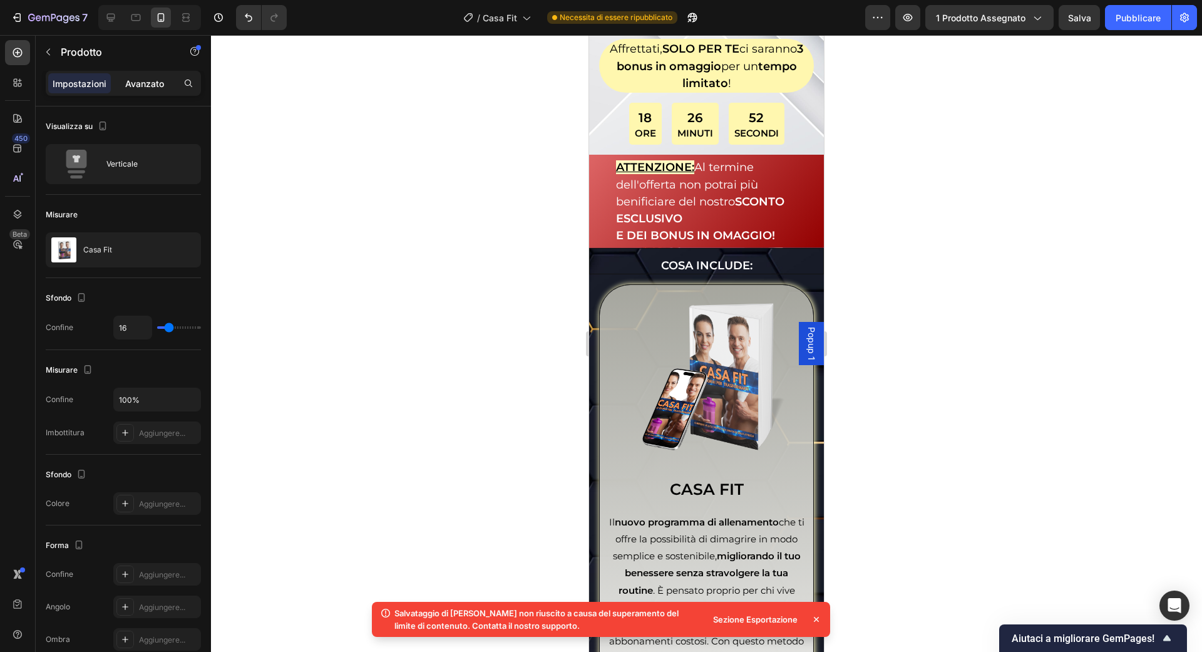
click at [150, 84] on font "Avanzato" at bounding box center [144, 83] width 39 height 11
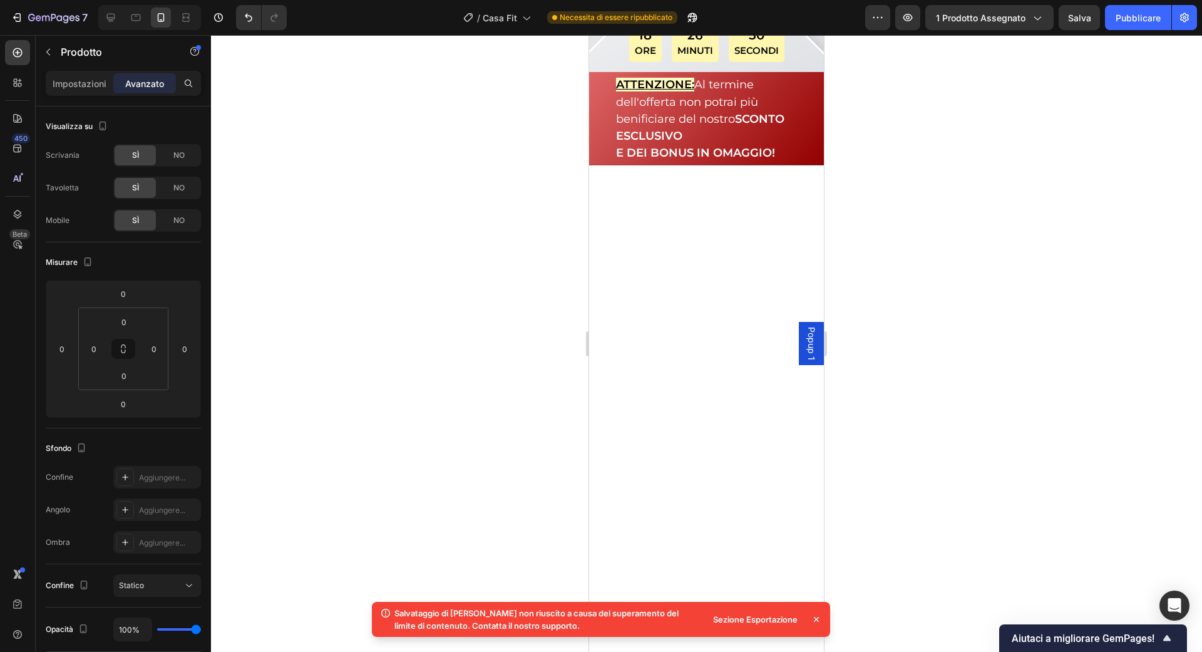
scroll to position [3359, 0]
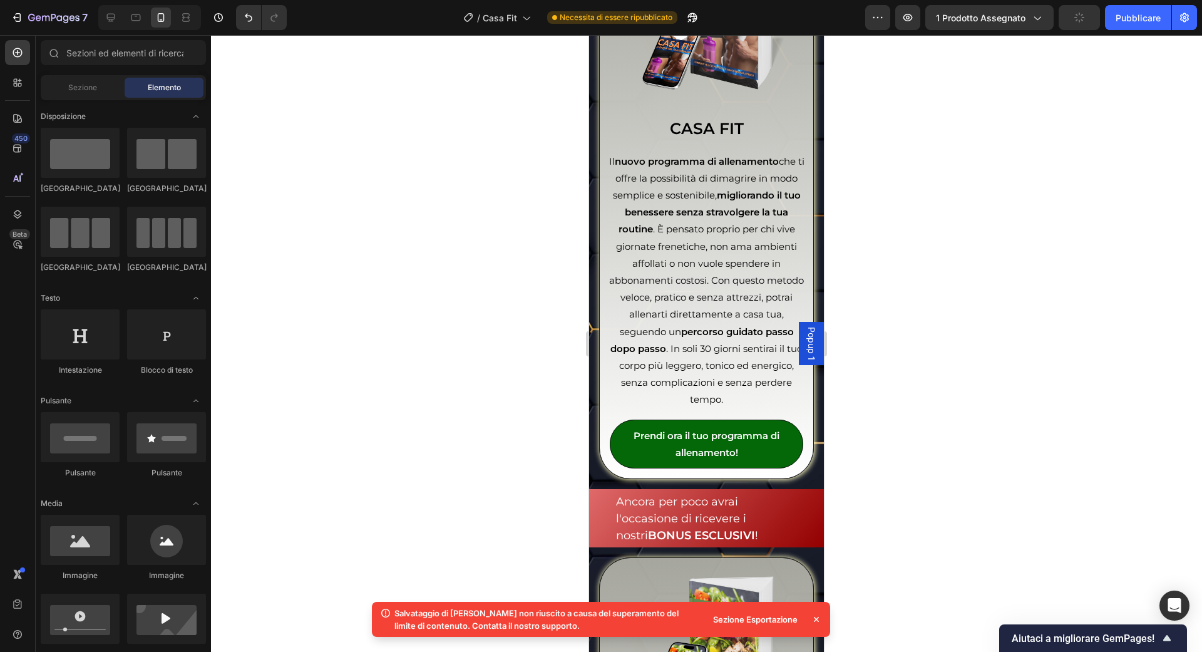
scroll to position [3457, 0]
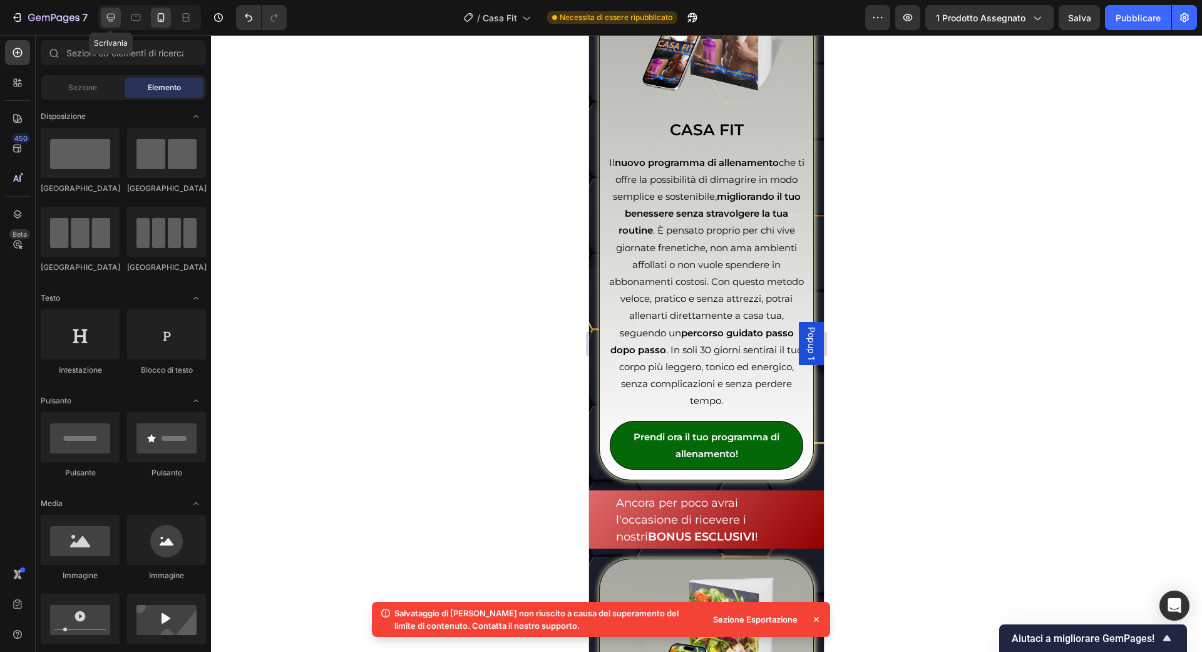
click at [116, 16] on div at bounding box center [111, 18] width 20 height 20
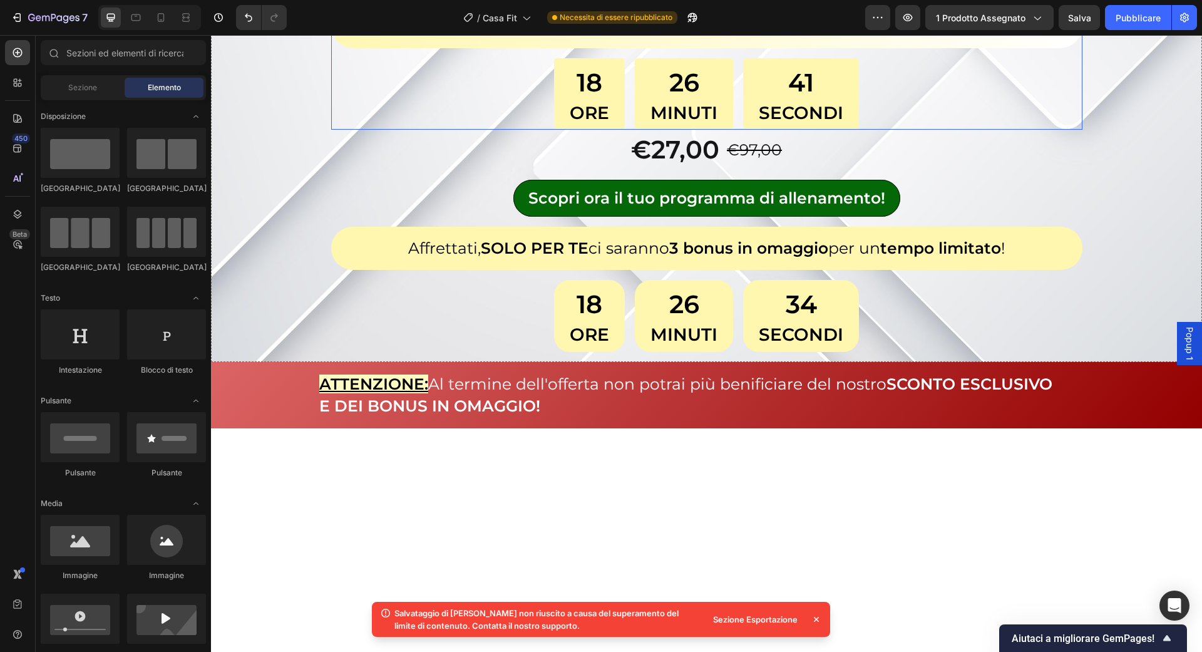
scroll to position [3177, 0]
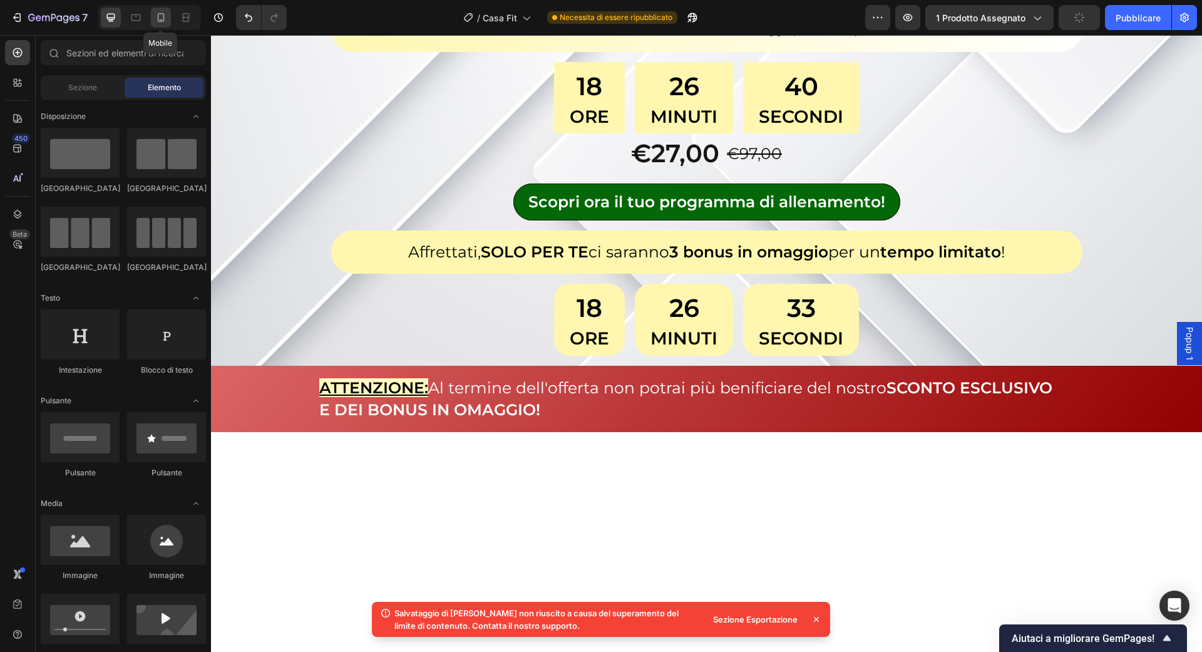
click at [162, 24] on div at bounding box center [161, 18] width 20 height 20
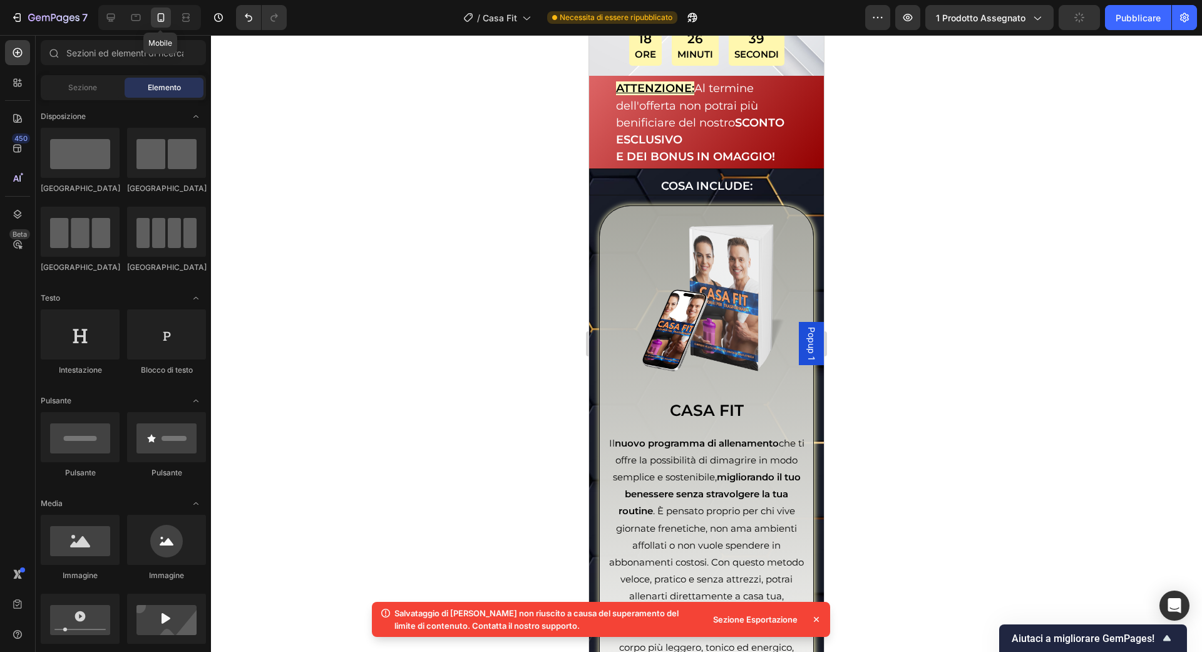
scroll to position [3287, 0]
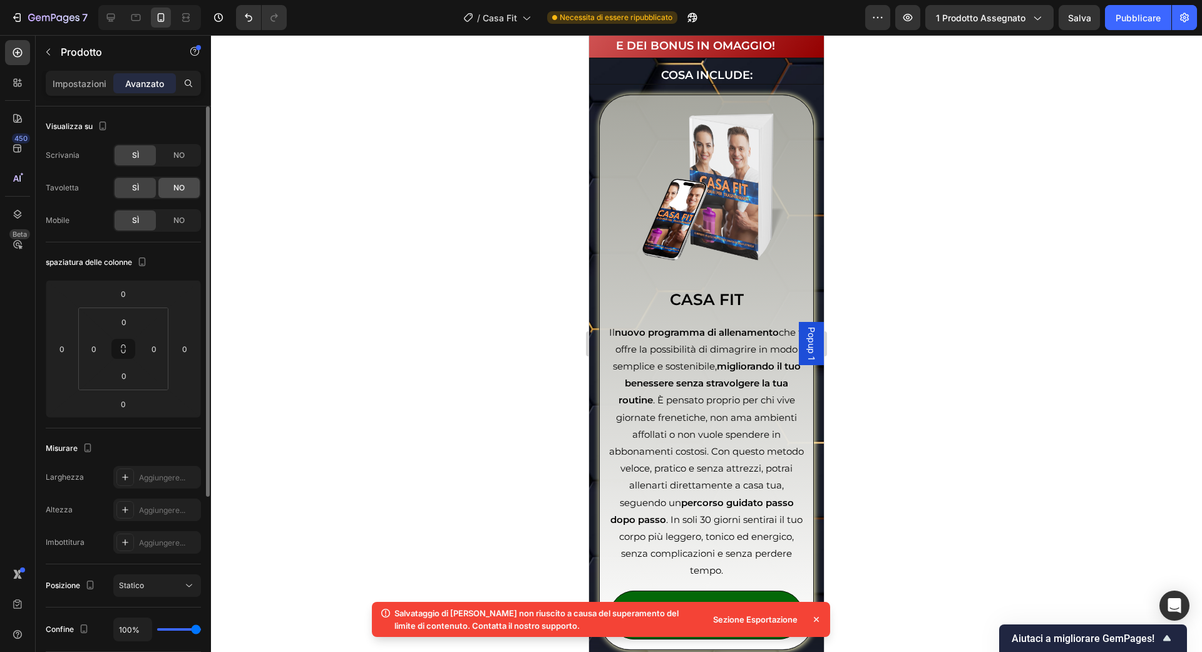
click at [173, 193] on div "NO" at bounding box center [178, 188] width 41 height 20
click at [175, 157] on font "NO" at bounding box center [178, 154] width 11 height 9
click at [130, 22] on icon at bounding box center [136, 17] width 13 height 13
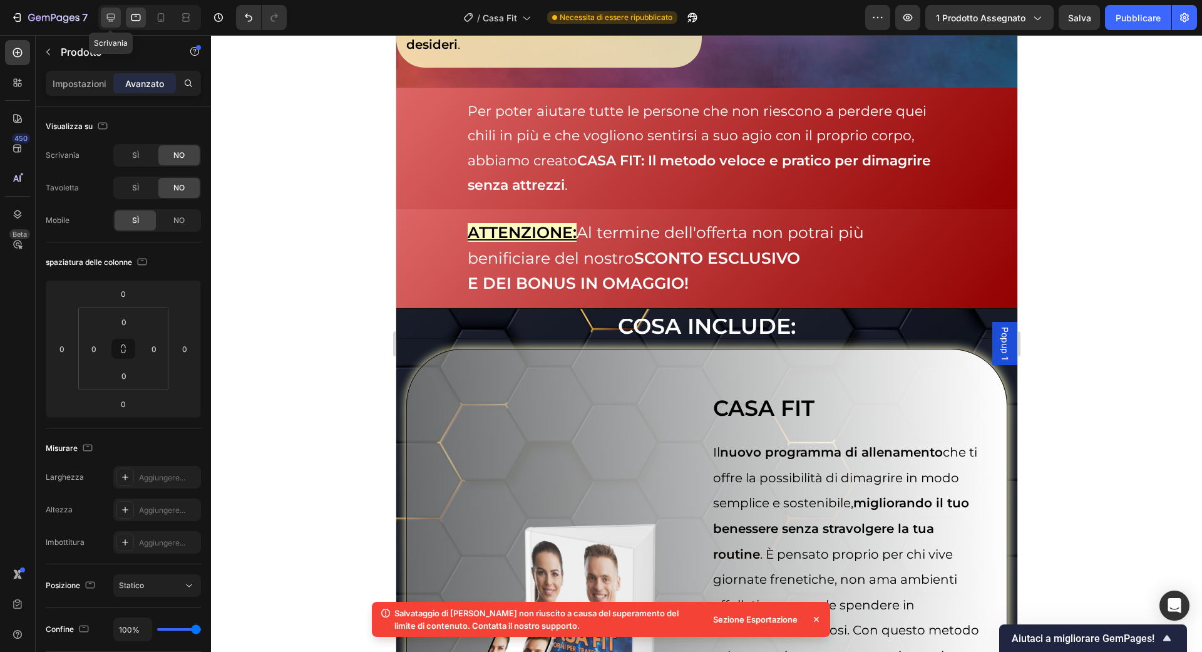
click at [116, 18] on icon at bounding box center [111, 17] width 13 height 13
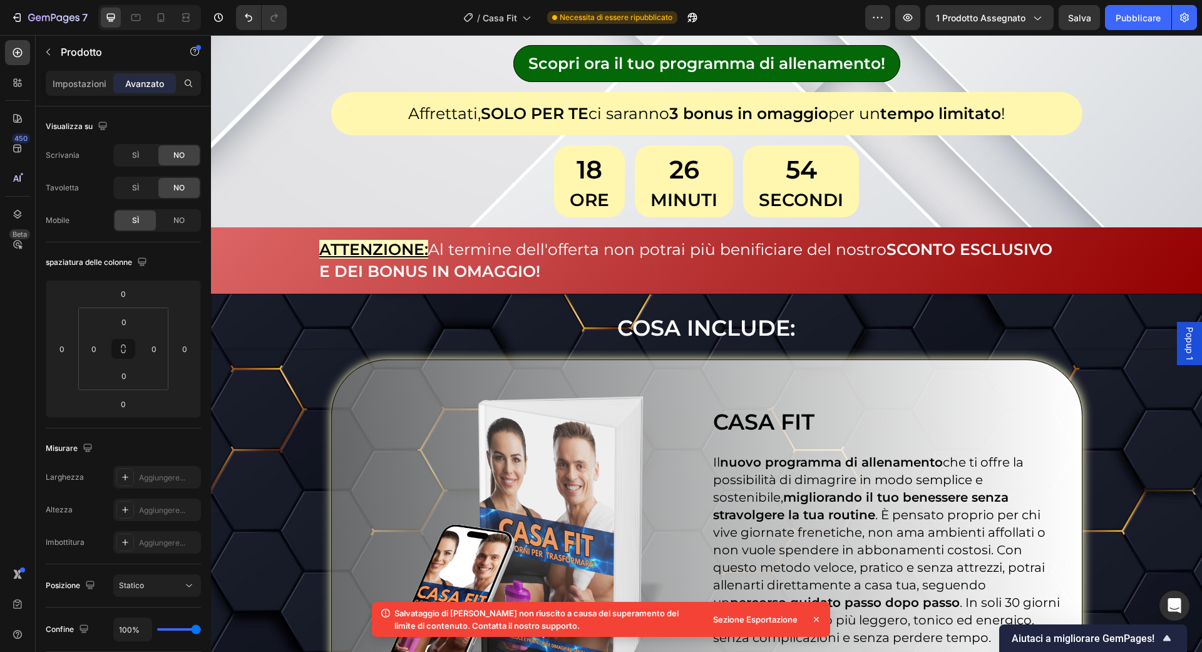
scroll to position [3557, 0]
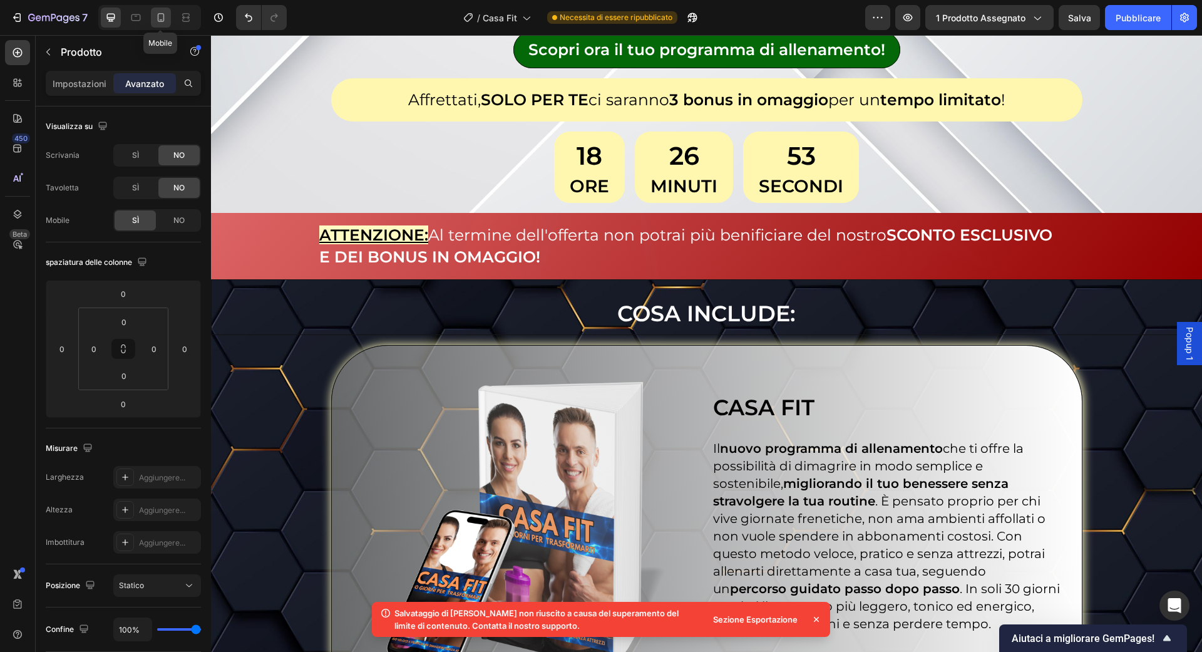
click at [162, 18] on icon at bounding box center [161, 17] width 13 height 13
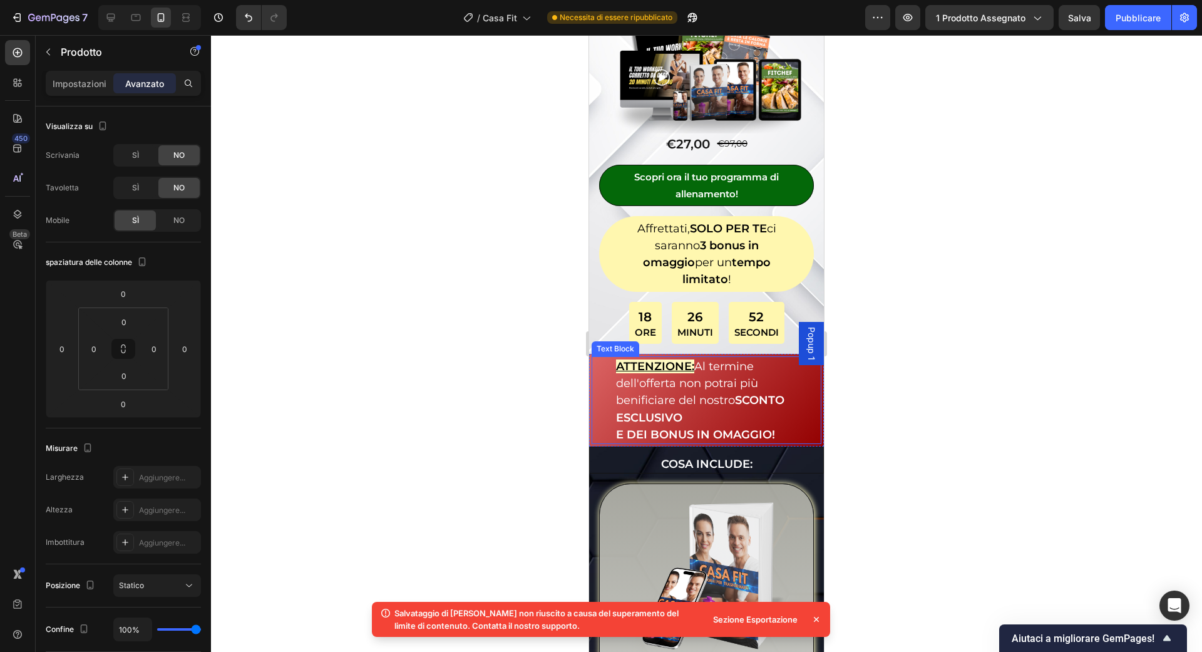
click at [722, 324] on div "Image €27,00 Product Price Product Price €97,00 Product Price Product Price Row…" at bounding box center [706, 175] width 235 height 357
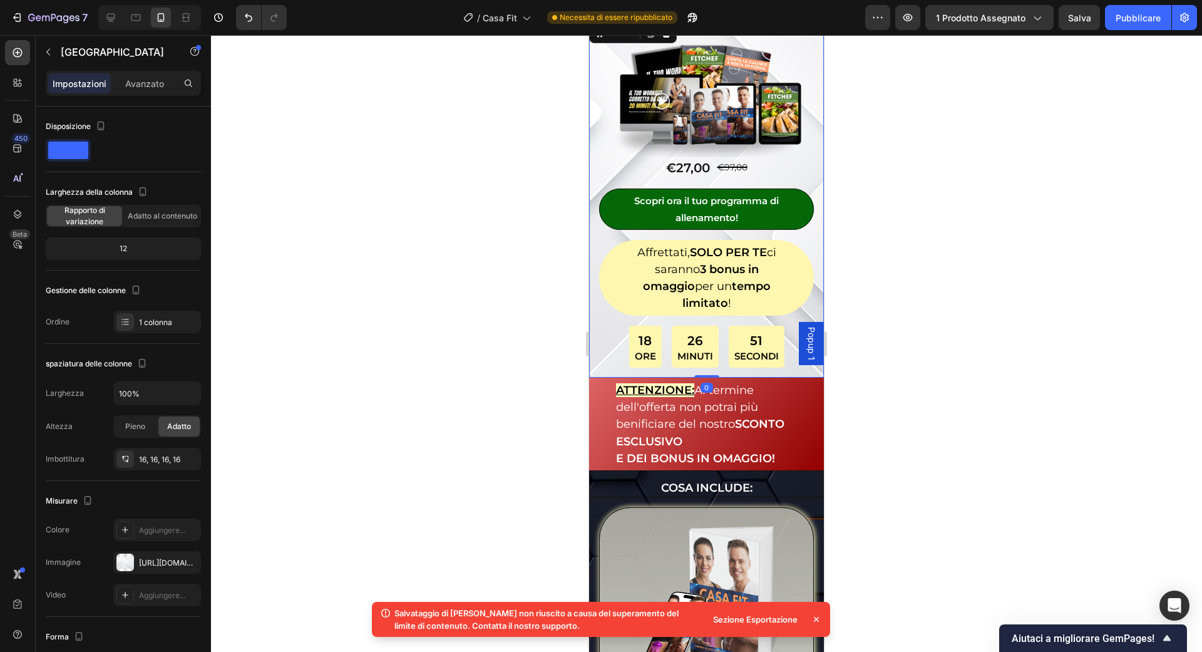
scroll to position [3436, 0]
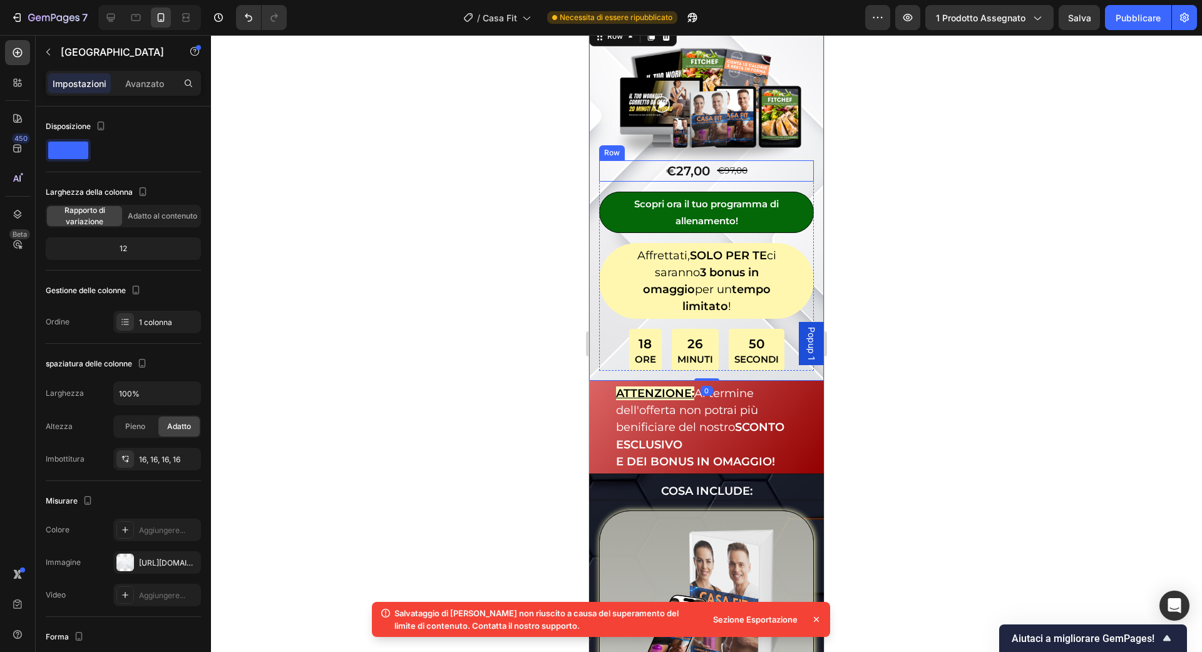
click at [620, 147] on div "Row" at bounding box center [612, 152] width 21 height 11
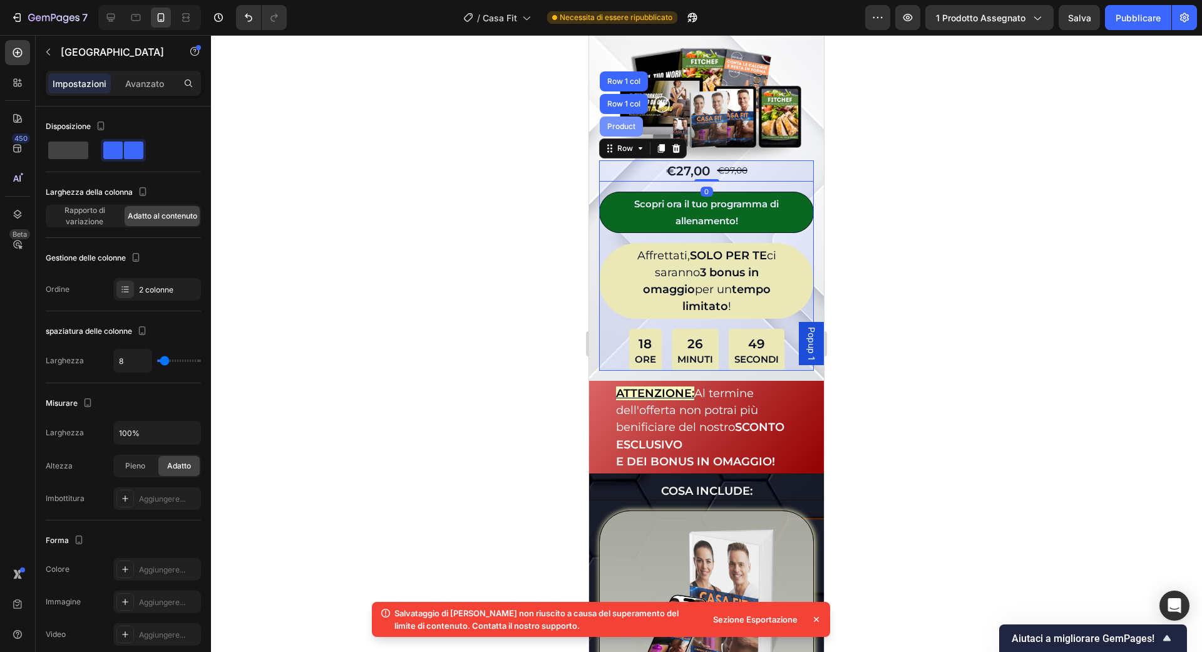
click at [627, 123] on div "Product" at bounding box center [621, 127] width 33 height 8
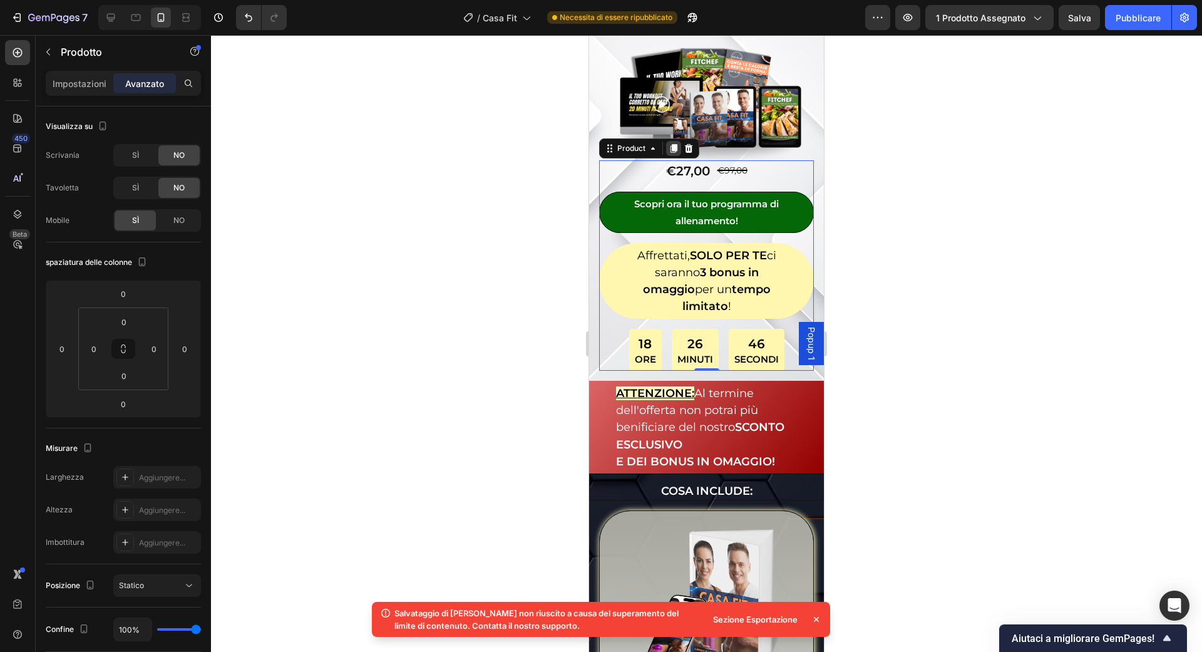
click at [672, 144] on icon at bounding box center [674, 148] width 7 height 9
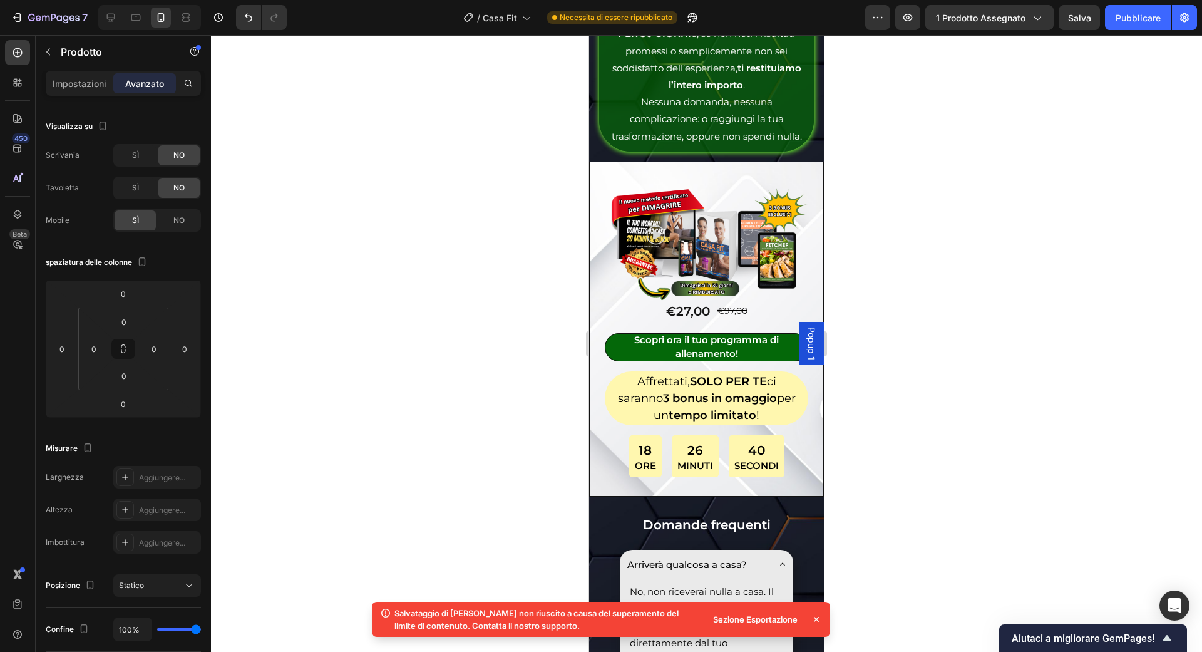
scroll to position [8021, 0]
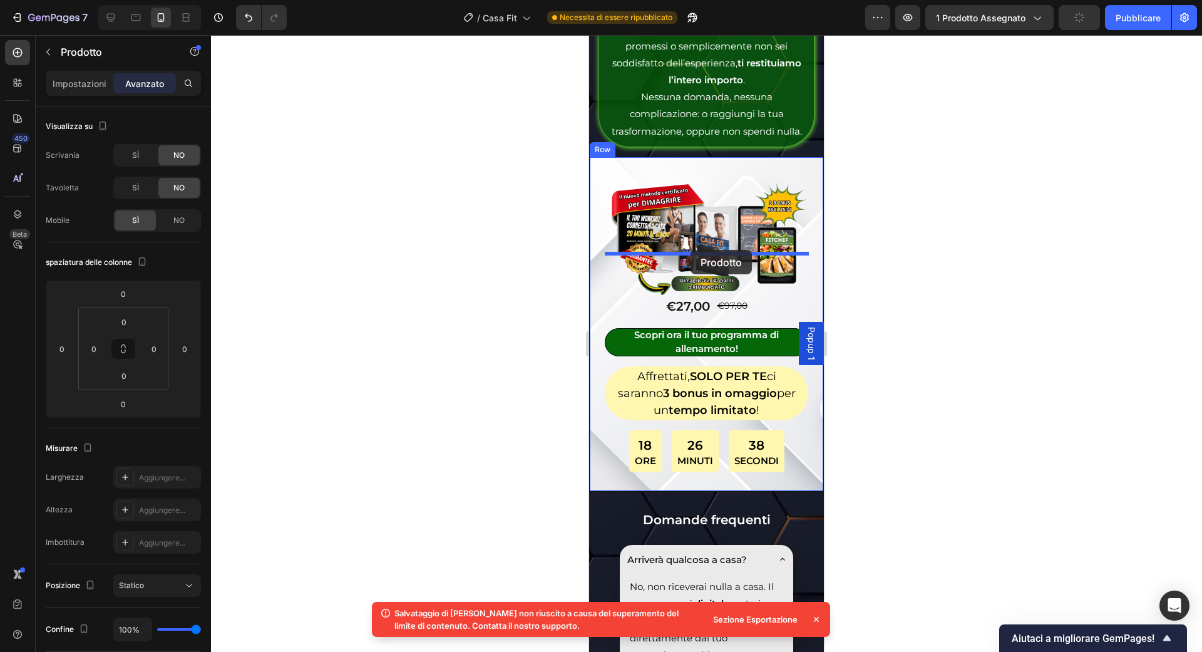
drag, startPoint x: 636, startPoint y: 333, endPoint x: 691, endPoint y: 250, distance: 99.5
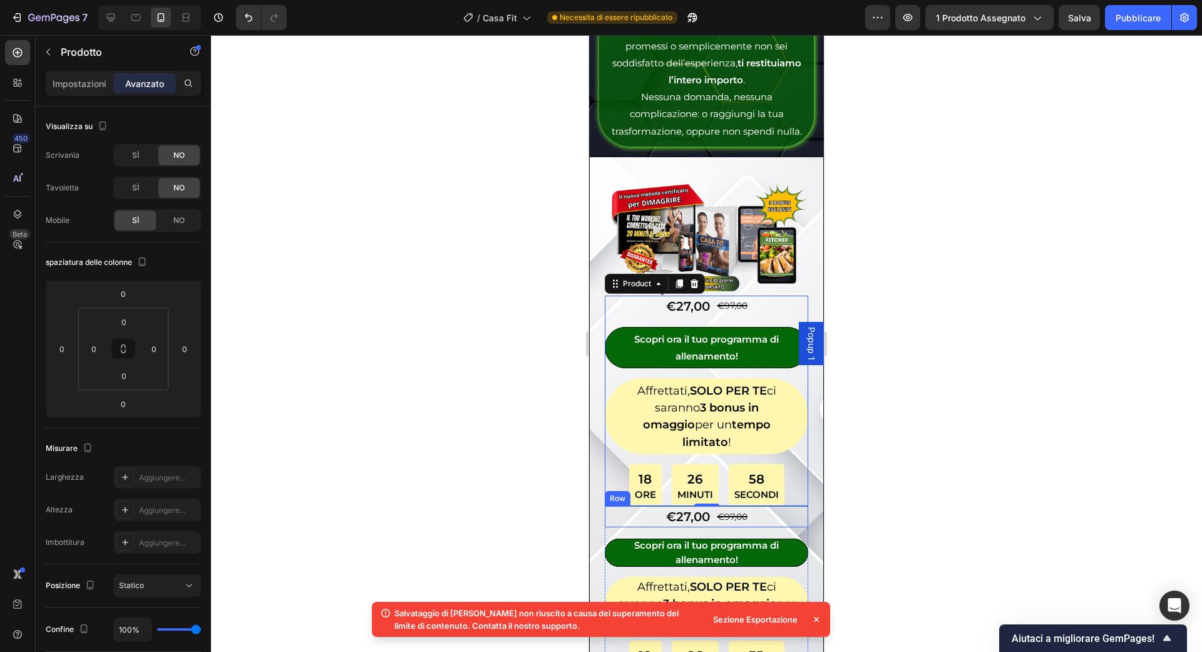
click at [615, 493] on div "Row" at bounding box center [617, 498] width 21 height 11
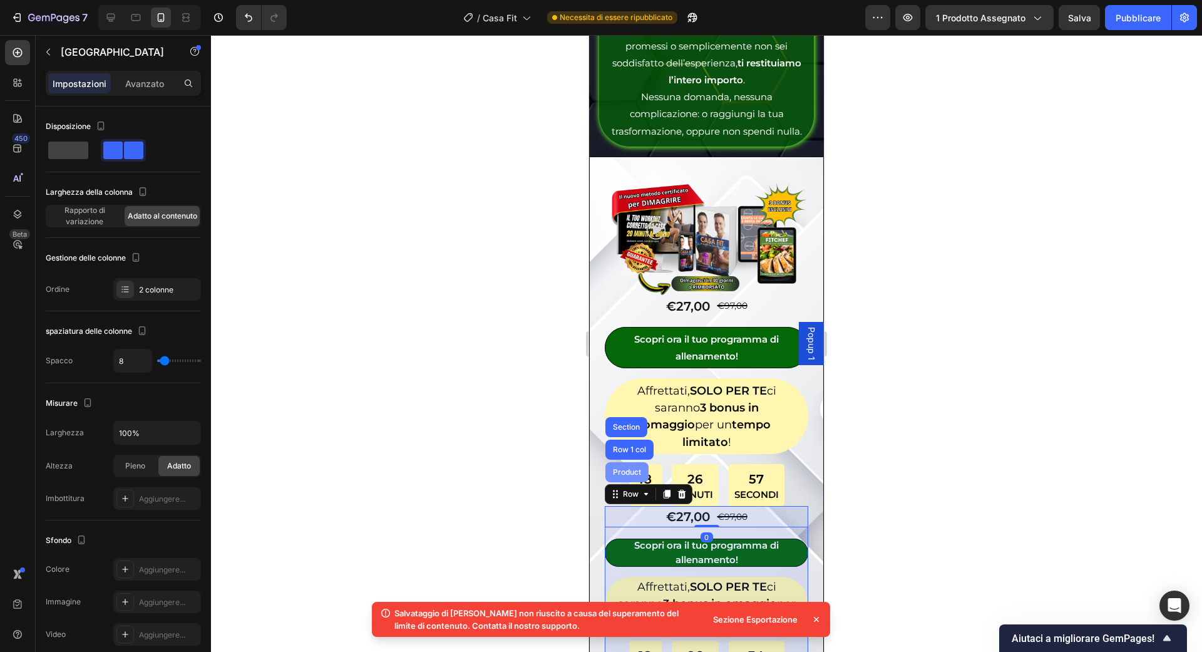
click at [636, 468] on div "Product" at bounding box center [626, 472] width 33 height 8
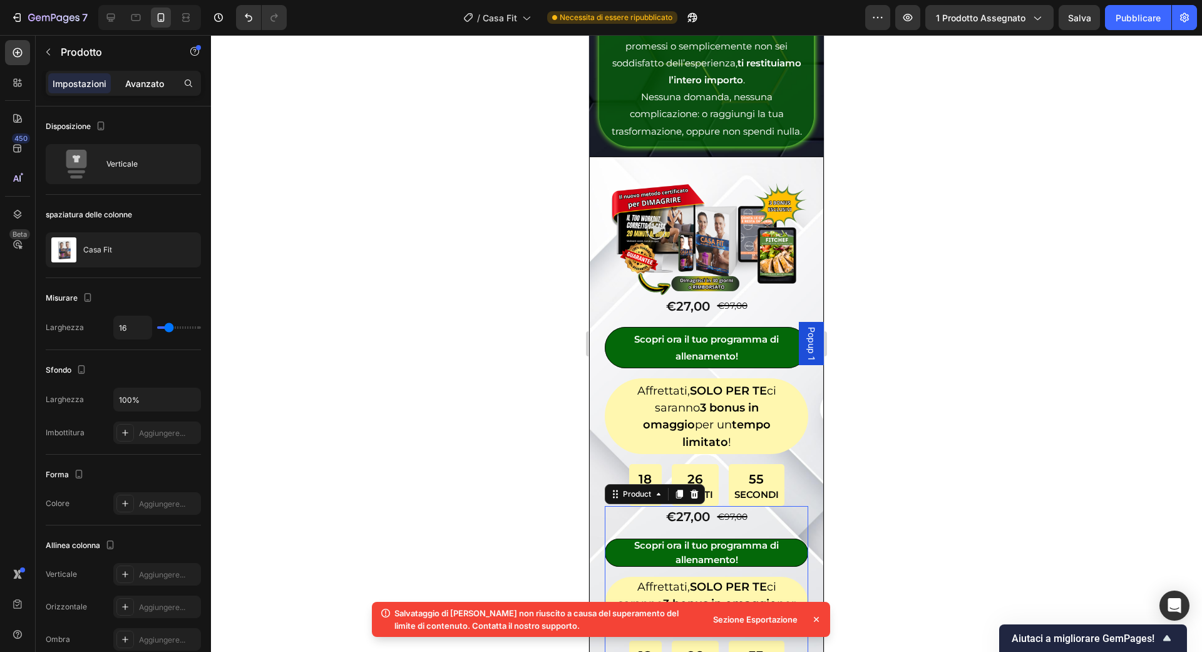
click at [155, 80] on font "Avanzato" at bounding box center [144, 83] width 39 height 11
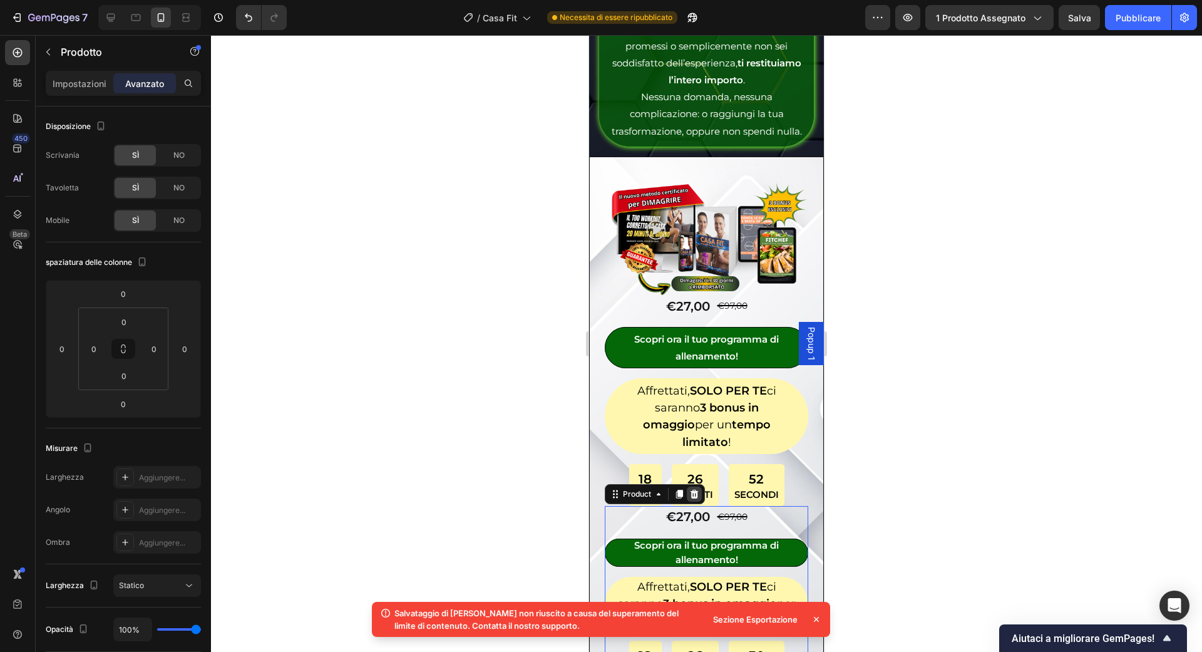
click at [694, 490] on icon at bounding box center [695, 494] width 8 height 9
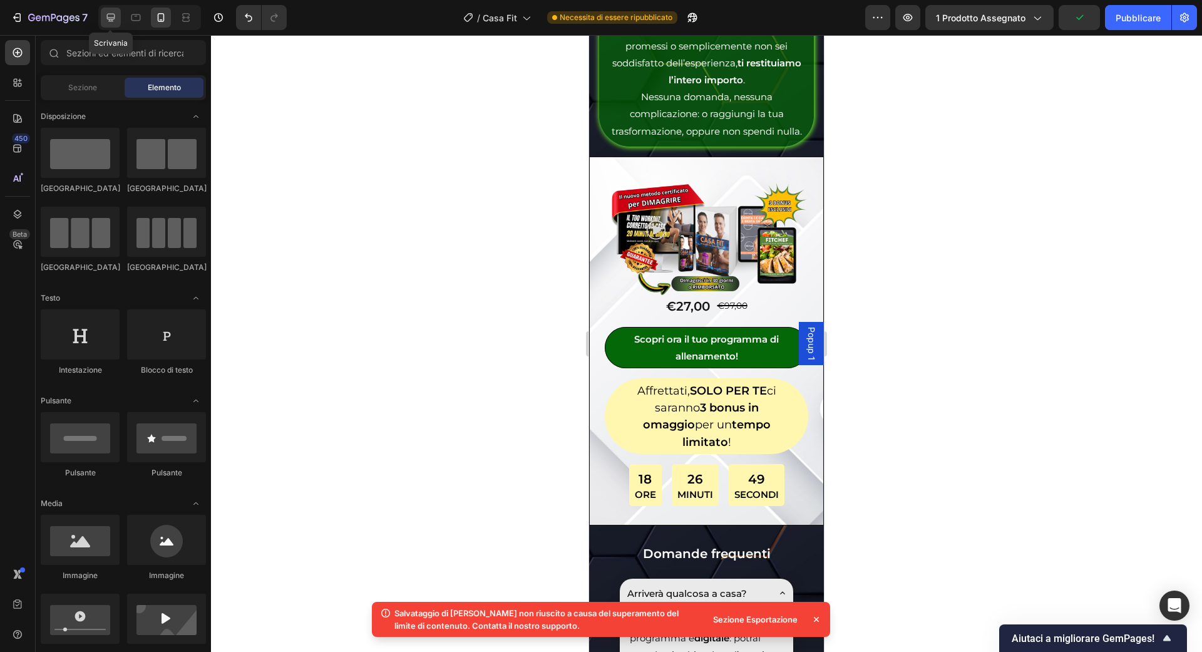
click at [111, 13] on icon at bounding box center [111, 17] width 13 height 13
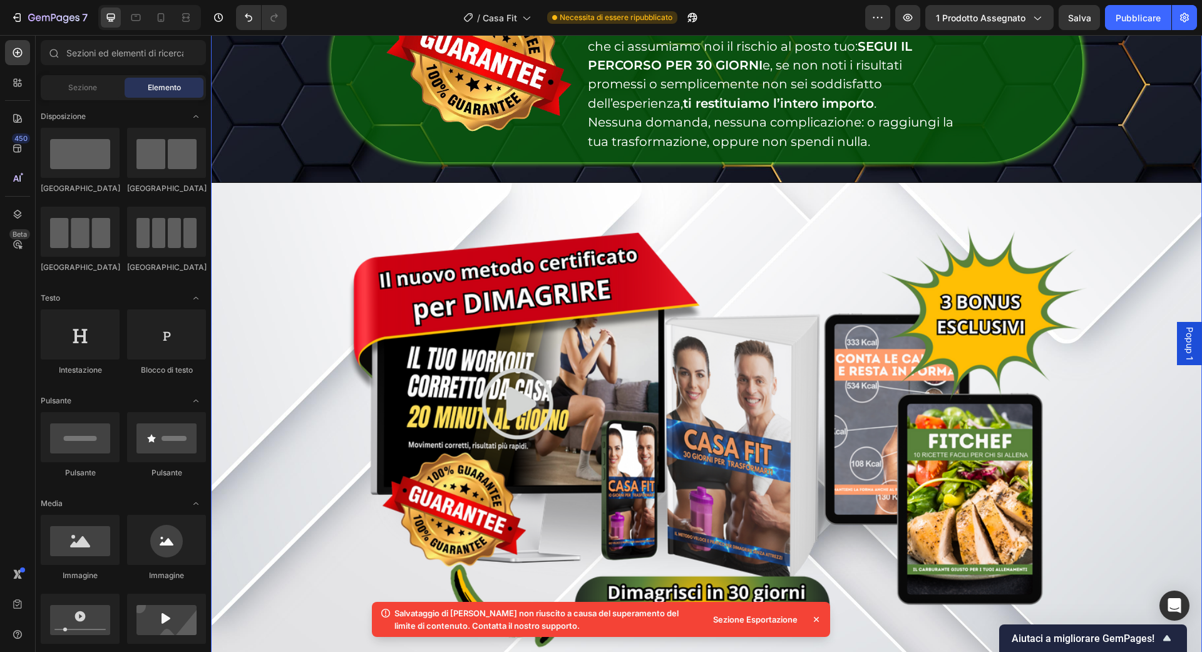
scroll to position [6839, 0]
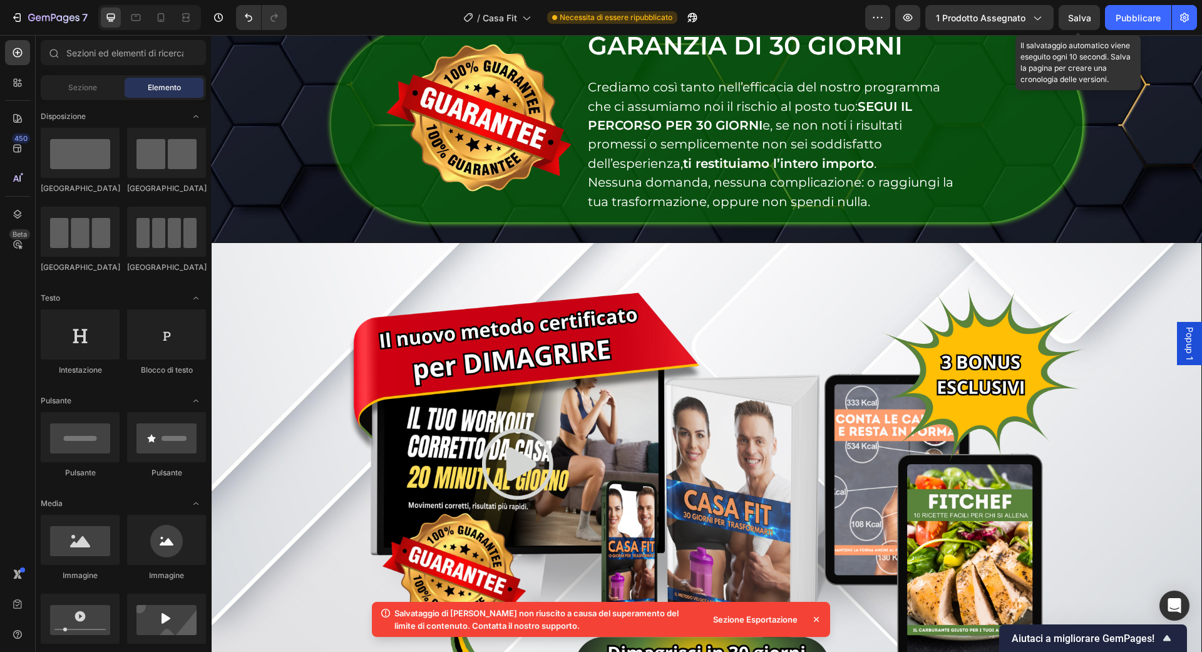
click at [1084, 18] on font "Salva" at bounding box center [1079, 18] width 23 height 11
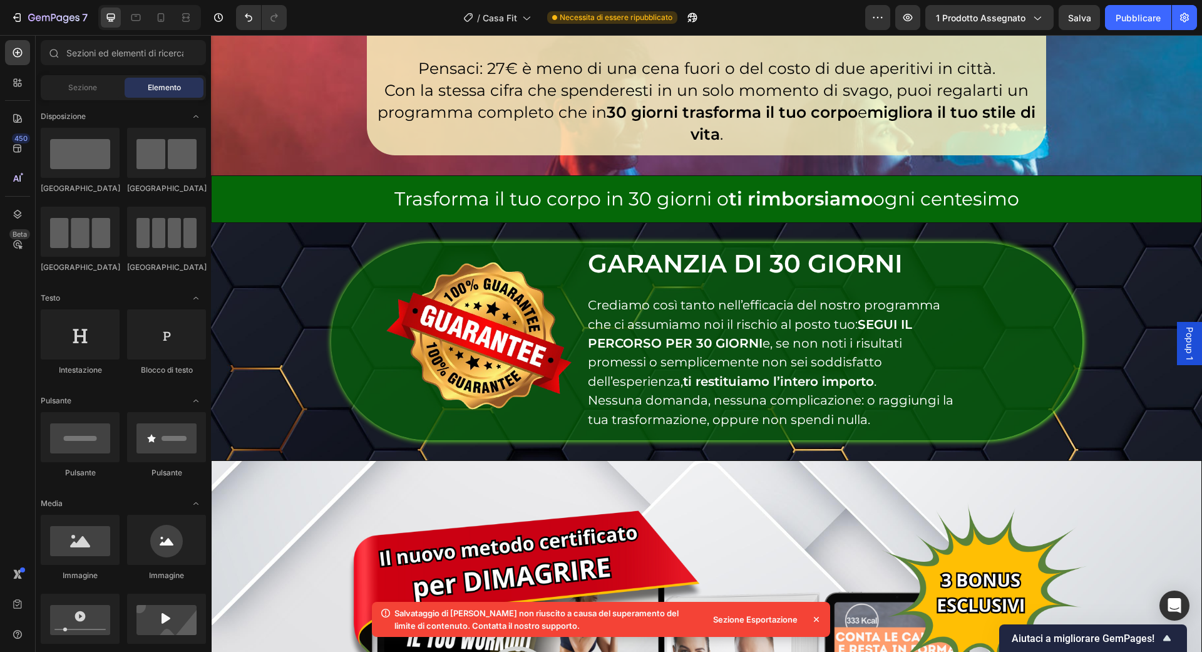
scroll to position [6676, 0]
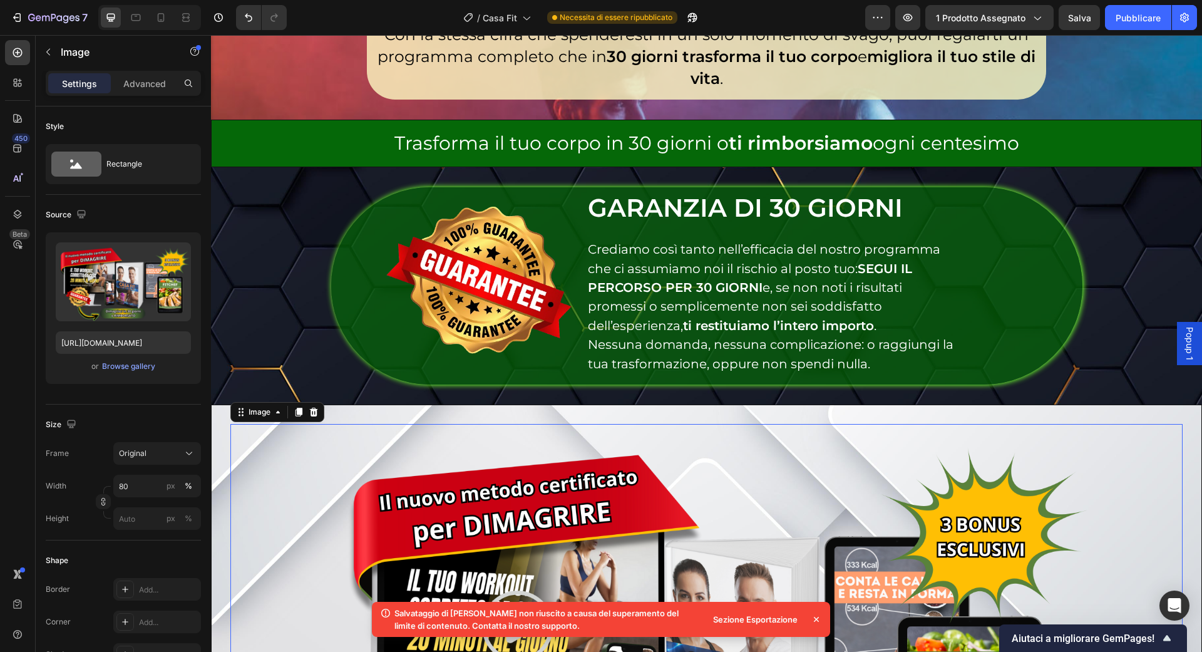
click at [676, 424] on img at bounding box center [707, 648] width 762 height 448
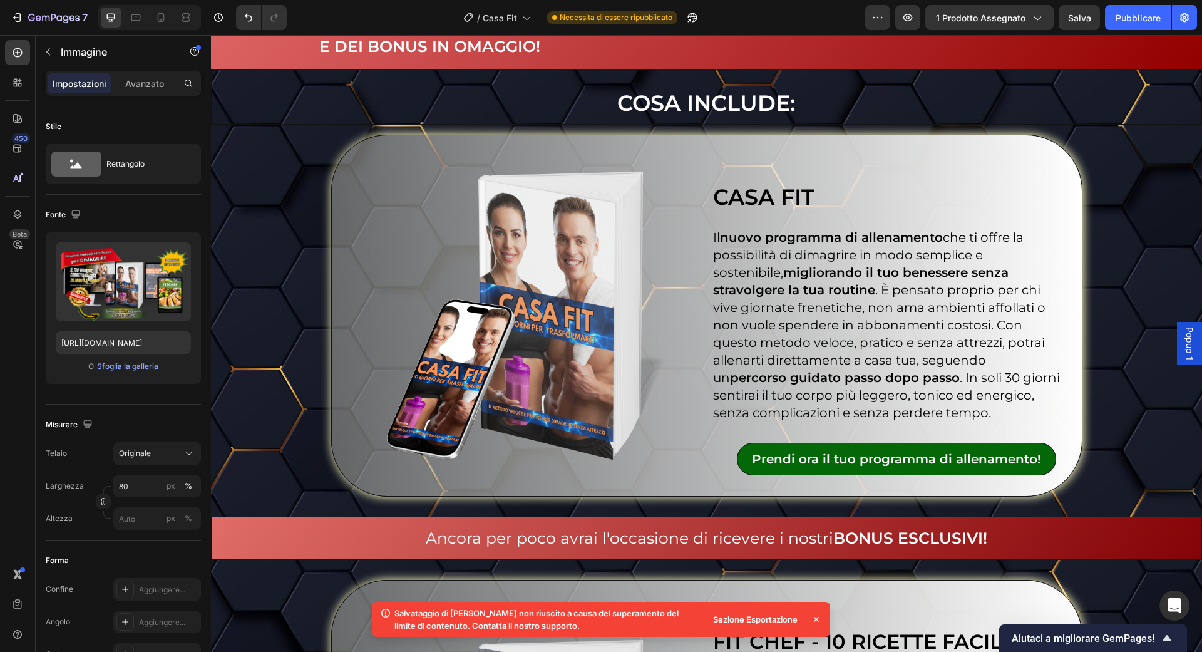
scroll to position [3303, 0]
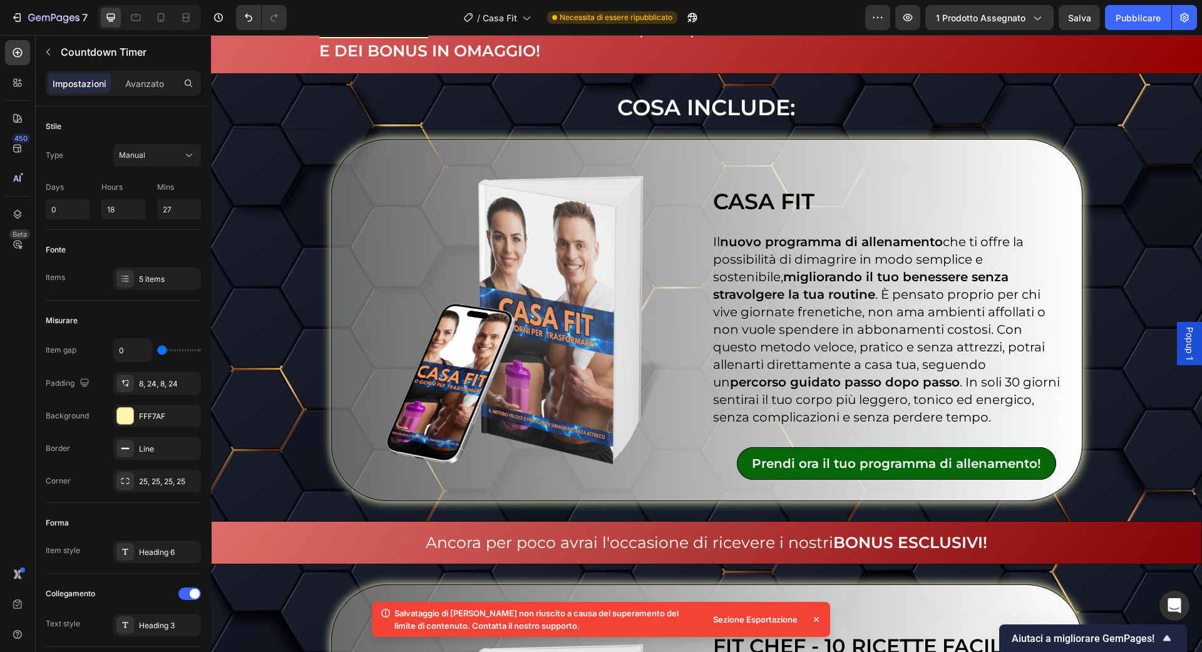
click at [133, 89] on p "Avanzato" at bounding box center [144, 83] width 39 height 13
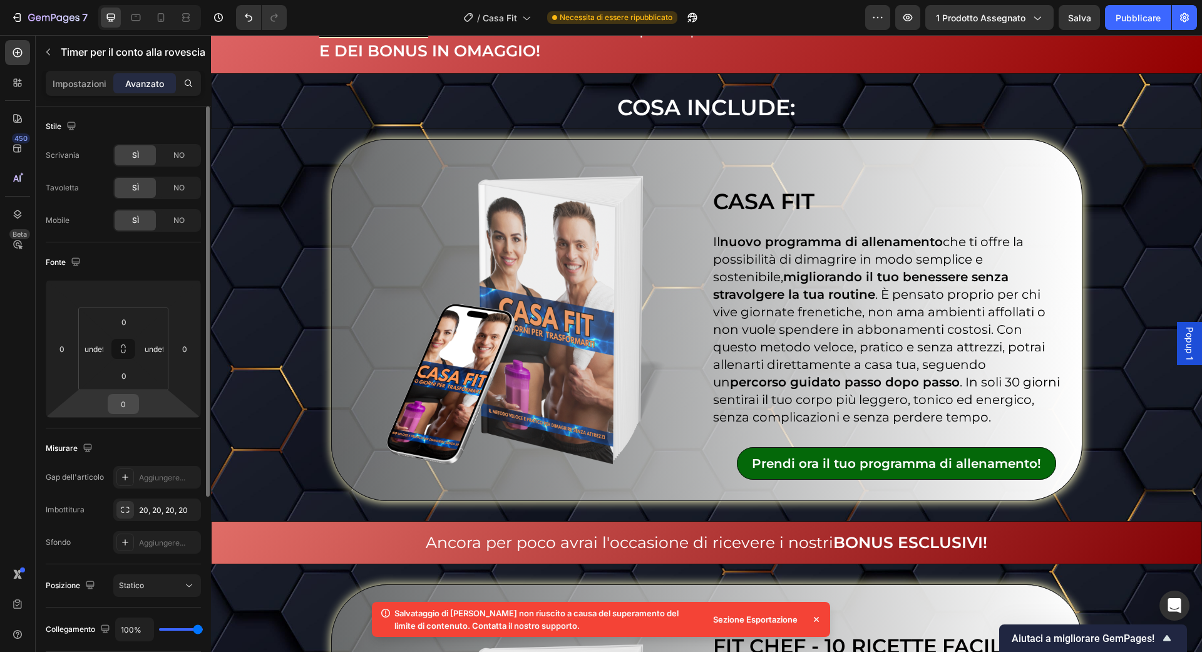
click at [133, 403] on input "0" at bounding box center [123, 403] width 25 height 19
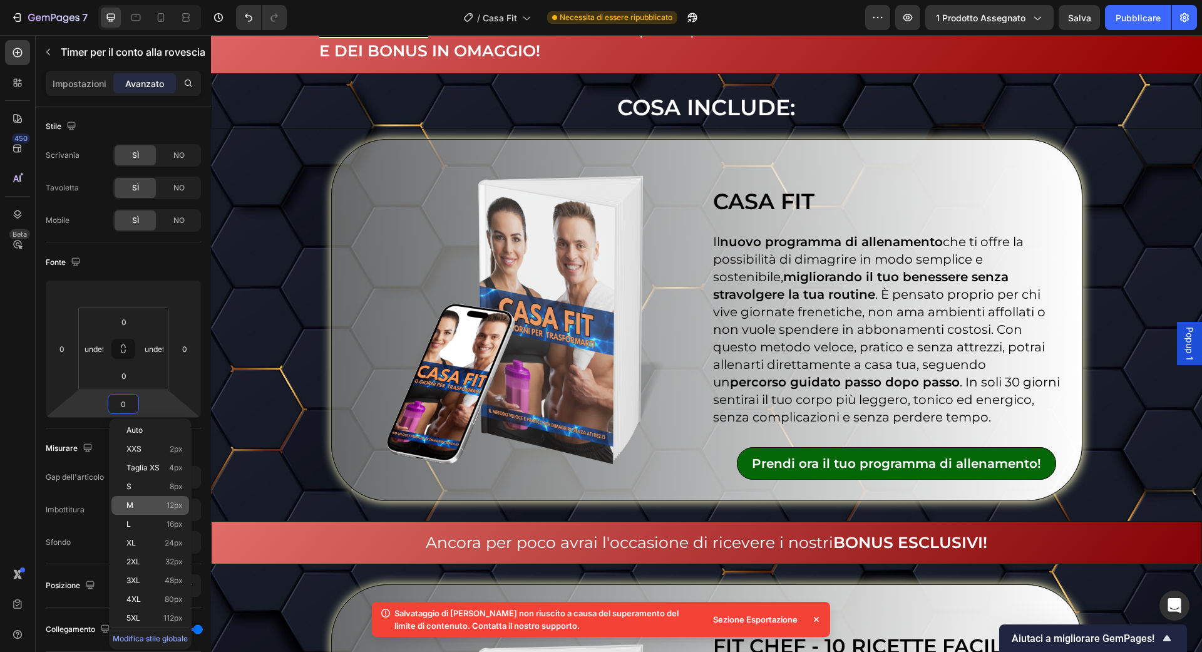
click at [165, 502] on p "M 12px" at bounding box center [154, 505] width 56 height 9
type input "12"
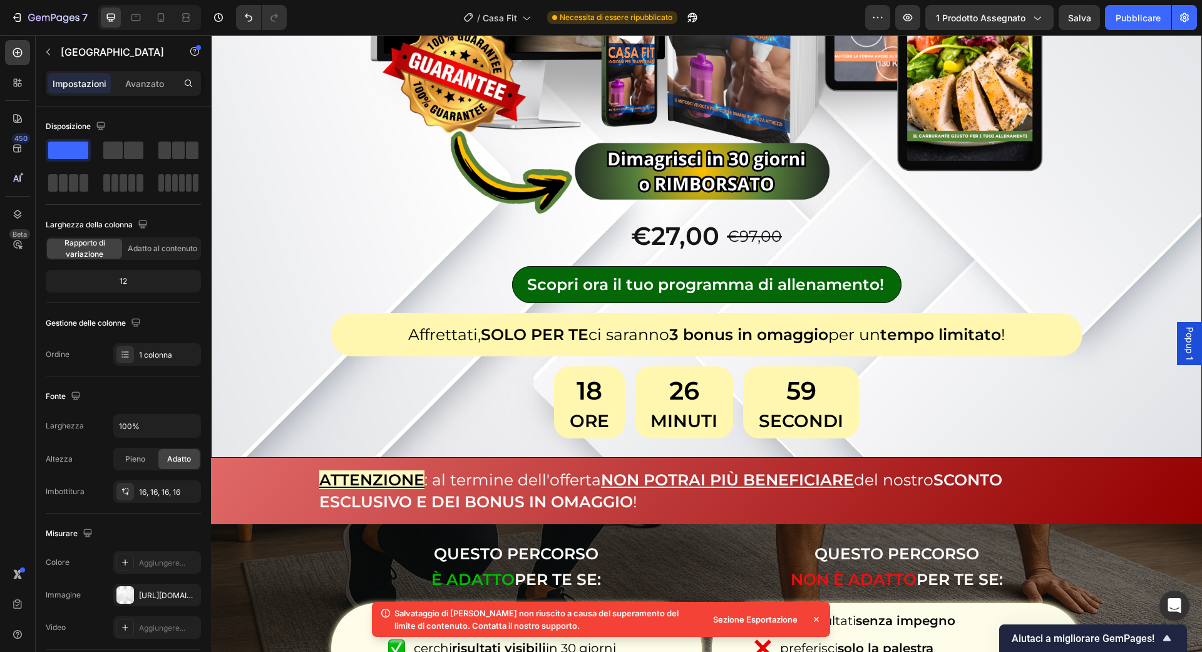
scroll to position [463, 0]
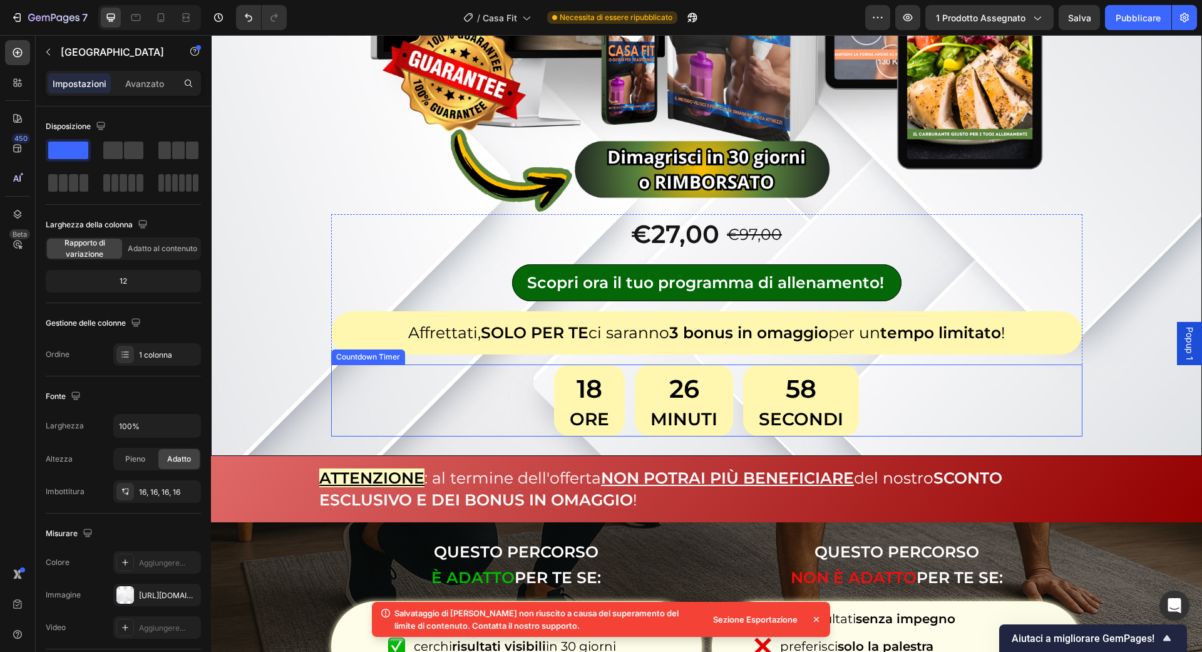
click at [549, 384] on div "18 Ore 26 Minuti 58 Secondi" at bounding box center [706, 399] width 751 height 71
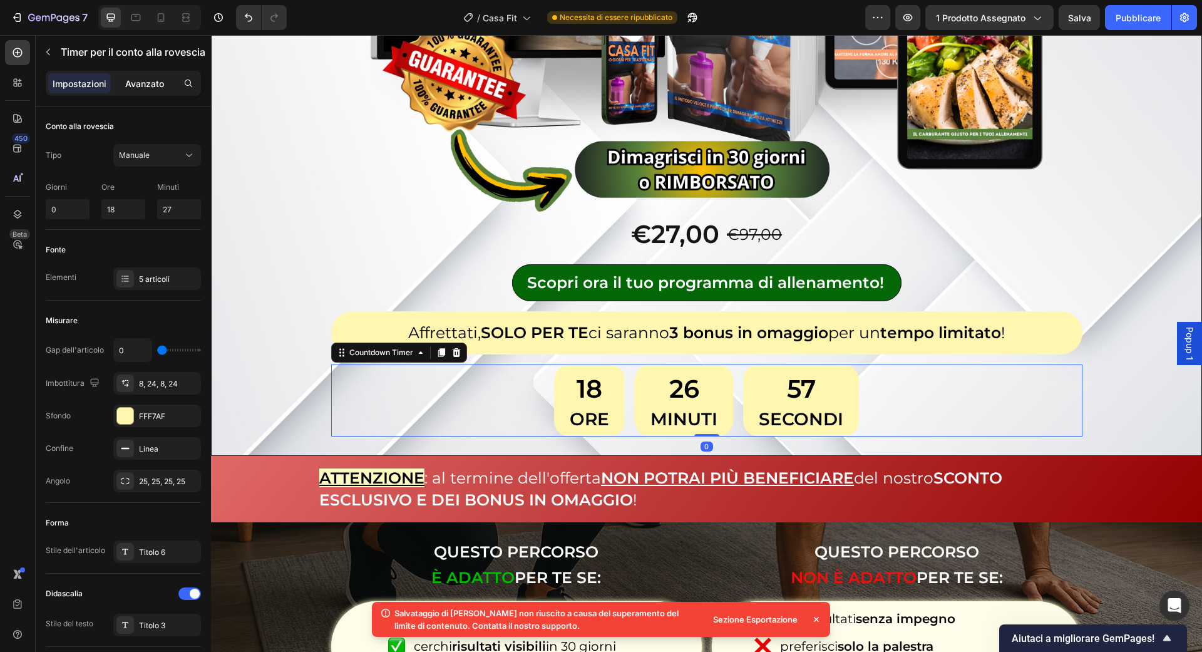
click at [137, 81] on font "Avanzato" at bounding box center [144, 83] width 39 height 11
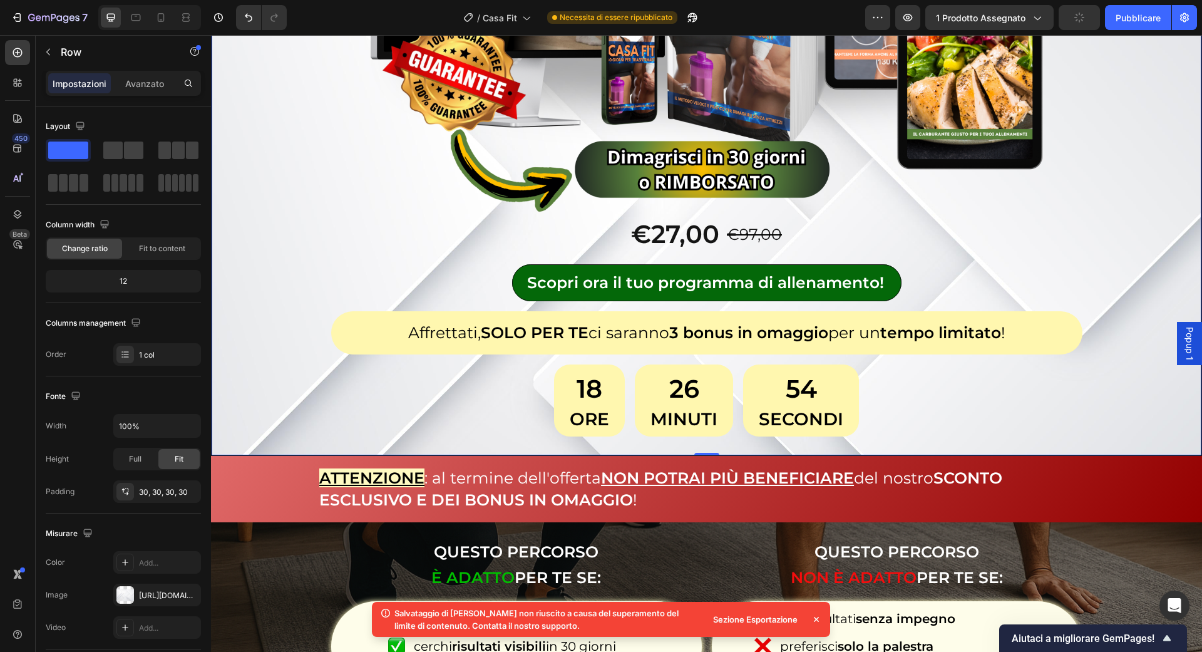
click at [406, 437] on div "Image €27,00 Product Price Product Price €97,00 Product Price Product Price Row…" at bounding box center [706, 101] width 991 height 709
click at [155, 88] on p "Avanzato" at bounding box center [144, 83] width 39 height 13
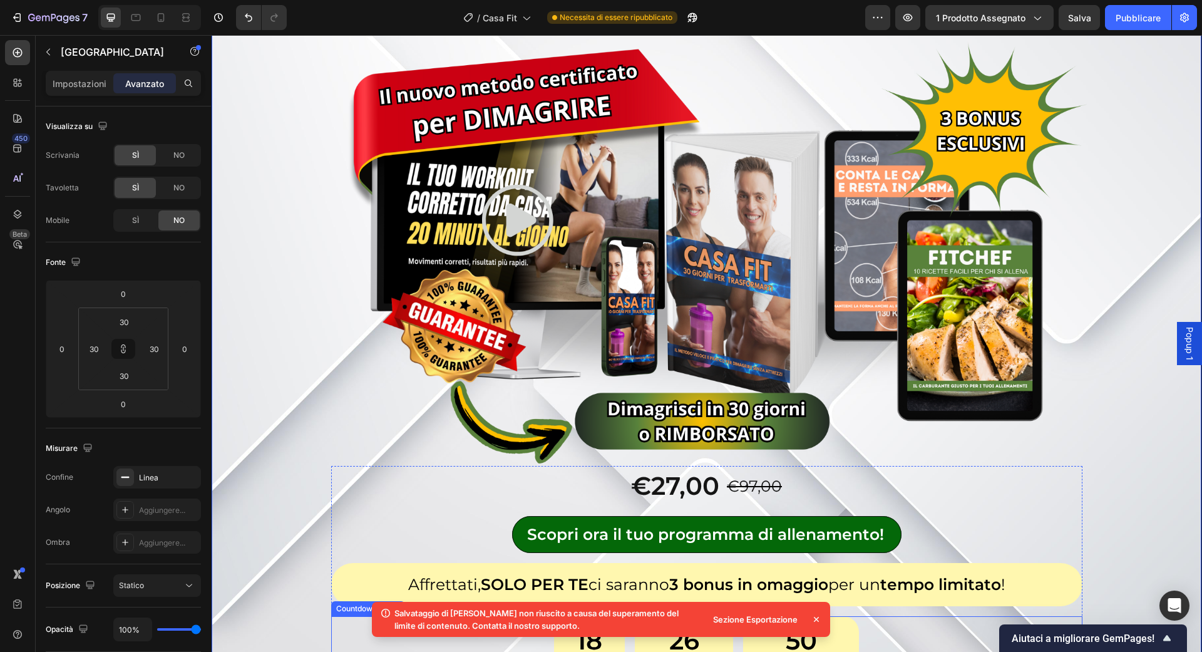
scroll to position [0, 0]
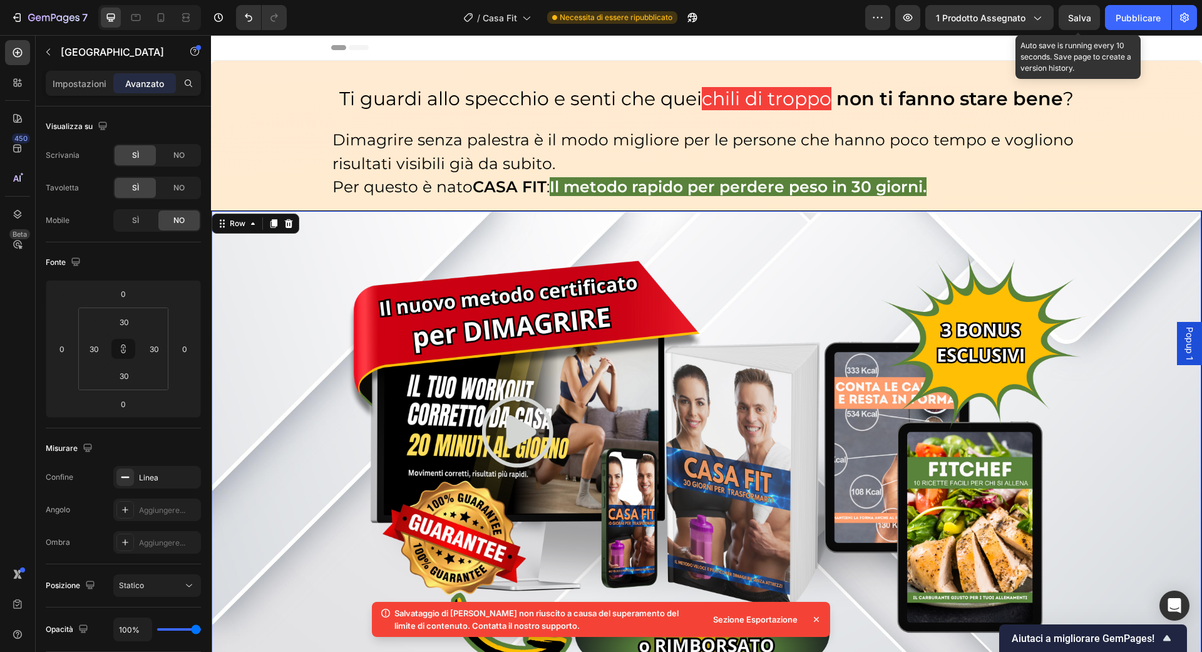
click at [1077, 21] on font "Salva" at bounding box center [1079, 18] width 23 height 11
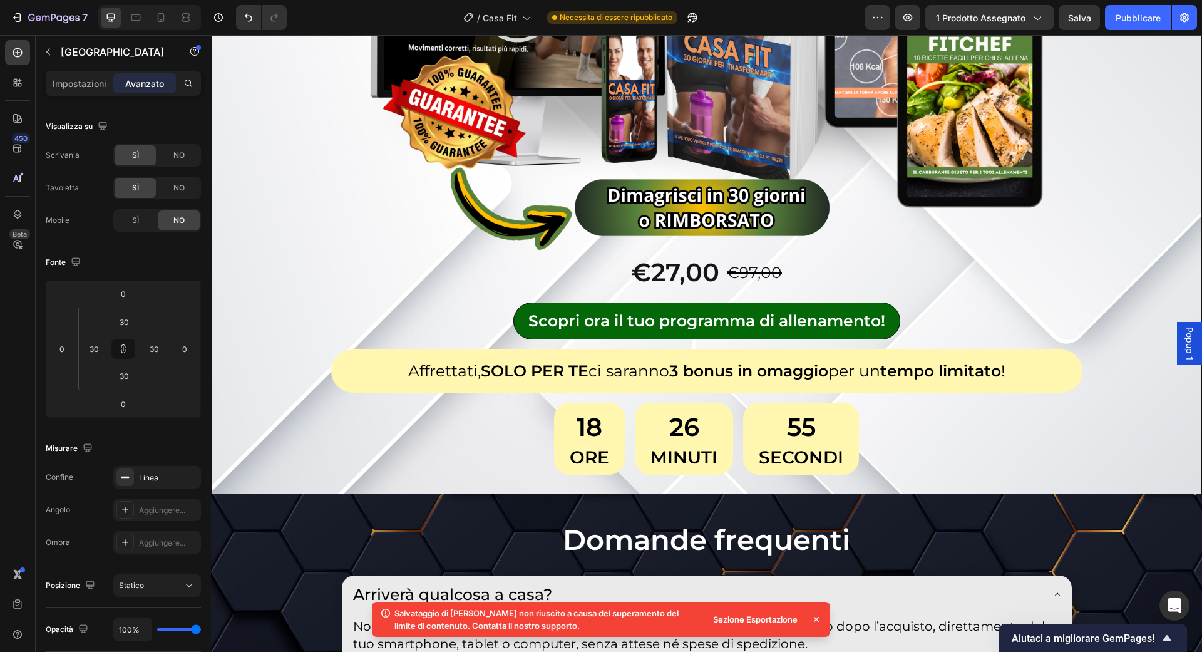
scroll to position [7073, 0]
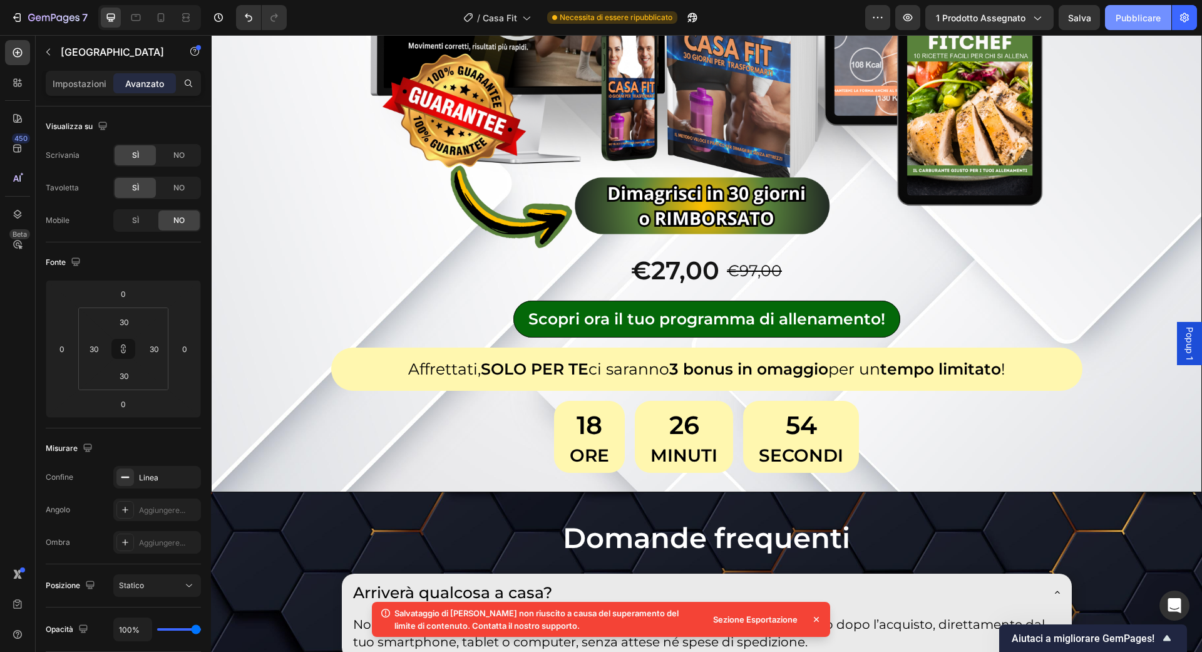
click at [1136, 11] on font "Pubblicare" at bounding box center [1138, 17] width 45 height 13
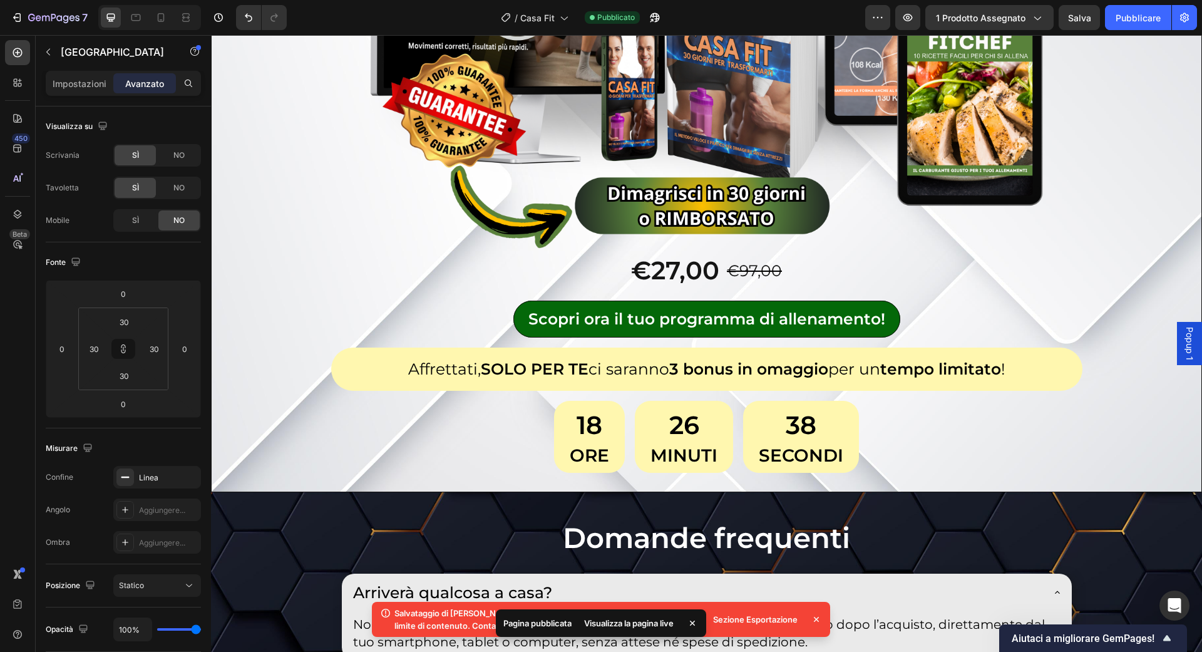
click at [0, 3] on div "7 / Casa Fit Pubblicato Anteprima 1 prodotto assegnato Salva Pubblicare" at bounding box center [601, 18] width 1202 height 36
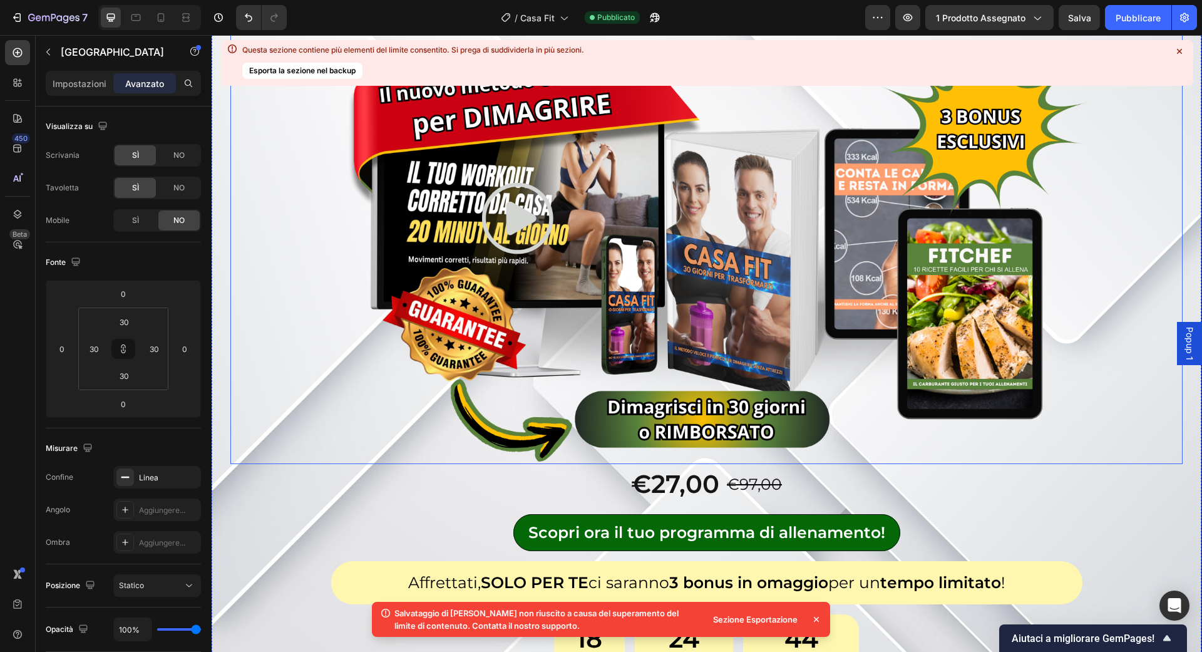
scroll to position [6857, 0]
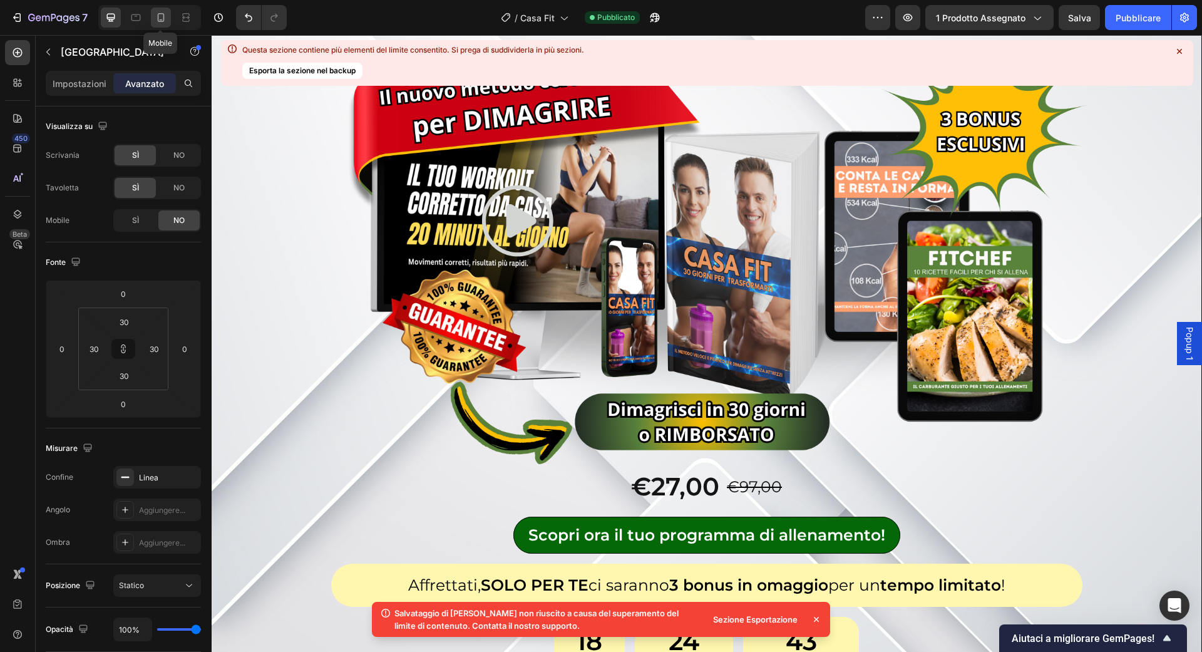
click at [163, 10] on div at bounding box center [161, 18] width 20 height 20
type input "24"
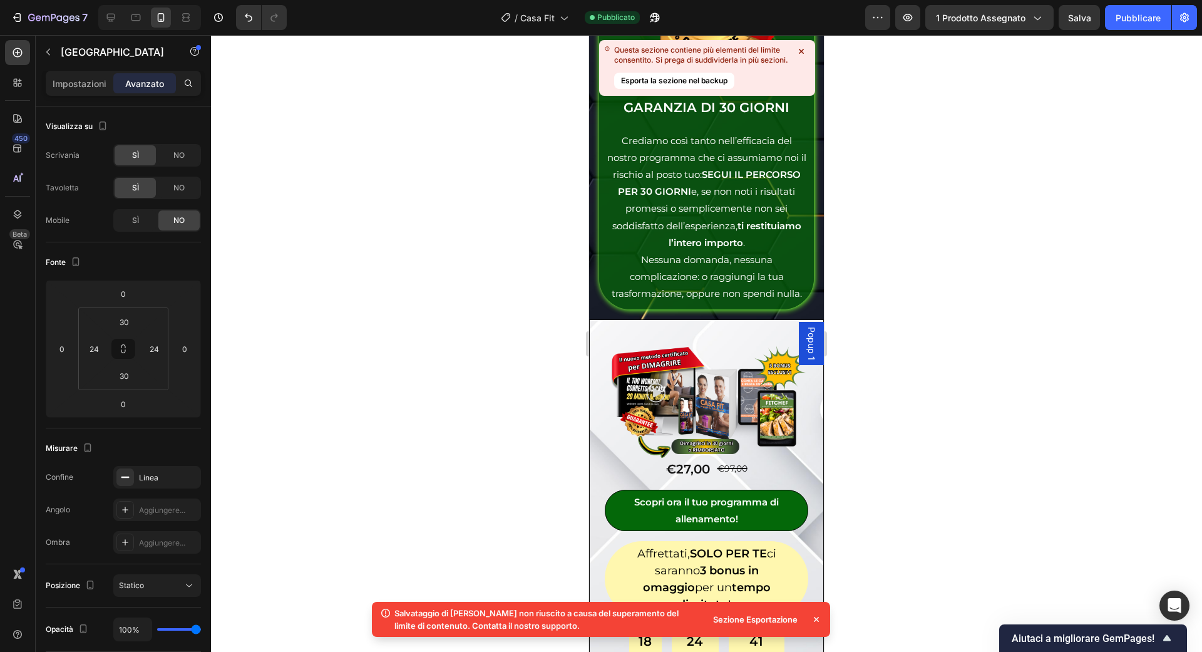
scroll to position [7647, 0]
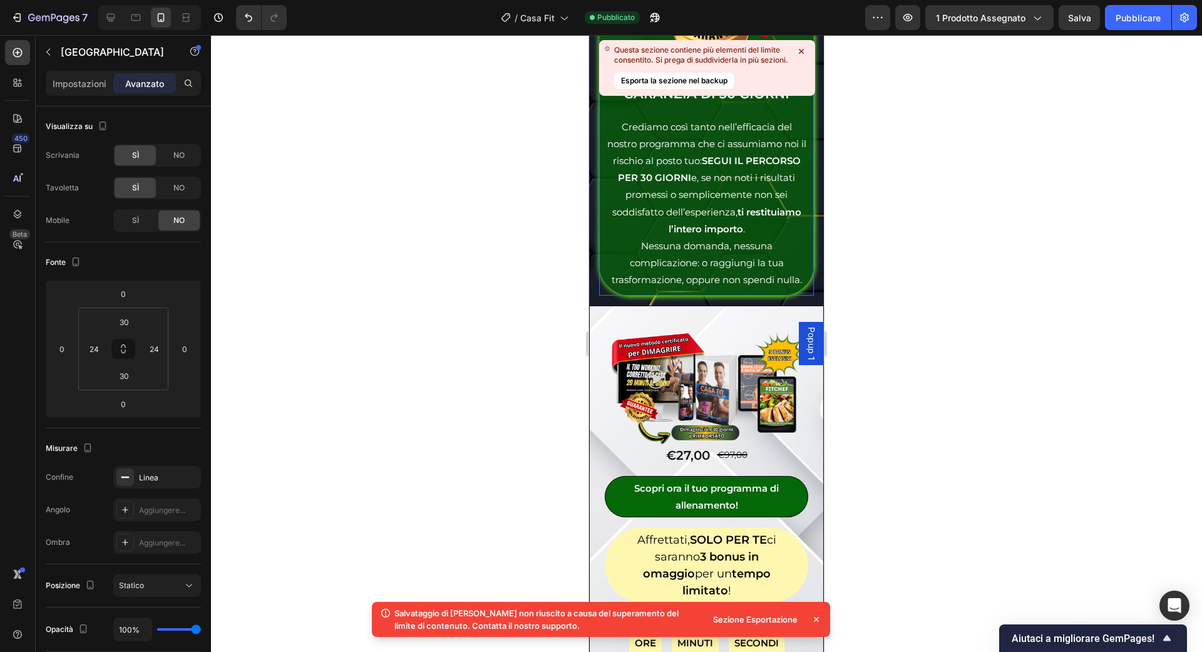
click at [803, 52] on icon at bounding box center [801, 51] width 5 height 5
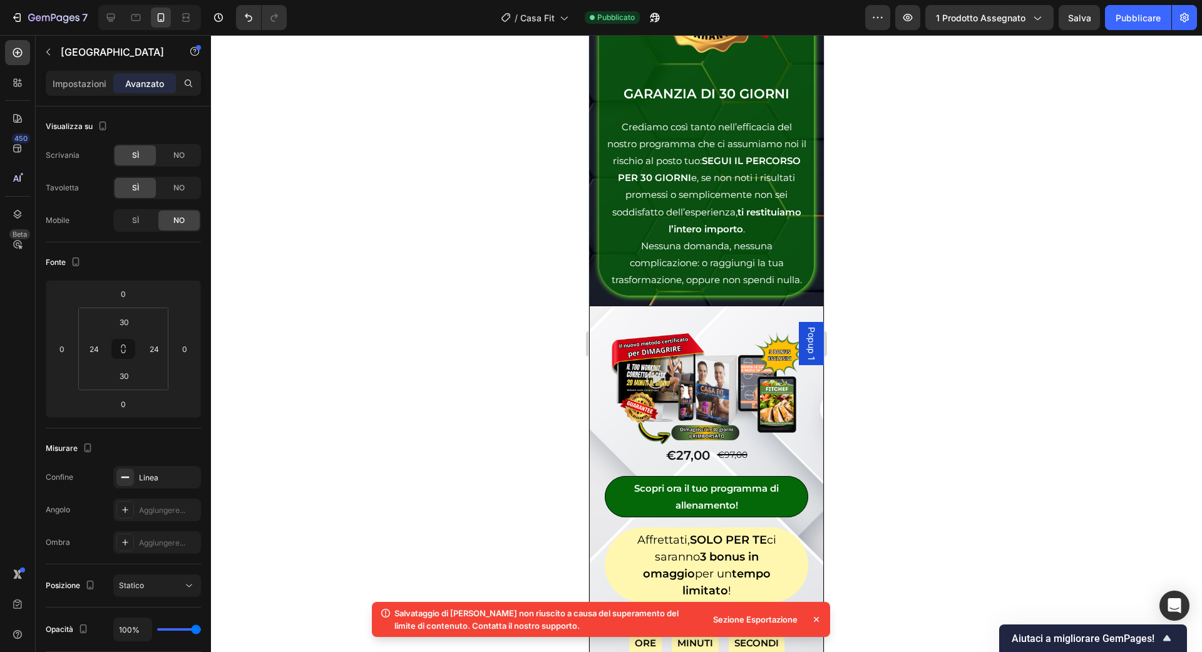
click at [890, 433] on div at bounding box center [706, 343] width 991 height 617
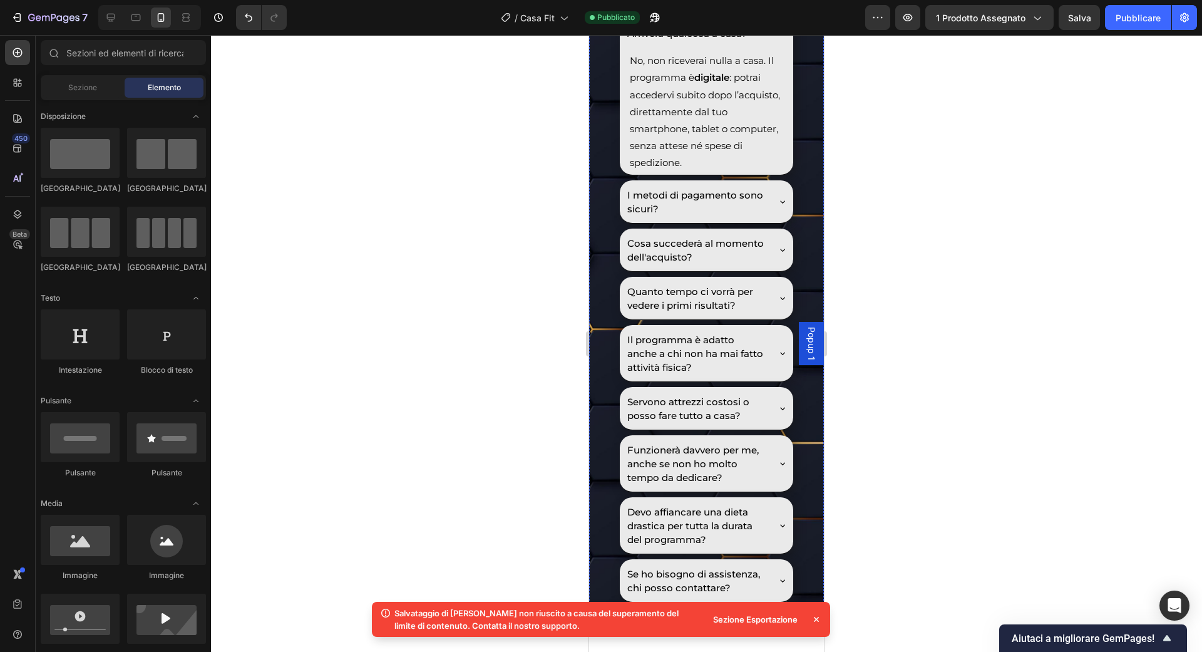
scroll to position [8702, 0]
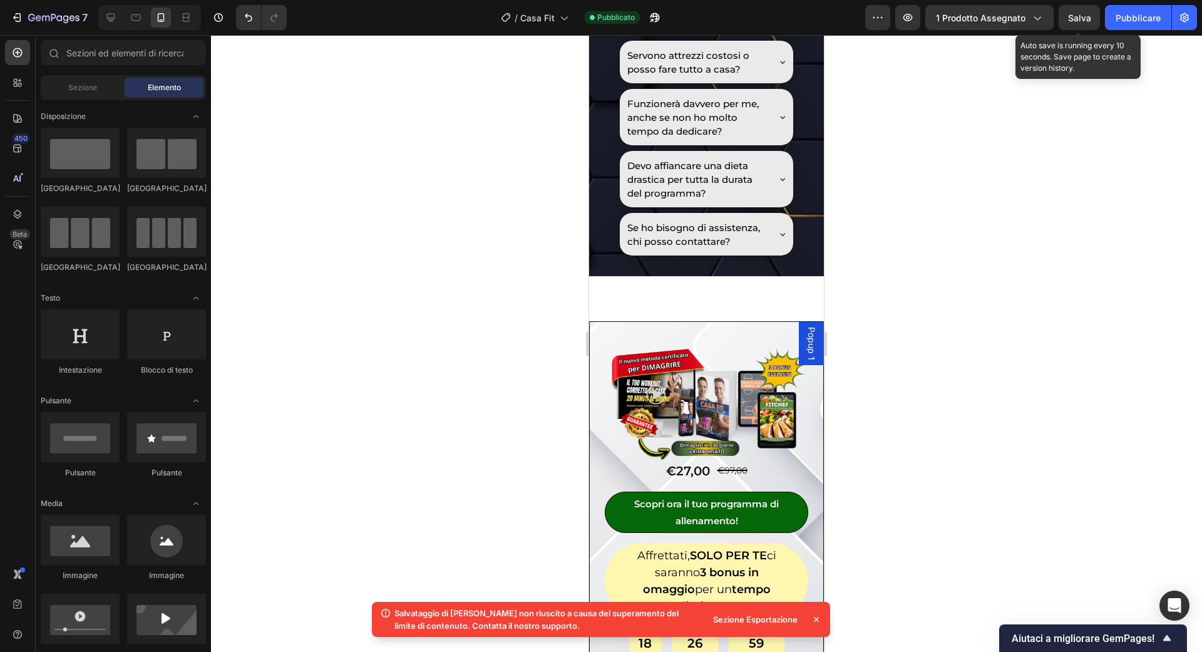
click at [1089, 19] on font "Salva" at bounding box center [1079, 18] width 23 height 11
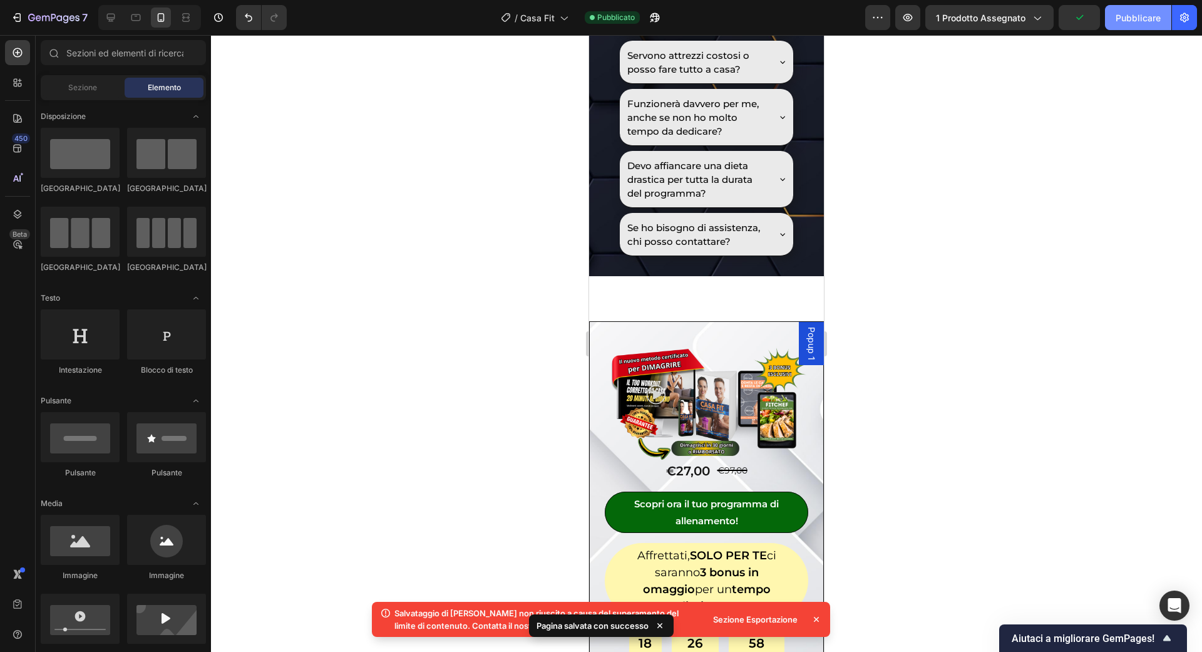
click at [1108, 24] on button "Pubblicare" at bounding box center [1138, 17] width 66 height 25
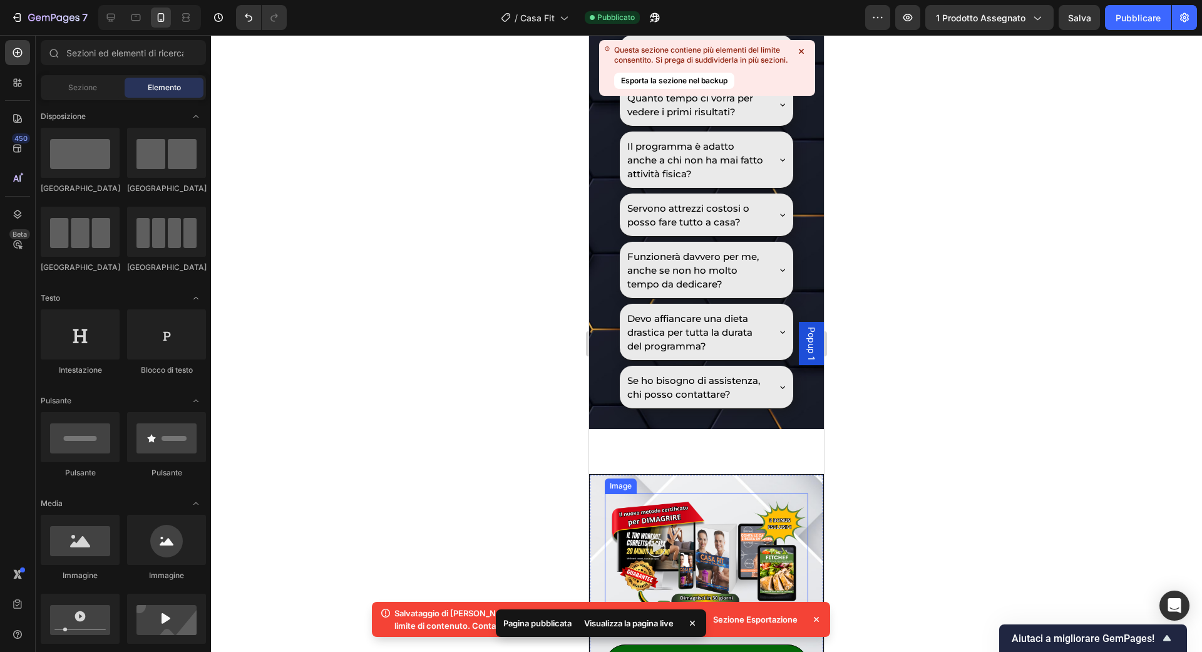
scroll to position [8544, 0]
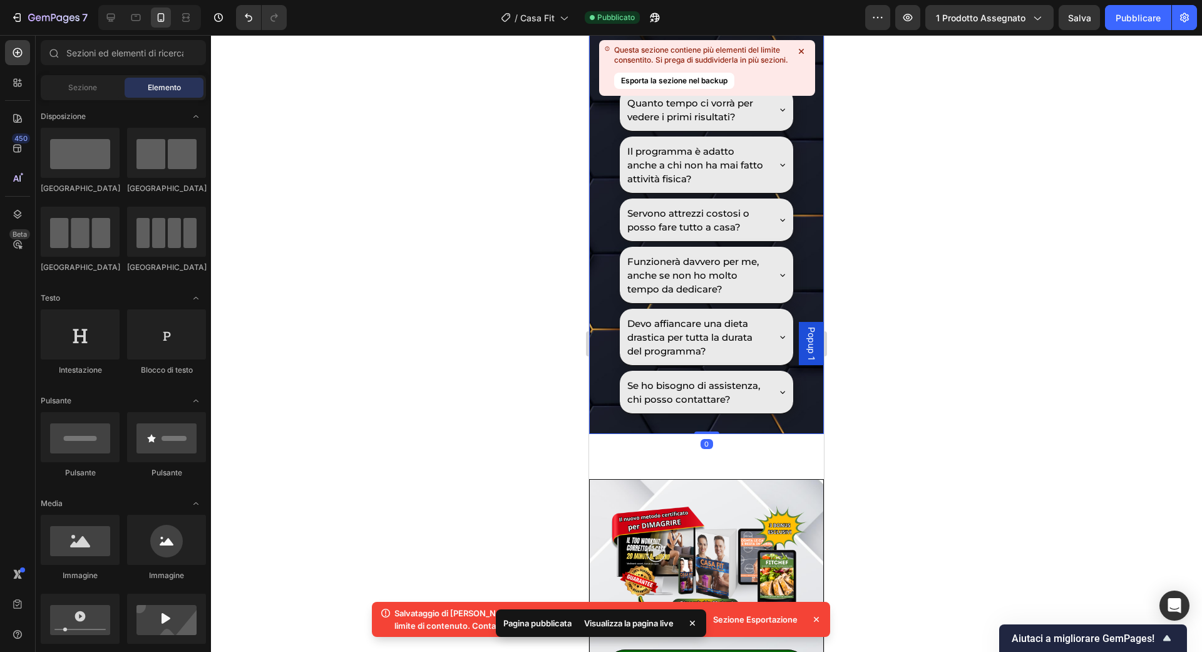
click at [601, 244] on div "Domande frequenti Heading Arriverà qualcosa a casa? No, non riceverai nulla a c…" at bounding box center [706, 105] width 235 height 657
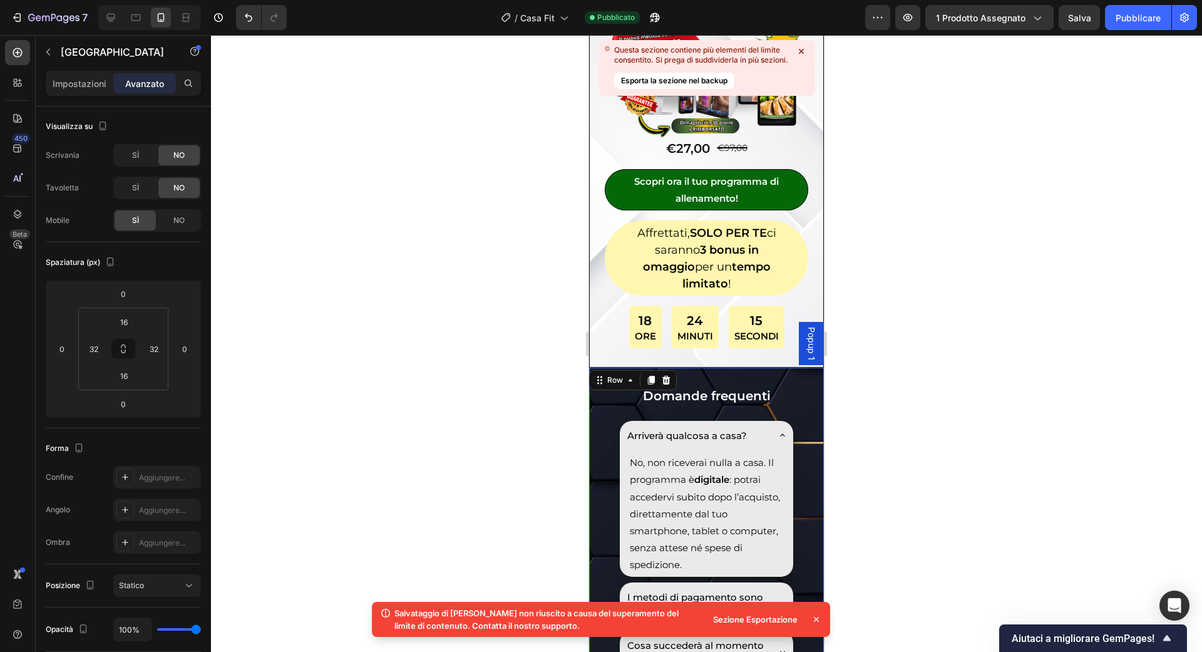
scroll to position [7967, 0]
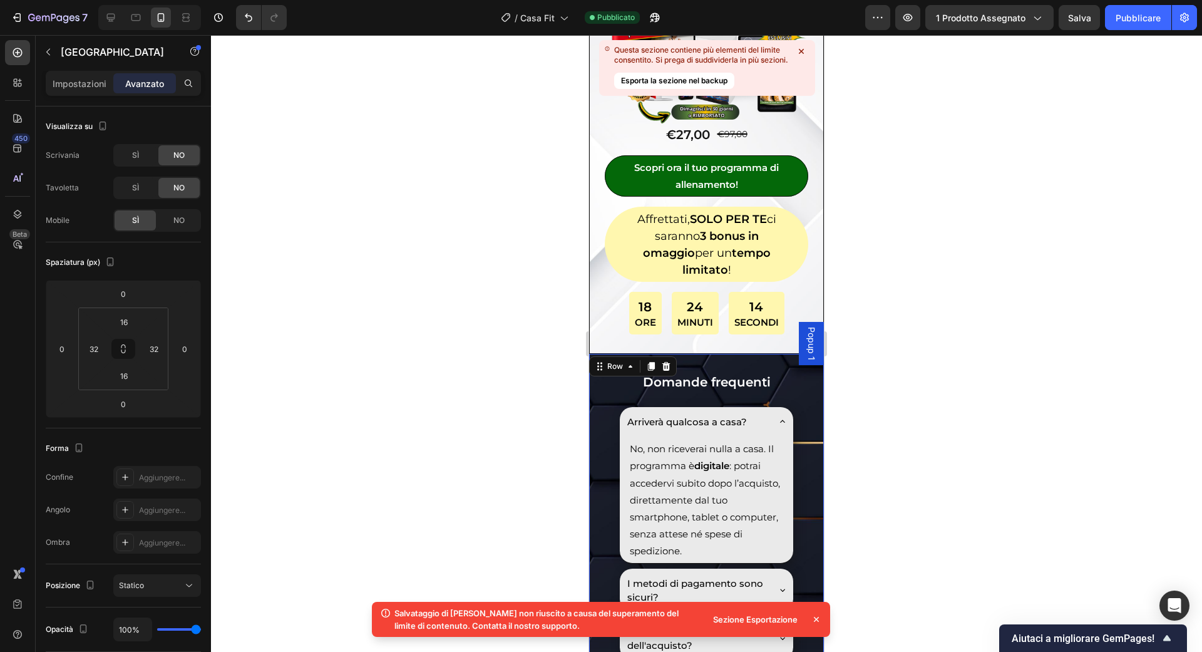
click at [607, 356] on div "Row" at bounding box center [633, 366] width 88 height 20
click at [607, 361] on div "Row" at bounding box center [615, 366] width 21 height 11
click at [769, 290] on div "Image €27,00 Product Price Product Price €97,00 Product Price Product Price Row…" at bounding box center [706, 169] width 235 height 369
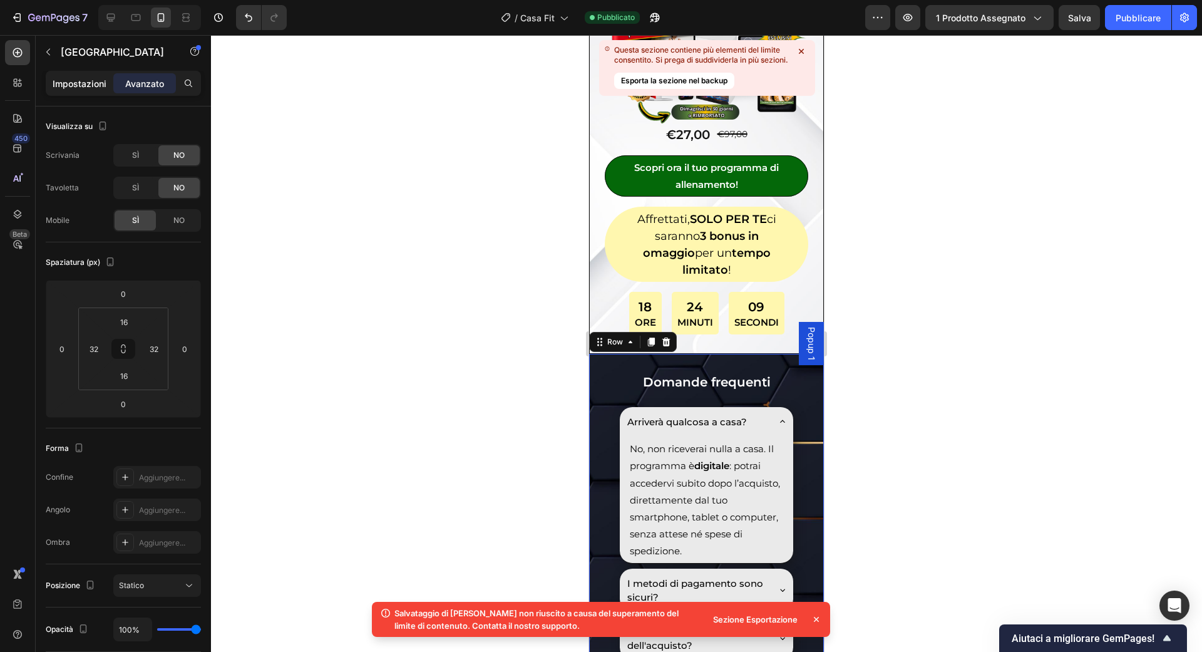
click at [80, 85] on font "Impostazioni" at bounding box center [80, 83] width 54 height 11
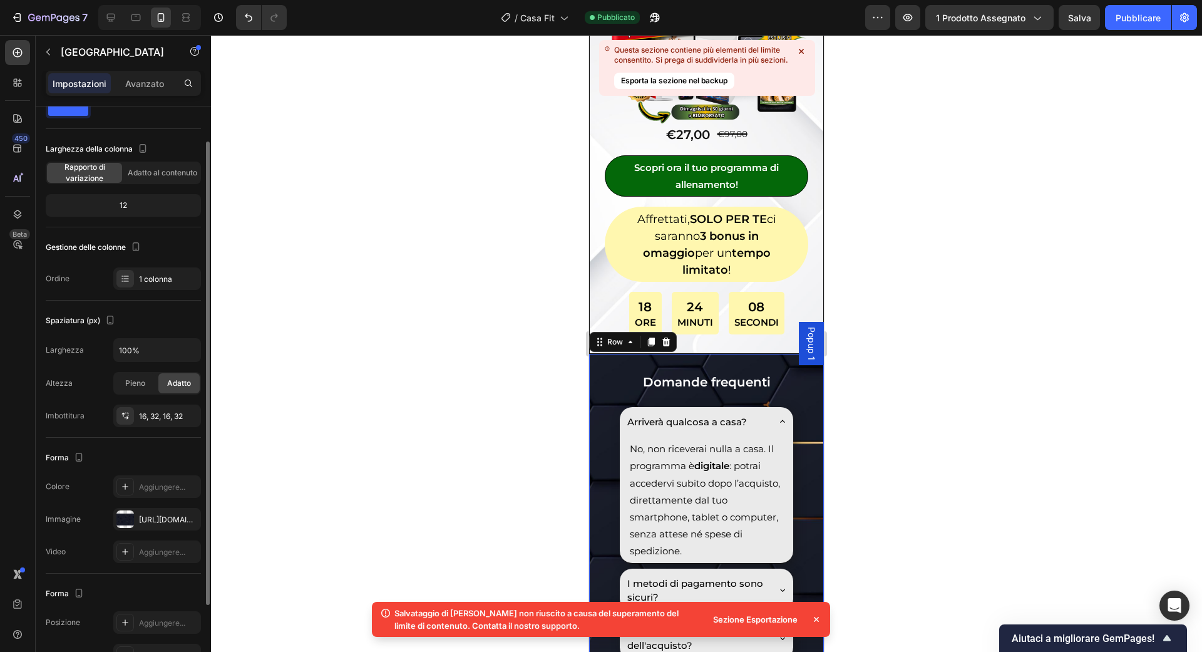
scroll to position [44, 0]
click at [136, 525] on div "[URL][DOMAIN_NAME]" at bounding box center [157, 518] width 88 height 23
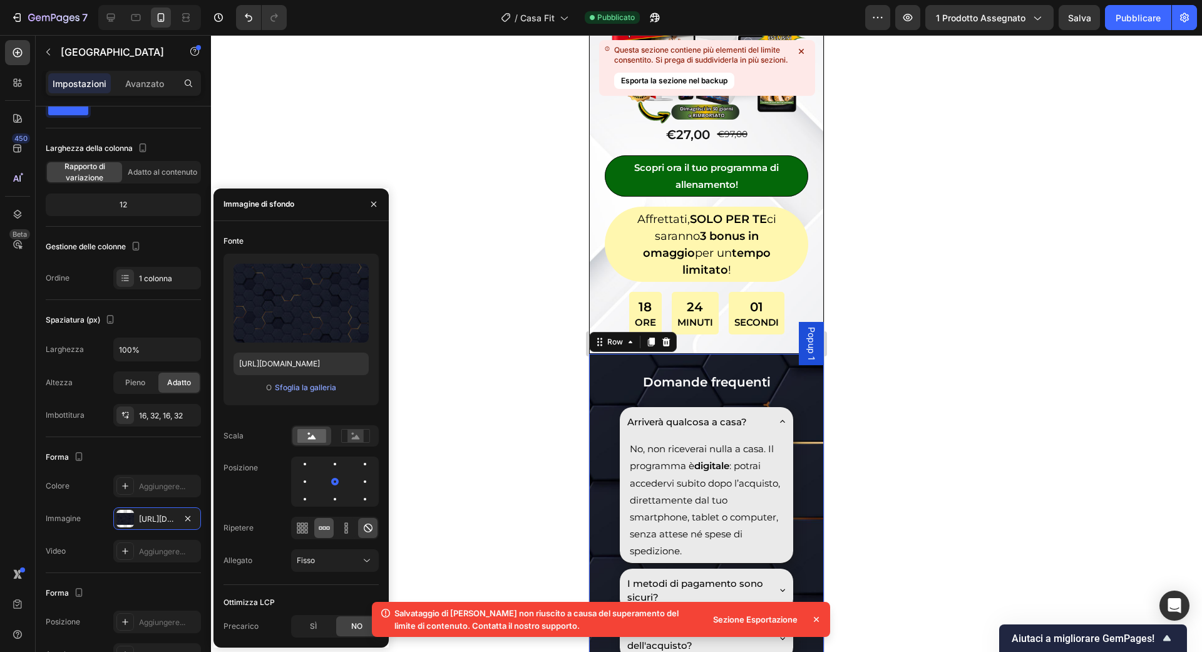
click at [325, 535] on div at bounding box center [323, 528] width 19 height 20
click at [303, 527] on icon at bounding box center [302, 527] width 3 height 3
click at [351, 529] on icon at bounding box center [346, 528] width 13 height 13
click at [364, 529] on icon at bounding box center [368, 527] width 9 height 9
click at [352, 433] on circle at bounding box center [353, 433] width 3 height 3
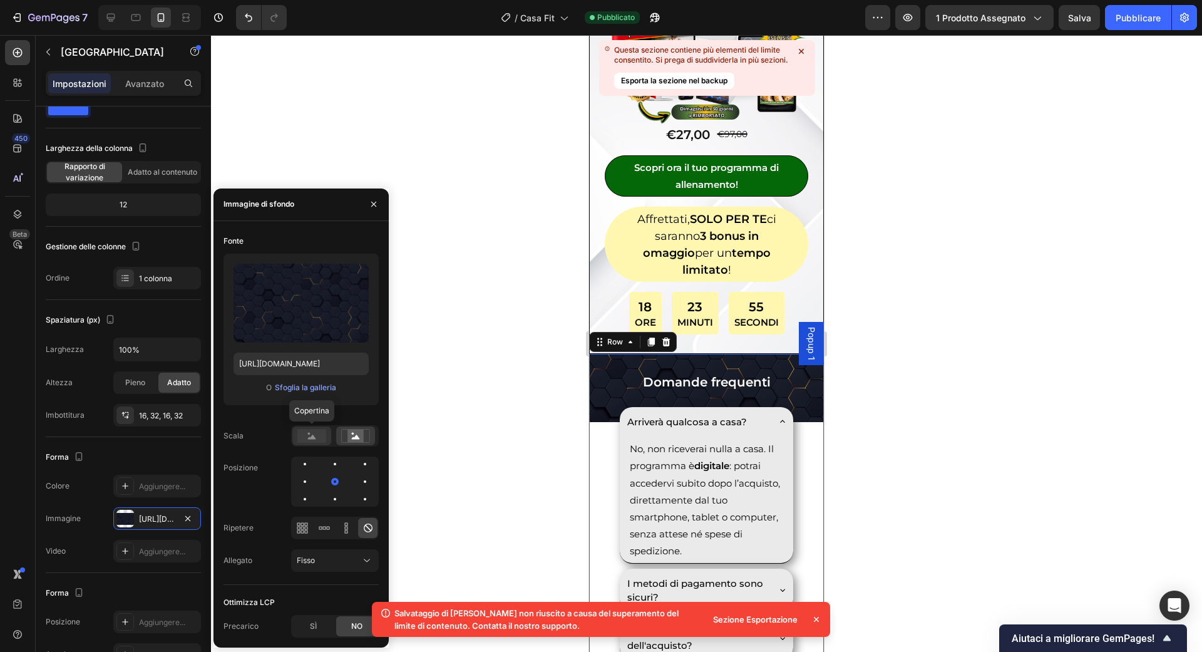
click at [314, 429] on rect at bounding box center [311, 436] width 29 height 14
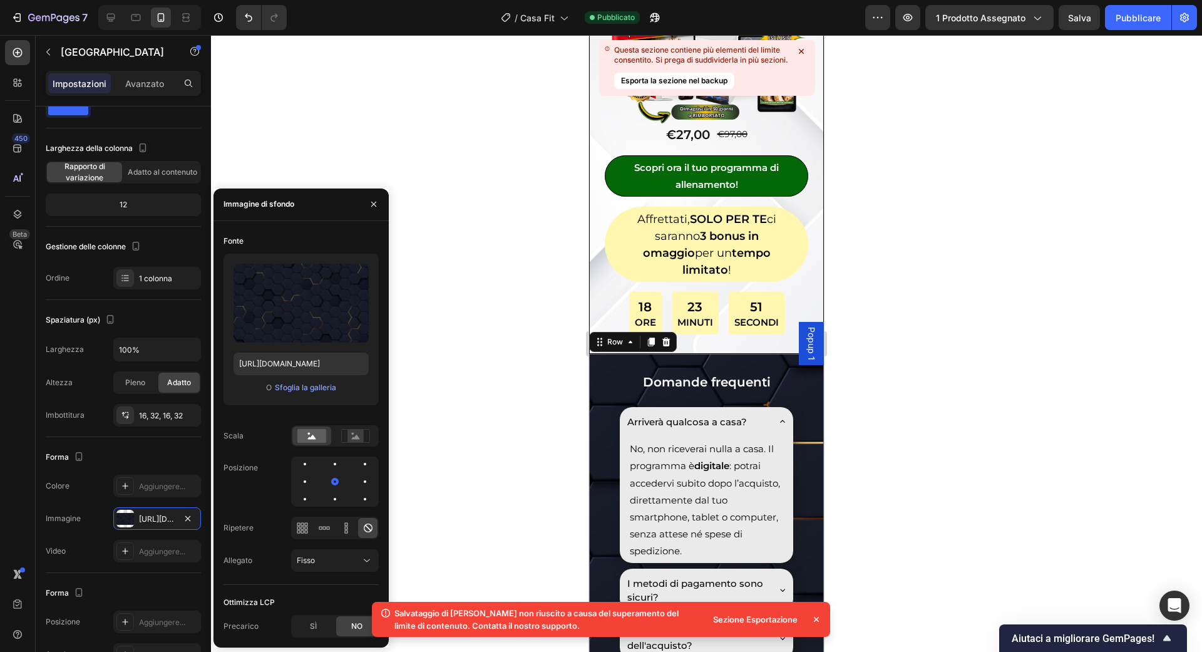
click at [392, 513] on div at bounding box center [706, 343] width 991 height 617
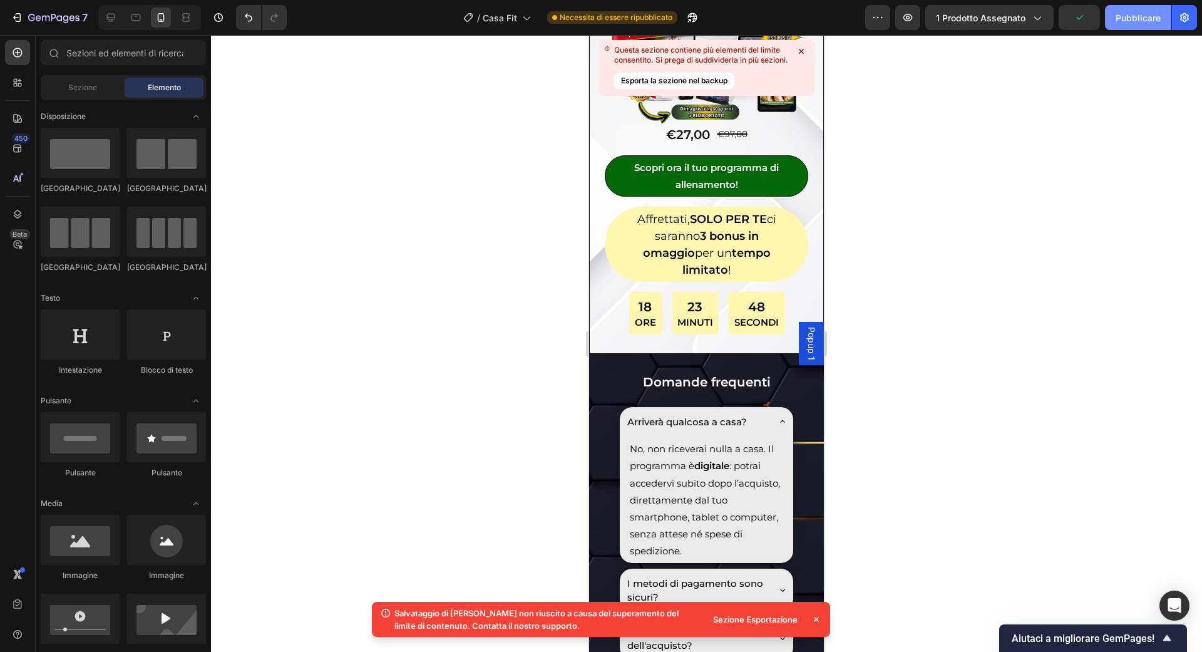
click at [1136, 23] on font "Pubblicare" at bounding box center [1138, 17] width 45 height 13
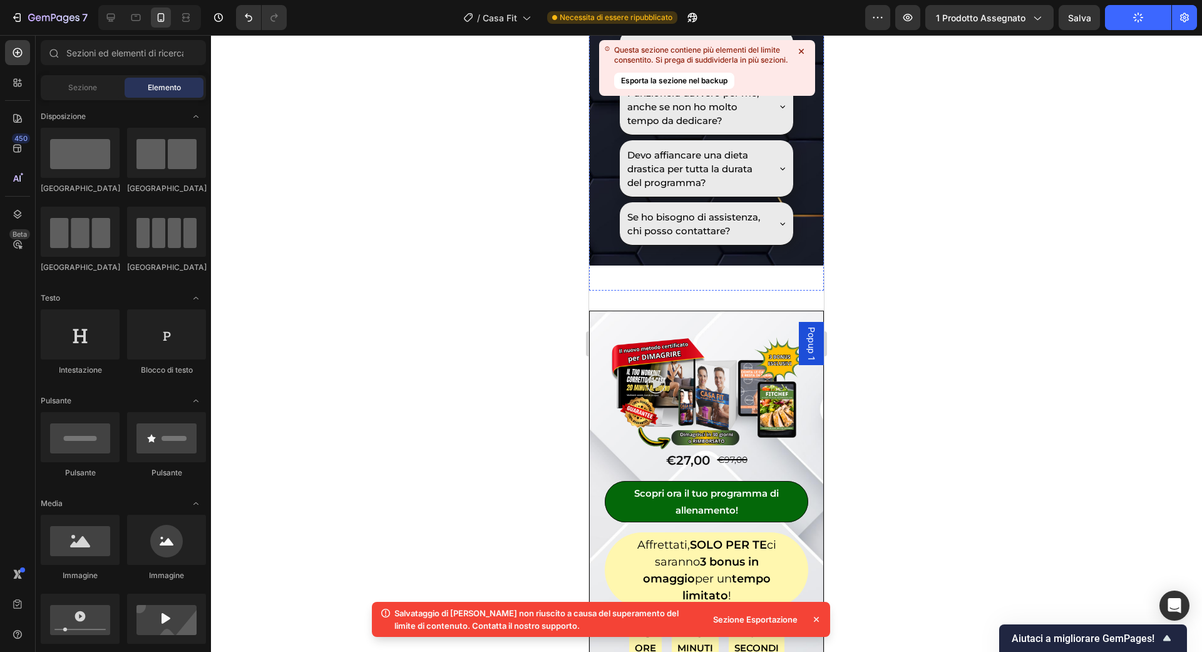
scroll to position [8714, 0]
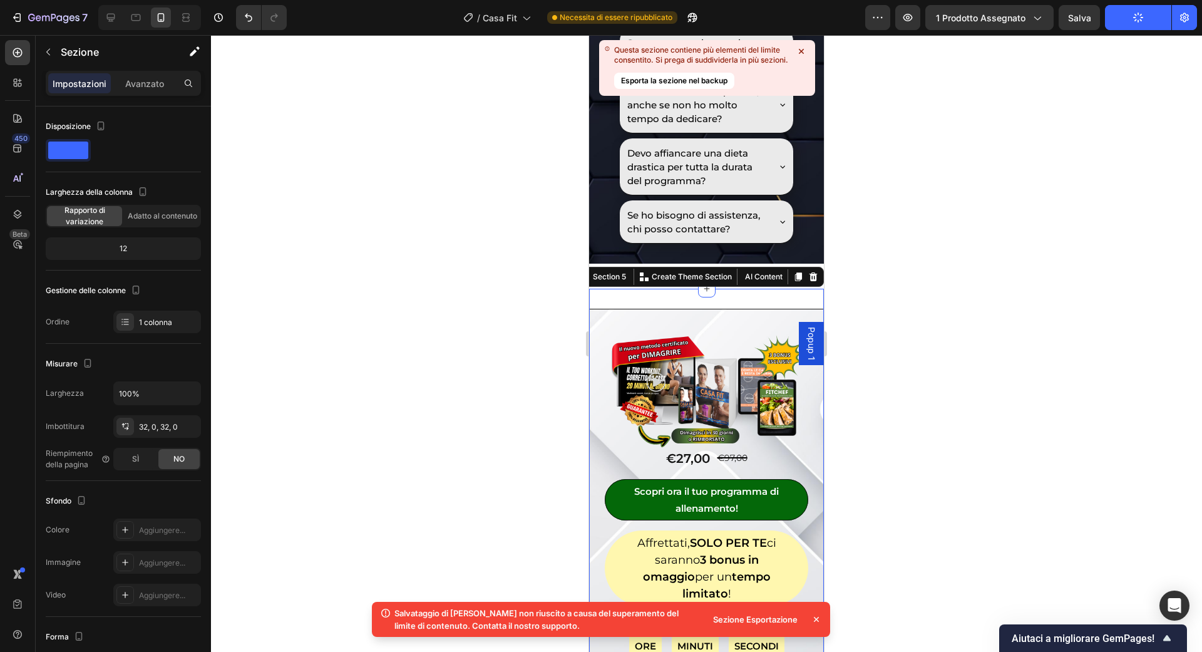
click at [758, 289] on div "Image €27,00 Product Price Product Price €97,00 Product Price Product Price Row…" at bounding box center [706, 493] width 235 height 409
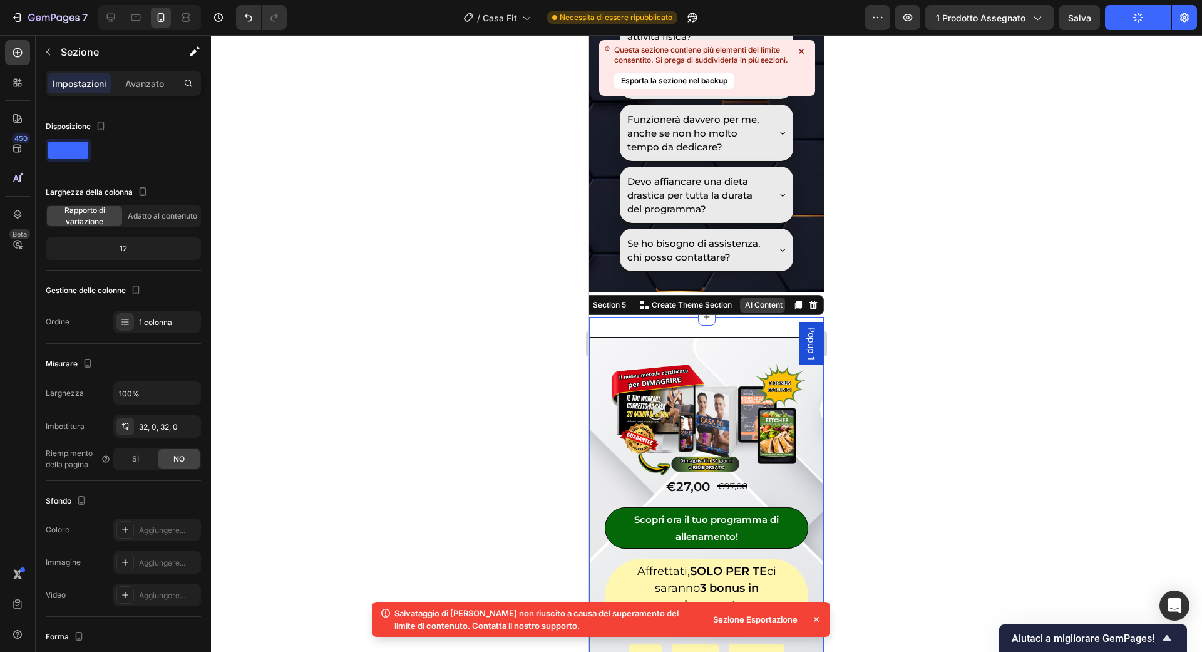
scroll to position [8689, 0]
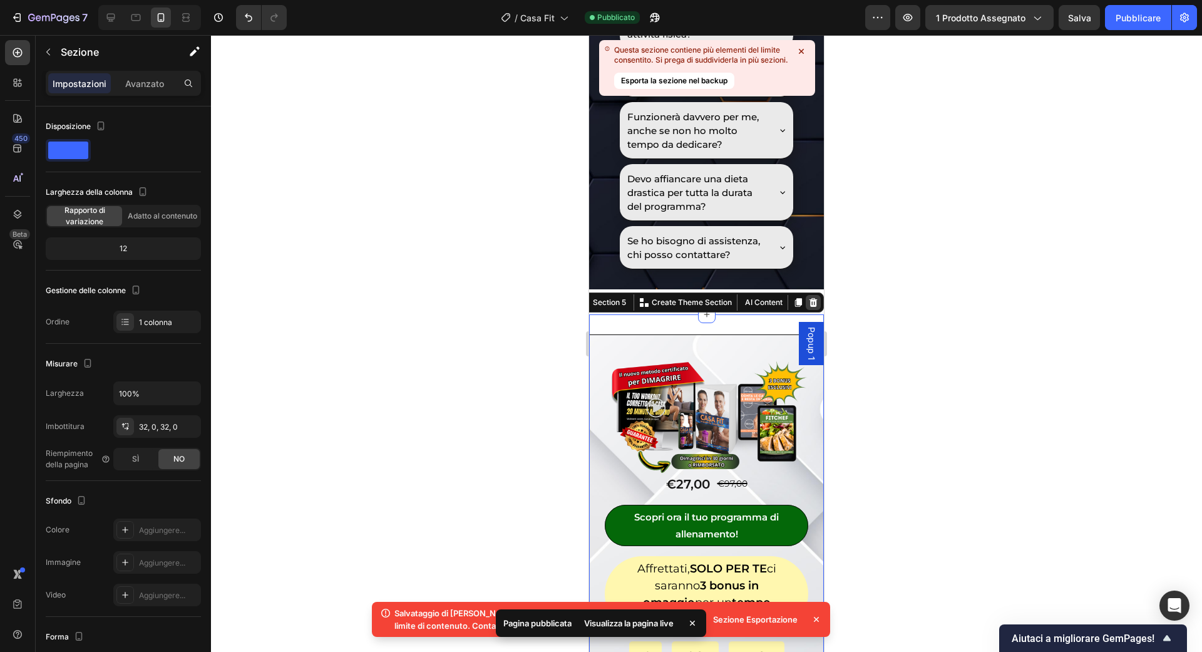
click at [810, 297] on icon at bounding box center [813, 302] width 10 height 10
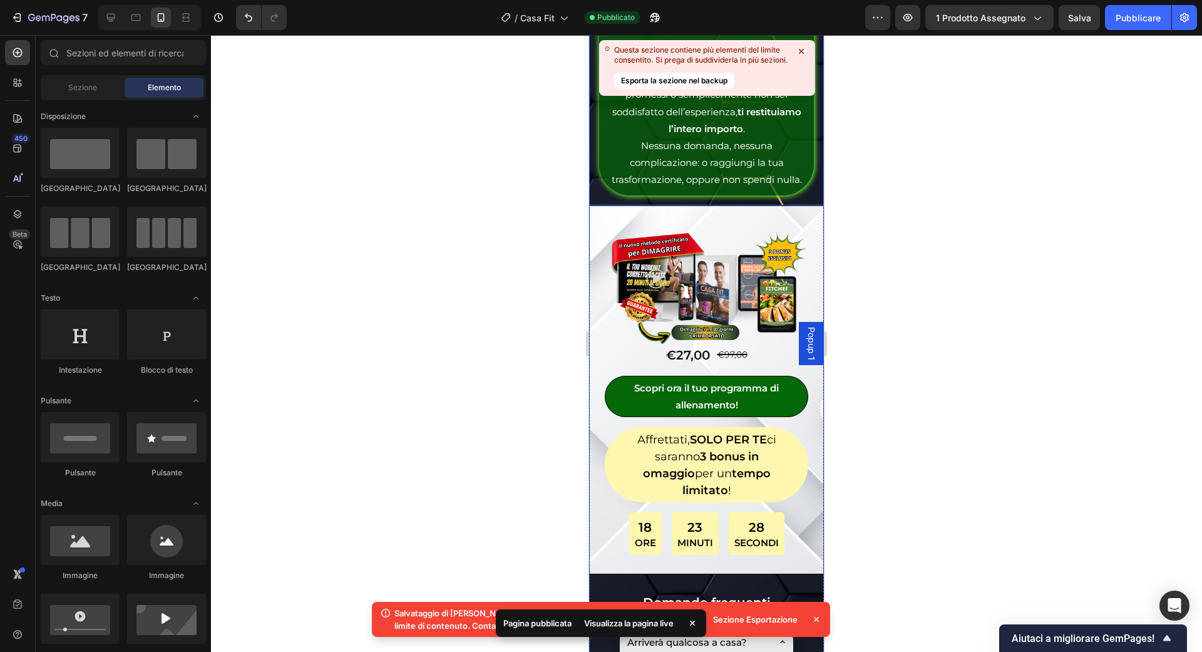
scroll to position [7749, 0]
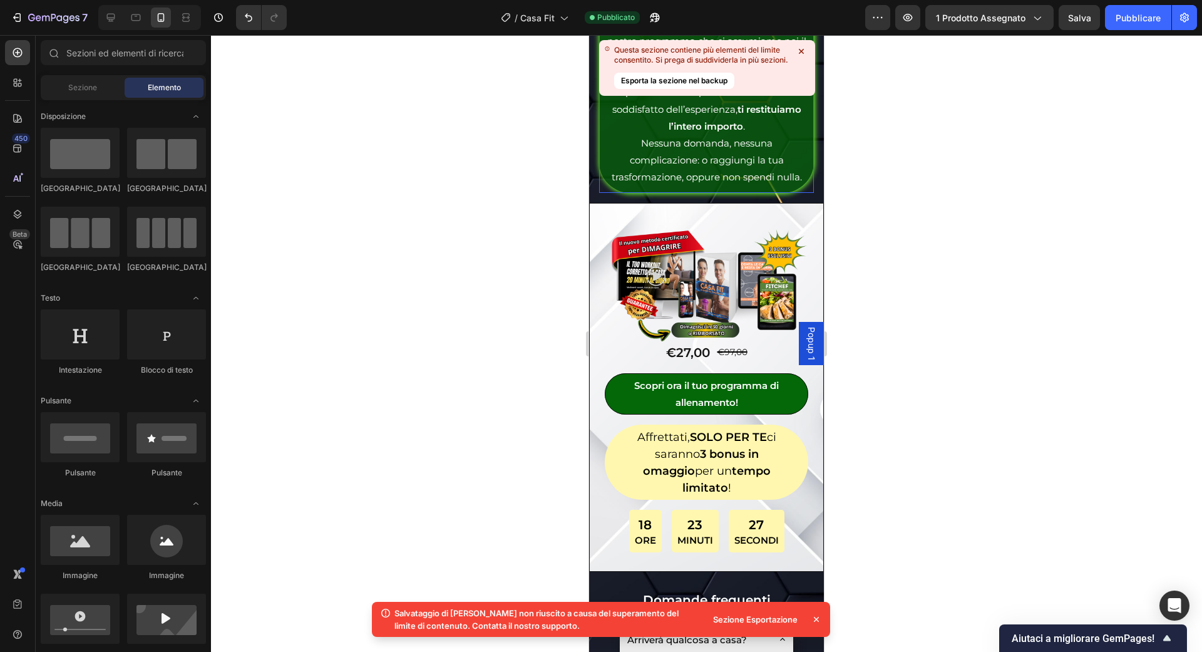
click at [799, 51] on icon at bounding box center [801, 51] width 13 height 13
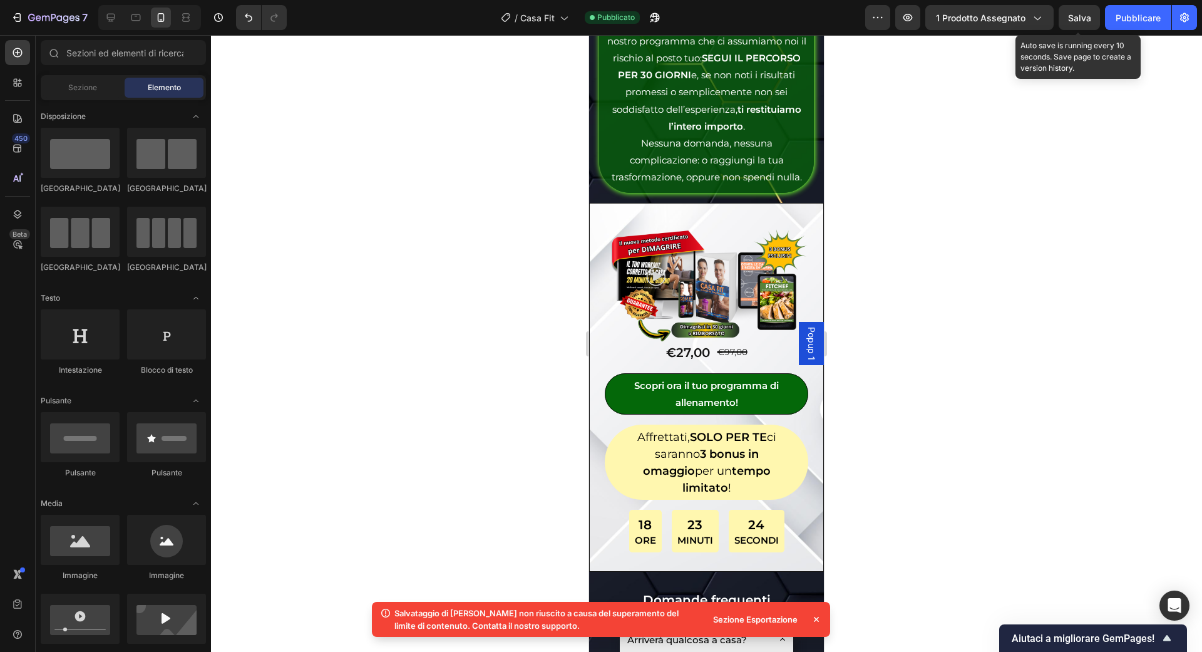
click at [1076, 18] on font "Salva" at bounding box center [1079, 18] width 23 height 11
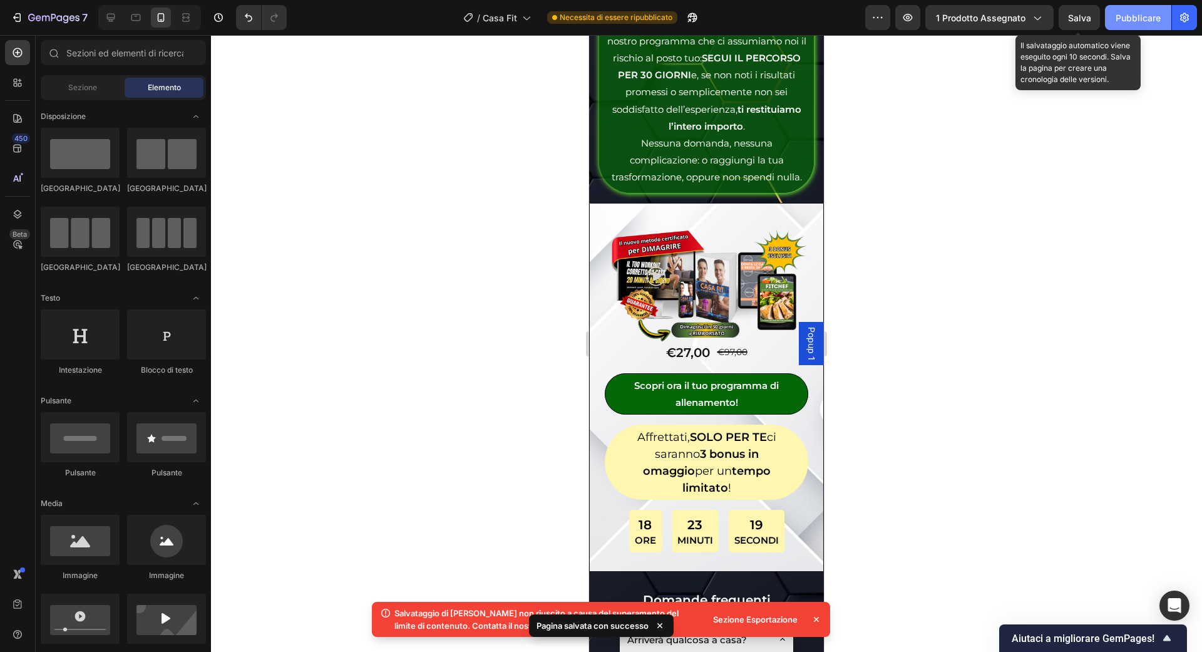
click at [1130, 19] on font "Pubblicare" at bounding box center [1138, 18] width 45 height 11
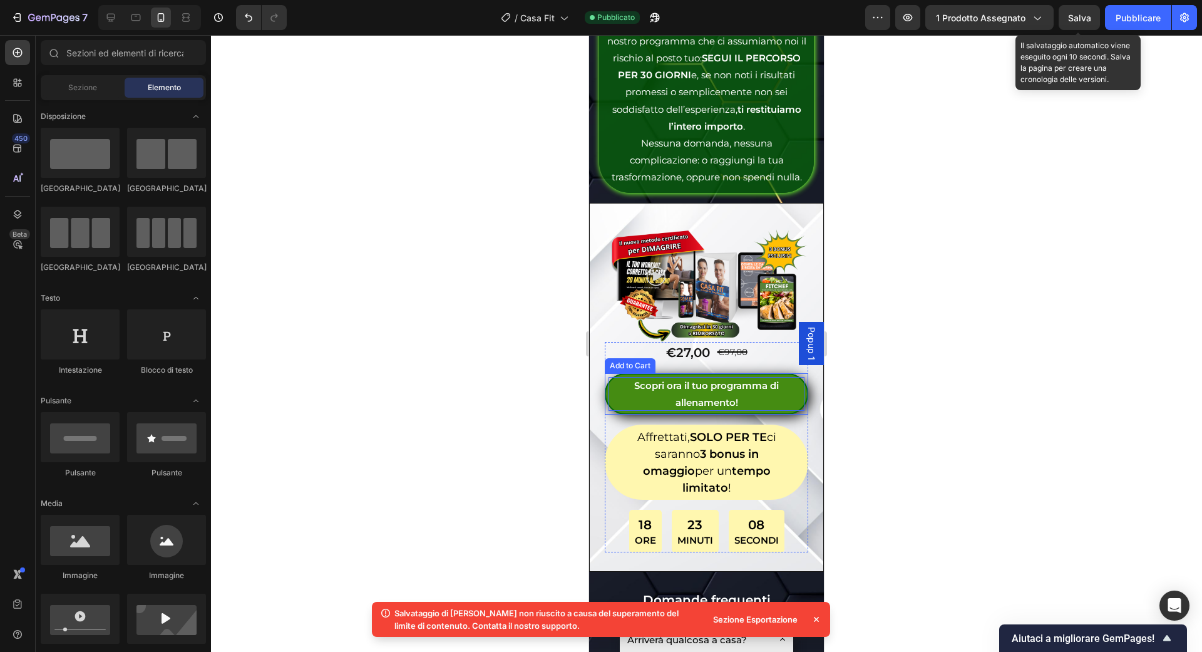
click at [695, 377] on div "Scopri ora il tuo programma di allenamento!" at bounding box center [707, 394] width 196 height 34
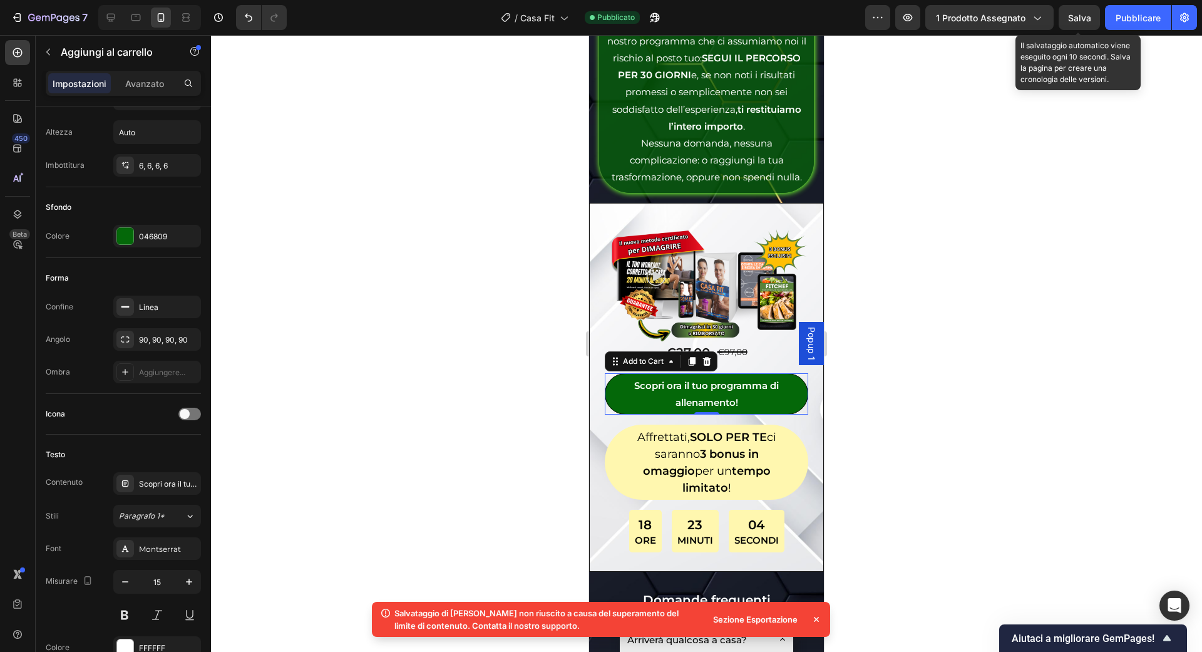
scroll to position [756, 0]
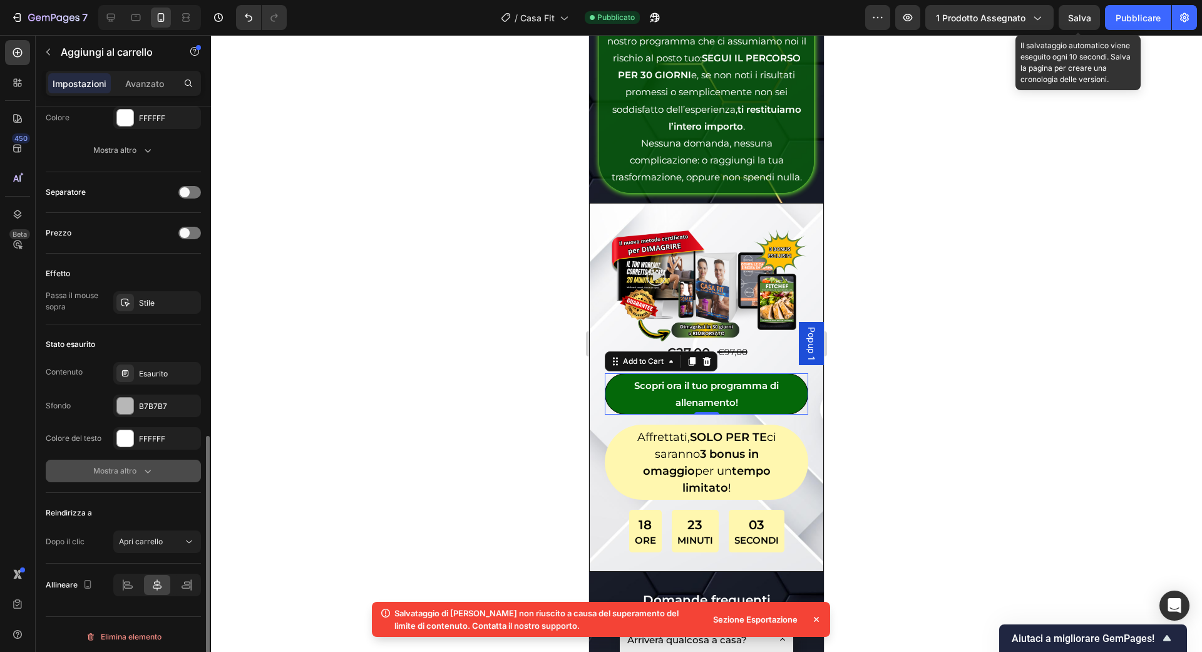
click at [121, 466] on font "Mostra altro" at bounding box center [114, 470] width 43 height 9
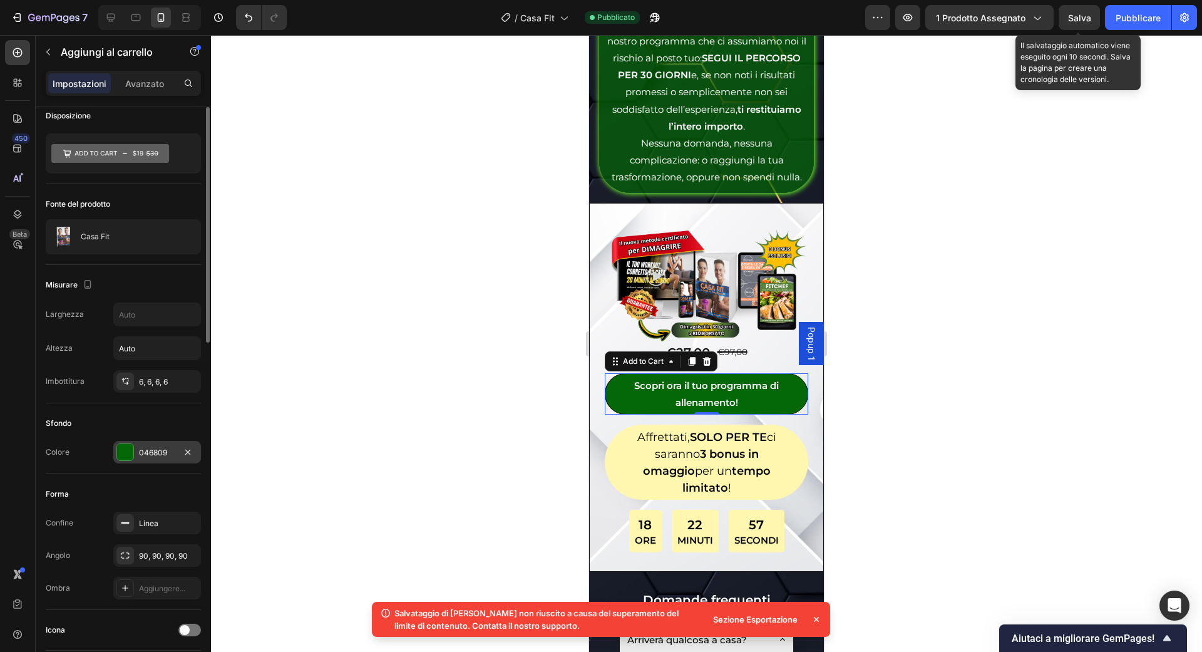
scroll to position [6, 0]
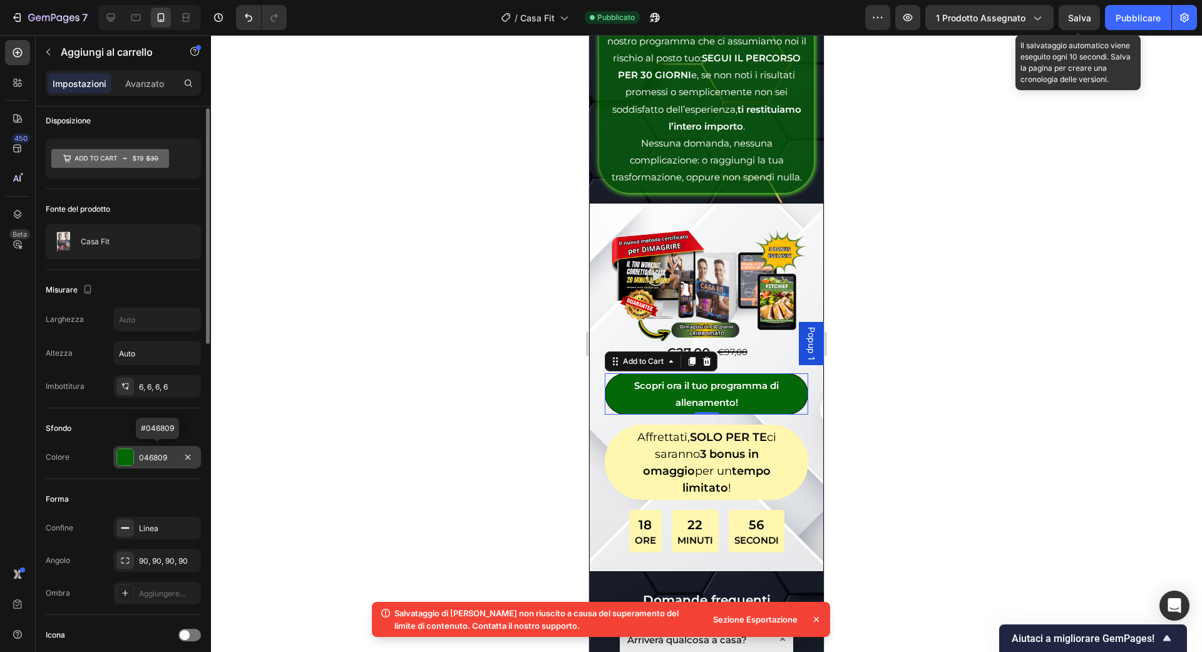
click at [180, 453] on div "046809" at bounding box center [157, 457] width 88 height 23
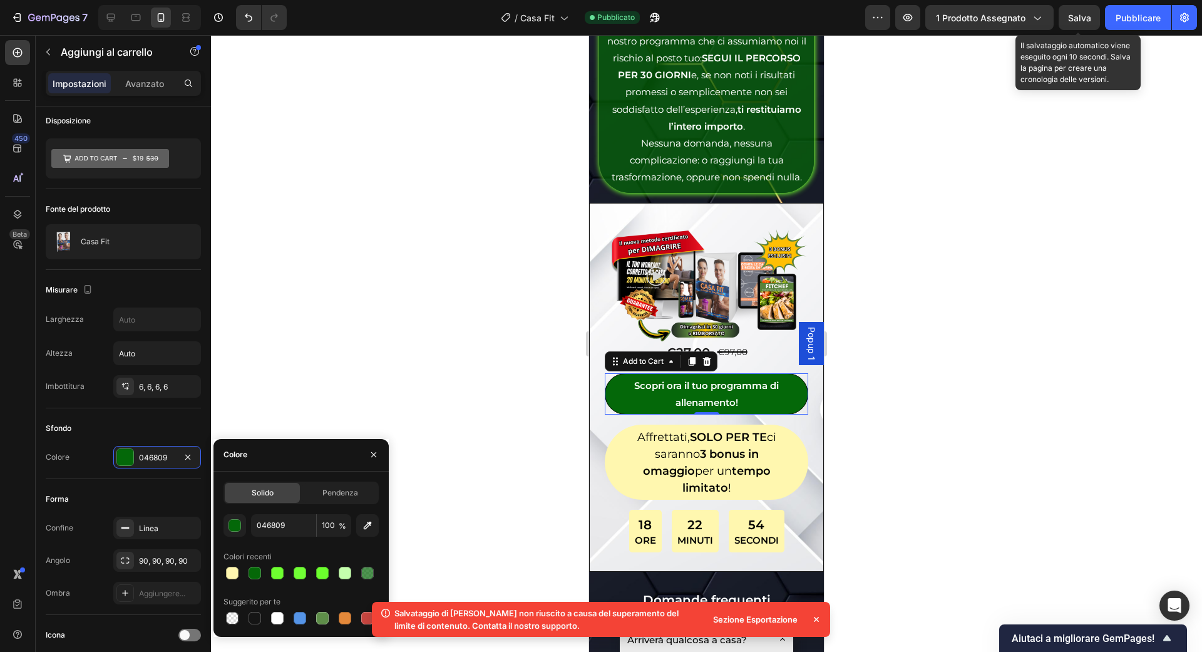
click at [819, 621] on icon at bounding box center [816, 619] width 13 height 13
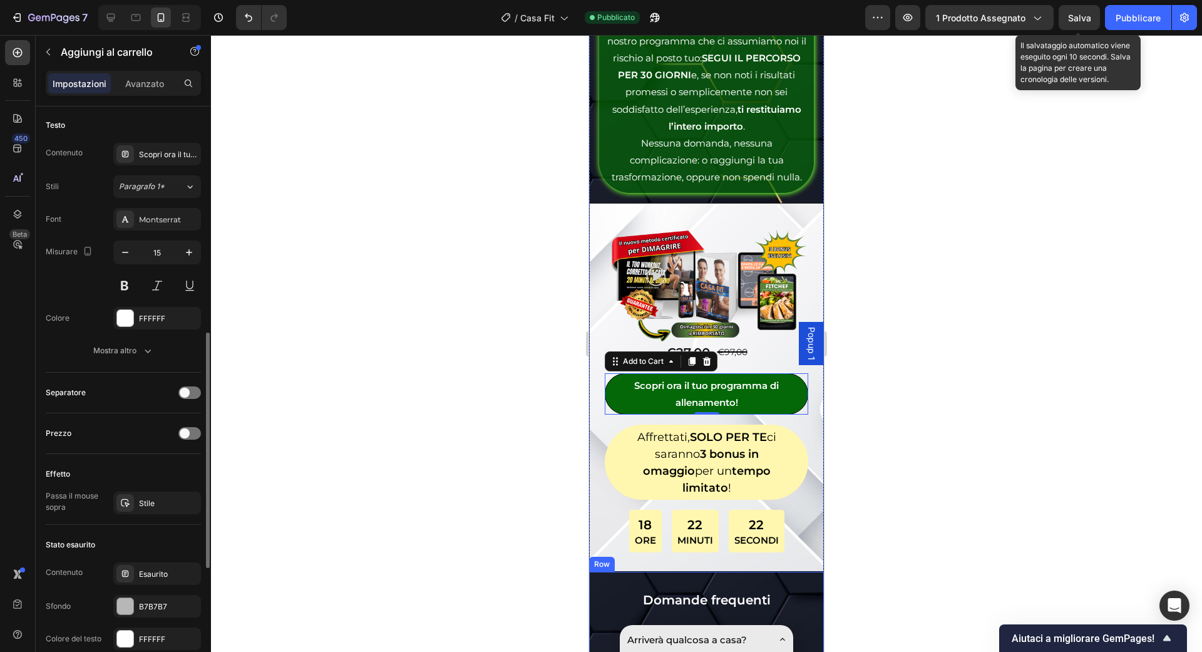
scroll to position [567, 0]
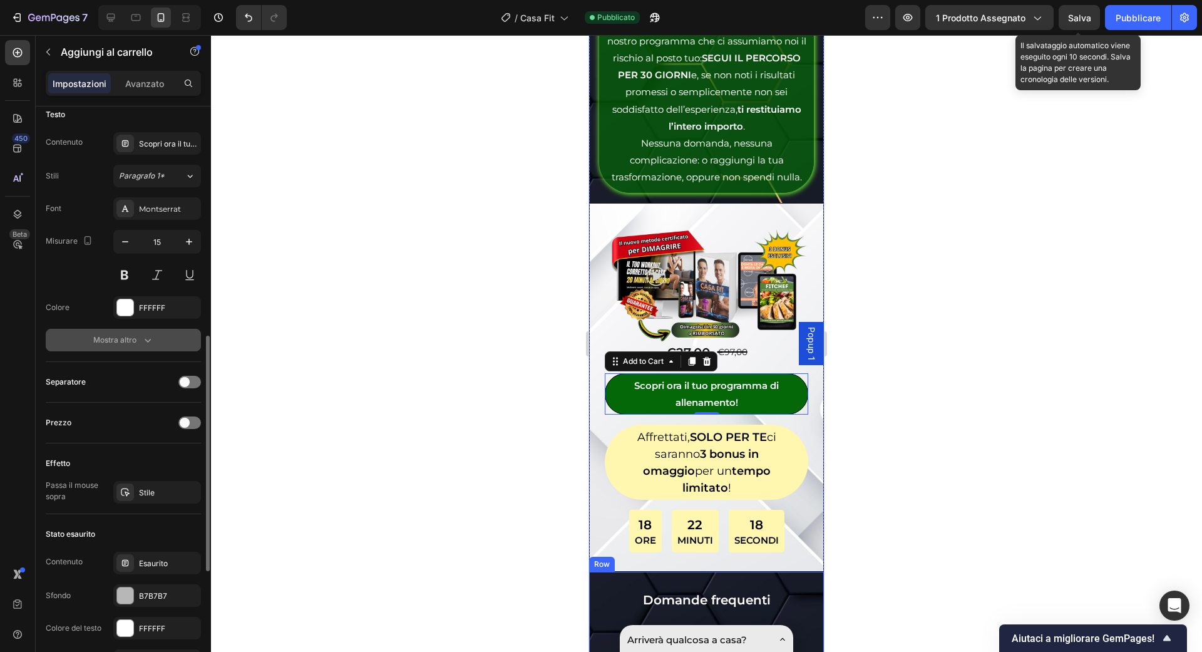
click at [163, 331] on button "Mostra altro" at bounding box center [123, 340] width 155 height 23
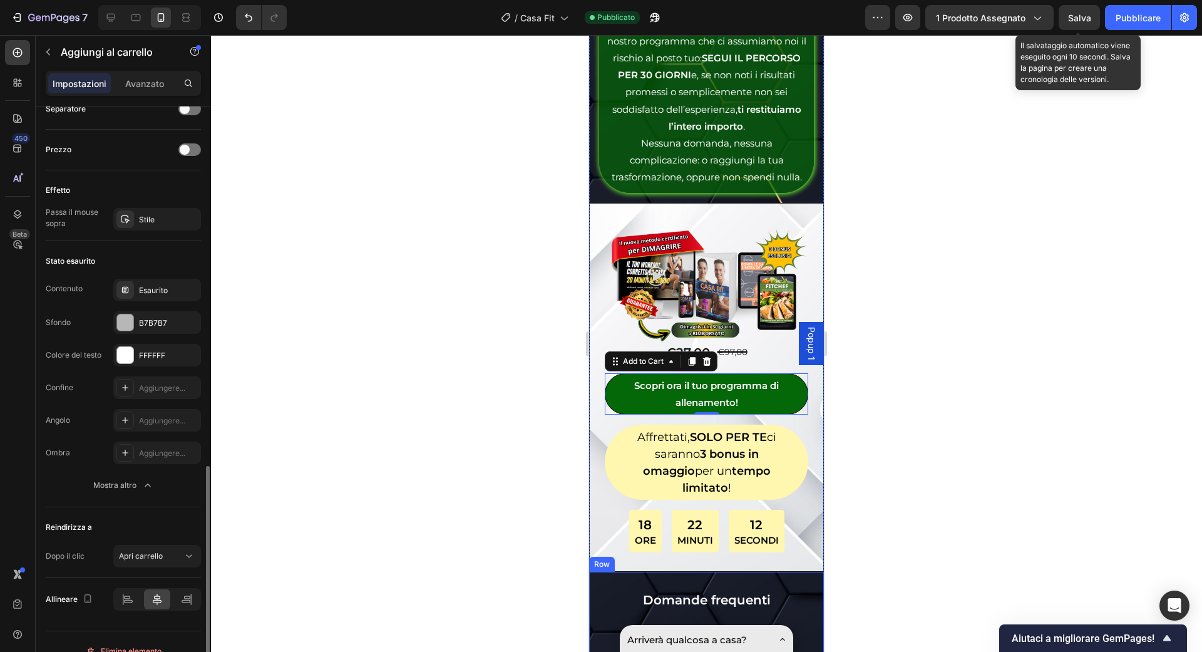
scroll to position [1019, 0]
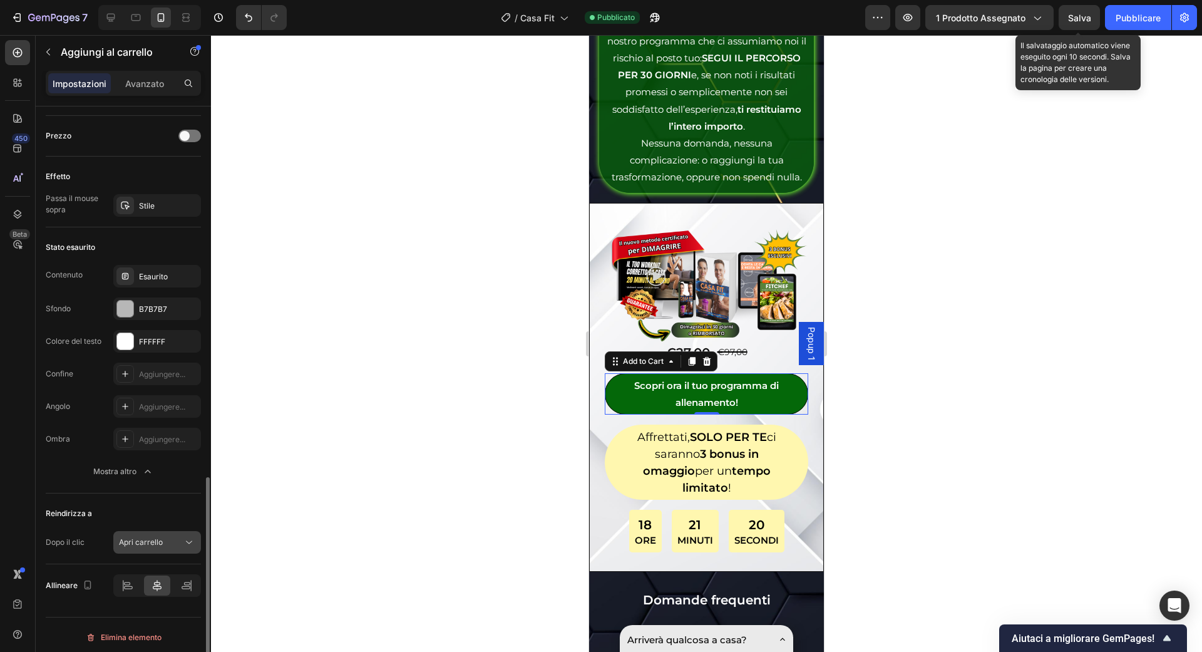
click at [160, 538] on font "Apri carrello" at bounding box center [141, 541] width 44 height 9
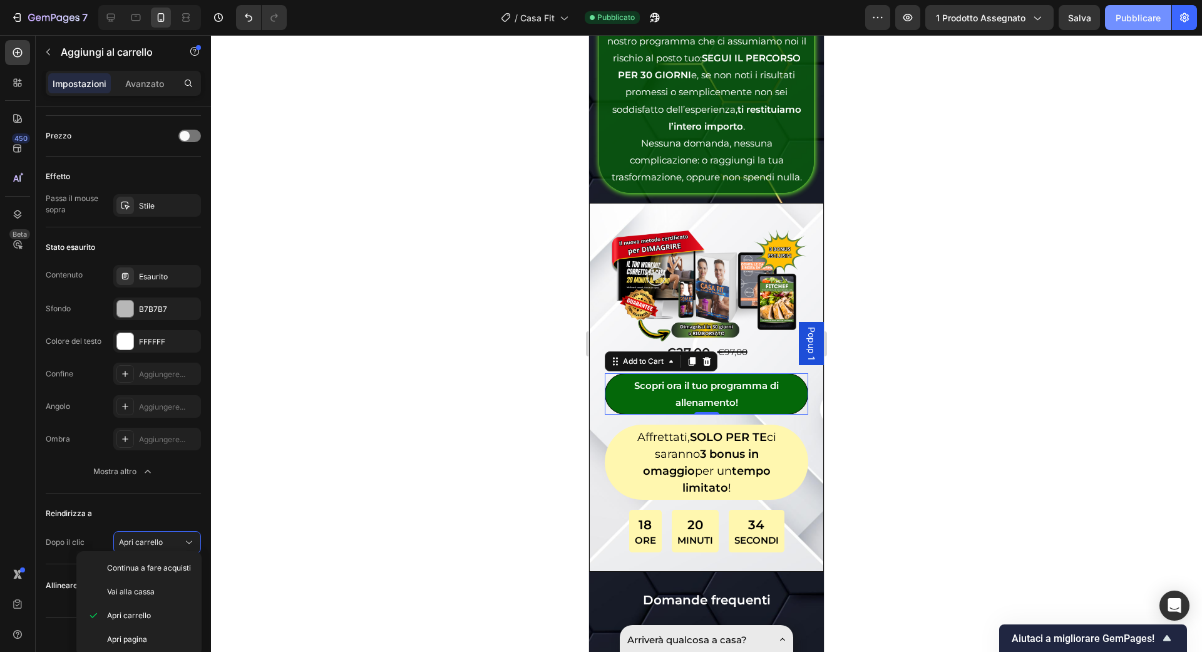
click at [1159, 22] on font "Pubblicare" at bounding box center [1138, 18] width 45 height 11
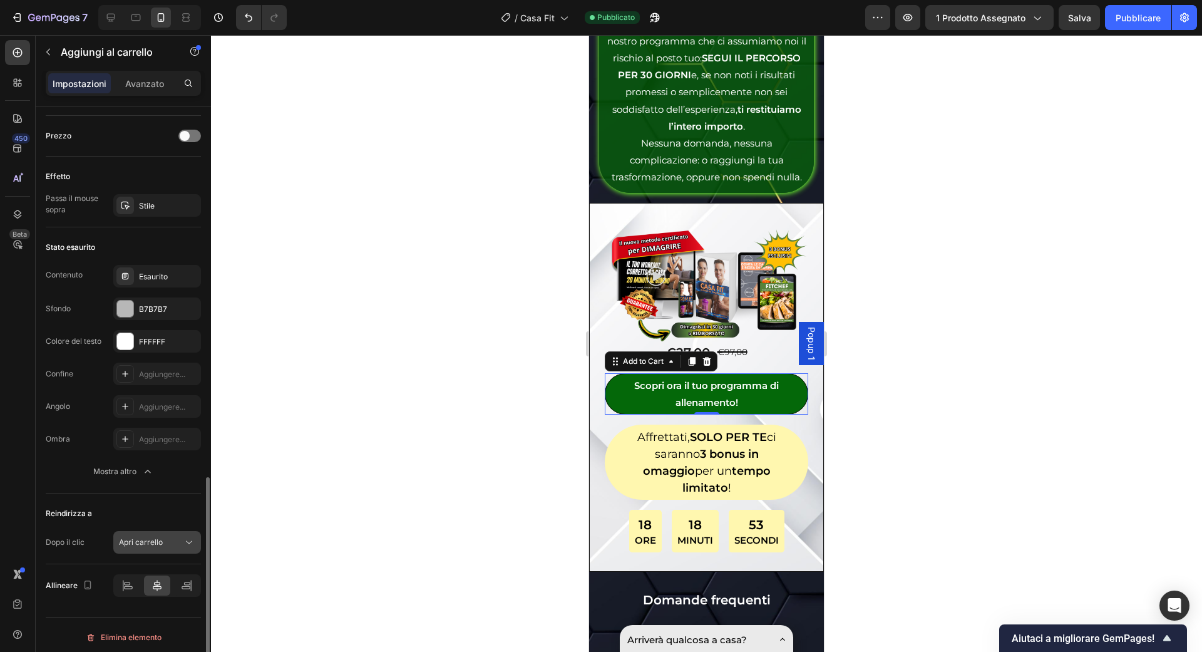
click at [162, 543] on button "Apri carrello" at bounding box center [157, 542] width 88 height 23
click at [115, 21] on icon at bounding box center [111, 17] width 13 height 13
type input "25"
type input "140%"
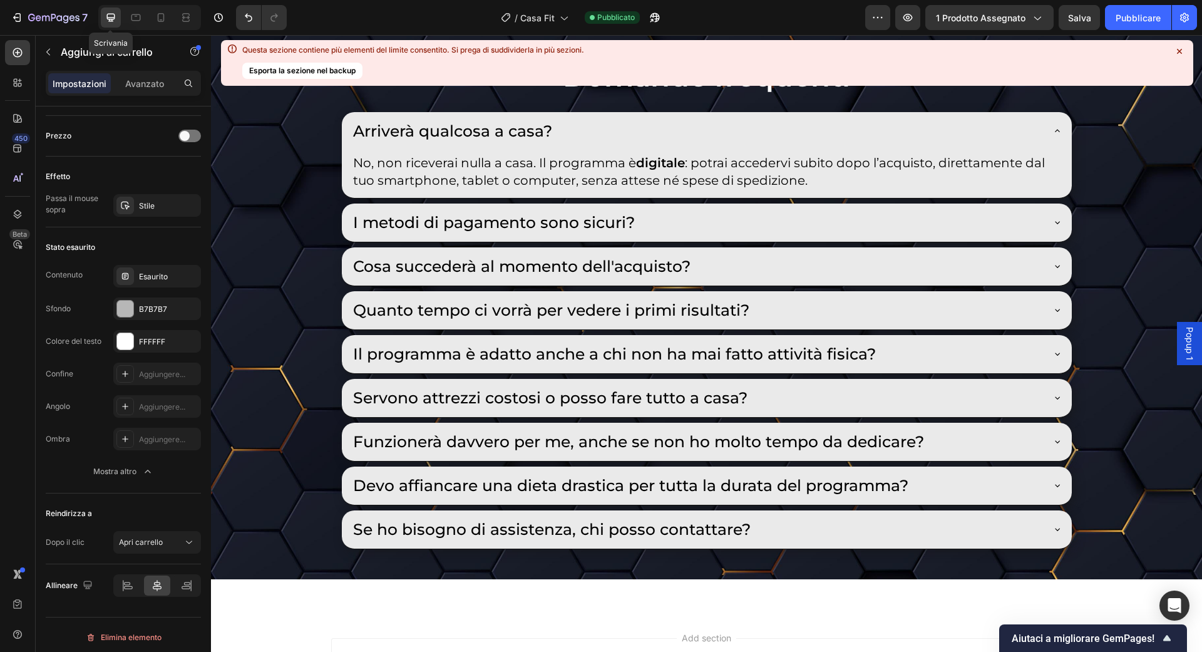
scroll to position [7532, 0]
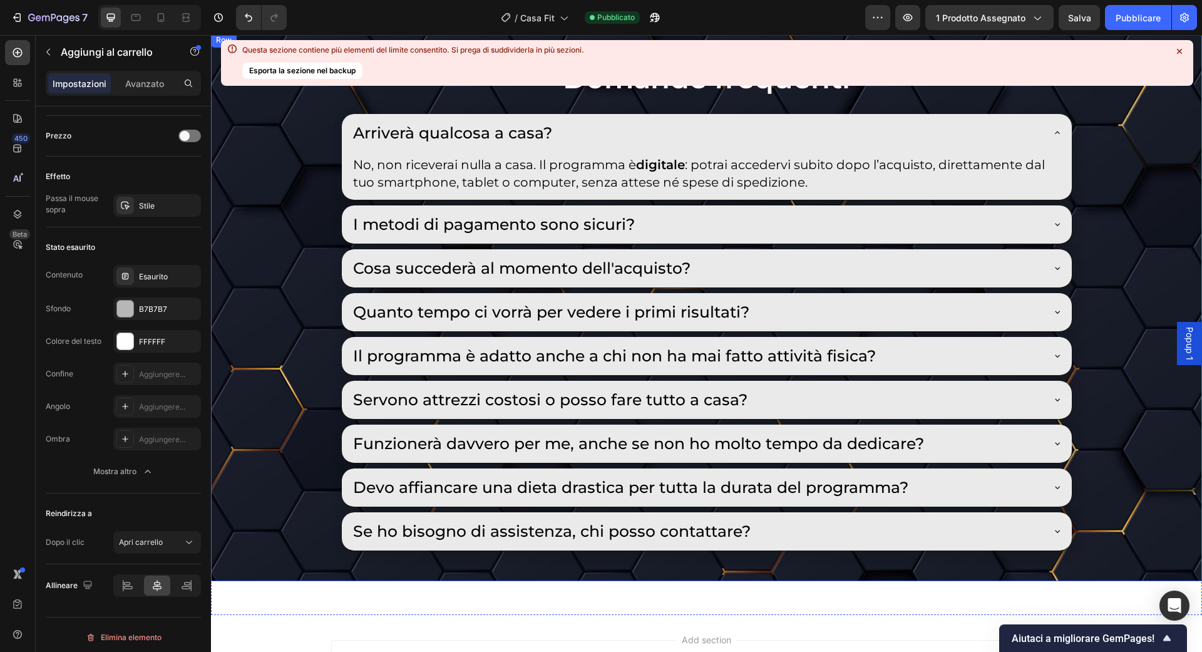
click at [1178, 53] on icon at bounding box center [1179, 51] width 5 height 5
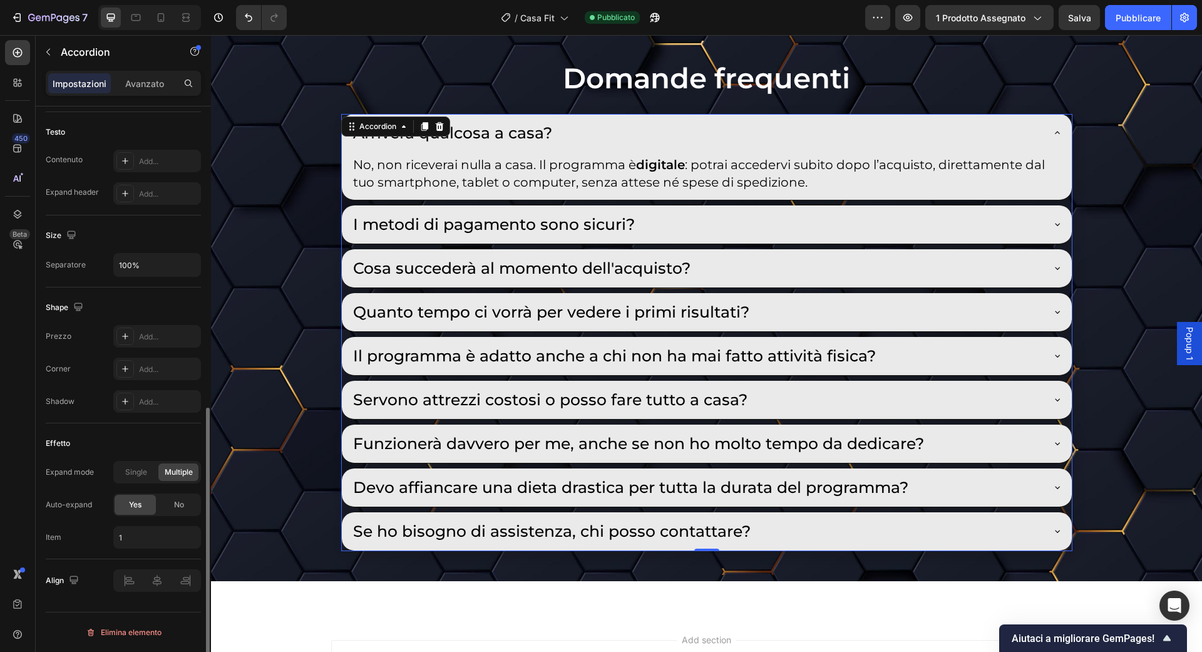
click at [1061, 128] on icon at bounding box center [1057, 133] width 10 height 10
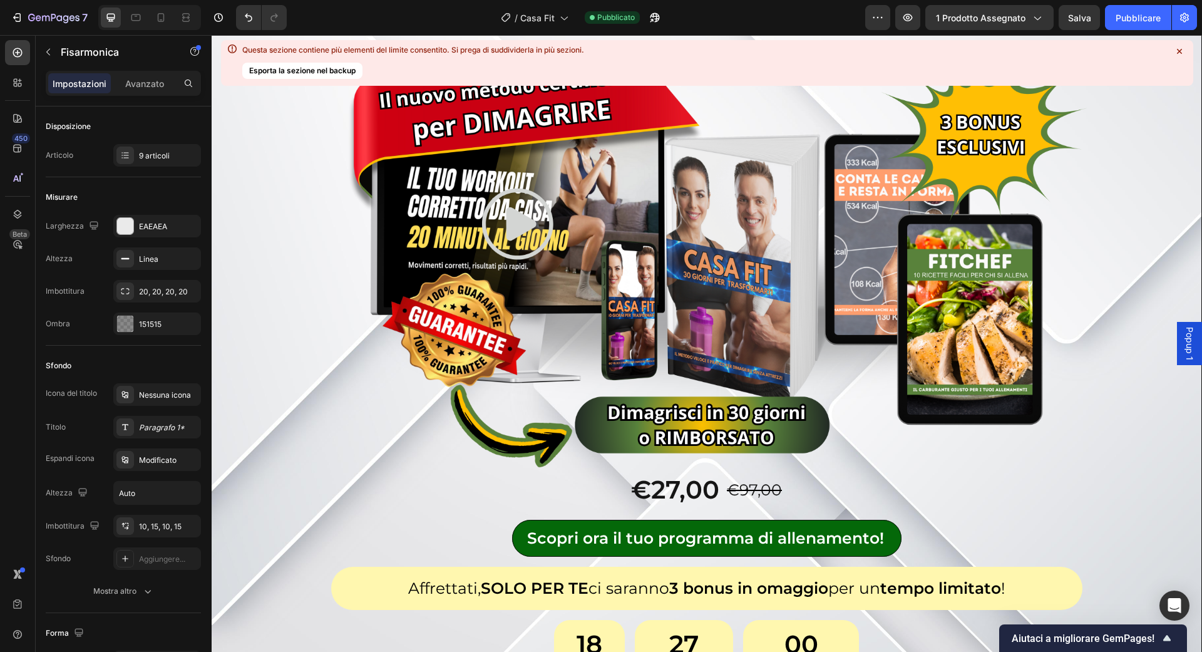
scroll to position [0, 0]
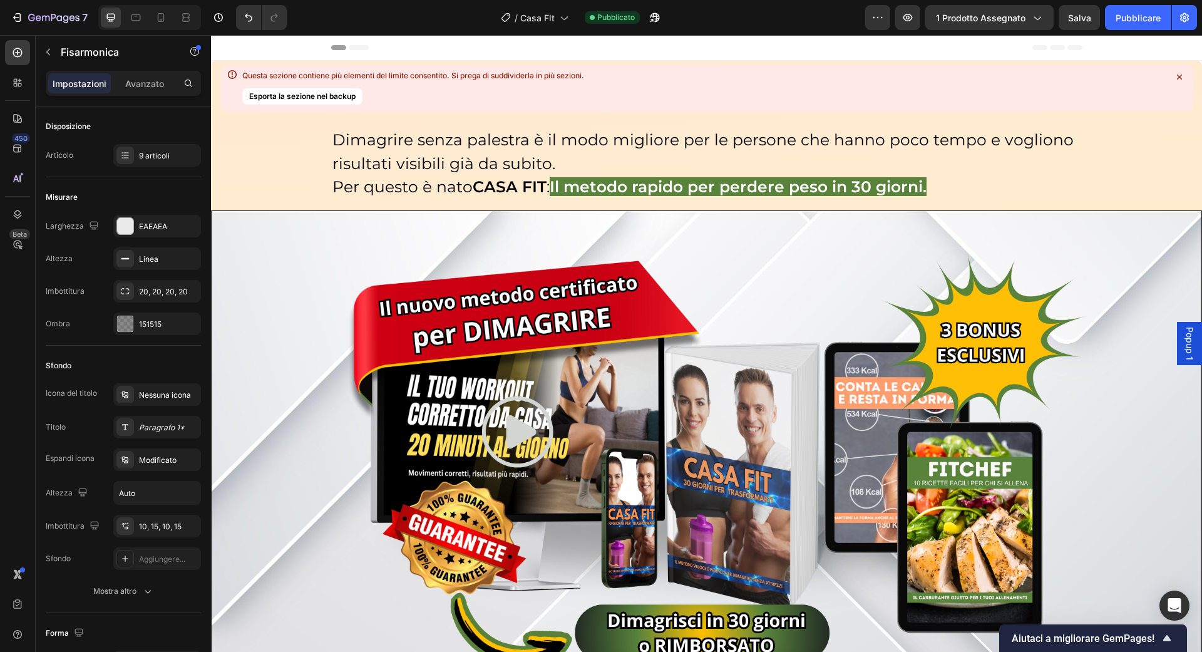
click at [1181, 73] on icon at bounding box center [1179, 77] width 13 height 13
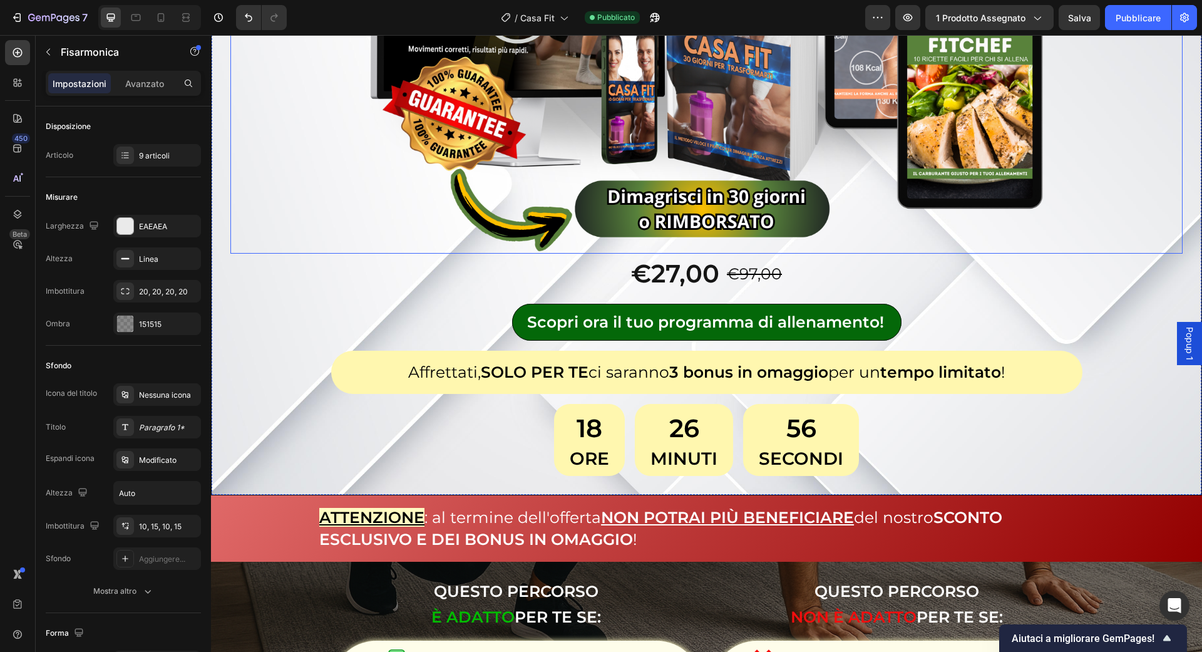
scroll to position [543, 0]
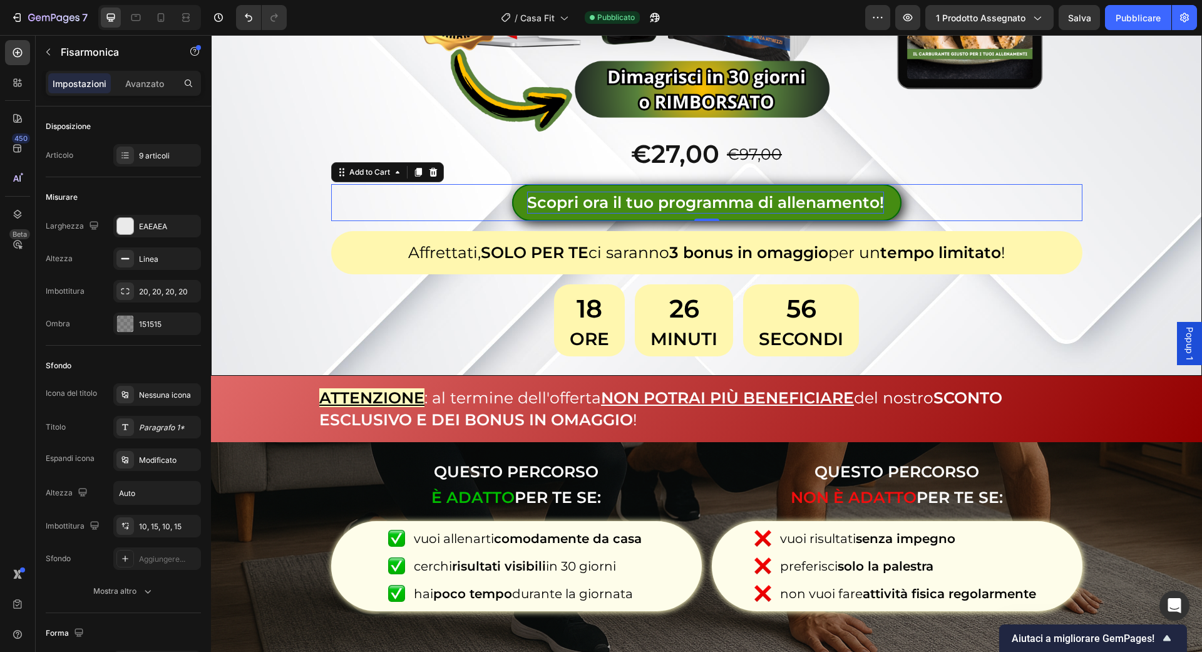
click at [836, 204] on div "Scopri ora il tuo programma di allenamento!" at bounding box center [705, 203] width 357 height 22
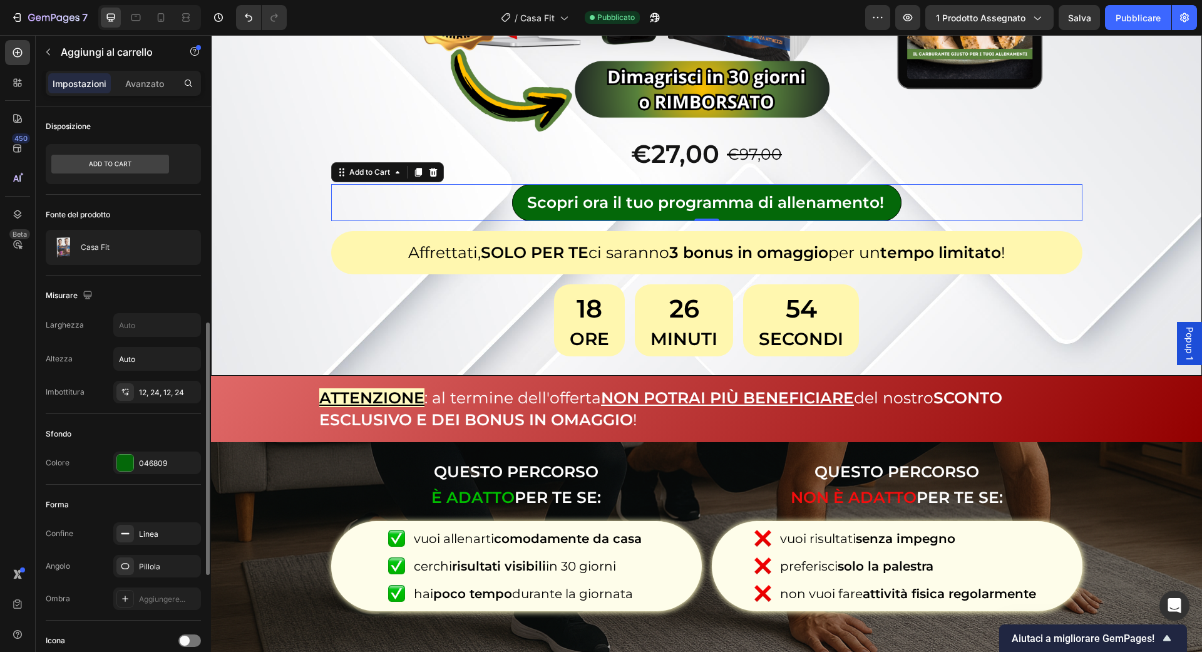
scroll to position [756, 0]
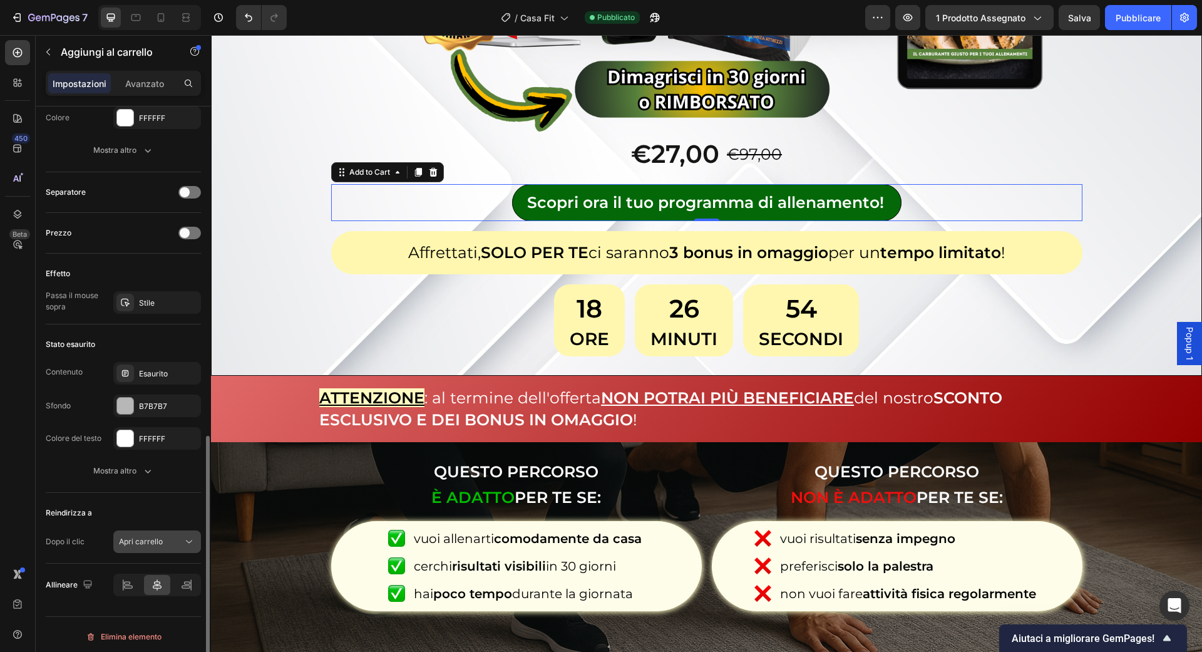
click at [162, 543] on button "Apri carrello" at bounding box center [157, 541] width 88 height 23
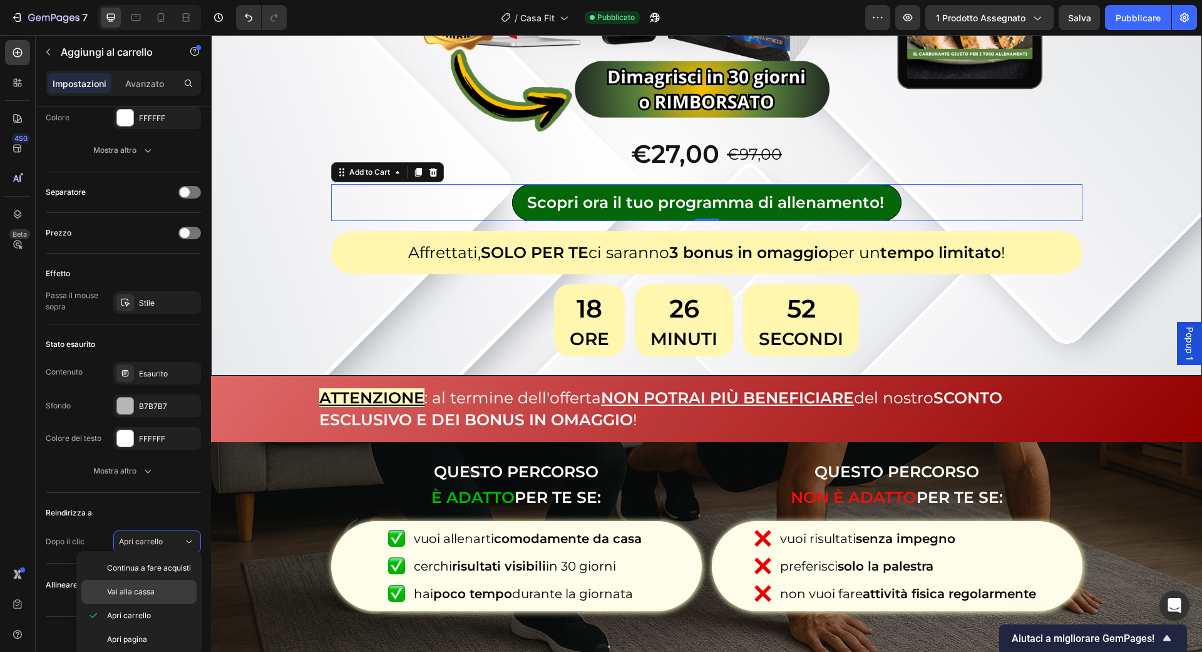
click at [149, 599] on div "Vai alla cassa" at bounding box center [138, 592] width 115 height 24
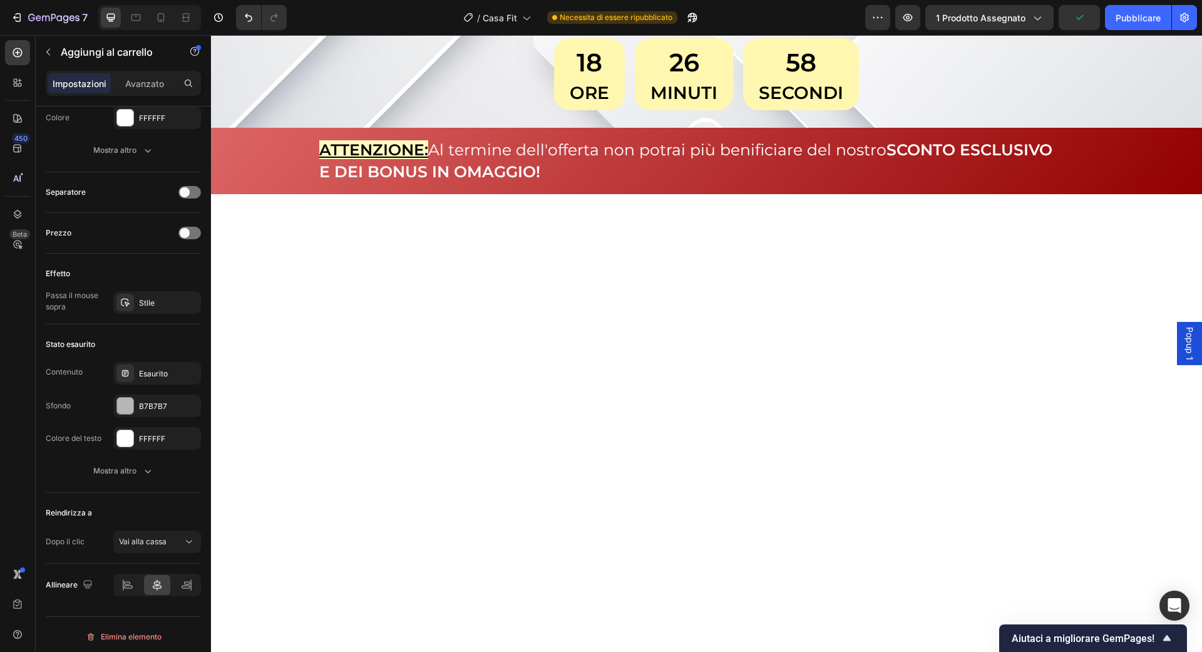
scroll to position [3190, 0]
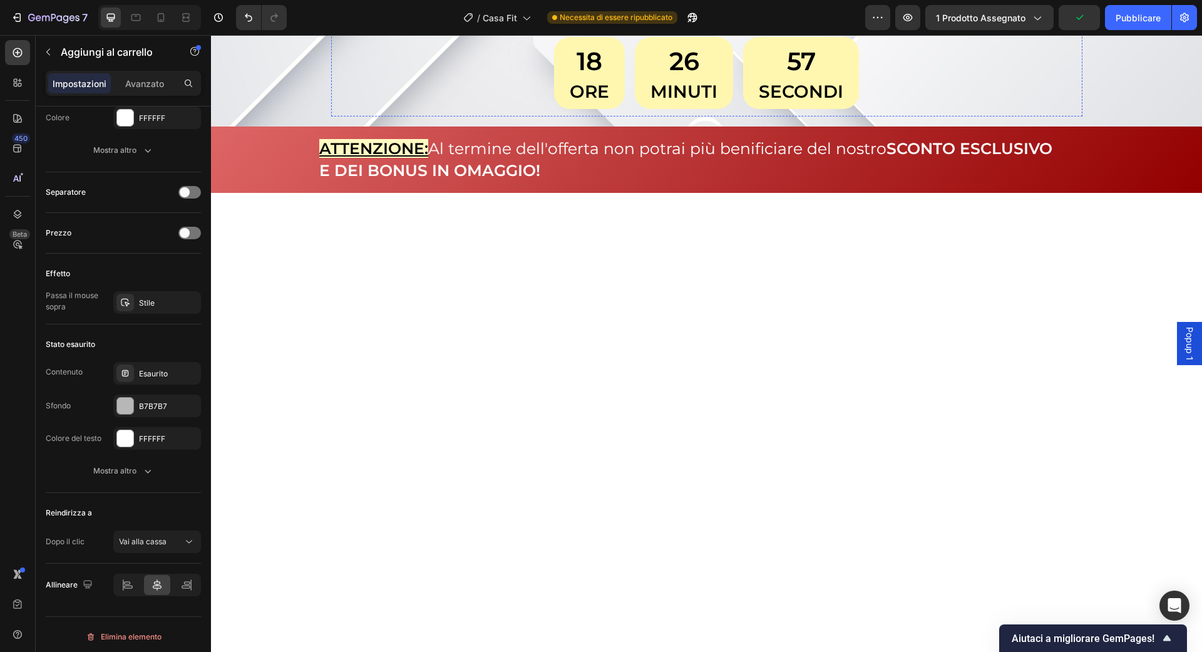
click at [165, 536] on div "Apri carrello" at bounding box center [151, 541] width 64 height 11
click at [154, 468] on div "Vai alla cassa" at bounding box center [138, 461] width 115 height 24
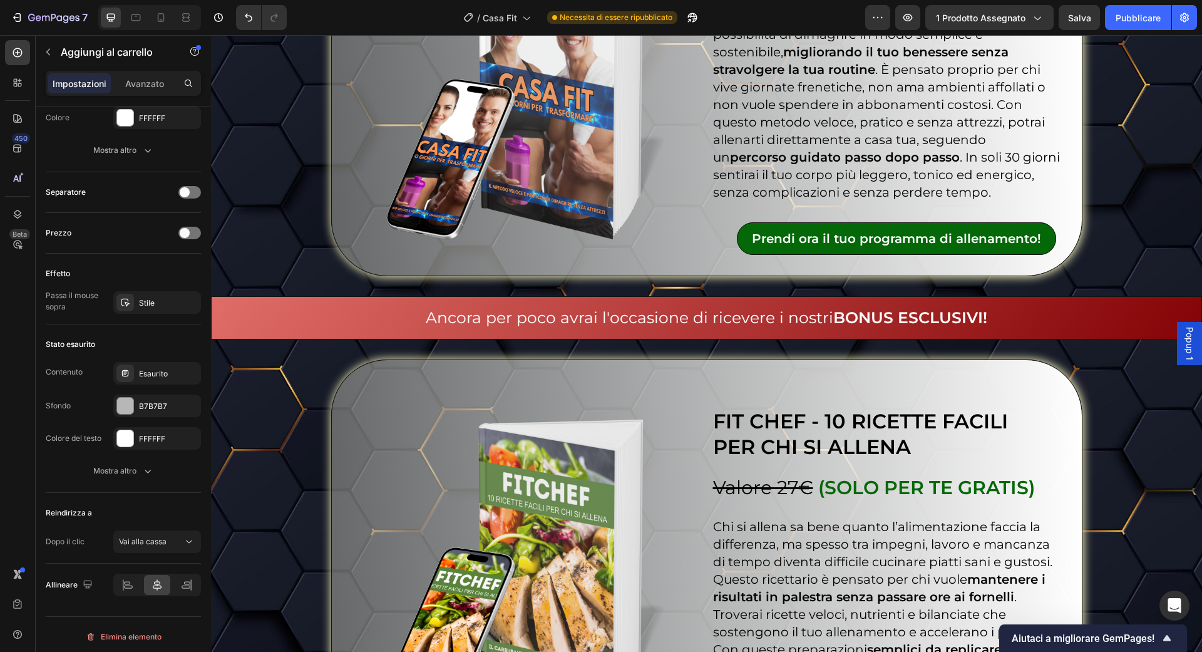
scroll to position [4009, 0]
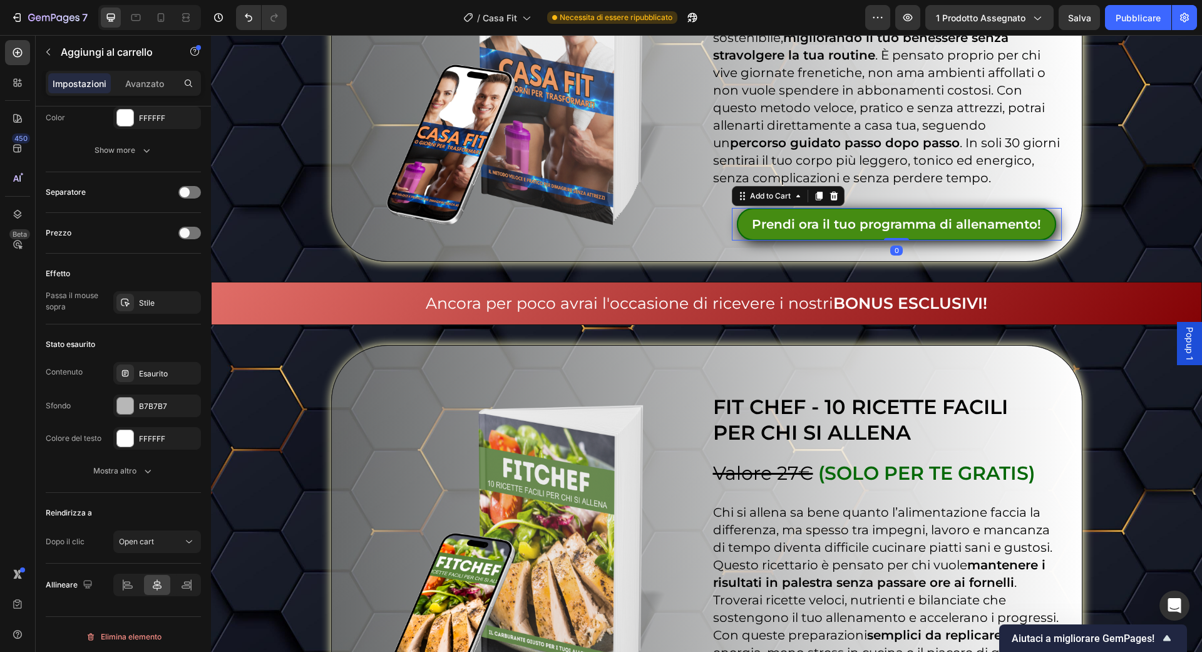
click at [806, 209] on button "Prendi ora il tuo programma di allenamento!" at bounding box center [896, 224] width 319 height 33
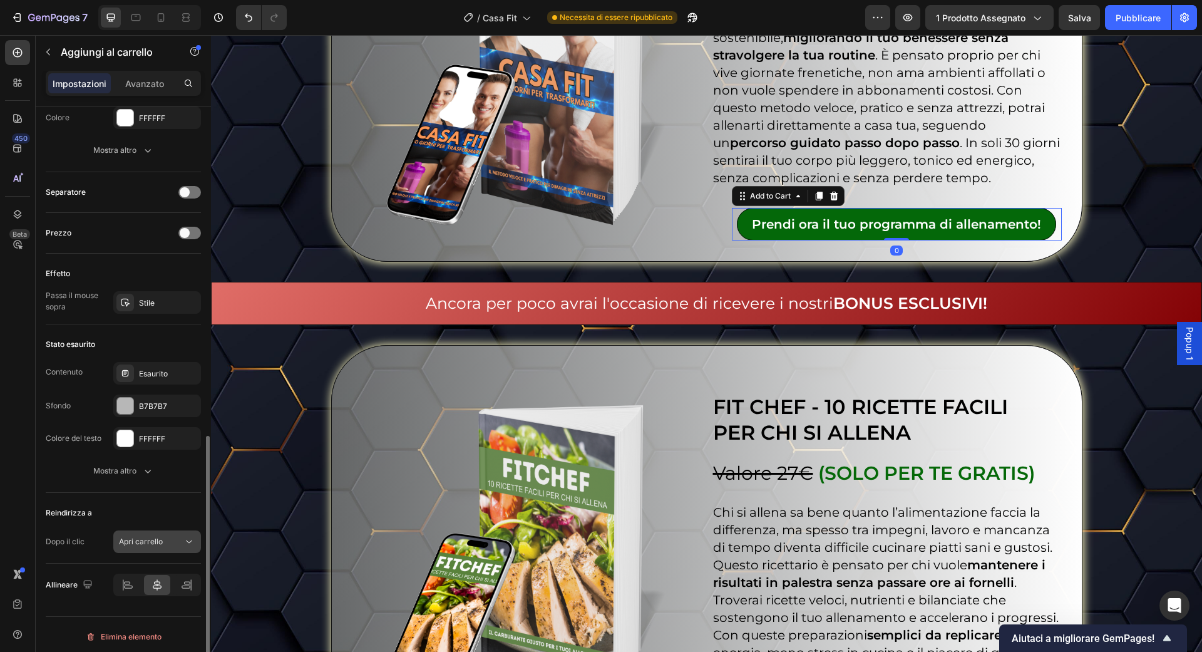
click at [135, 545] on button "Apri carrello" at bounding box center [157, 541] width 88 height 23
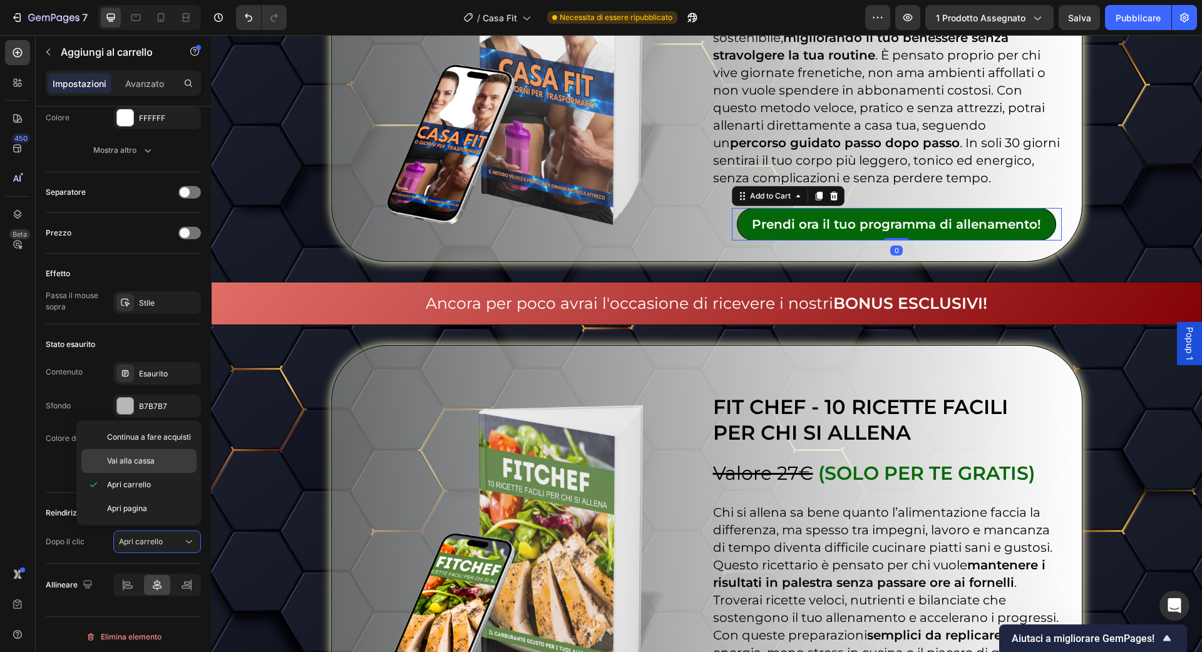
click at [160, 461] on p "Vai alla cassa" at bounding box center [149, 460] width 84 height 11
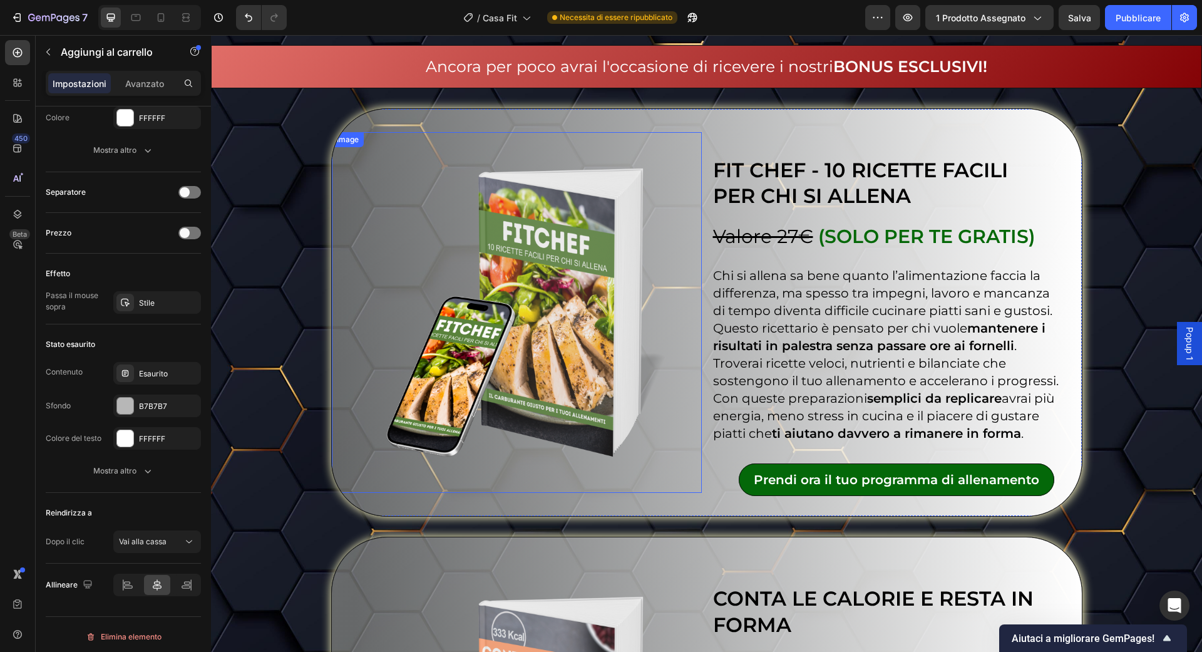
scroll to position [4291, 0]
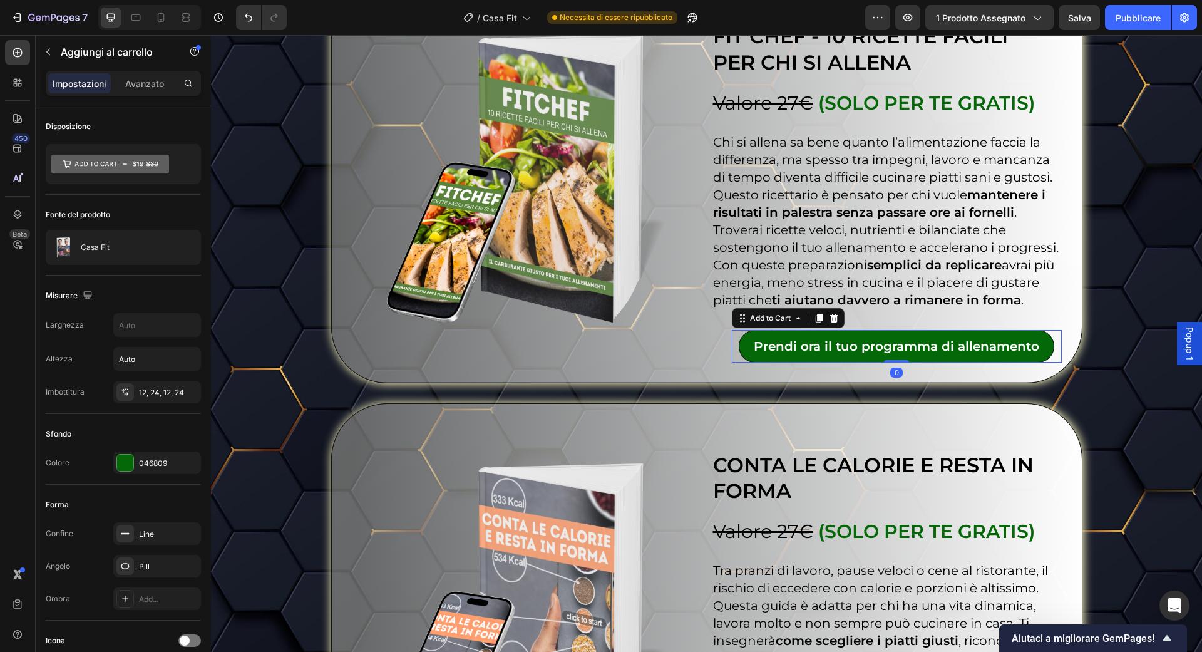
scroll to position [756, 0]
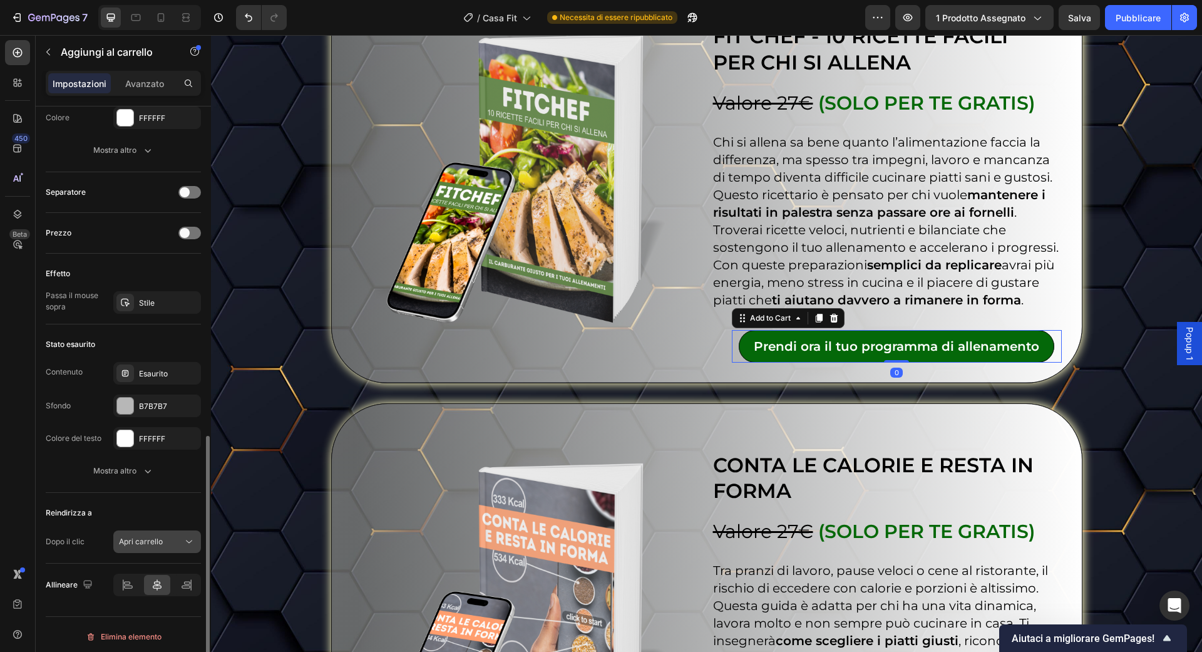
click at [162, 543] on div "Apri carrello" at bounding box center [157, 541] width 76 height 13
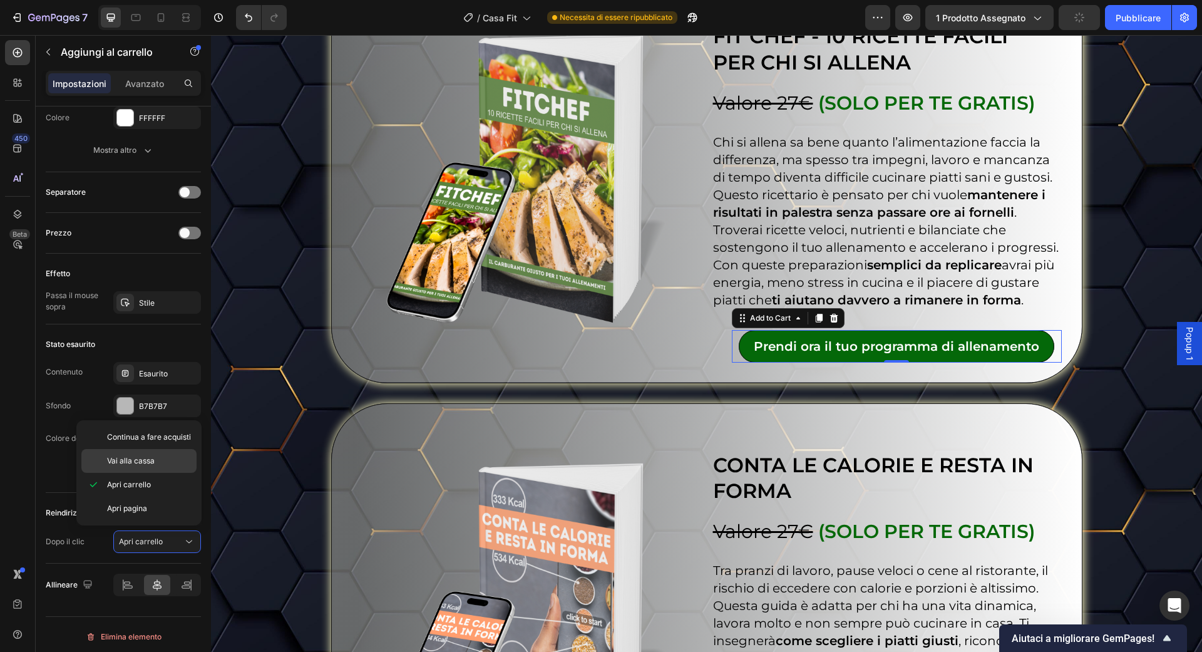
click at [160, 463] on p "Vai alla cassa" at bounding box center [149, 460] width 84 height 11
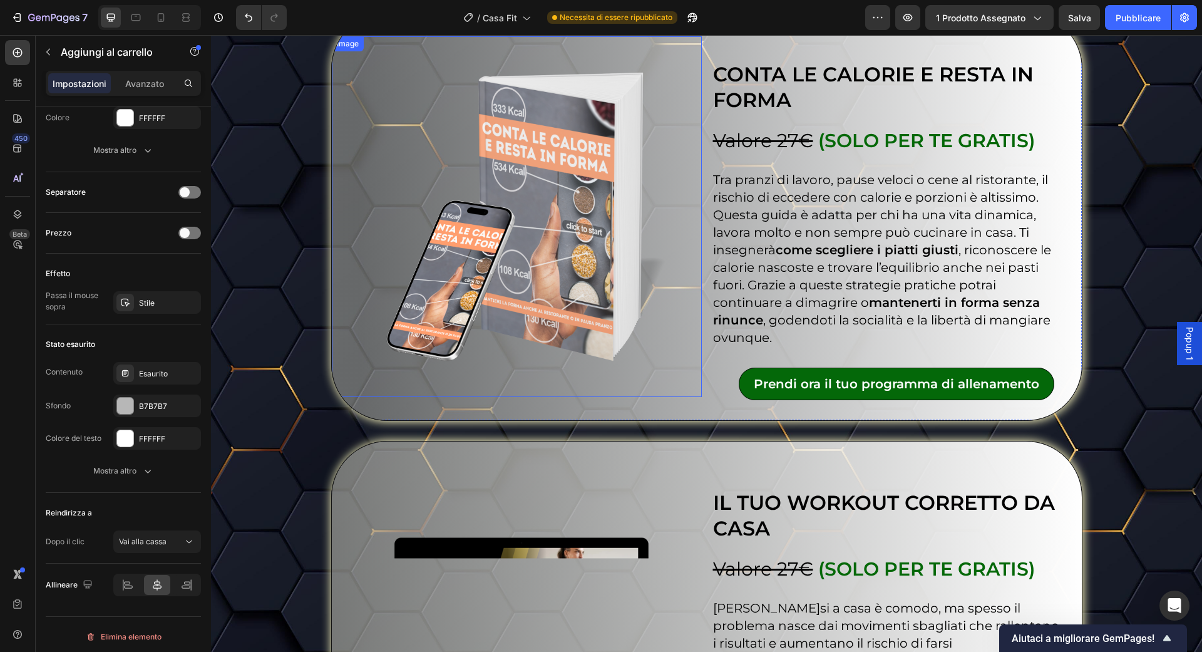
scroll to position [4683, 0]
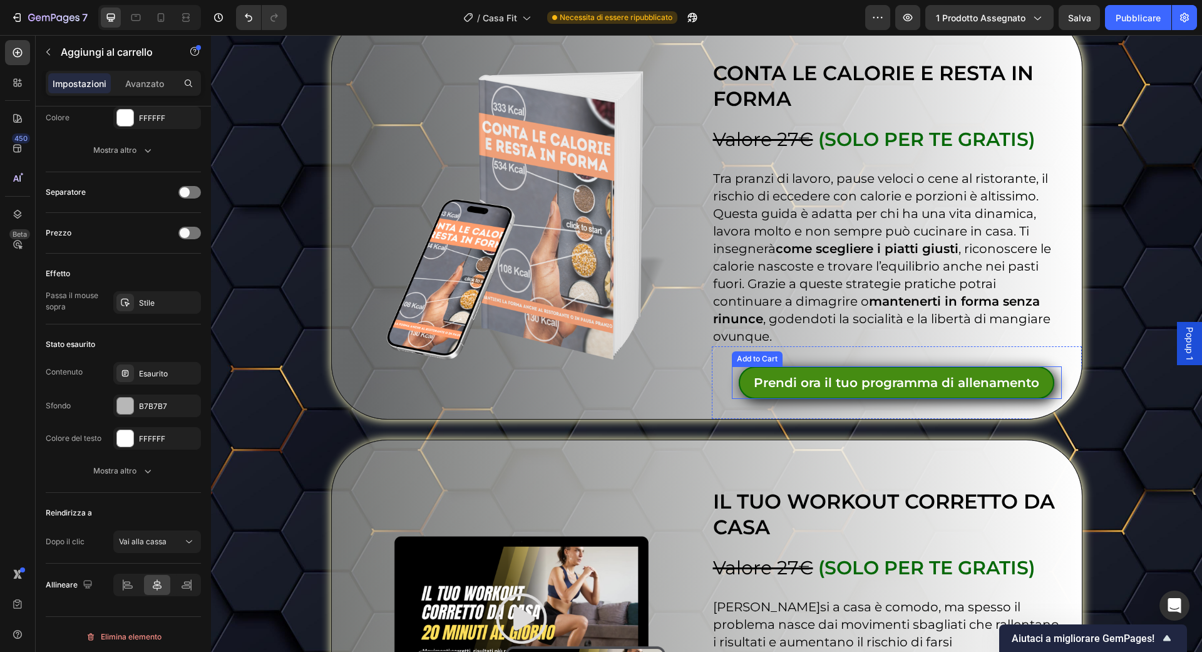
click at [753, 399] on button "Prendi ora il tuo programma di allenamento" at bounding box center [897, 382] width 316 height 33
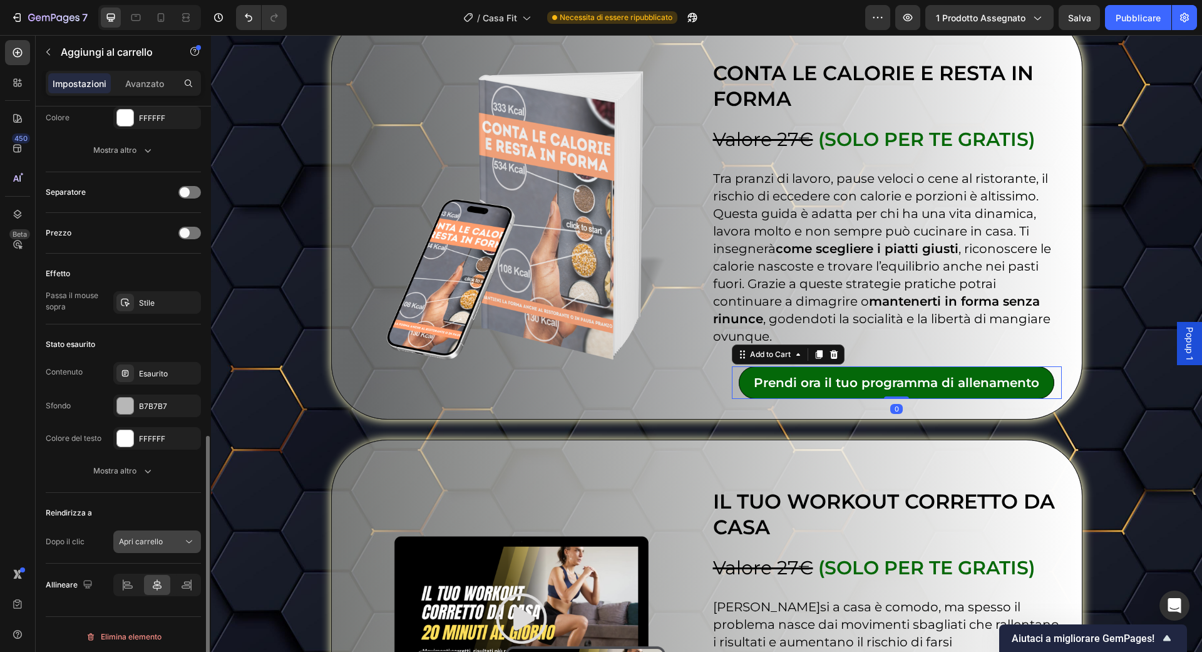
click at [165, 535] on div "Apri carrello" at bounding box center [157, 541] width 76 height 13
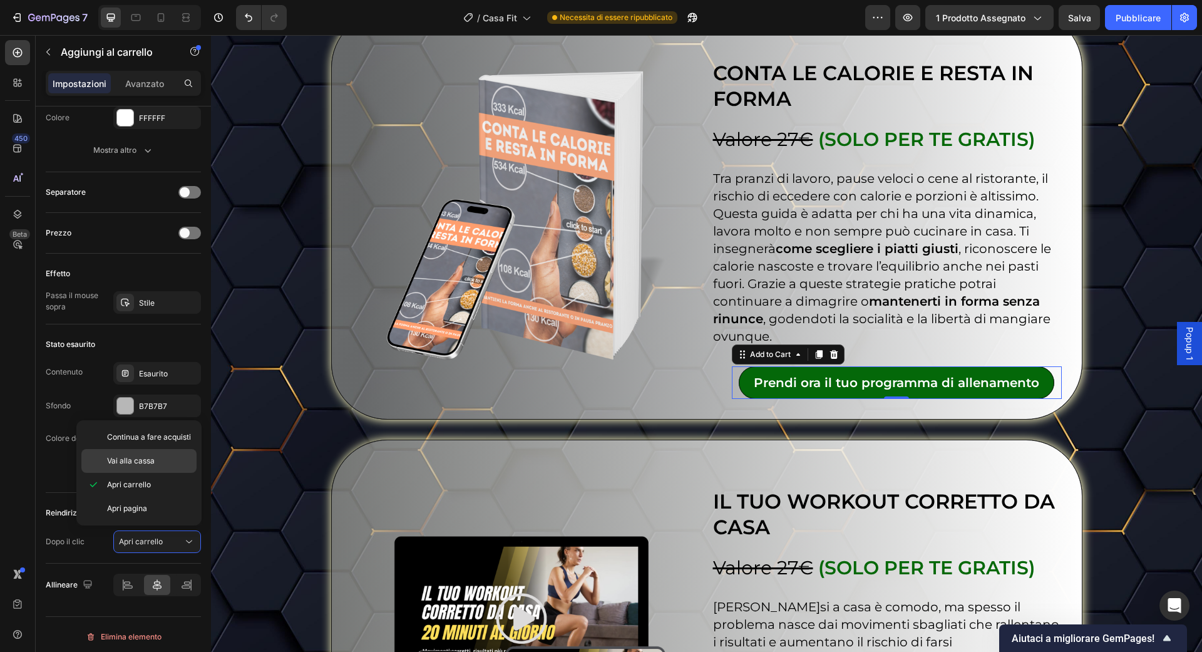
click at [153, 466] on span "Vai alla cassa" at bounding box center [131, 460] width 48 height 11
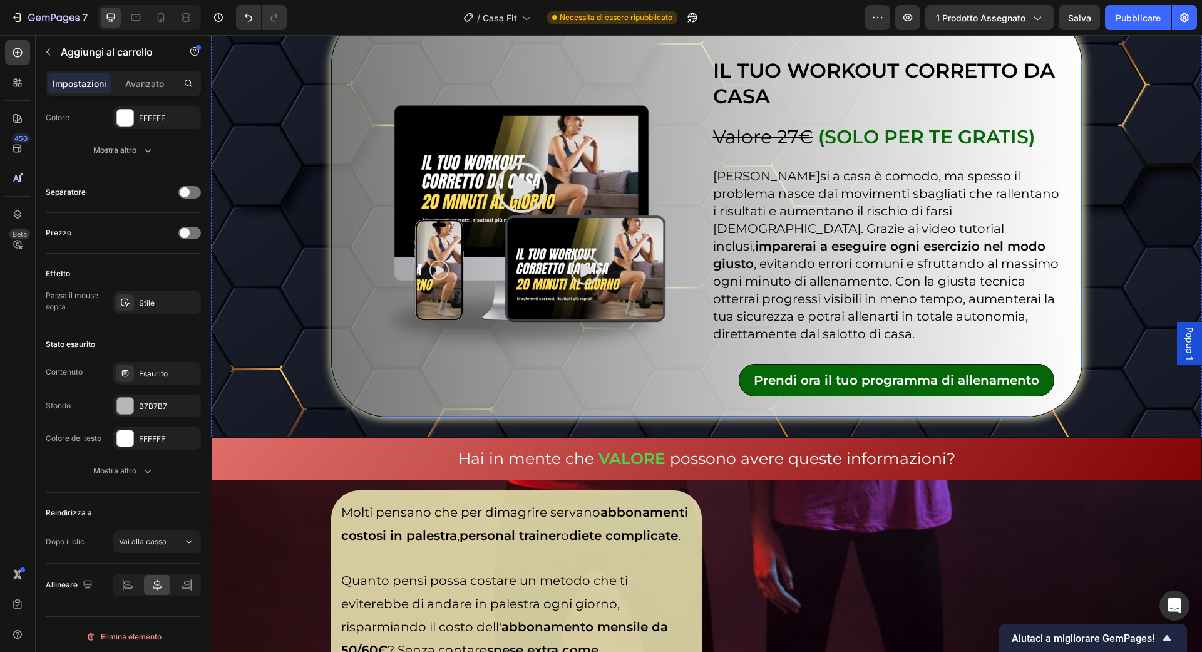
scroll to position [5124, 0]
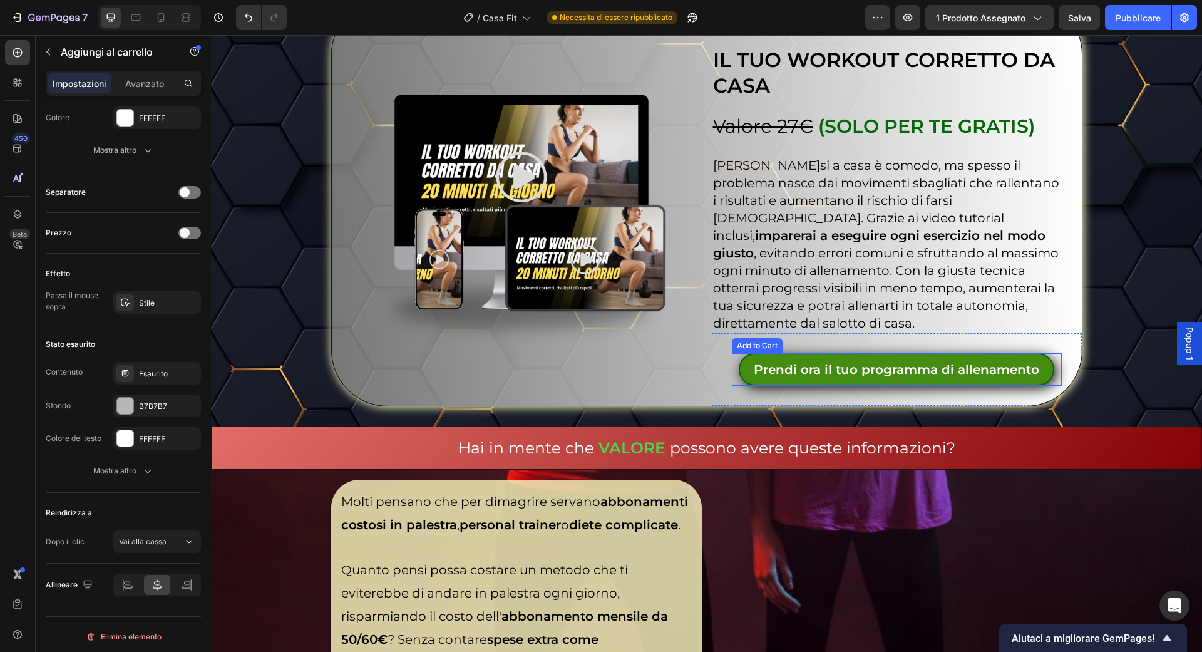
click at [797, 378] on div "Prendi ora il tuo programma di allenamento" at bounding box center [896, 370] width 285 height 18
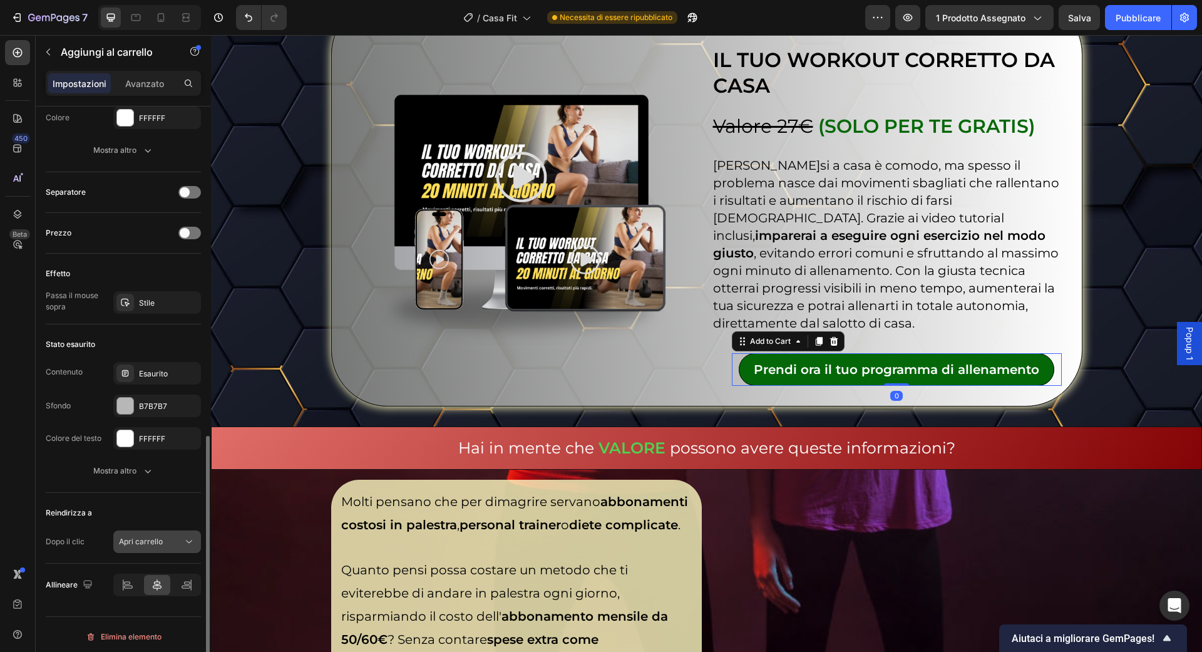
click at [173, 536] on div "Apri carrello" at bounding box center [151, 541] width 64 height 11
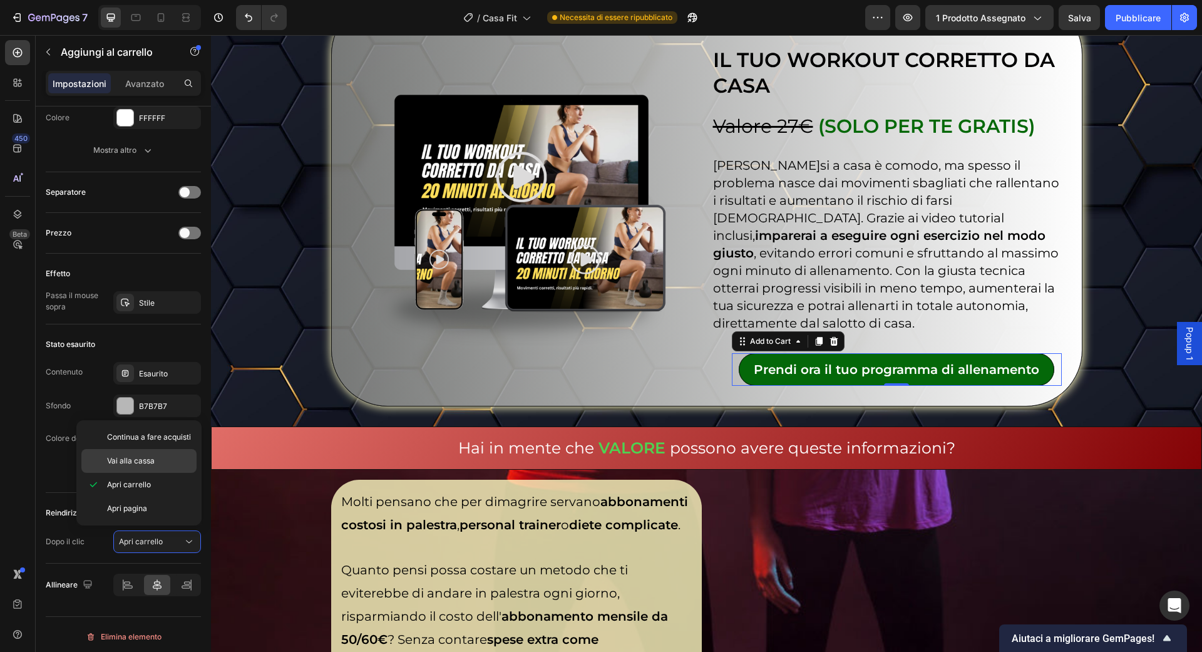
click at [173, 465] on p "Vai alla cassa" at bounding box center [149, 460] width 84 height 11
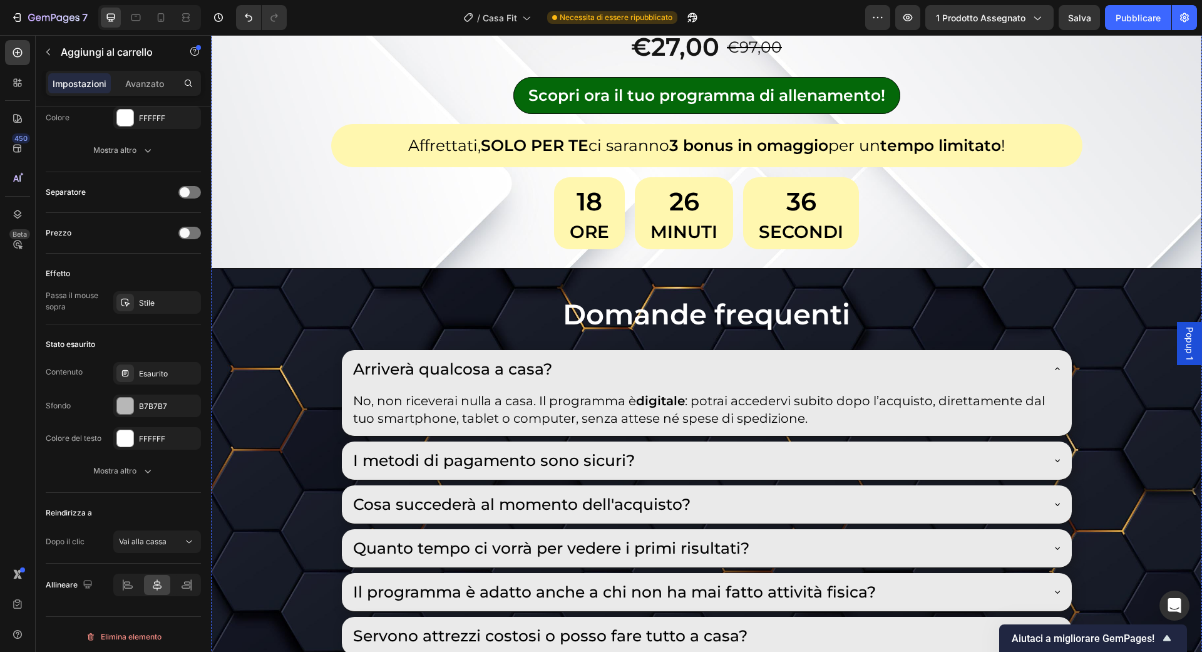
scroll to position [6763, 0]
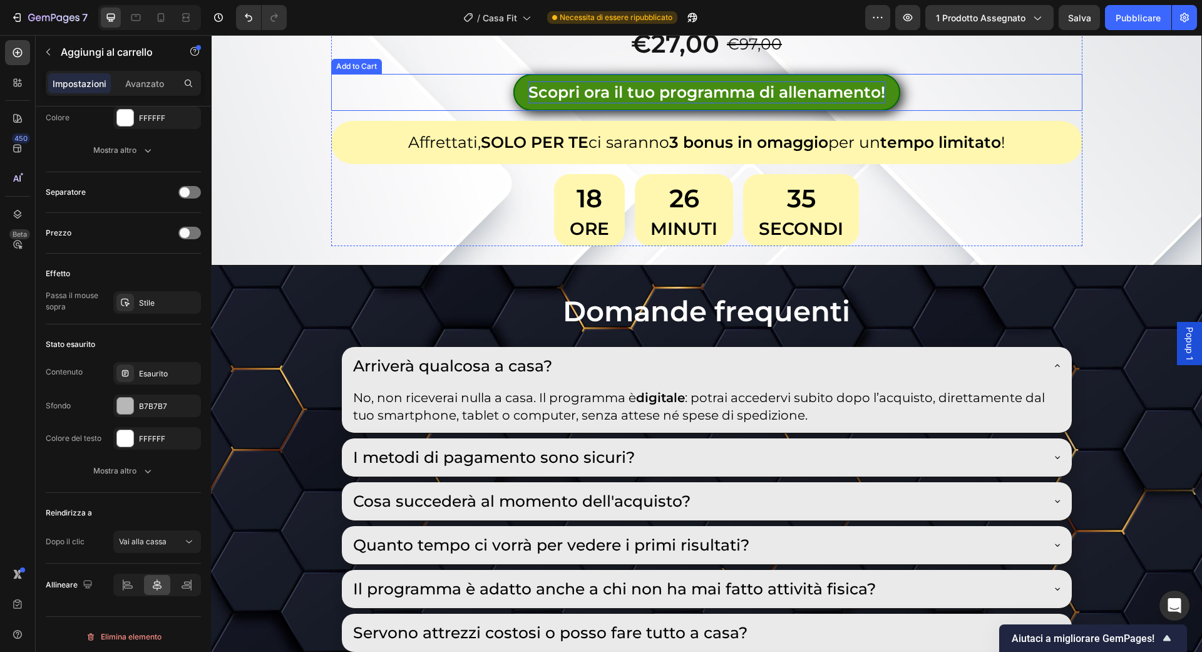
click at [579, 103] on div "Scopri ora il tuo programma di allenamento!" at bounding box center [706, 92] width 357 height 22
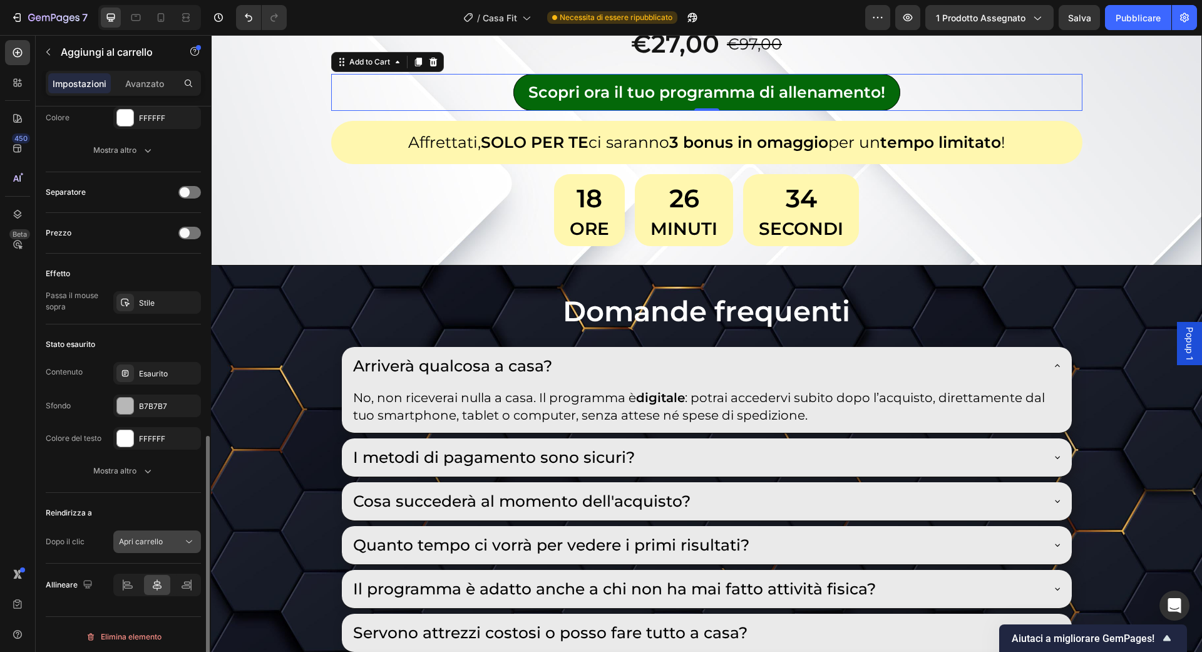
click at [179, 536] on div "Apri carrello" at bounding box center [151, 541] width 64 height 11
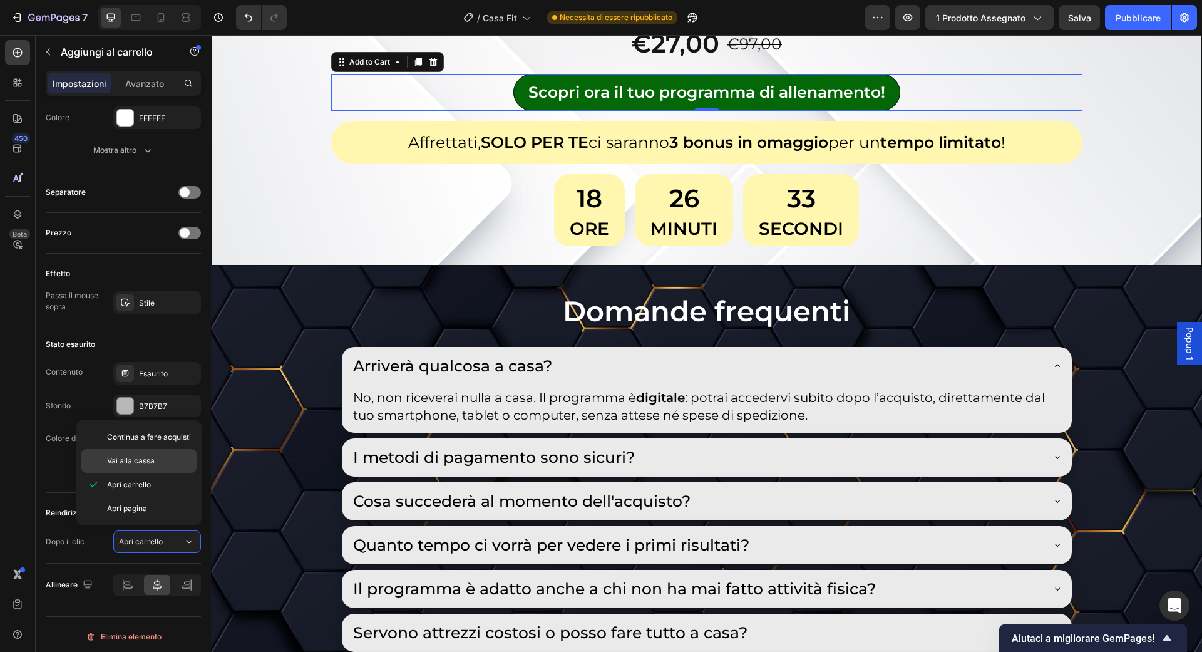
click at [167, 461] on p "Vai alla cassa" at bounding box center [149, 460] width 84 height 11
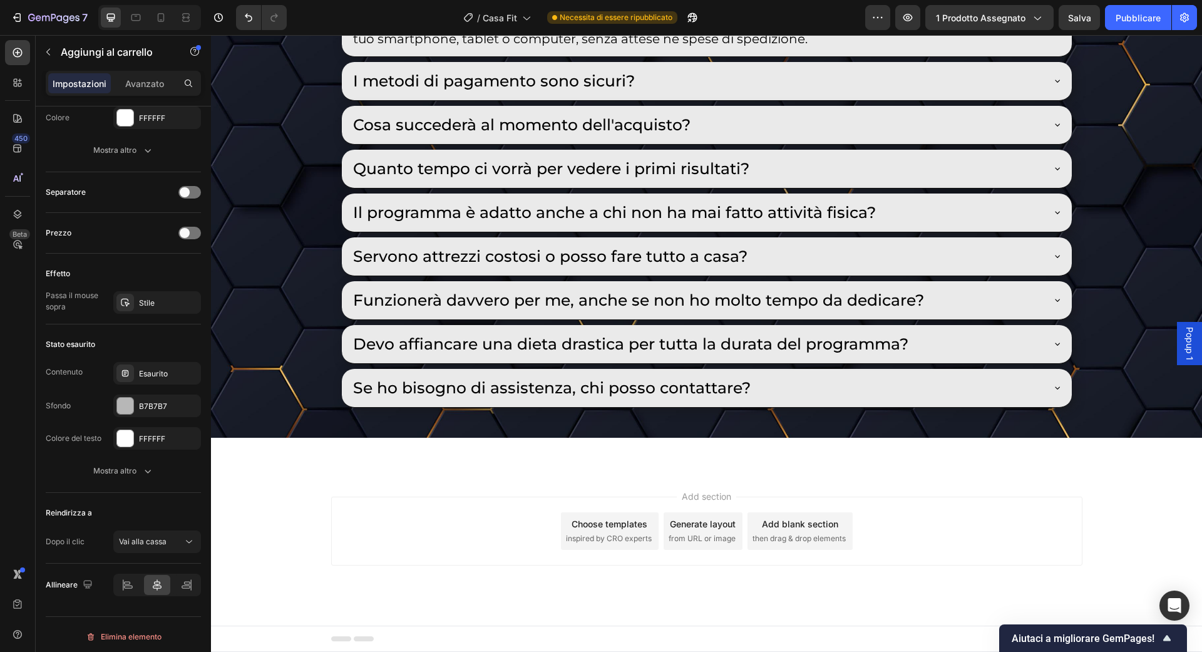
scroll to position [7599, 0]
click at [1071, 13] on font "Salva" at bounding box center [1079, 18] width 23 height 11
click at [165, 17] on icon at bounding box center [161, 17] width 13 height 13
type input "15"
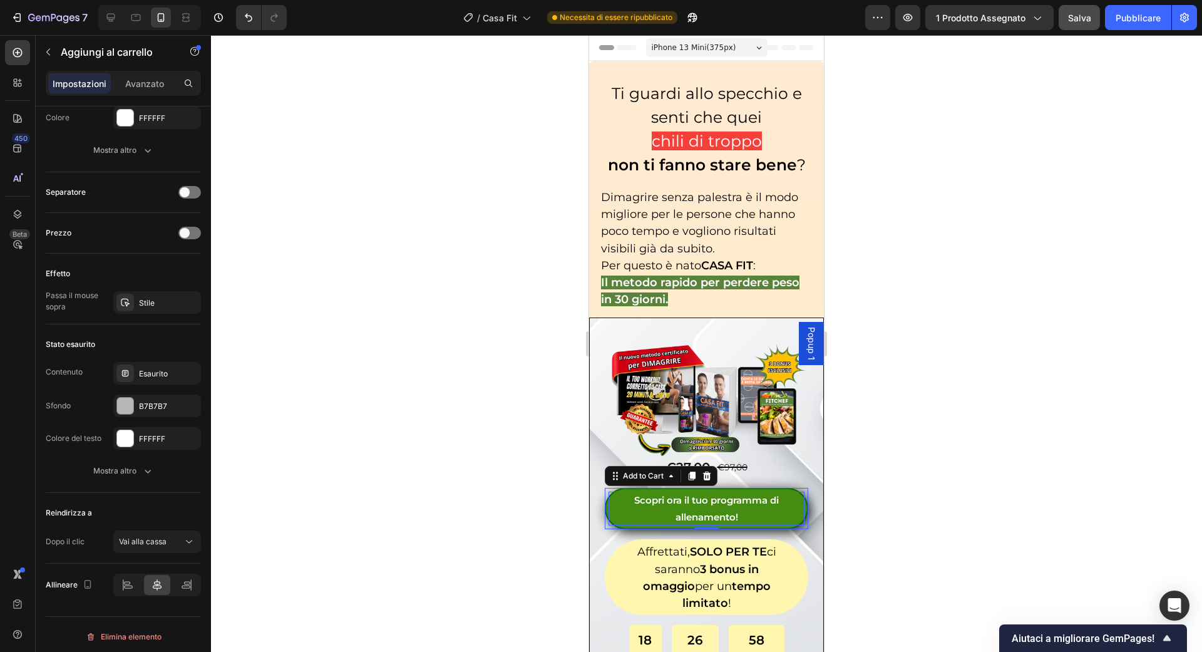
click at [696, 508] on div "Scopri ora il tuo programma di allenamento!" at bounding box center [707, 508] width 196 height 34
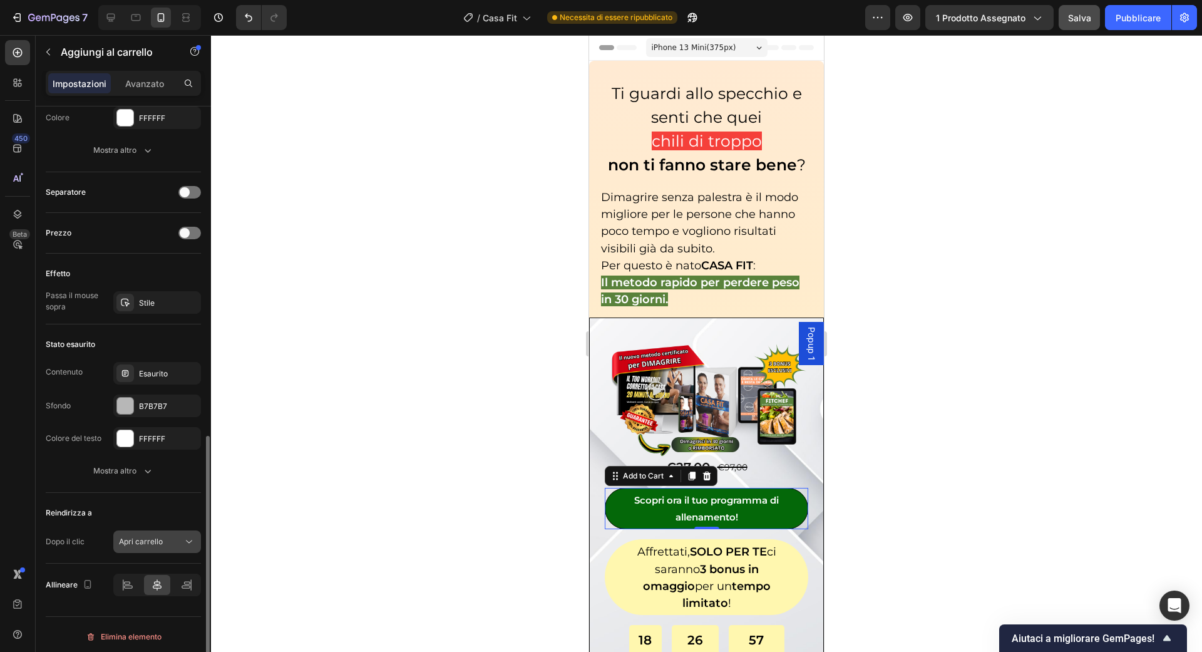
click at [181, 536] on div "Apri carrello" at bounding box center [151, 541] width 64 height 11
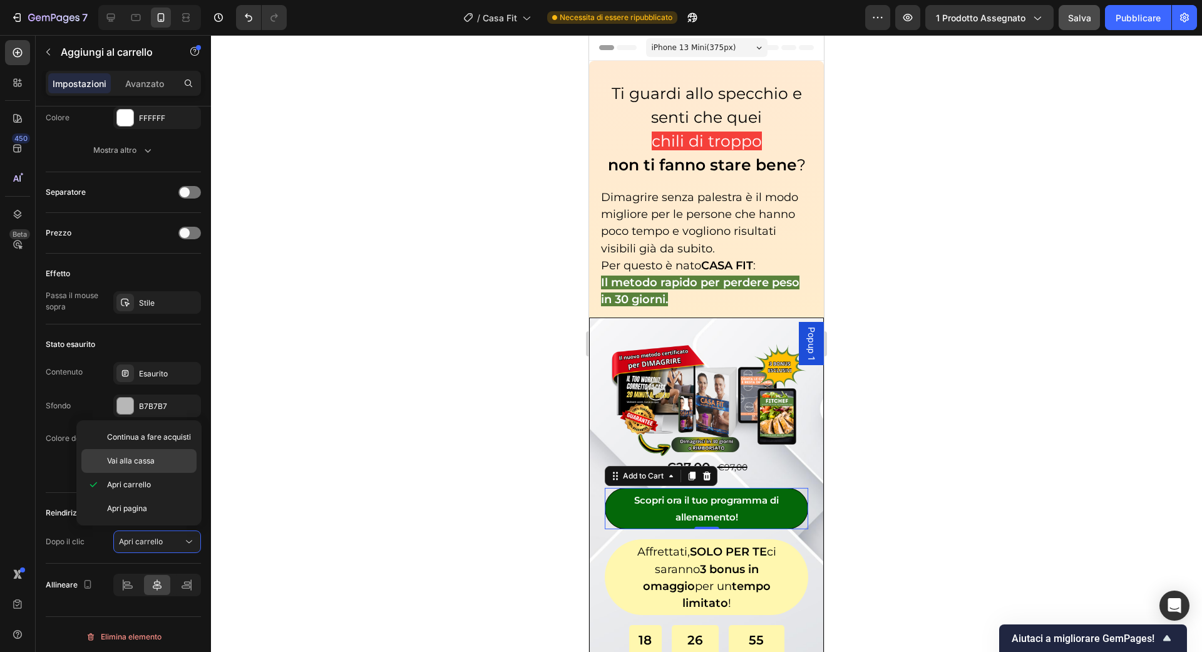
click at [153, 464] on font "Vai alla cassa" at bounding box center [131, 460] width 48 height 9
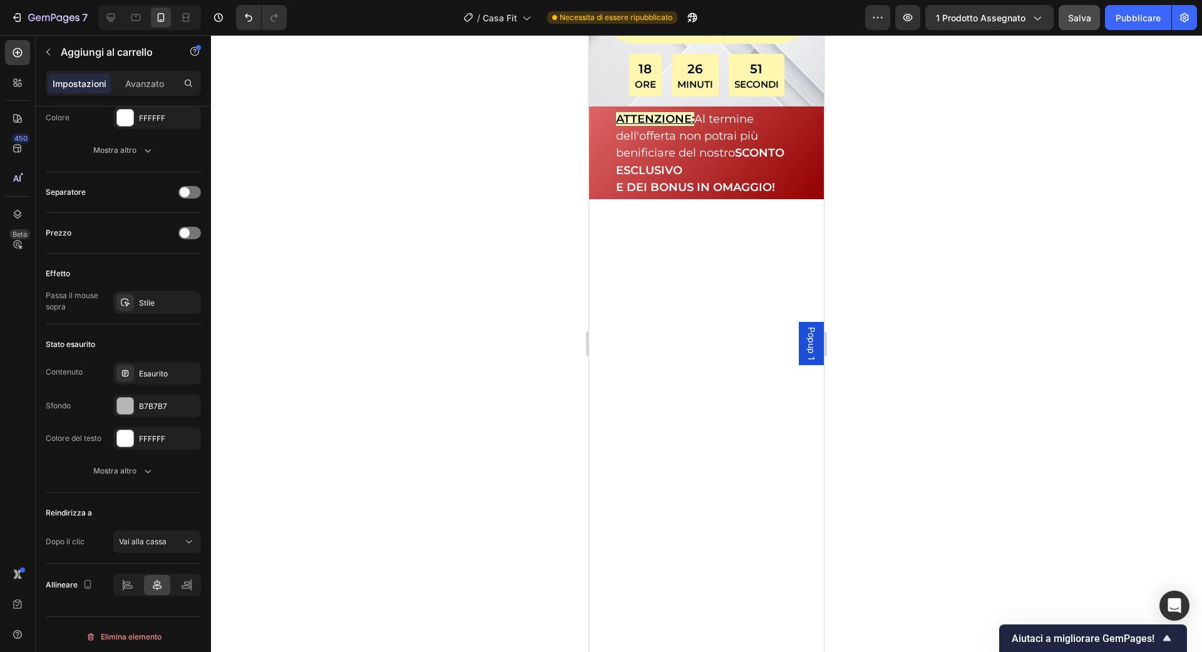
scroll to position [2960, 0]
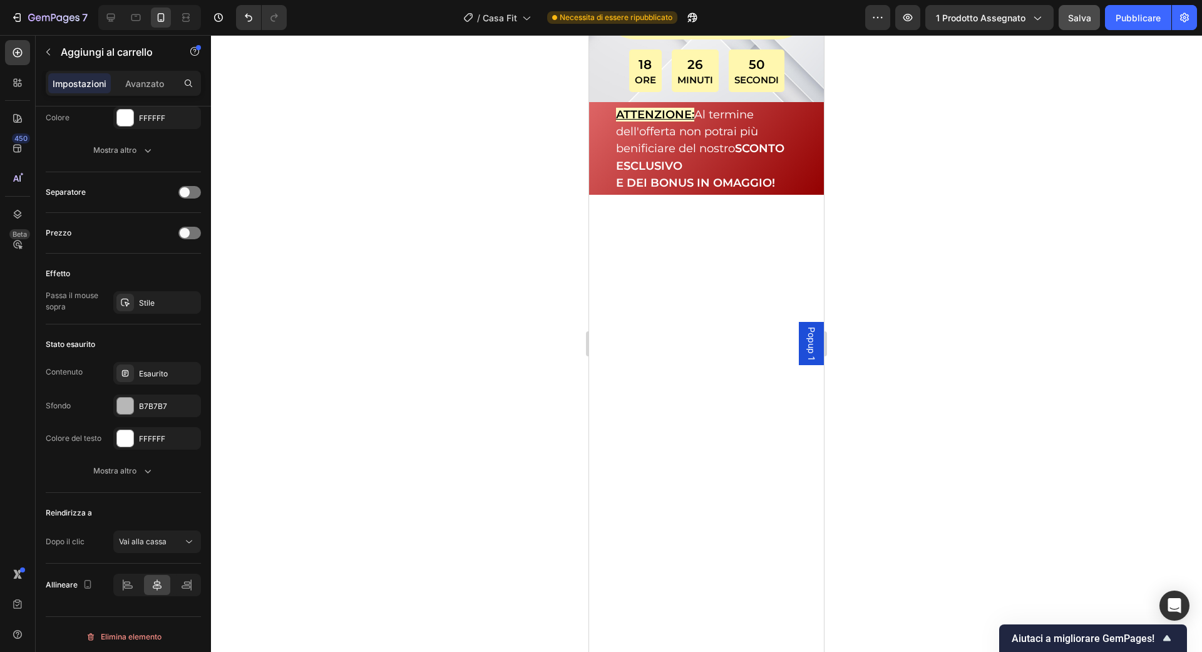
click at [195, 530] on button "Apri carrello" at bounding box center [157, 541] width 88 height 23
click at [168, 466] on div "Vai alla cassa" at bounding box center [138, 461] width 115 height 24
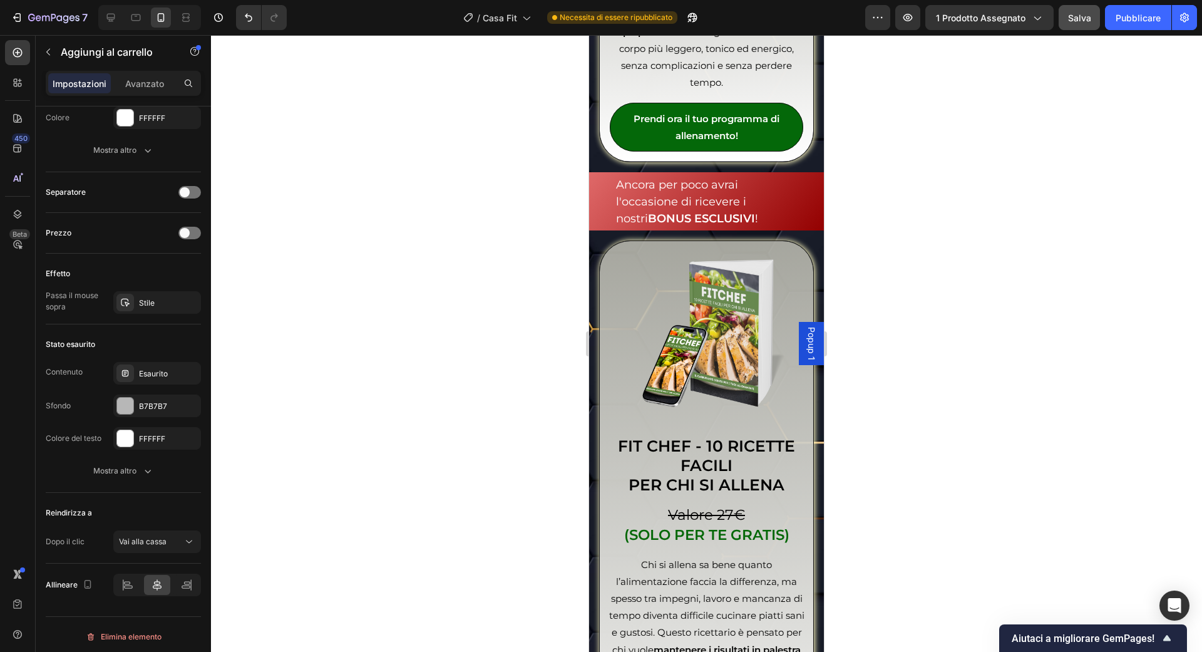
scroll to position [3945, 0]
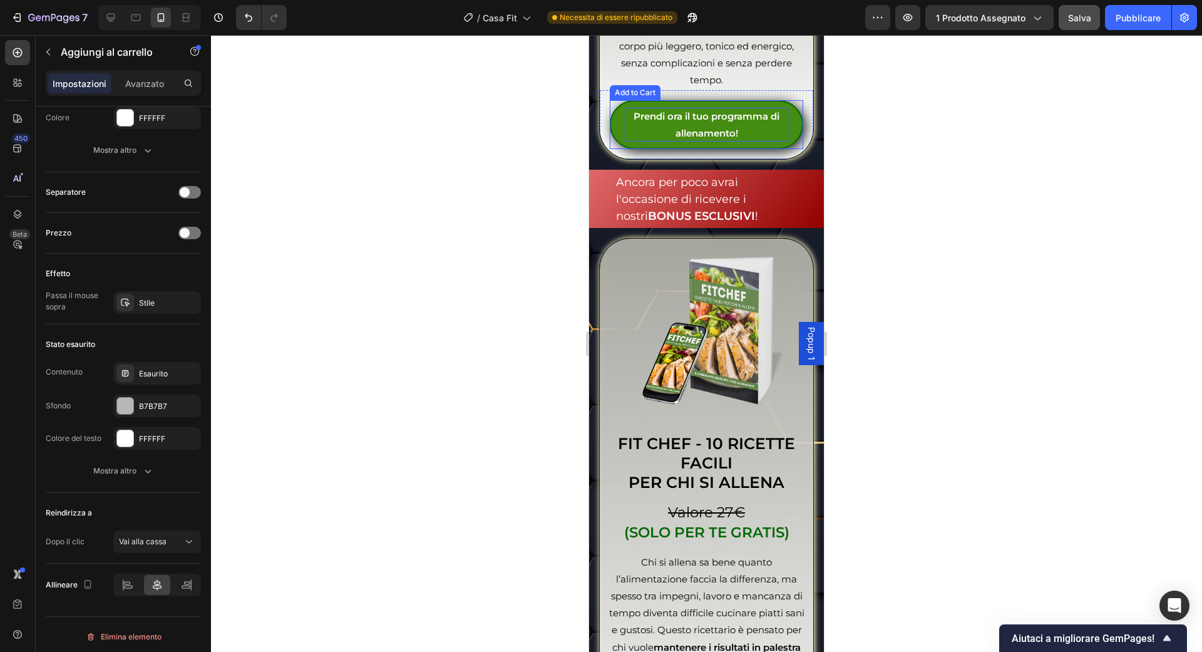
click at [707, 141] on div "Prendi ora il tuo programma di allenamento!" at bounding box center [706, 125] width 163 height 34
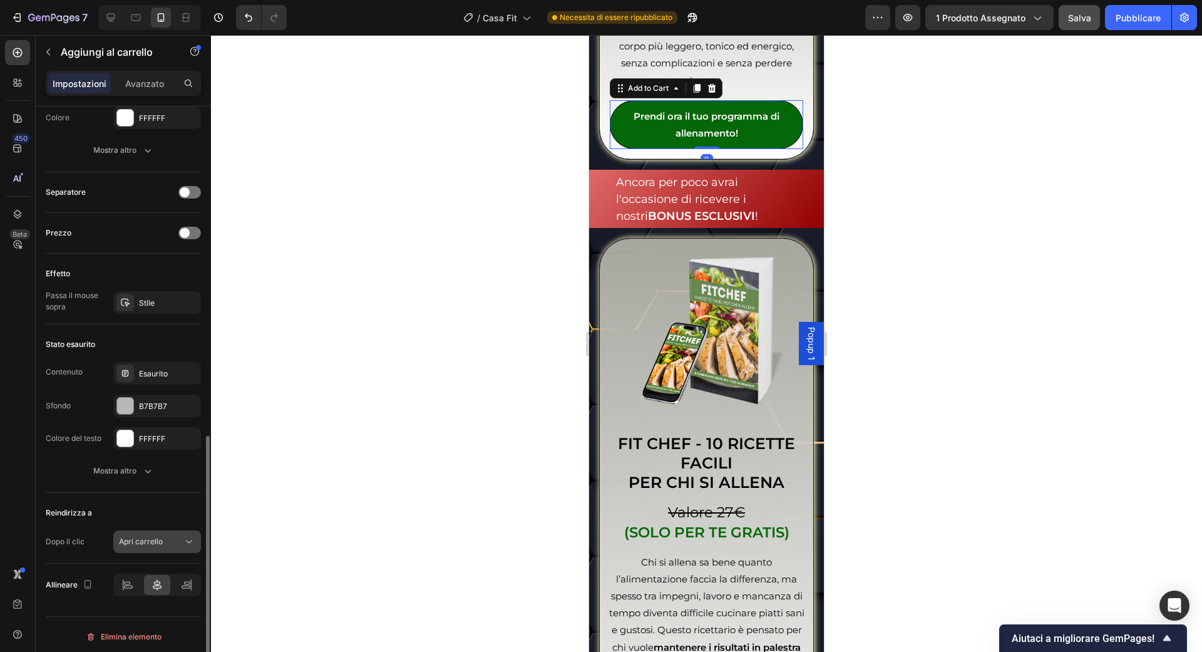
click at [160, 546] on button "Apri carrello" at bounding box center [157, 541] width 88 height 23
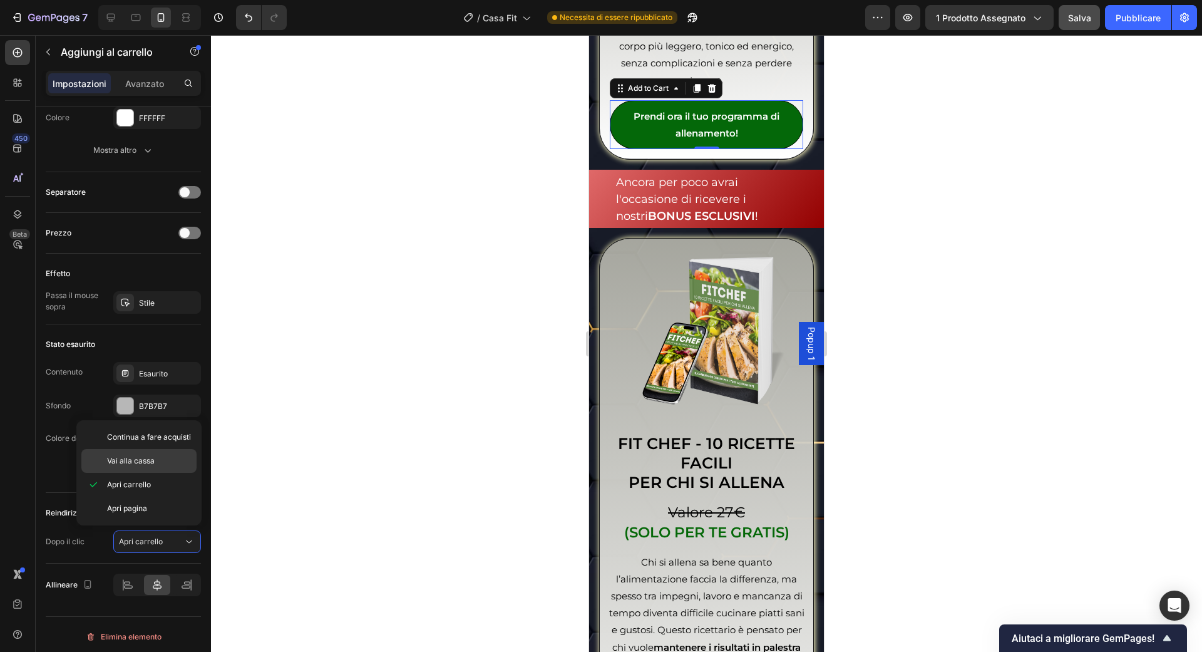
click at [162, 460] on p "Vai alla cassa" at bounding box center [149, 460] width 84 height 11
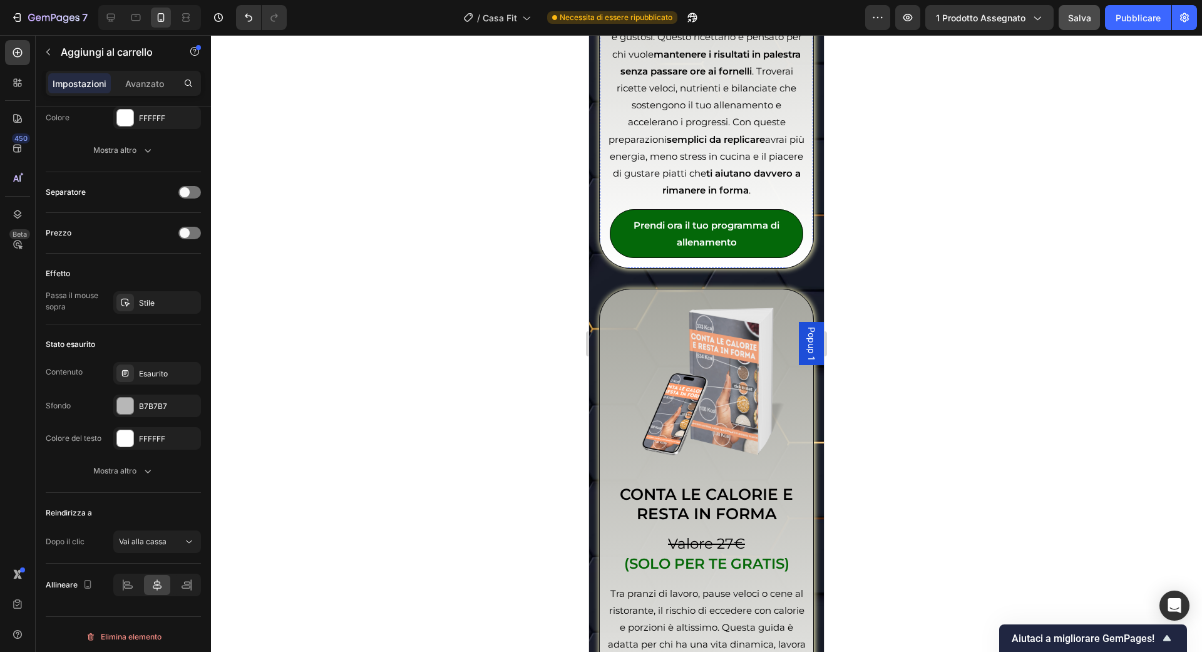
scroll to position [4543, 0]
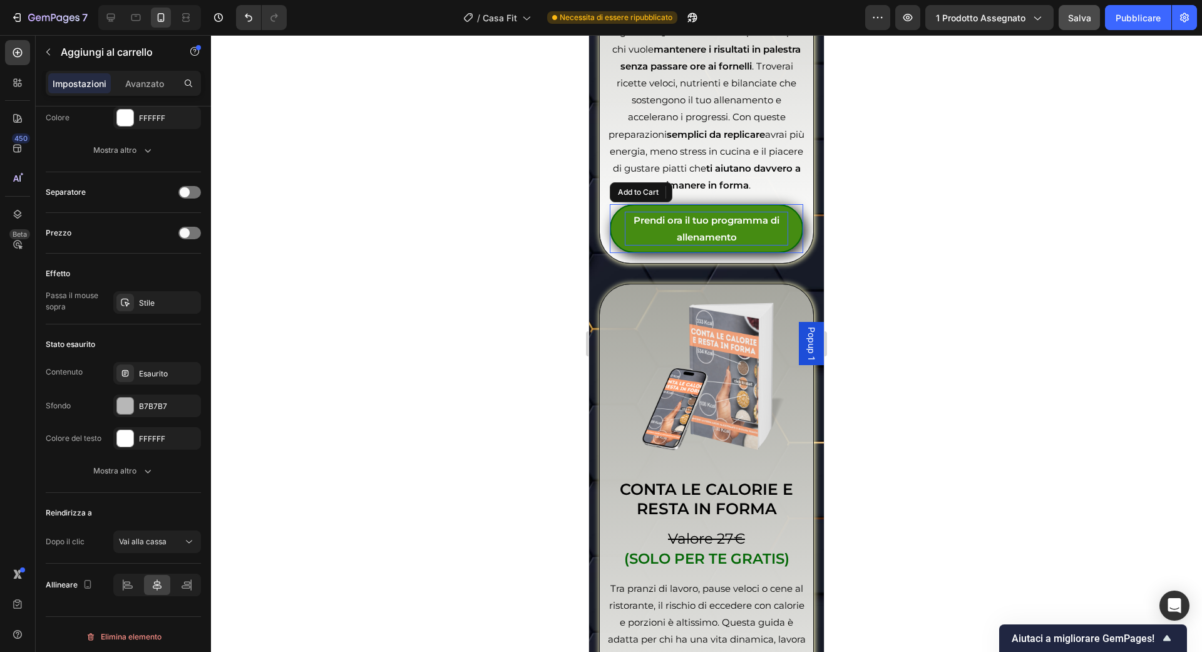
click at [644, 245] on div "Prendi ora il tuo programma di allenamento" at bounding box center [706, 229] width 163 height 34
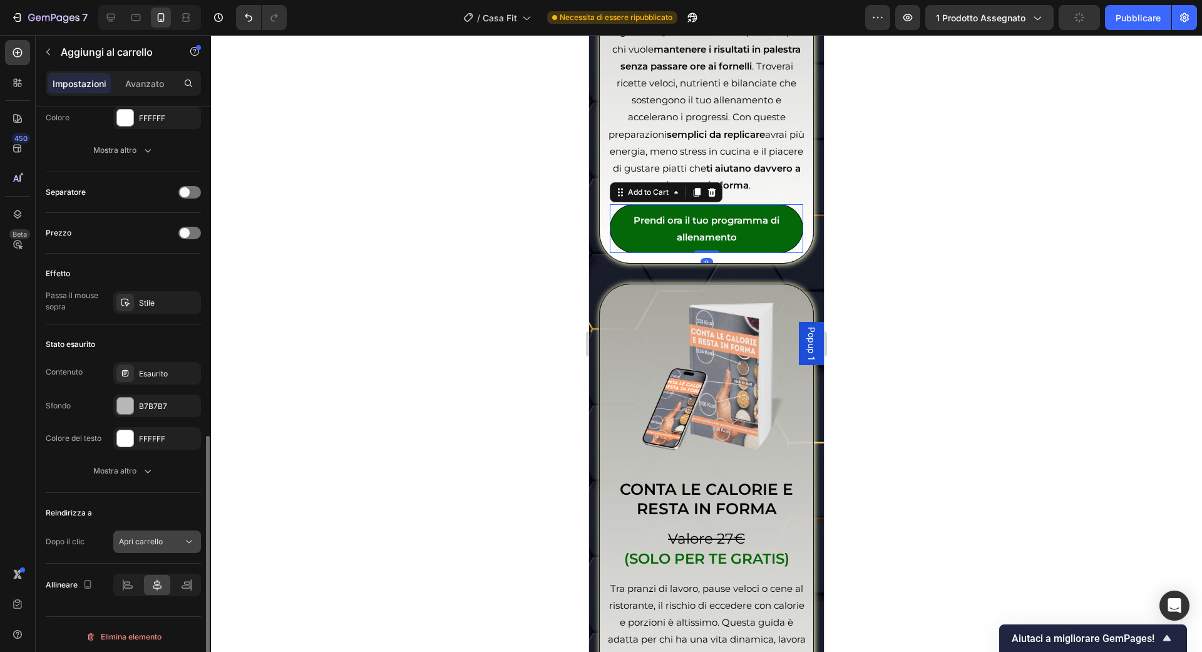
click at [178, 530] on button "Apri carrello" at bounding box center [157, 541] width 88 height 23
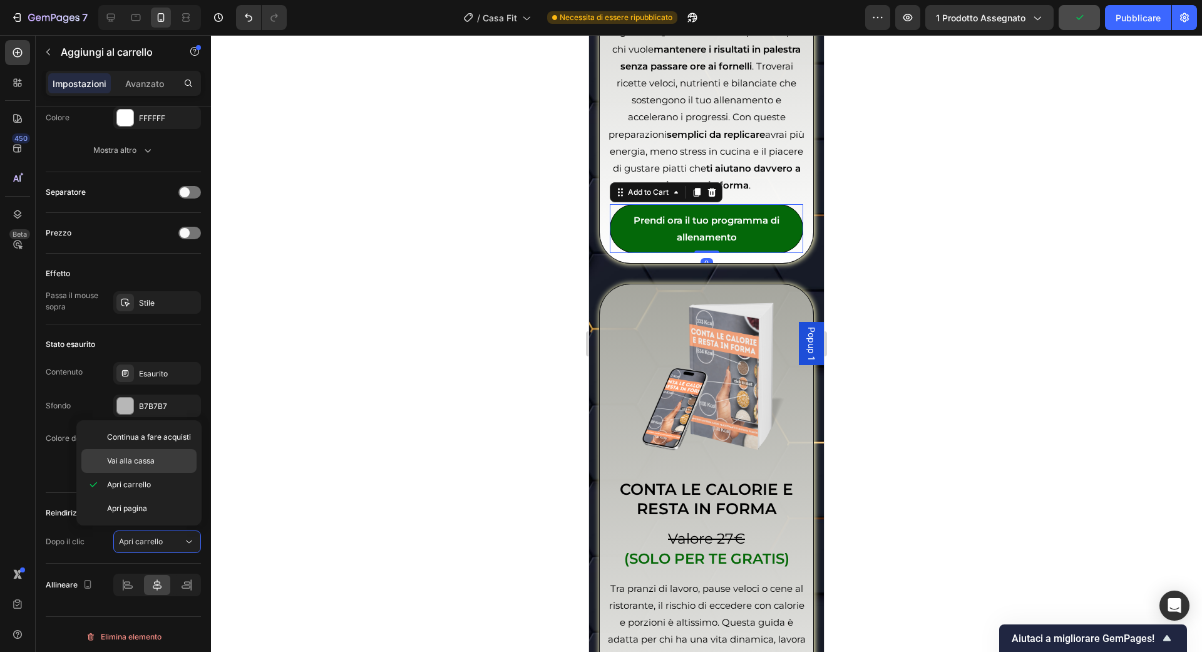
click at [174, 450] on div "Vai alla cassa" at bounding box center [138, 461] width 115 height 24
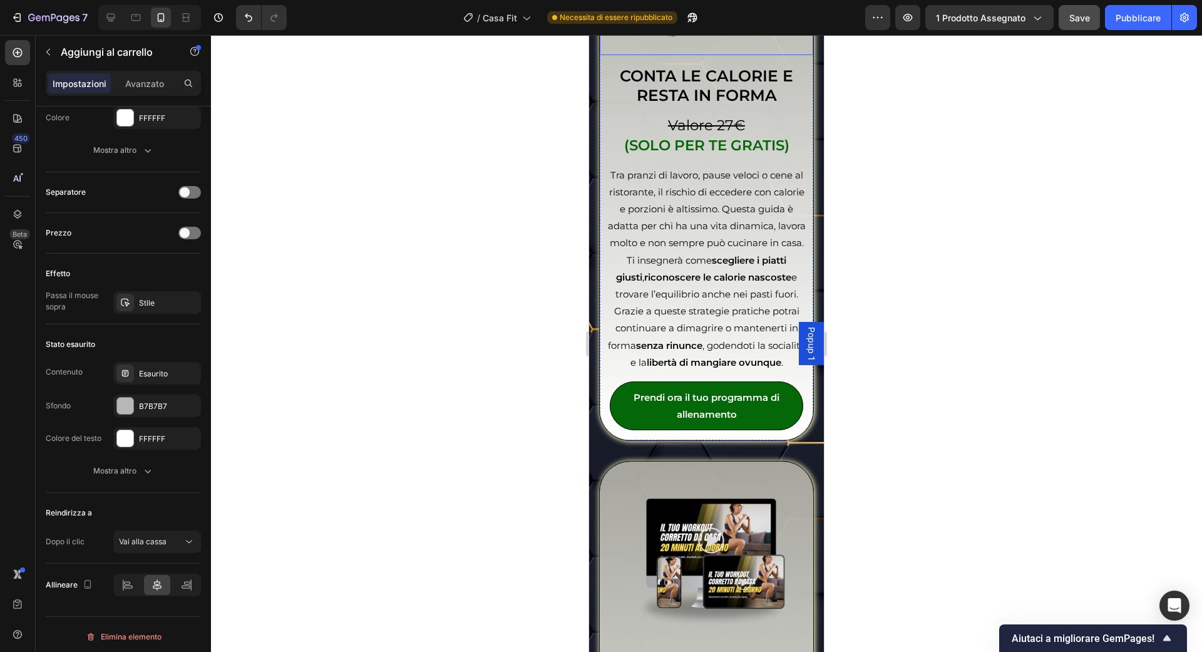
scroll to position [5041, 0]
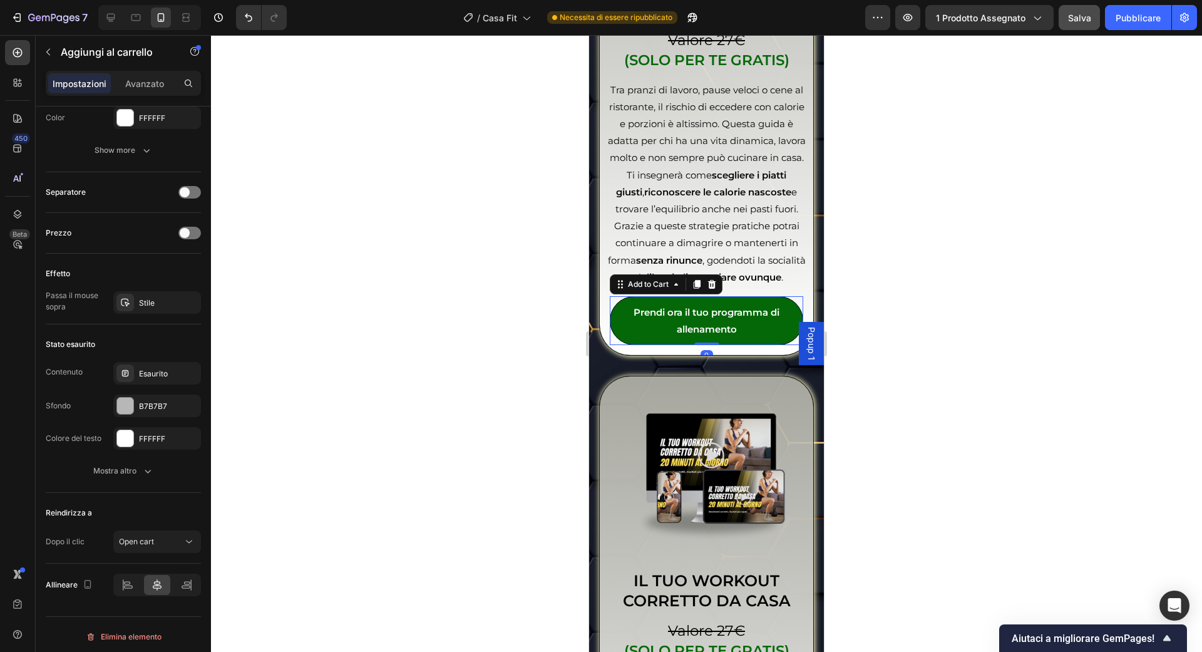
click at [697, 337] on div "Prendi ora il tuo programma di allenamento" at bounding box center [706, 321] width 163 height 34
click at [186, 544] on button "Apri carrello" at bounding box center [157, 541] width 88 height 23
click at [163, 457] on p "Vai alla cassa" at bounding box center [149, 460] width 84 height 11
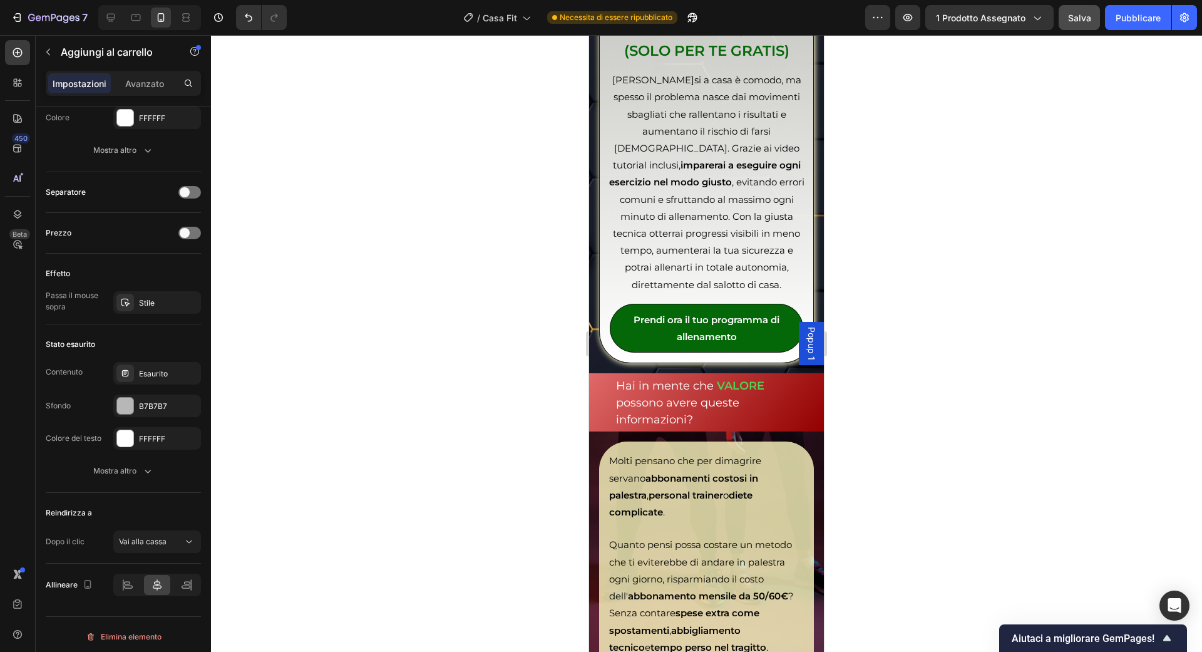
scroll to position [5655, 0]
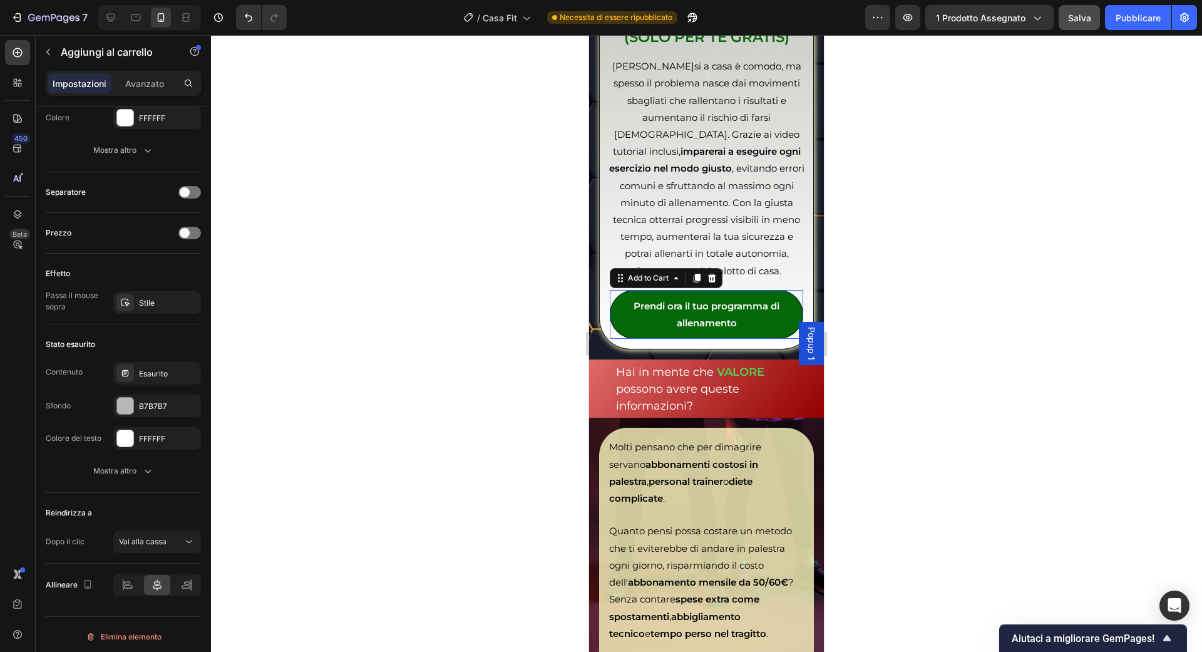
click at [726, 331] on div "Prendi ora il tuo programma di allenamento" at bounding box center [706, 314] width 163 height 34
click at [162, 536] on span "Apri carrello" at bounding box center [141, 541] width 44 height 11
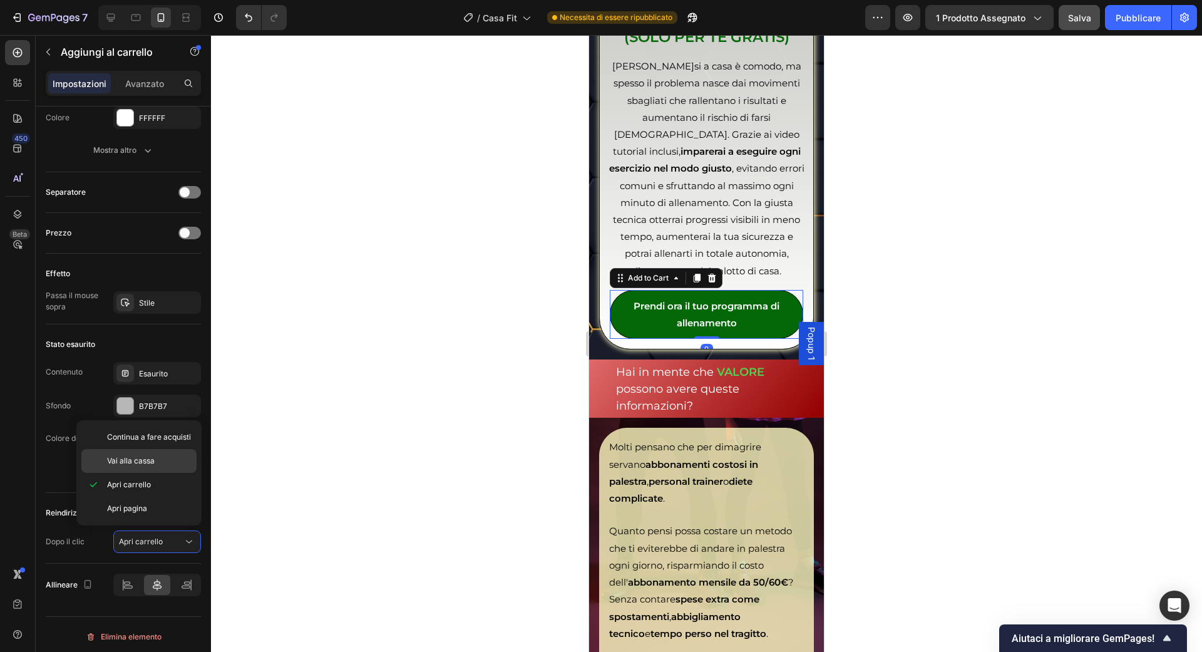
click at [160, 466] on div "Vai alla cassa" at bounding box center [138, 461] width 115 height 24
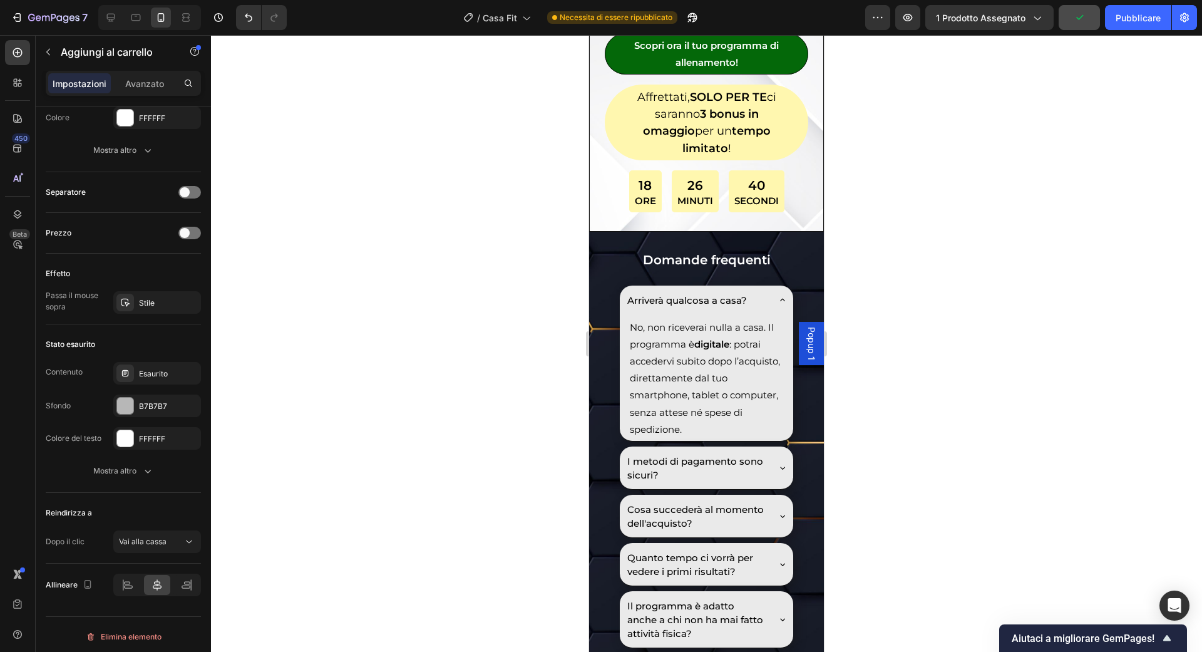
scroll to position [7563, 0]
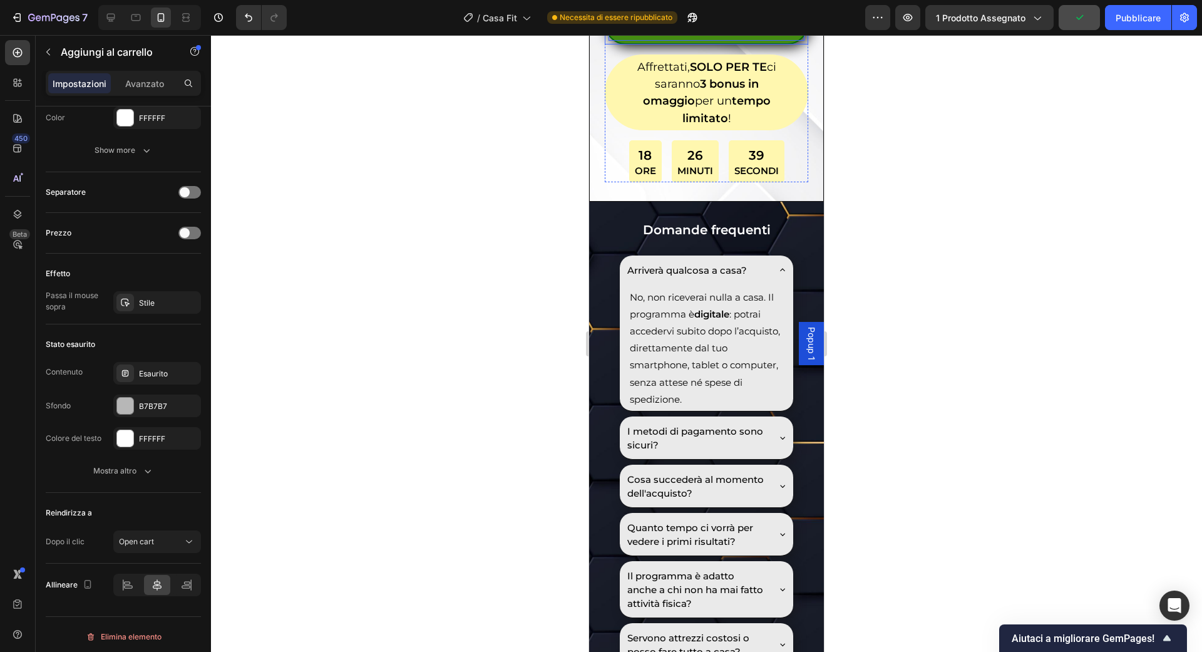
click at [681, 41] on div "Scopri ora il tuo programma di allenamento!" at bounding box center [707, 24] width 196 height 34
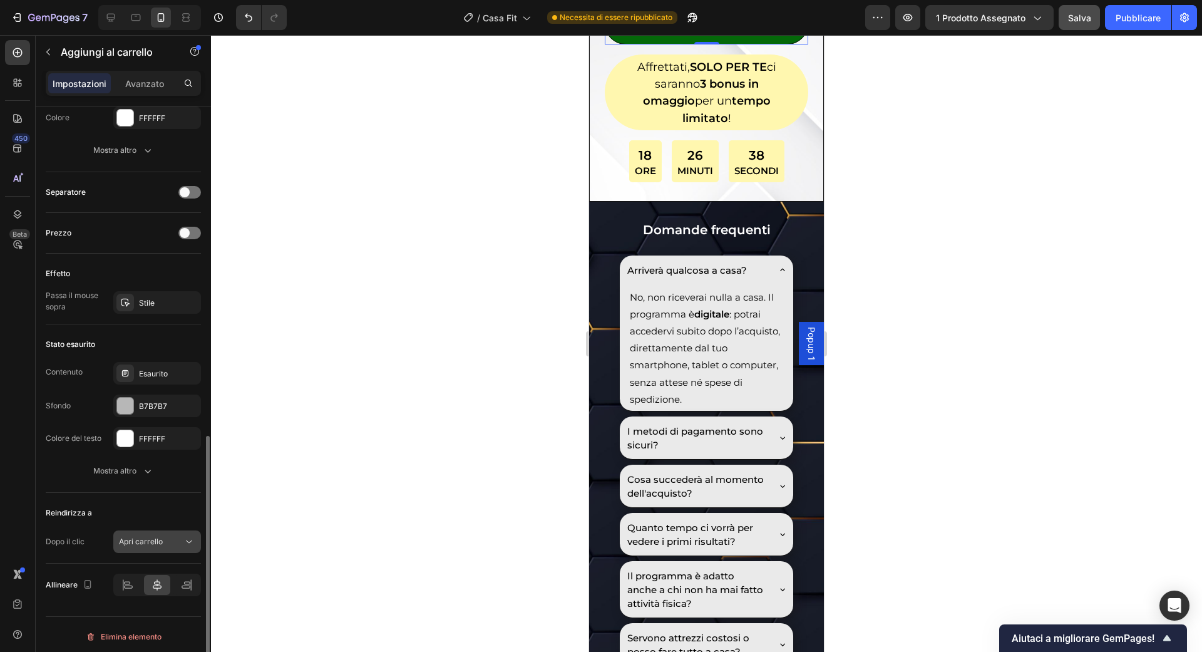
click at [180, 536] on div "Apri carrello" at bounding box center [151, 541] width 64 height 11
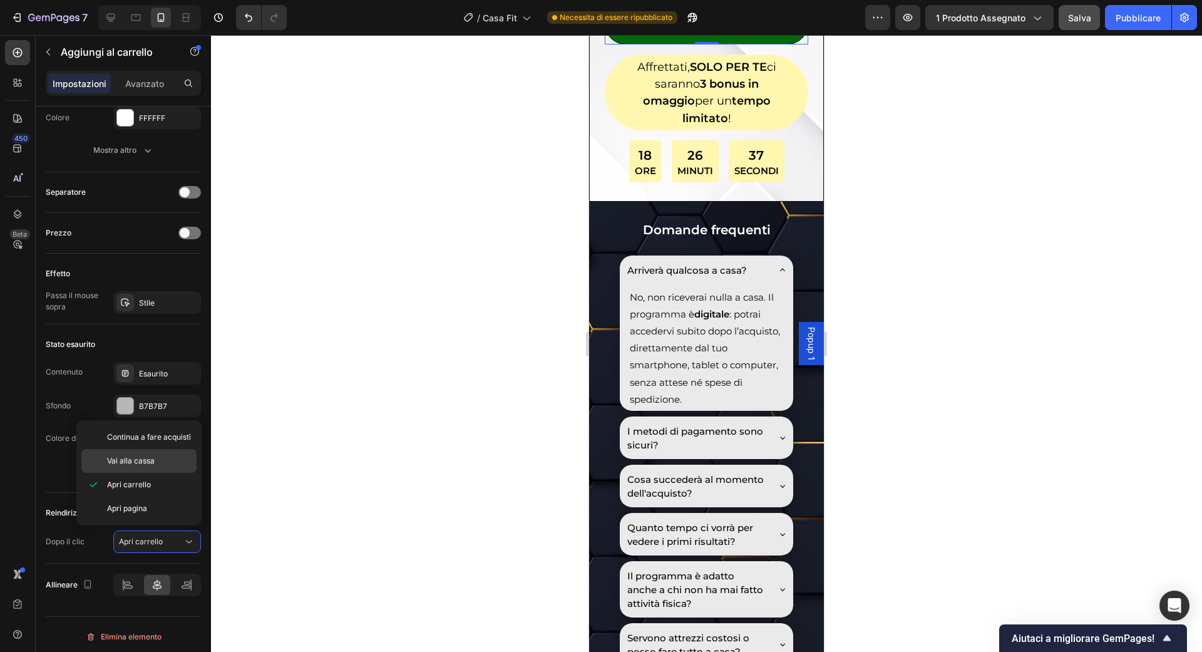
click at [153, 469] on div "Vai alla cassa" at bounding box center [138, 461] width 115 height 24
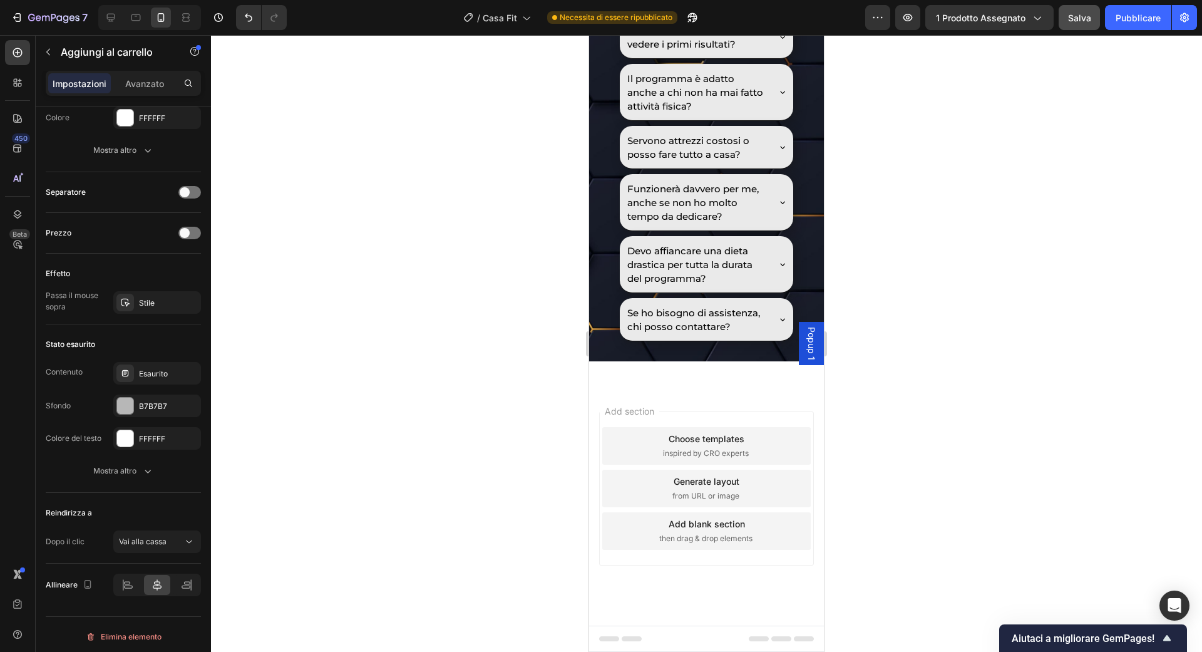
scroll to position [8330, 0]
click at [1084, 11] on div "Salva" at bounding box center [1079, 17] width 23 height 13
click at [1121, 17] on font "Pubblicare" at bounding box center [1138, 18] width 45 height 11
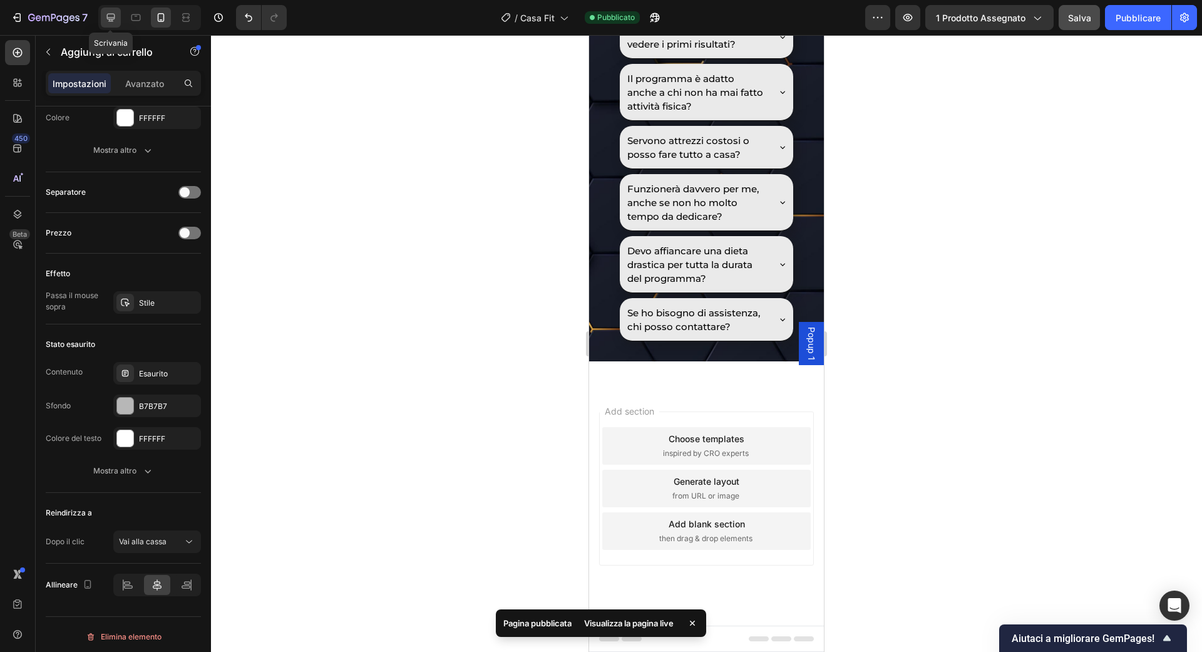
click at [105, 14] on icon at bounding box center [111, 17] width 13 height 13
type input "25"
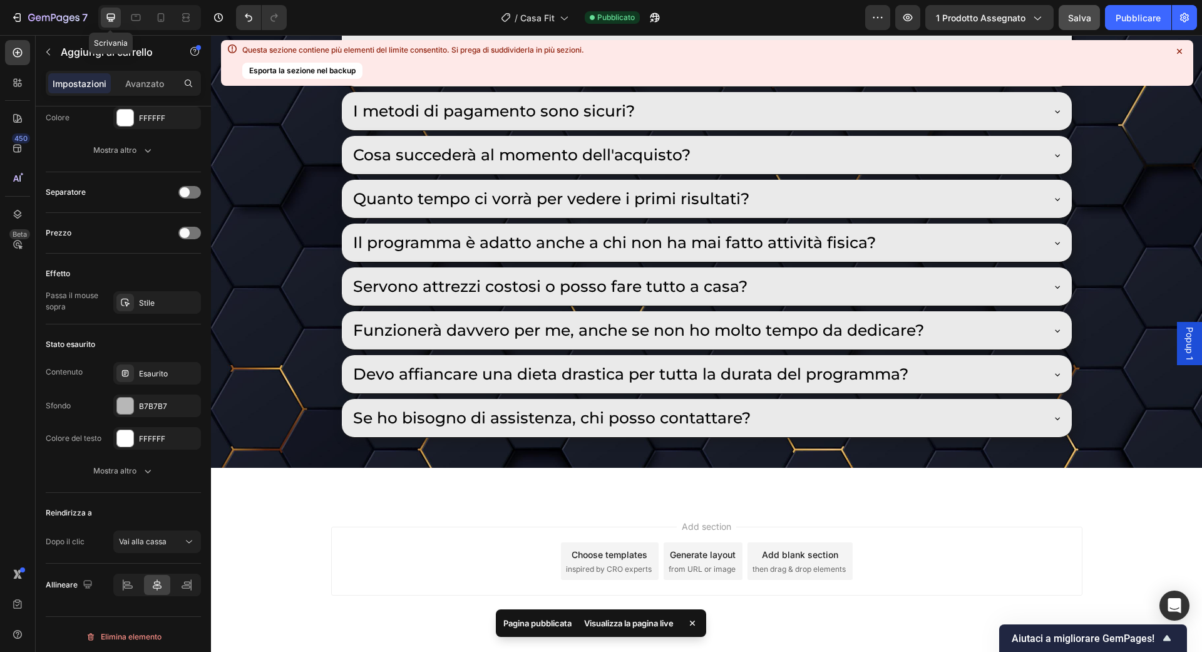
scroll to position [7408, 0]
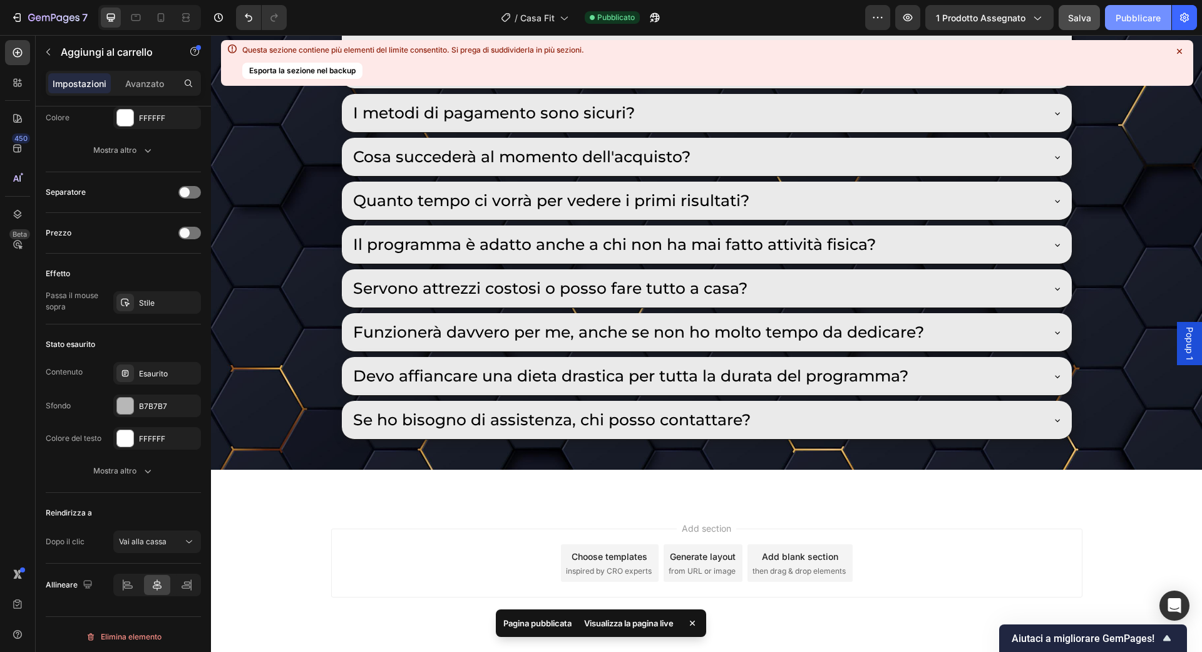
click at [1125, 13] on font "Pubblicare" at bounding box center [1138, 18] width 45 height 11
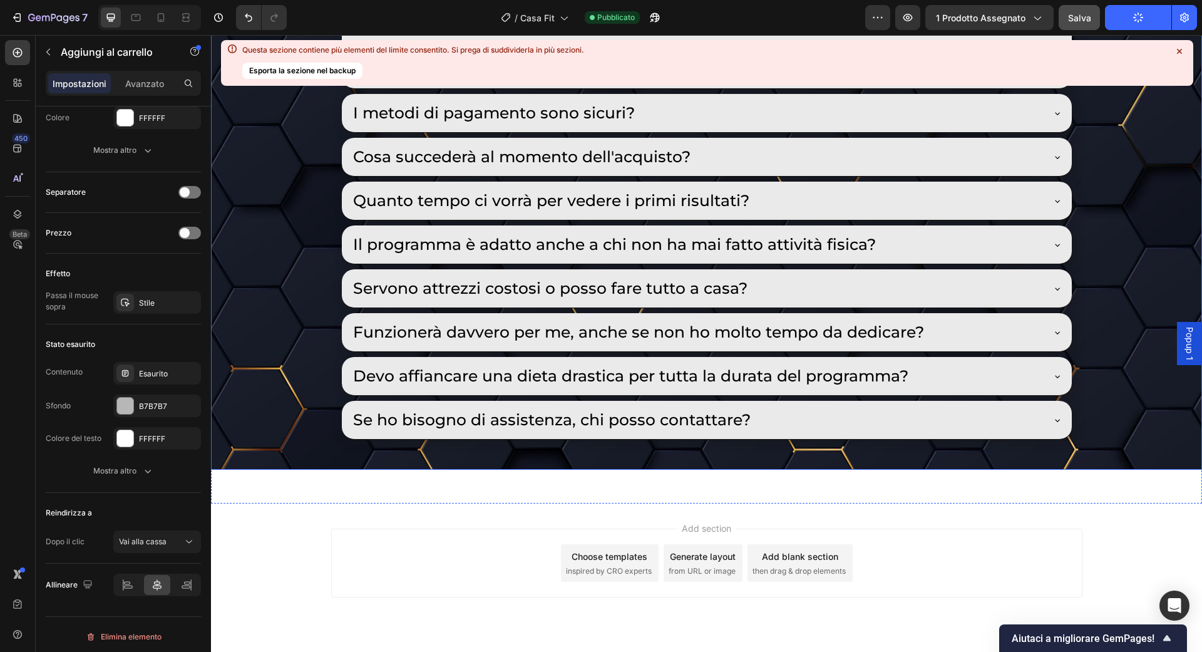
click at [1182, 49] on icon at bounding box center [1179, 51] width 5 height 5
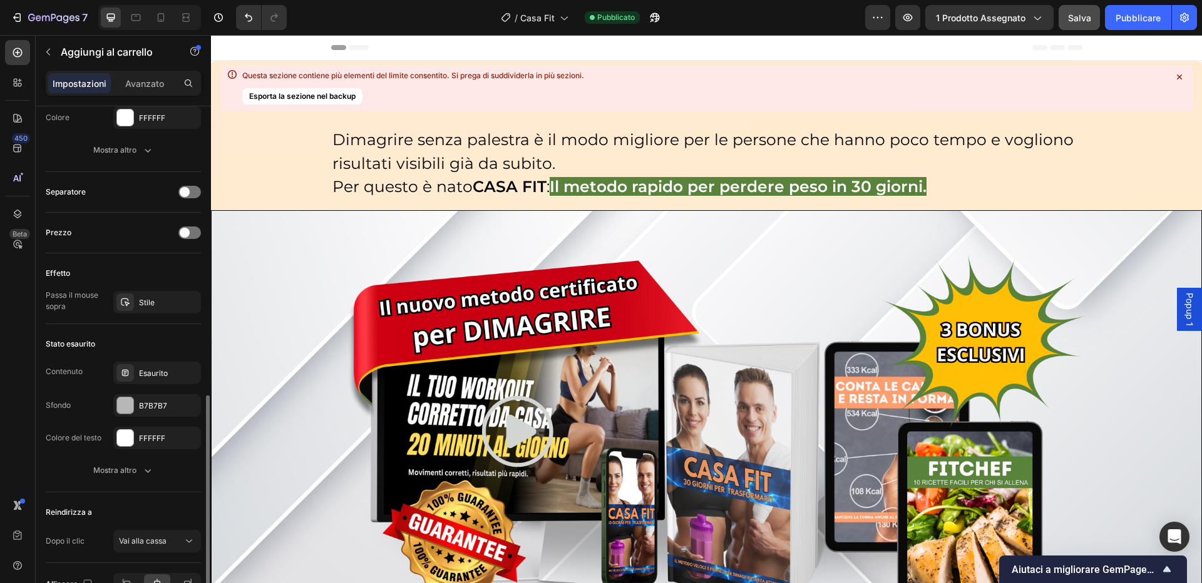
scroll to position [756, 0]
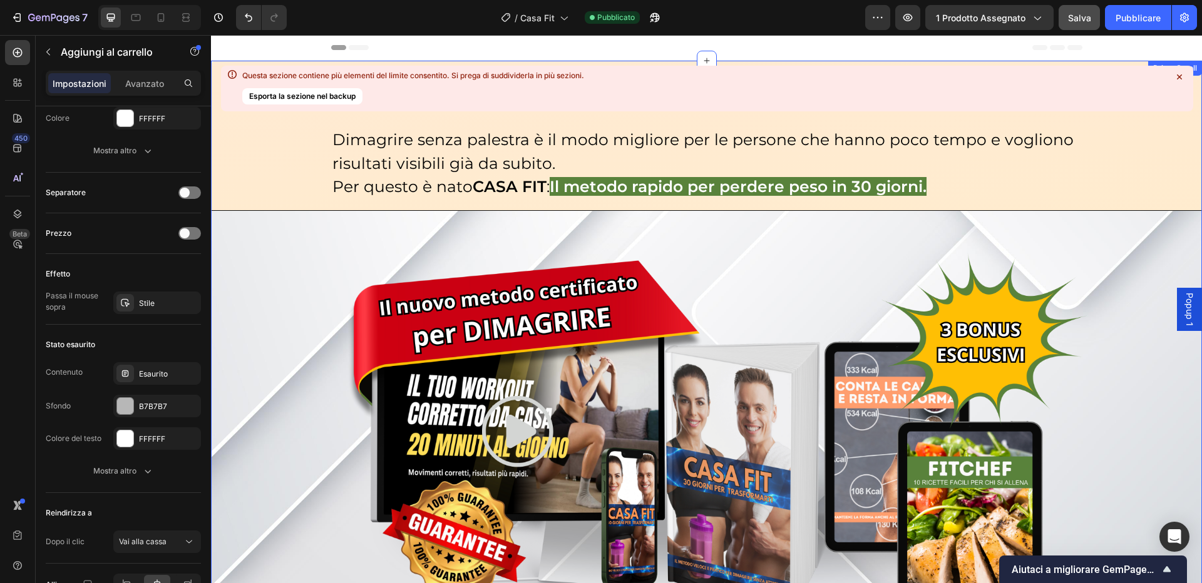
click at [1177, 73] on icon at bounding box center [1179, 77] width 13 height 13
